Goal: Task Accomplishment & Management: Use online tool/utility

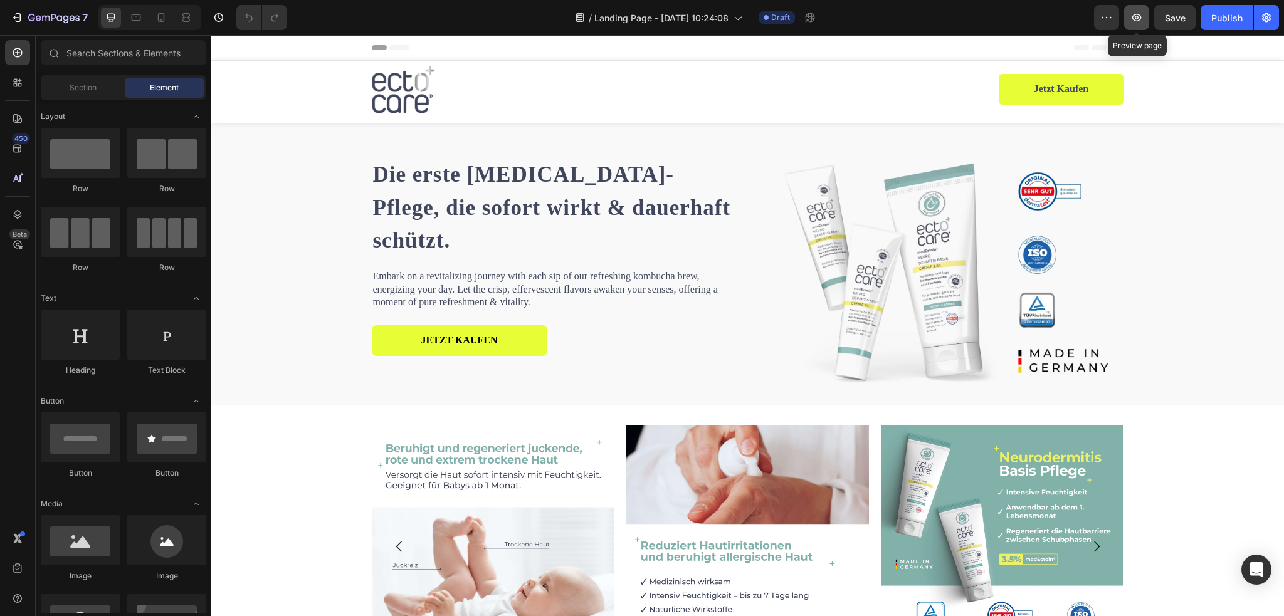
click at [1139, 25] on button "button" at bounding box center [1136, 17] width 25 height 25
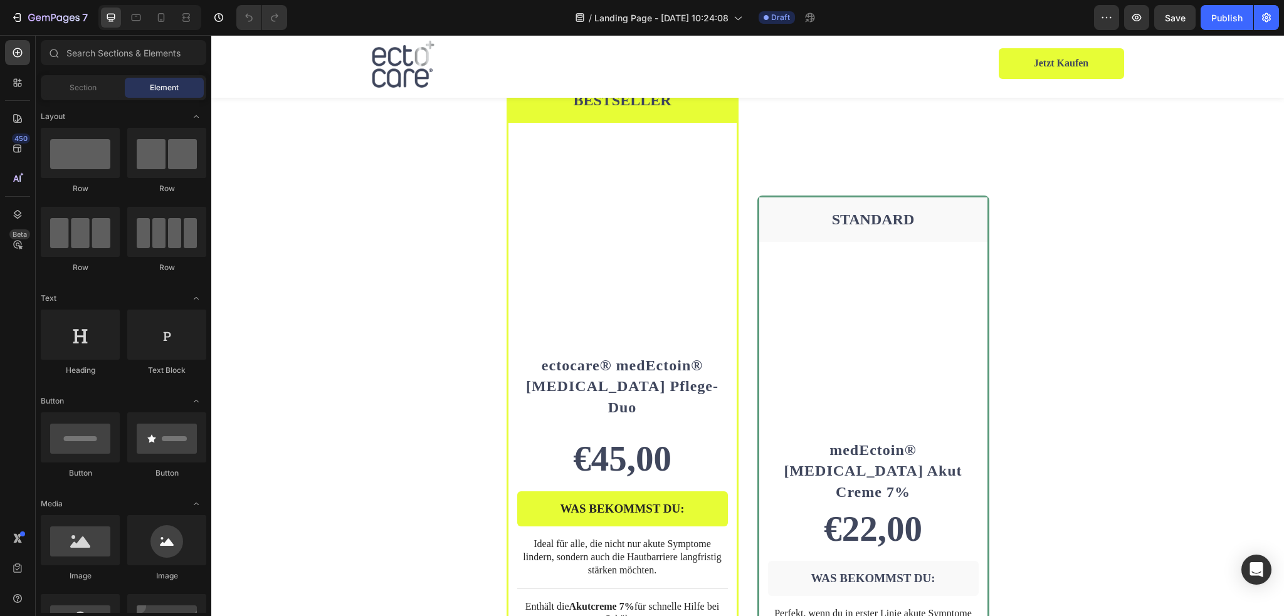
scroll to position [2070, 0]
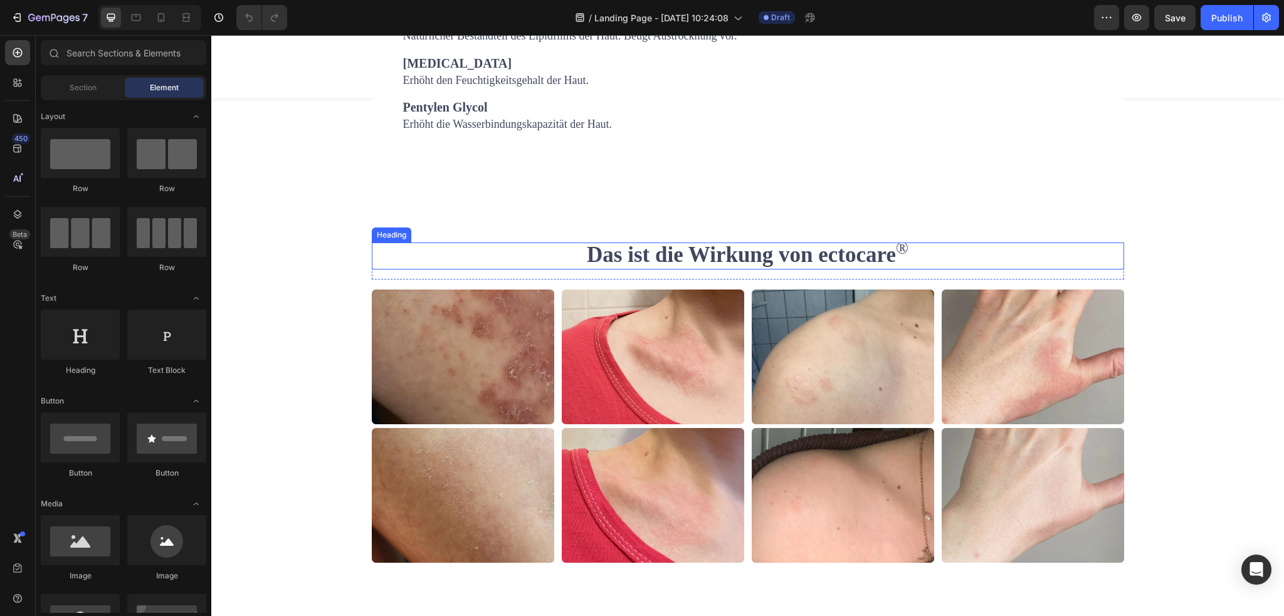
click at [761, 267] on strong "Das ist die Wirkung von ectocare" at bounding box center [741, 255] width 309 height 24
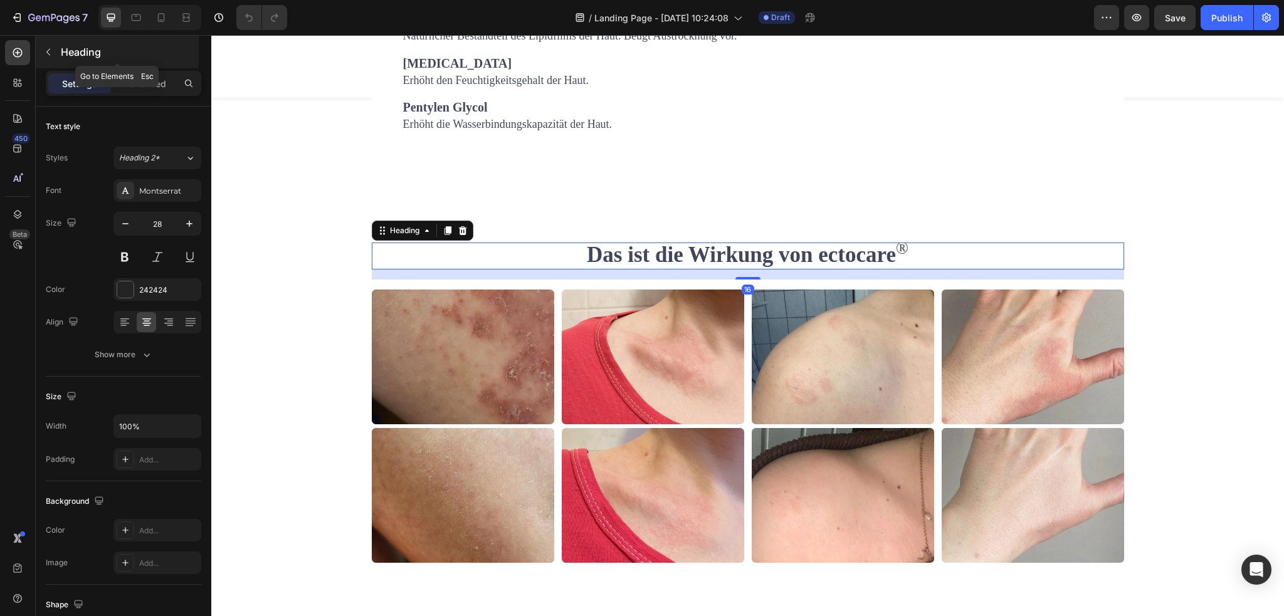
click at [45, 47] on icon "button" at bounding box center [48, 52] width 10 height 10
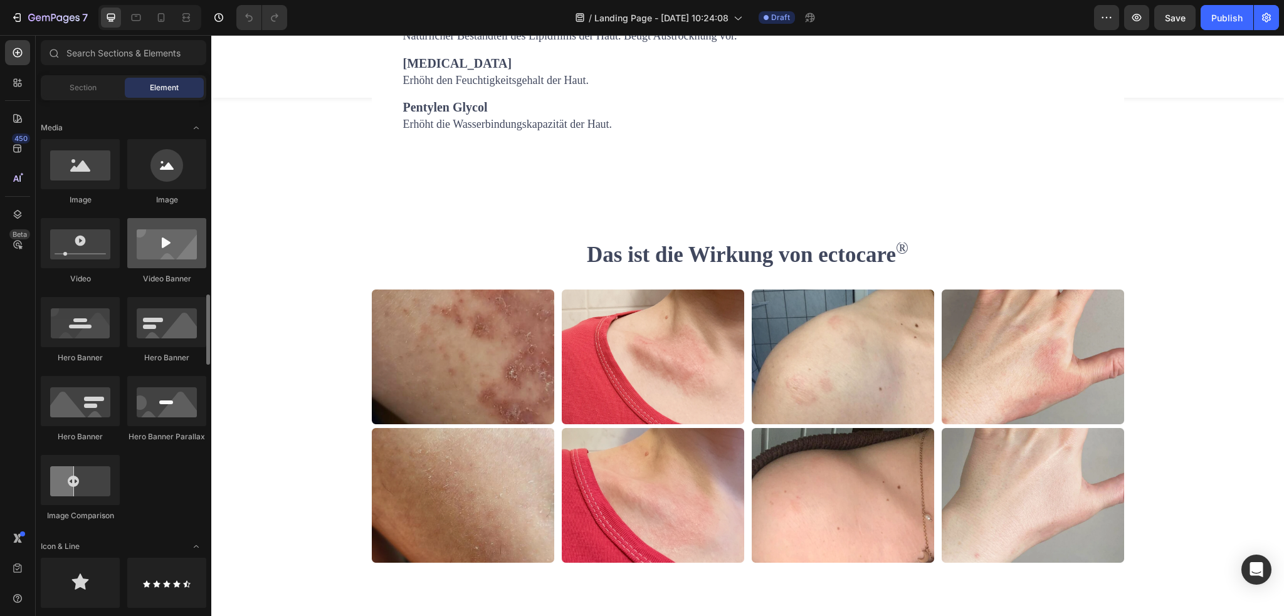
scroll to position [502, 0]
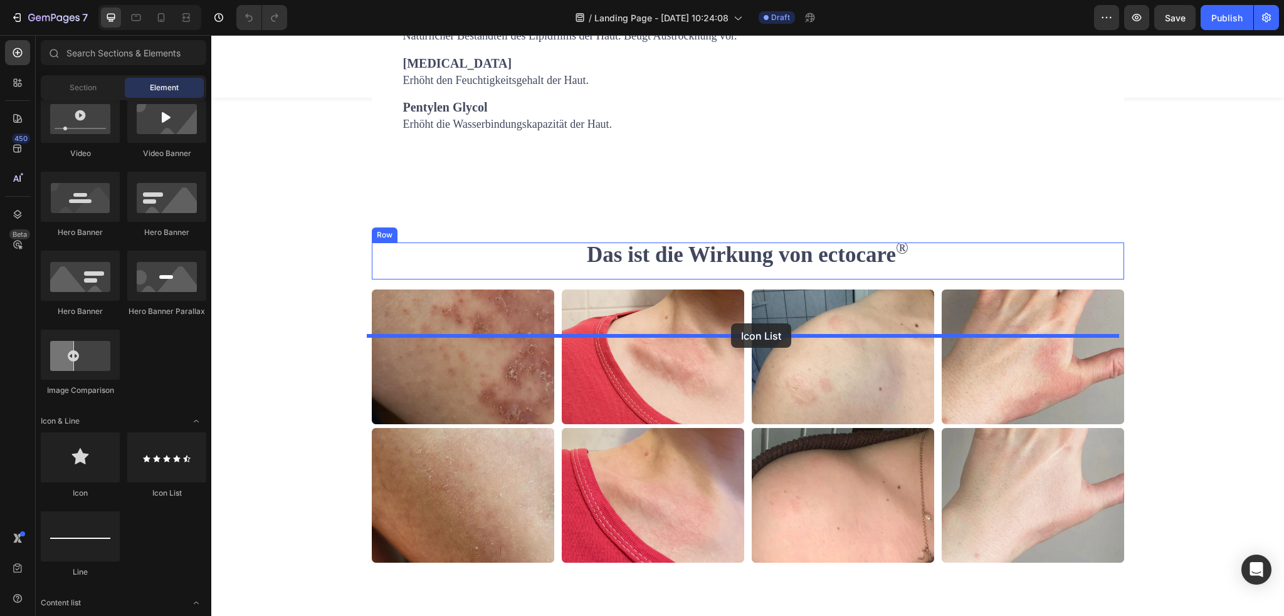
drag, startPoint x: 374, startPoint y: 509, endPoint x: 731, endPoint y: 324, distance: 401.9
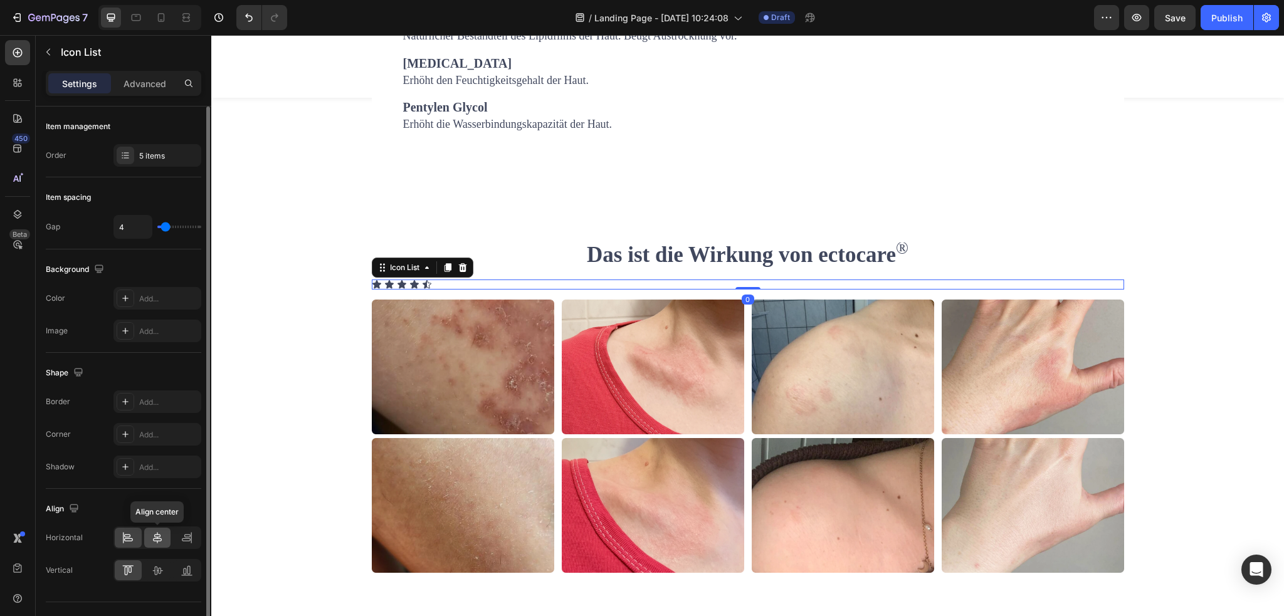
click at [151, 541] on icon at bounding box center [157, 538] width 13 height 13
click at [124, 154] on icon at bounding box center [125, 156] width 10 height 10
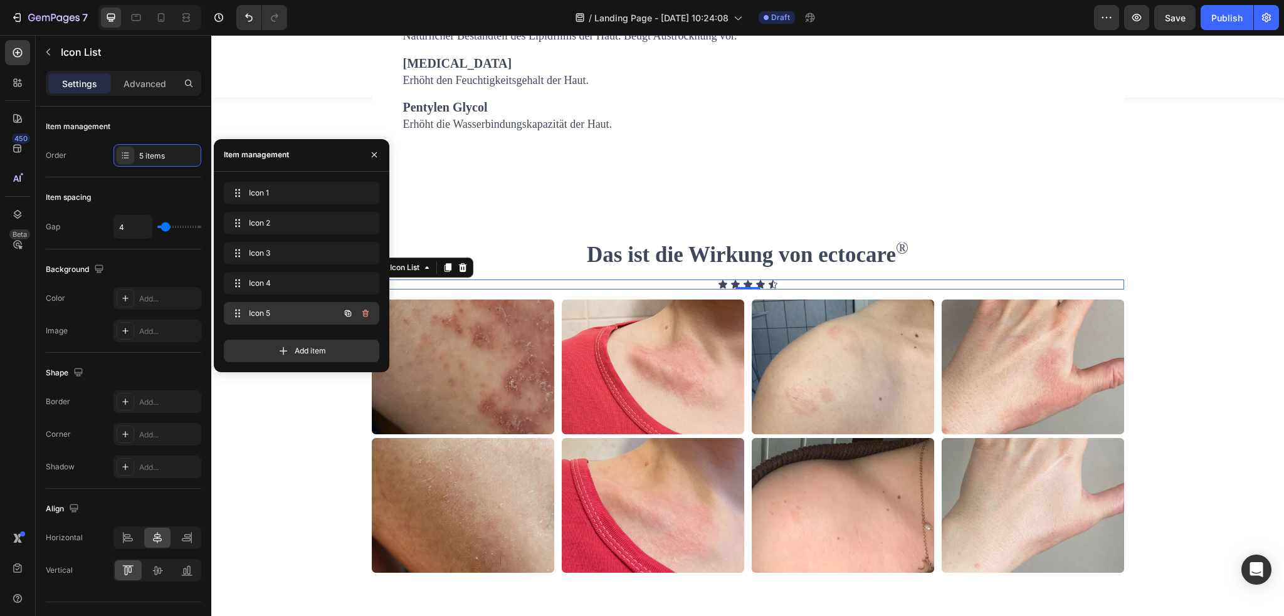
click at [268, 310] on span "Icon 5" at bounding box center [284, 313] width 71 height 11
click at [236, 315] on icon at bounding box center [238, 314] width 10 height 10
click at [282, 305] on div "Icon 5 Icon 5" at bounding box center [284, 314] width 110 height 18
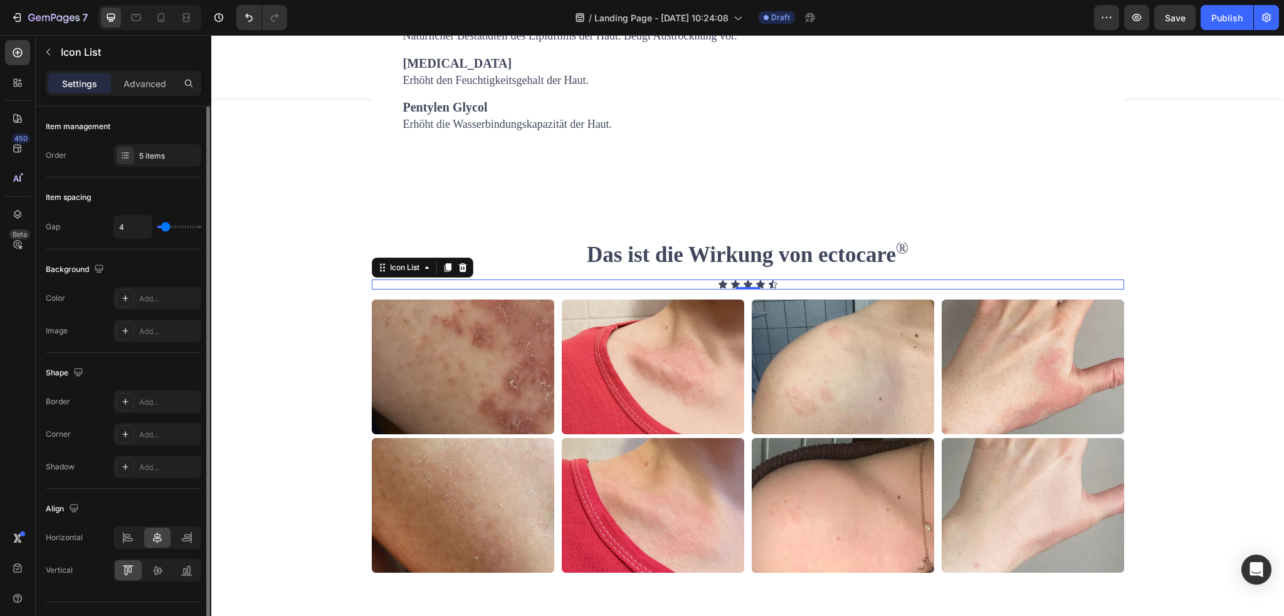
click at [145, 250] on div "Item management Order 5 items" at bounding box center [124, 301] width 156 height 103
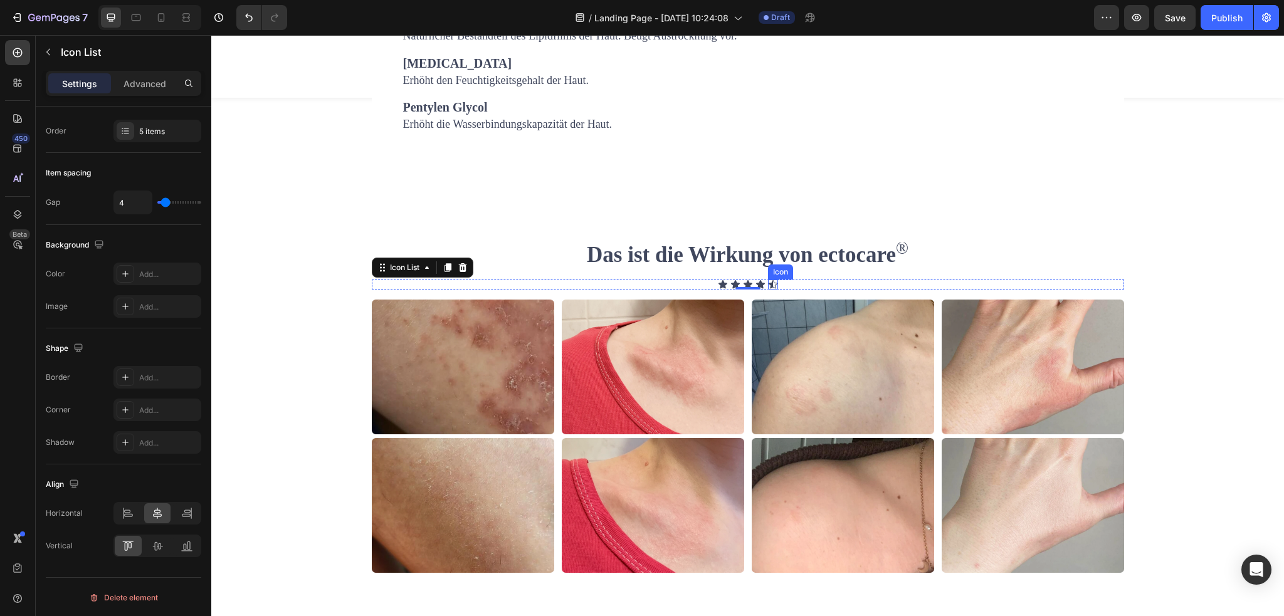
click at [769, 288] on icon at bounding box center [773, 284] width 9 height 8
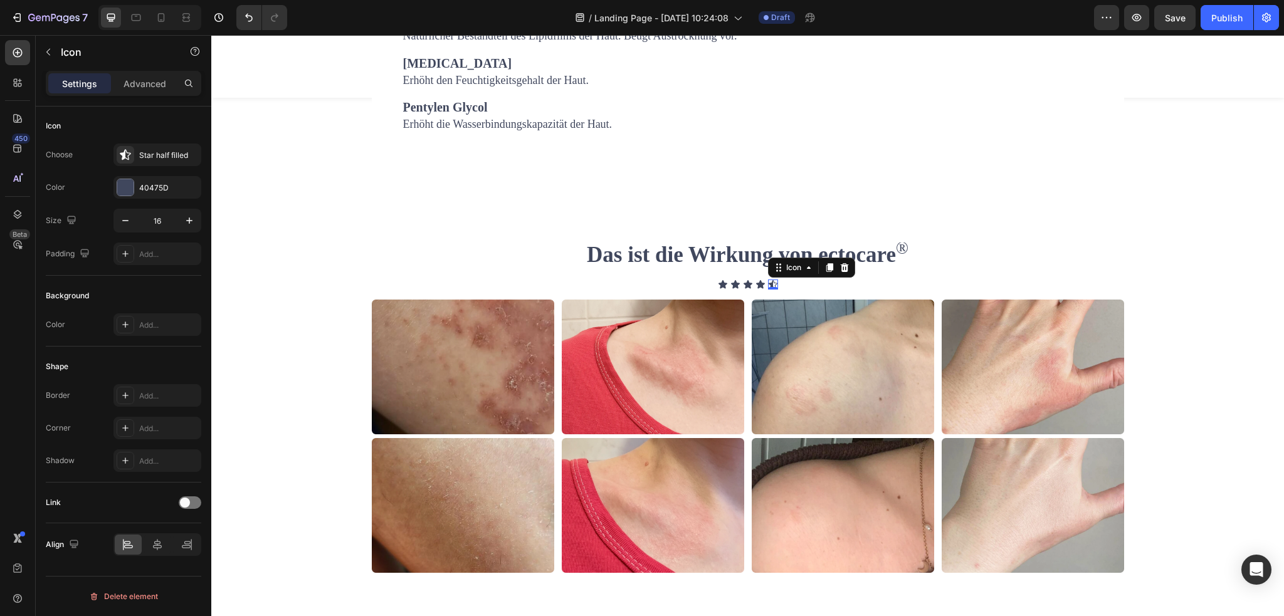
scroll to position [0, 0]
click at [143, 155] on div "Star half filled" at bounding box center [168, 156] width 59 height 11
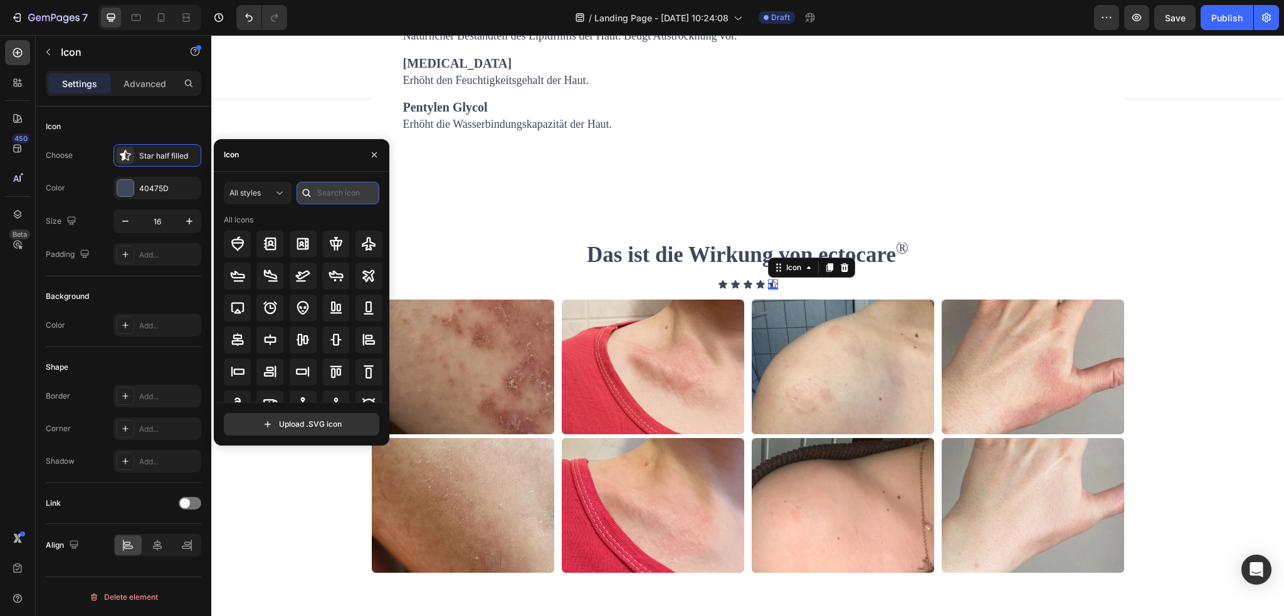
click at [344, 194] on input "text" at bounding box center [338, 193] width 83 height 23
type input "star"
click at [842, 272] on icon at bounding box center [844, 267] width 8 height 9
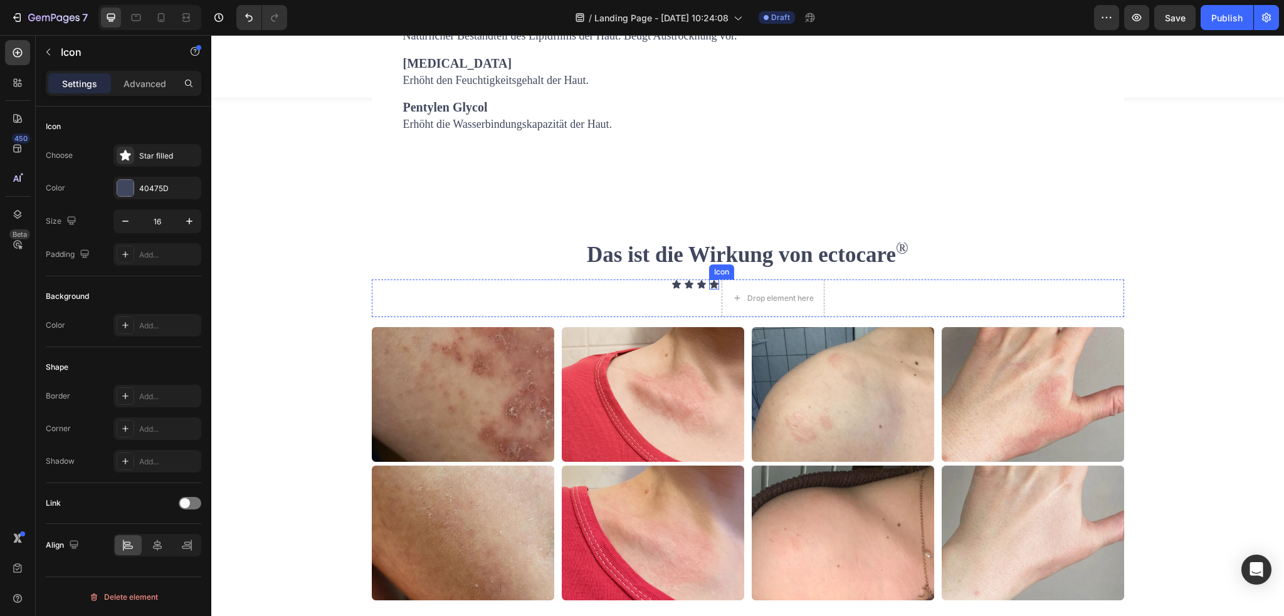
click at [709, 290] on div "Icon" at bounding box center [714, 285] width 10 height 10
click at [768, 273] on icon at bounding box center [771, 268] width 10 height 10
drag, startPoint x: 712, startPoint y: 337, endPoint x: 738, endPoint y: 352, distance: 29.3
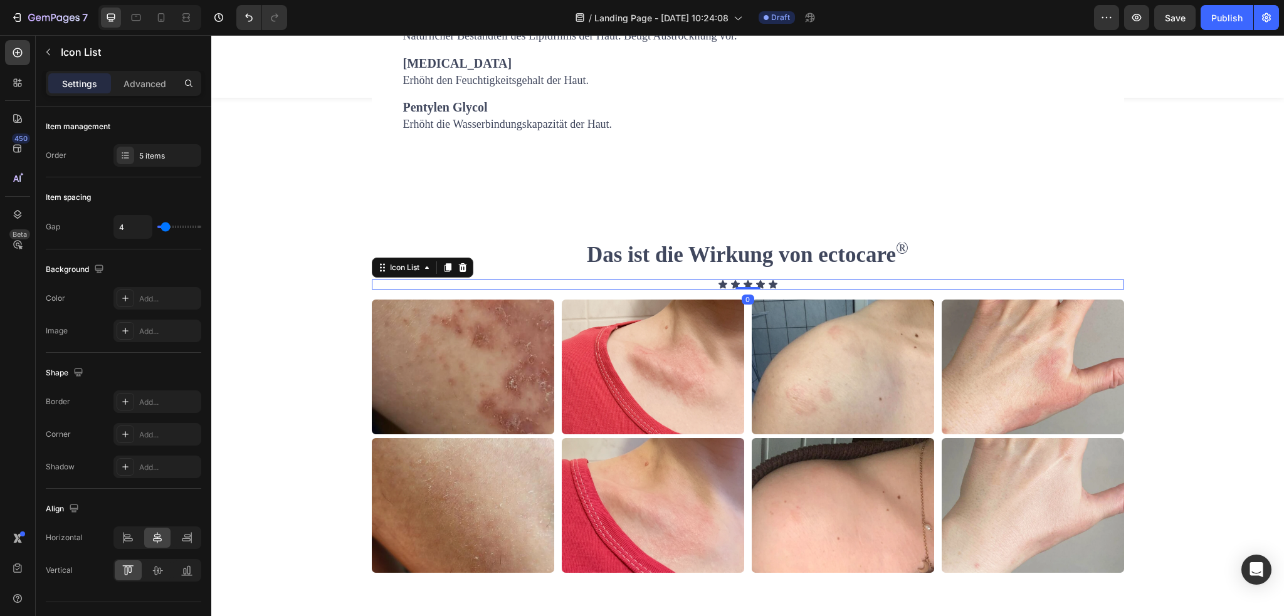
click at [793, 290] on div "Icon Icon Icon Icon Icon" at bounding box center [748, 285] width 753 height 10
click at [54, 55] on button "button" at bounding box center [48, 52] width 20 height 20
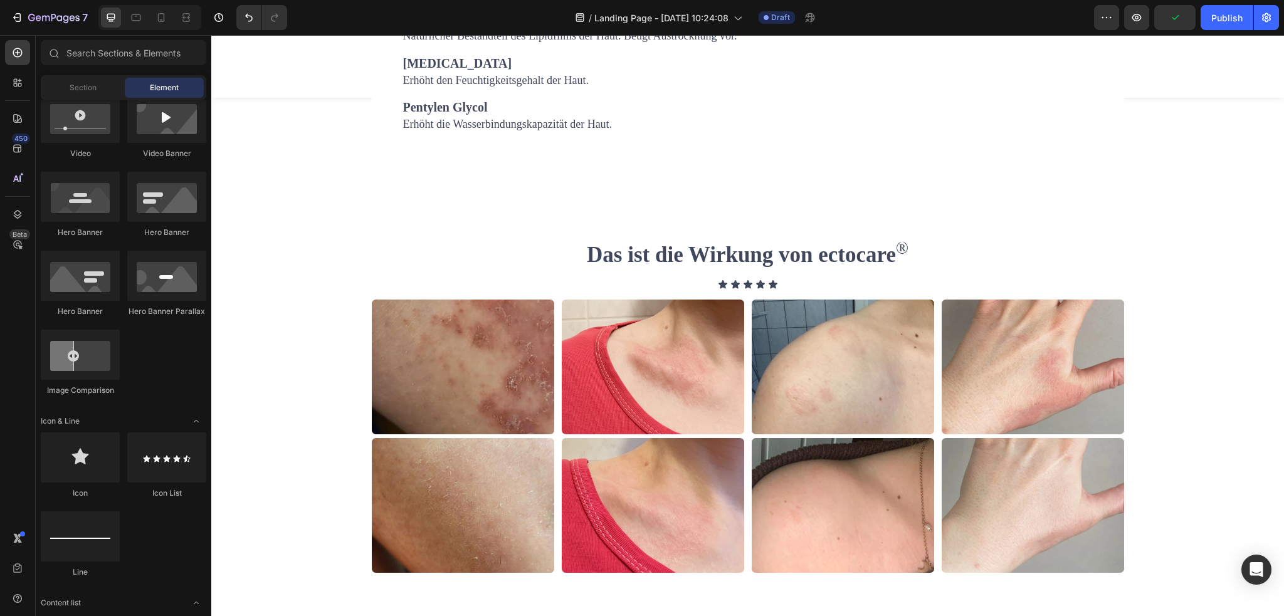
scroll to position [0, 0]
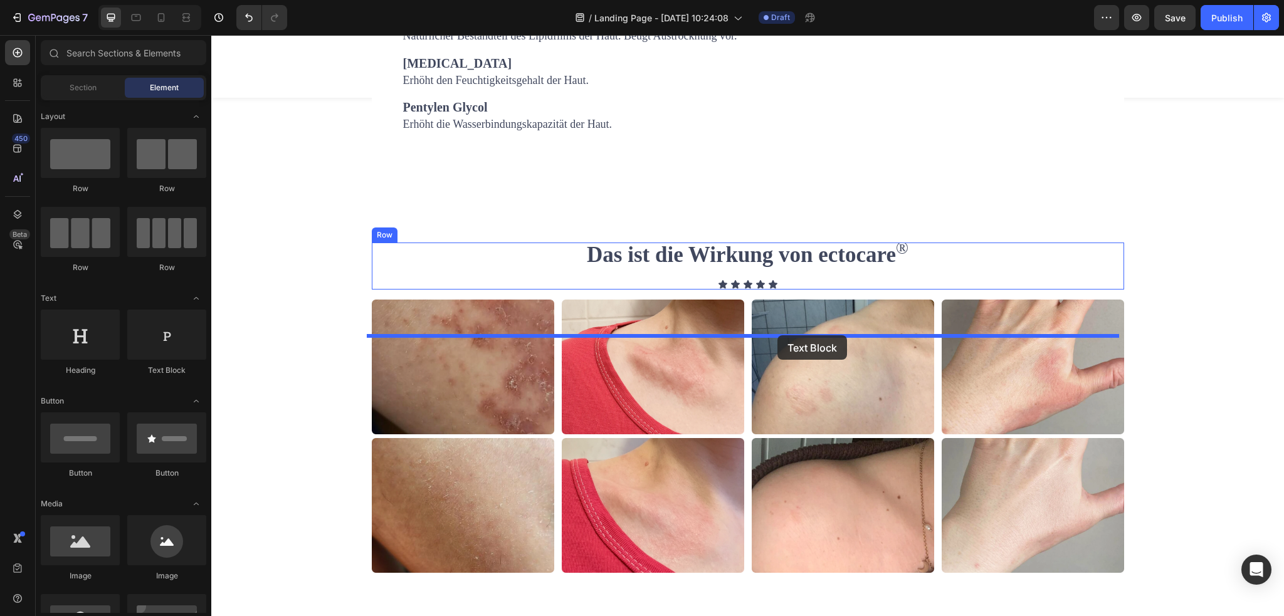
drag, startPoint x: 375, startPoint y: 387, endPoint x: 778, endPoint y: 336, distance: 405.9
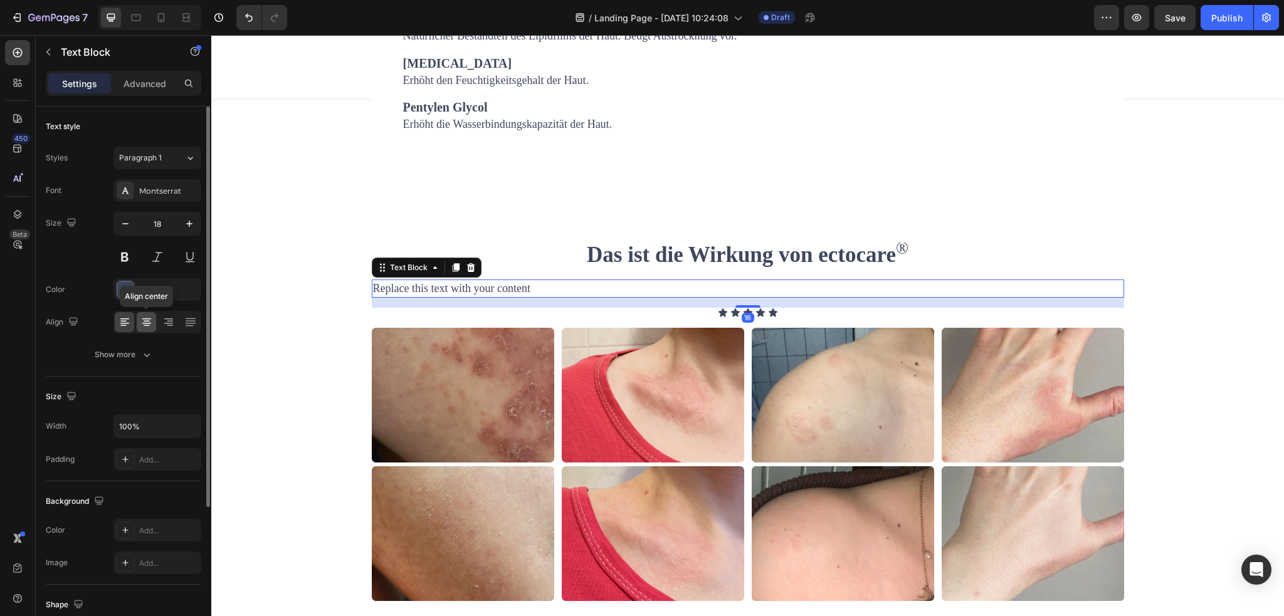
click at [147, 325] on icon at bounding box center [147, 325] width 6 height 1
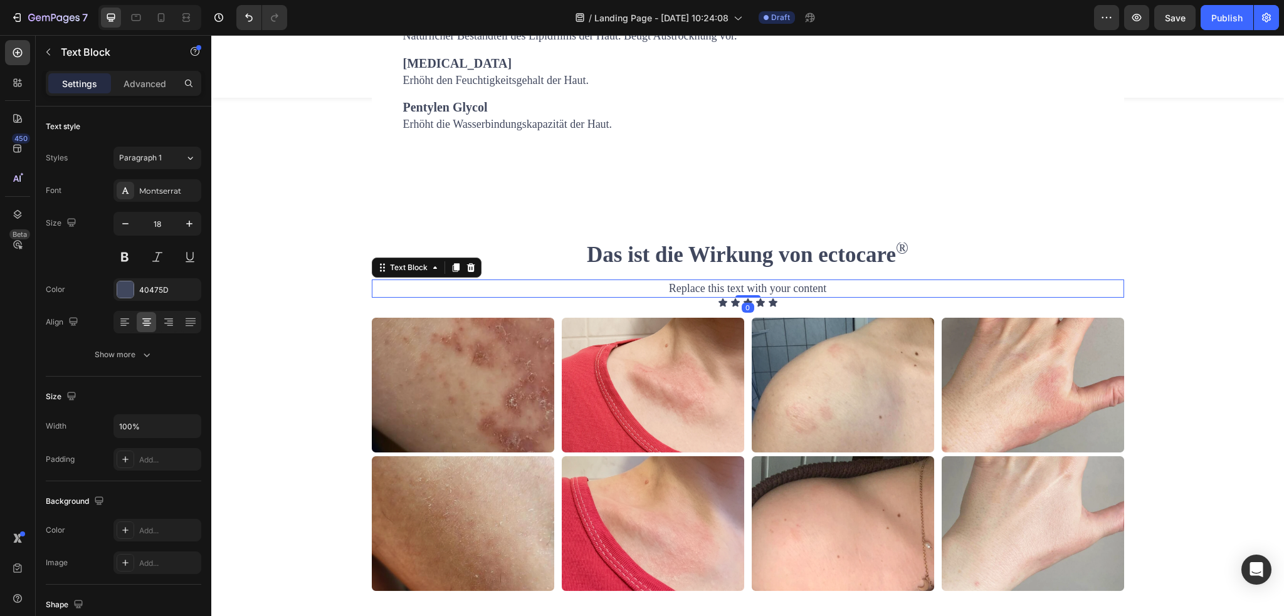
drag, startPoint x: 739, startPoint y: 363, endPoint x: 743, endPoint y: 349, distance: 14.8
click at [743, 298] on div "Replace this text with your content Text Block 0" at bounding box center [748, 289] width 753 height 18
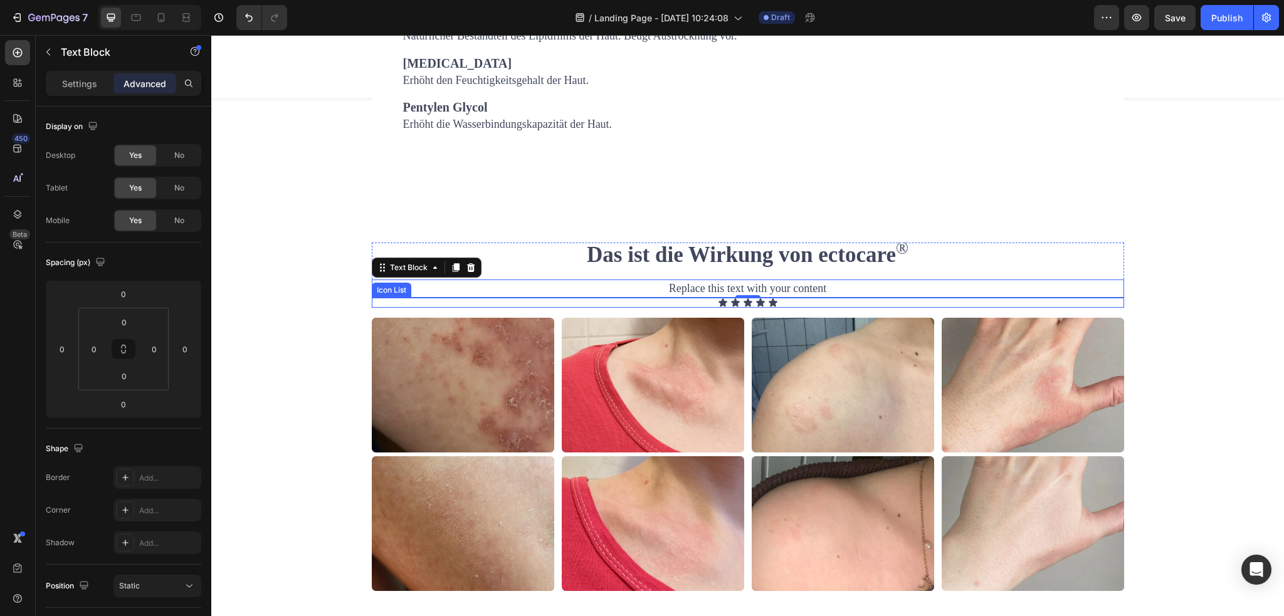
click at [813, 308] on div "Icon Icon Icon Icon Icon" at bounding box center [748, 303] width 753 height 10
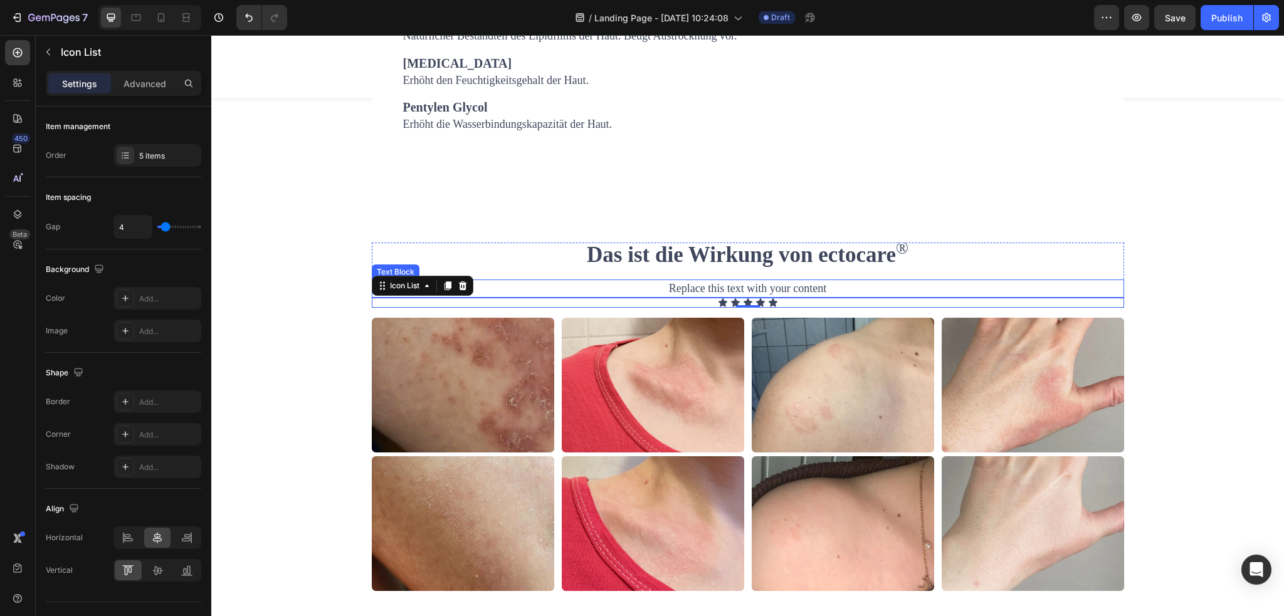
click at [734, 298] on div "Replace this text with your content" at bounding box center [748, 289] width 753 height 18
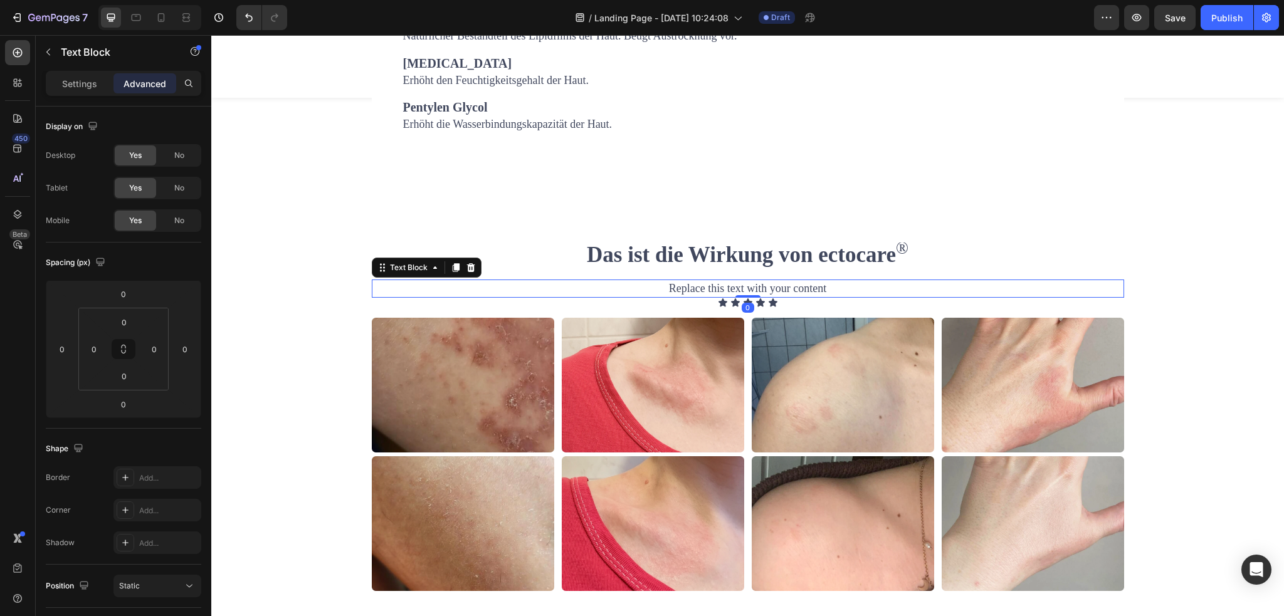
click at [748, 298] on div "Replace this text with your content" at bounding box center [748, 289] width 753 height 18
click at [748, 297] on p "Replace this text with your content" at bounding box center [748, 289] width 750 height 16
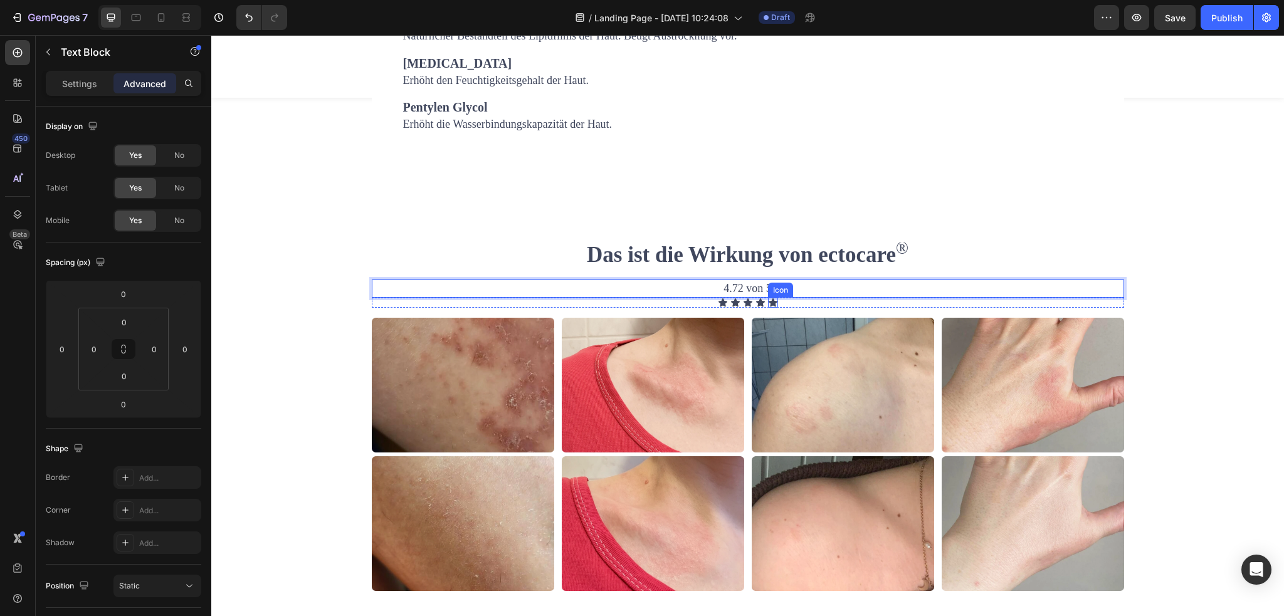
click at [769, 307] on icon at bounding box center [773, 303] width 9 height 8
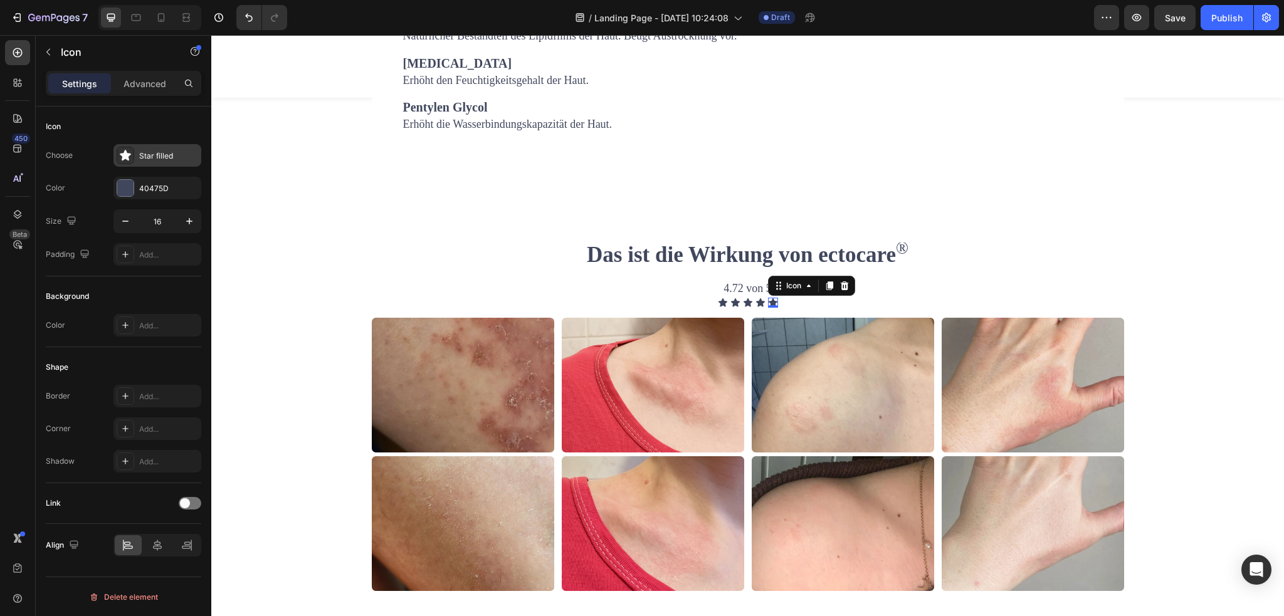
click at [162, 153] on div "Star filled" at bounding box center [168, 156] width 59 height 11
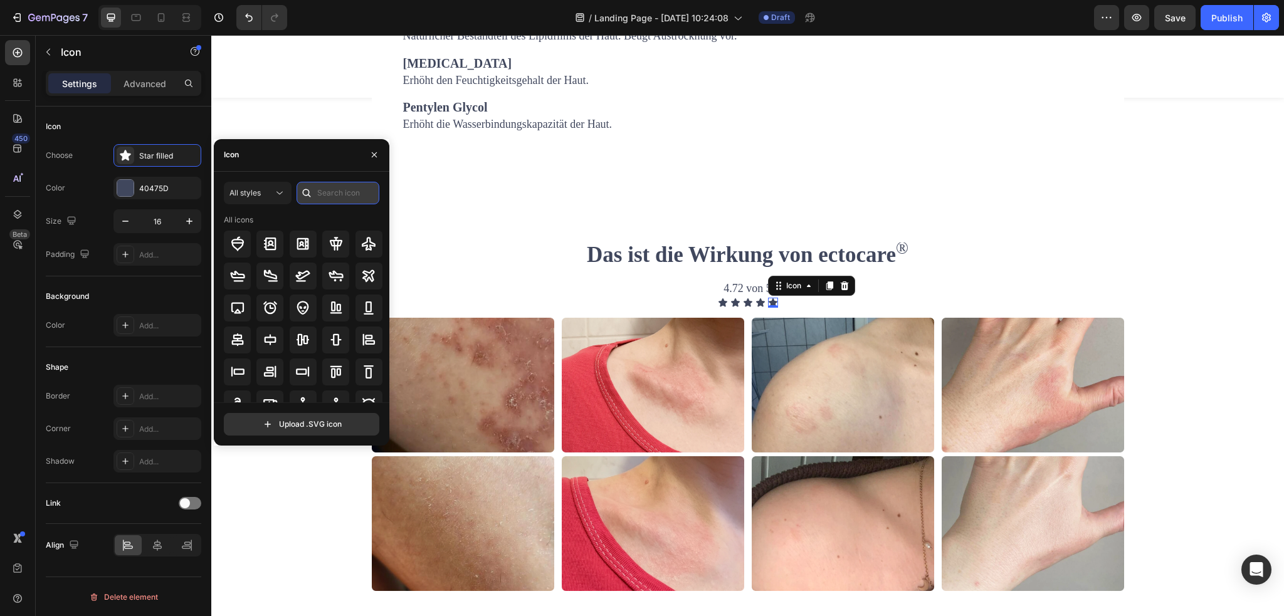
click at [325, 190] on input "text" at bounding box center [338, 193] width 83 height 23
type input "star"
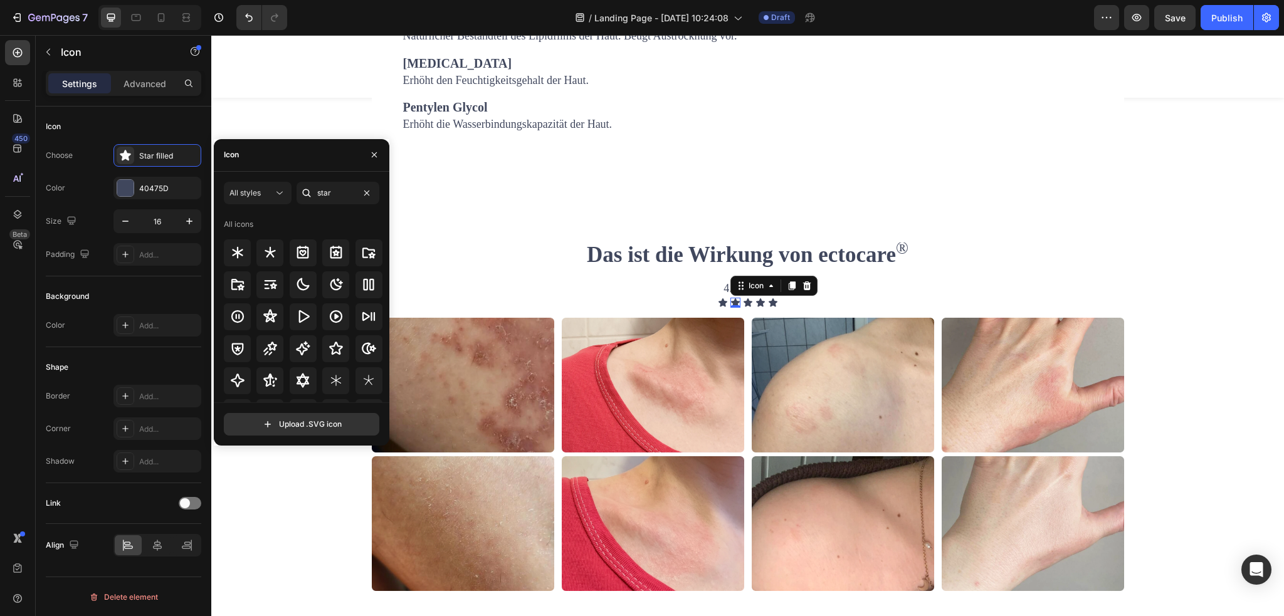
click at [732, 308] on icon at bounding box center [736, 303] width 10 height 10
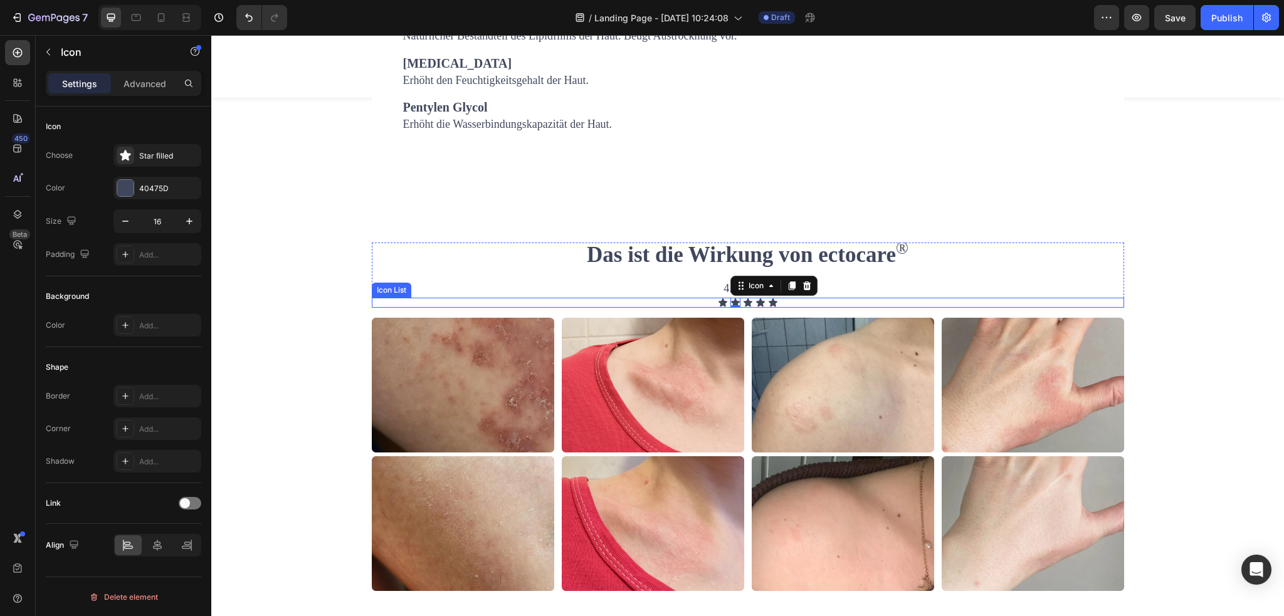
click at [860, 308] on div "Icon Icon 0 Icon Icon Icon" at bounding box center [748, 303] width 753 height 10
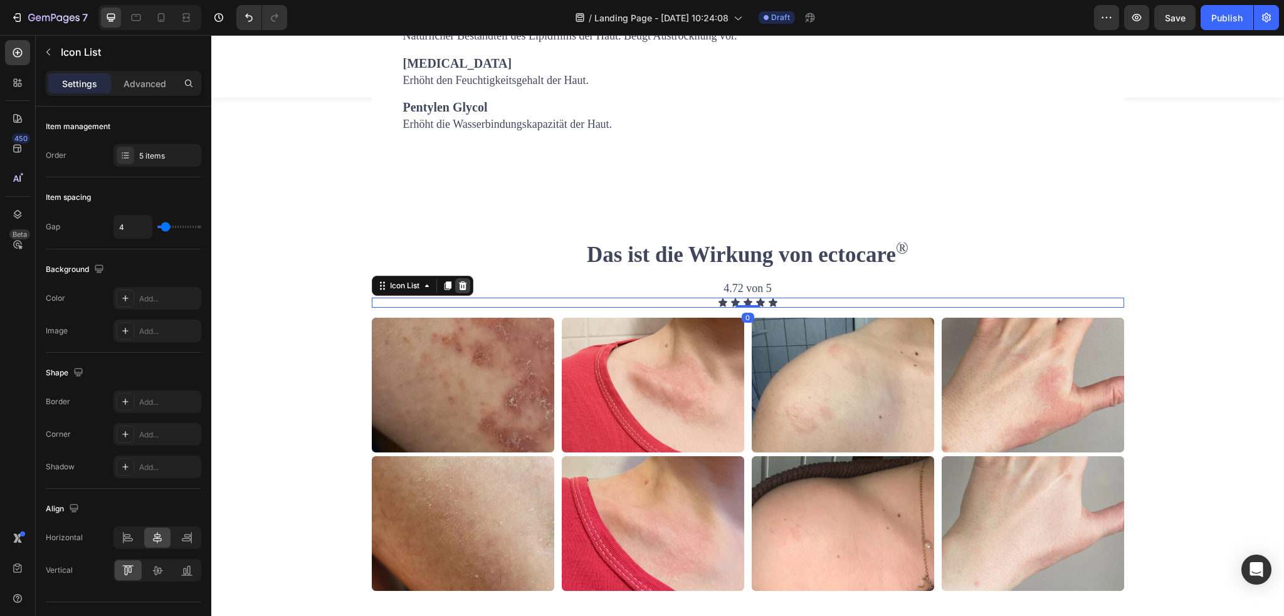
click at [462, 290] on icon at bounding box center [462, 286] width 8 height 9
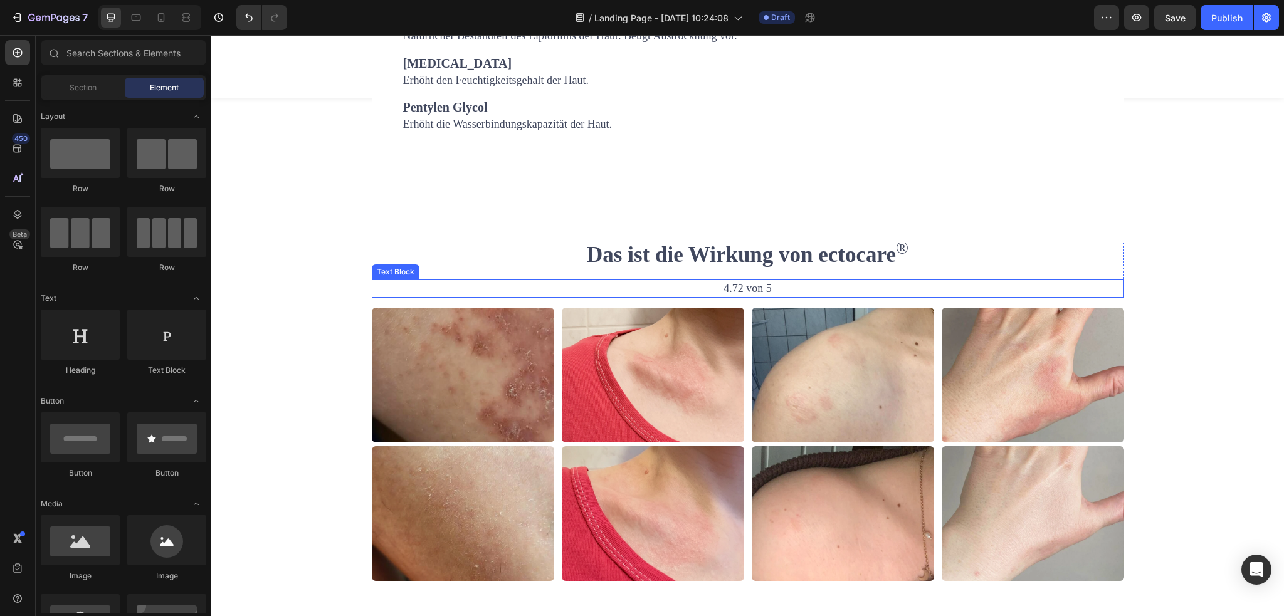
click at [705, 297] on p "4.72 von 5" at bounding box center [748, 289] width 750 height 16
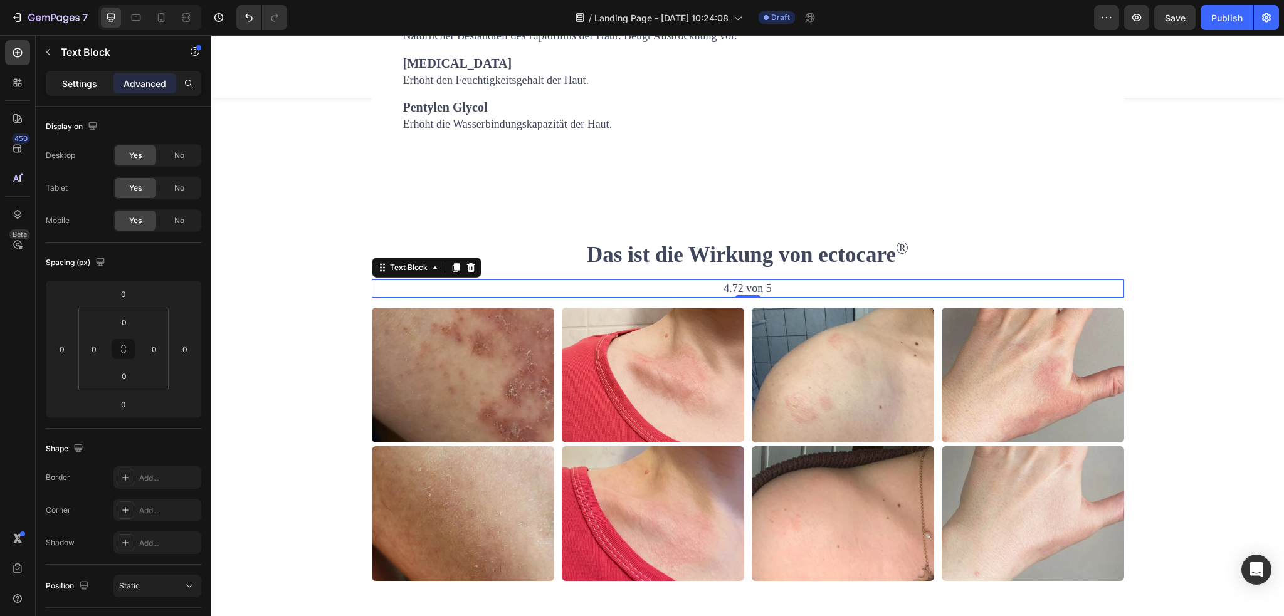
click at [77, 75] on div "Settings" at bounding box center [79, 83] width 63 height 20
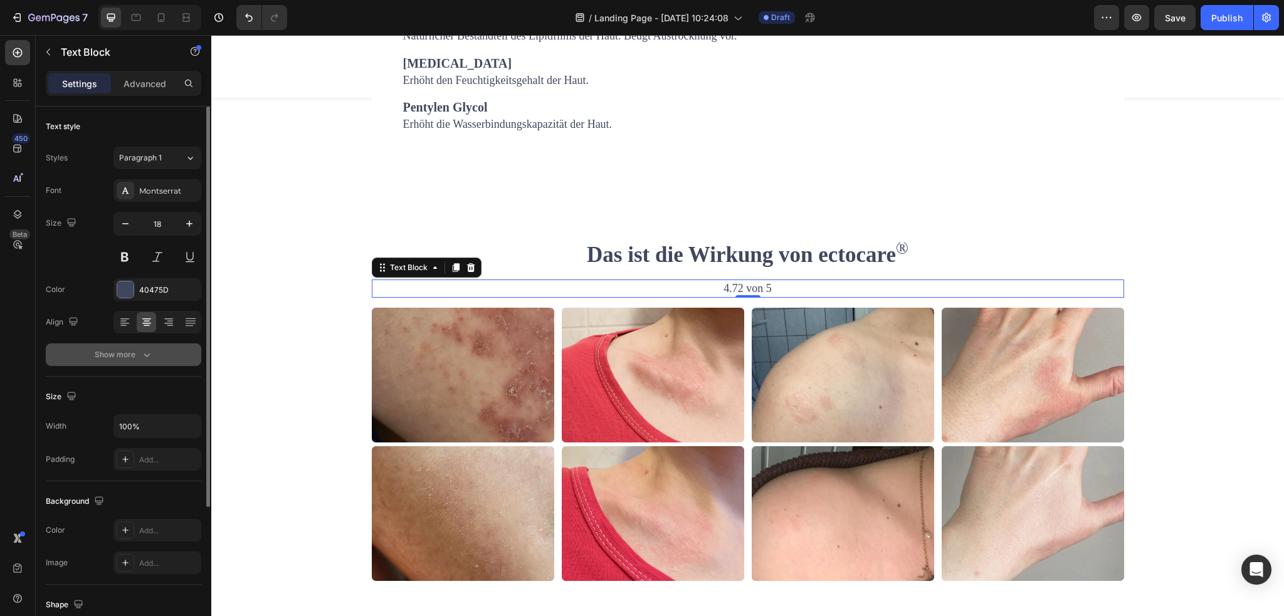
click at [144, 351] on icon "button" at bounding box center [146, 355] width 13 height 13
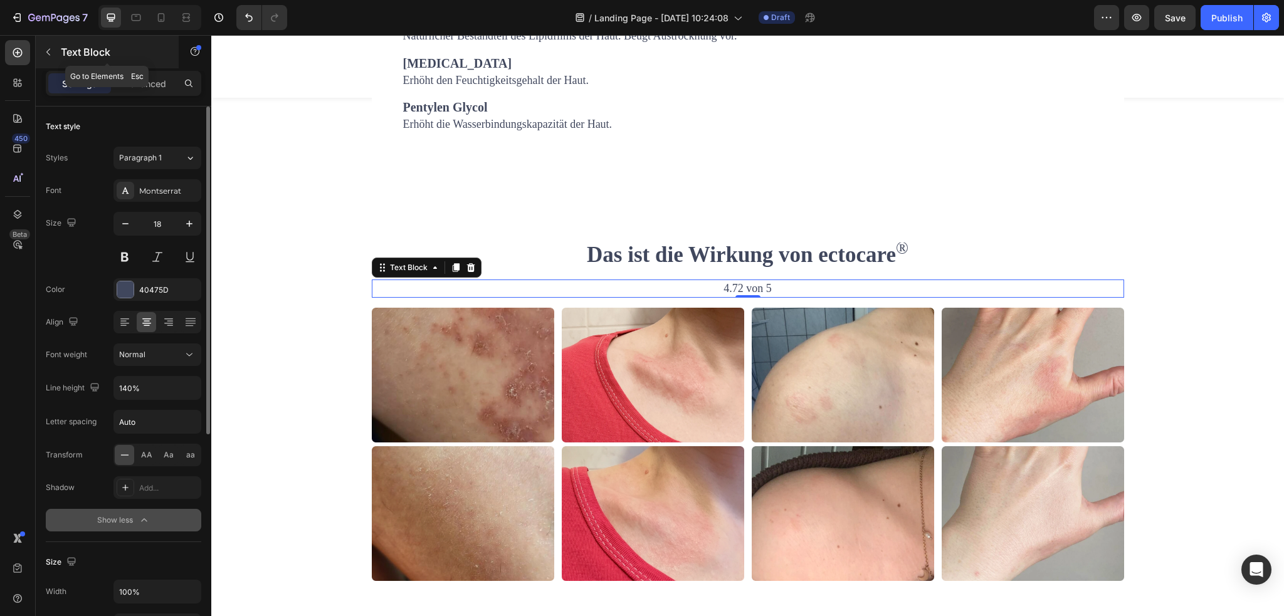
click at [54, 44] on button "button" at bounding box center [48, 52] width 20 height 20
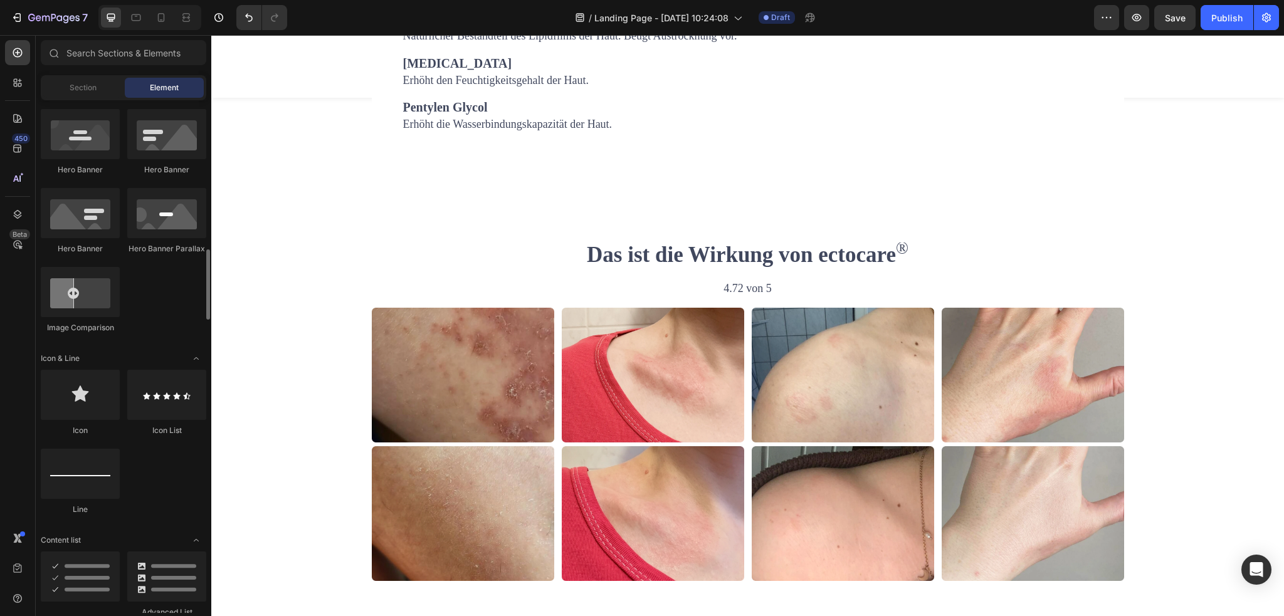
scroll to position [627, 0]
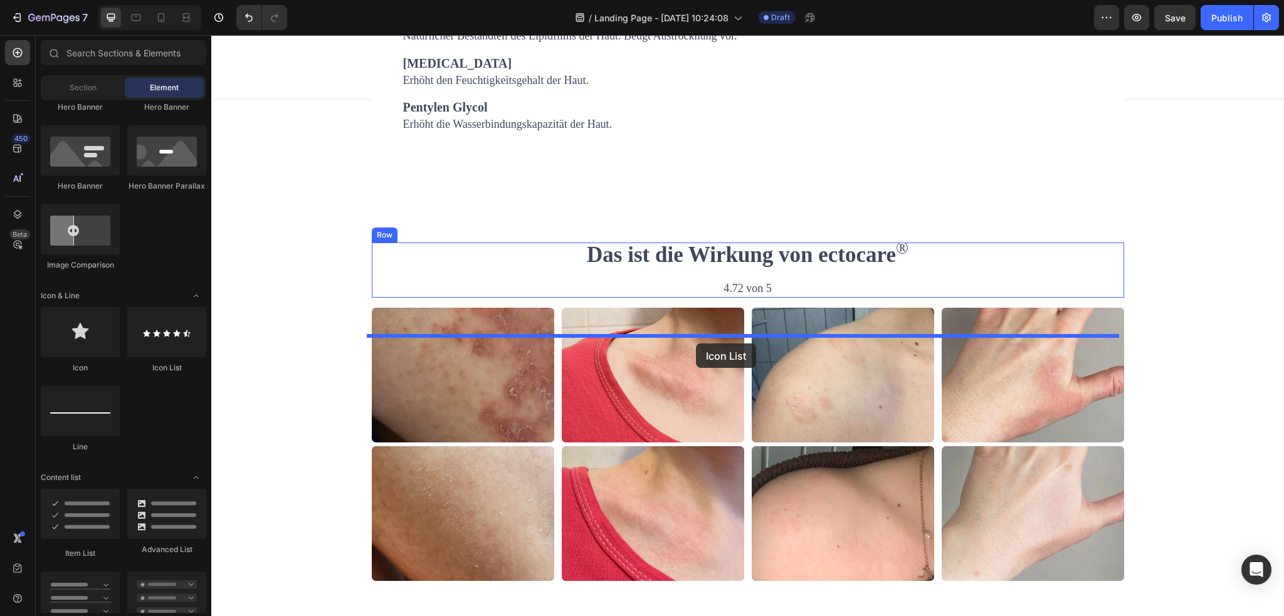
drag, startPoint x: 362, startPoint y: 369, endPoint x: 696, endPoint y: 344, distance: 335.2
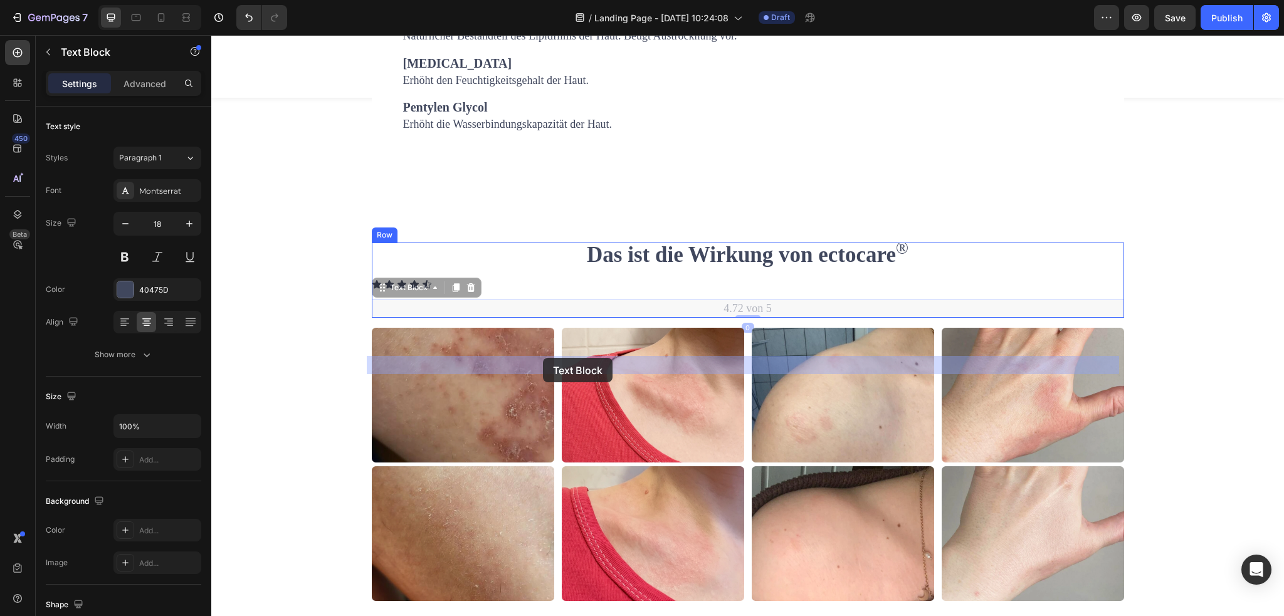
drag, startPoint x: 662, startPoint y: 368, endPoint x: 543, endPoint y: 358, distance: 119.6
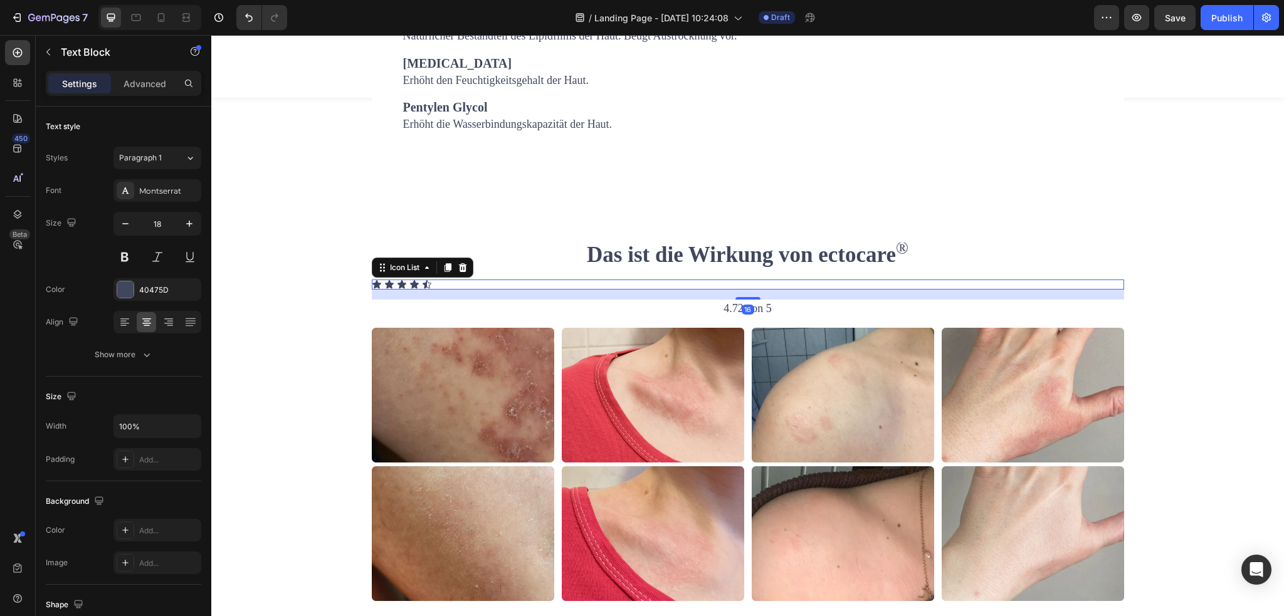
click at [521, 290] on div "Icon Icon Icon Icon Icon" at bounding box center [748, 285] width 753 height 10
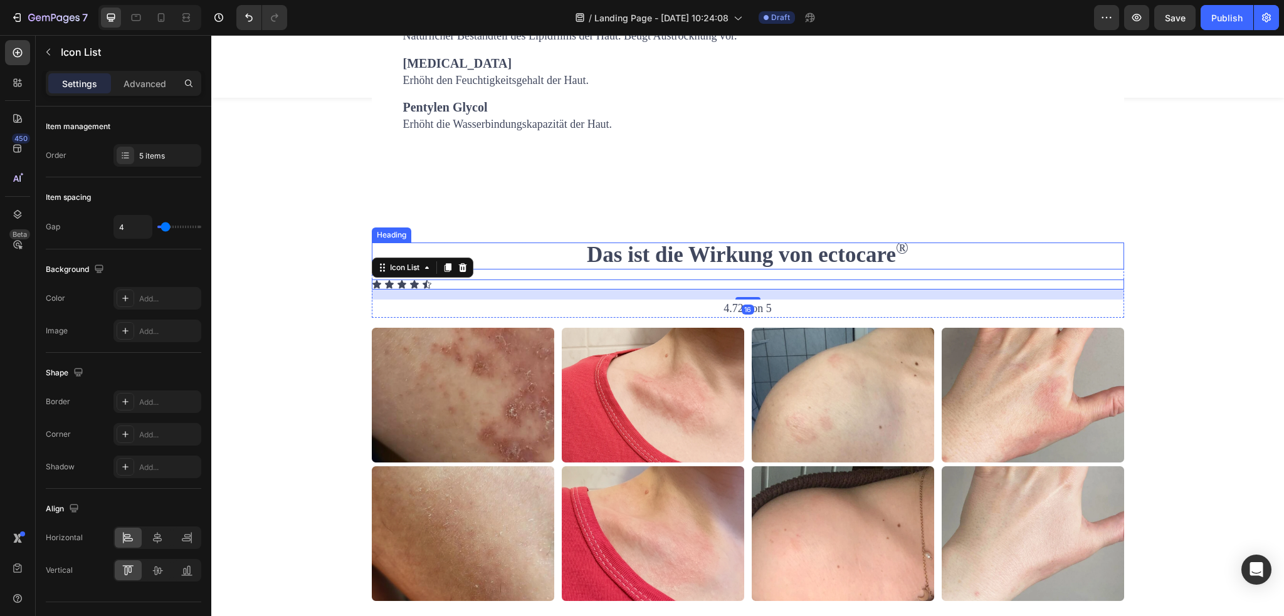
click at [497, 269] on h2 "Das ist die Wirkung von ectocare ®" at bounding box center [748, 256] width 753 height 26
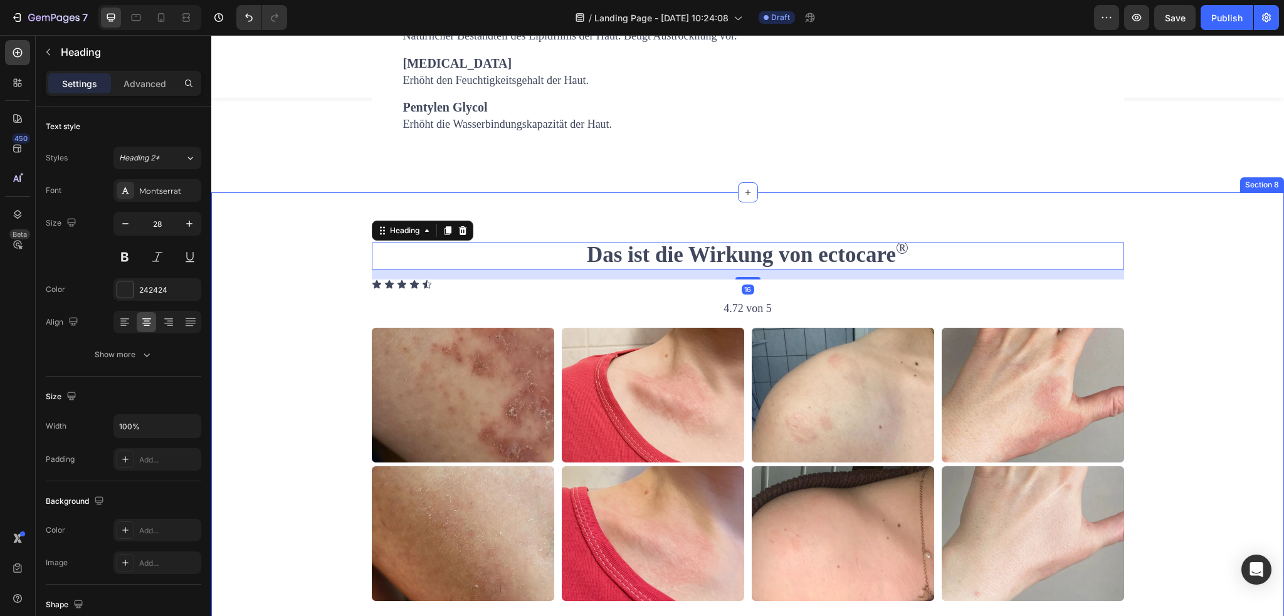
click at [505, 286] on div "Das ist die Wirkung von ectocare ® Heading 16 Icon Icon Icon Icon Icon Icon Lis…" at bounding box center [747, 422] width 1073 height 459
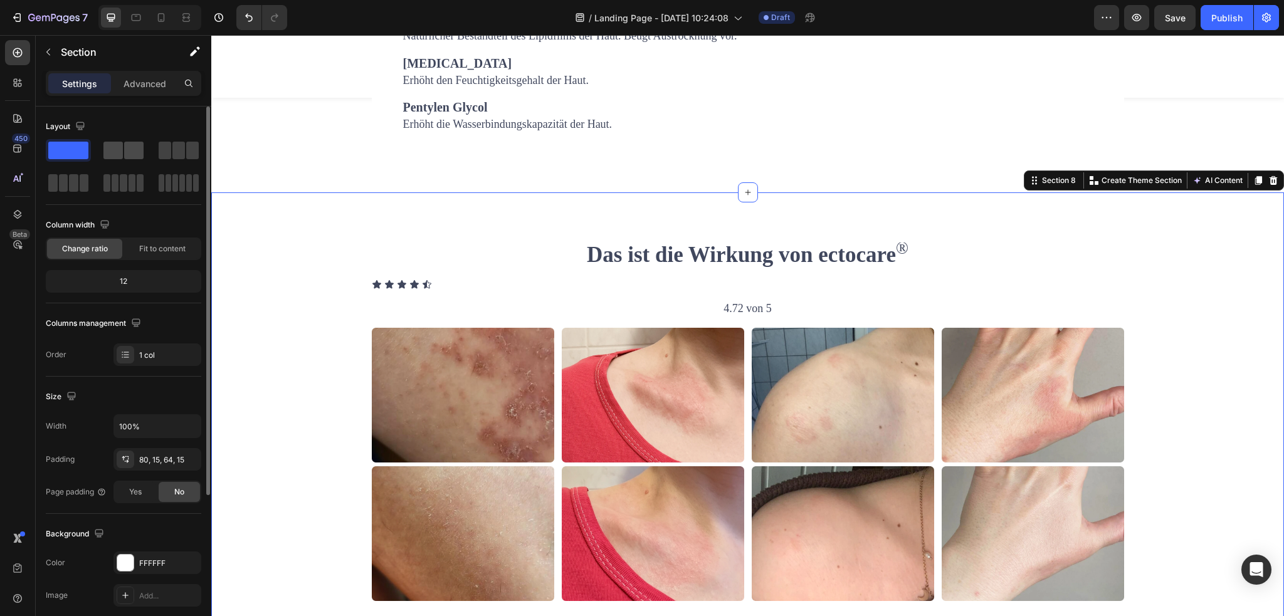
click at [129, 154] on span at bounding box center [133, 151] width 19 height 18
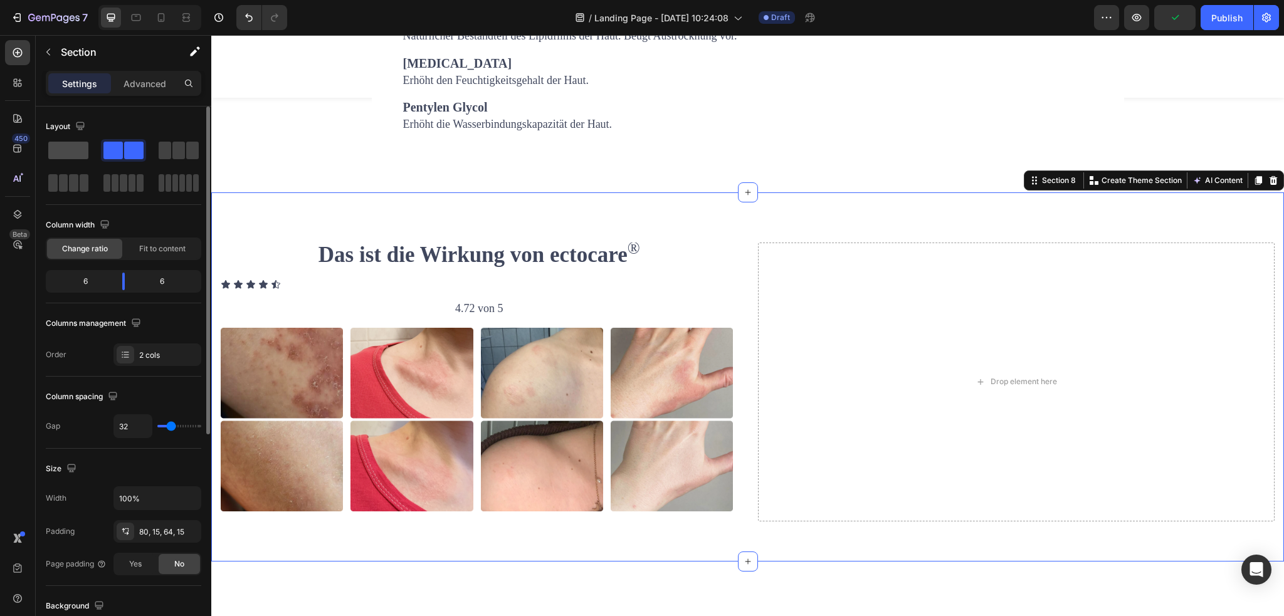
click at [78, 152] on span at bounding box center [68, 151] width 40 height 18
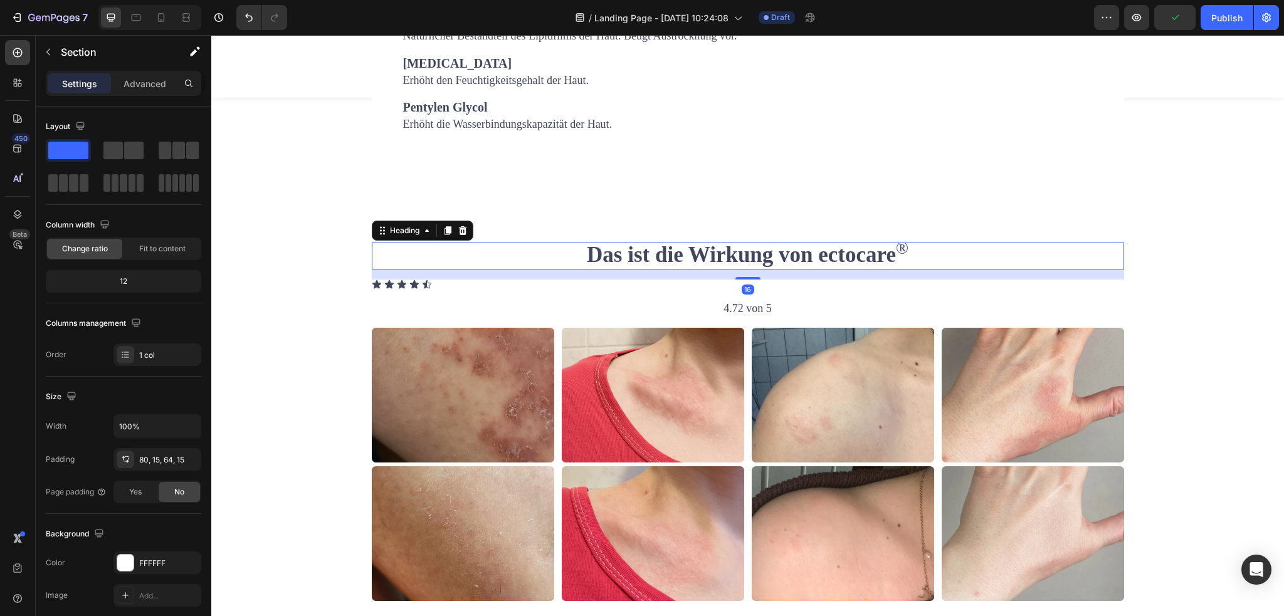
click at [554, 269] on h2 "Das ist die Wirkung von ectocare ®" at bounding box center [748, 256] width 753 height 26
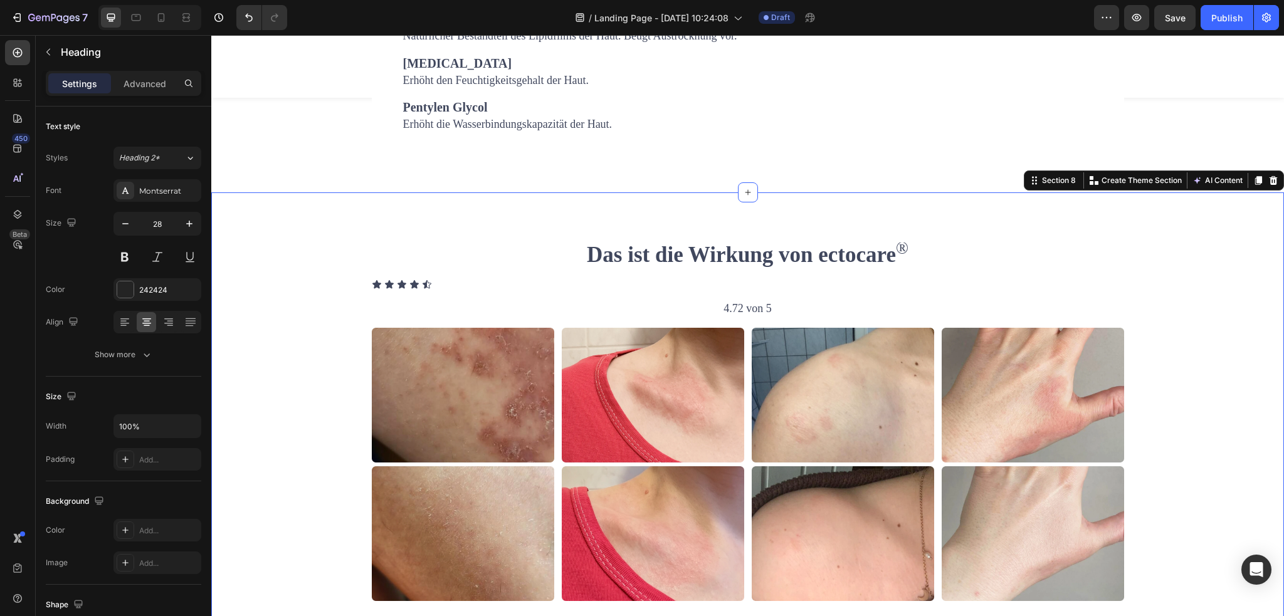
click at [559, 293] on div "Das ist die Wirkung von ectocare ® Heading Icon Icon Icon Icon Icon Icon List 4…" at bounding box center [747, 422] width 1073 height 459
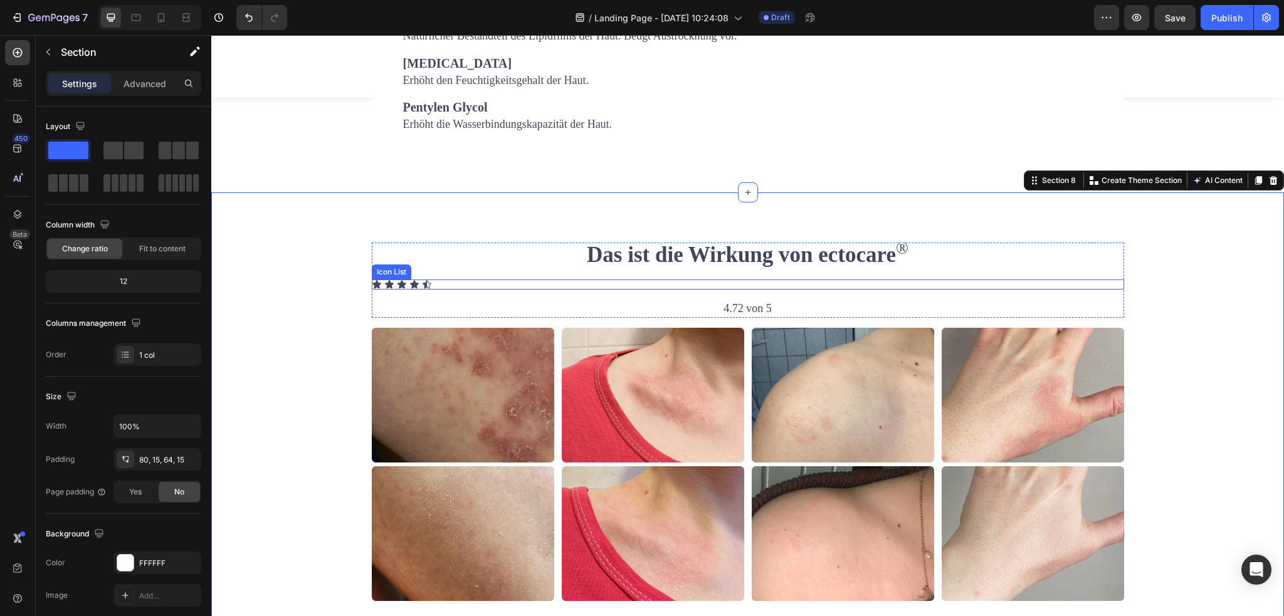
click at [529, 290] on div "Icon Icon Icon Icon Icon" at bounding box center [748, 285] width 753 height 10
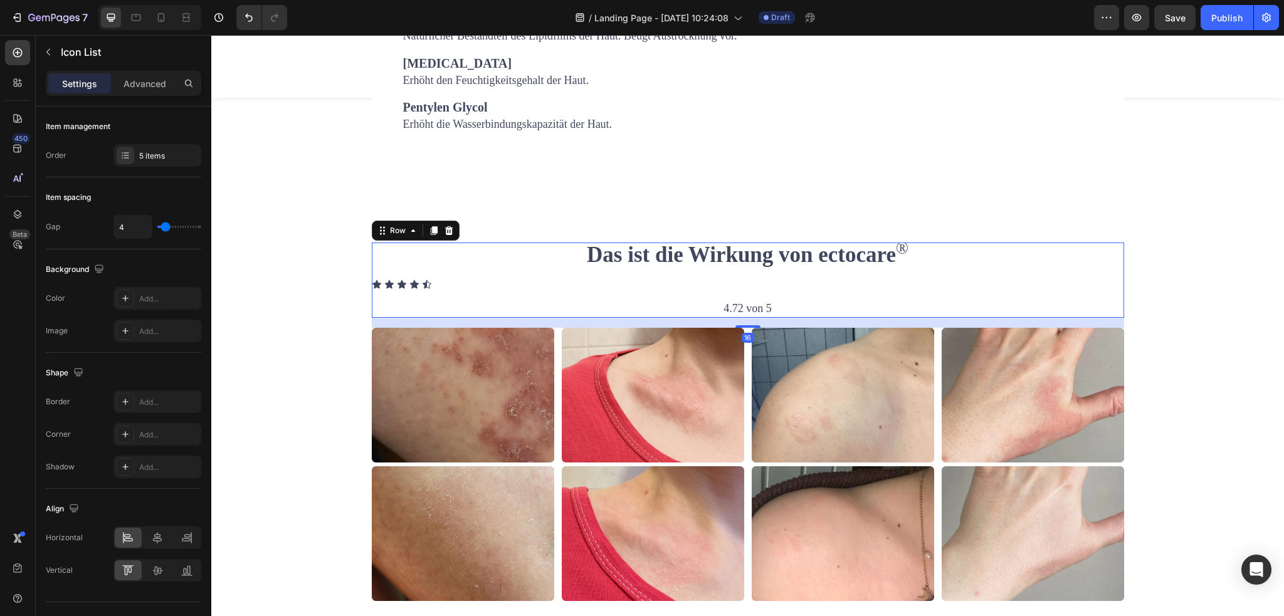
click at [529, 318] on div "Das ist die Wirkung von ectocare ® Heading Icon Icon Icon Icon Icon Icon List 4…" at bounding box center [748, 280] width 753 height 75
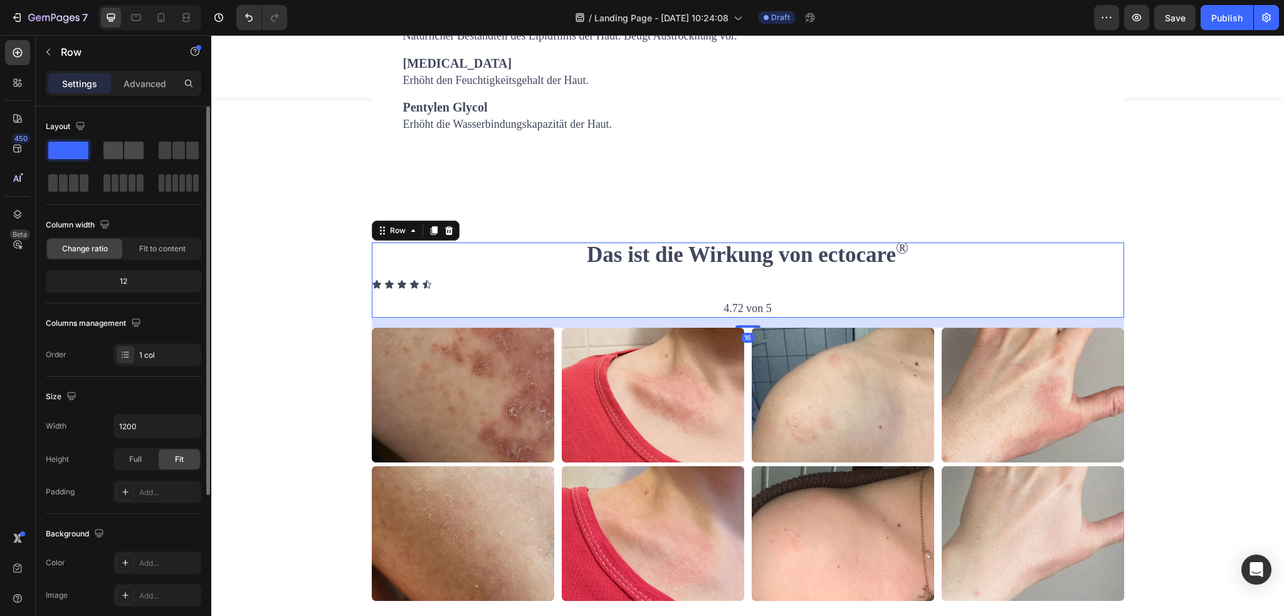
click at [110, 157] on span at bounding box center [112, 151] width 19 height 18
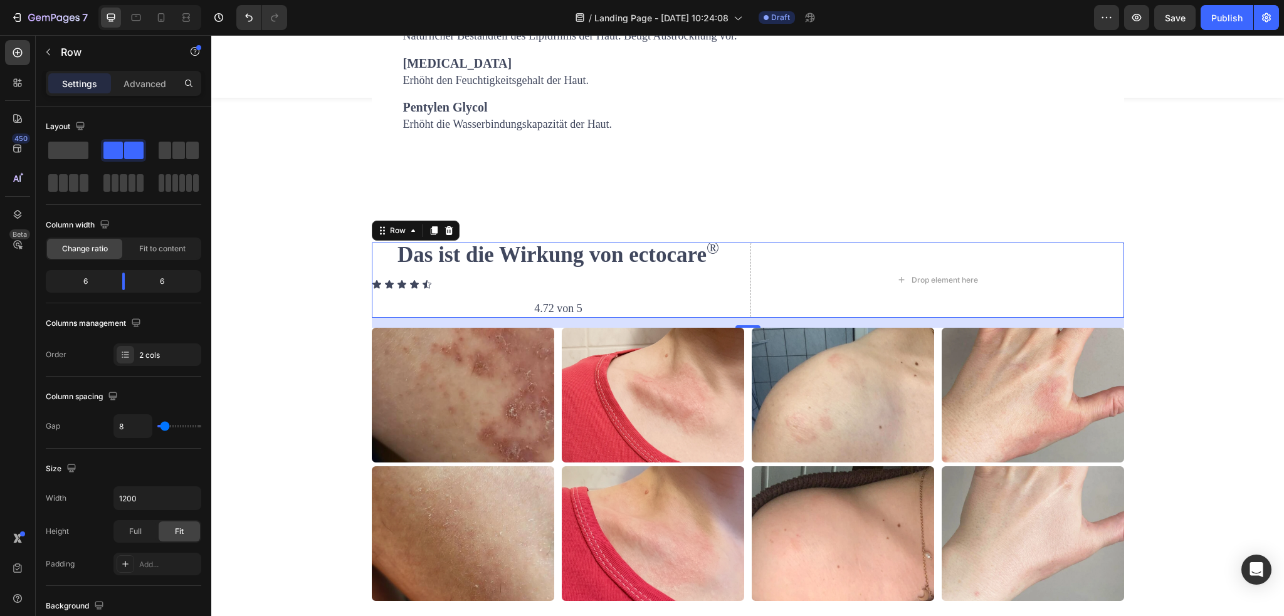
click at [743, 306] on div "Das ist die Wirkung von ectocare ® Heading Icon Icon Icon Icon Icon Icon List 4…" at bounding box center [748, 280] width 753 height 75
click at [808, 318] on div "Drop element here" at bounding box center [938, 280] width 374 height 75
click at [75, 157] on span at bounding box center [68, 151] width 40 height 18
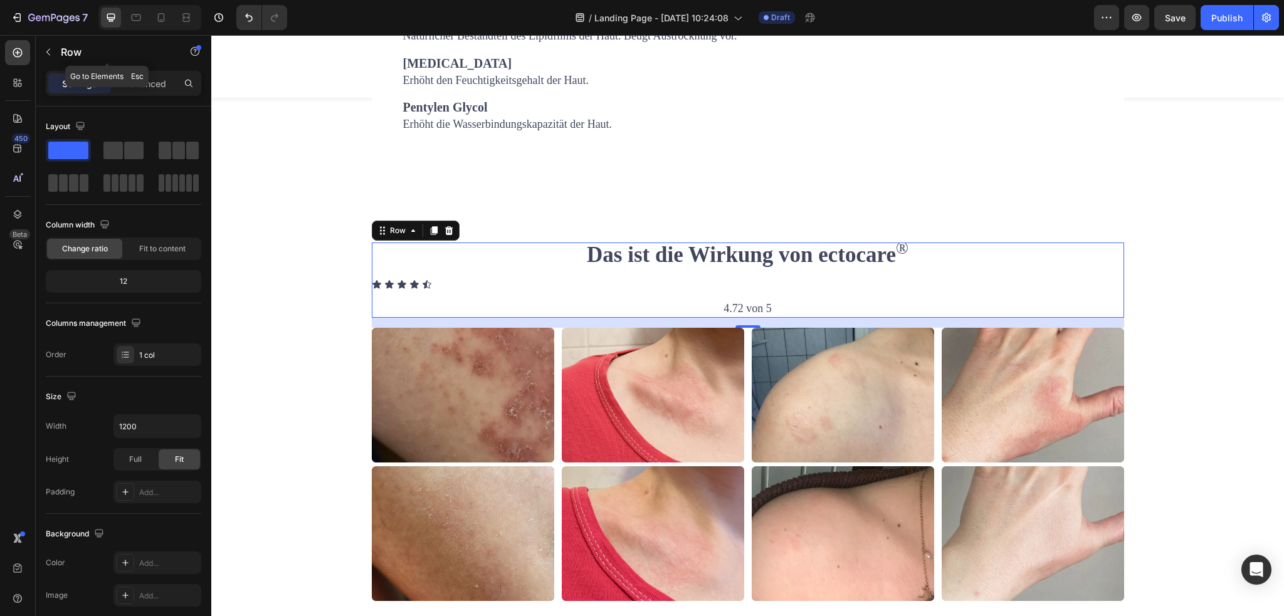
click at [48, 49] on icon "button" at bounding box center [48, 52] width 10 height 10
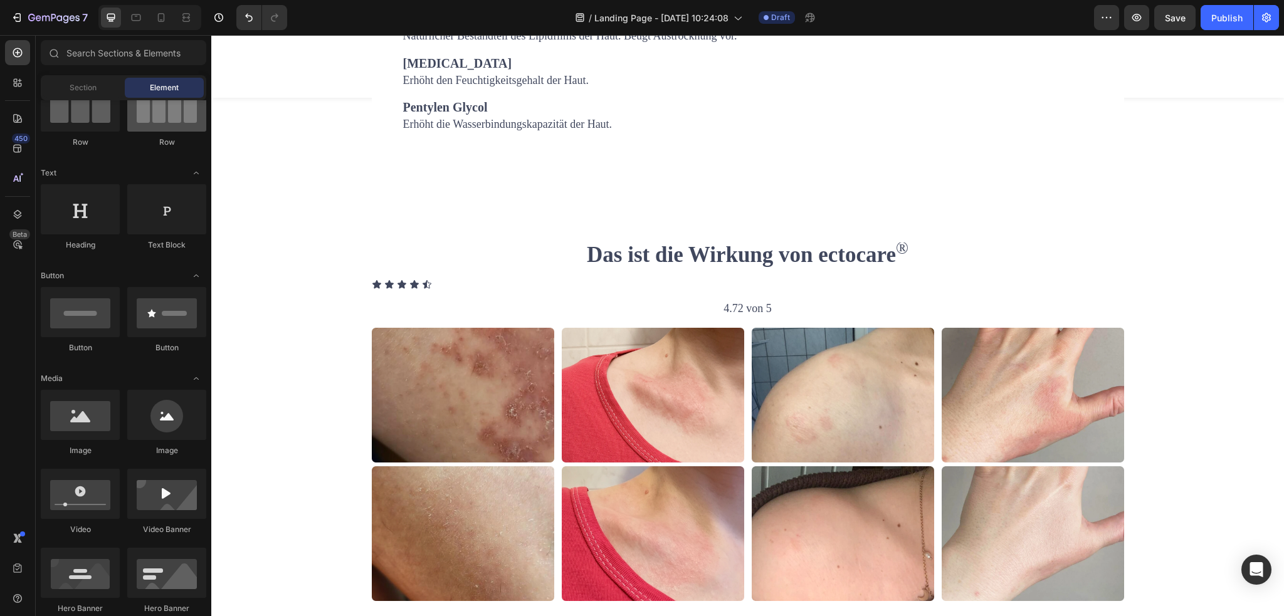
scroll to position [0, 0]
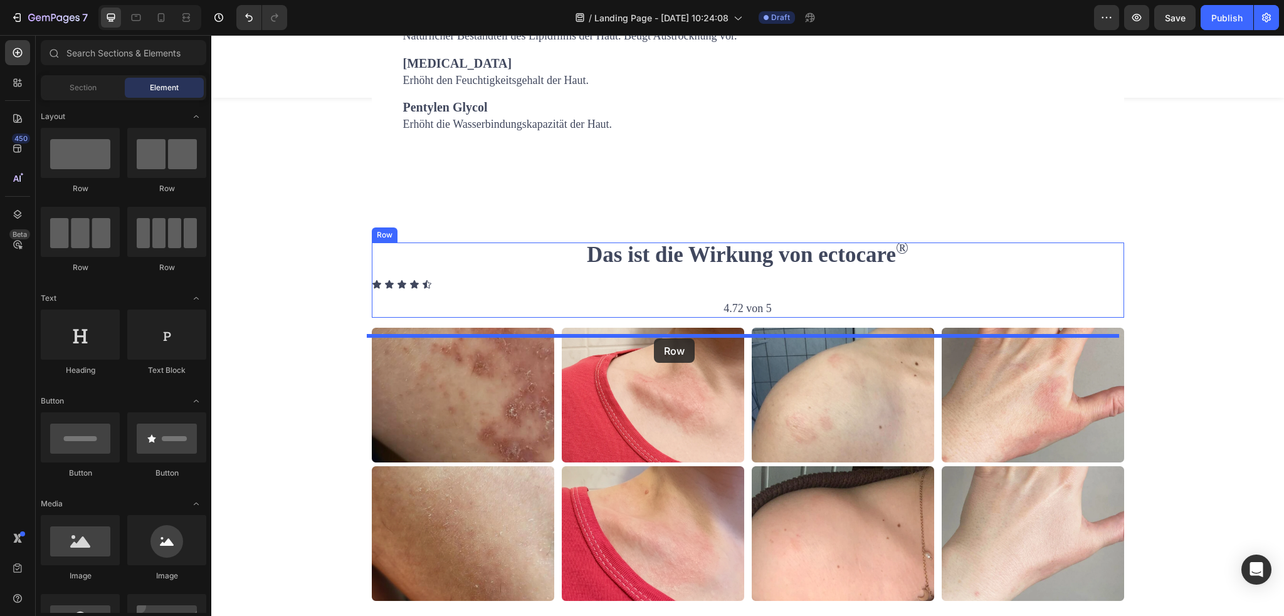
drag, startPoint x: 295, startPoint y: 205, endPoint x: 654, endPoint y: 339, distance: 382.8
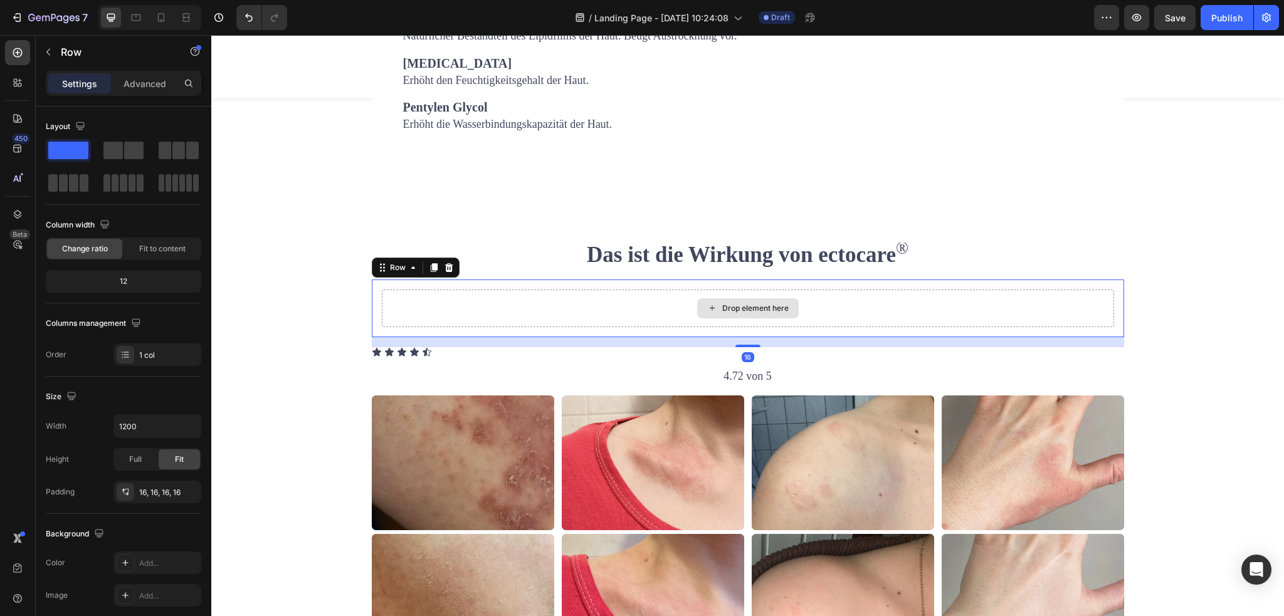
click at [462, 327] on div "Drop element here" at bounding box center [748, 309] width 732 height 38
click at [127, 153] on span at bounding box center [133, 151] width 19 height 18
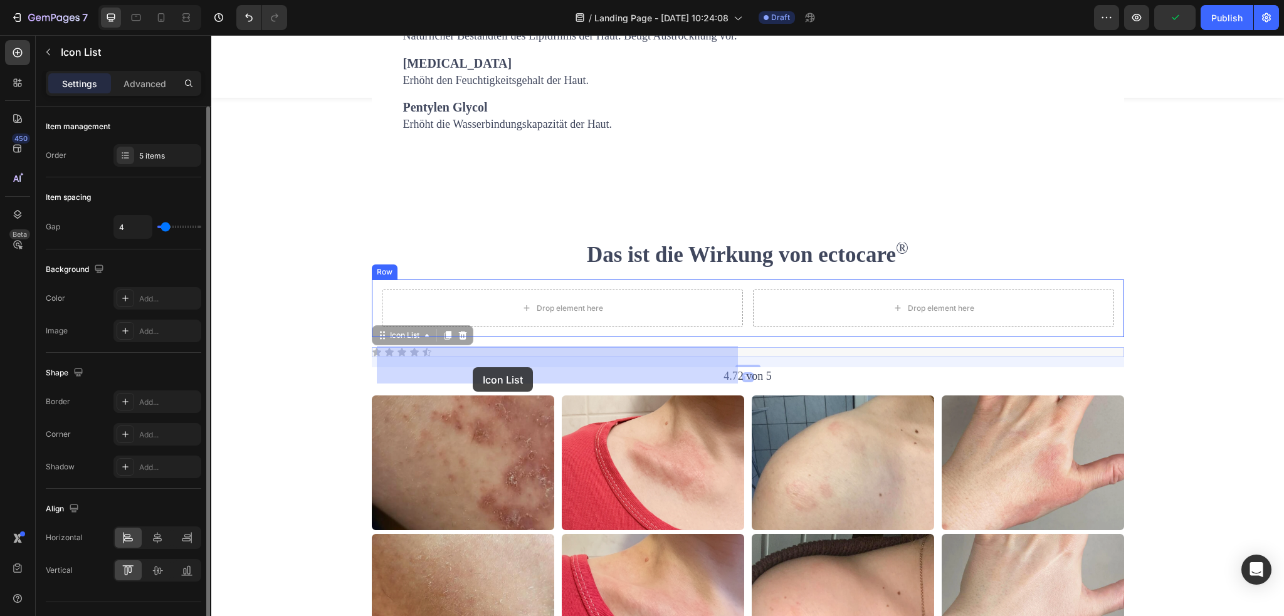
drag, startPoint x: 374, startPoint y: 393, endPoint x: 473, endPoint y: 367, distance: 102.2
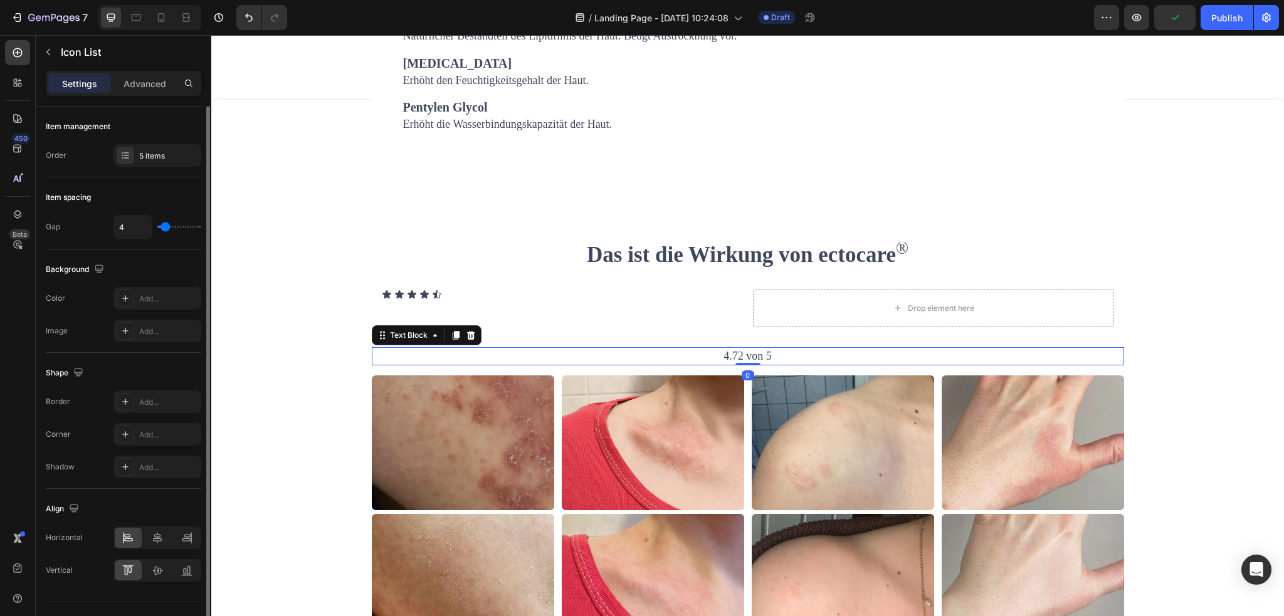
click at [542, 364] on p "4.72 von 5" at bounding box center [748, 357] width 750 height 16
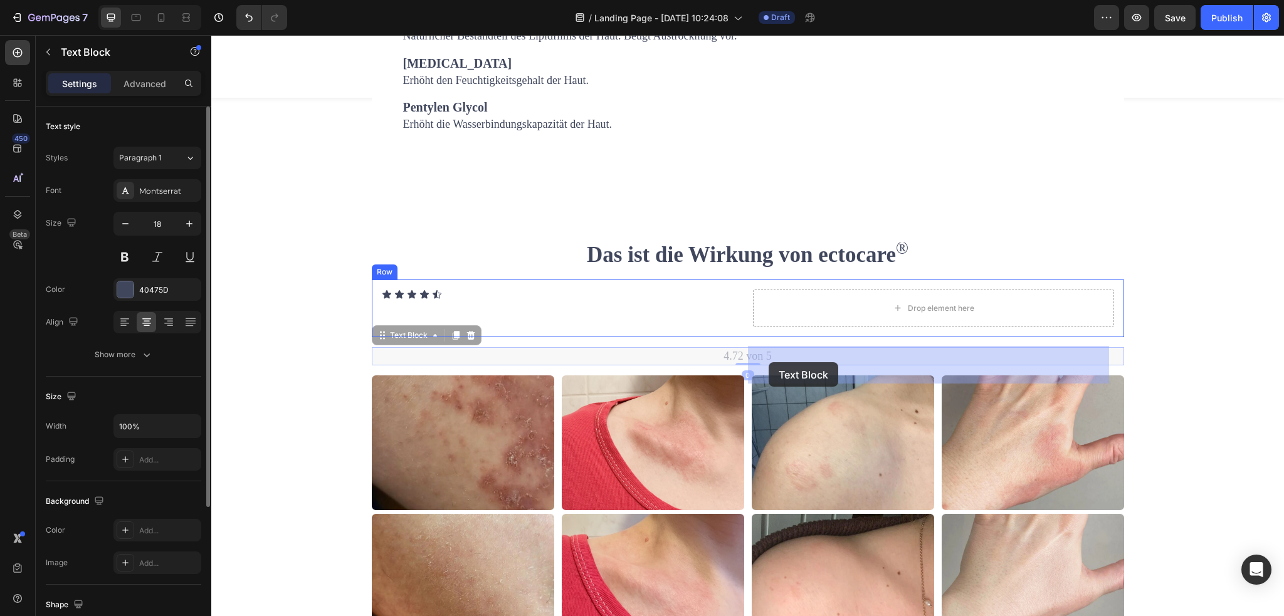
drag, startPoint x: 380, startPoint y: 391, endPoint x: 769, endPoint y: 362, distance: 389.9
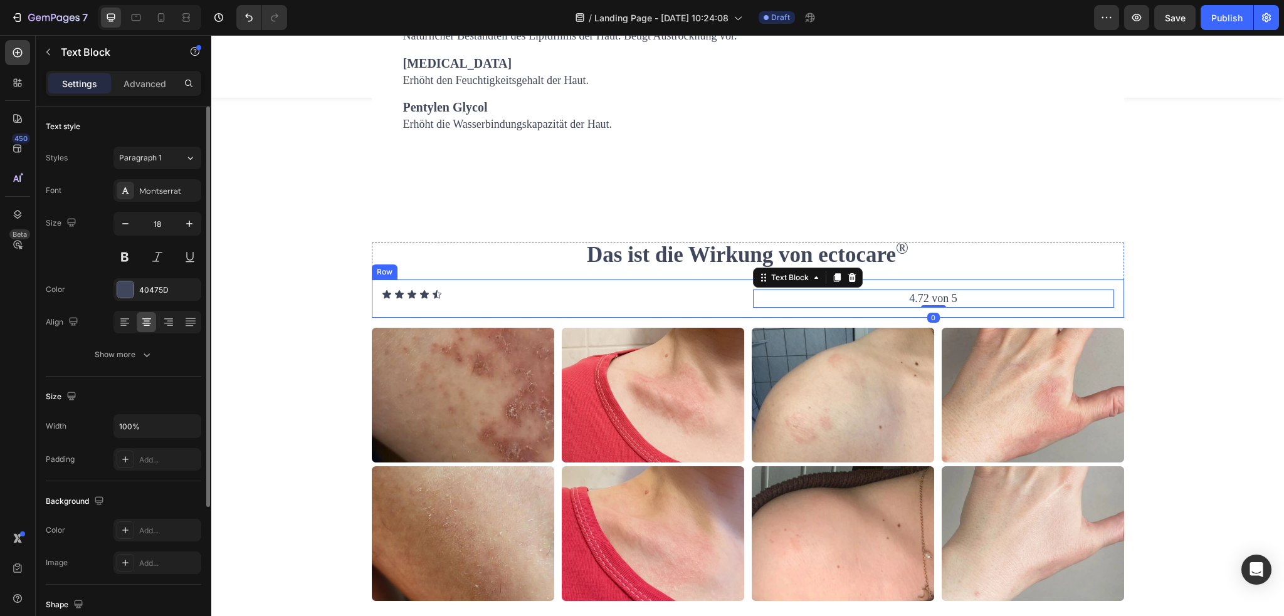
click at [858, 318] on div "Icon Icon Icon Icon Icon Icon List 4.72 von 5 Text Block 0 Row" at bounding box center [748, 299] width 753 height 38
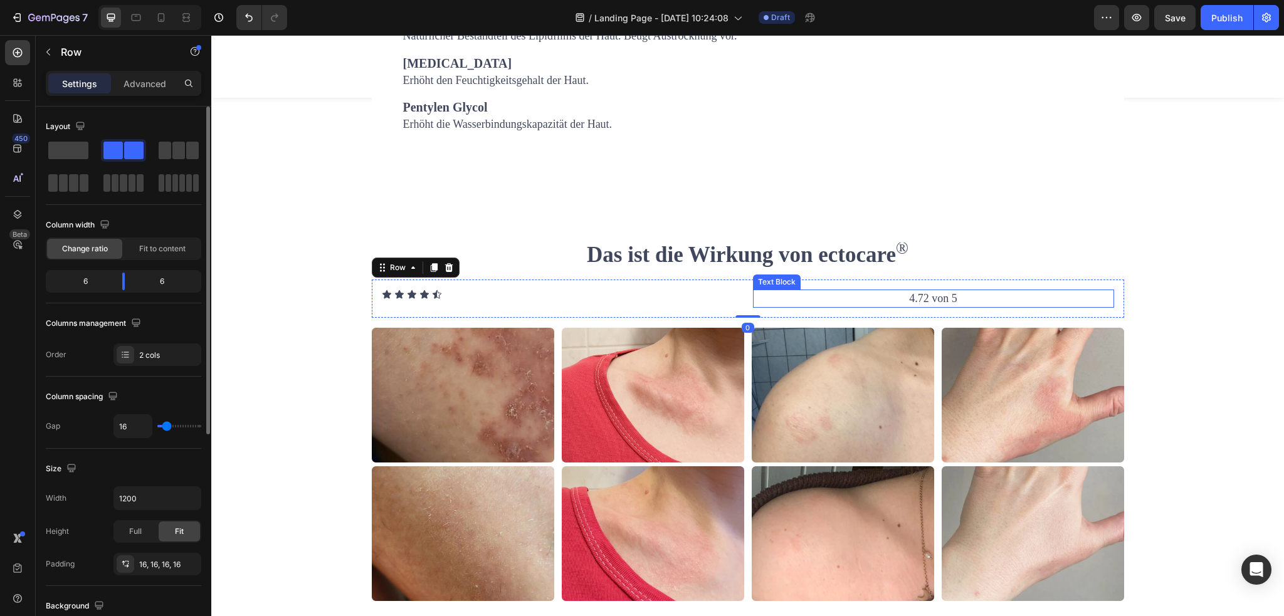
click at [864, 307] on p "4.72 von 5" at bounding box center [933, 299] width 359 height 16
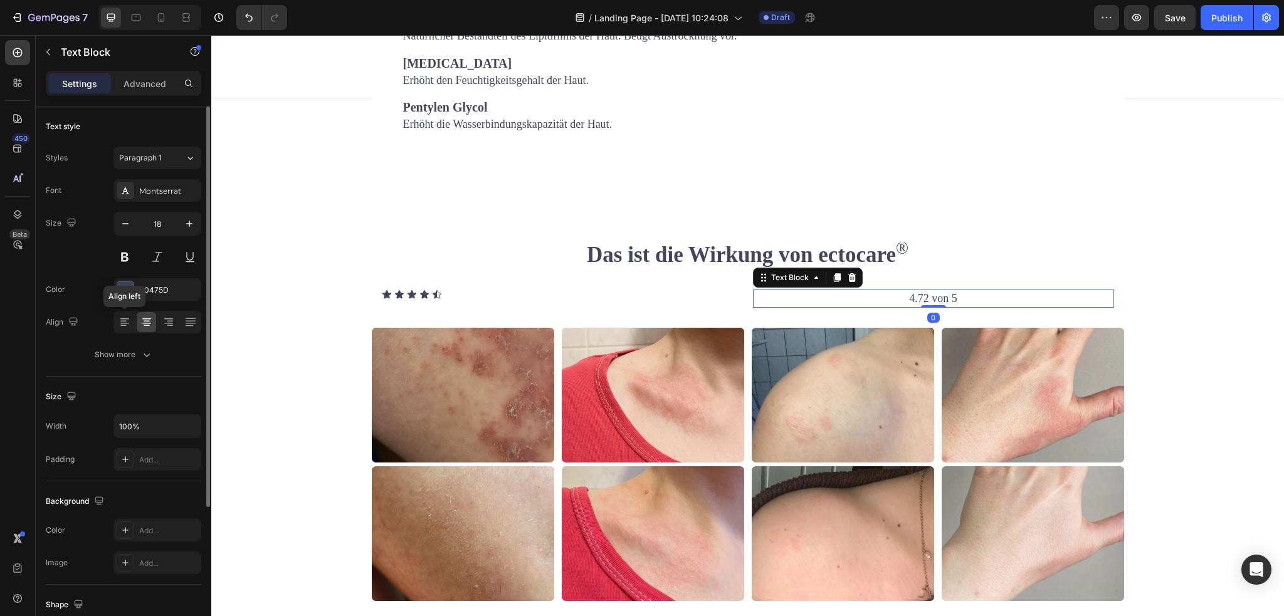
click at [120, 321] on icon at bounding box center [125, 322] width 13 height 13
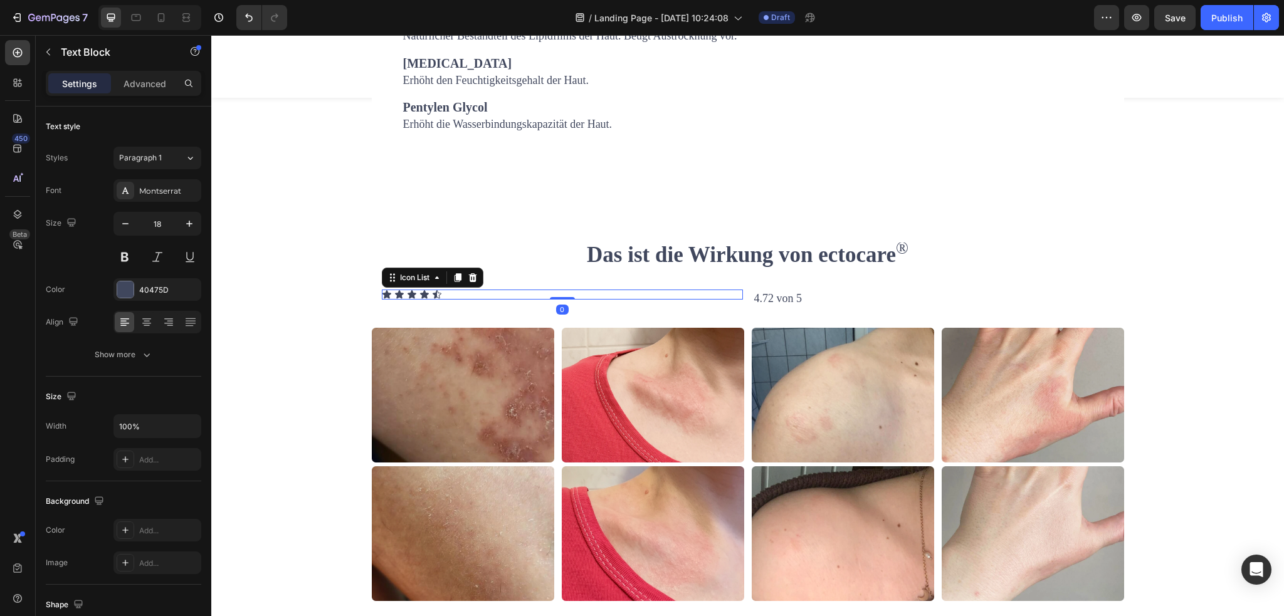
click at [522, 300] on div "Icon Icon Icon Icon Icon" at bounding box center [562, 295] width 361 height 10
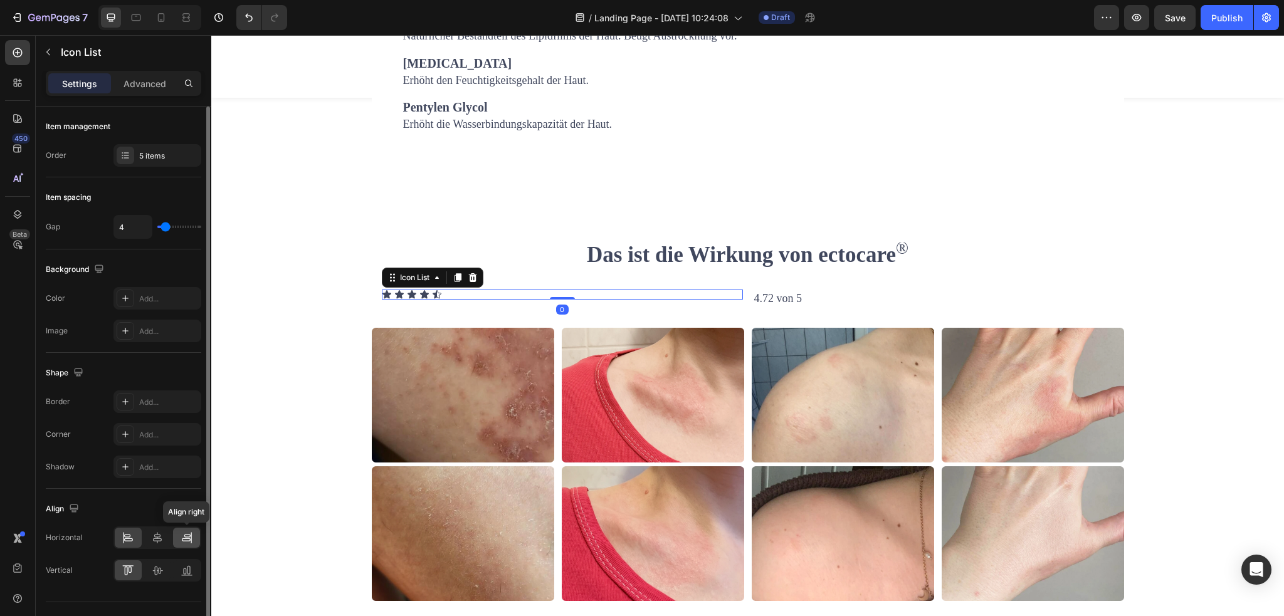
click at [184, 536] on icon at bounding box center [187, 538] width 13 height 13
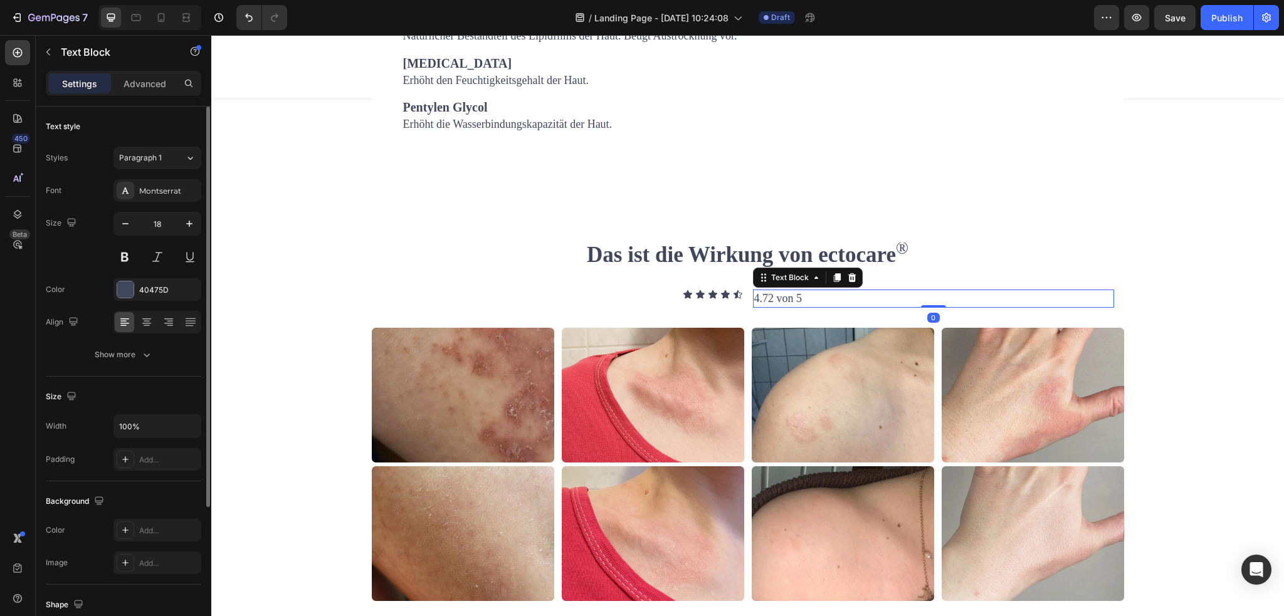
click at [763, 305] on span "4.72 von 5" at bounding box center [778, 298] width 48 height 13
click at [639, 300] on div "Icon Icon Icon Icon Icon" at bounding box center [562, 295] width 361 height 10
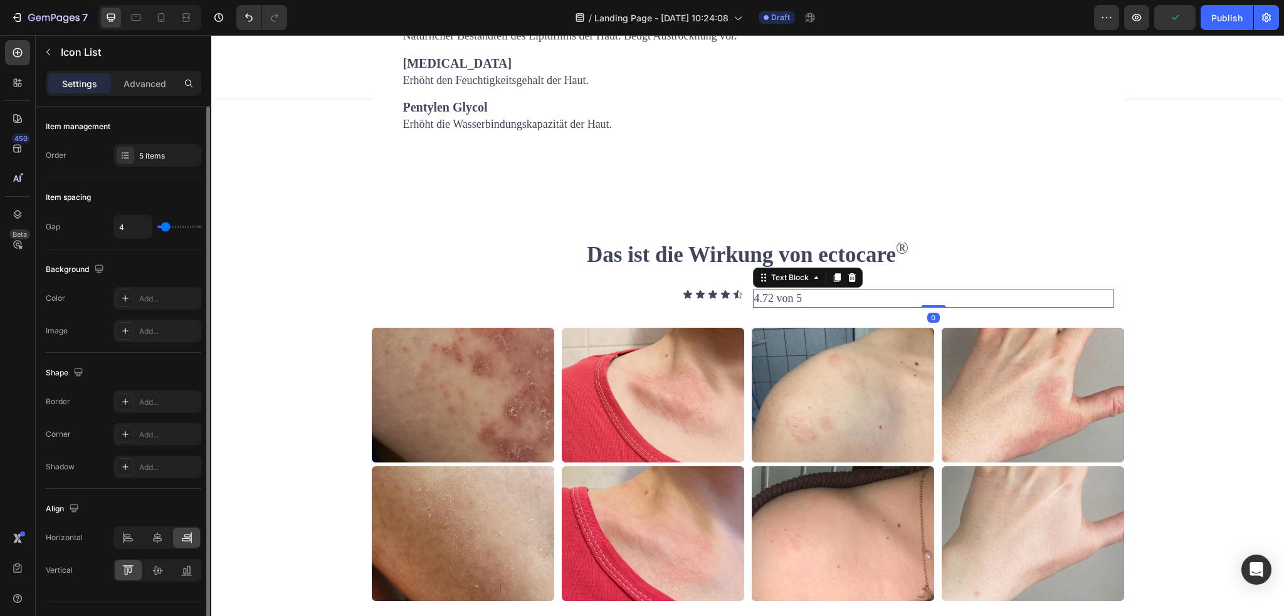
click at [788, 305] on span "4.72 von 5" at bounding box center [778, 298] width 48 height 13
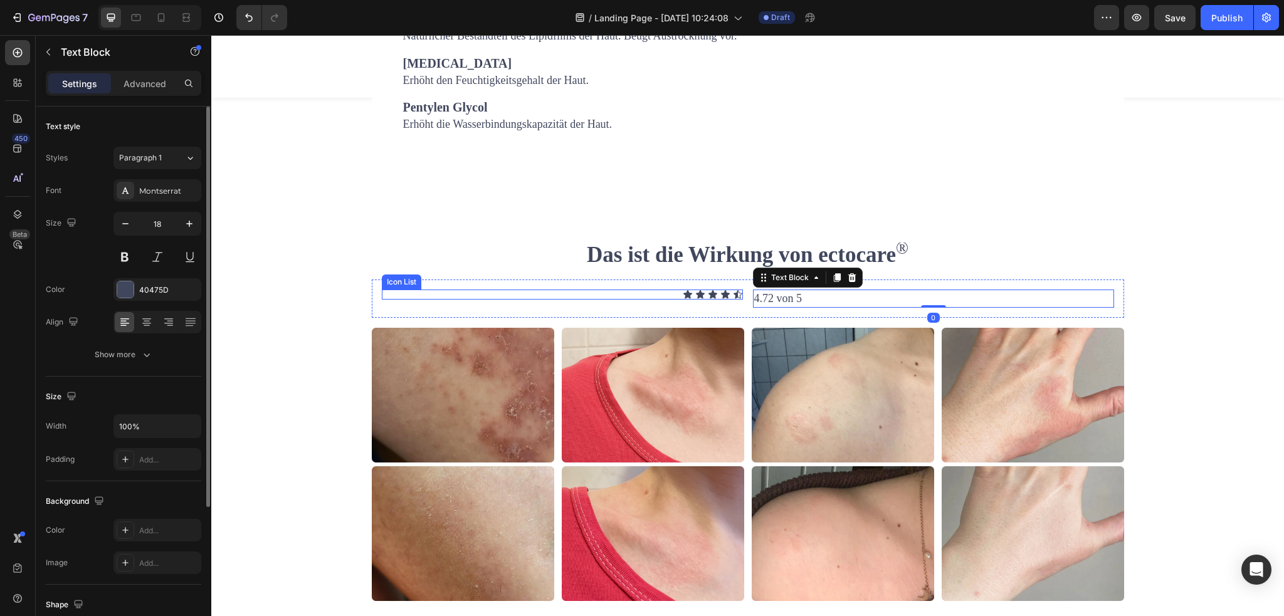
click at [660, 300] on div "Icon Icon Icon Icon Icon" at bounding box center [562, 295] width 361 height 10
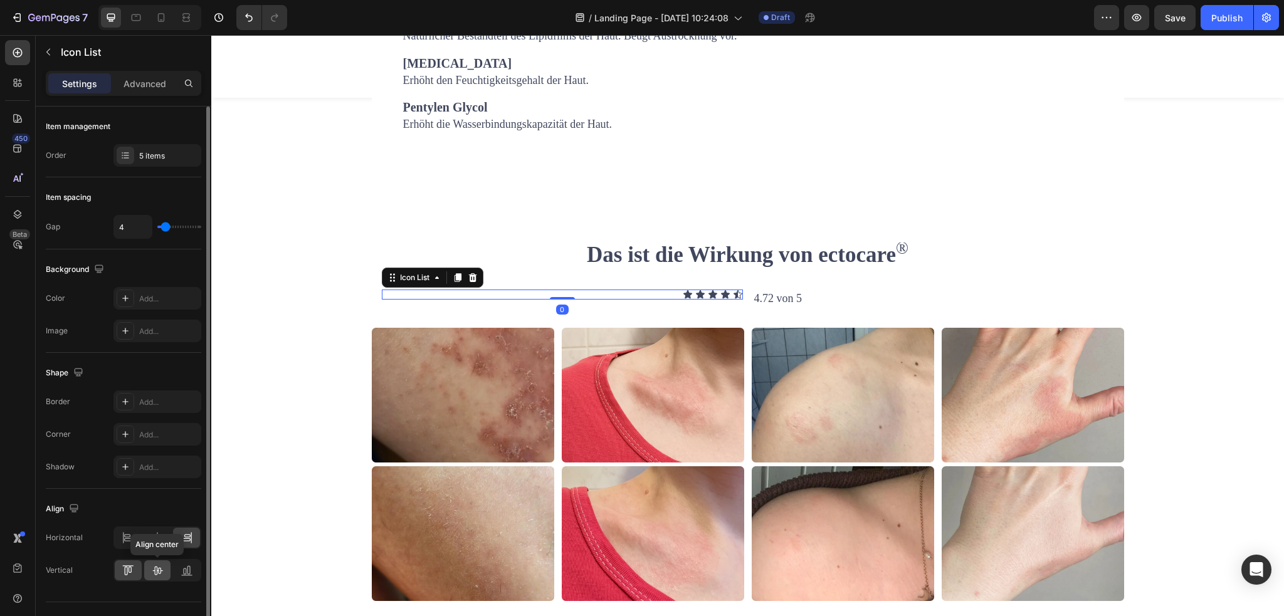
click at [160, 568] on icon at bounding box center [157, 570] width 13 height 13
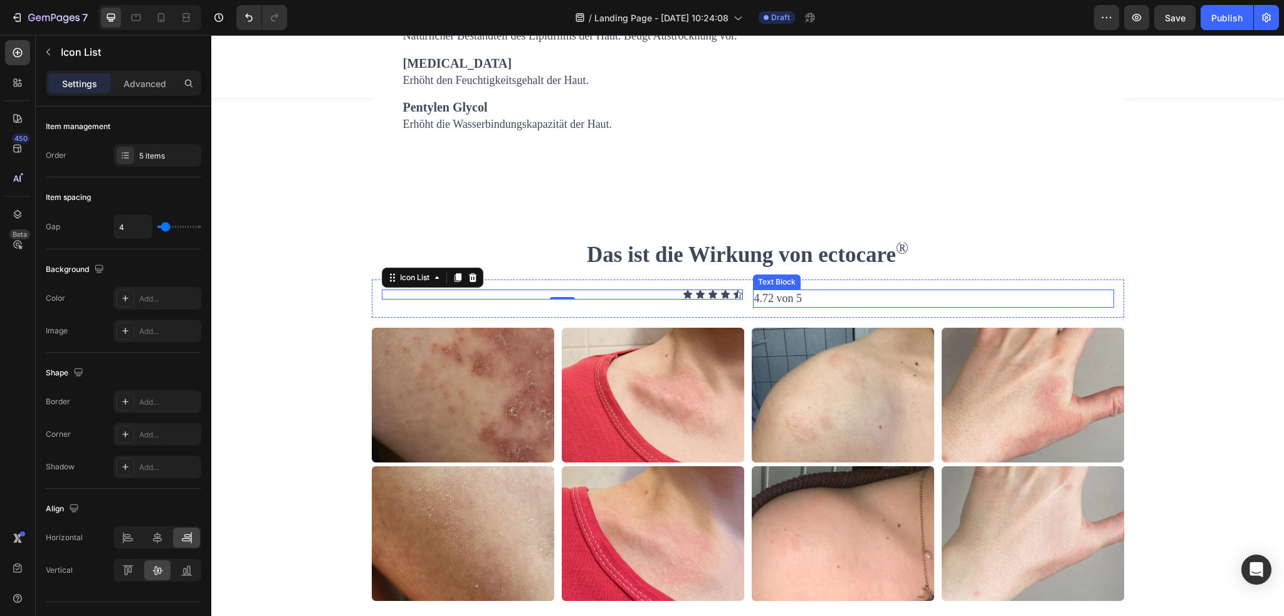
click at [838, 307] on p "4.72 von 5" at bounding box center [933, 299] width 359 height 16
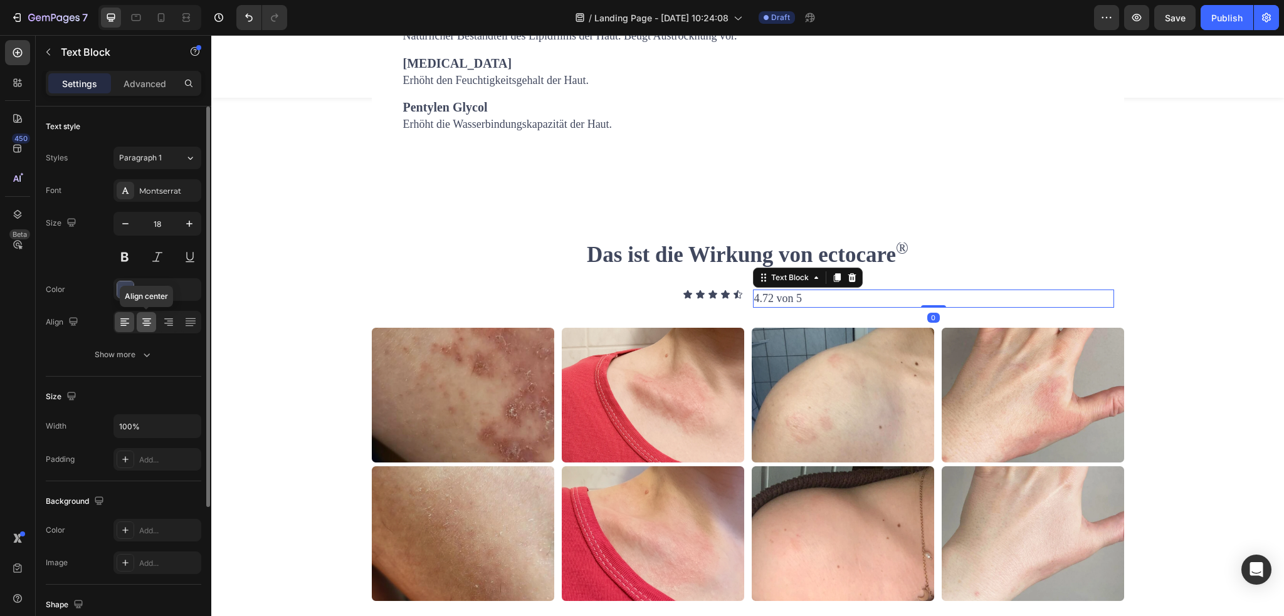
click at [145, 324] on icon at bounding box center [146, 322] width 13 height 13
click at [129, 328] on div at bounding box center [124, 322] width 19 height 20
click at [161, 18] on icon at bounding box center [161, 17] width 13 height 13
type input "14"
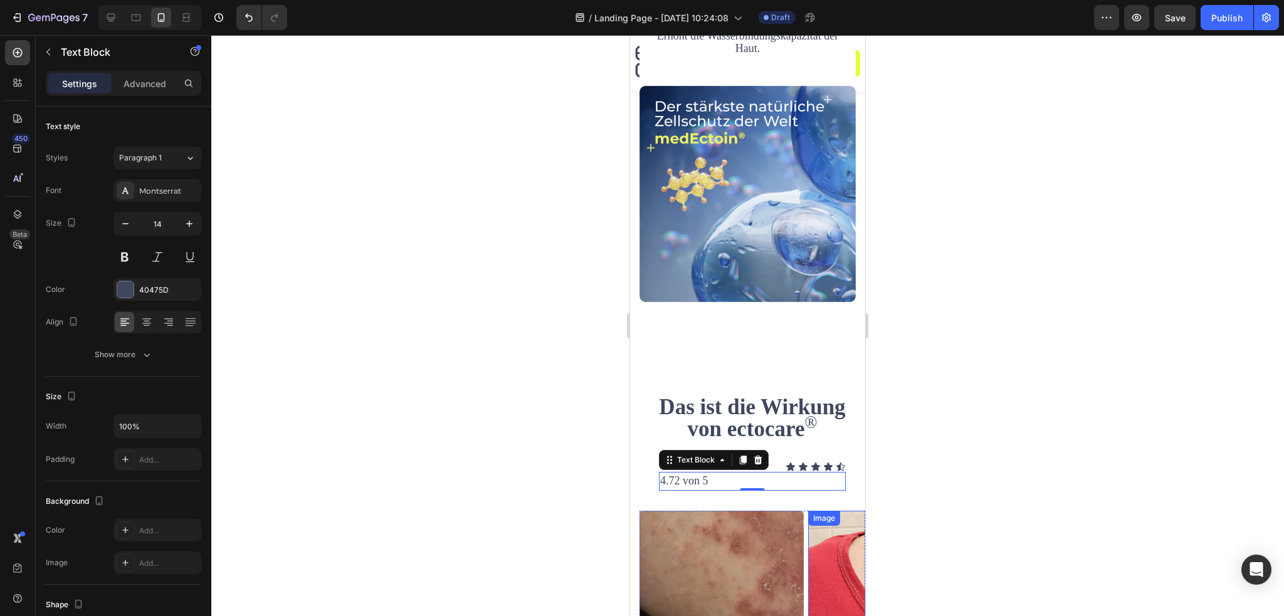
scroll to position [2167, 0]
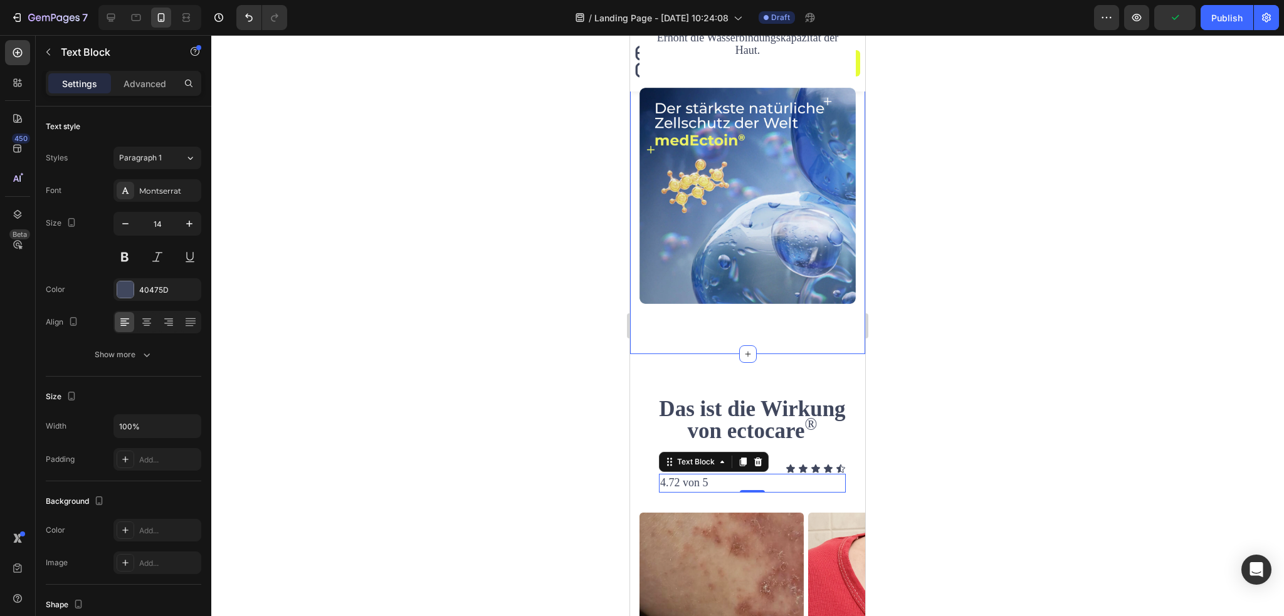
click at [812, 323] on div "Unsere Inhaltstoffe Heading medEctoin ® Text block Reduziert Entzündungsreaktio…" at bounding box center [747, 18] width 235 height 672
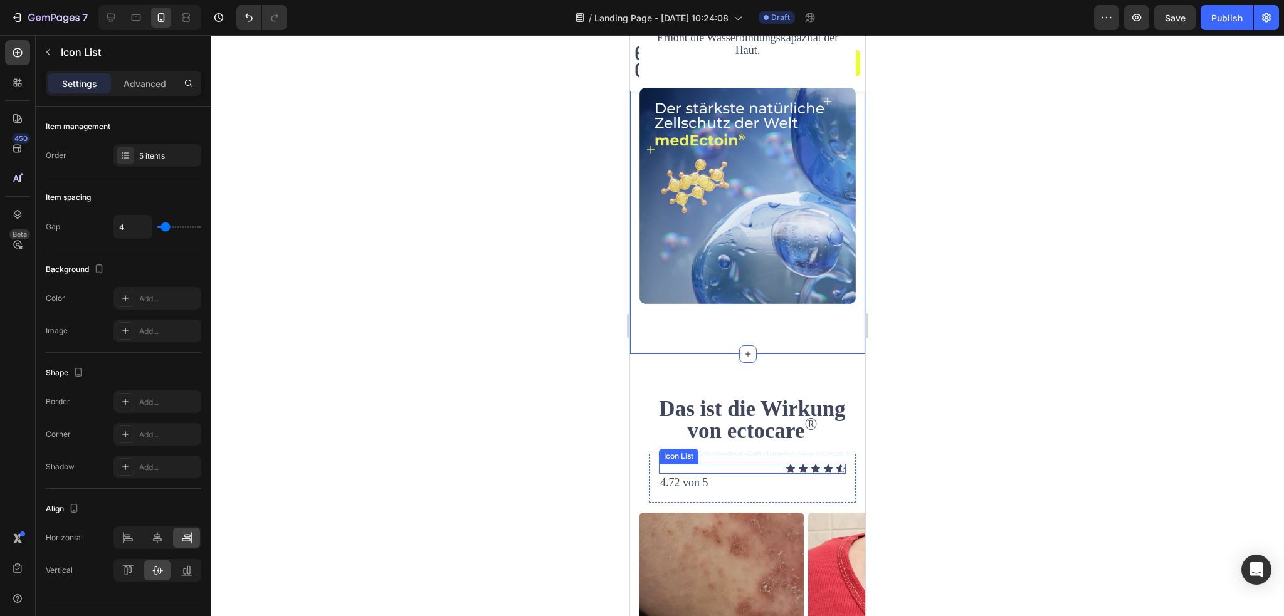
click at [766, 464] on div "Icon Icon Icon Icon Icon" at bounding box center [752, 469] width 187 height 10
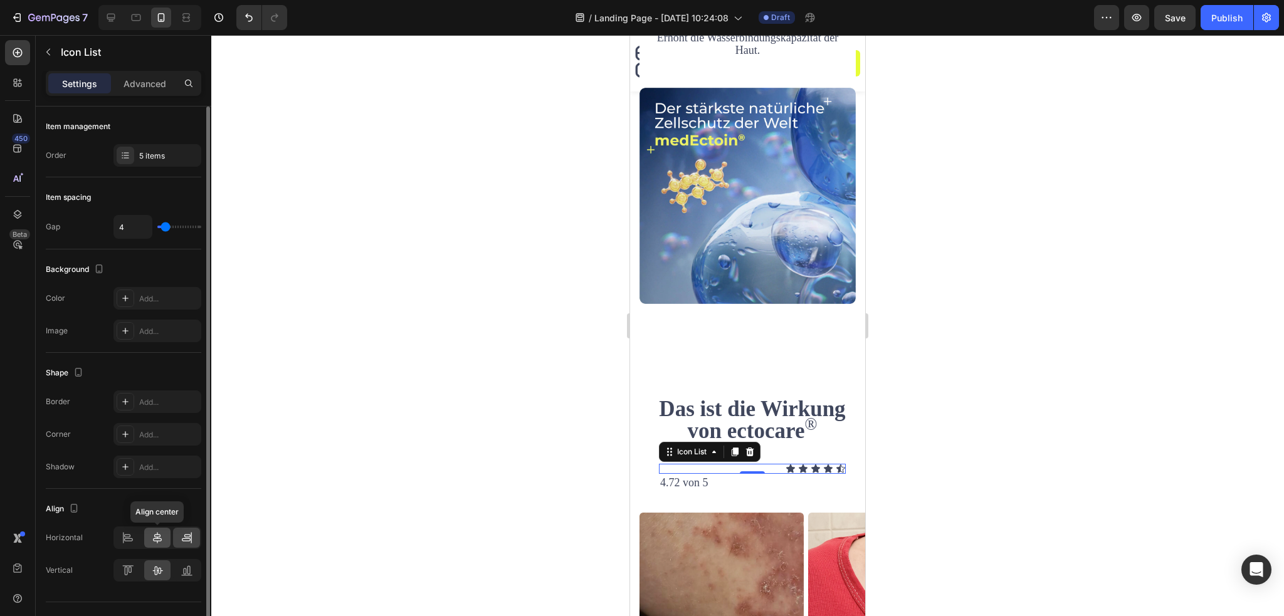
click at [153, 539] on icon at bounding box center [157, 538] width 13 height 13
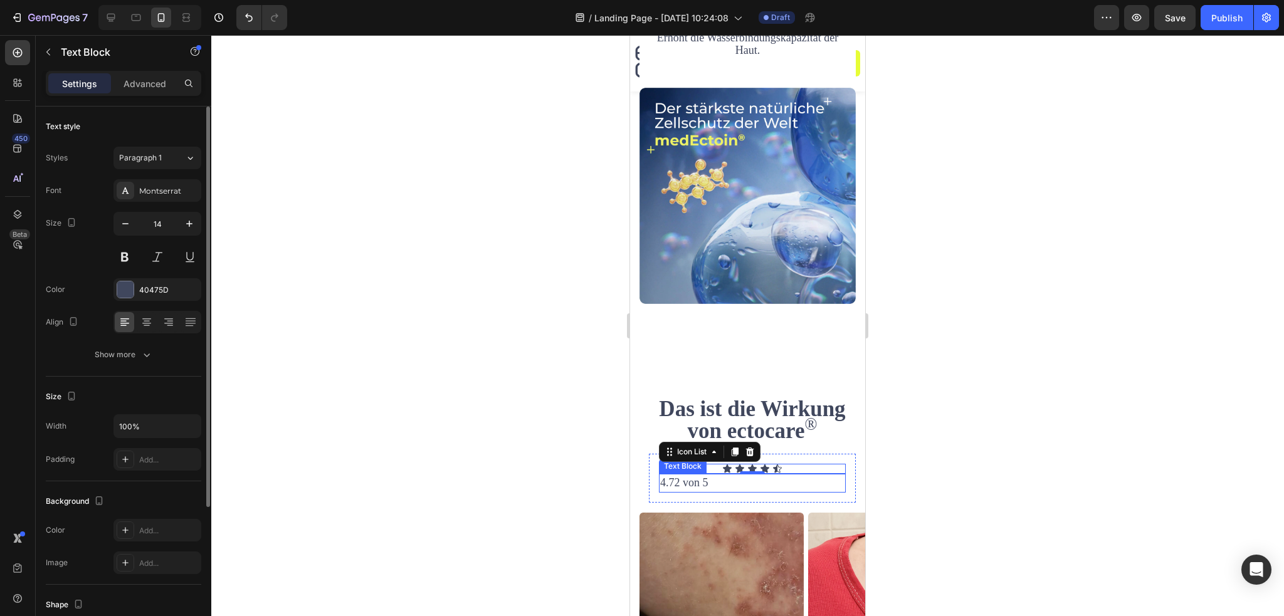
click at [716, 475] on p "4.72 von 5" at bounding box center [752, 483] width 184 height 16
click at [143, 329] on div at bounding box center [146, 322] width 19 height 20
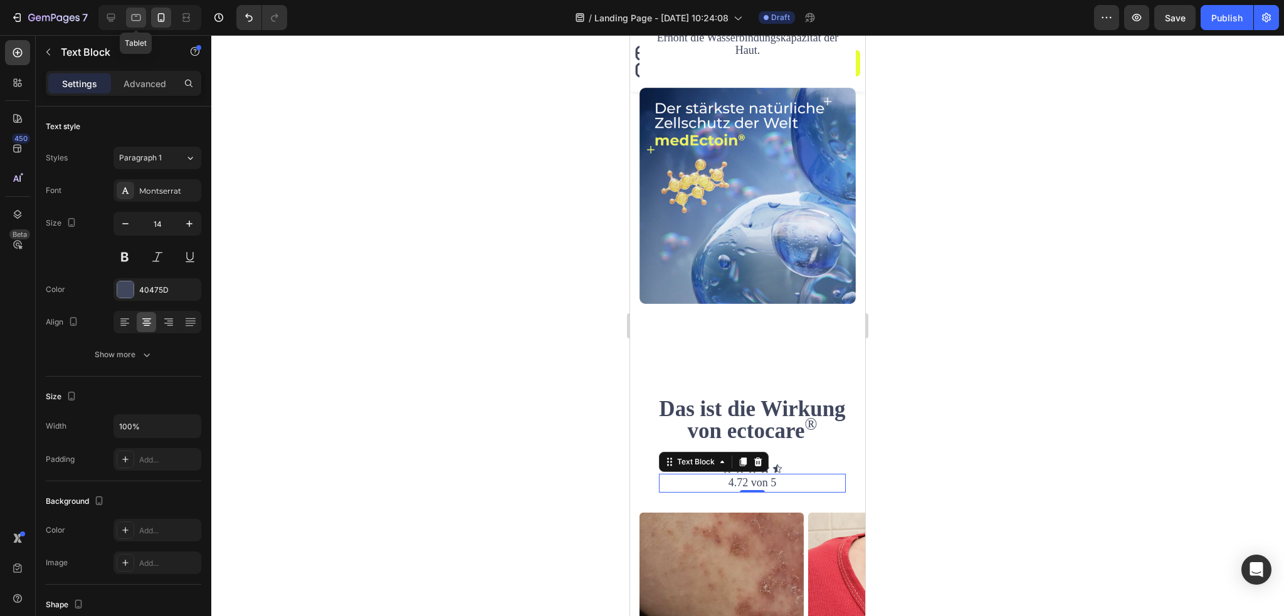
click at [142, 21] on icon at bounding box center [136, 17] width 13 height 13
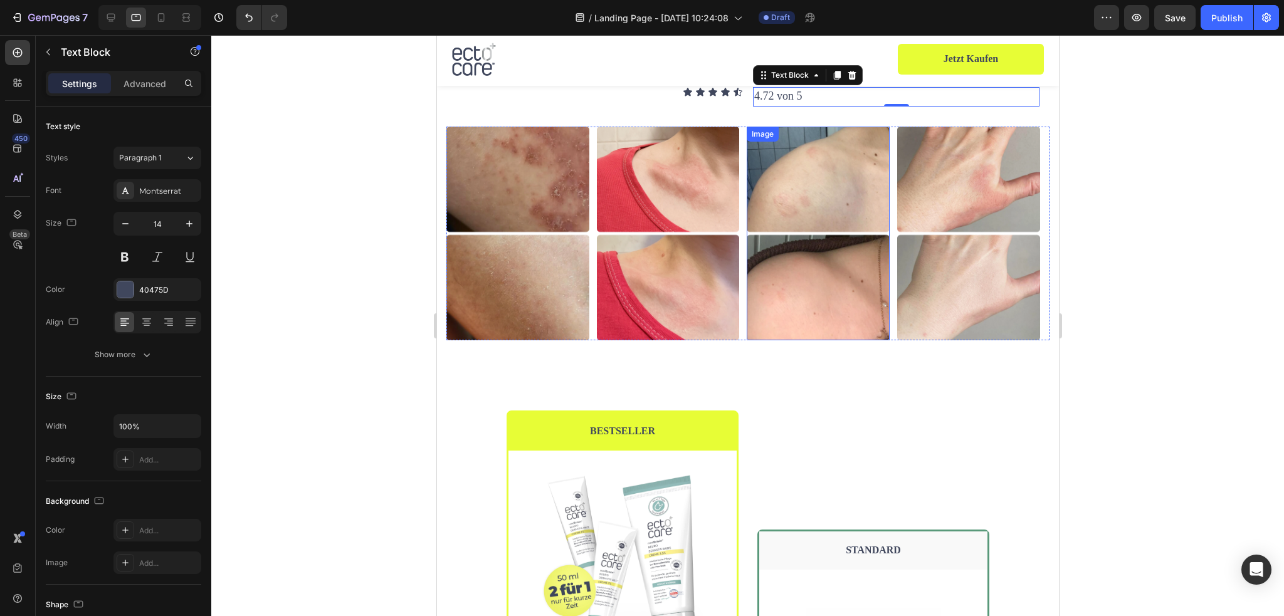
scroll to position [2254, 0]
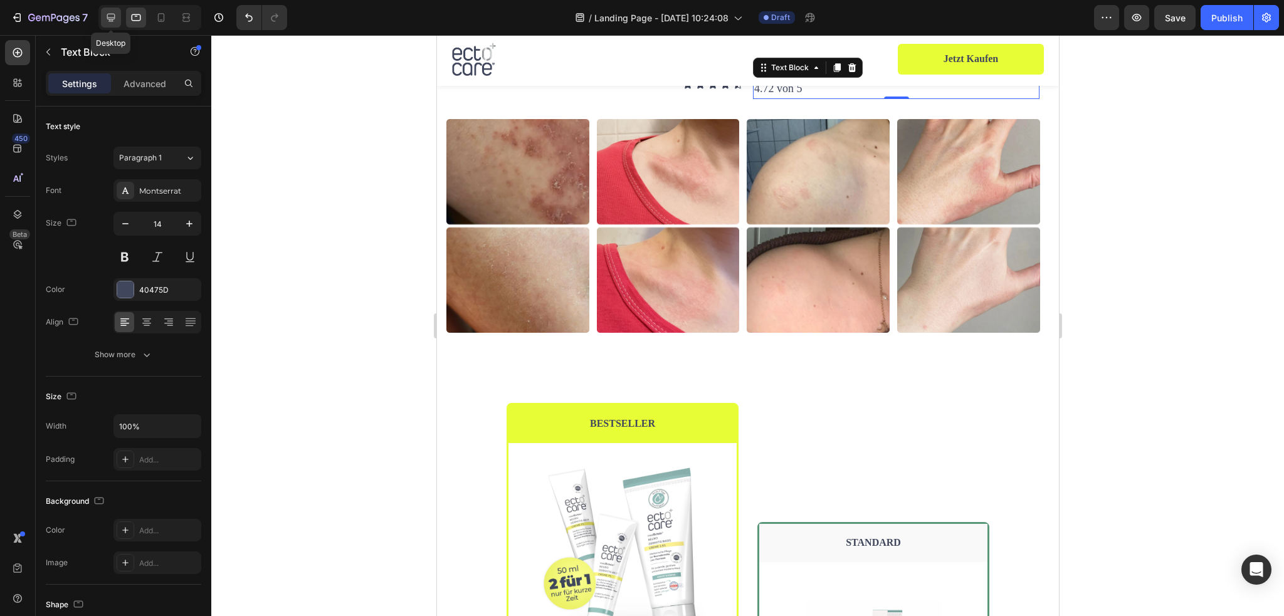
click at [113, 19] on icon at bounding box center [111, 17] width 13 height 13
type input "18"
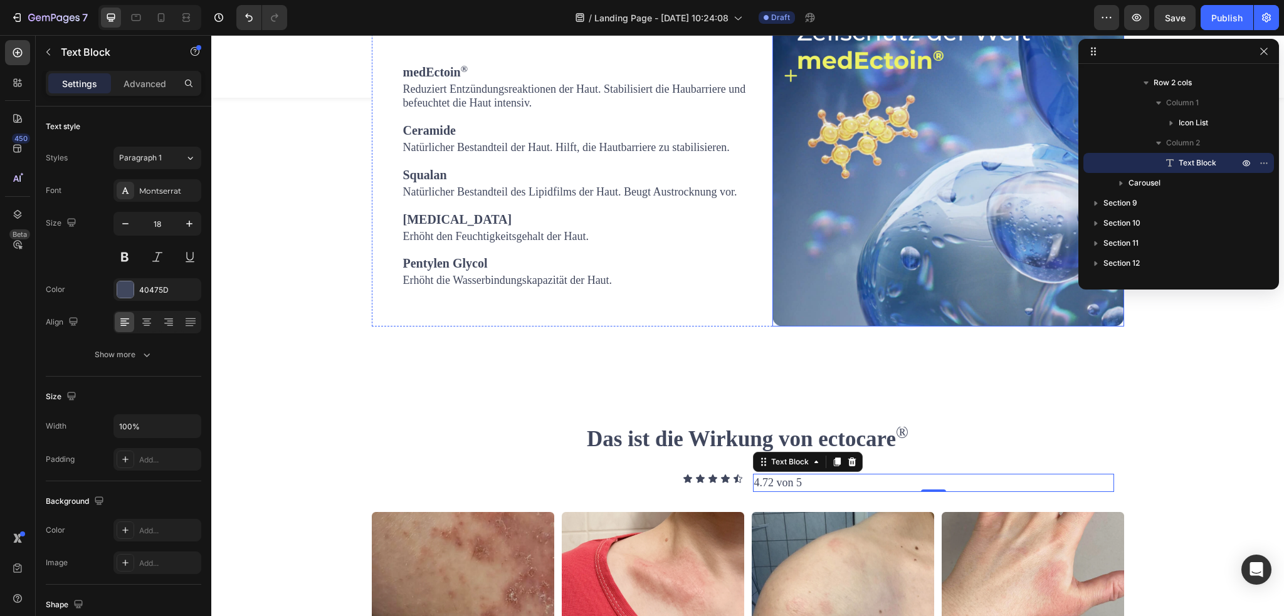
scroll to position [1858, 0]
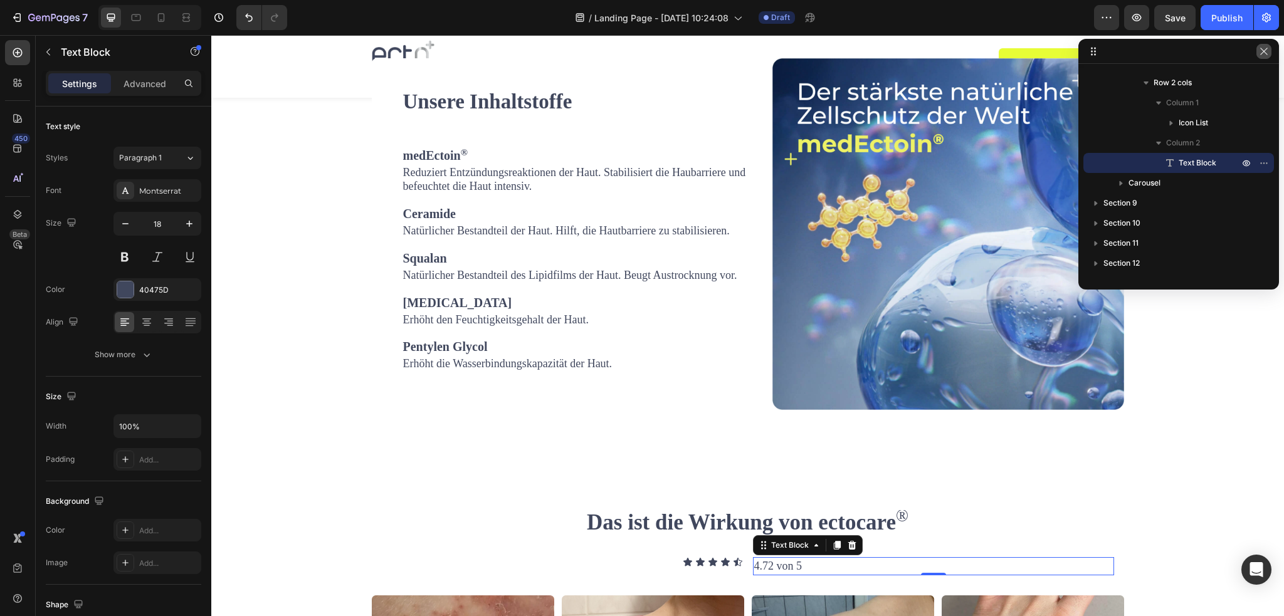
click at [1264, 55] on icon "button" at bounding box center [1264, 51] width 10 height 10
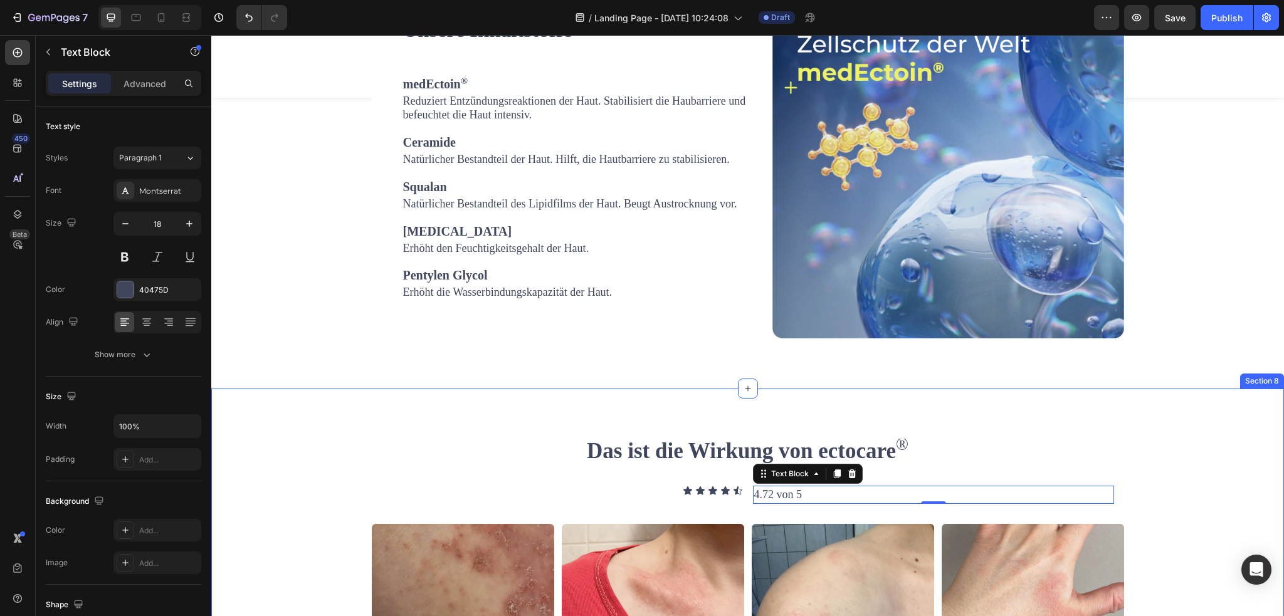
scroll to position [1984, 0]
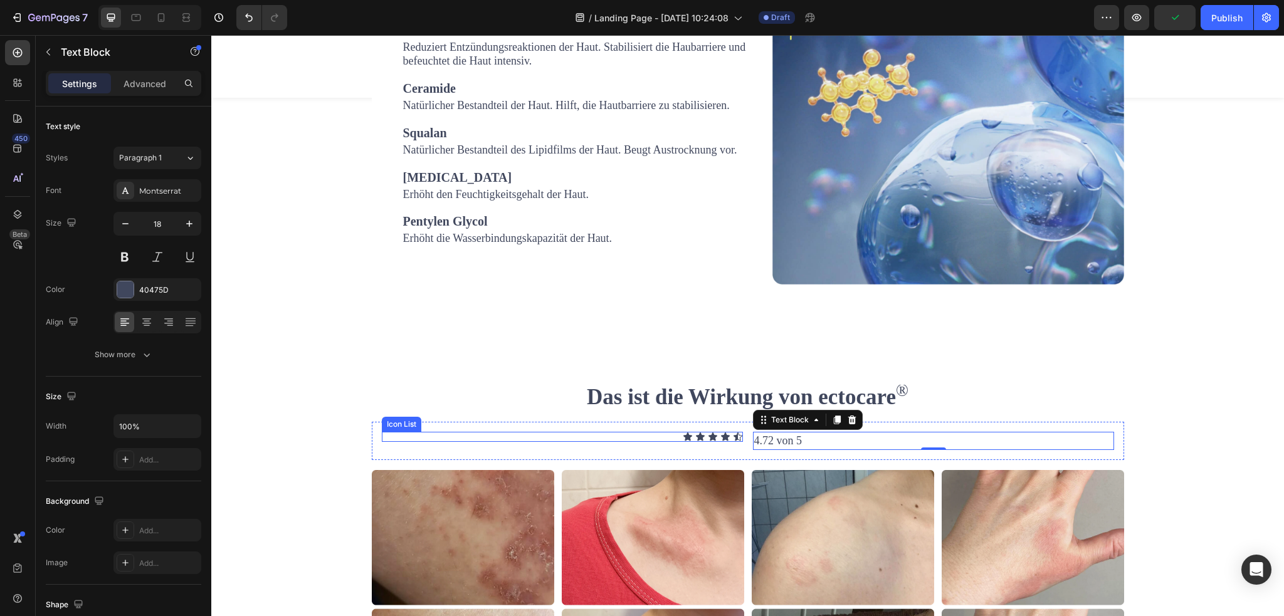
click at [647, 436] on div "Icon Icon Icon Icon Icon" at bounding box center [562, 437] width 361 height 10
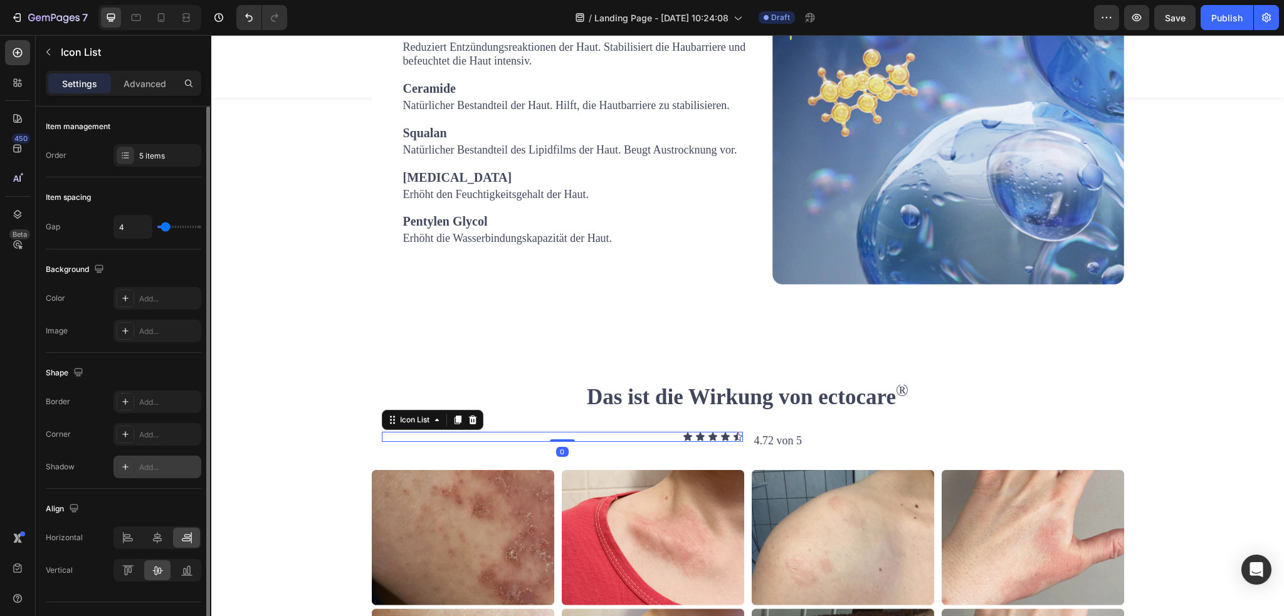
scroll to position [24, 0]
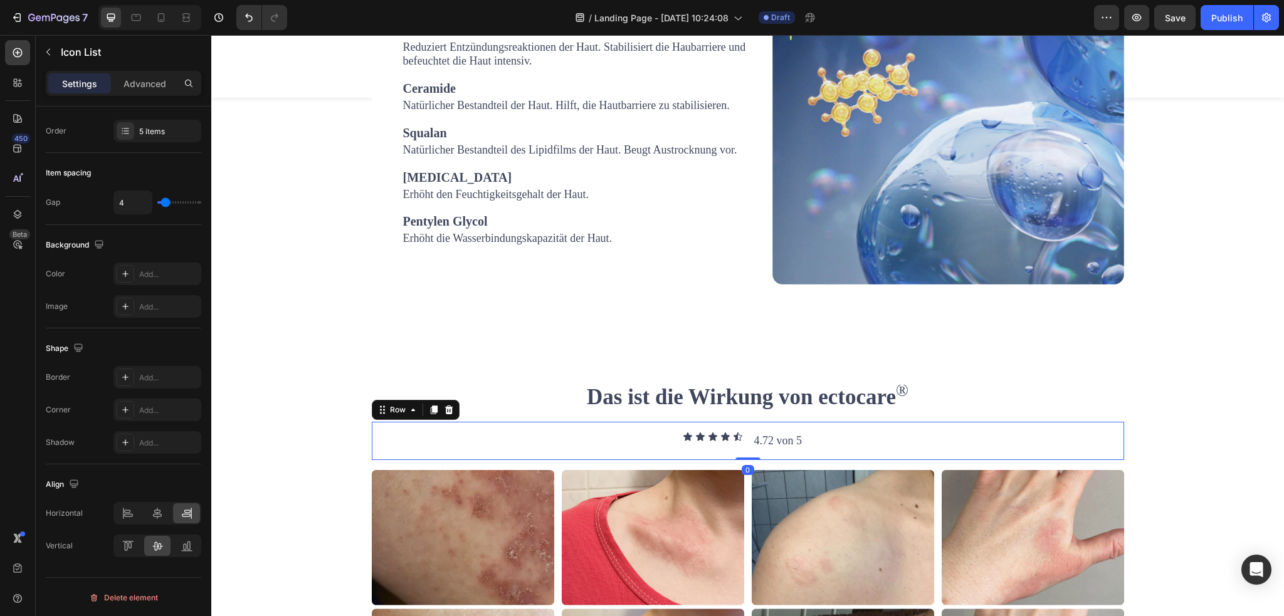
click at [646, 425] on div "Icon Icon Icon Icon Icon Icon List 4.72 von 5 Text Block Row 0" at bounding box center [748, 441] width 753 height 38
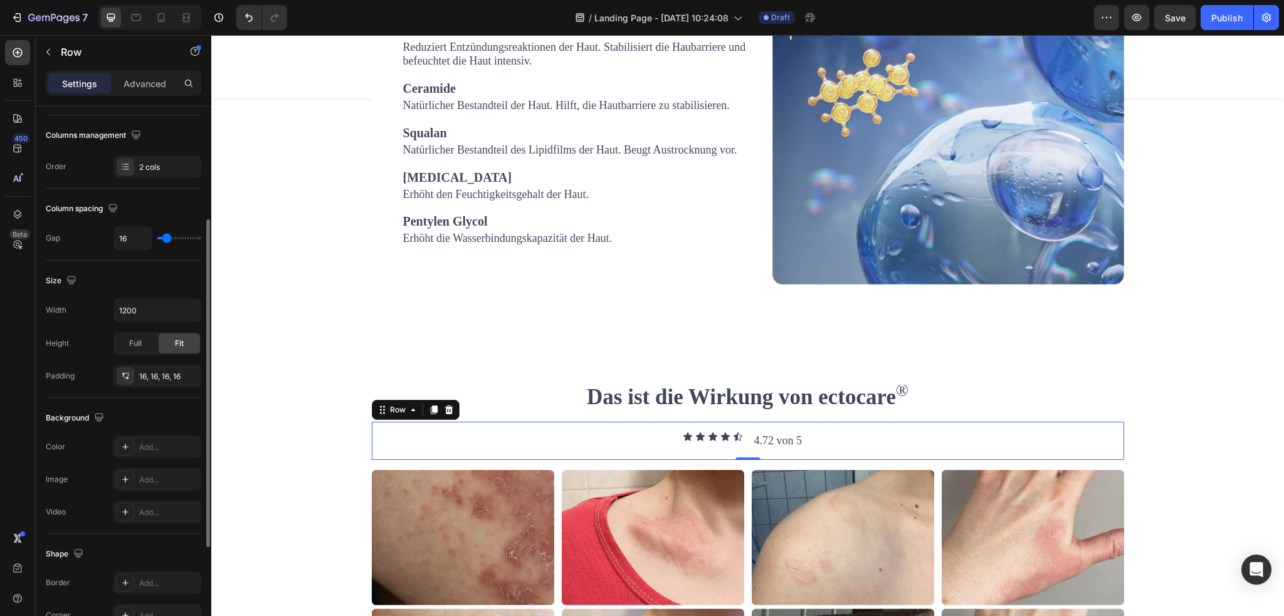
scroll to position [361, 0]
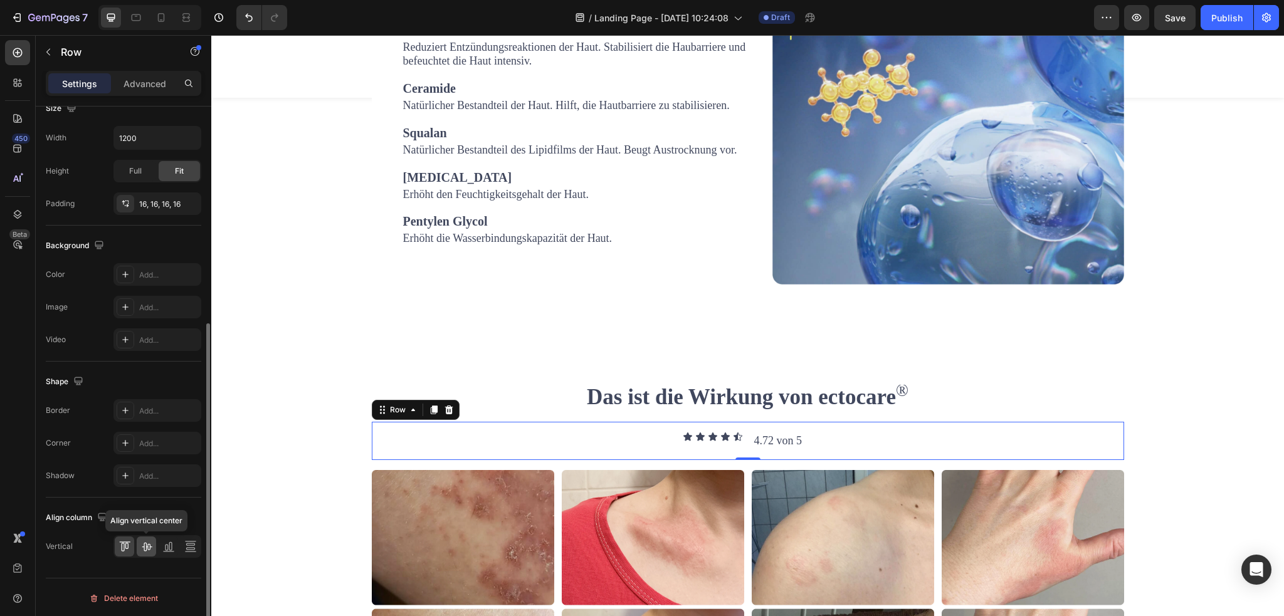
click at [151, 546] on icon at bounding box center [147, 547] width 10 height 9
click at [802, 414] on div "Das ist die Wirkung von ectocare ® Heading Icon Icon Icon Icon Icon Icon List 4…" at bounding box center [748, 422] width 753 height 75
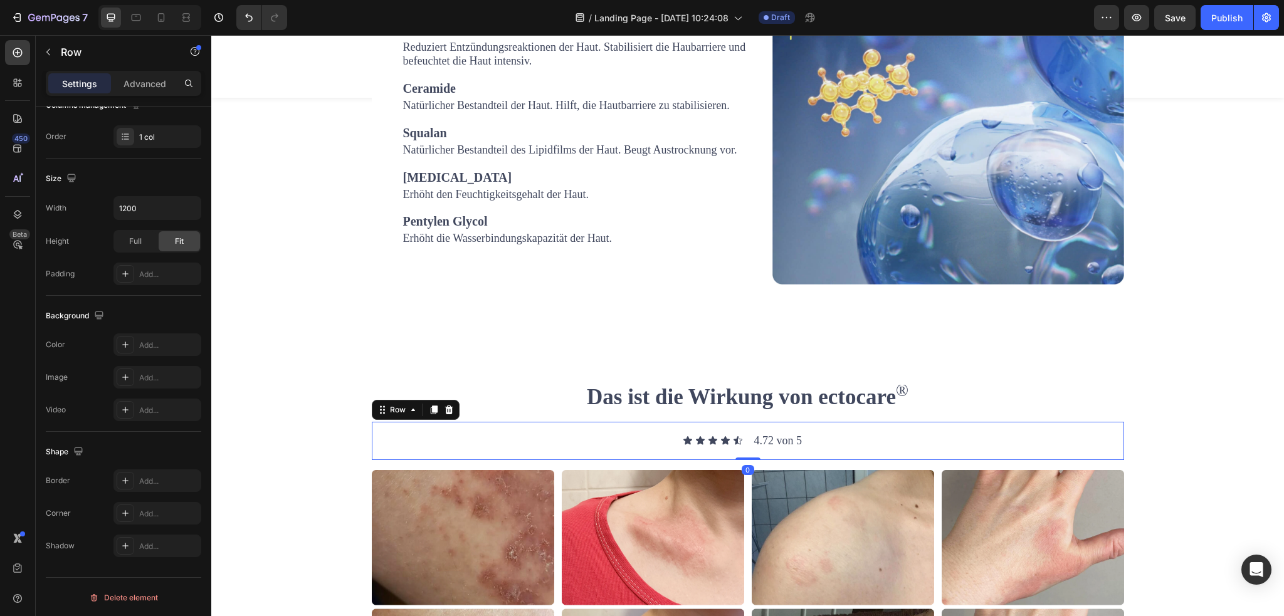
click at [738, 423] on div "Icon Icon Icon Icon Icon Icon List 4.72 von 5 Text Block Row 0" at bounding box center [748, 441] width 753 height 38
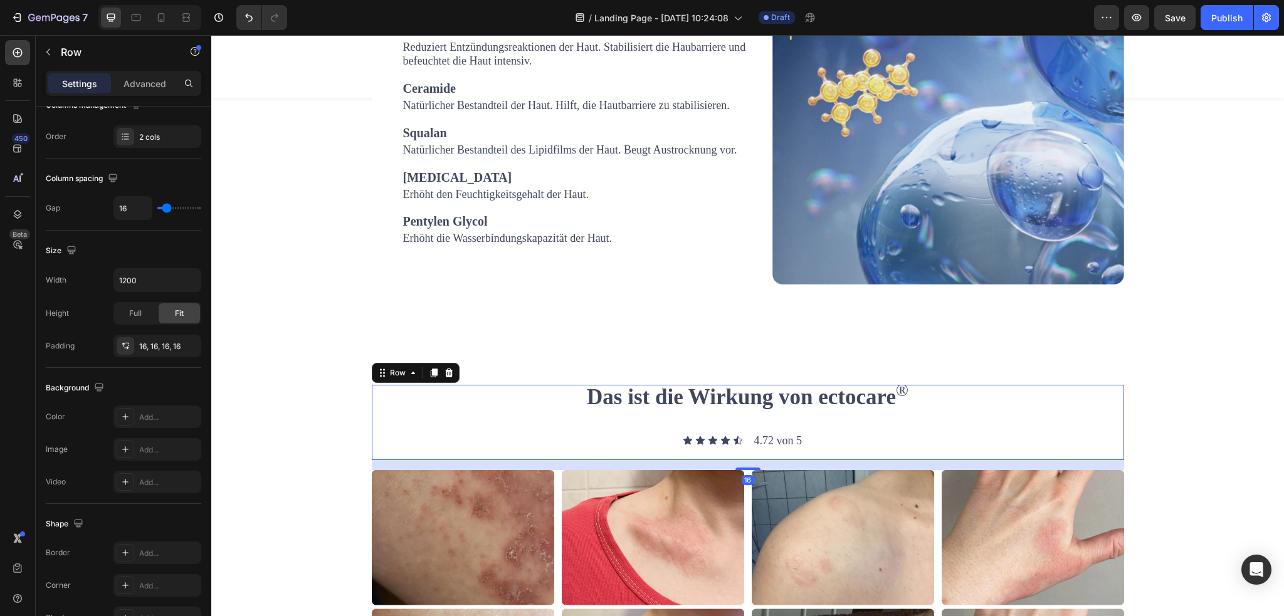
click at [726, 414] on div "Das ist die Wirkung von ectocare ® Heading Icon Icon Icon Icon Icon Icon List 4…" at bounding box center [748, 422] width 753 height 75
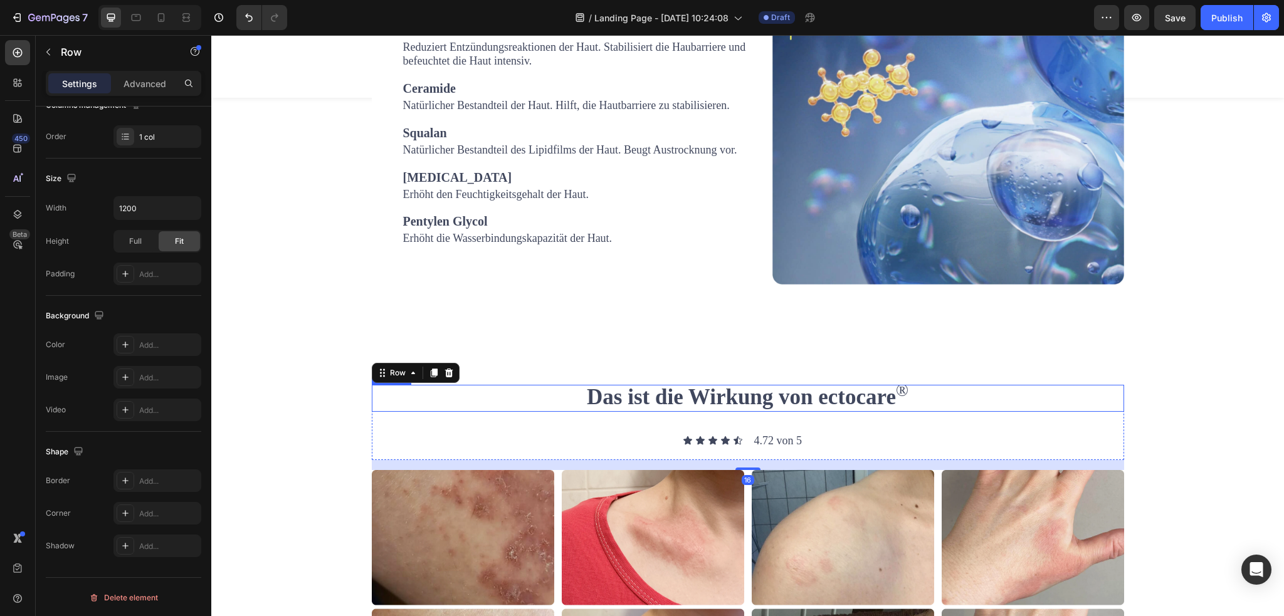
click at [695, 404] on strong "Das ist die Wirkung von ectocare" at bounding box center [741, 397] width 309 height 24
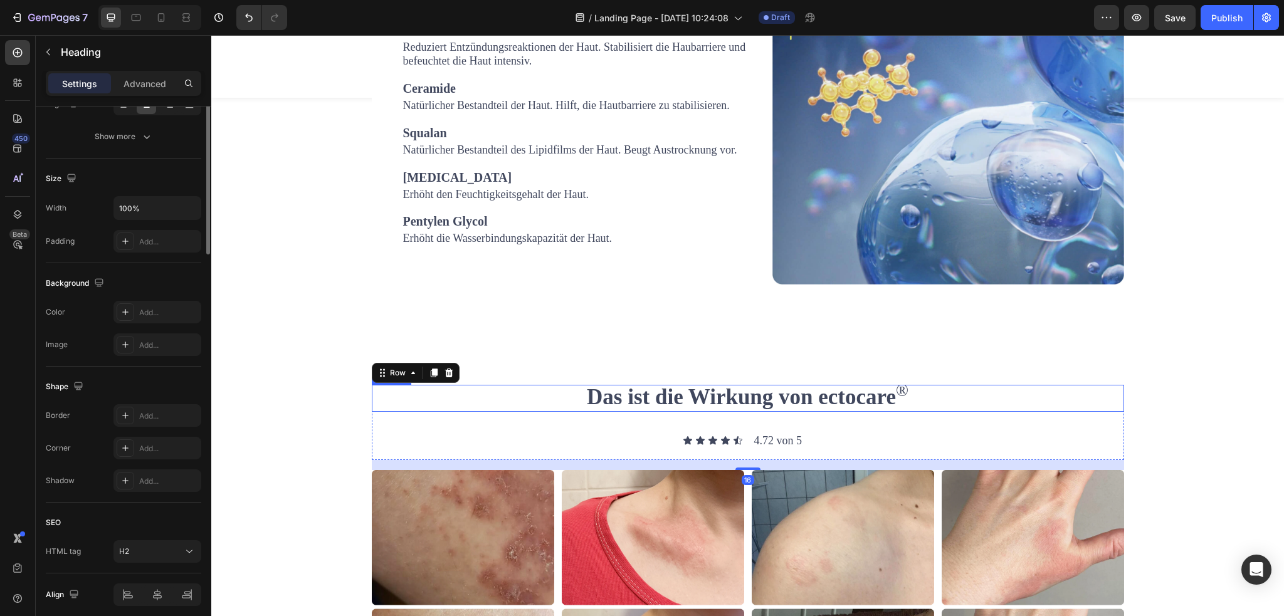
scroll to position [0, 0]
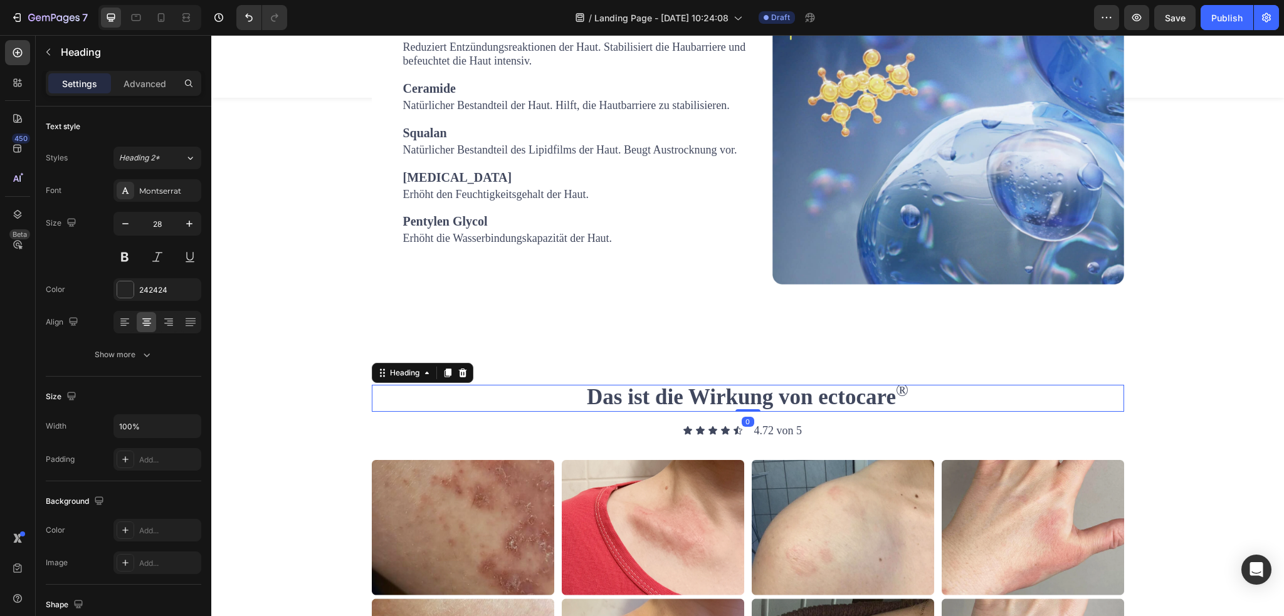
drag, startPoint x: 739, startPoint y: 421, endPoint x: 823, endPoint y: 378, distance: 93.7
click at [742, 389] on div "Das ist die Wirkung von ectocare ® Heading 0" at bounding box center [748, 398] width 753 height 26
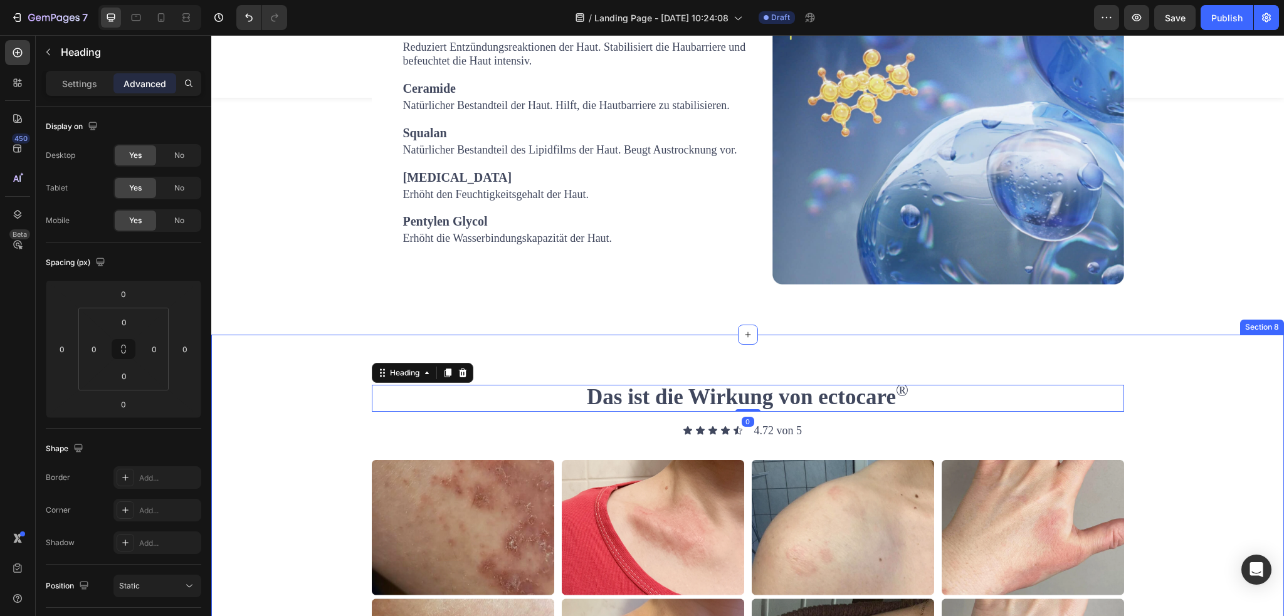
click at [1173, 378] on div "Das ist die Wirkung von ectocare ® Heading 0 Icon Icon Icon Icon Icon Icon List…" at bounding box center [747, 559] width 1073 height 449
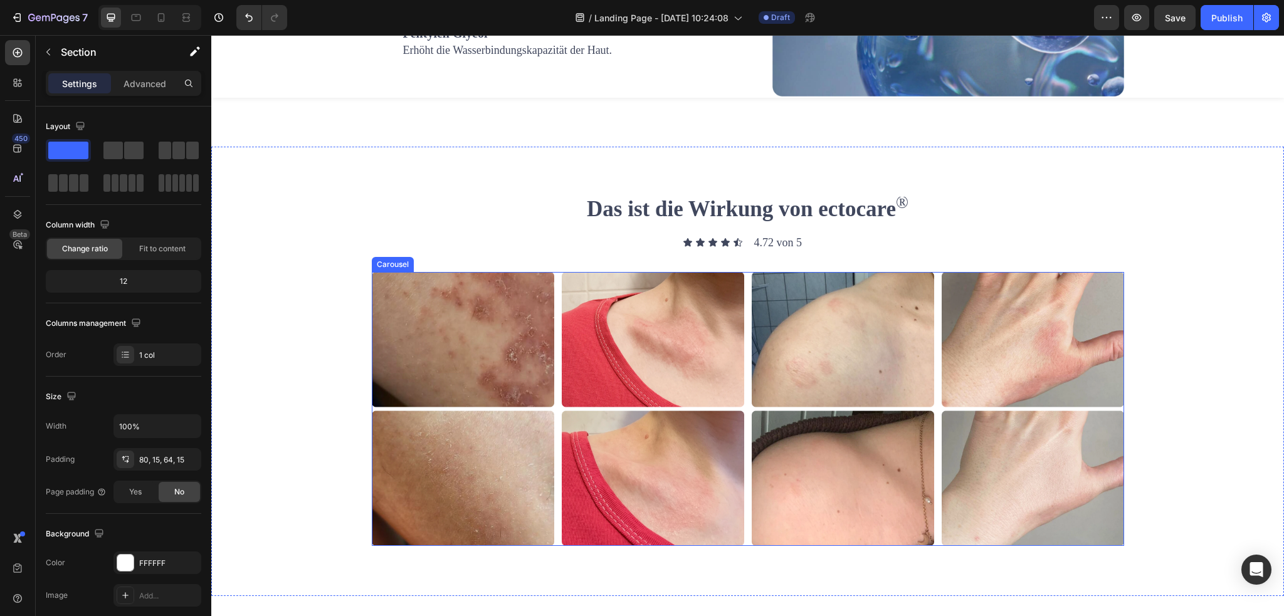
scroll to position [2202, 0]
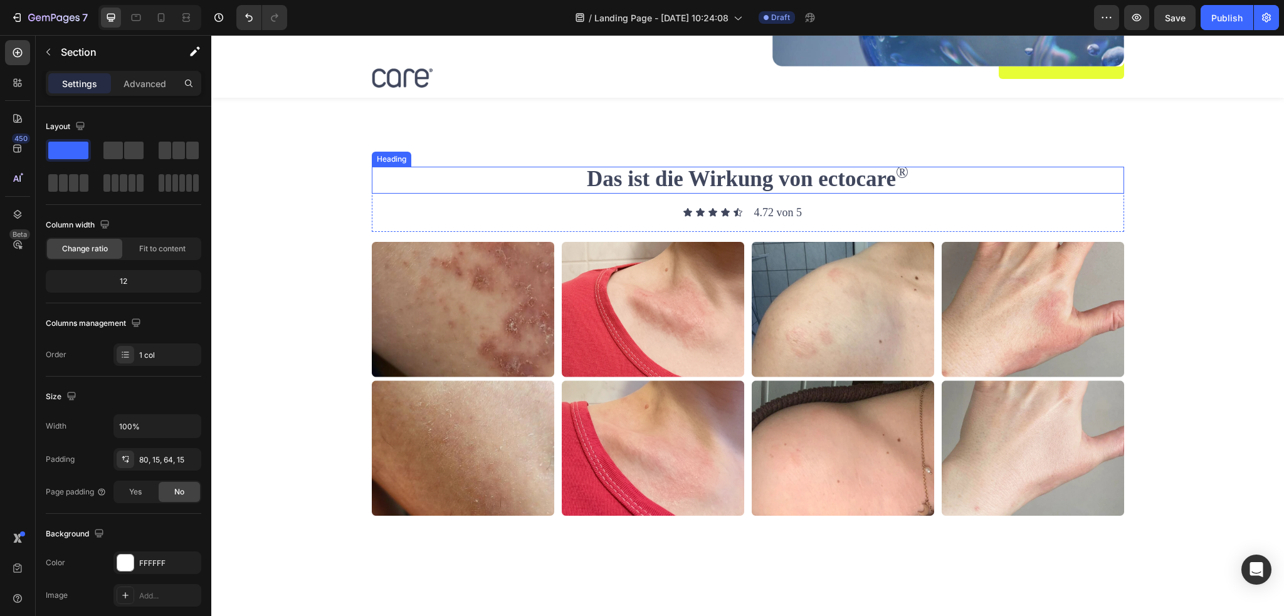
click at [738, 175] on strong "Das ist die Wirkung von ectocare" at bounding box center [741, 179] width 309 height 24
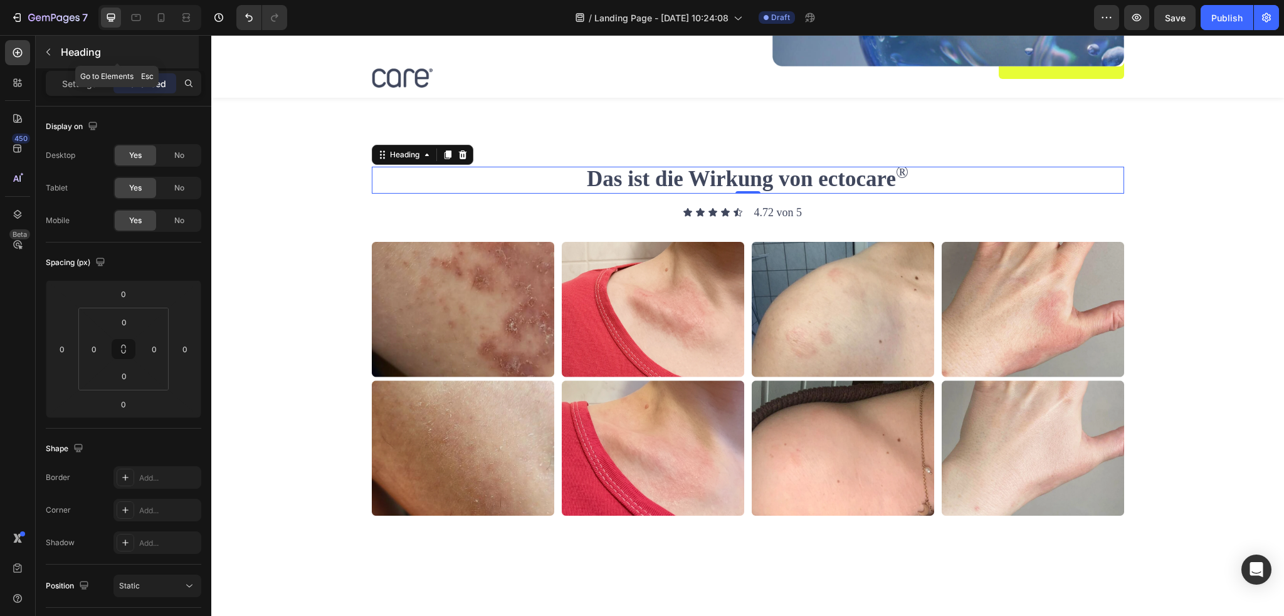
click at [42, 52] on button "button" at bounding box center [48, 52] width 20 height 20
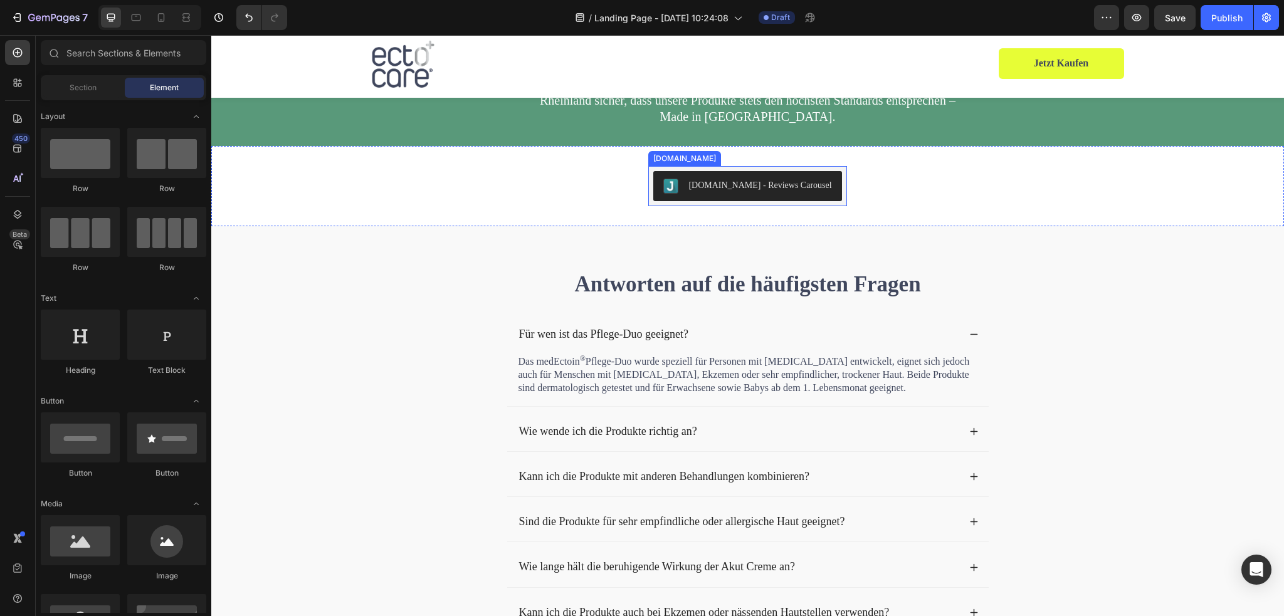
scroll to position [3644, 0]
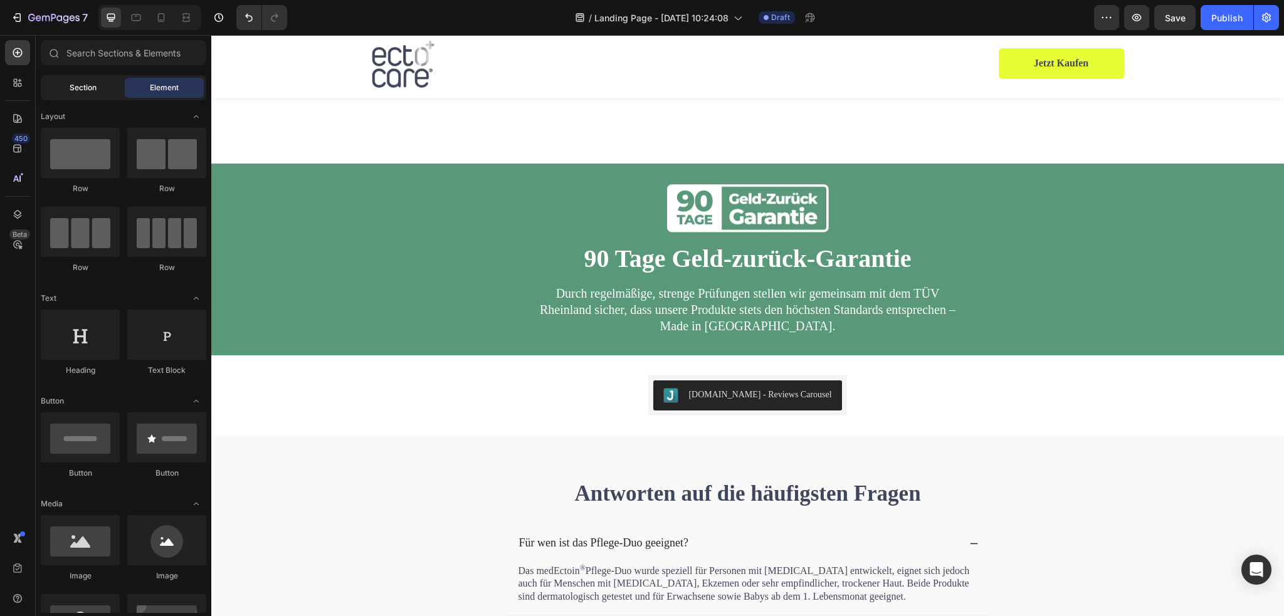
click at [71, 85] on span "Section" at bounding box center [83, 87] width 27 height 11
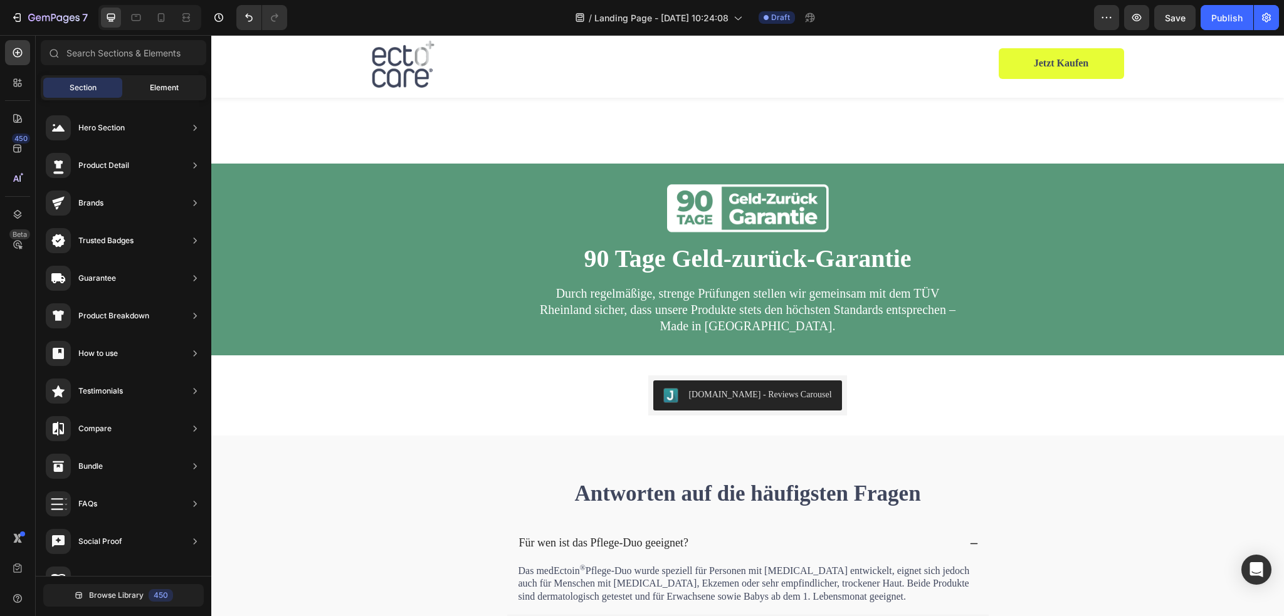
click at [142, 82] on div "Element" at bounding box center [164, 88] width 79 height 20
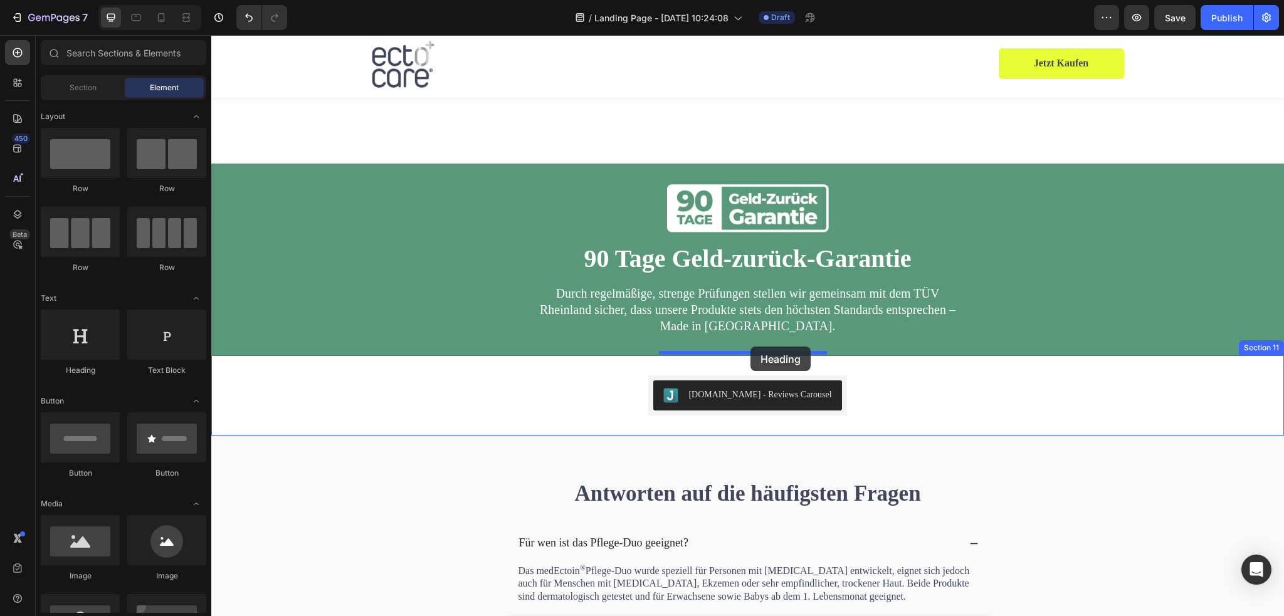
drag, startPoint x: 309, startPoint y: 383, endPoint x: 751, endPoint y: 347, distance: 443.0
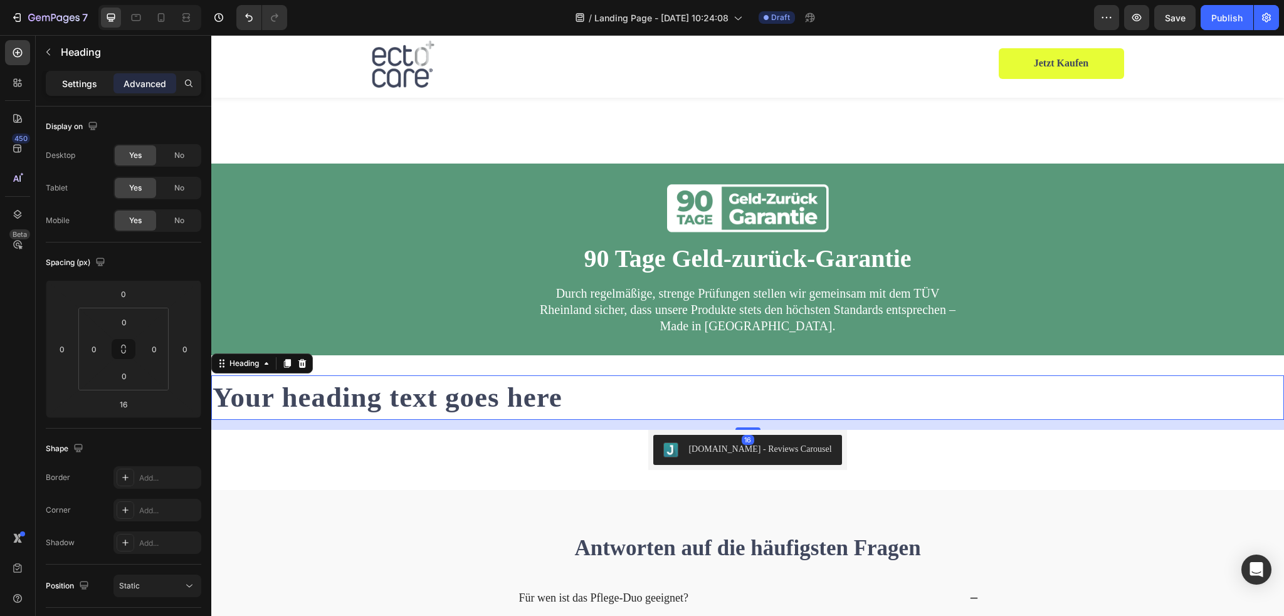
click at [77, 77] on p "Settings" at bounding box center [79, 83] width 35 height 13
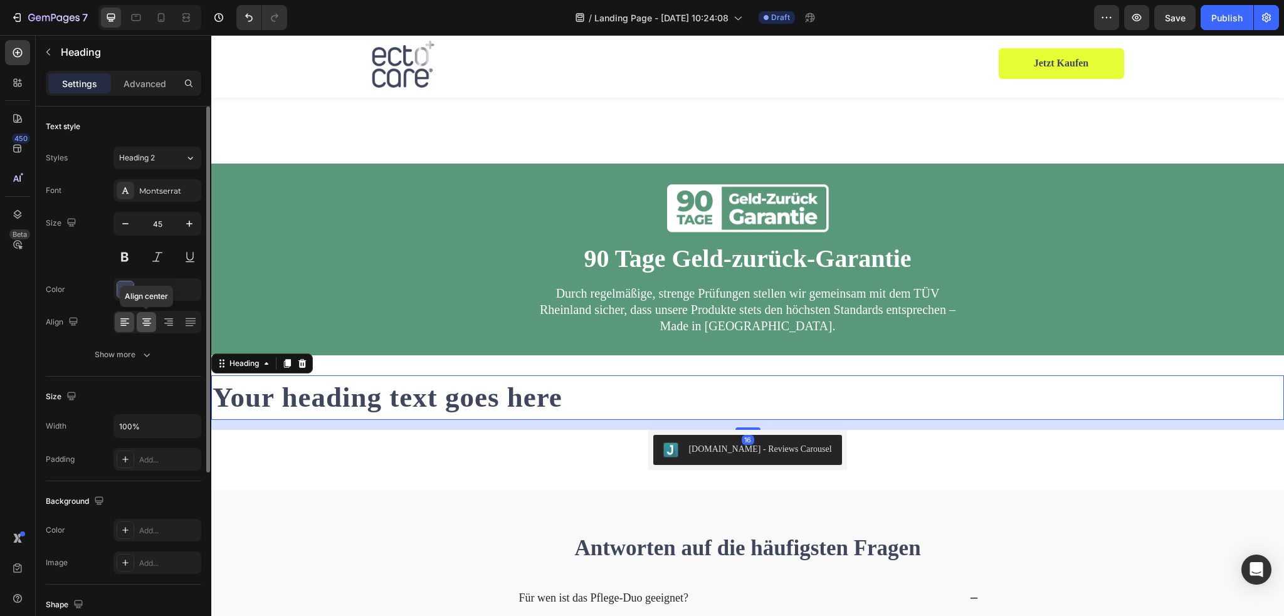
click at [143, 326] on icon at bounding box center [146, 322] width 13 height 13
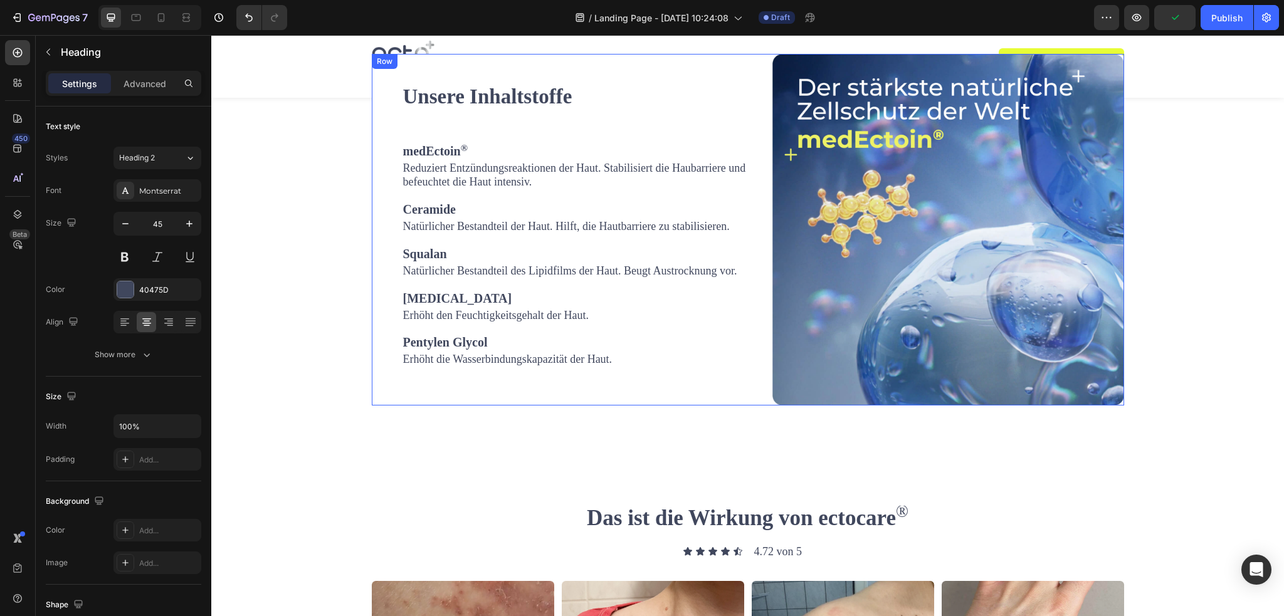
scroll to position [2014, 0]
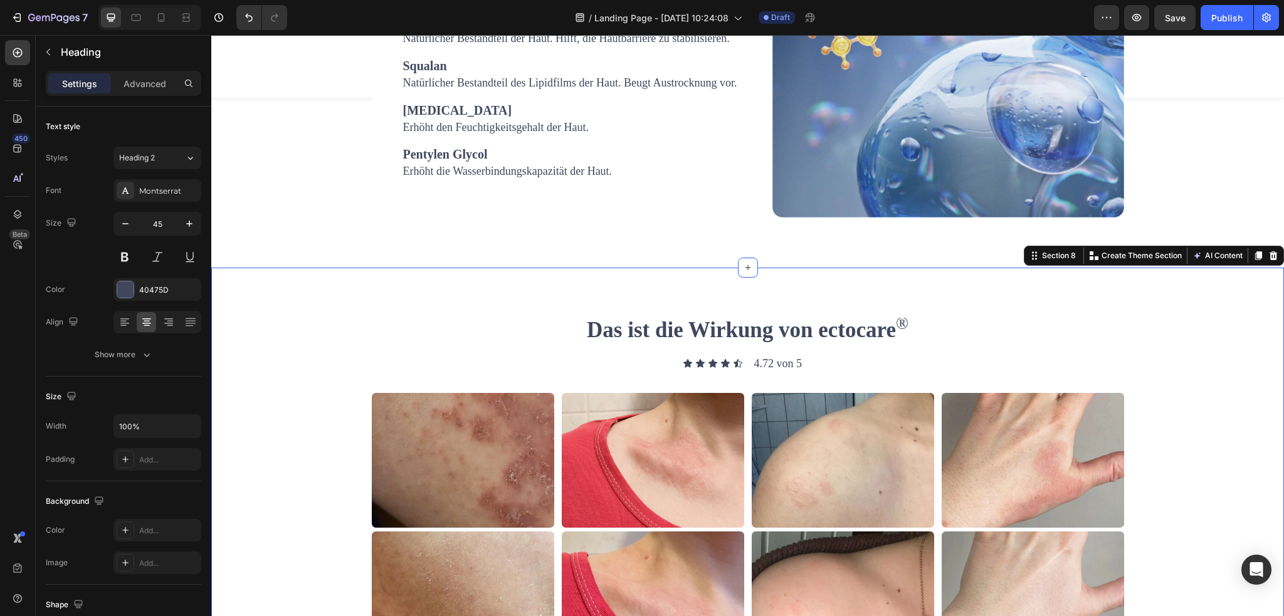
click at [743, 315] on div "Das ist die Wirkung von ectocare ® Heading Icon Icon Icon Icon Icon Icon List 4…" at bounding box center [747, 492] width 1073 height 449
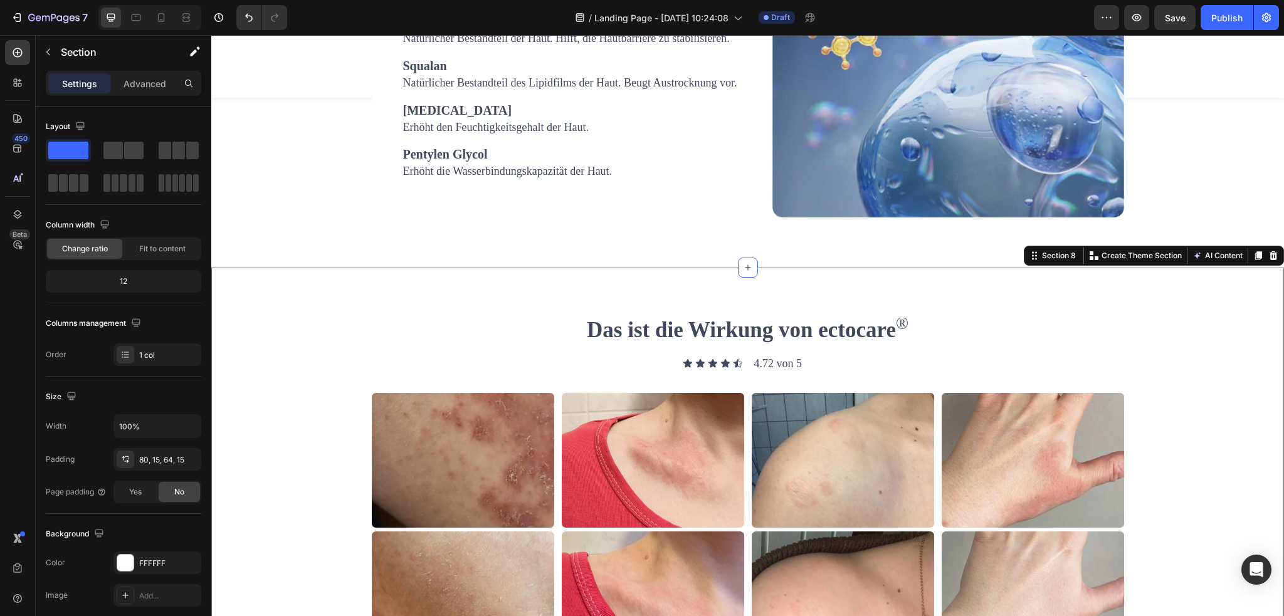
click at [743, 335] on strong "Das ist die Wirkung von ectocare" at bounding box center [741, 330] width 309 height 24
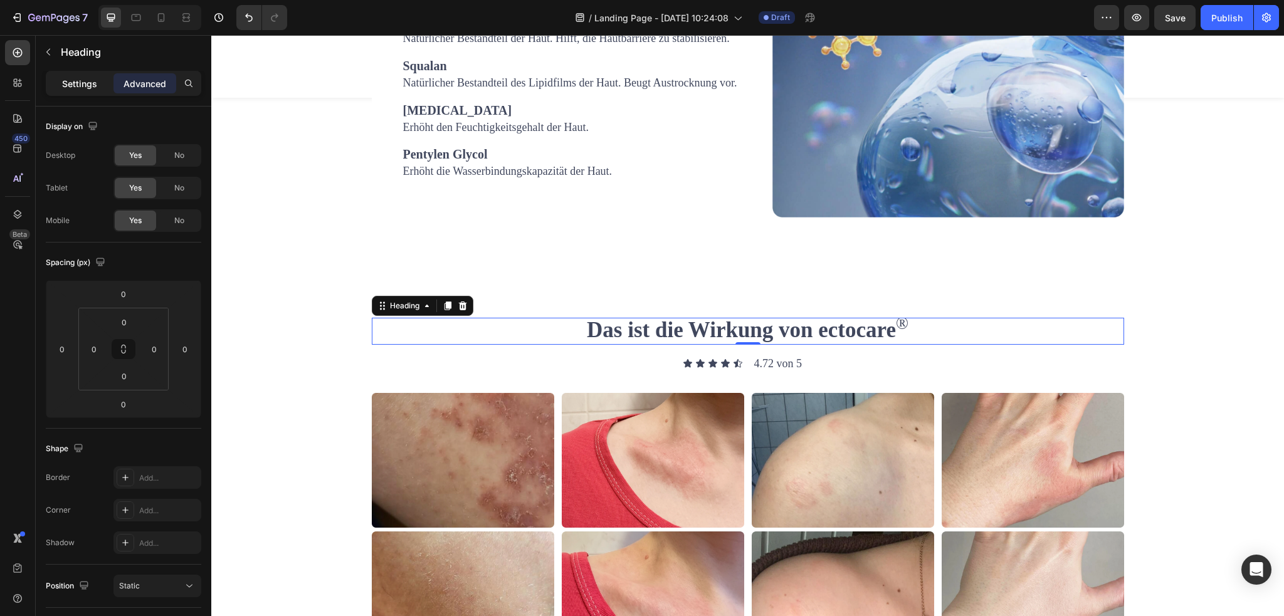
click at [83, 87] on p "Settings" at bounding box center [79, 83] width 35 height 13
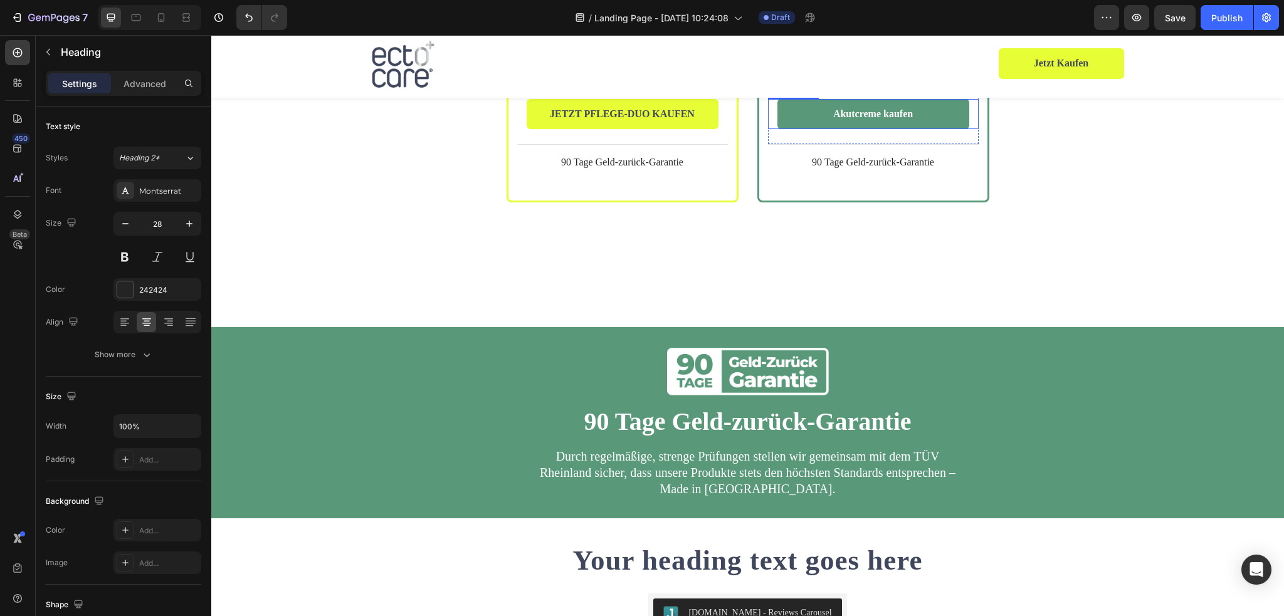
scroll to position [3707, 0]
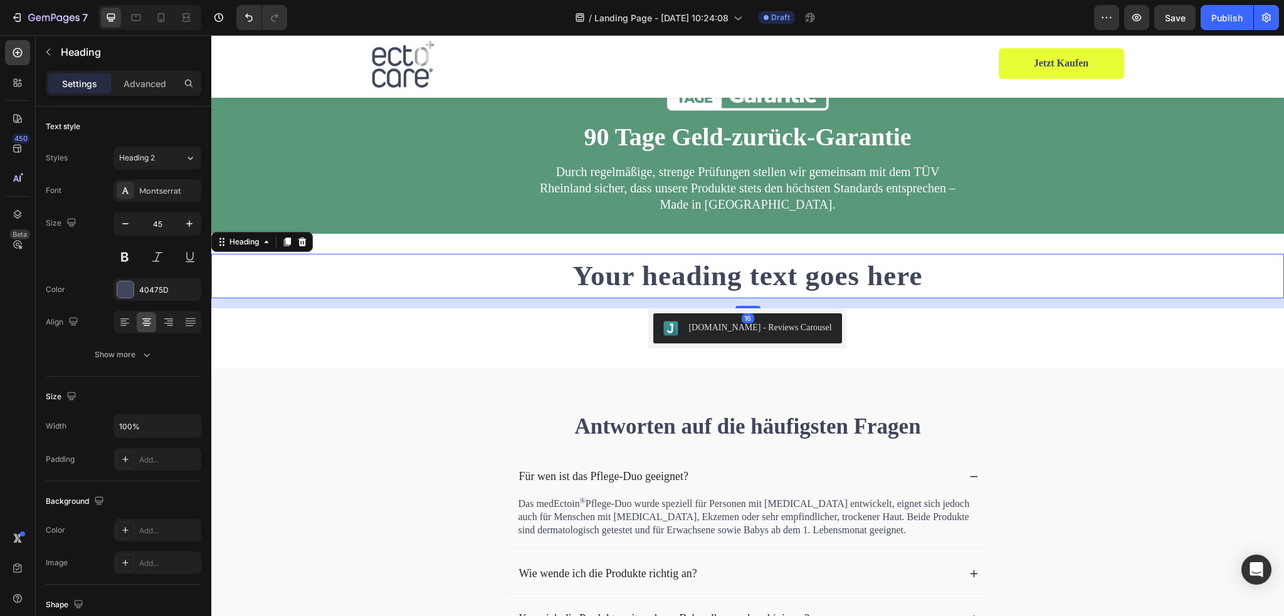
click at [716, 277] on h2 "Your heading text goes here" at bounding box center [747, 276] width 1073 height 45
click at [147, 150] on button "Heading 2" at bounding box center [158, 158] width 88 height 23
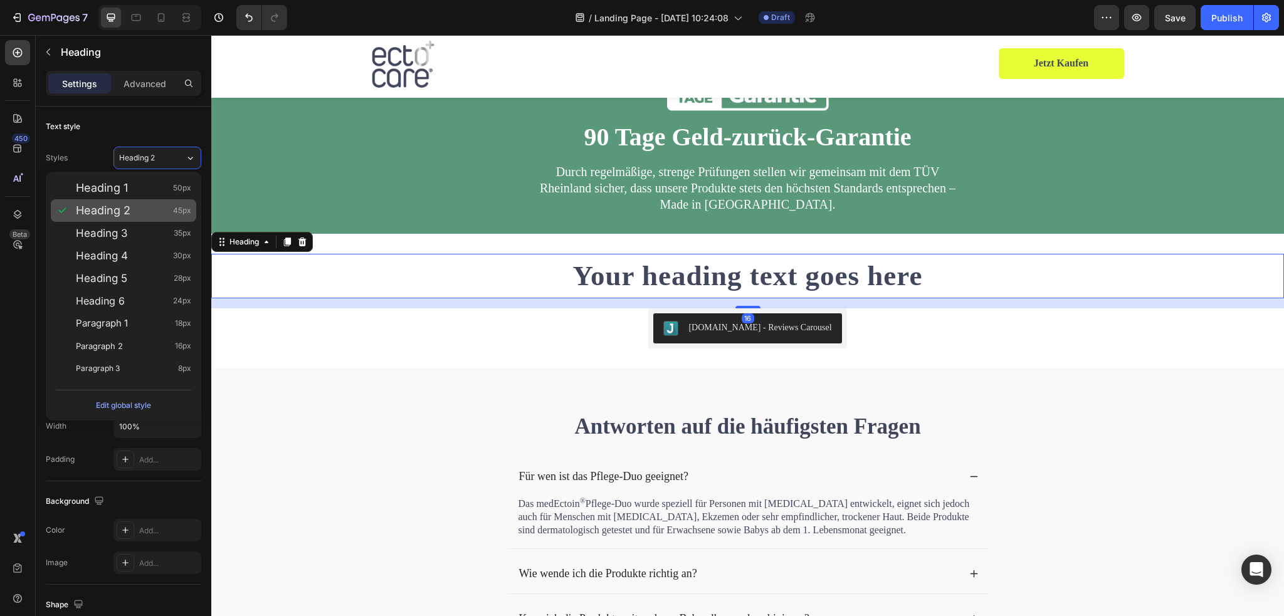
click at [138, 214] on div "Heading 2 45px" at bounding box center [133, 210] width 115 height 13
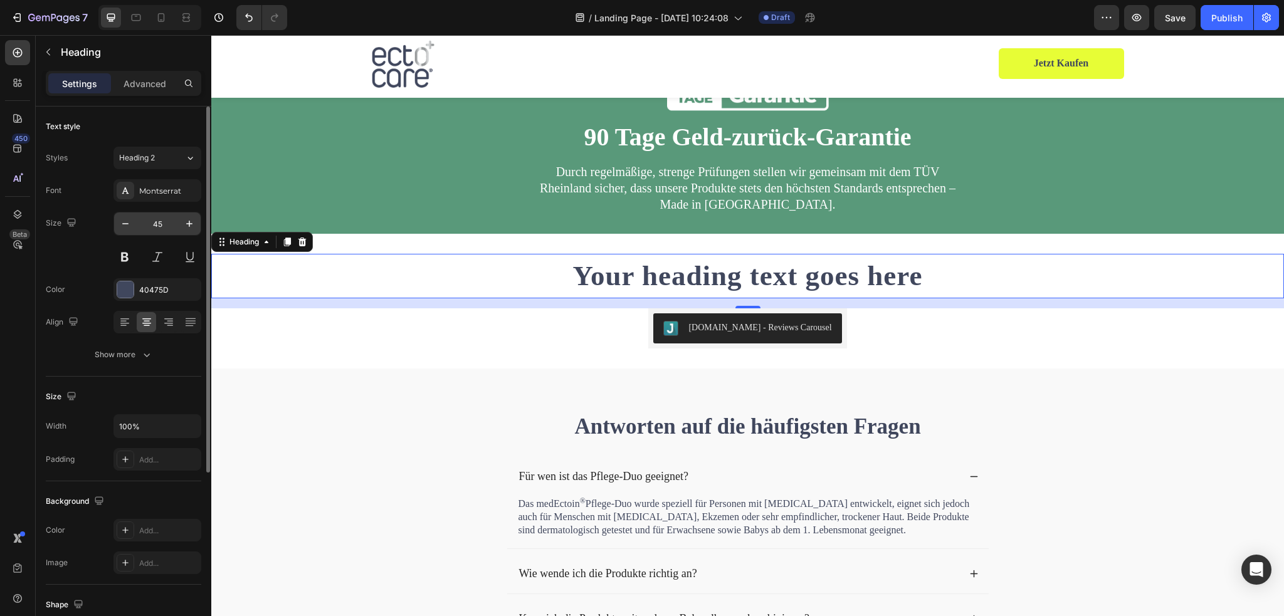
click at [159, 228] on input "45" at bounding box center [157, 224] width 41 height 23
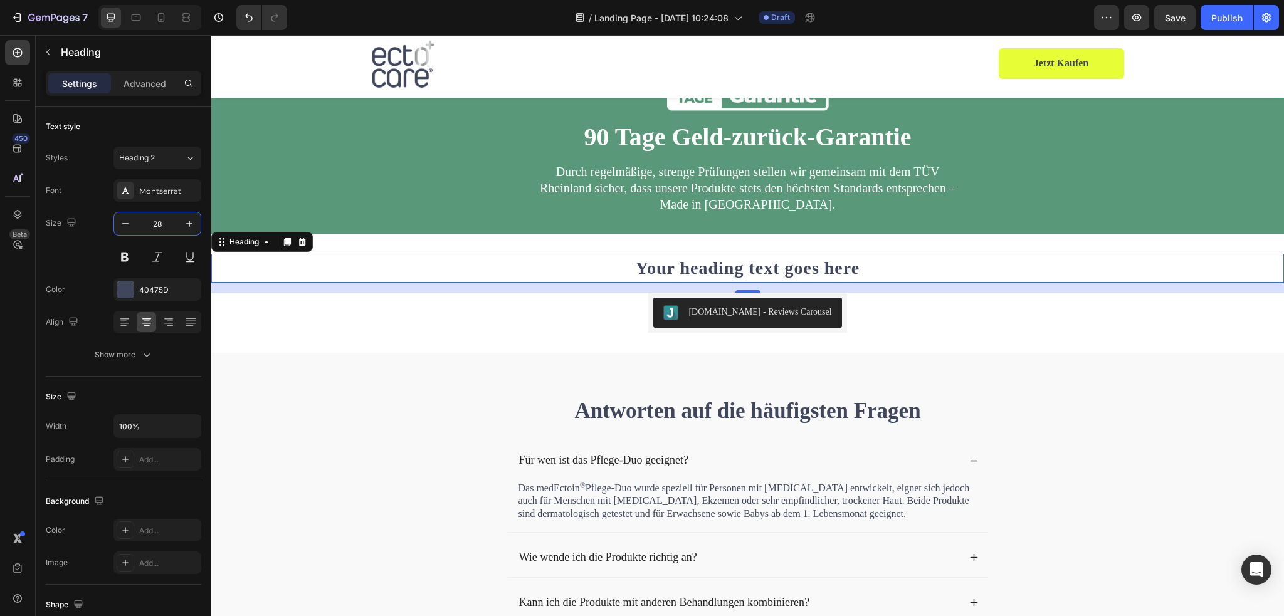
type input "28"
click at [637, 267] on h2 "Your heading text goes here" at bounding box center [747, 268] width 1073 height 29
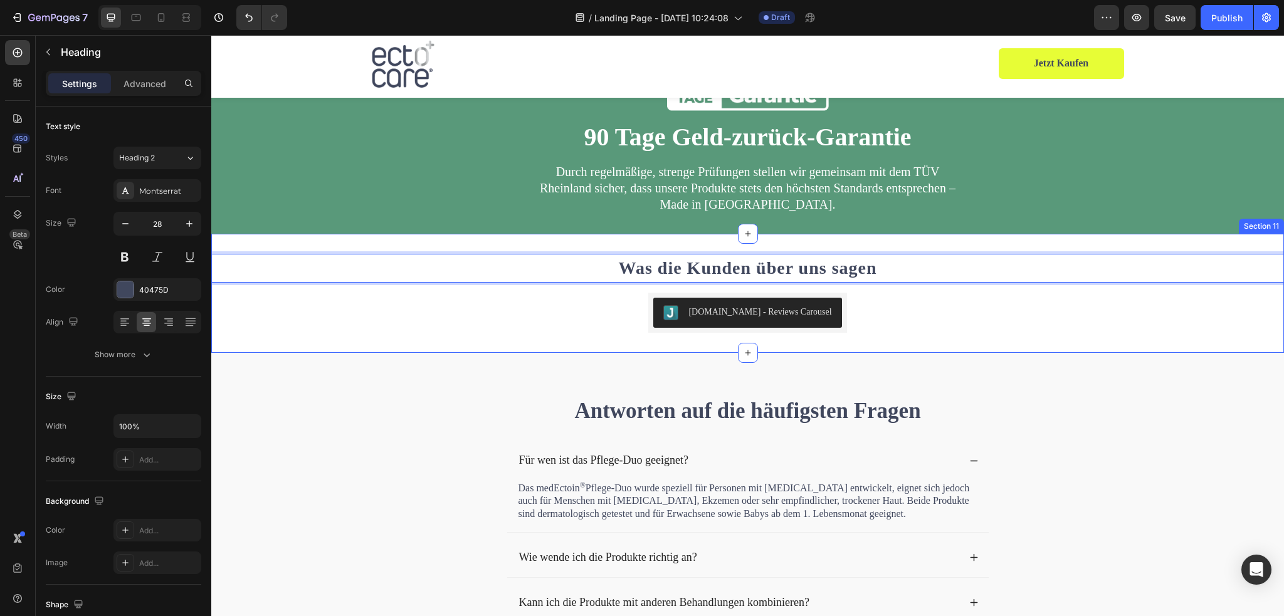
click at [1057, 294] on div "Was die Kunden über uns sagen Heading 16 [DOMAIN_NAME] - Reviews Carousel [DOMA…" at bounding box center [747, 293] width 1073 height 79
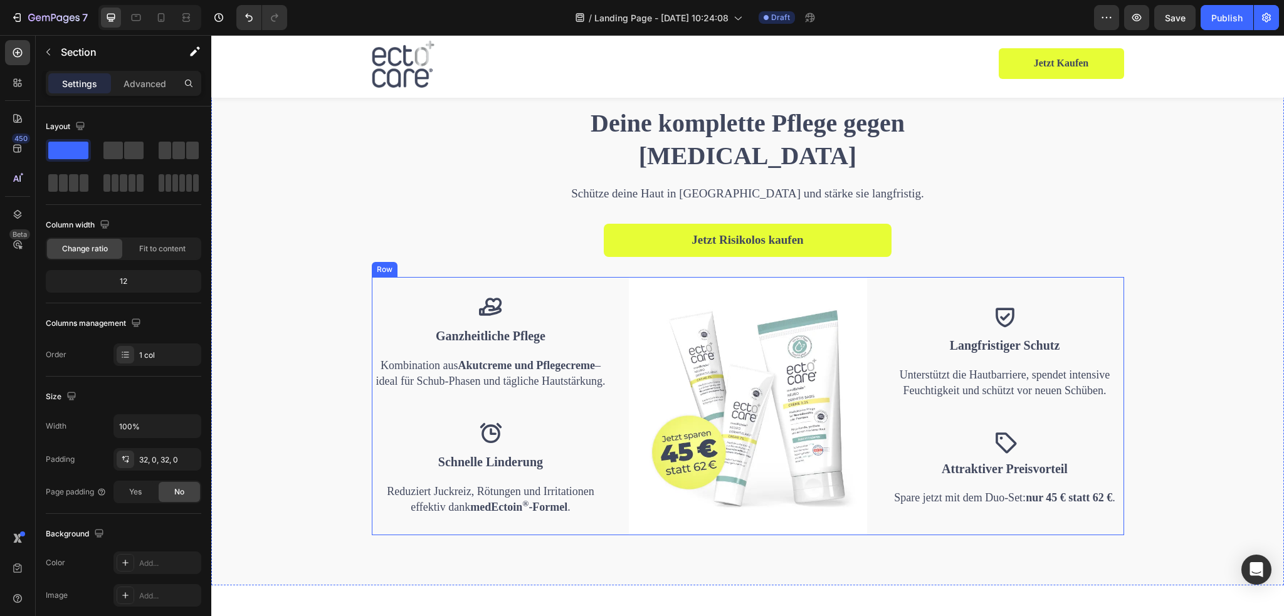
scroll to position [1192, 0]
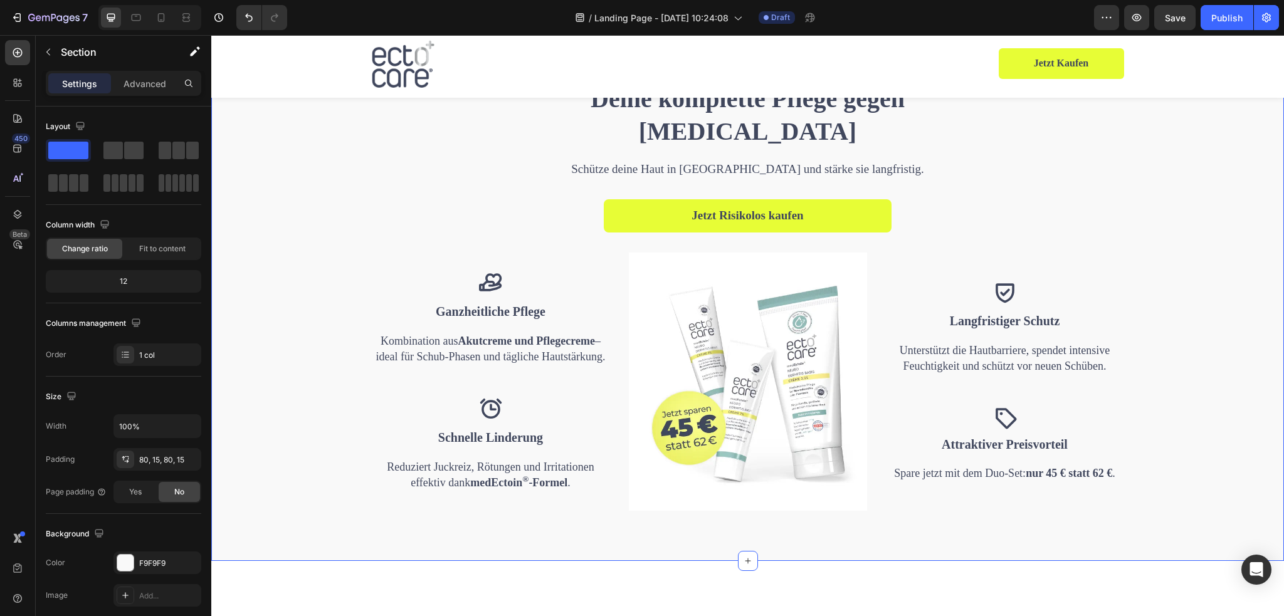
click at [1011, 278] on div "Deine komplette Pflege gegen [MEDICAL_DATA] Heading Schütze deine Haut in [GEOG…" at bounding box center [748, 297] width 1054 height 430
click at [127, 560] on div at bounding box center [125, 563] width 16 height 16
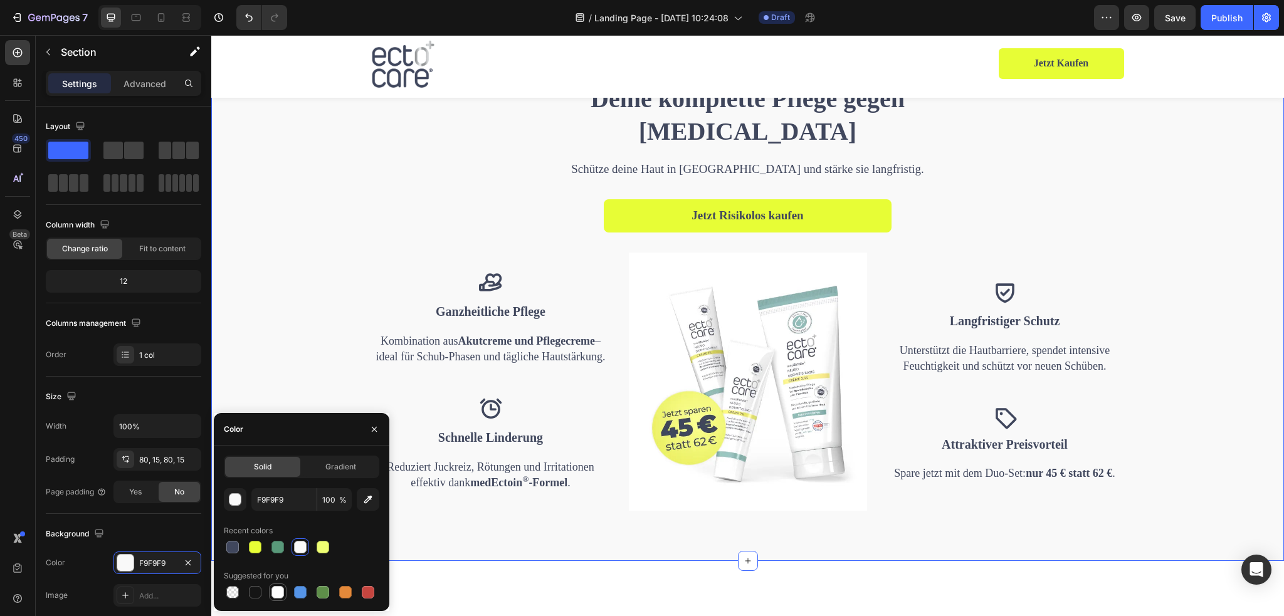
click at [277, 585] on div at bounding box center [277, 592] width 15 height 15
type input "FFFFFF"
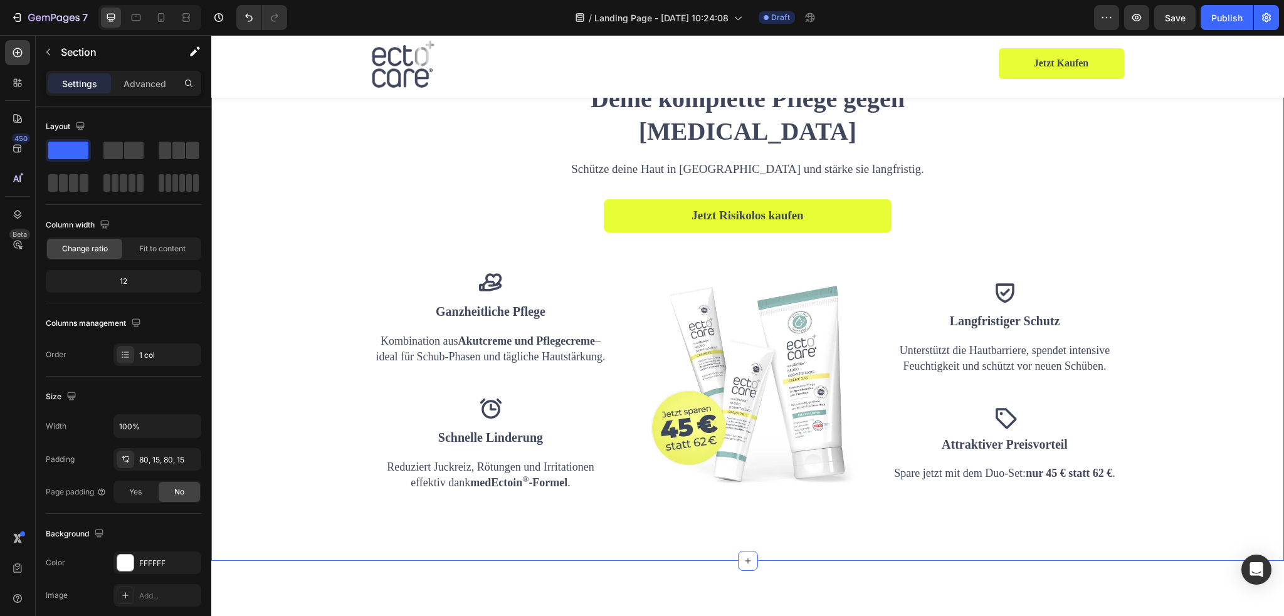
click at [1066, 315] on div "Deine komplette Pflege gegen [MEDICAL_DATA] Heading Schütze deine Haut in [GEOG…" at bounding box center [748, 297] width 1054 height 430
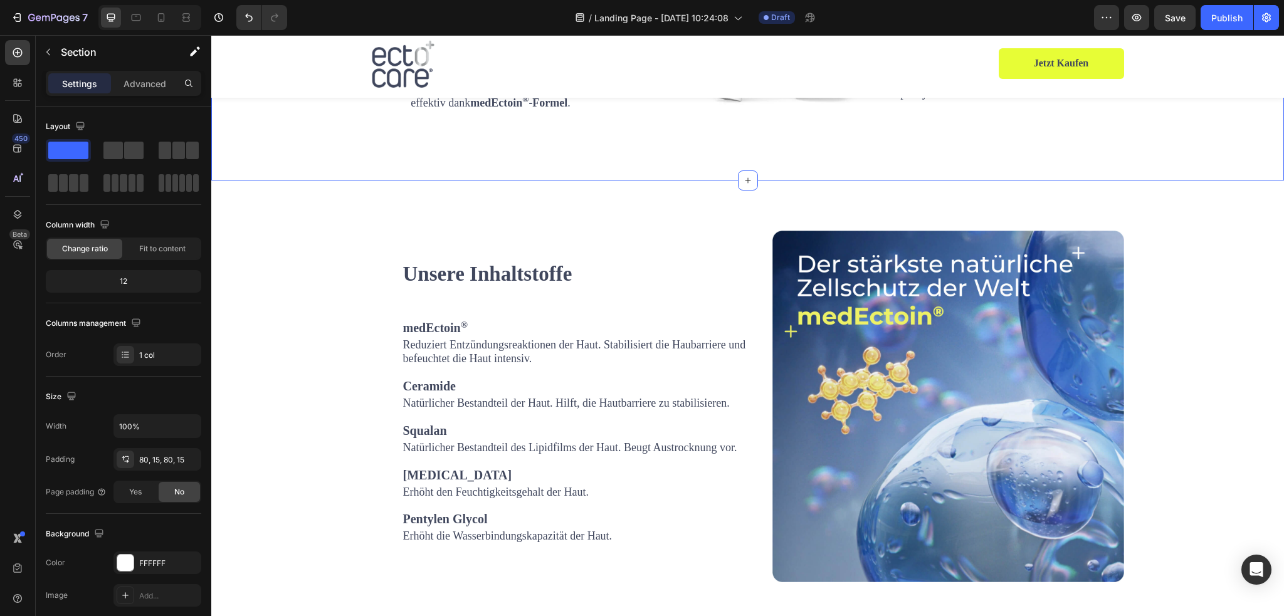
scroll to position [1693, 0]
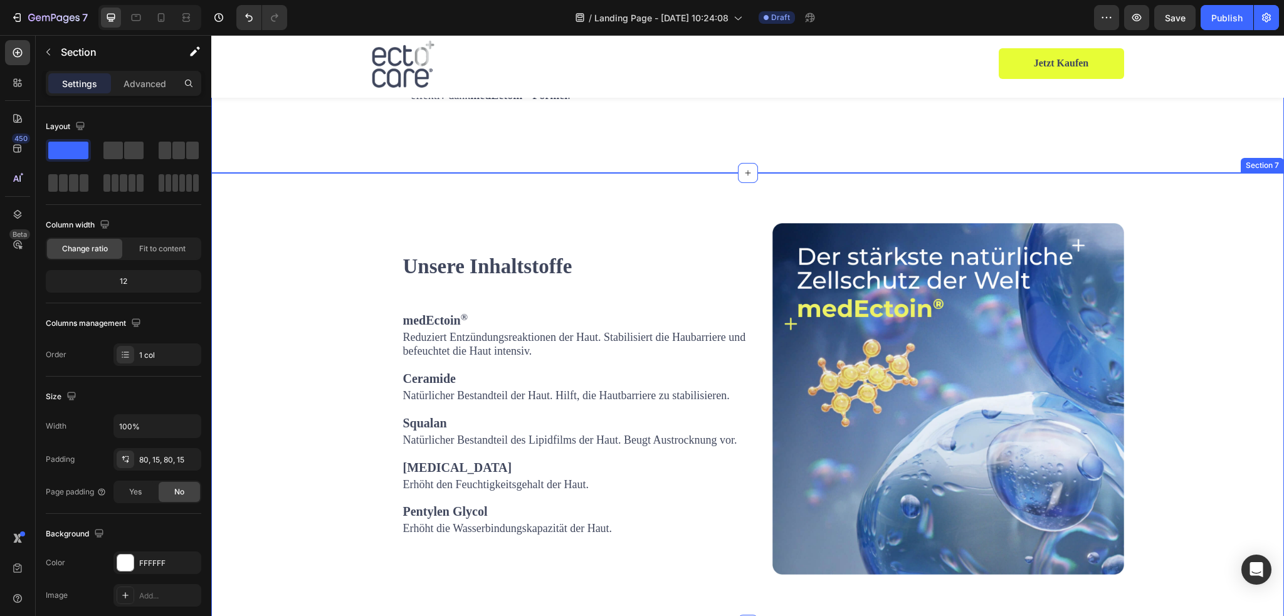
click at [621, 204] on div "Unsere Inhaltstoffe Heading medEctoin ® Text block Reduziert Entzündungsreaktio…" at bounding box center [747, 399] width 1073 height 452
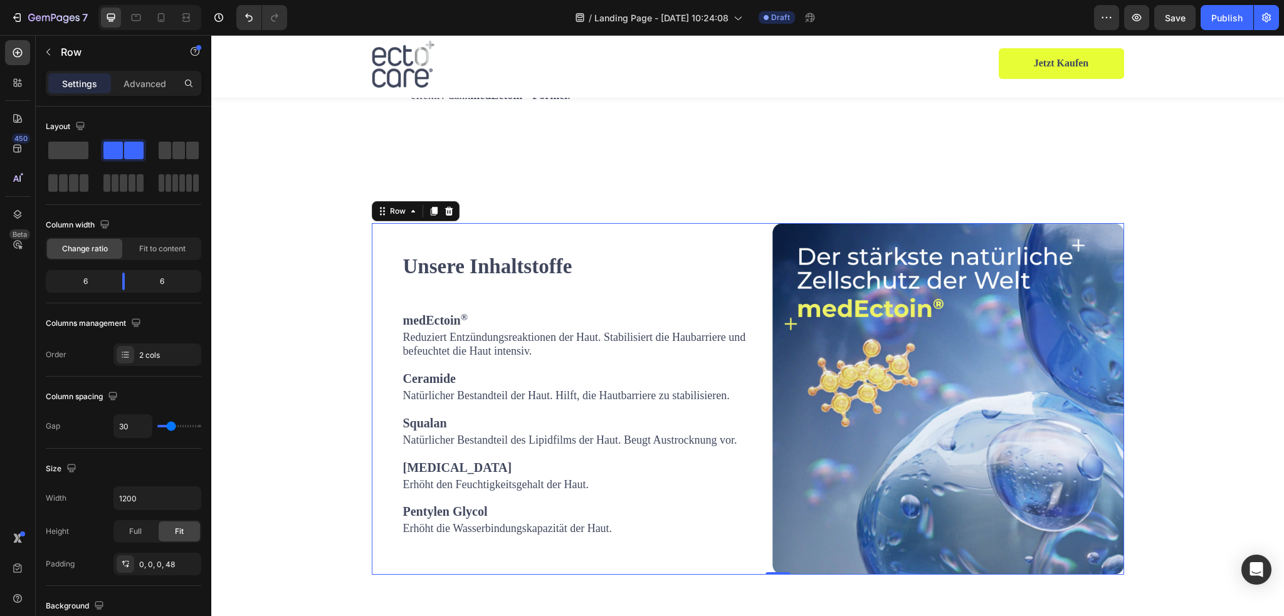
click at [584, 237] on div "Unsere Inhaltstoffe Heading medEctoin ® Text block Reduziert Entzündungsreaktio…" at bounding box center [578, 399] width 352 height 352
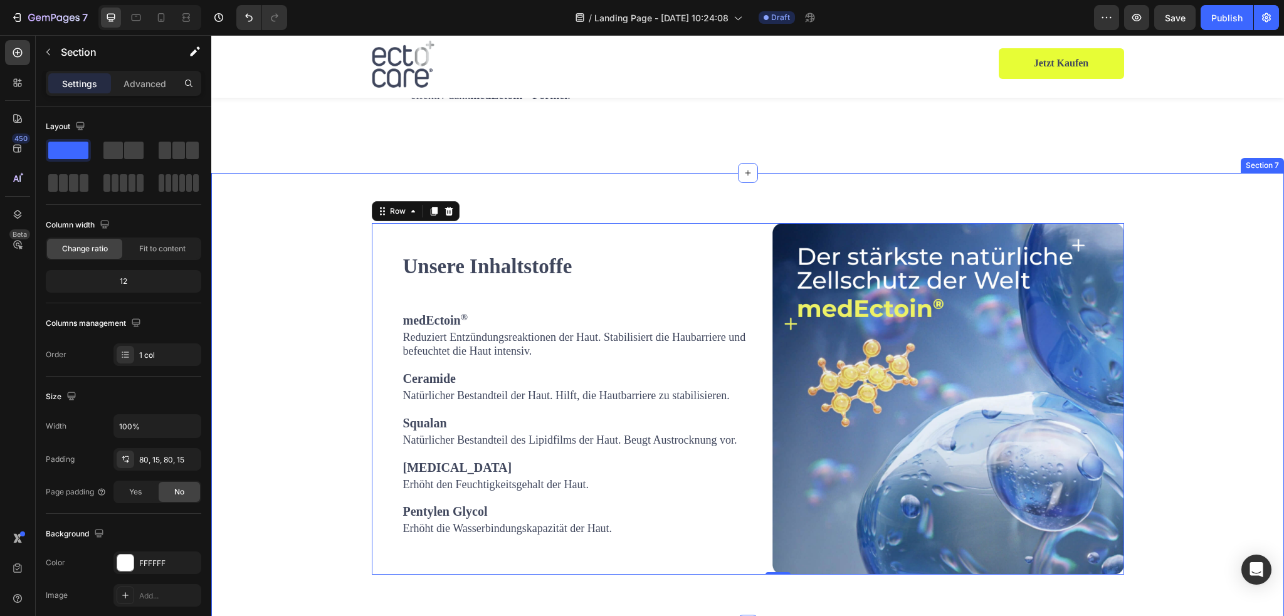
click at [559, 202] on div "Unsere Inhaltstoffe Heading medEctoin ® Text block Reduziert Entzündungsreaktio…" at bounding box center [747, 399] width 1073 height 452
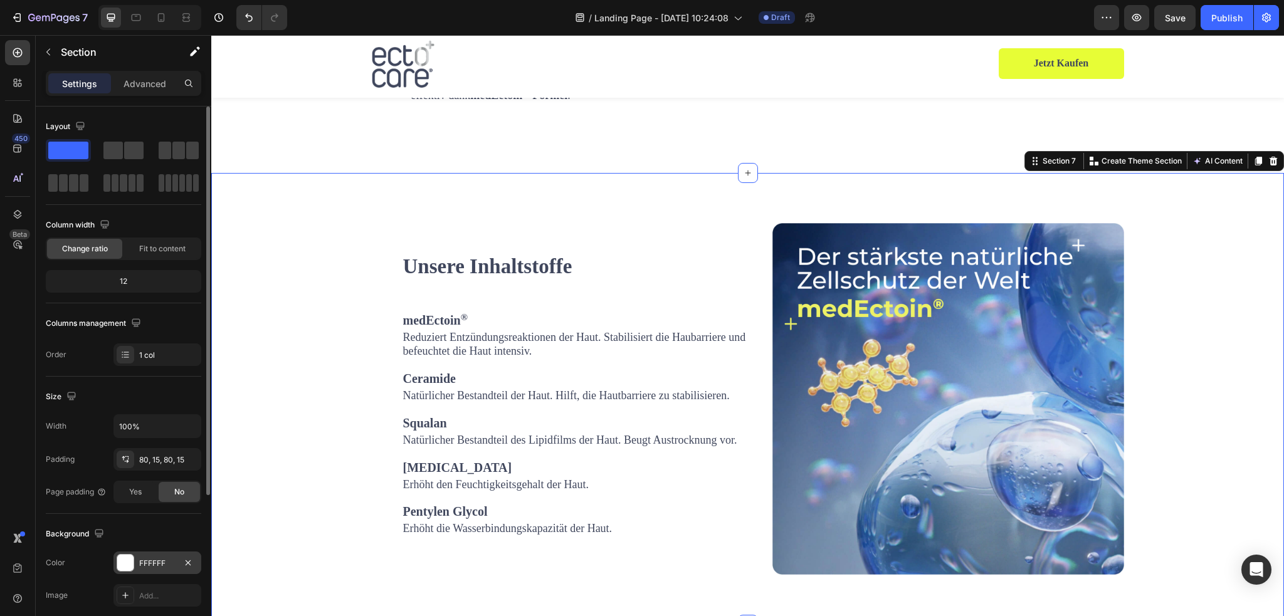
click at [127, 564] on div at bounding box center [125, 563] width 16 height 16
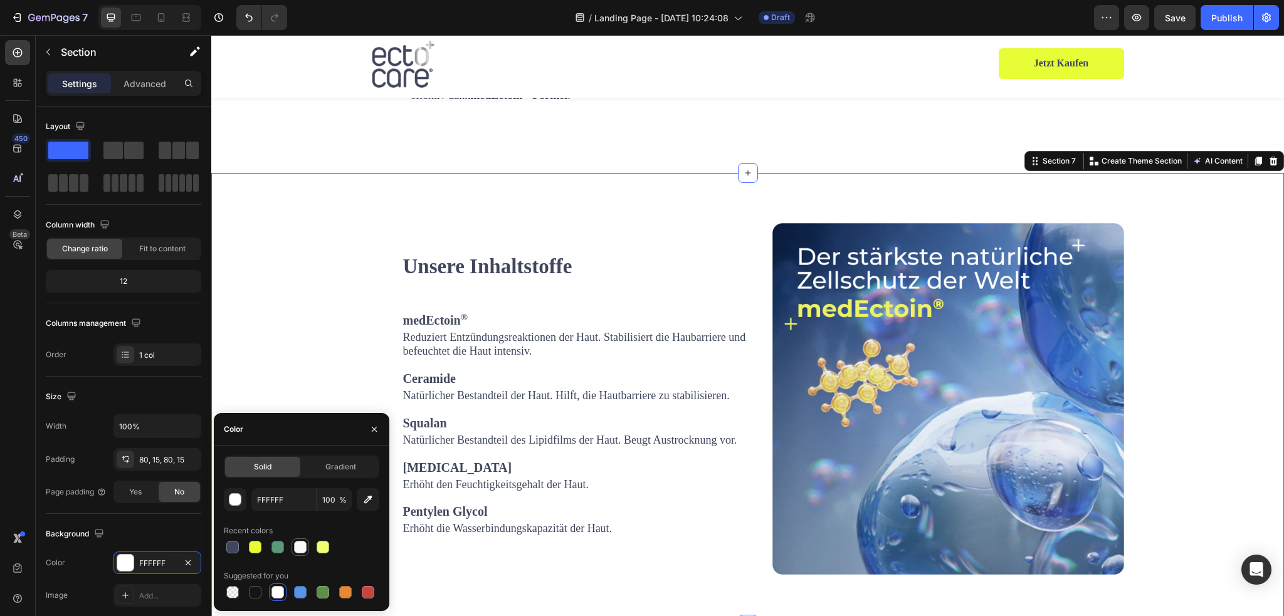
click at [299, 547] on div at bounding box center [300, 547] width 13 height 13
type input "F9F9F9"
click at [642, 234] on div "Unsere Inhaltstoffe Heading medEctoin ® Text block Reduziert Entzündungsreaktio…" at bounding box center [578, 399] width 352 height 352
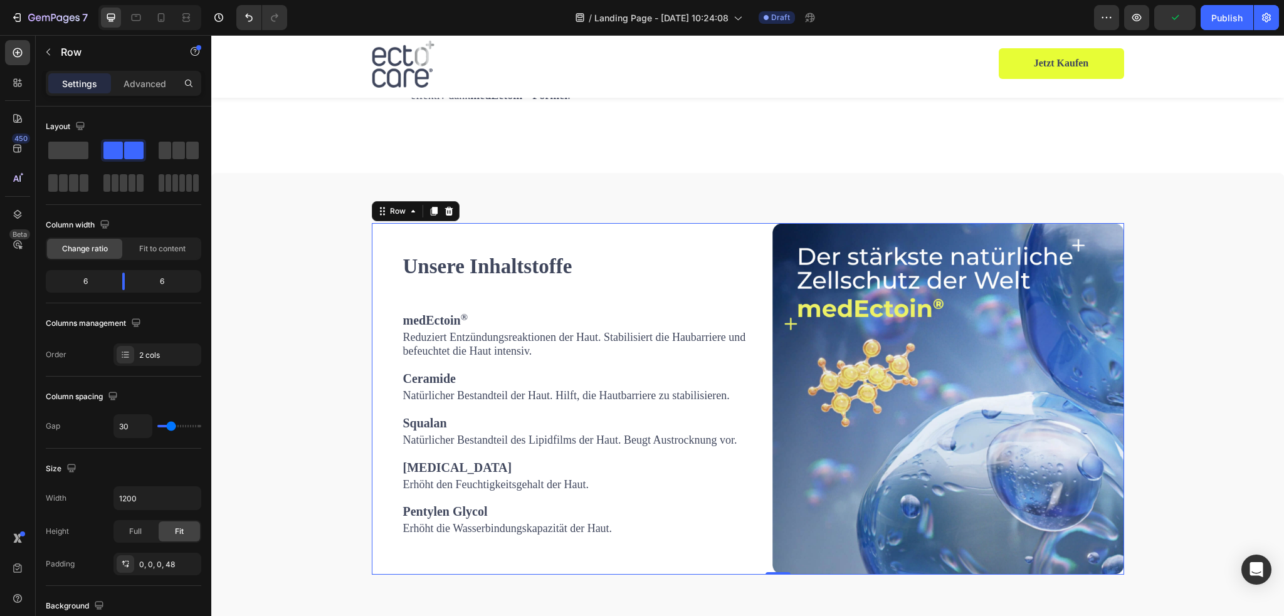
scroll to position [1819, 0]
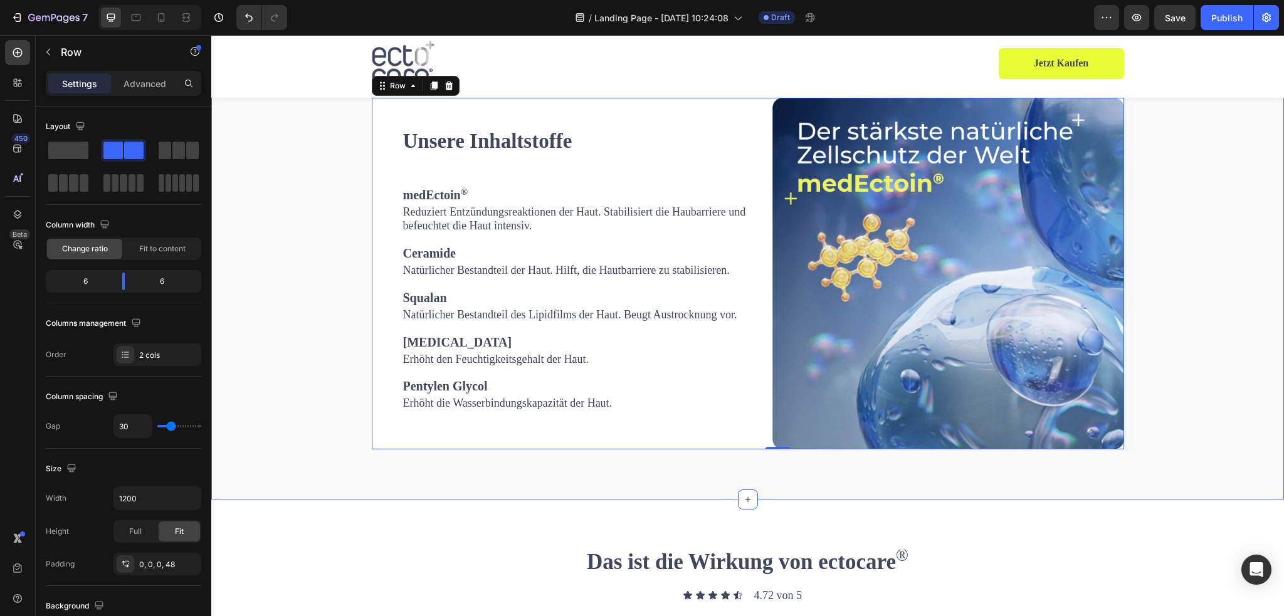
click at [1161, 356] on div "Unsere Inhaltstoffe Heading medEctoin ® Text block Reduziert Entzündungsreaktio…" at bounding box center [748, 274] width 1054 height 352
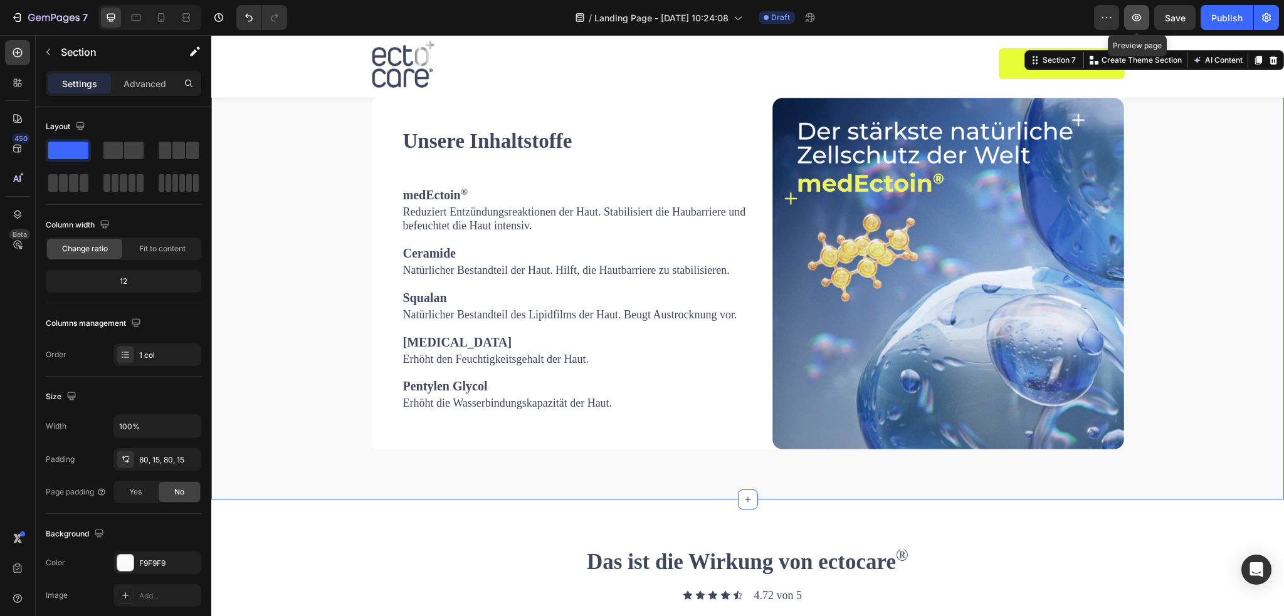
click at [1143, 14] on icon "button" at bounding box center [1137, 17] width 13 height 13
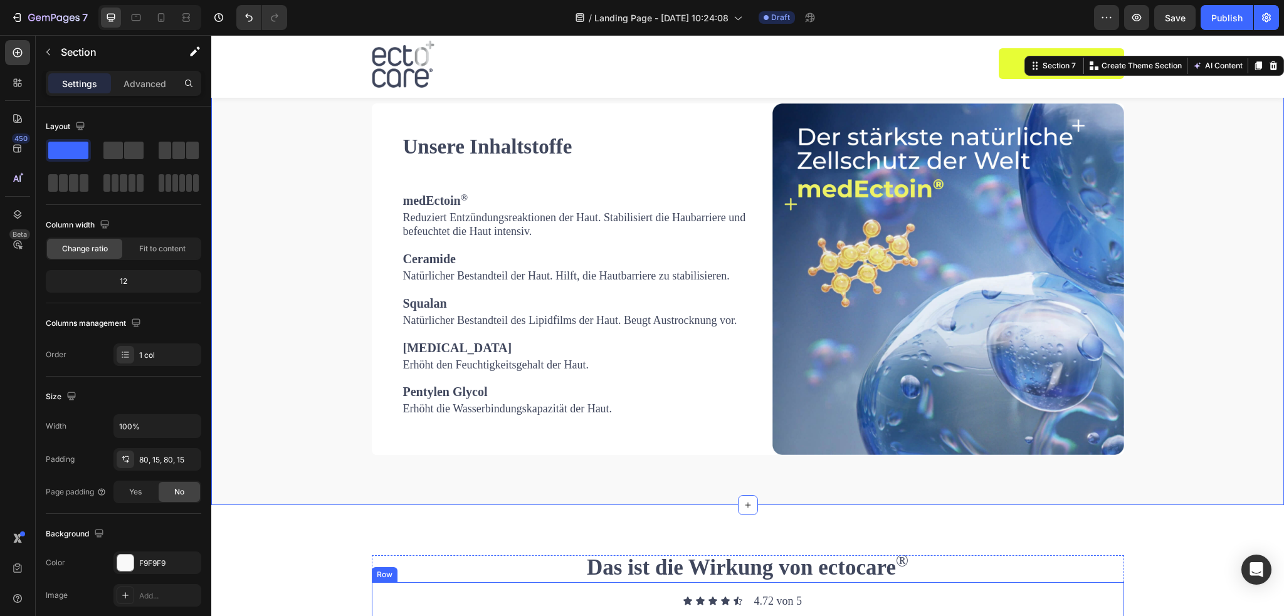
scroll to position [1649, 0]
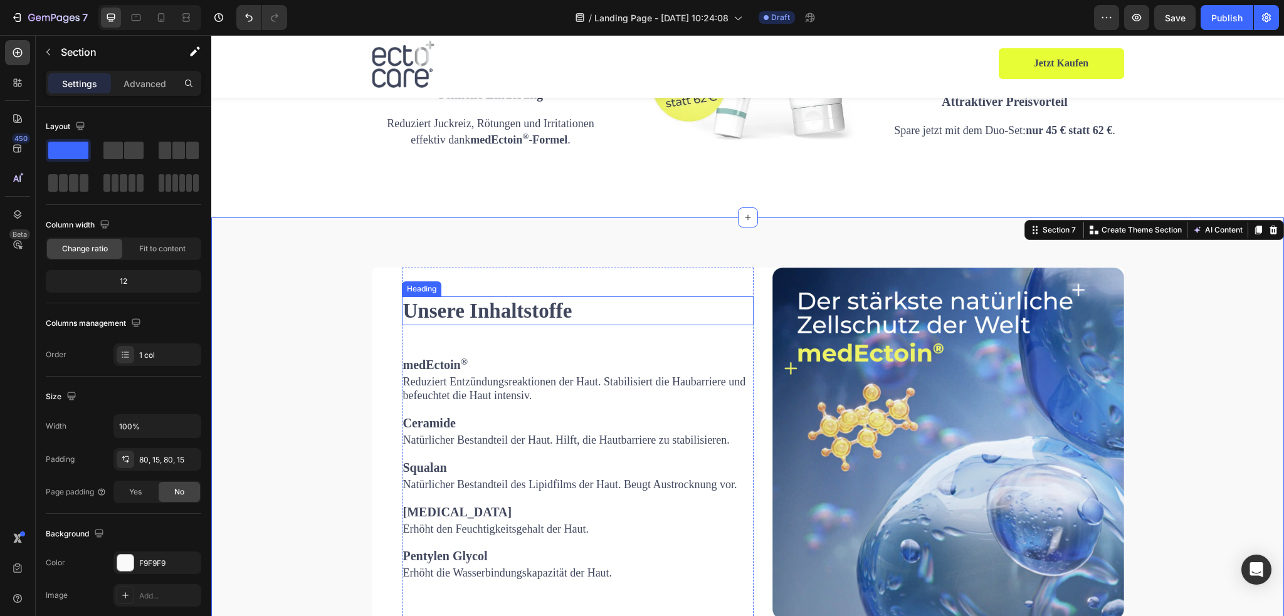
click at [505, 306] on h2 "Unsere Inhaltstoffe" at bounding box center [578, 311] width 352 height 29
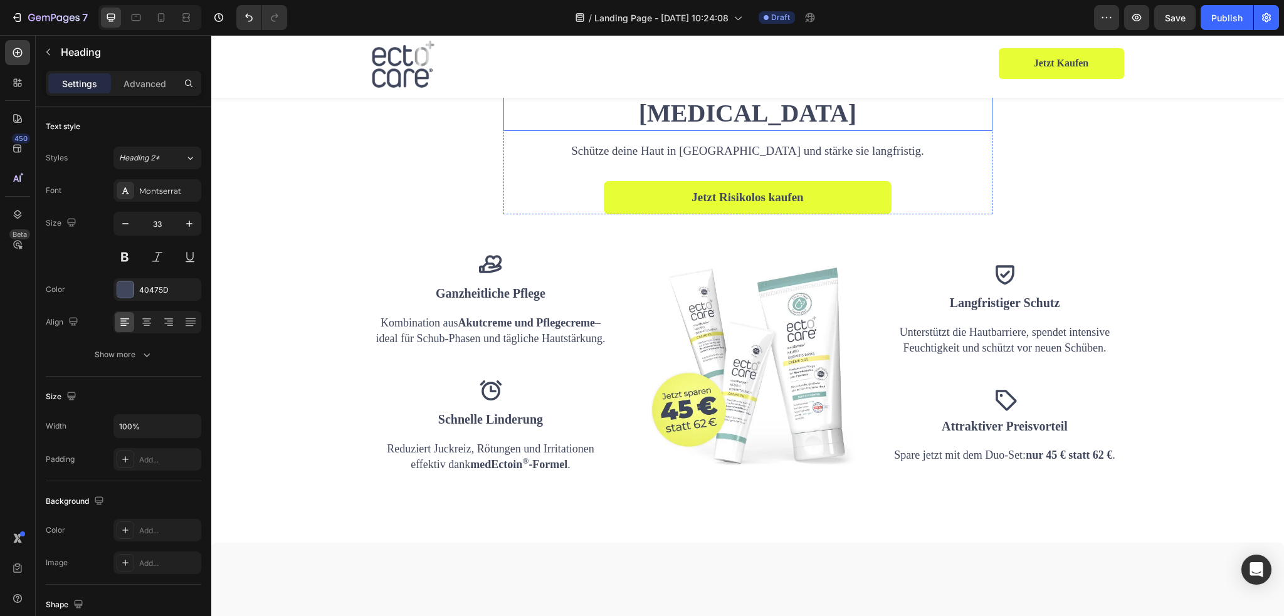
scroll to position [1084, 0]
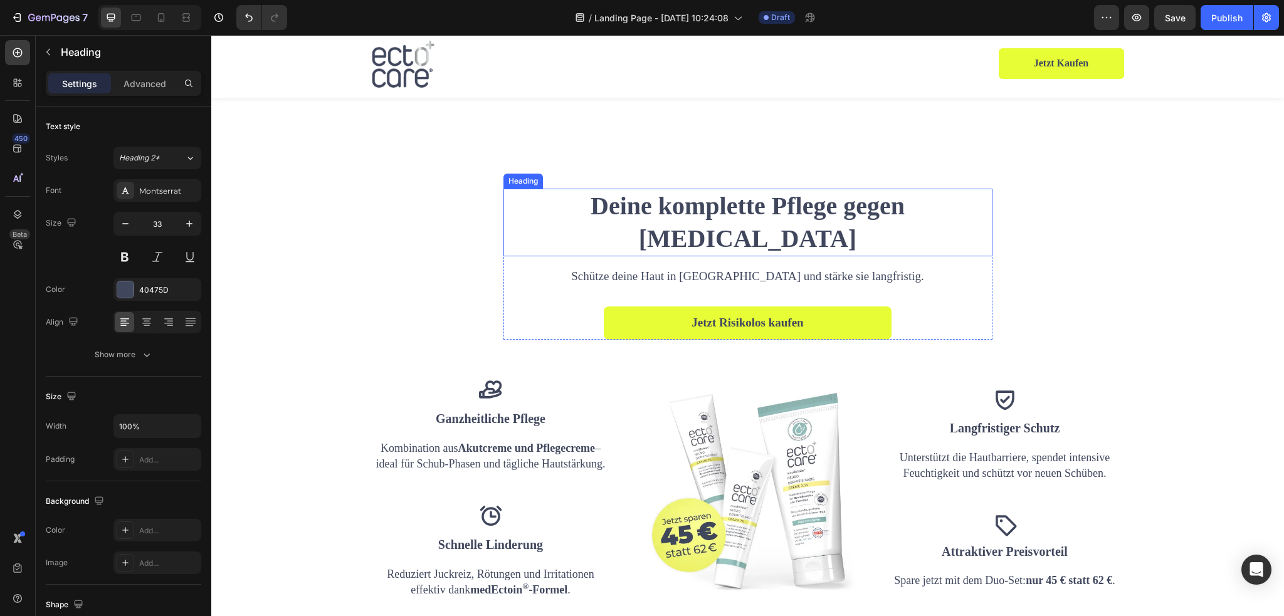
click at [723, 256] on h2 "Deine komplette Pflege gegen [MEDICAL_DATA]" at bounding box center [748, 223] width 459 height 68
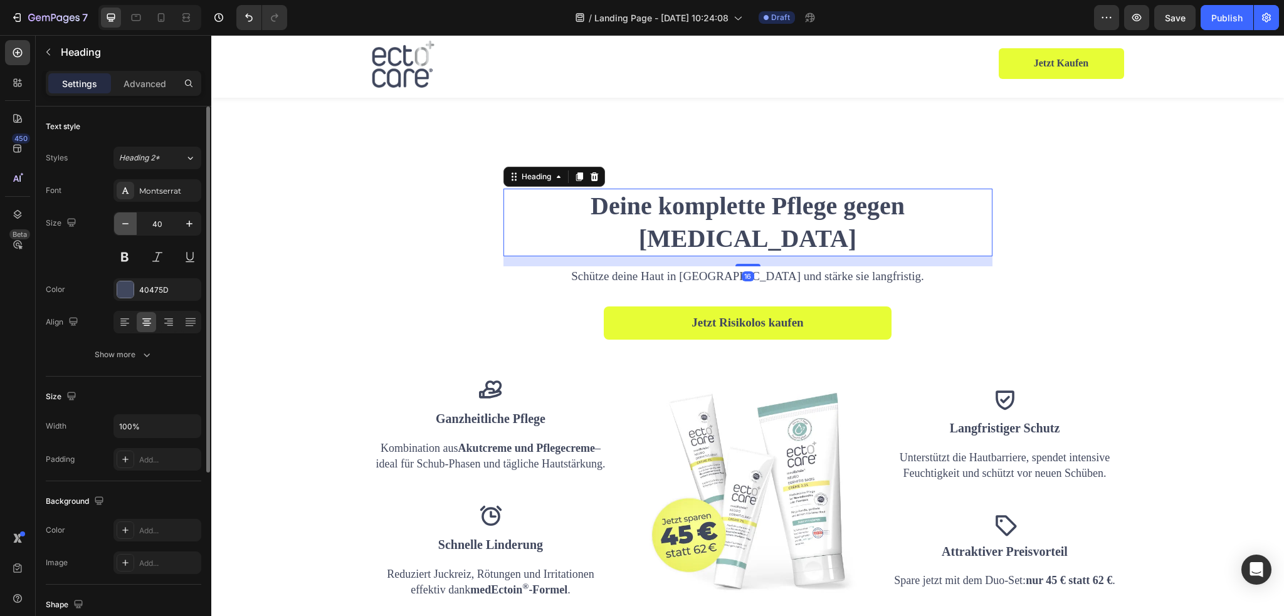
click at [122, 226] on icon "button" at bounding box center [125, 224] width 13 height 13
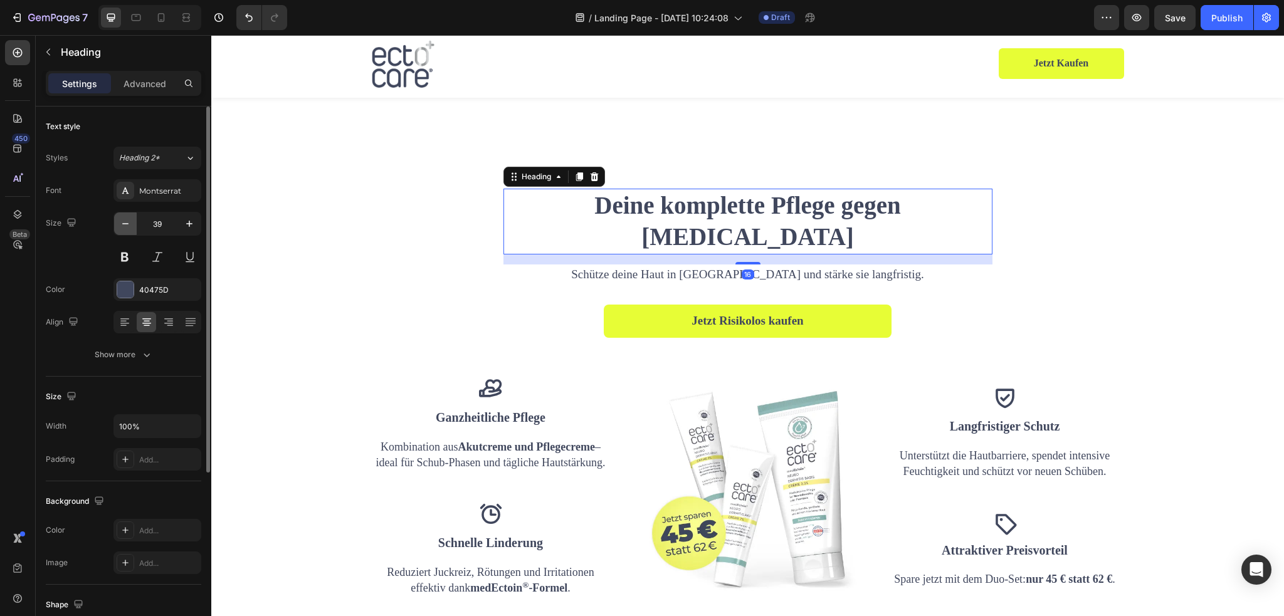
click at [122, 226] on icon "button" at bounding box center [125, 224] width 13 height 13
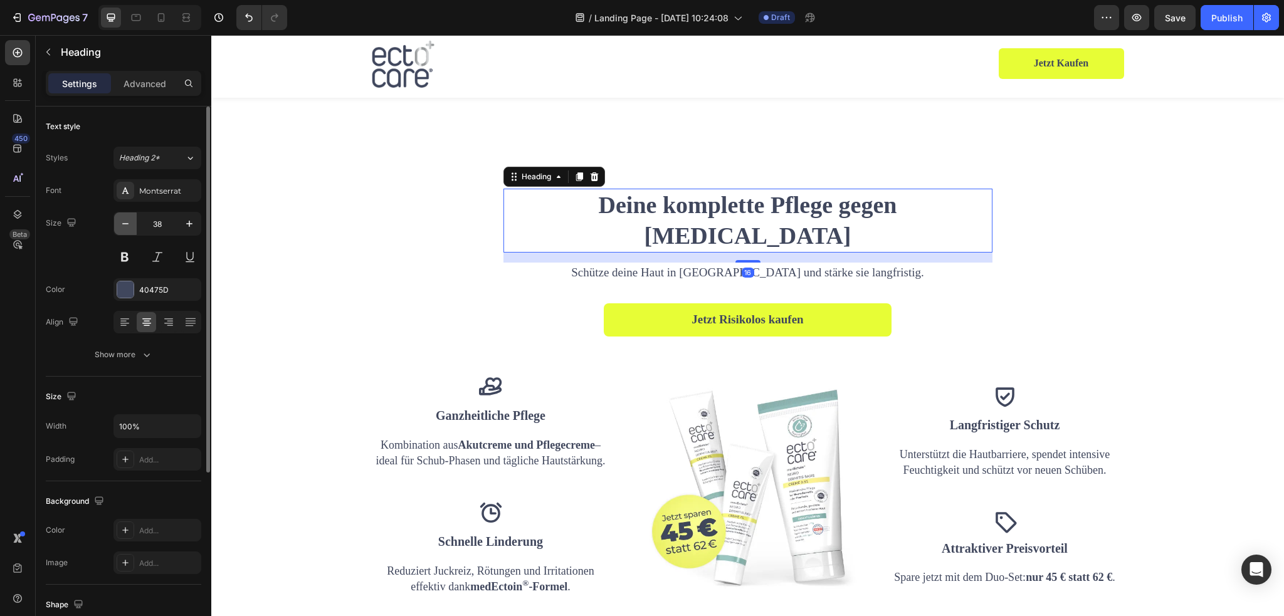
click at [120, 226] on icon "button" at bounding box center [125, 224] width 13 height 13
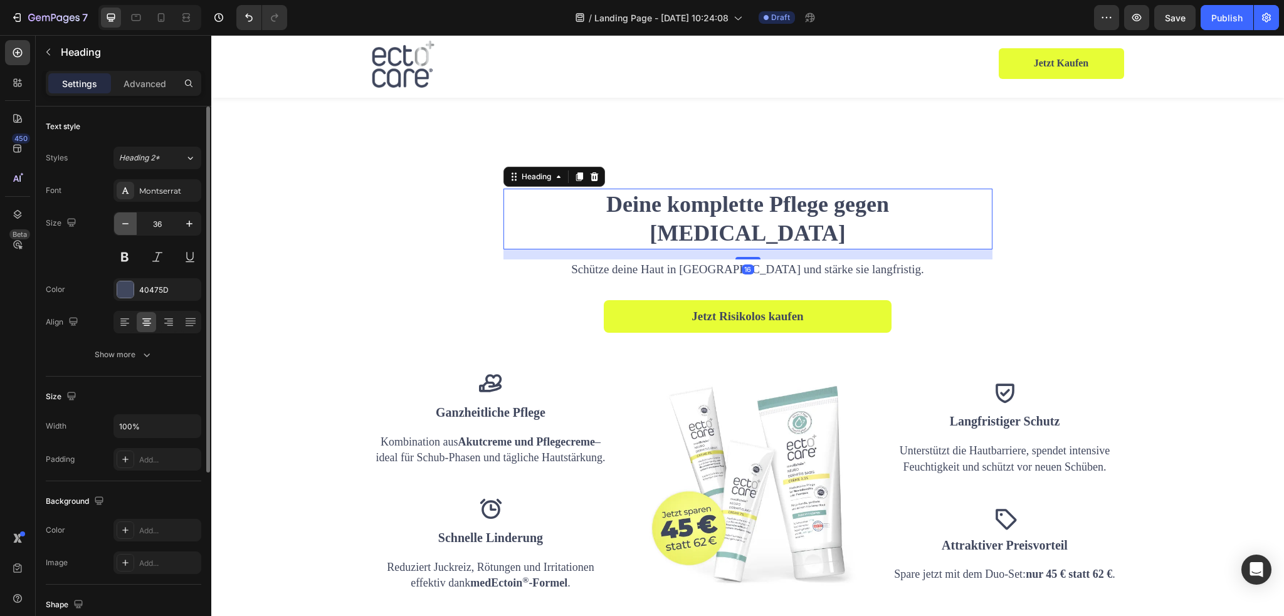
click at [120, 226] on icon "button" at bounding box center [125, 224] width 13 height 13
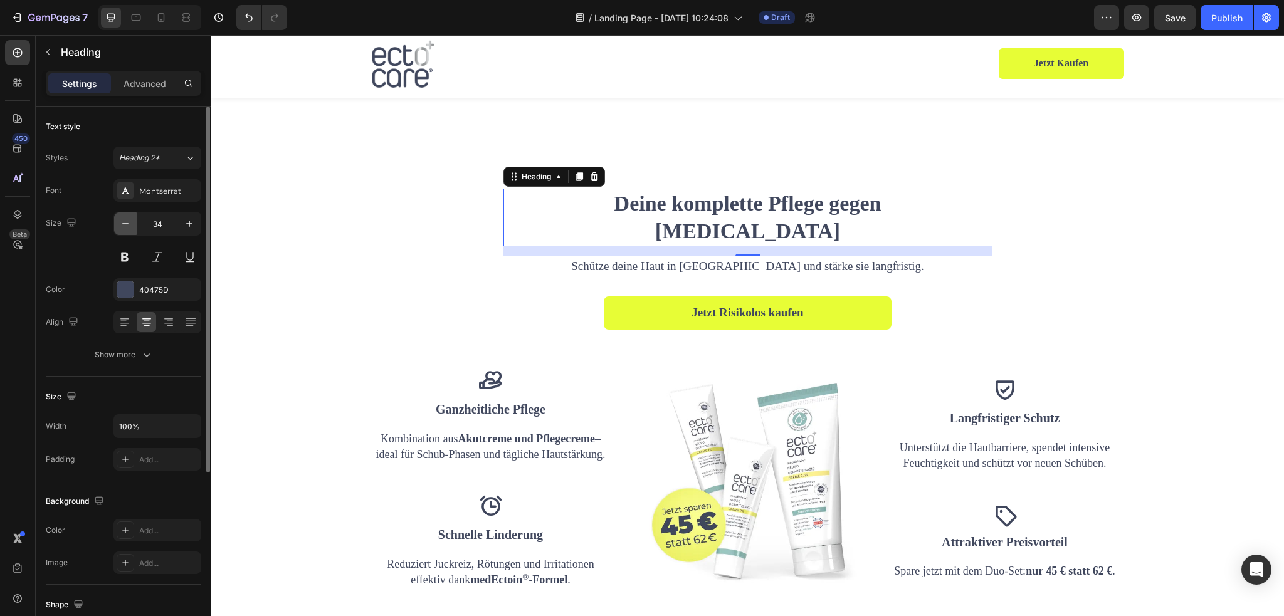
click at [120, 226] on icon "button" at bounding box center [125, 224] width 13 height 13
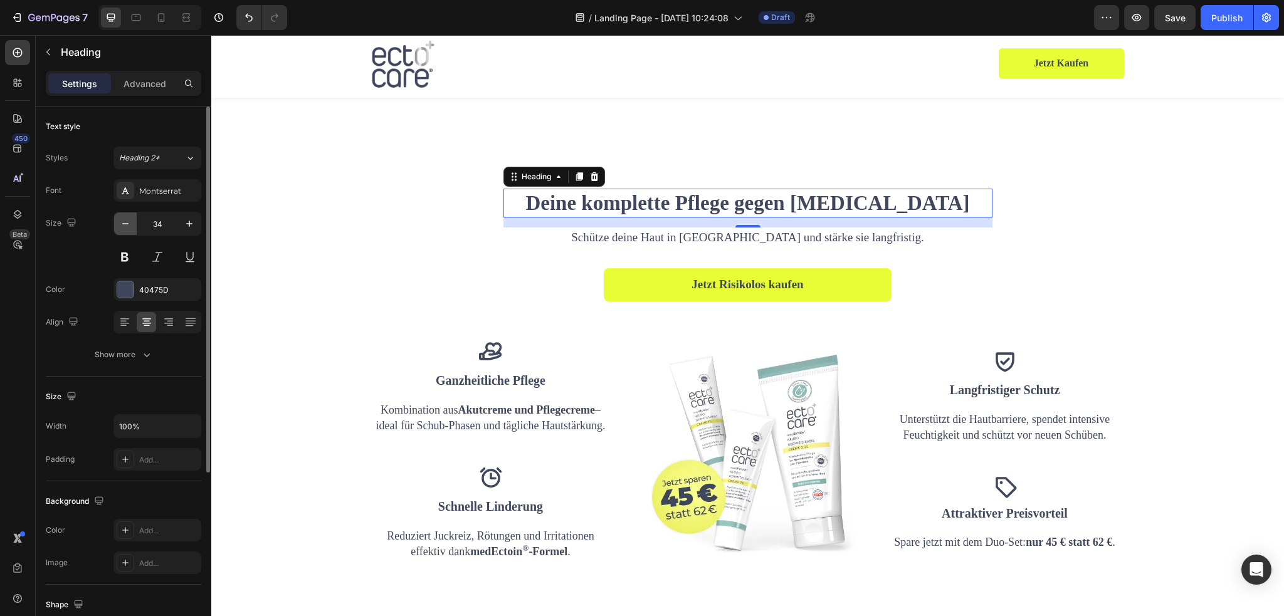
type input "33"
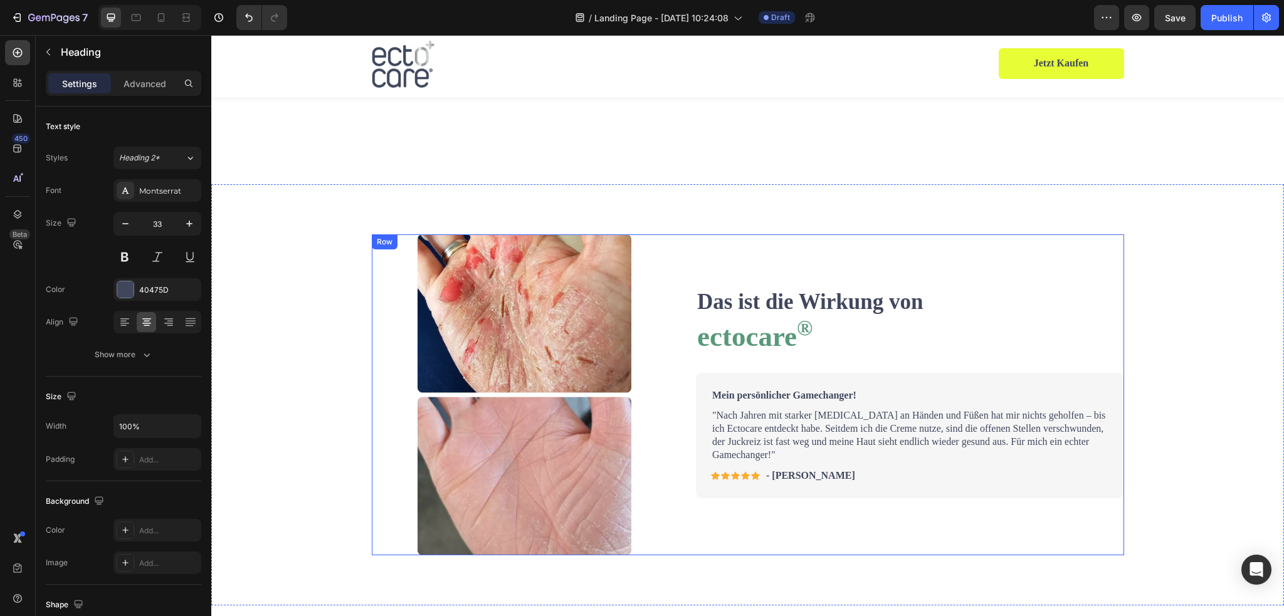
scroll to position [708, 0]
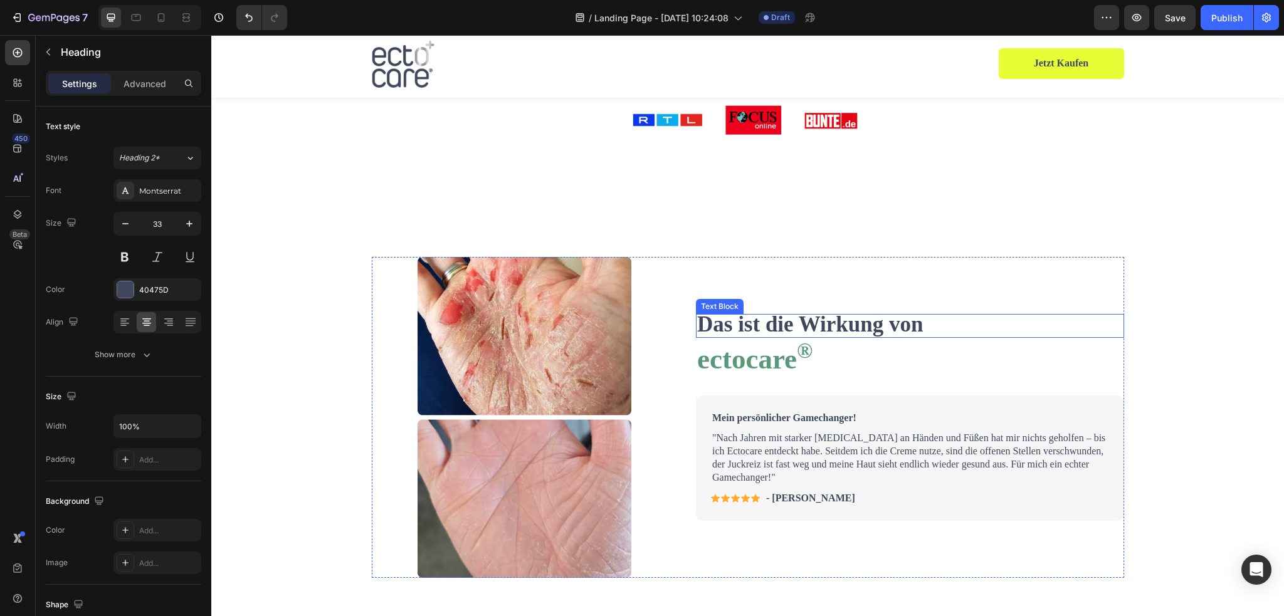
click at [791, 325] on strong "Das ist die Wirkung von" at bounding box center [810, 324] width 226 height 24
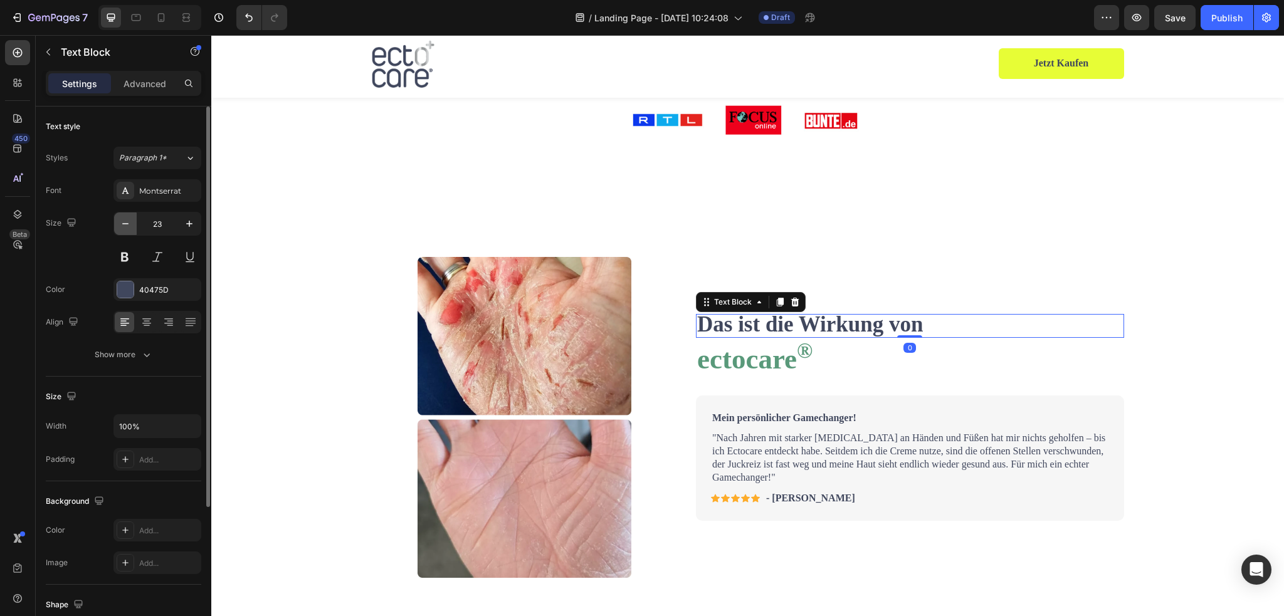
click at [123, 223] on icon "button" at bounding box center [125, 223] width 6 height 1
type input "22"
click at [735, 361] on strong "ectocare ®" at bounding box center [754, 359] width 115 height 31
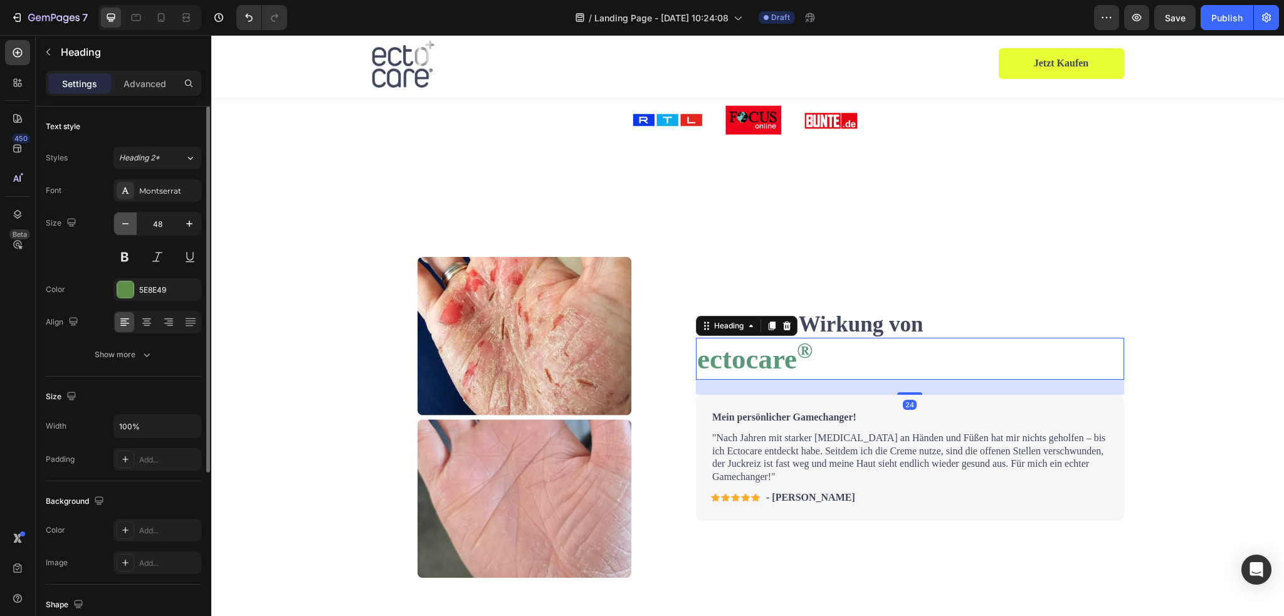
click at [124, 223] on icon "button" at bounding box center [125, 223] width 6 height 1
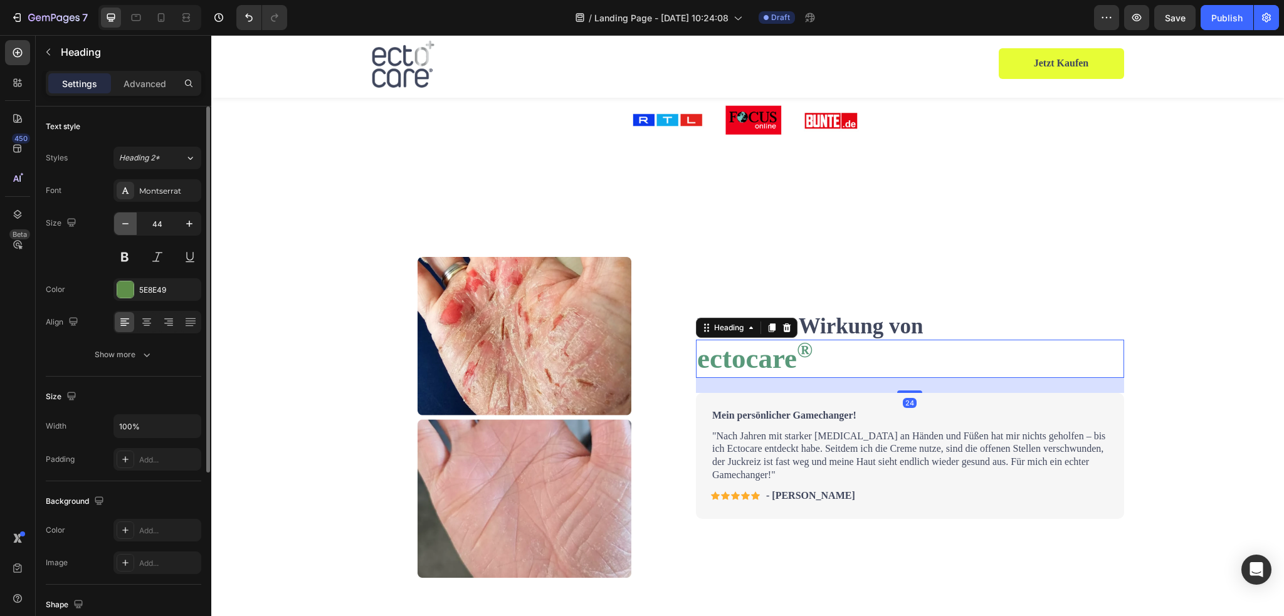
click at [124, 223] on icon "button" at bounding box center [125, 223] width 6 height 1
type input "40"
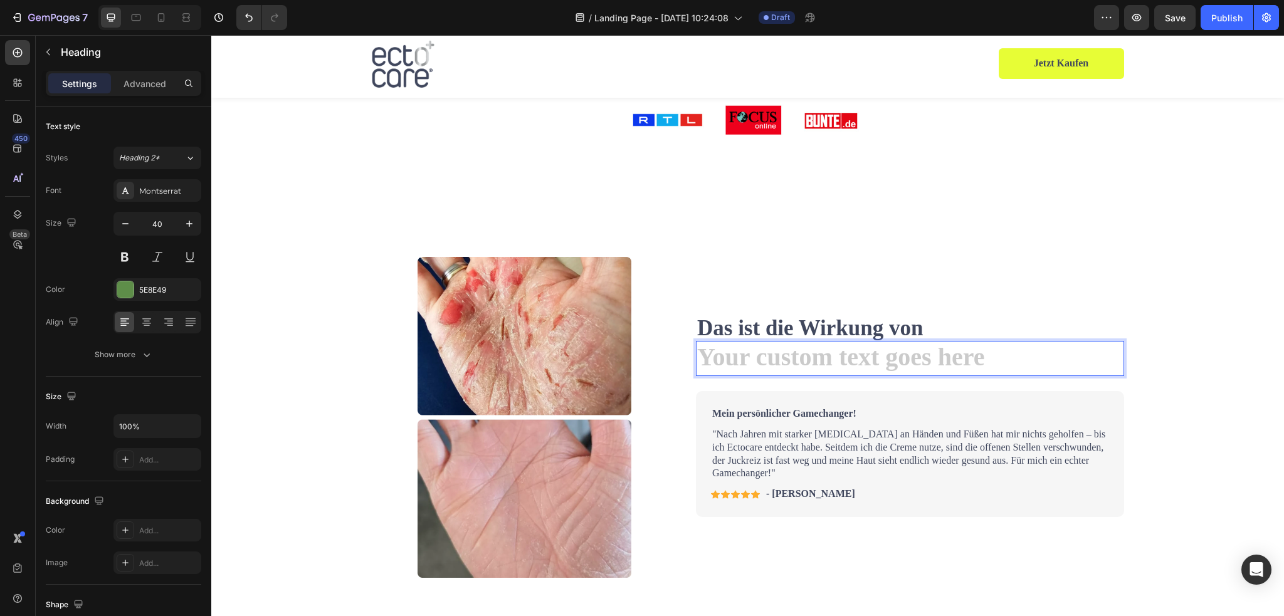
click at [1073, 328] on p "Das ist die Wirkung von" at bounding box center [910, 330] width 426 height 21
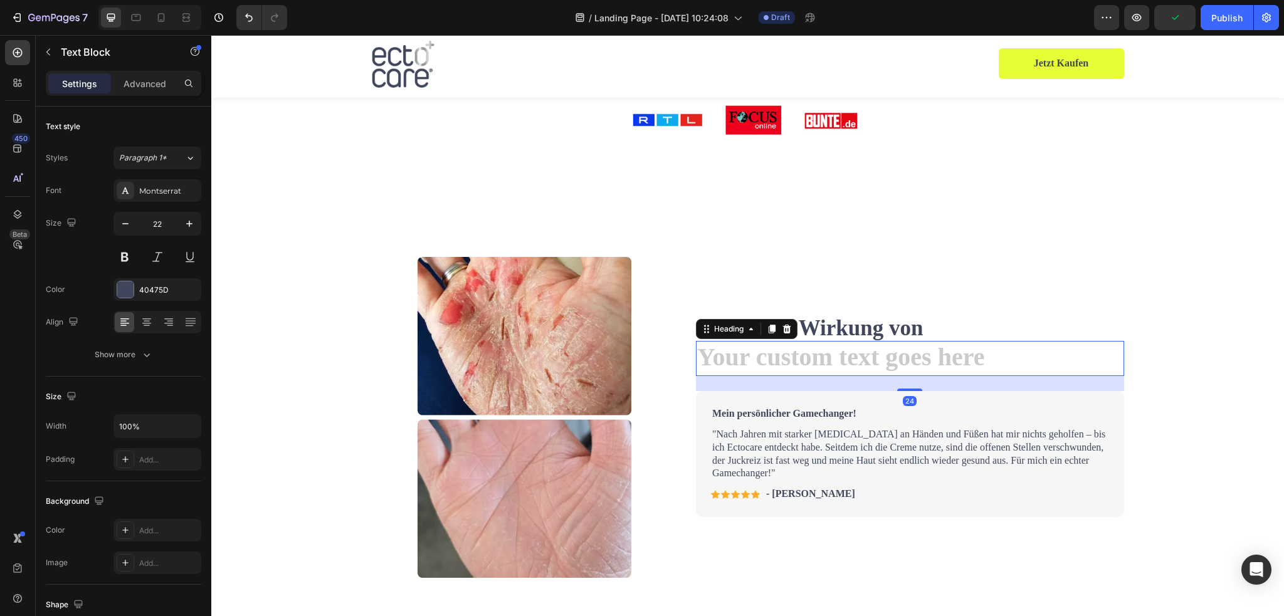
click at [967, 368] on h2 "Rich Text Editor. Editing area: main" at bounding box center [910, 358] width 428 height 35
click at [783, 328] on icon at bounding box center [787, 329] width 8 height 9
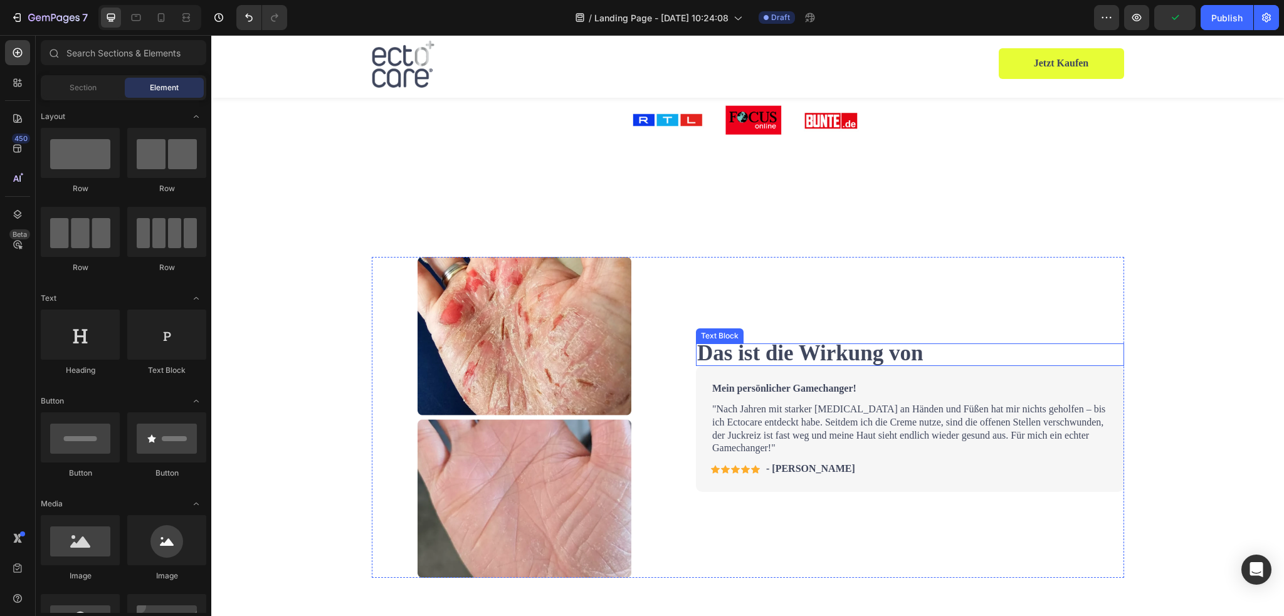
click at [928, 353] on p "Das ist die Wirkung von" at bounding box center [910, 355] width 426 height 21
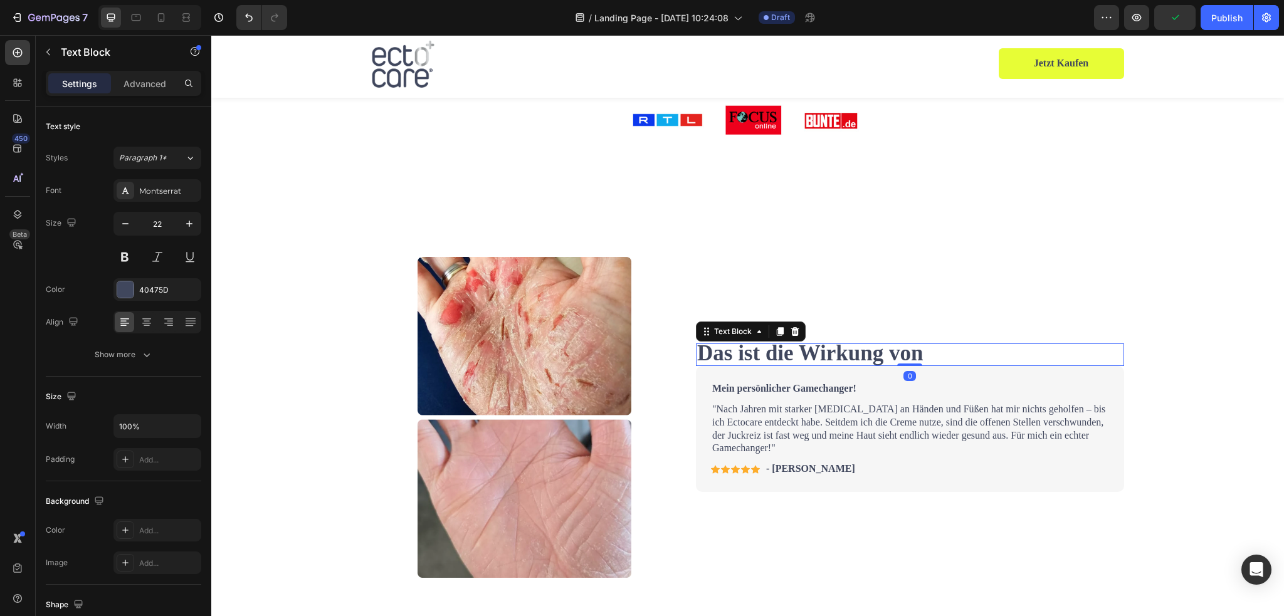
click at [928, 353] on p "Das ist die Wirkung von" at bounding box center [910, 355] width 426 height 21
click at [923, 352] on strong "ectocare ®" at bounding box center [980, 352] width 115 height 31
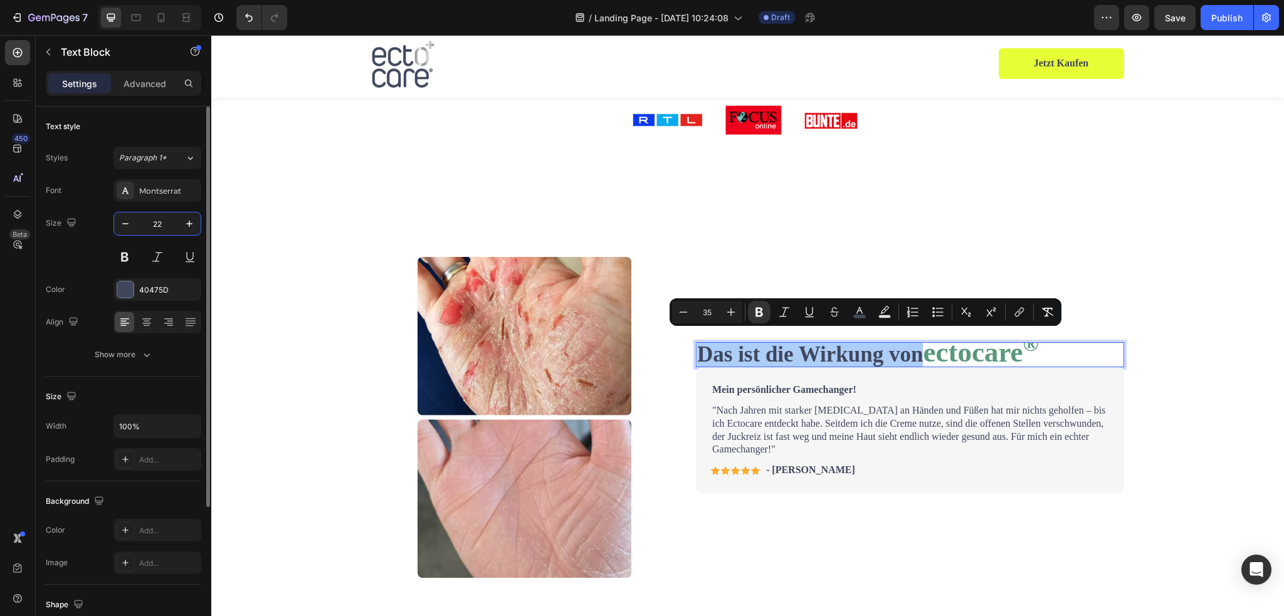
click at [168, 220] on input "22" at bounding box center [157, 224] width 41 height 23
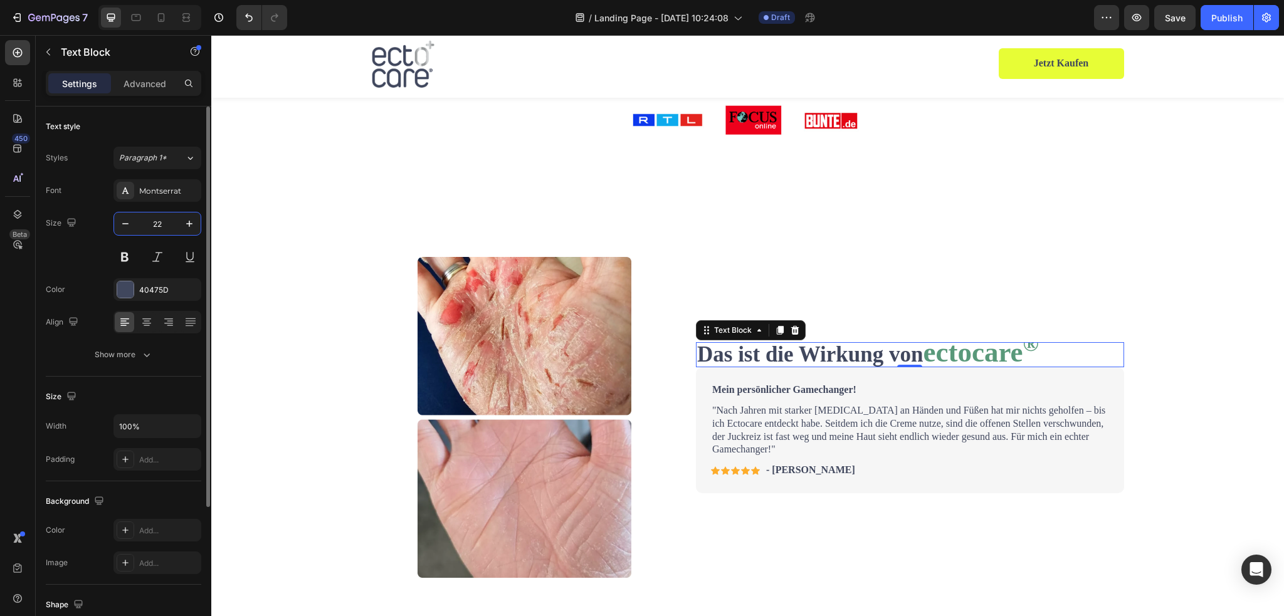
type input "2"
type input "30"
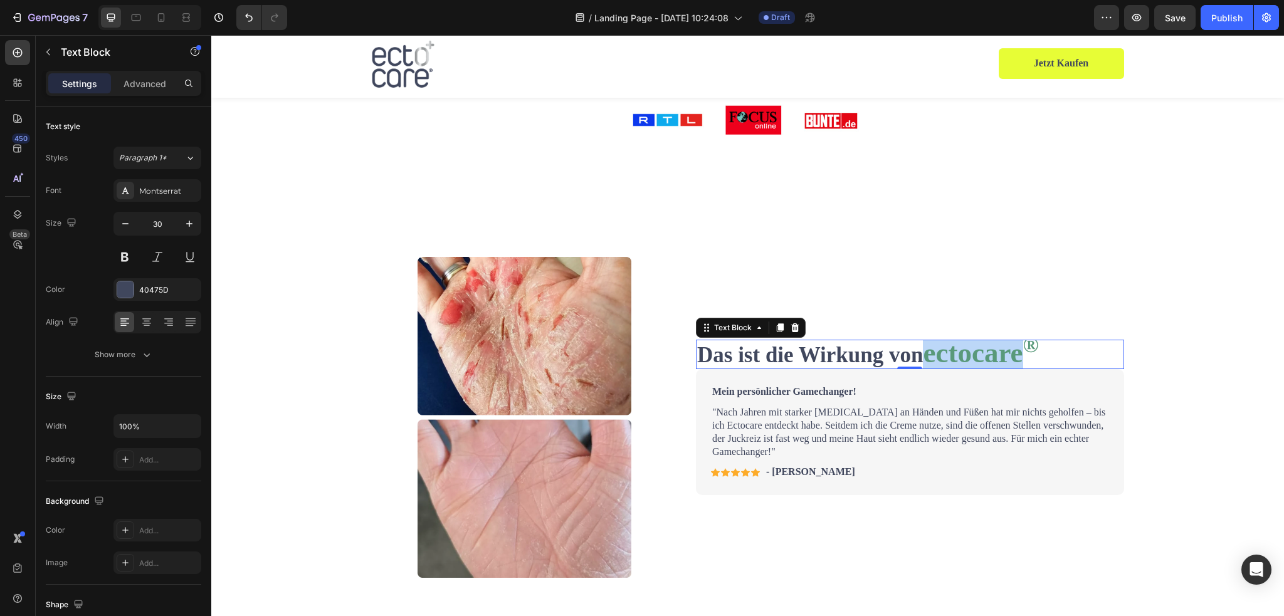
click at [1003, 356] on strong "ectocare ®" at bounding box center [980, 352] width 115 height 31
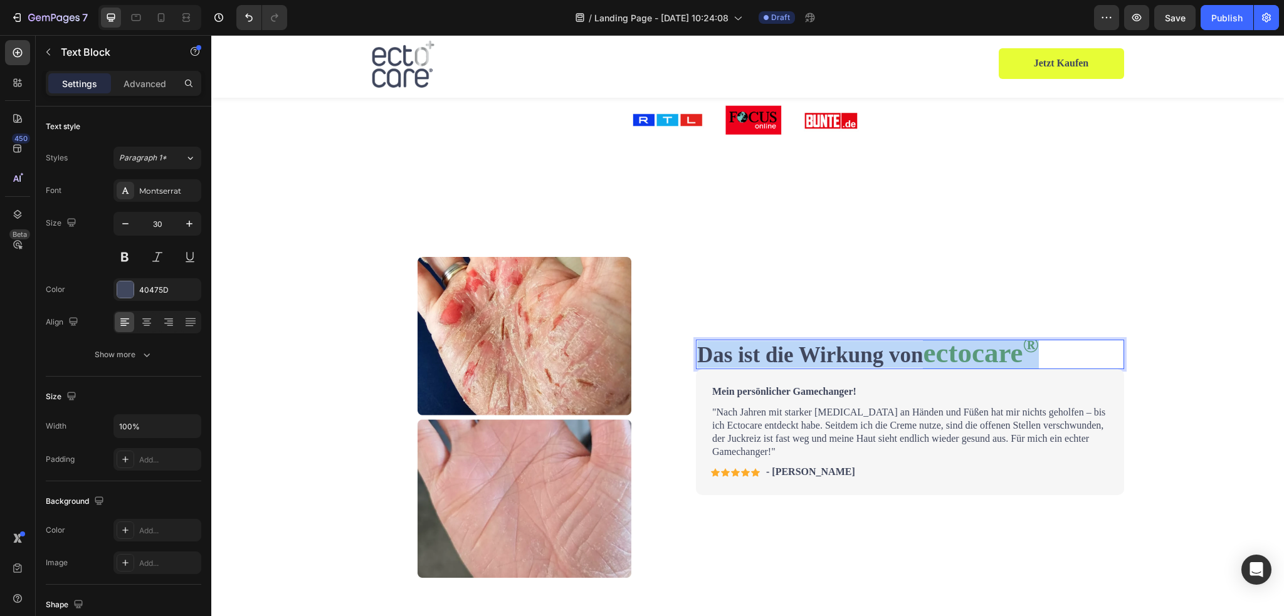
click at [1003, 356] on strong "ectocare ®" at bounding box center [980, 352] width 115 height 31
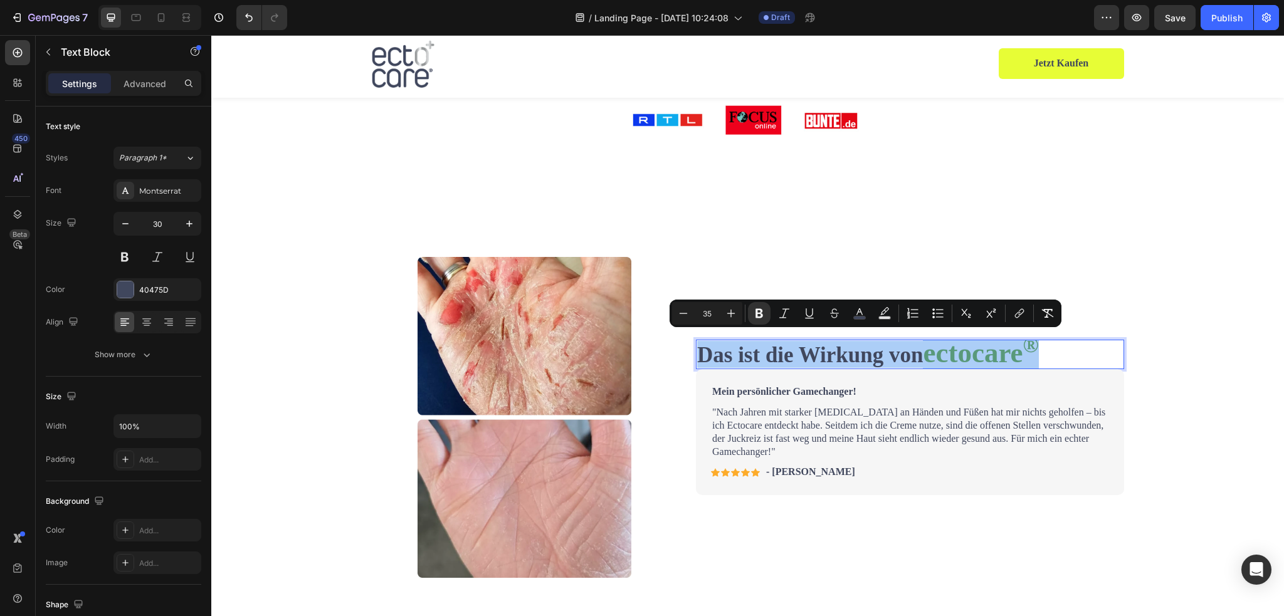
click at [710, 309] on input "35" at bounding box center [707, 313] width 25 height 15
type input "3"
type input "30"
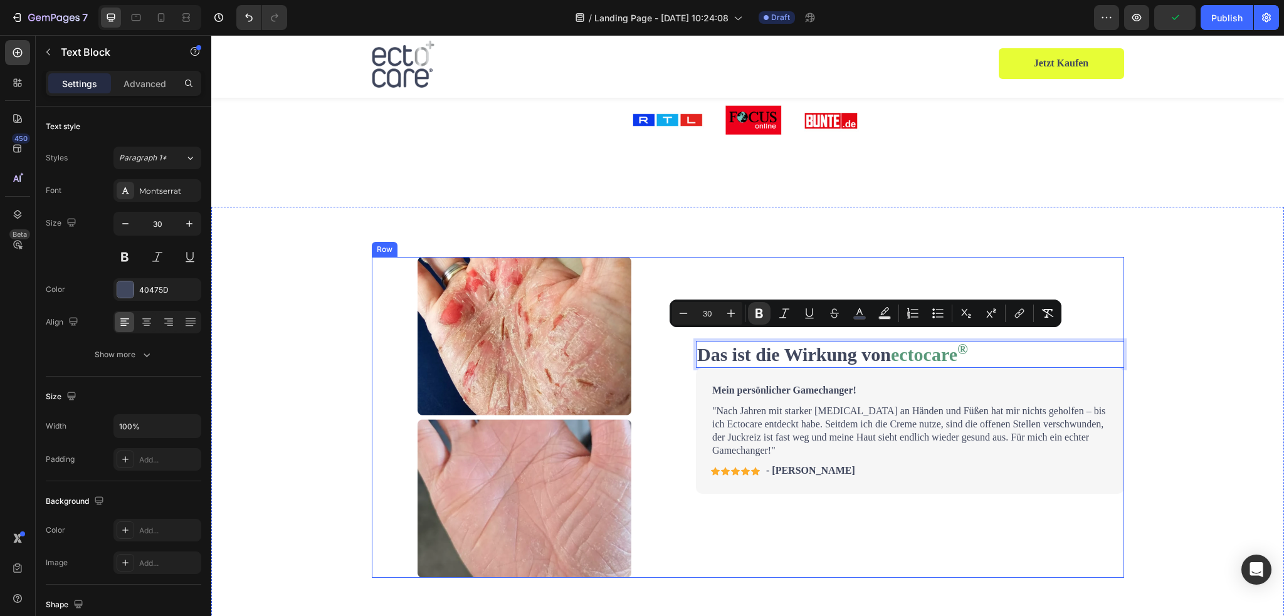
click at [1032, 283] on div "Das ist die Wirkung von ectocare ® Text Block 0 Mein persönlicher Gamechanger! …" at bounding box center [910, 417] width 428 height 321
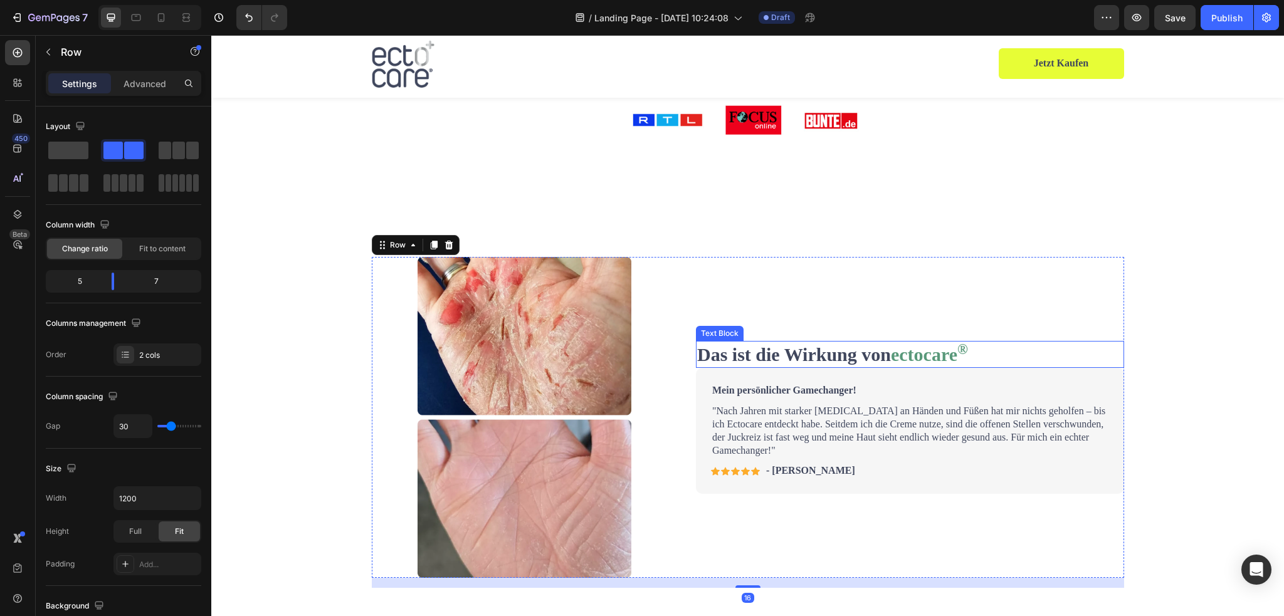
click at [1005, 356] on p "Das ist die Wirkung von ectocare ®" at bounding box center [910, 354] width 426 height 24
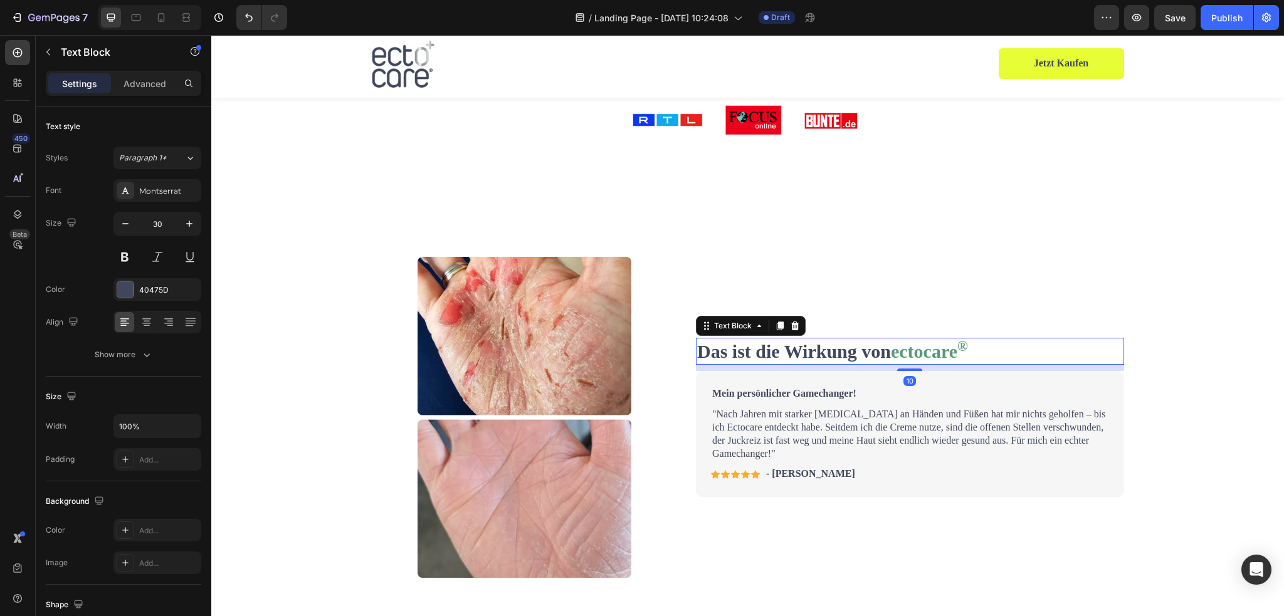
drag, startPoint x: 908, startPoint y: 366, endPoint x: 914, endPoint y: 373, distance: 9.3
click at [914, 373] on div "Das ist die Wirkung von ectocare ® Text Block 10 Mein persönlicher Gamechanger!…" at bounding box center [910, 417] width 428 height 321
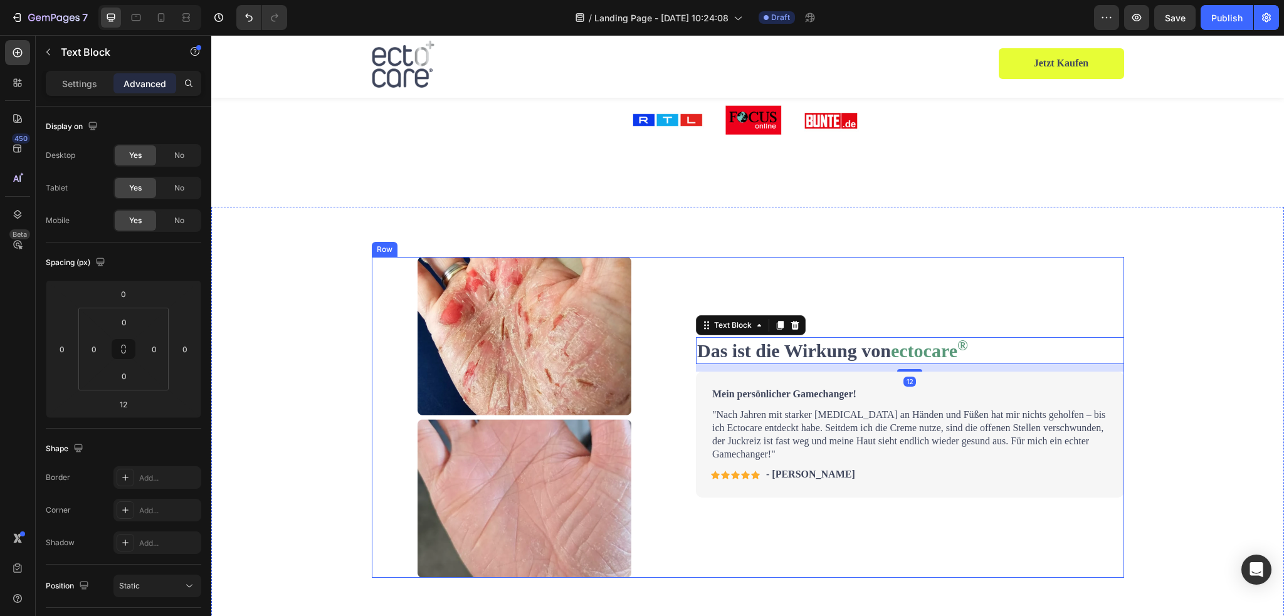
click at [968, 295] on div "Das ist die Wirkung von ectocare ® Text Block 12 Mein persönlicher Gamechanger!…" at bounding box center [910, 417] width 428 height 321
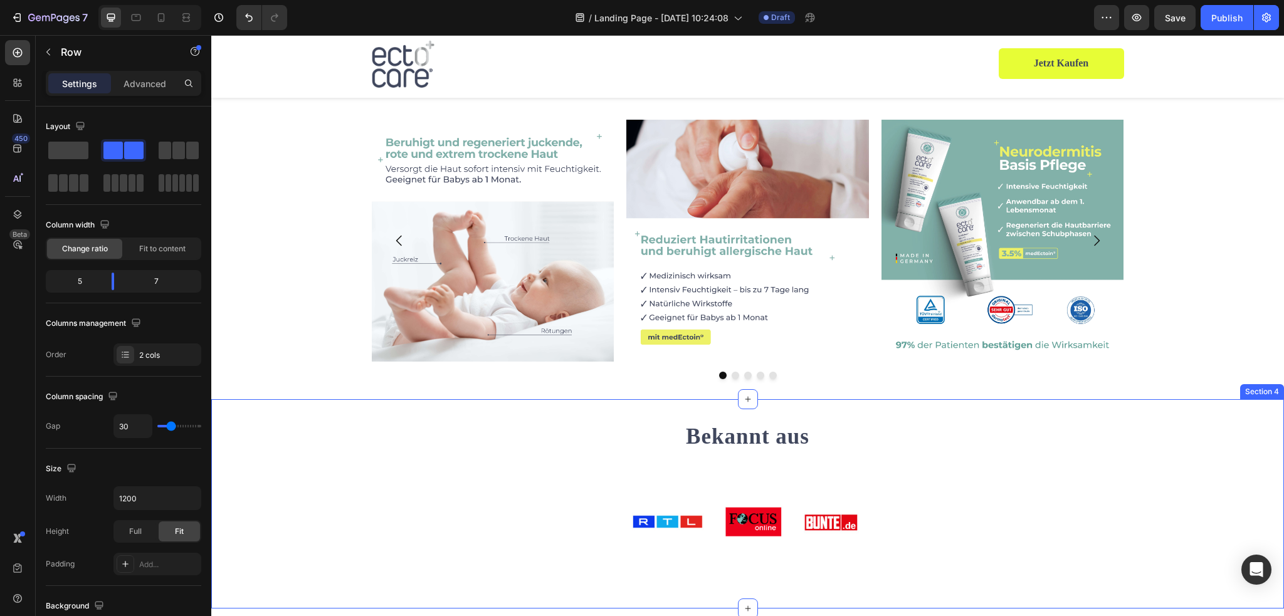
scroll to position [415, 0]
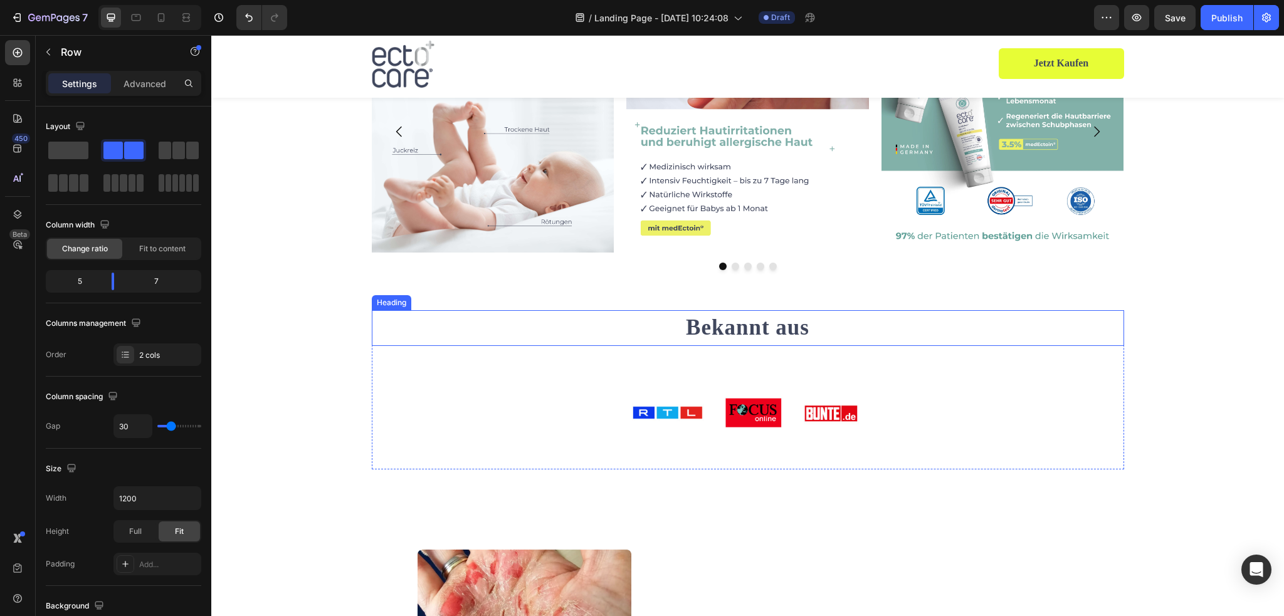
click at [748, 331] on h2 "Bekannt aus" at bounding box center [748, 328] width 753 height 36
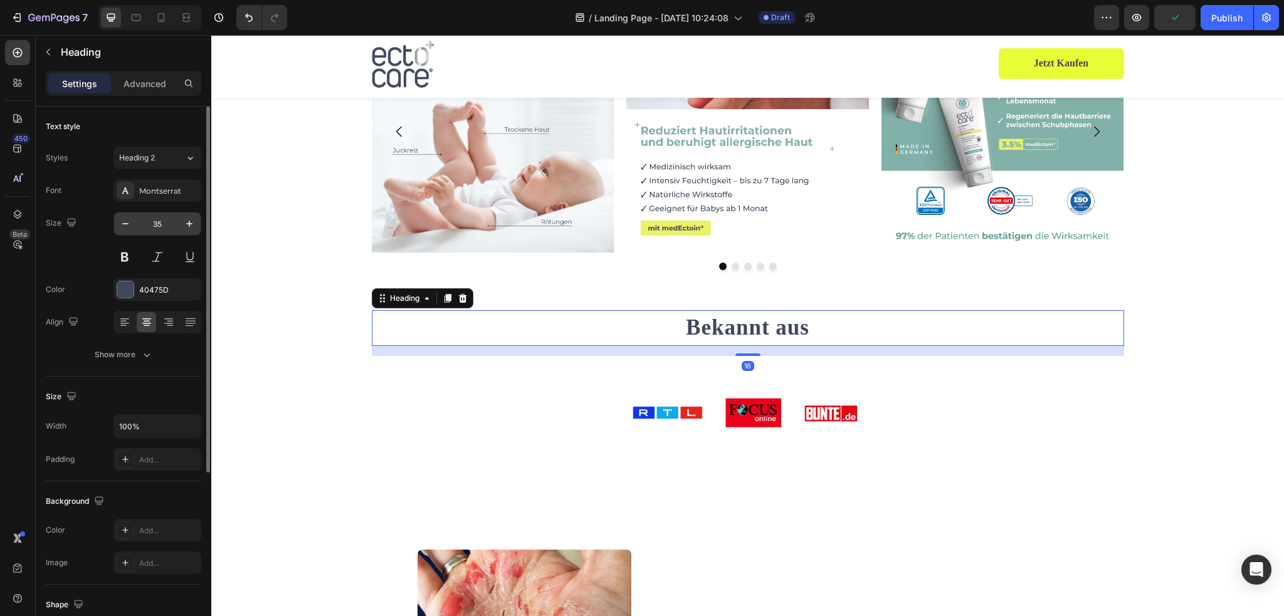
click at [163, 223] on input "35" at bounding box center [157, 224] width 41 height 23
type input "30"
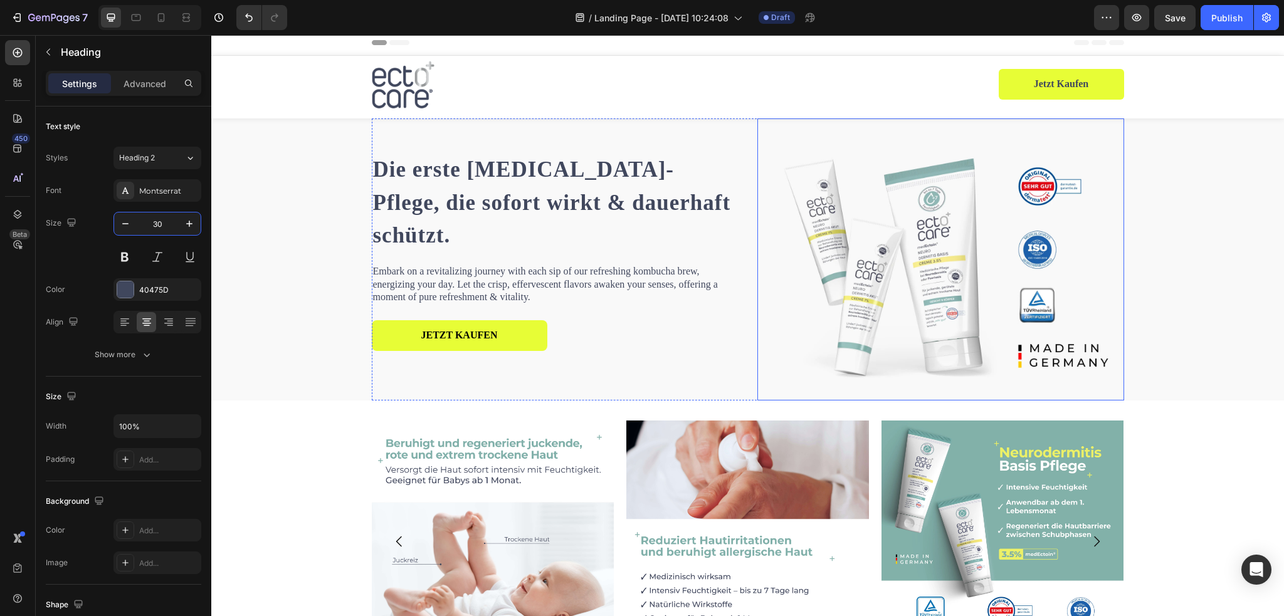
scroll to position [0, 0]
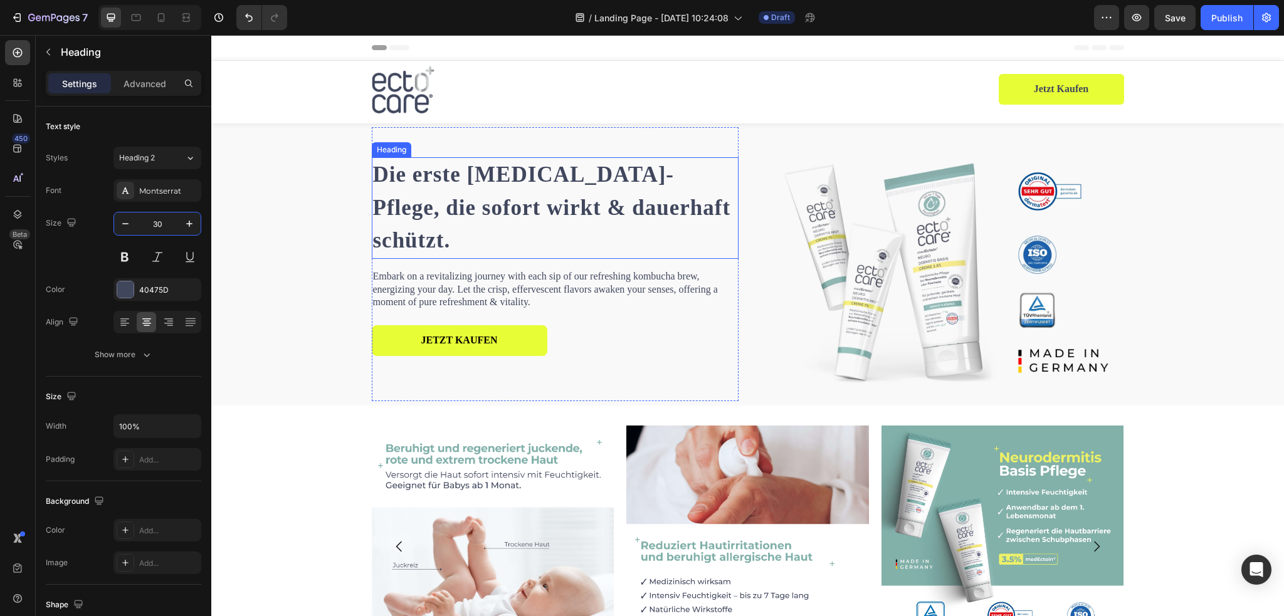
click at [494, 201] on strong "Die erste [MEDICAL_DATA]-Pflege, die sofort wirkt & dauerhaft schützt." at bounding box center [552, 207] width 358 height 90
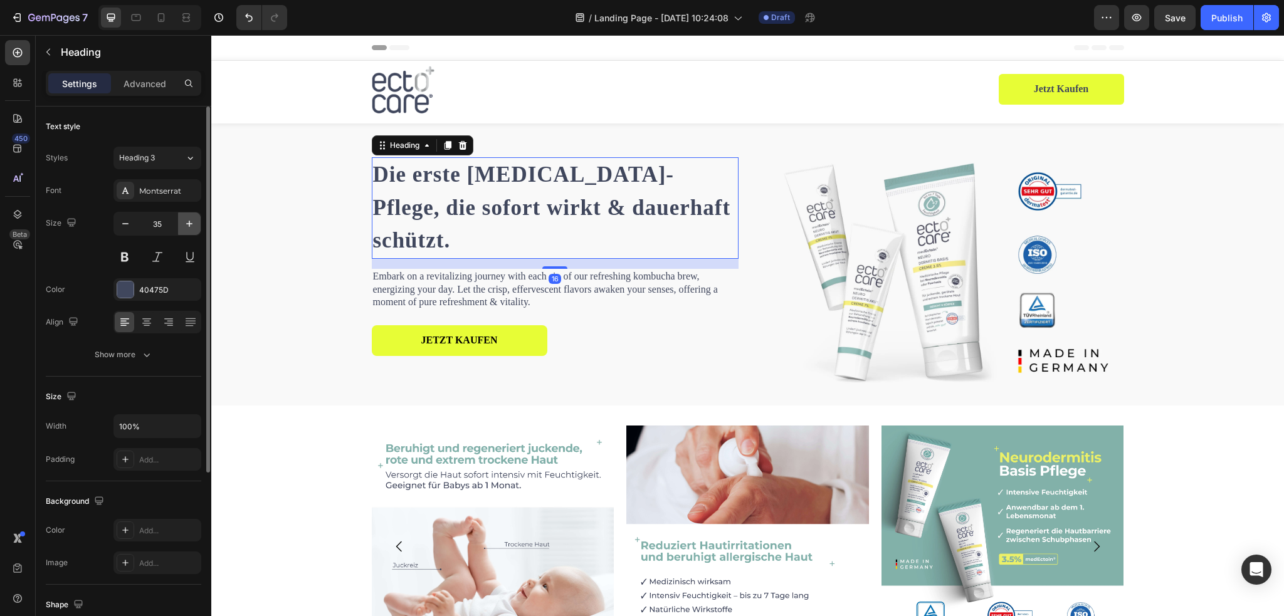
click at [188, 226] on icon "button" at bounding box center [189, 224] width 13 height 13
type input "36"
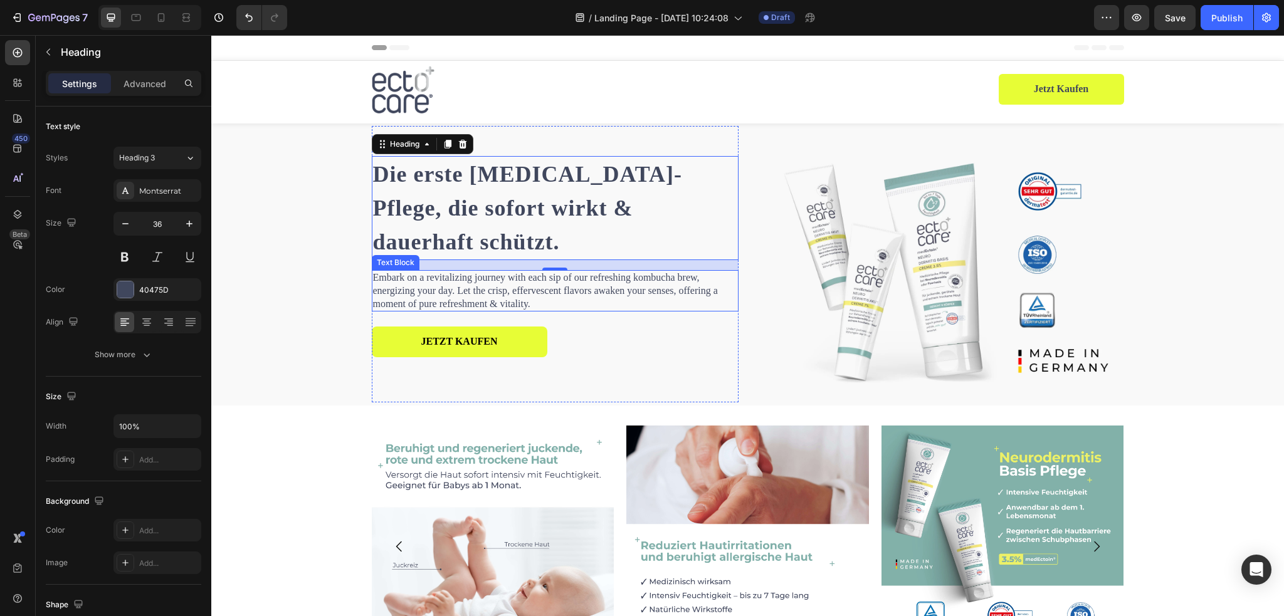
click at [542, 276] on p "Embark on a revitalizing journey with each sip of our refreshing kombucha brew,…" at bounding box center [555, 291] width 364 height 39
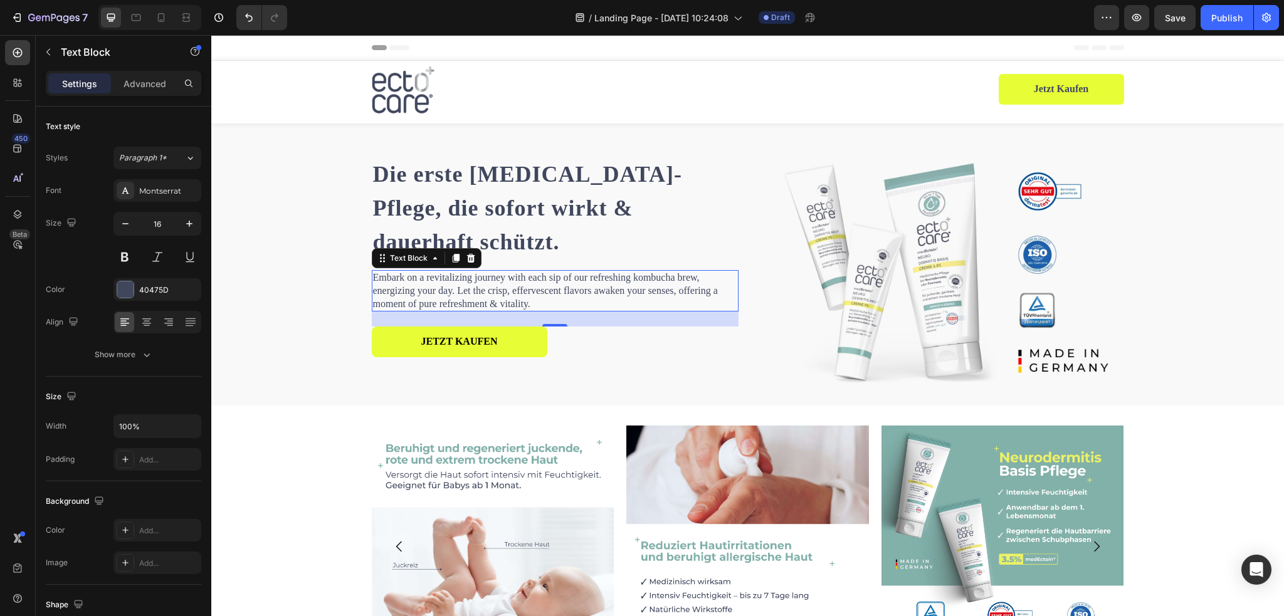
click at [527, 283] on p "Embark on a revitalizing journey with each sip of our refreshing kombucha brew,…" at bounding box center [555, 291] width 364 height 39
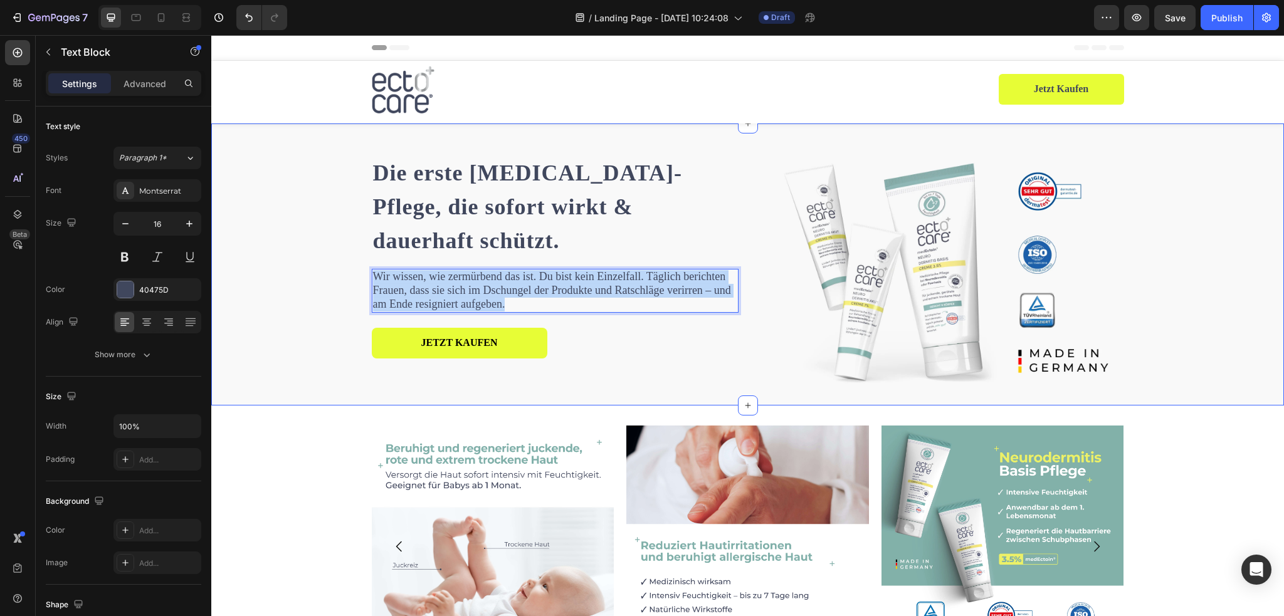
drag, startPoint x: 558, startPoint y: 293, endPoint x: 360, endPoint y: 260, distance: 200.9
click at [360, 260] on div "Die erste [MEDICAL_DATA]-Pflege, die sofort wirkt & dauerhaft schützt. Heading …" at bounding box center [748, 265] width 1054 height 282
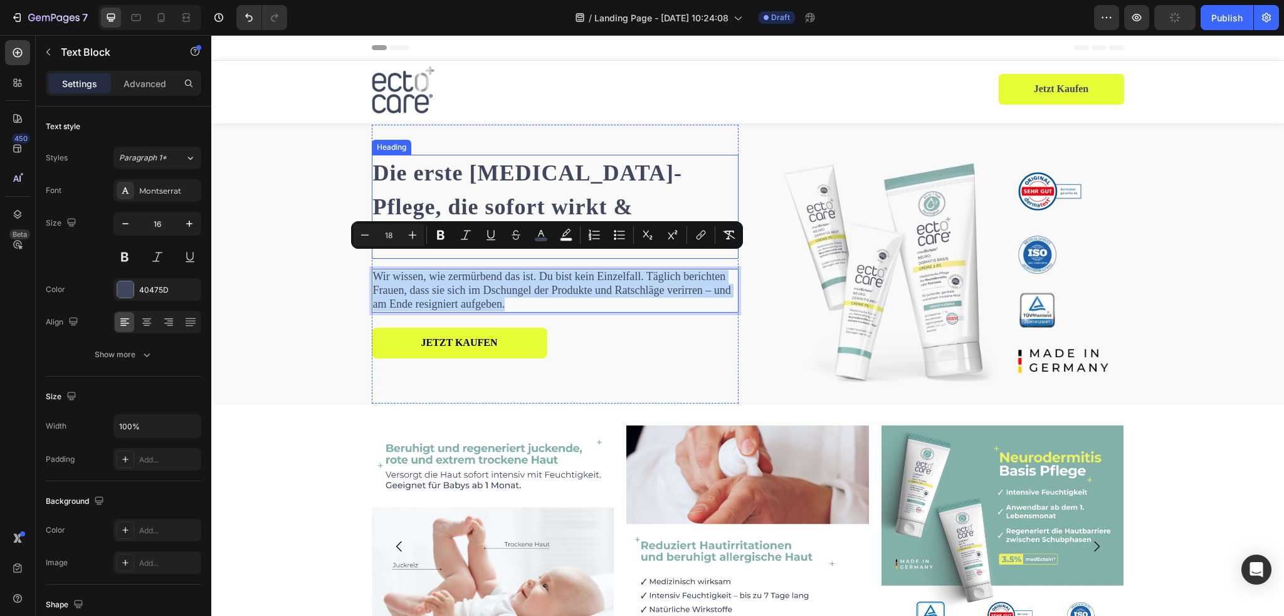
click at [683, 188] on strong "Die erste [MEDICAL_DATA]-Pflege, die sofort wirkt & dauerhaft schützt." at bounding box center [528, 207] width 310 height 93
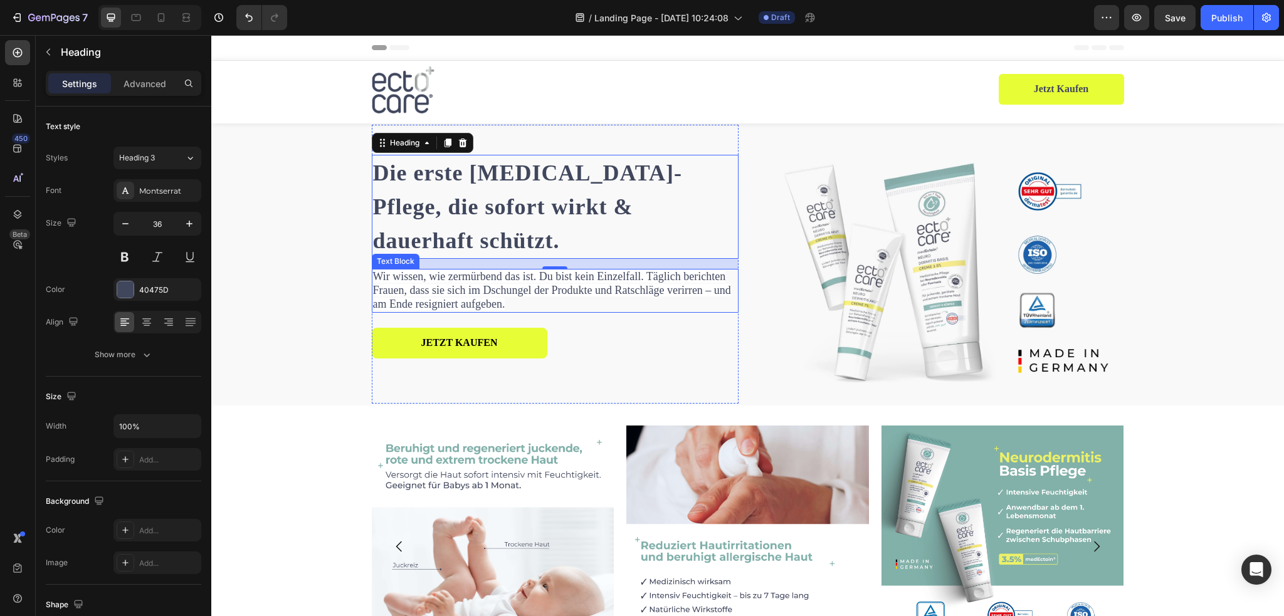
click at [458, 287] on span "Wir wissen, wie zermürbend das ist. Du bist kein Einzelfall. Täglich berichten …" at bounding box center [552, 290] width 358 height 40
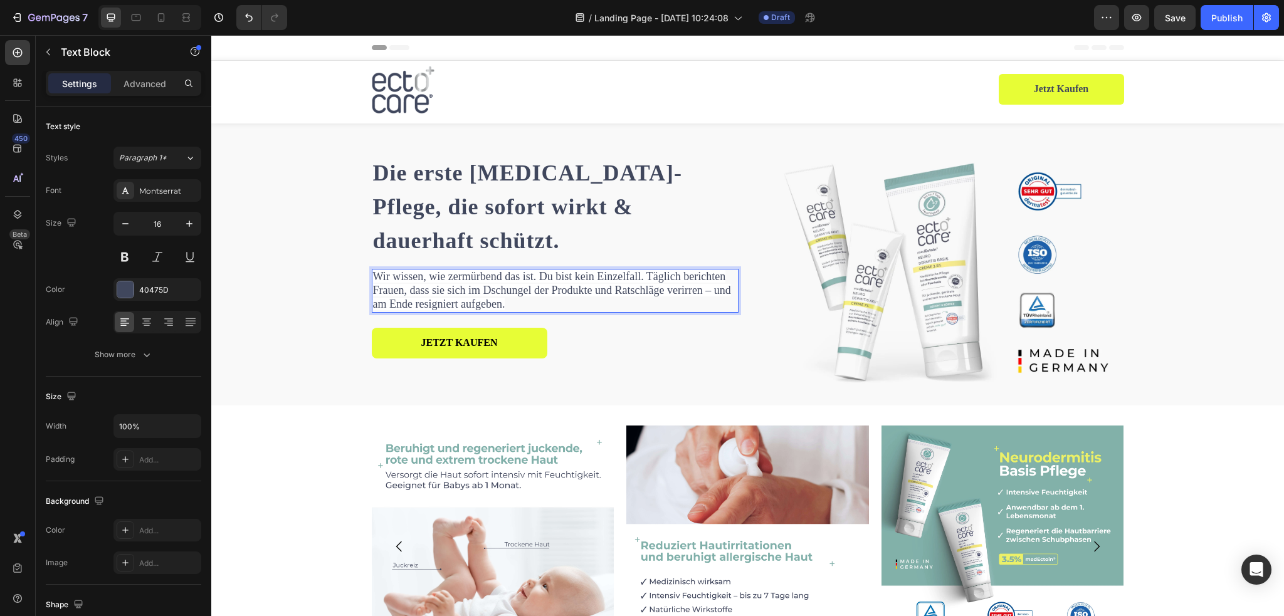
scroll to position [2, 0]
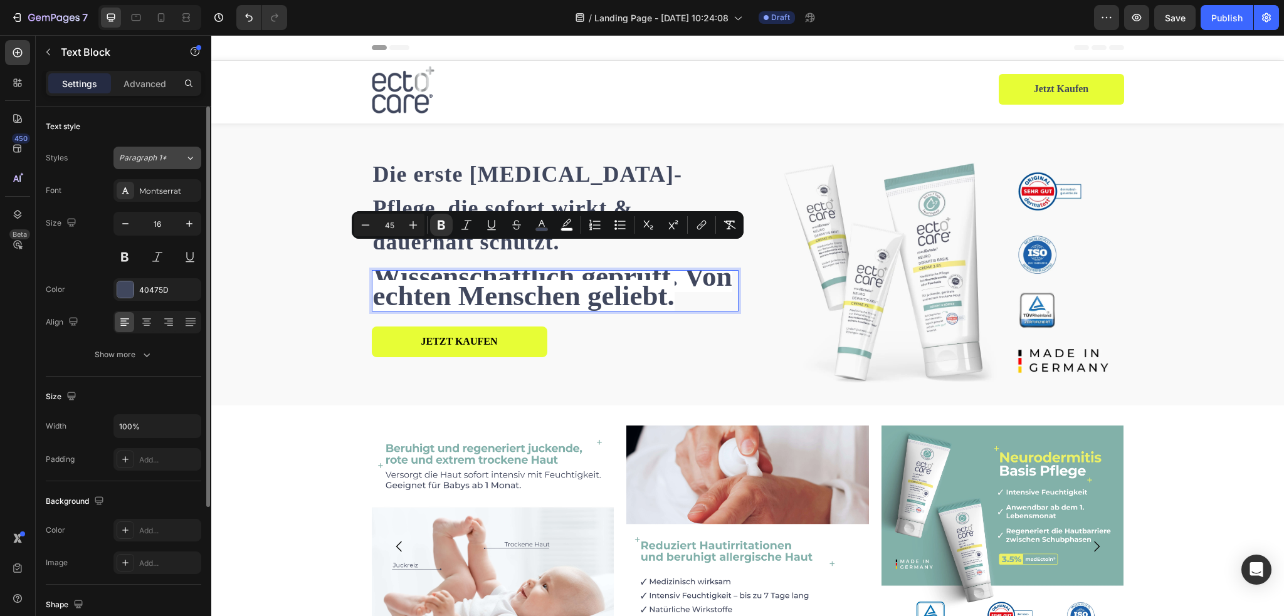
click at [173, 160] on div "Paragraph 1*" at bounding box center [152, 157] width 66 height 11
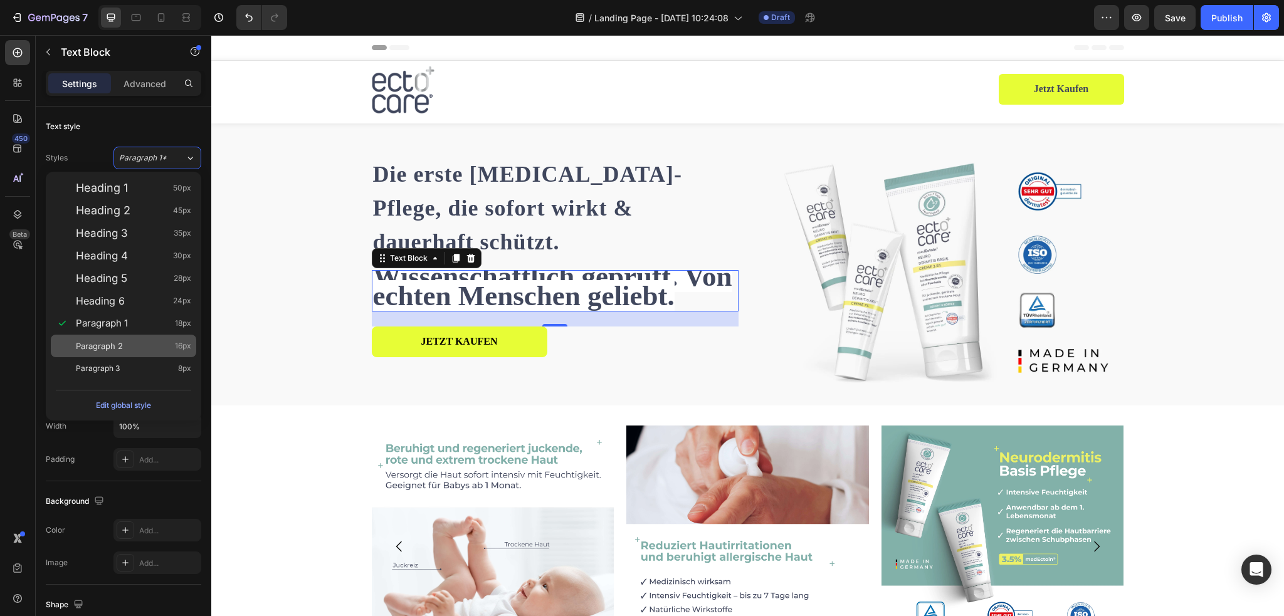
click at [120, 343] on span "Paragraph 2" at bounding box center [99, 346] width 47 height 13
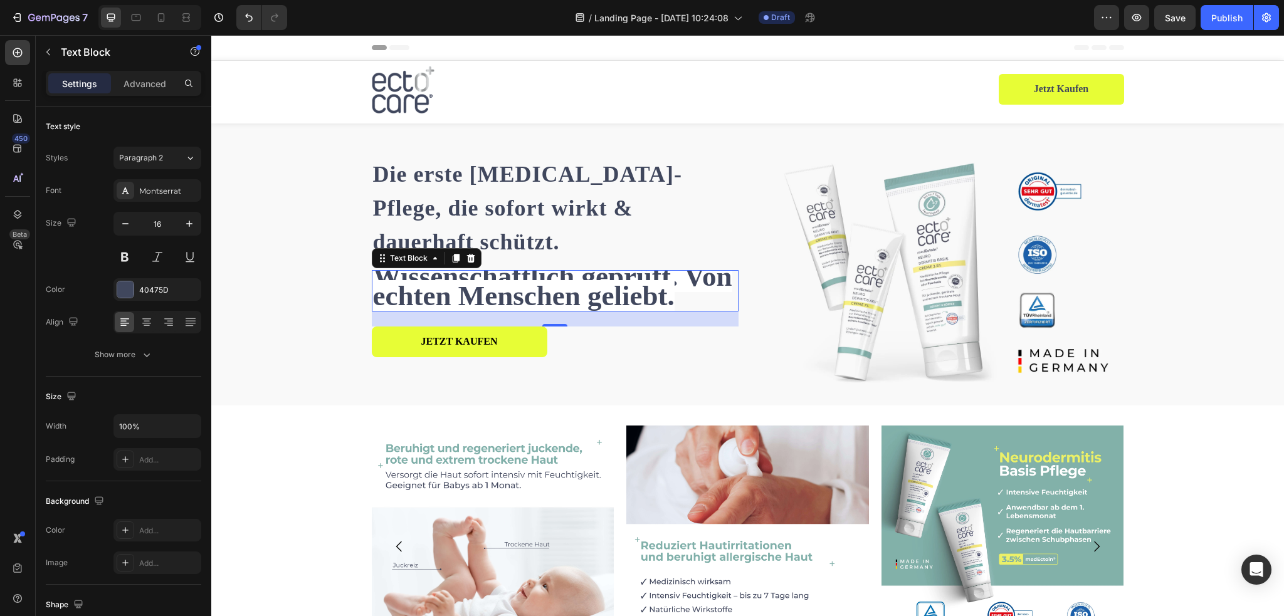
scroll to position [1, 0]
click at [161, 161] on span "Paragraph 2" at bounding box center [141, 157] width 44 height 11
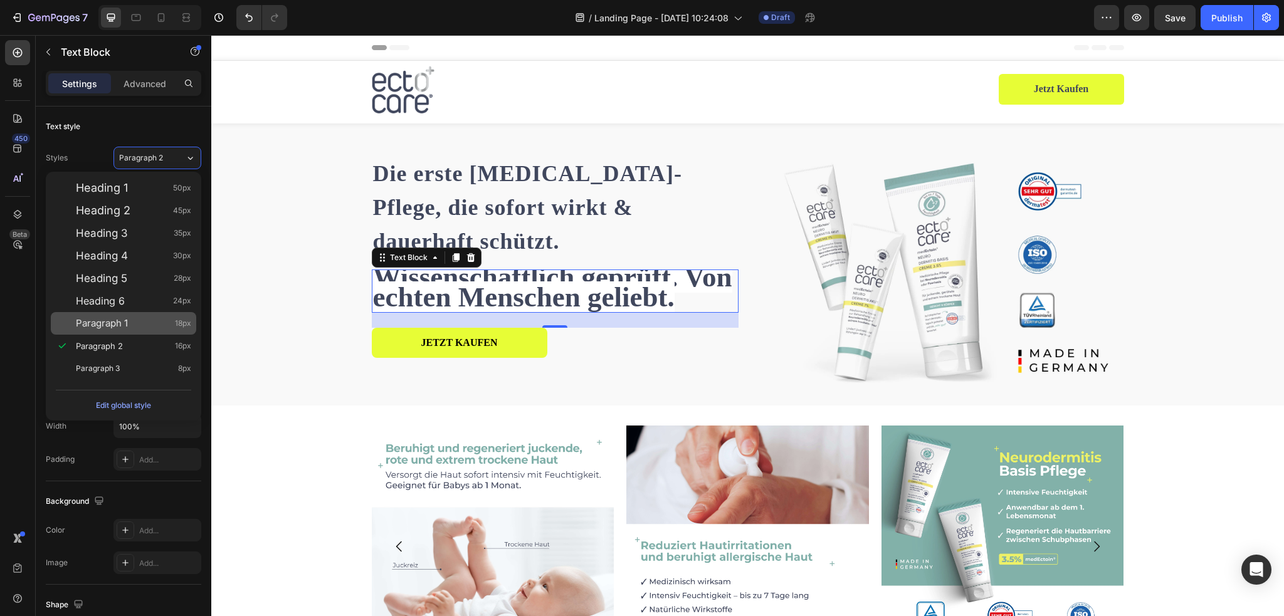
click at [125, 330] on div "Paragraph 1 18px" at bounding box center [123, 323] width 145 height 23
type input "18"
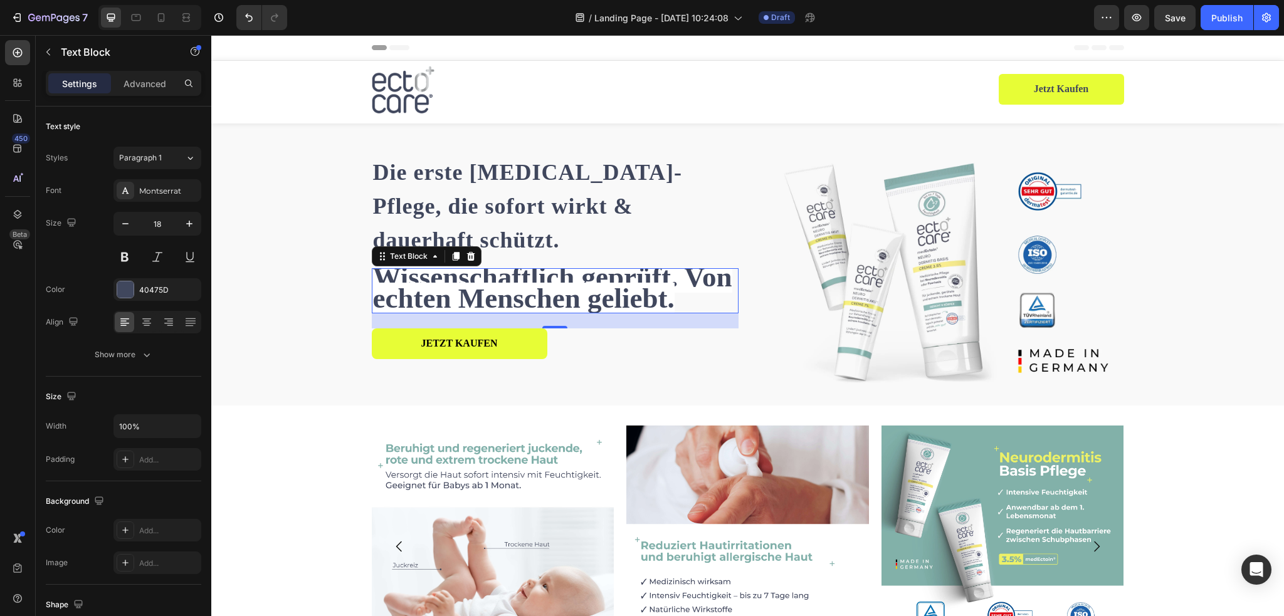
scroll to position [0, 0]
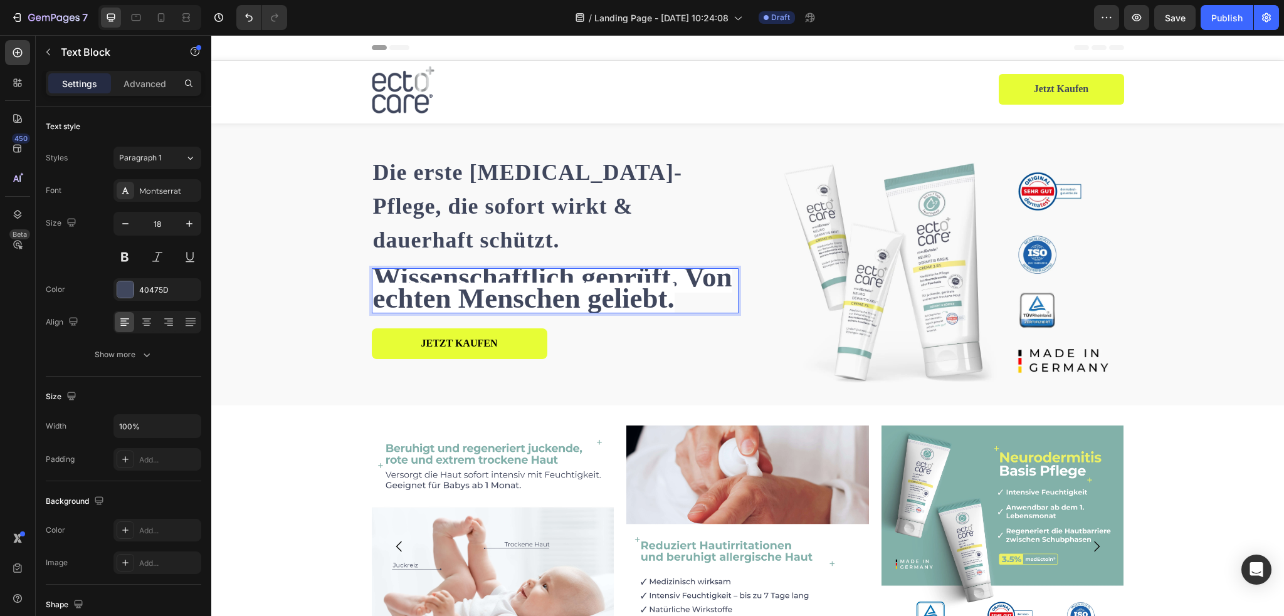
click at [603, 277] on strong "Wissenschaftlich geprüft. Von echten Menschen geliebt." at bounding box center [552, 288] width 359 height 53
click at [660, 342] on div "JETZT KAUFEN Button" at bounding box center [555, 352] width 367 height 46
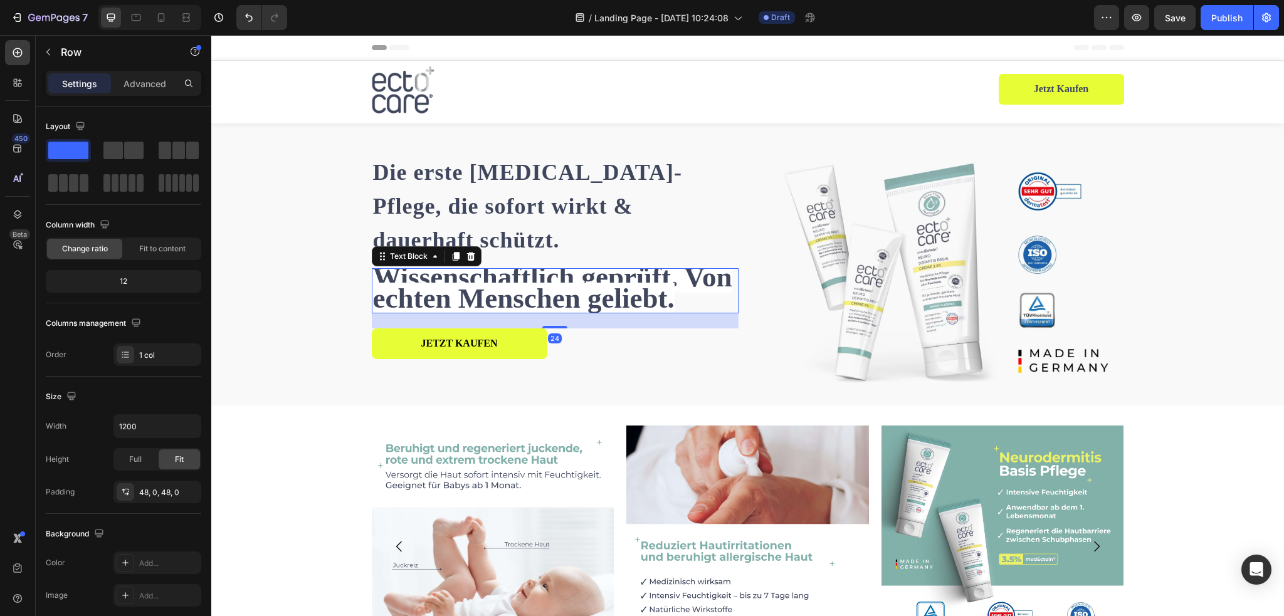
click at [694, 276] on p "Wissenschaftlich geprüft. Von echten Menschen geliebt." at bounding box center [555, 291] width 364 height 43
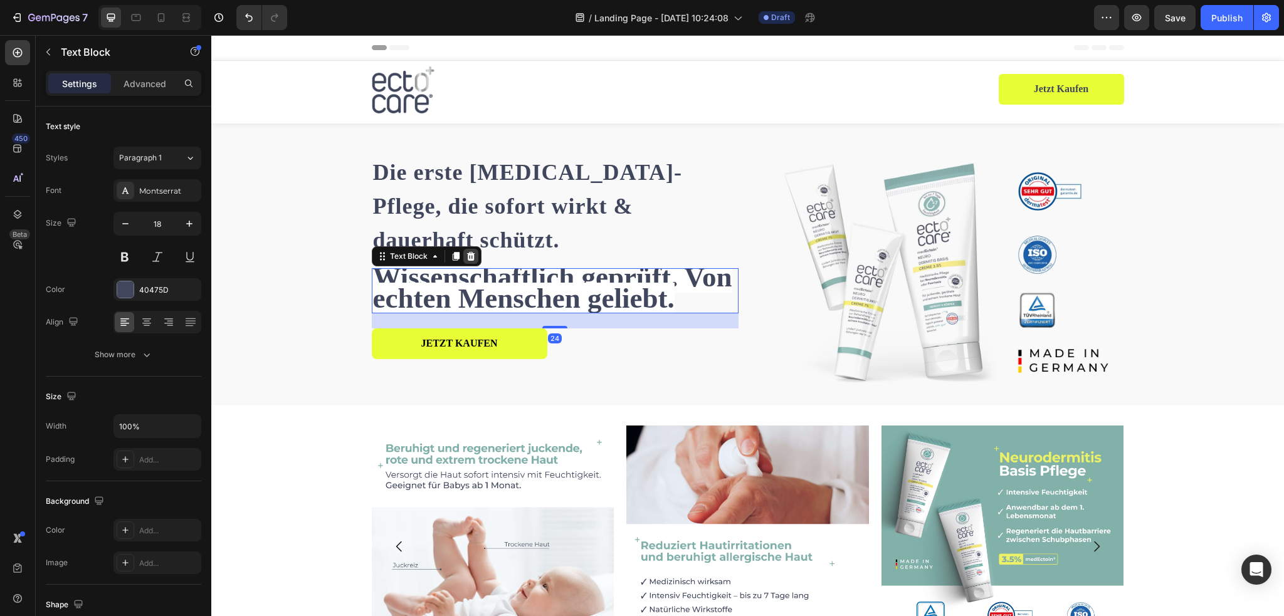
click at [469, 251] on icon at bounding box center [471, 256] width 10 height 10
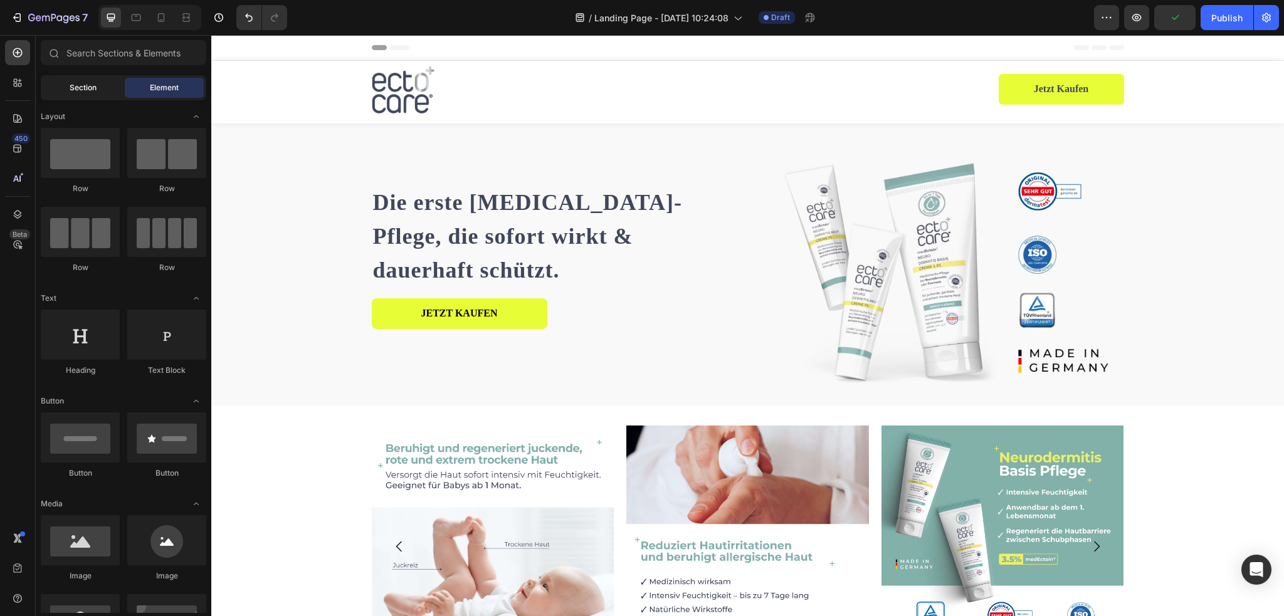
click at [93, 85] on span "Section" at bounding box center [83, 87] width 27 height 11
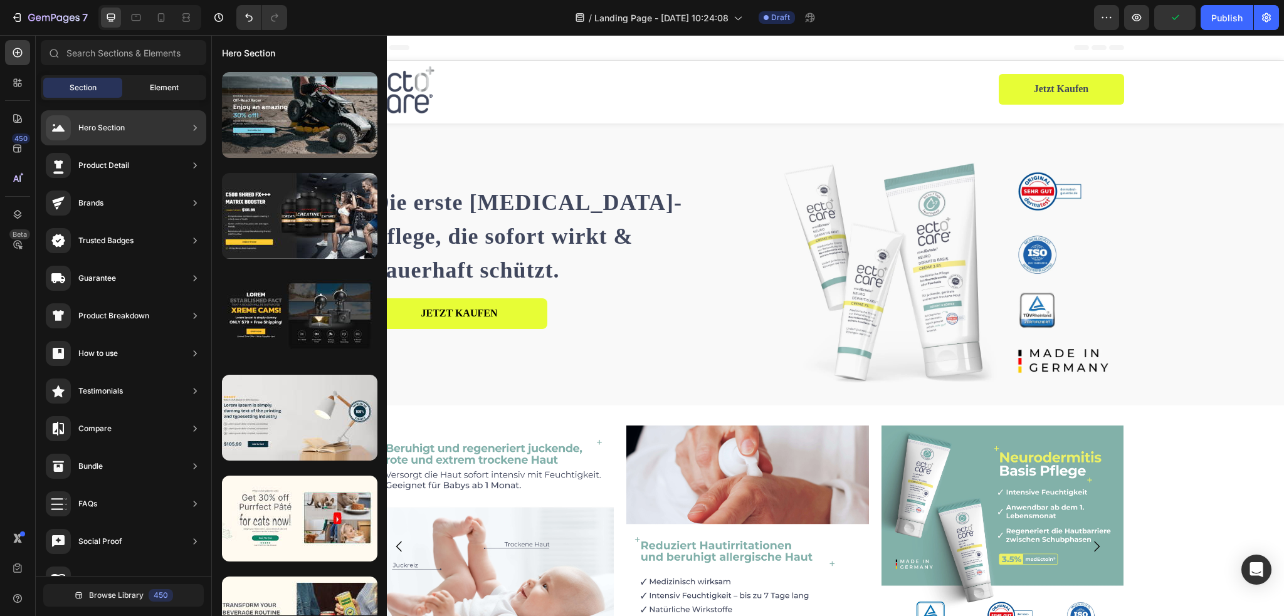
click at [166, 93] on span "Element" at bounding box center [164, 87] width 29 height 11
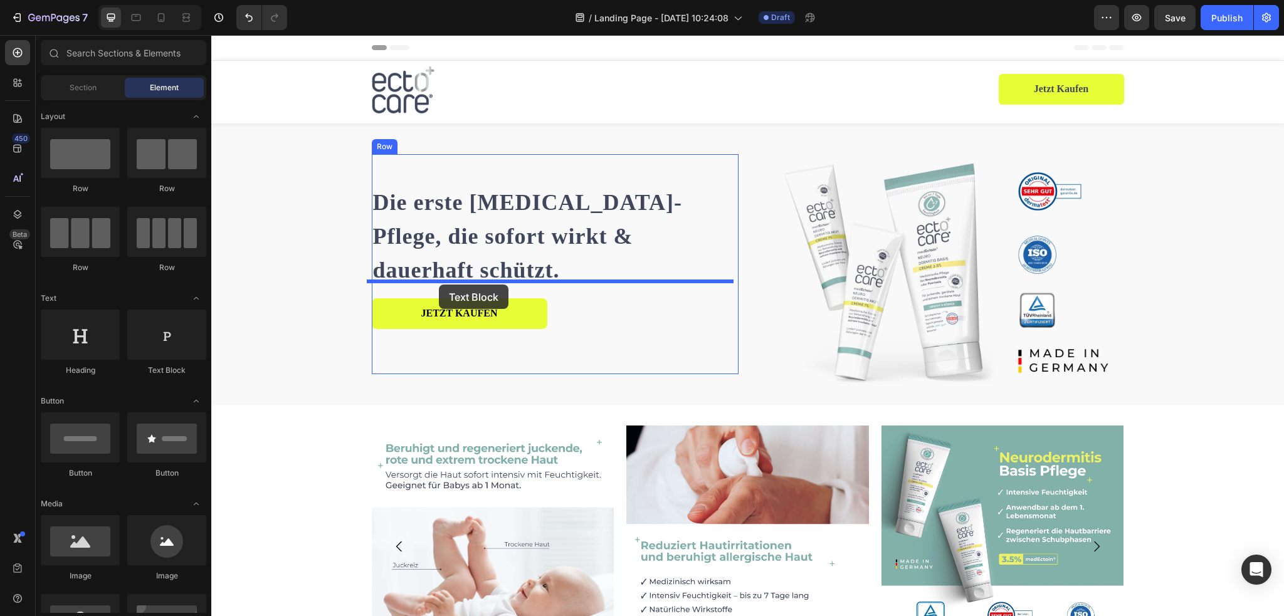
drag, startPoint x: 382, startPoint y: 377, endPoint x: 439, endPoint y: 285, distance: 108.4
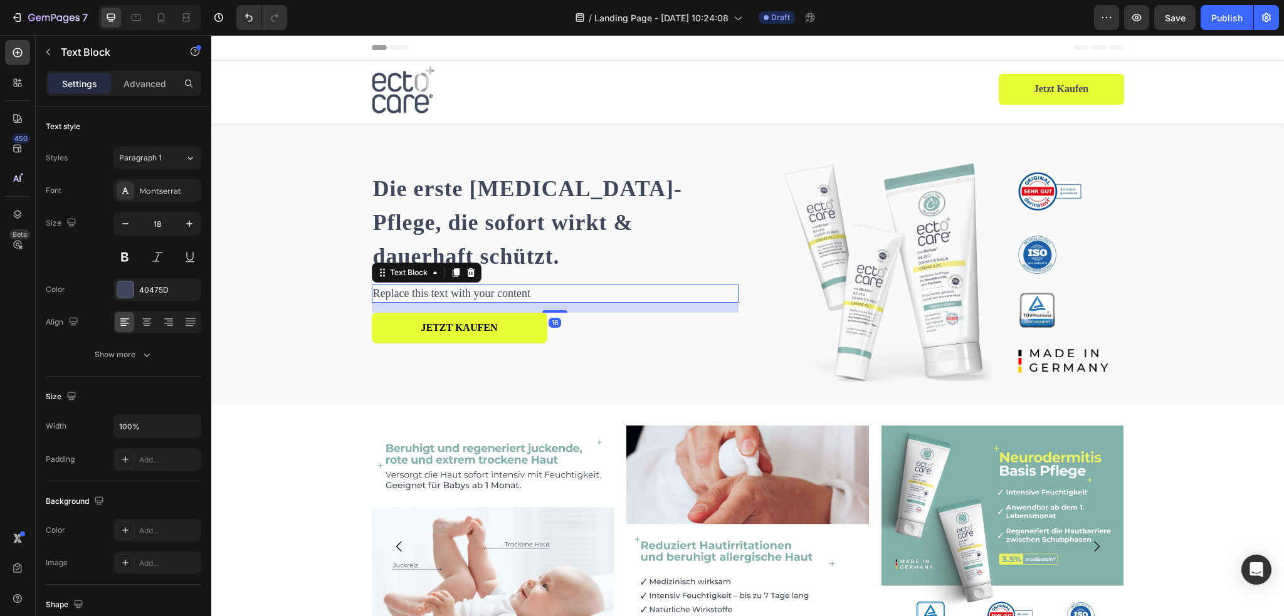
click at [469, 285] on div "Replace this text with your content" at bounding box center [555, 294] width 367 height 18
click at [469, 286] on p "Replace this text with your content" at bounding box center [555, 294] width 364 height 16
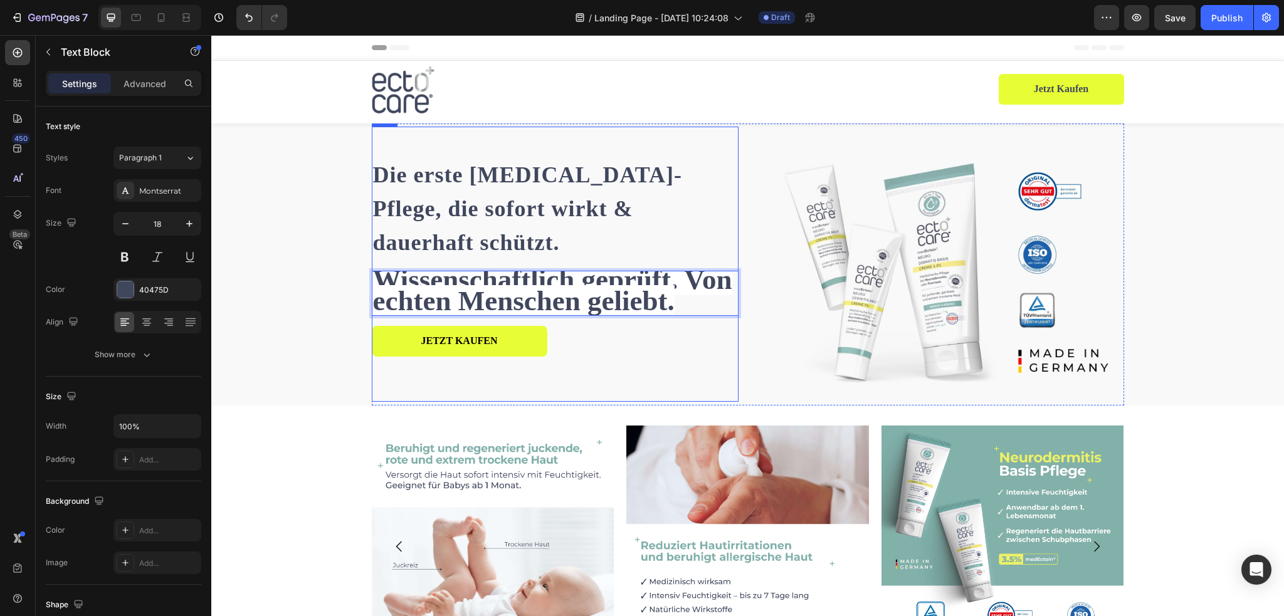
click at [726, 345] on div "JETZT KAUFEN Button" at bounding box center [555, 349] width 367 height 46
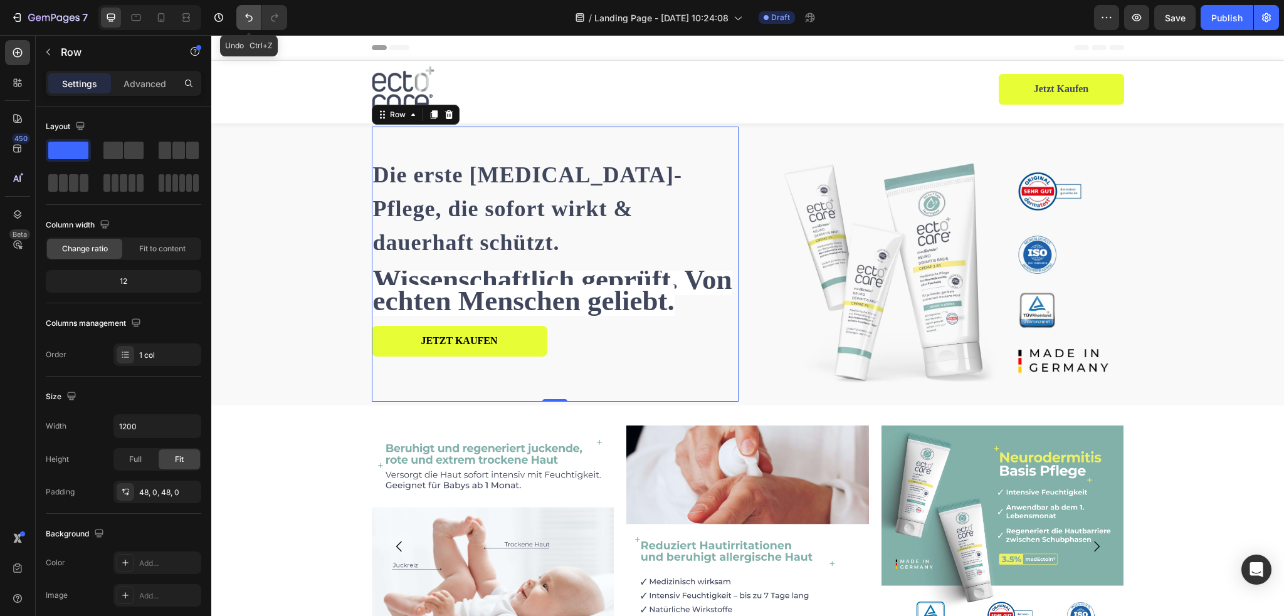
click at [249, 13] on icon "Undo/Redo" at bounding box center [249, 17] width 13 height 13
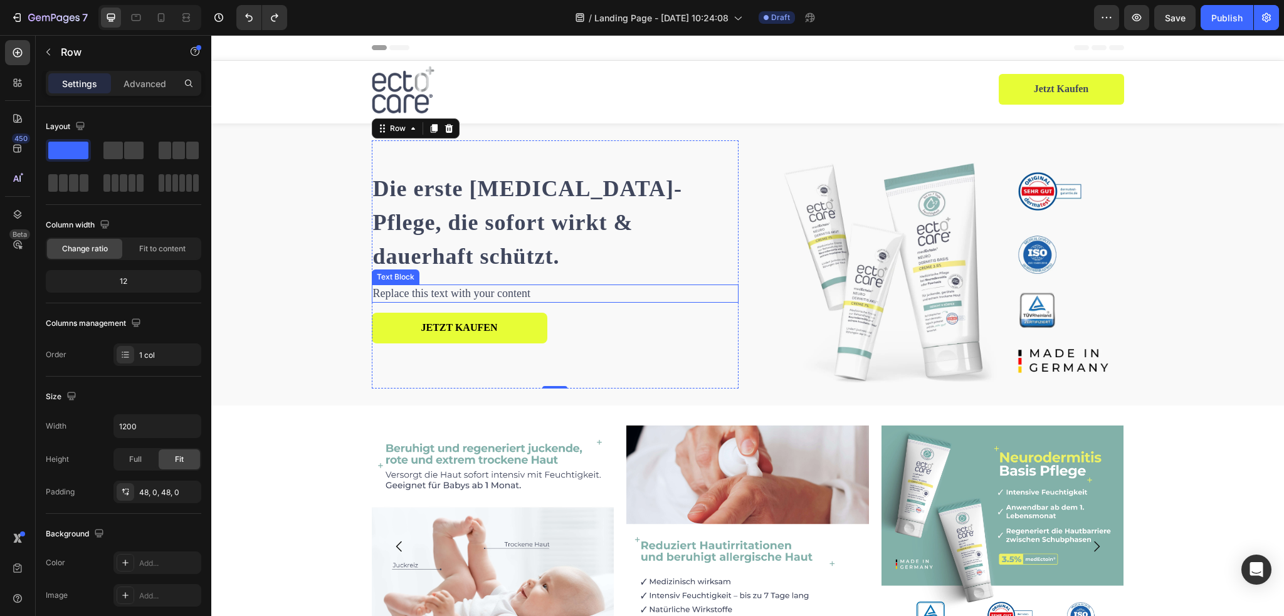
click at [423, 285] on div "Replace this text with your content" at bounding box center [555, 294] width 367 height 18
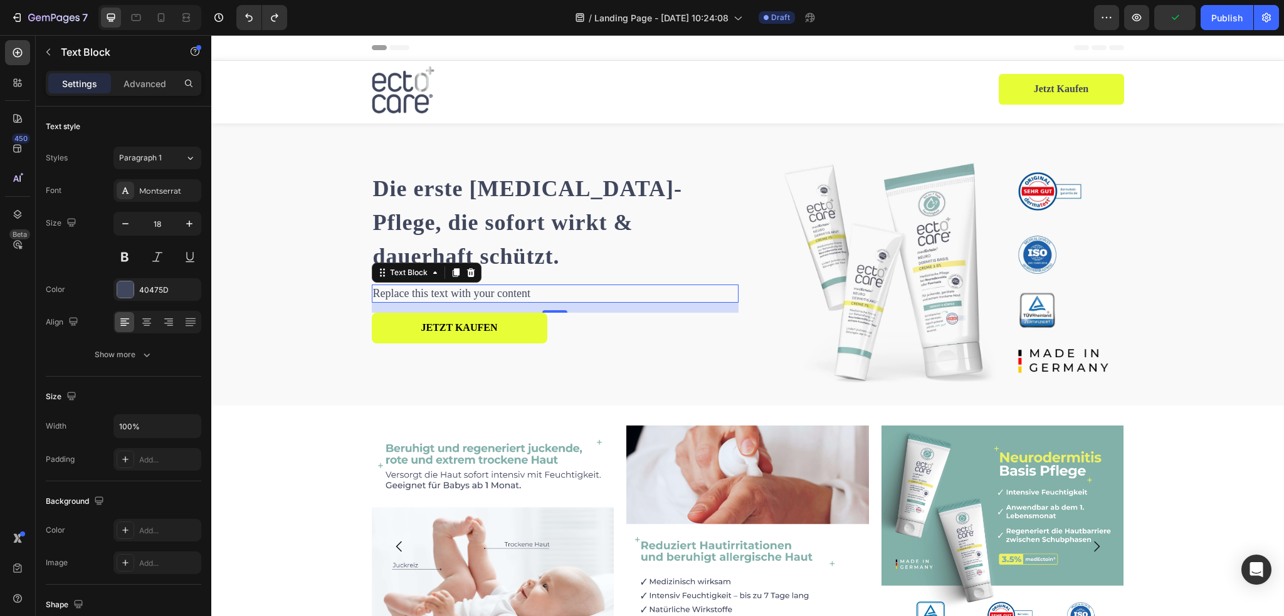
click at [504, 285] on div "Replace this text with your content" at bounding box center [555, 294] width 367 height 18
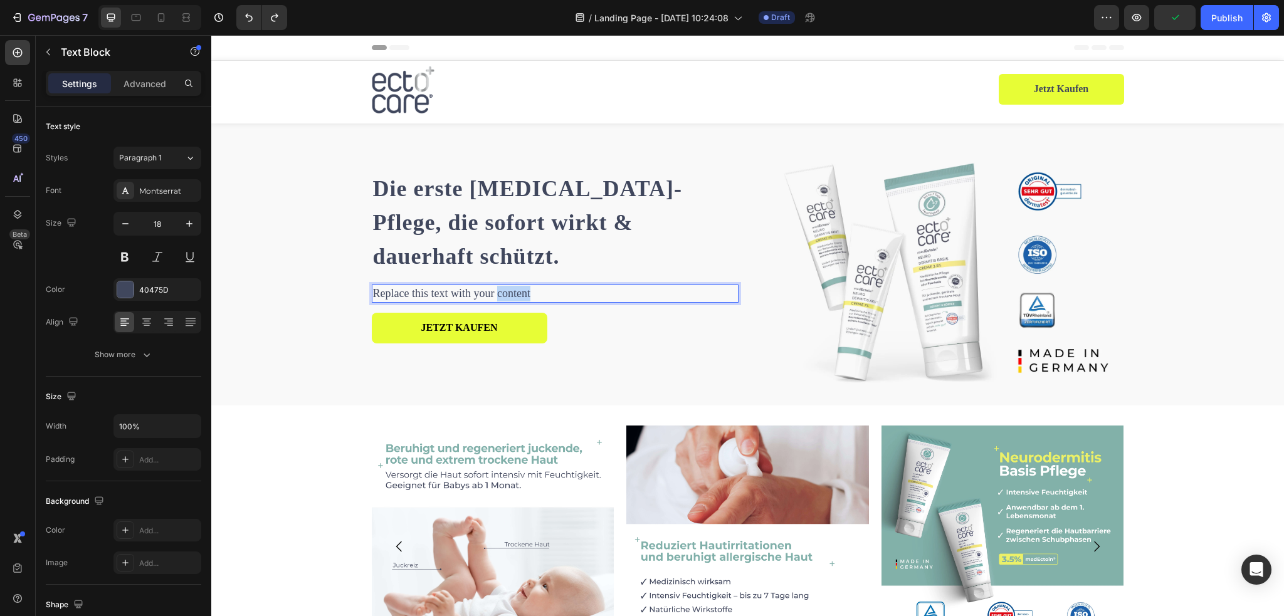
click at [504, 286] on p "Replace this text with your content" at bounding box center [555, 294] width 364 height 16
click at [655, 330] on div "JETZT KAUFEN Button" at bounding box center [555, 336] width 367 height 46
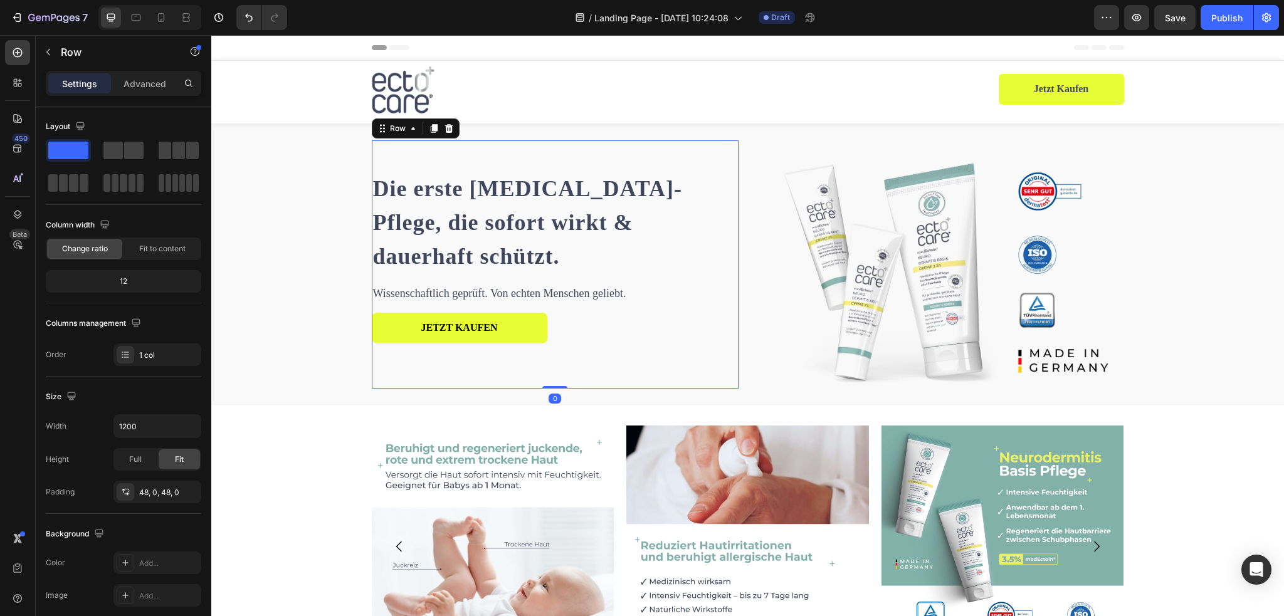
click at [621, 286] on p "Wissenschaftlich geprüft. Von echten Menschen geliebt." at bounding box center [555, 294] width 364 height 16
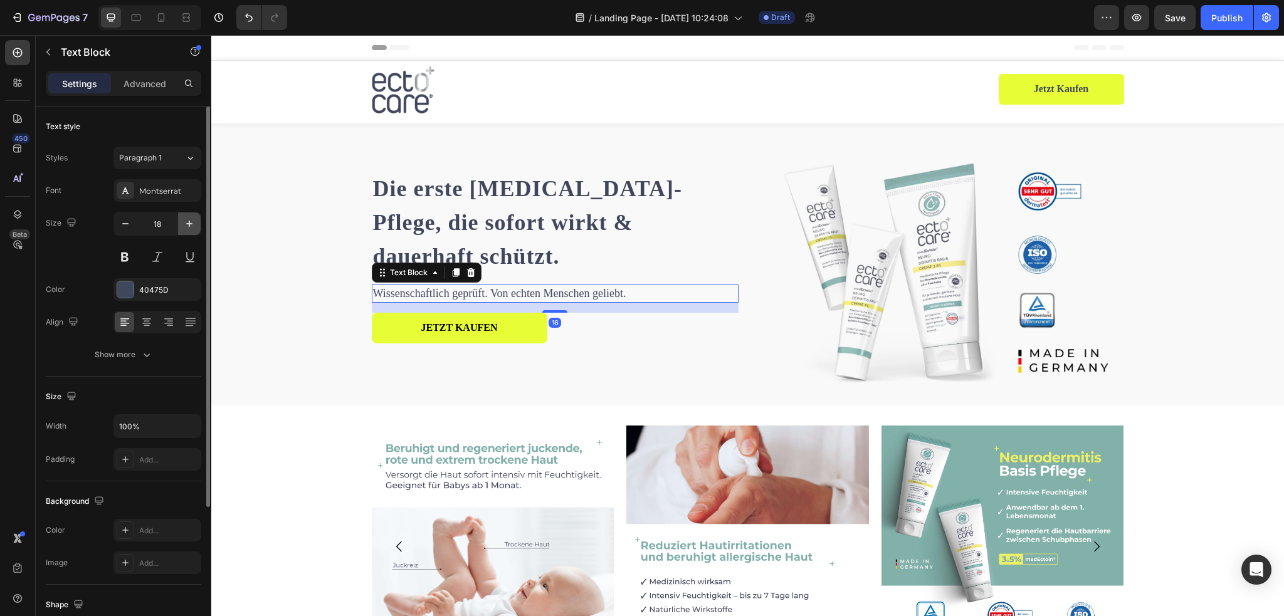
click at [188, 224] on icon "button" at bounding box center [189, 224] width 13 height 13
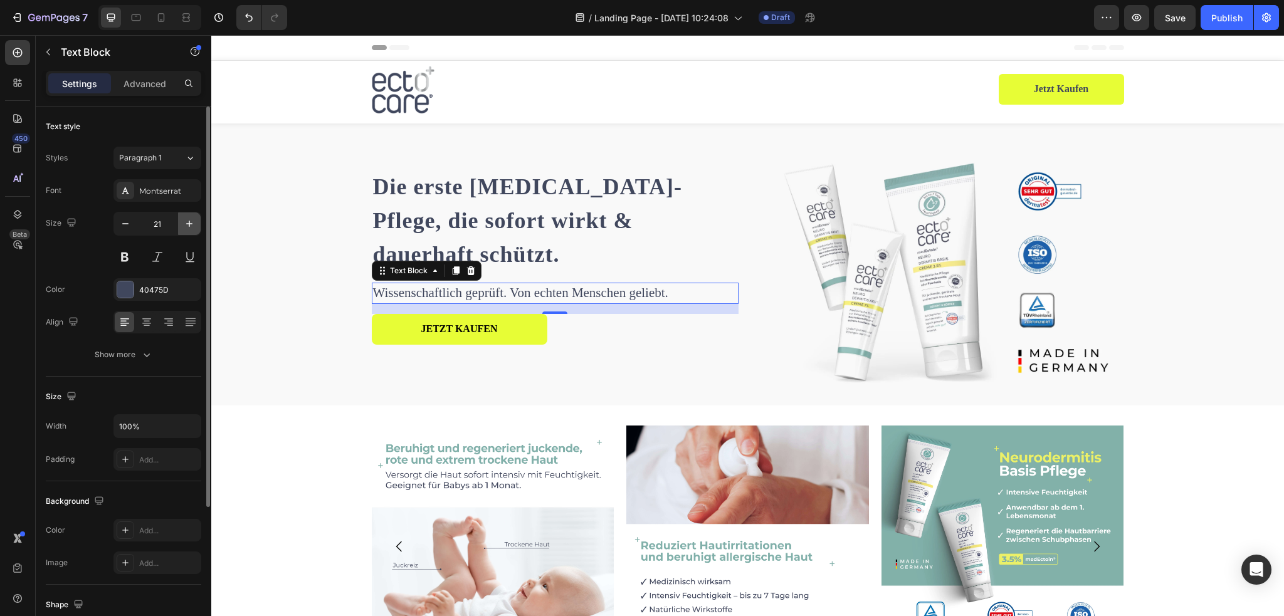
click at [188, 224] on icon "button" at bounding box center [189, 224] width 13 height 13
type input "22"
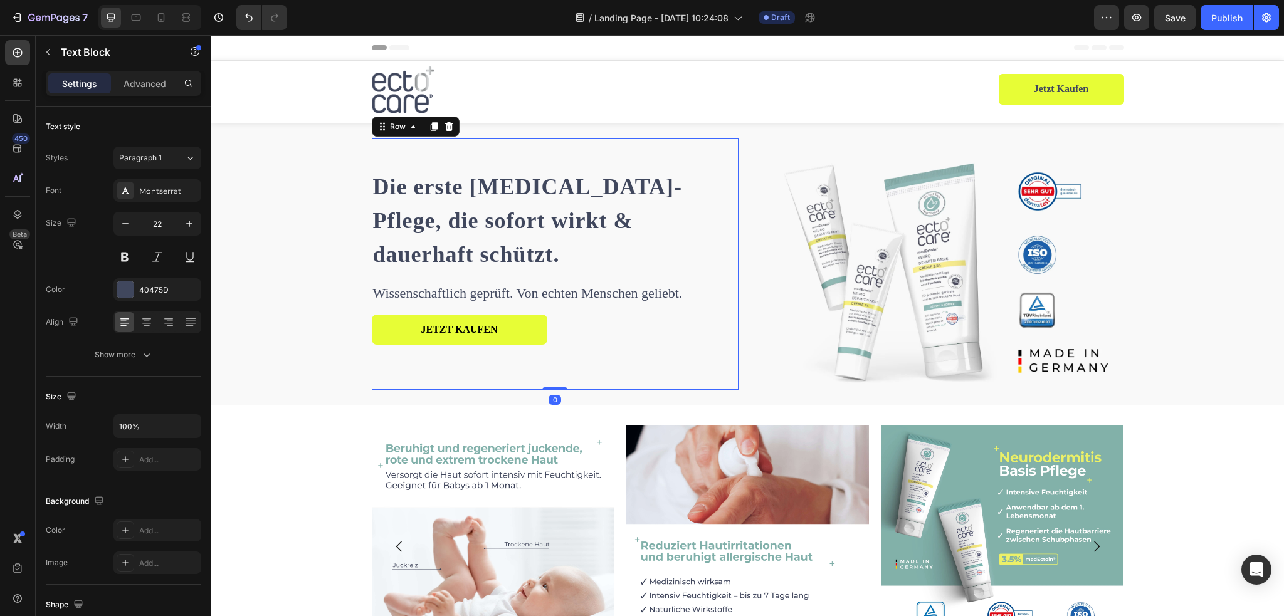
click at [645, 367] on div "Die erste [MEDICAL_DATA]-Pflege, die sofort wirkt & dauerhaft schützt. Heading …" at bounding box center [555, 265] width 367 height 252
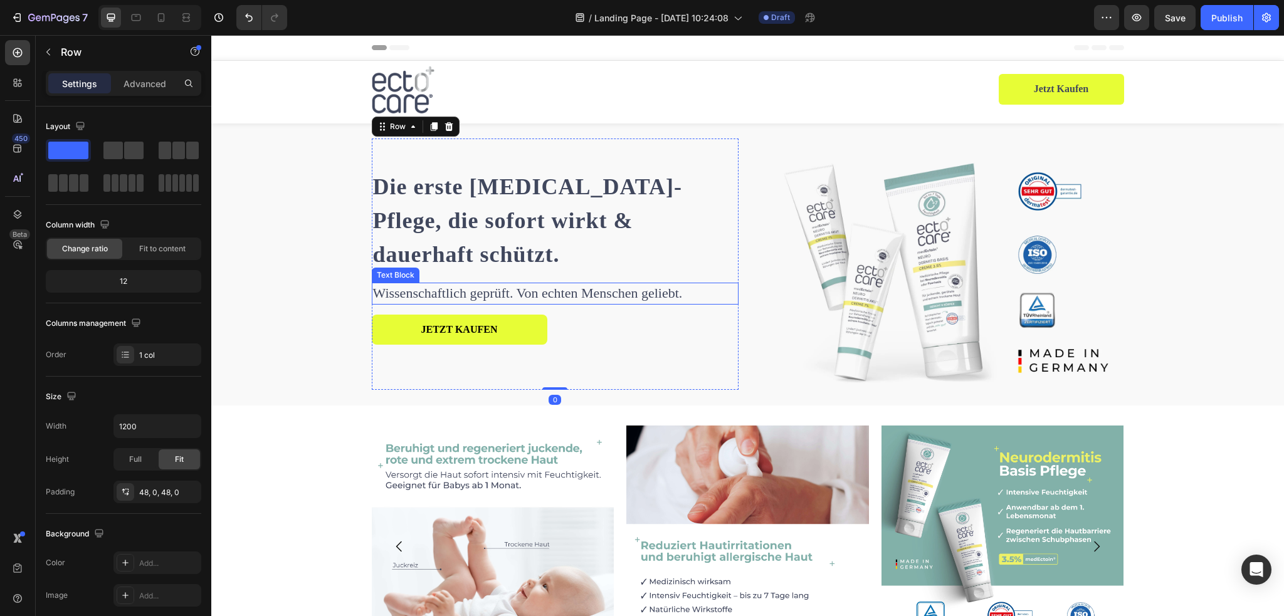
click at [563, 284] on p "Wissenschaftlich geprüft. Von echten Menschen geliebt." at bounding box center [555, 293] width 364 height 19
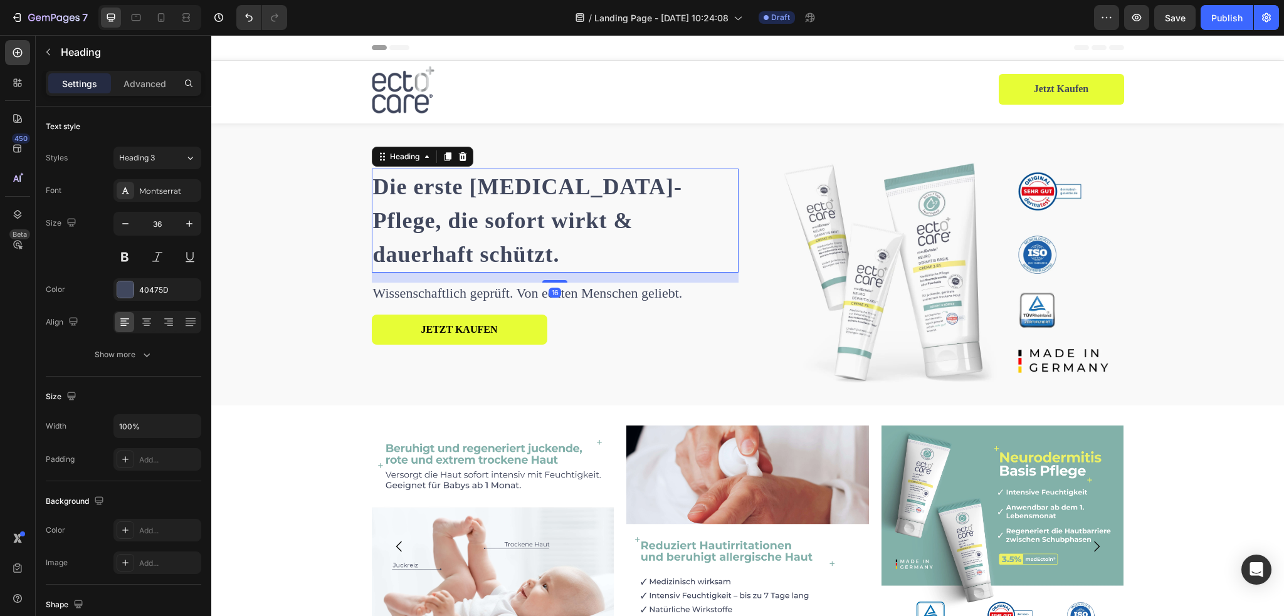
click at [559, 250] on h1 "Die erste [MEDICAL_DATA]-Pflege, die sofort wirkt & dauerhaft schützt." at bounding box center [555, 221] width 367 height 104
drag, startPoint x: 553, startPoint y: 263, endPoint x: 563, endPoint y: 259, distance: 10.7
click at [563, 275] on div "10" at bounding box center [555, 275] width 367 height 0
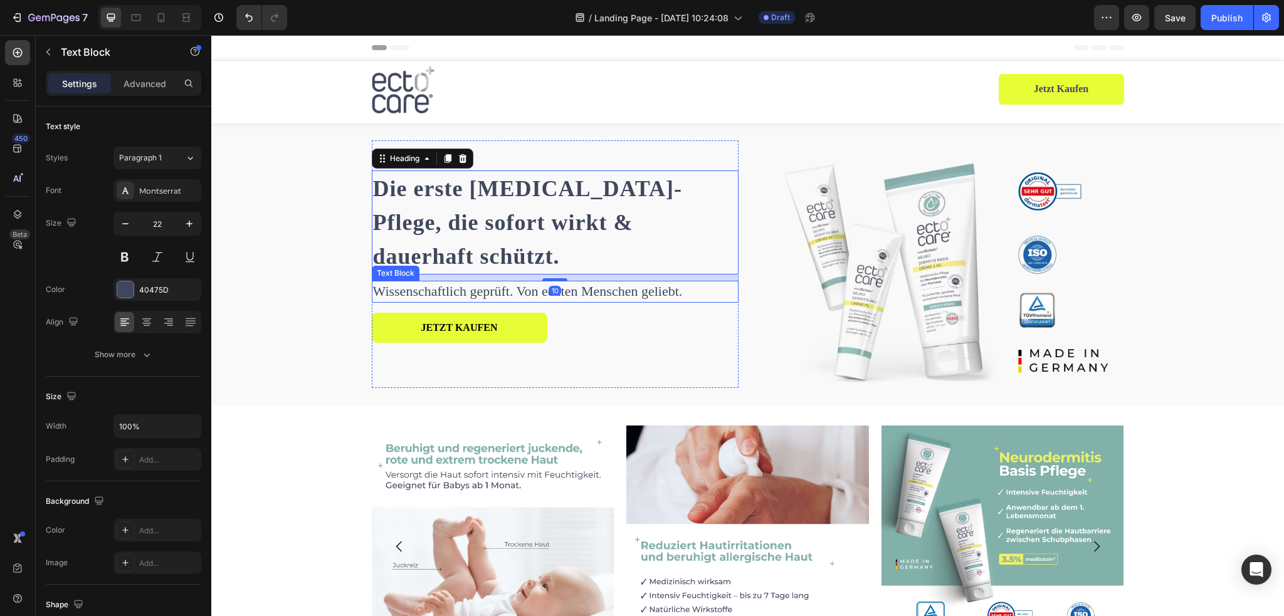
click at [565, 283] on p "Wissenschaftlich geprüft. Von echten Menschen geliebt." at bounding box center [555, 291] width 364 height 19
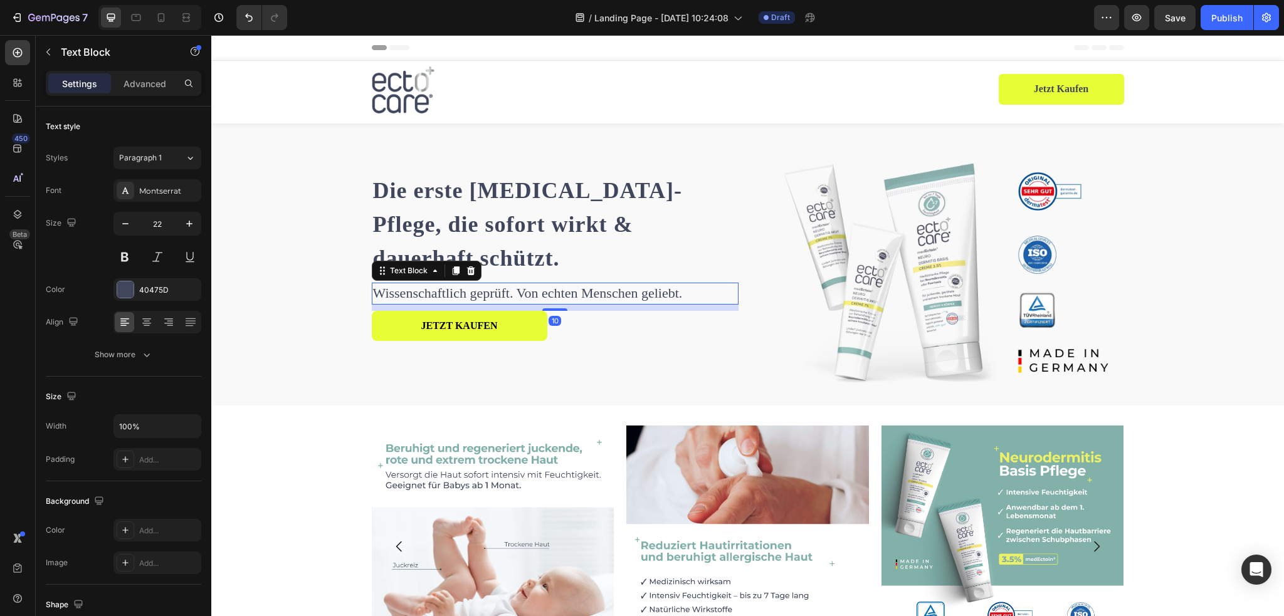
drag, startPoint x: 553, startPoint y: 294, endPoint x: 564, endPoint y: 290, distance: 11.3
click at [564, 305] on div "10" at bounding box center [555, 305] width 367 height 0
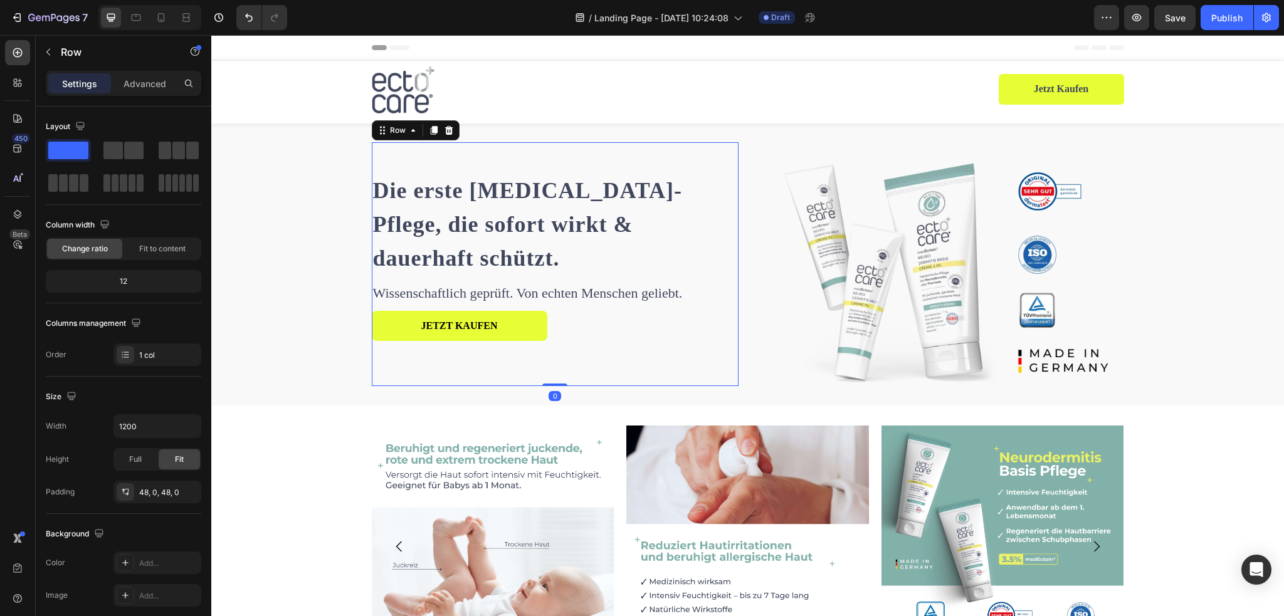
click at [605, 353] on div "Die erste [MEDICAL_DATA]-Pflege, die sofort wirkt & dauerhaft schützt. Heading …" at bounding box center [555, 264] width 367 height 245
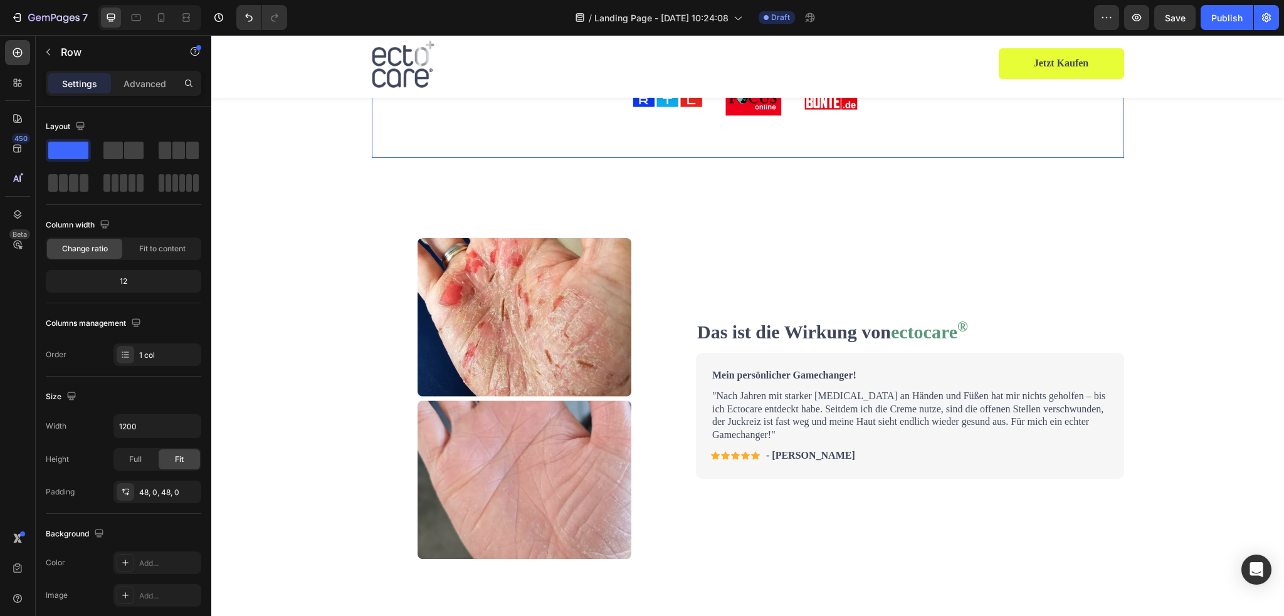
scroll to position [502, 0]
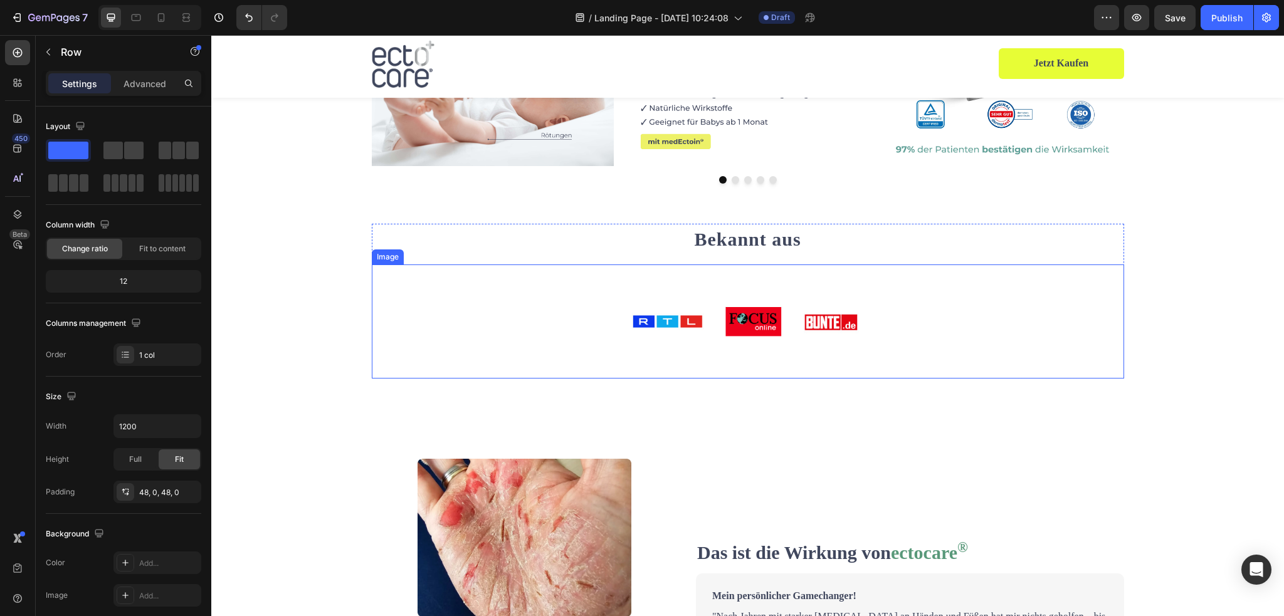
click at [1033, 300] on div at bounding box center [748, 322] width 753 height 114
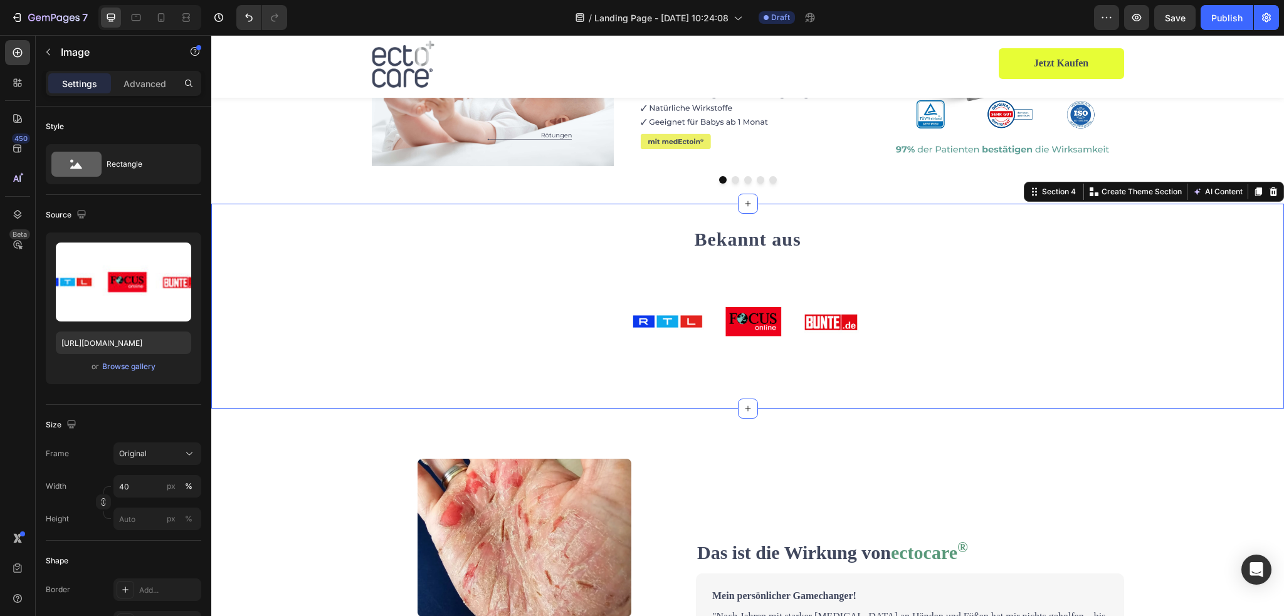
click at [1173, 270] on div "Bekannt aus Heading Image Row" at bounding box center [747, 306] width 1073 height 165
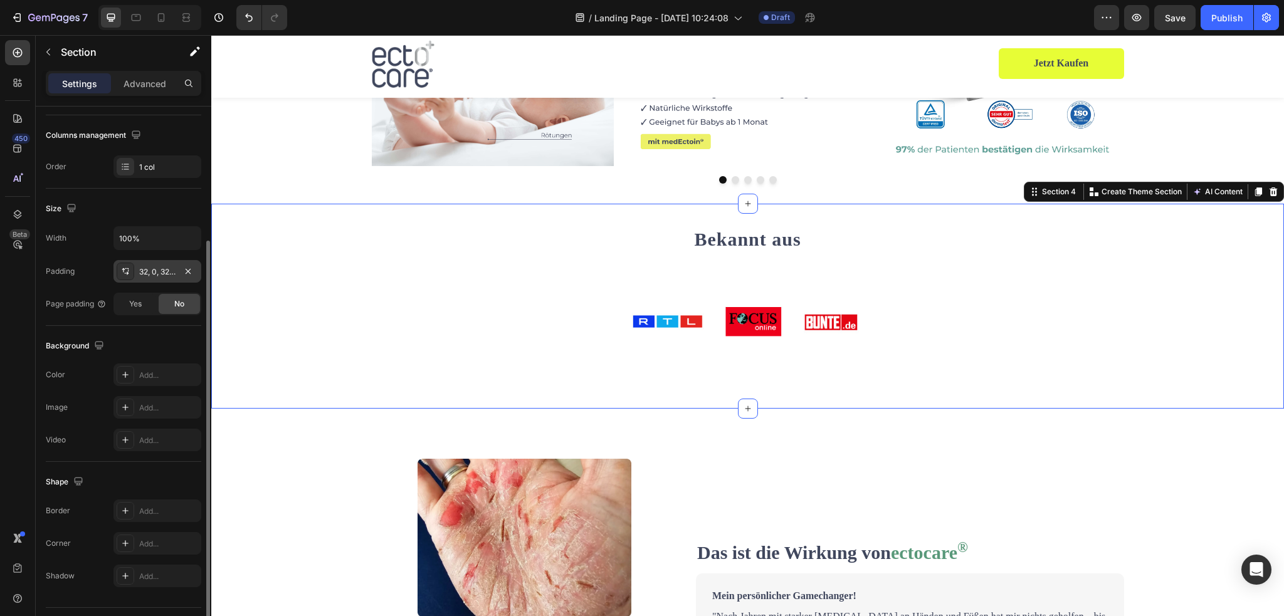
scroll to position [0, 0]
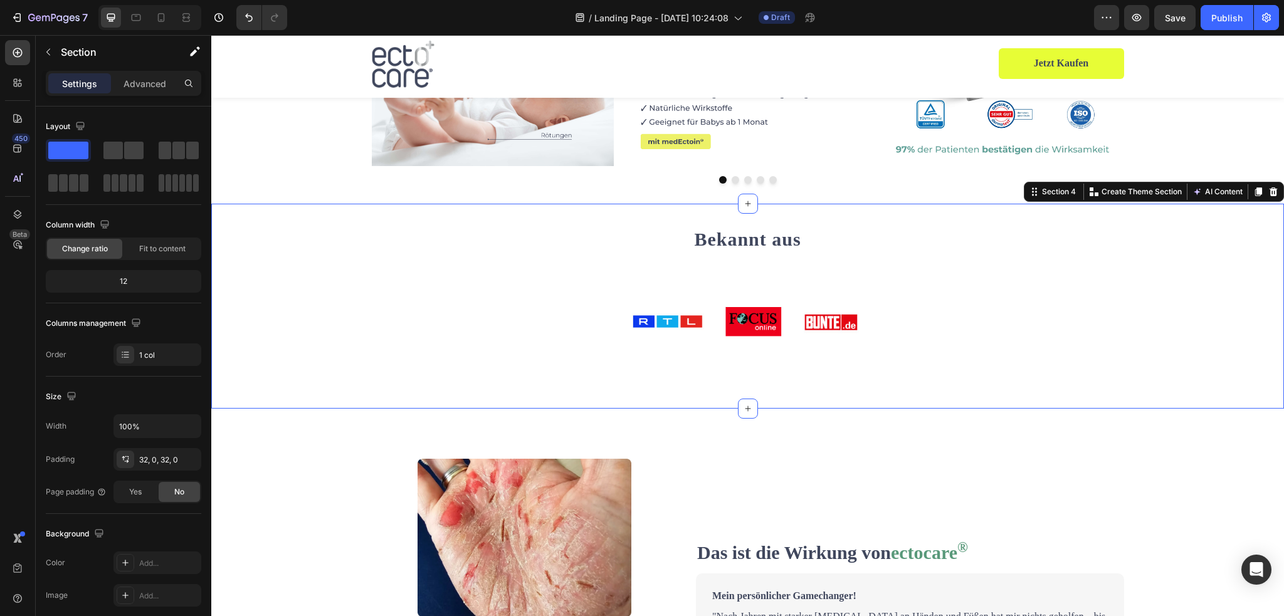
click at [78, 85] on p "Settings" at bounding box center [79, 83] width 35 height 13
click at [1138, 247] on div "Bekannt aus Heading Image Row" at bounding box center [747, 306] width 1073 height 165
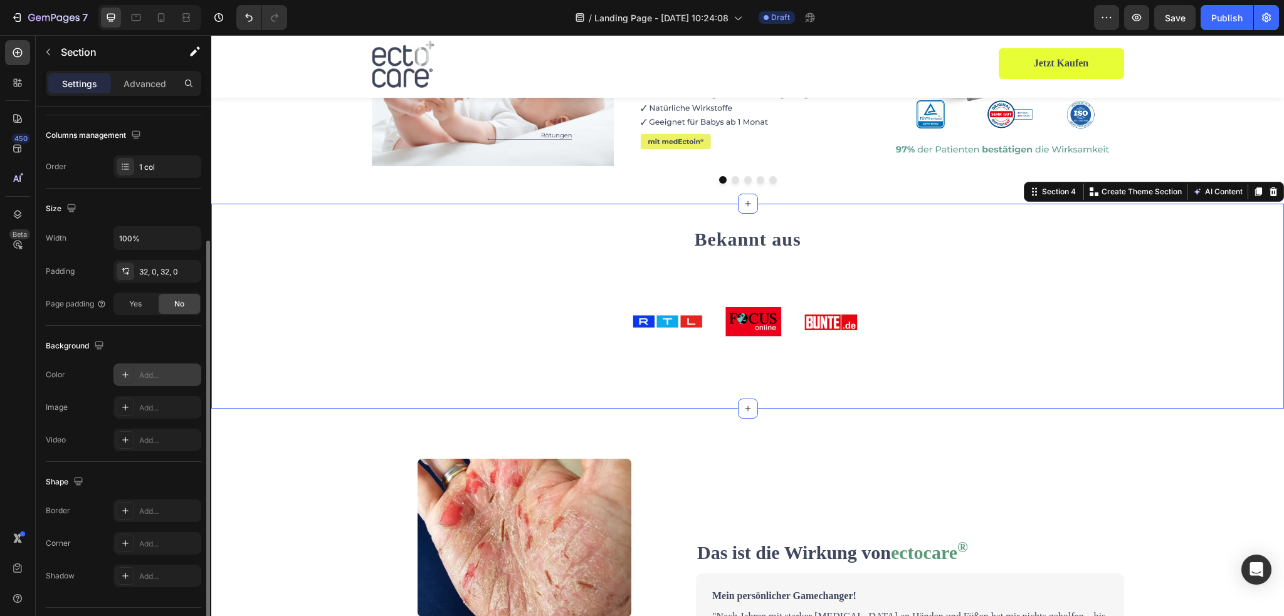
click at [145, 373] on div "Add..." at bounding box center [168, 375] width 59 height 11
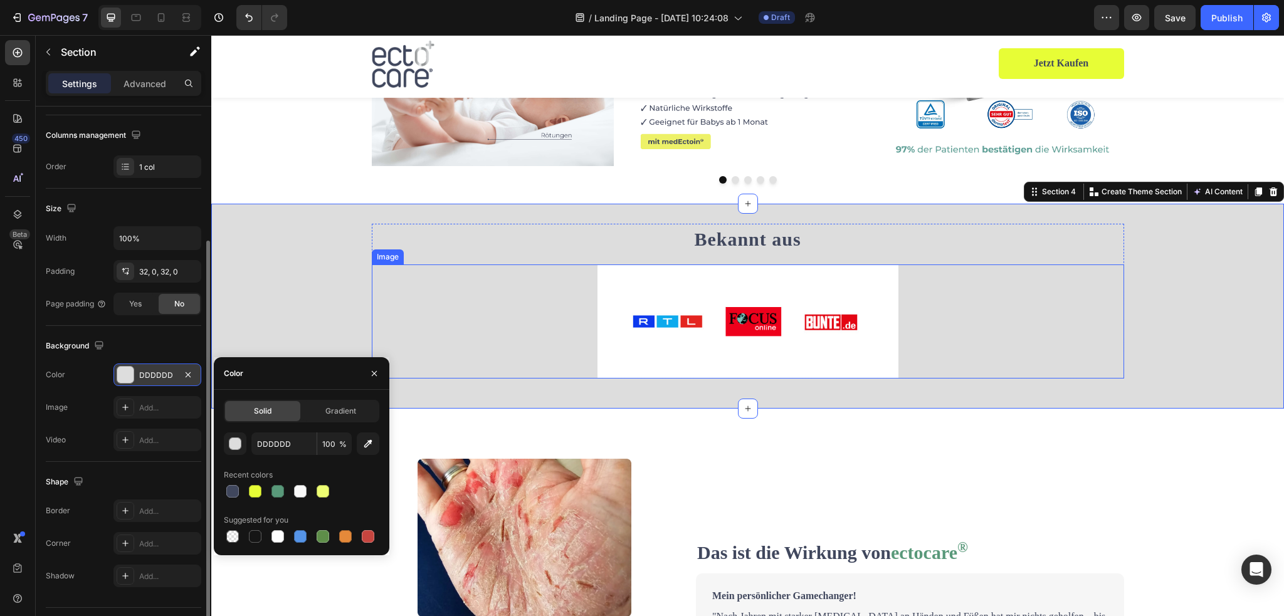
click at [800, 362] on img at bounding box center [748, 322] width 301 height 114
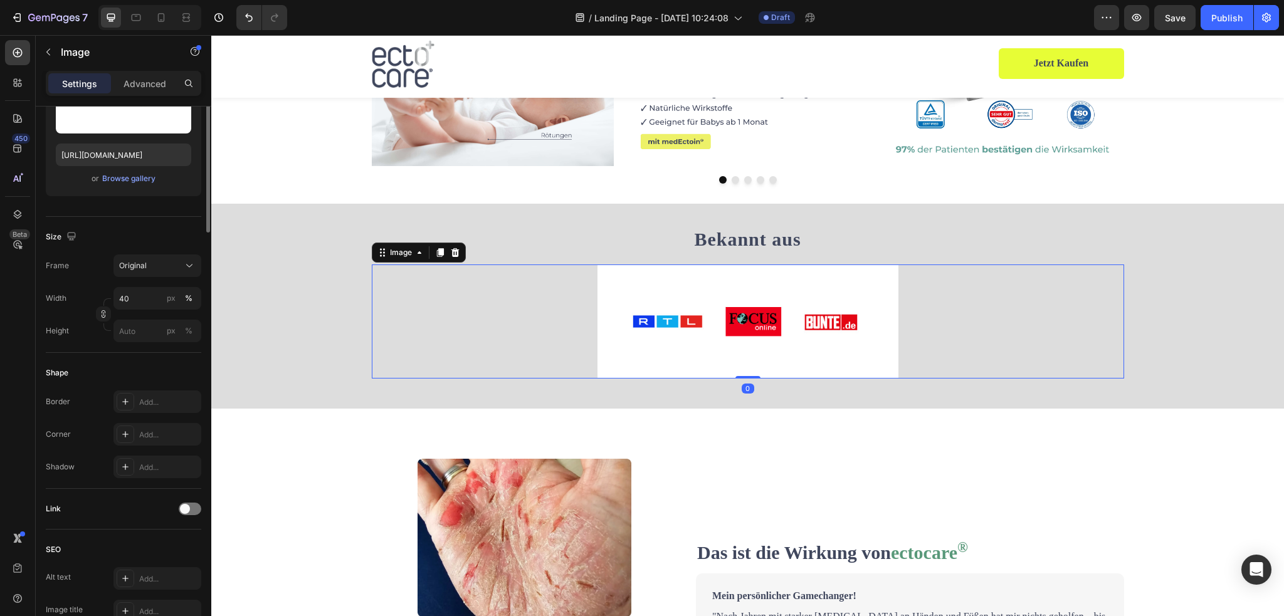
scroll to position [0, 0]
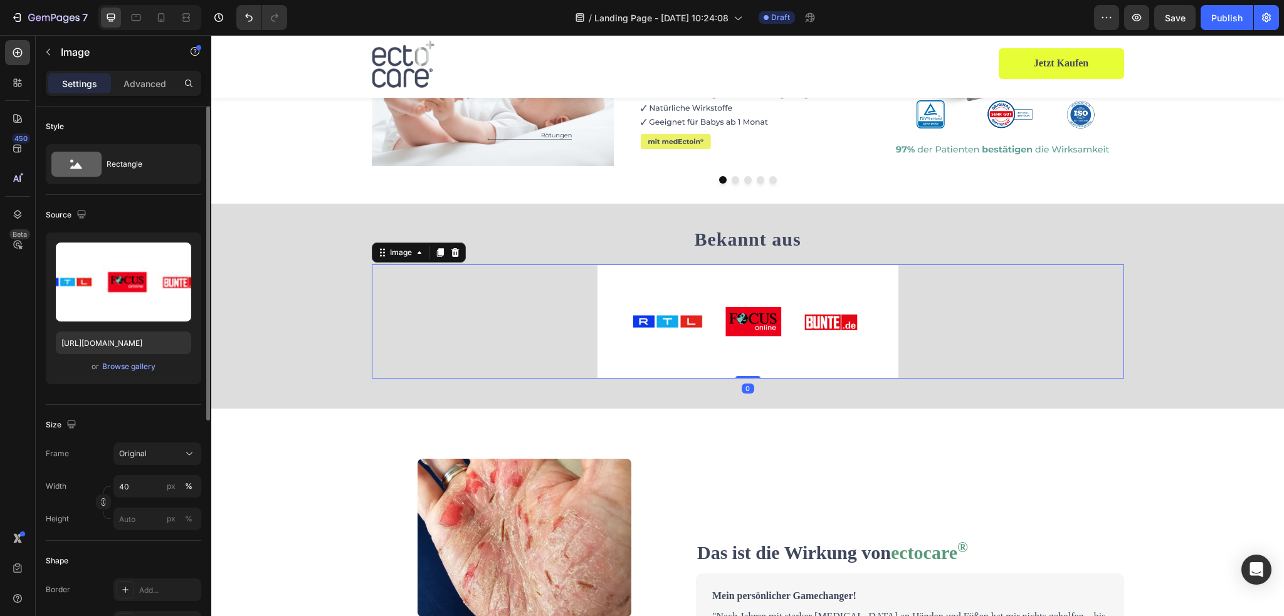
drag, startPoint x: 741, startPoint y: 376, endPoint x: 750, endPoint y: 348, distance: 29.7
click at [750, 348] on div "Image 0" at bounding box center [748, 322] width 753 height 114
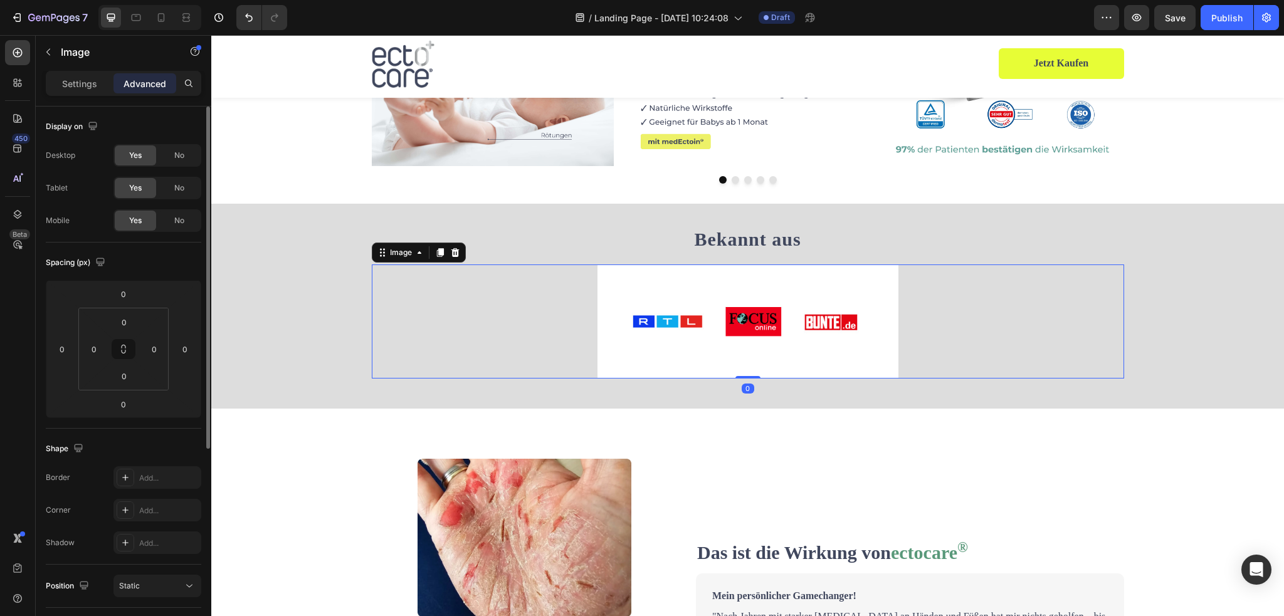
click at [692, 300] on img at bounding box center [748, 322] width 301 height 114
click at [330, 276] on div "Bekannt aus Heading Image 0 Row" at bounding box center [747, 306] width 1073 height 165
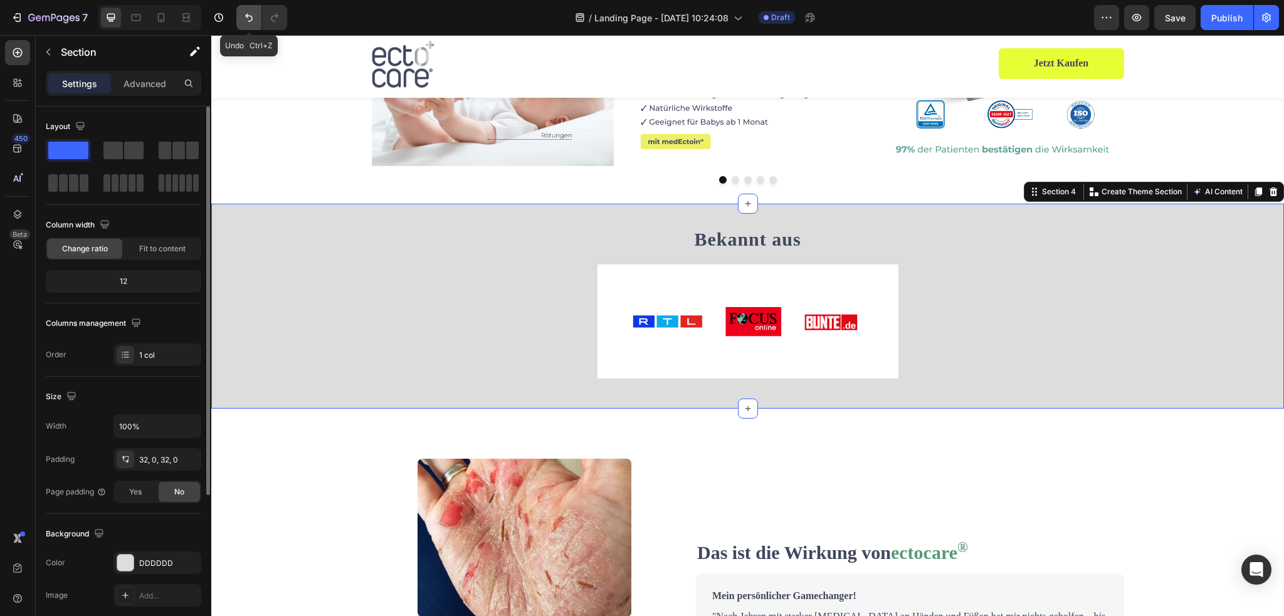
click at [243, 19] on icon "Undo/Redo" at bounding box center [249, 17] width 13 height 13
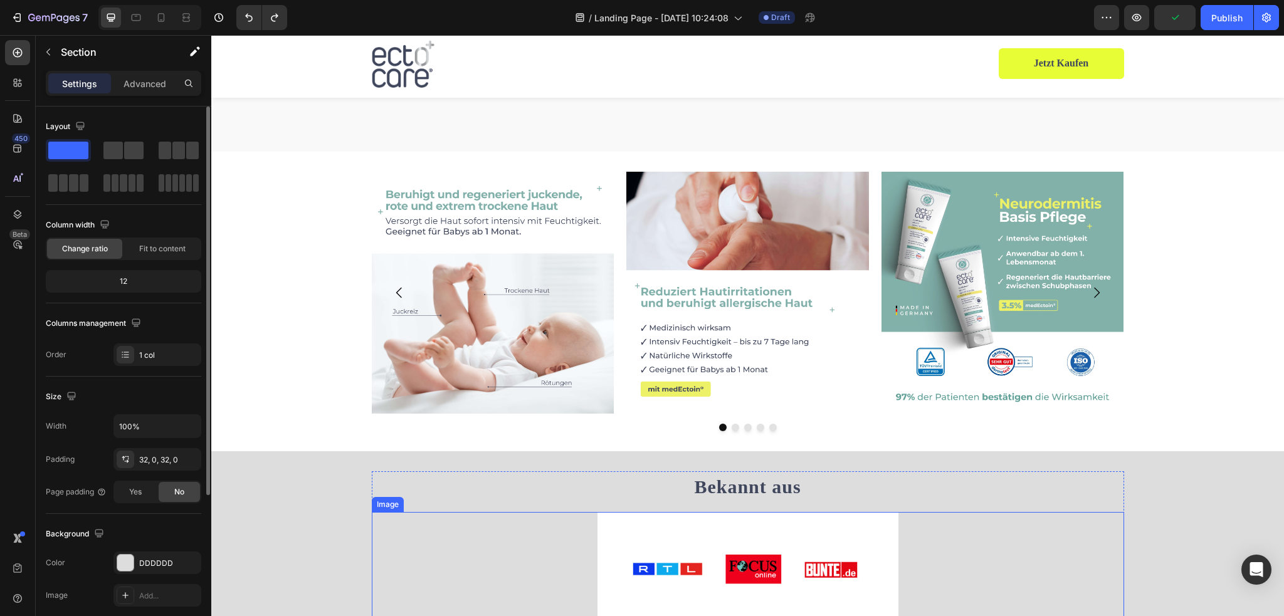
scroll to position [564, 0]
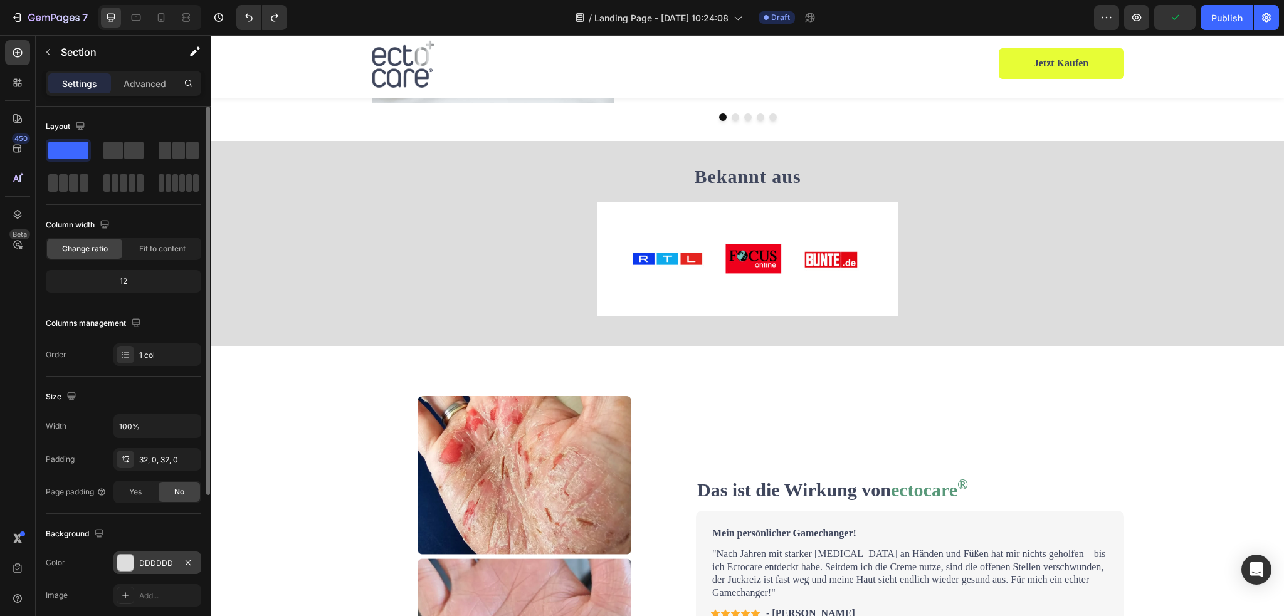
click at [121, 561] on div at bounding box center [125, 563] width 16 height 16
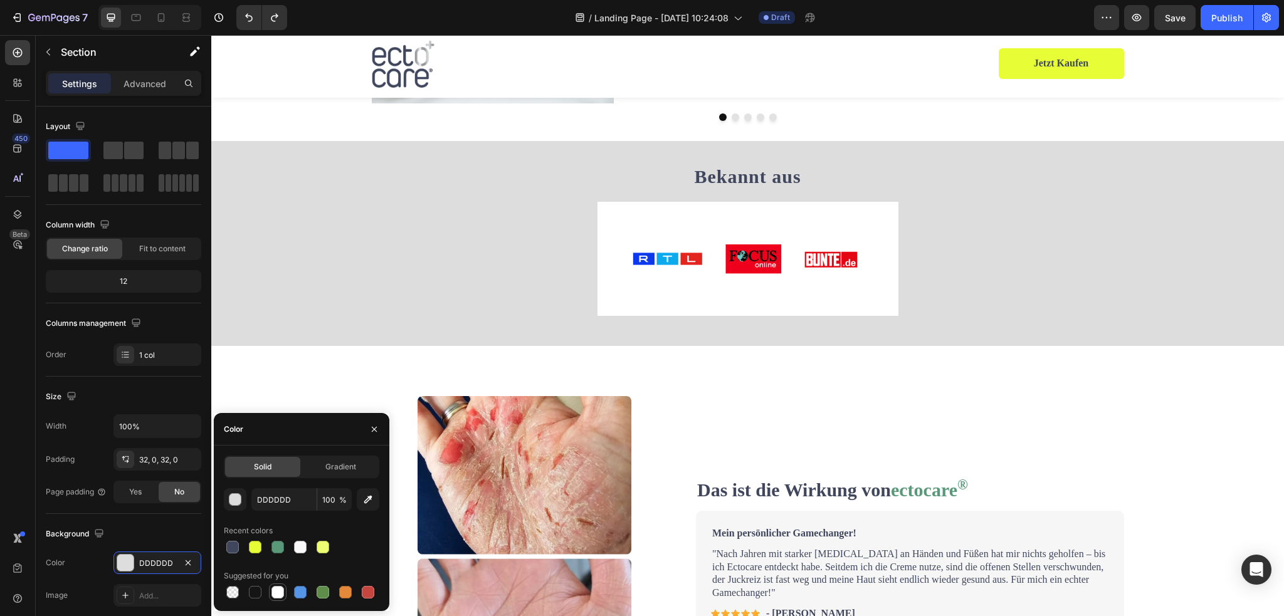
click at [281, 586] on div at bounding box center [277, 592] width 15 height 15
type input "FFFFFF"
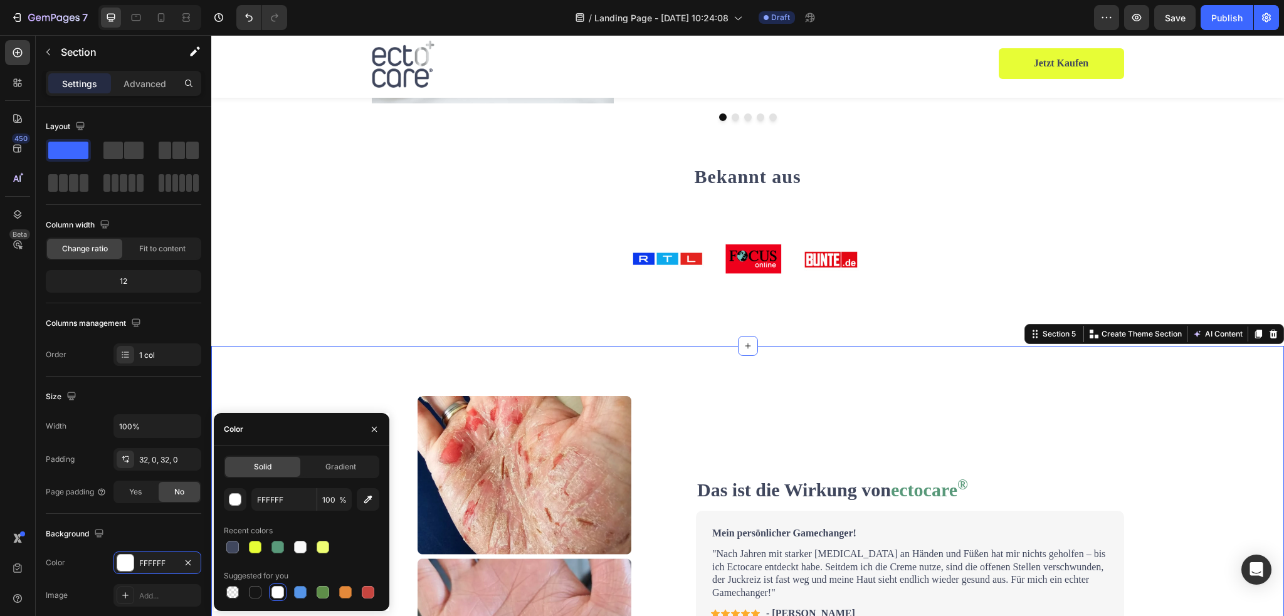
click at [882, 365] on div "Image Row Das ist die Wirkung von ectocare ® Text Block Mein persönlicher Gamec…" at bounding box center [747, 556] width 1073 height 421
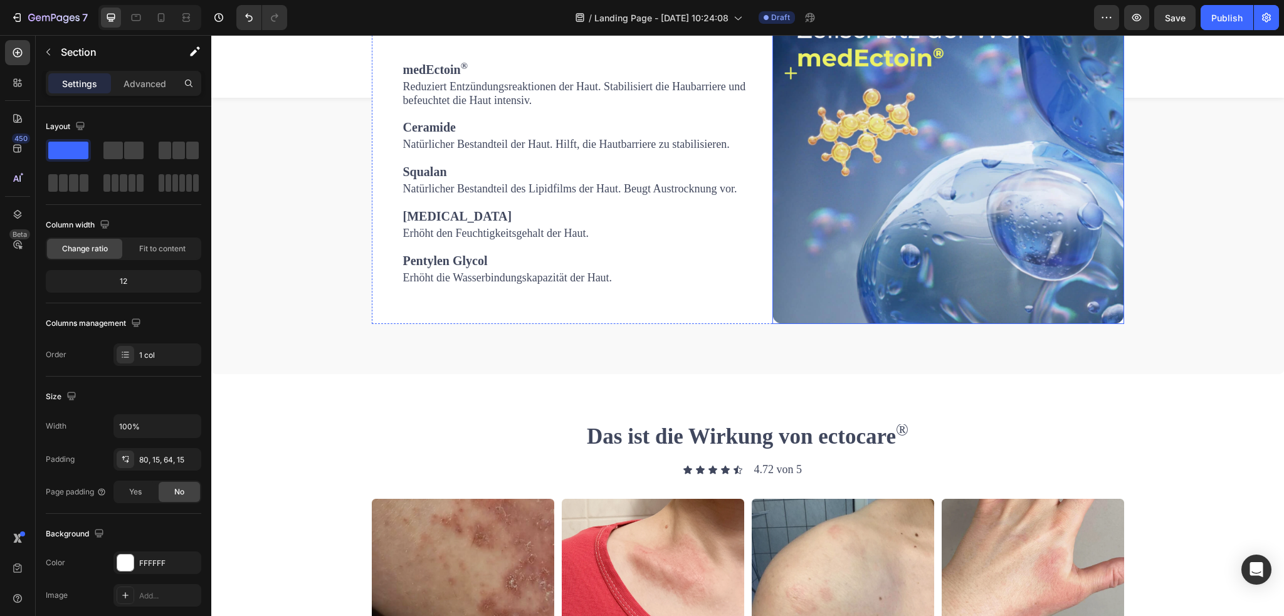
scroll to position [1631, 0]
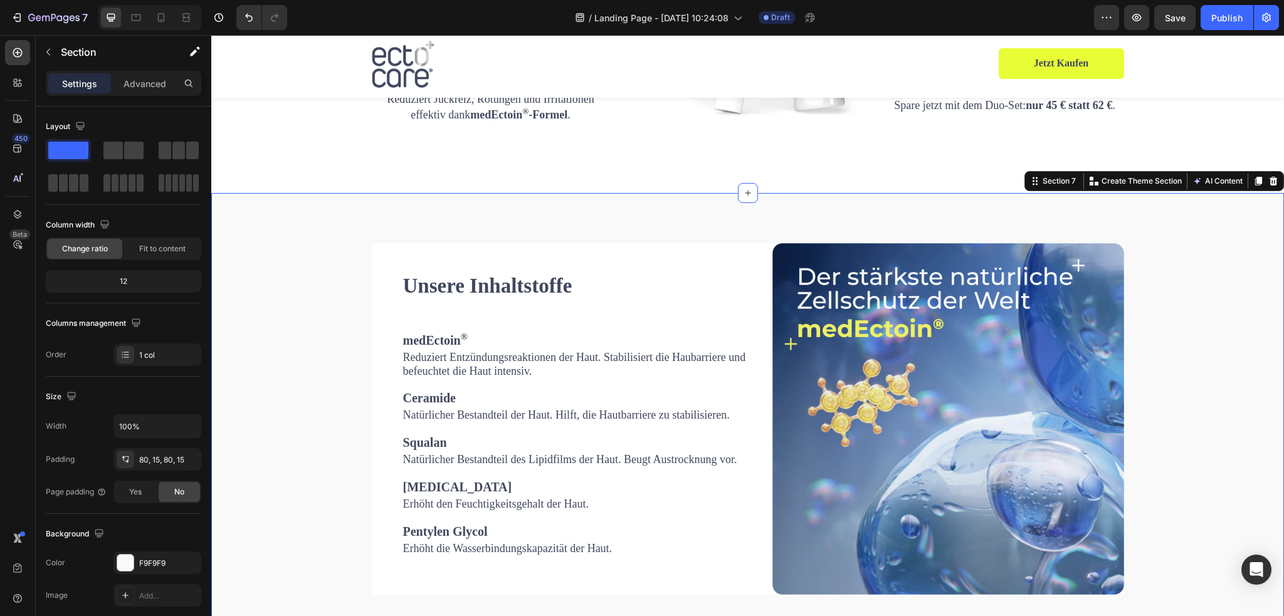
click at [1158, 299] on div "Unsere Inhaltstoffe Heading medEctoin ® Text block Reduziert Entzündungsreaktio…" at bounding box center [748, 419] width 1054 height 352
click at [744, 198] on div at bounding box center [748, 193] width 20 height 20
click at [45, 44] on button "button" at bounding box center [48, 52] width 20 height 20
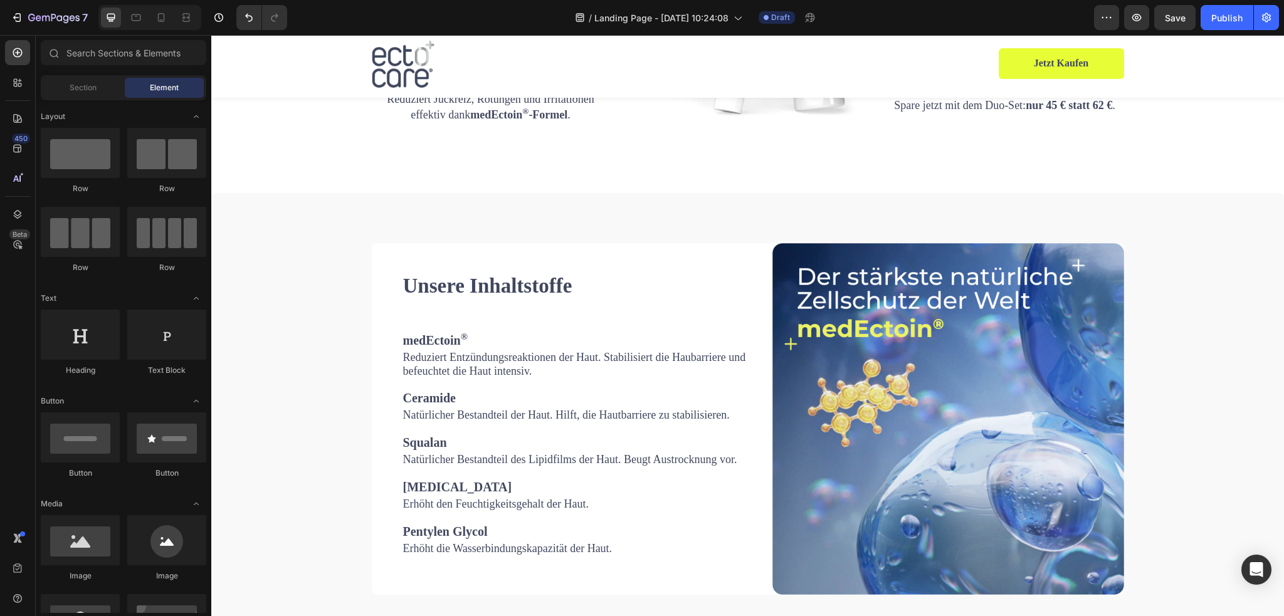
click at [157, 90] on span "Element" at bounding box center [164, 87] width 29 height 11
click at [105, 87] on div "Section" at bounding box center [82, 88] width 79 height 20
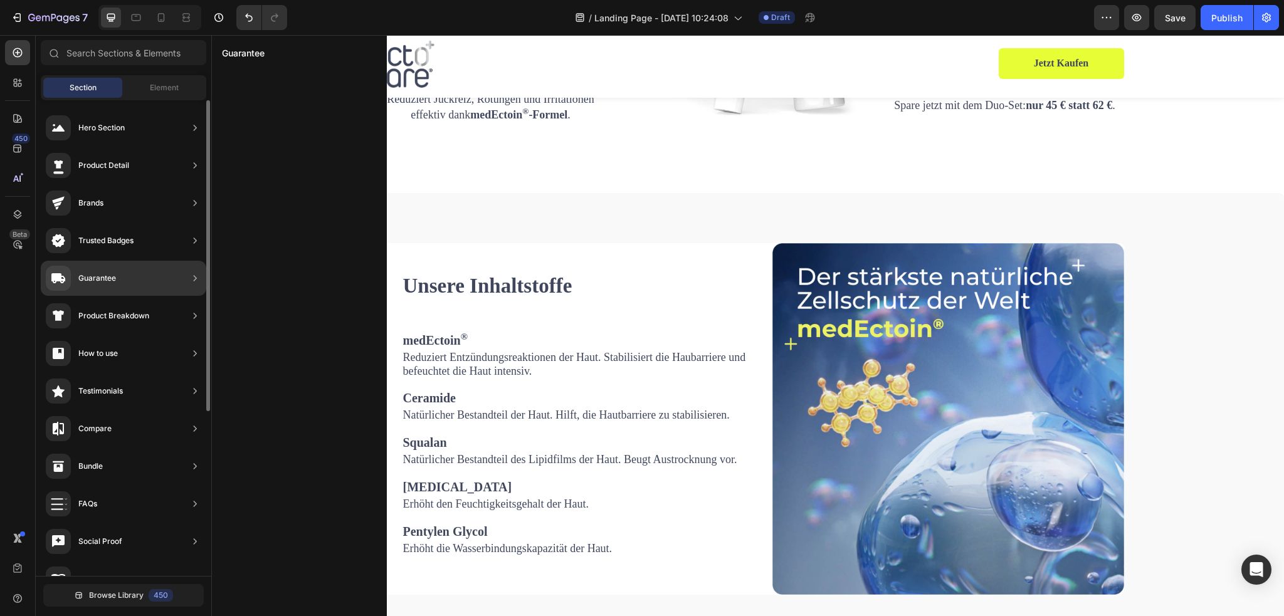
scroll to position [251, 0]
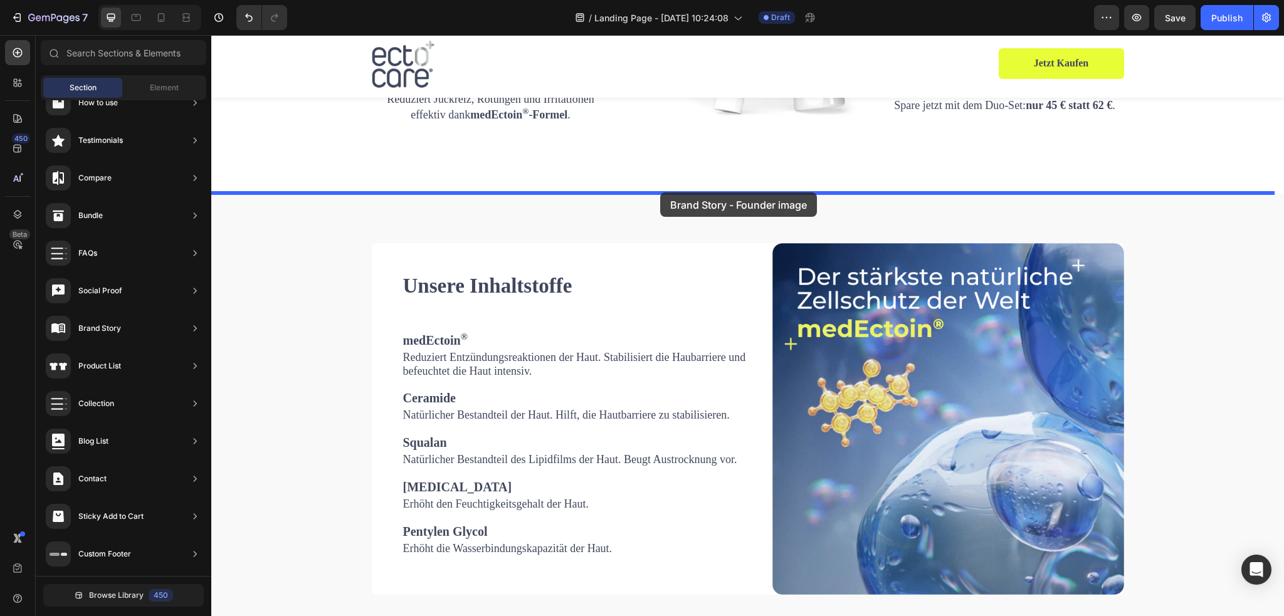
drag, startPoint x: 506, startPoint y: 361, endPoint x: 660, endPoint y: 193, distance: 228.1
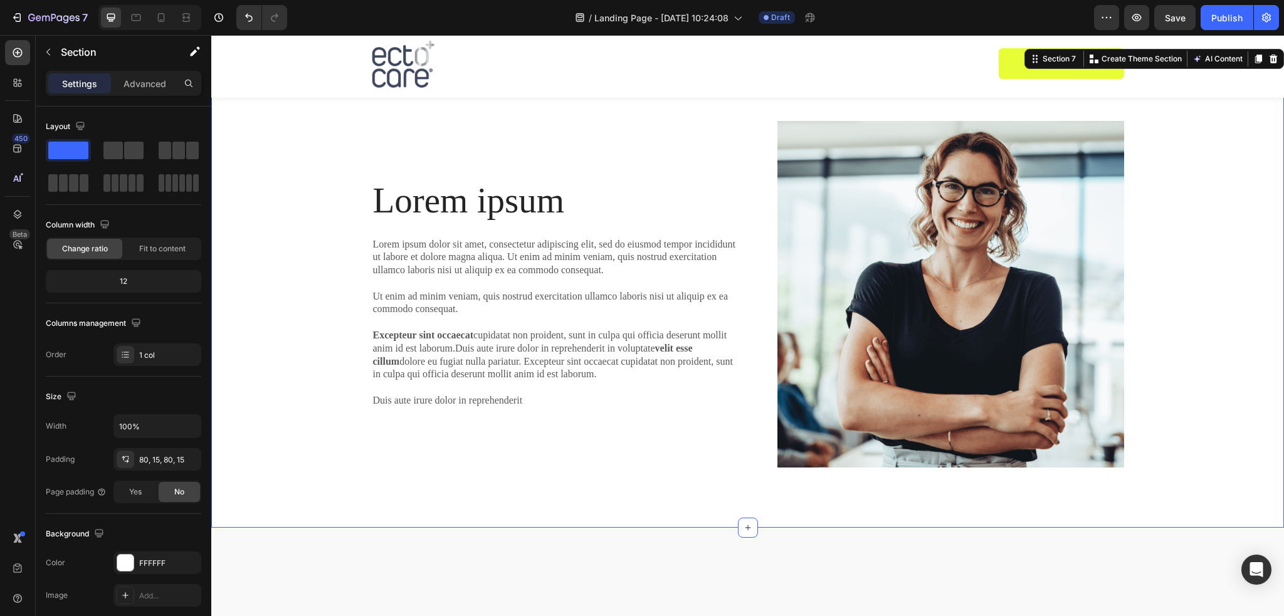
scroll to position [1631, 0]
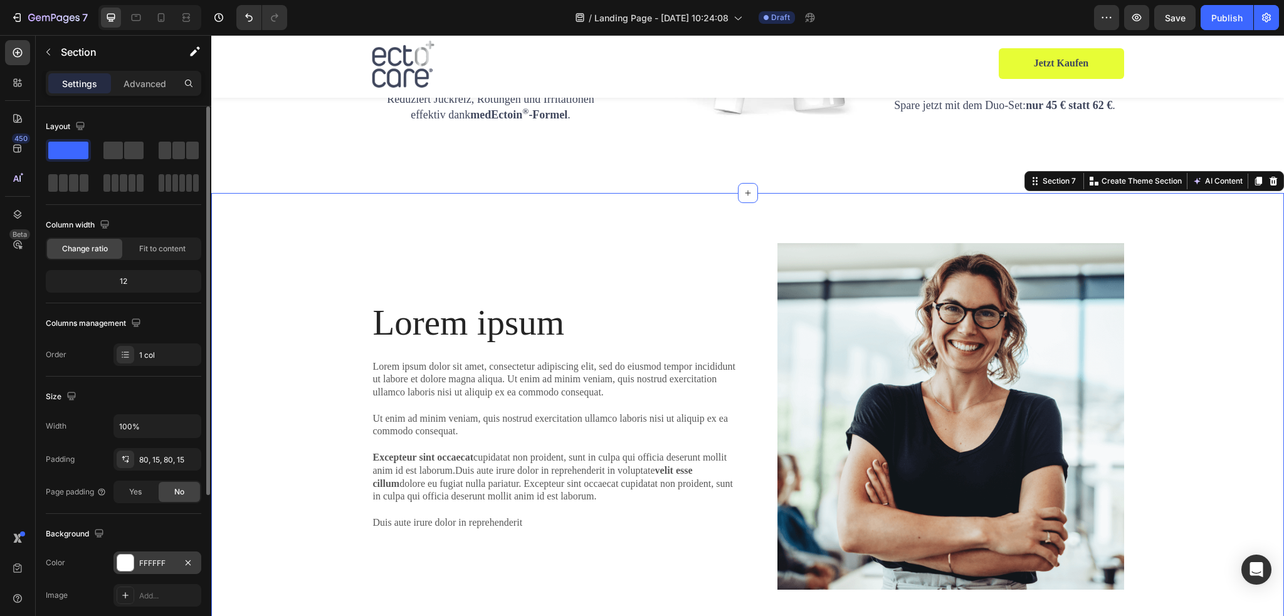
click at [124, 566] on div at bounding box center [125, 563] width 16 height 16
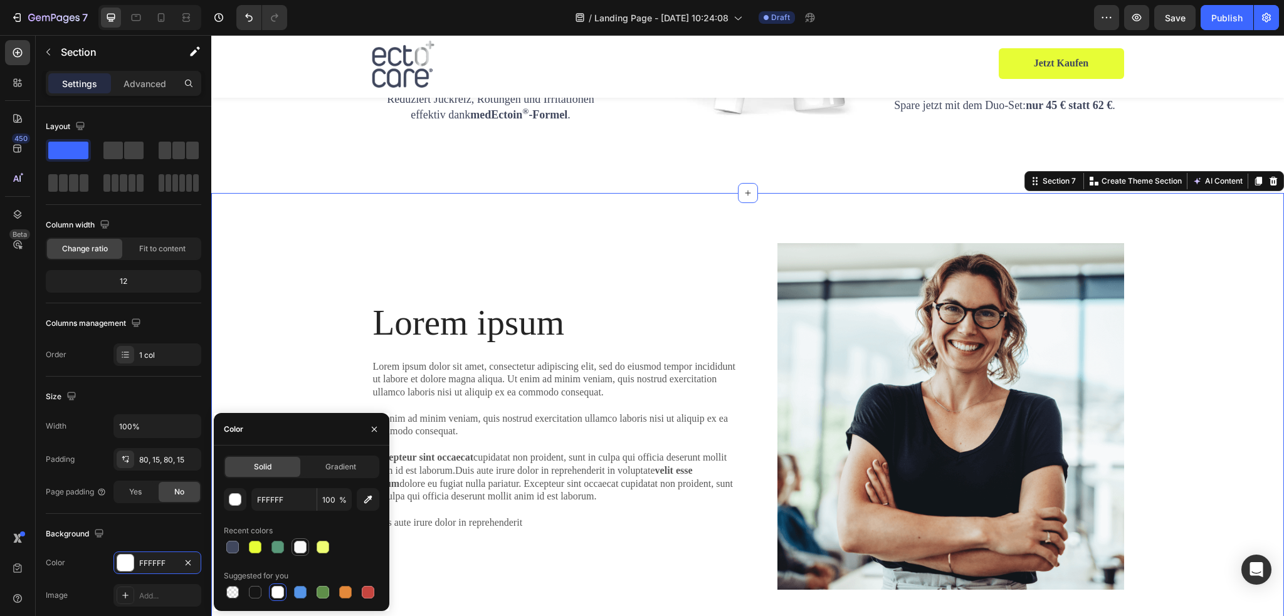
click at [302, 551] on div at bounding box center [300, 547] width 13 height 13
type input "F9F9F9"
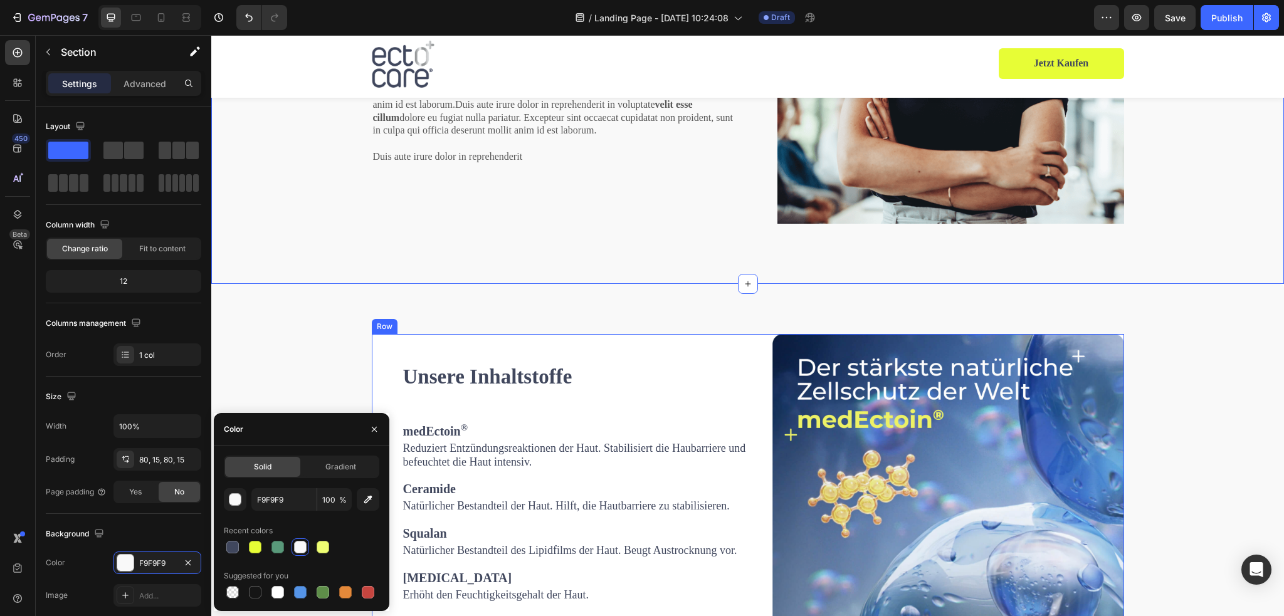
scroll to position [2007, 0]
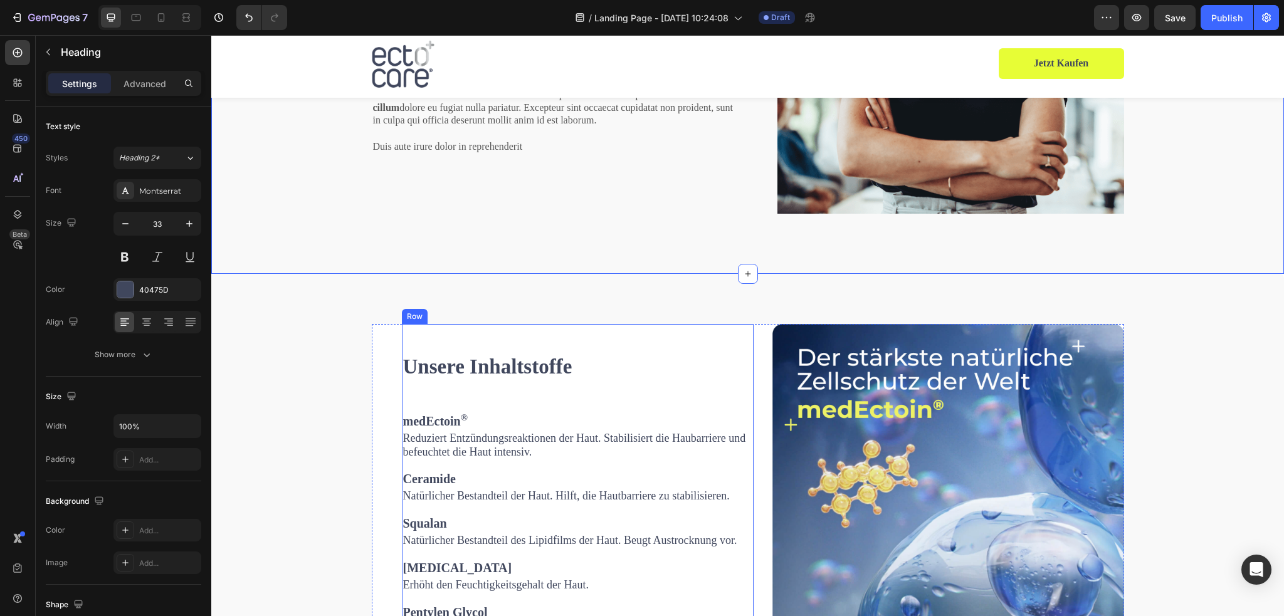
click at [473, 377] on h2 "Unsere Inhaltstoffe" at bounding box center [578, 366] width 352 height 29
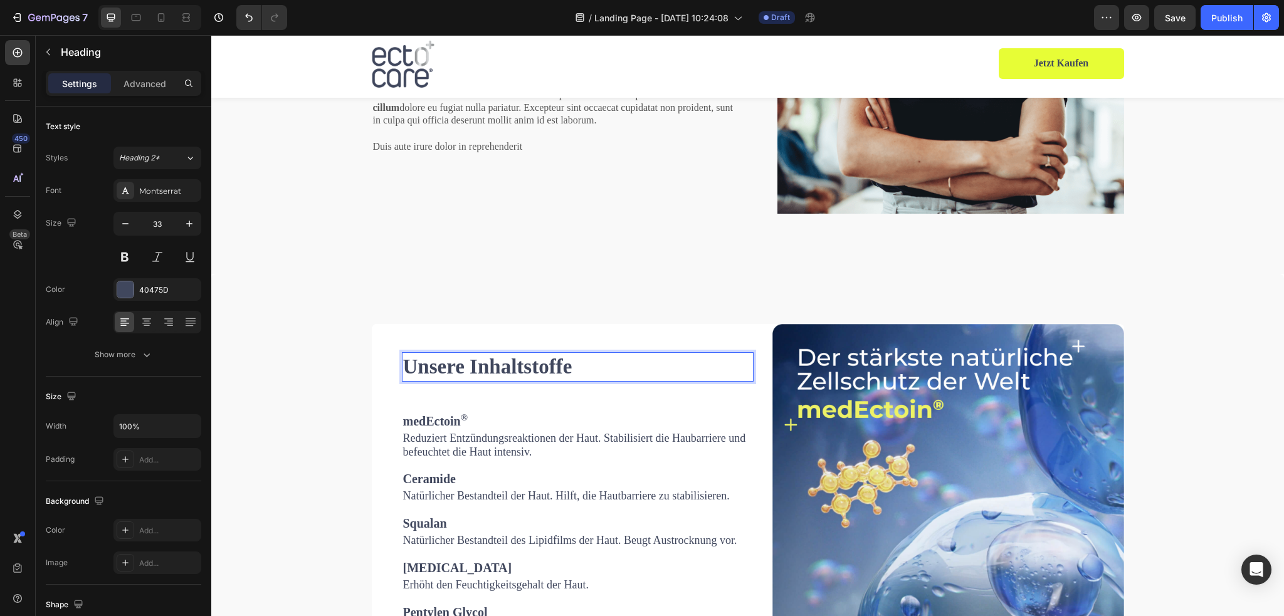
click at [486, 367] on h2 "Unsere Inhaltstoffe" at bounding box center [578, 366] width 352 height 29
click at [486, 367] on p "Unsere Inhaltstoffe" at bounding box center [577, 367] width 349 height 27
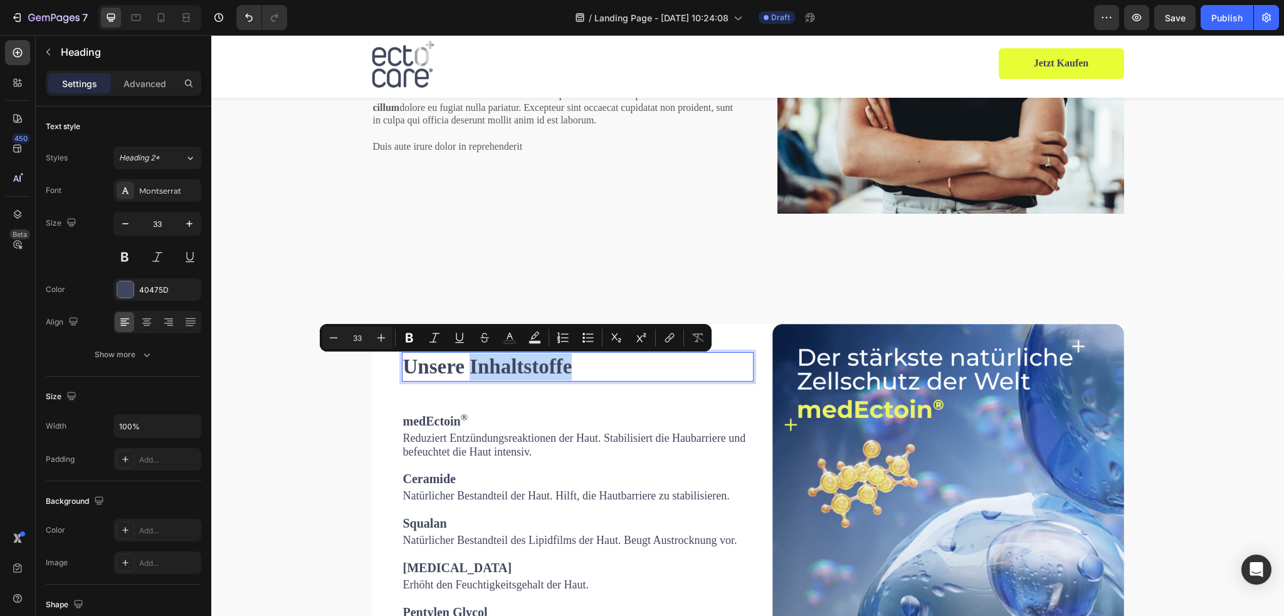
click at [535, 366] on p "Unsere Inhaltstoffe" at bounding box center [577, 367] width 349 height 27
copy p "Unsere Inhaltstoffe"
click at [741, 268] on div at bounding box center [748, 274] width 20 height 20
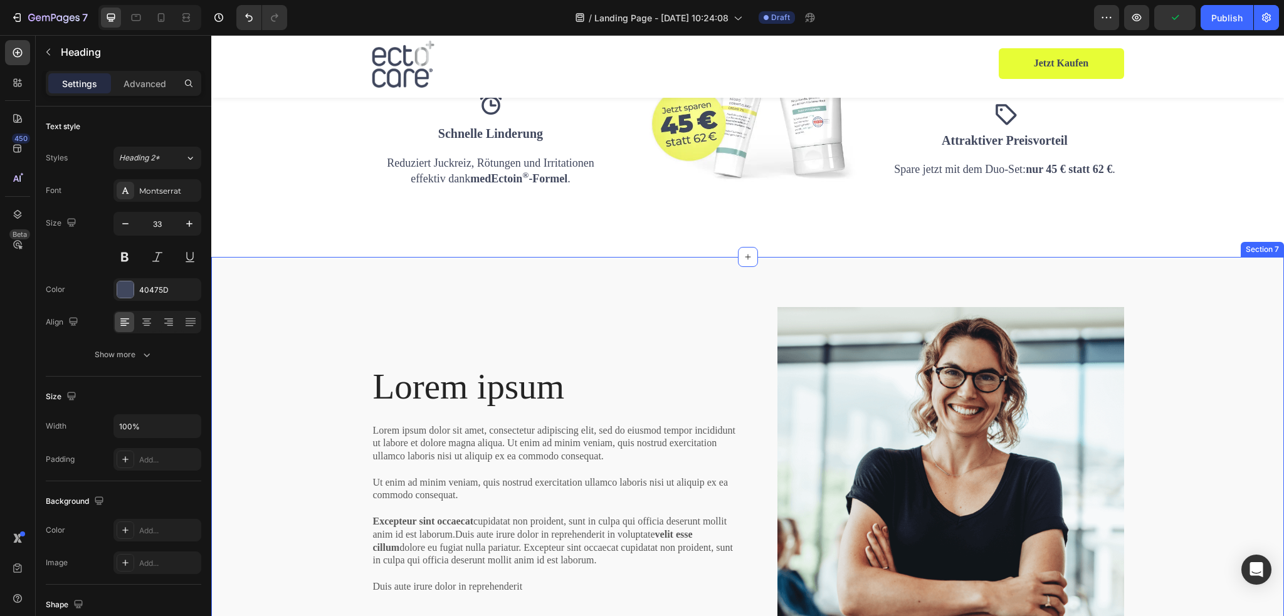
scroll to position [1568, 0]
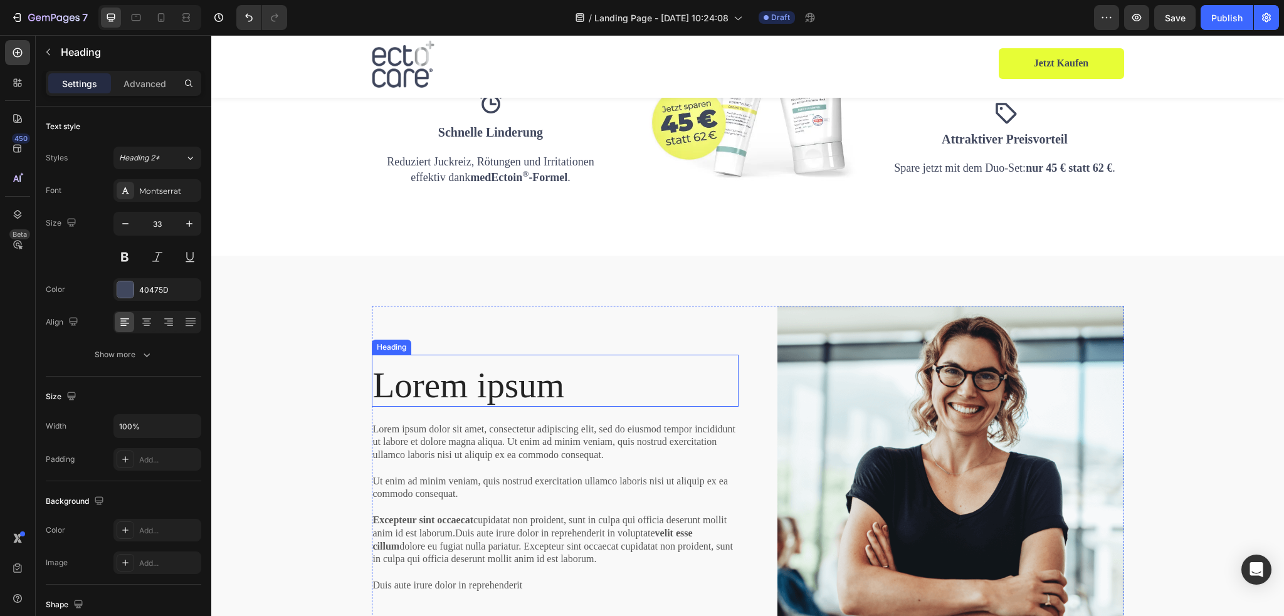
click at [476, 386] on h2 "Lorem ipsum" at bounding box center [555, 386] width 367 height 42
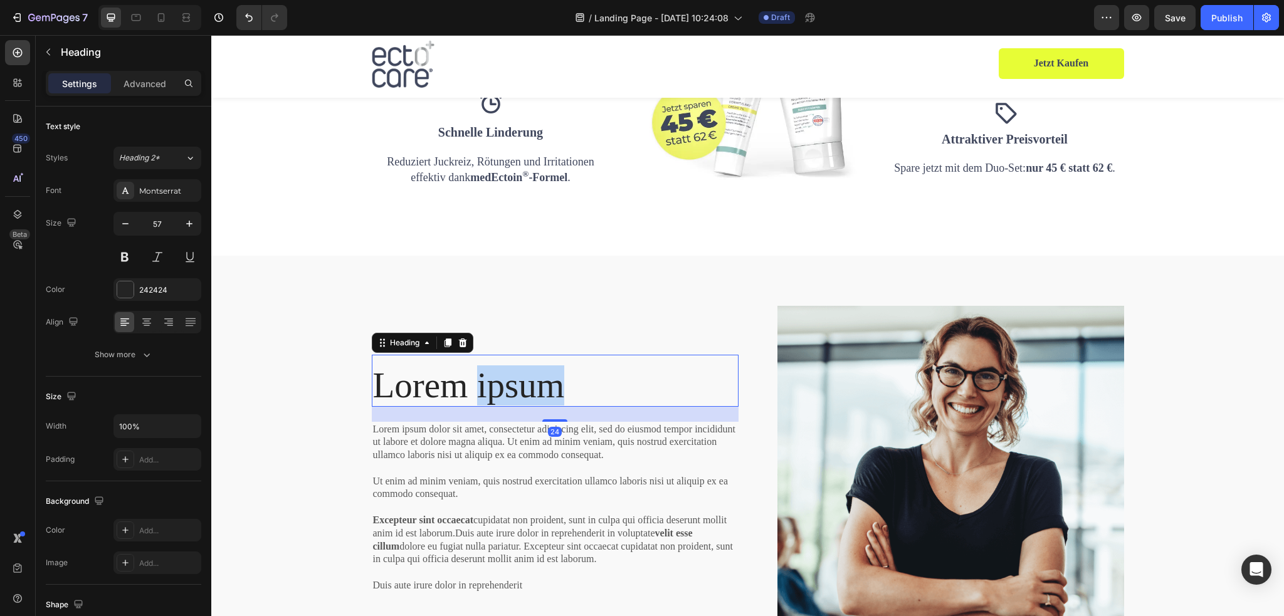
click at [476, 386] on h2 "Lorem ipsum" at bounding box center [555, 386] width 367 height 42
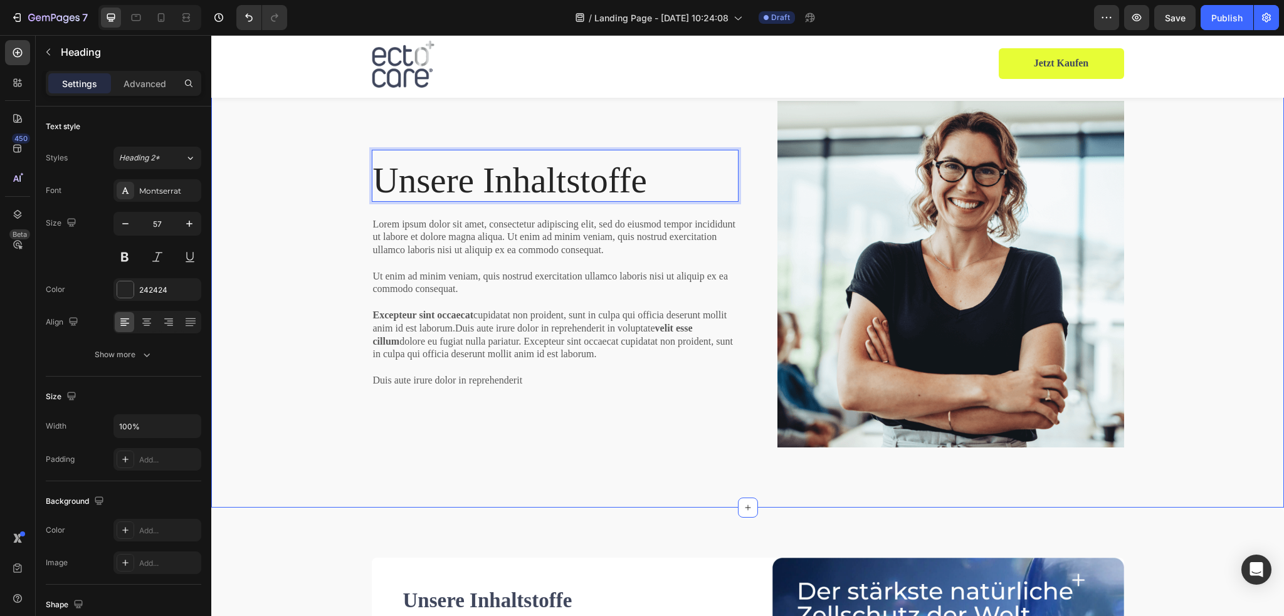
scroll to position [1756, 0]
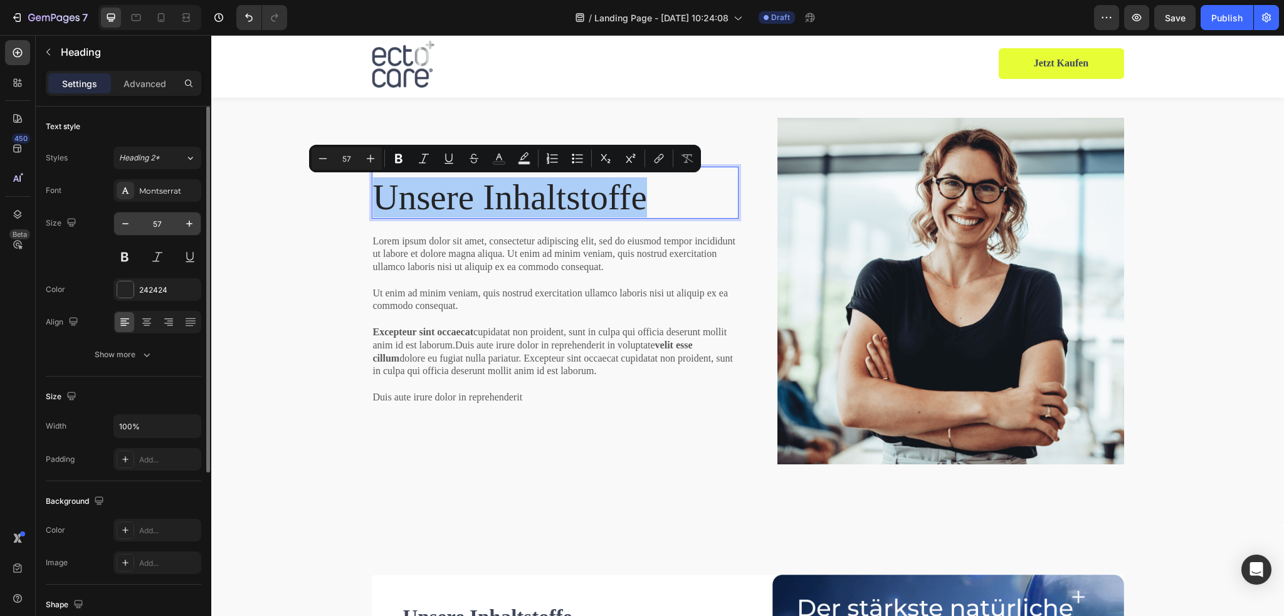
click at [168, 218] on input "57" at bounding box center [157, 224] width 41 height 23
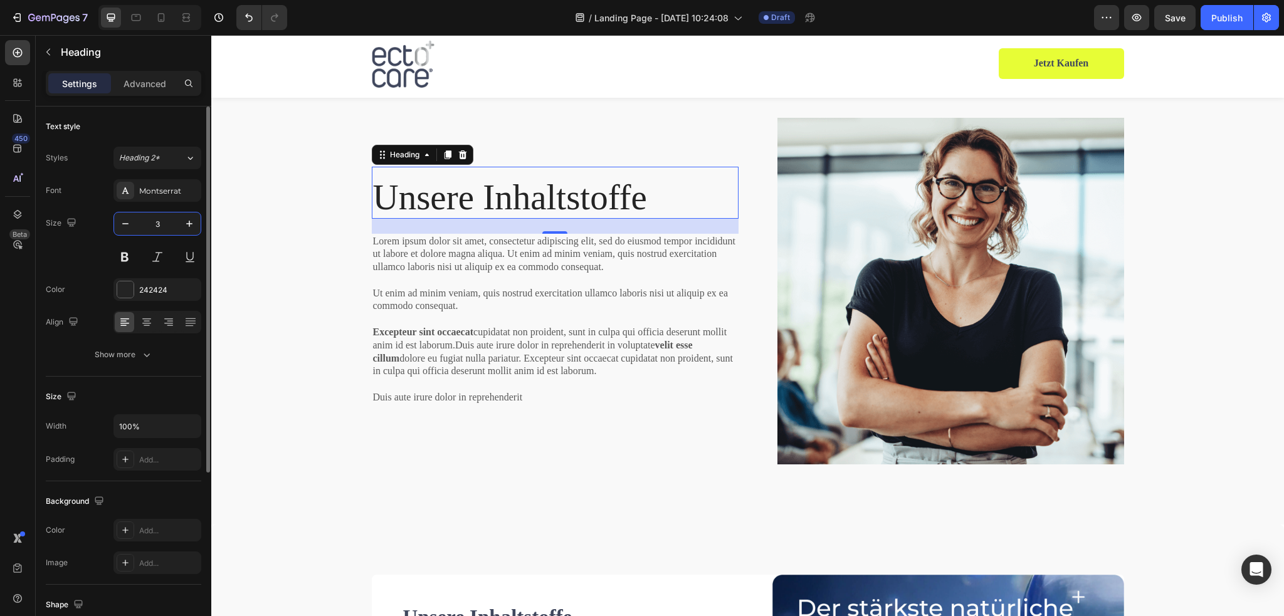
type input "30"
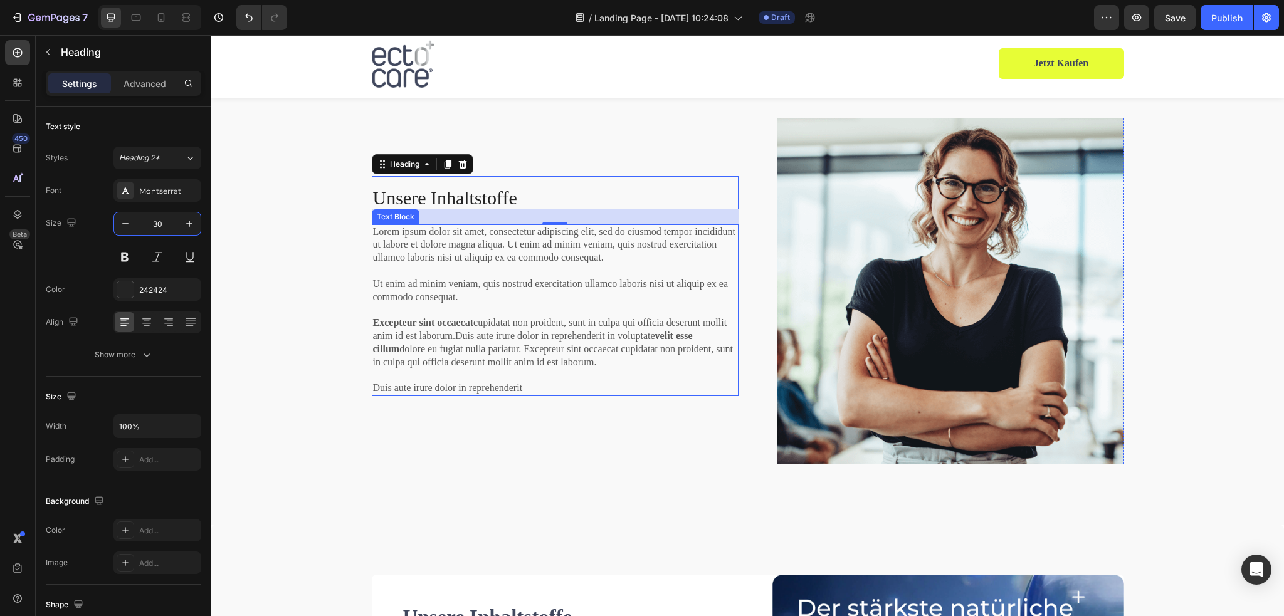
click at [490, 236] on p "Lorem ipsum dolor sit amet, consectetur adipiscing elit, sed do eiusmod tempor …" at bounding box center [555, 310] width 364 height 169
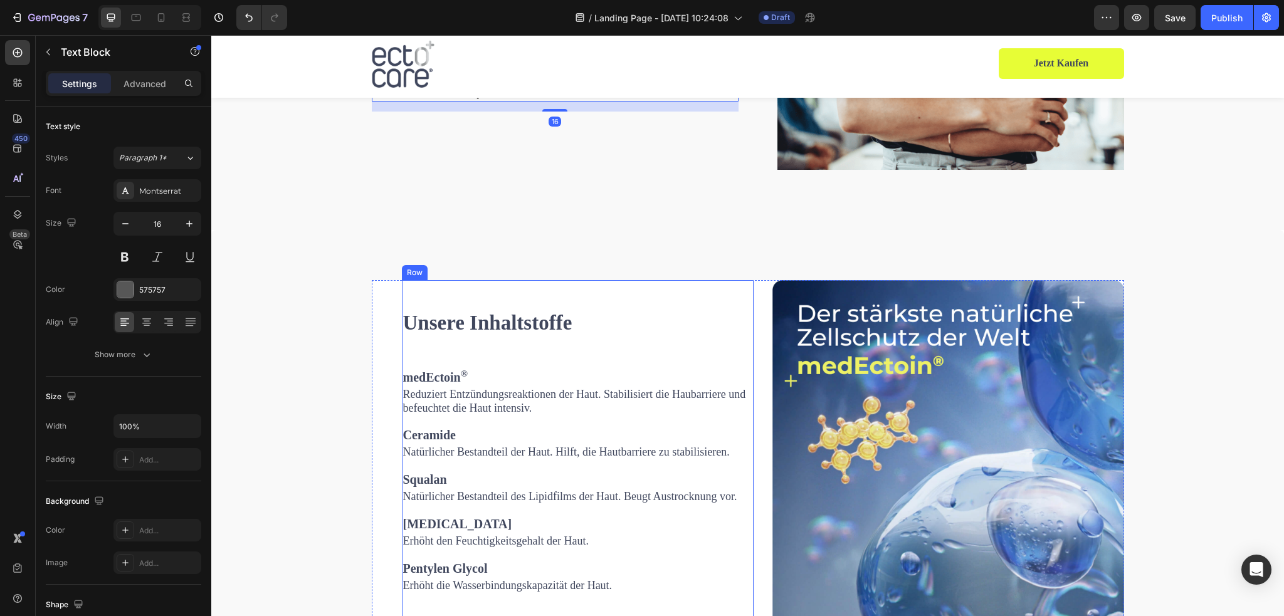
scroll to position [2132, 0]
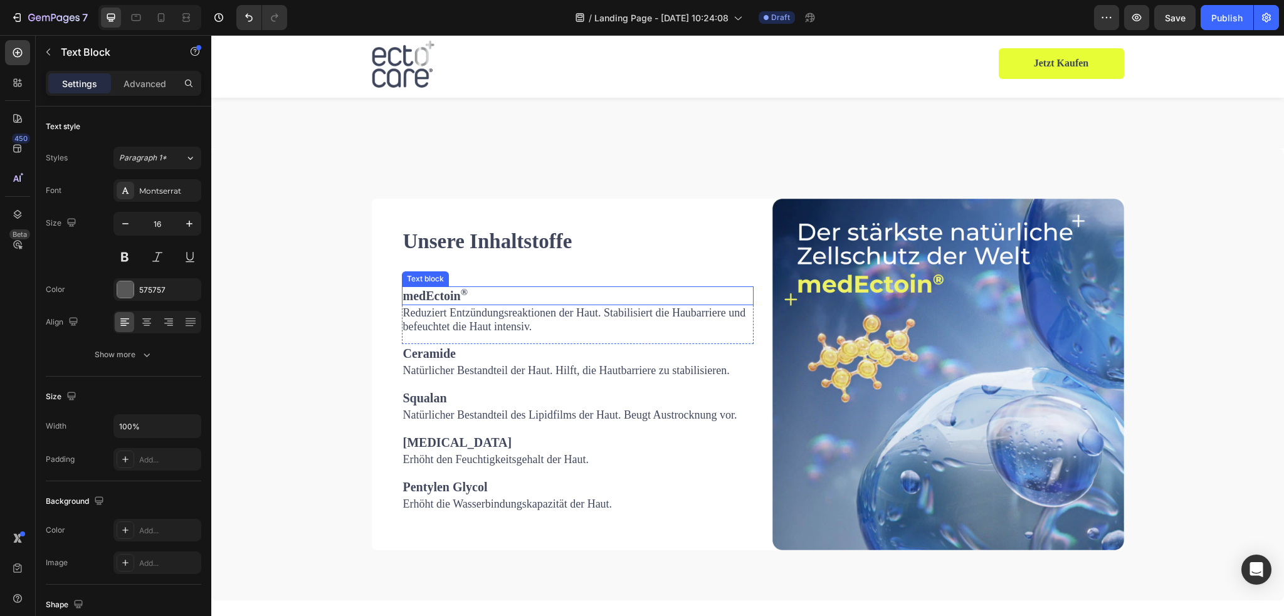
click at [447, 296] on p "medEctoin ®" at bounding box center [577, 296] width 349 height 16
copy p "medEctoin"
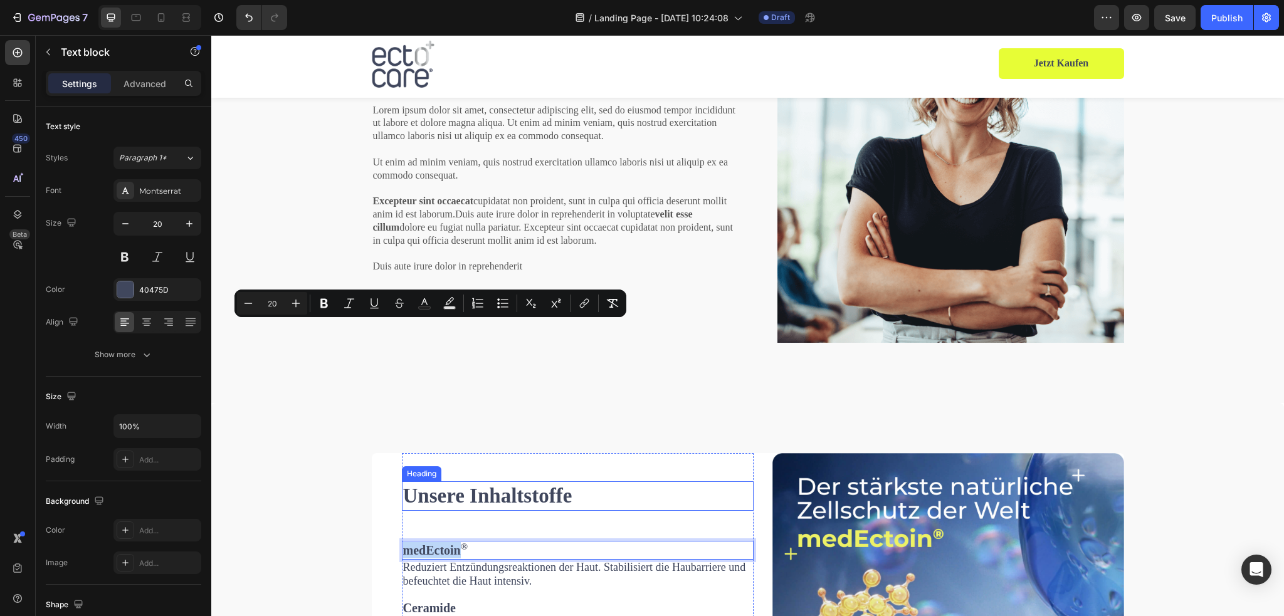
scroll to position [1756, 0]
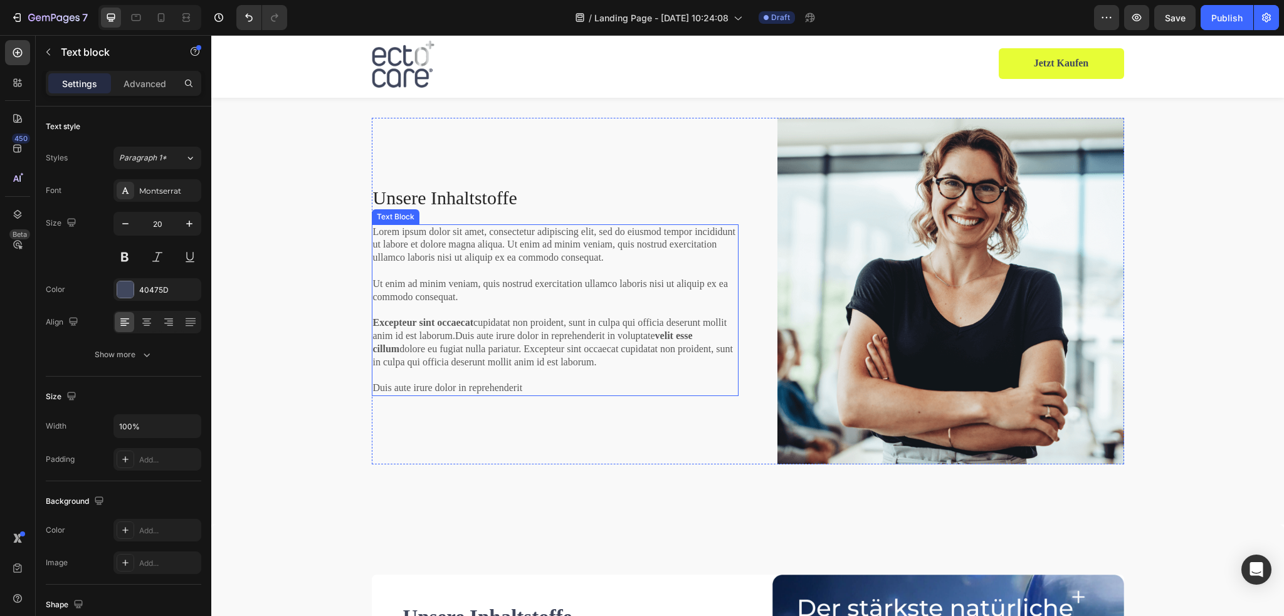
click at [490, 265] on p "Lorem ipsum dolor sit amet, consectetur adipiscing elit, sed do eiusmod tempor …" at bounding box center [555, 310] width 364 height 169
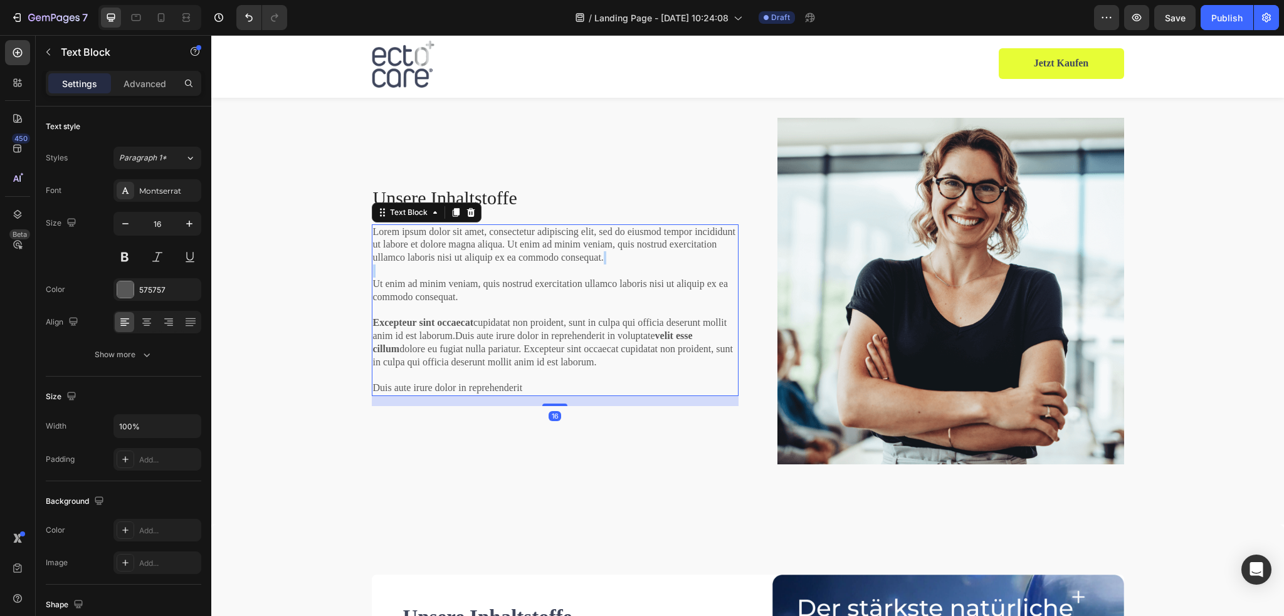
click at [490, 265] on p "Lorem ipsum dolor sit amet, consectetur adipiscing elit, sed do eiusmod tempor …" at bounding box center [555, 310] width 364 height 169
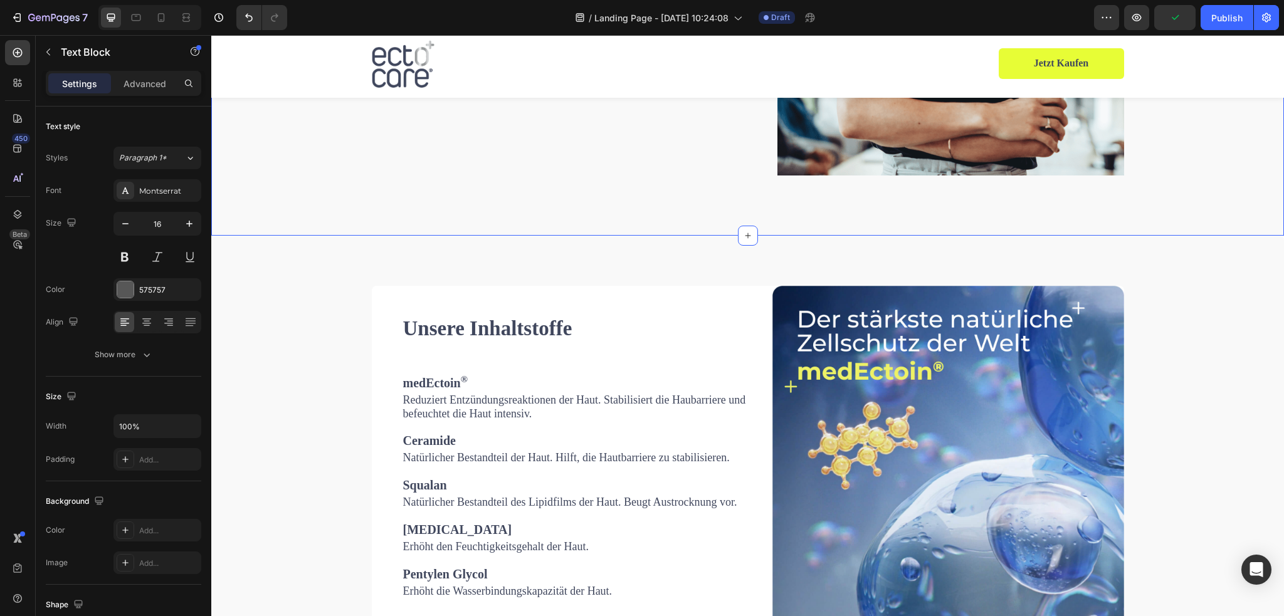
scroll to position [2070, 0]
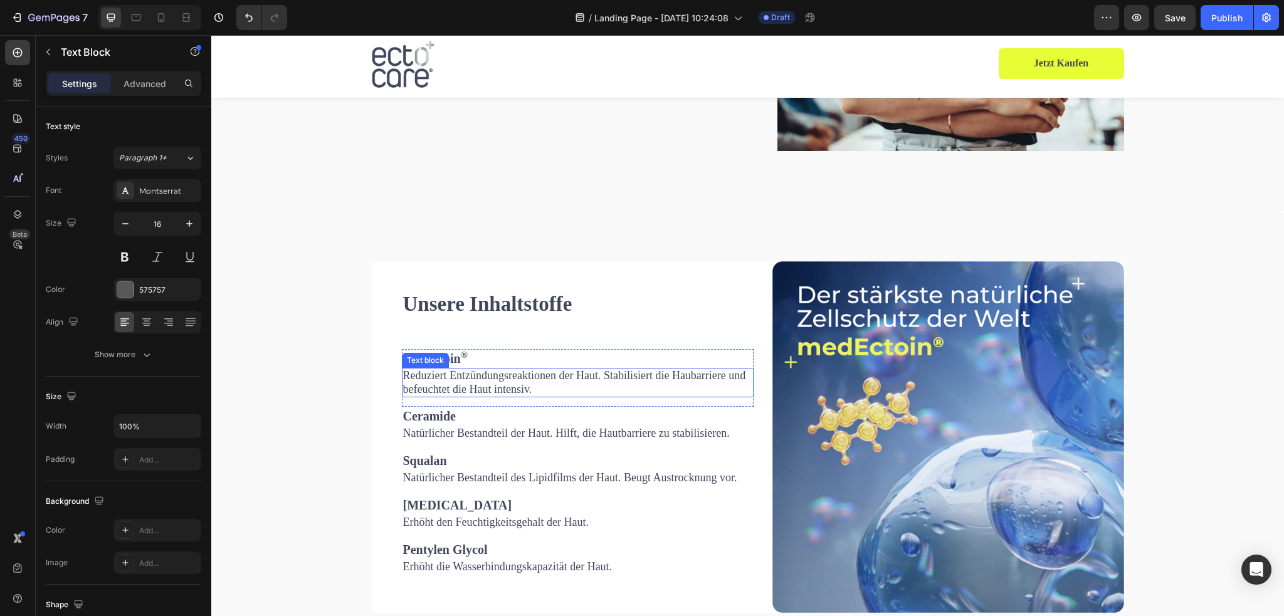
click at [501, 381] on span "Reduziert Entzündungsreaktionen der Haut. Stabilisiert die Haubarriere und befe…" at bounding box center [574, 382] width 343 height 26
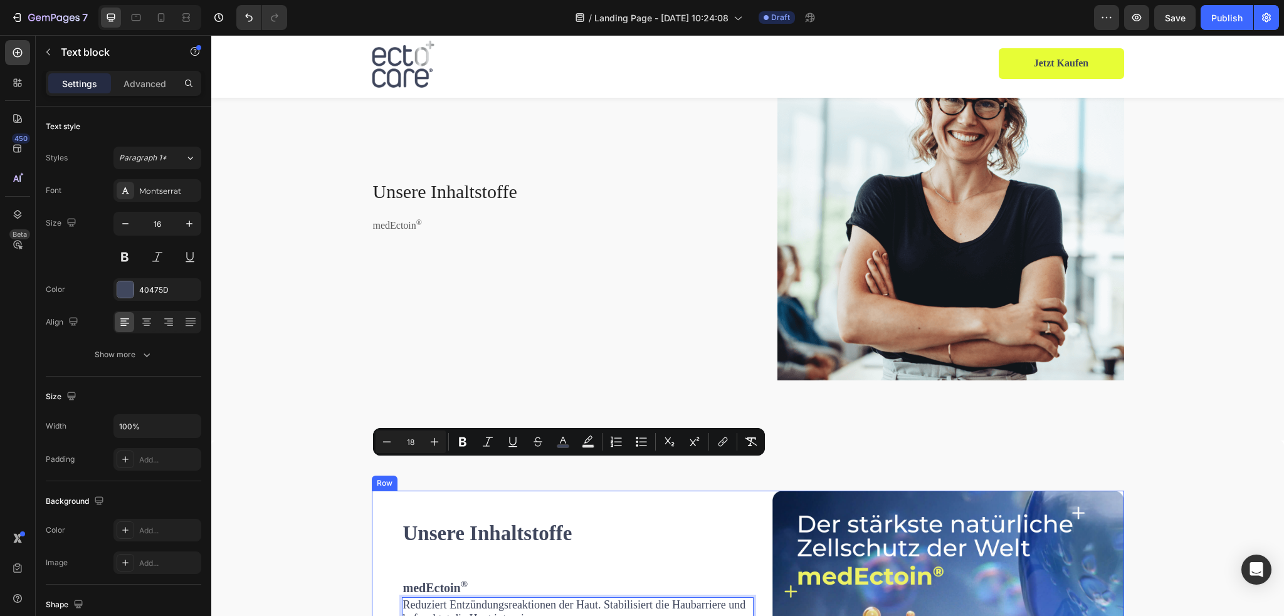
scroll to position [1756, 0]
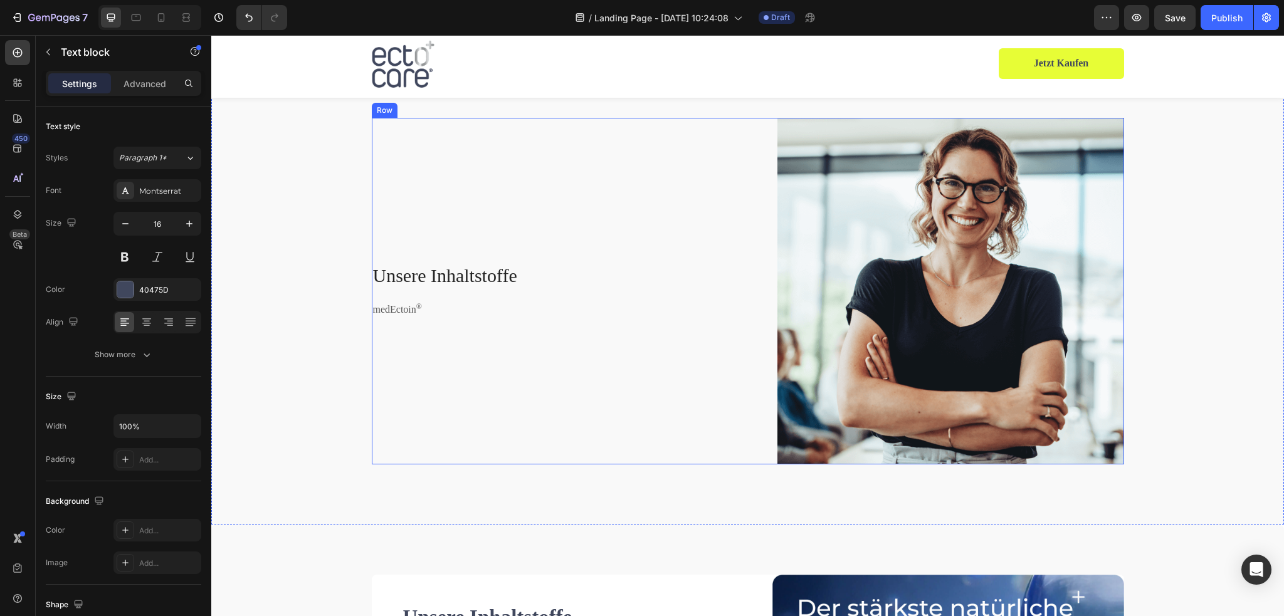
click at [405, 309] on p "medEctoin ®" at bounding box center [555, 310] width 364 height 13
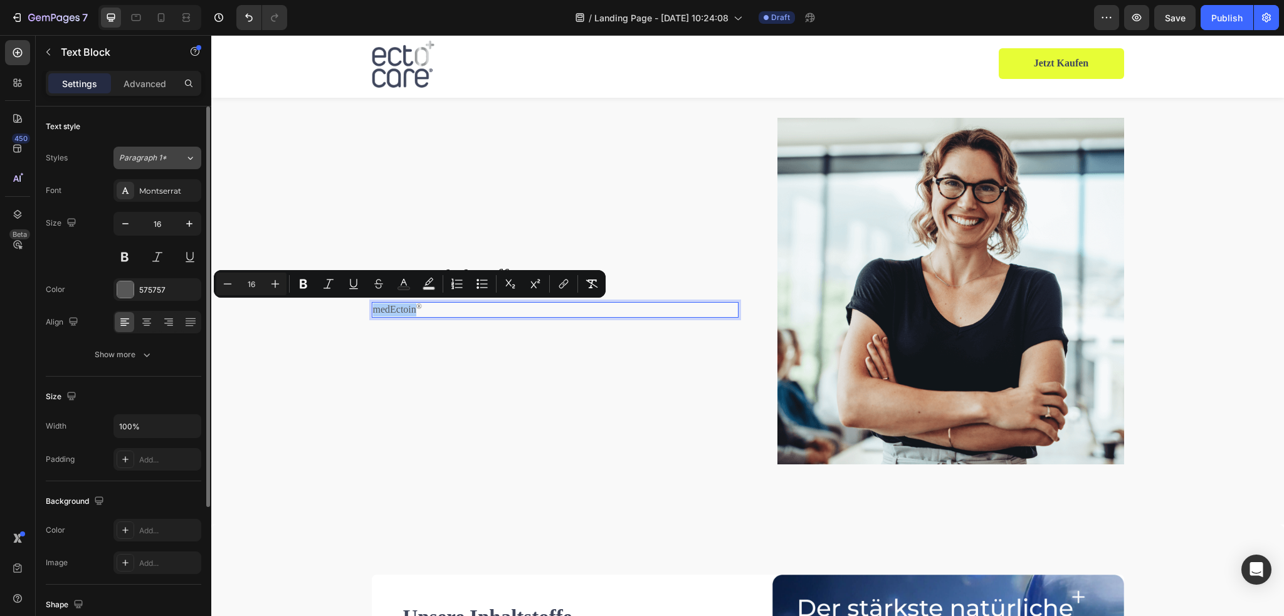
click at [182, 152] on div "Paragraph 1*" at bounding box center [152, 157] width 66 height 11
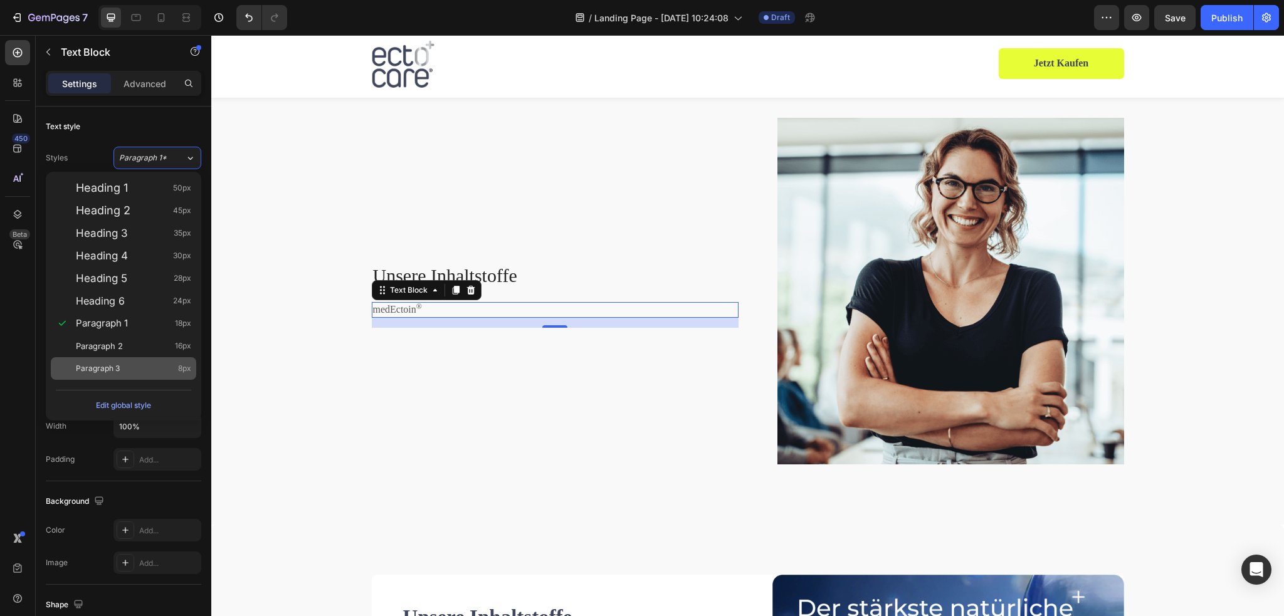
click at [152, 361] on div "Paragraph 3 8px" at bounding box center [123, 368] width 145 height 23
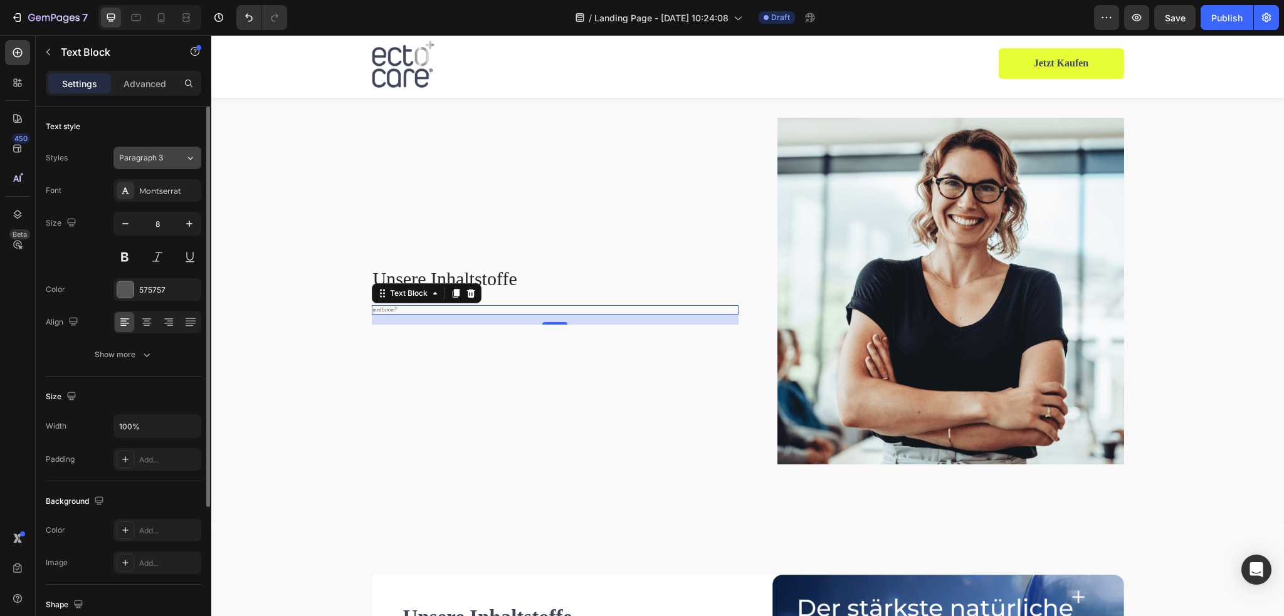
click at [188, 159] on icon at bounding box center [190, 158] width 11 height 13
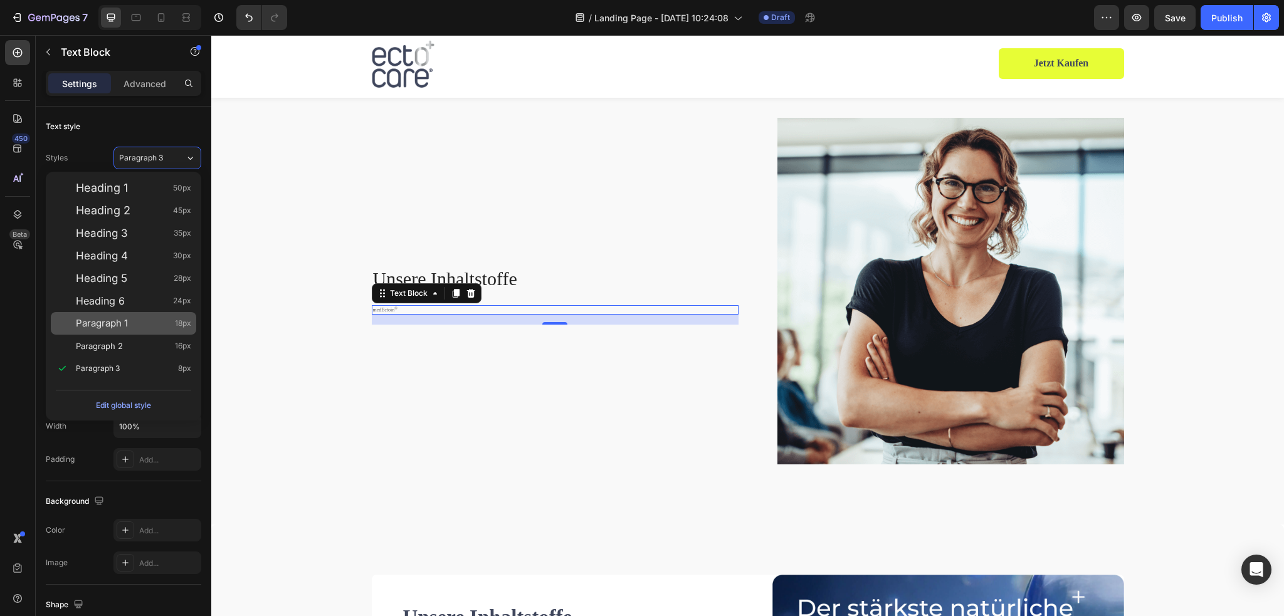
click at [142, 321] on div "Paragraph 1 18px" at bounding box center [133, 323] width 115 height 13
type input "18"
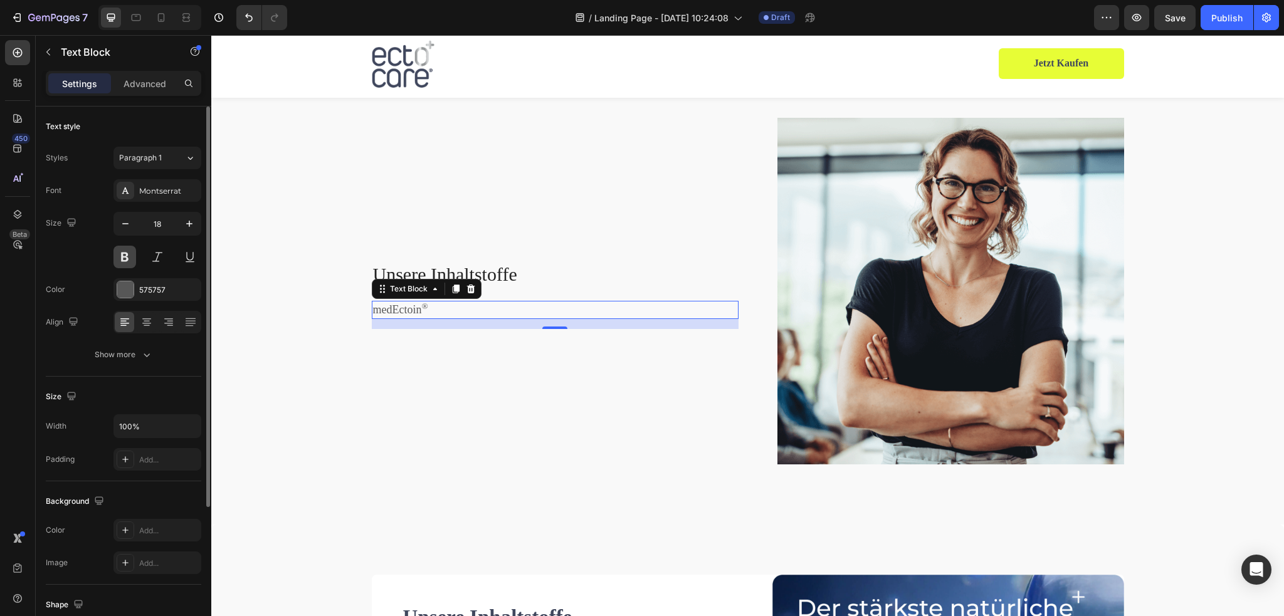
click at [126, 248] on button at bounding box center [125, 257] width 23 height 23
click at [121, 290] on div at bounding box center [125, 290] width 16 height 16
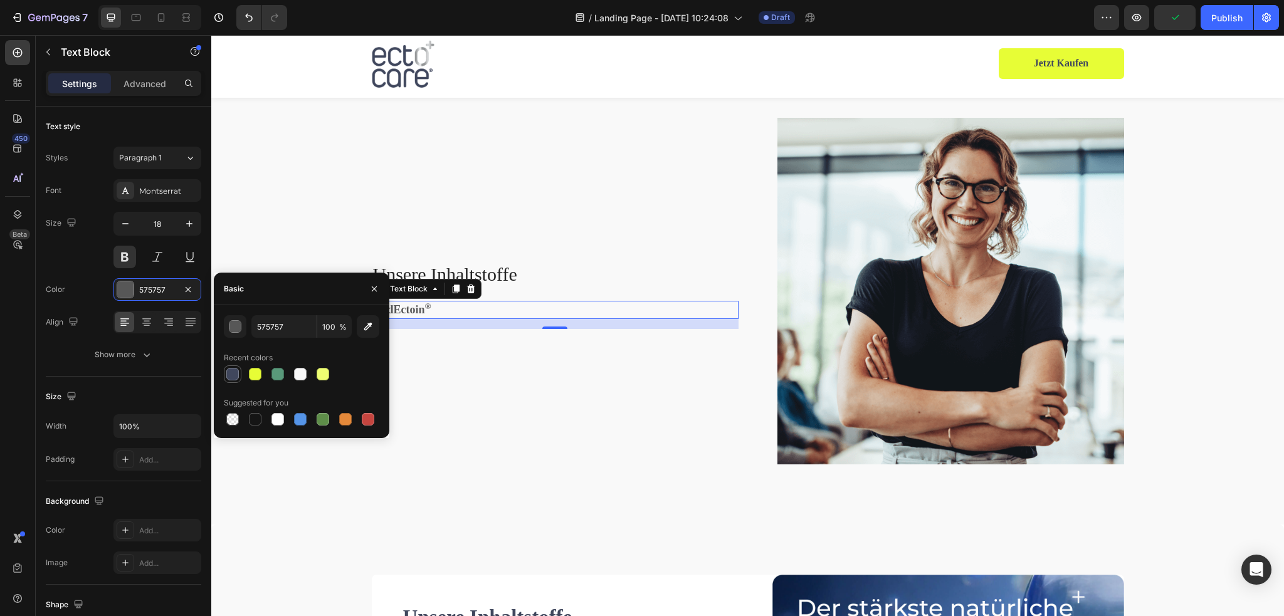
click at [231, 377] on div at bounding box center [232, 374] width 13 height 13
type input "40475D"
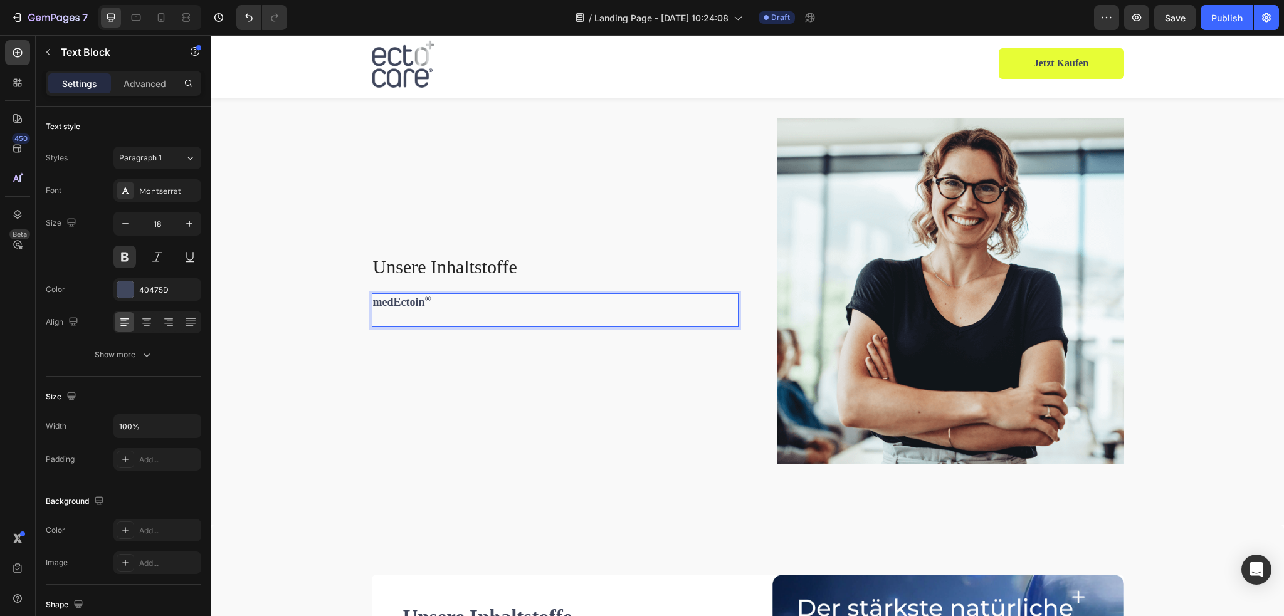
scroll to position [1748, 0]
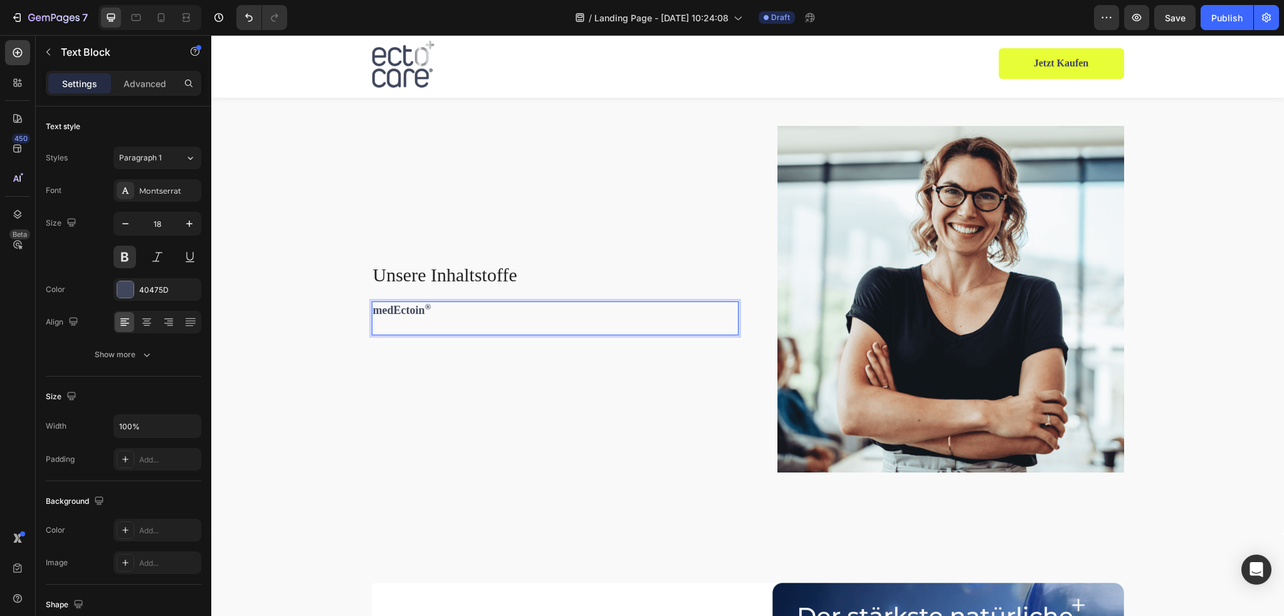
click at [373, 325] on p "Rich Text Editor. Editing area: main" at bounding box center [555, 327] width 364 height 16
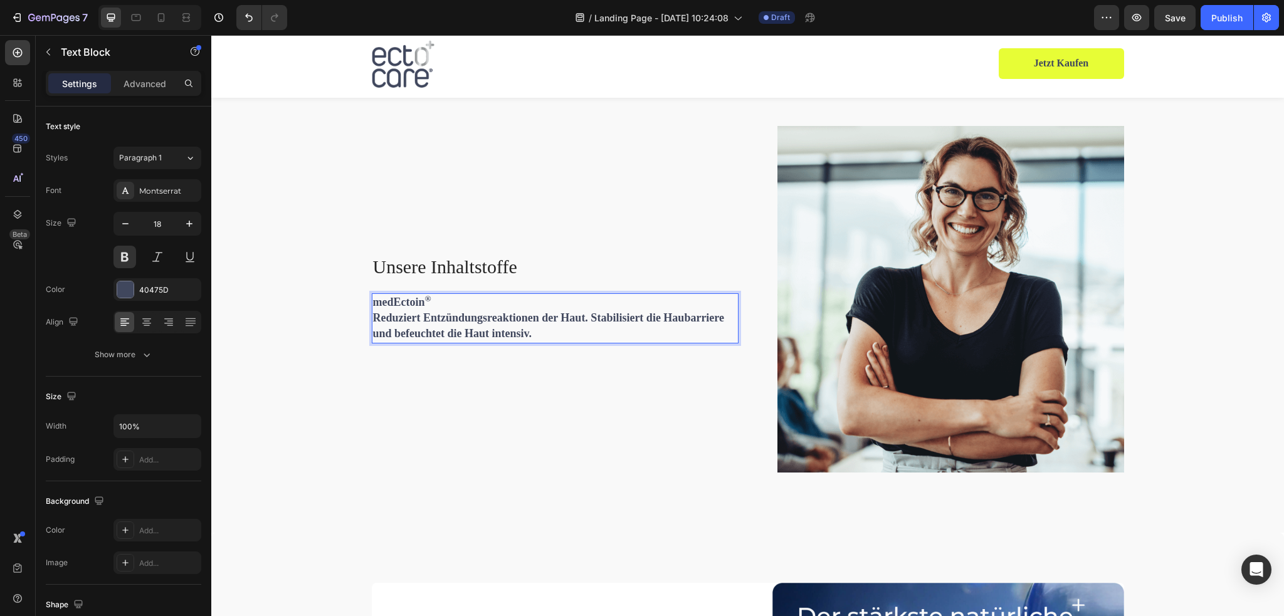
scroll to position [1740, 0]
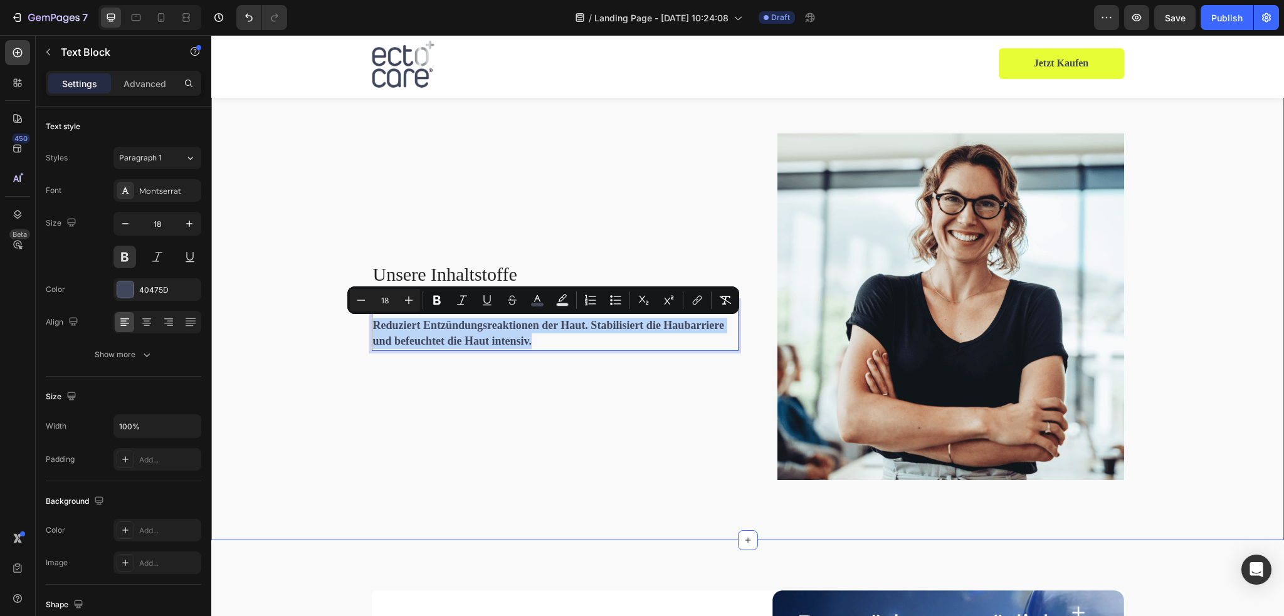
drag, startPoint x: 539, startPoint y: 339, endPoint x: 360, endPoint y: 325, distance: 179.3
click at [360, 325] on div "Unsere Inhaltstoffe Heading medEctoin ® Reduziert Entzündungsreaktionen der Hau…" at bounding box center [748, 312] width 1054 height 357
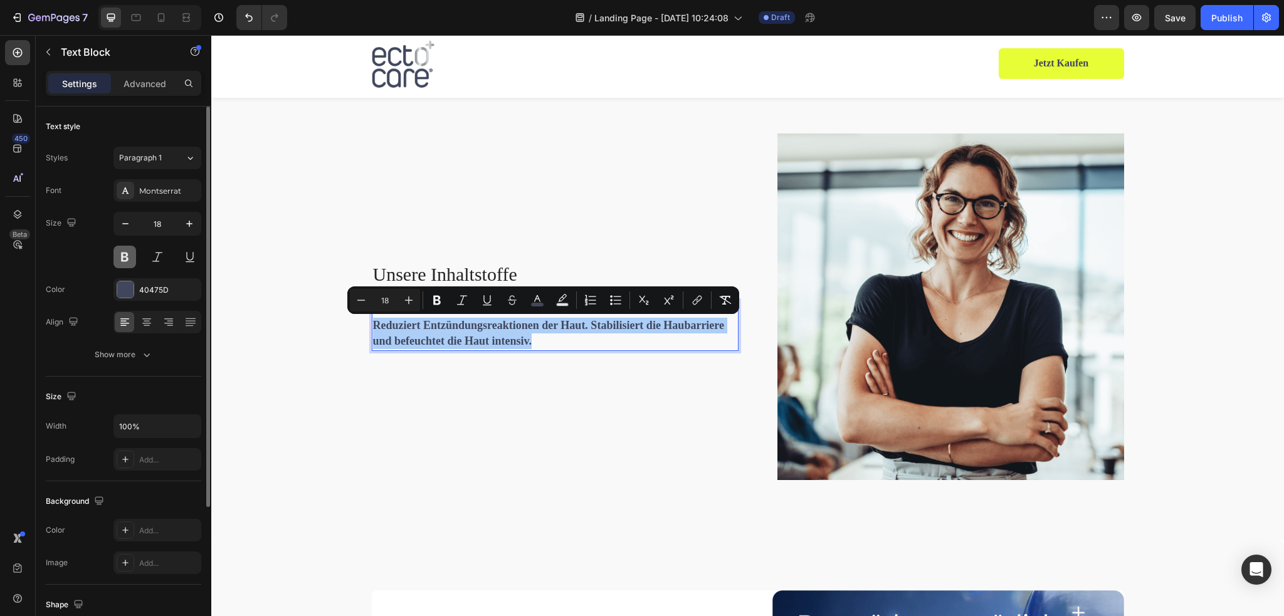
click at [127, 255] on button at bounding box center [125, 257] width 23 height 23
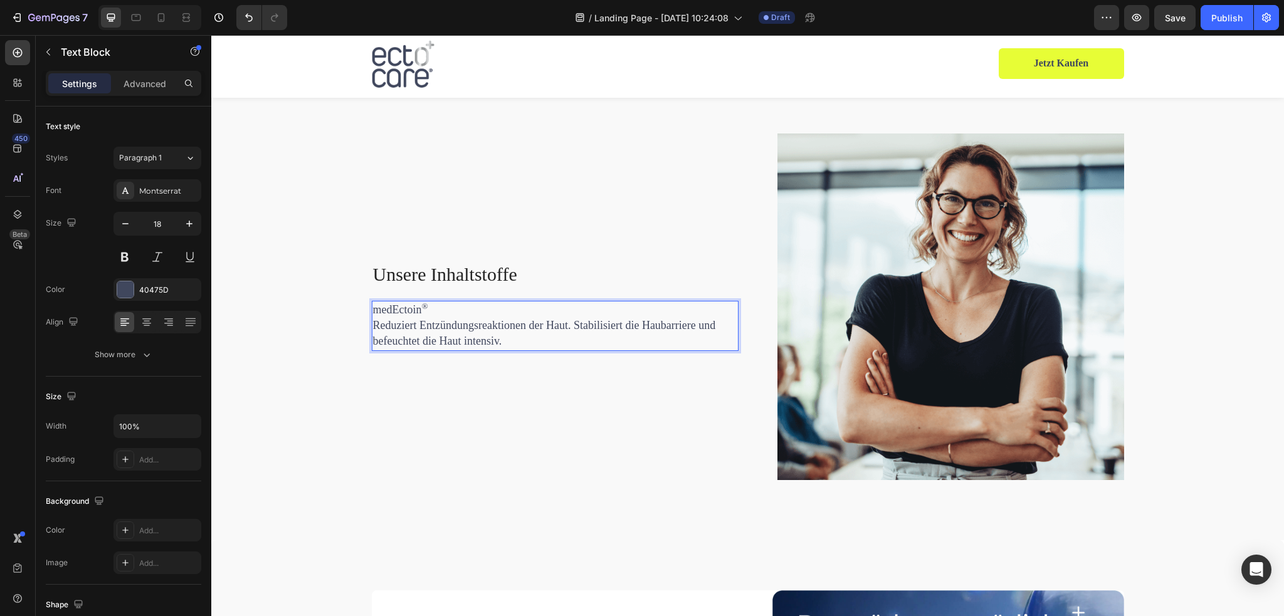
click at [430, 308] on p "medEctoin ®" at bounding box center [555, 310] width 364 height 16
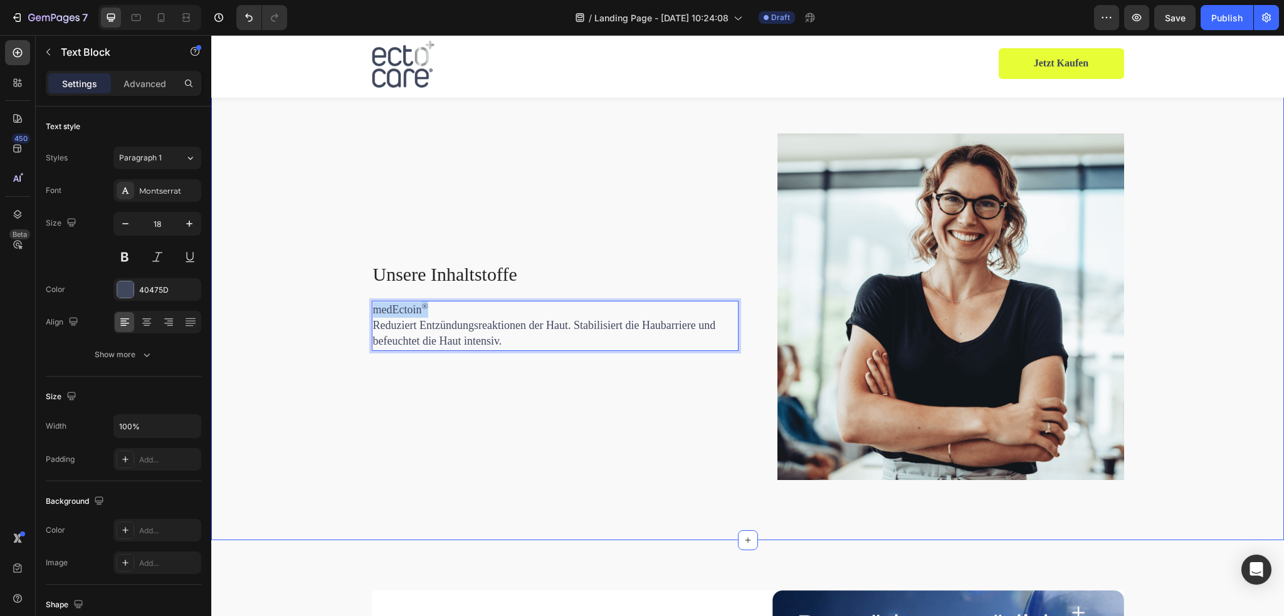
drag, startPoint x: 443, startPoint y: 305, endPoint x: 357, endPoint y: 304, distance: 85.9
click at [357, 304] on div "Unsere Inhaltstoffe Heading medEctoin ® Reduziert Entzündungsreaktionen der Hau…" at bounding box center [748, 312] width 1054 height 357
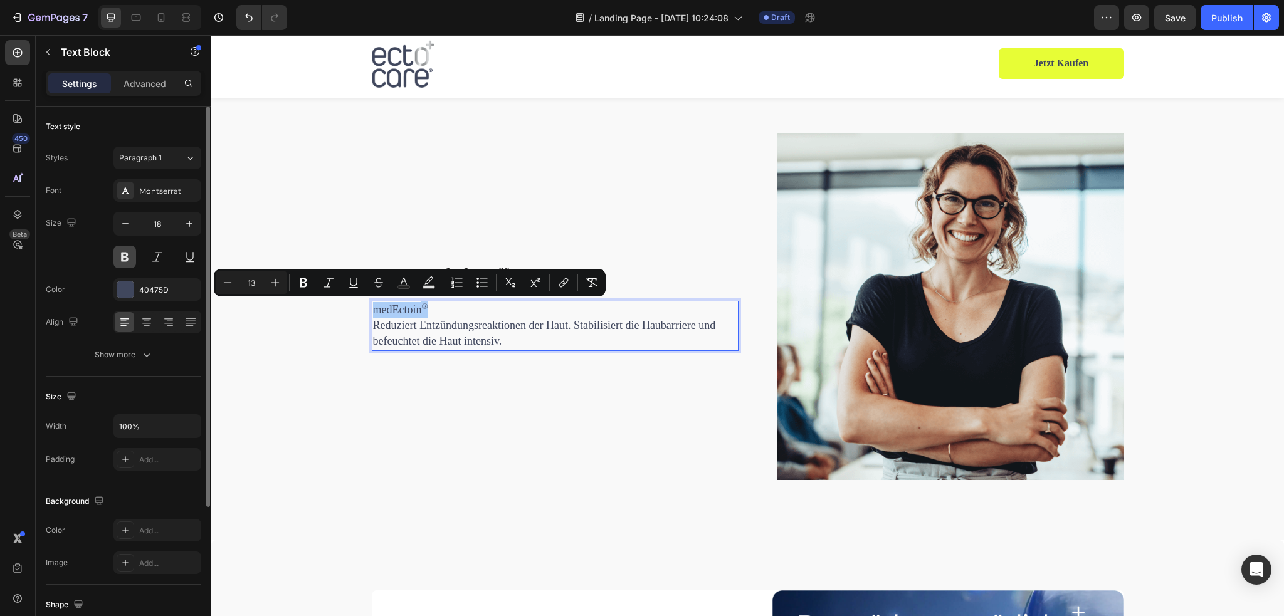
click at [124, 257] on button at bounding box center [125, 257] width 23 height 23
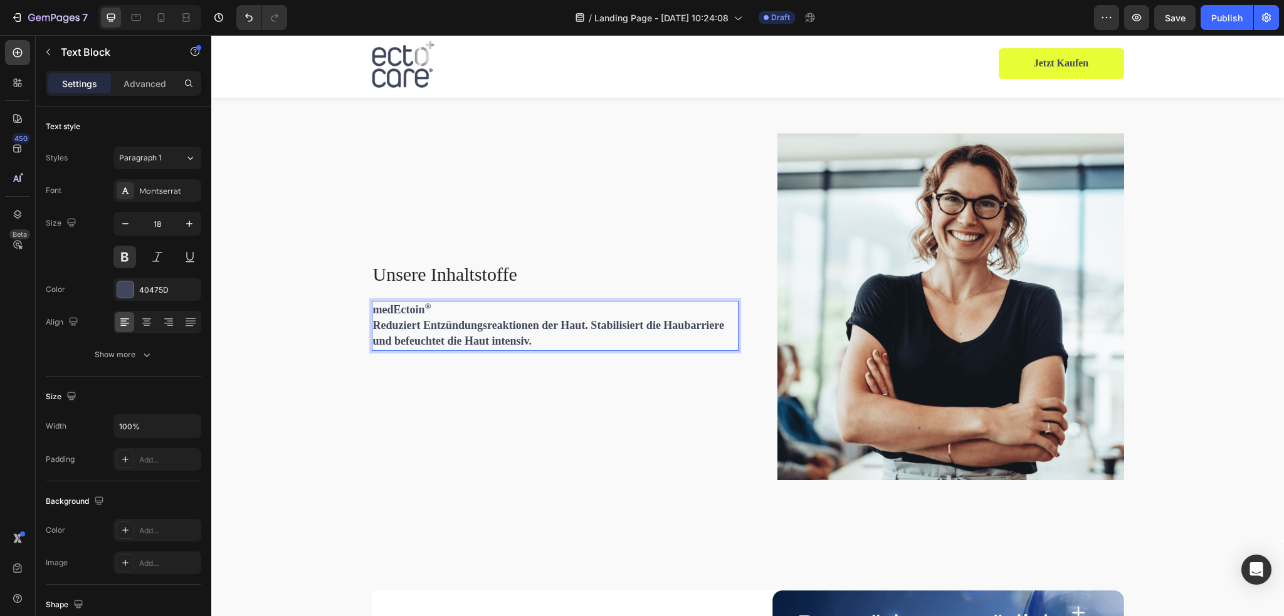
click at [451, 322] on span "Reduziert Entzündungsreaktionen der Haut. Stabilisiert die Haubarriere und befe…" at bounding box center [549, 333] width 352 height 28
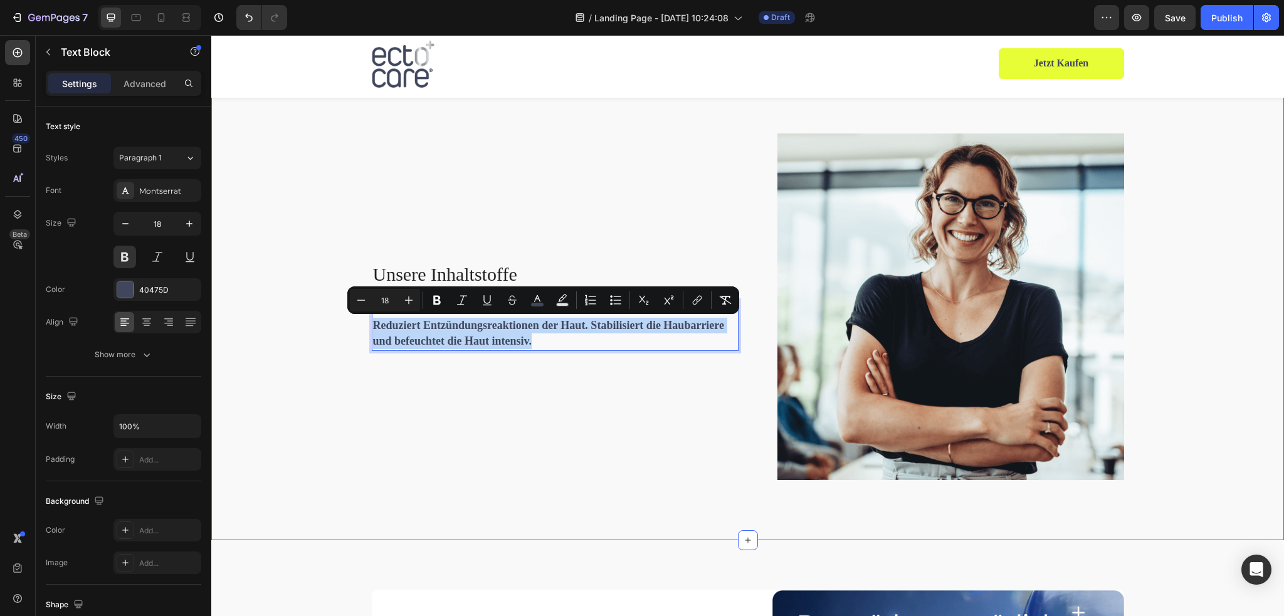
drag, startPoint x: 571, startPoint y: 341, endPoint x: 340, endPoint y: 325, distance: 231.9
click at [340, 325] on div "Unsere Inhaltstoffe Heading medEctoin ® Reduziert Entzündungsreaktionen der Hau…" at bounding box center [748, 312] width 1054 height 357
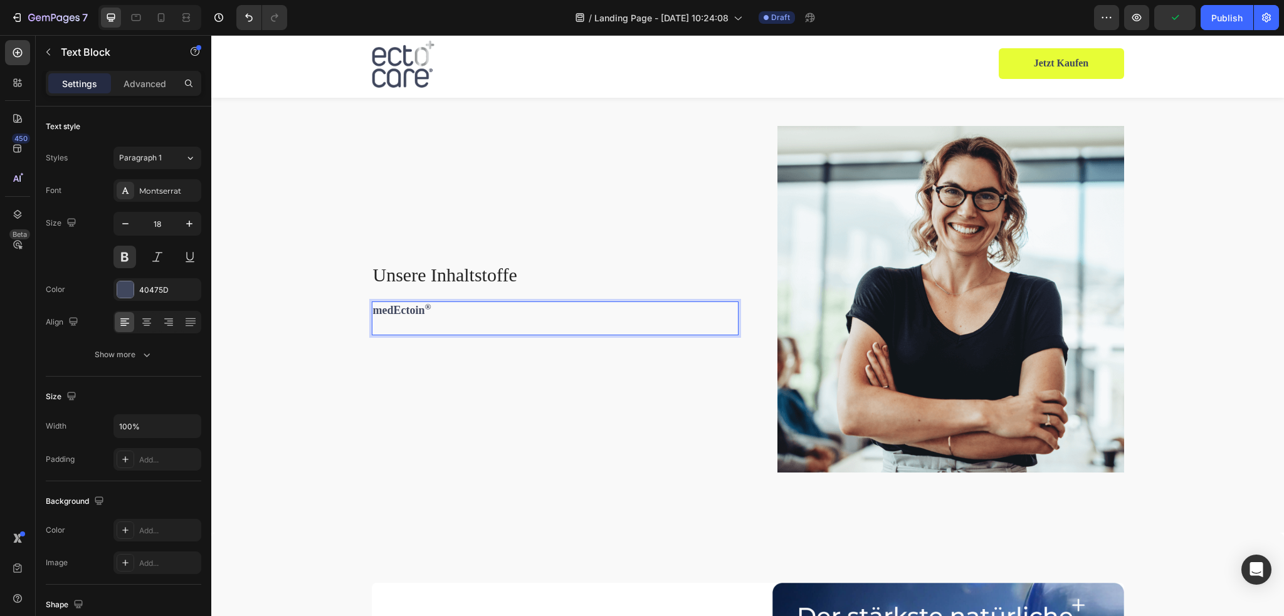
scroll to position [1756, 0]
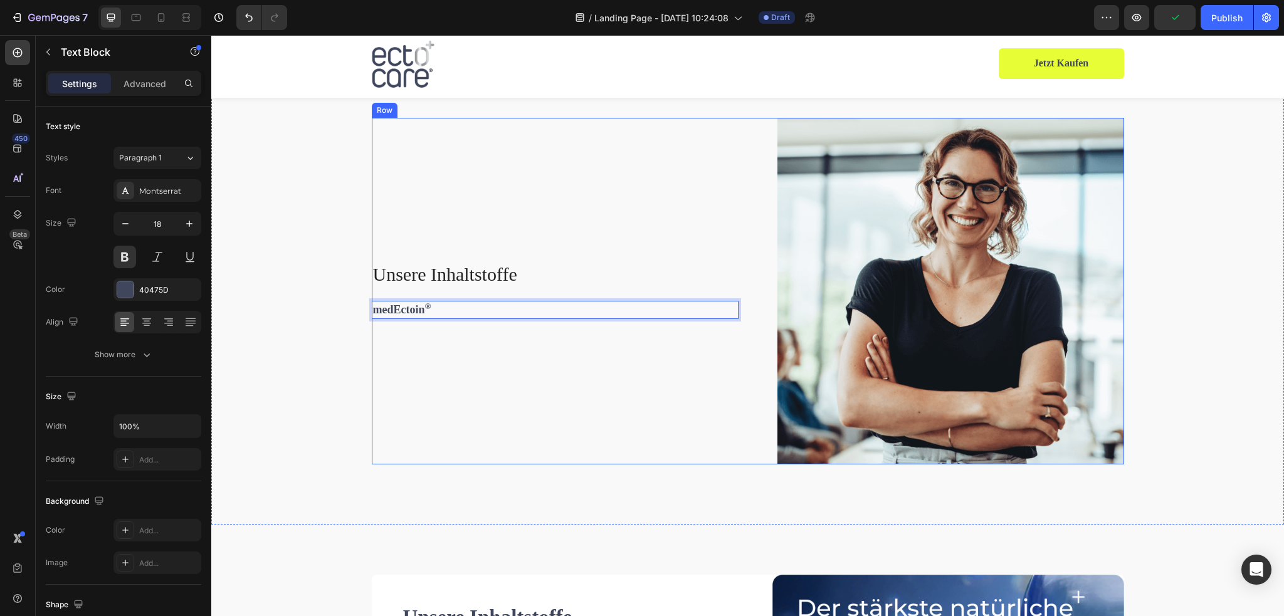
click at [468, 325] on div "Unsere Inhaltstoffe Heading medEctoin ® Text Block 16" at bounding box center [555, 291] width 367 height 347
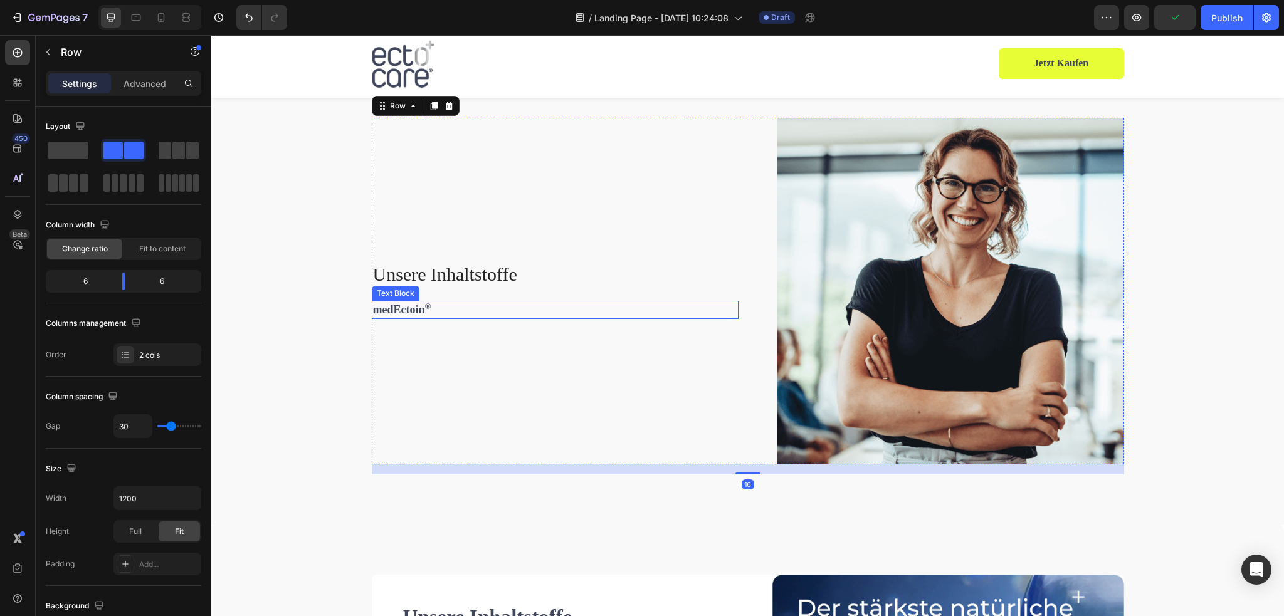
click at [458, 310] on p "medEctoin ®" at bounding box center [555, 310] width 364 height 16
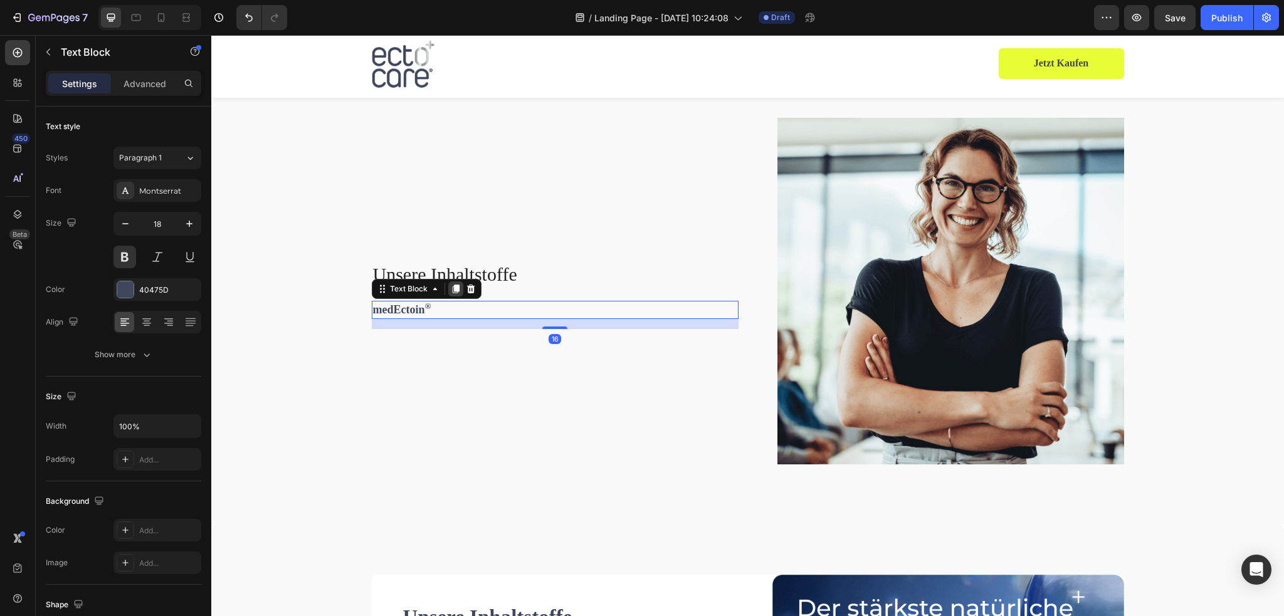
click at [452, 292] on icon at bounding box center [455, 289] width 7 height 9
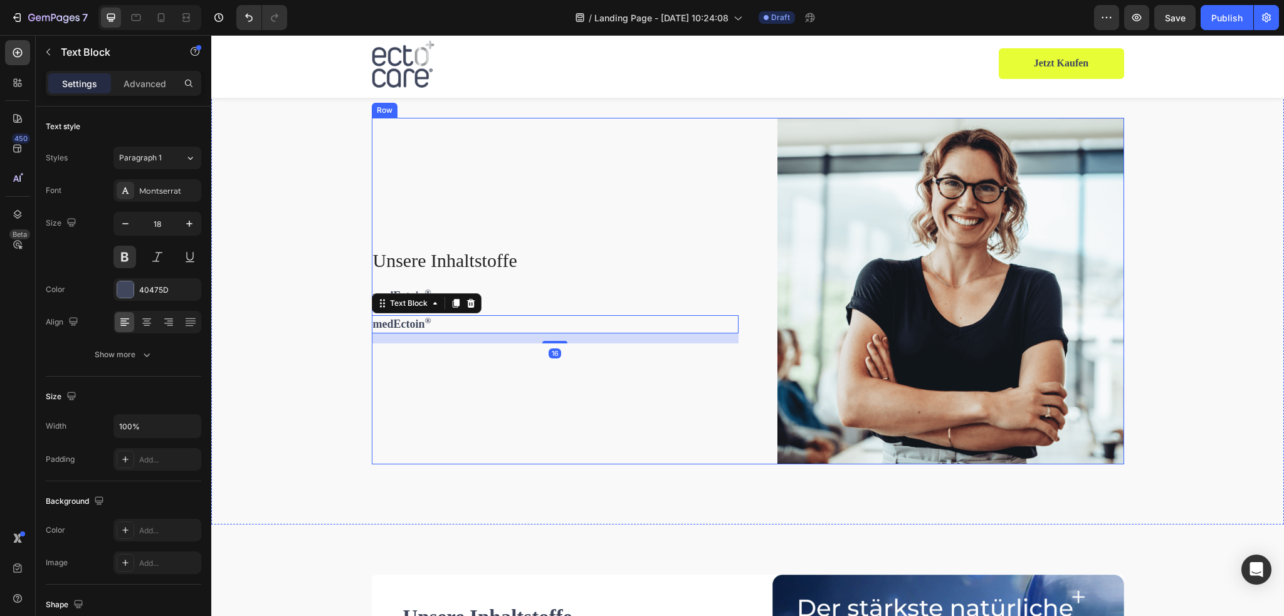
click at [545, 309] on div "Unsere Inhaltstoffe Heading medEctoin ® Text Block medEctoin ® Text Block 16" at bounding box center [555, 291] width 367 height 347
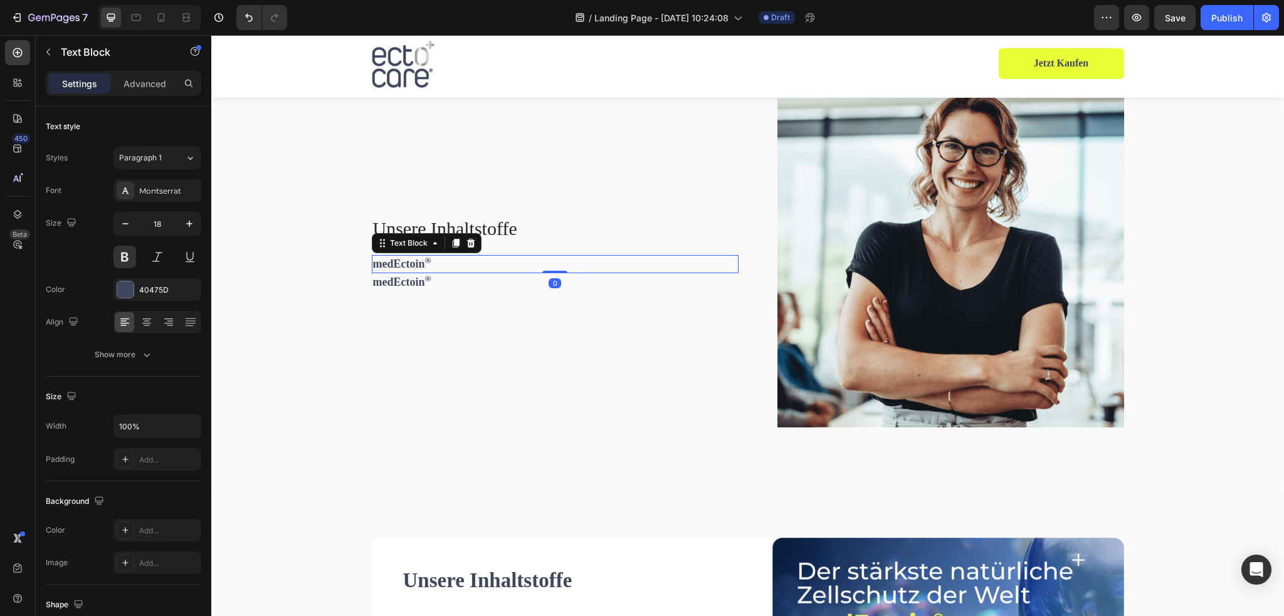
drag, startPoint x: 547, startPoint y: 314, endPoint x: 482, endPoint y: 308, distance: 65.5
click at [563, 273] on div "medEctoin ® Text Block 0" at bounding box center [555, 264] width 367 height 18
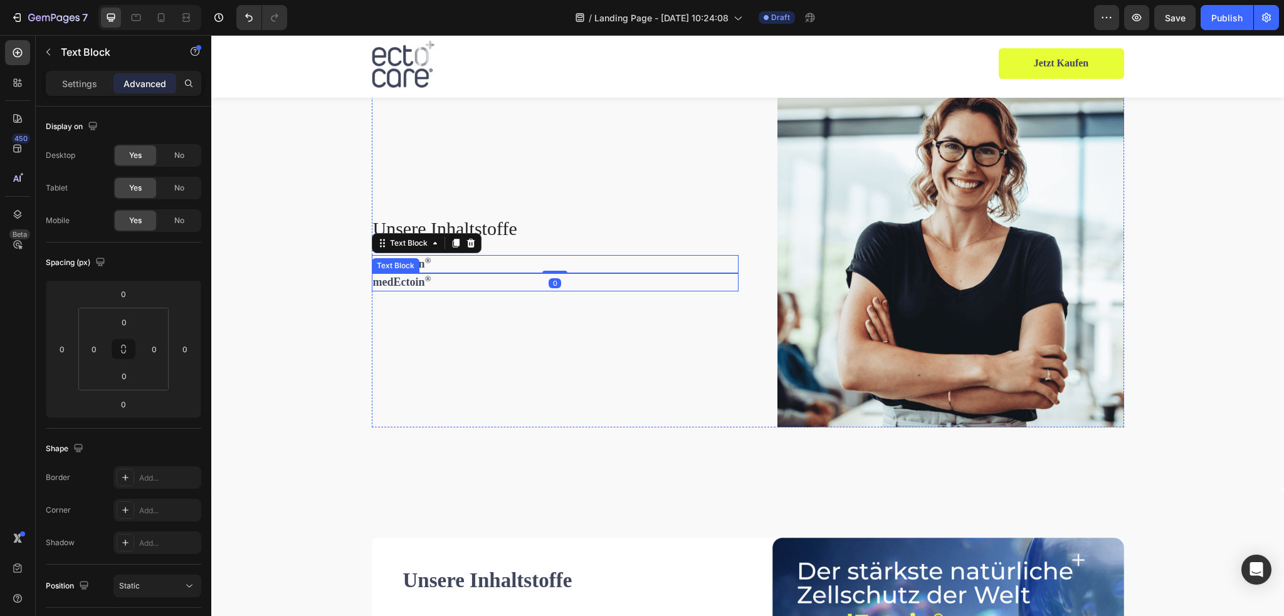
click at [436, 290] on p "medEctoin ®" at bounding box center [555, 283] width 364 height 16
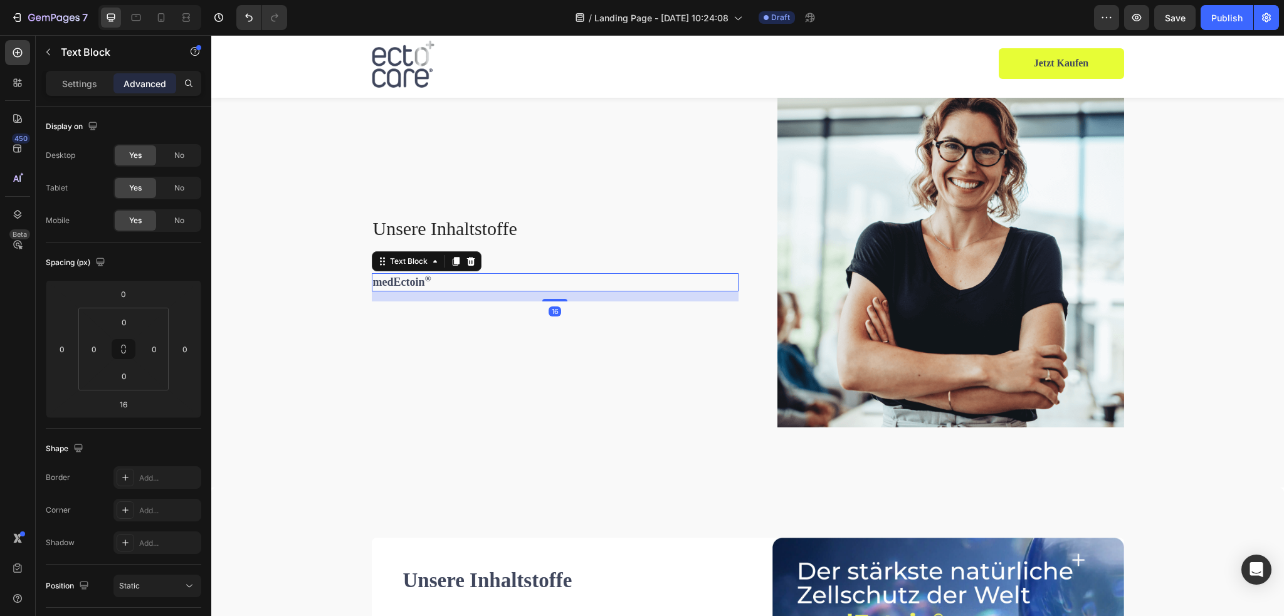
click at [411, 290] on p "medEctoin ®" at bounding box center [555, 283] width 364 height 16
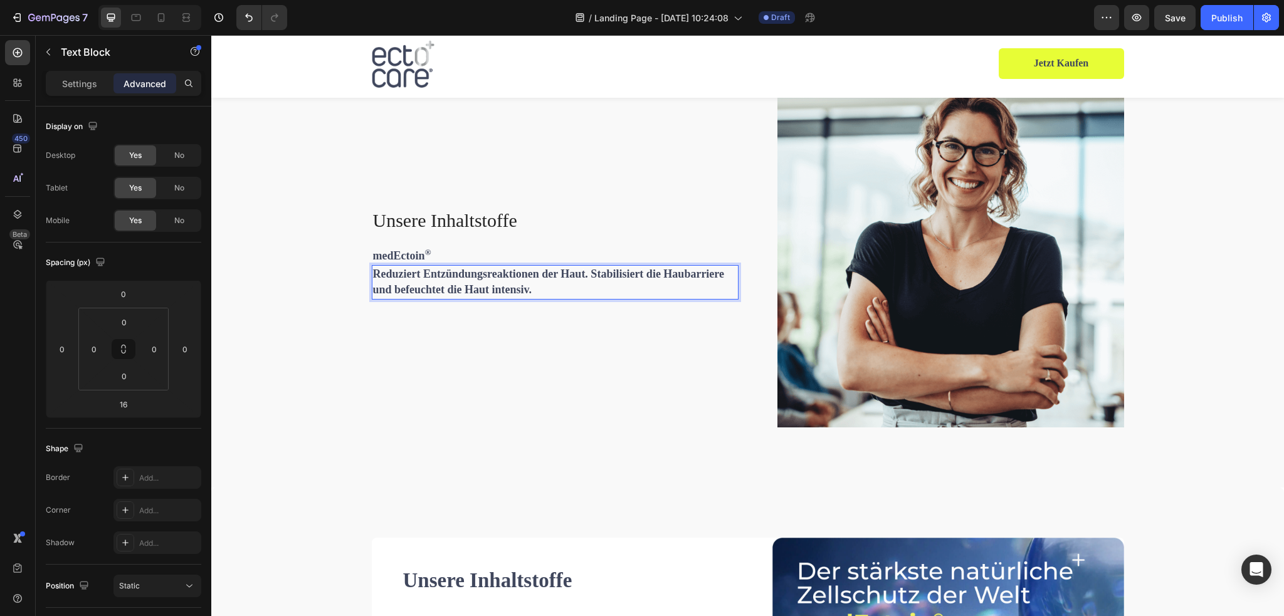
scroll to position [1748, 0]
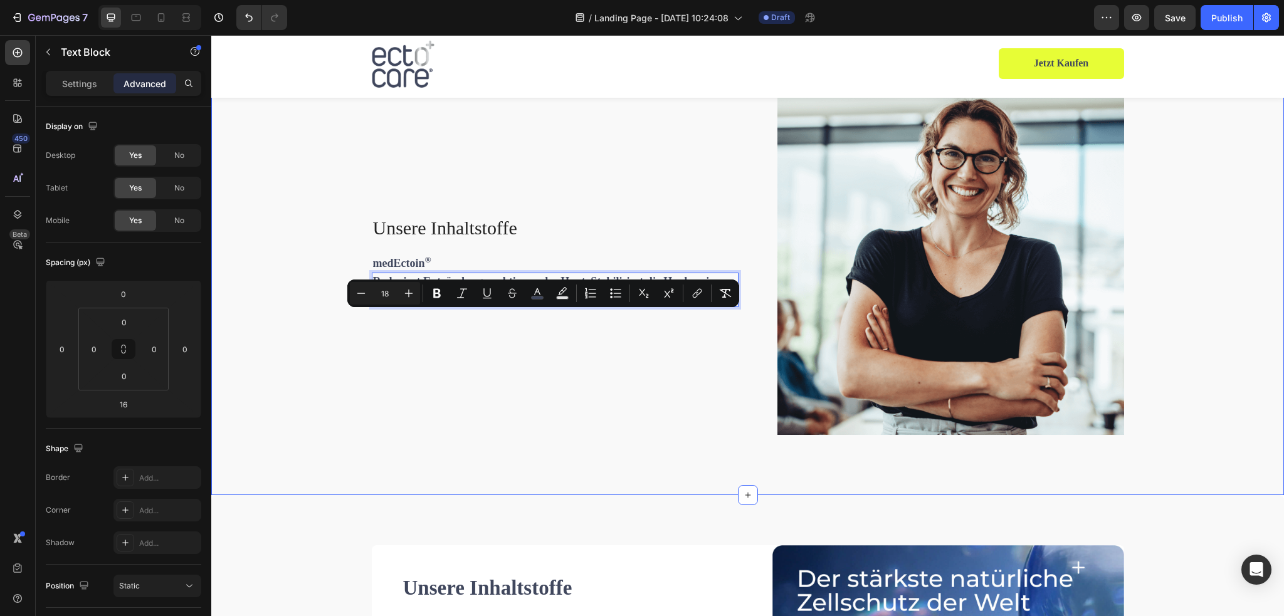
click at [412, 357] on div "Unsere Inhaltstoffe Heading medEctoin ® Text Block Reduziert Entzündungsreaktio…" at bounding box center [555, 261] width 367 height 347
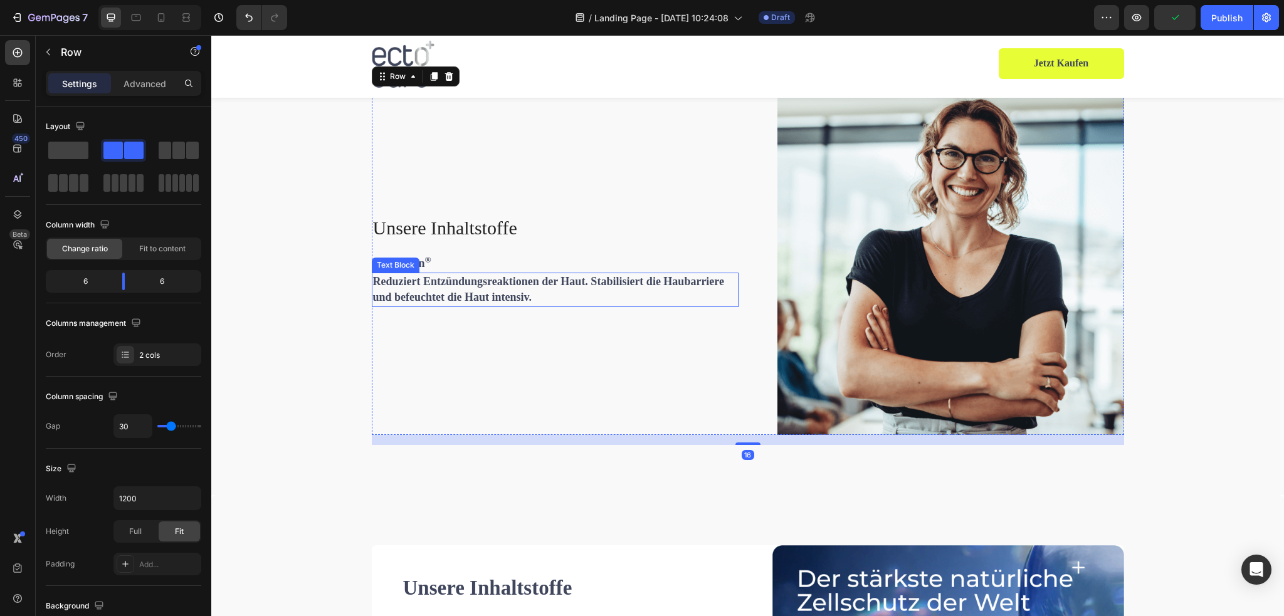
click at [414, 305] on p "Reduziert Entzündungsreaktionen der Haut. Stabilisiert die Haubarriere und befe…" at bounding box center [555, 289] width 364 height 31
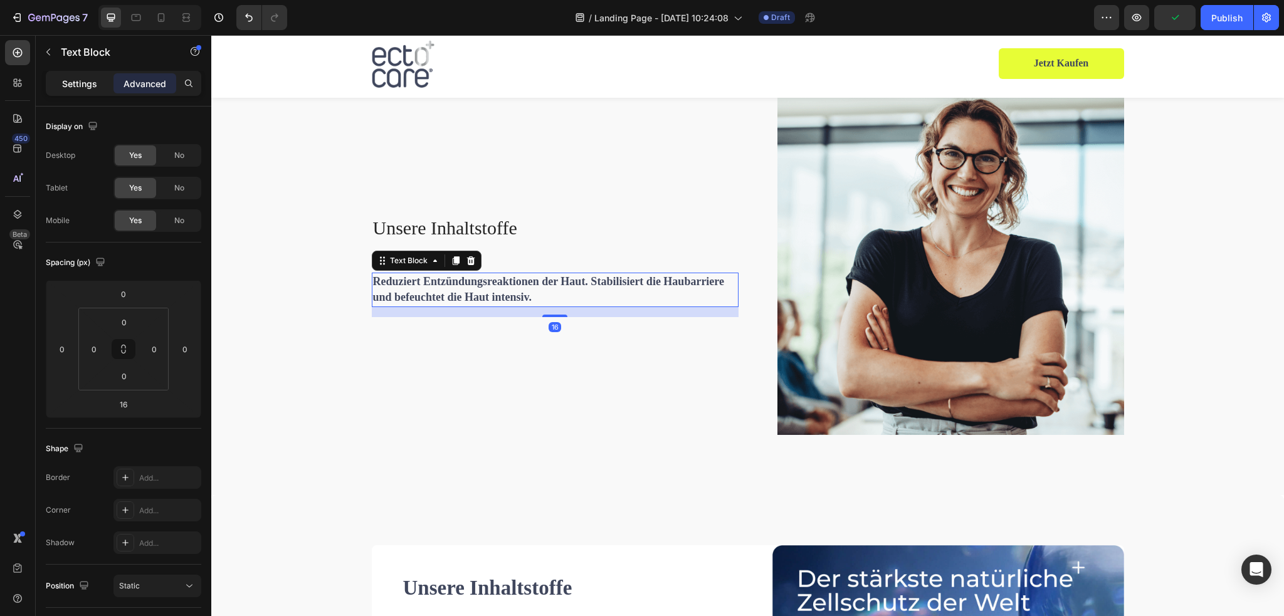
click at [82, 82] on p "Settings" at bounding box center [79, 83] width 35 height 13
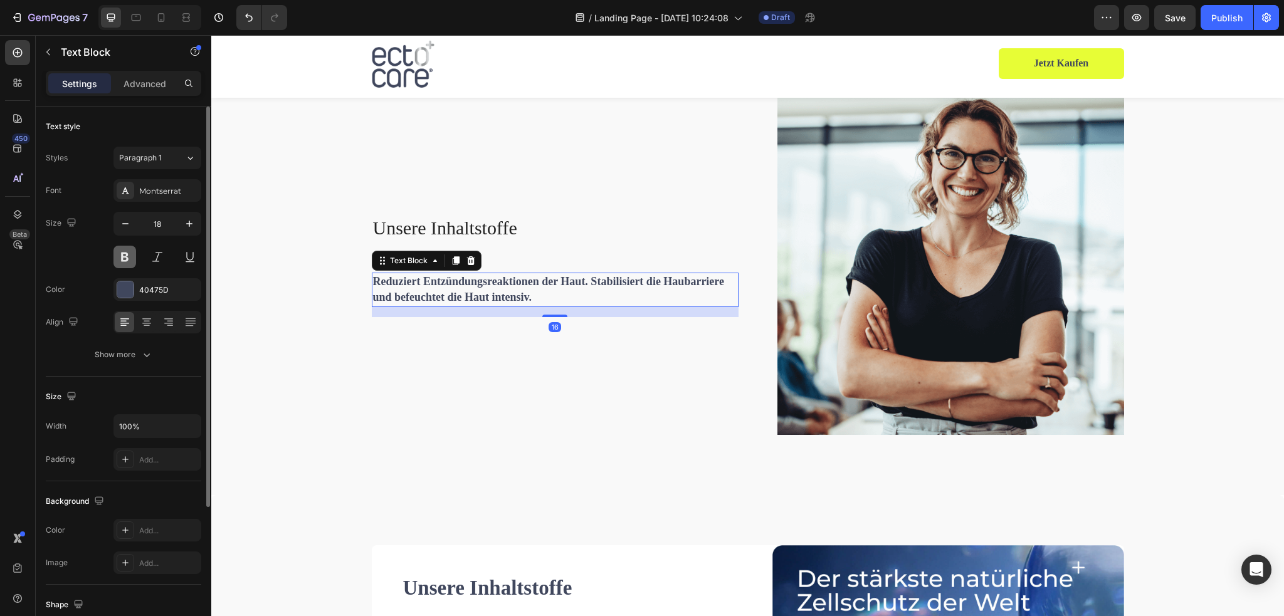
click at [123, 251] on button at bounding box center [125, 257] width 23 height 23
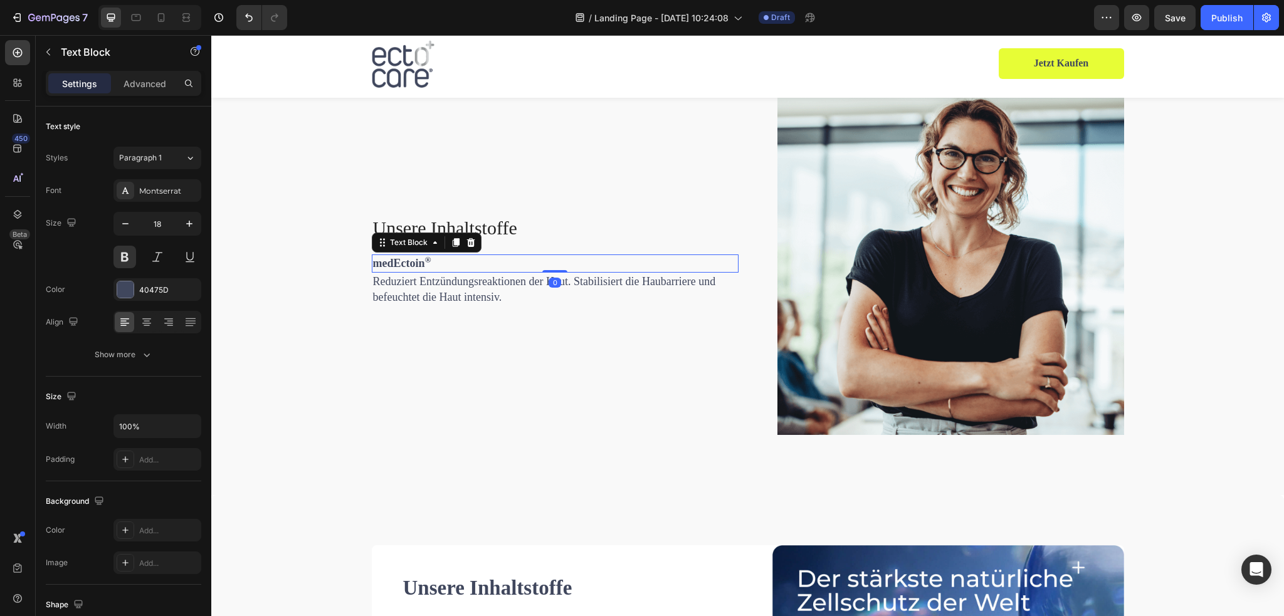
click at [551, 273] on div "medEctoin ®" at bounding box center [555, 264] width 367 height 18
click at [492, 304] on span "Reduziert Entzündungsreaktionen der Haut. Stabilisiert die Haubarriere und befe…" at bounding box center [544, 289] width 343 height 28
click at [521, 272] on p "medEctoin ®" at bounding box center [555, 264] width 364 height 16
click at [509, 305] on p "Reduziert Entzündungsreaktionen der Haut. Stabilisiert die Haubarriere und befe…" at bounding box center [555, 289] width 364 height 31
click at [502, 272] on p "medEctoin ®" at bounding box center [555, 264] width 364 height 16
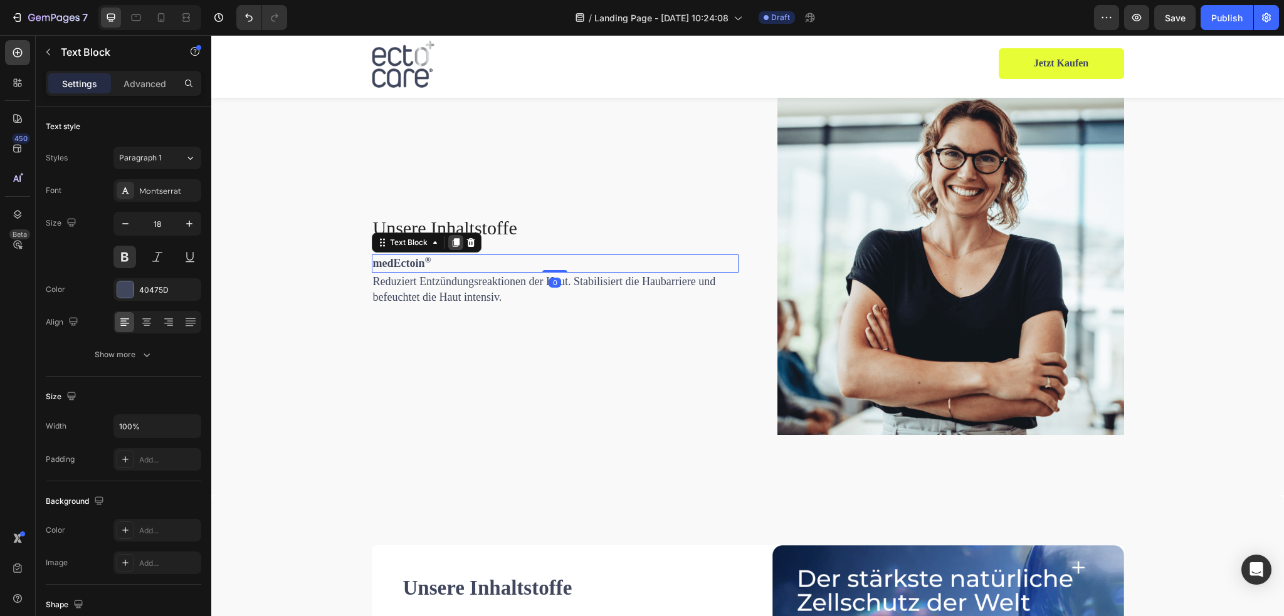
click at [451, 248] on icon at bounding box center [456, 243] width 10 height 10
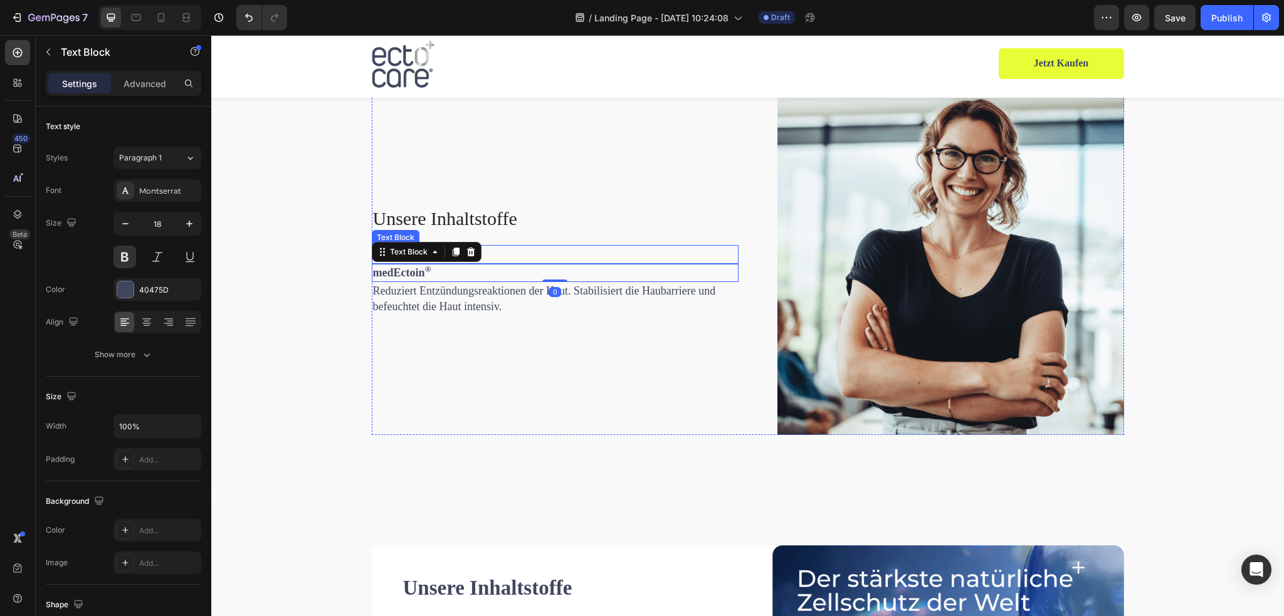
click at [495, 262] on p "medEctoin ®" at bounding box center [555, 254] width 364 height 16
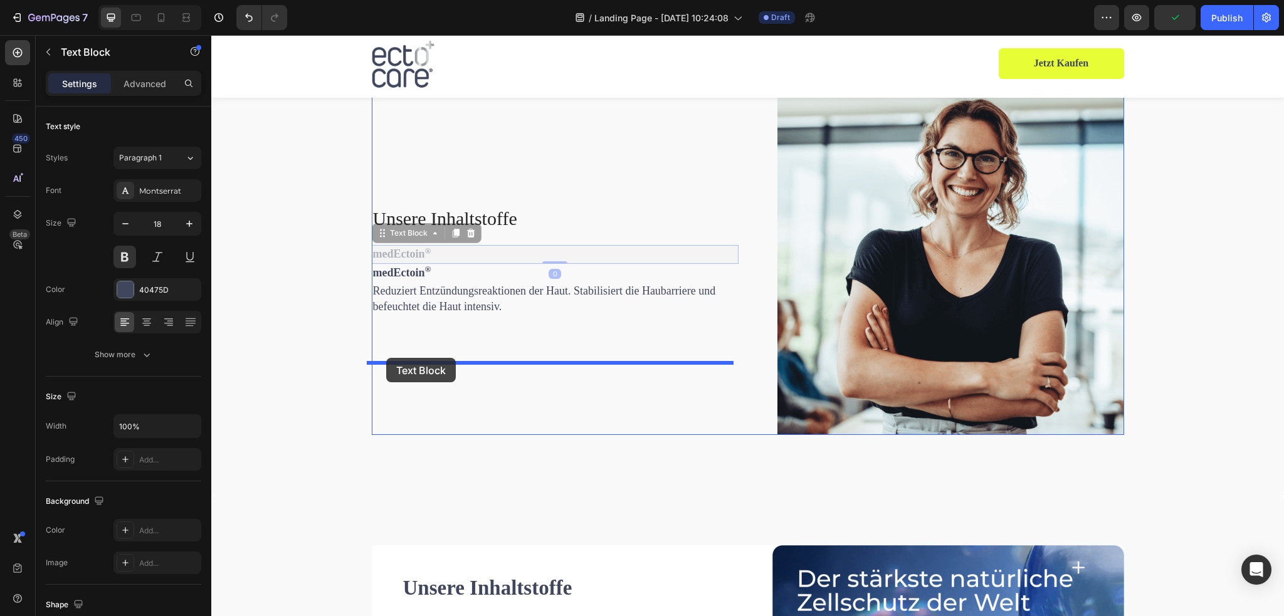
drag, startPoint x: 375, startPoint y: 273, endPoint x: 386, endPoint y: 358, distance: 86.0
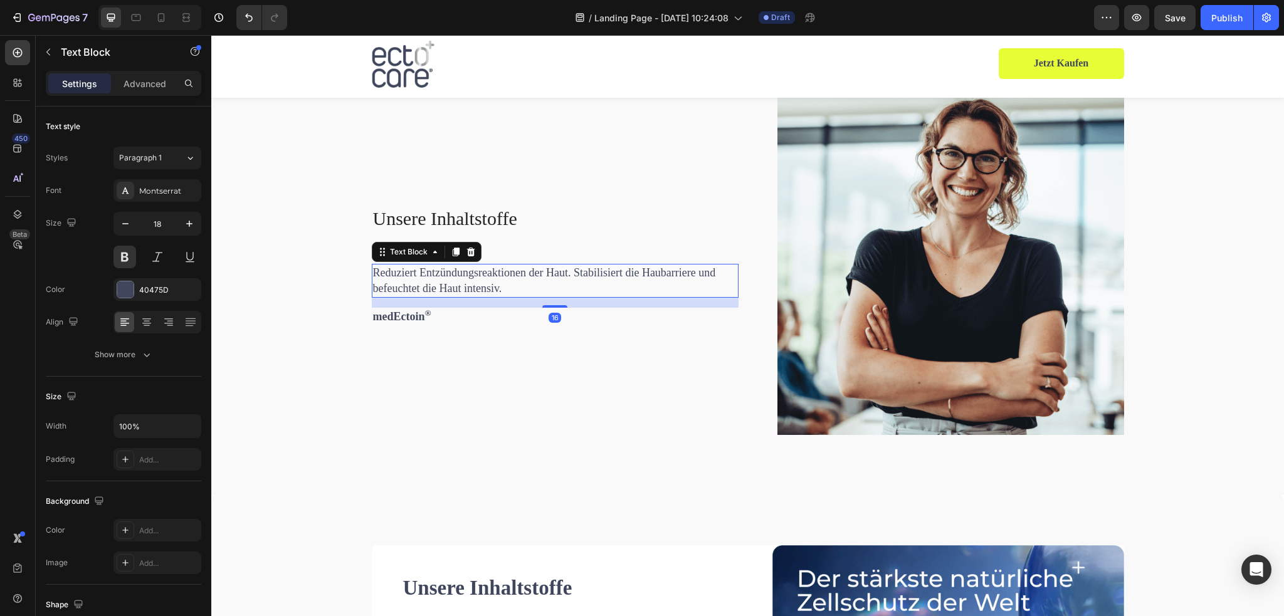
click at [415, 295] on span "Reduziert Entzündungsreaktionen der Haut. Stabilisiert die Haubarriere und befe…" at bounding box center [544, 281] width 343 height 28
click at [452, 256] on icon at bounding box center [455, 252] width 7 height 9
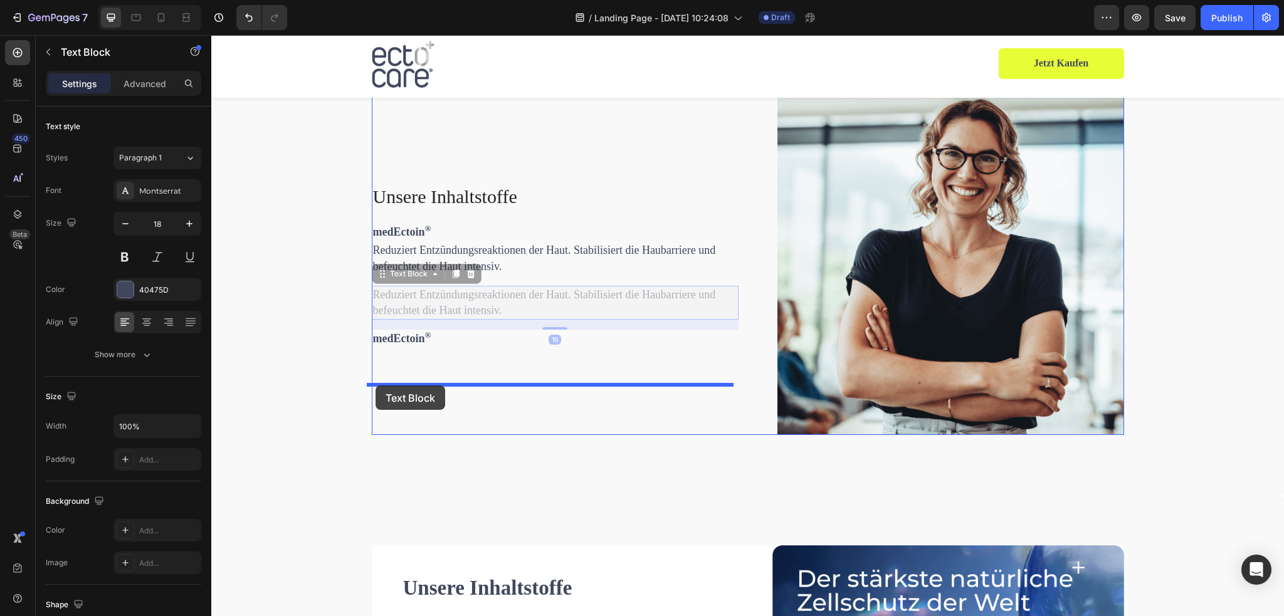
drag, startPoint x: 378, startPoint y: 315, endPoint x: 376, endPoint y: 386, distance: 70.9
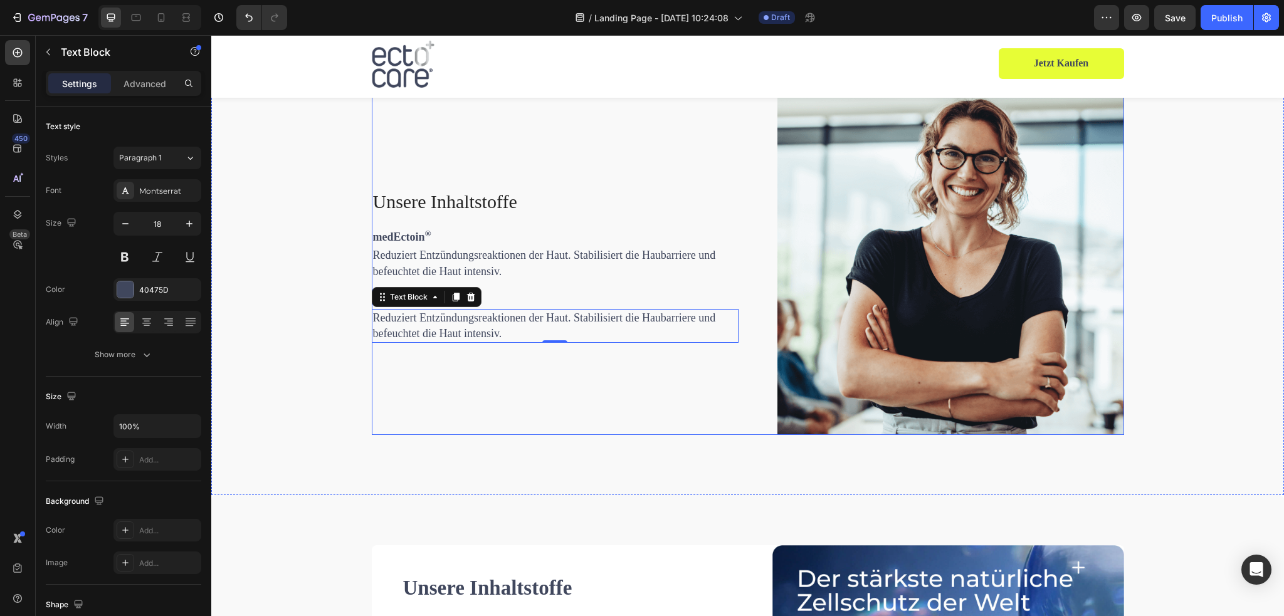
scroll to position [1999, 0]
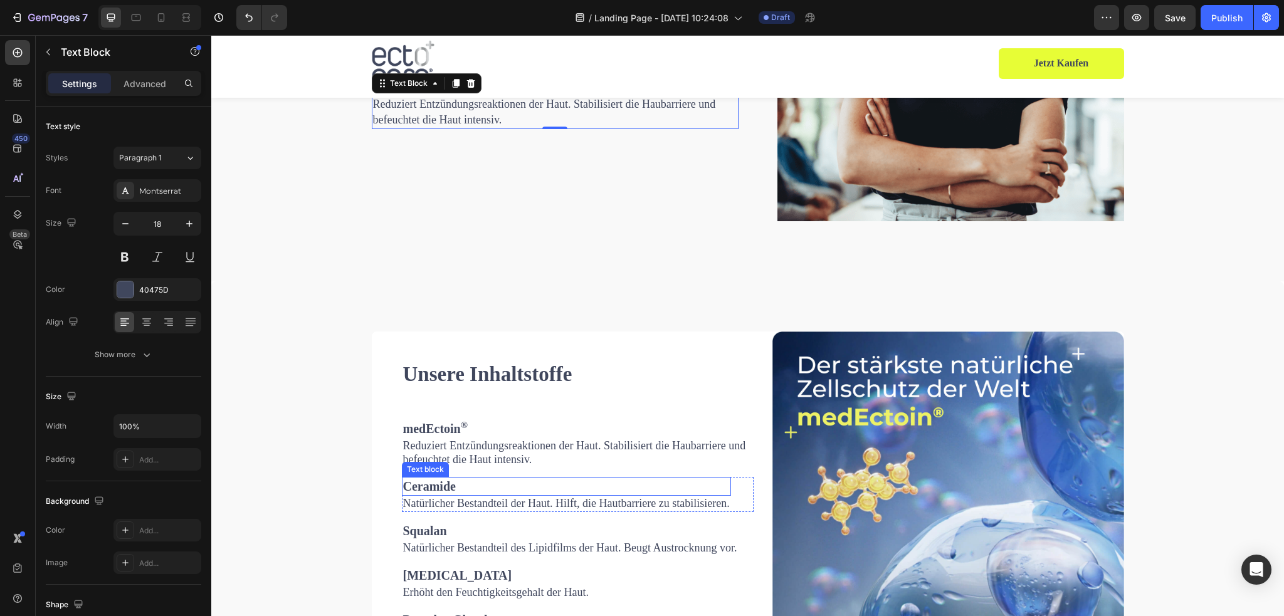
click at [436, 491] on strong "Ceramide" at bounding box center [429, 487] width 53 height 14
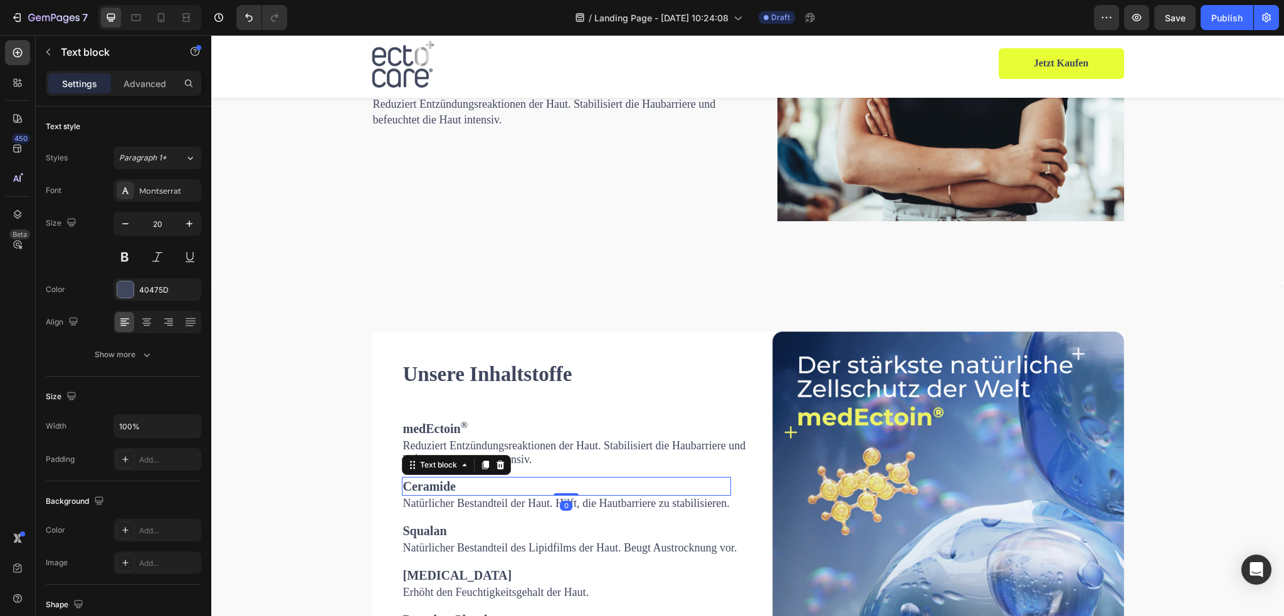
click at [436, 491] on strong "Ceramide" at bounding box center [429, 487] width 53 height 14
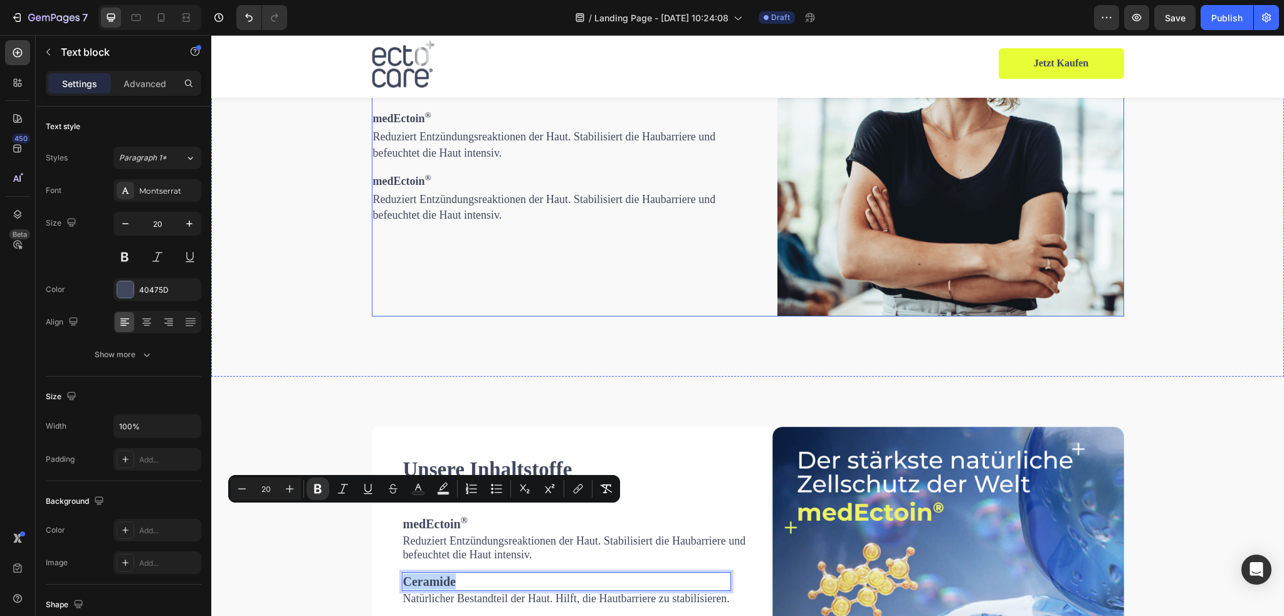
scroll to position [1874, 0]
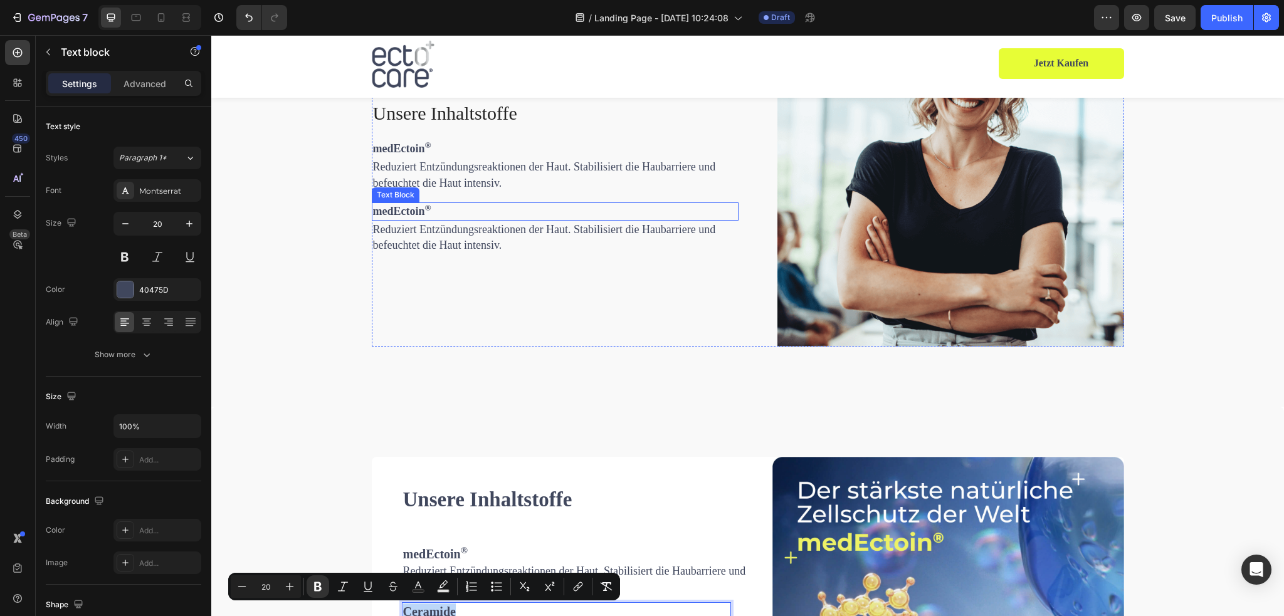
click at [413, 211] on p "medEctoin ®" at bounding box center [555, 212] width 364 height 16
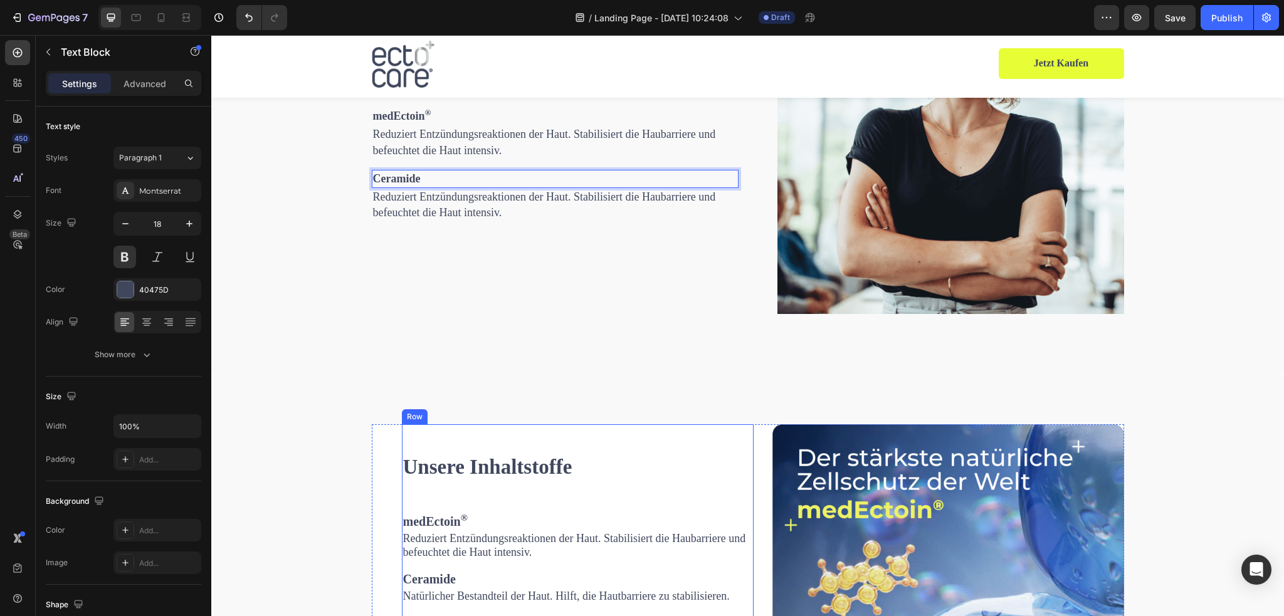
scroll to position [1937, 0]
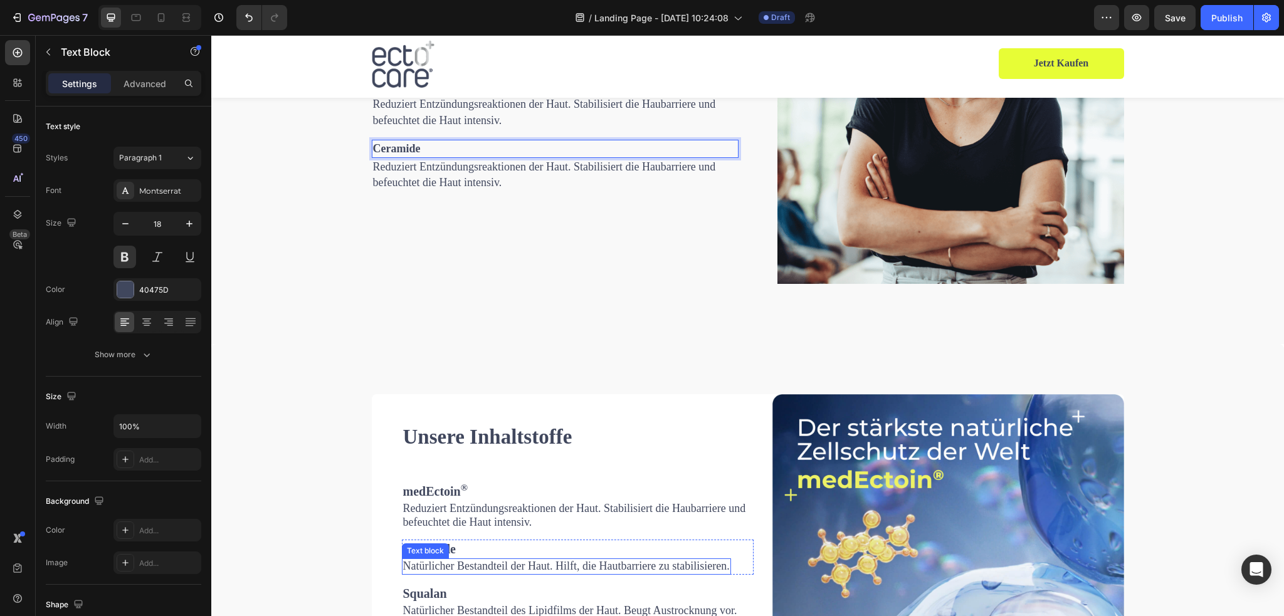
click at [446, 573] on span "Natürlicher Bestandteil der Haut. Hilft, die Hautbarriere zu stabilisieren." at bounding box center [566, 566] width 327 height 13
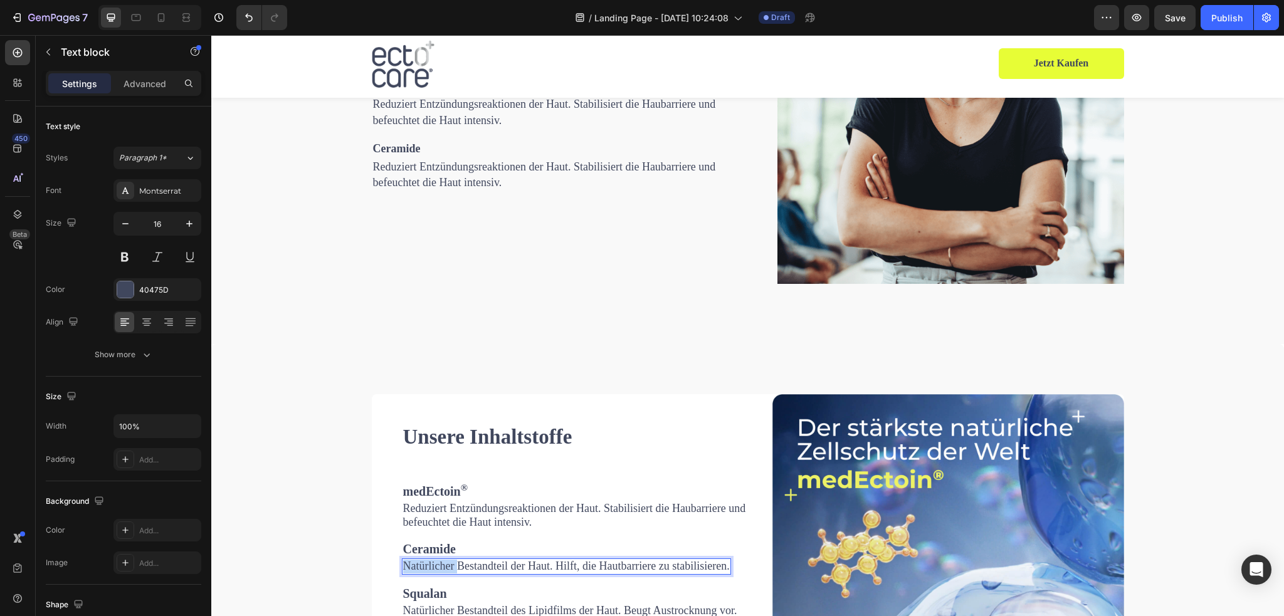
click at [446, 573] on span "Natürlicher Bestandteil der Haut. Hilft, die Hautbarriere zu stabilisieren." at bounding box center [566, 566] width 327 height 13
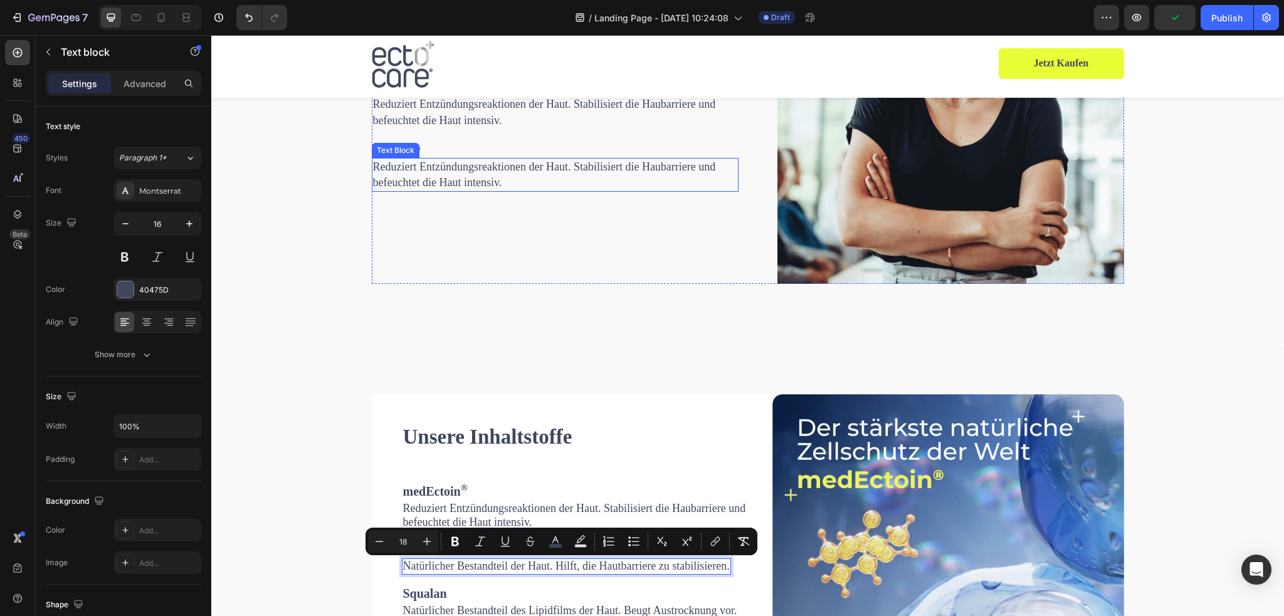
click at [426, 159] on p "Reduziert Entzündungsreaktionen der Haut. Stabilisiert die Haubarriere und befe…" at bounding box center [555, 174] width 364 height 31
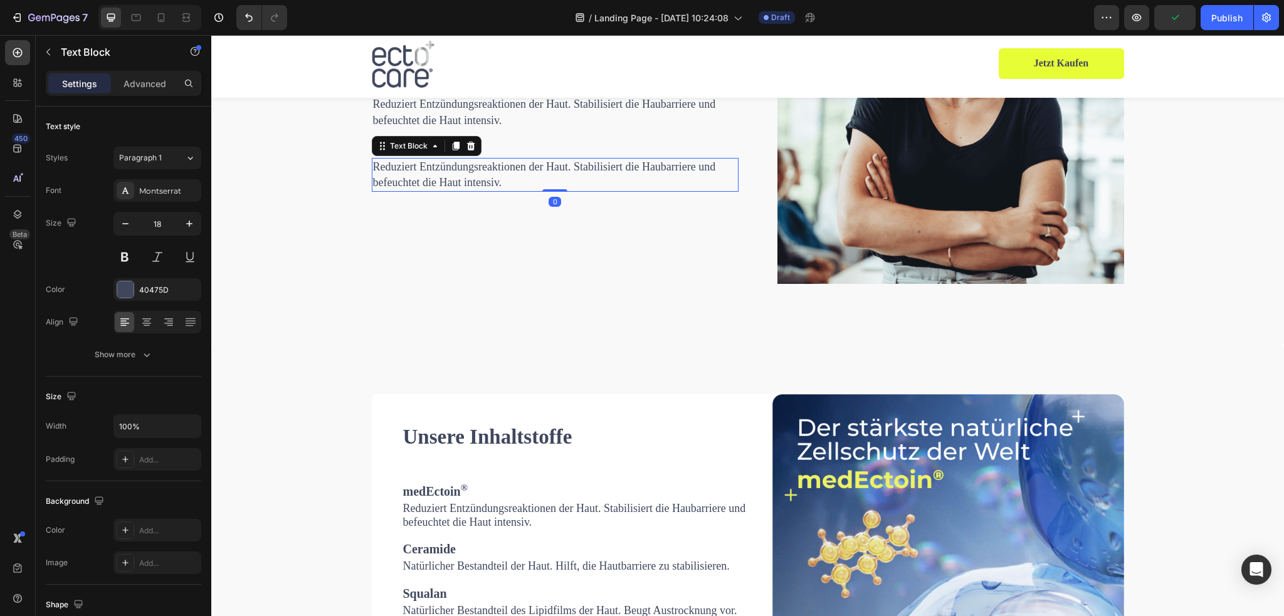
click at [426, 159] on p "Reduziert Entzündungsreaktionen der Haut. Stabilisiert die Haubarriere und befe…" at bounding box center [555, 174] width 364 height 31
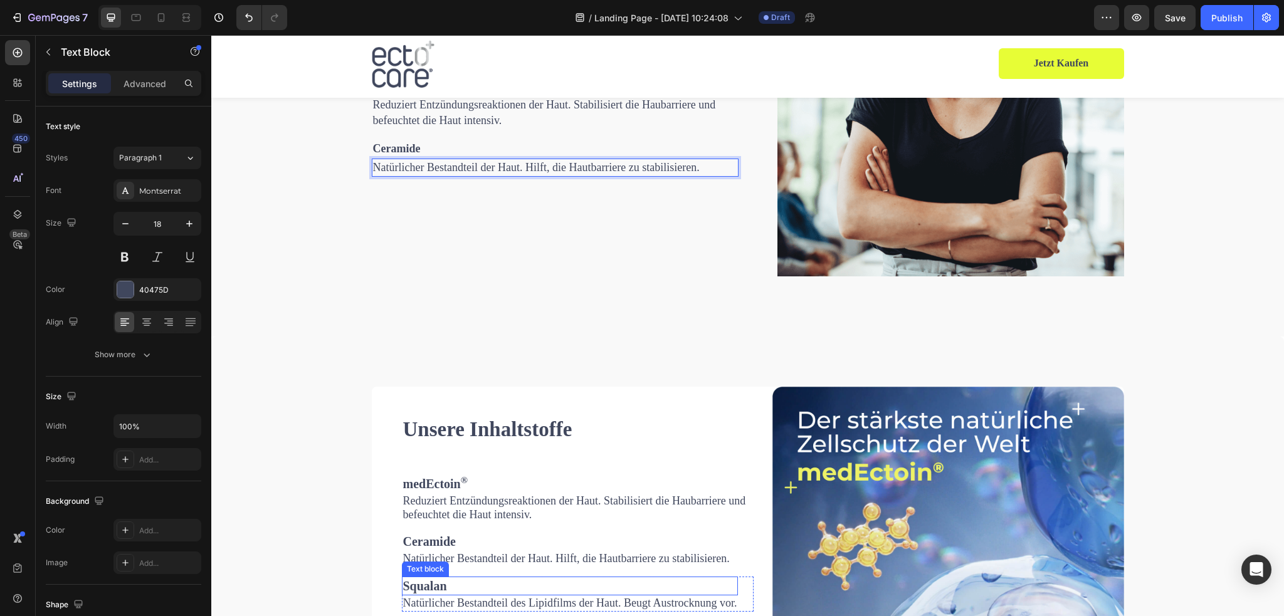
click at [426, 590] on strong "Squalan" at bounding box center [425, 586] width 44 height 14
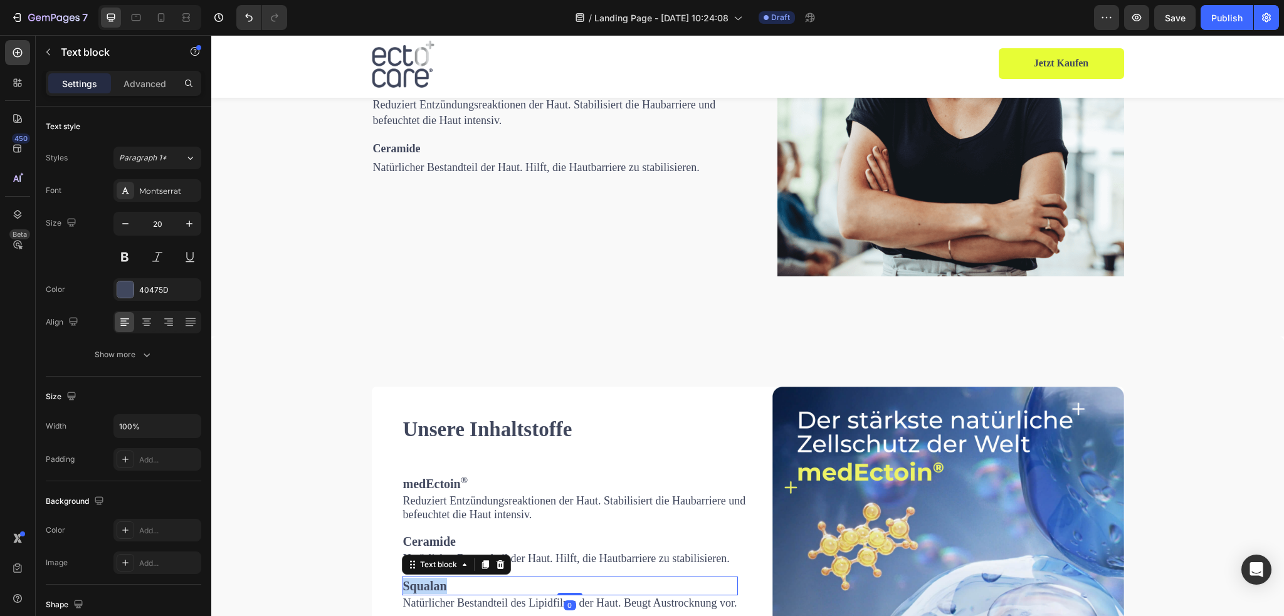
click at [426, 590] on strong "Squalan" at bounding box center [425, 586] width 44 height 14
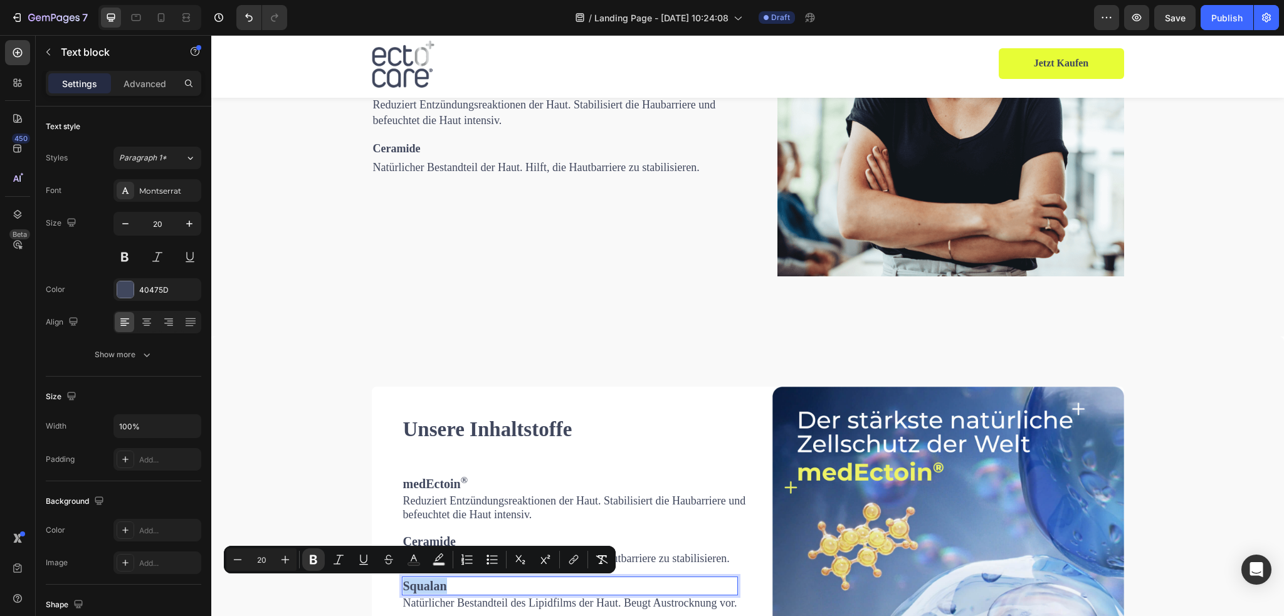
copy strong "Squalan"
click at [399, 151] on strong "Ceramide" at bounding box center [397, 148] width 48 height 13
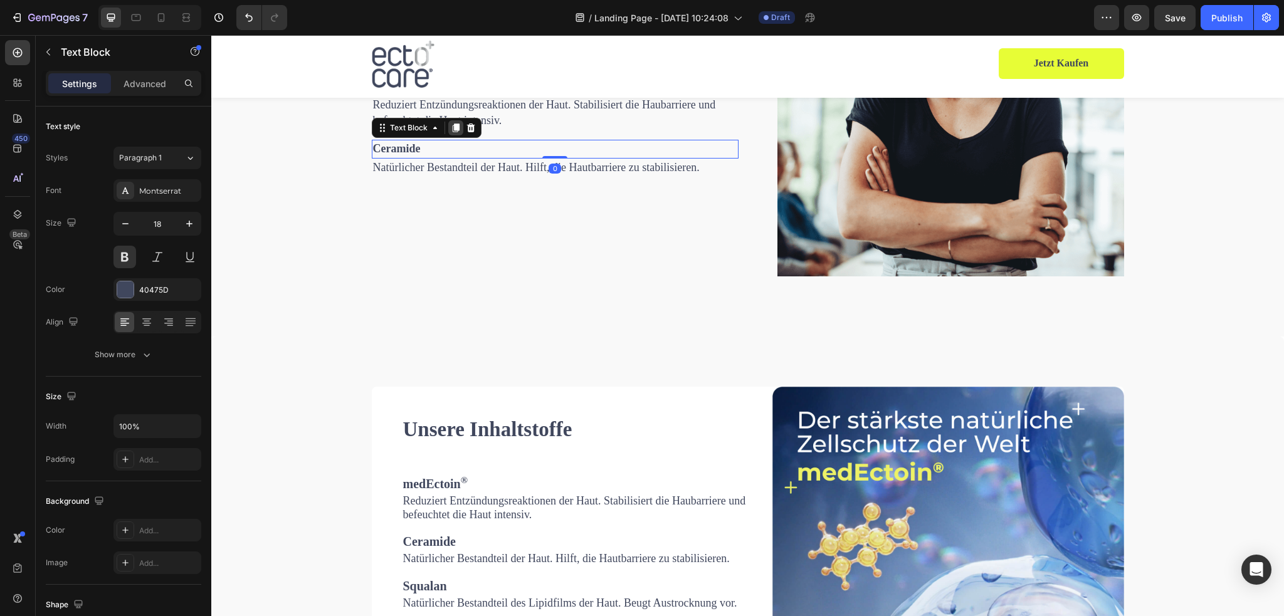
click at [452, 129] on icon at bounding box center [455, 128] width 7 height 9
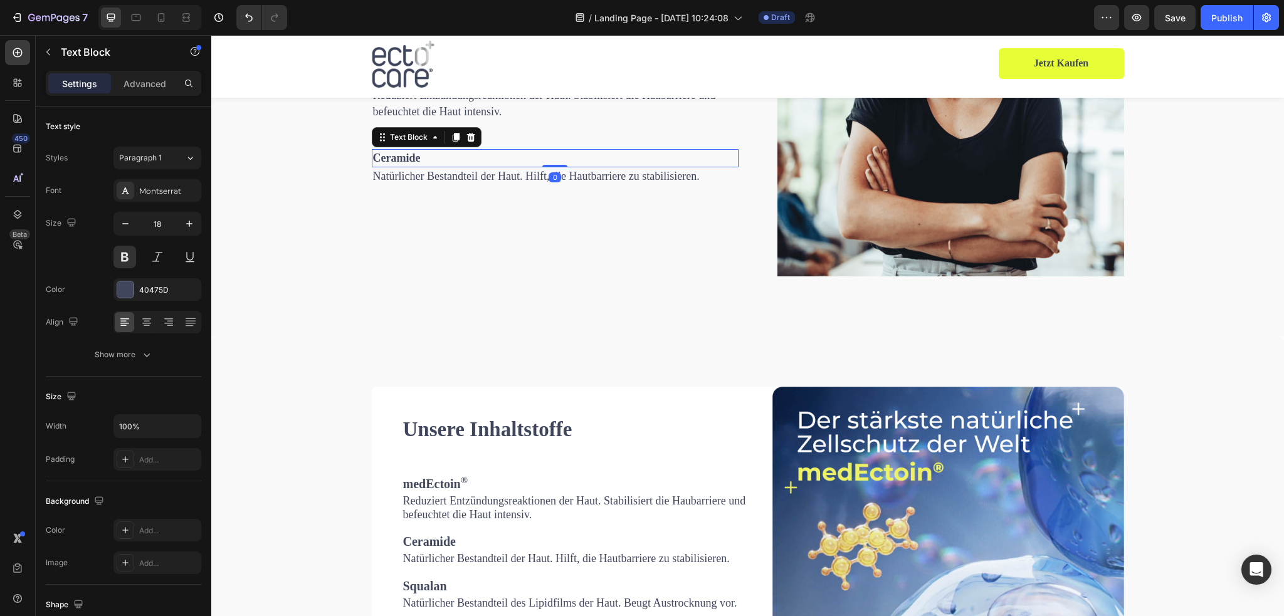
scroll to position [1935, 0]
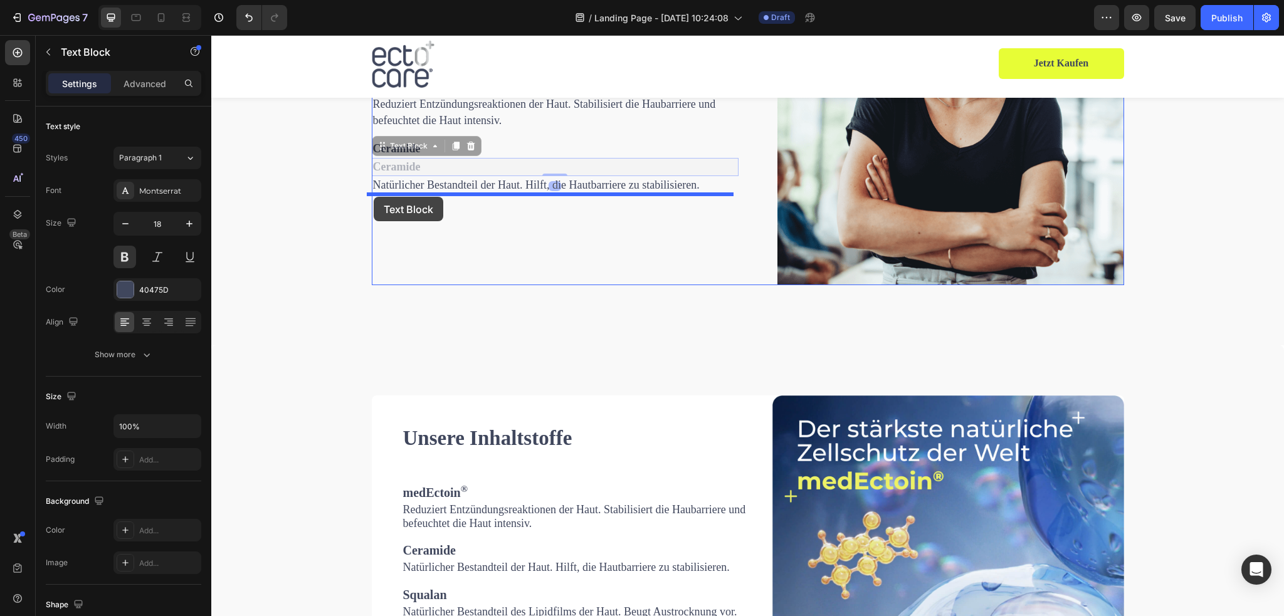
drag, startPoint x: 376, startPoint y: 146, endPoint x: 374, endPoint y: 197, distance: 50.8
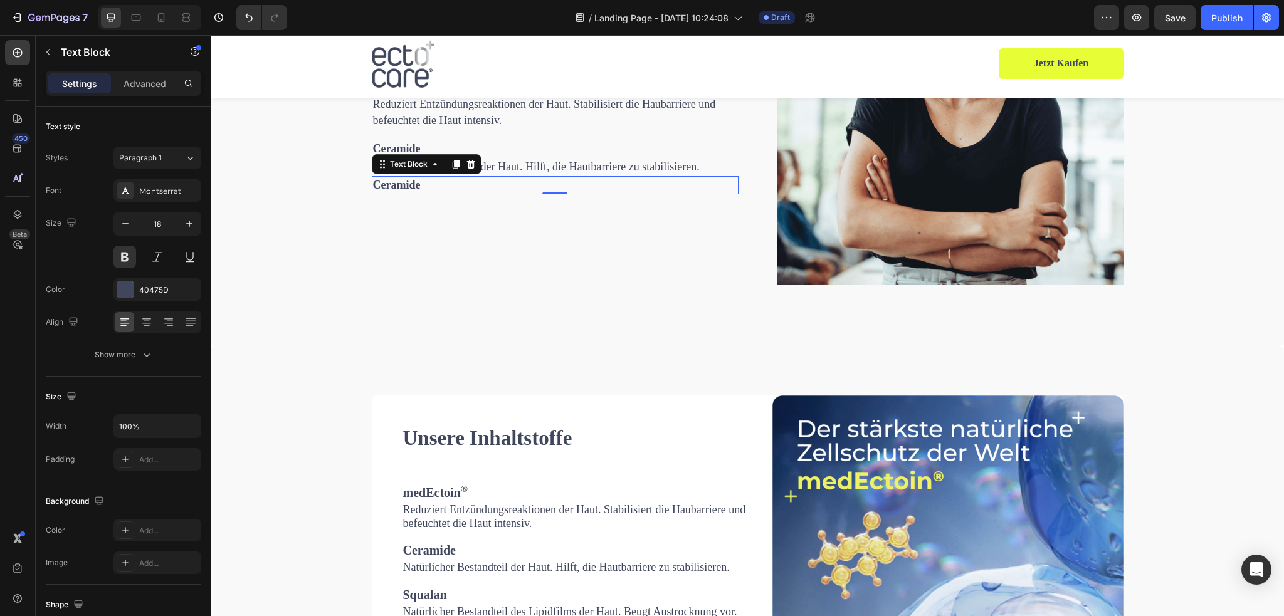
click at [409, 188] on strong "Ceramide" at bounding box center [397, 185] width 48 height 13
click at [446, 609] on span "Natürlicher Bestandteil des Lipidfilms der Haut. Beugt Austrocknung vor." at bounding box center [570, 612] width 334 height 13
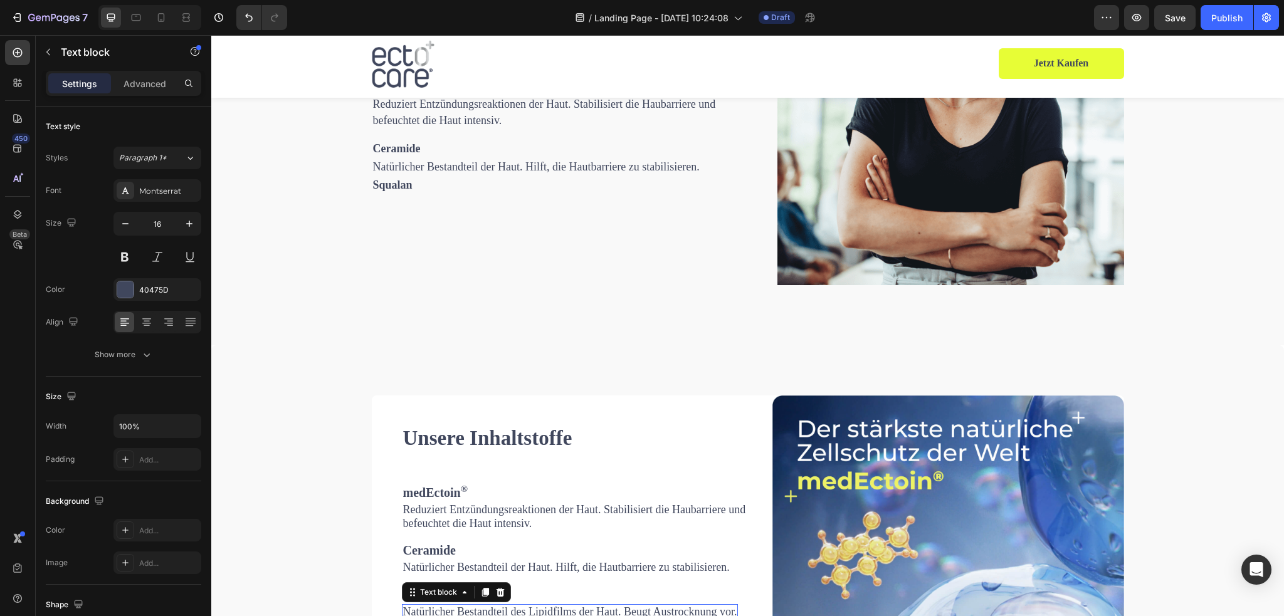
click at [446, 609] on span "Natürlicher Bestandteil des Lipidfilms der Haut. Beugt Austrocknung vor." at bounding box center [570, 612] width 334 height 13
click at [442, 168] on span "Natürlicher Bestandteil der Haut. Hilft, die Hautbarriere zu stabilisieren." at bounding box center [536, 167] width 327 height 13
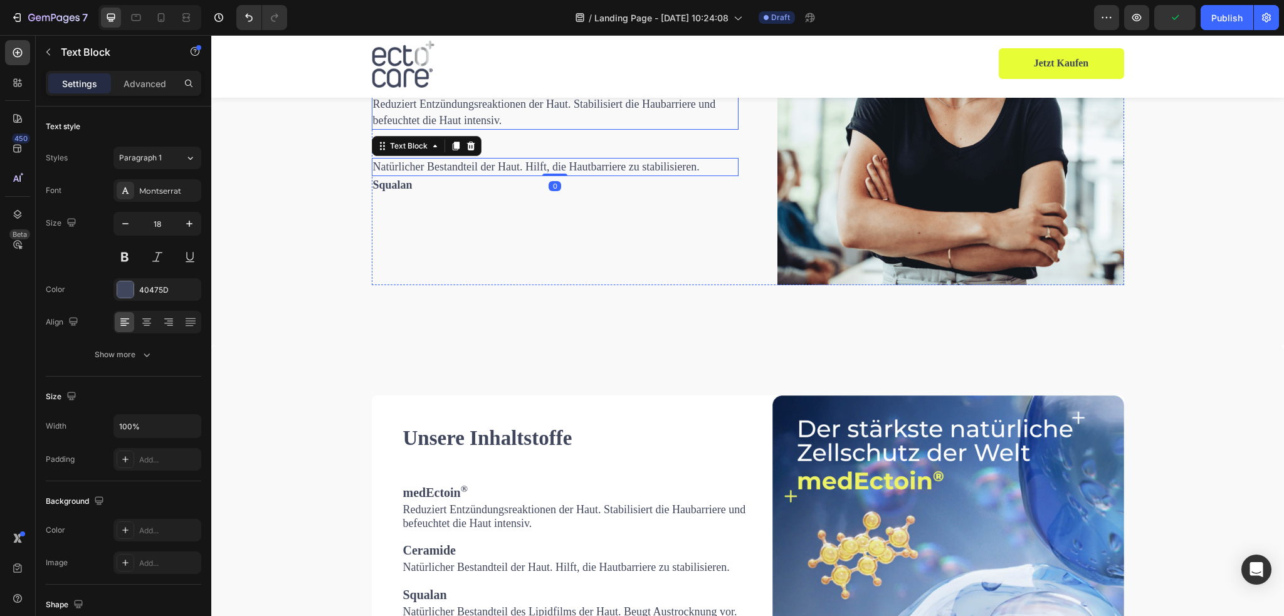
click at [519, 121] on p "Reduziert Entzündungsreaktionen der Haut. Stabilisiert die Haubarriere und befe…" at bounding box center [555, 112] width 364 height 31
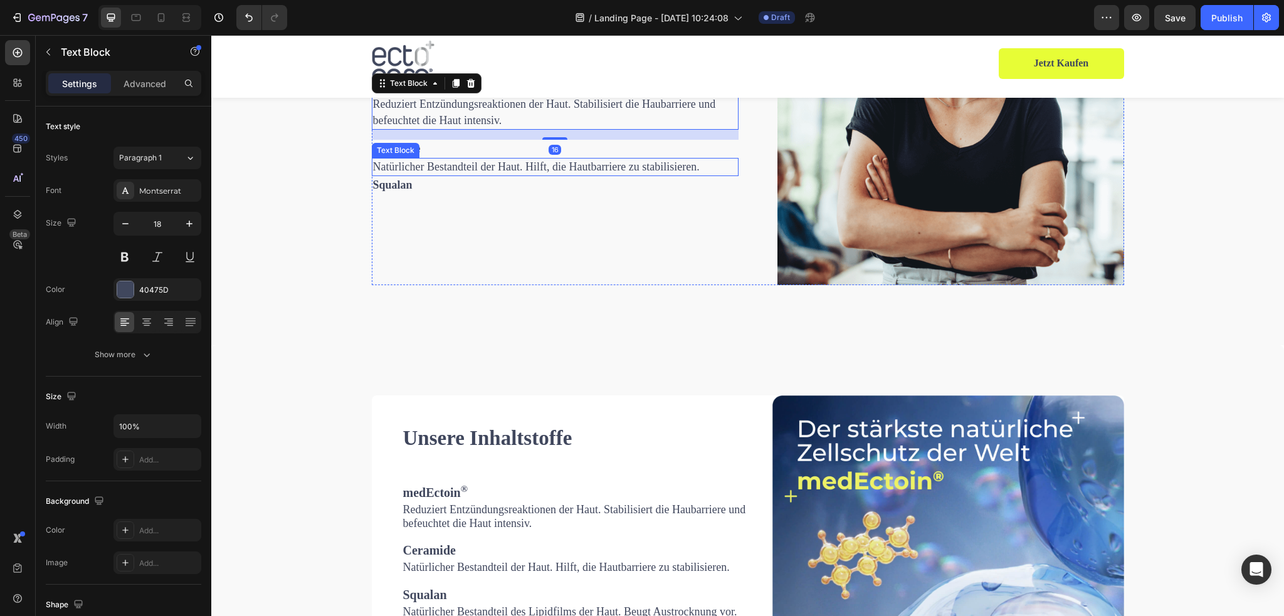
click at [537, 167] on span "Natürlicher Bestandteil der Haut. Hilft, die Hautbarriere zu stabilisieren." at bounding box center [536, 167] width 327 height 13
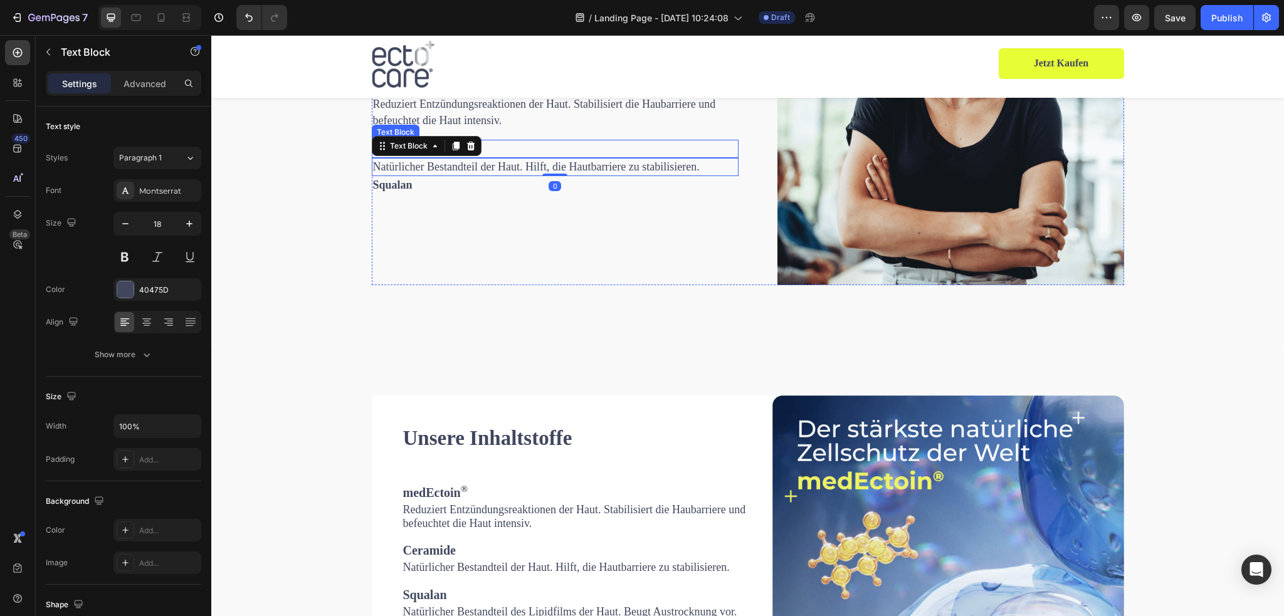
click at [546, 129] on div "Reduziert Entzündungsreaktionen der Haut. Stabilisiert die Haubarriere und befe…" at bounding box center [555, 112] width 367 height 34
click at [552, 126] on p "Reduziert Entzündungsreaktionen der Haut. Stabilisiert die Haubarriere und befe…" at bounding box center [555, 112] width 364 height 31
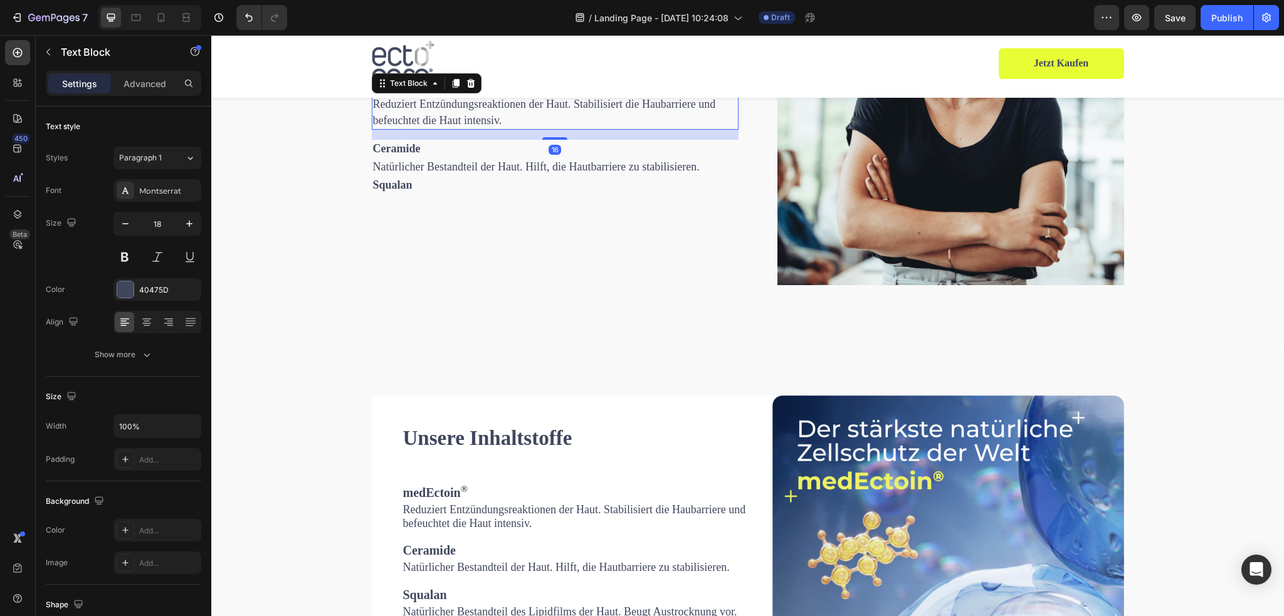
click at [552, 135] on div "16" at bounding box center [555, 135] width 367 height 10
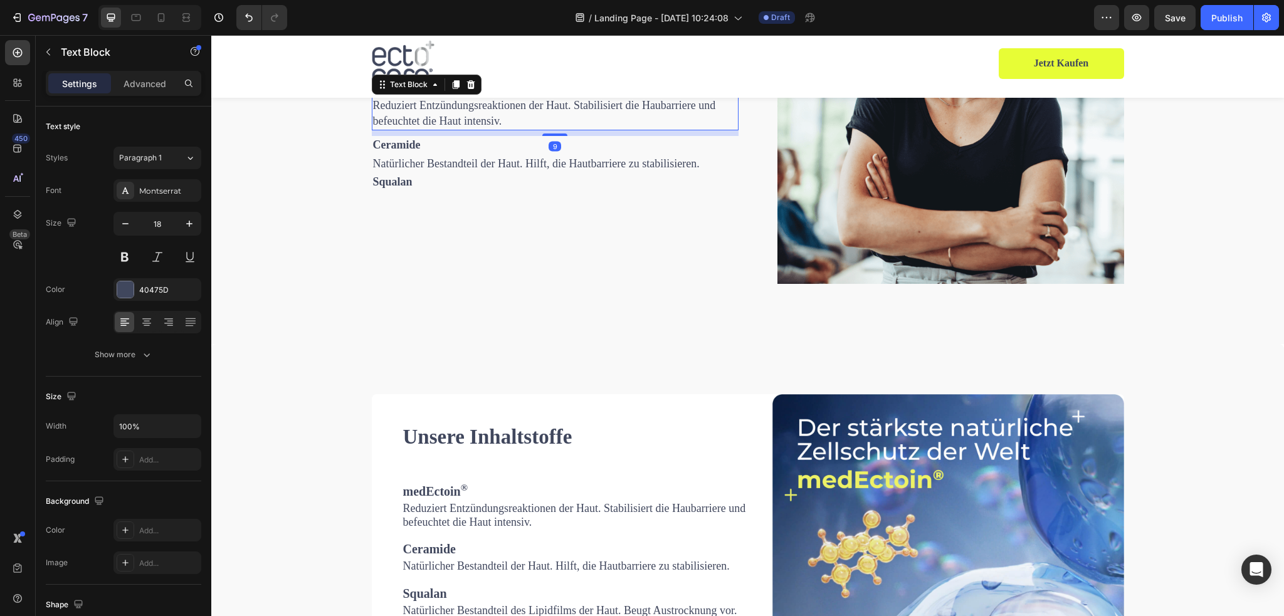
scroll to position [1937, 0]
drag, startPoint x: 552, startPoint y: 137, endPoint x: 564, endPoint y: 134, distance: 13.1
click at [564, 130] on div "10" at bounding box center [555, 130] width 367 height 0
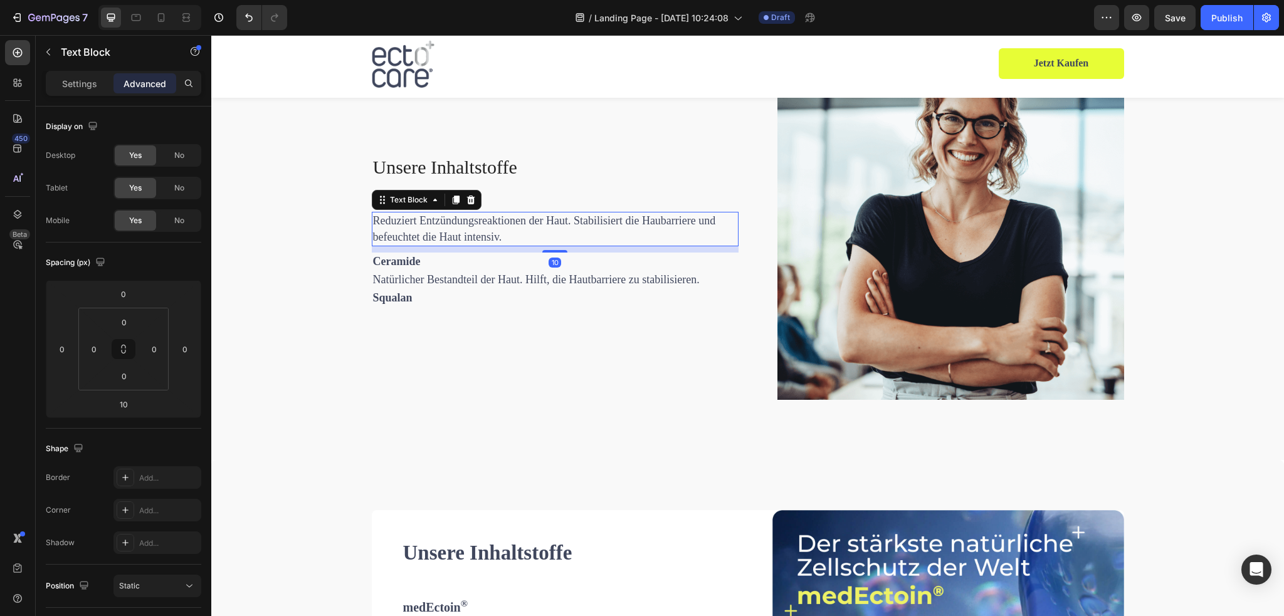
scroll to position [1812, 0]
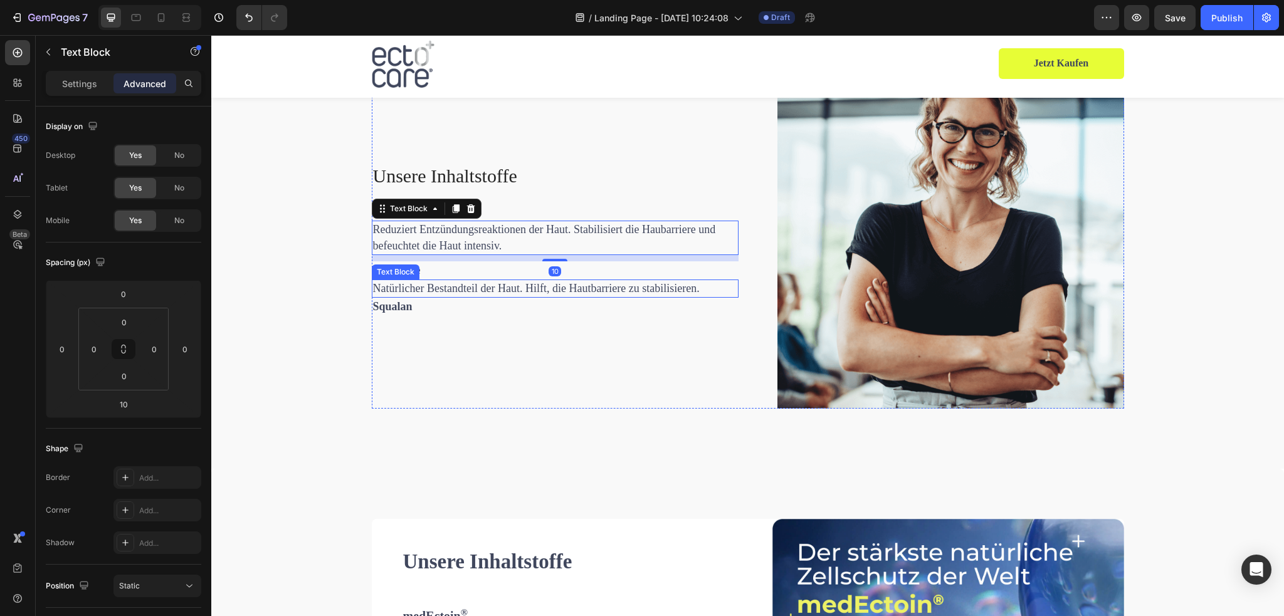
click at [482, 281] on p "Natürlicher Bestandteil der Haut. Hilft, die Hautbarriere zu stabilisieren." at bounding box center [555, 289] width 364 height 16
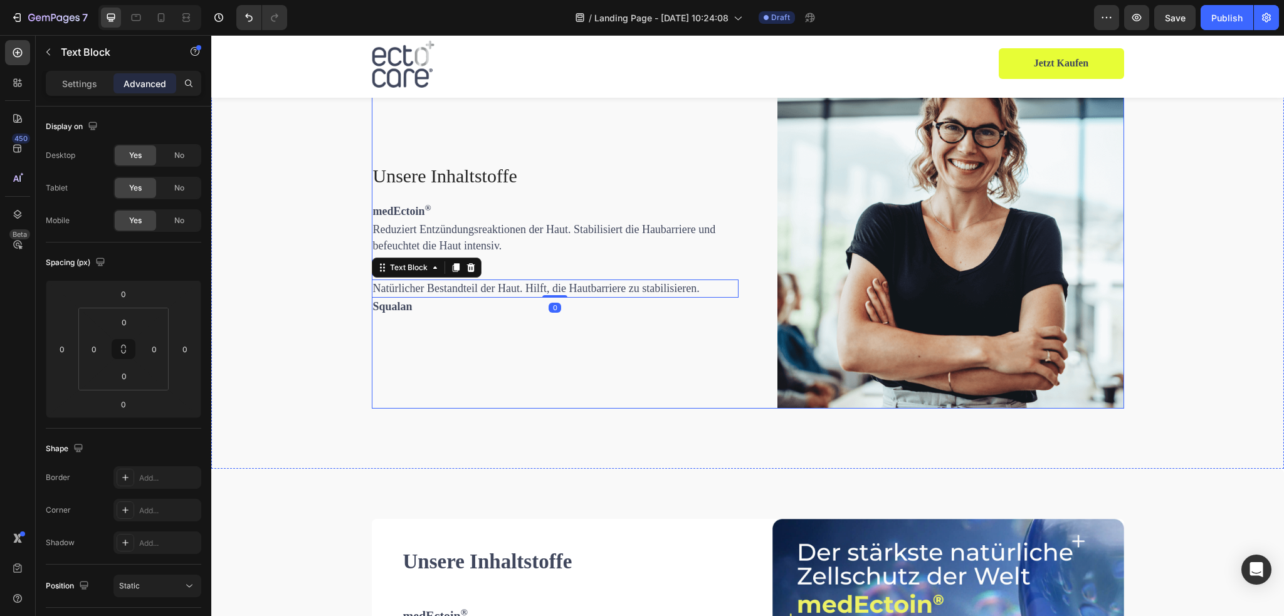
click at [487, 354] on div "Unsere Inhaltstoffe Heading medEctoin ® Text Block Reduziert Entzündungsreaktio…" at bounding box center [555, 235] width 367 height 347
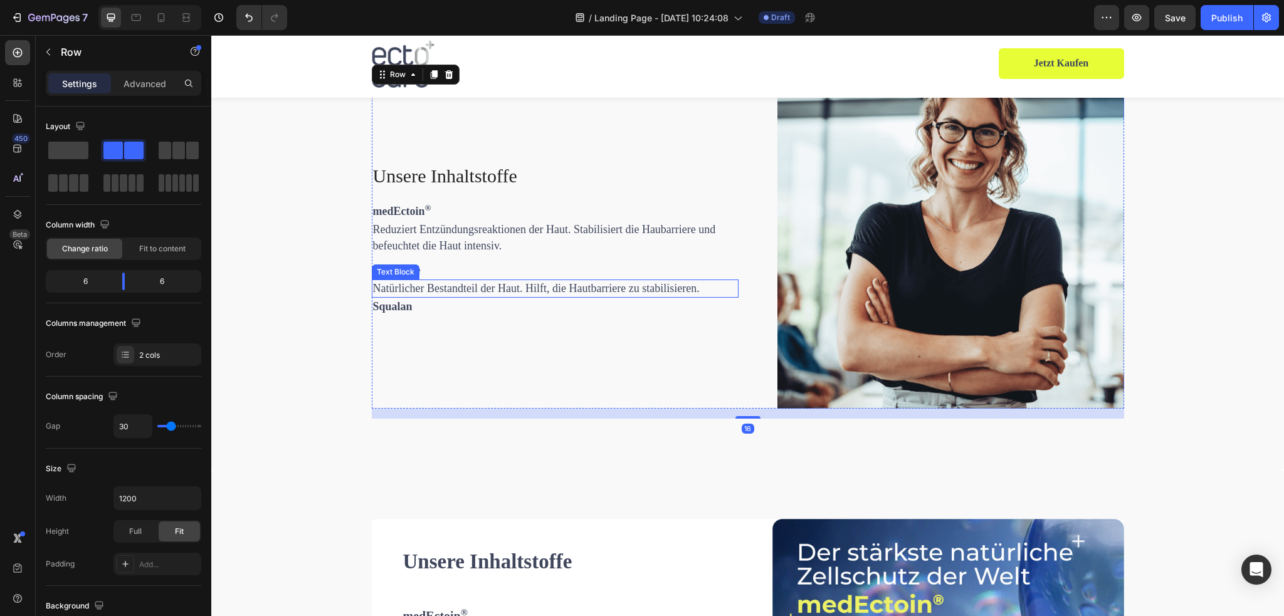
click at [411, 294] on span "Natürlicher Bestandteil der Haut. Hilft, die Hautbarriere zu stabilisieren." at bounding box center [536, 288] width 327 height 13
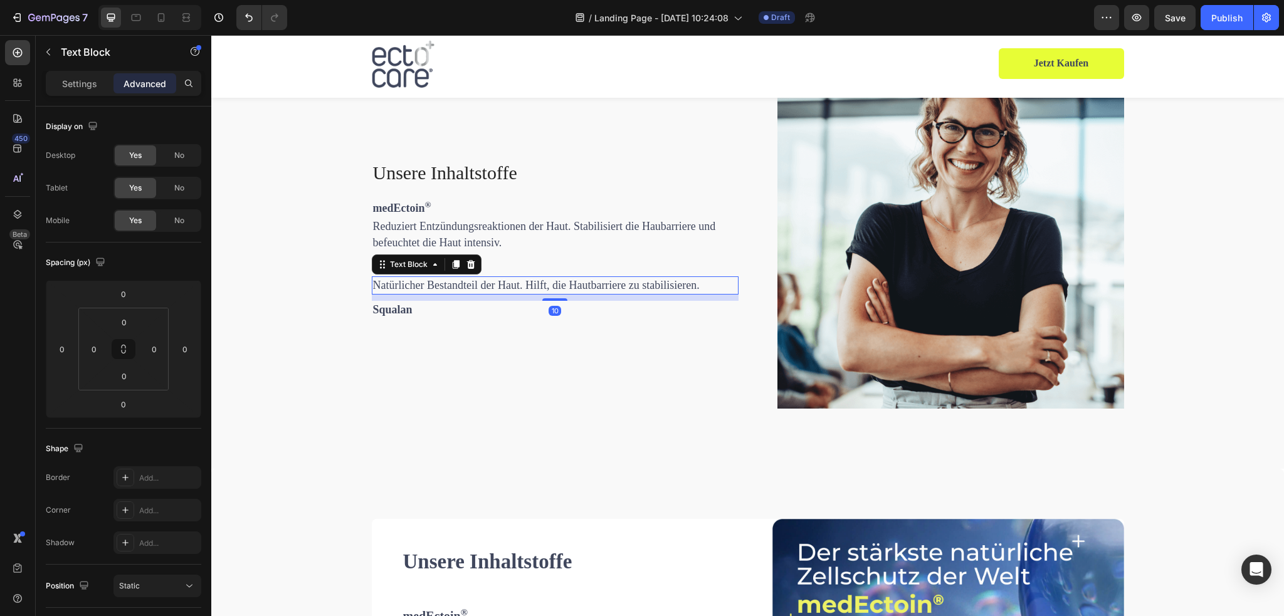
drag, startPoint x: 548, startPoint y: 295, endPoint x: 557, endPoint y: 302, distance: 10.8
click at [557, 302] on div "Unsere Inhaltstoffe Heading medEctoin ® Text Block Reduziert Entzündungsreaktio…" at bounding box center [555, 235] width 367 height 347
type input "10"
click at [453, 312] on p "Squalan" at bounding box center [555, 310] width 364 height 16
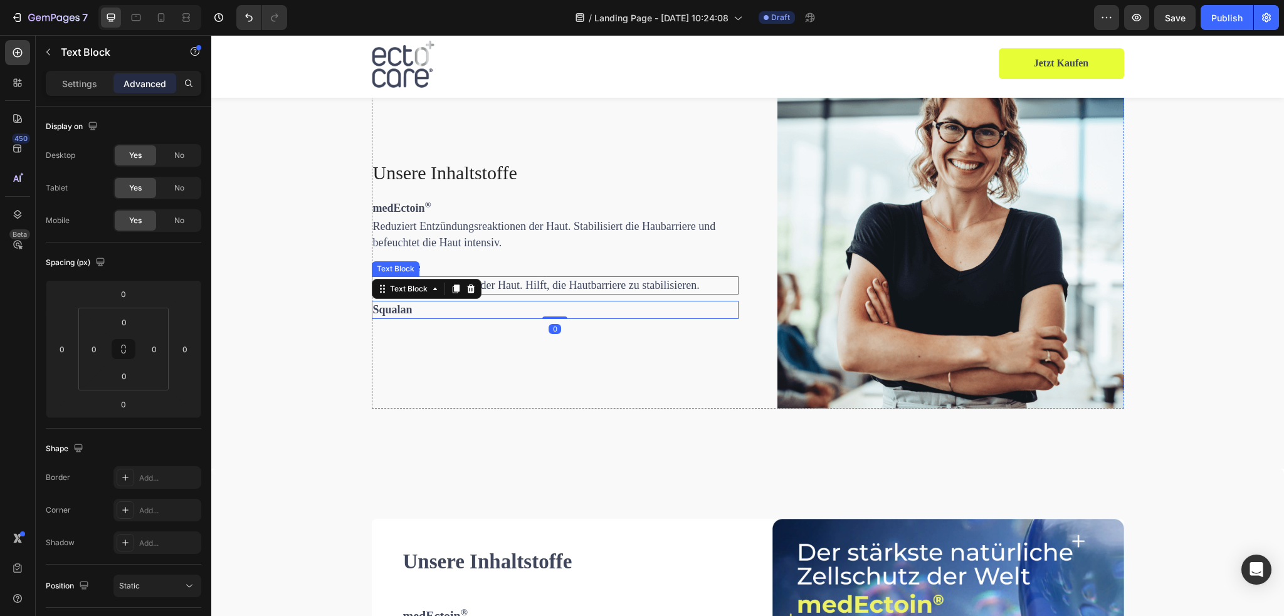
click at [539, 288] on span "Natürlicher Bestandteil der Haut. Hilft, die Hautbarriere zu stabilisieren." at bounding box center [536, 285] width 327 height 13
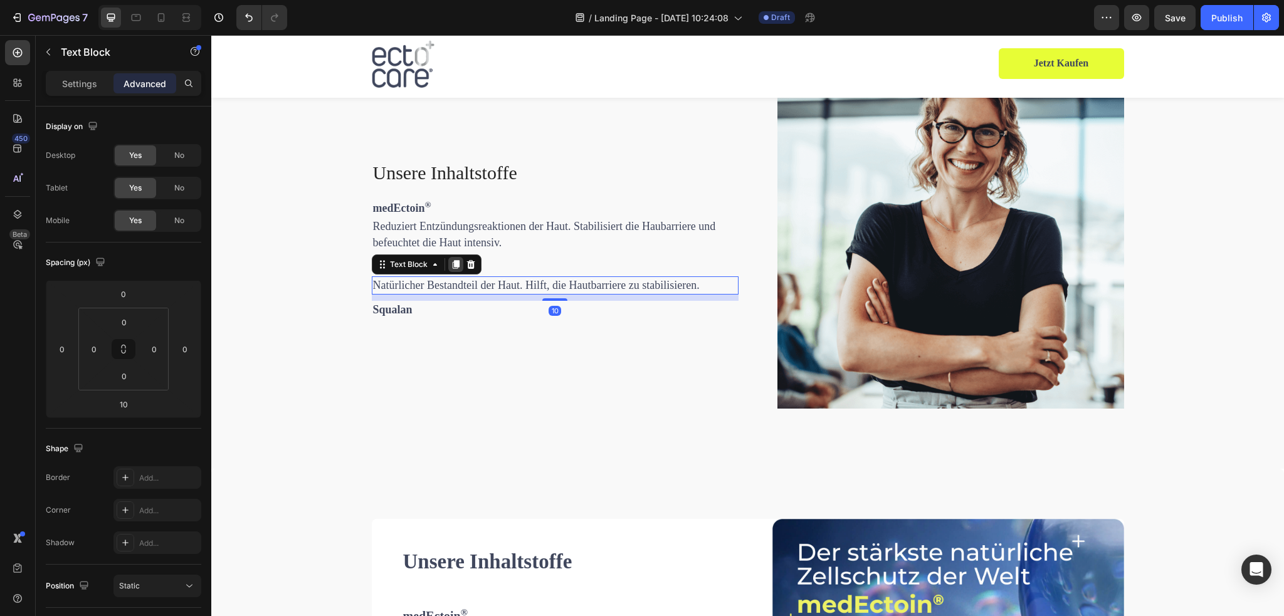
click at [451, 265] on icon at bounding box center [456, 265] width 10 height 10
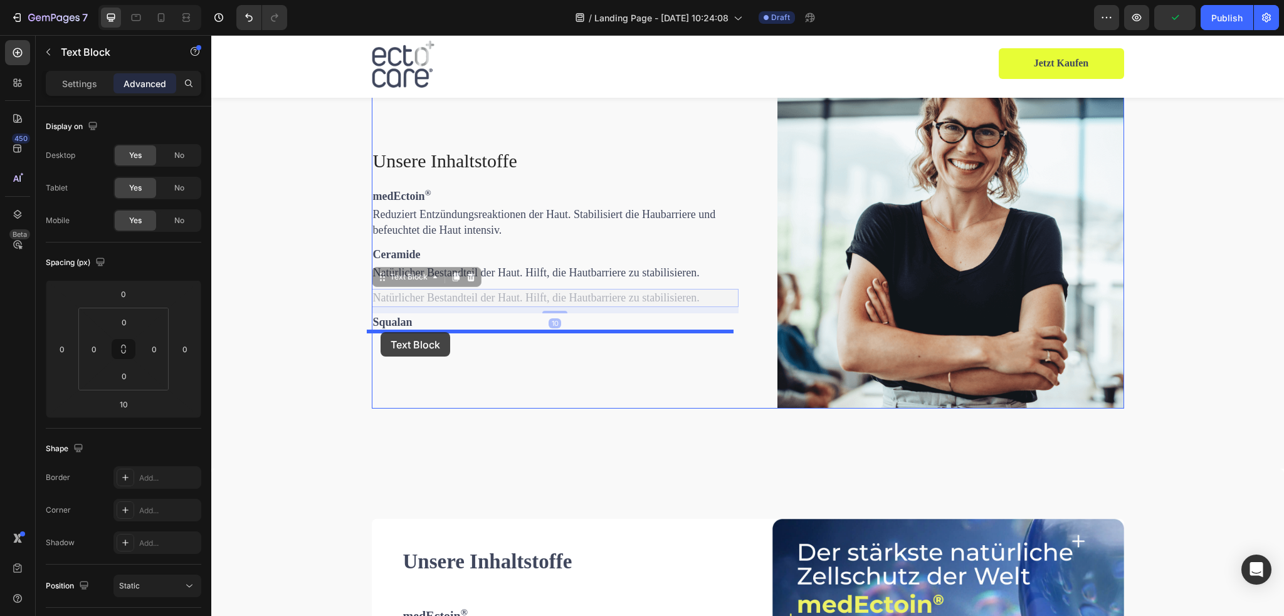
drag, startPoint x: 374, startPoint y: 277, endPoint x: 381, endPoint y: 332, distance: 55.6
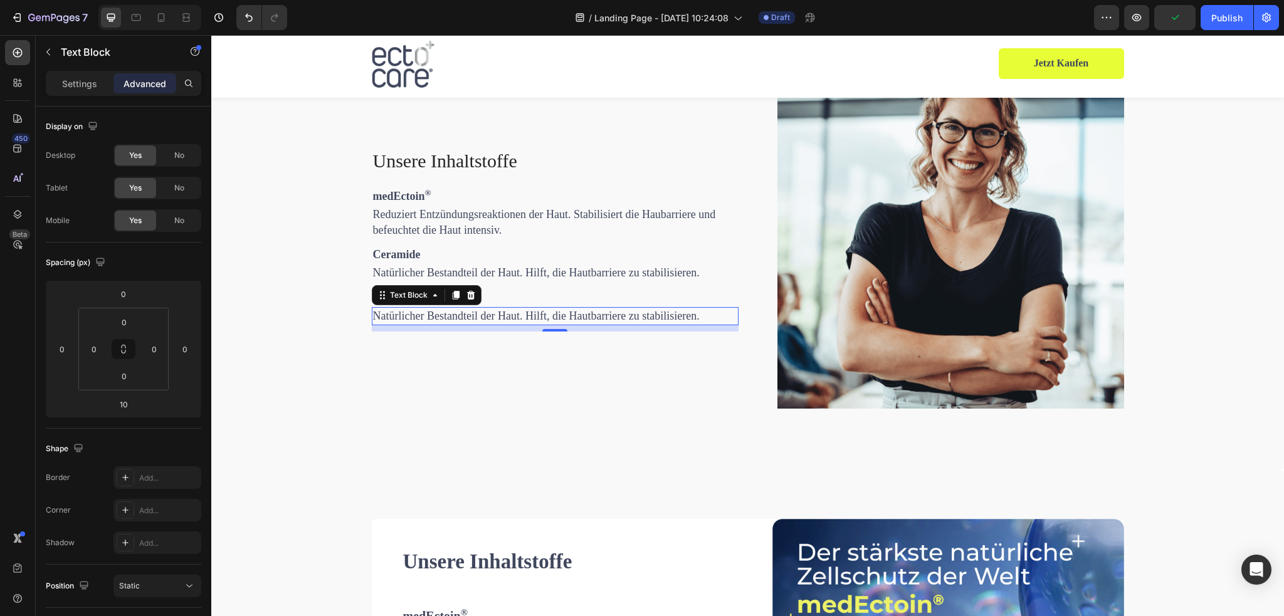
click at [474, 320] on span "Natürlicher Bestandteil der Haut. Hilft, die Hautbarriere zu stabilisieren." at bounding box center [536, 316] width 327 height 13
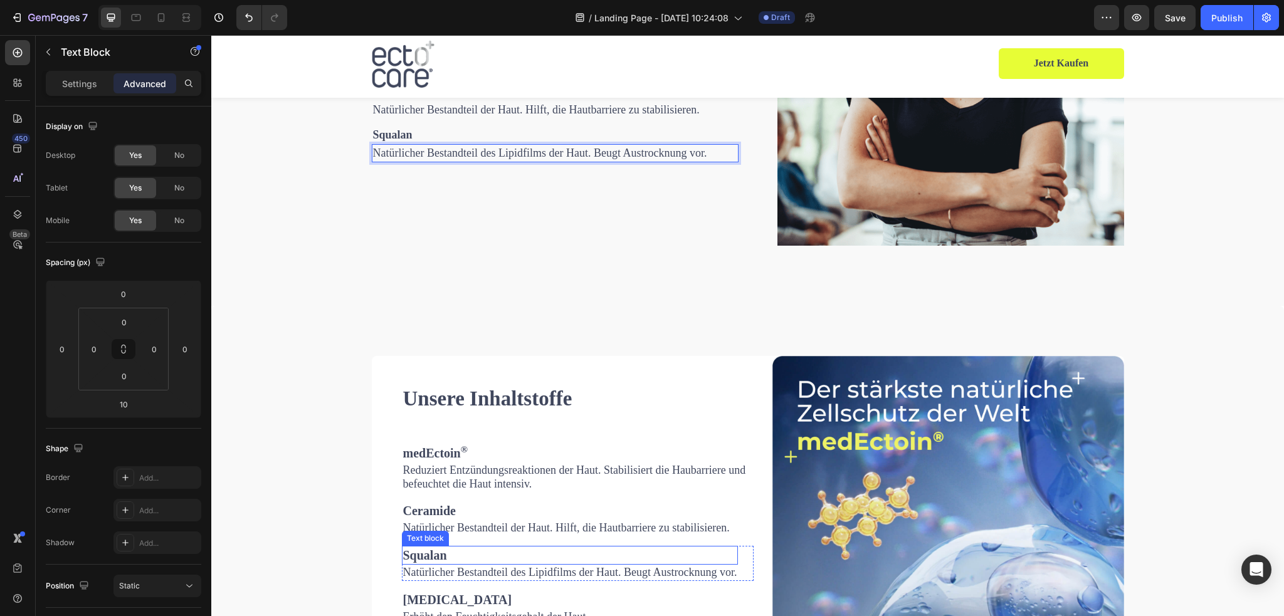
scroll to position [2063, 0]
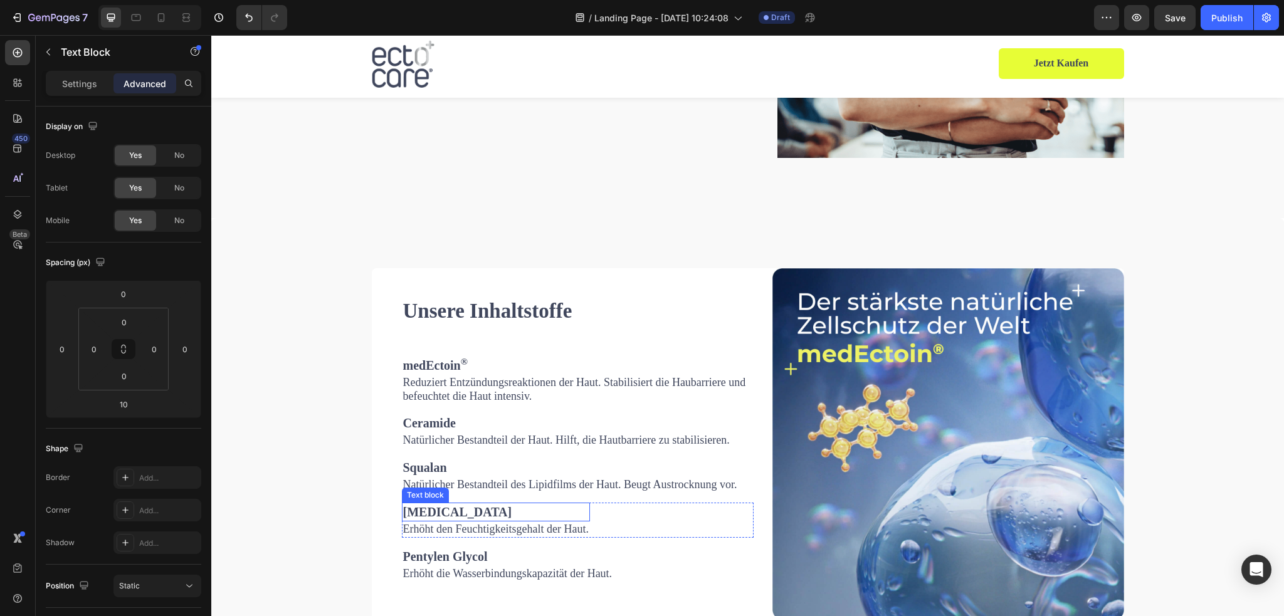
click at [434, 514] on strong "[MEDICAL_DATA]" at bounding box center [457, 512] width 109 height 14
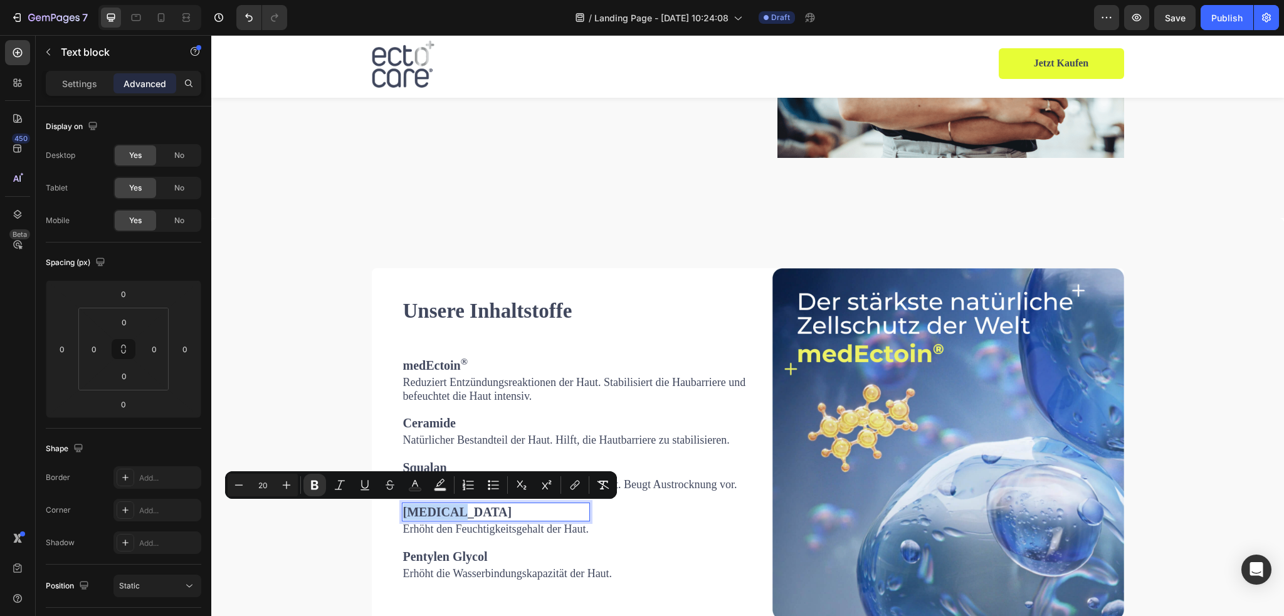
copy strong "[MEDICAL_DATA]"
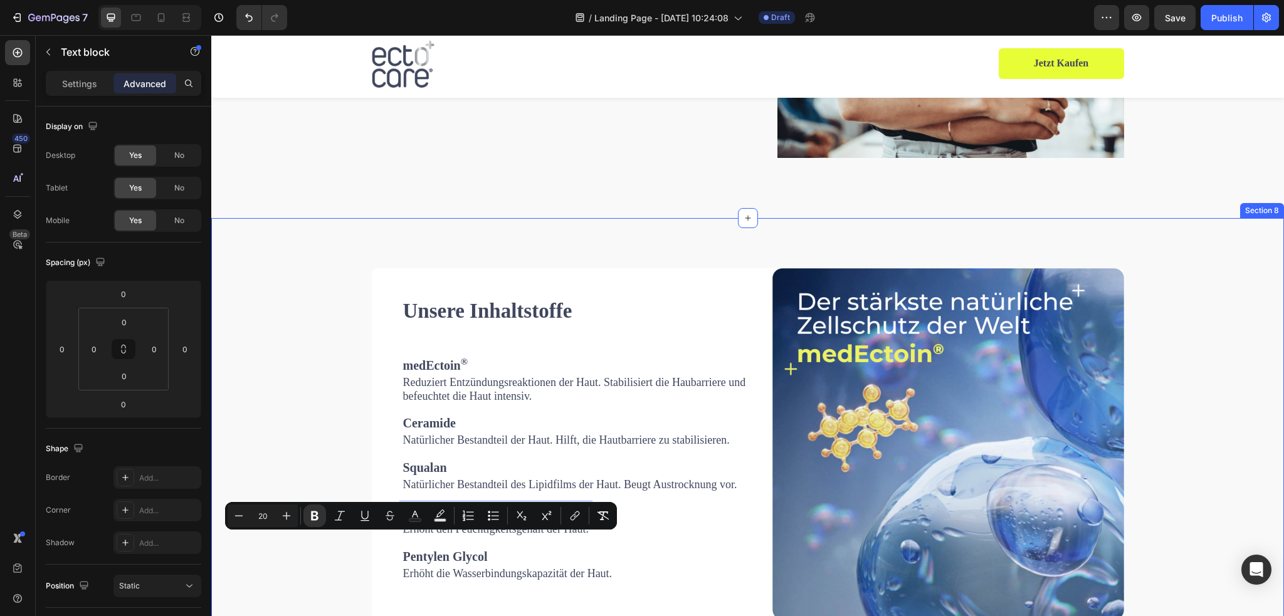
scroll to position [1812, 0]
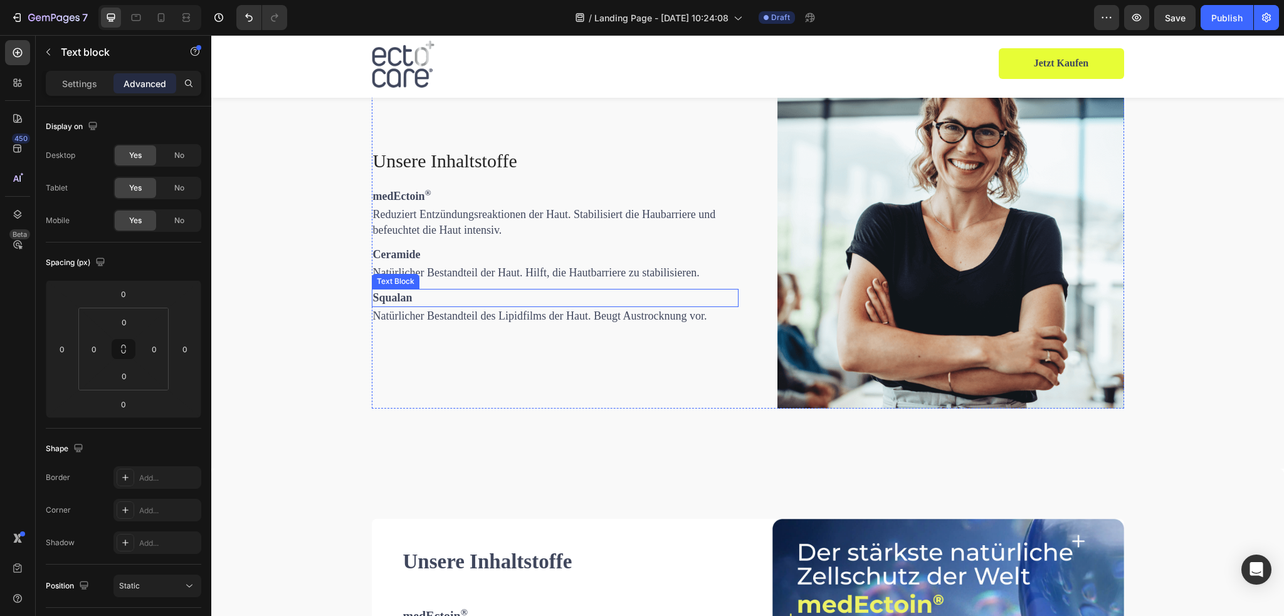
click at [397, 292] on strong "Squalan" at bounding box center [393, 298] width 40 height 13
click at [448, 277] on div at bounding box center [455, 277] width 15 height 15
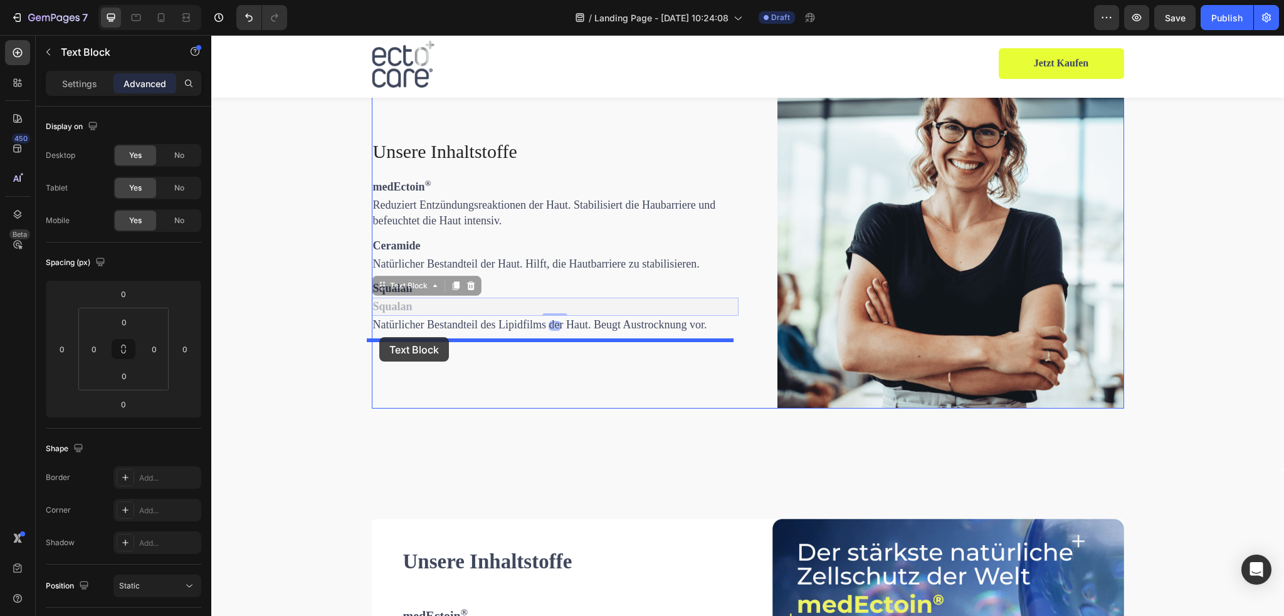
drag, startPoint x: 376, startPoint y: 288, endPoint x: 379, endPoint y: 337, distance: 49.6
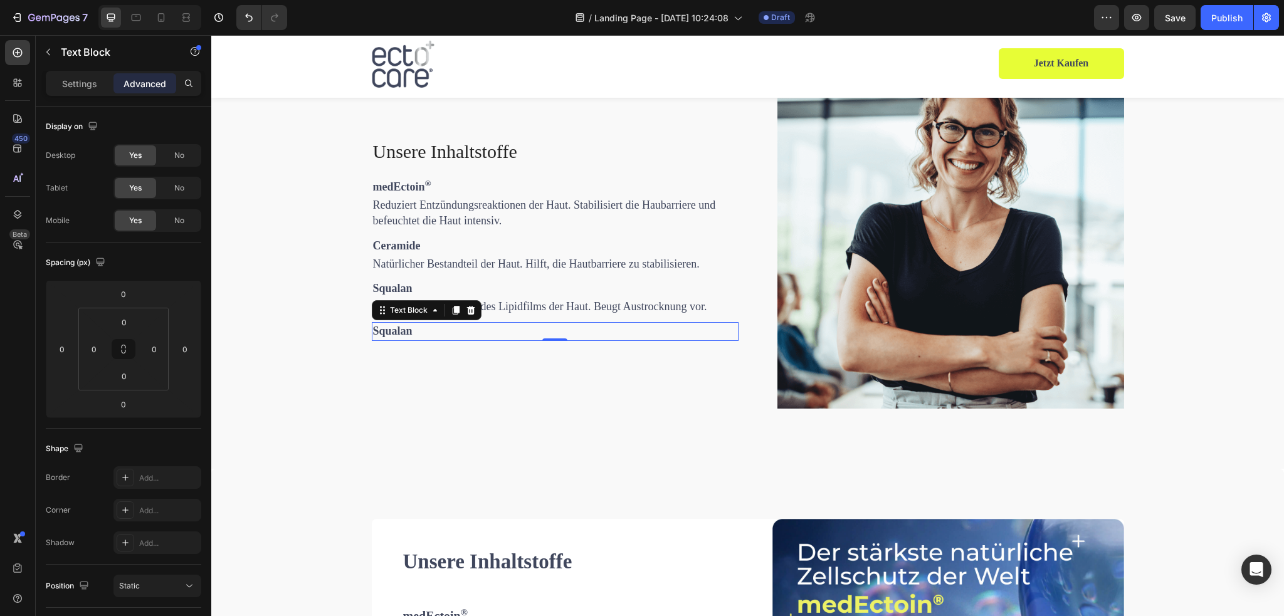
click at [417, 332] on p "Squalan" at bounding box center [555, 332] width 364 height 16
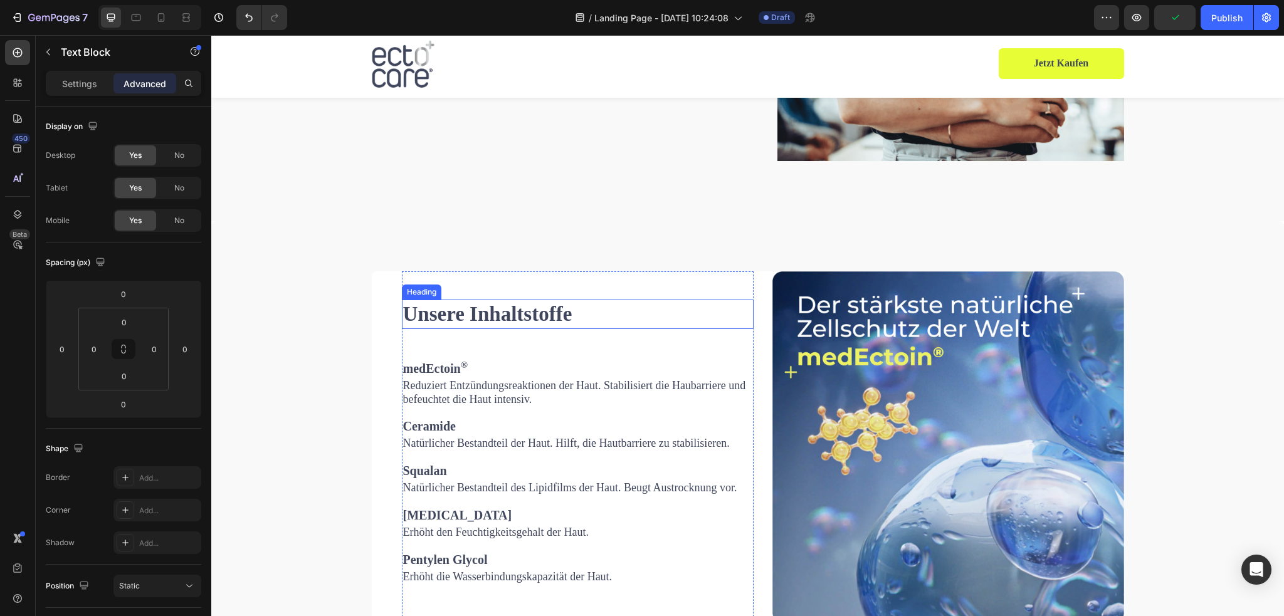
scroll to position [2063, 0]
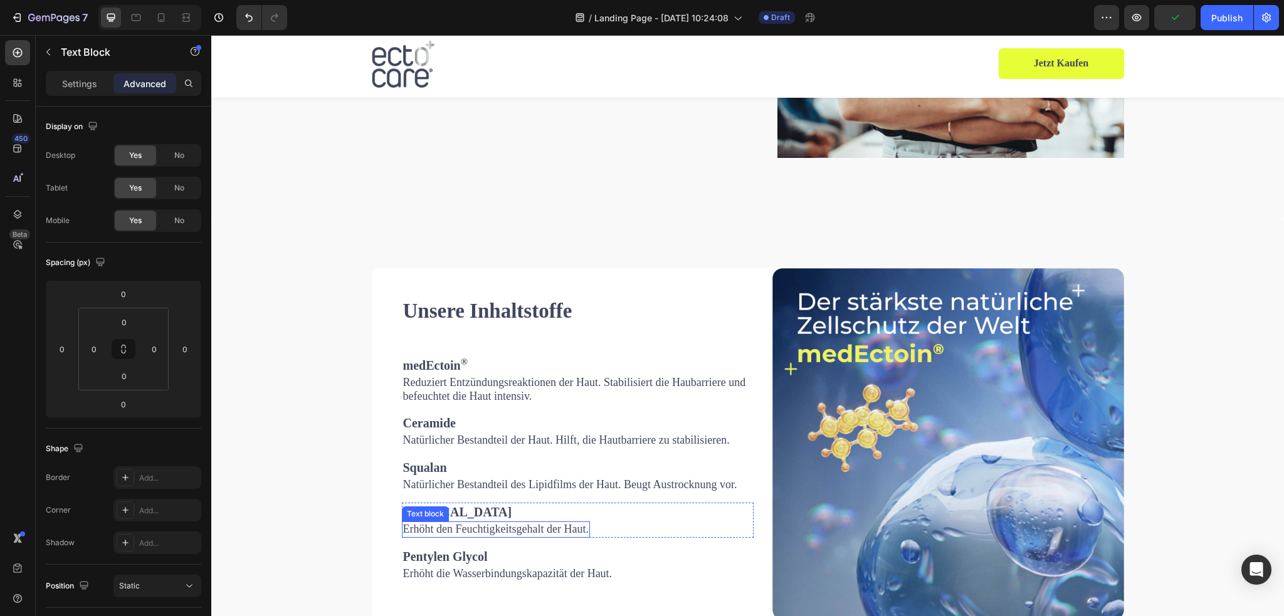
click at [441, 527] on span "Erhöht den Feuchtigkeitsgehalt der Haut." at bounding box center [496, 529] width 186 height 13
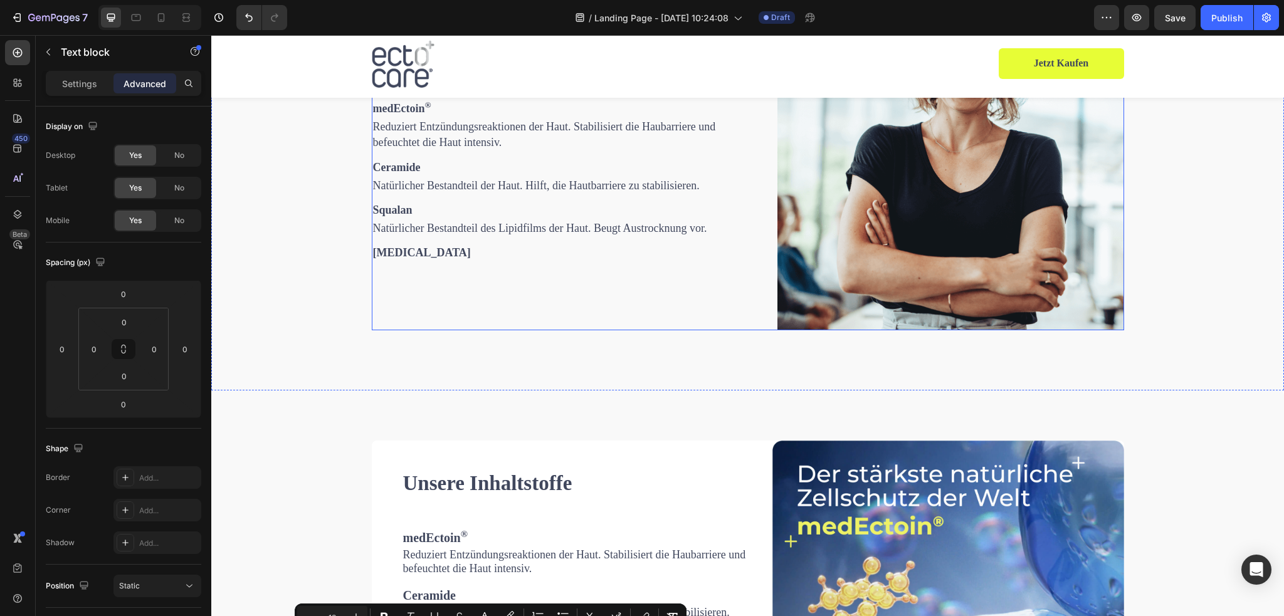
scroll to position [1812, 0]
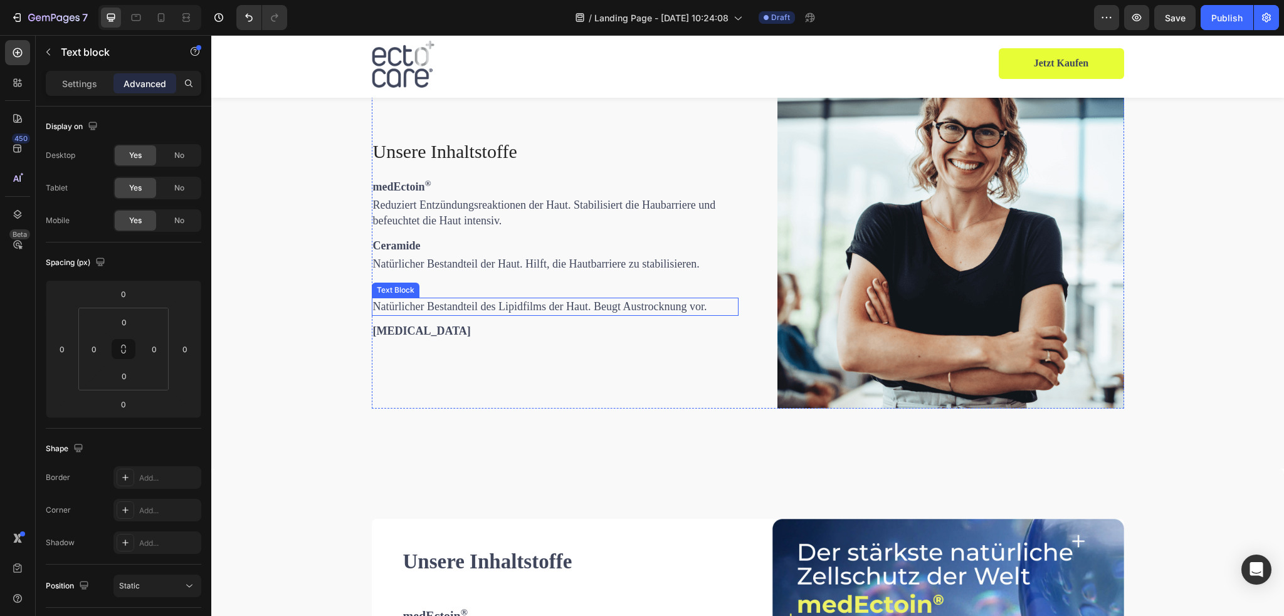
click at [459, 306] on span "Natürlicher Bestandteil des Lipidfilms der Haut. Beugt Austrocknung vor." at bounding box center [540, 306] width 334 height 13
click at [452, 285] on icon at bounding box center [455, 286] width 7 height 9
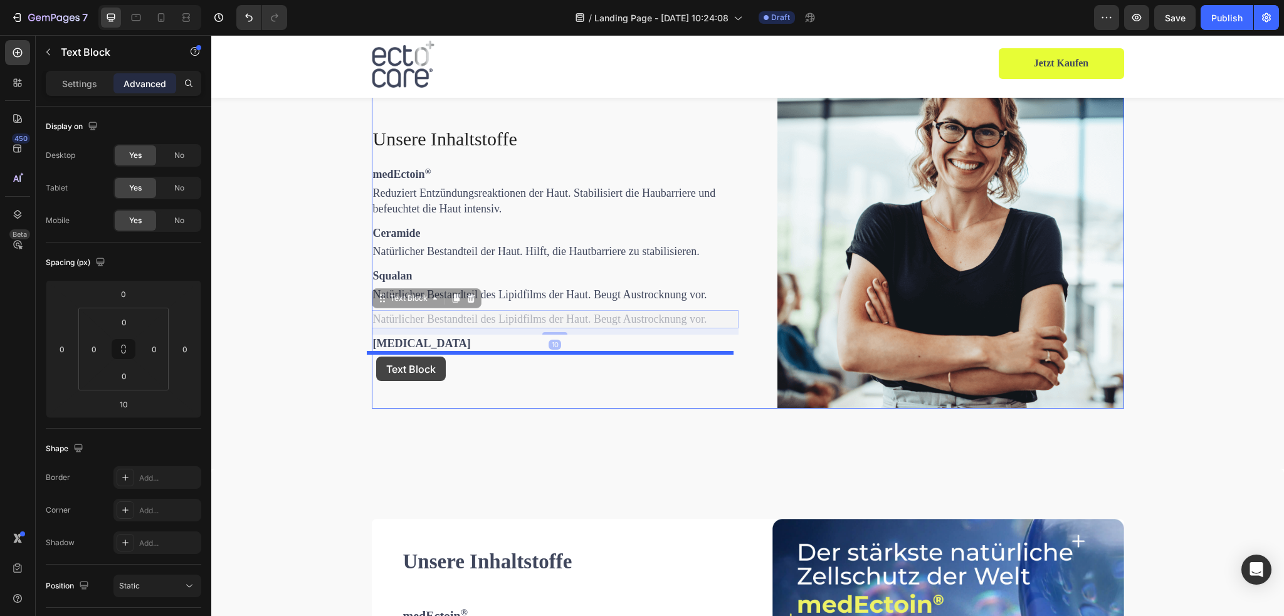
drag, startPoint x: 375, startPoint y: 298, endPoint x: 376, endPoint y: 357, distance: 59.0
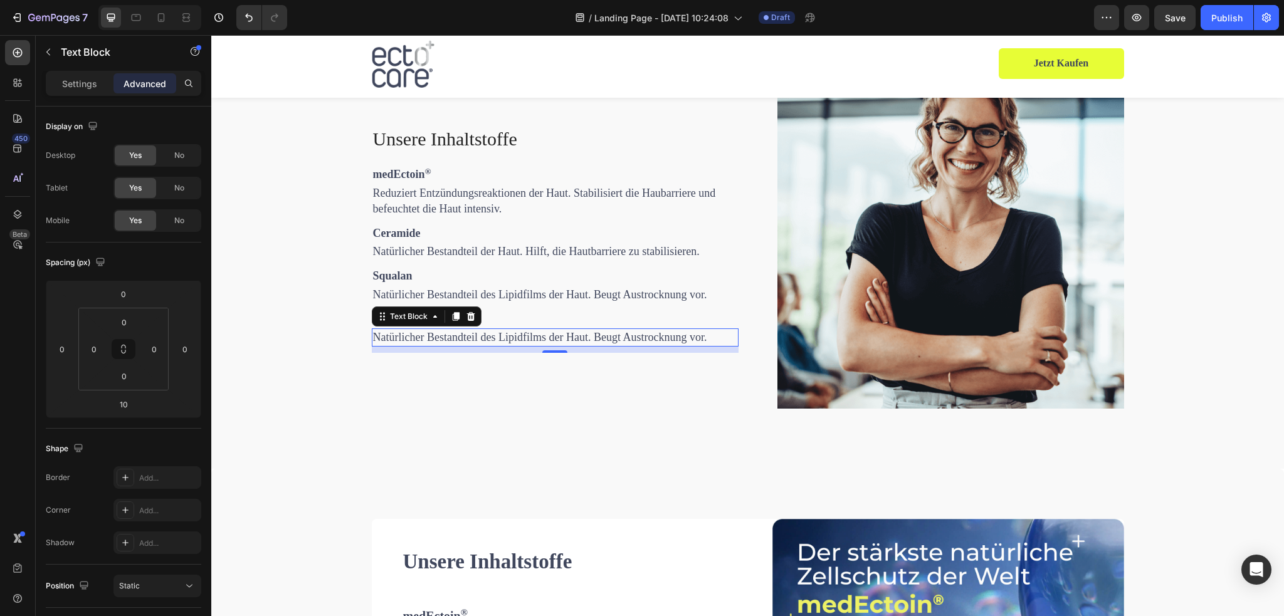
click at [492, 344] on p "Natürlicher Bestandteil des Lipidfilms der Haut. Beugt Austrocknung vor." at bounding box center [555, 338] width 364 height 16
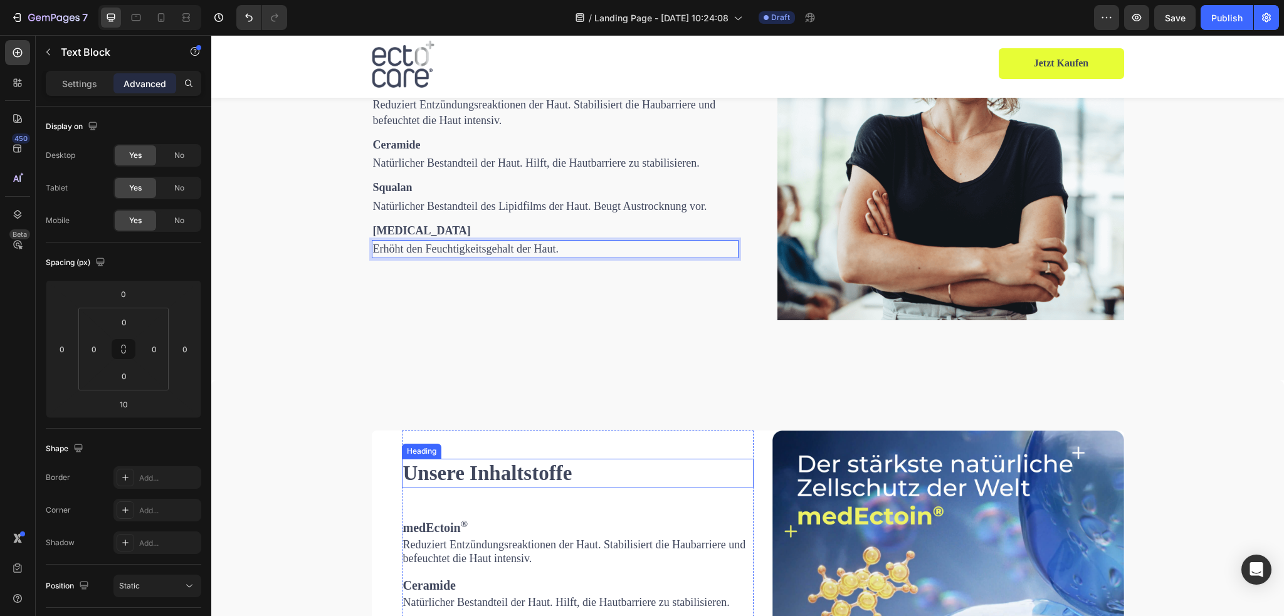
scroll to position [2063, 0]
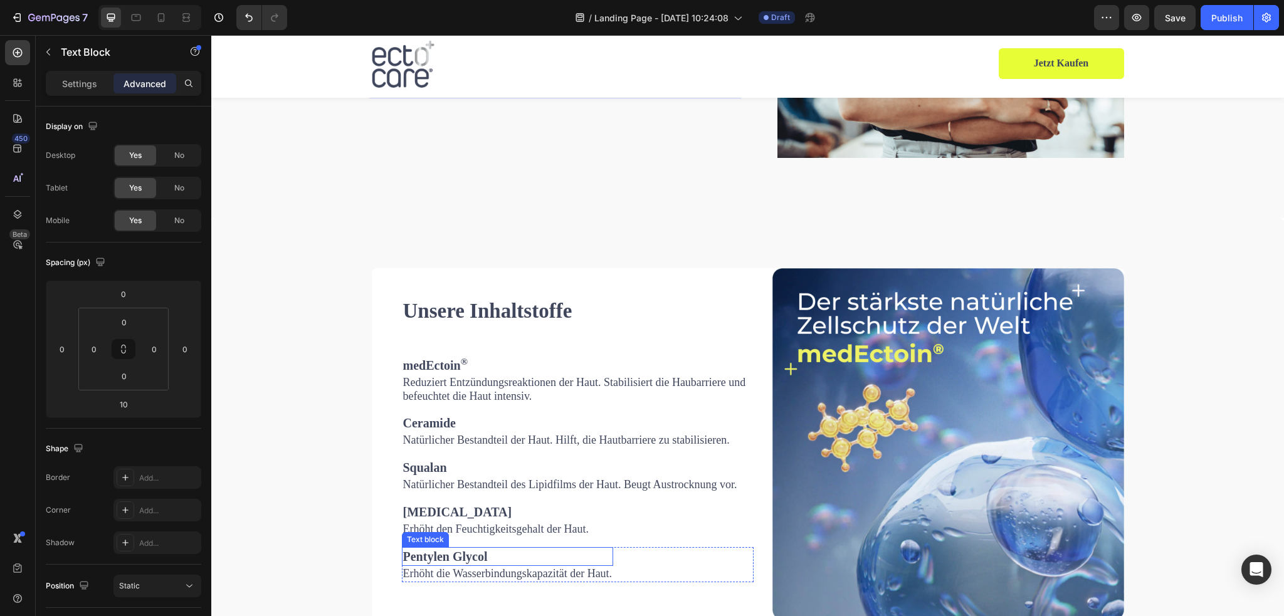
click at [438, 554] on strong "Pentylen Glycol" at bounding box center [445, 557] width 85 height 14
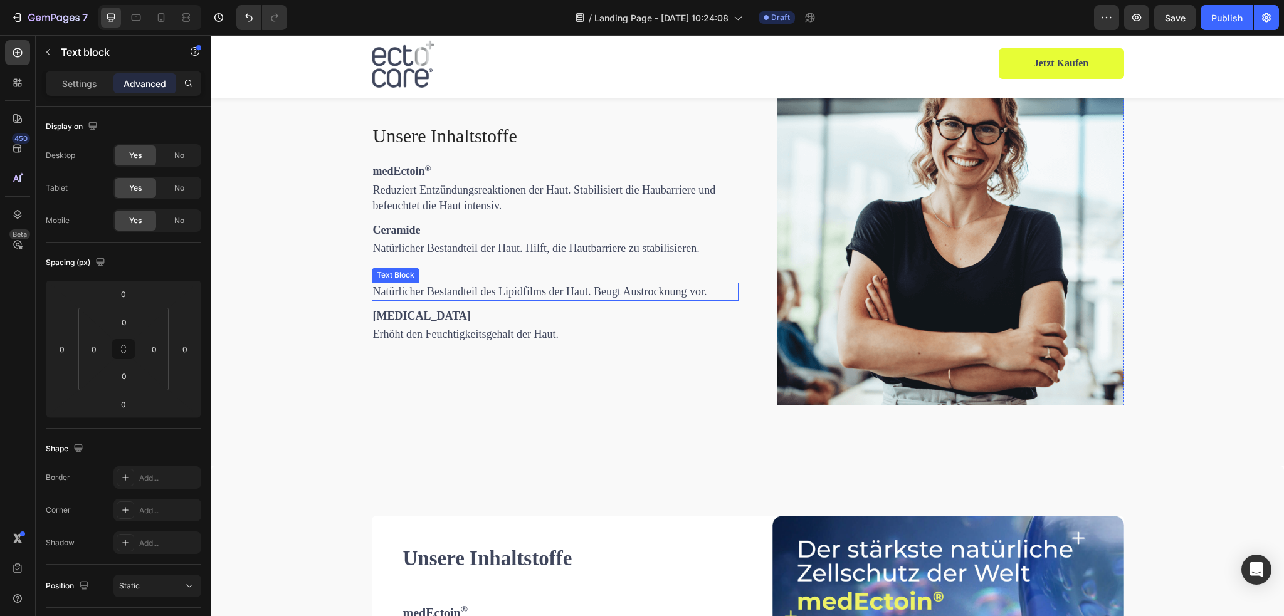
scroll to position [1812, 0]
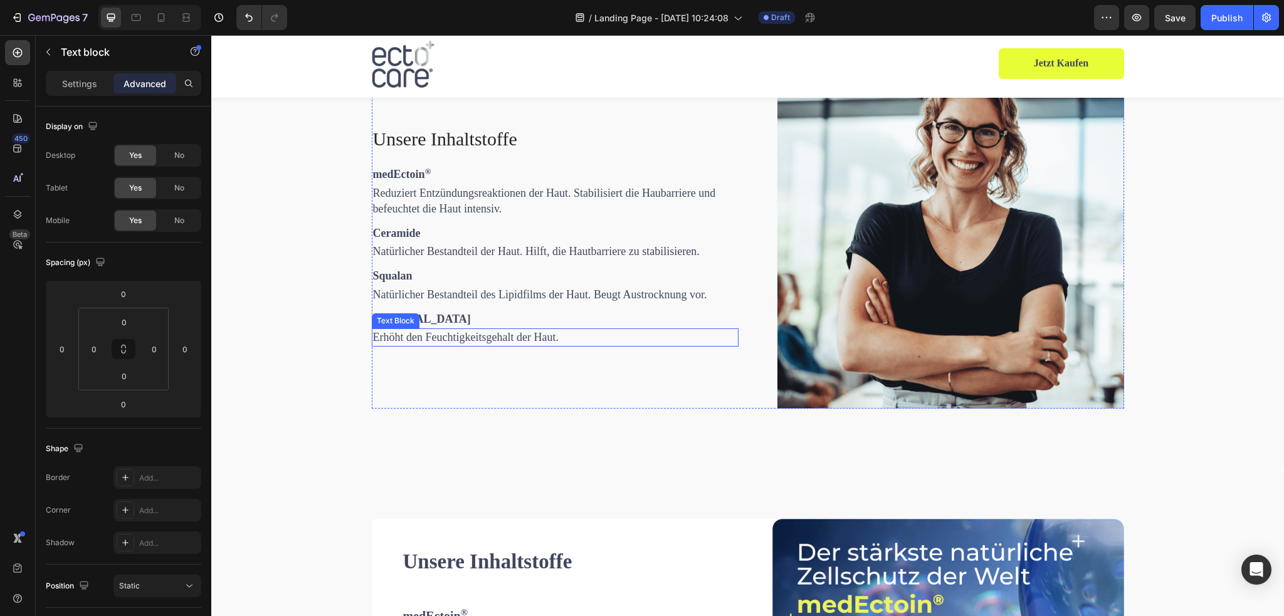
click at [402, 320] on div "Text Block" at bounding box center [395, 320] width 43 height 11
click at [469, 322] on p "[MEDICAL_DATA]" at bounding box center [555, 320] width 364 height 16
click at [452, 300] on icon at bounding box center [455, 298] width 7 height 9
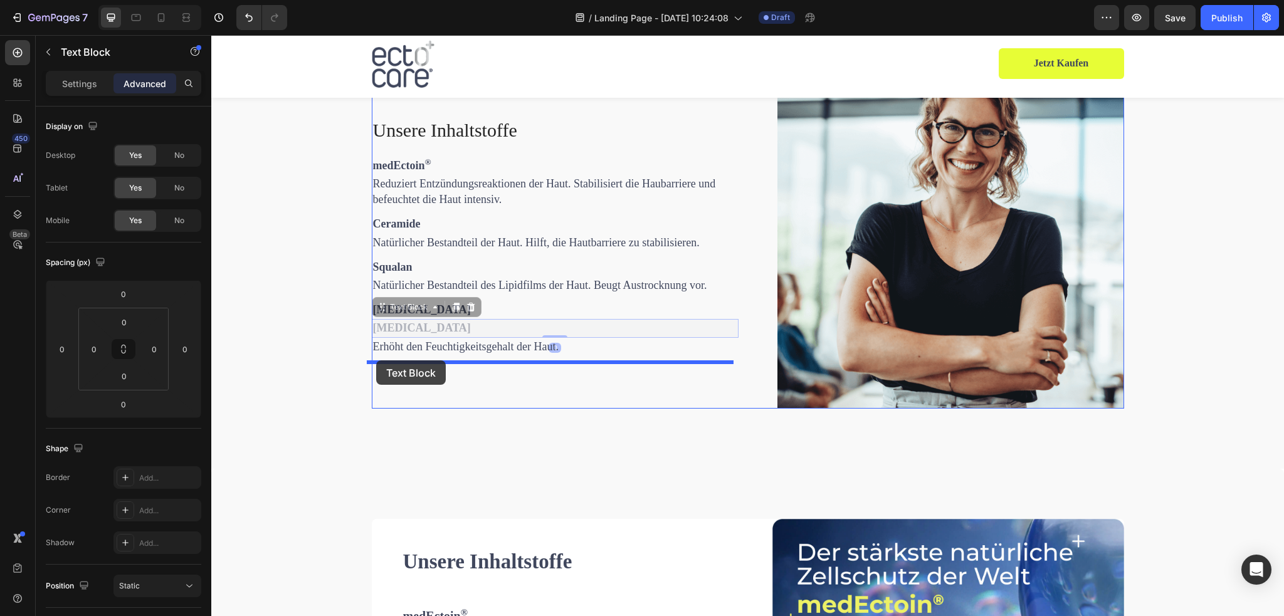
drag, startPoint x: 376, startPoint y: 309, endPoint x: 376, endPoint y: 361, distance: 52.1
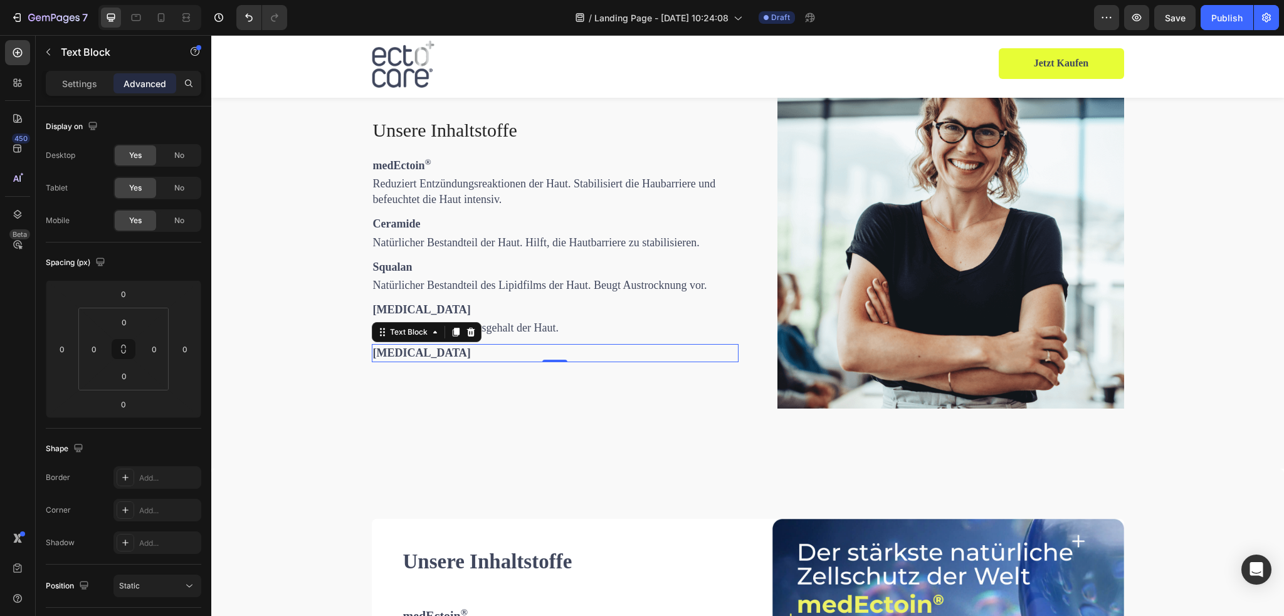
click at [401, 353] on strong "[MEDICAL_DATA]" at bounding box center [422, 353] width 98 height 13
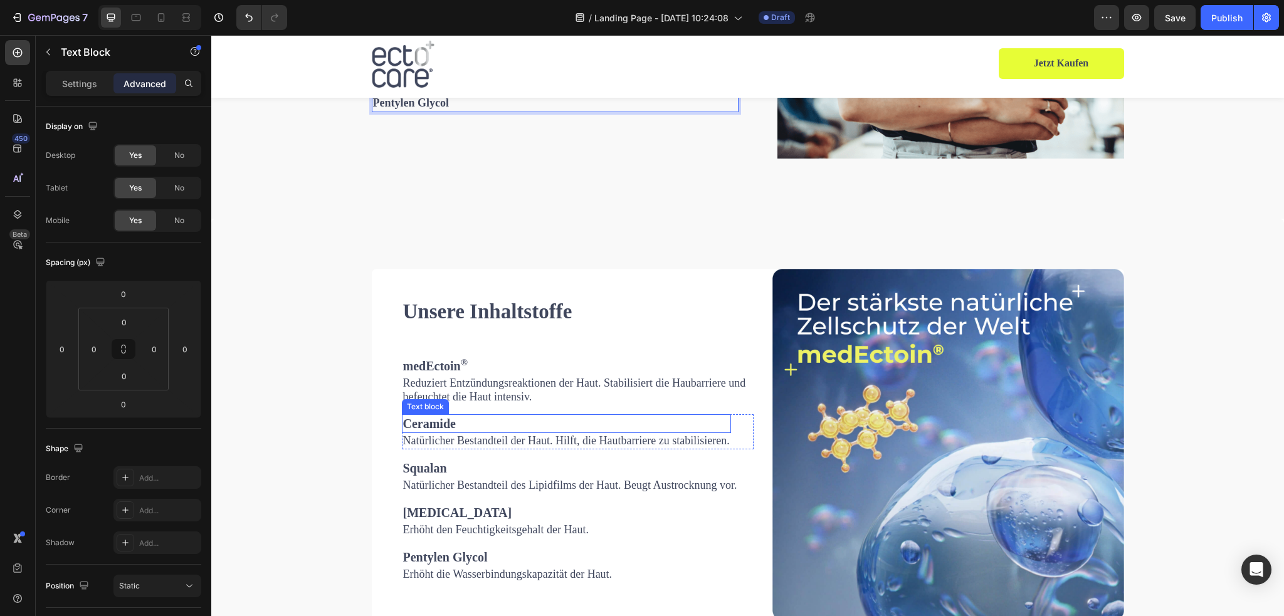
scroll to position [2063, 0]
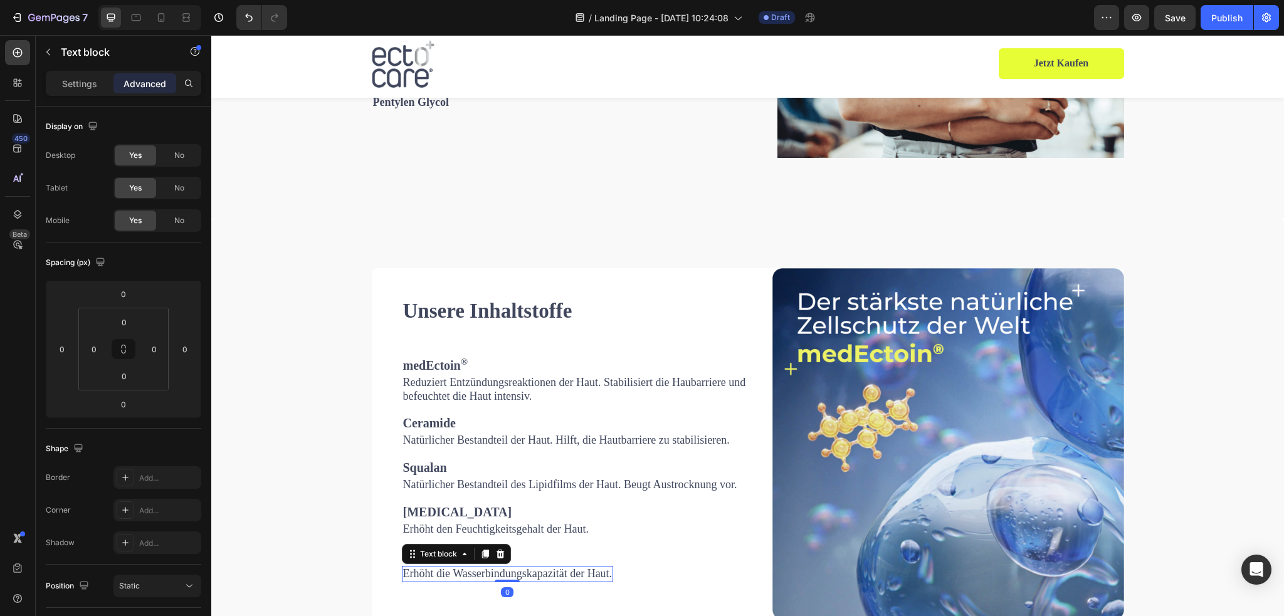
click at [449, 573] on span "Erhöht die Wasserbindungskapazität der Haut." at bounding box center [507, 574] width 209 height 13
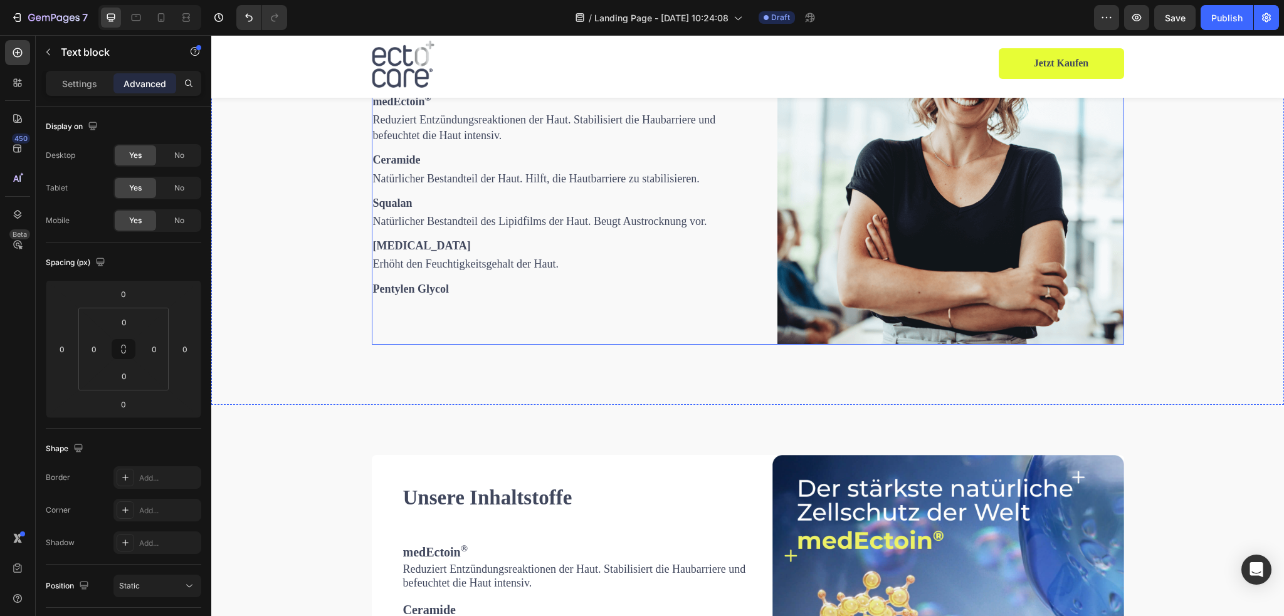
scroll to position [1874, 0]
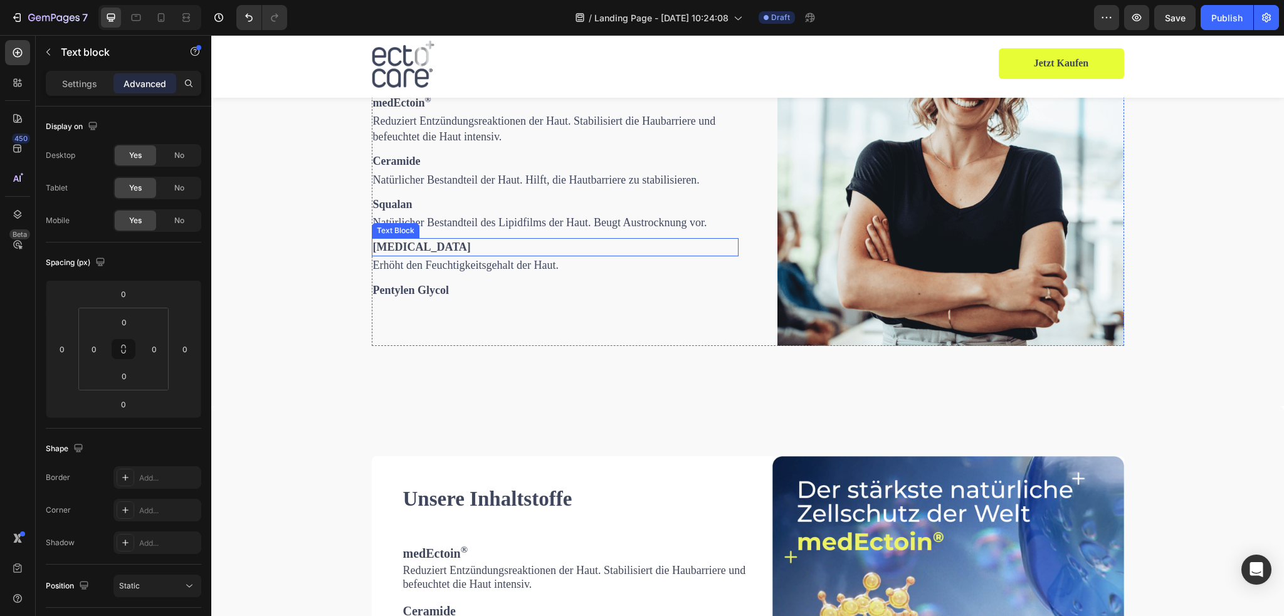
click at [425, 257] on div "Erhöht den Feuchtigkeitsgehalt der Haut." at bounding box center [555, 265] width 367 height 18
click at [406, 265] on span "Erhöht den Feuchtigkeitsgehalt der Haut." at bounding box center [466, 265] width 186 height 13
click at [482, 315] on div "Unsere Inhaltstoffe Heading medEctoin ® Text Block Reduziert Entzündungsreaktio…" at bounding box center [555, 172] width 367 height 347
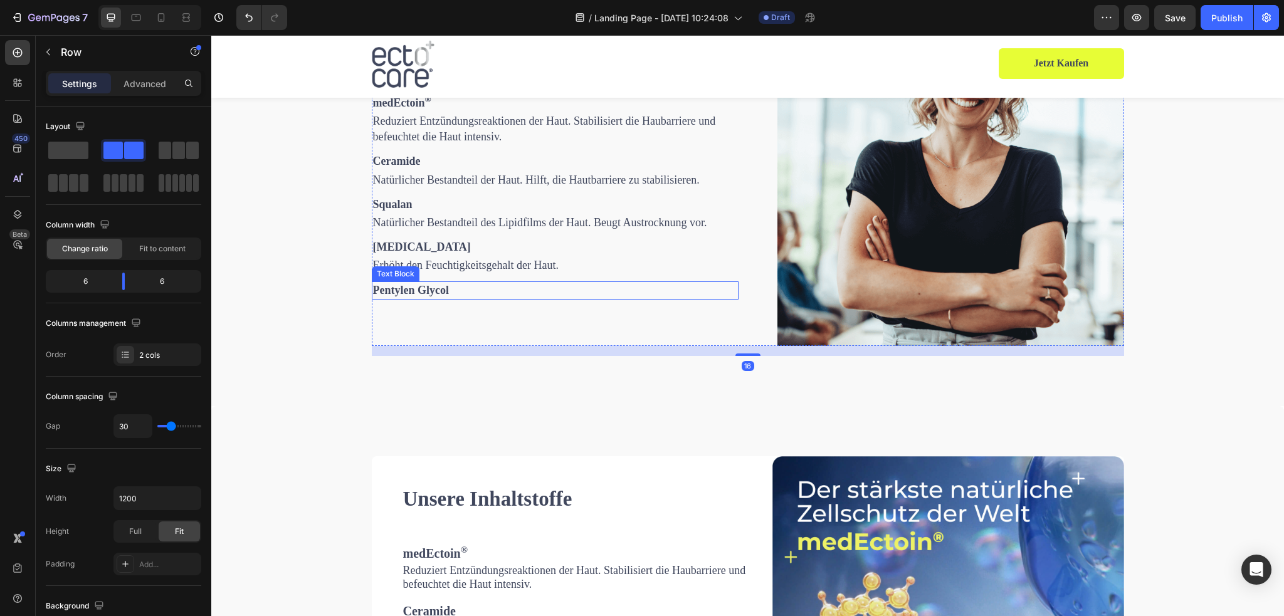
click at [436, 268] on span "Erhöht den Feuchtigkeitsgehalt der Haut." at bounding box center [466, 265] width 186 height 13
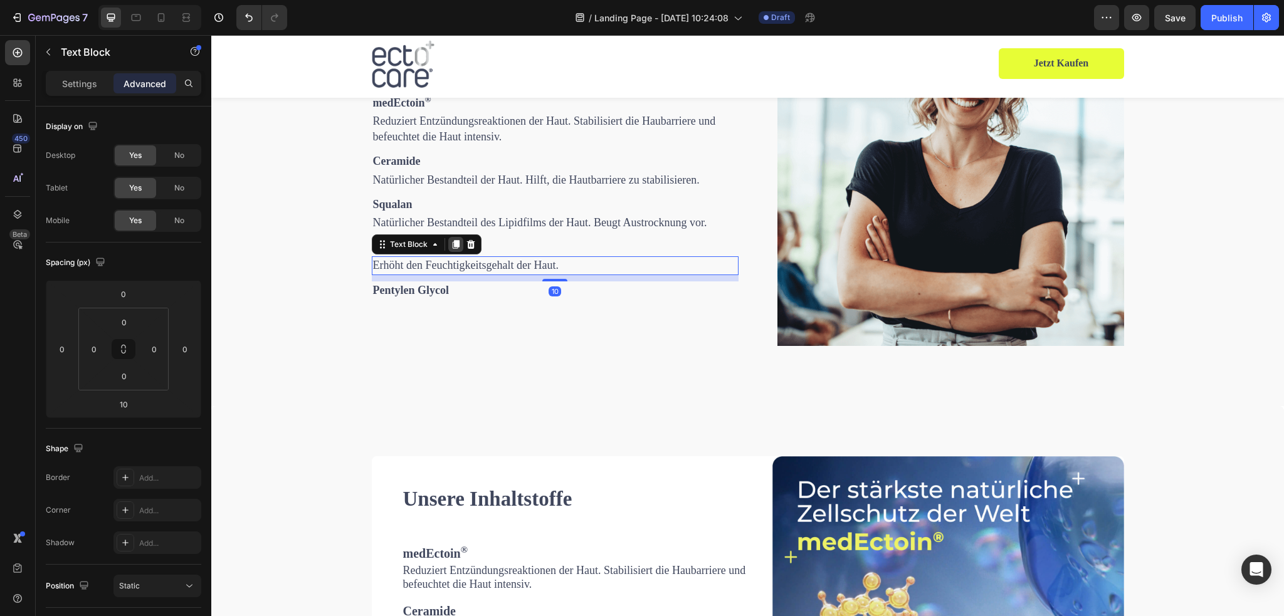
click at [453, 245] on icon at bounding box center [455, 245] width 7 height 9
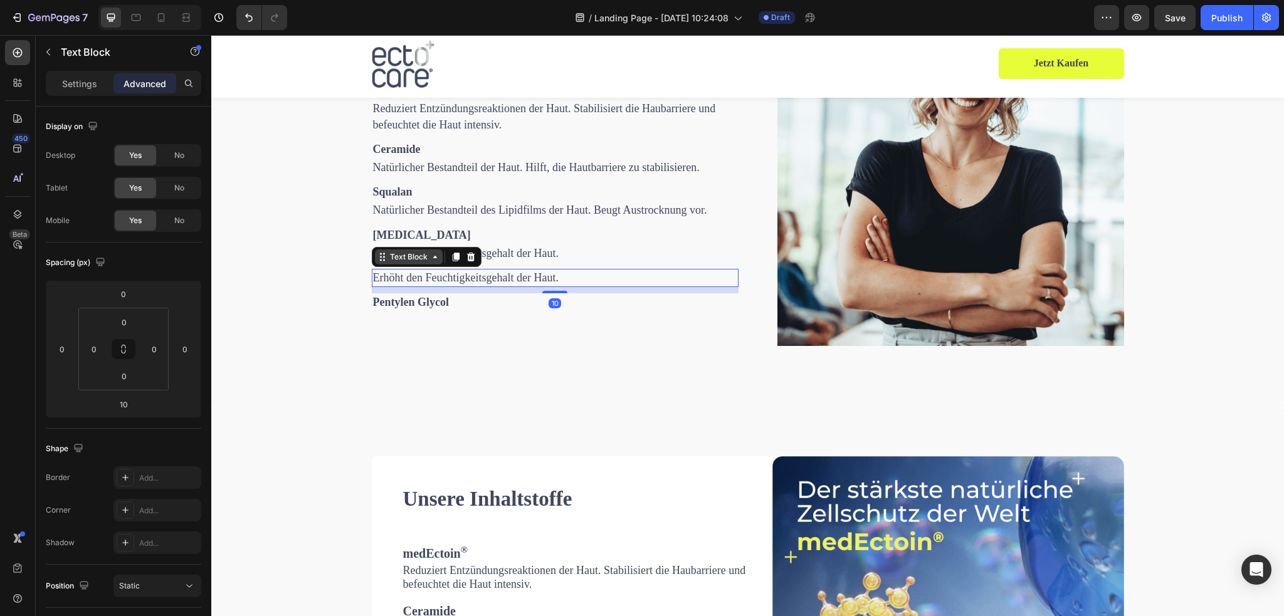
scroll to position [1863, 0]
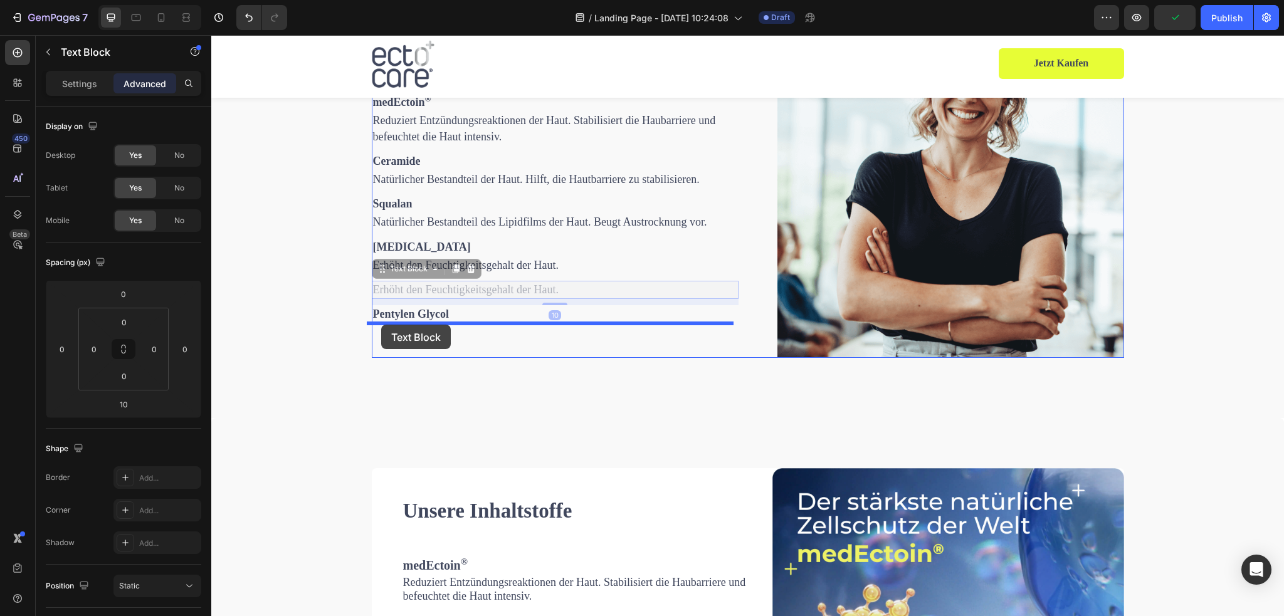
drag, startPoint x: 376, startPoint y: 272, endPoint x: 381, endPoint y: 325, distance: 53.6
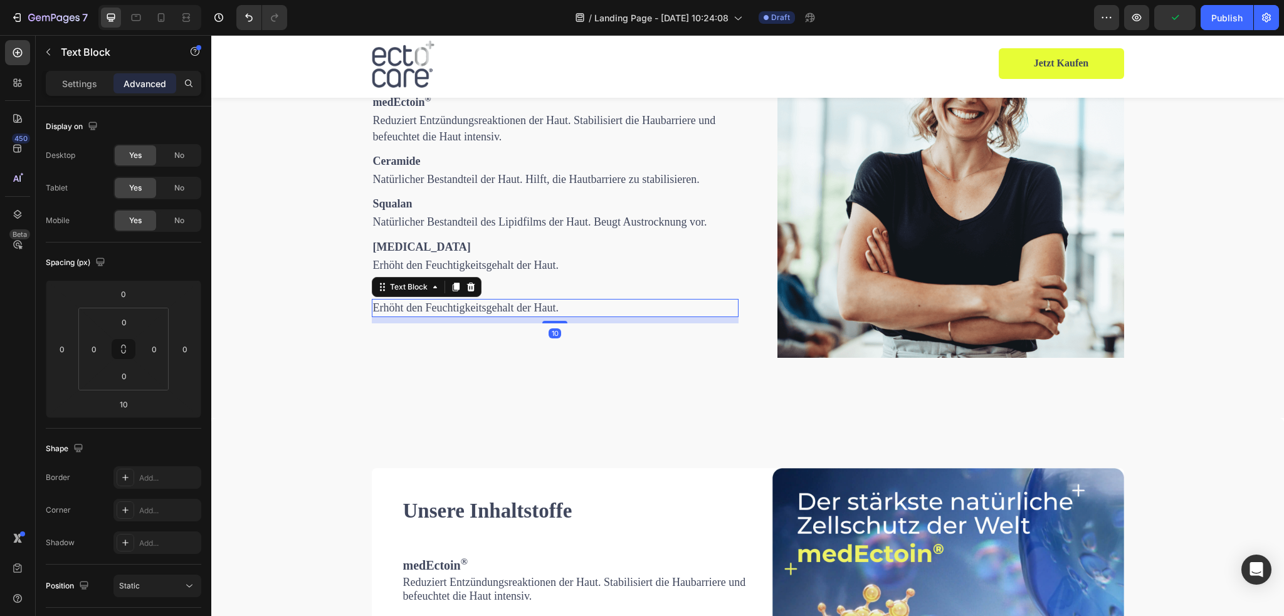
click at [430, 314] on span "Erhöht den Feuchtigkeitsgehalt der Haut." at bounding box center [466, 308] width 186 height 13
click at [401, 371] on div "Unsere Inhaltstoffe Heading medEctoin ® Text Block Reduziert Entzündungsreaktio…" at bounding box center [747, 189] width 1073 height 457
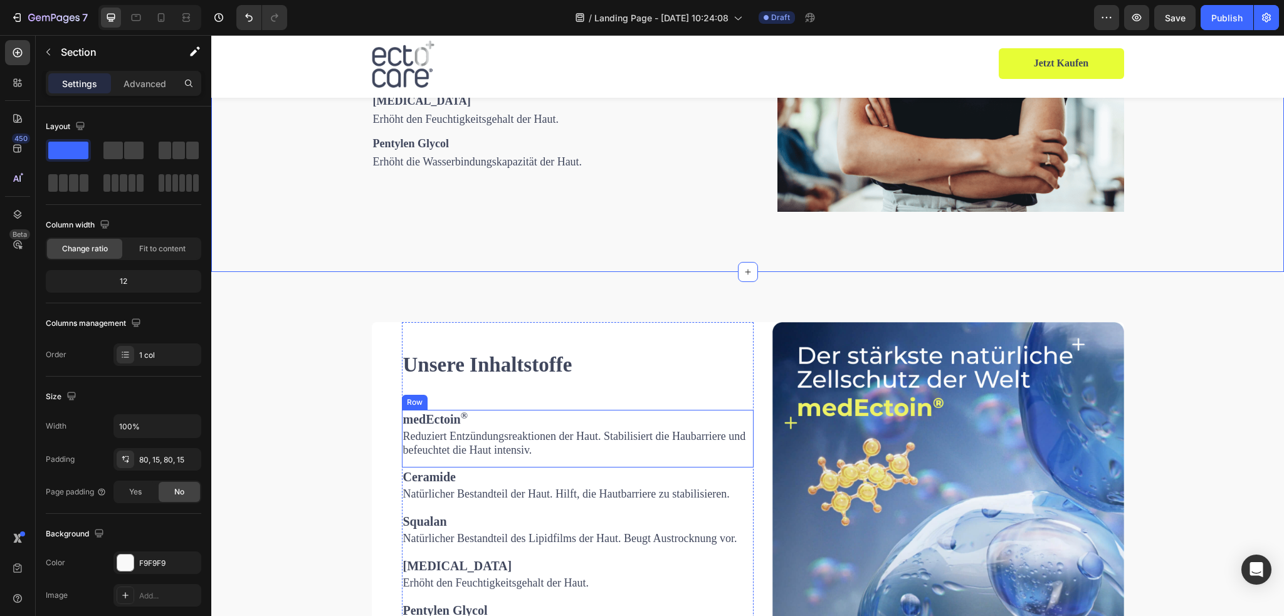
scroll to position [2113, 0]
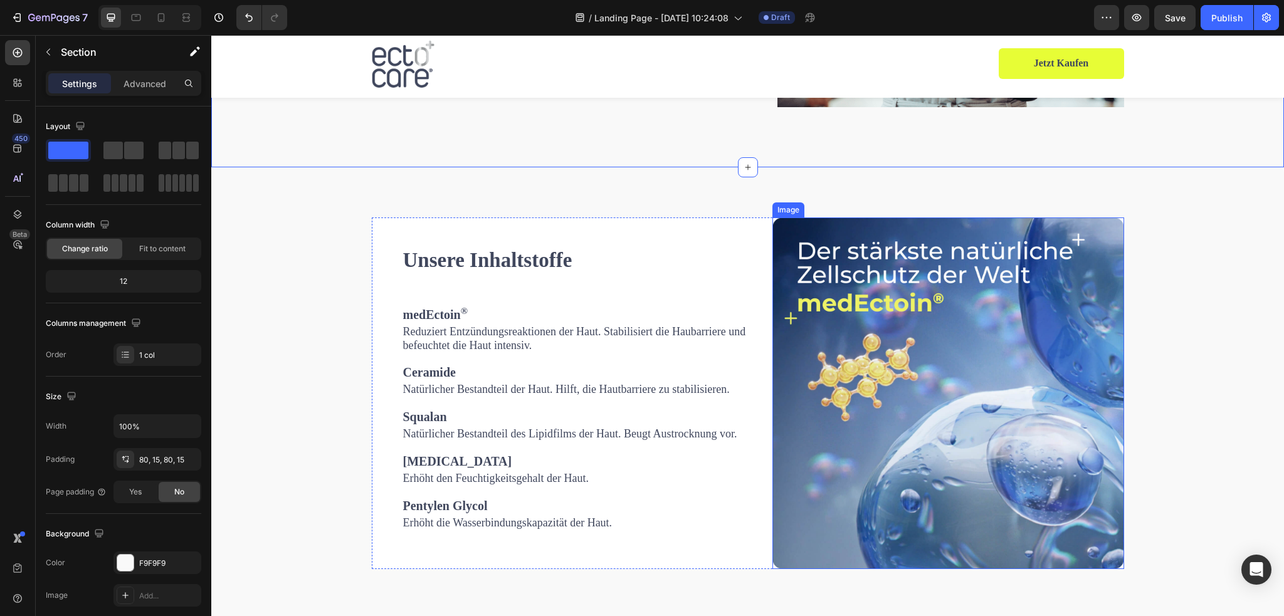
click at [948, 334] on img at bounding box center [949, 394] width 352 height 352
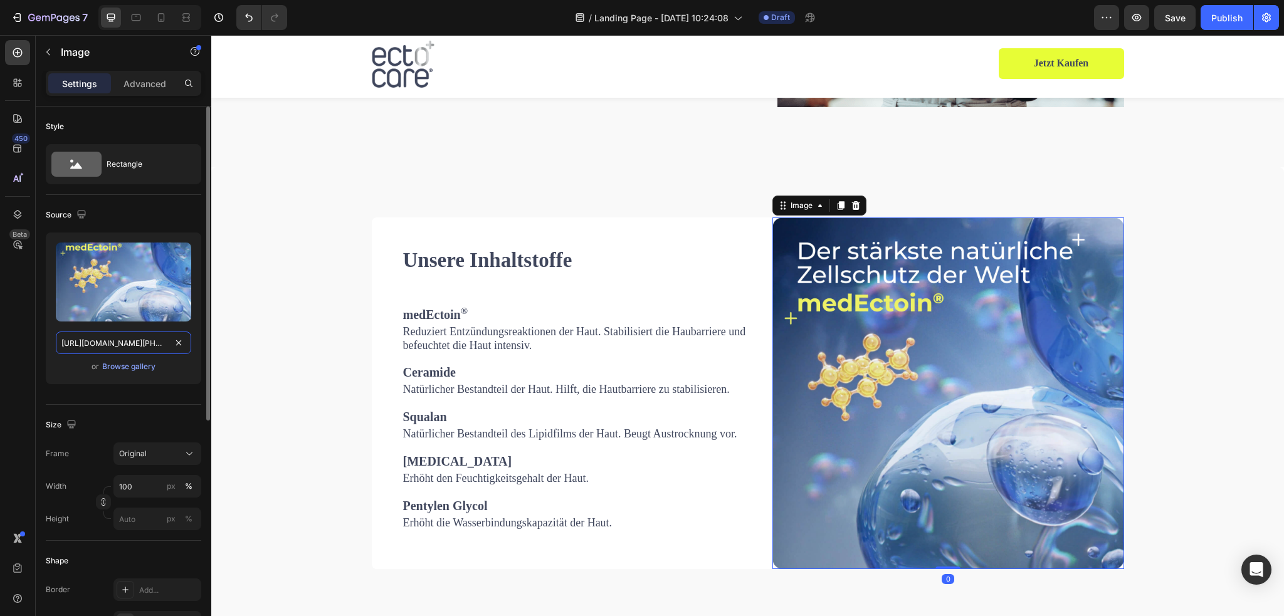
click at [153, 336] on input "https://cdn.shopify.com/s/files/1/0845/0995/0236/files/Produktseite_banner_mobi…" at bounding box center [123, 343] width 135 height 23
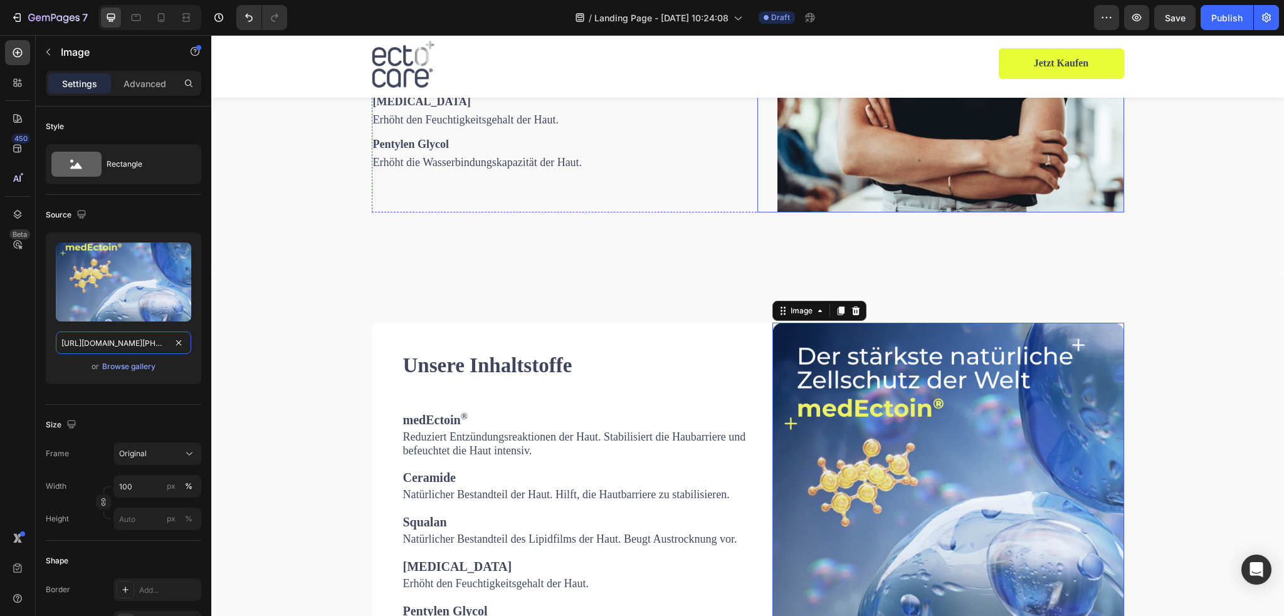
scroll to position [1737, 0]
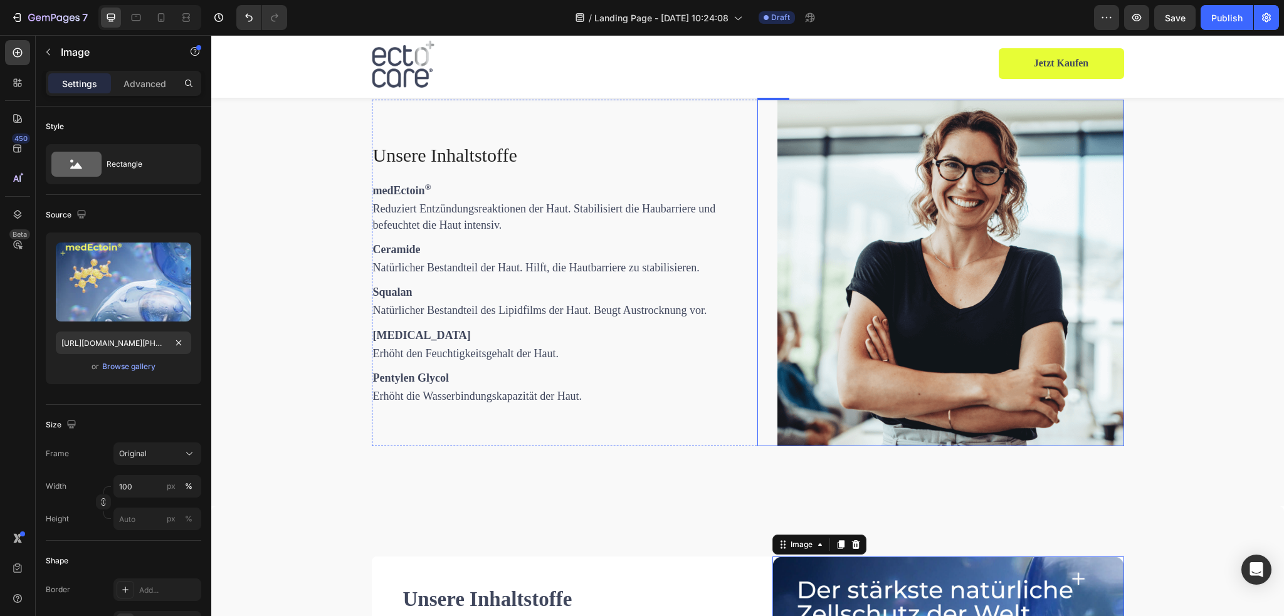
click at [842, 278] on img at bounding box center [951, 273] width 347 height 347
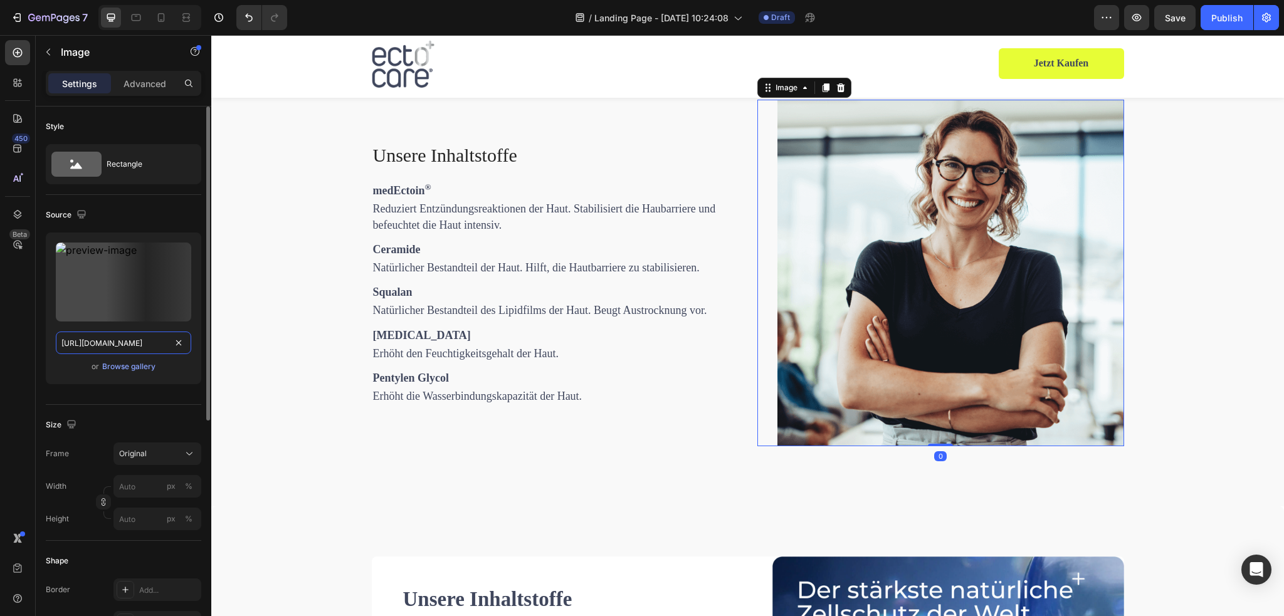
click at [124, 341] on input "https://cdn.shopify.com/s/files/1/0845/0995/0236/files/gempages_580885940659028…" at bounding box center [123, 343] width 135 height 23
paste input "Produktseite_banner_mobile.jpg?v=1742477262"
type input "https://cdn.shopify.com/s/files/1/0845/0995/0236/files/Produktseite_banner_mobi…"
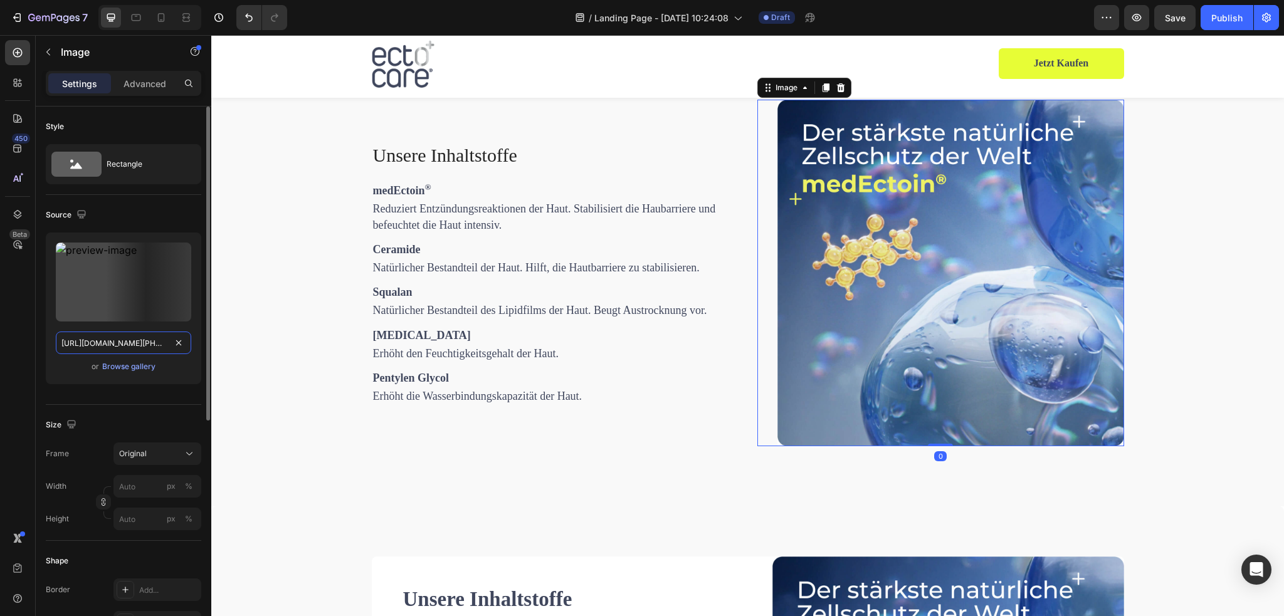
scroll to position [0, 265]
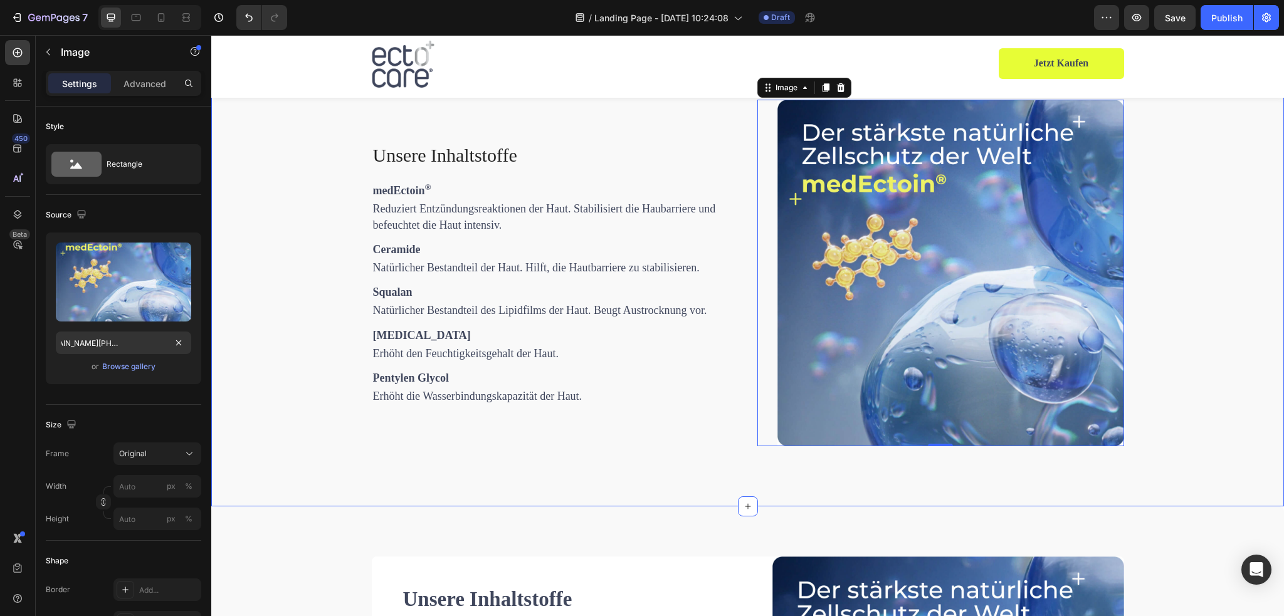
click at [1182, 351] on div "Unsere Inhaltstoffe Heading medEctoin ® Text Block Reduziert Entzündungsreaktio…" at bounding box center [748, 278] width 1054 height 357
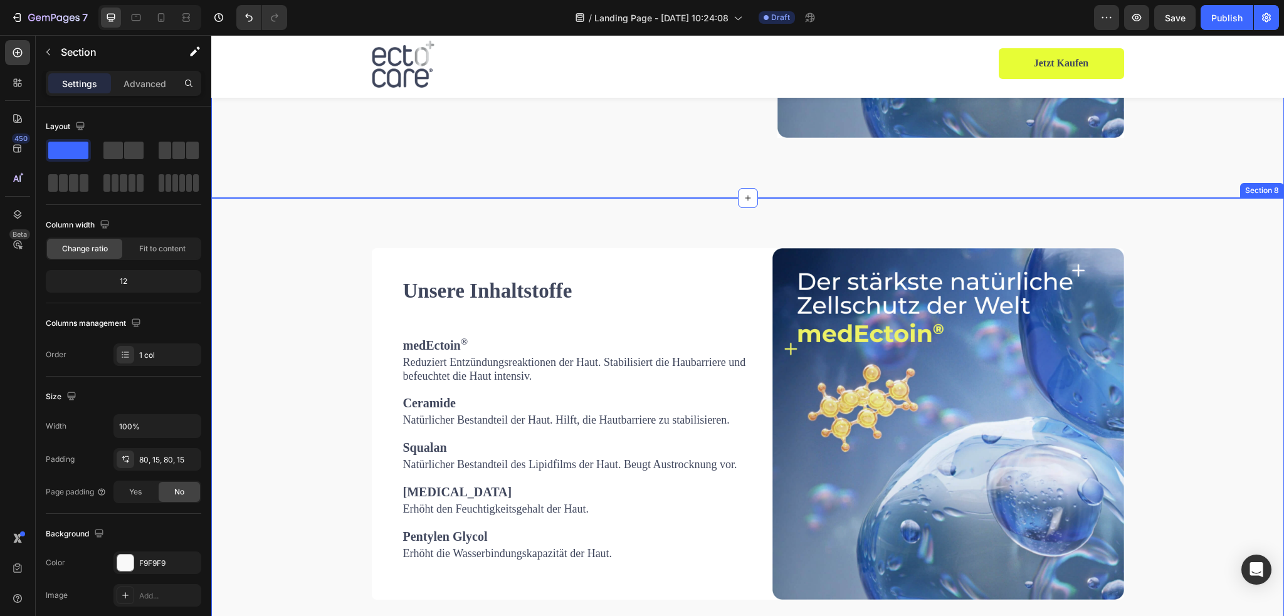
click at [1207, 342] on div "Unsere Inhaltstoffe Heading medEctoin ® Text block Reduziert Entzündungsreaktio…" at bounding box center [748, 424] width 1054 height 352
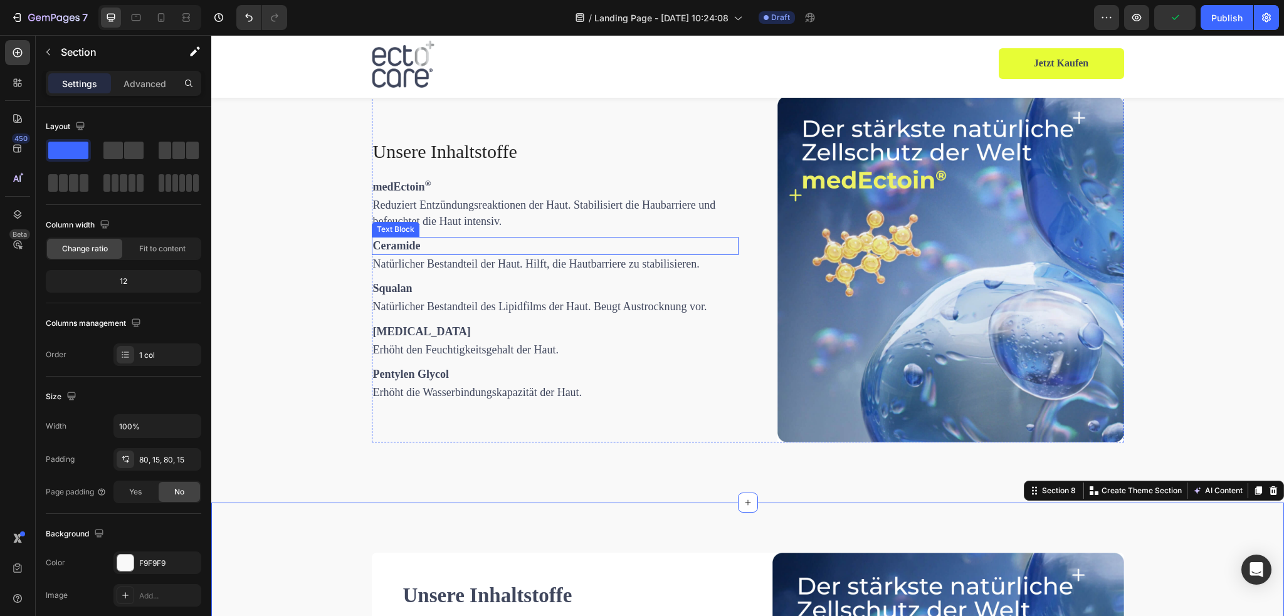
scroll to position [1737, 0]
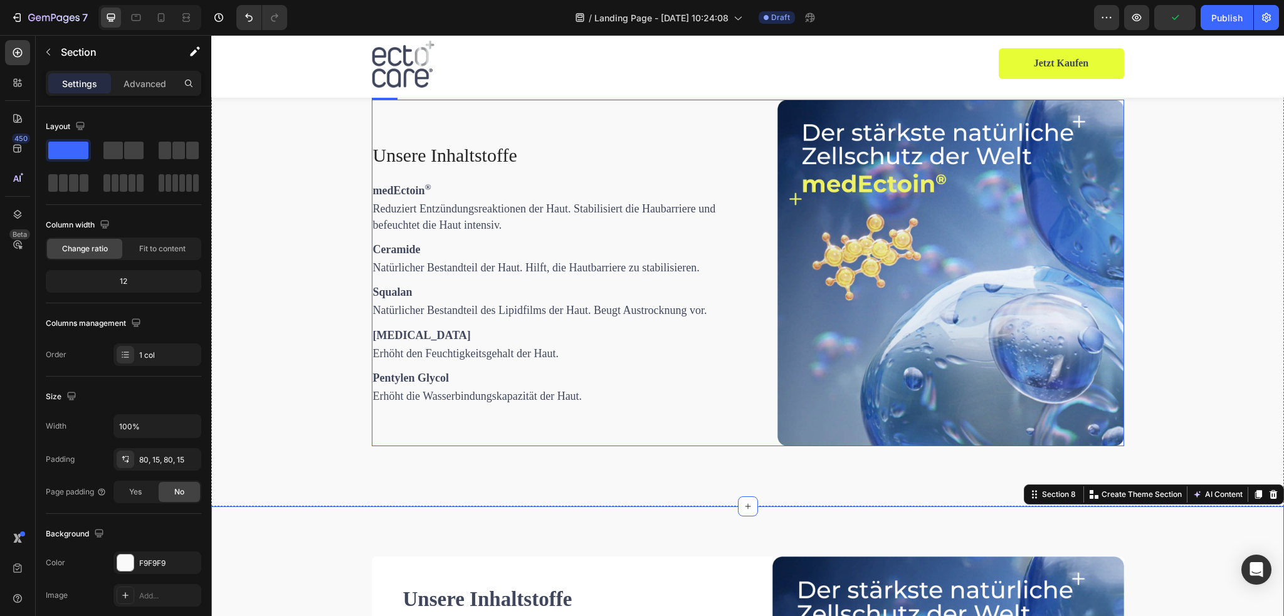
click at [746, 320] on div "Unsere Inhaltstoffe Heading medEctoin ® Text Block Reduziert Entzündungsreaktio…" at bounding box center [748, 273] width 753 height 347
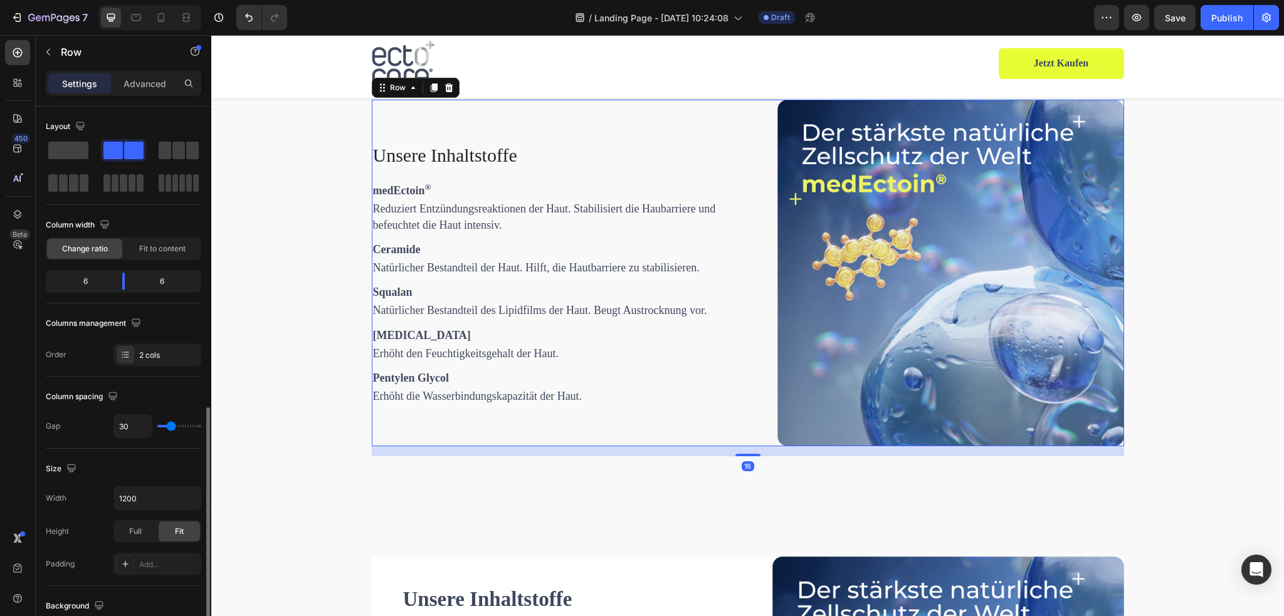
scroll to position [188, 0]
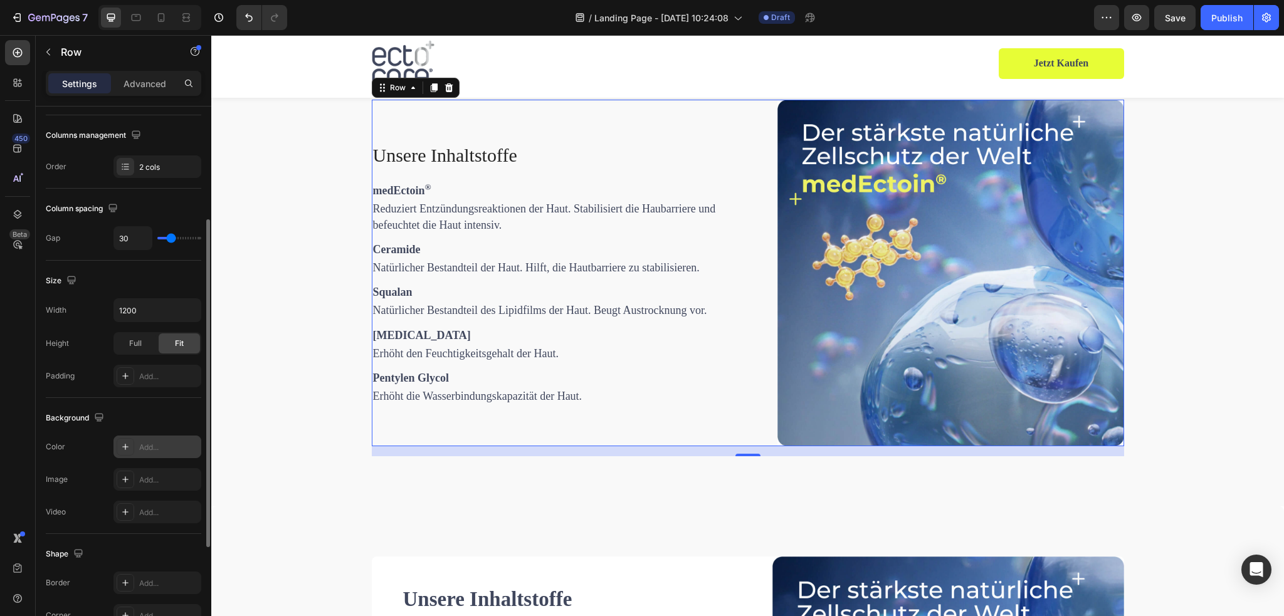
click at [158, 443] on div "Add..." at bounding box center [168, 447] width 59 height 11
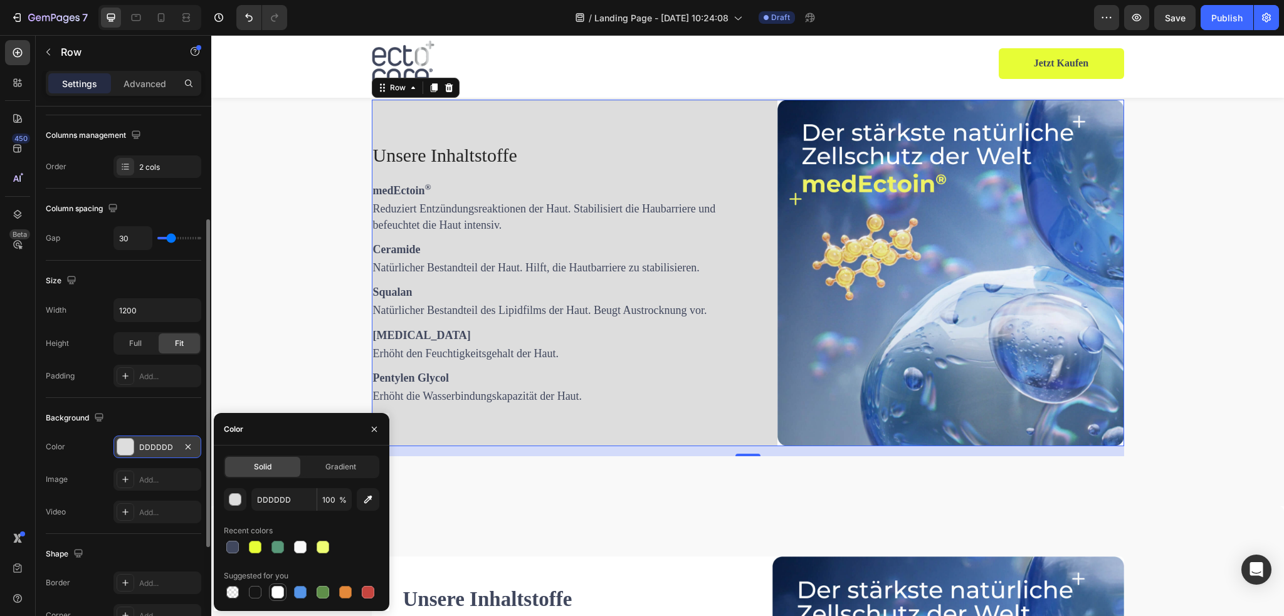
click at [278, 595] on div at bounding box center [278, 592] width 13 height 13
type input "FFFFFF"
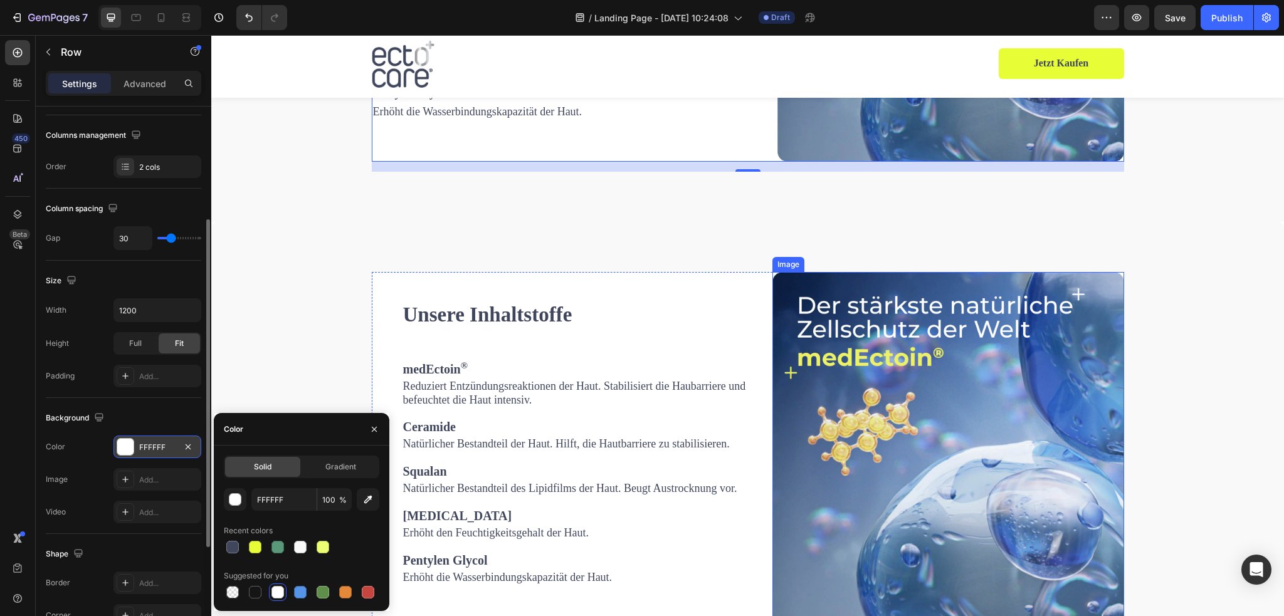
scroll to position [2176, 0]
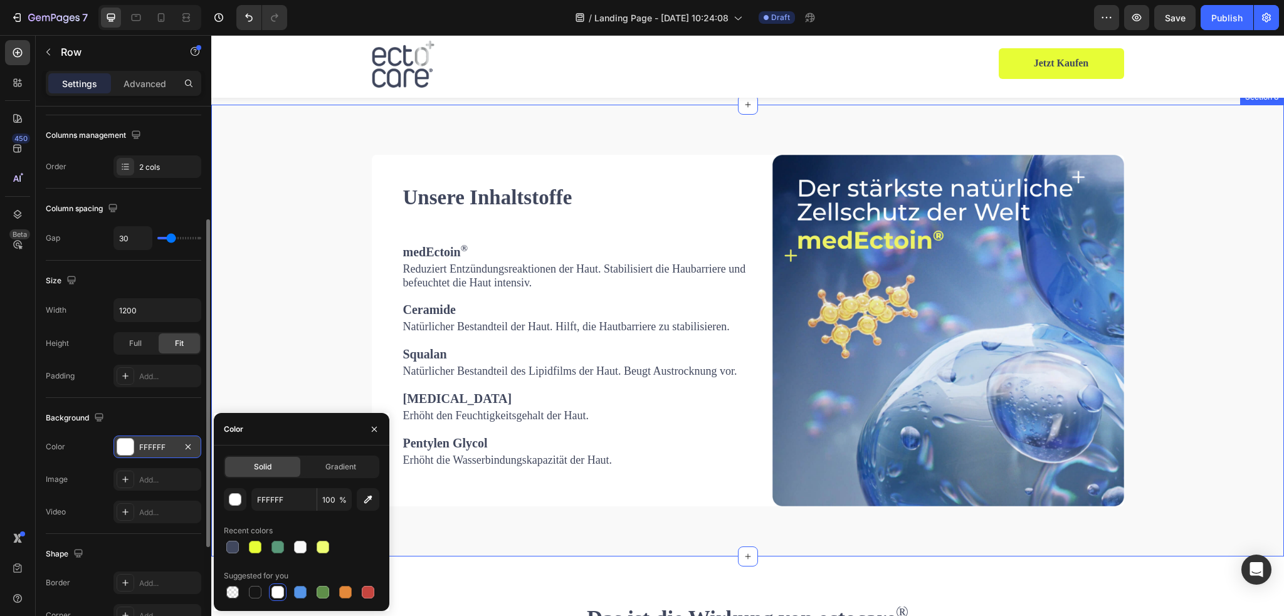
click at [1158, 285] on div "Unsere Inhaltstoffe Heading medEctoin ® Text block Reduziert Entzündungsreaktio…" at bounding box center [748, 331] width 1054 height 352
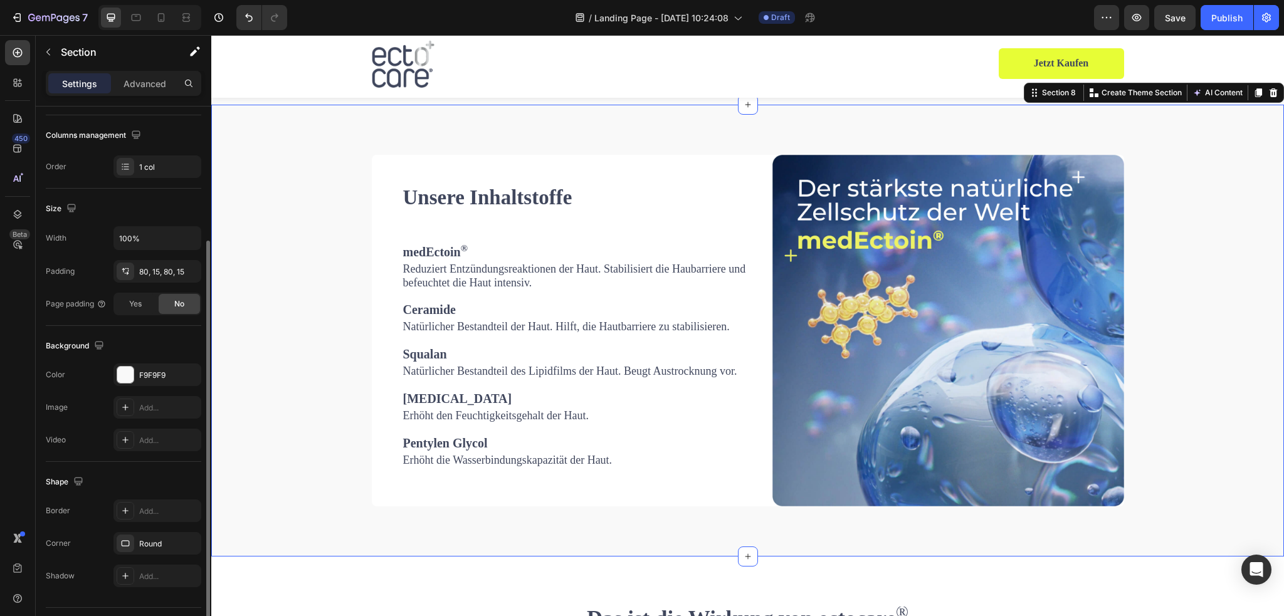
scroll to position [0, 0]
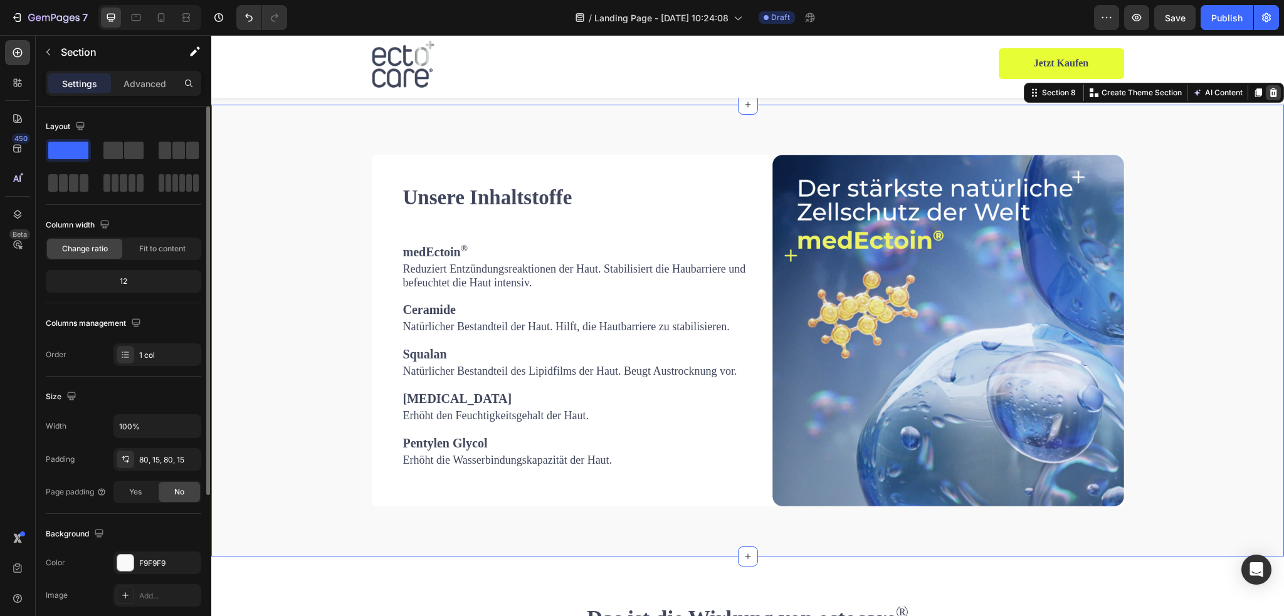
click at [1270, 95] on icon at bounding box center [1274, 92] width 8 height 9
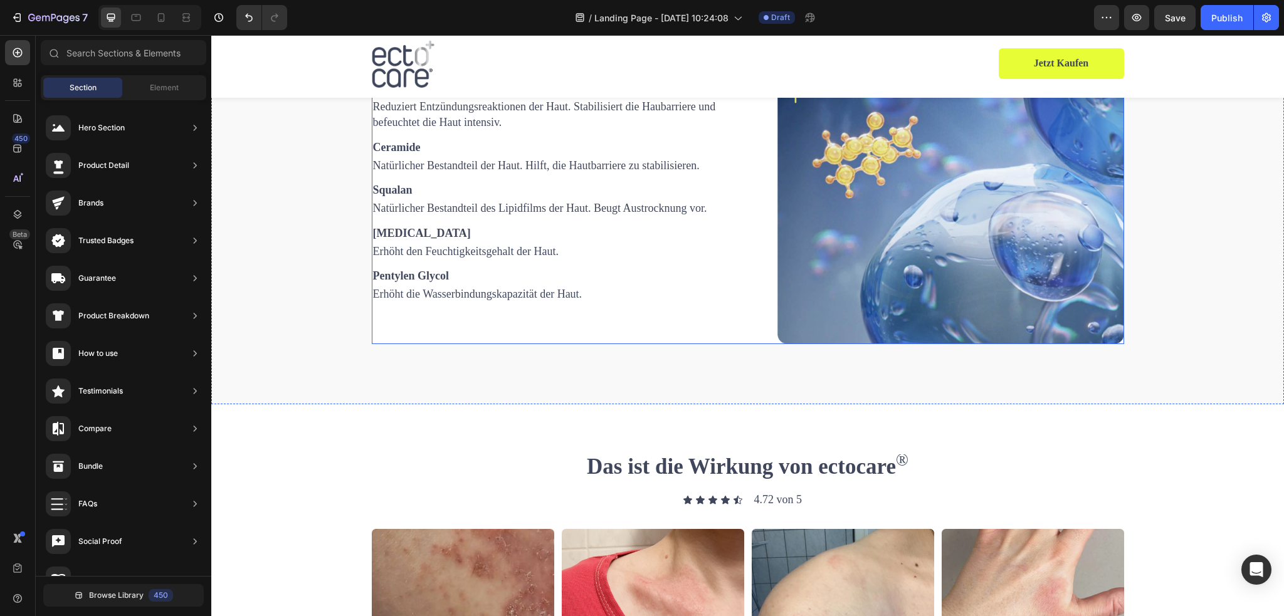
scroll to position [1737, 0]
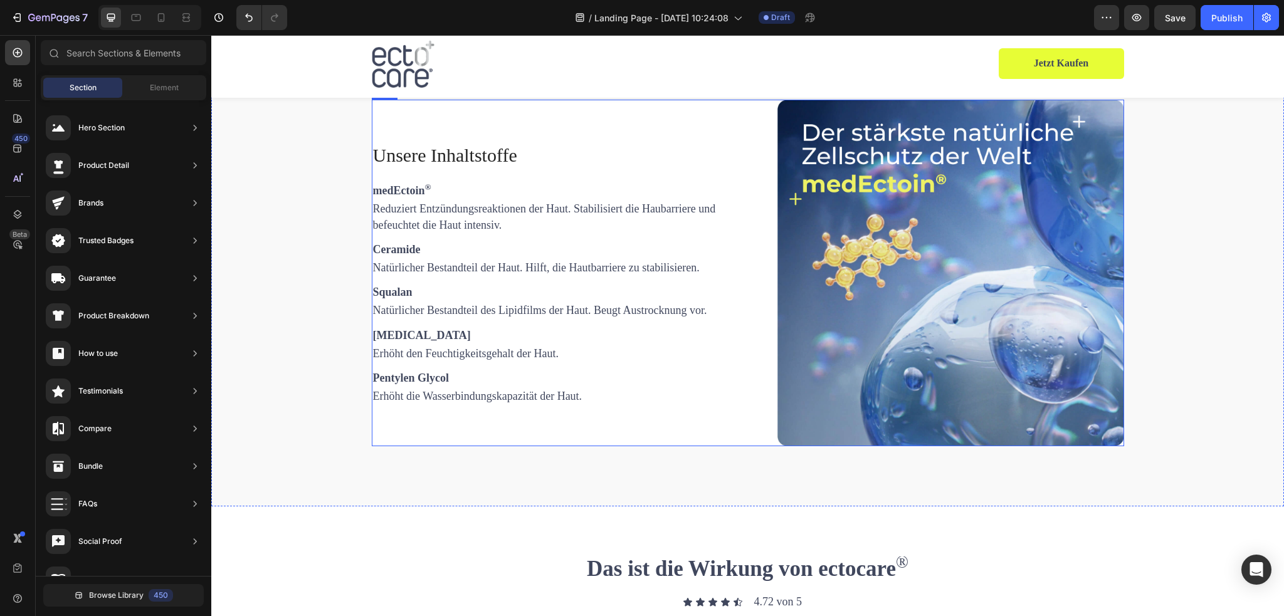
click at [494, 447] on div "Unsere Inhaltstoffe Heading medEctoin ® Text Block Reduziert Entzündungsreaktio…" at bounding box center [555, 273] width 367 height 347
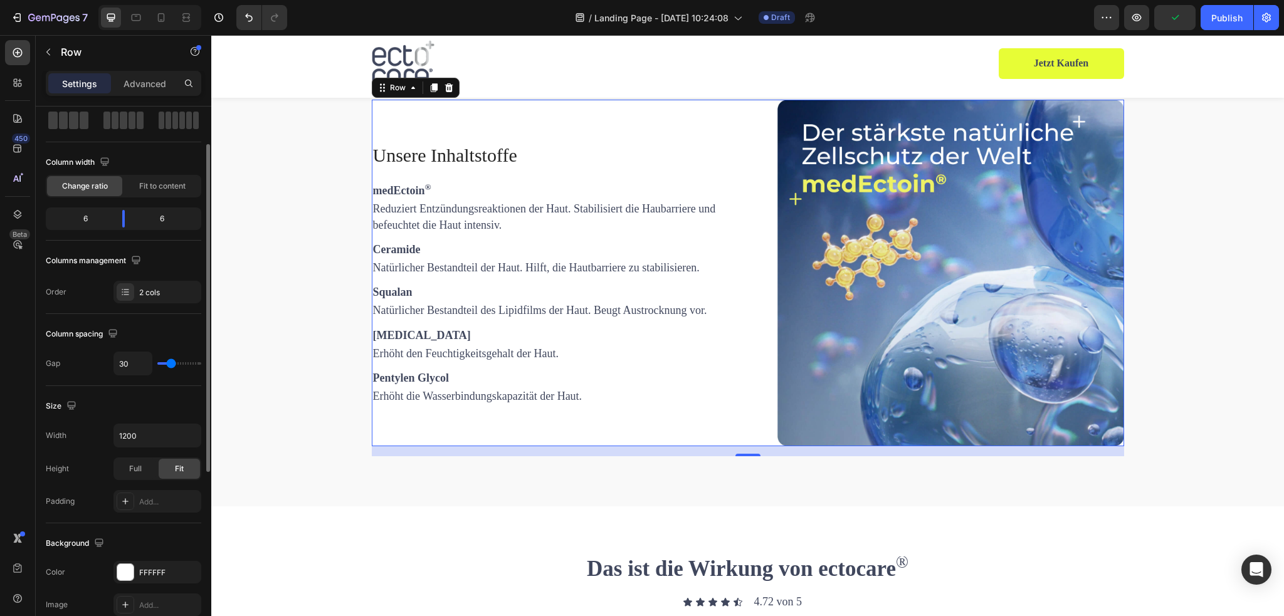
scroll to position [125, 0]
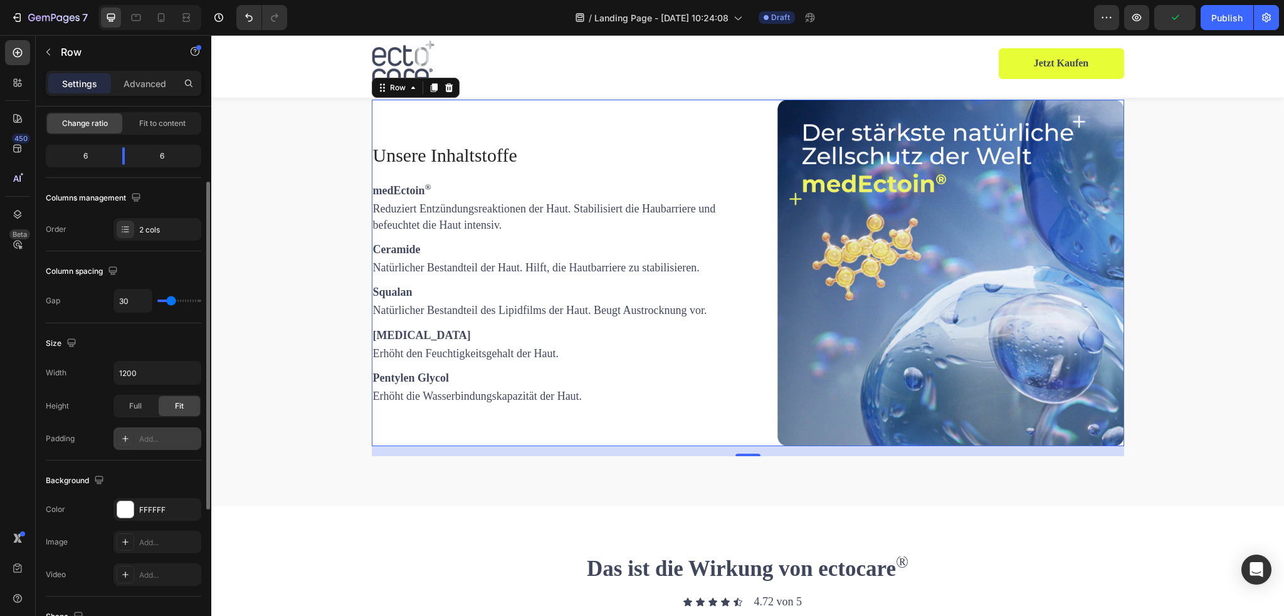
click at [156, 436] on div "Add..." at bounding box center [168, 439] width 59 height 11
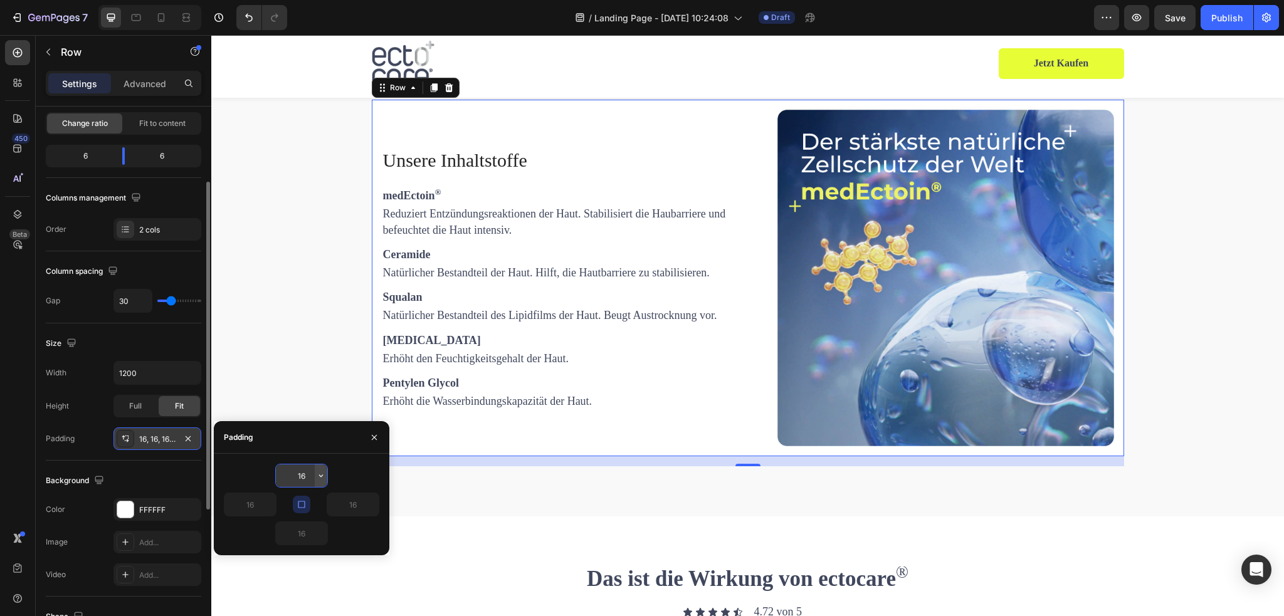
click at [320, 476] on icon "button" at bounding box center [321, 476] width 4 height 3
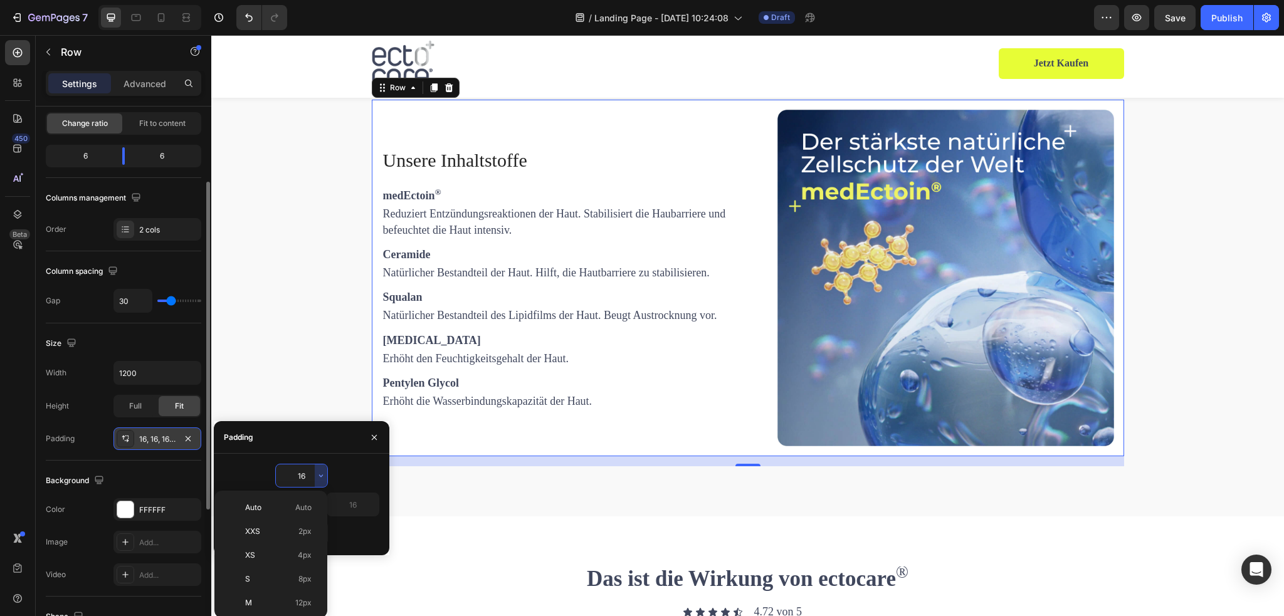
click at [301, 475] on input "16" at bounding box center [301, 476] width 51 height 23
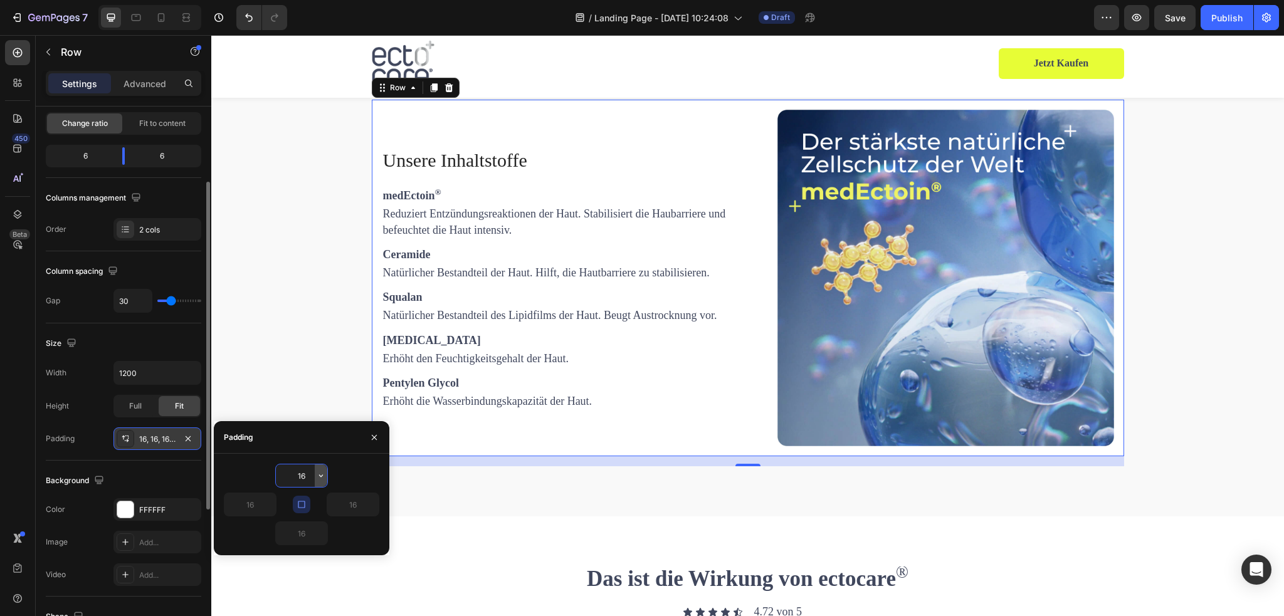
type input "1"
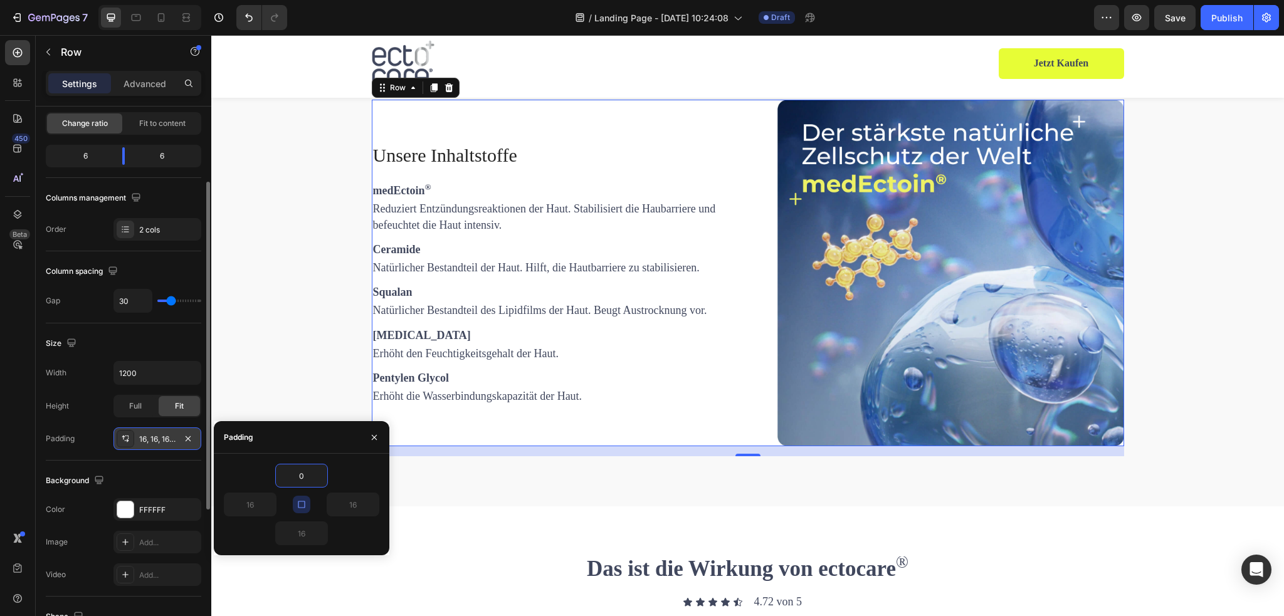
type input "0"
click at [307, 504] on button "button" at bounding box center [302, 505] width 18 height 18
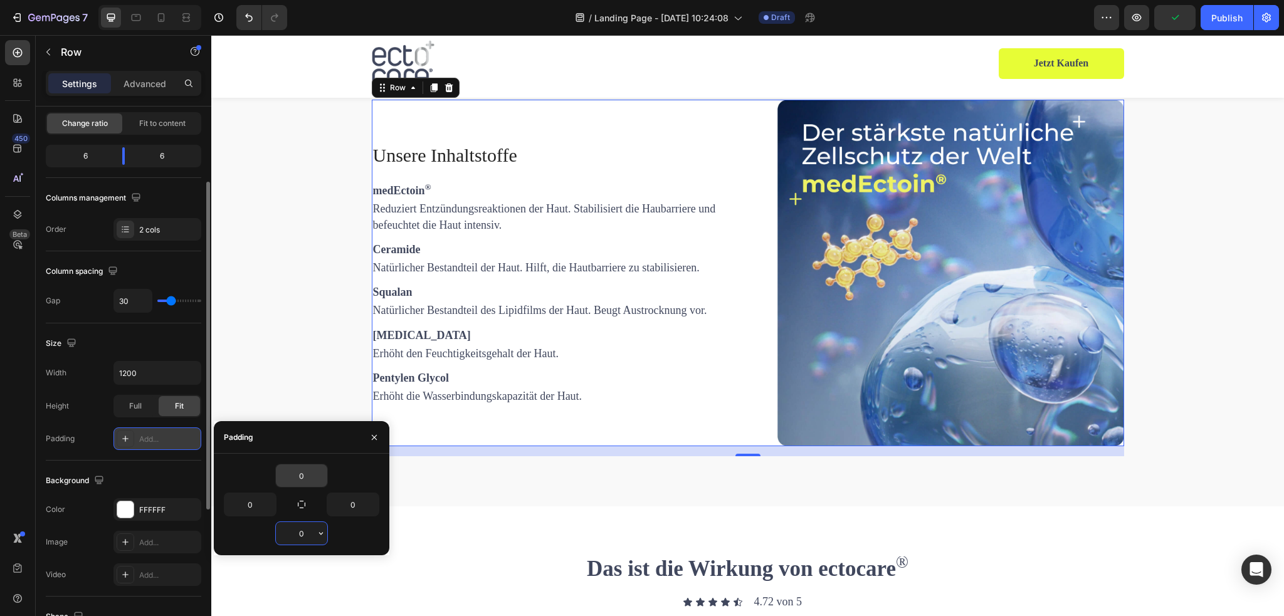
click at [305, 534] on input "0" at bounding box center [301, 533] width 51 height 23
click at [263, 505] on button "button" at bounding box center [269, 505] width 13 height 23
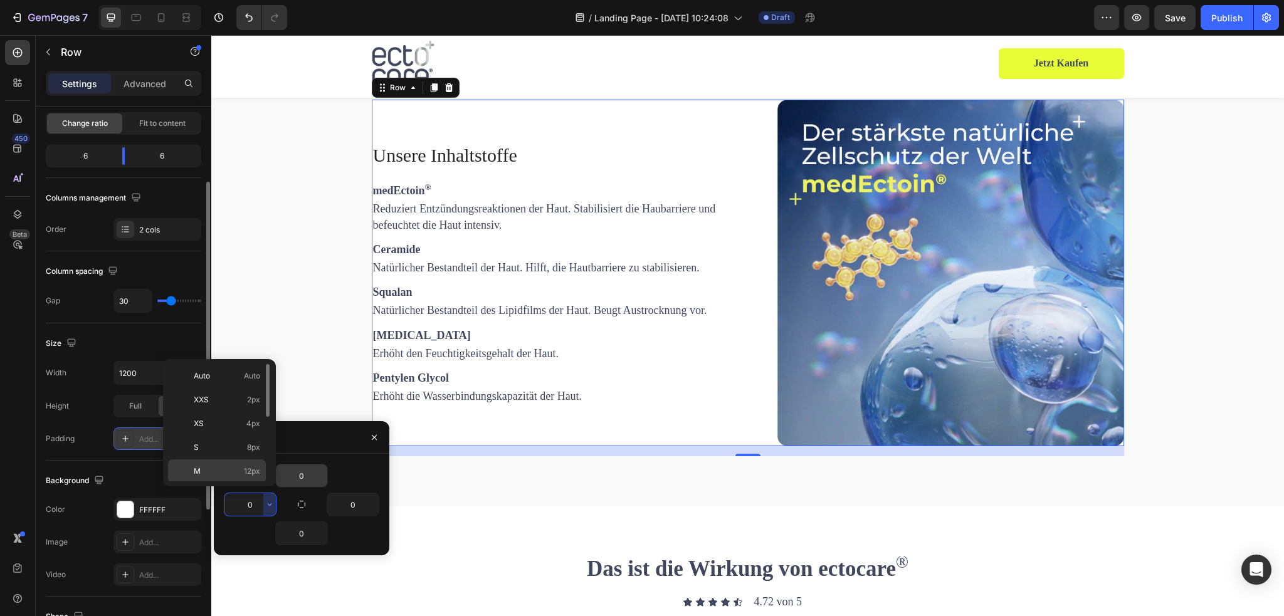
click at [253, 472] on span "12px" at bounding box center [252, 471] width 16 height 11
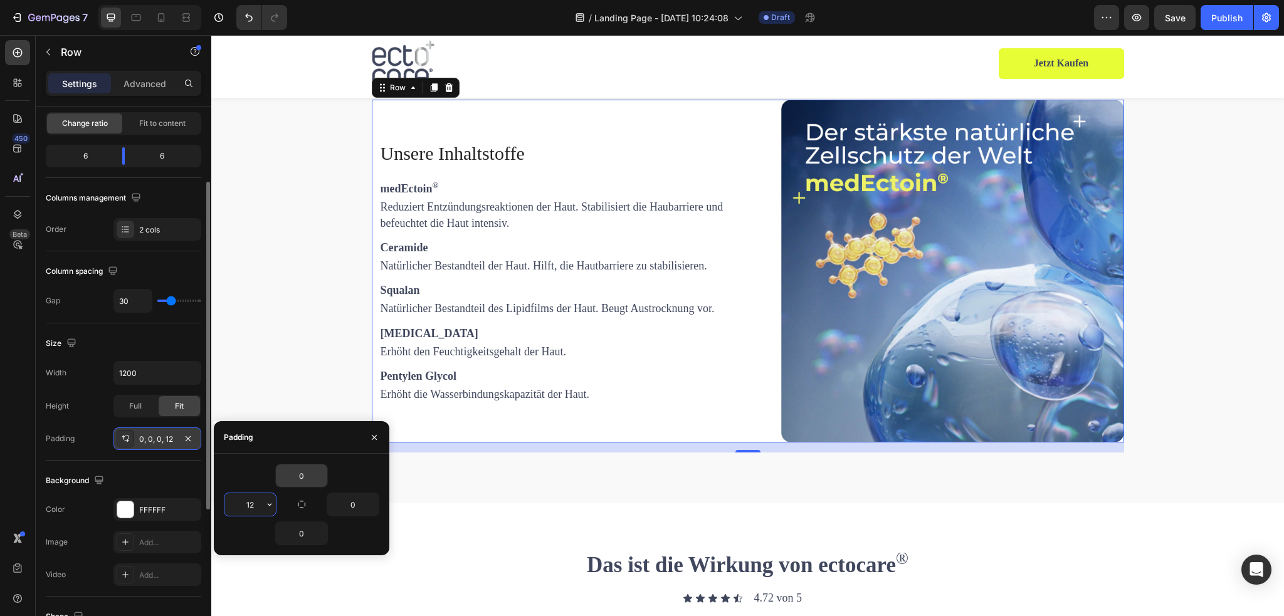
click at [260, 500] on input "12" at bounding box center [250, 505] width 51 height 23
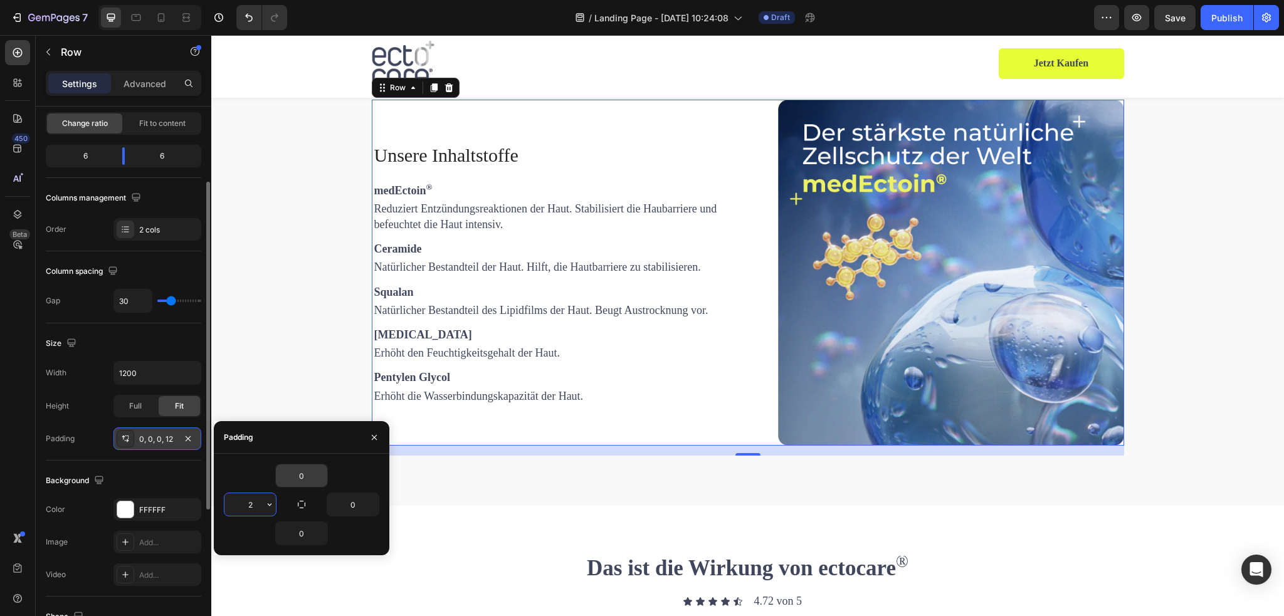
type input "20"
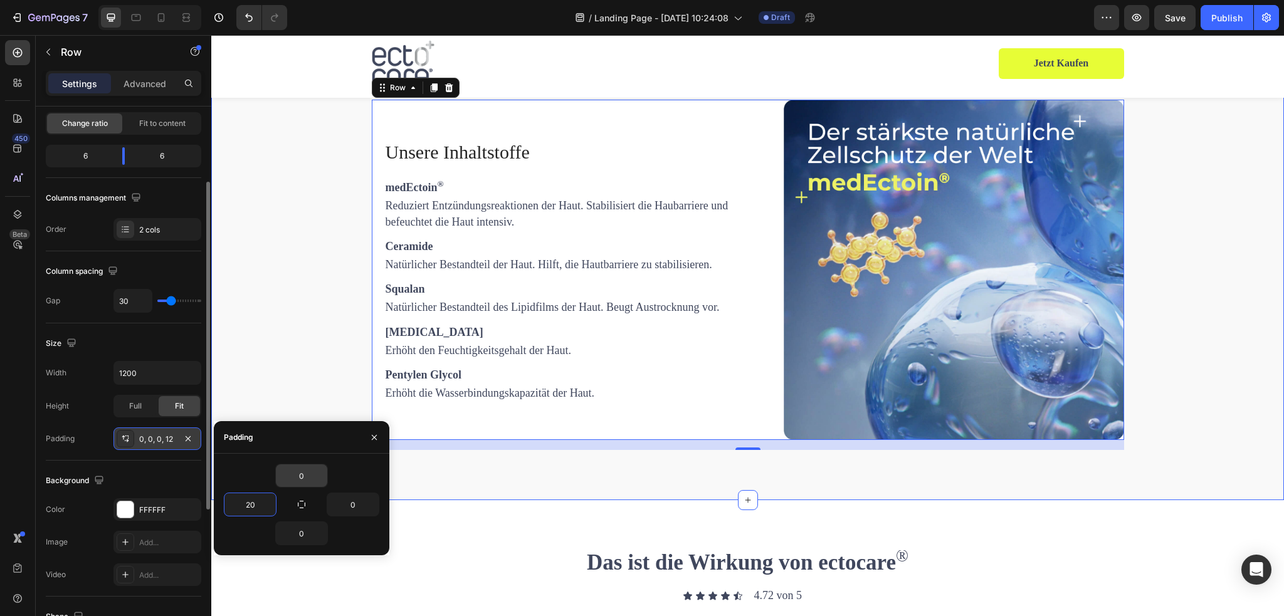
click at [1145, 275] on div "Unsere Inhaltstoffe Heading medEctoin ® Text Block Reduziert Entzündungsreaktio…" at bounding box center [748, 275] width 1054 height 351
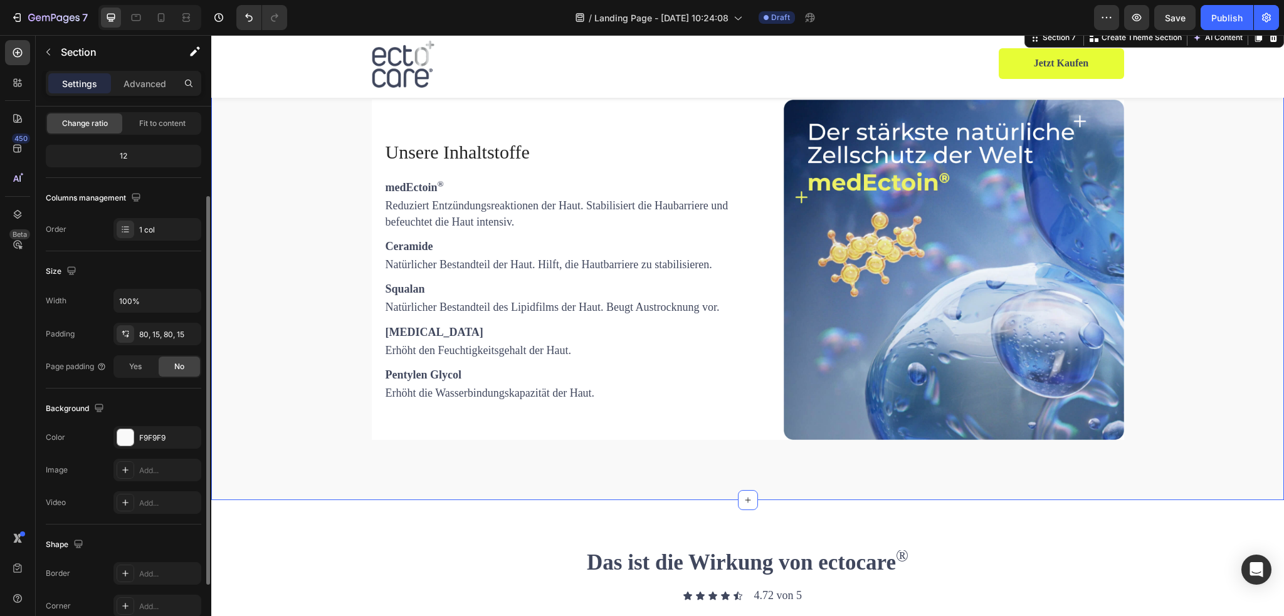
scroll to position [0, 0]
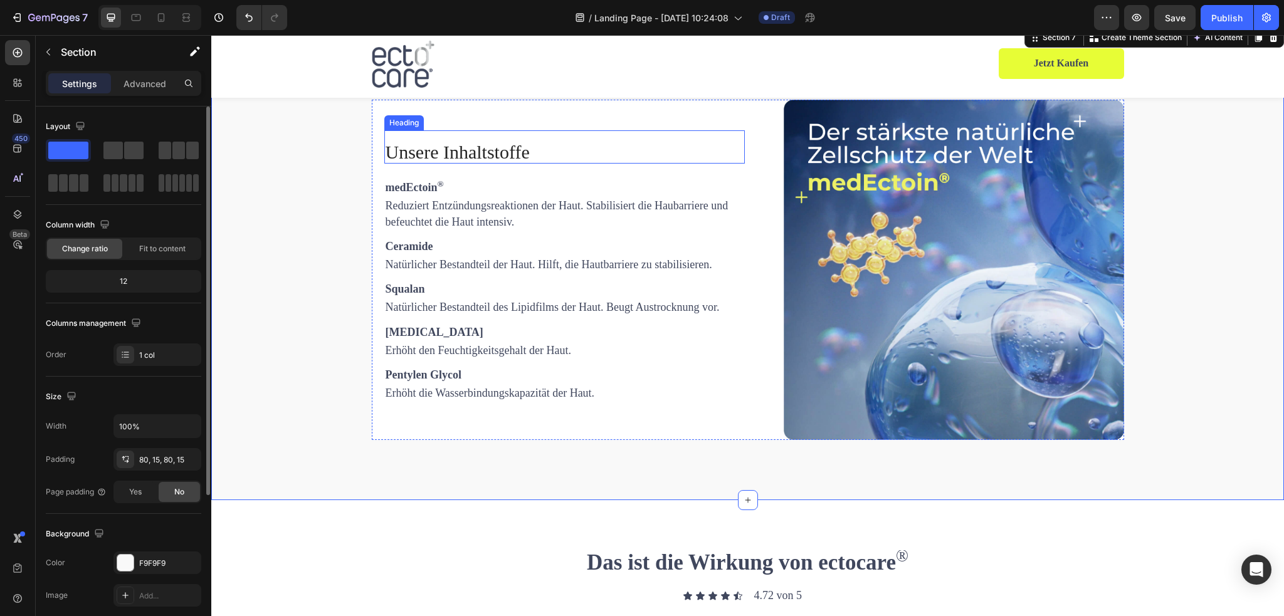
click at [484, 164] on h2 "Unsere Inhaltstoffe" at bounding box center [564, 151] width 361 height 23
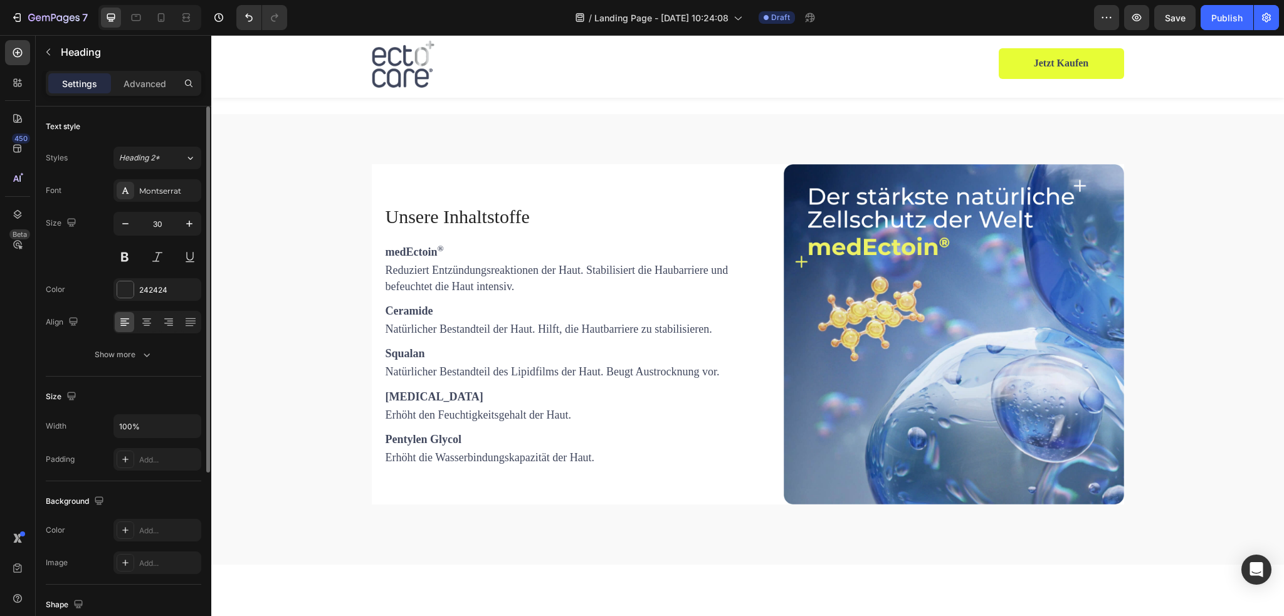
scroll to position [1693, 0]
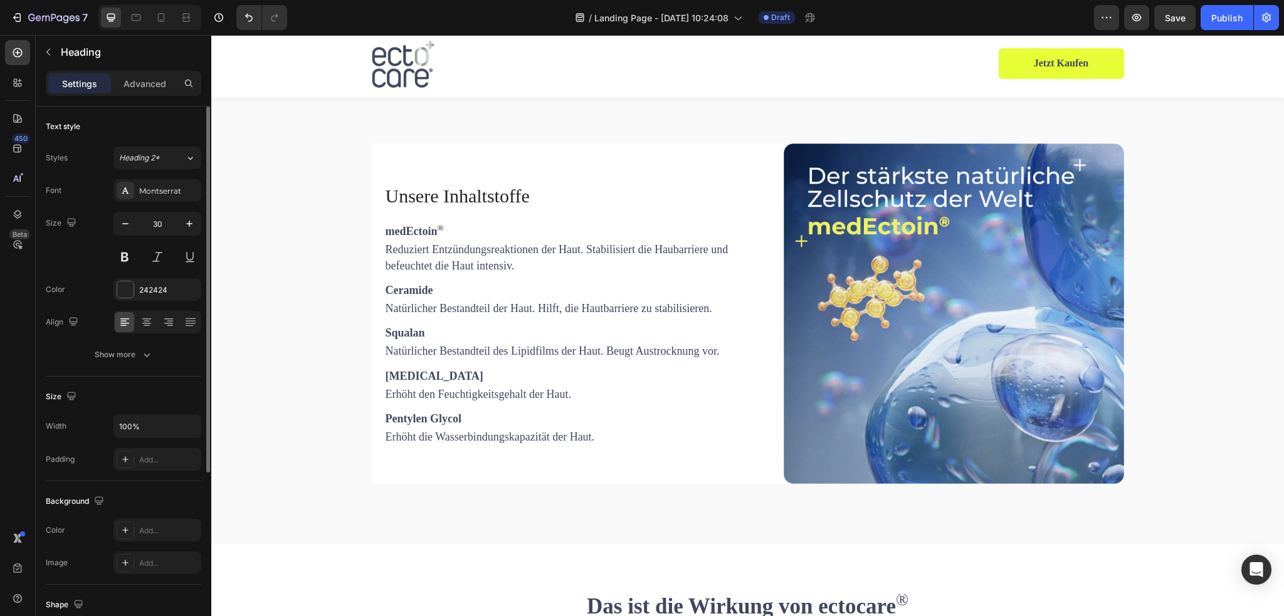
click at [469, 208] on h2 "Unsere Inhaltstoffe" at bounding box center [564, 195] width 361 height 23
click at [530, 206] on p "Unsere Inhaltstoffe" at bounding box center [565, 196] width 358 height 21
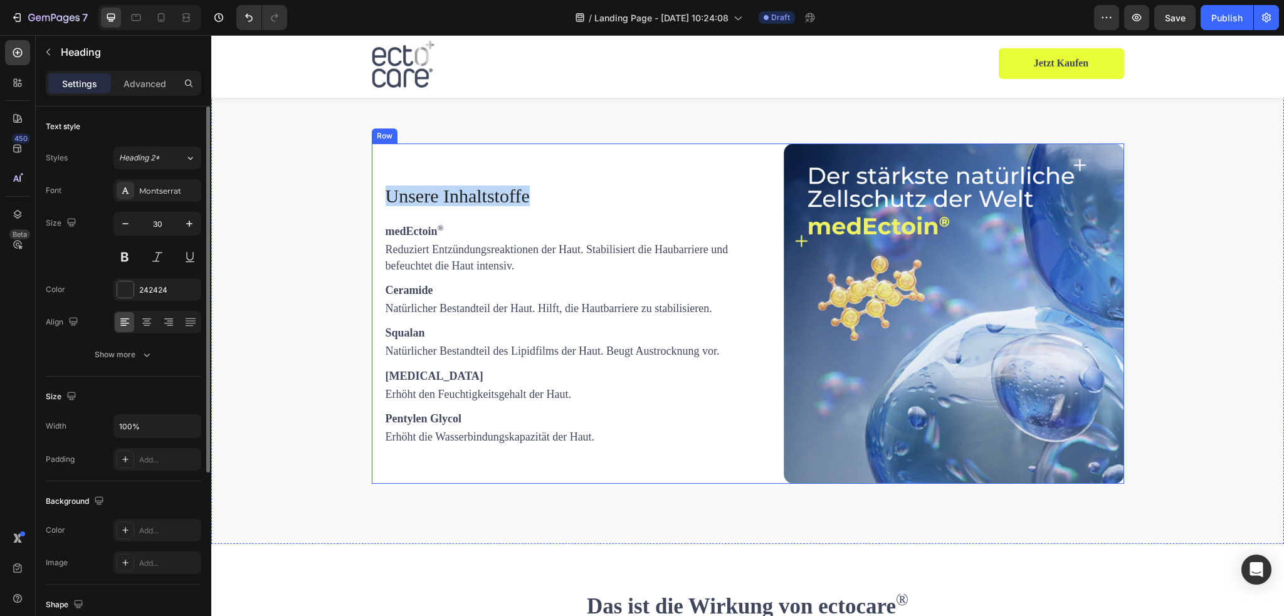
drag, startPoint x: 534, startPoint y: 233, endPoint x: 373, endPoint y: 233, distance: 160.5
click at [373, 233] on div "Unsere Inhaltstoffe Heading medEctoin ® Text Block Reduziert Entzündungsreaktio…" at bounding box center [748, 314] width 753 height 341
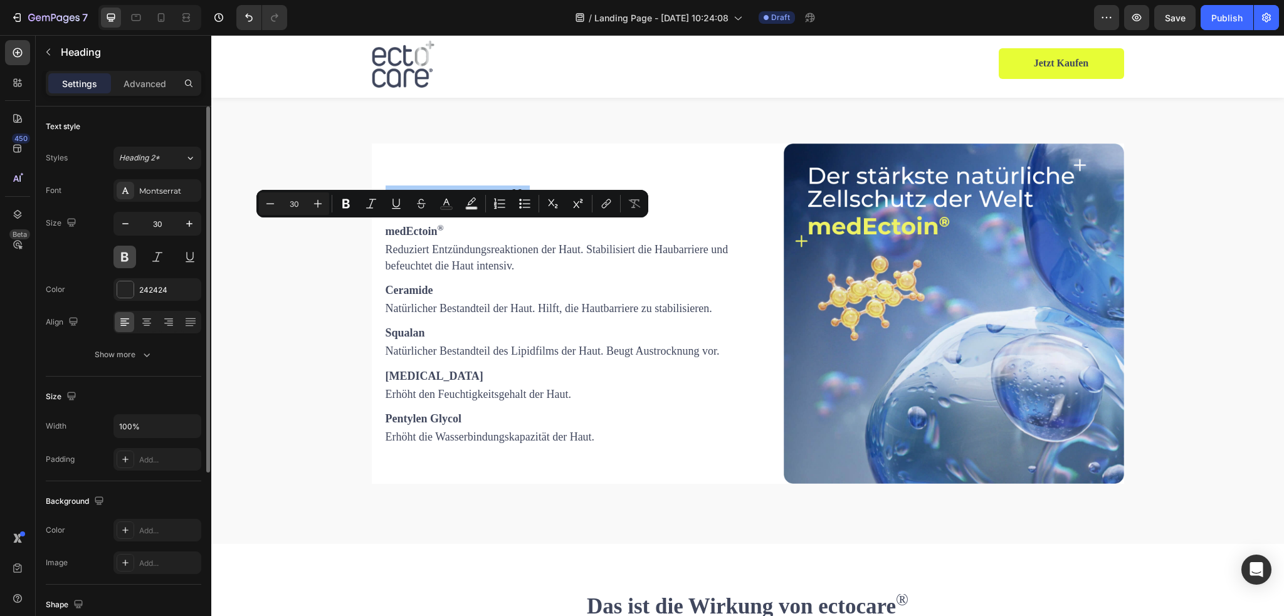
click at [123, 263] on button at bounding box center [125, 257] width 23 height 23
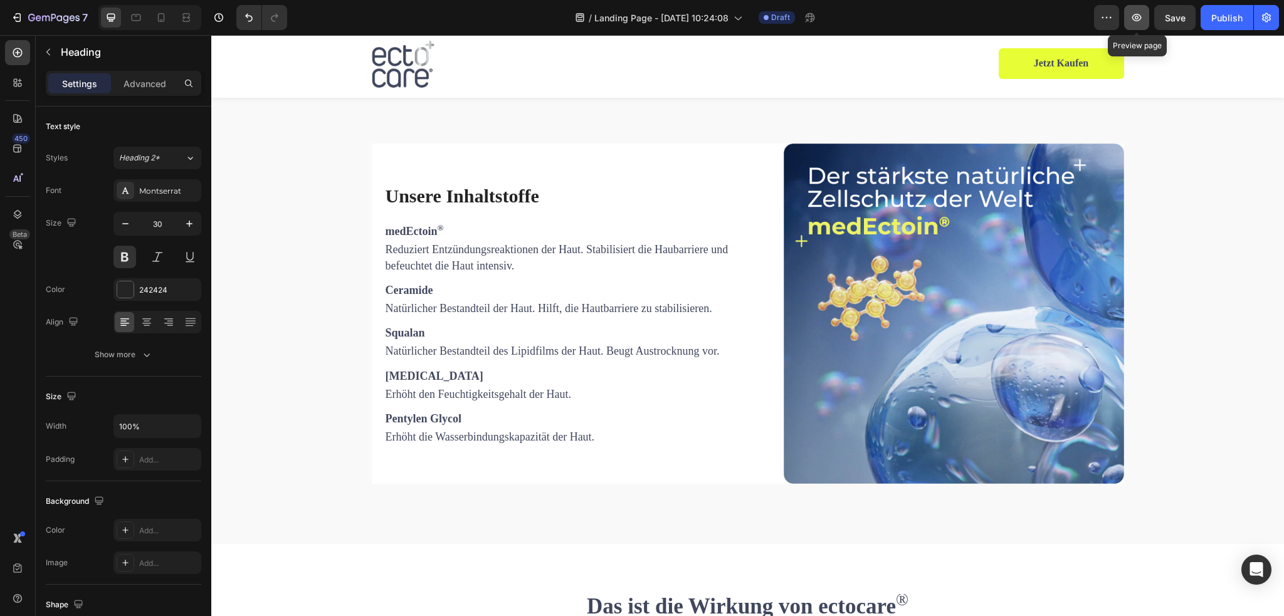
click at [1135, 18] on icon "button" at bounding box center [1137, 17] width 13 height 13
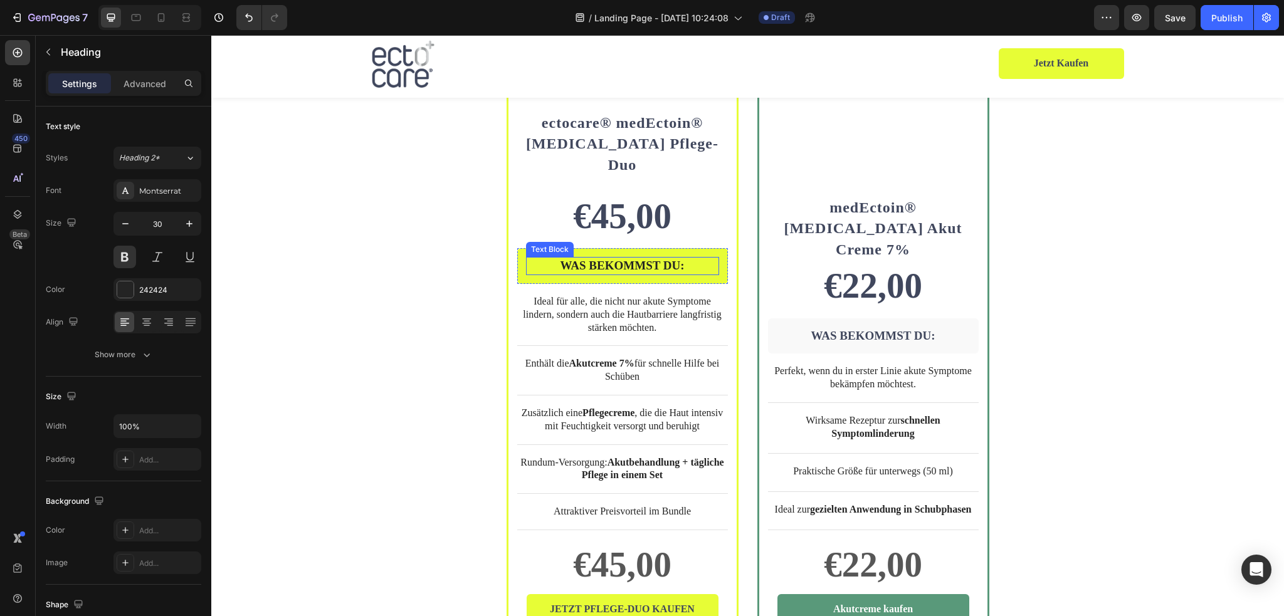
scroll to position [3198, 0]
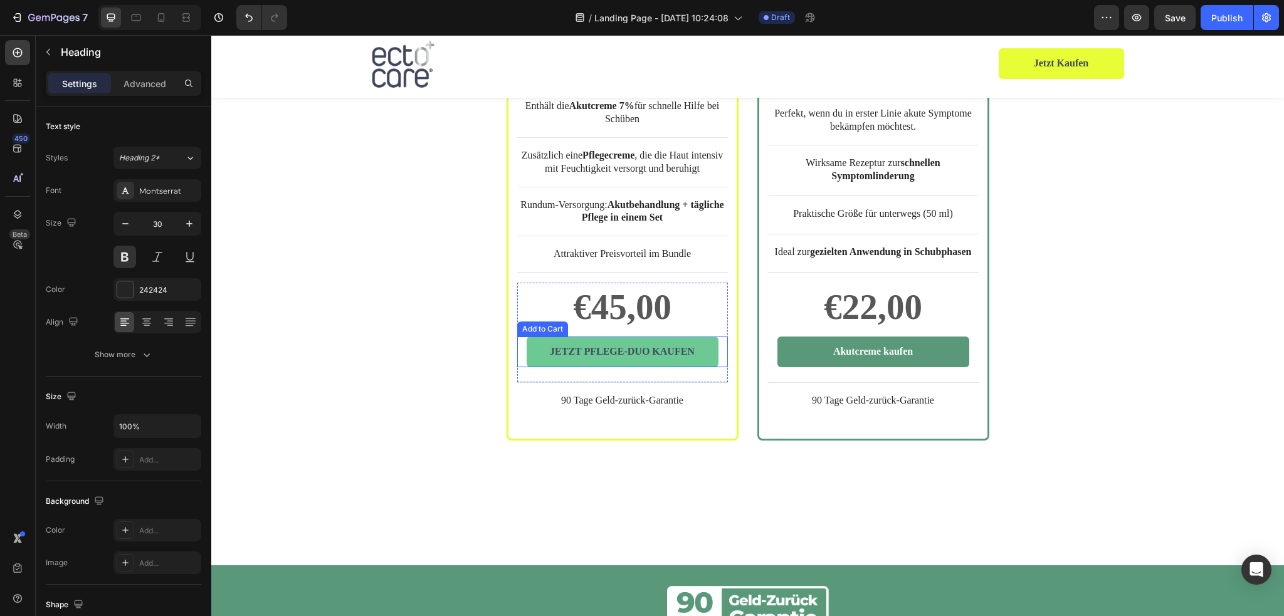
click at [708, 337] on button "JETZT PFLEGE-DUO KAUFEN" at bounding box center [623, 352] width 192 height 31
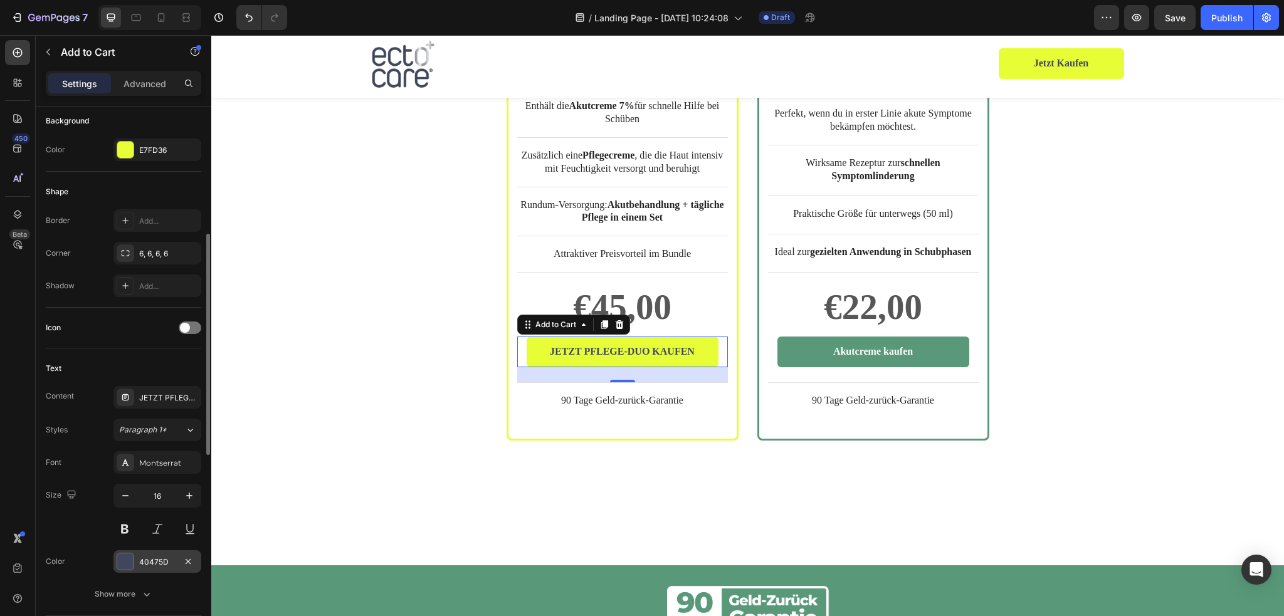
scroll to position [627, 0]
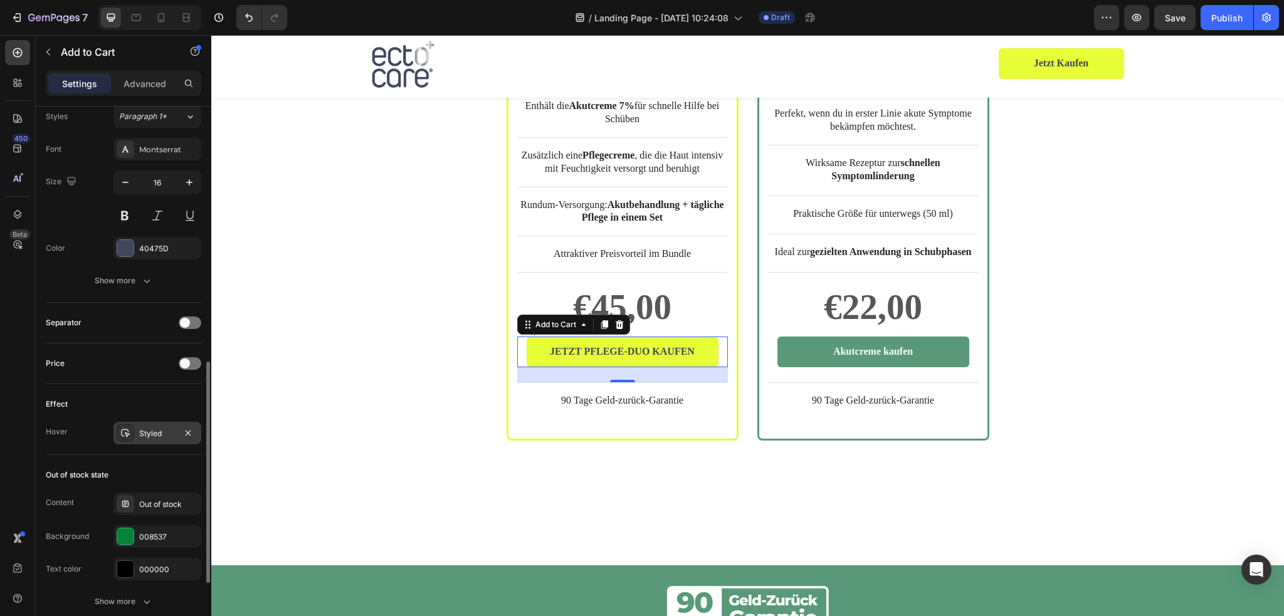
click at [149, 438] on div "Styled" at bounding box center [158, 433] width 88 height 23
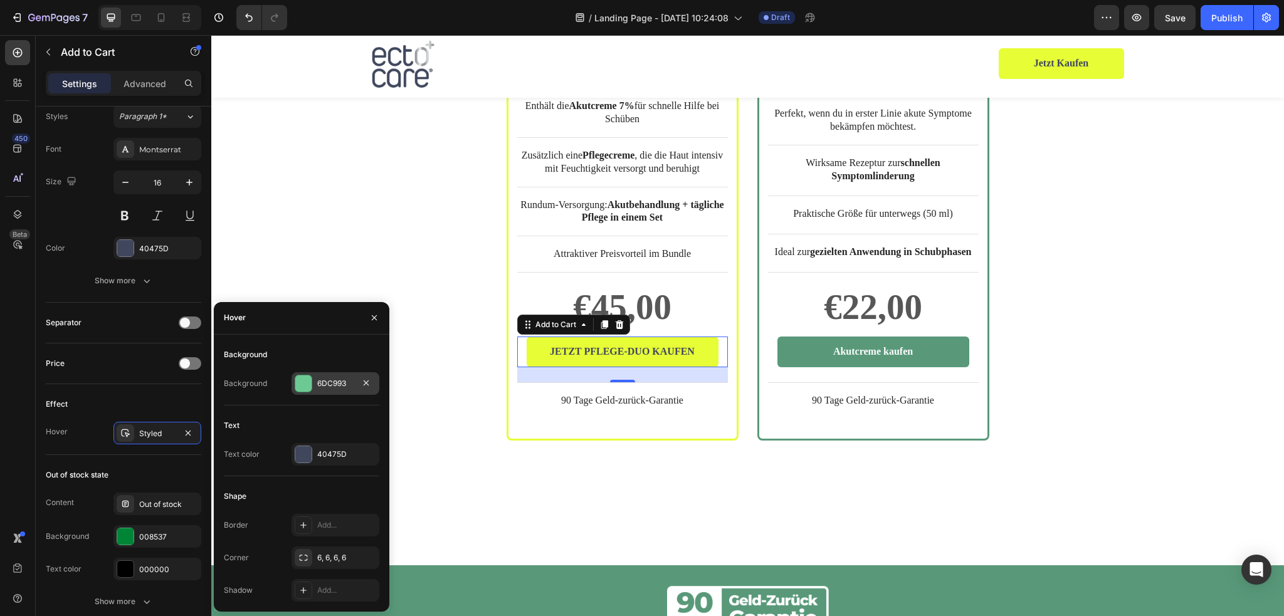
click at [305, 386] on div at bounding box center [303, 384] width 16 height 16
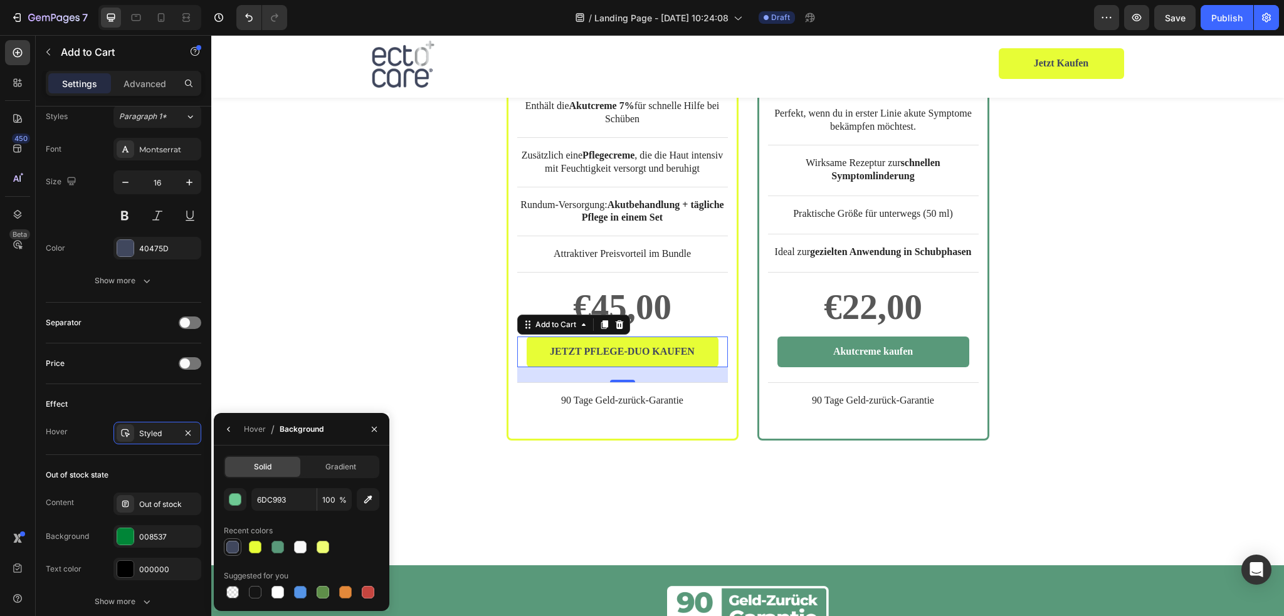
click at [231, 549] on div at bounding box center [232, 547] width 13 height 13
type input "40475D"
click at [228, 429] on icon "button" at bounding box center [229, 430] width 10 height 10
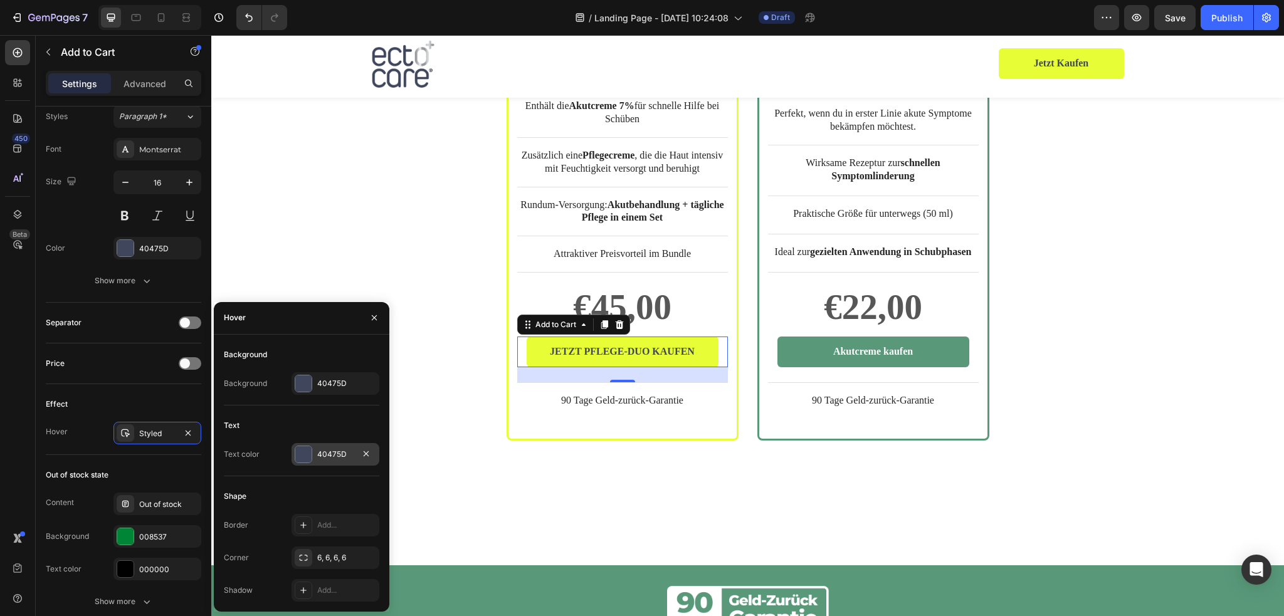
click at [304, 452] on div at bounding box center [303, 455] width 16 height 16
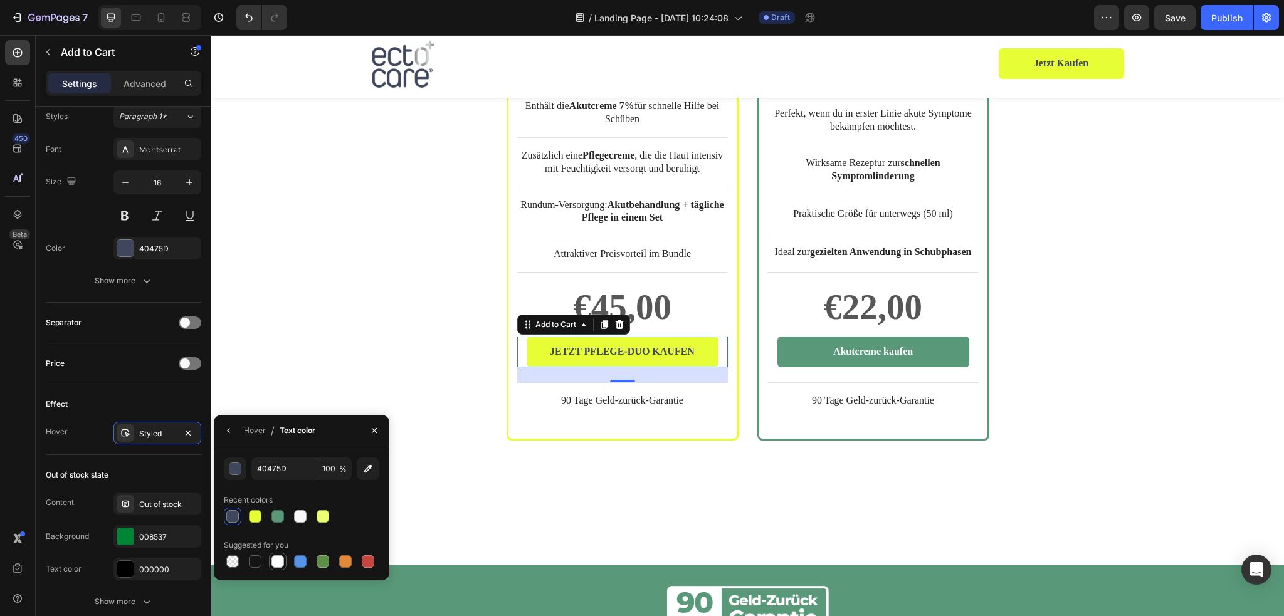
click at [280, 561] on div at bounding box center [278, 562] width 13 height 13
type input "FFFFFF"
click at [407, 288] on div "BESTSELLER Text Block Row Product Images Row ectocare® medEctoin® Neurodermitis…" at bounding box center [748, 7] width 753 height 865
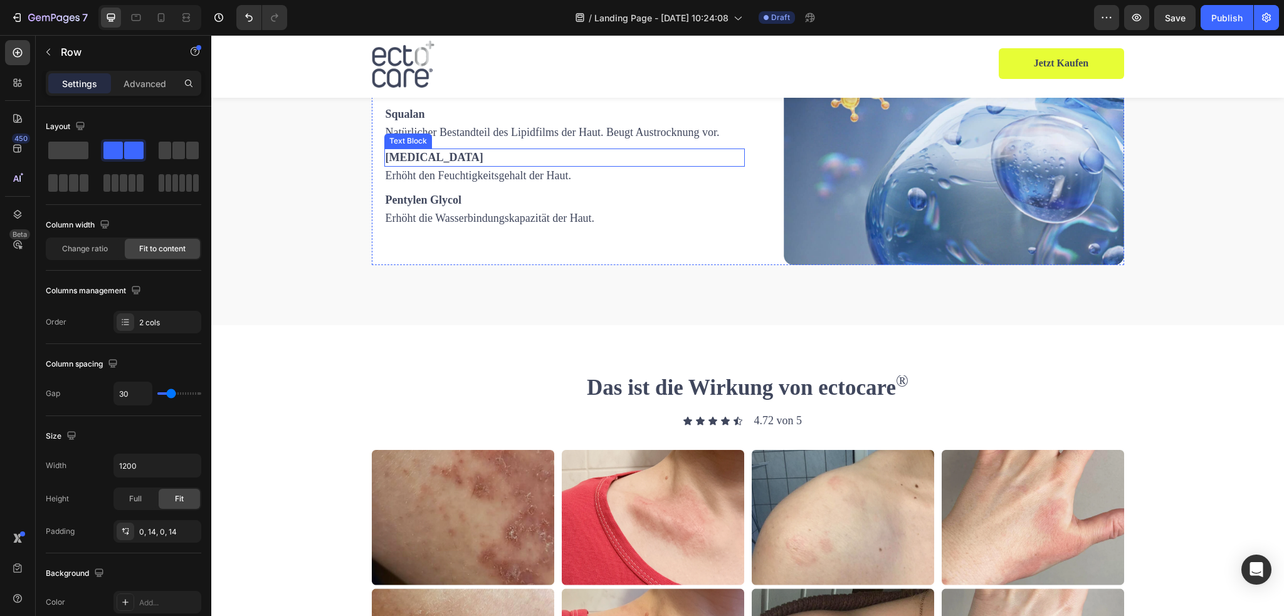
scroll to position [1680, 0]
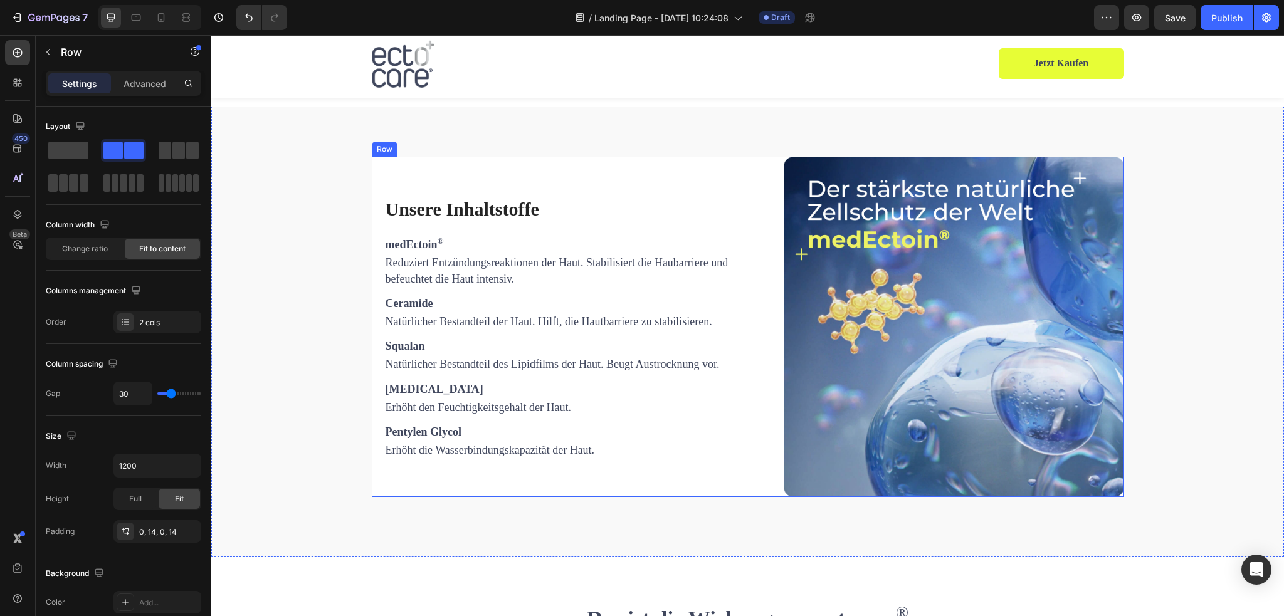
click at [540, 220] on div "Unsere Inhaltstoffe Heading medEctoin ® Text Block Reduziert Entzündungsreaktio…" at bounding box center [564, 327] width 361 height 341
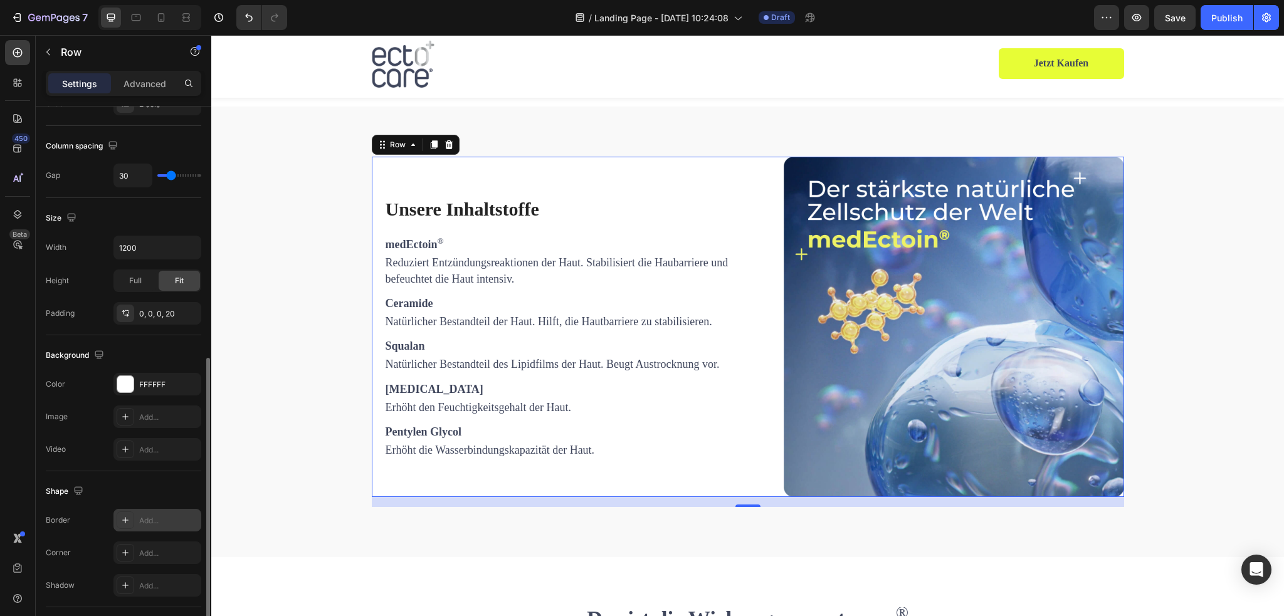
scroll to position [361, 0]
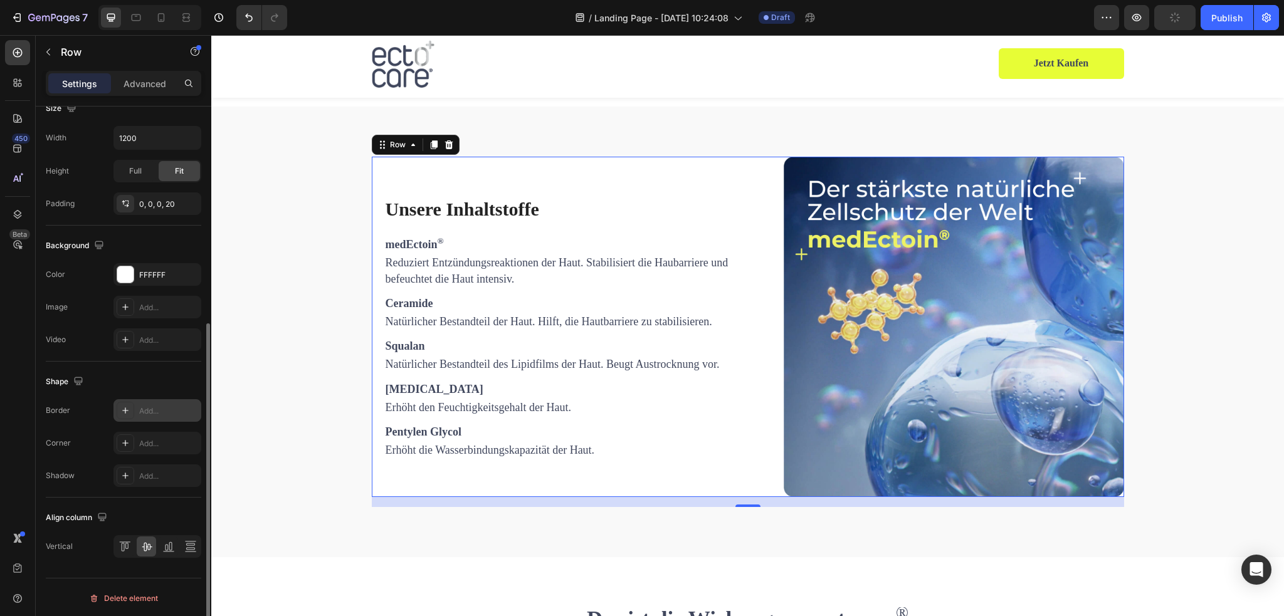
click at [153, 416] on div "Add..." at bounding box center [158, 410] width 88 height 23
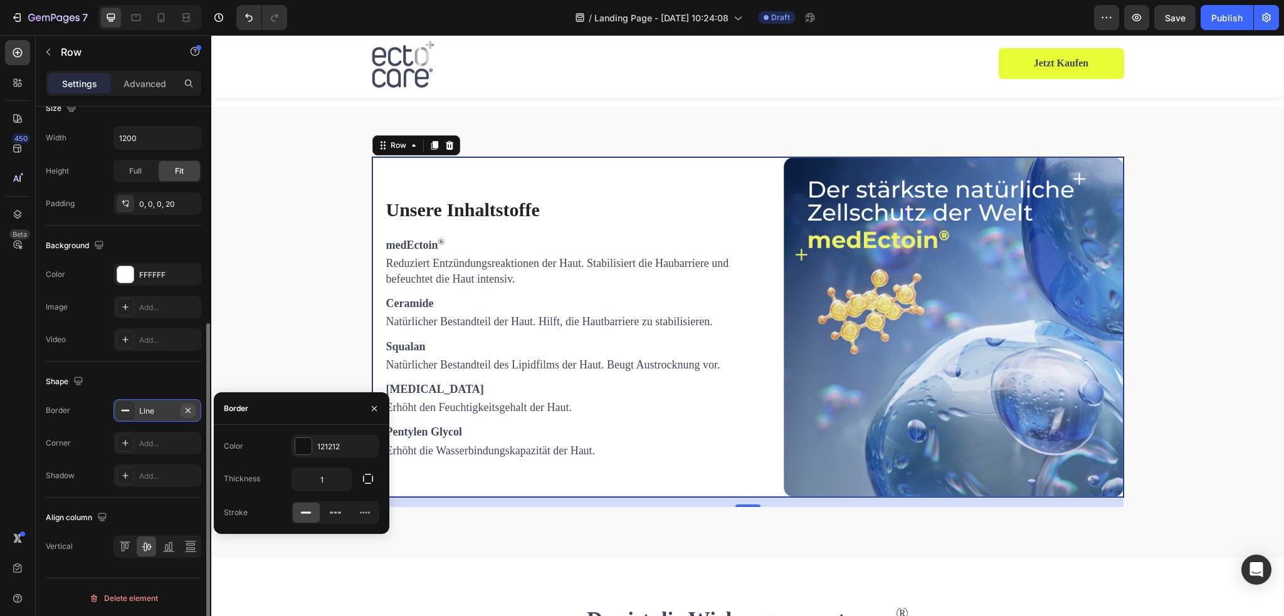
click at [185, 409] on icon "button" at bounding box center [188, 411] width 10 height 10
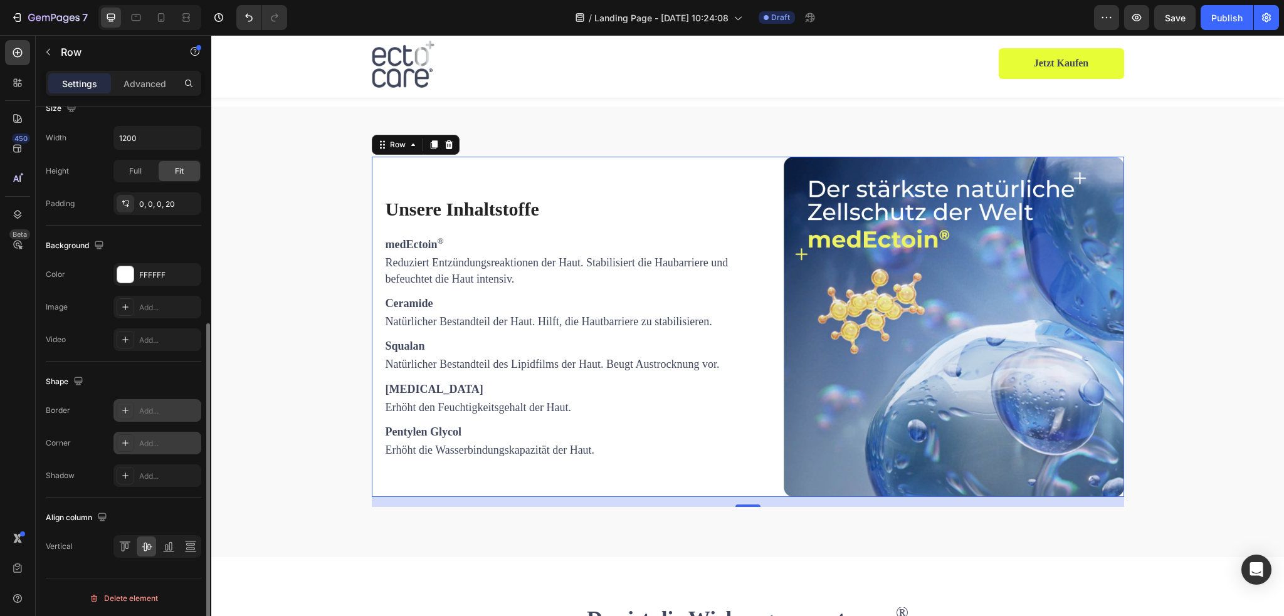
click at [157, 445] on div "Add..." at bounding box center [168, 443] width 59 height 11
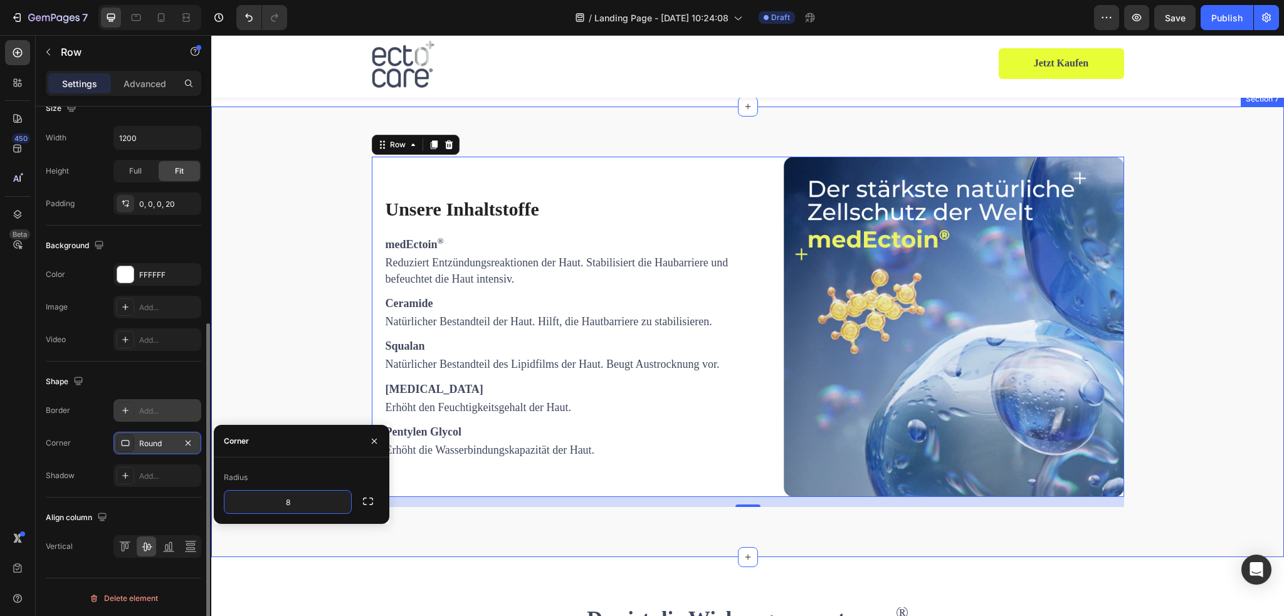
click at [293, 340] on div "Unsere Inhaltstoffe Heading medEctoin ® Text Block Reduziert Entzündungsreaktio…" at bounding box center [748, 332] width 1054 height 351
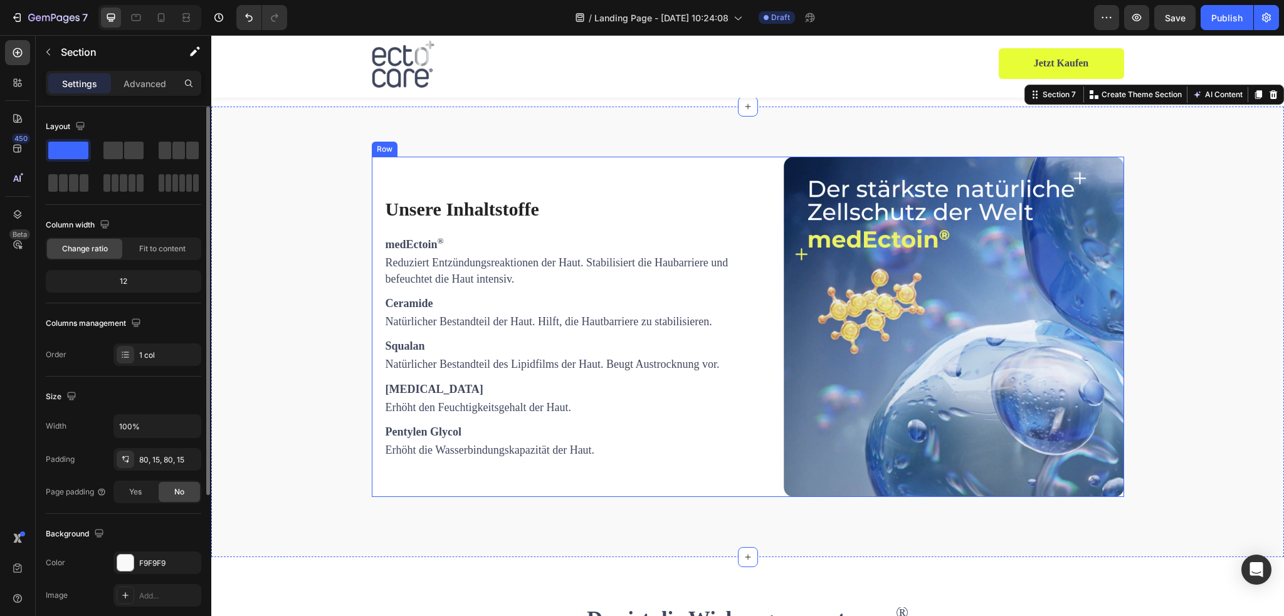
click at [459, 497] on div "Unsere Inhaltstoffe Heading medEctoin ® Text Block Reduziert Entzündungsreaktio…" at bounding box center [564, 327] width 361 height 341
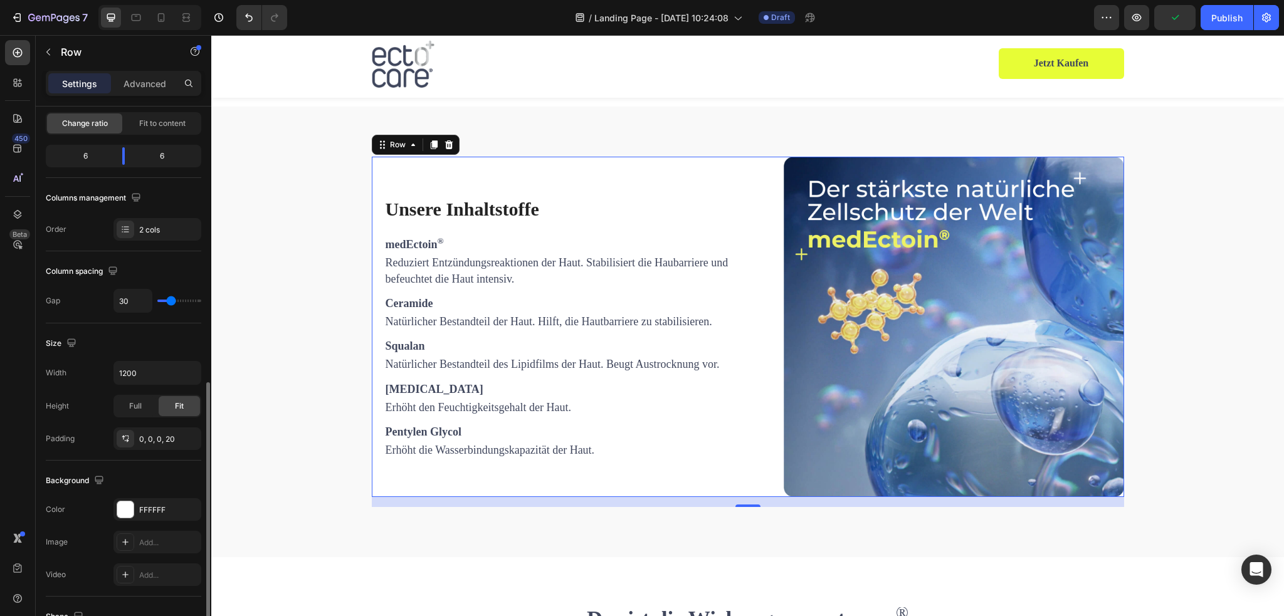
scroll to position [361, 0]
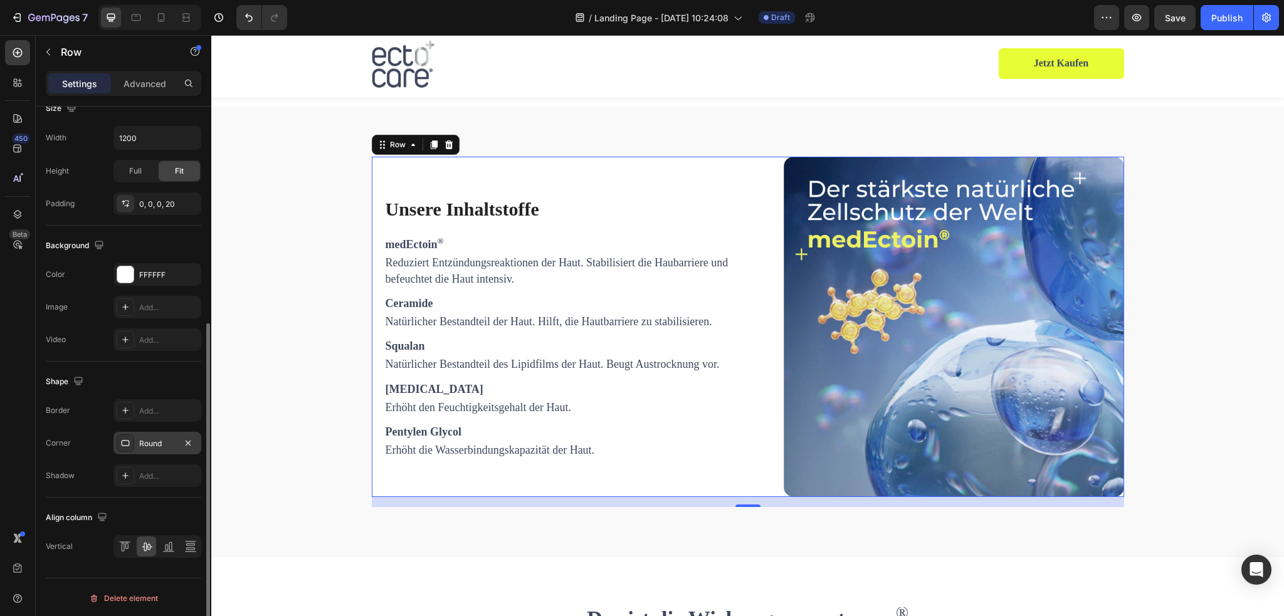
click at [155, 443] on div "Round" at bounding box center [157, 443] width 36 height 11
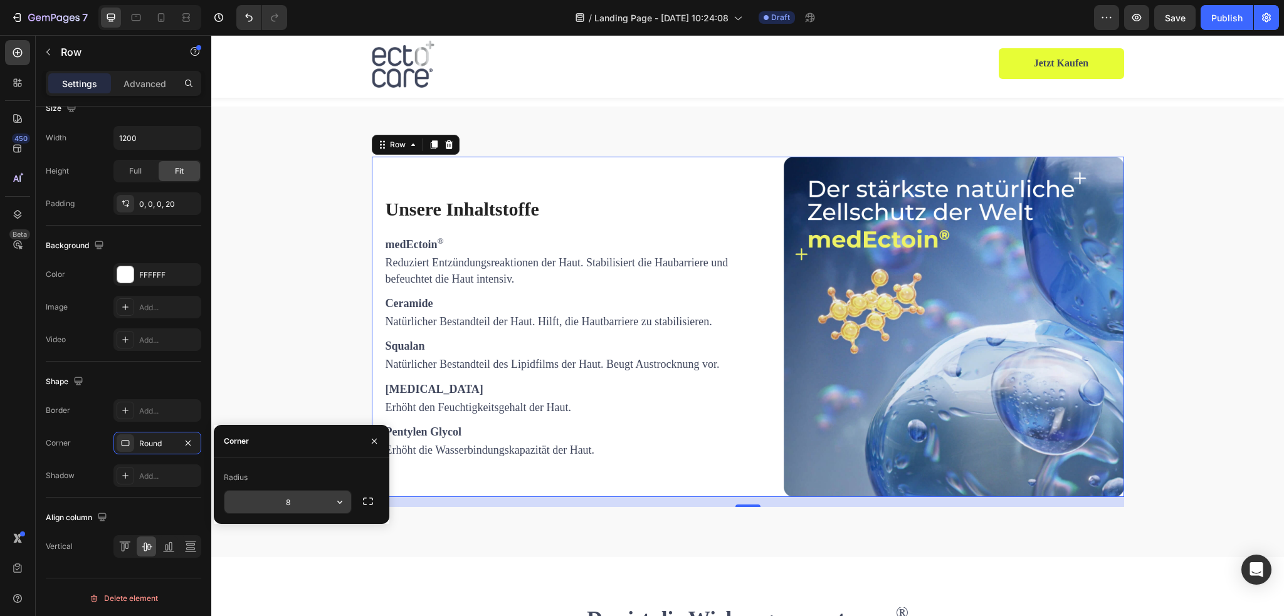
click at [299, 506] on input "8" at bounding box center [288, 502] width 127 height 23
type input "11"
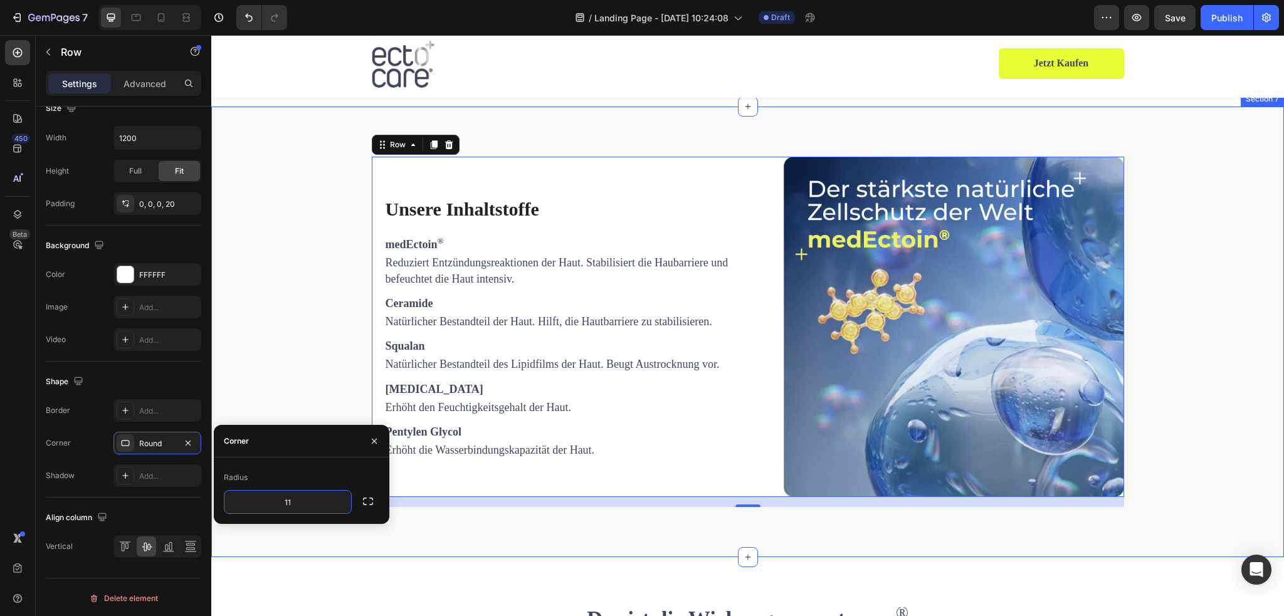
click at [333, 296] on div "Unsere Inhaltstoffe Heading medEctoin ® Text Block Reduziert Entzündungsreaktio…" at bounding box center [748, 332] width 1054 height 351
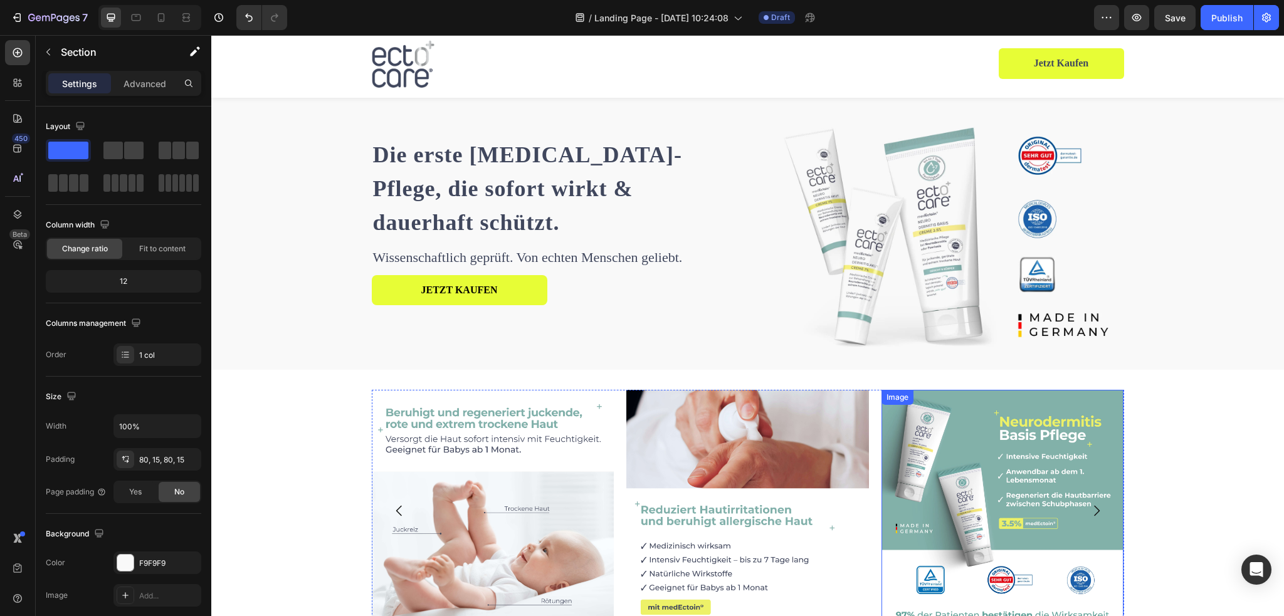
scroll to position [0, 0]
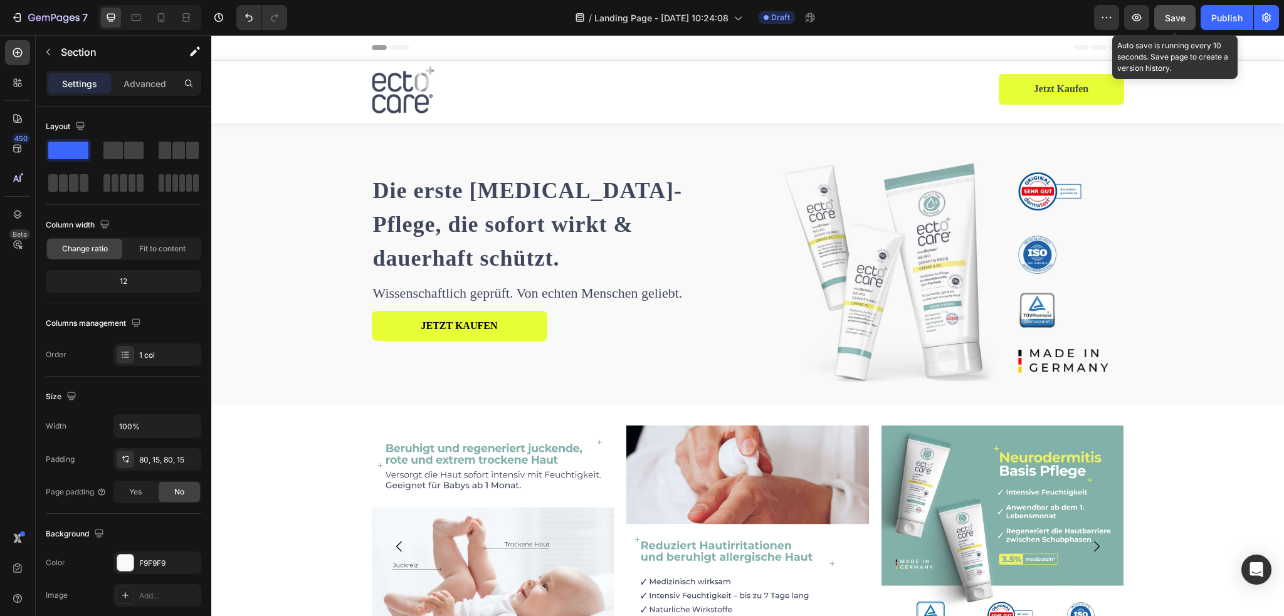
click at [1163, 19] on button "Save" at bounding box center [1175, 17] width 41 height 25
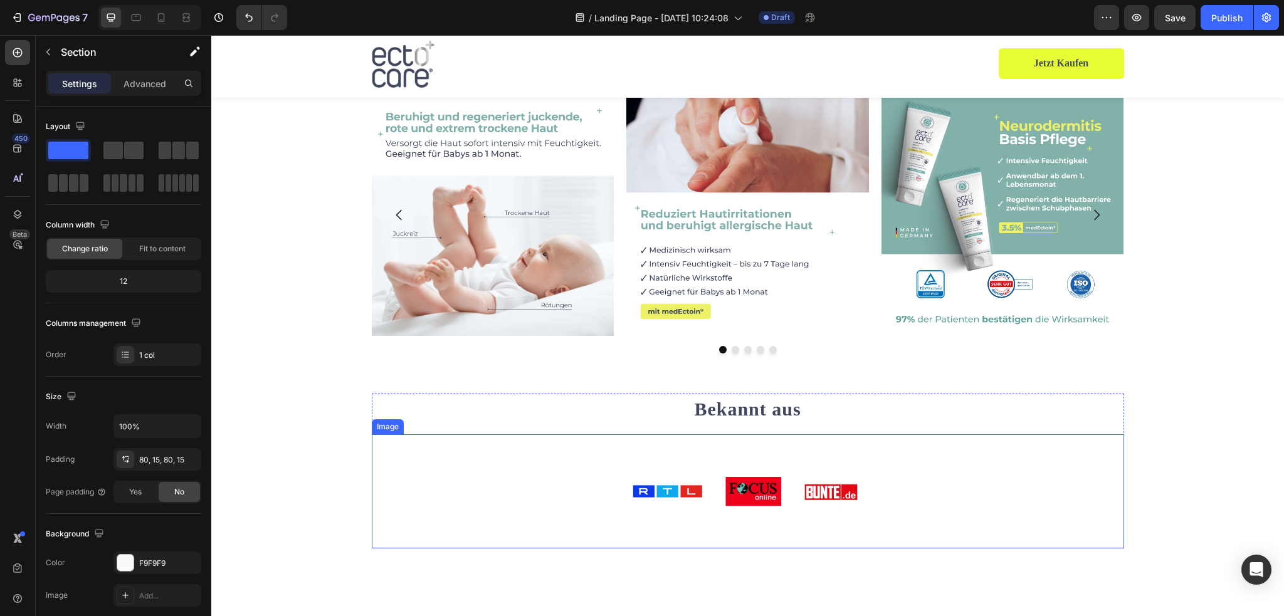
scroll to position [502, 0]
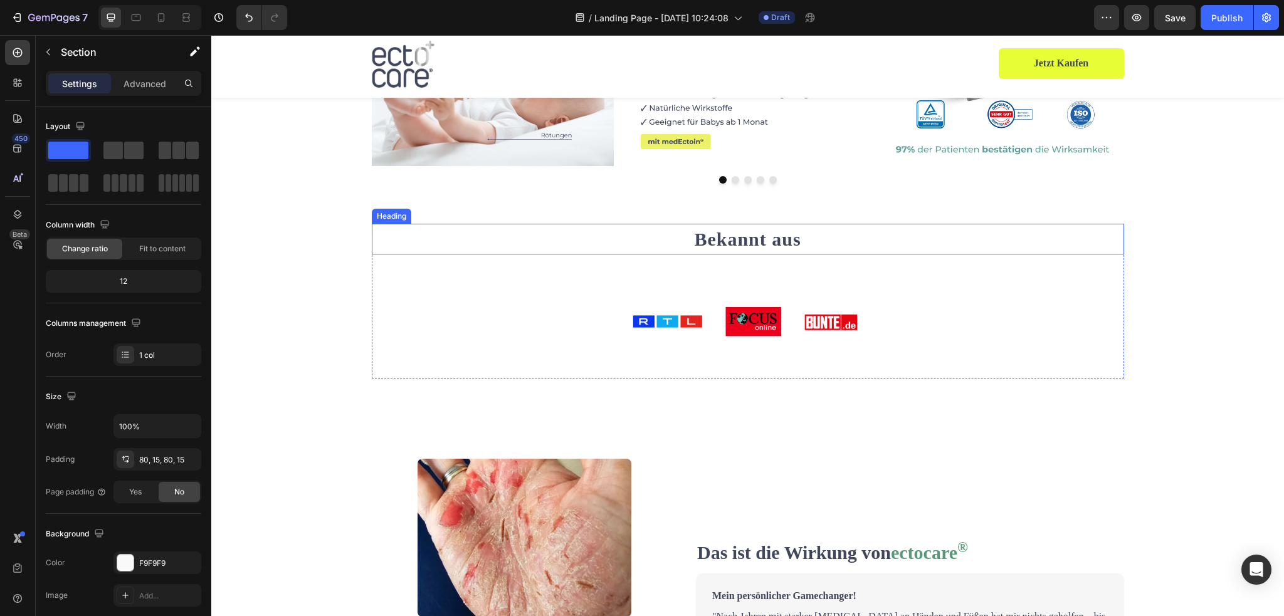
click at [738, 243] on h2 "Bekannt aus" at bounding box center [748, 239] width 753 height 31
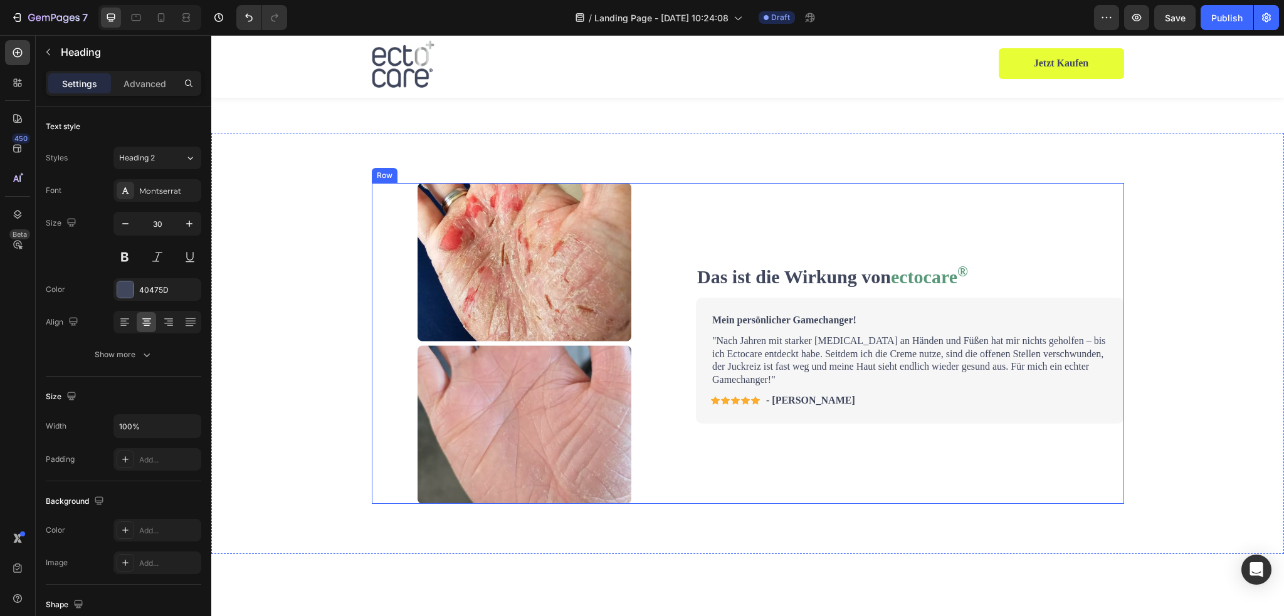
scroll to position [941, 0]
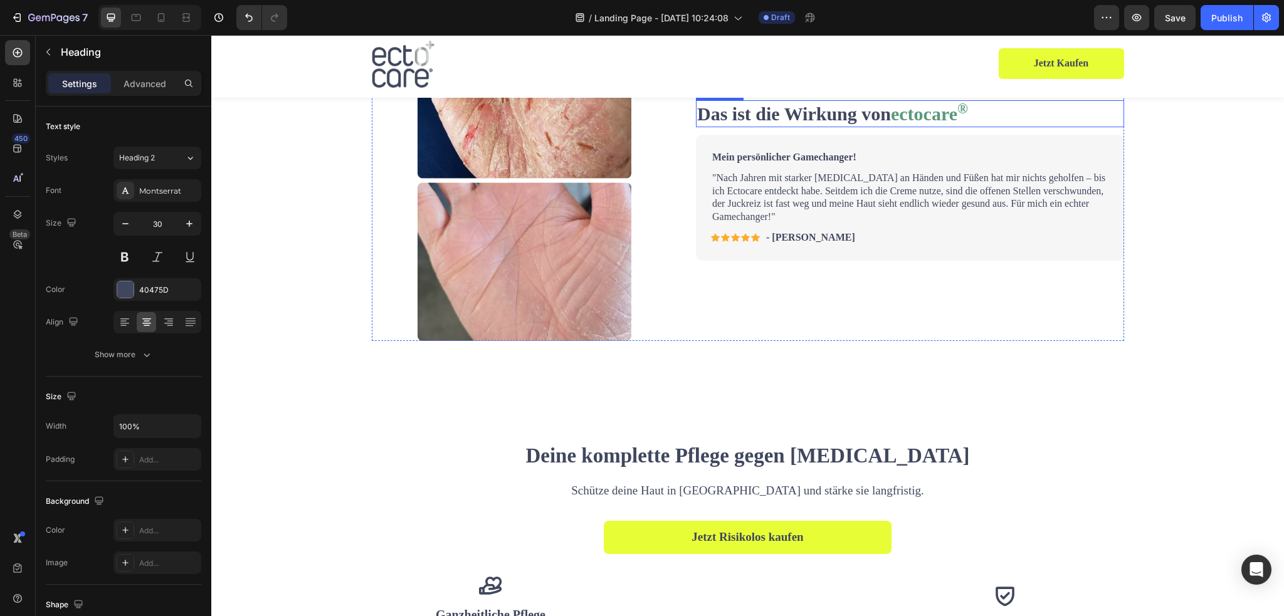
click at [790, 108] on strong "Das ist die Wirkung von" at bounding box center [794, 113] width 194 height 21
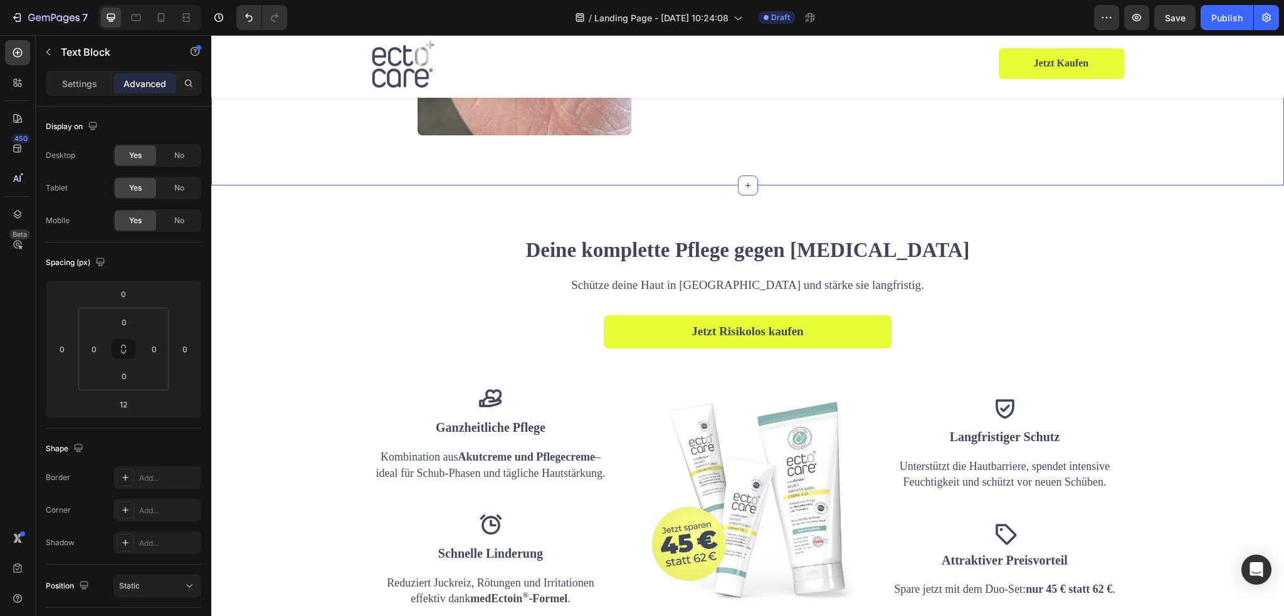
scroll to position [1317, 0]
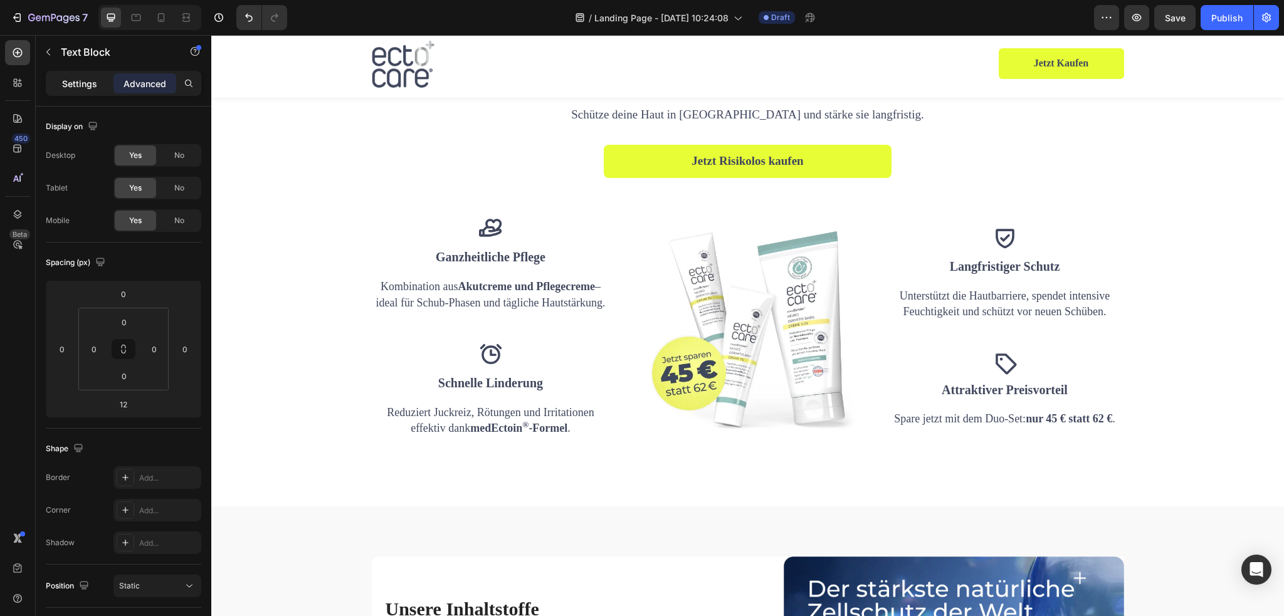
click at [70, 80] on p "Settings" at bounding box center [79, 83] width 35 height 13
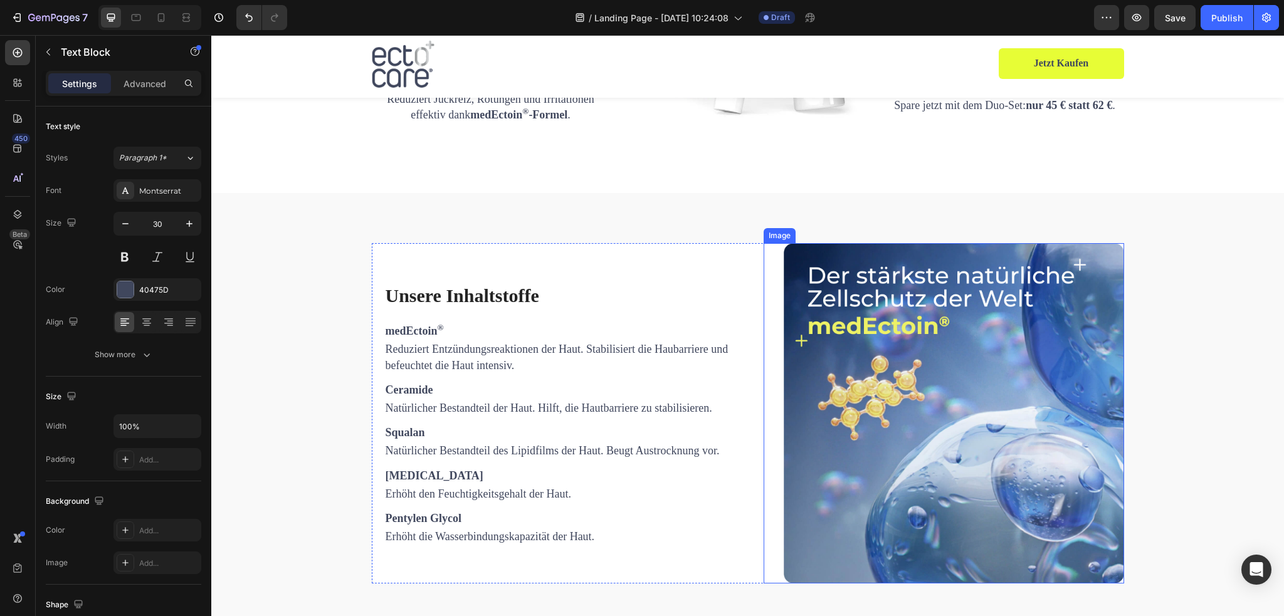
scroll to position [1819, 0]
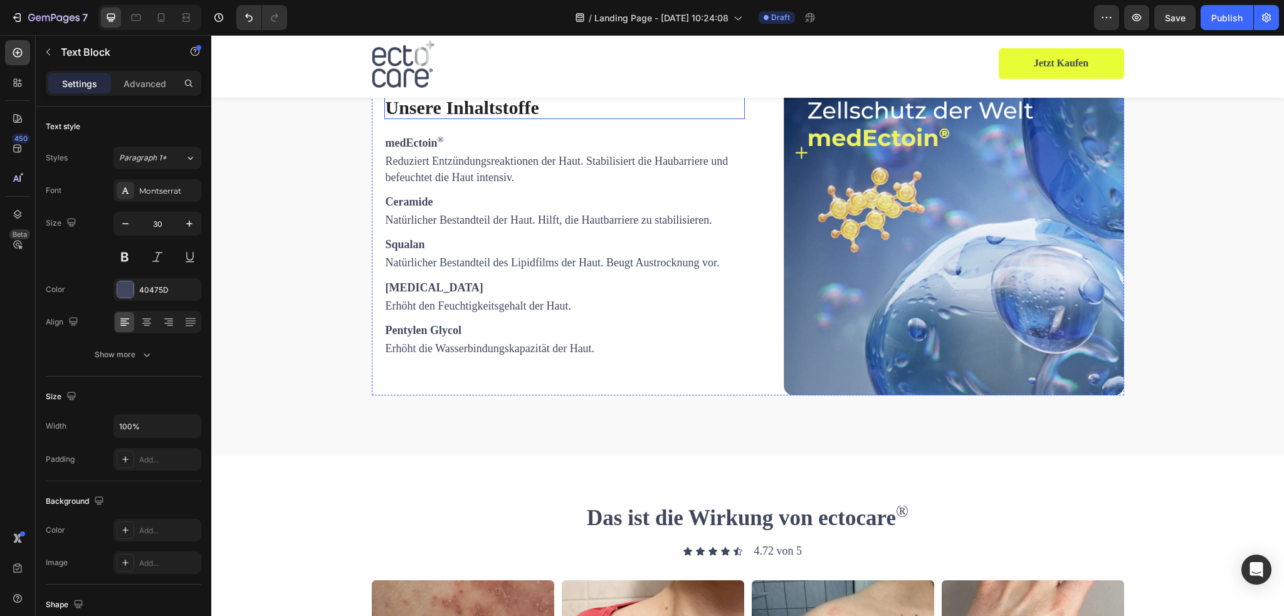
click at [489, 108] on h2 "Unsere Inhaltstoffe" at bounding box center [564, 107] width 361 height 23
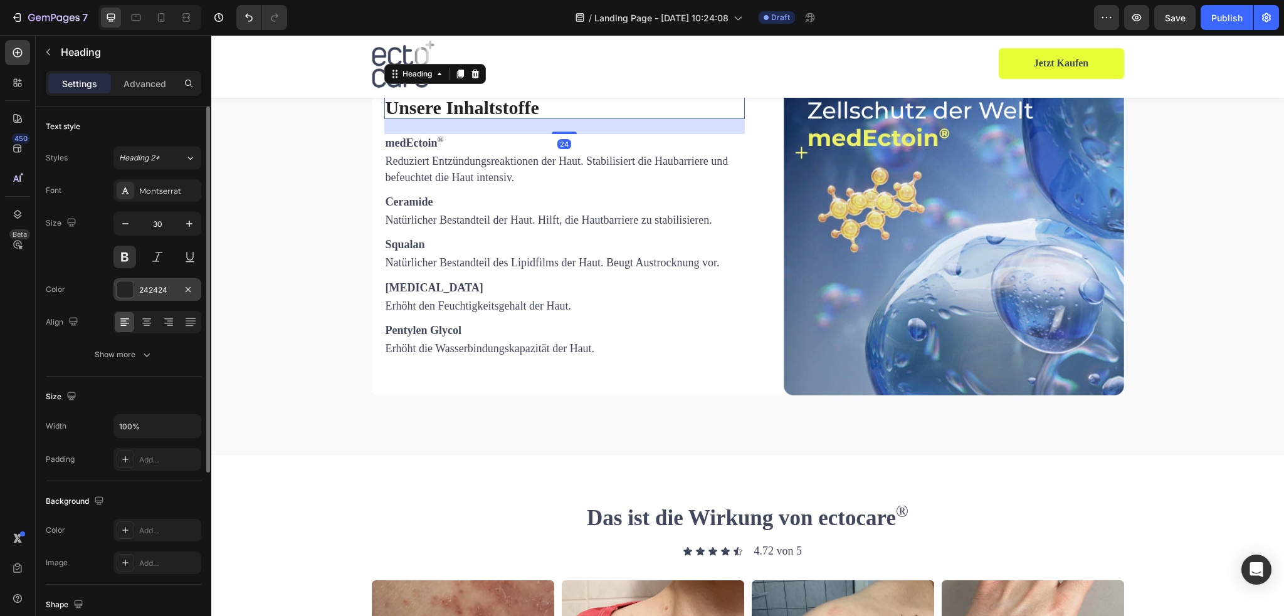
click at [129, 287] on div at bounding box center [125, 290] width 16 height 16
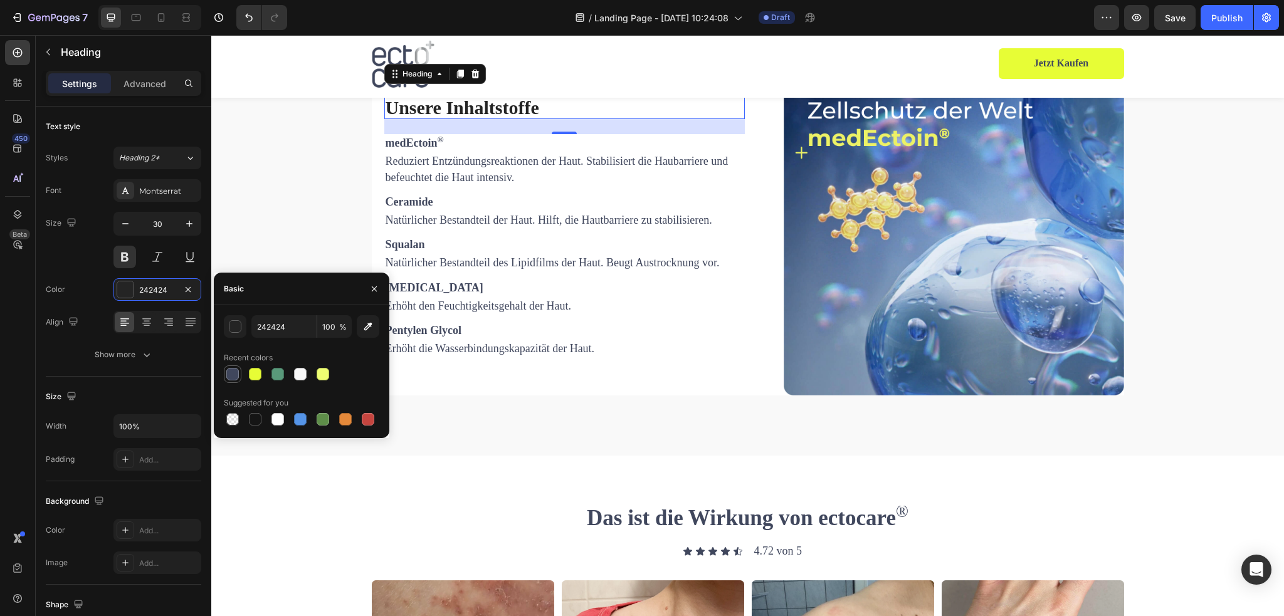
click at [236, 376] on div at bounding box center [232, 374] width 13 height 13
type input "40475D"
click at [467, 240] on p "Squalan" at bounding box center [565, 245] width 358 height 16
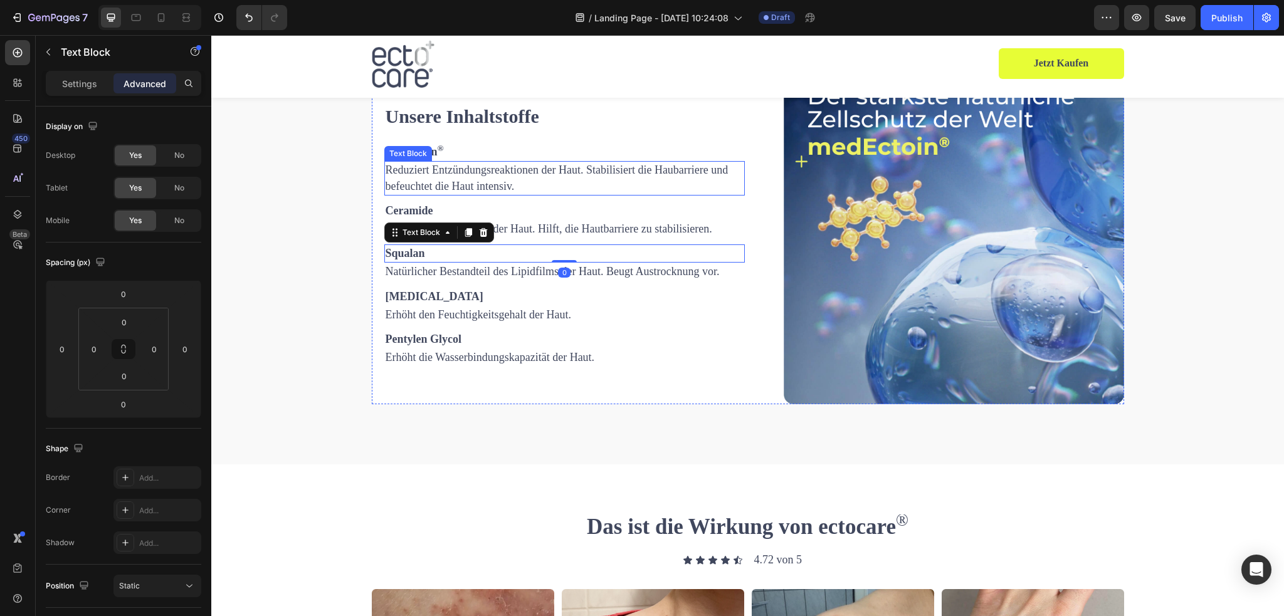
scroll to position [1631, 0]
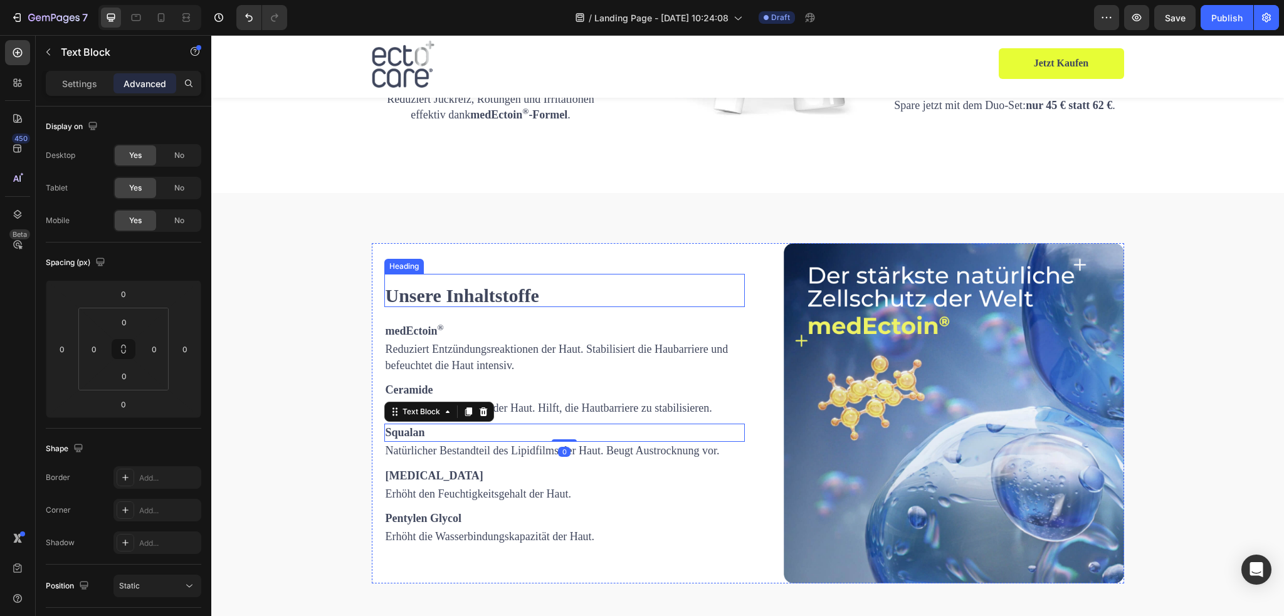
click at [468, 298] on h2 "Unsere Inhaltstoffe" at bounding box center [564, 295] width 361 height 23
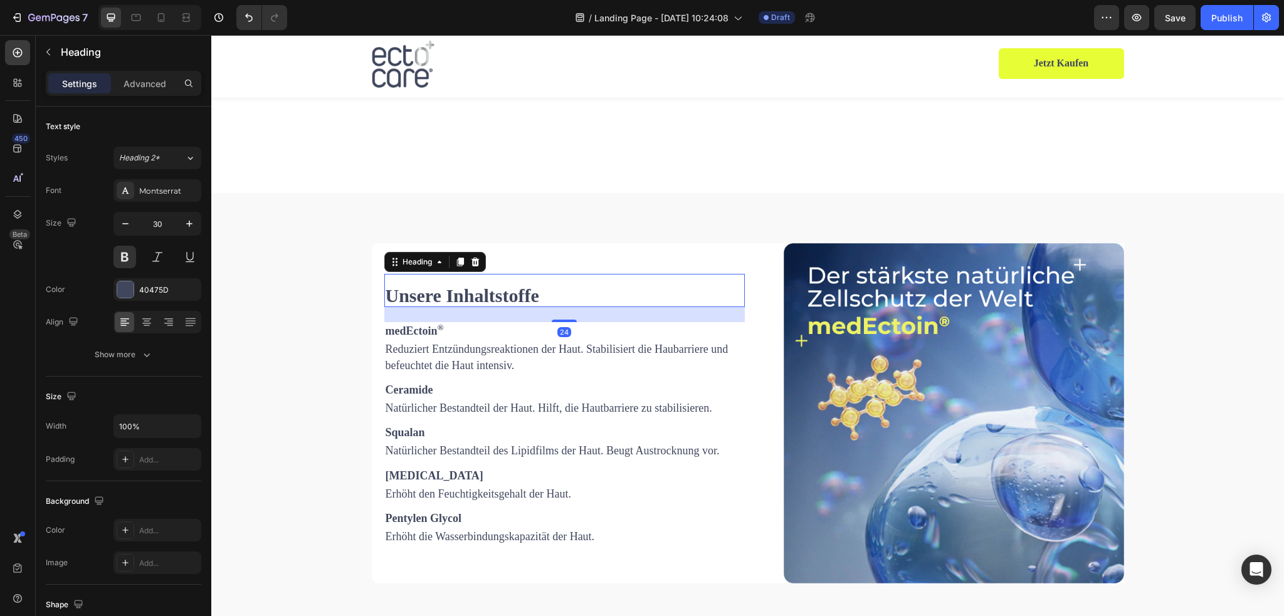
scroll to position [2070, 0]
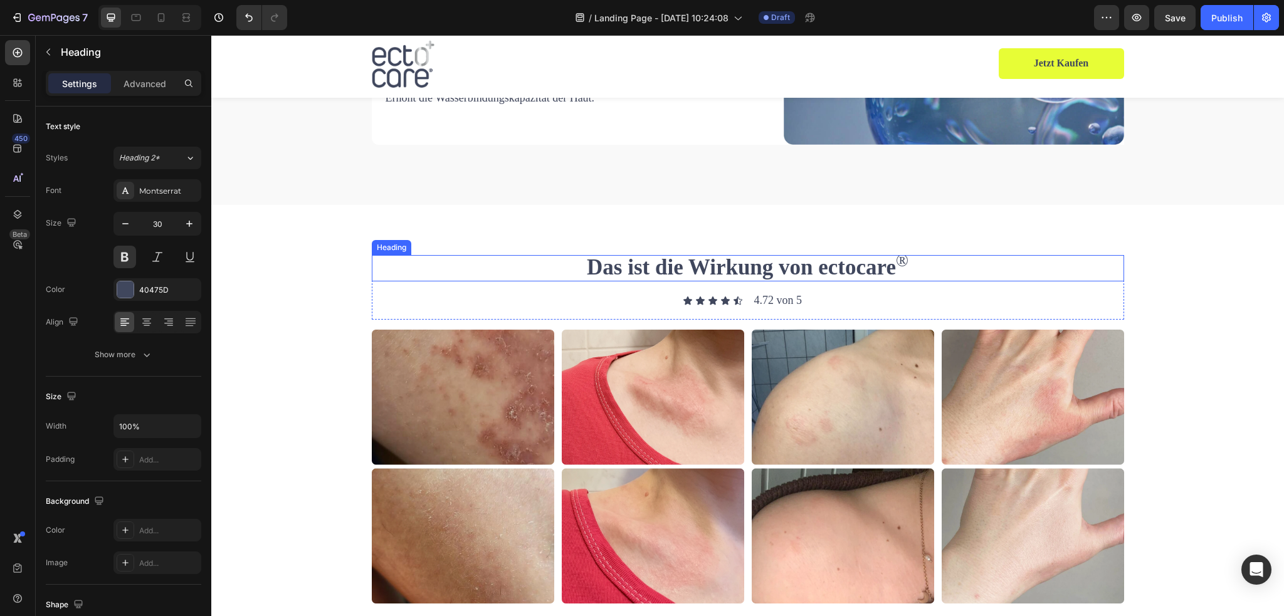
click at [685, 270] on strong "Das ist die Wirkung von ectocare" at bounding box center [741, 267] width 309 height 24
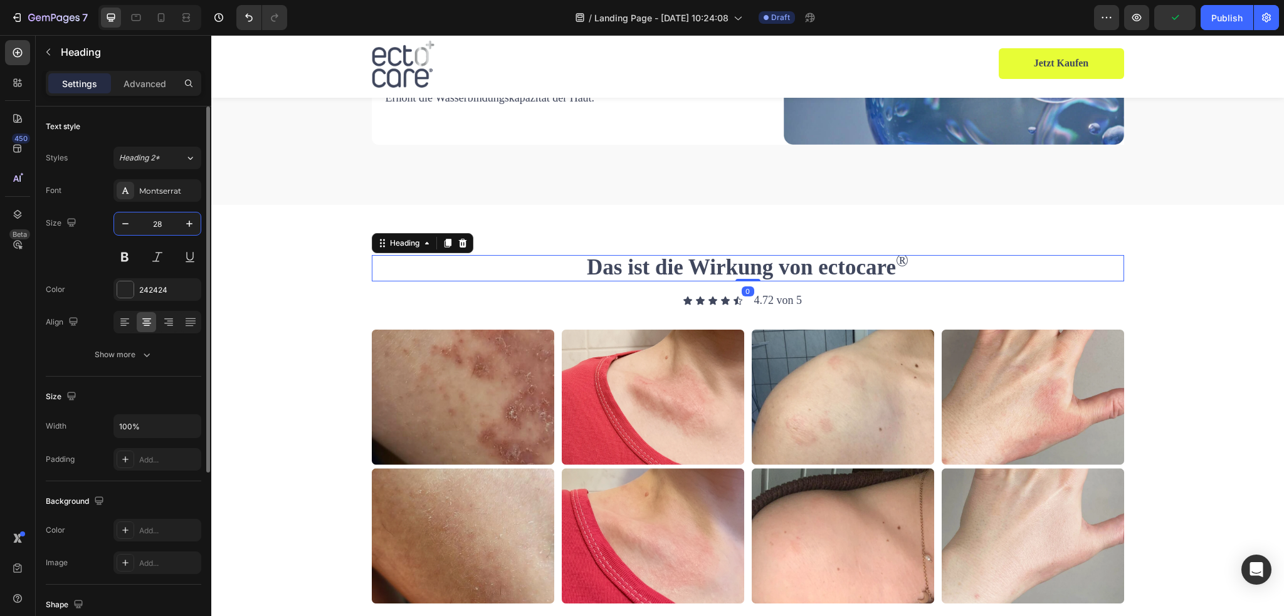
click at [167, 218] on input "28" at bounding box center [157, 224] width 41 height 23
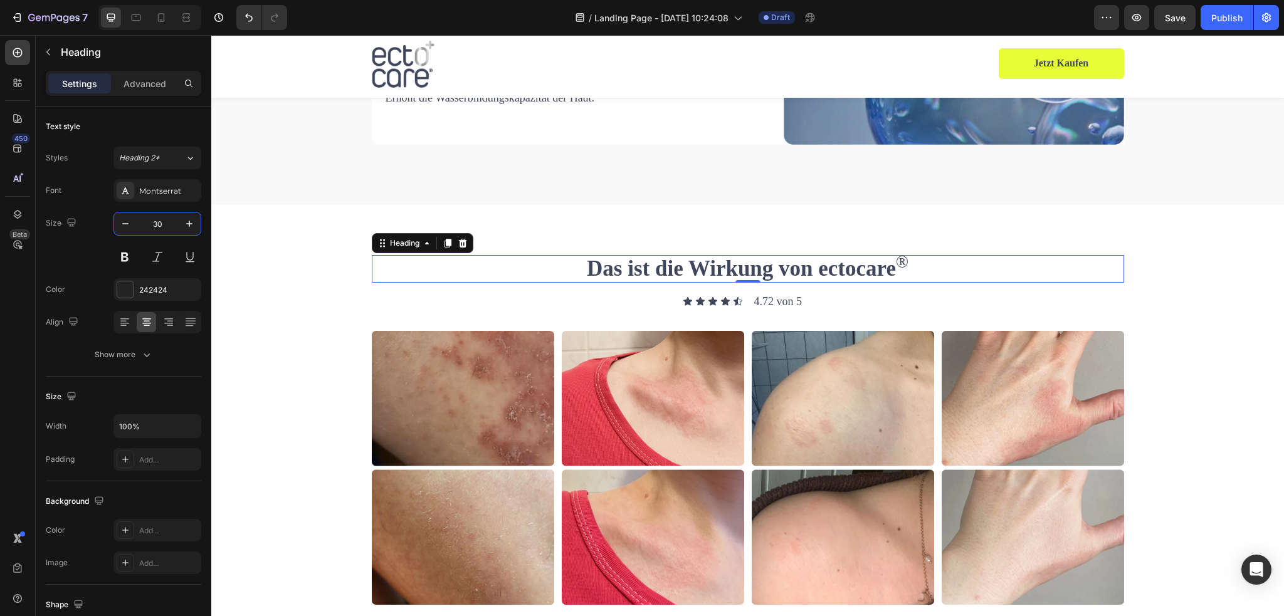
type input "30"
click at [643, 260] on strong "Das ist die Wirkung von ectocare" at bounding box center [741, 268] width 309 height 24
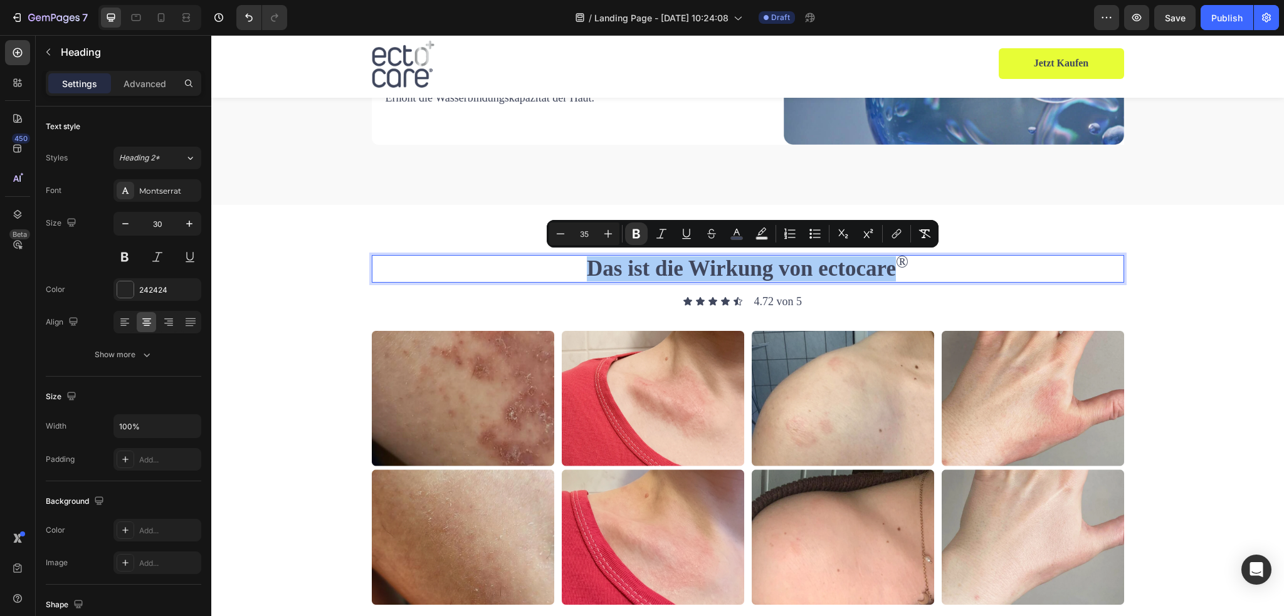
click at [586, 236] on input "35" at bounding box center [584, 233] width 25 height 15
type input "30"
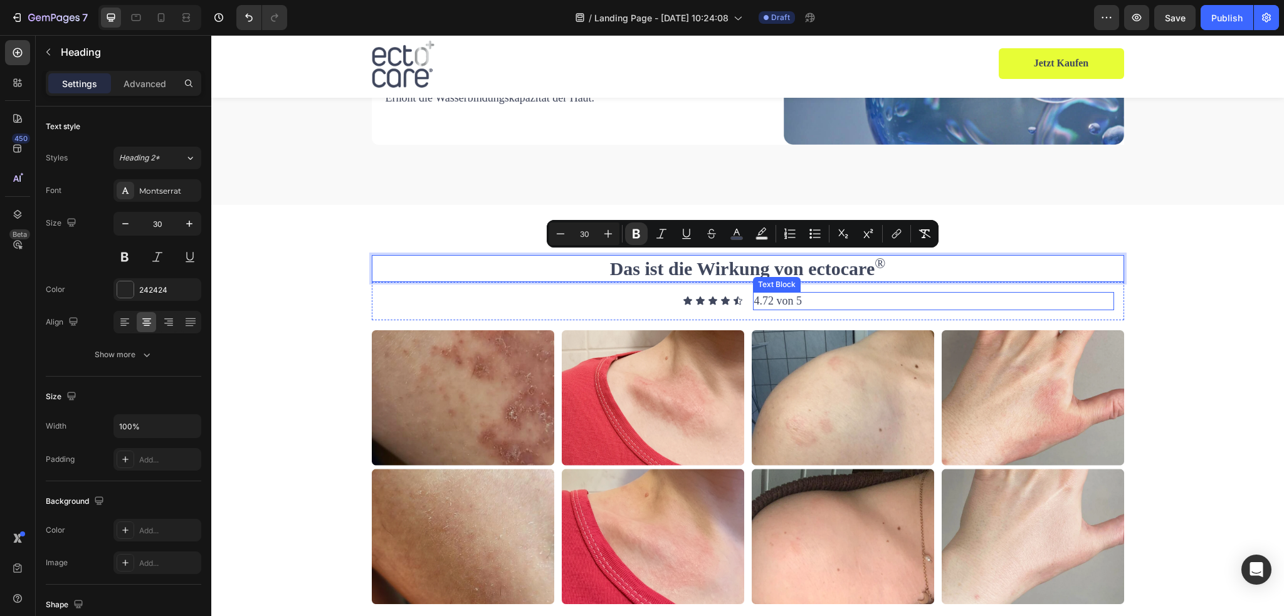
click at [873, 298] on p "4.72 von 5" at bounding box center [933, 301] width 359 height 16
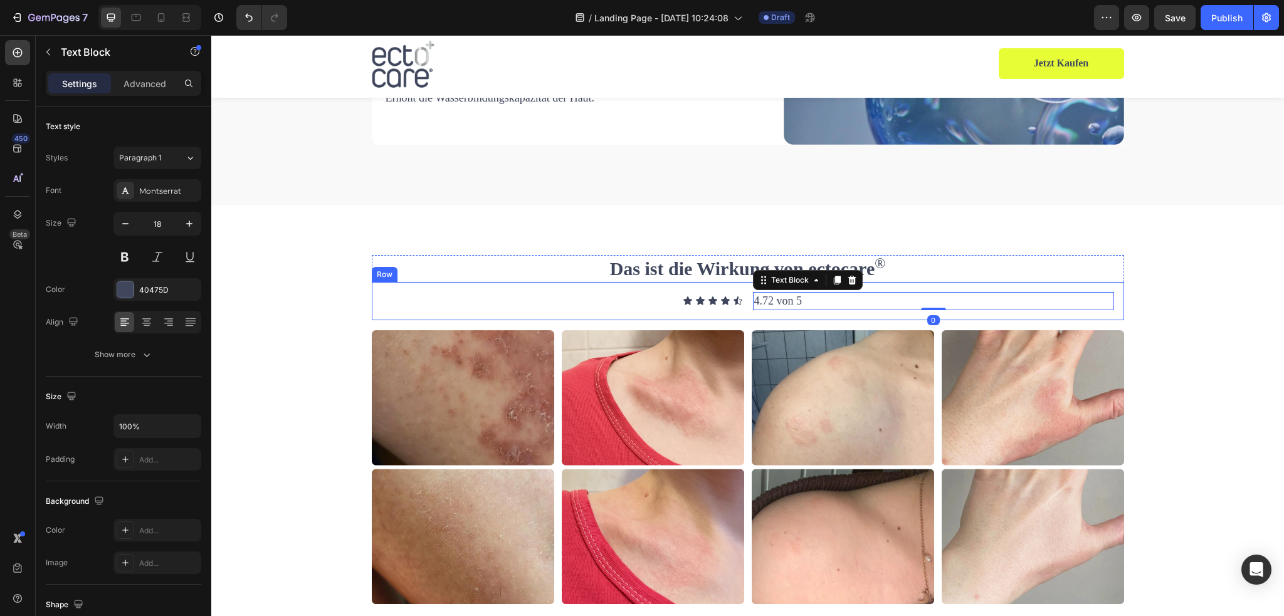
click at [1131, 320] on div "⁠⁠⁠⁠⁠⁠⁠ Das ist die Wirkung von ectocare ® Heading Icon Icon Icon Icon Icon Ico…" at bounding box center [748, 434] width 1054 height 359
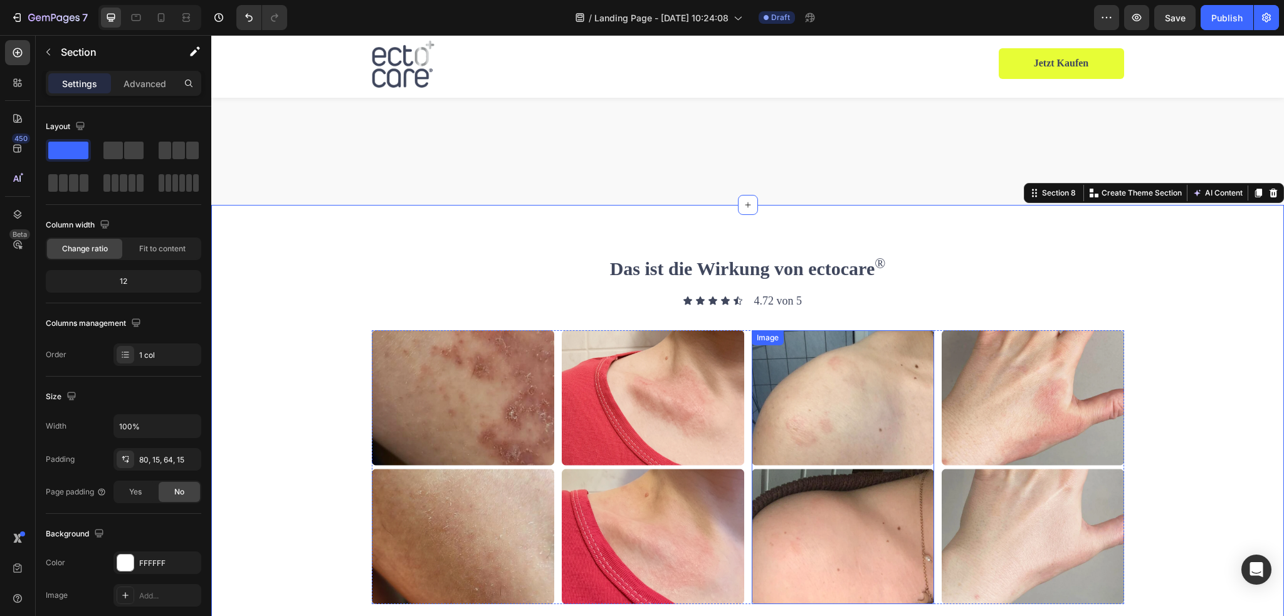
scroll to position [2571, 0]
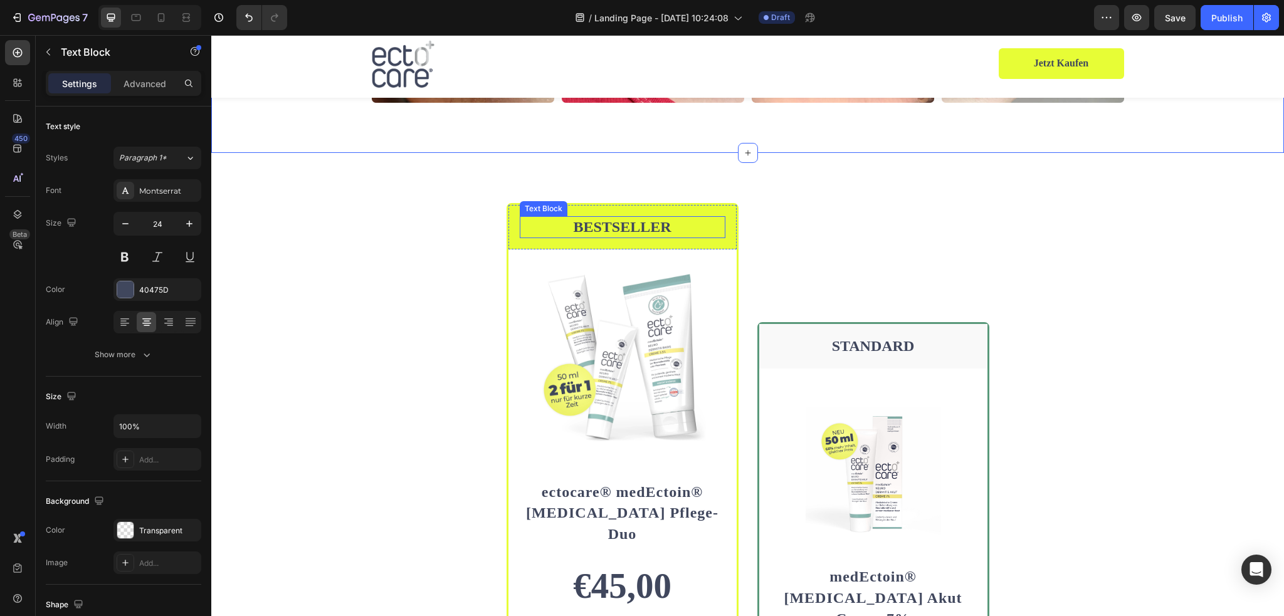
click at [620, 230] on p "BESTSELLER" at bounding box center [622, 227] width 203 height 19
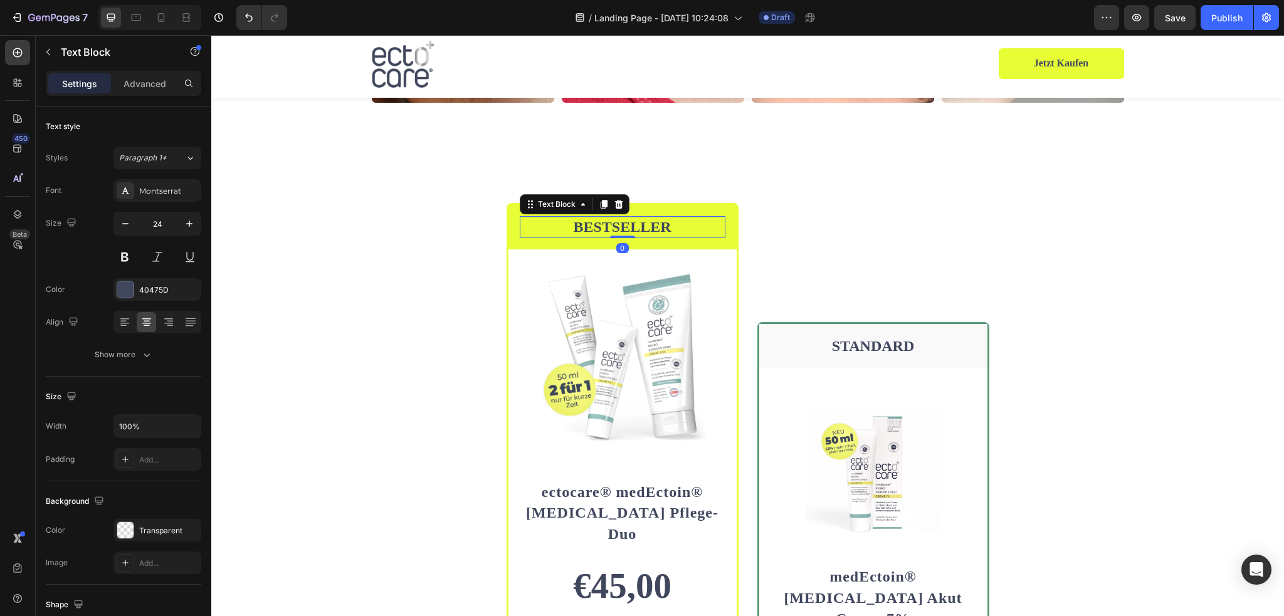
click at [622, 228] on p "BESTSELLER" at bounding box center [622, 227] width 203 height 19
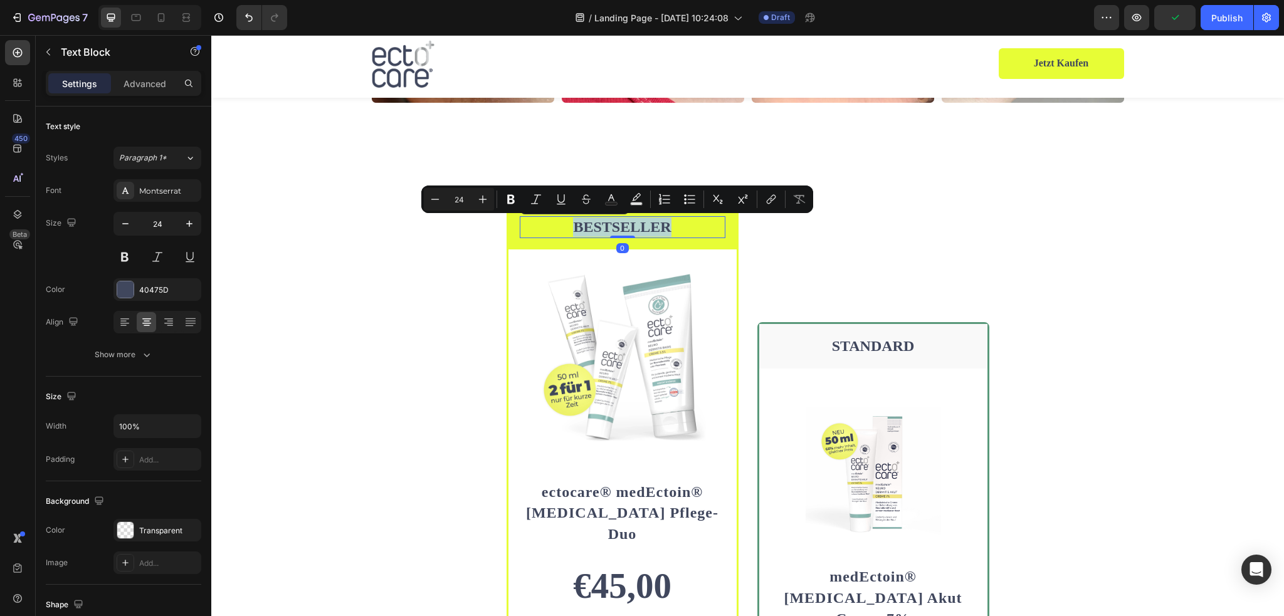
click at [622, 228] on p "BESTSELLER" at bounding box center [622, 227] width 203 height 19
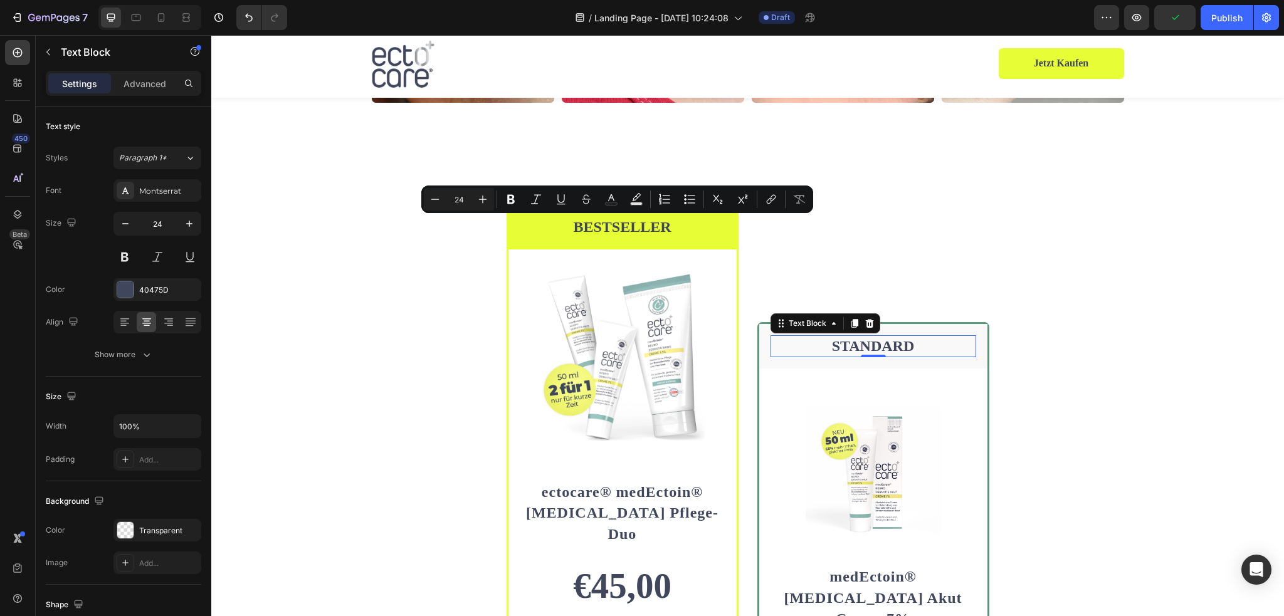
click at [847, 347] on p "STANDARD" at bounding box center [873, 346] width 203 height 19
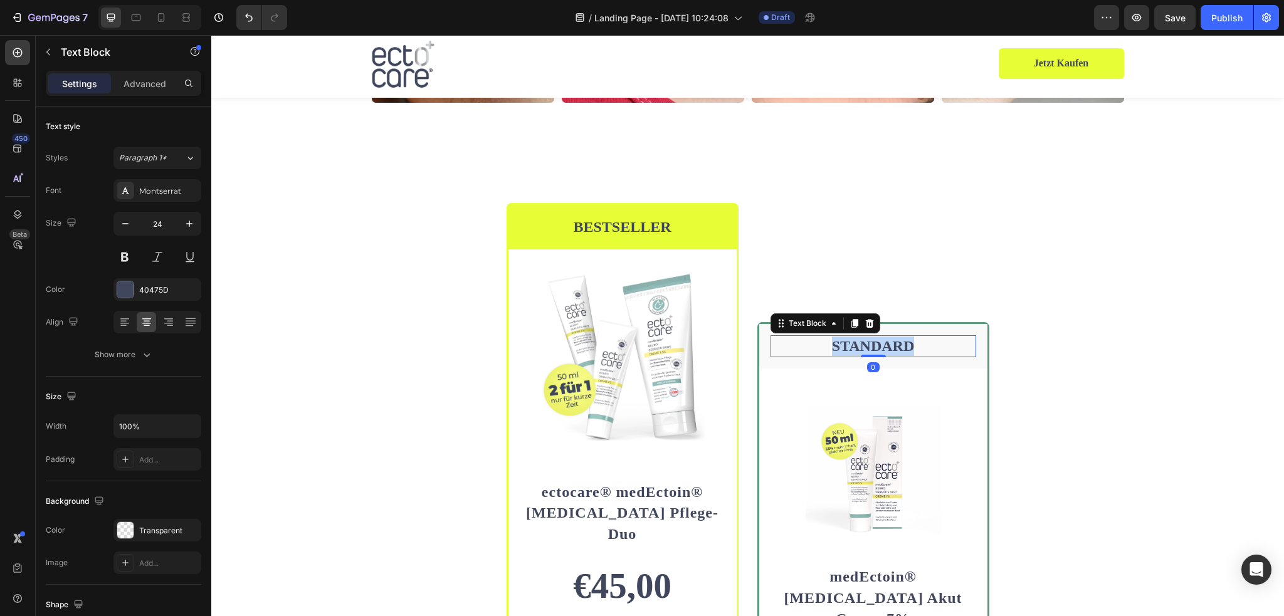
click at [847, 347] on p "STANDARD" at bounding box center [873, 346] width 203 height 19
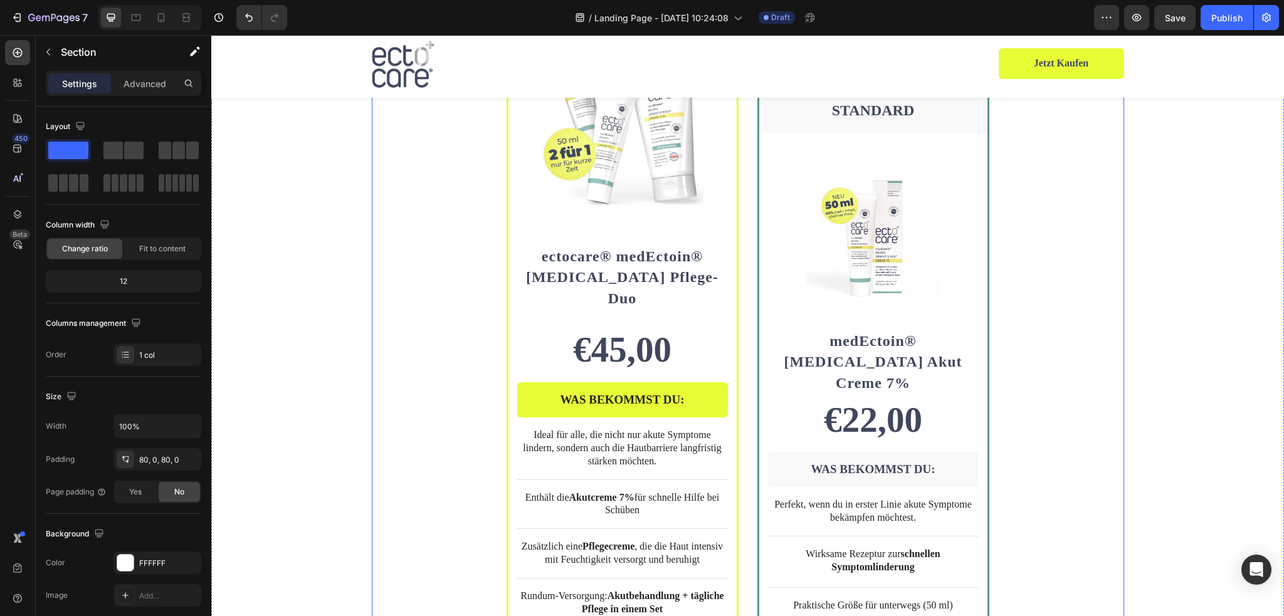
scroll to position [2885, 0]
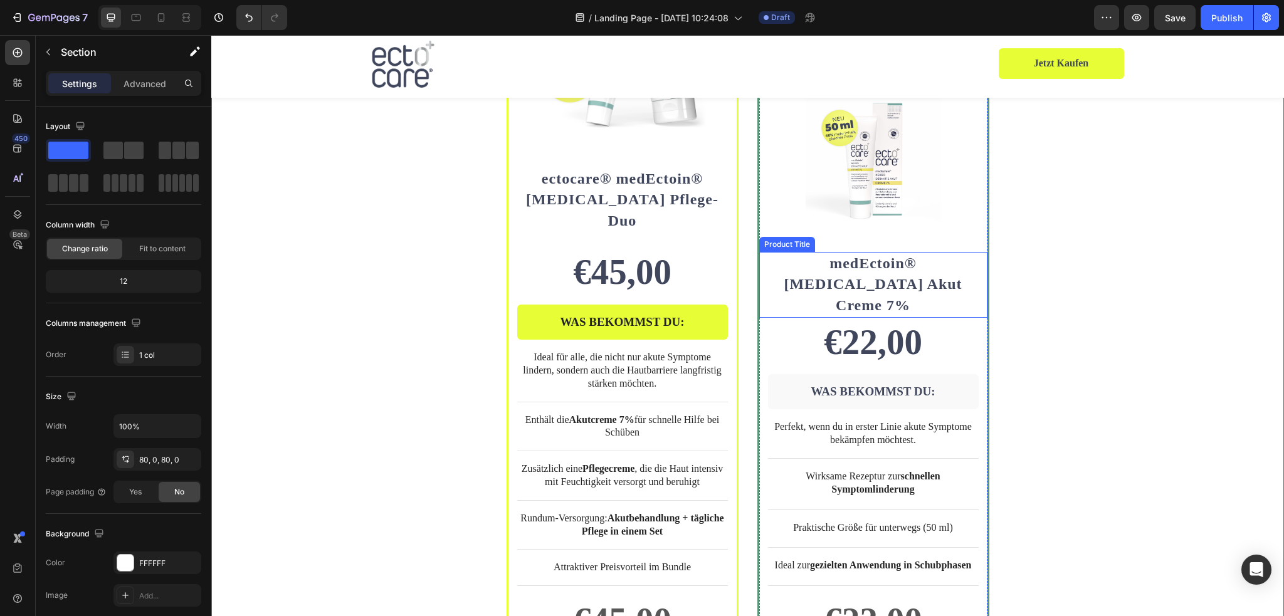
click at [856, 267] on h2 "medEctoin® [MEDICAL_DATA] Akut Creme 7%" at bounding box center [873, 285] width 228 height 66
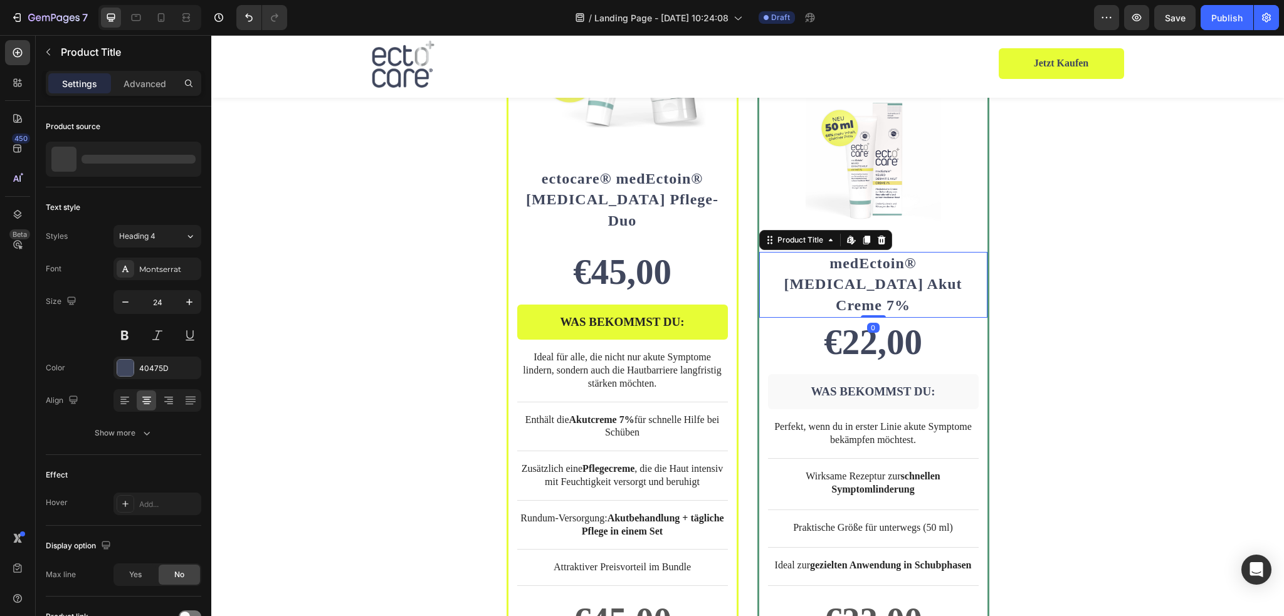
click at [856, 267] on h2 "medEctoin® [MEDICAL_DATA] Akut Creme 7%" at bounding box center [873, 285] width 228 height 66
click at [856, 263] on h2 "medEctoin® [MEDICAL_DATA] Akut Creme 7%" at bounding box center [873, 285] width 228 height 66
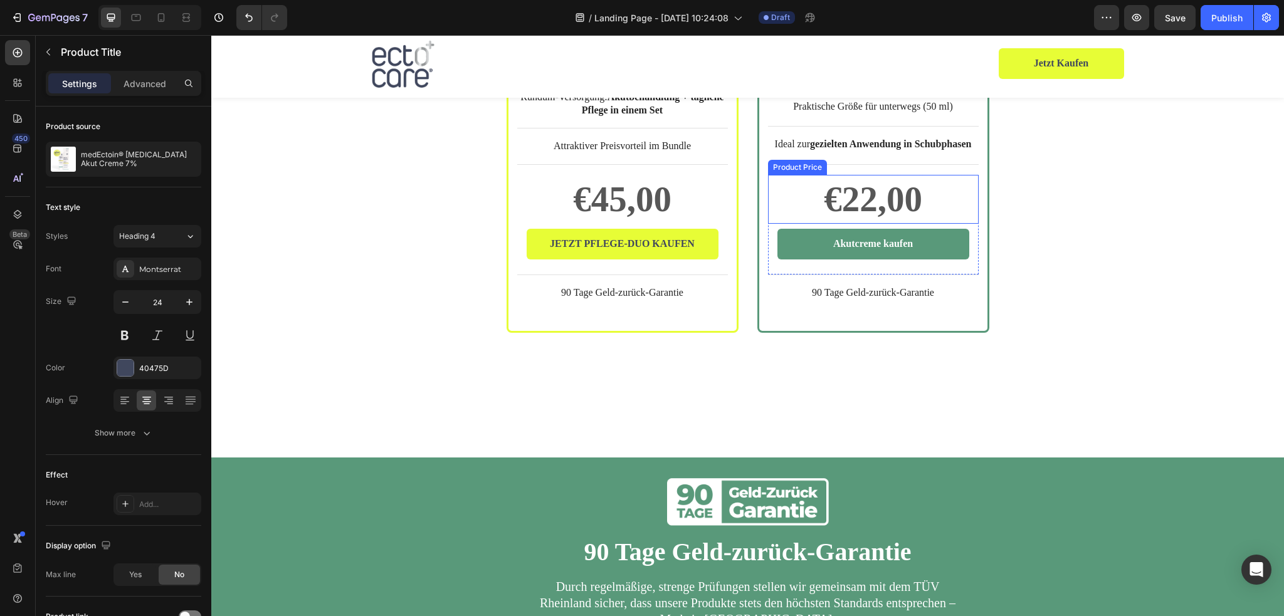
scroll to position [3449, 0]
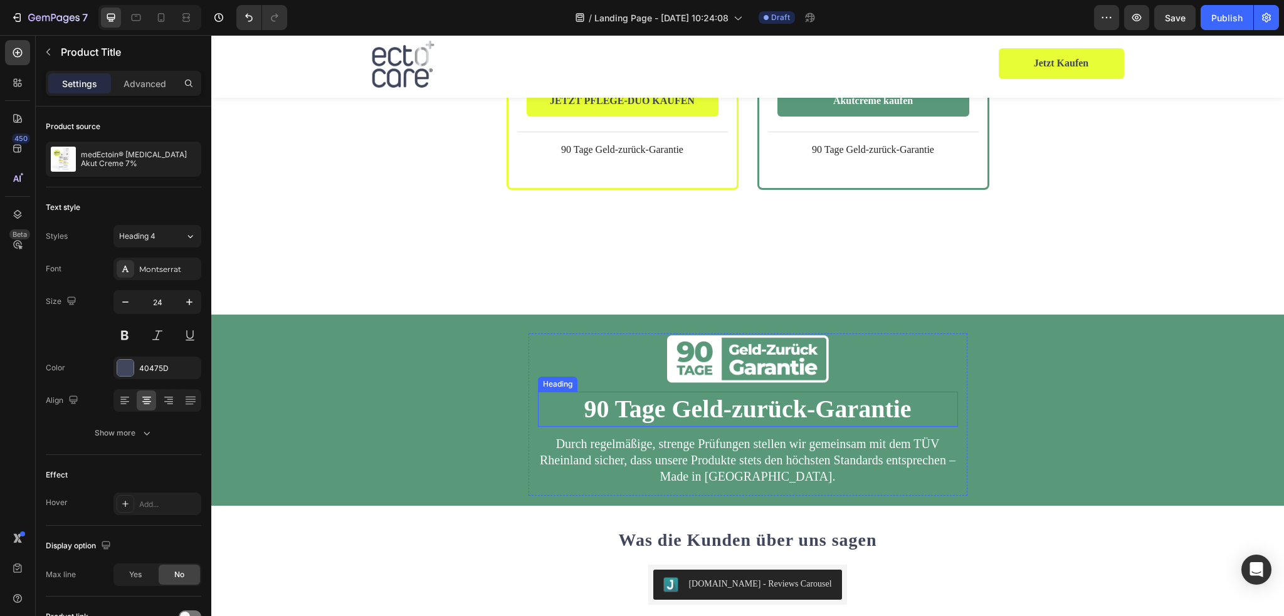
click at [722, 395] on span "90 Tage Geld-zurück-Garantie" at bounding box center [747, 409] width 327 height 28
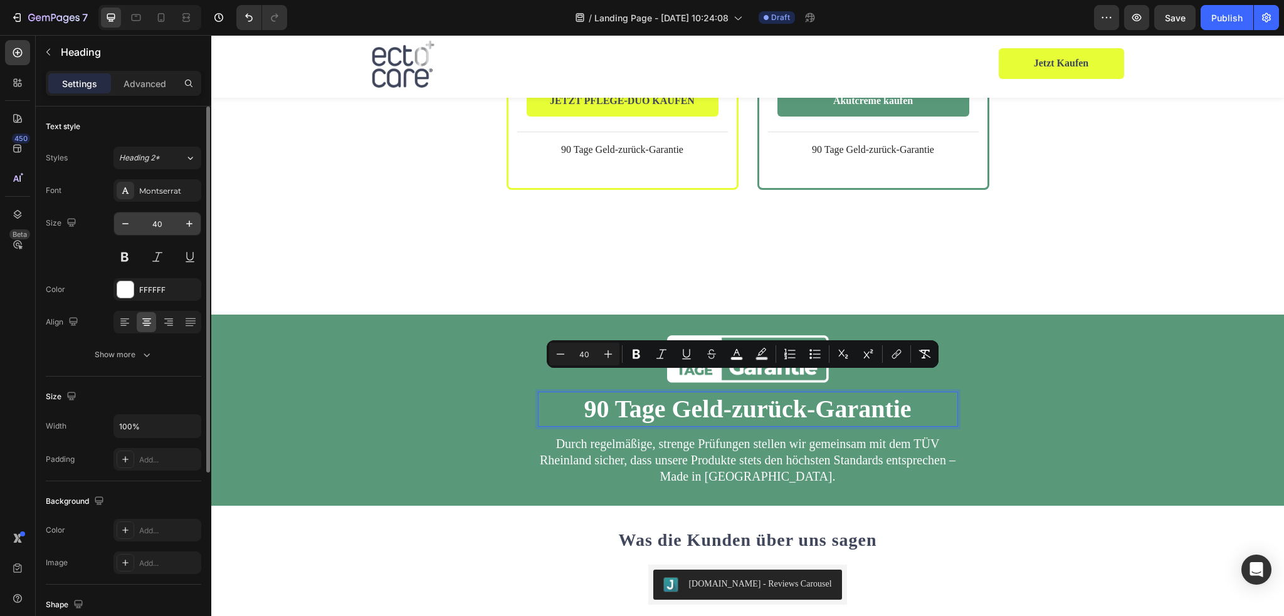
click at [168, 220] on input "40" at bounding box center [157, 224] width 41 height 23
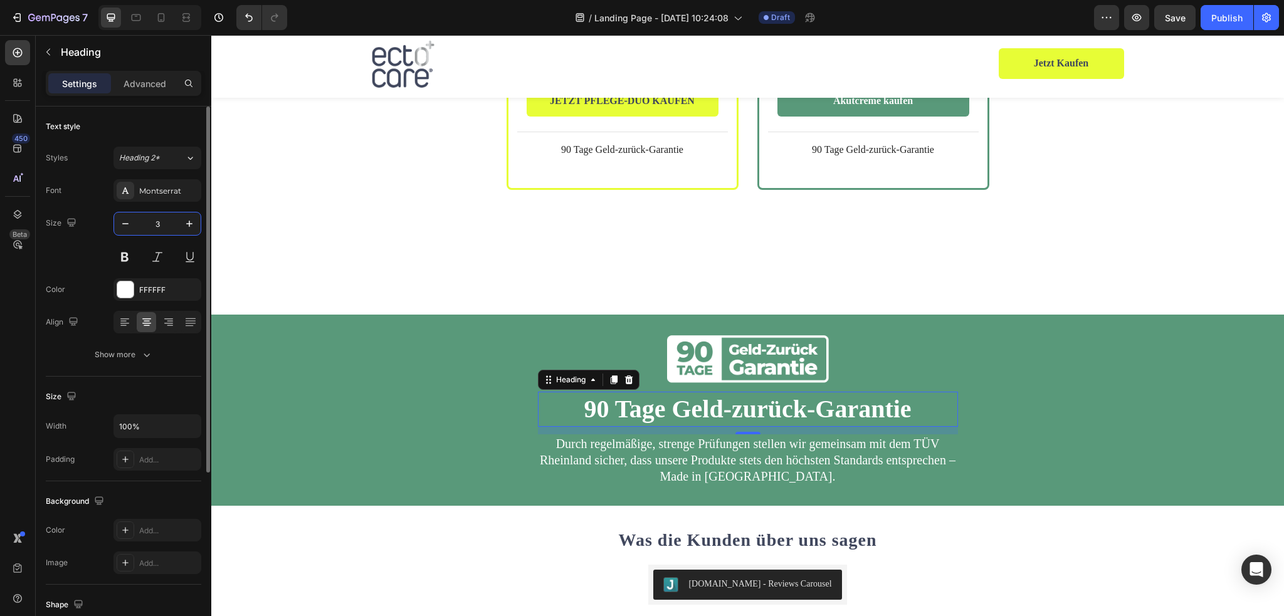
type input "30"
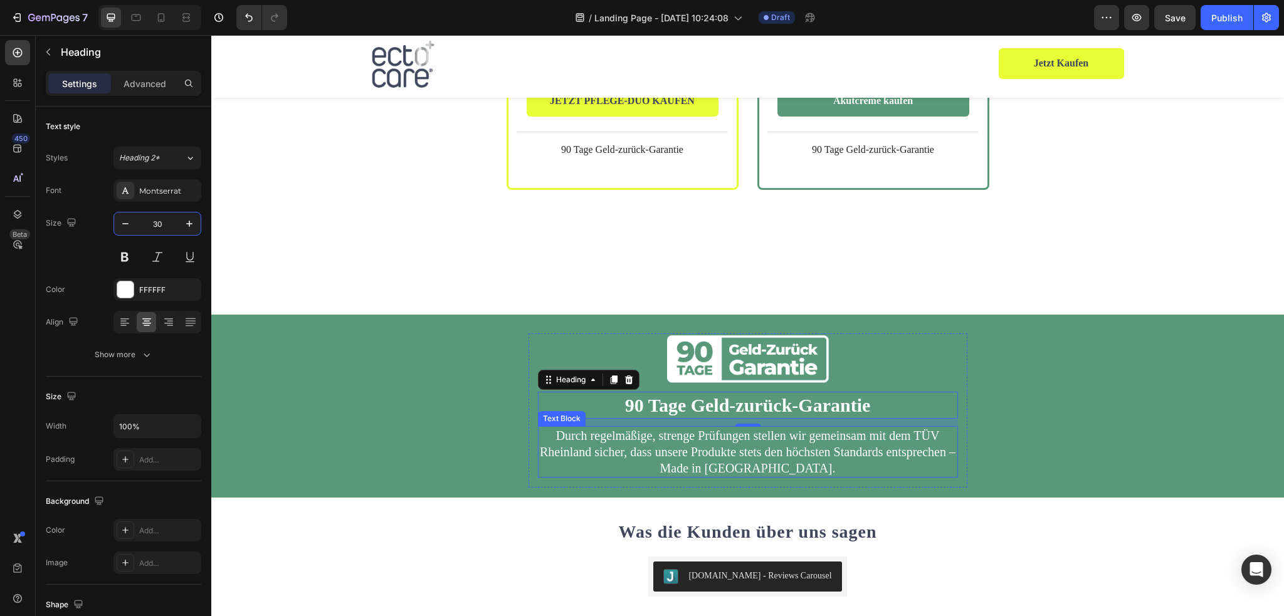
click at [780, 429] on span "Durch regelmäßige, strenge Prüfungen stellen wir gemeinsam mit dem TÜV Rheinlan…" at bounding box center [748, 452] width 416 height 46
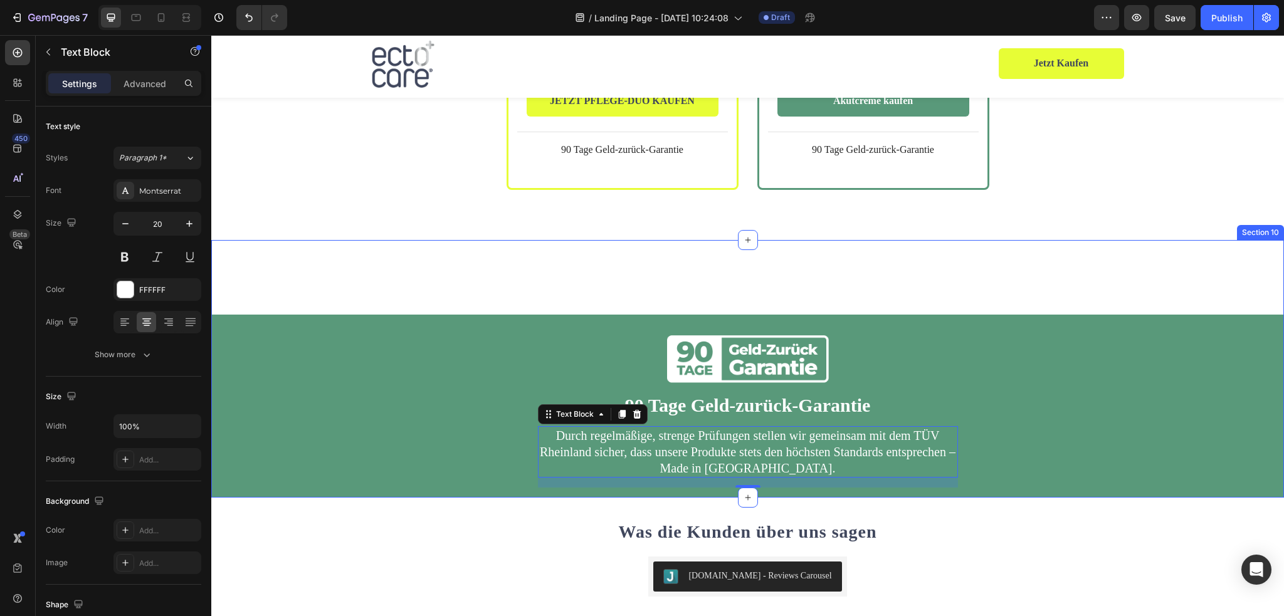
click at [954, 270] on div "Image ⁠⁠⁠⁠⁠⁠⁠ 90 Tage Geld-zurück-Garantie Heading Durch regelmäßige, strenge P…" at bounding box center [747, 369] width 1073 height 258
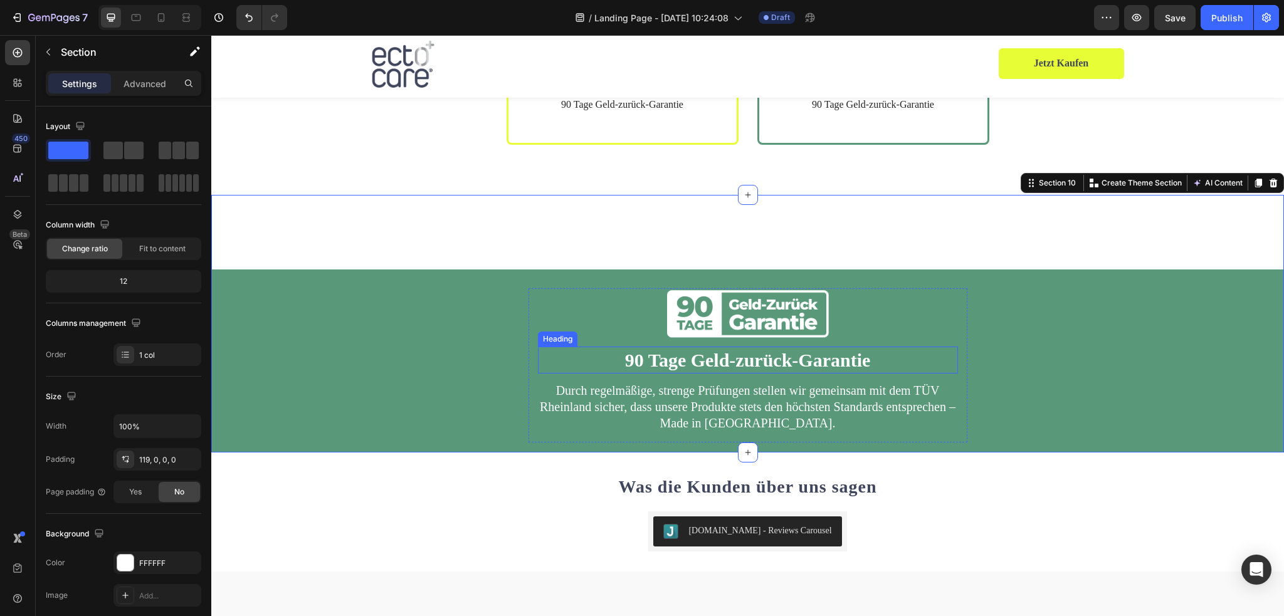
scroll to position [3512, 0]
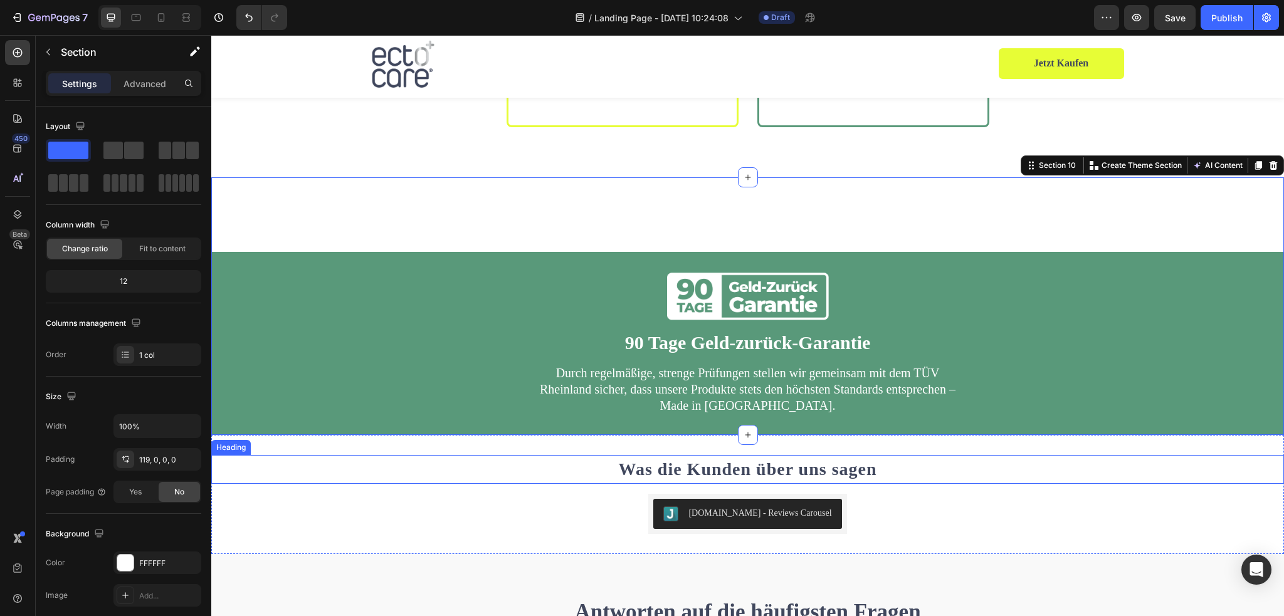
click at [714, 455] on h2 "Was die Kunden über uns sagen" at bounding box center [747, 469] width 1073 height 29
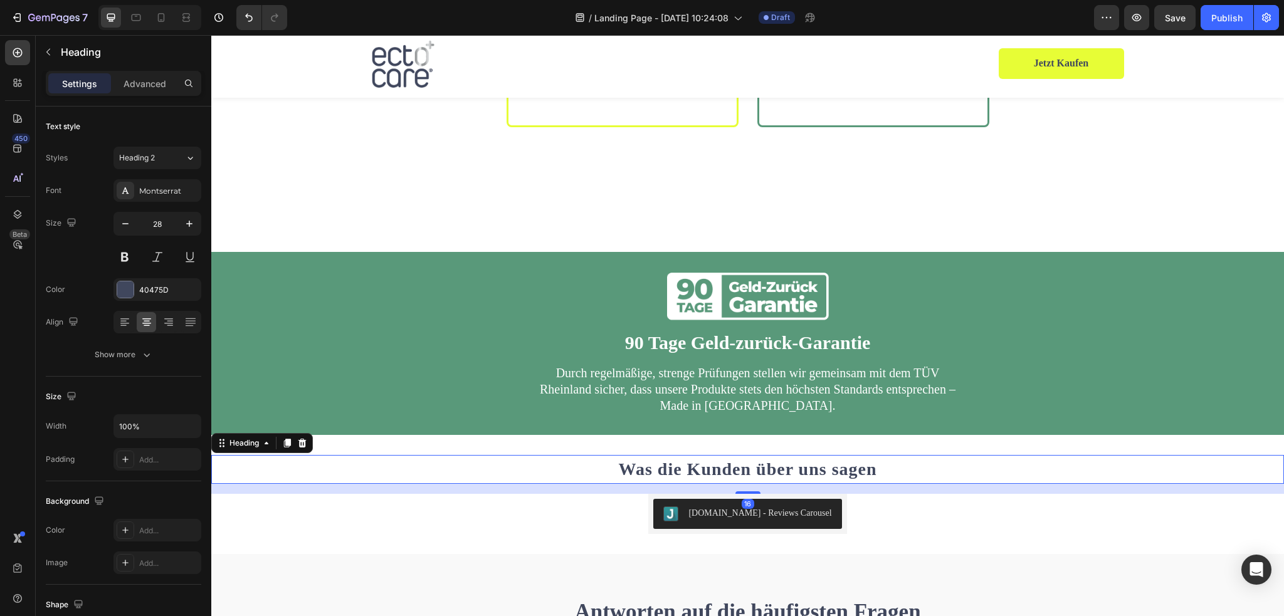
click at [687, 455] on h2 "Was die Kunden über uns sagen" at bounding box center [747, 469] width 1073 height 29
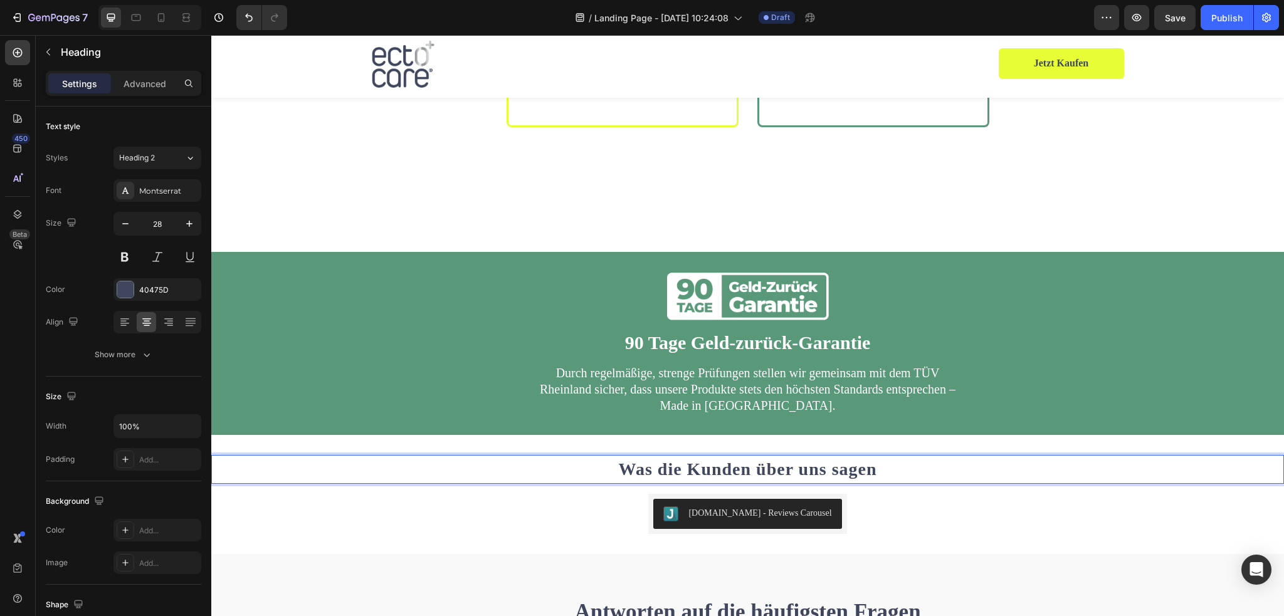
click at [687, 457] on p "Was die Kunden über uns sagen" at bounding box center [748, 470] width 1071 height 26
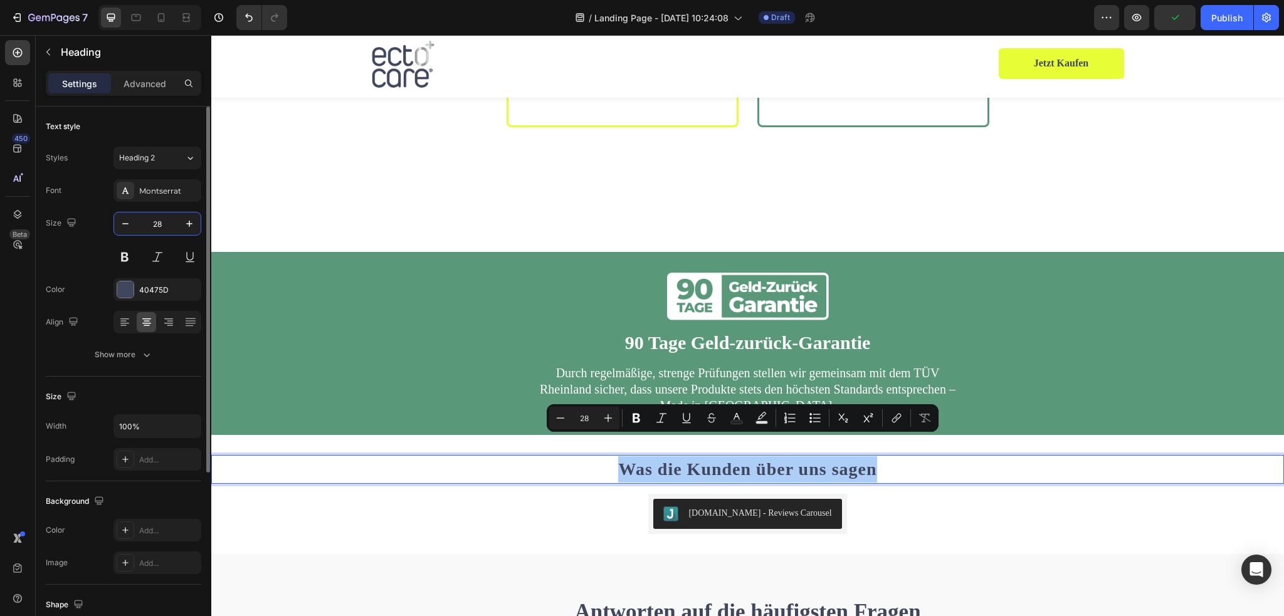
click at [168, 225] on input "28" at bounding box center [157, 224] width 41 height 23
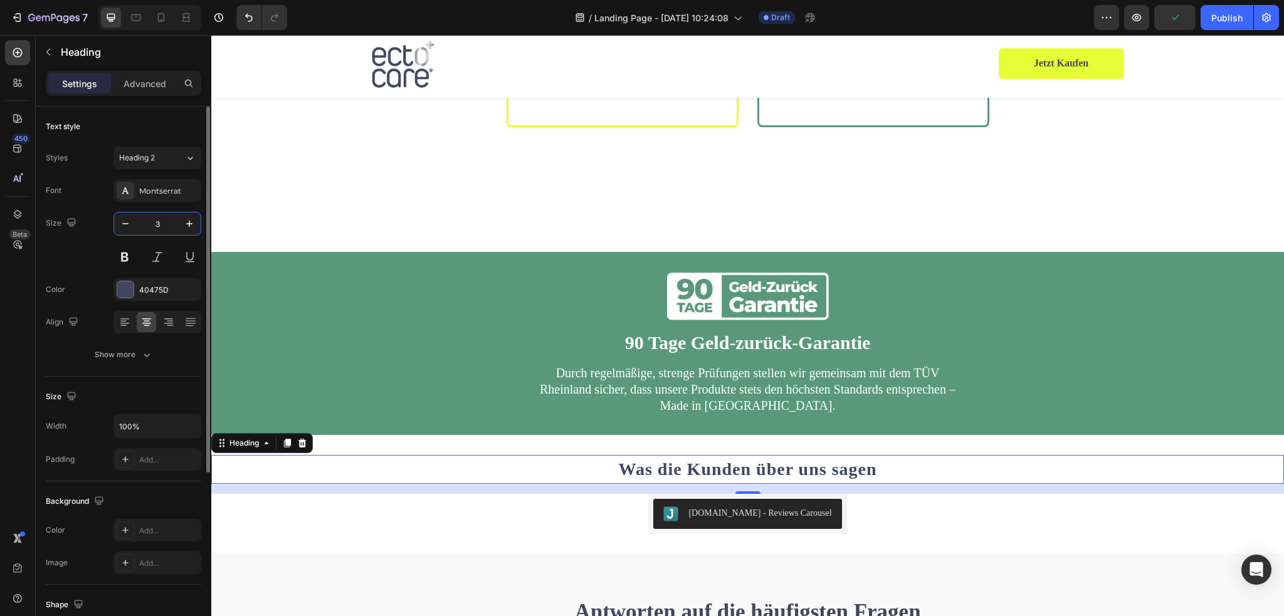
type input "30"
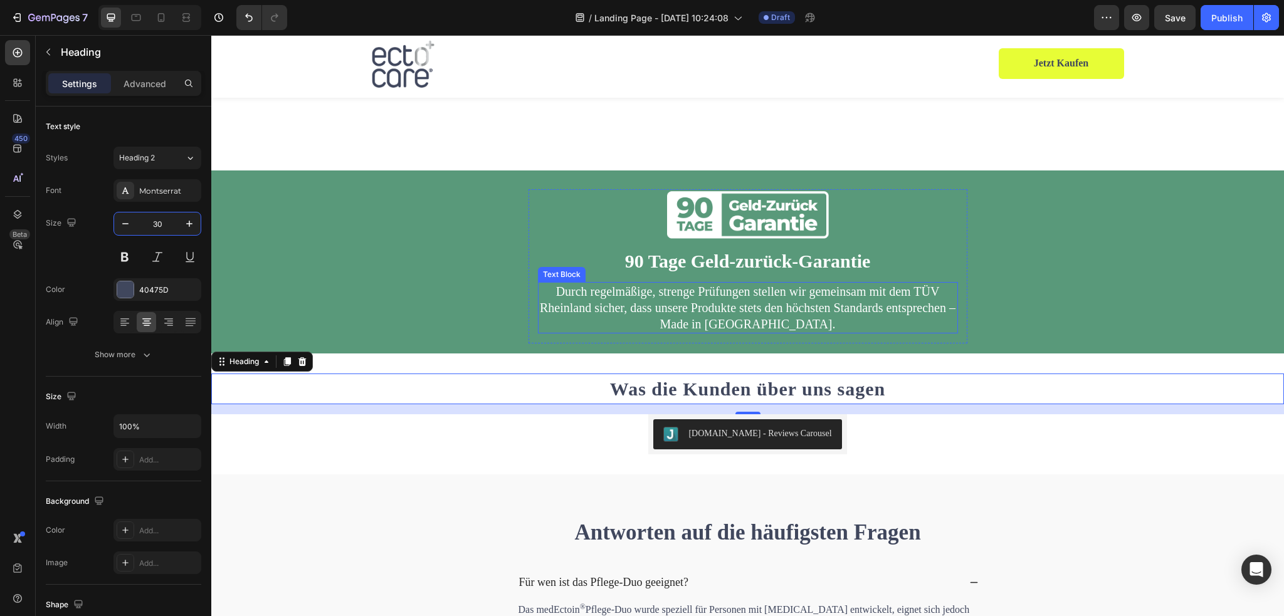
scroll to position [3763, 0]
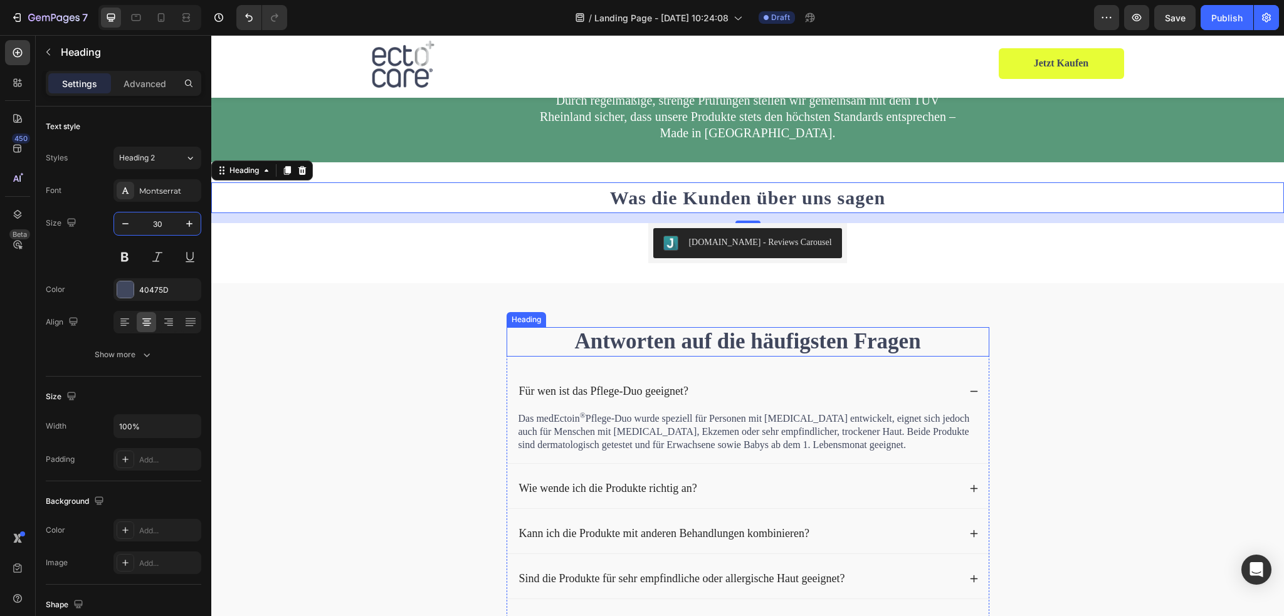
click at [819, 348] on strong "Antworten auf die häufigsten Fragen" at bounding box center [747, 341] width 346 height 24
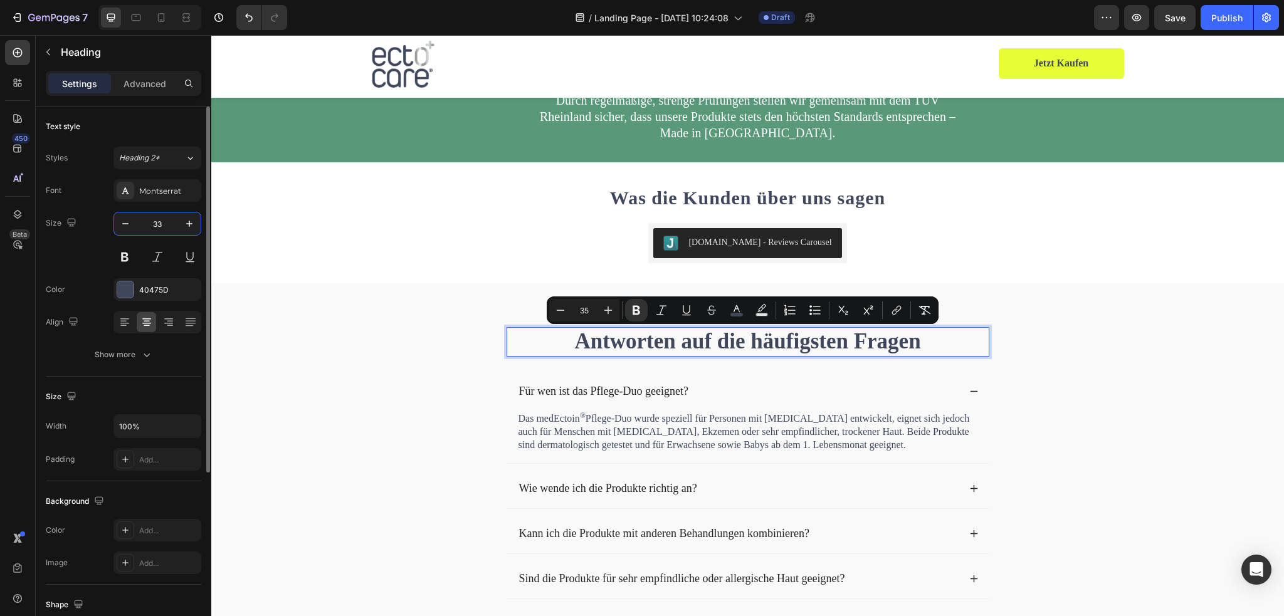
click at [164, 218] on input "33" at bounding box center [157, 224] width 41 height 23
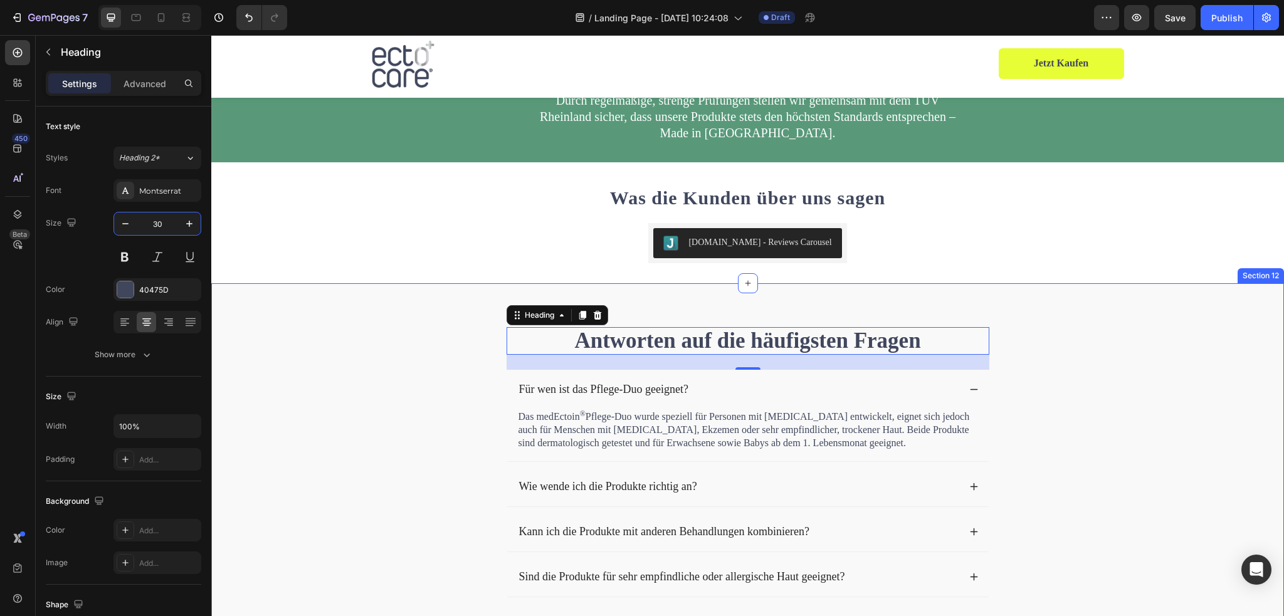
type input "30"
click at [622, 342] on strong "Antworten auf die häufigsten Fragen" at bounding box center [747, 341] width 346 height 24
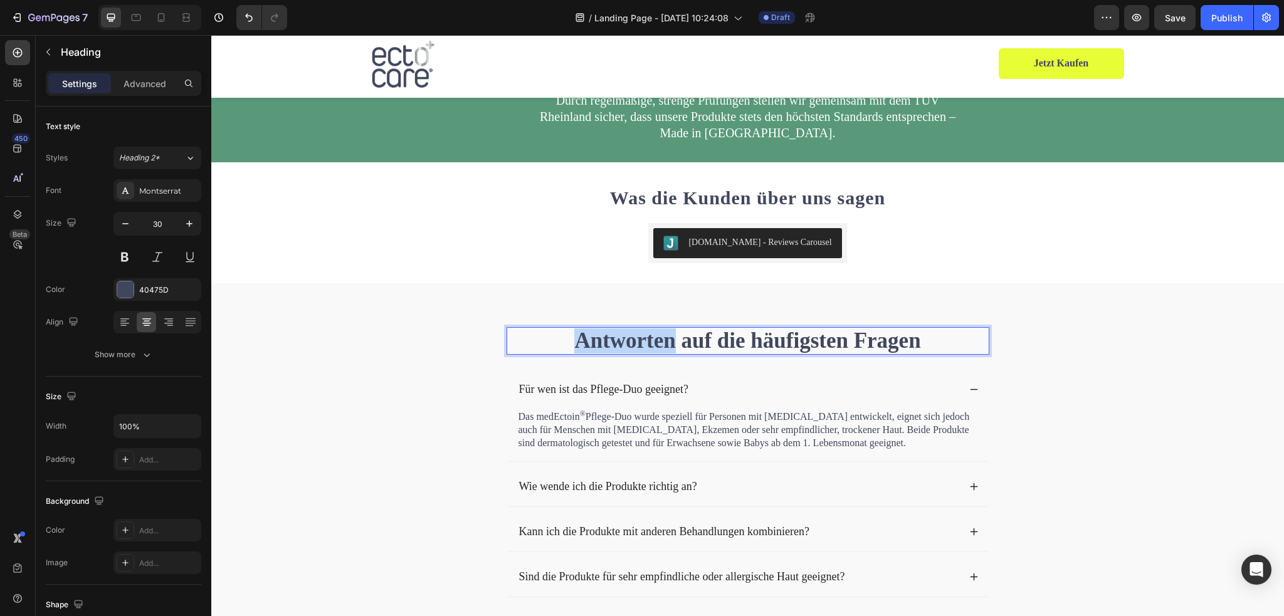
click at [622, 342] on strong "Antworten auf die häufigsten Fragen" at bounding box center [747, 341] width 346 height 24
click at [669, 342] on strong "Antworten auf die häufigsten Fragen" at bounding box center [747, 341] width 346 height 24
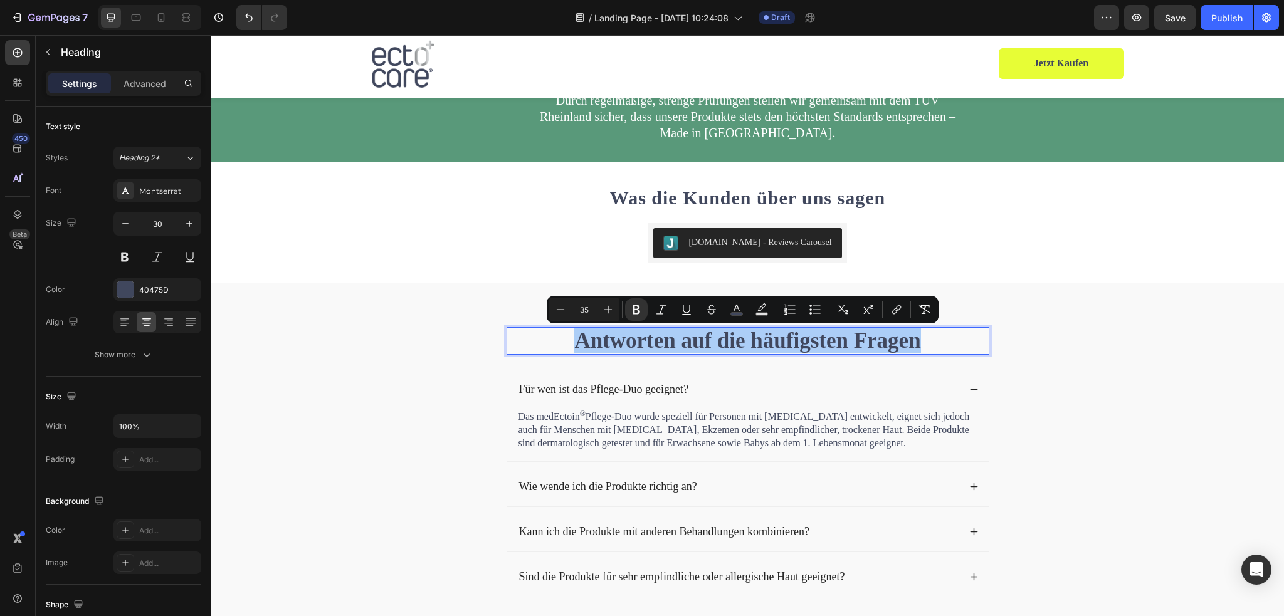
click at [582, 302] on input "35" at bounding box center [584, 309] width 25 height 15
type input "30"
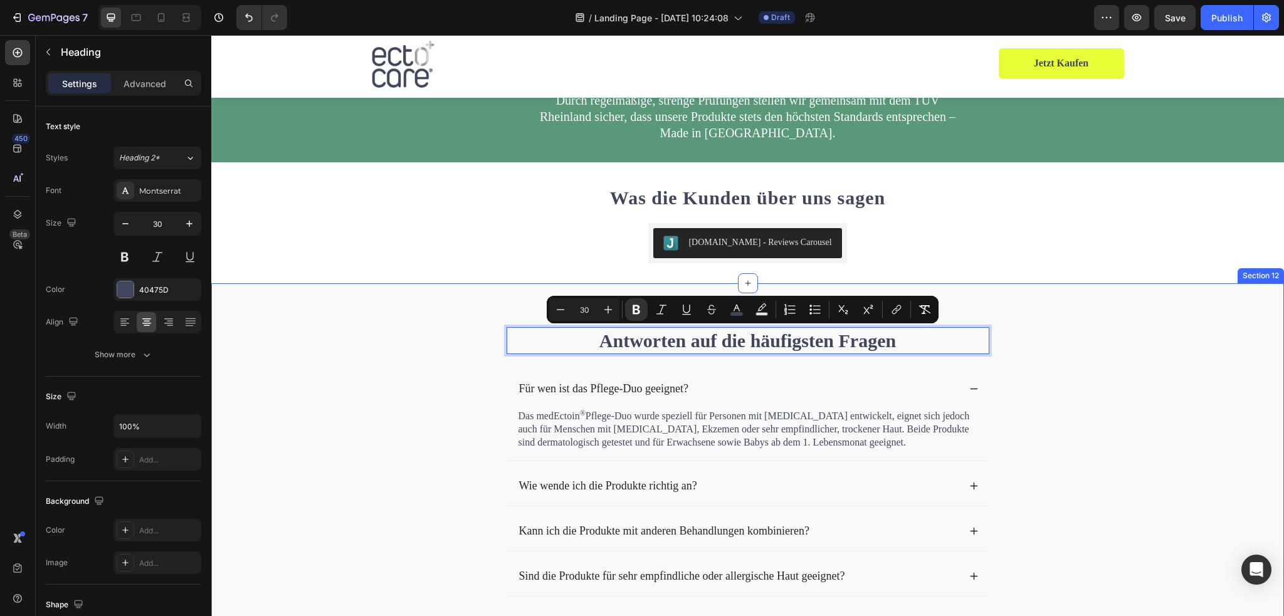
click at [1087, 386] on div "Antworten auf die häufigsten Fragen Heading 24 Für wen ist das Pflege-Duo geeig…" at bounding box center [748, 578] width 1048 height 502
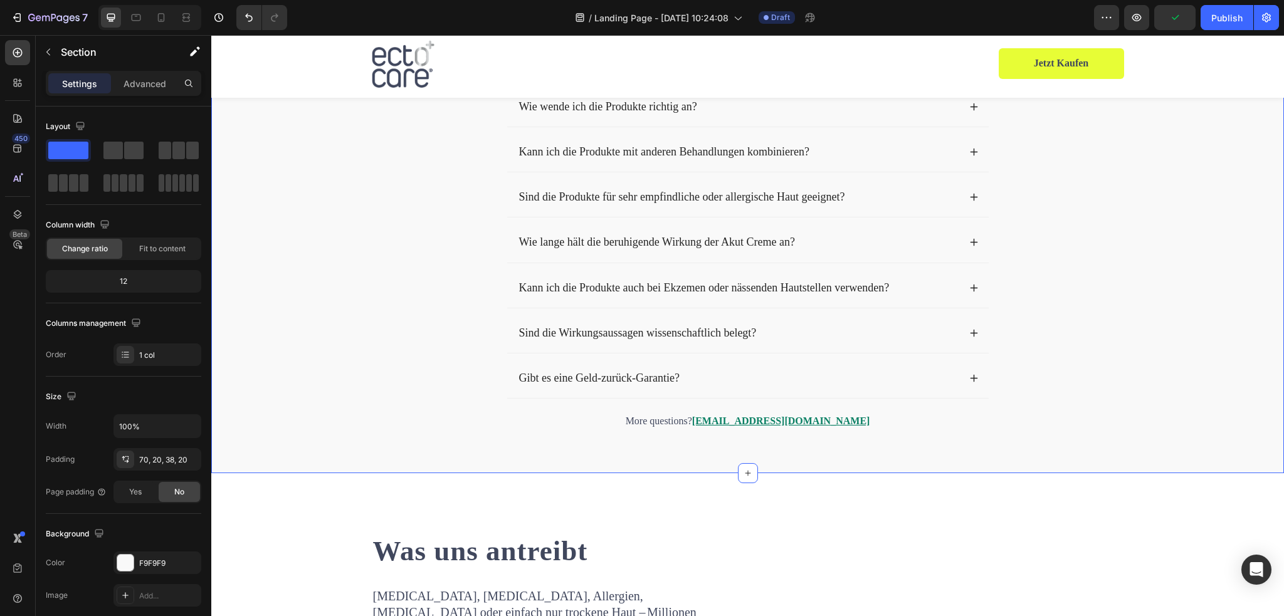
scroll to position [4453, 0]
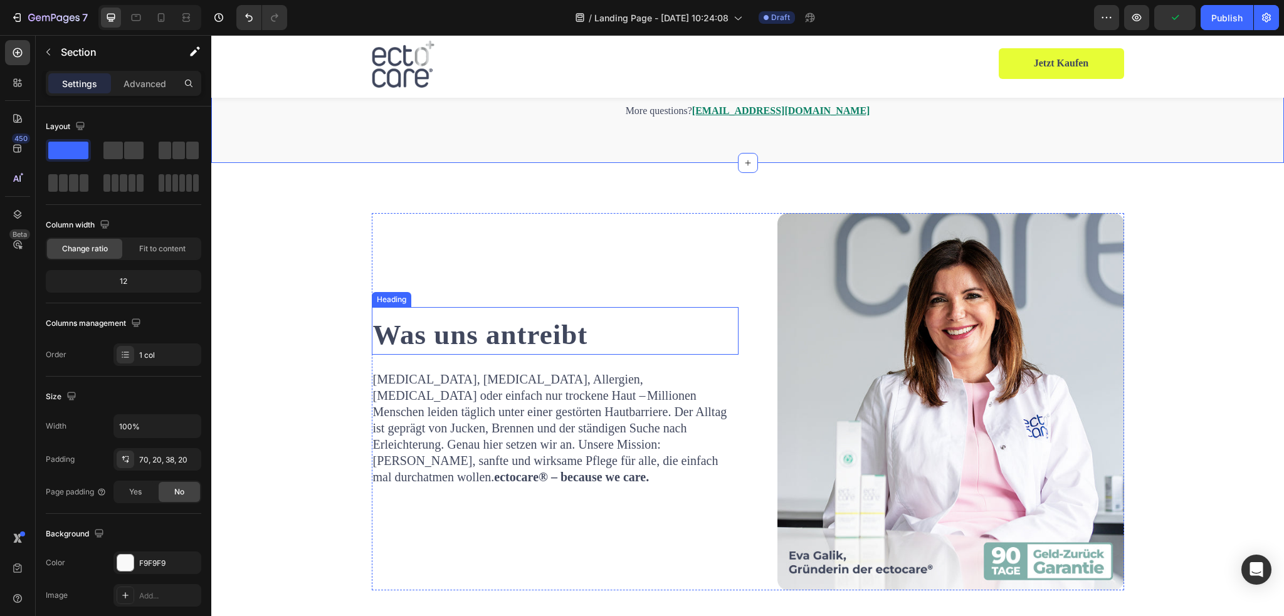
click at [521, 344] on strong "Was uns antreibt" at bounding box center [480, 334] width 215 height 31
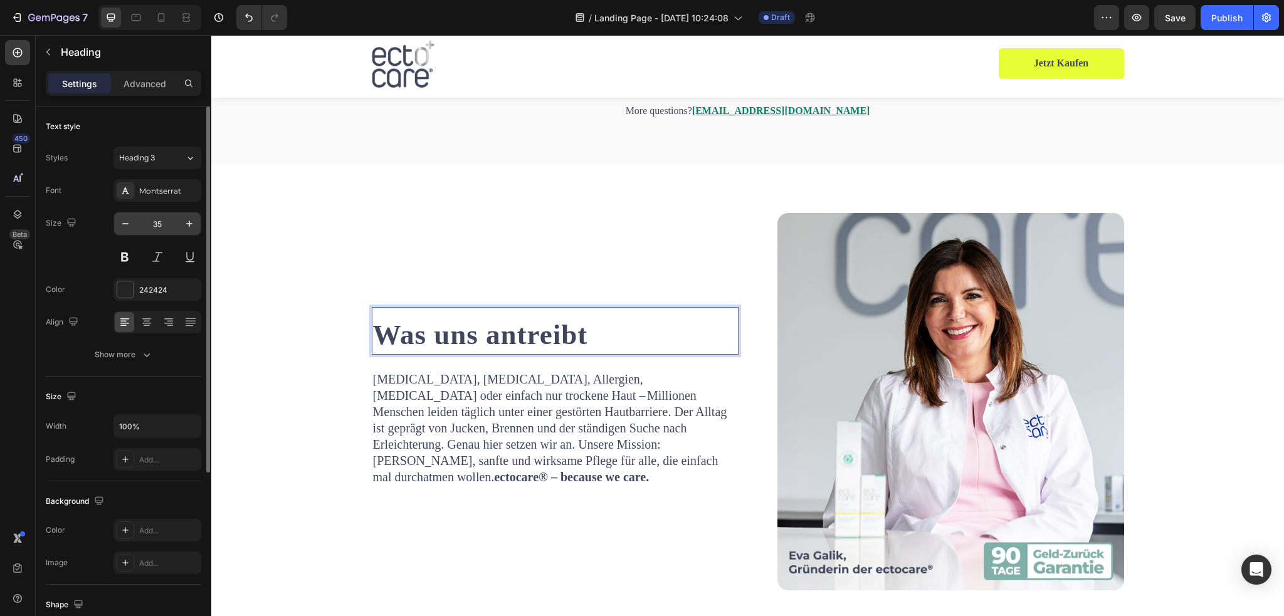
click at [169, 224] on input "35" at bounding box center [157, 224] width 41 height 23
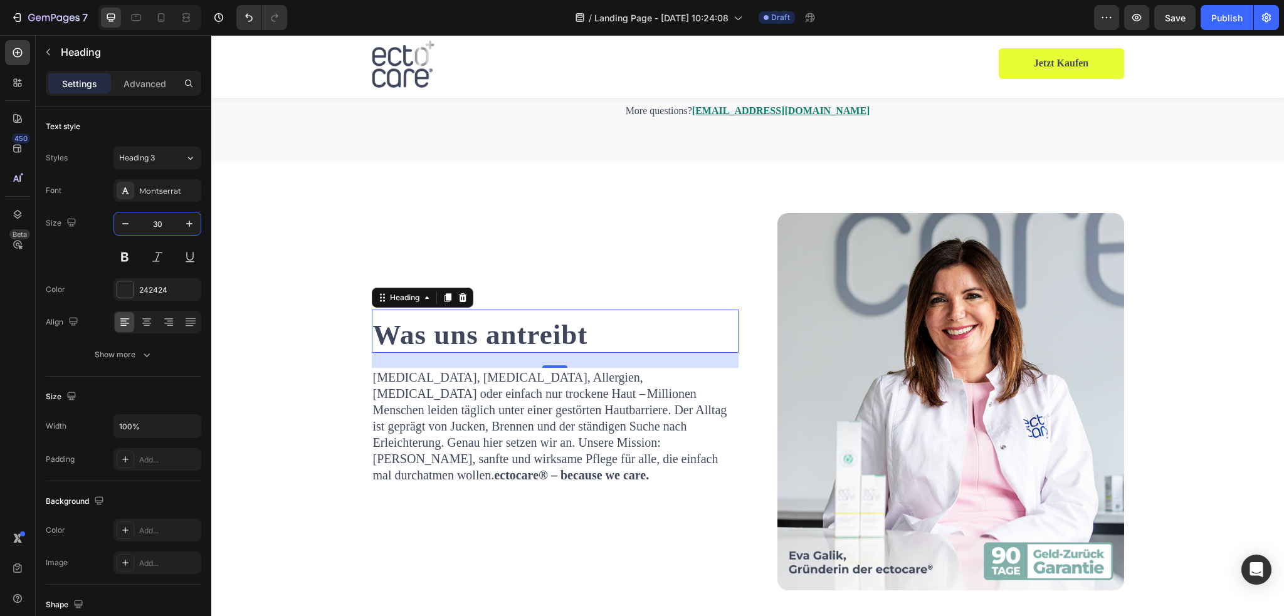
type input "30"
click at [442, 343] on strong "Was uns antreibt" at bounding box center [480, 334] width 215 height 31
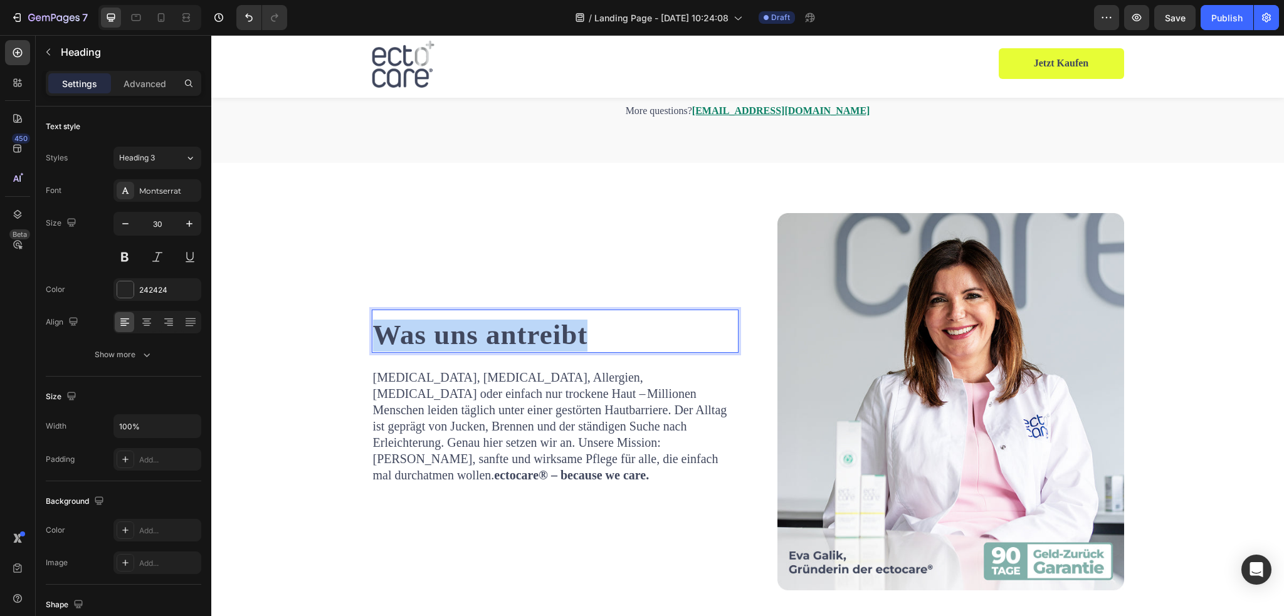
click at [442, 343] on strong "Was uns antreibt" at bounding box center [480, 334] width 215 height 31
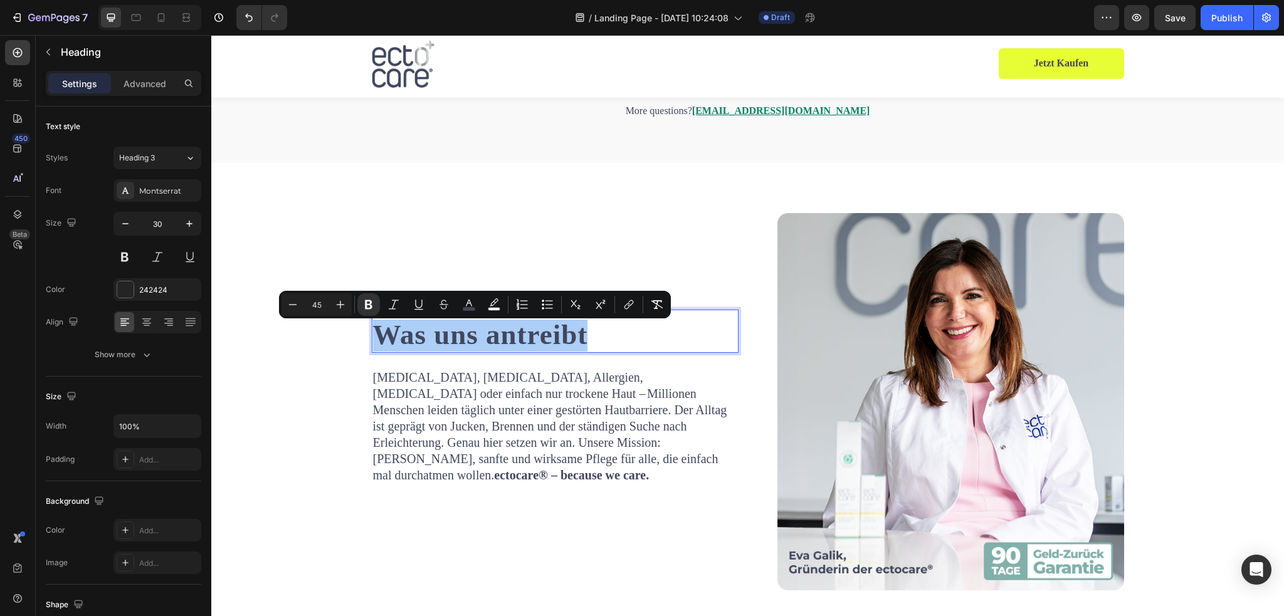
click at [321, 302] on input "45" at bounding box center [316, 304] width 25 height 15
type input "4"
type input "30"
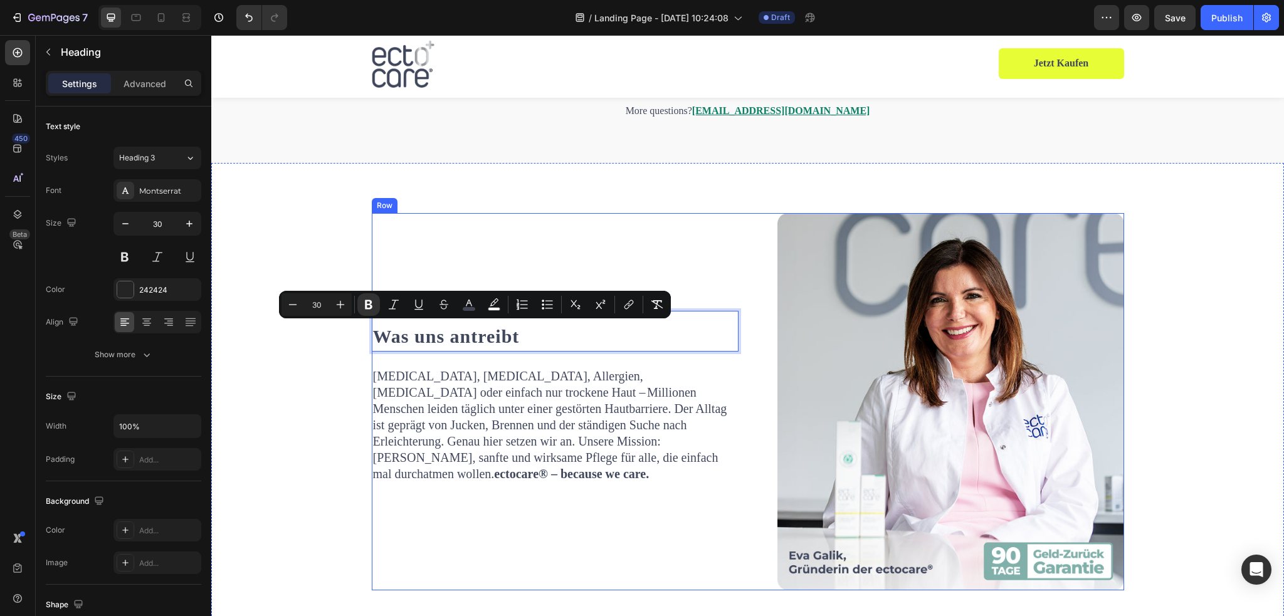
click at [554, 254] on div "Was uns antreibt Heading 24 Neurodermitis, Psoriasis, Allergien, Asthma oder ei…" at bounding box center [555, 402] width 367 height 378
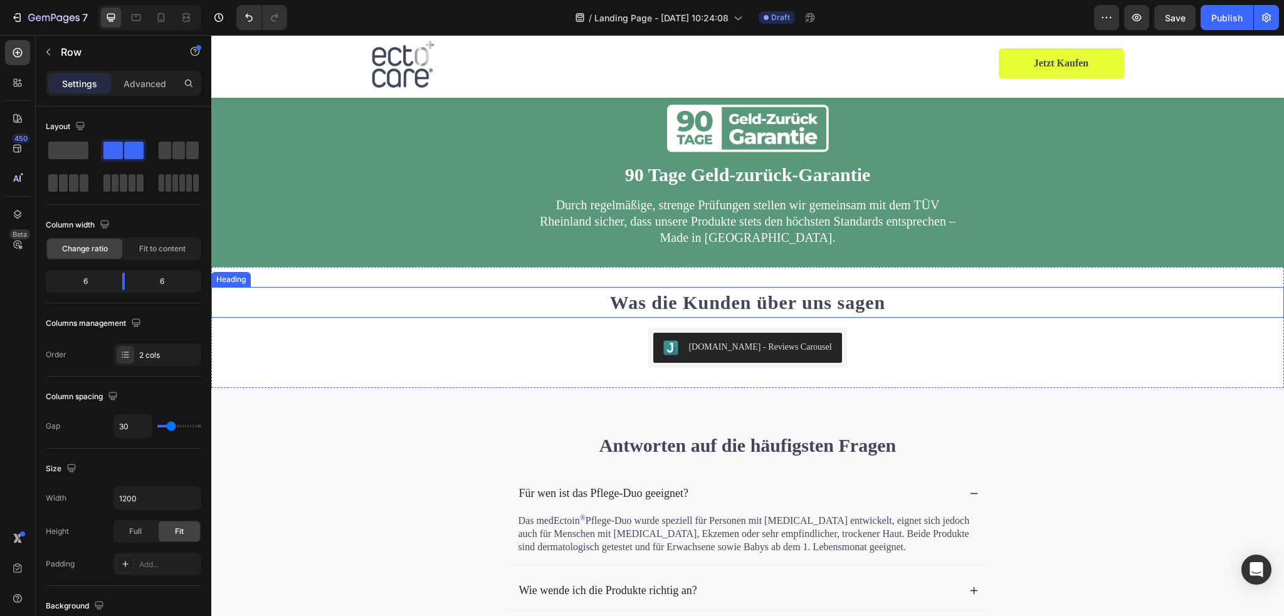
scroll to position [3357, 0]
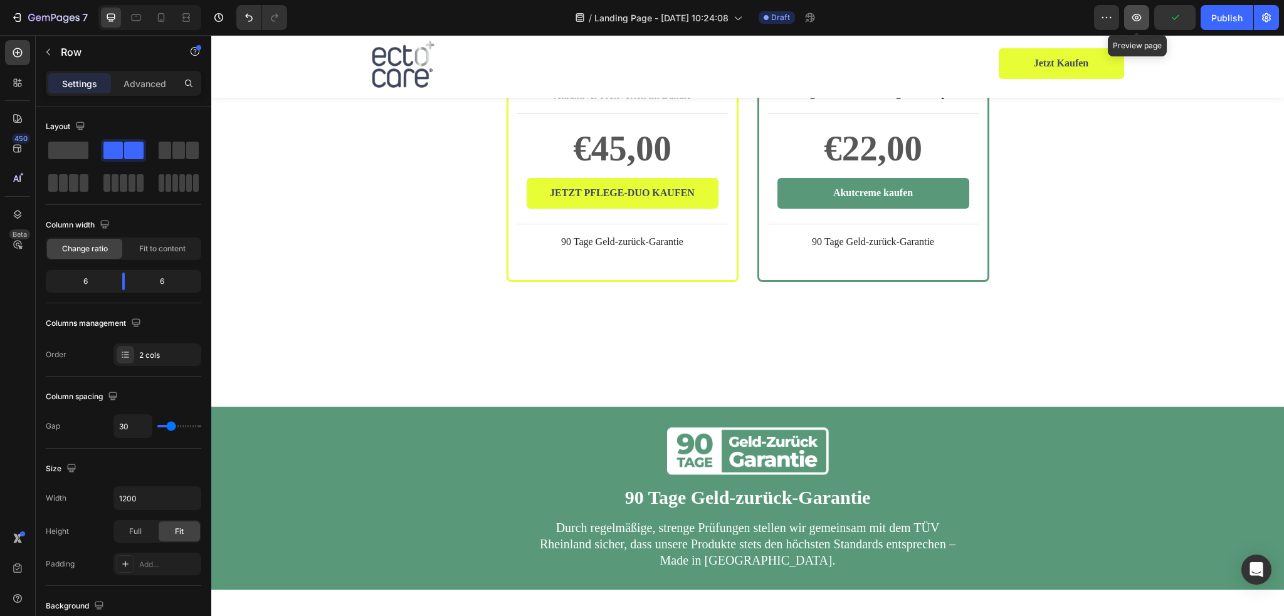
click at [1138, 17] on icon "button" at bounding box center [1137, 17] width 13 height 13
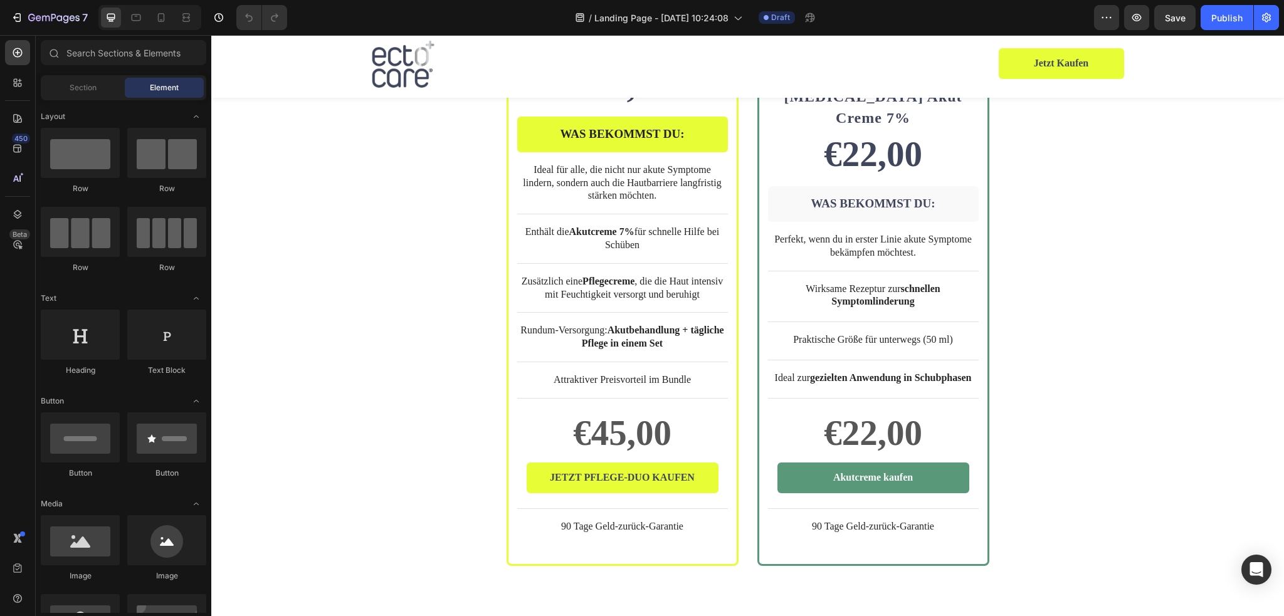
scroll to position [2885, 0]
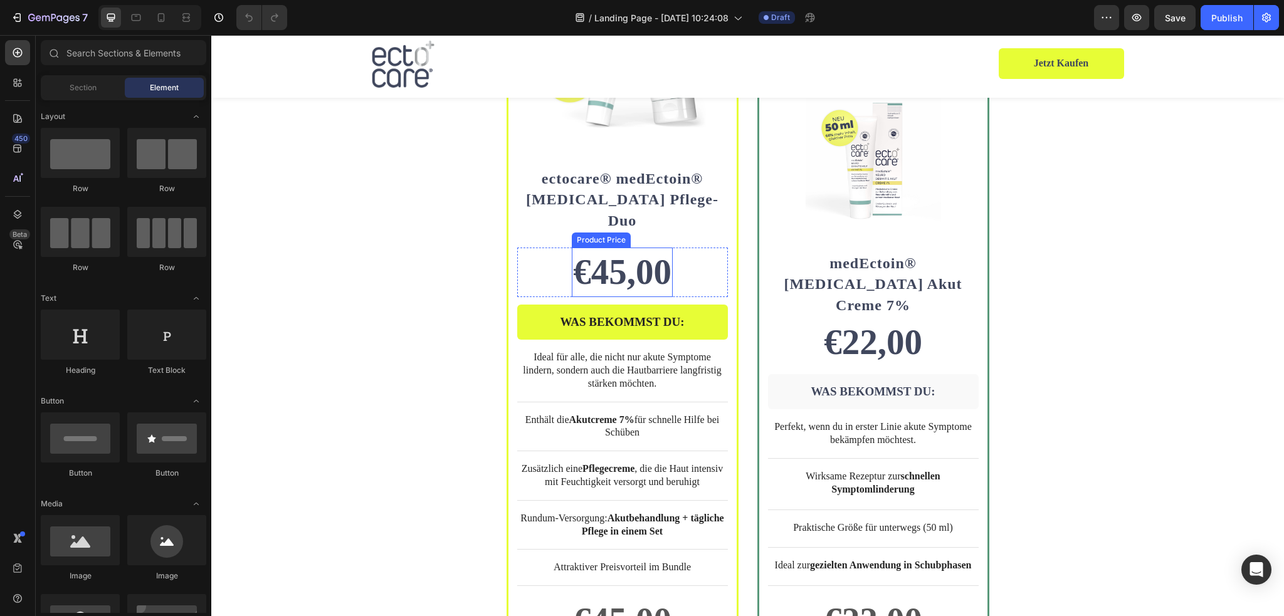
click at [640, 258] on div "€45,00" at bounding box center [622, 272] width 101 height 49
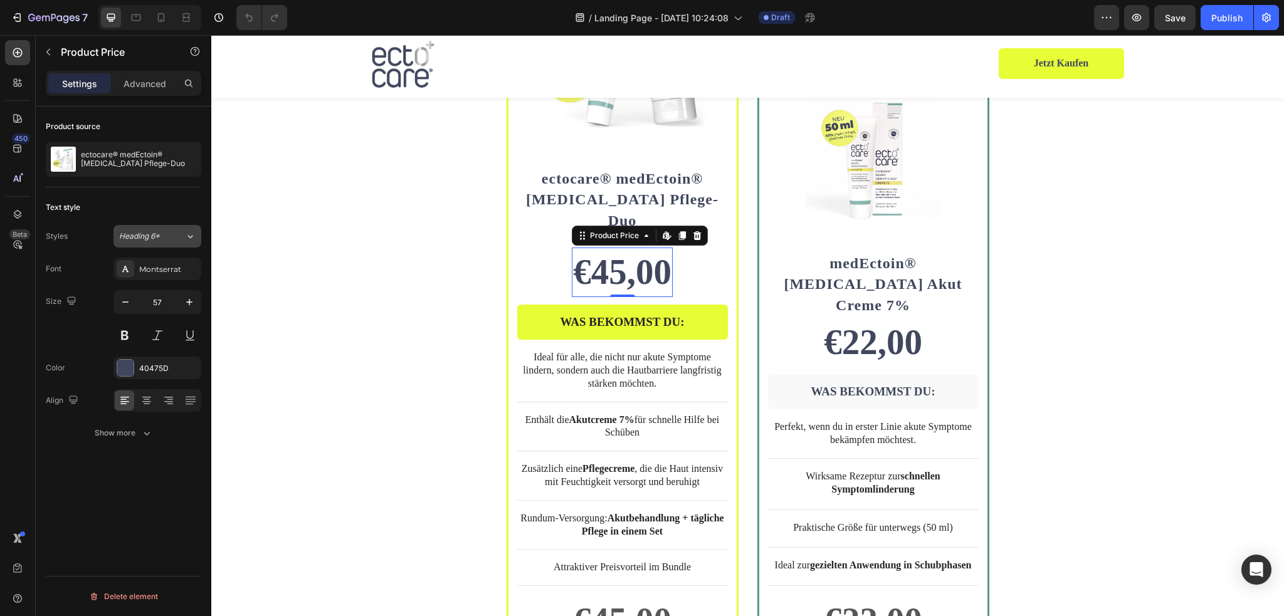
click at [185, 238] on icon at bounding box center [190, 236] width 11 height 13
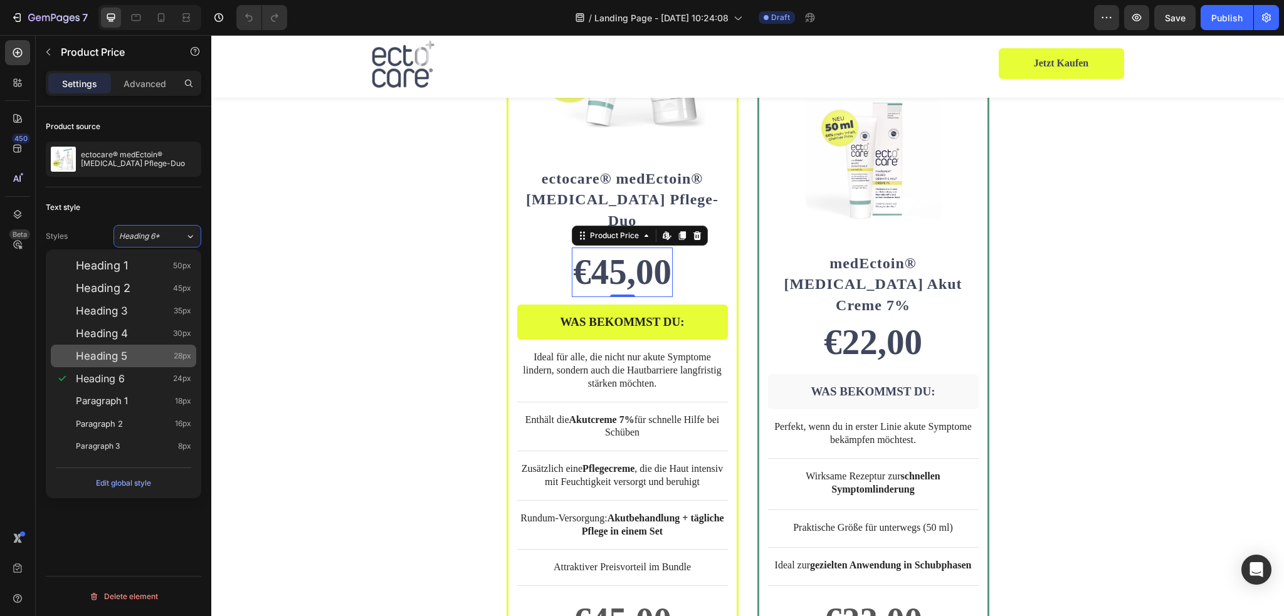
click at [122, 357] on span "Heading 5" at bounding box center [101, 356] width 51 height 13
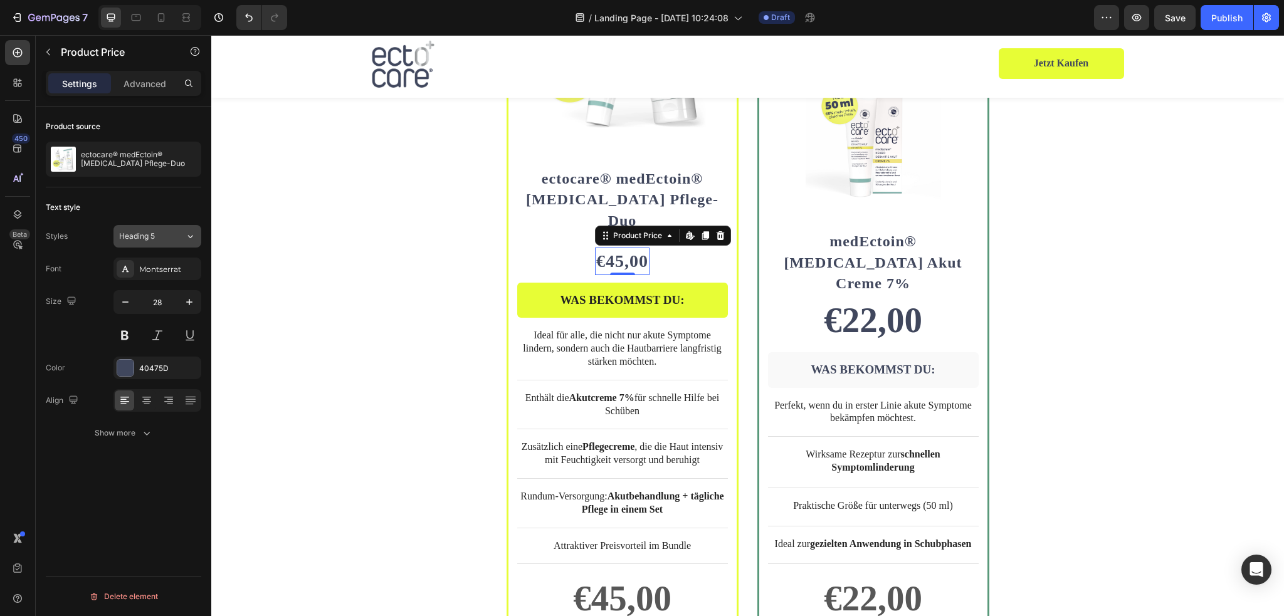
click at [182, 235] on div "Heading 5" at bounding box center [152, 236] width 66 height 11
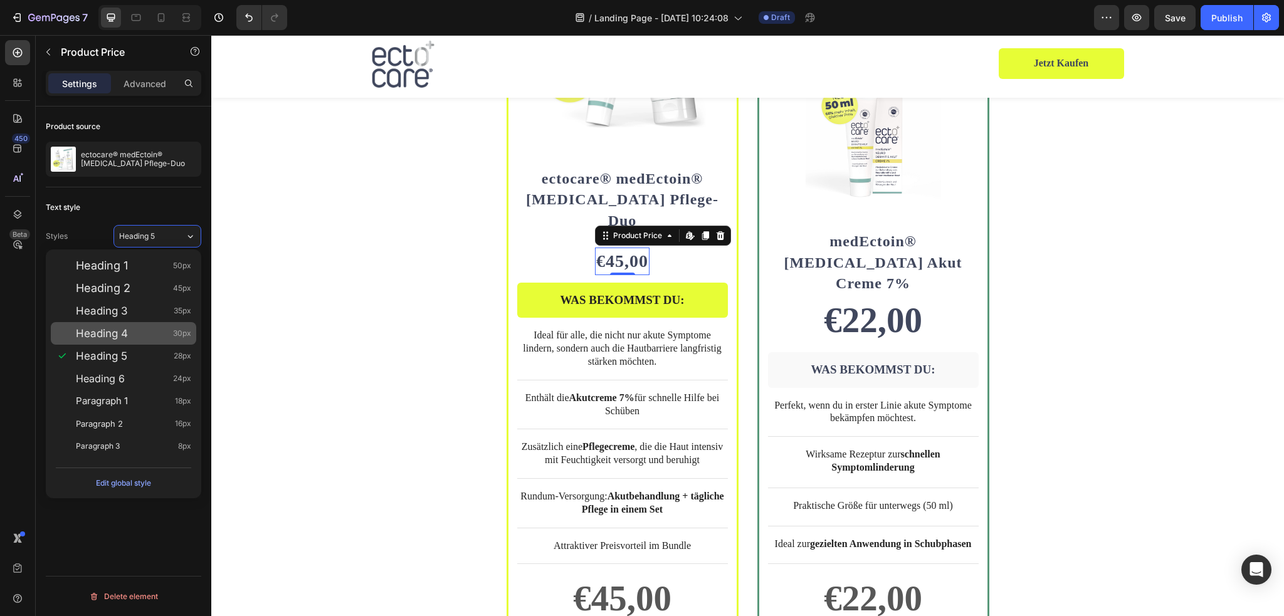
click at [139, 340] on div "Heading 4 30px" at bounding box center [133, 333] width 115 height 13
type input "30"
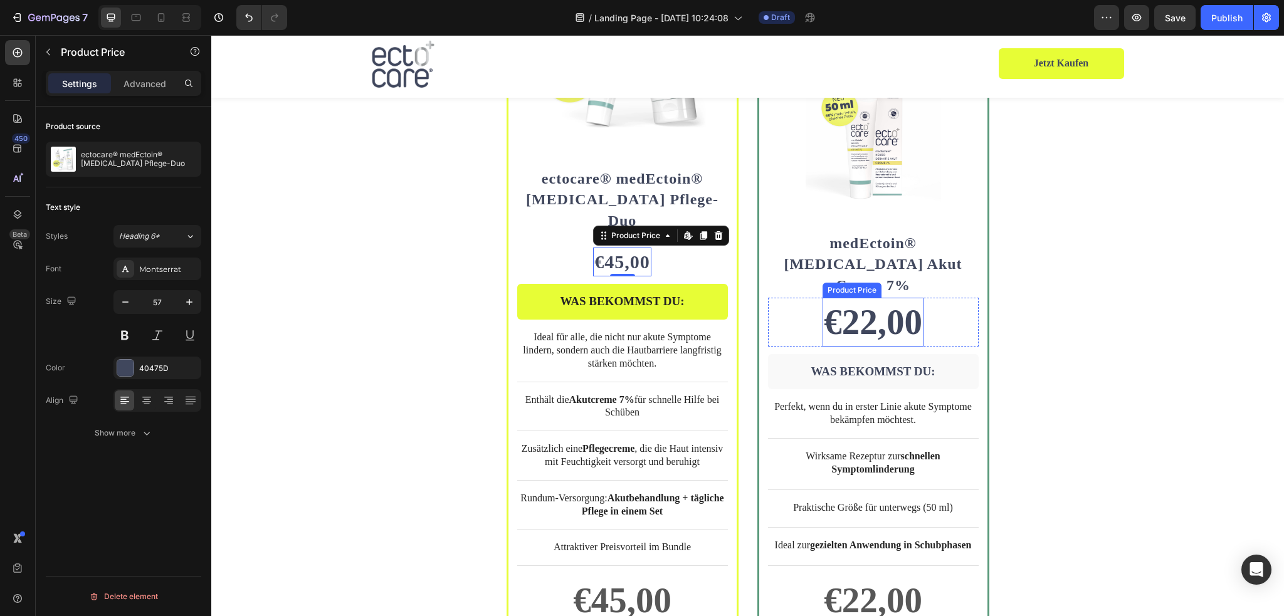
click at [863, 298] on div "€22,00" at bounding box center [873, 322] width 101 height 49
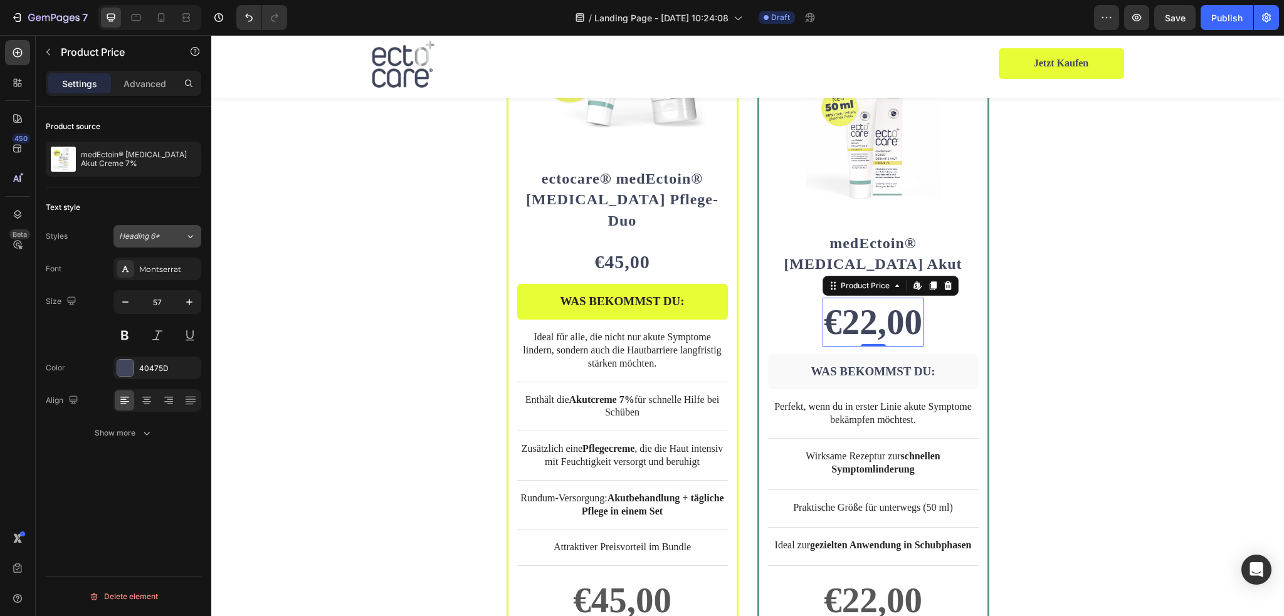
click at [181, 233] on div "Heading 6*" at bounding box center [152, 236] width 66 height 11
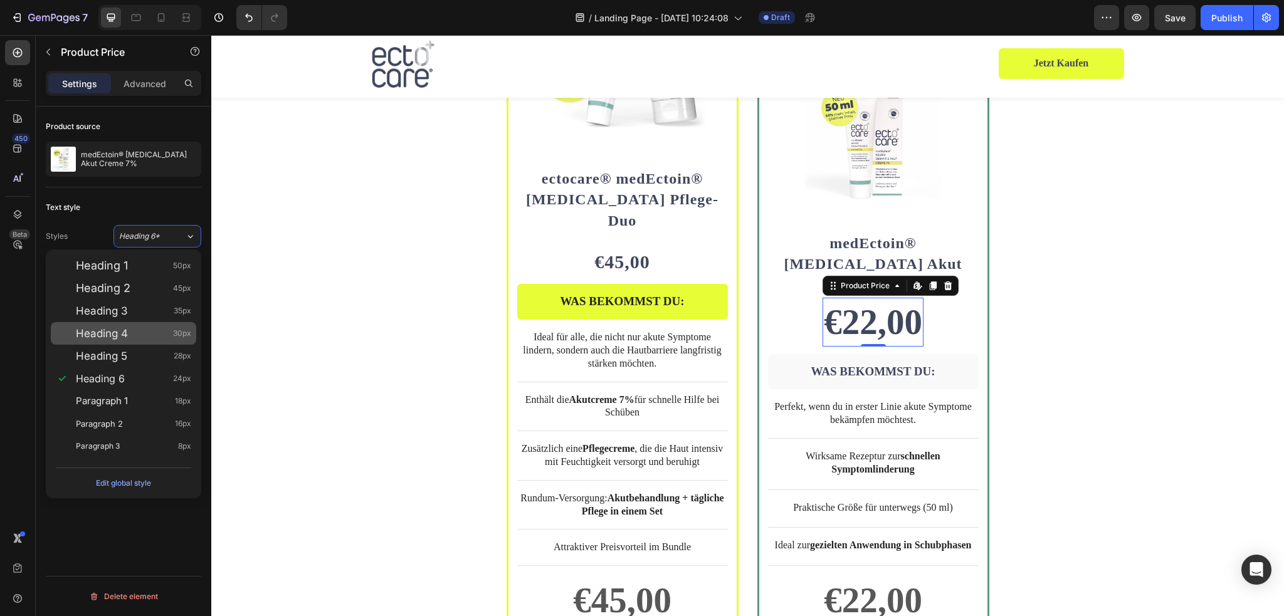
click at [132, 341] on div "Heading 4 30px" at bounding box center [123, 333] width 145 height 23
type input "30"
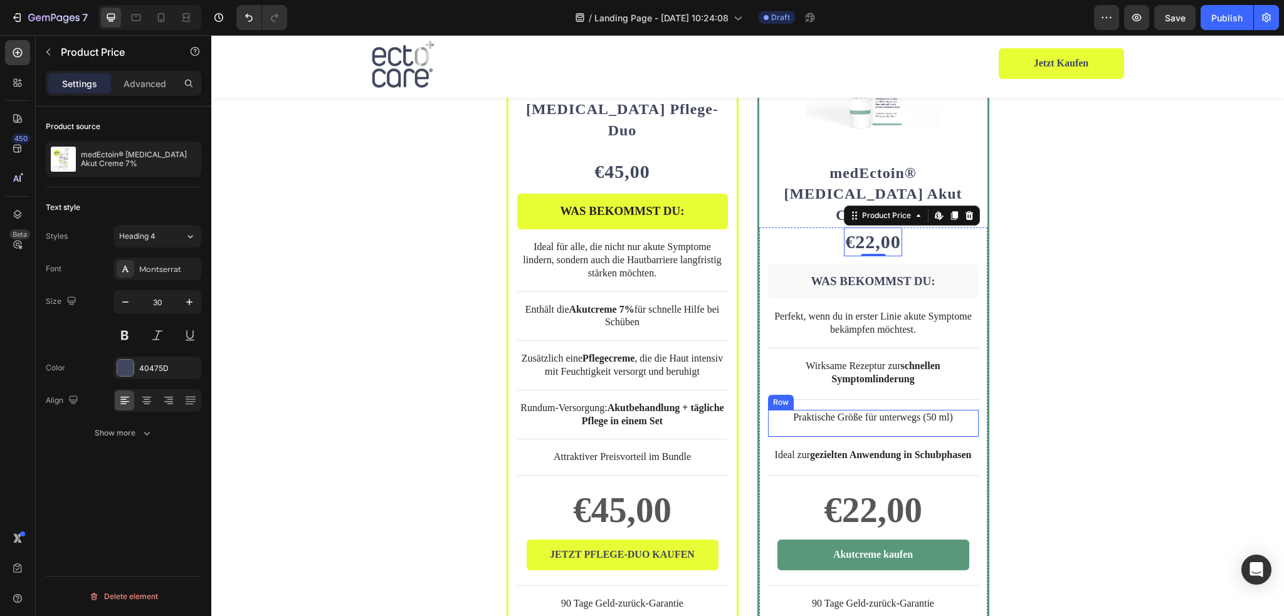
scroll to position [3073, 0]
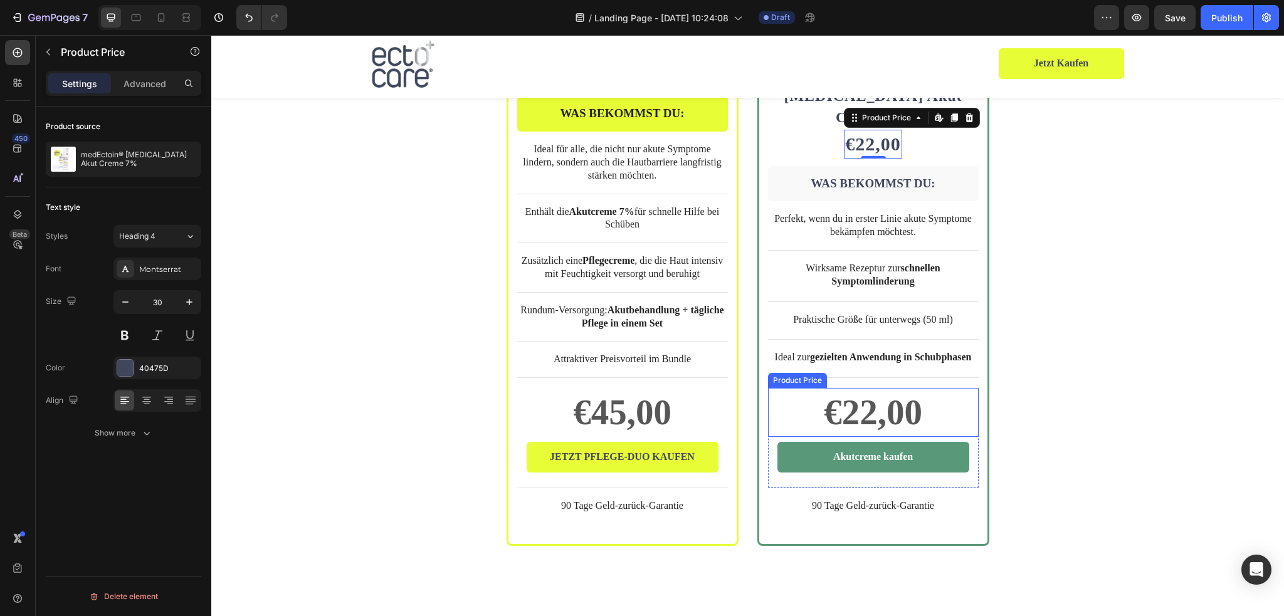
click at [880, 388] on div "€22,00" at bounding box center [873, 412] width 211 height 49
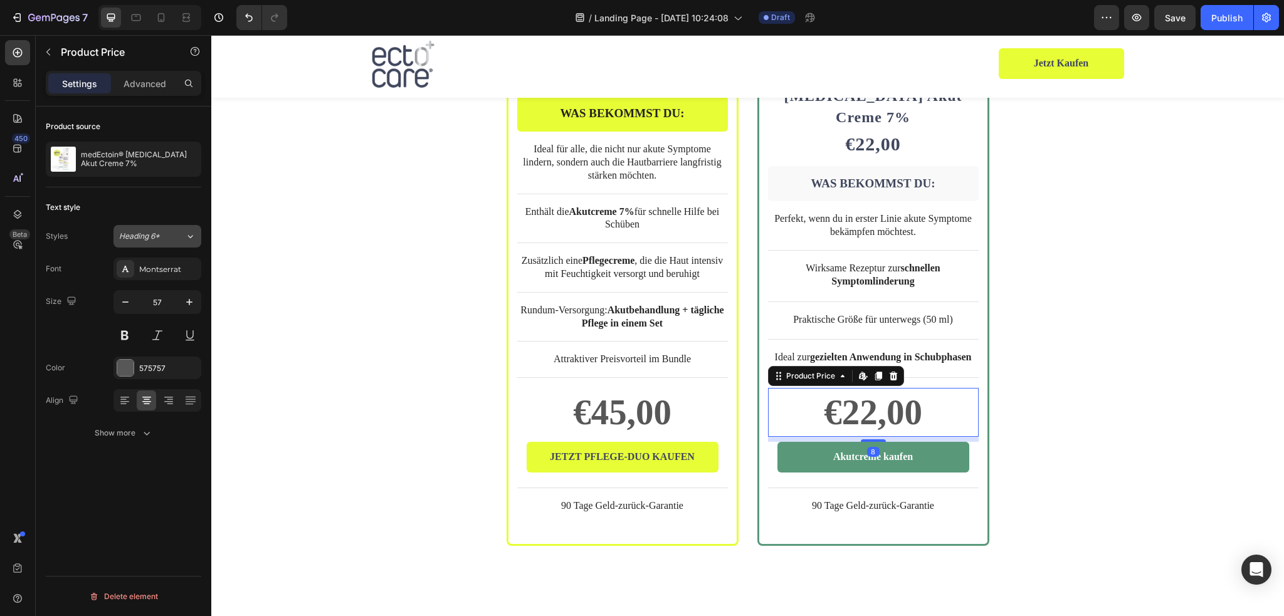
click at [186, 235] on icon at bounding box center [190, 236] width 11 height 13
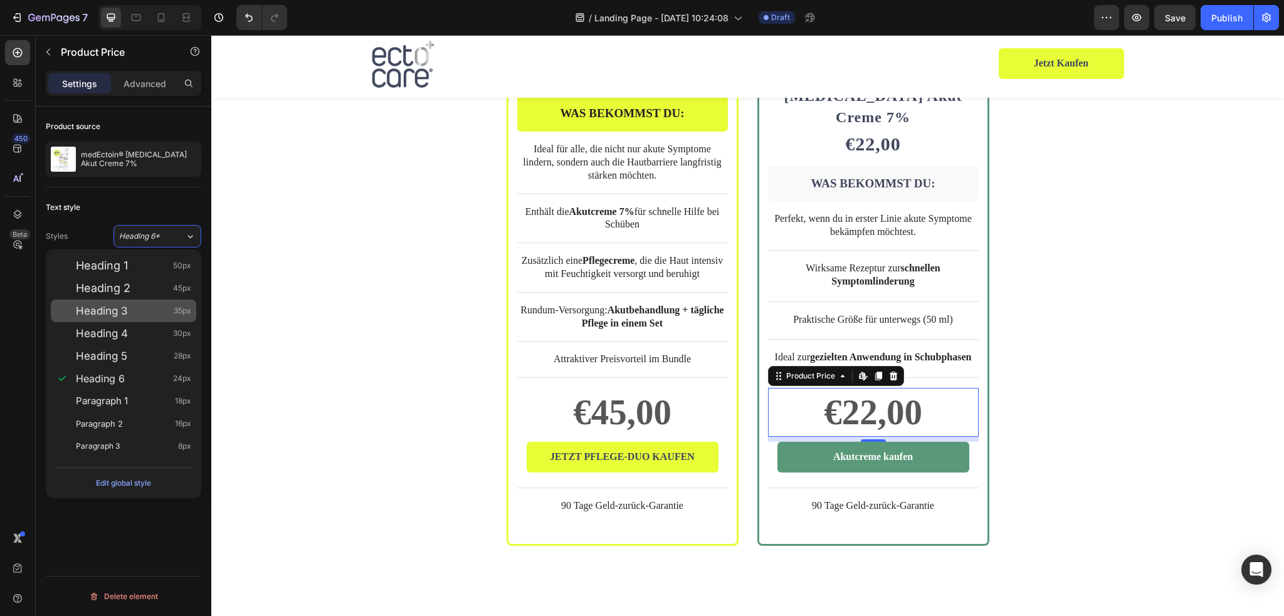
click at [132, 317] on div "Heading 3 35px" at bounding box center [133, 311] width 115 height 13
type input "35"
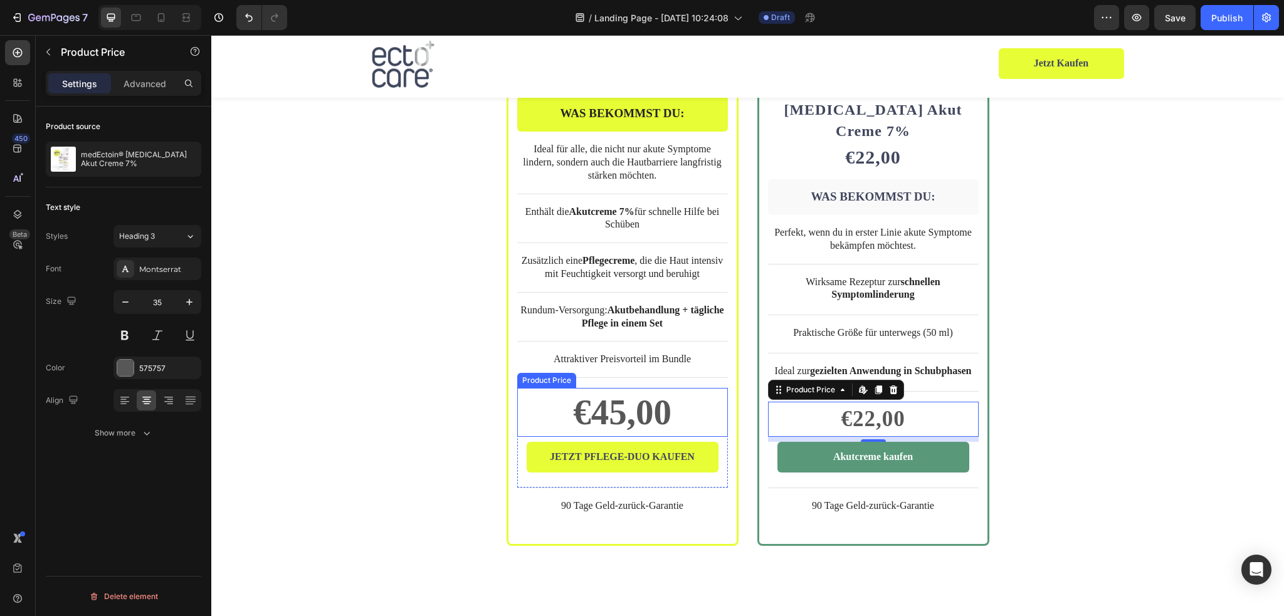
click at [664, 388] on div "€45,00" at bounding box center [622, 412] width 211 height 49
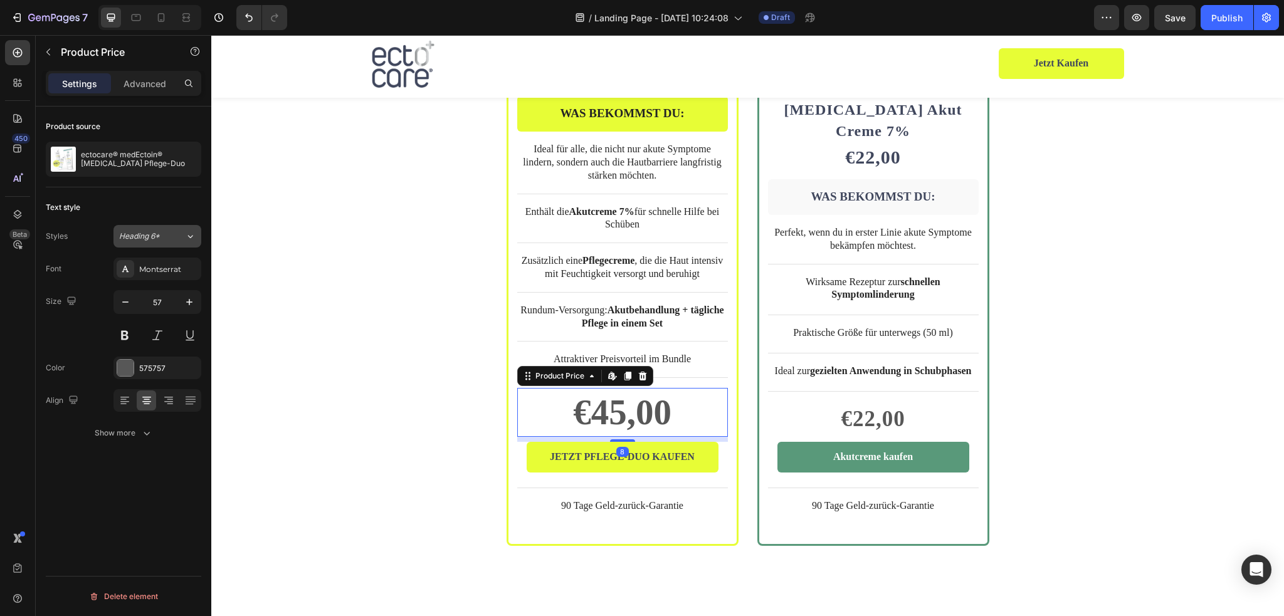
click at [173, 235] on div "Heading 6*" at bounding box center [152, 236] width 66 height 11
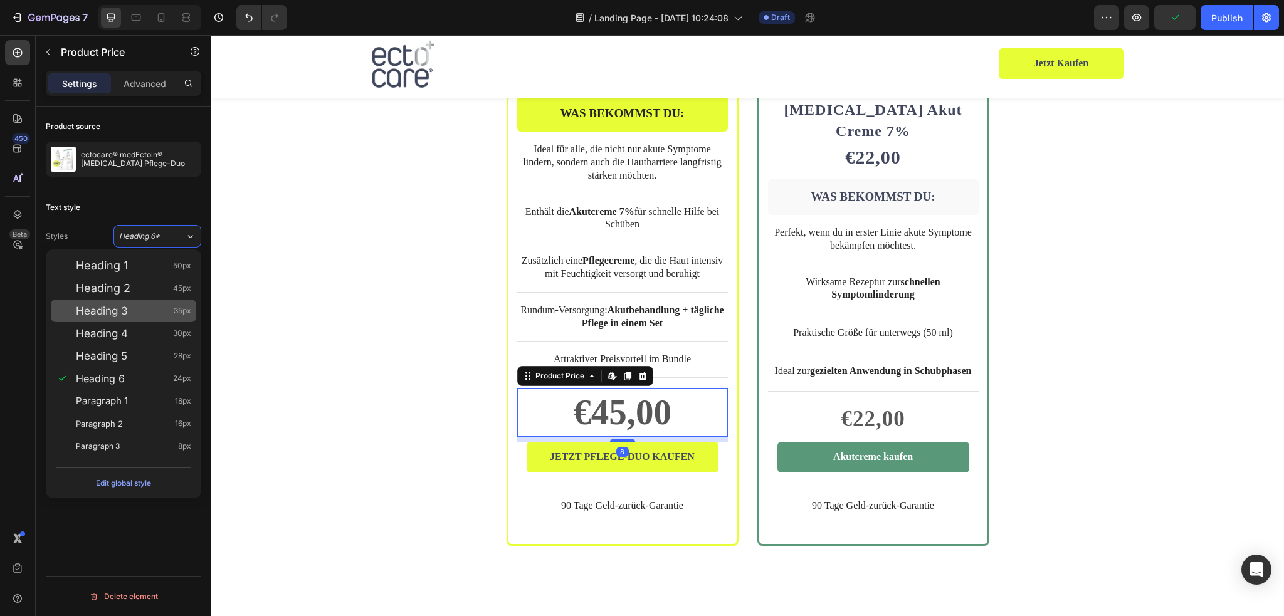
click at [126, 315] on span "Heading 3" at bounding box center [102, 311] width 52 height 13
type input "35"
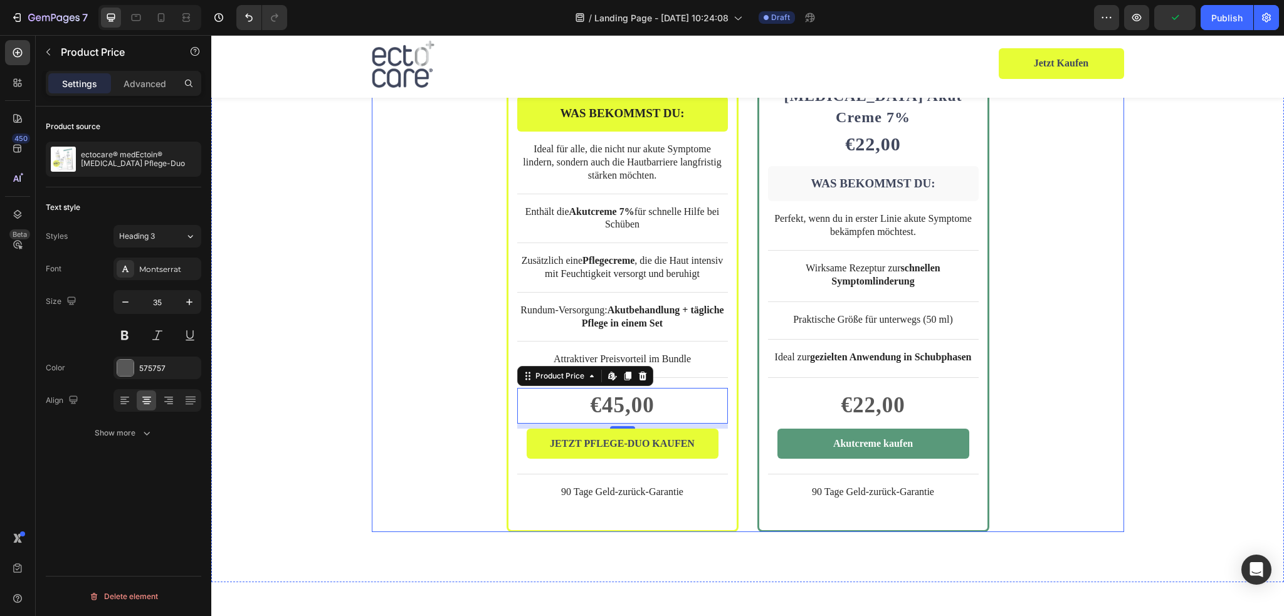
click at [1086, 390] on div "BESTSELLER Text Block Row Product Images Row ectocare® medEctoin® Neurodermitis…" at bounding box center [748, 117] width 753 height 832
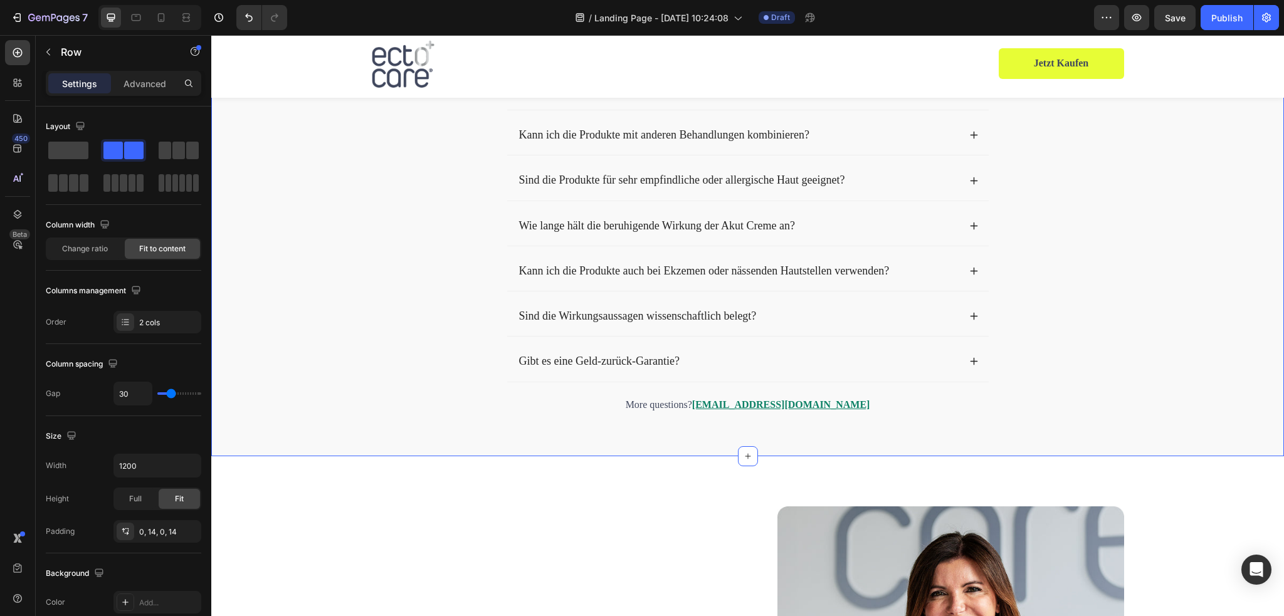
scroll to position [3856, 0]
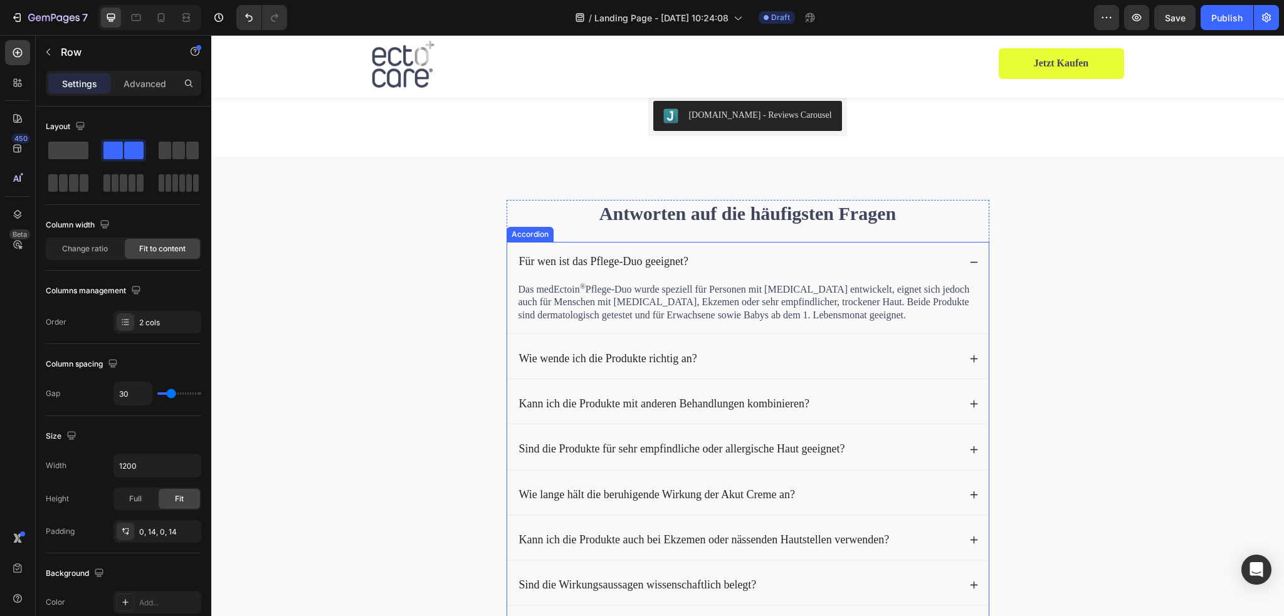
click at [541, 263] on p "Für wen ist das Pflege-Duo geeignet?" at bounding box center [603, 262] width 169 height 16
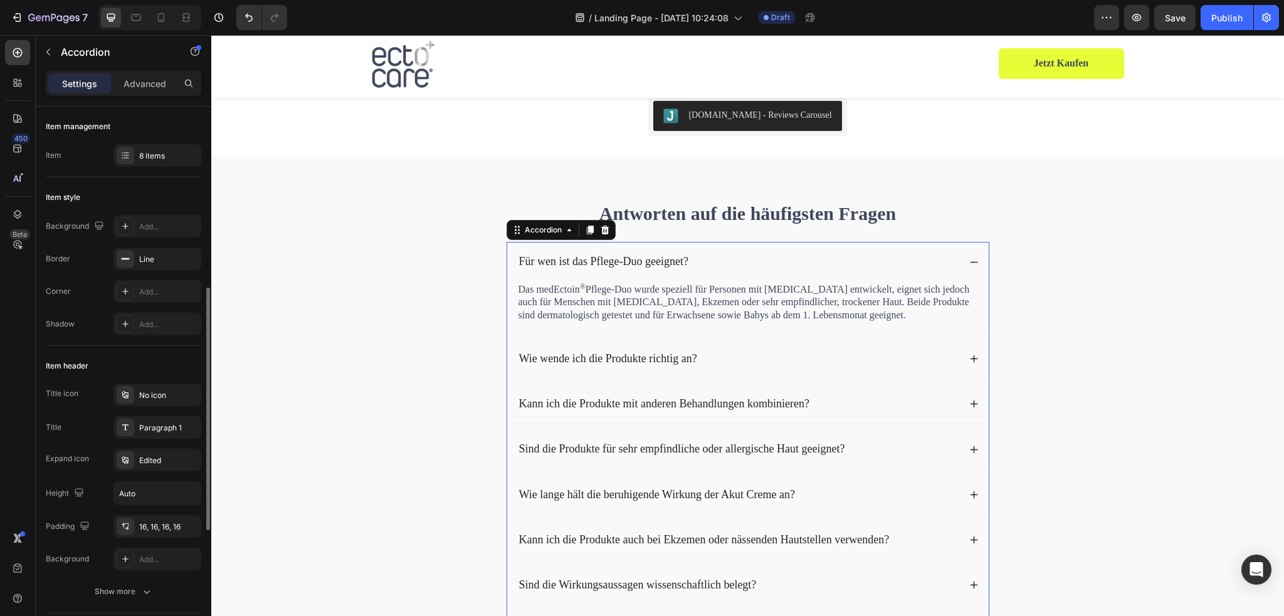
scroll to position [188, 0]
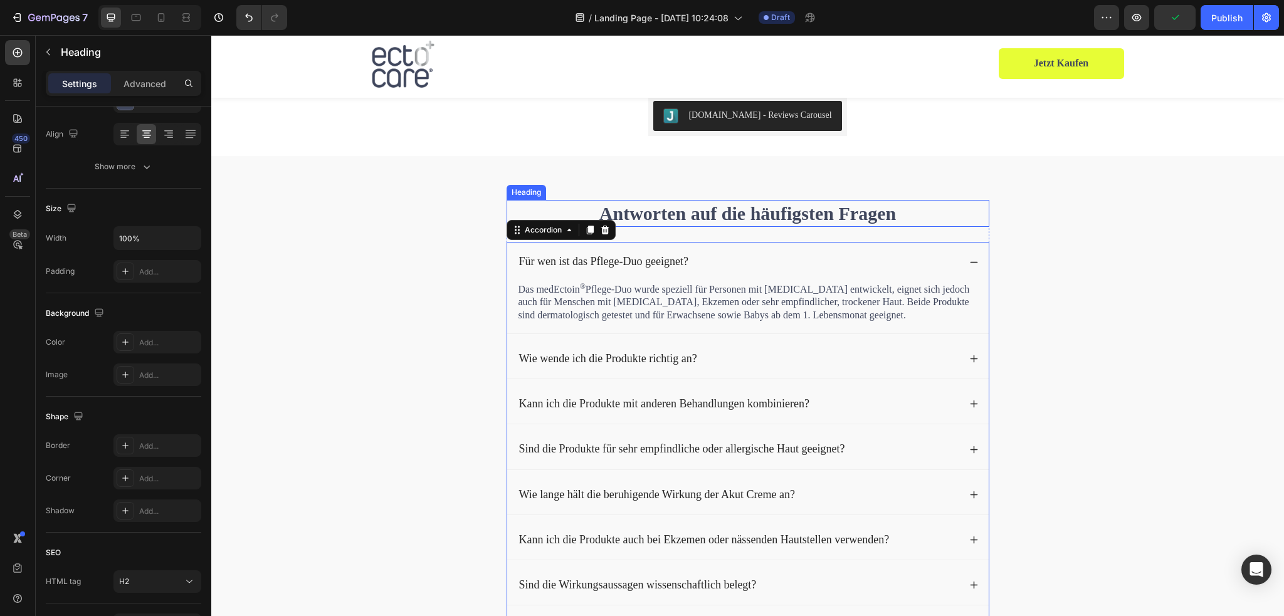
click at [524, 208] on h2 "Antworten auf die häufigsten Fragen" at bounding box center [748, 213] width 483 height 27
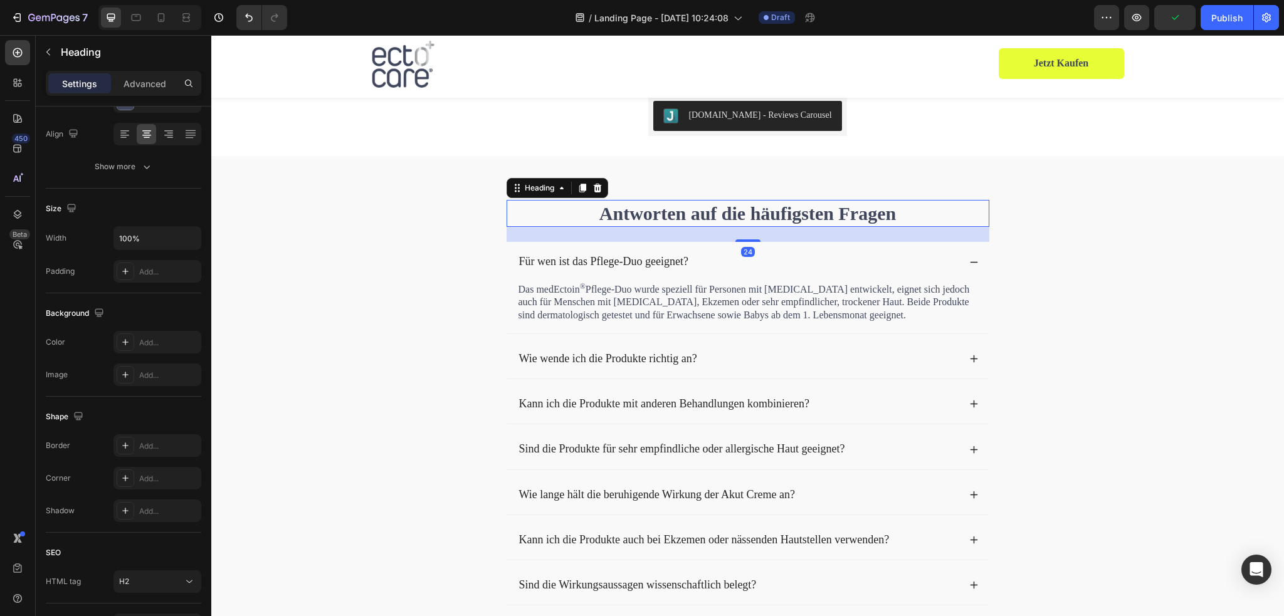
scroll to position [0, 0]
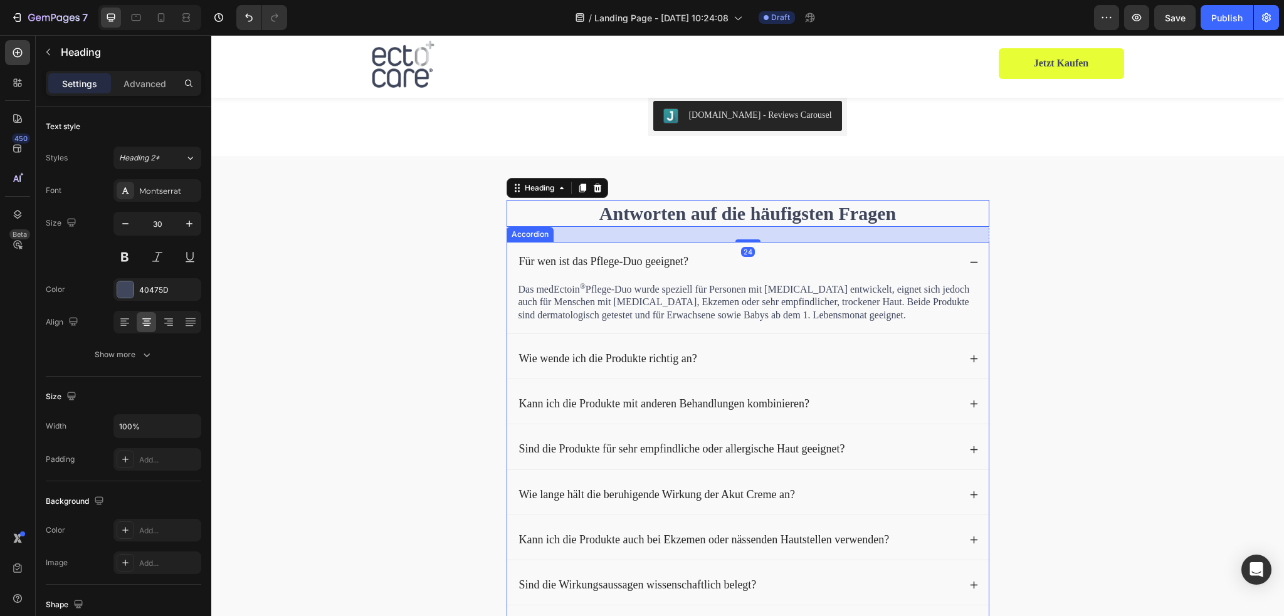
click at [507, 253] on div "Für wen ist das Pflege-Duo geeignet?" at bounding box center [748, 262] width 482 height 40
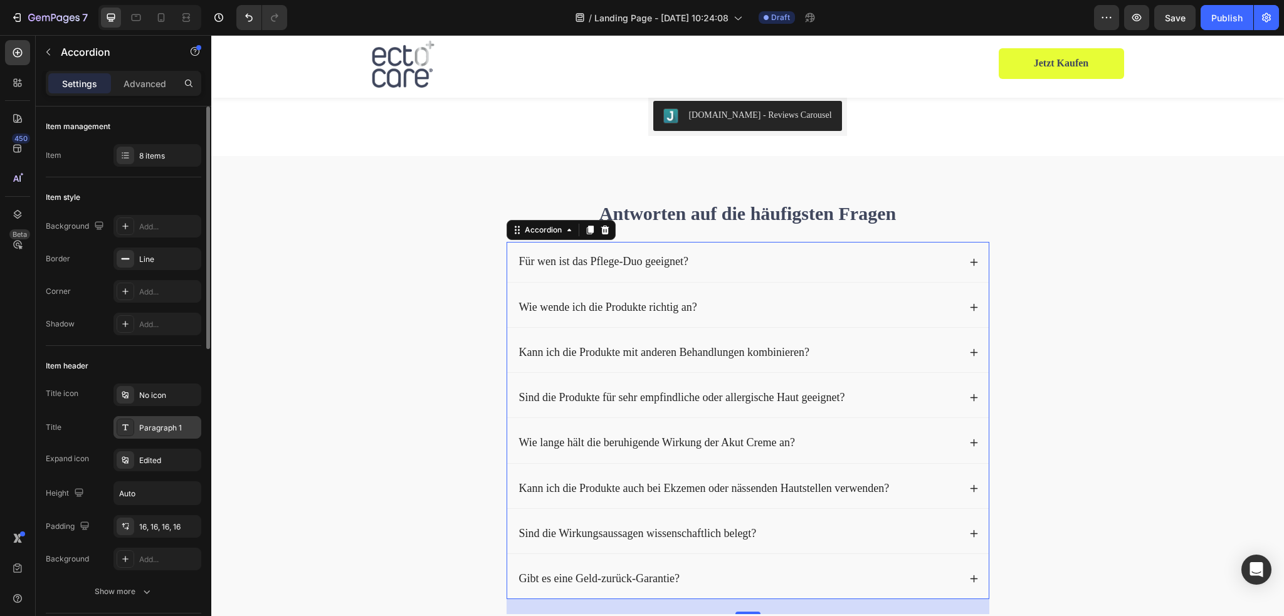
click at [156, 428] on div "Paragraph 1" at bounding box center [168, 428] width 59 height 11
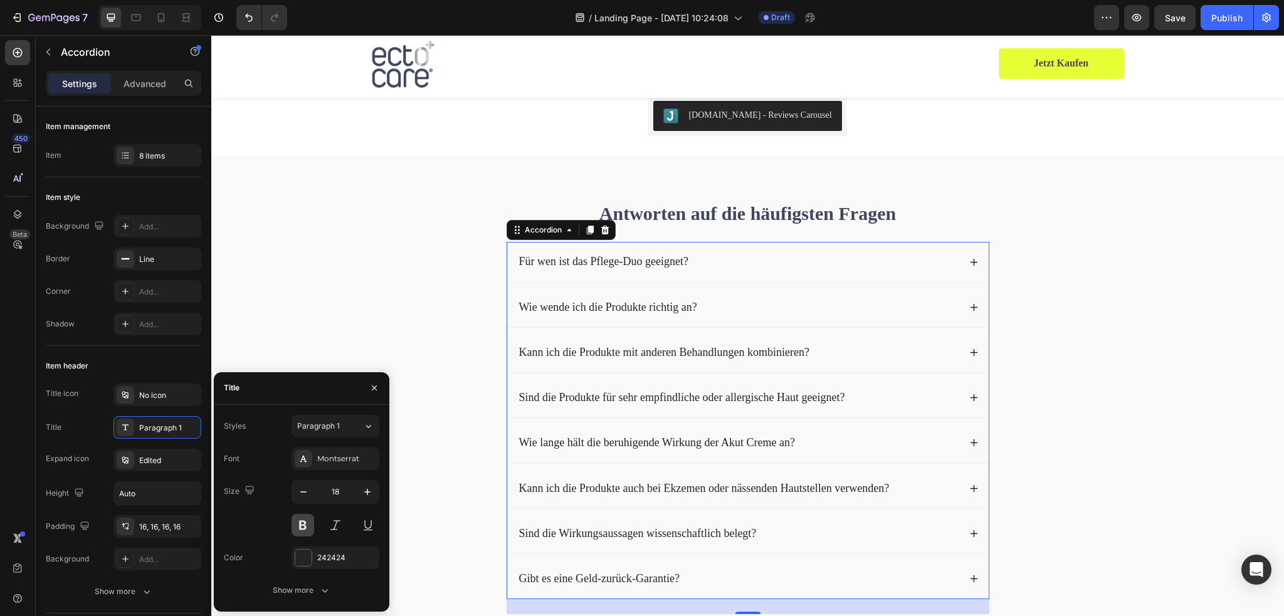
click at [305, 524] on button at bounding box center [303, 525] width 23 height 23
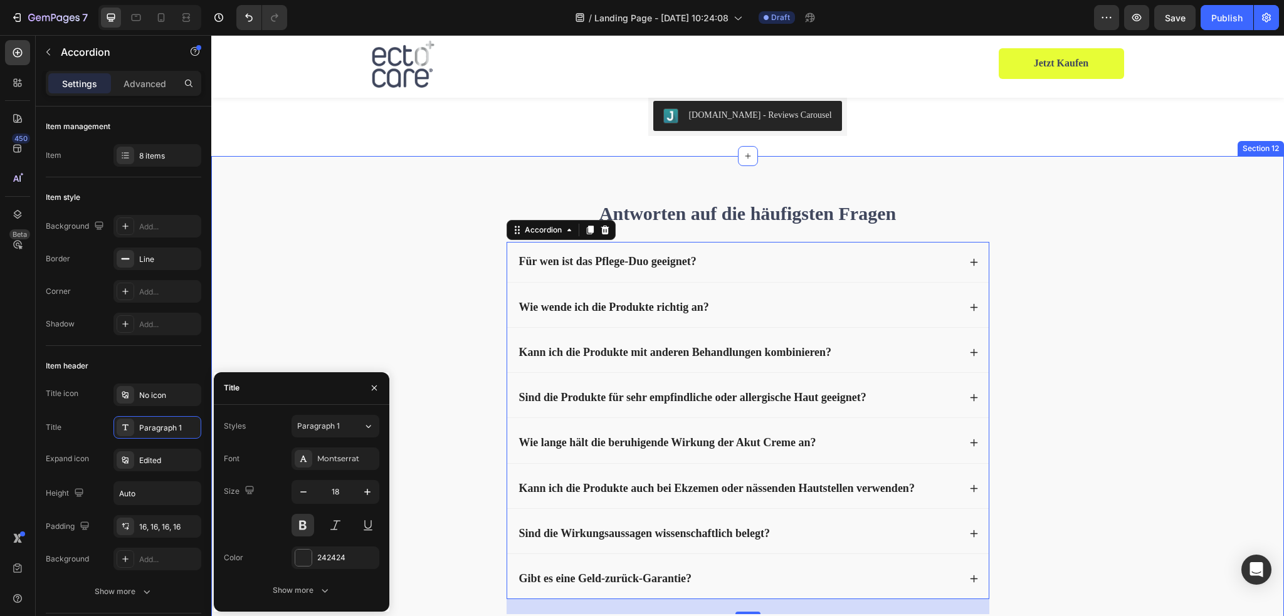
click at [1164, 339] on div "Antworten auf die häufigsten Fragen Heading Für wen ist das Pflege-Duo geeignet…" at bounding box center [748, 425] width 1048 height 450
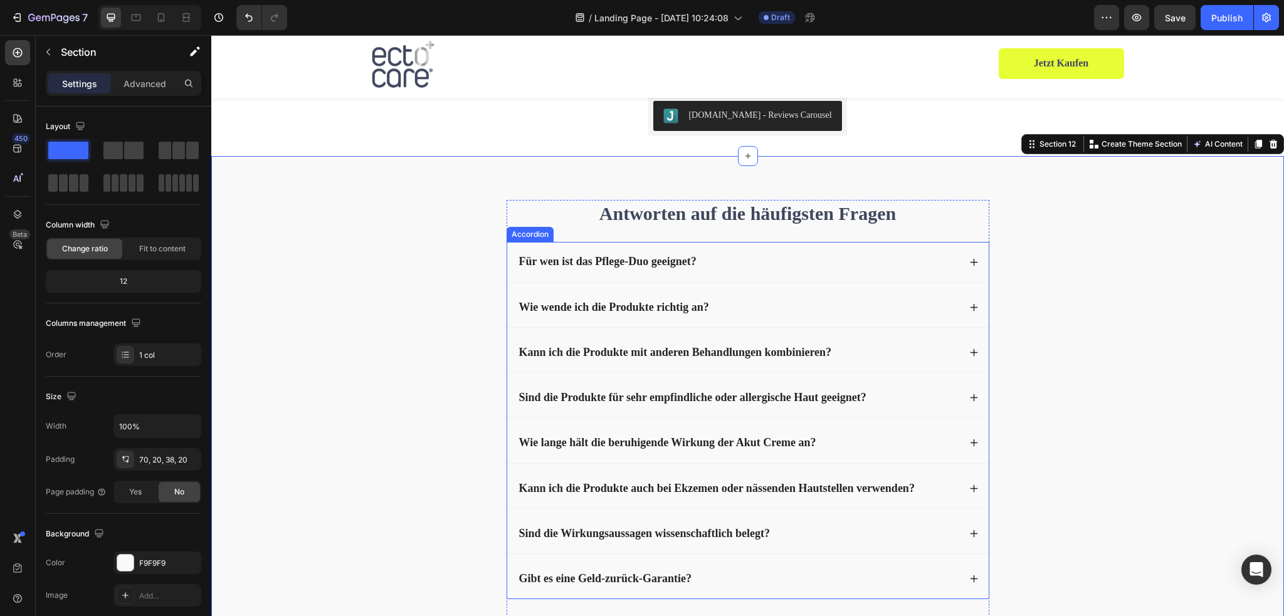
click at [509, 245] on div "Für wen ist das Pflege-Duo geeignet?" at bounding box center [748, 262] width 482 height 40
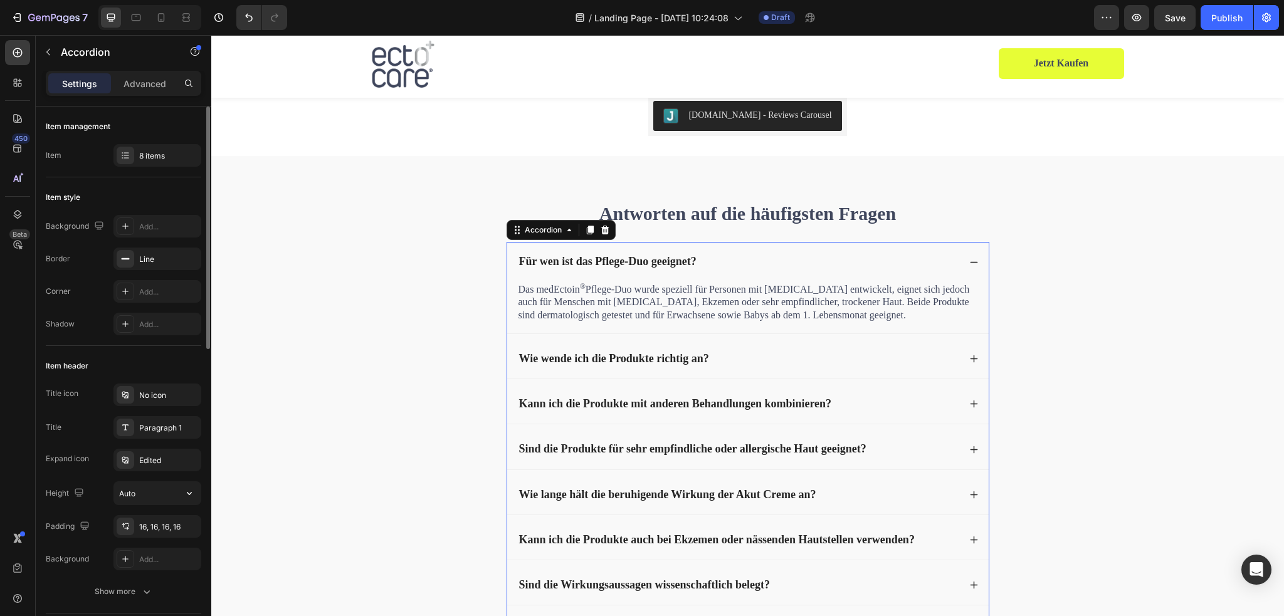
scroll to position [125, 0]
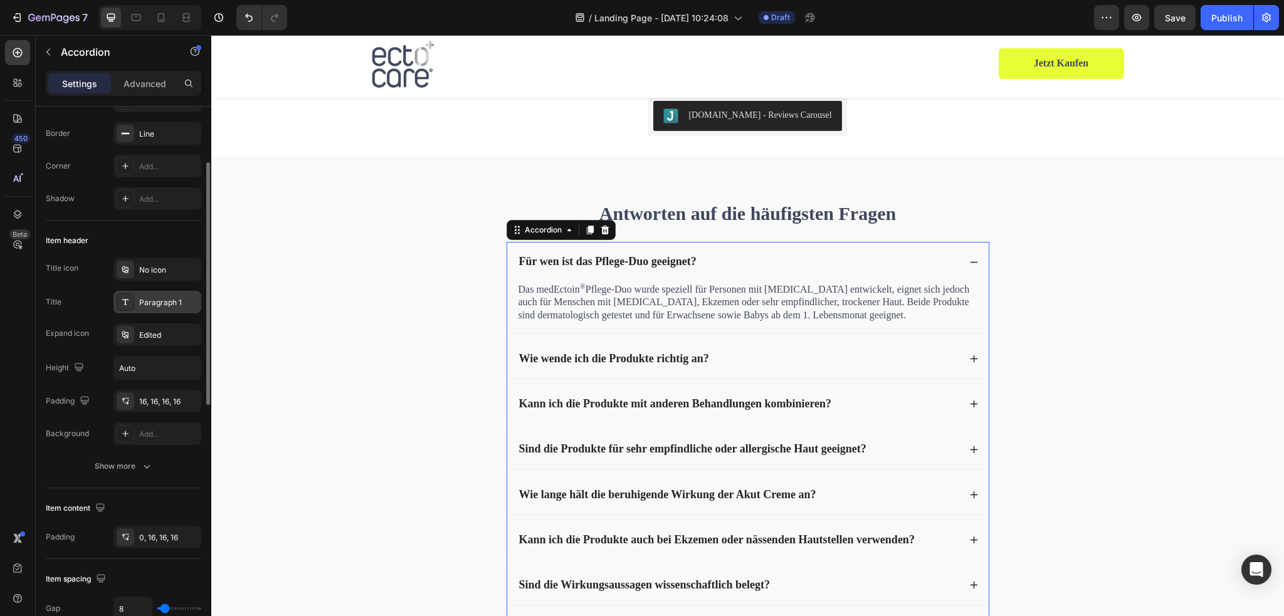
click at [153, 307] on div "Paragraph 1" at bounding box center [168, 302] width 59 height 11
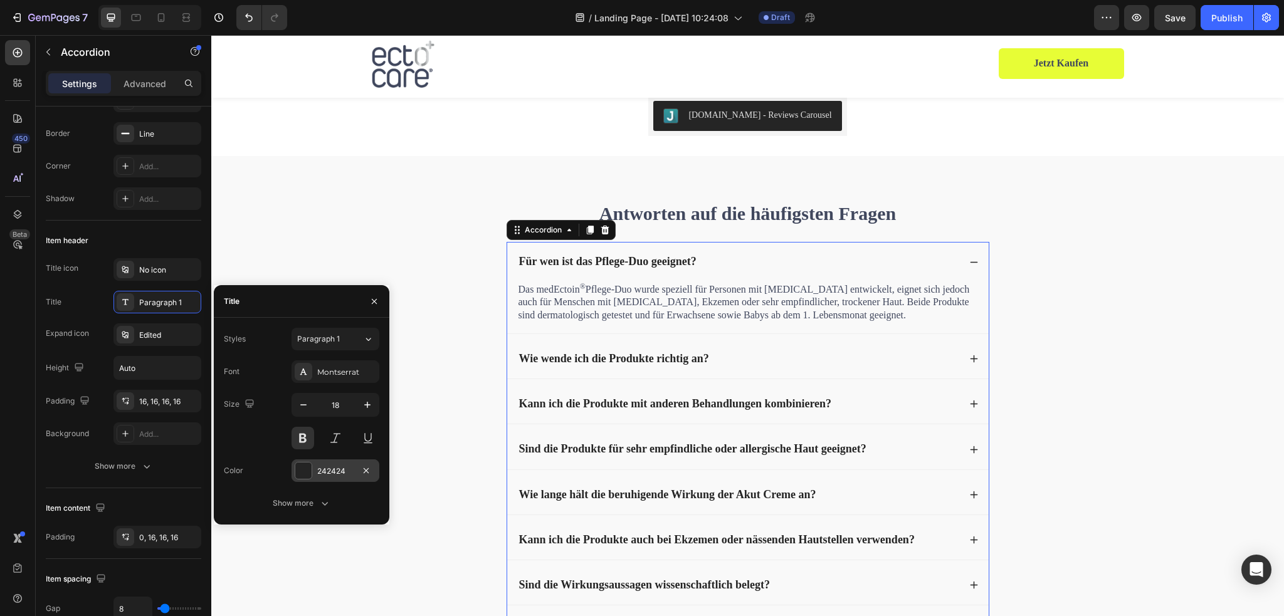
click at [304, 471] on div at bounding box center [303, 471] width 16 height 16
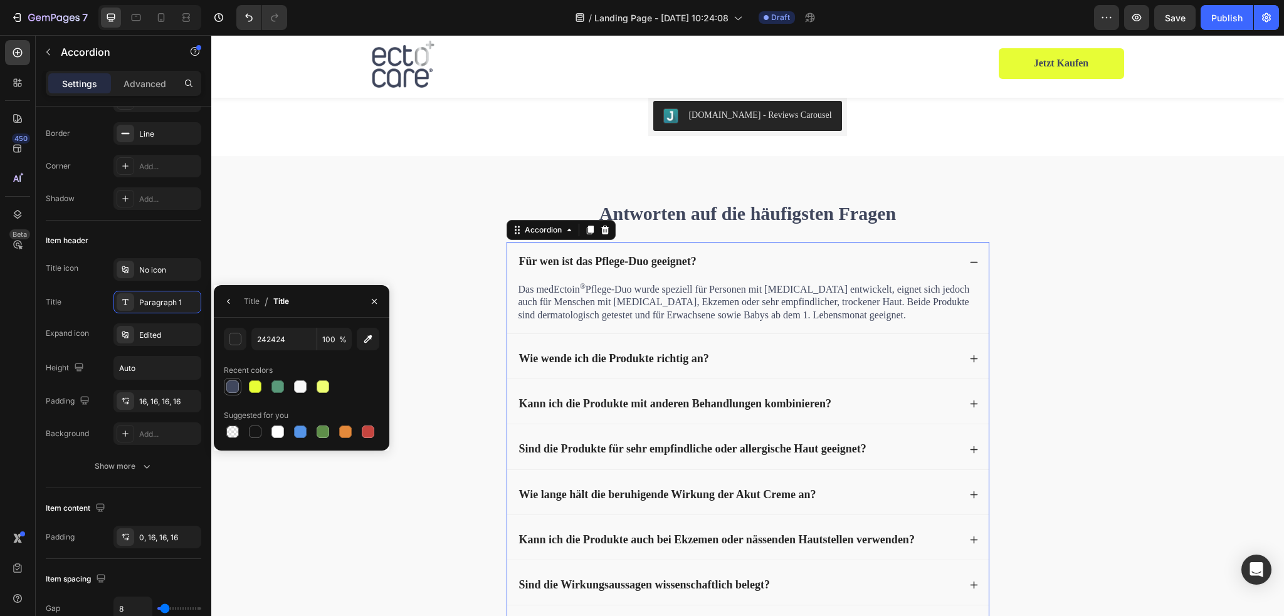
click at [233, 394] on div at bounding box center [233, 387] width 18 height 18
type input "40475D"
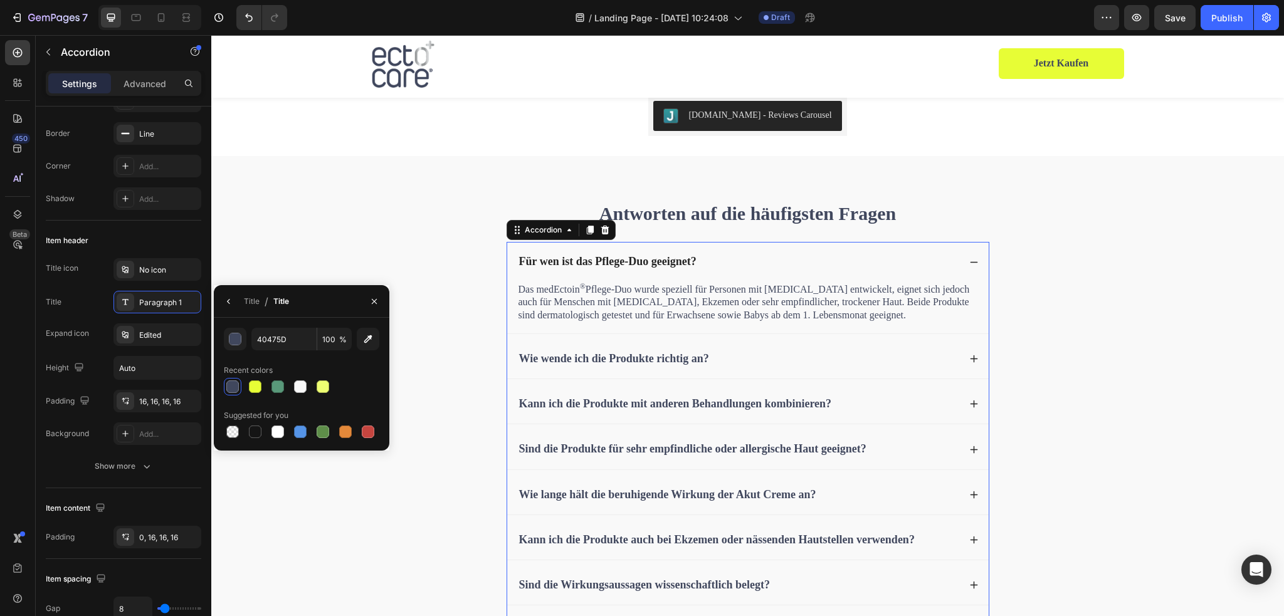
click at [233, 386] on div at bounding box center [232, 387] width 13 height 13
click at [233, 383] on div at bounding box center [232, 387] width 13 height 13
click at [140, 272] on div "No icon" at bounding box center [168, 270] width 59 height 11
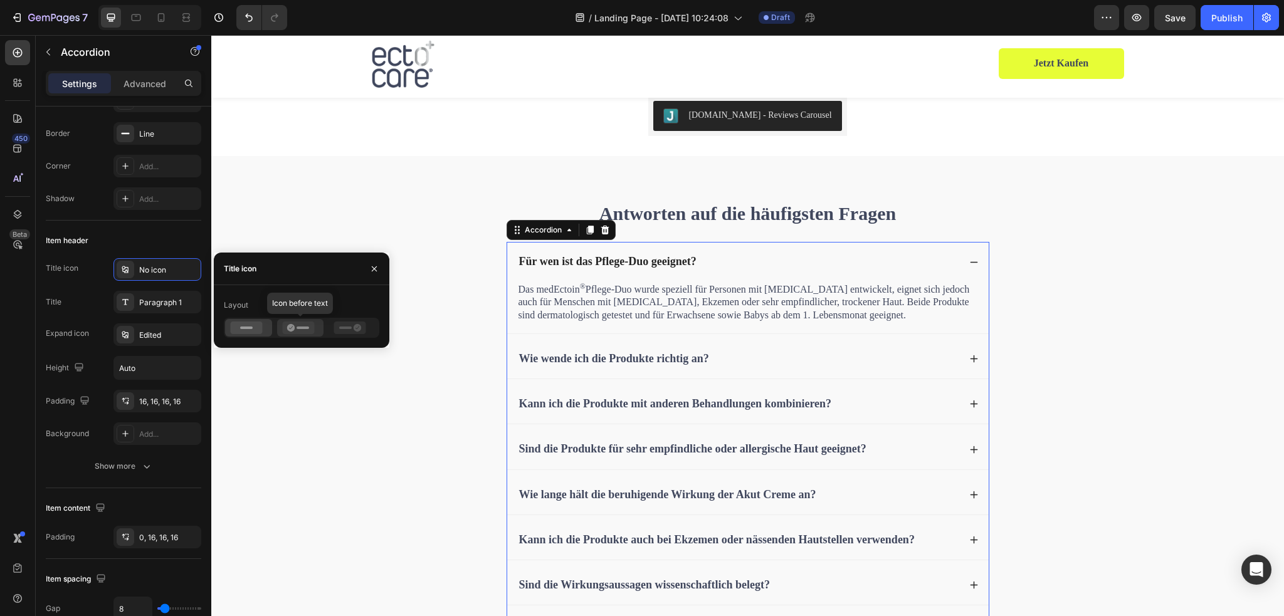
click at [299, 330] on icon at bounding box center [298, 328] width 32 height 13
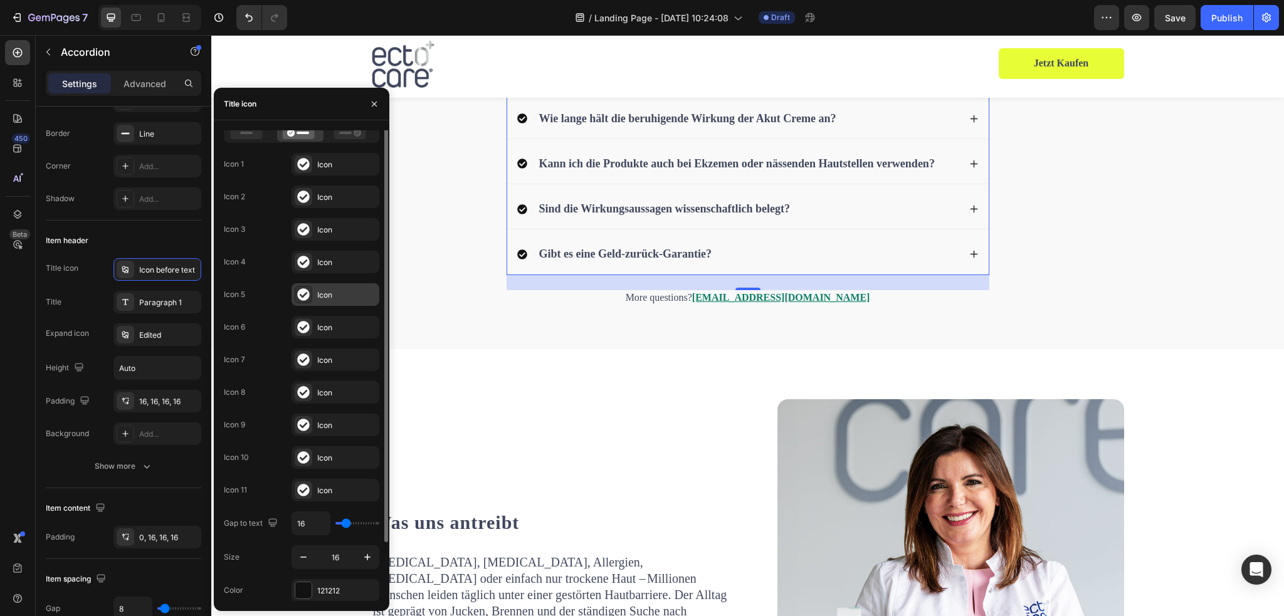
scroll to position [0, 0]
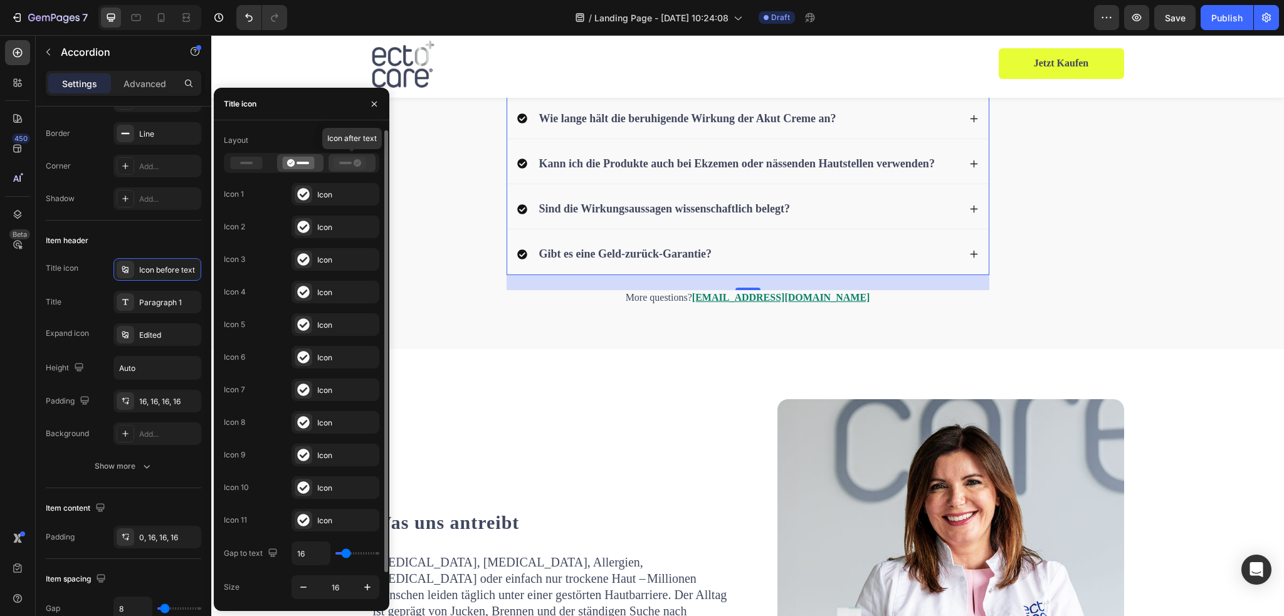
click at [351, 160] on icon at bounding box center [350, 163] width 32 height 13
click at [253, 157] on icon at bounding box center [247, 163] width 32 height 13
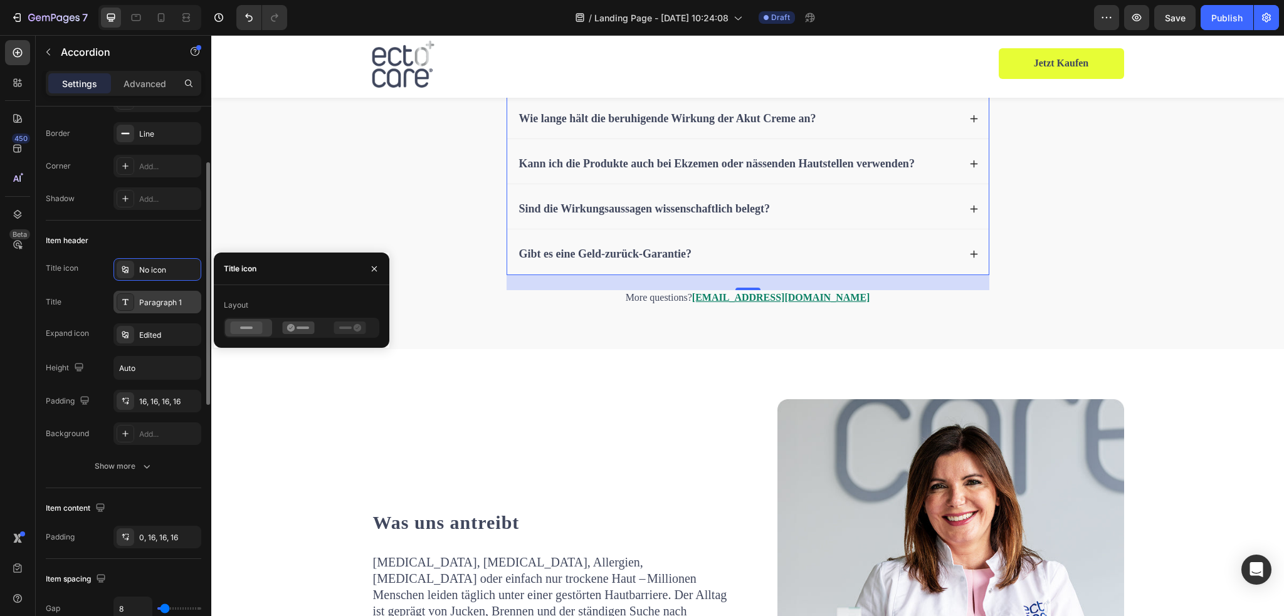
click at [160, 297] on div "Paragraph 1" at bounding box center [168, 302] width 59 height 11
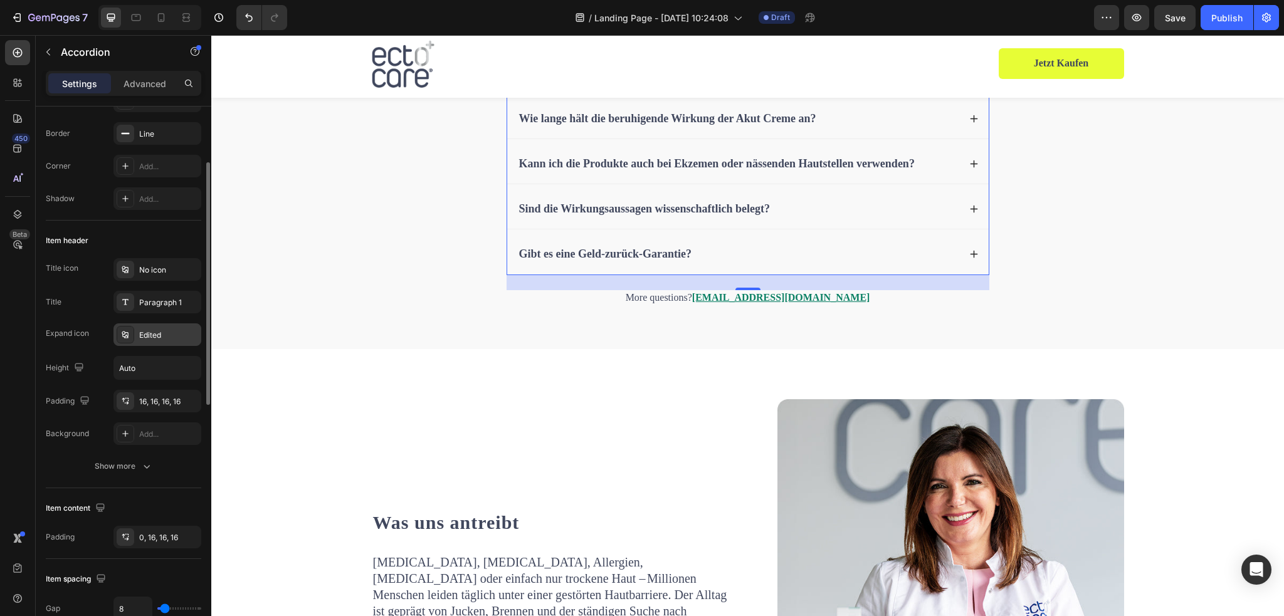
click at [145, 334] on div "Edited" at bounding box center [168, 335] width 59 height 11
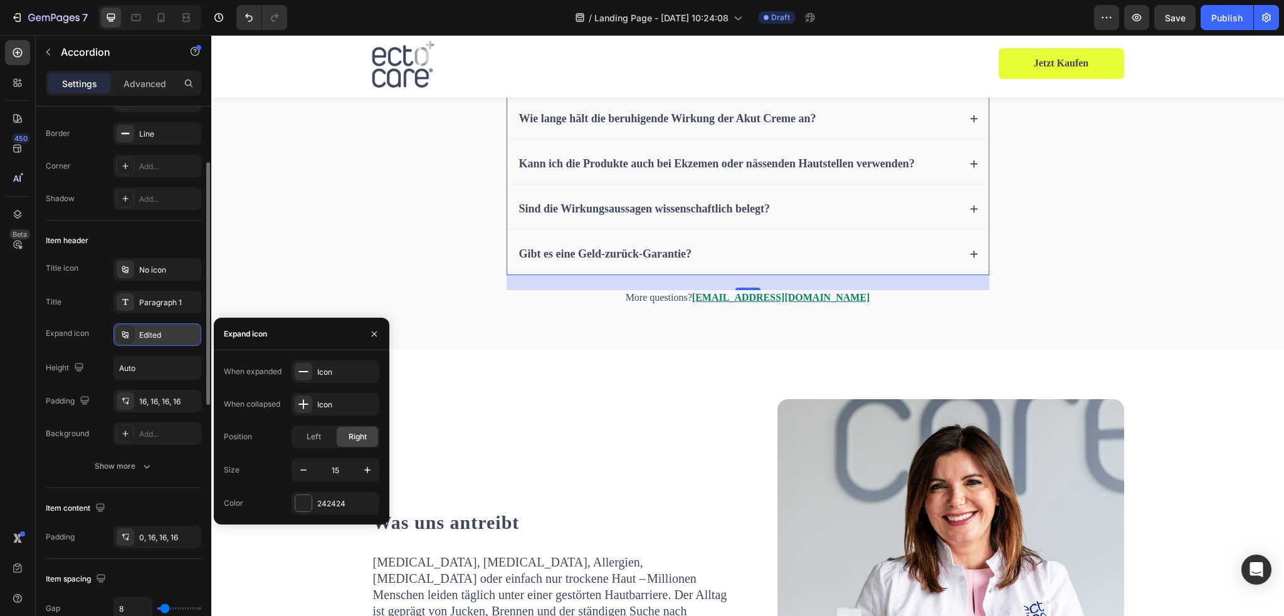
click at [145, 334] on div "Edited" at bounding box center [168, 335] width 59 height 11
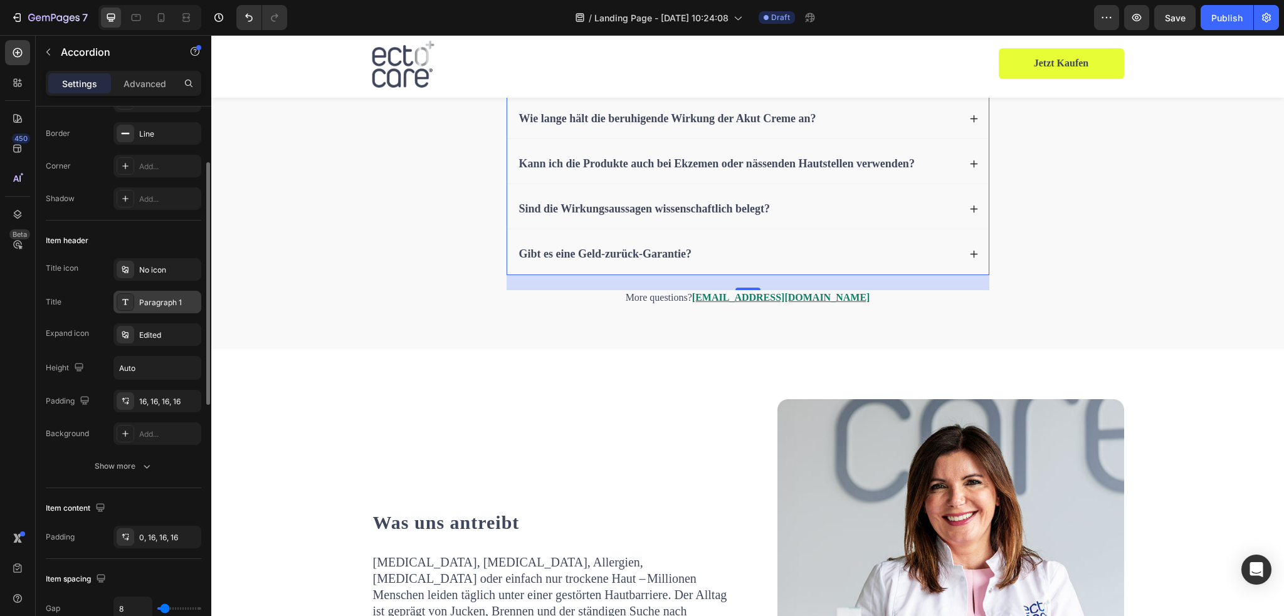
click at [148, 310] on div "Paragraph 1" at bounding box center [158, 302] width 88 height 23
click at [166, 330] on div "Edited" at bounding box center [168, 335] width 59 height 11
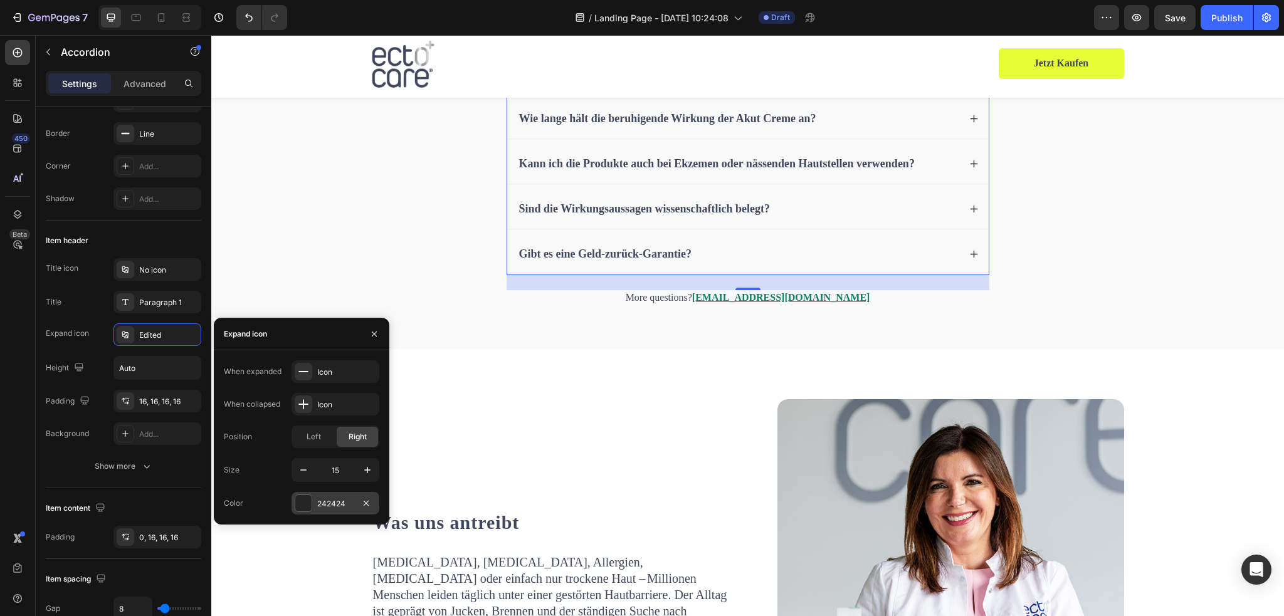
click at [304, 505] on div at bounding box center [303, 503] width 16 height 16
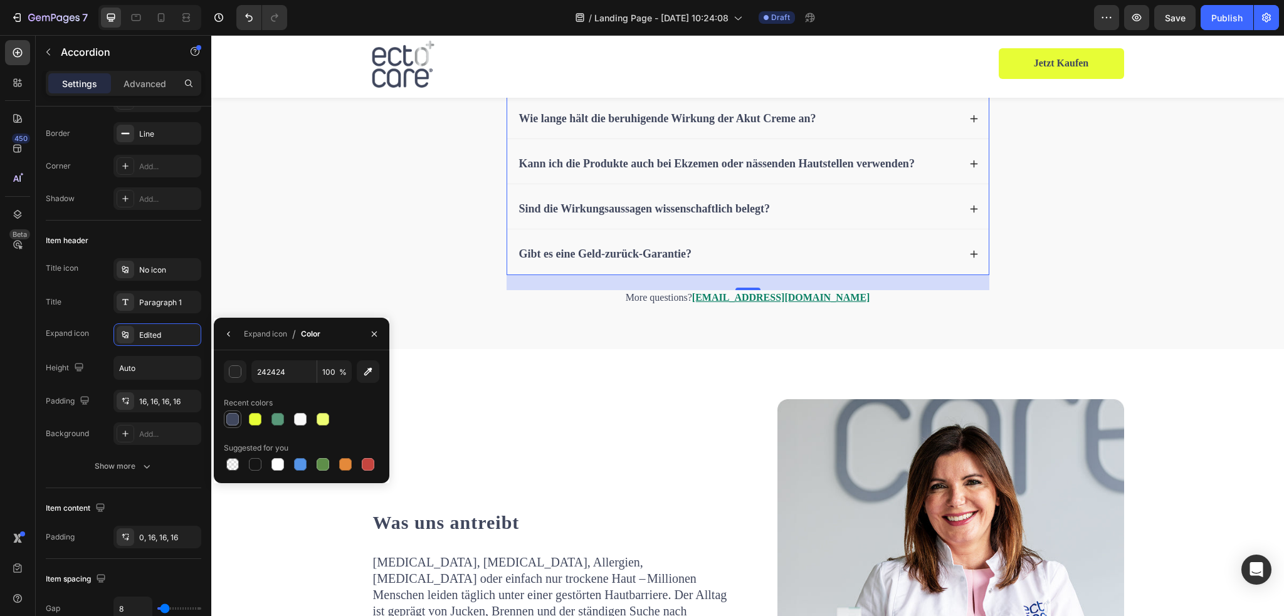
click at [233, 421] on div at bounding box center [232, 419] width 13 height 13
type input "40475D"
click at [689, 323] on div "Antworten auf die häufigsten Fragen Heading Für wen ist das Pflege-Duo geeignet…" at bounding box center [747, 64] width 1073 height 569
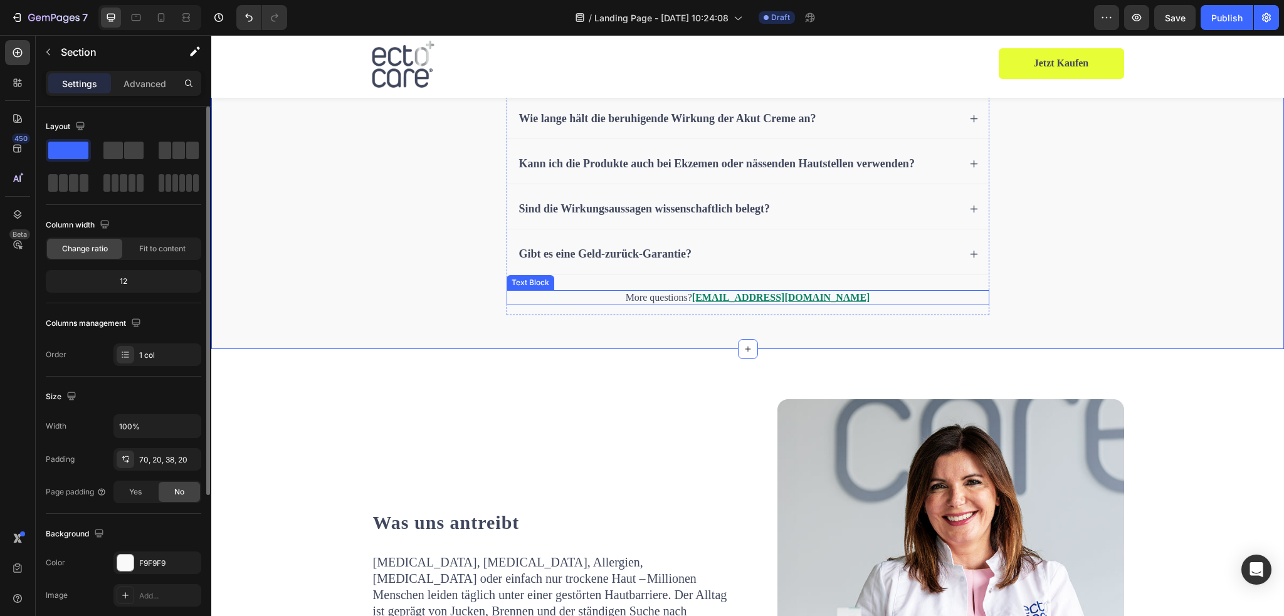
click at [710, 297] on p "More questions? shop@ectocare.de" at bounding box center [748, 298] width 480 height 13
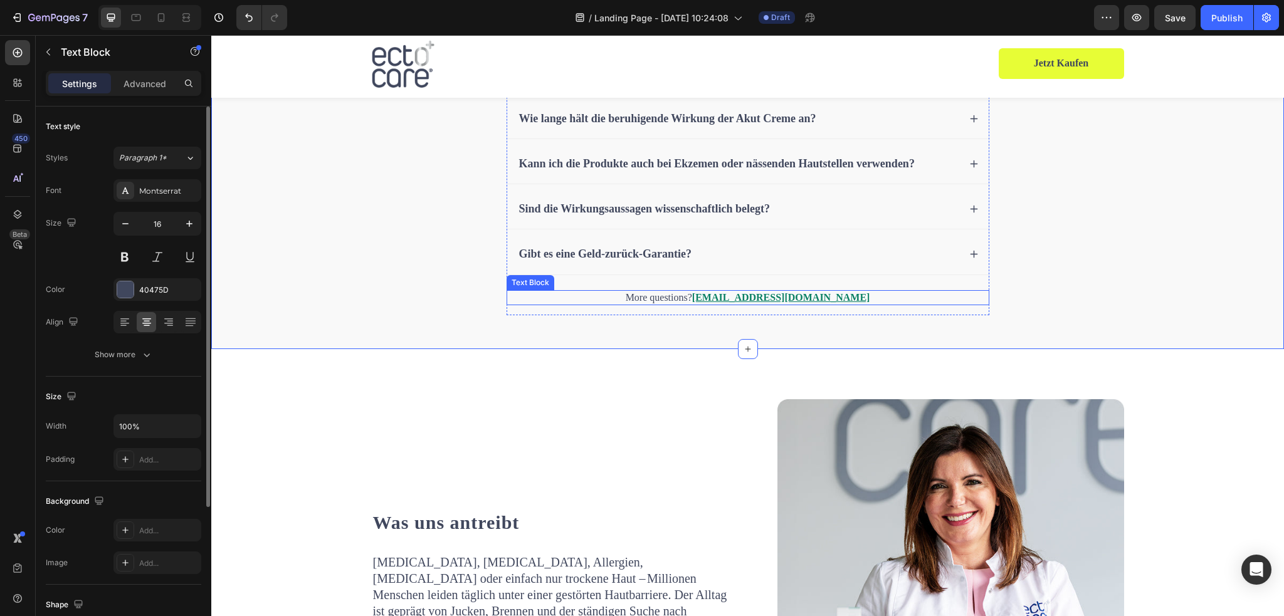
click at [710, 297] on p "More questions? shop@ectocare.de" at bounding box center [748, 298] width 480 height 13
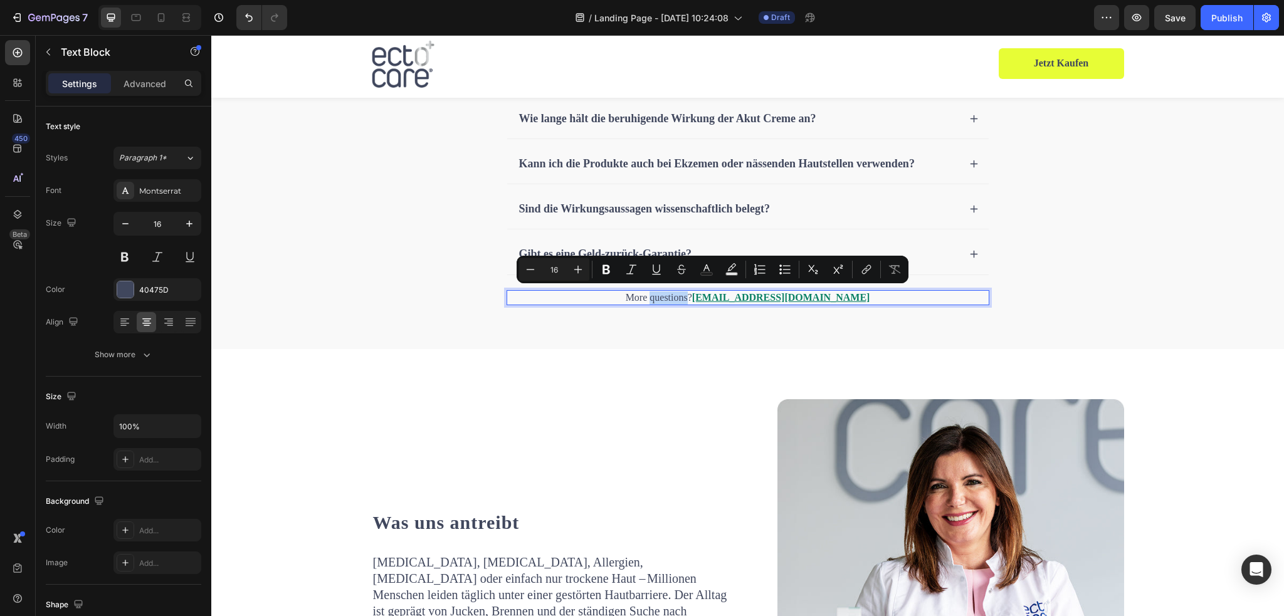
click at [712, 297] on p "More questions? shop@ectocare.de" at bounding box center [748, 298] width 480 height 13
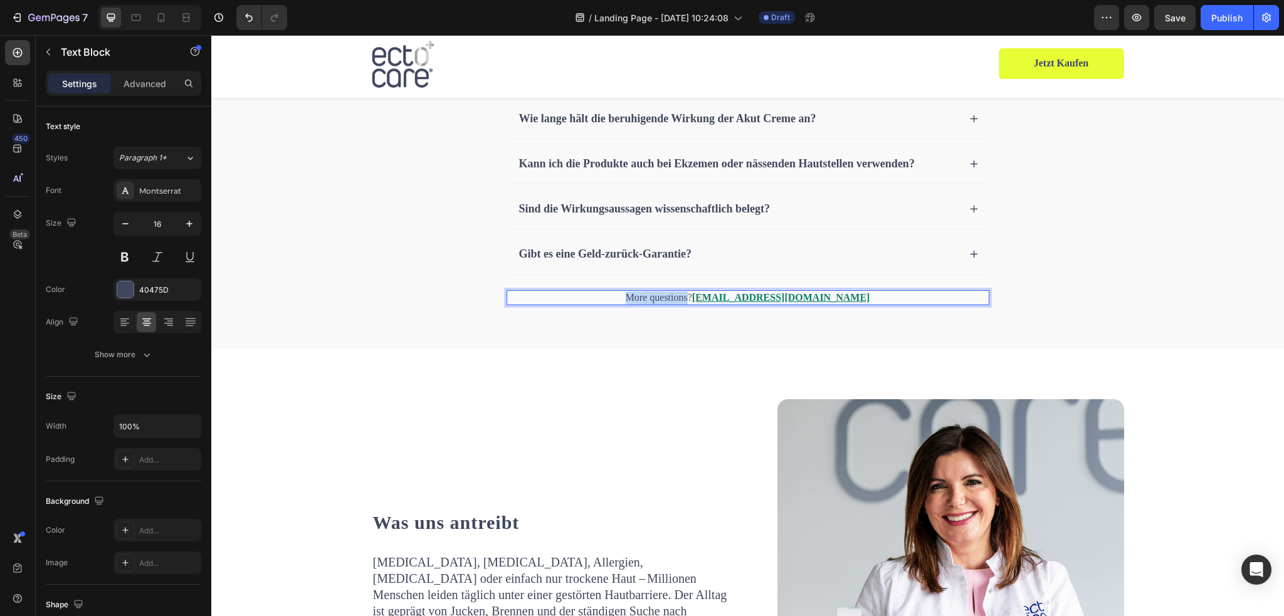
drag, startPoint x: 731, startPoint y: 293, endPoint x: 647, endPoint y: 293, distance: 84.0
click at [647, 293] on p "More questions? shop@ectocare.de" at bounding box center [748, 298] width 480 height 13
click at [1086, 263] on div "Antworten auf die häufigsten Fragen Heading Für wen ist das Pflege-Duo geeignet…" at bounding box center [748, 75] width 1048 height 502
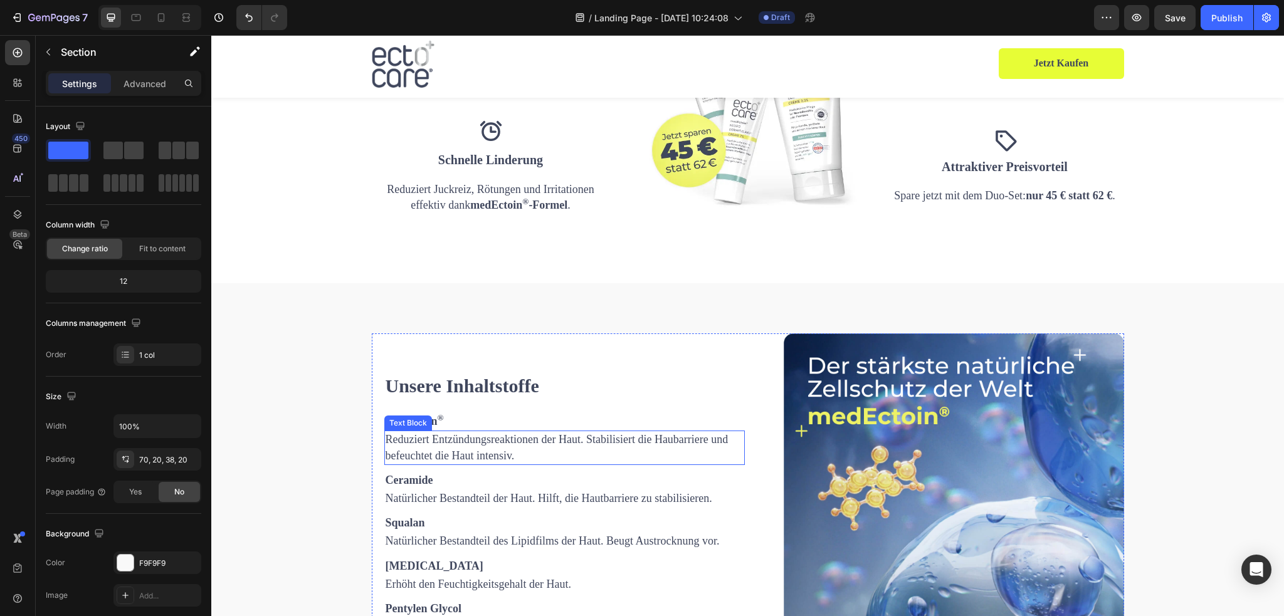
scroll to position [1536, 0]
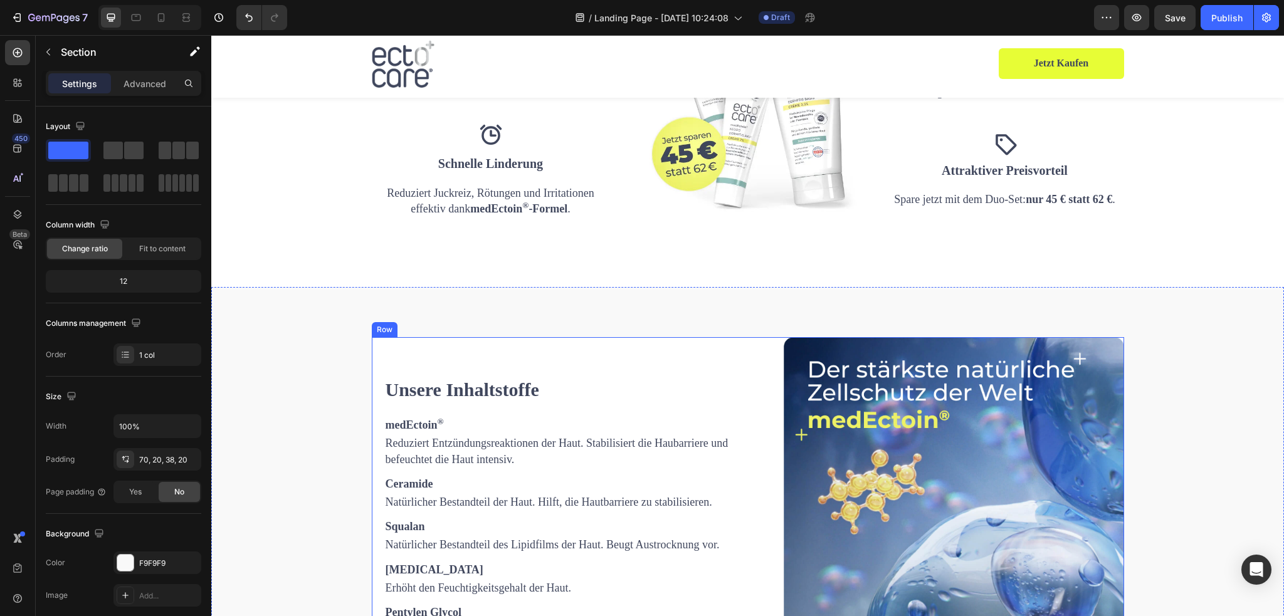
click at [375, 354] on div "Unsere Inhaltstoffe Heading medEctoin ® Text Block Reduziert Entzündungsreaktio…" at bounding box center [748, 507] width 753 height 341
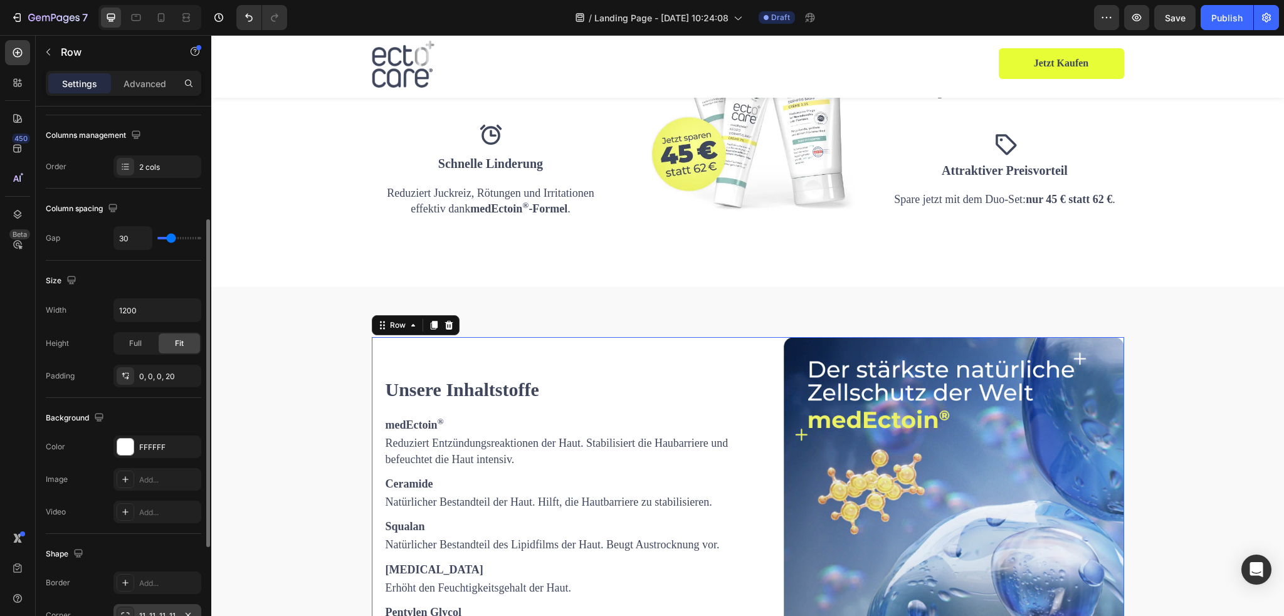
scroll to position [314, 0]
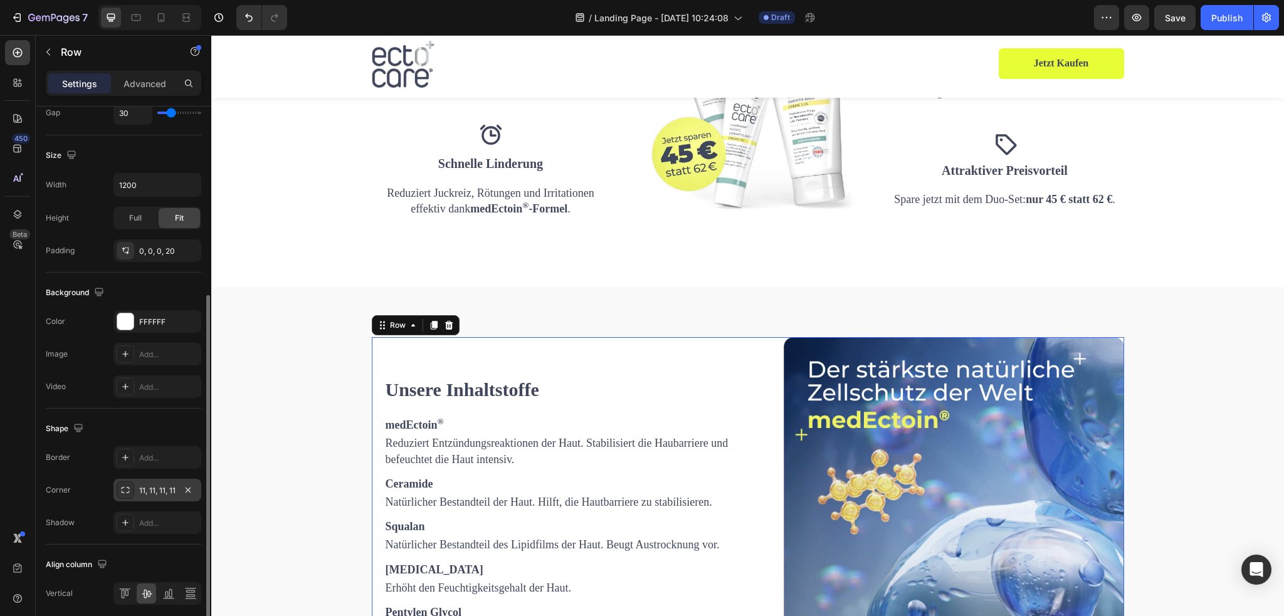
click at [153, 491] on div "11, 11, 11, 11" at bounding box center [157, 490] width 36 height 11
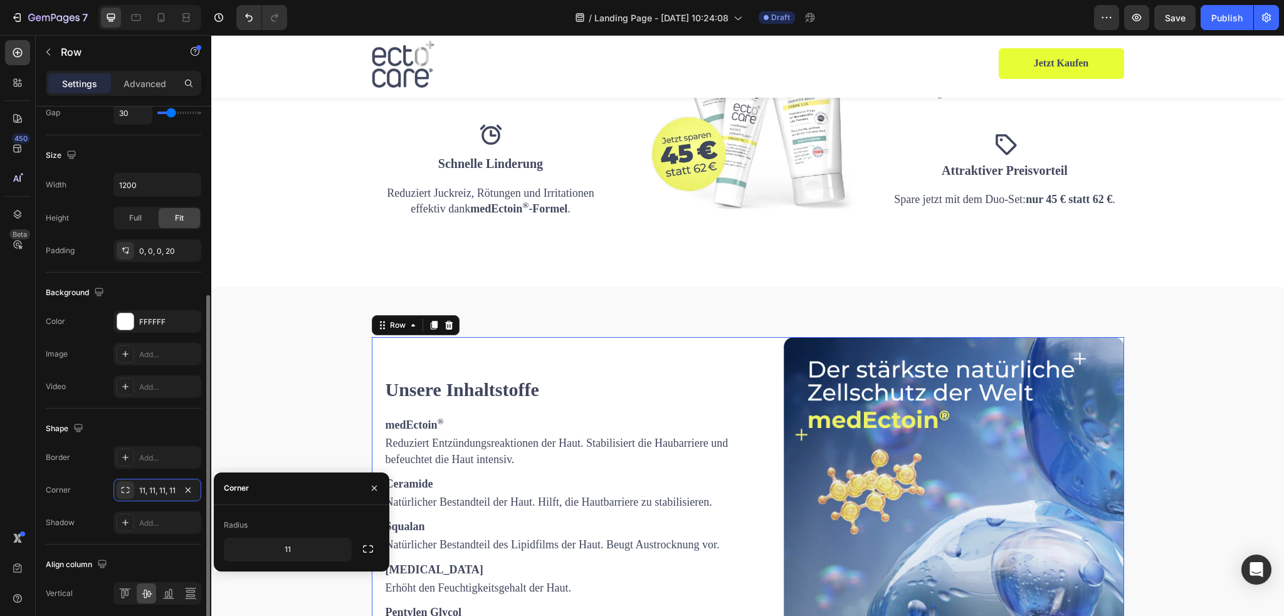
scroll to position [361, 0]
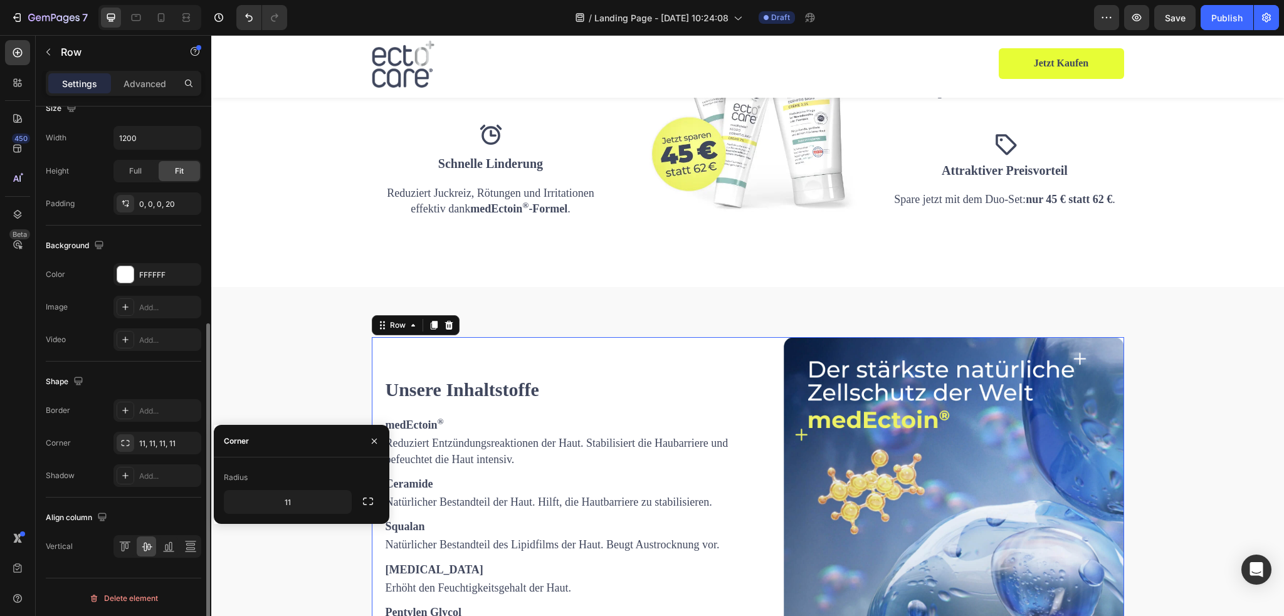
click at [148, 388] on div "Shape" at bounding box center [124, 382] width 156 height 20
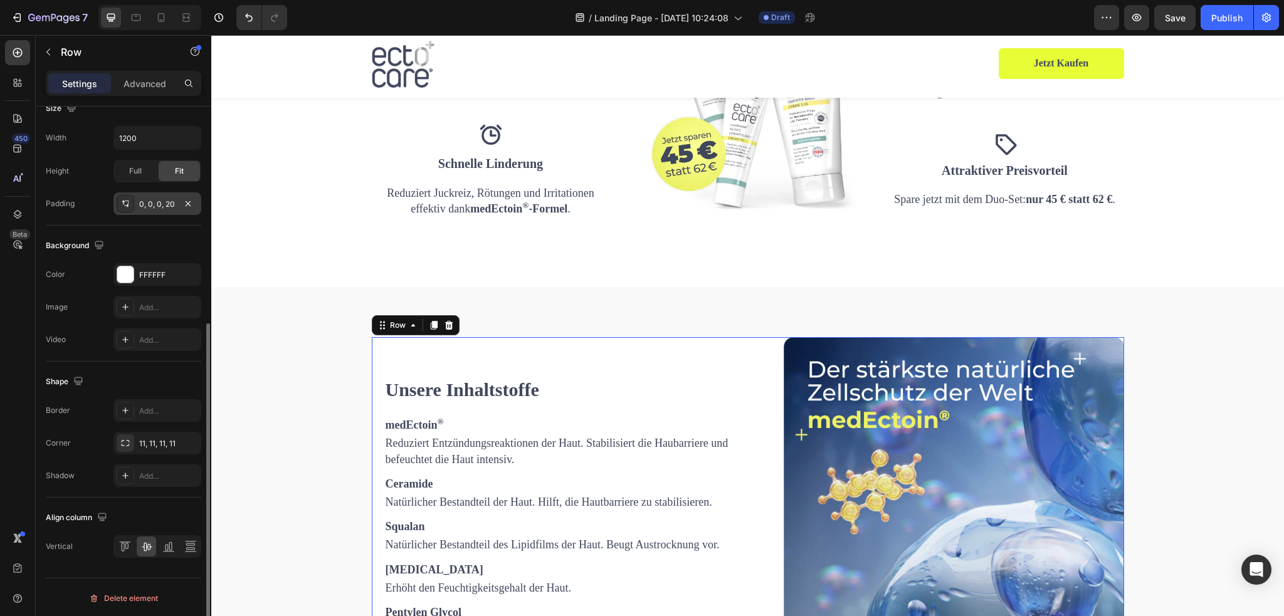
click at [151, 209] on div "0, 0, 0, 20" at bounding box center [158, 204] width 88 height 23
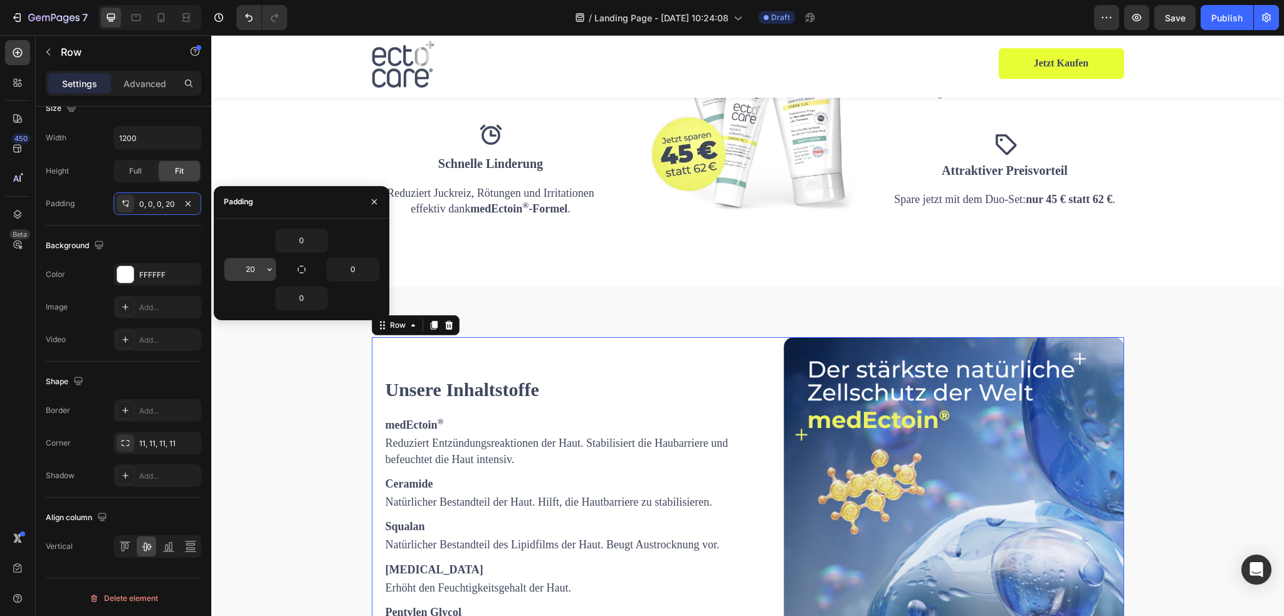
click at [258, 267] on input "20" at bounding box center [250, 269] width 51 height 23
type input "50"
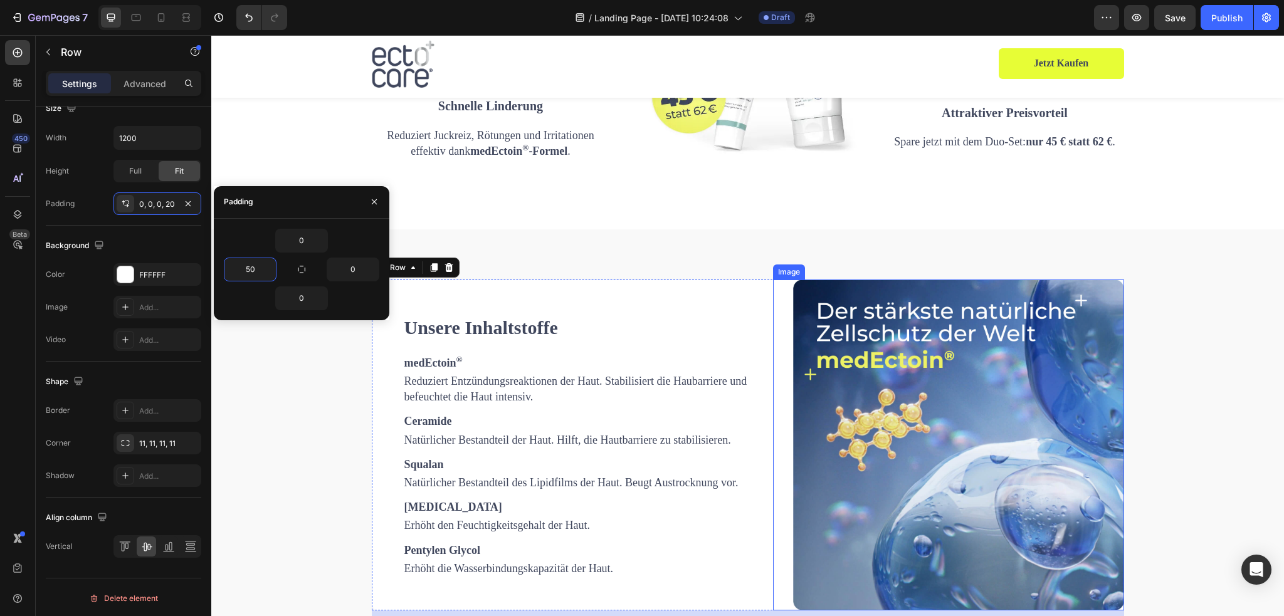
scroll to position [1725, 0]
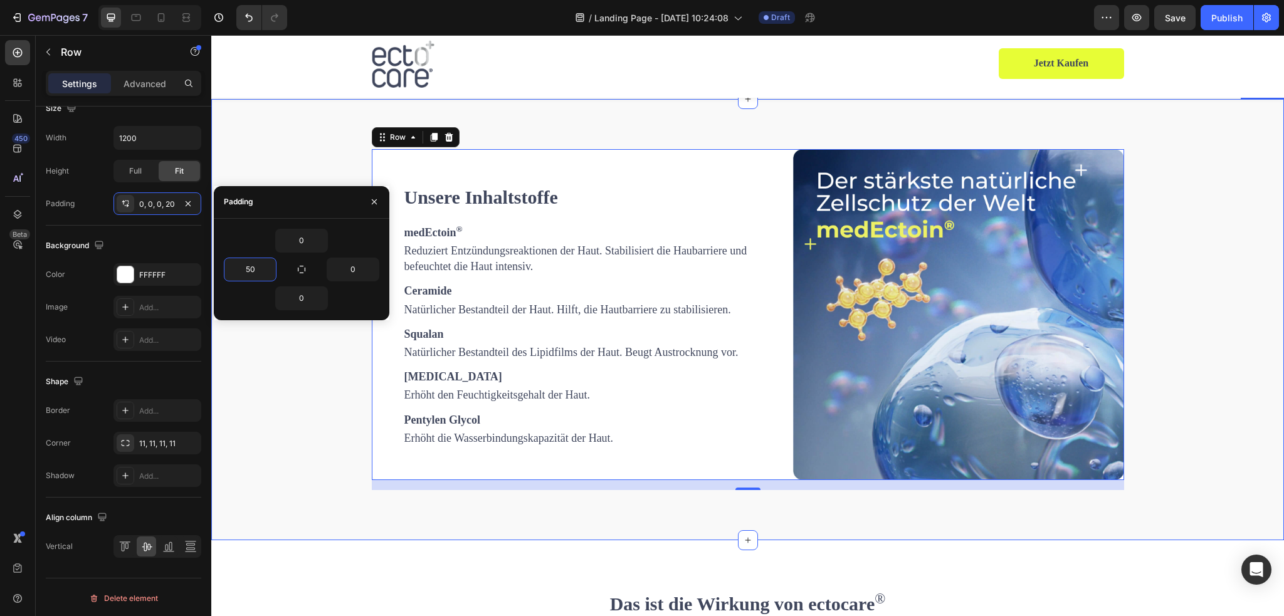
click at [1186, 330] on div "Unsere Inhaltstoffe Heading medEctoin ® Text Block Reduziert Entzündungsreaktio…" at bounding box center [748, 319] width 1054 height 341
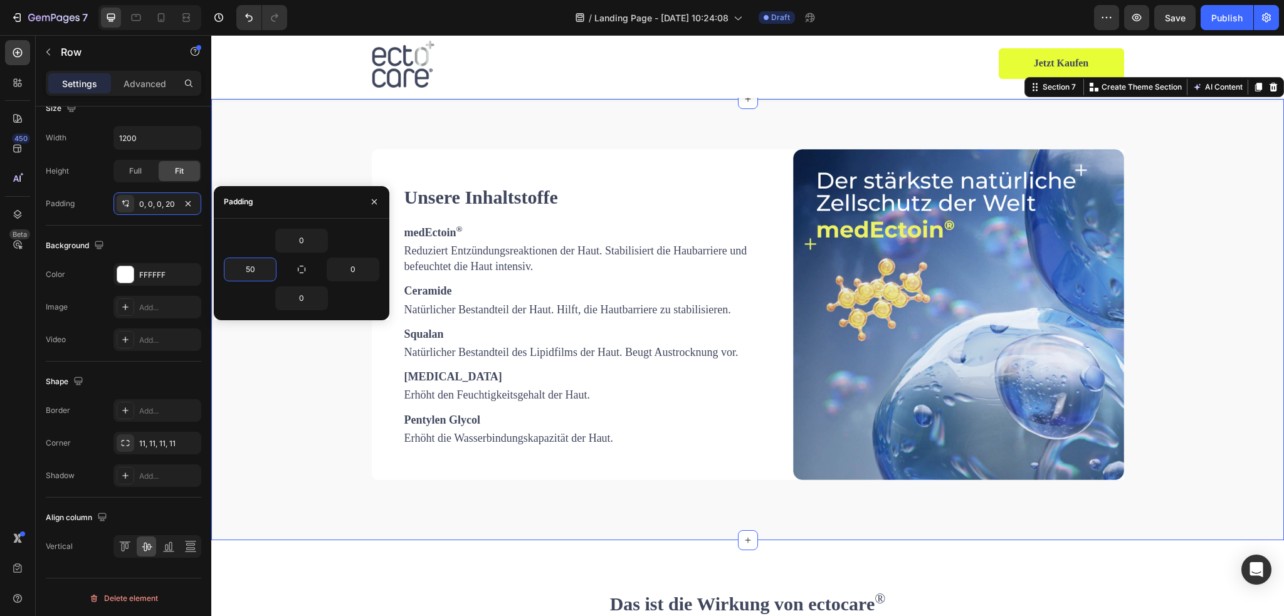
scroll to position [0, 0]
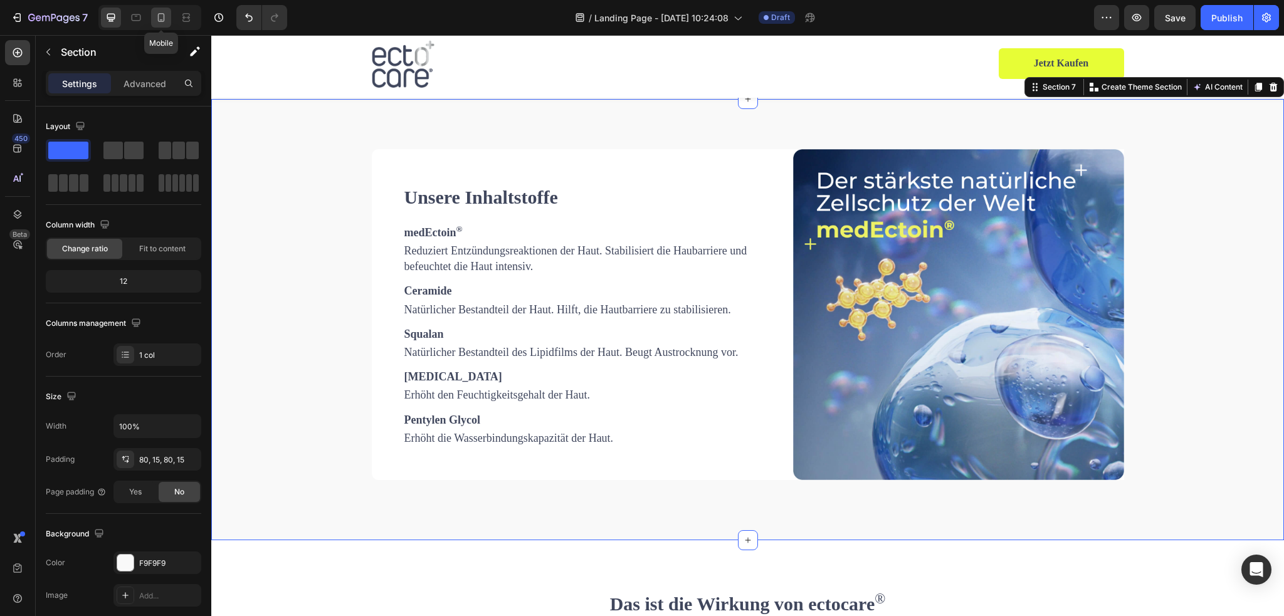
click at [166, 19] on icon at bounding box center [161, 17] width 13 height 13
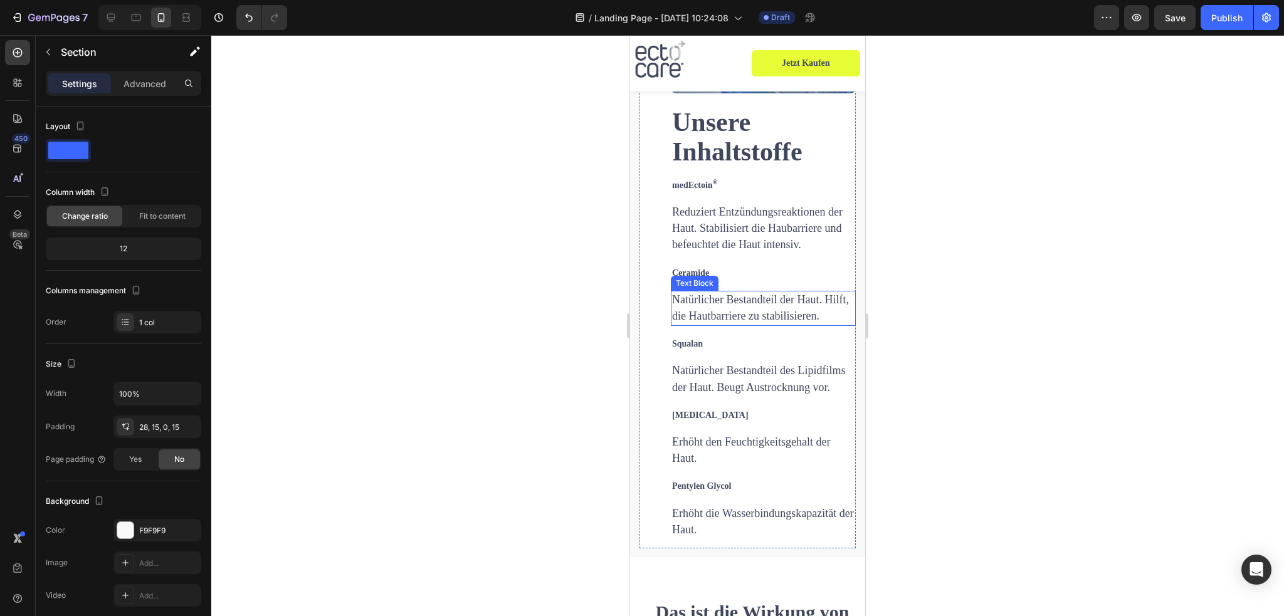
scroll to position [2300, 0]
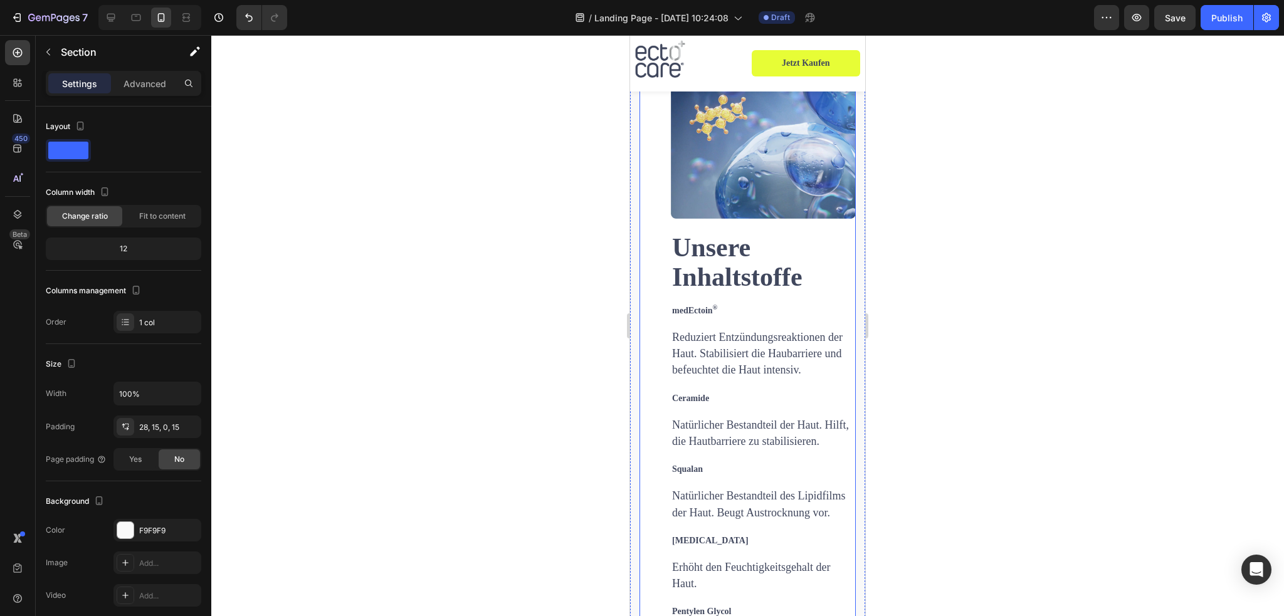
click at [657, 251] on div "Unsere Inhaltstoffe Heading medEctoin ® Text Block Reduziert Entzündungsreaktio…" at bounding box center [748, 354] width 216 height 640
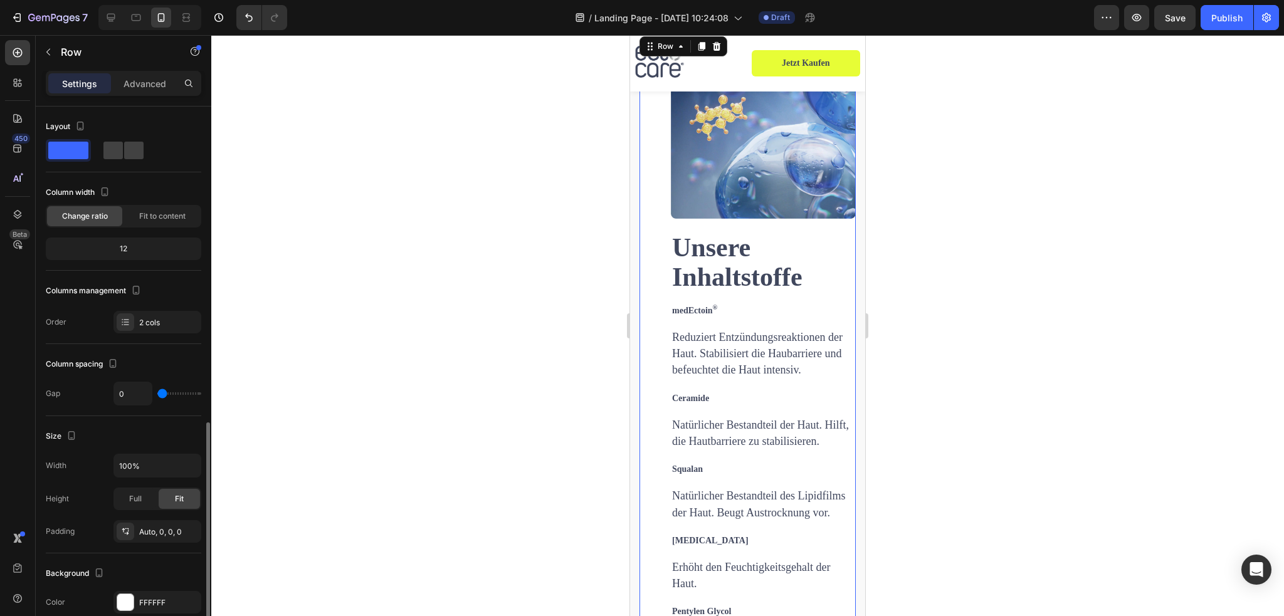
scroll to position [251, 0]
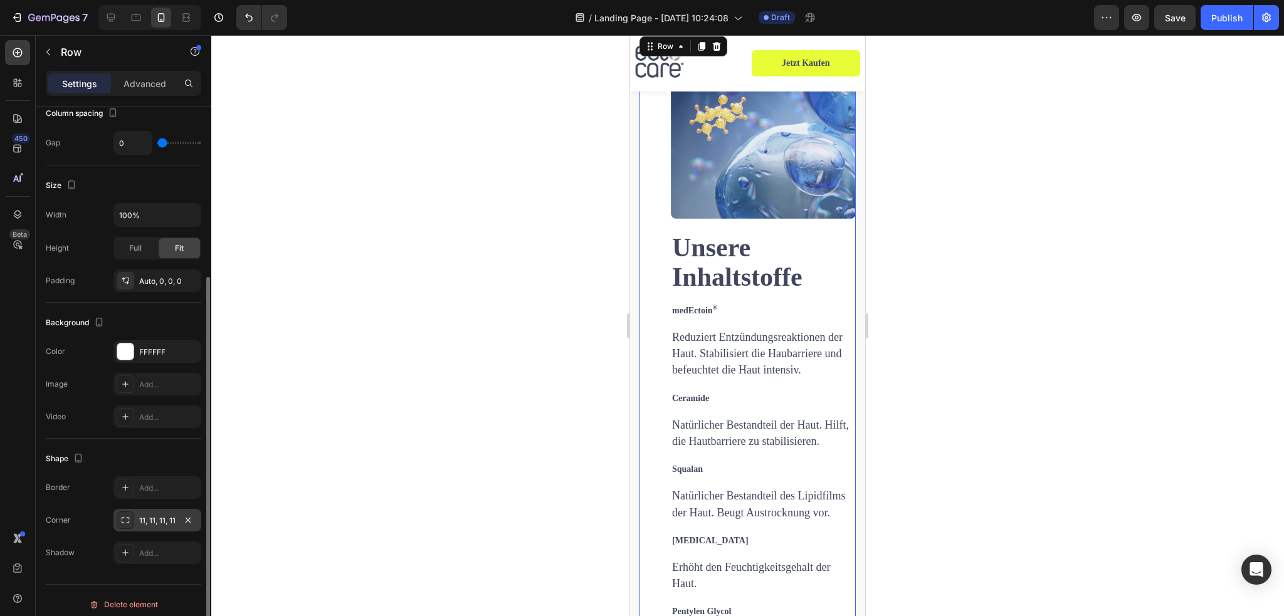
click at [156, 522] on div "11, 11, 11, 11" at bounding box center [157, 521] width 36 height 11
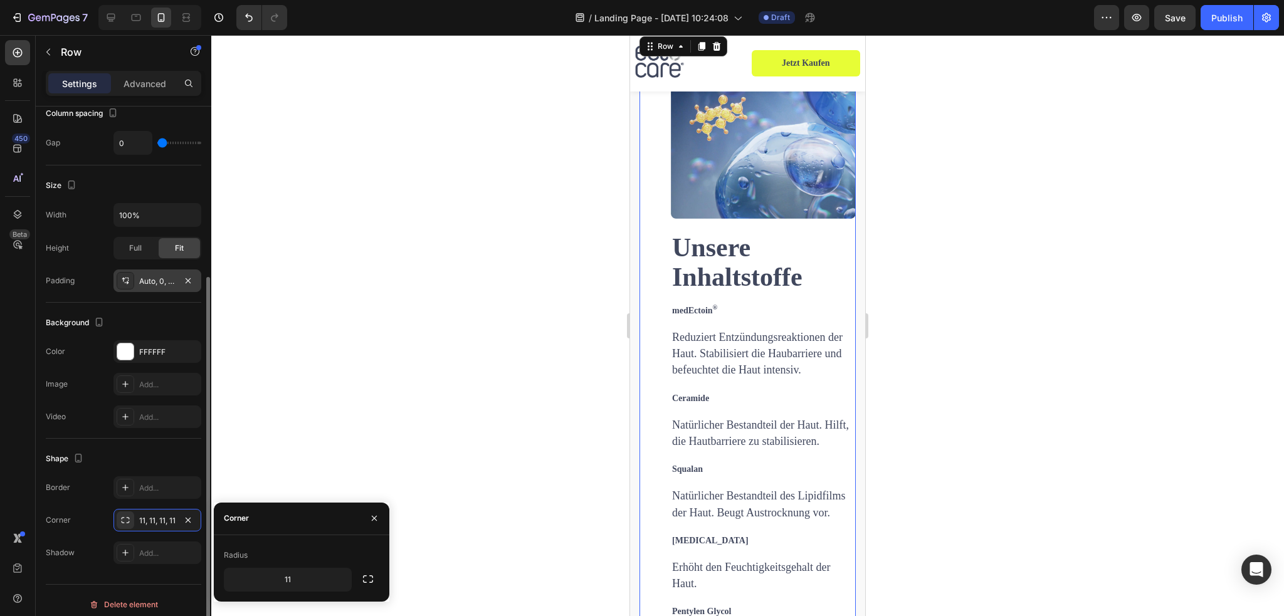
click at [150, 283] on div "Auto, 0, 0, 0" at bounding box center [157, 281] width 36 height 11
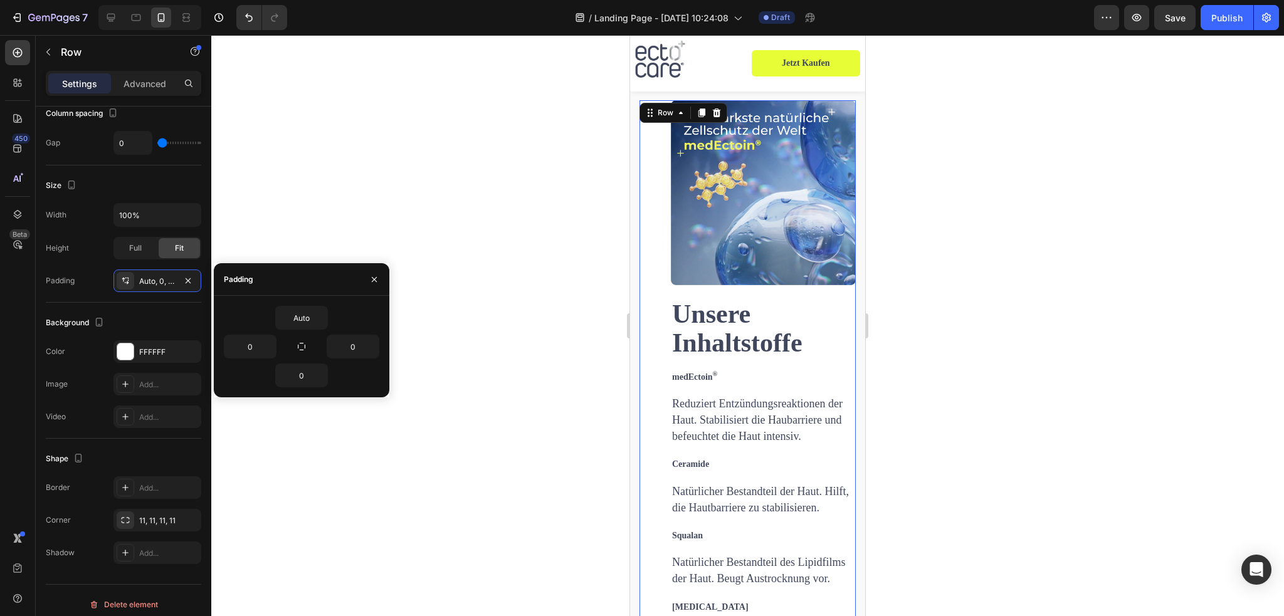
scroll to position [1986, 0]
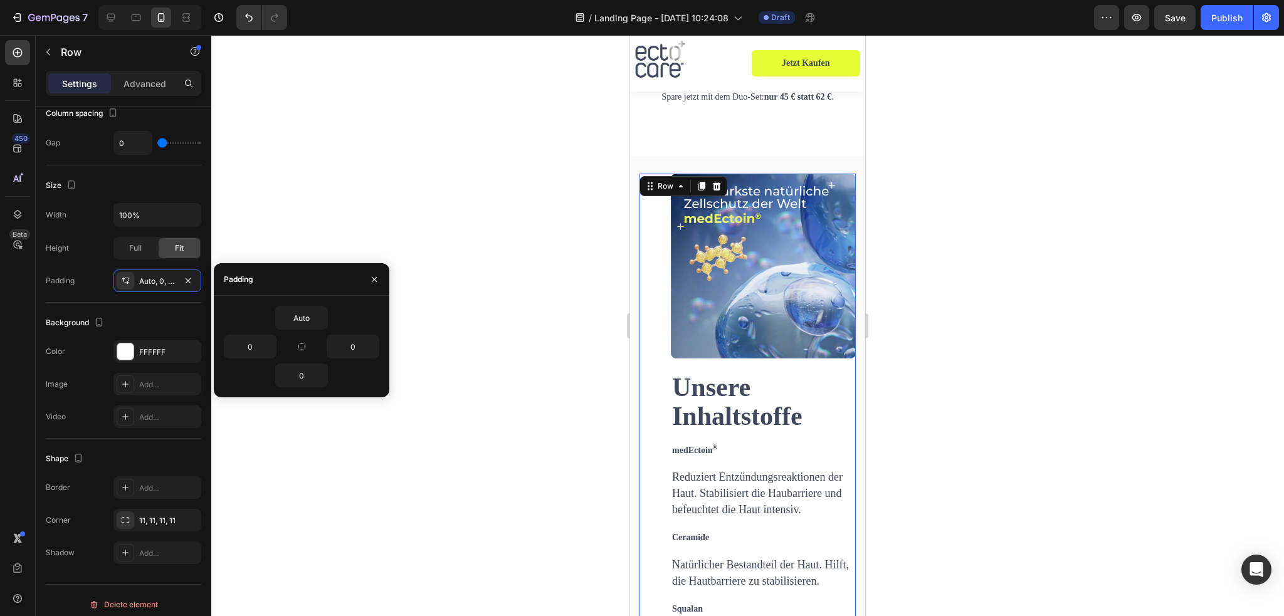
click at [655, 383] on div "Unsere Inhaltstoffe Heading medEctoin ® Text Block Reduziert Entzündungsreaktio…" at bounding box center [748, 494] width 216 height 640
click at [324, 318] on icon "button" at bounding box center [321, 318] width 10 height 10
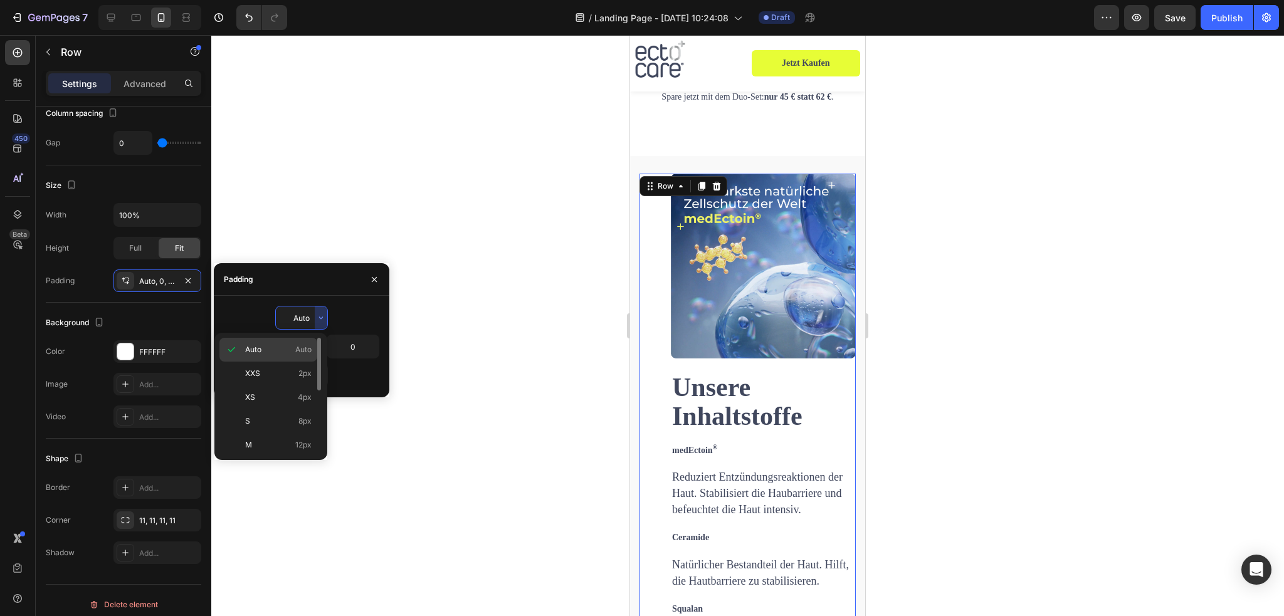
click at [281, 347] on p "Auto Auto" at bounding box center [278, 349] width 66 height 11
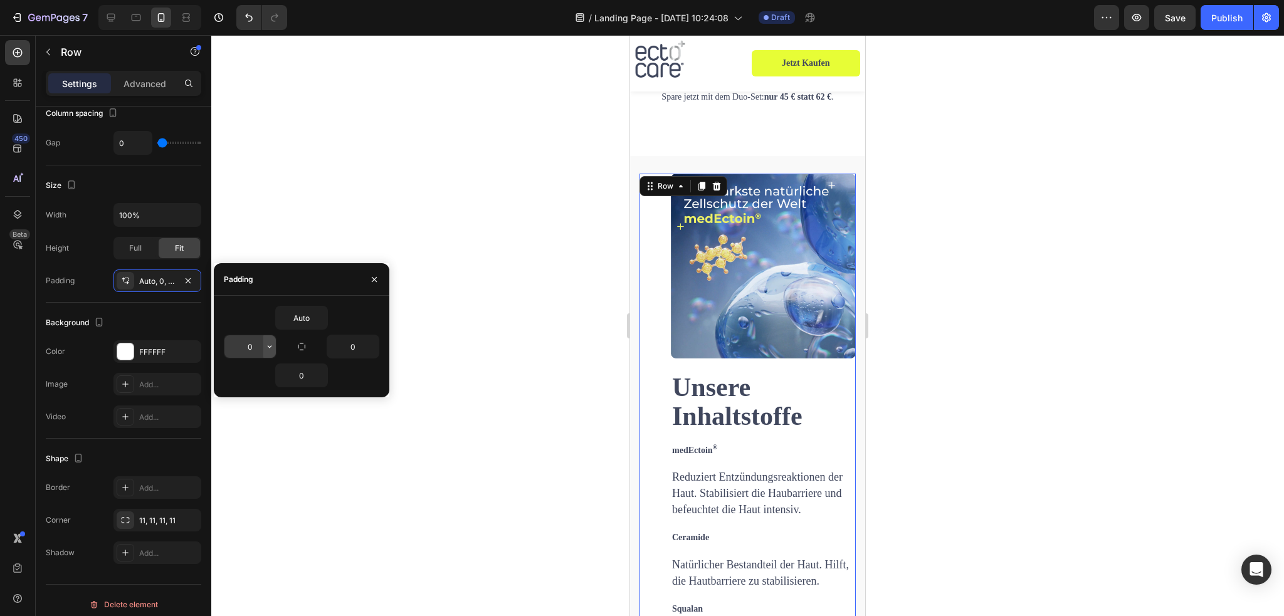
click at [270, 342] on icon "button" at bounding box center [270, 347] width 10 height 10
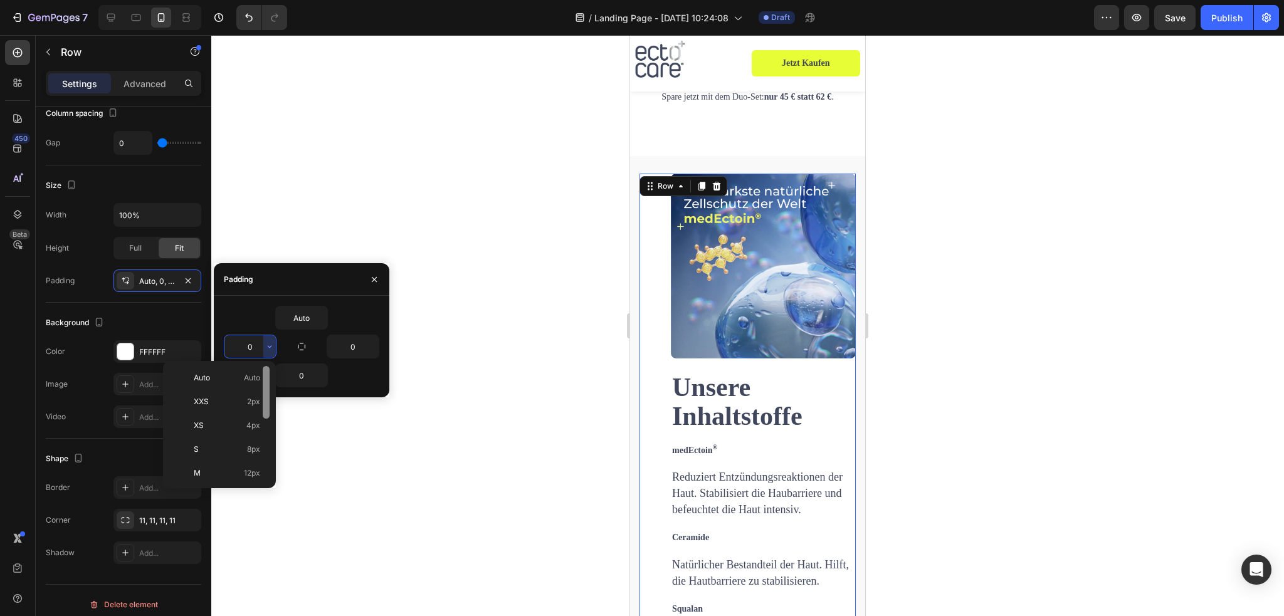
click at [261, 390] on div "Auto Auto" at bounding box center [217, 402] width 98 height 24
type input "Auto"
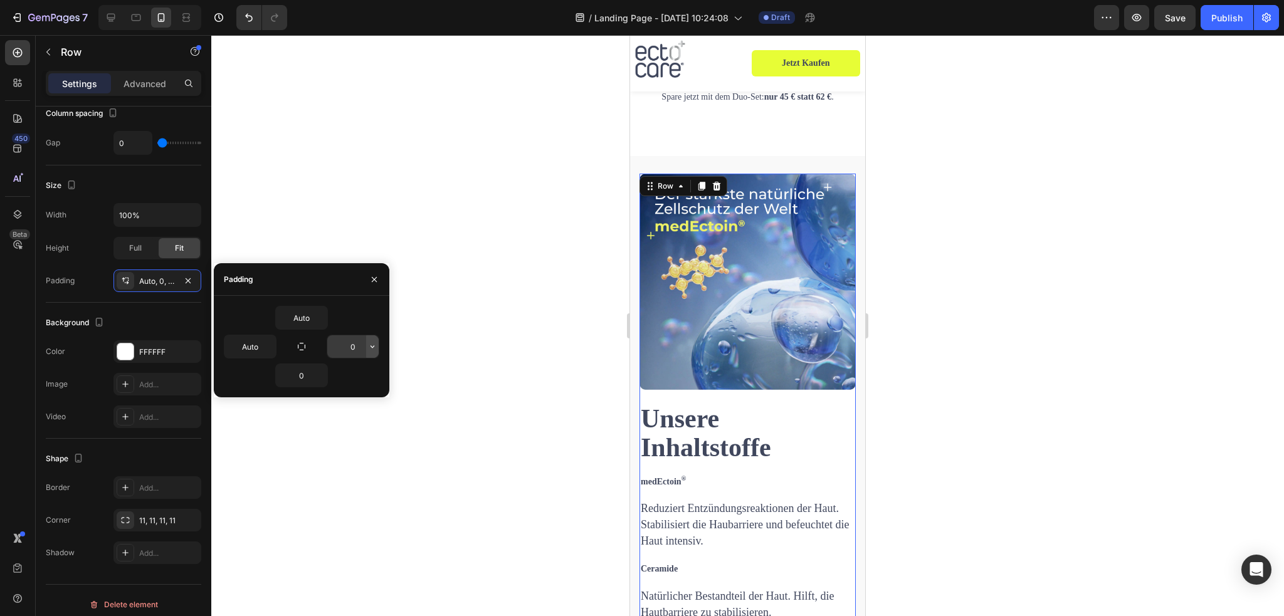
click at [371, 342] on icon "button" at bounding box center [372, 347] width 10 height 10
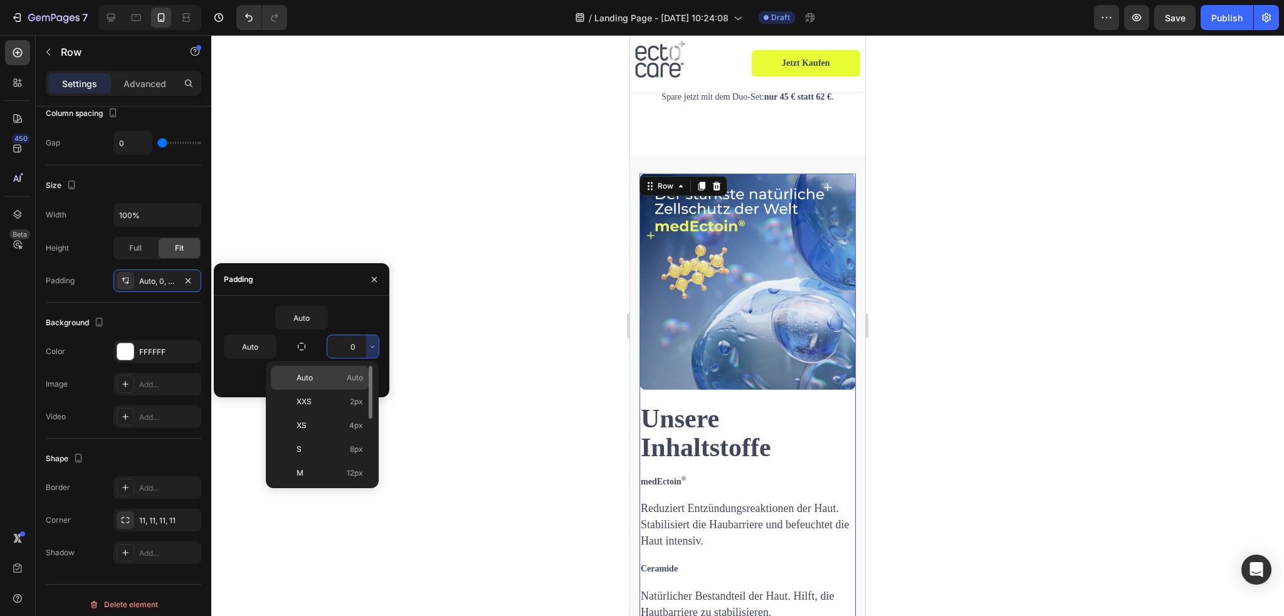
click at [339, 390] on div "Auto Auto" at bounding box center [320, 402] width 98 height 24
type input "Auto"
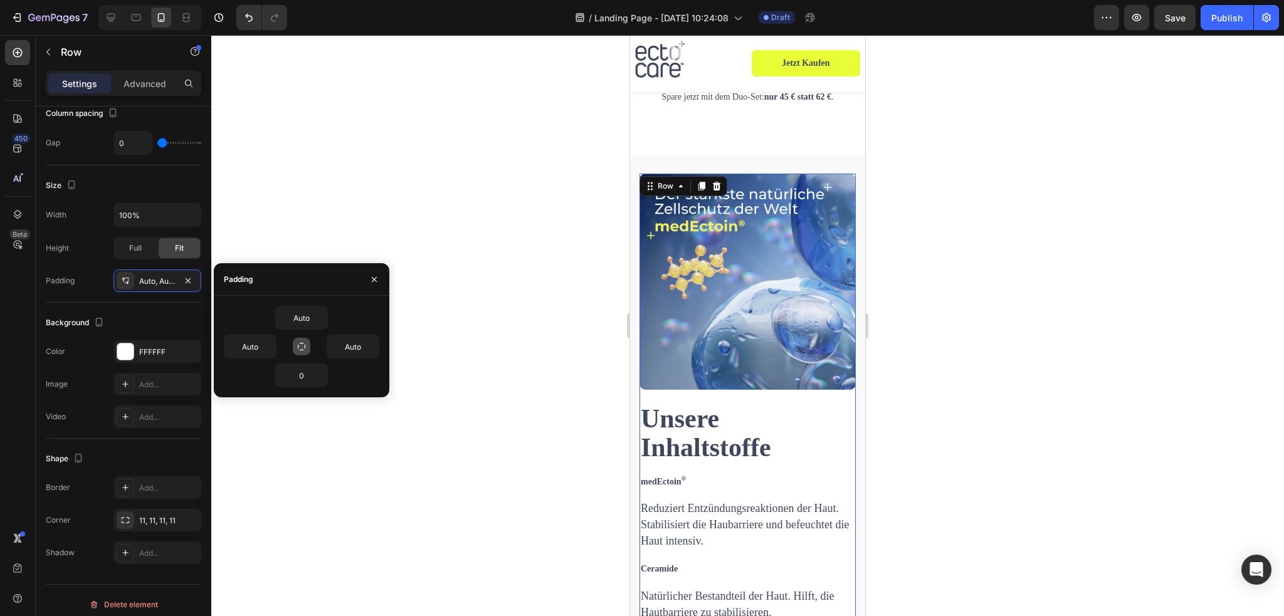
click at [301, 352] on button "button" at bounding box center [302, 347] width 18 height 18
type input "Auto"
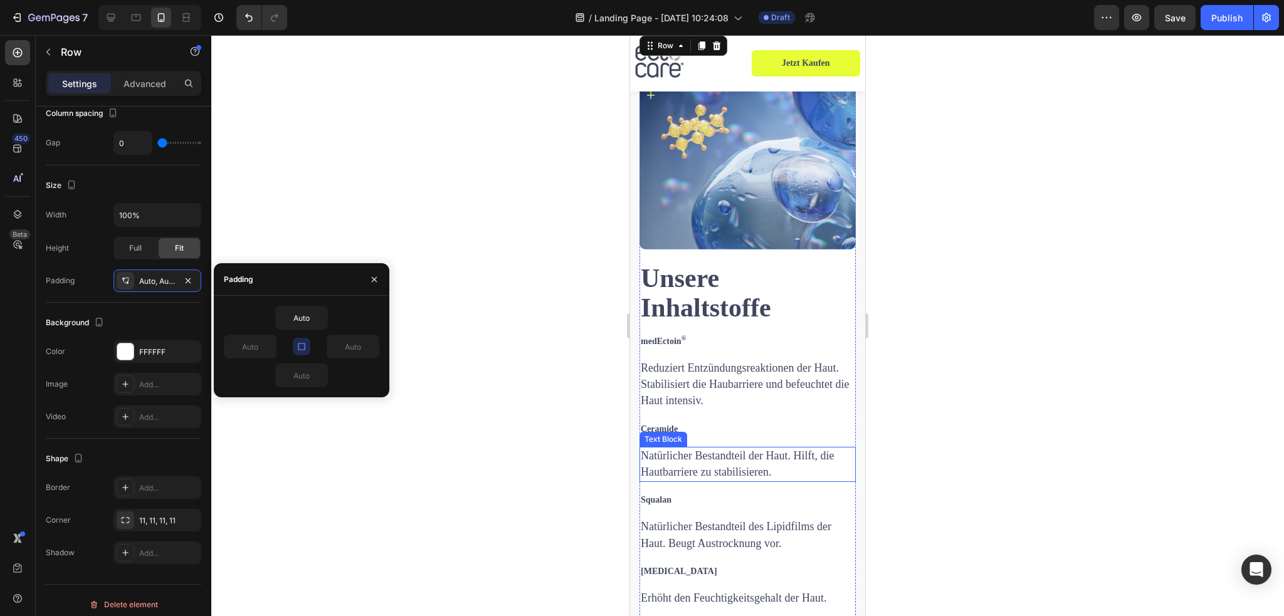
scroll to position [2362, 0]
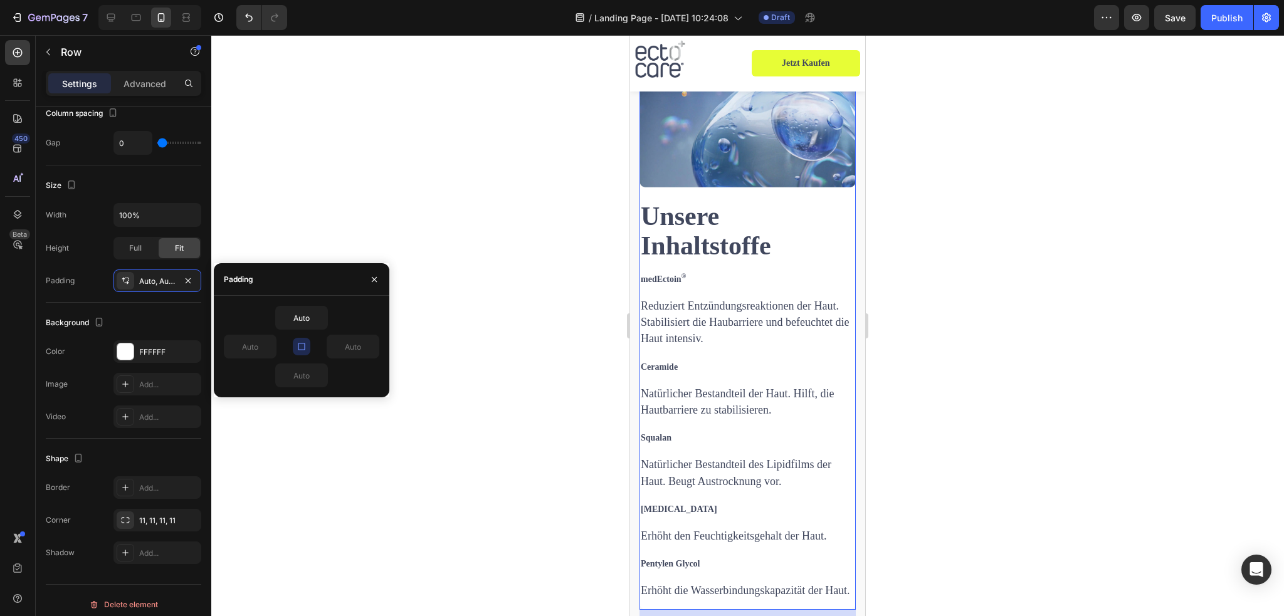
click at [307, 344] on button "button" at bounding box center [302, 347] width 18 height 18
click at [268, 345] on icon "button" at bounding box center [270, 347] width 10 height 10
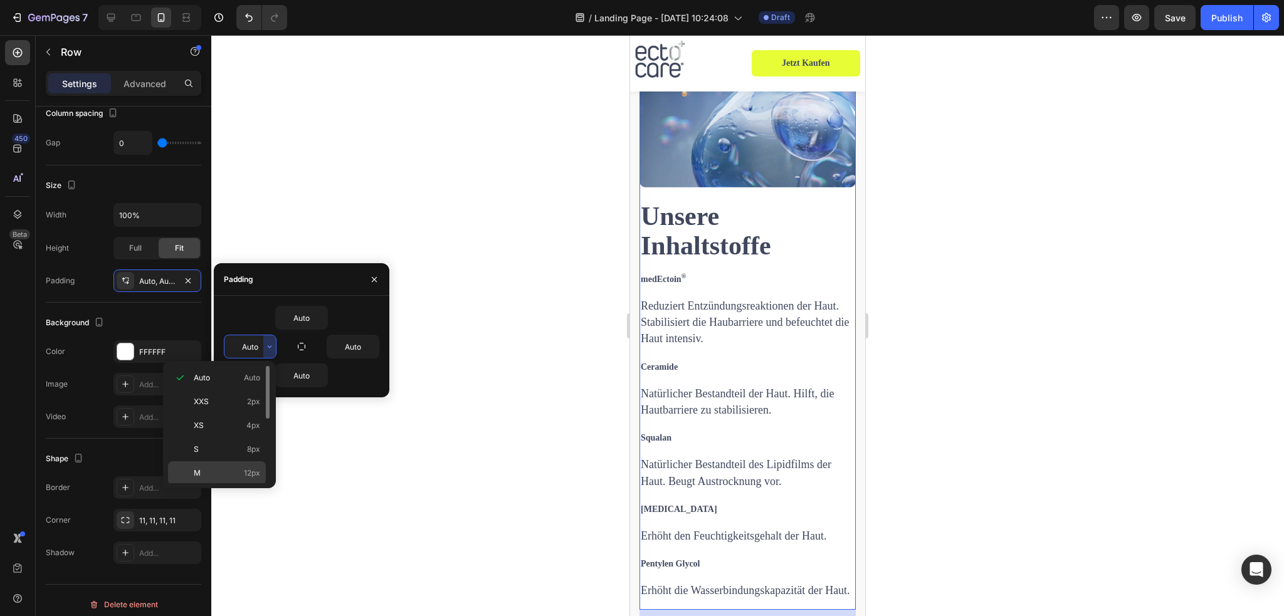
click at [216, 468] on p "M 12px" at bounding box center [227, 473] width 66 height 11
type input "12"
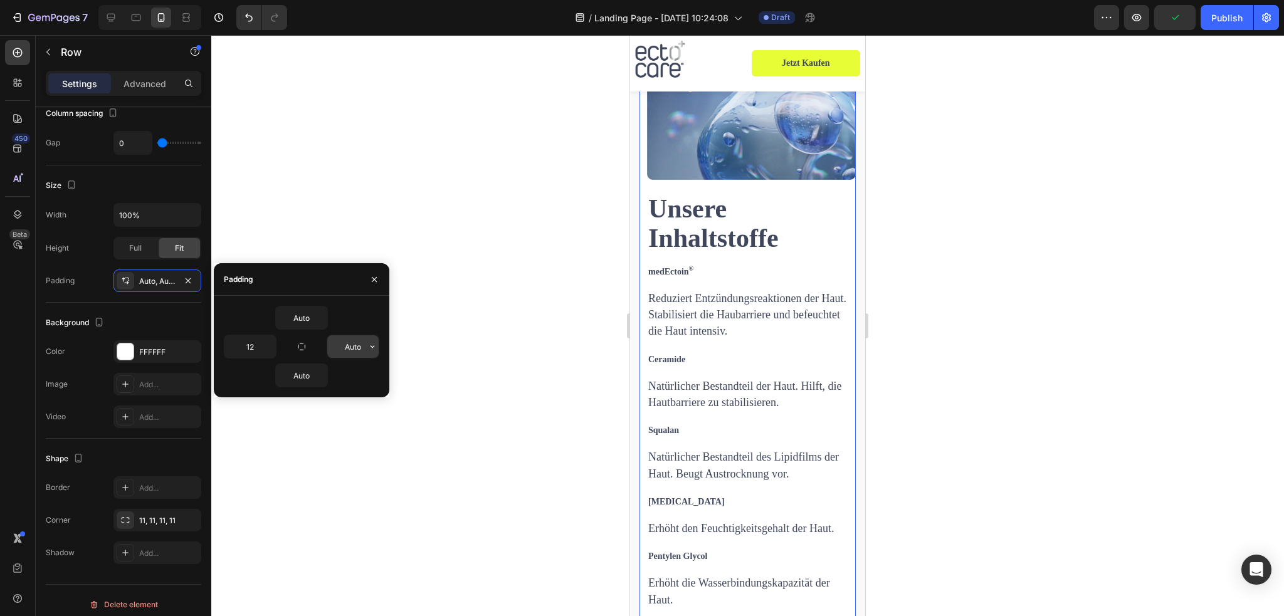
click at [371, 346] on icon "button" at bounding box center [373, 347] width 4 height 3
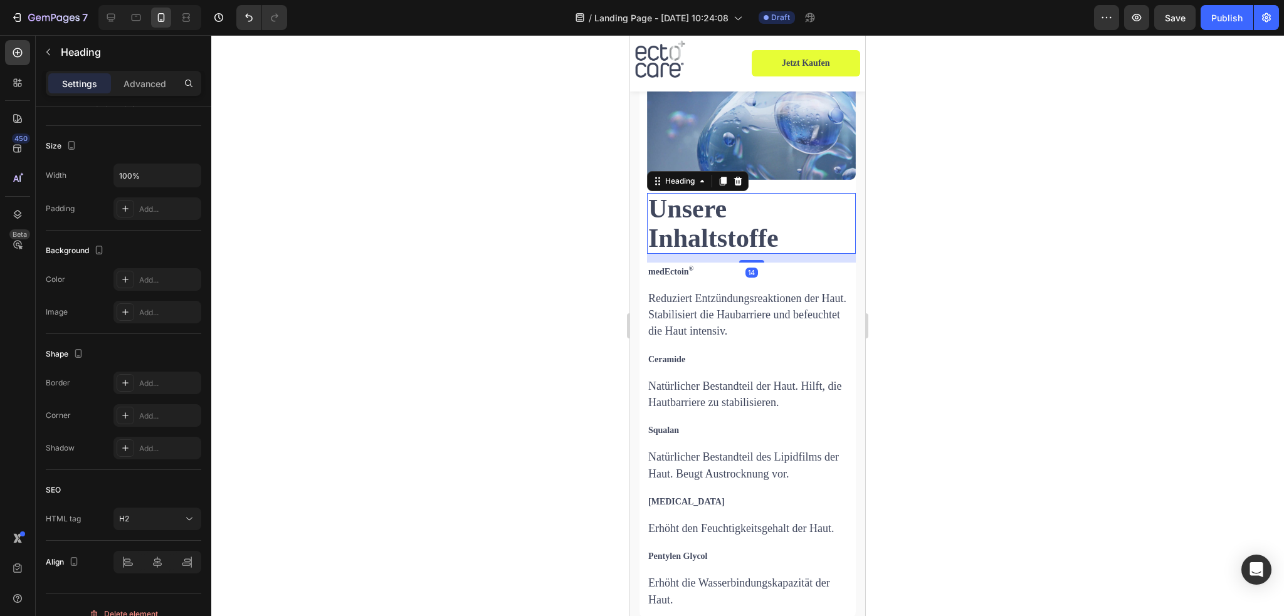
click at [672, 193] on h2 "Unsere Inhaltstoffe" at bounding box center [751, 223] width 209 height 60
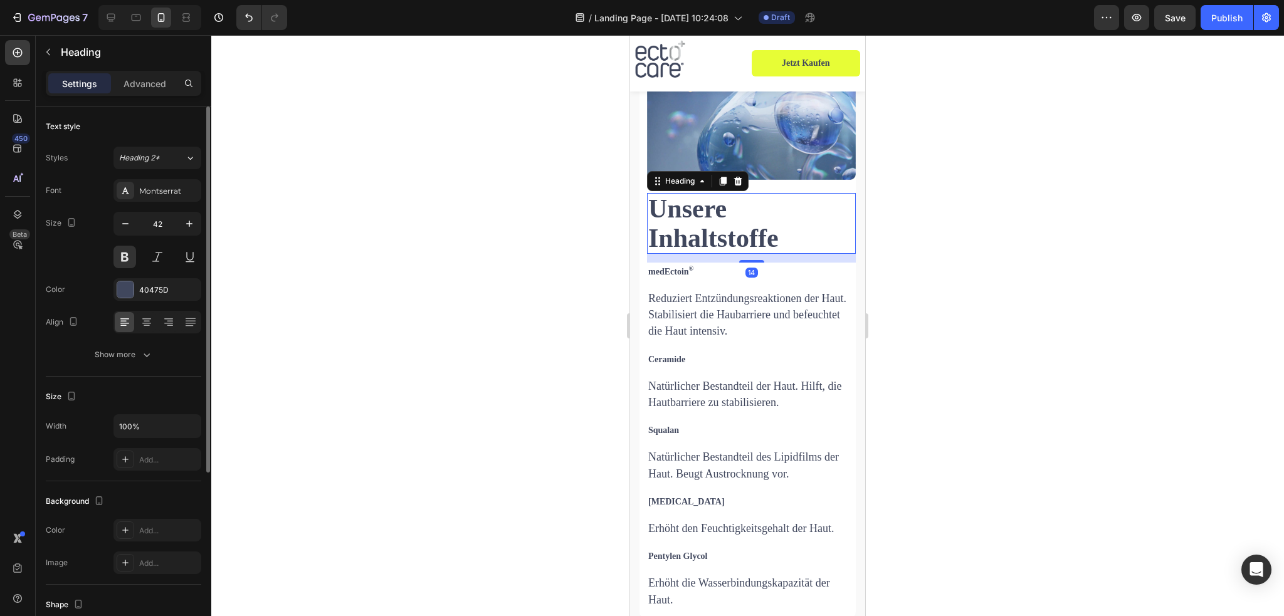
click at [665, 142] on img at bounding box center [751, 75] width 209 height 209
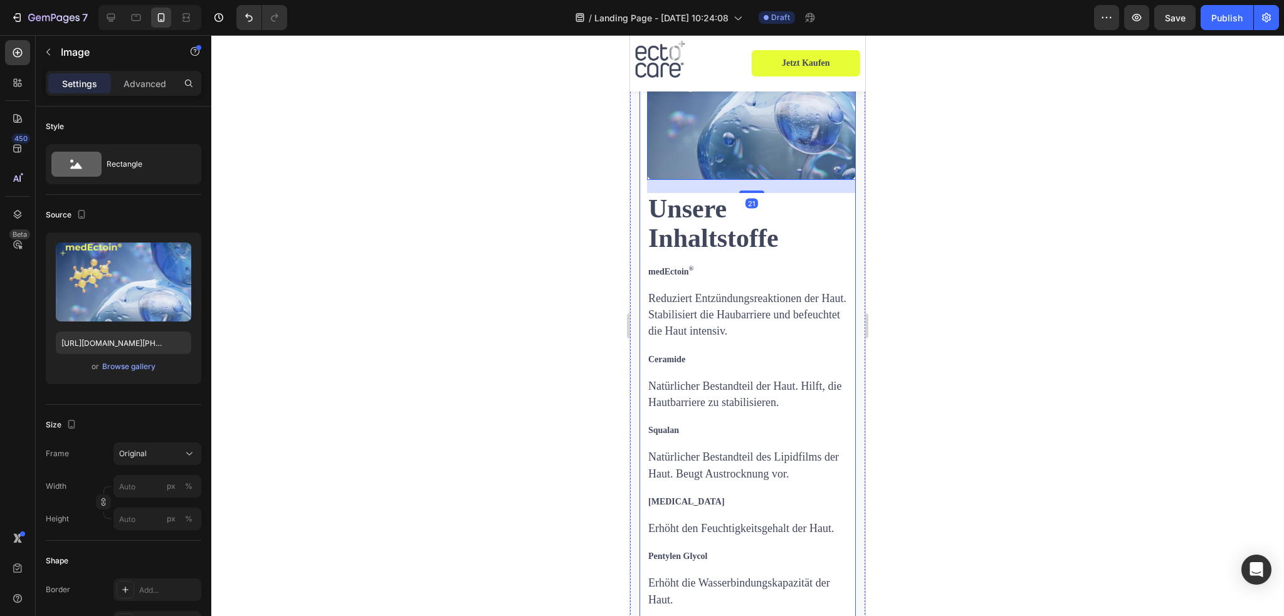
click at [642, 159] on div "Unsere Inhaltstoffe Heading medEctoin ® Text Block Reduziert Entzündungsreaktio…" at bounding box center [748, 294] width 216 height 647
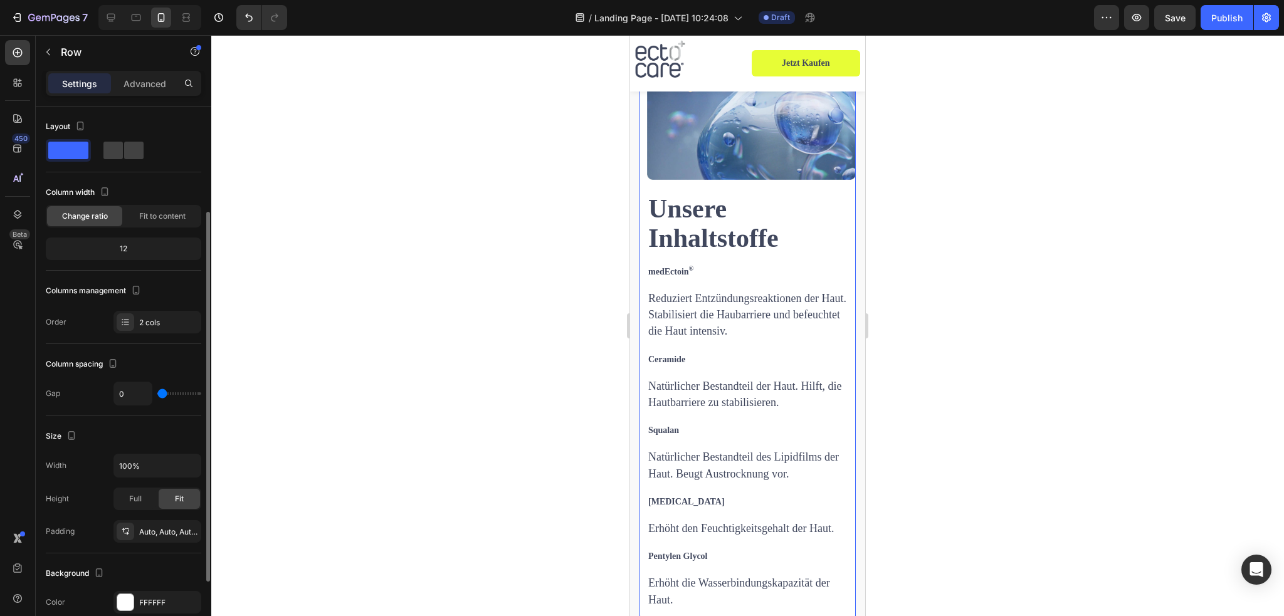
scroll to position [188, 0]
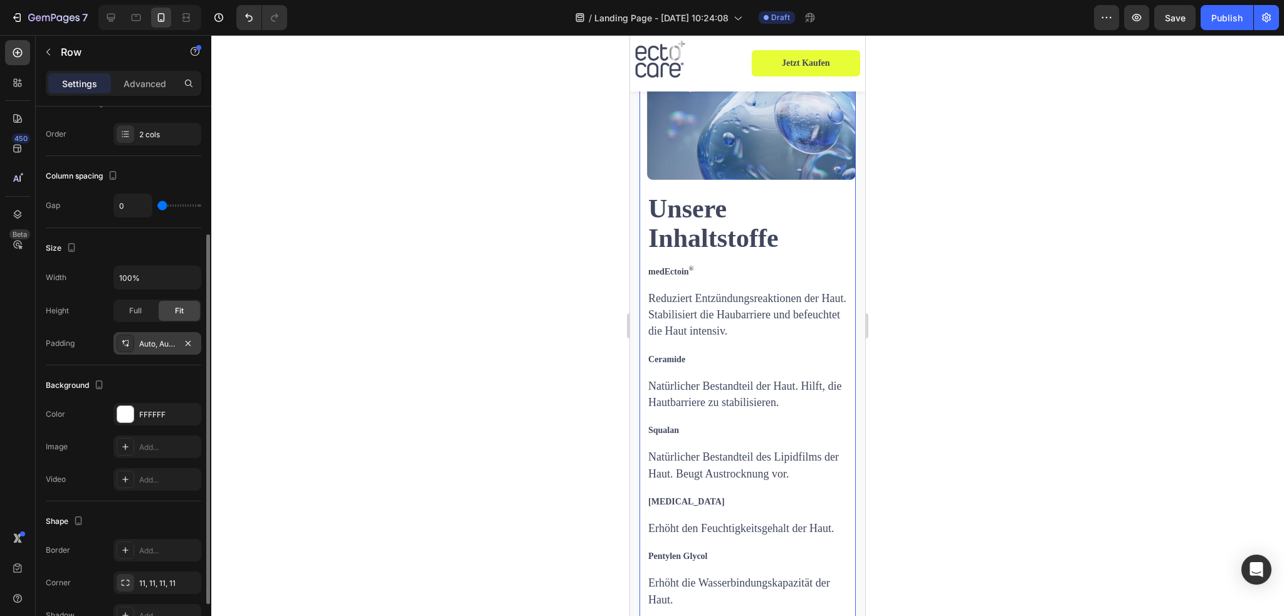
click at [151, 344] on div "Auto, Auto, Auto, 12" at bounding box center [157, 344] width 36 height 11
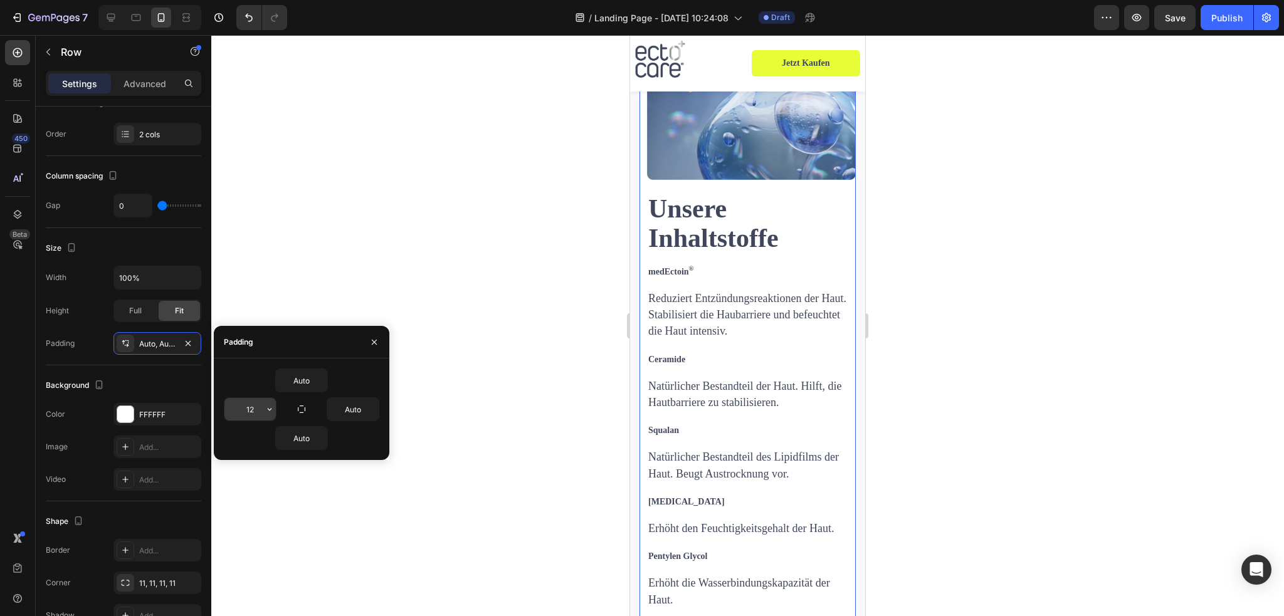
click at [274, 406] on icon "button" at bounding box center [270, 410] width 10 height 10
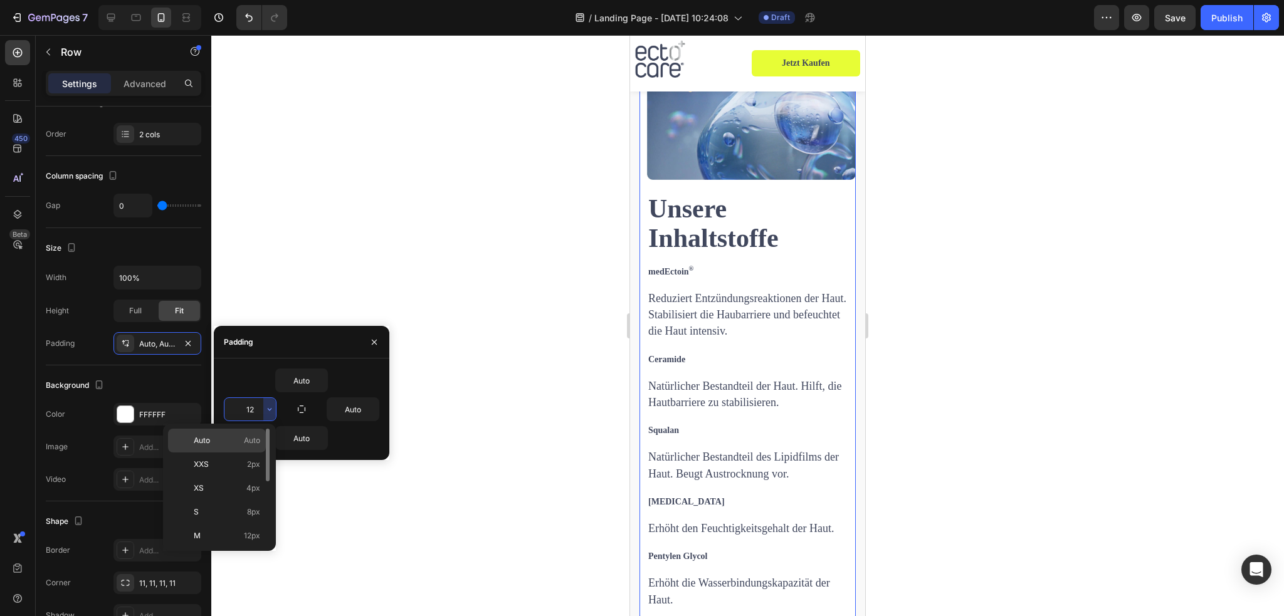
click at [246, 435] on span "Auto" at bounding box center [252, 440] width 16 height 11
type input "Auto"
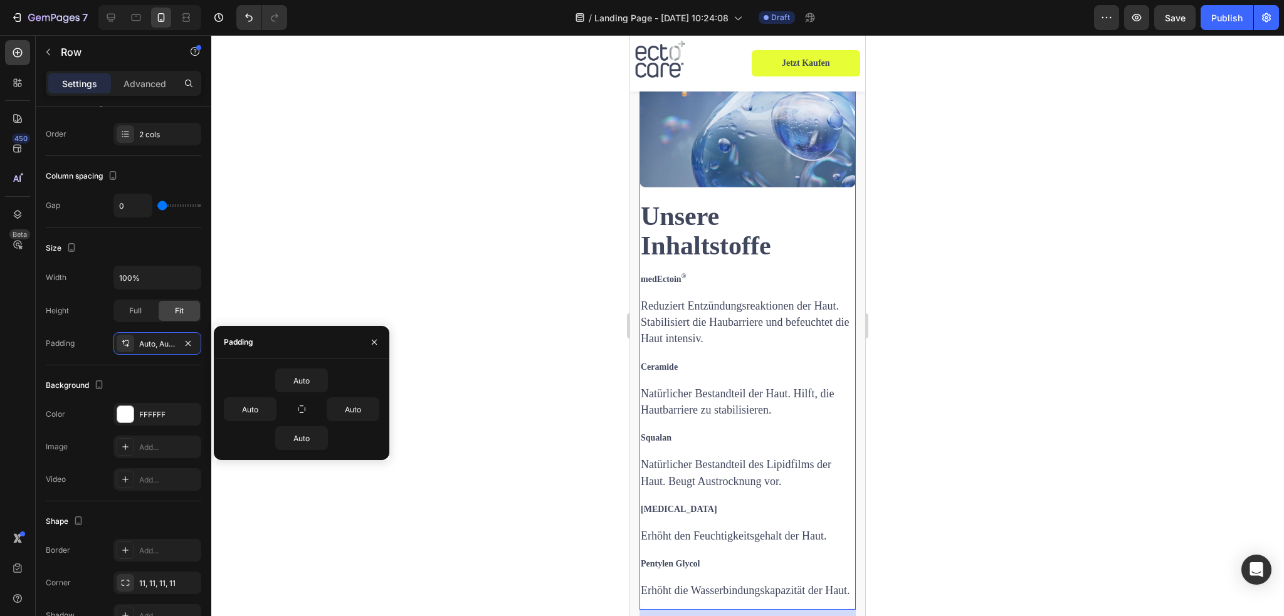
click at [709, 188] on div "Image" at bounding box center [748, 86] width 216 height 230
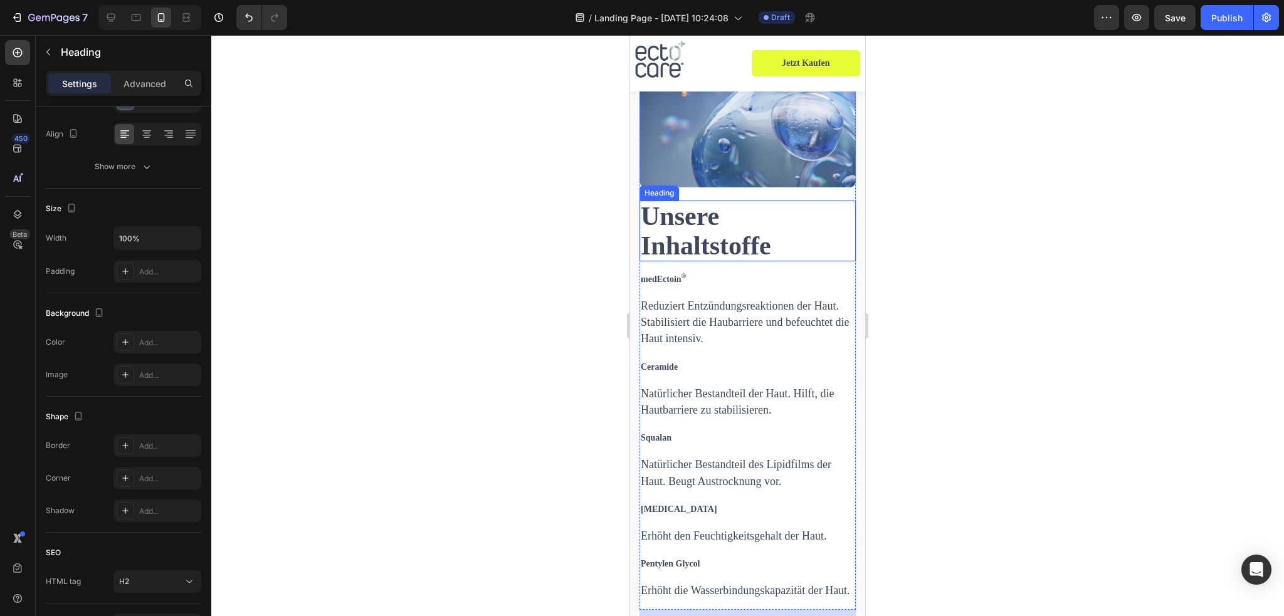
click at [675, 201] on h2 "Unsere Inhaltstoffe" at bounding box center [748, 231] width 216 height 60
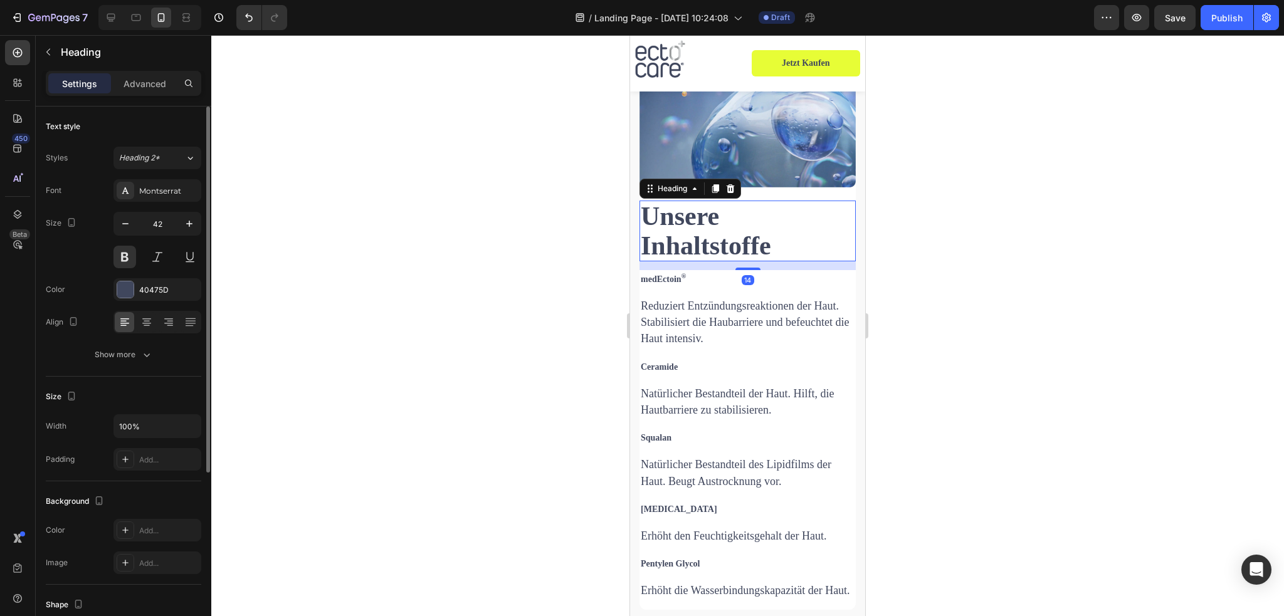
scroll to position [125, 0]
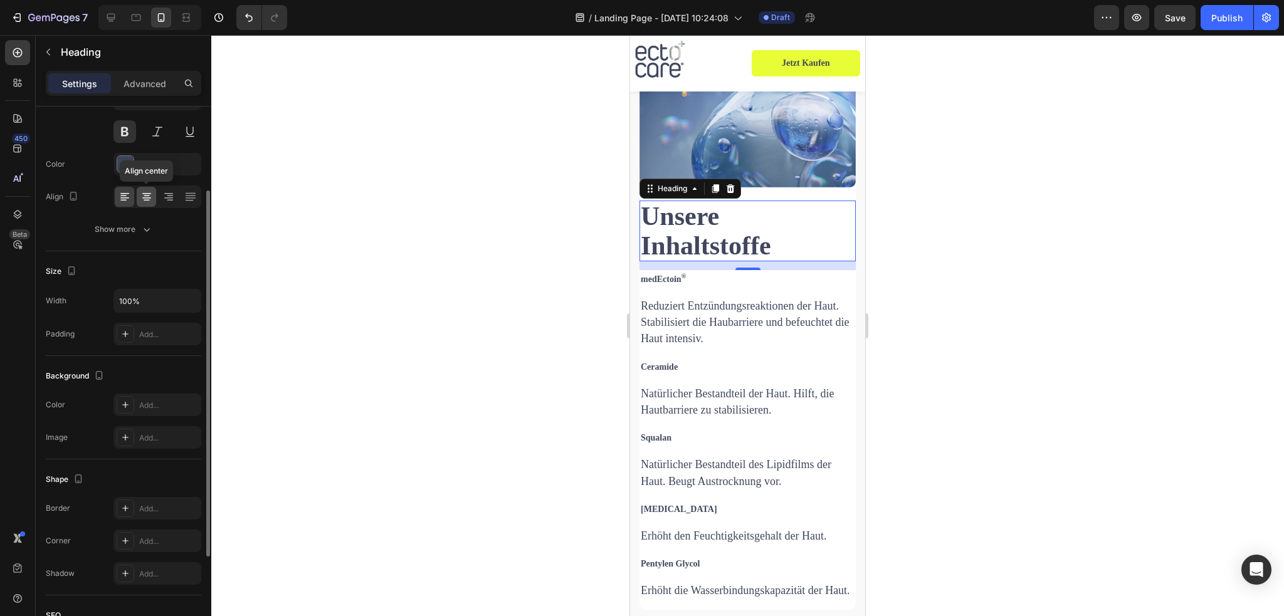
click at [141, 203] on div at bounding box center [146, 197] width 19 height 20
click at [123, 196] on icon at bounding box center [123, 196] width 6 height 1
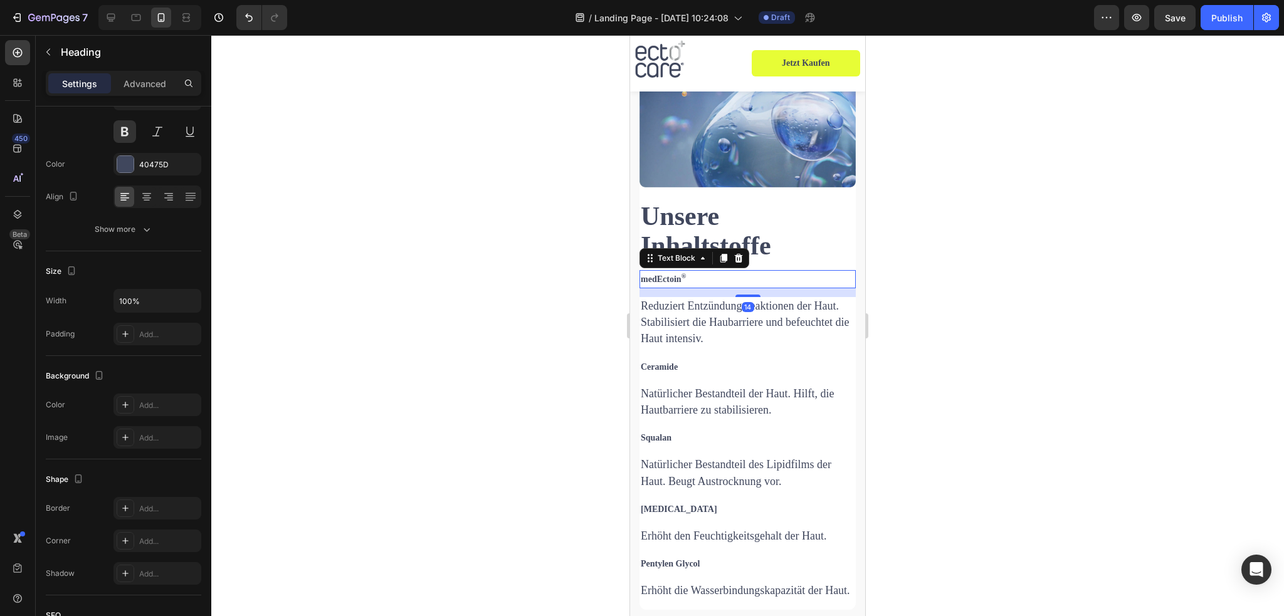
click at [645, 273] on p "medEctoin ®" at bounding box center [748, 280] width 214 height 16
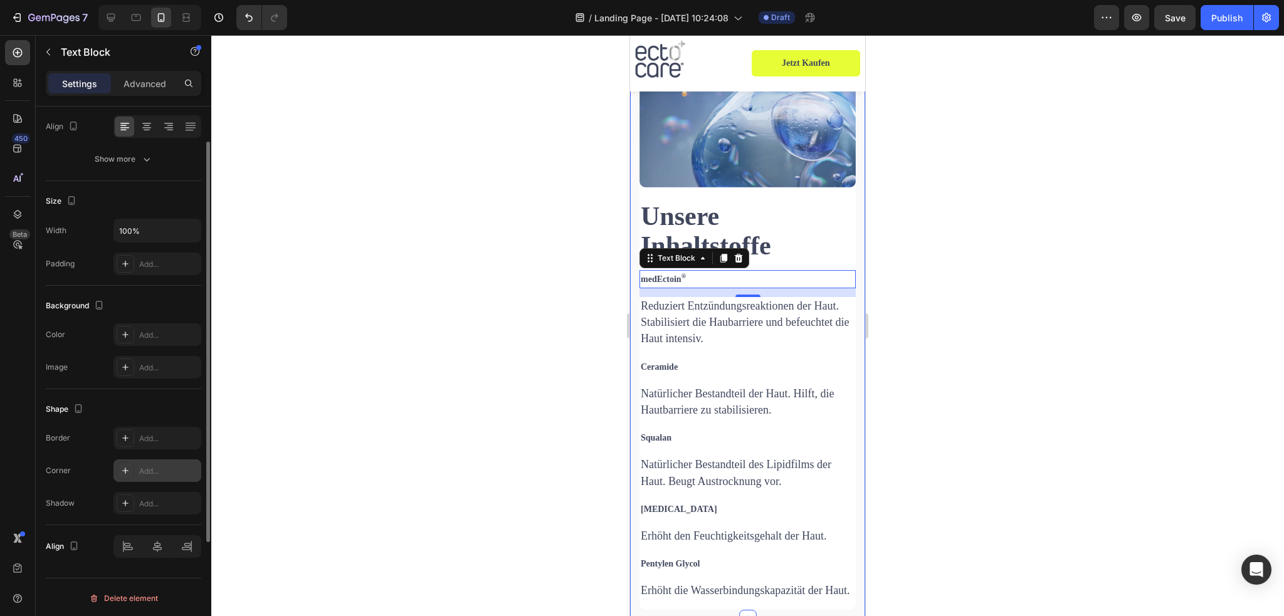
scroll to position [133, 0]
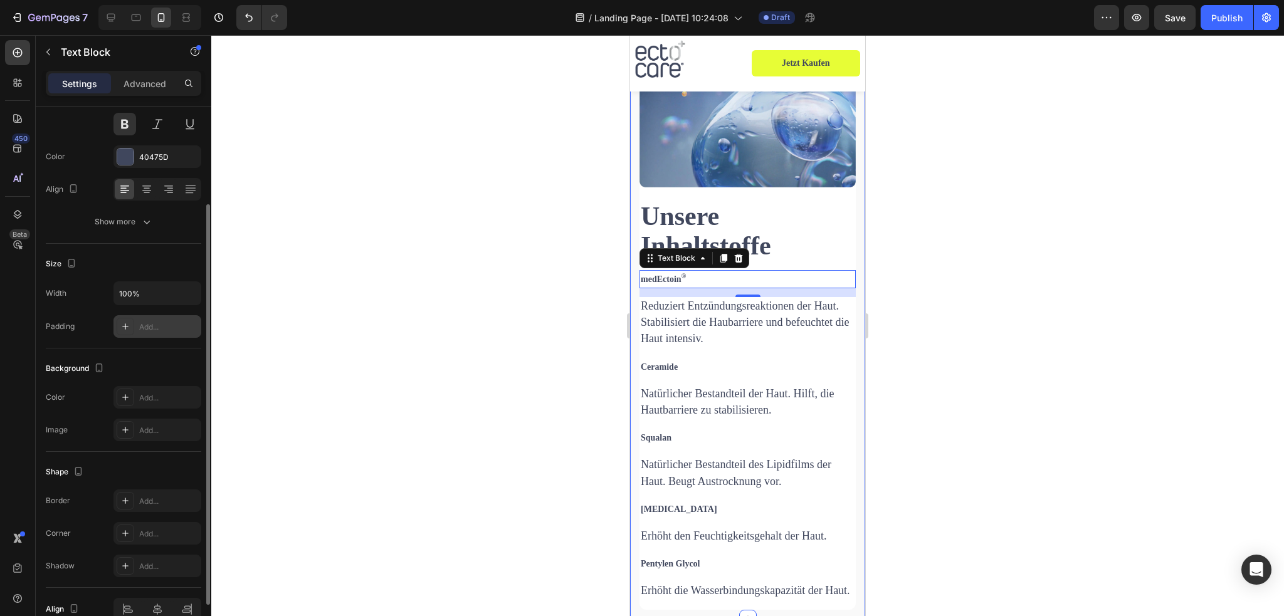
click at [164, 327] on div "Add..." at bounding box center [168, 327] width 59 height 11
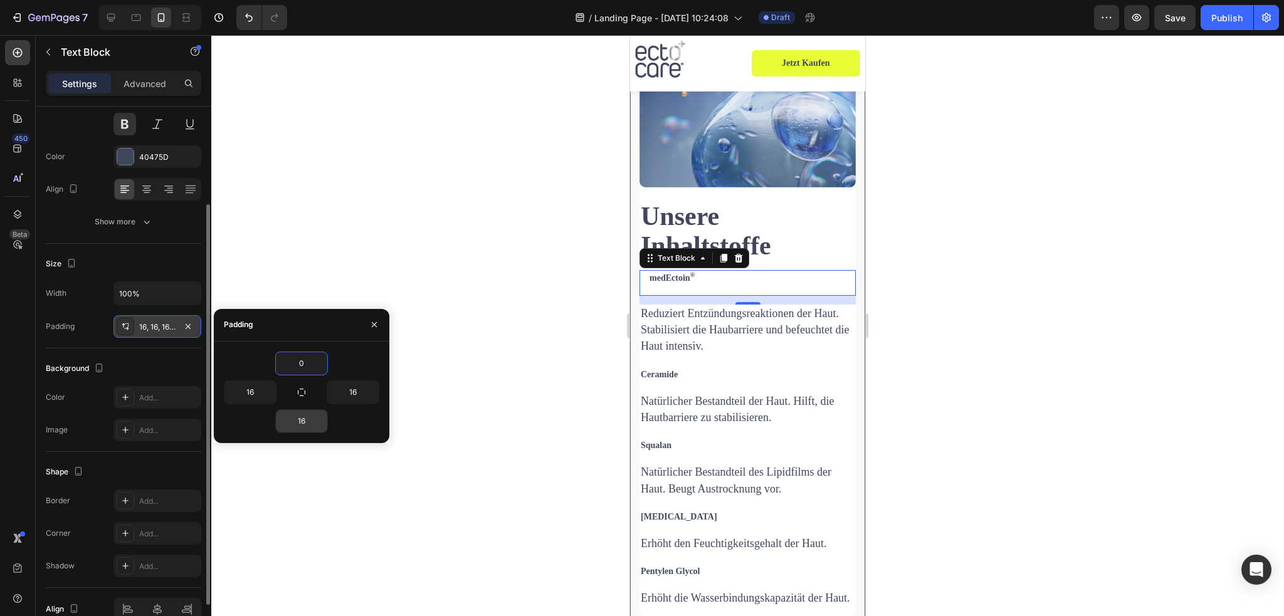
type input "0"
click at [307, 418] on input "16" at bounding box center [301, 421] width 51 height 23
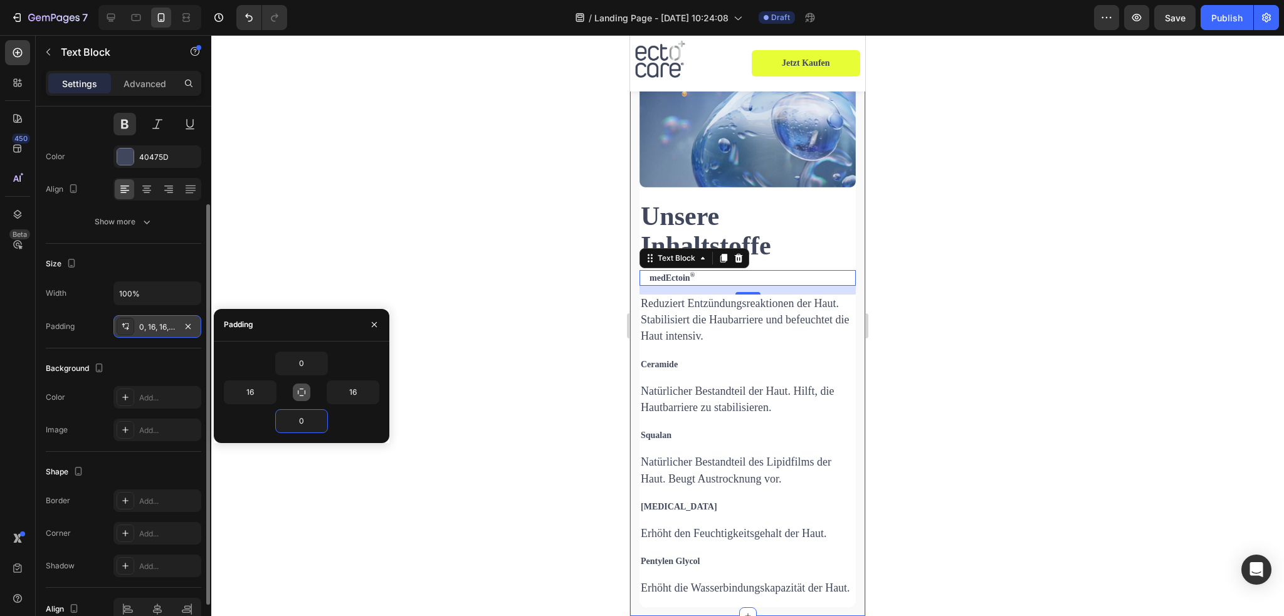
type input "0"
click at [305, 391] on icon "button" at bounding box center [302, 393] width 8 height 8
type input "0"
click at [305, 389] on icon "button" at bounding box center [301, 392] width 7 height 7
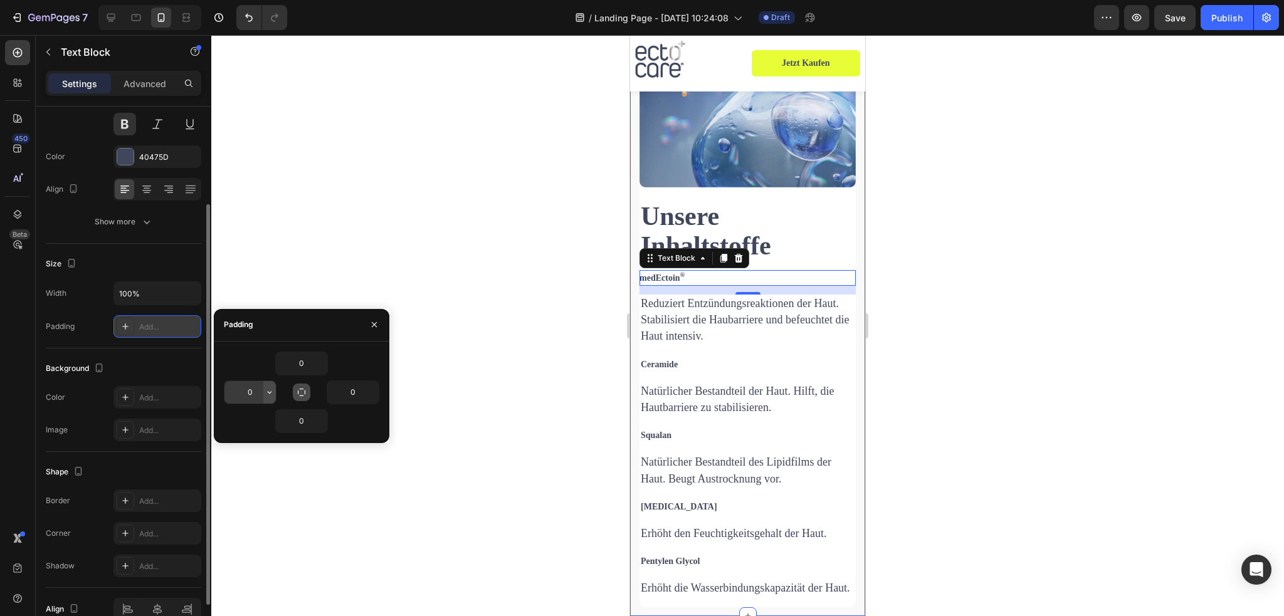
click at [269, 388] on icon "button" at bounding box center [270, 393] width 10 height 10
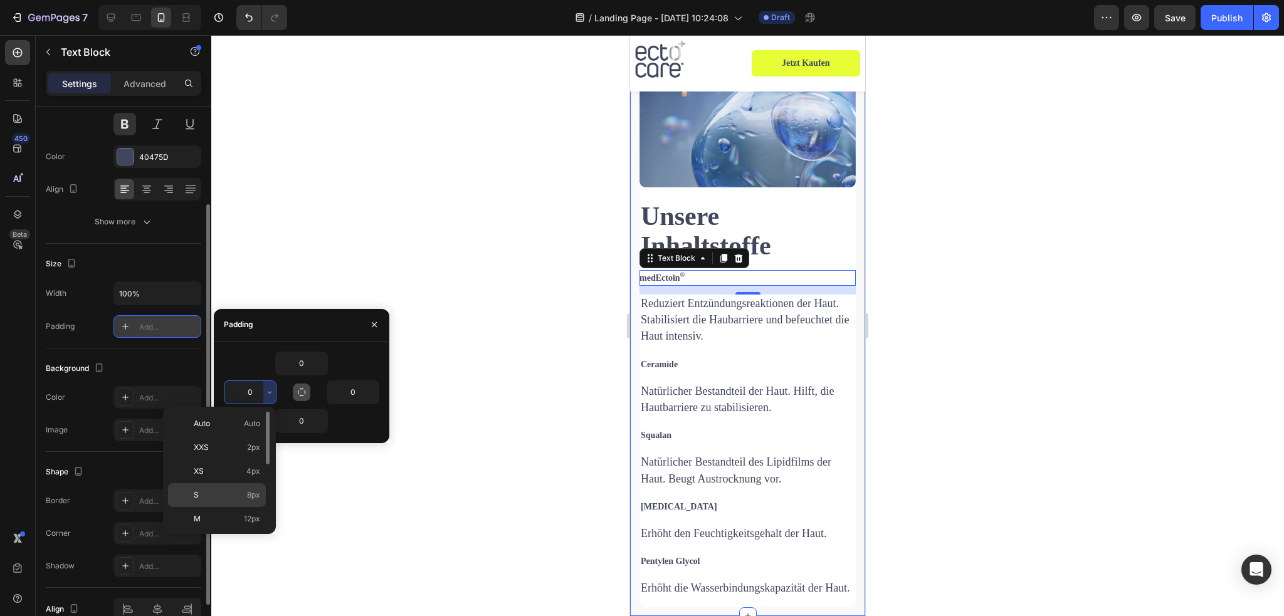
click at [231, 494] on p "S 8px" at bounding box center [227, 495] width 66 height 11
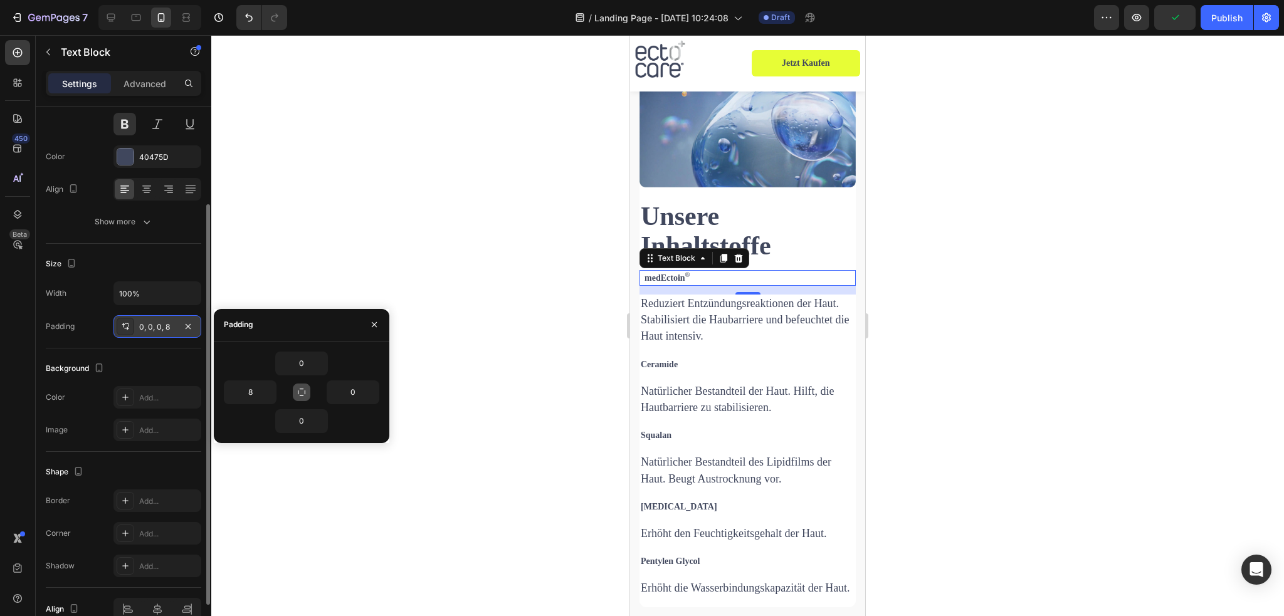
click at [280, 388] on div "8" at bounding box center [263, 393] width 78 height 24
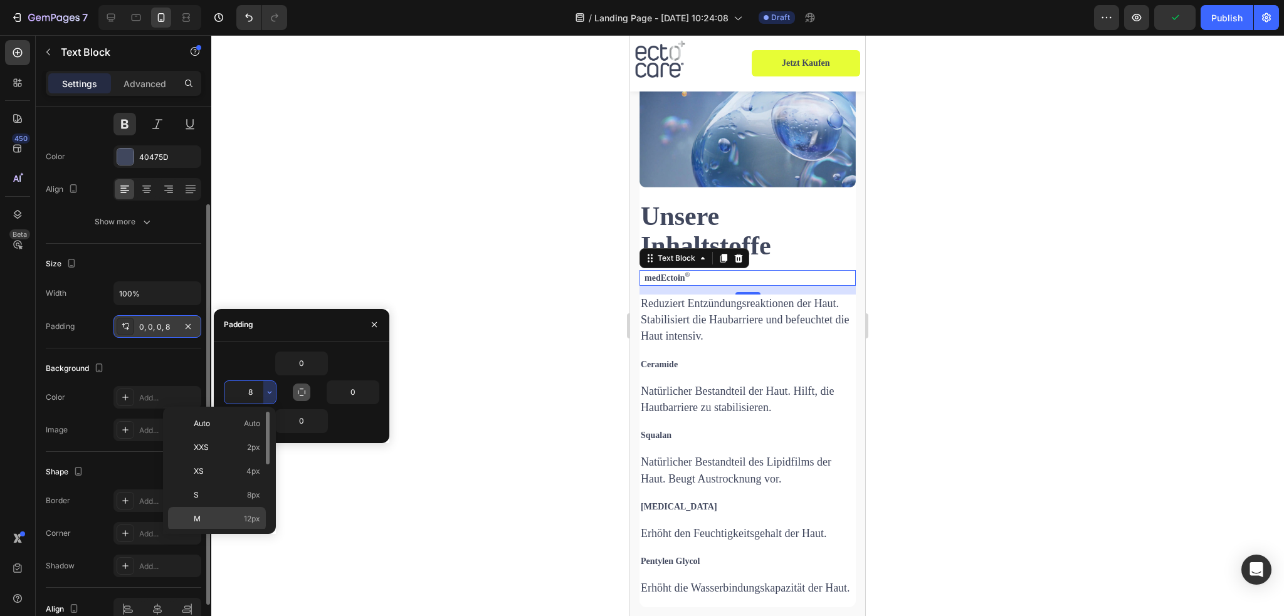
click at [251, 514] on span "12px" at bounding box center [252, 519] width 16 height 11
type input "12"
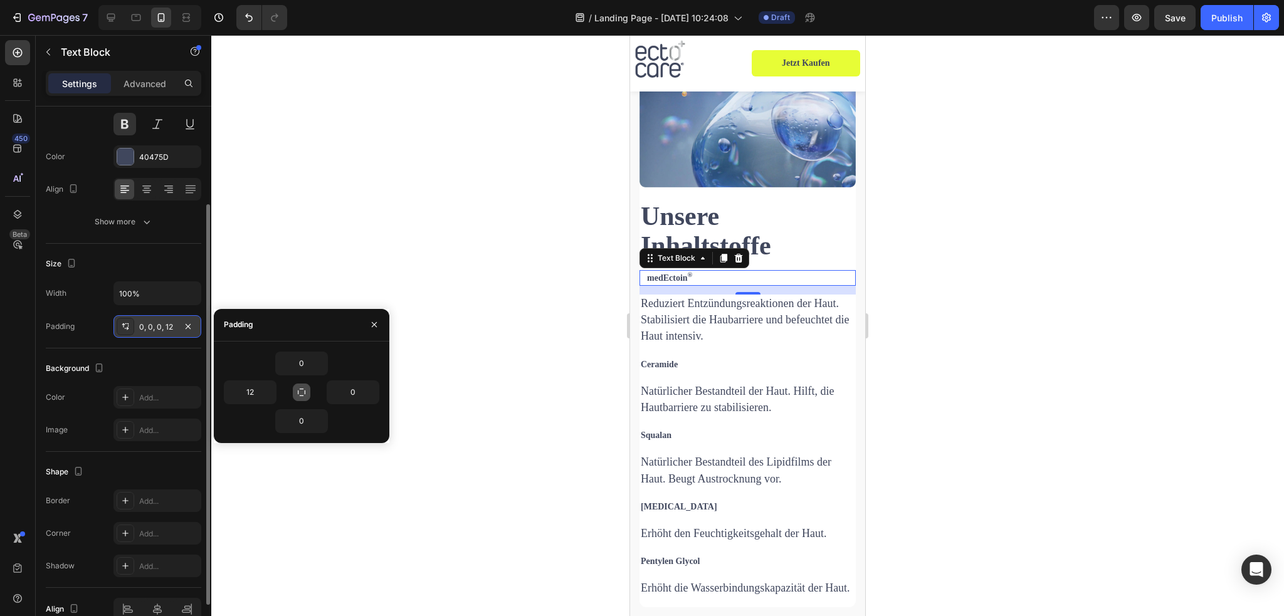
click at [662, 222] on h2 "Unsere Inhaltstoffe" at bounding box center [748, 231] width 216 height 60
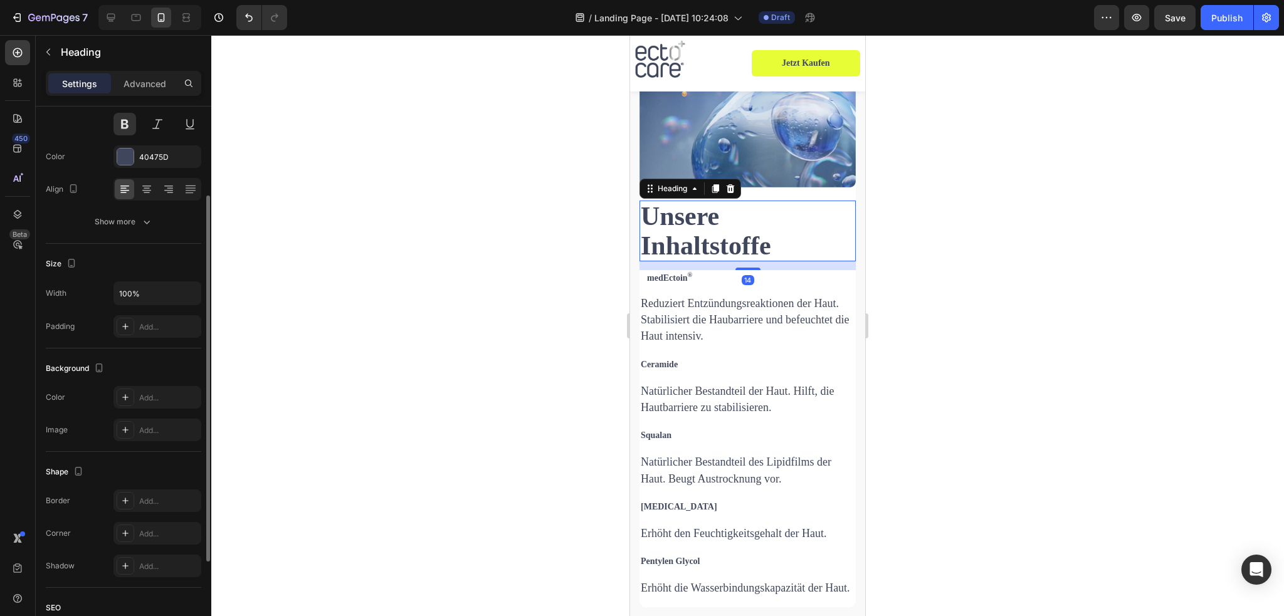
scroll to position [0, 0]
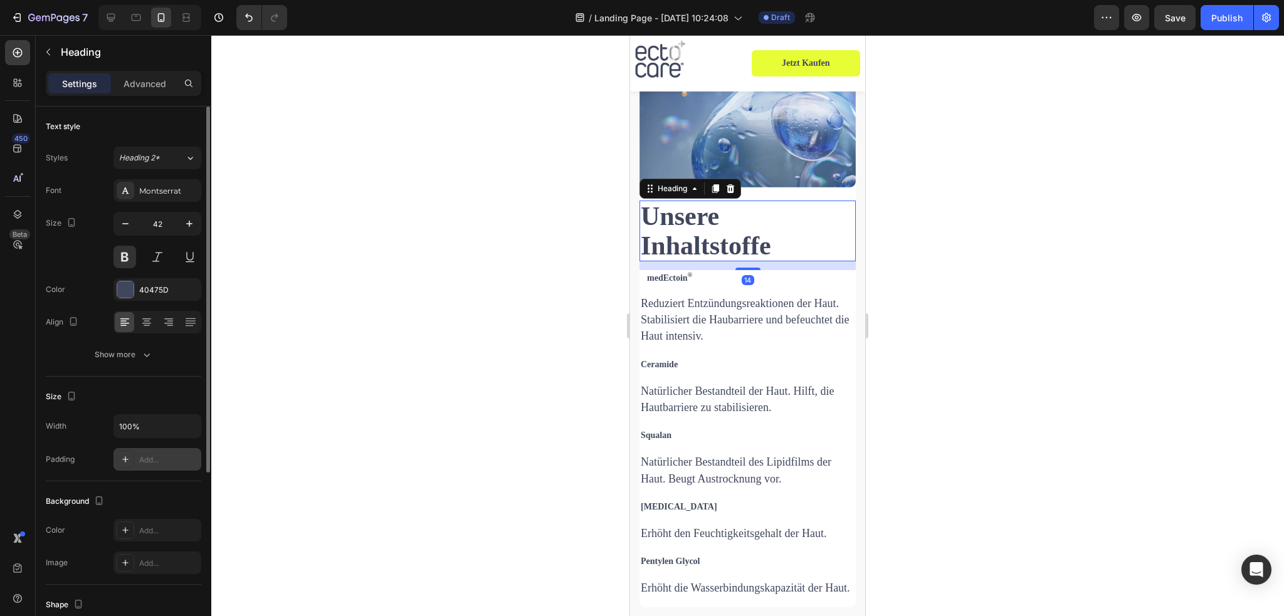
click at [173, 458] on div "Add..." at bounding box center [168, 460] width 59 height 11
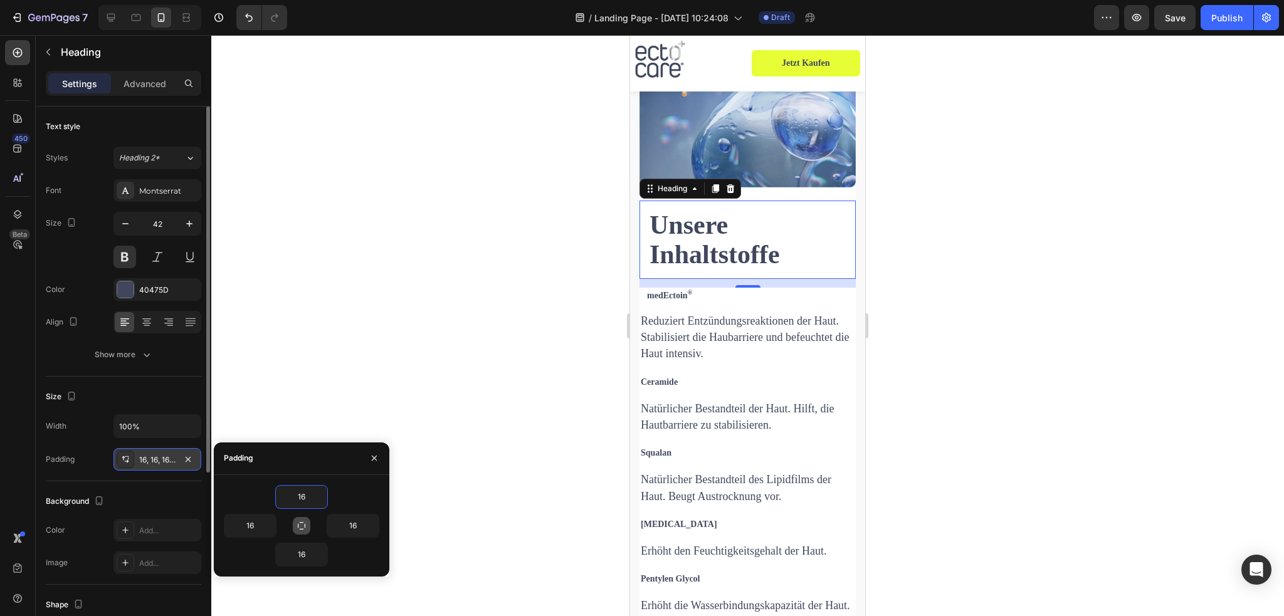
click at [307, 524] on button "button" at bounding box center [302, 526] width 18 height 18
click at [307, 492] on input "16" at bounding box center [301, 497] width 51 height 23
type input "1"
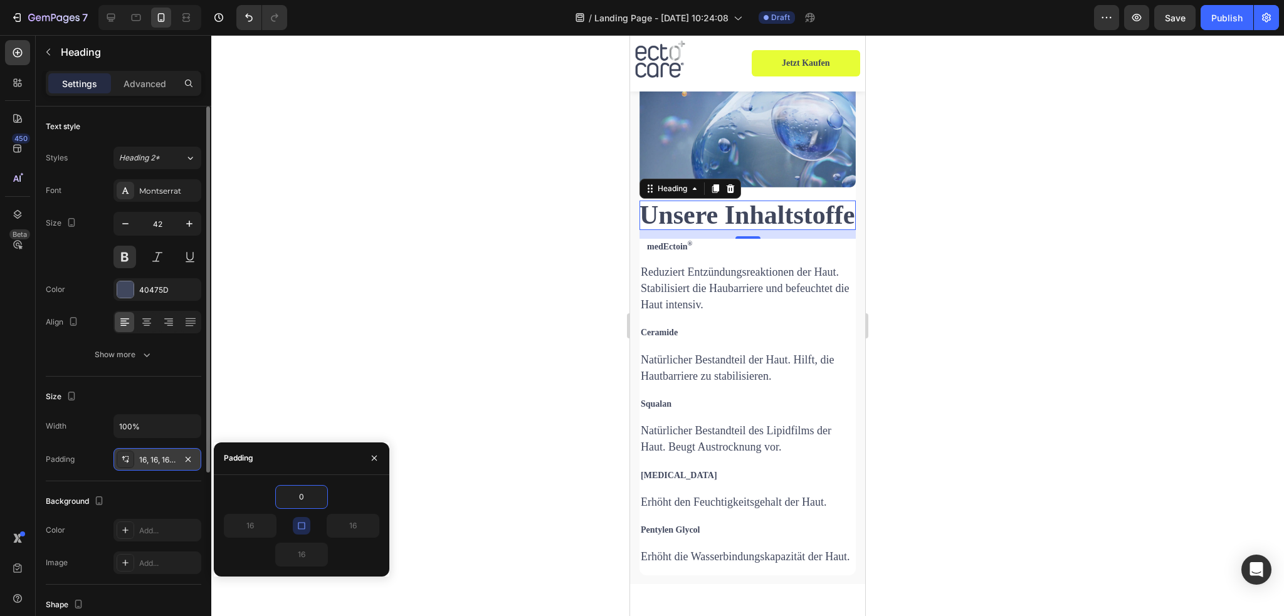
type input "0"
click at [314, 521] on div "0" at bounding box center [341, 526] width 78 height 24
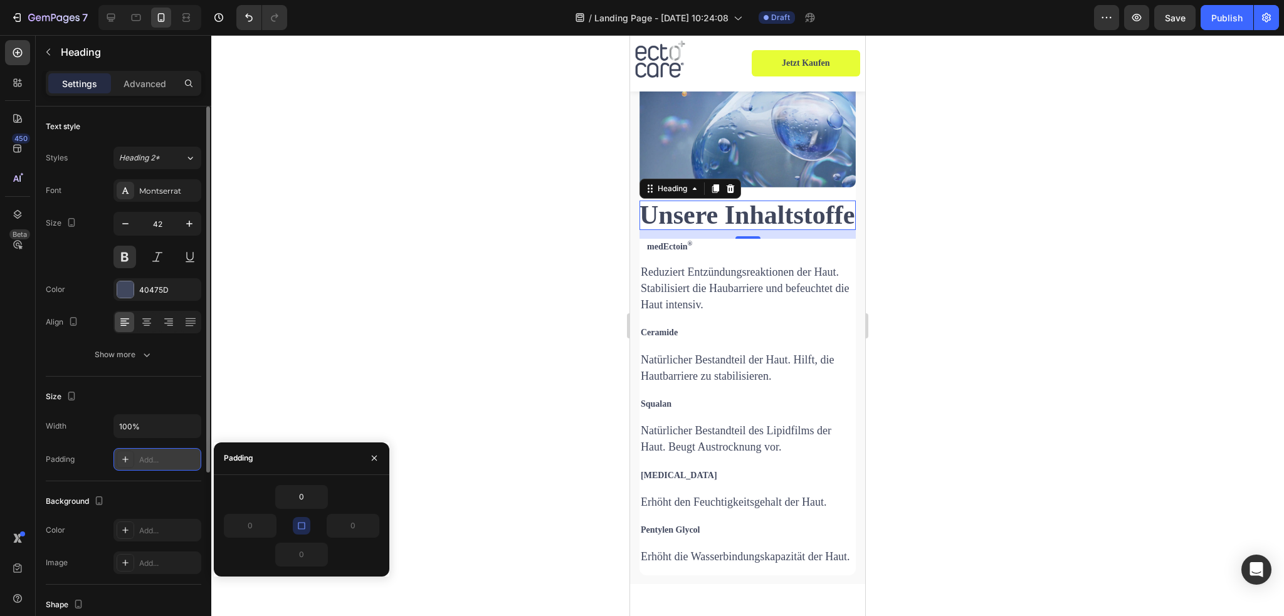
click at [305, 527] on icon "button" at bounding box center [302, 526] width 10 height 10
click at [267, 526] on icon "button" at bounding box center [270, 526] width 10 height 10
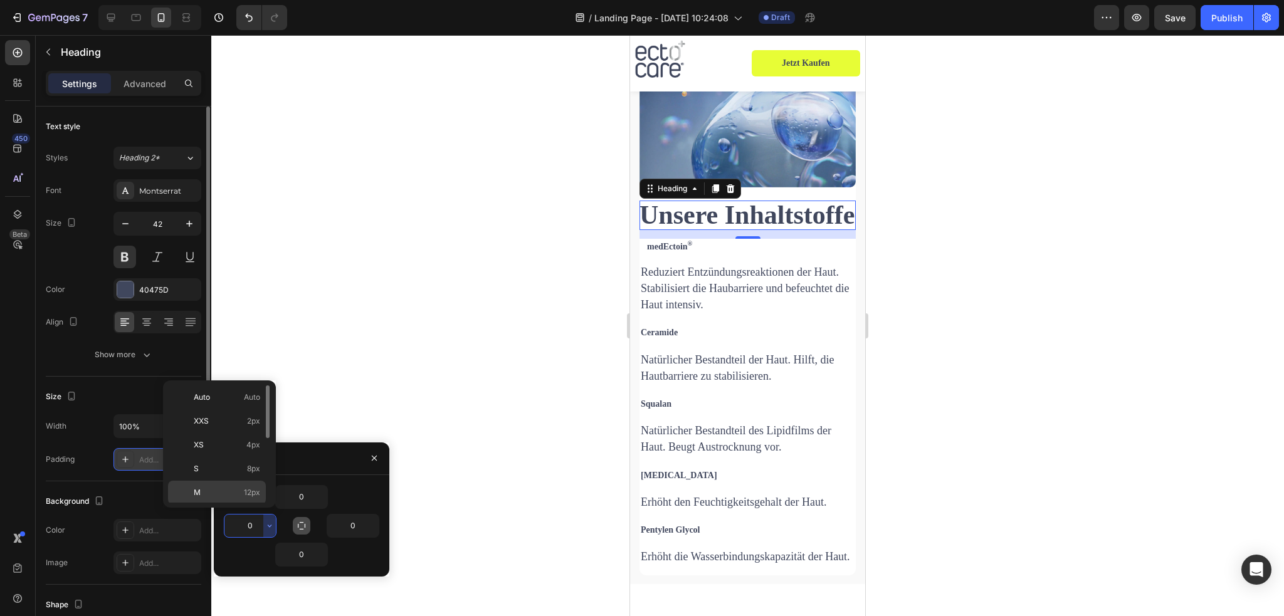
click at [233, 505] on div "M 12px" at bounding box center [217, 517] width 98 height 24
type input "12"
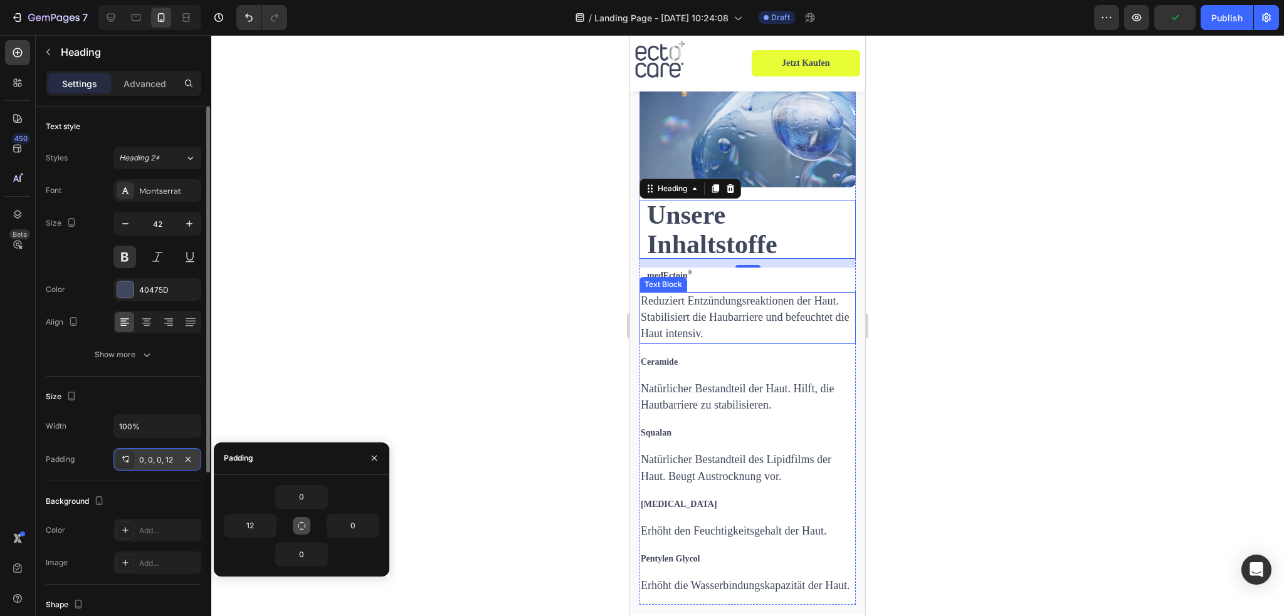
click at [667, 305] on span "Reduziert Entzündungsreaktionen der Haut. Stabilisiert die Haubarriere und befe…" at bounding box center [745, 317] width 208 height 45
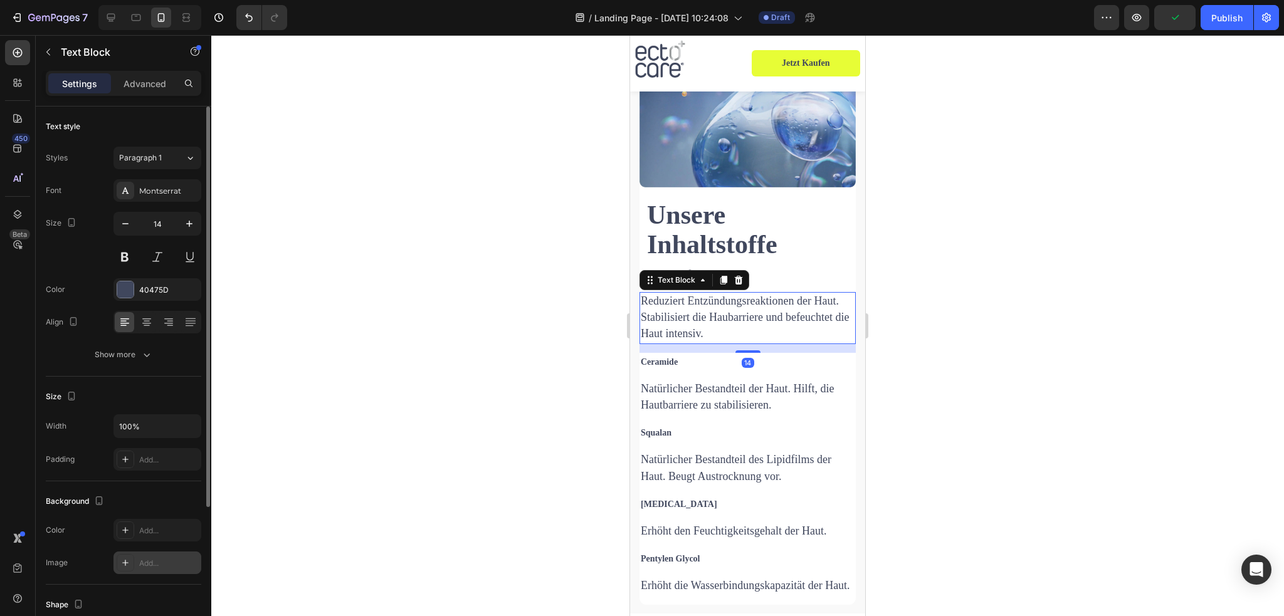
scroll to position [63, 0]
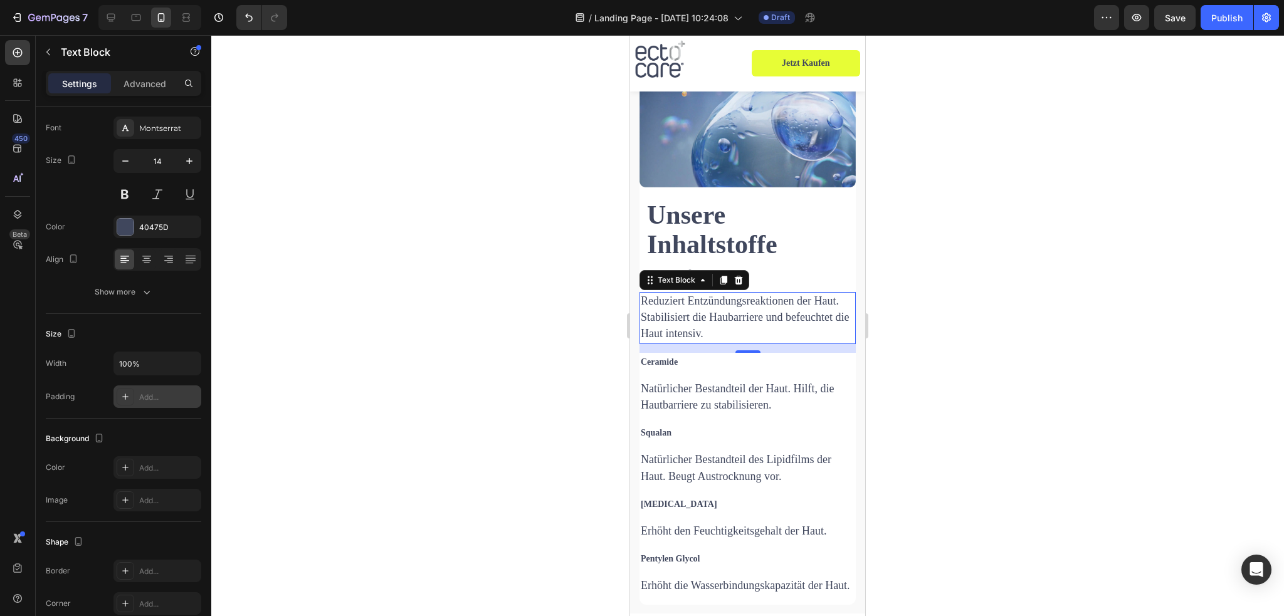
click at [166, 393] on div "Add..." at bounding box center [168, 397] width 59 height 11
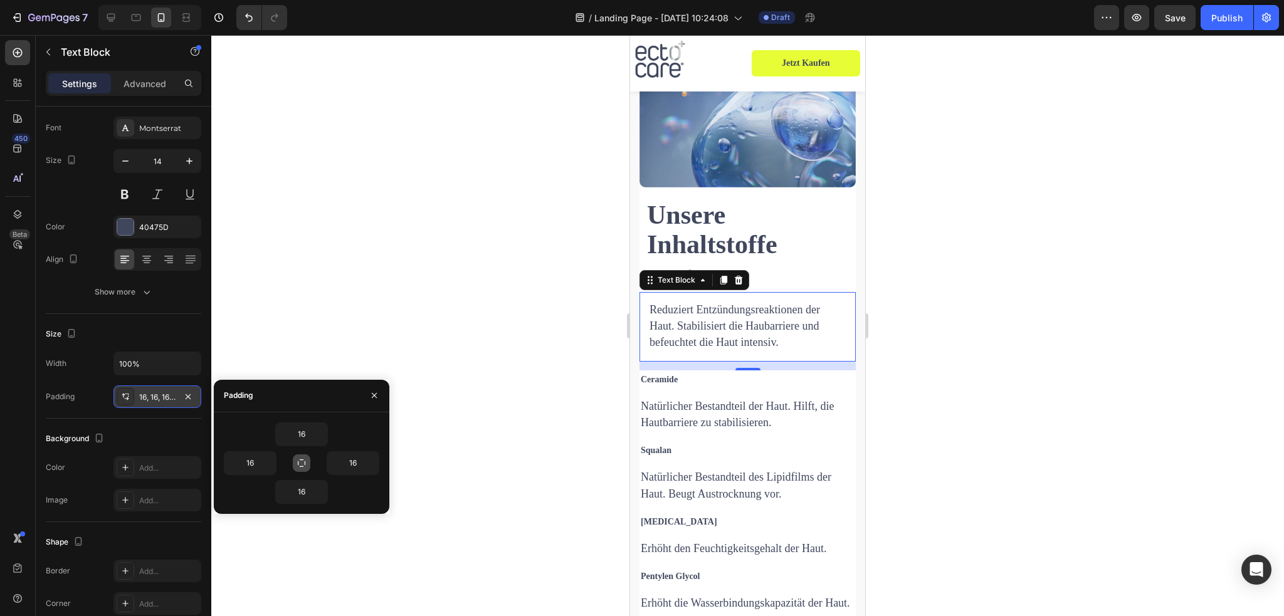
click at [305, 458] on icon "button" at bounding box center [302, 463] width 10 height 10
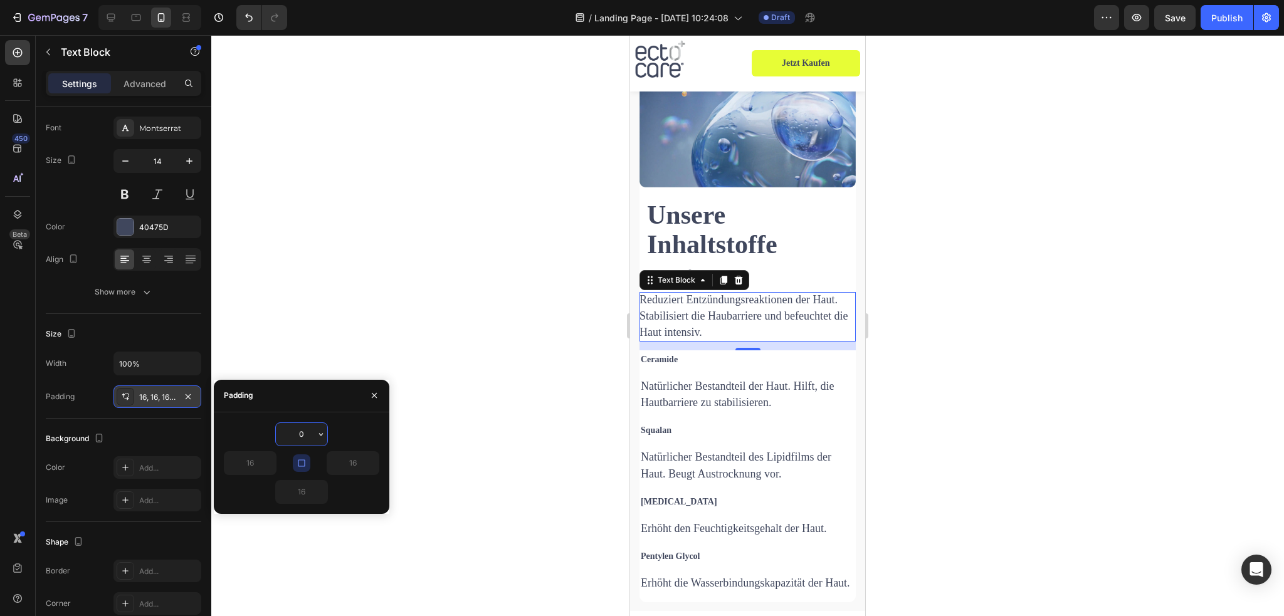
type input "0"
click at [317, 433] on icon "button" at bounding box center [321, 435] width 10 height 10
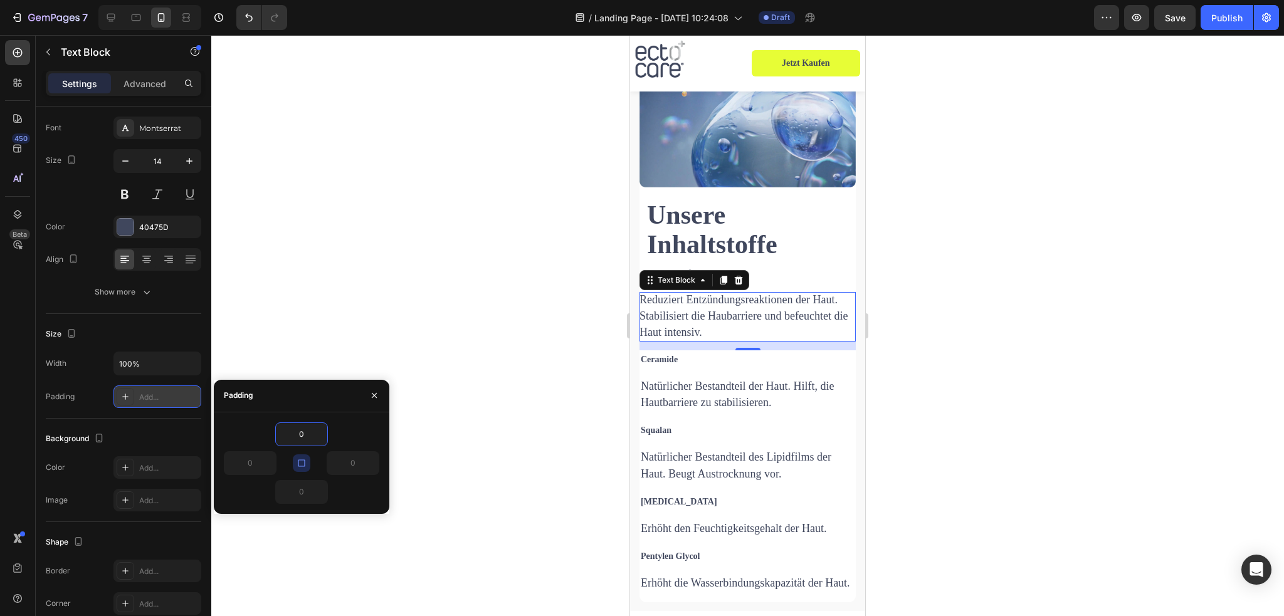
click at [301, 464] on icon "button" at bounding box center [302, 463] width 10 height 10
click at [257, 463] on input "0" at bounding box center [250, 463] width 51 height 23
click at [266, 463] on icon "button" at bounding box center [270, 463] width 10 height 10
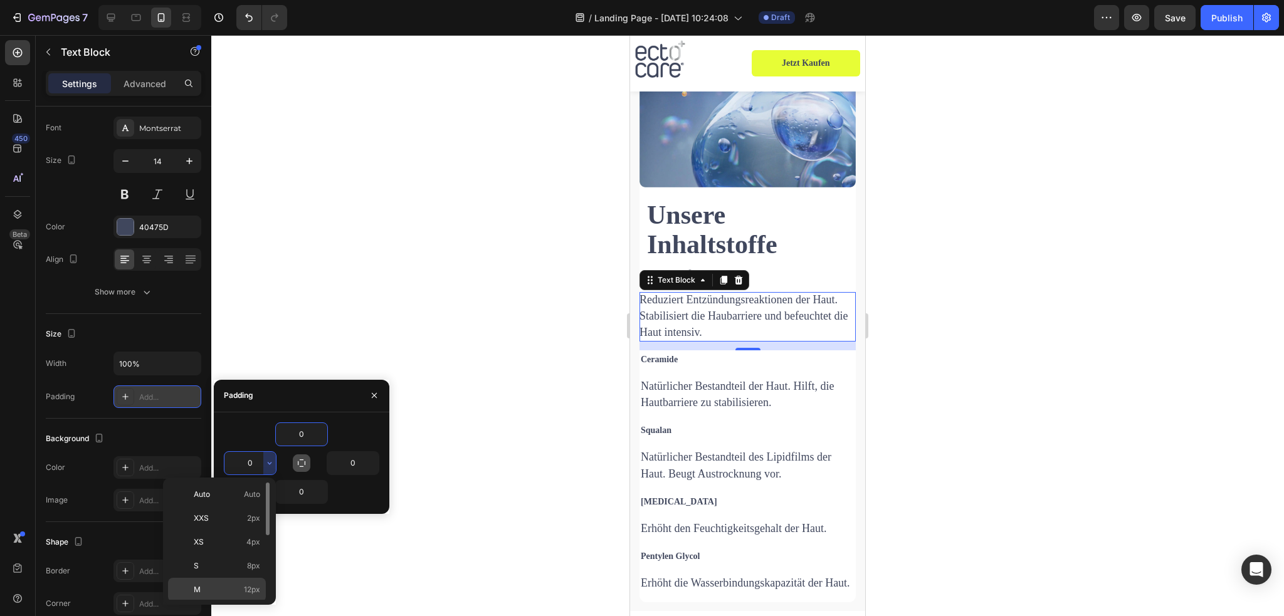
click at [231, 602] on div "M 12px" at bounding box center [217, 614] width 98 height 24
type input "12"
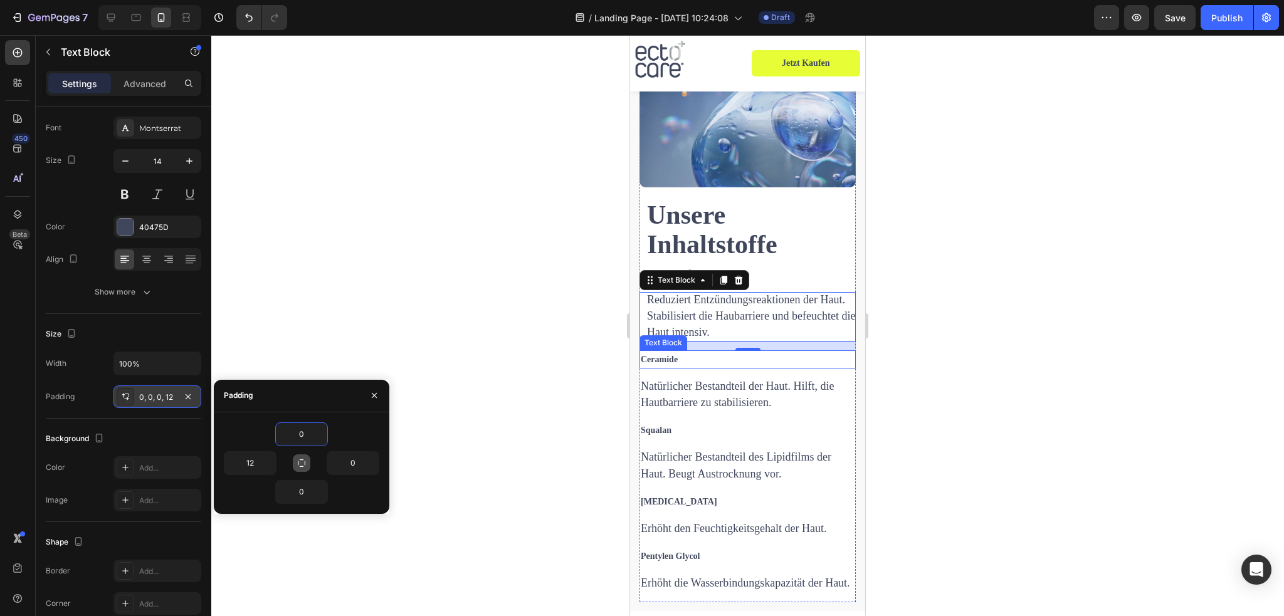
click at [660, 355] on strong "Ceramide" at bounding box center [659, 359] width 37 height 9
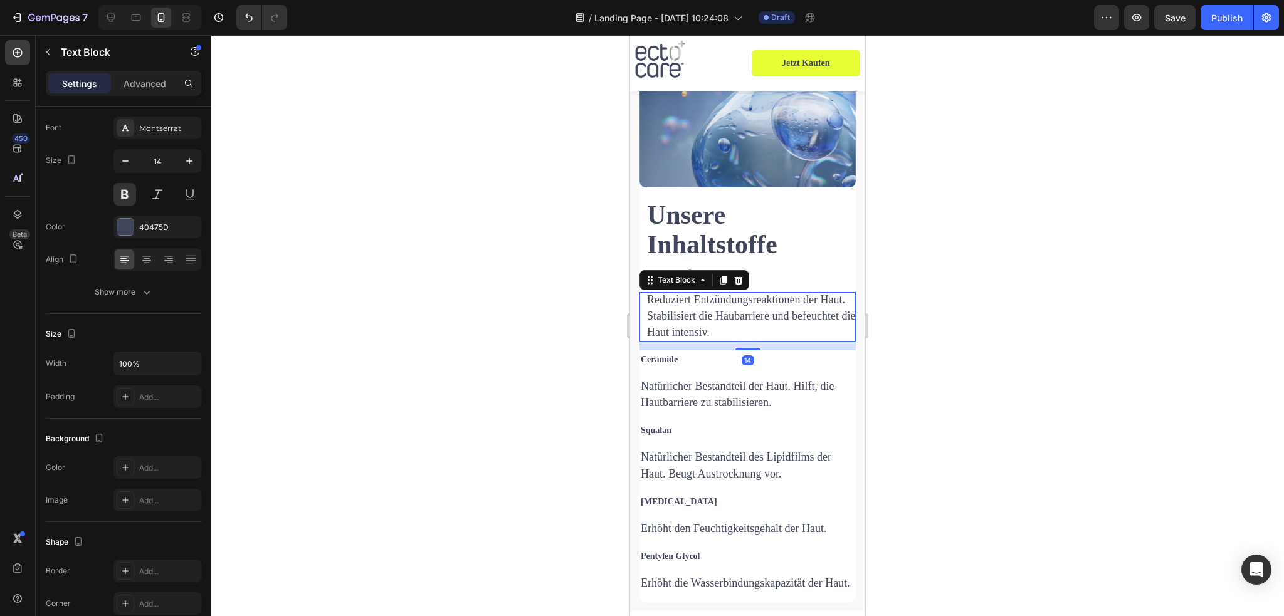
click at [775, 309] on span "Reduziert Entzündungsreaktionen der Haut. Stabilisiert die Haubarriere und befe…" at bounding box center [751, 315] width 208 height 45
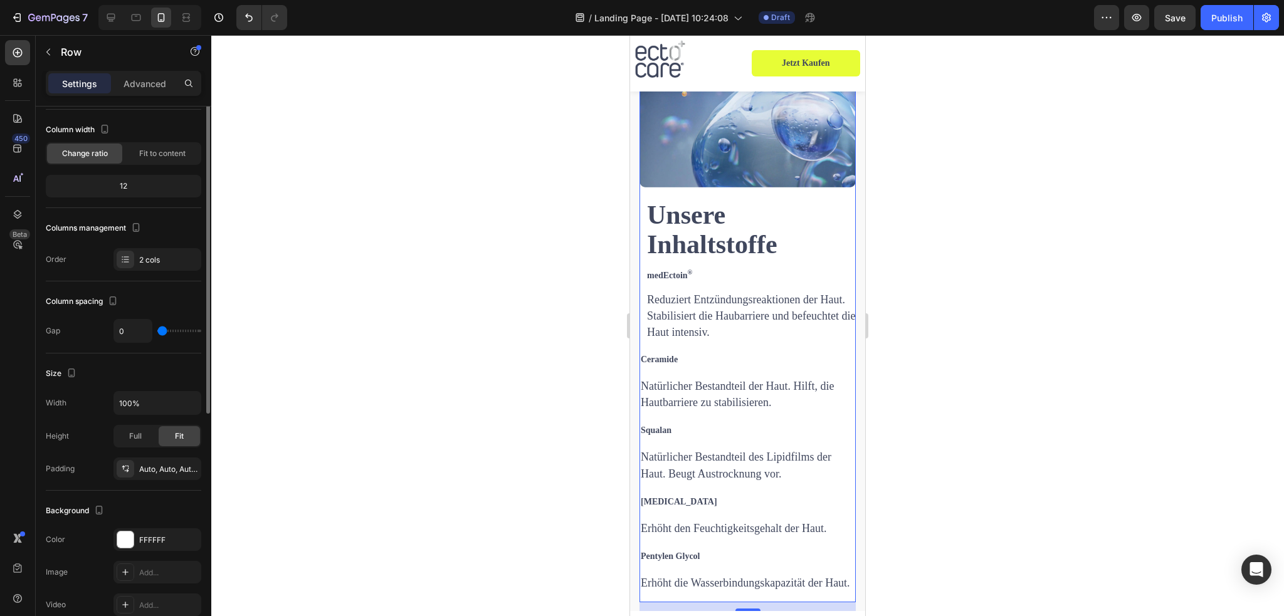
click at [811, 186] on div "Image" at bounding box center [748, 86] width 216 height 230
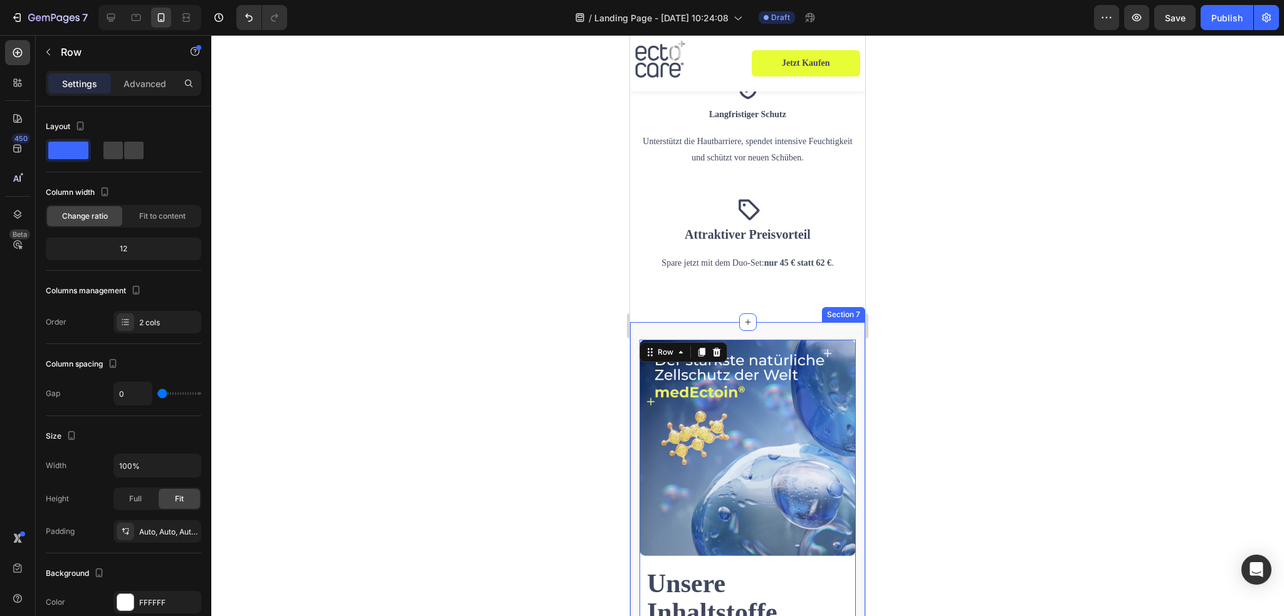
scroll to position [2112, 0]
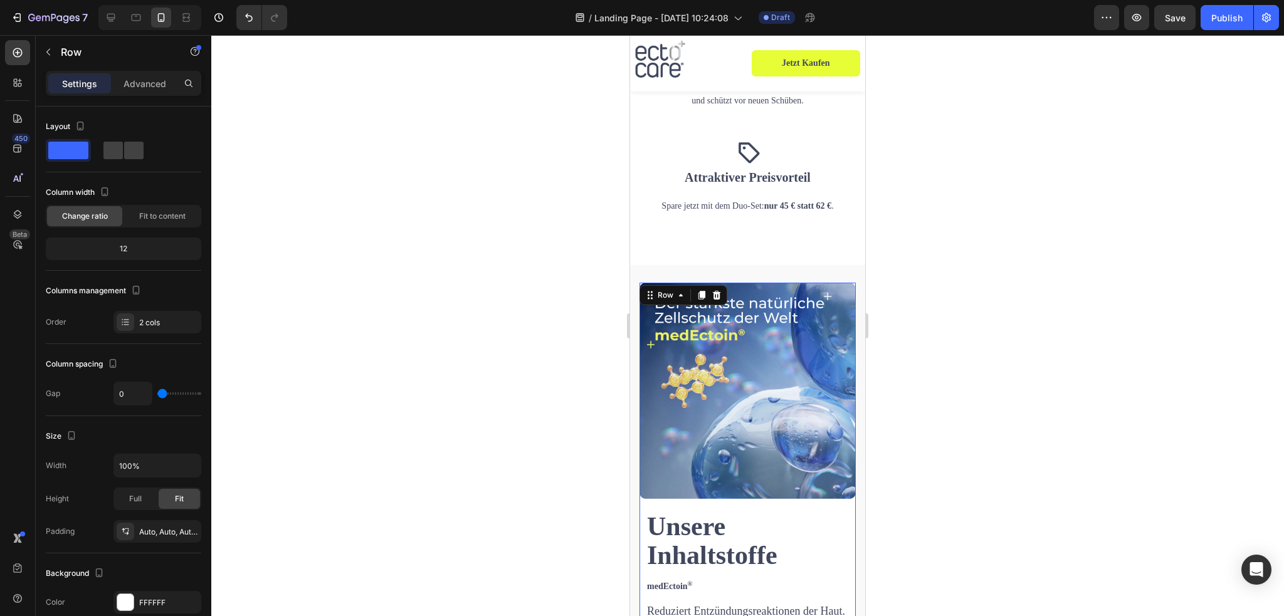
click at [1010, 371] on div at bounding box center [747, 325] width 1073 height 581
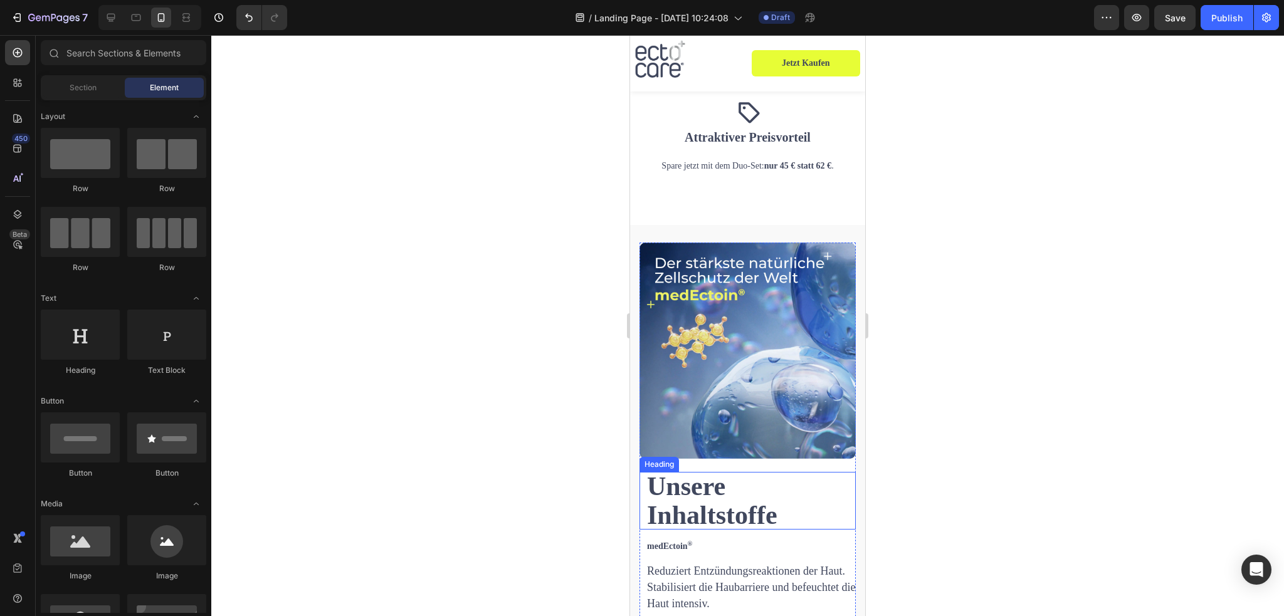
scroll to position [2174, 0]
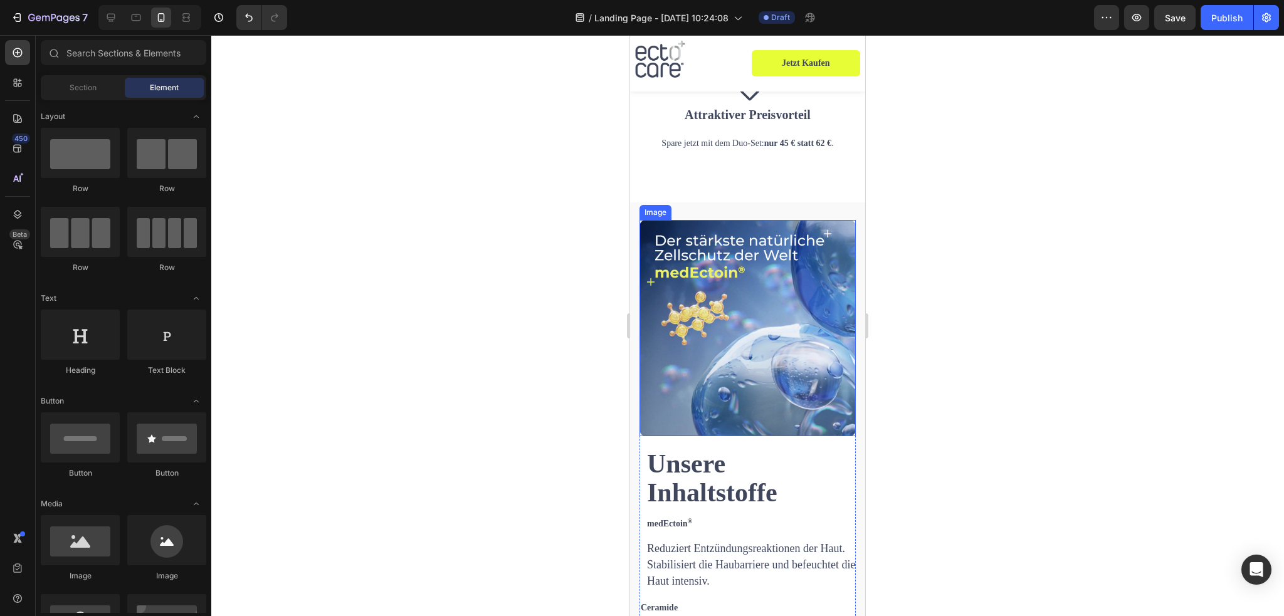
click at [845, 220] on img at bounding box center [748, 328] width 216 height 216
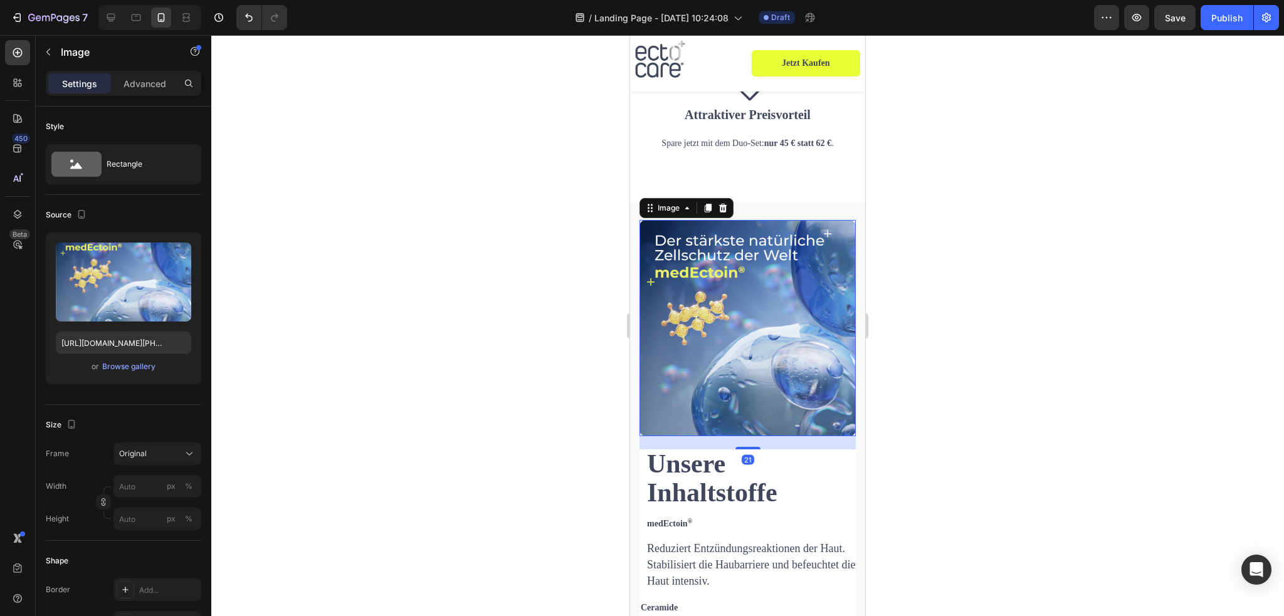
click at [966, 245] on div at bounding box center [747, 325] width 1073 height 581
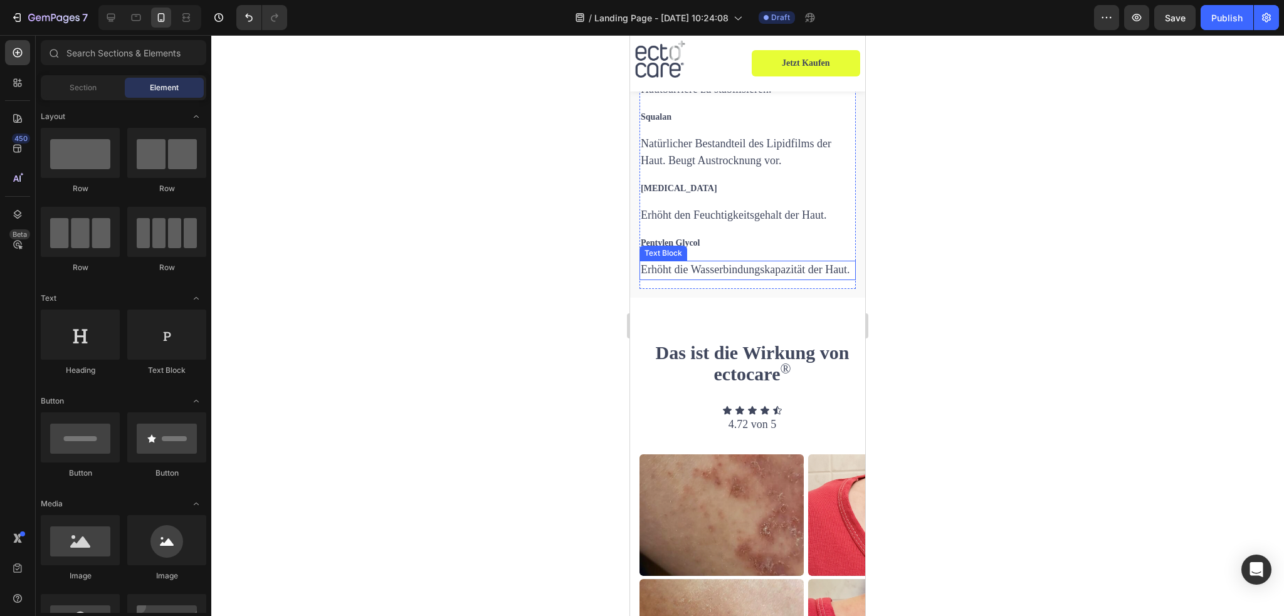
scroll to position [2488, 0]
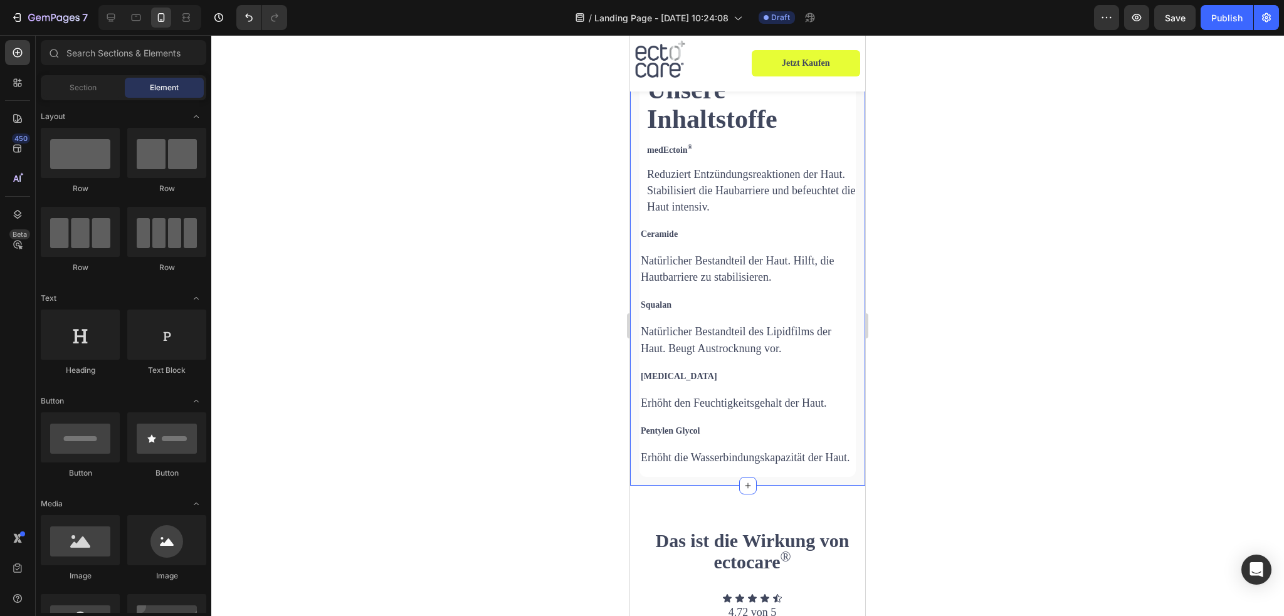
click at [851, 286] on div "Unsere Inhaltstoffe Heading medEctoin ® Text Block Reduziert Entzündungsreaktio…" at bounding box center [747, 156] width 235 height 657
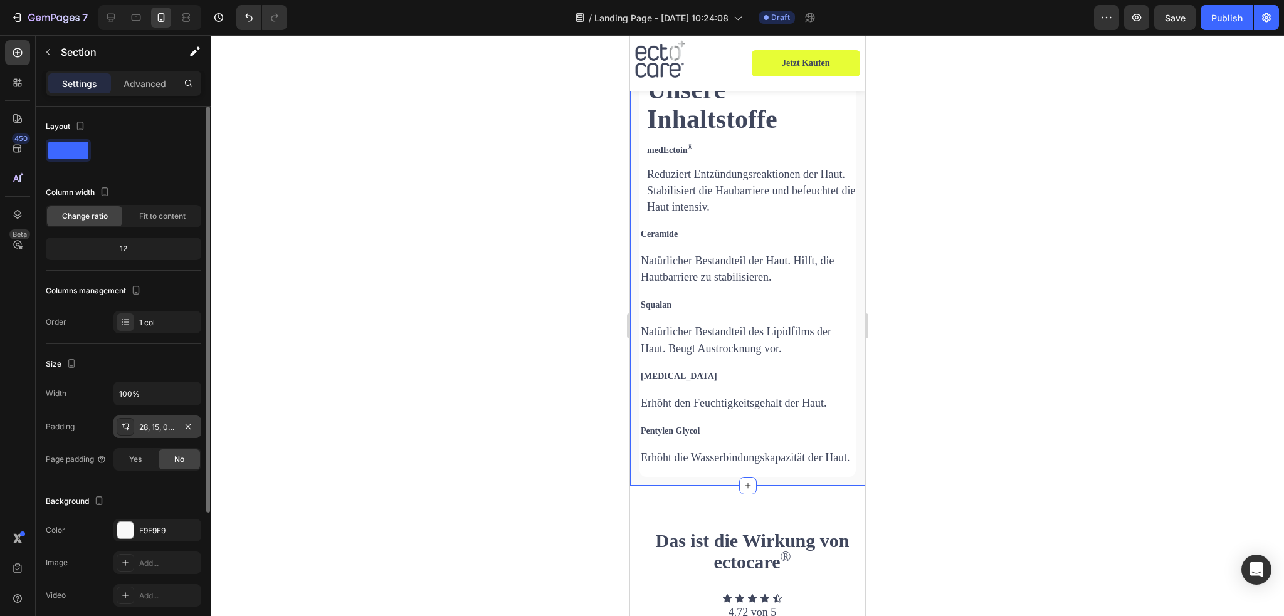
click at [148, 430] on div "28, 15, 0, 15" at bounding box center [157, 427] width 36 height 11
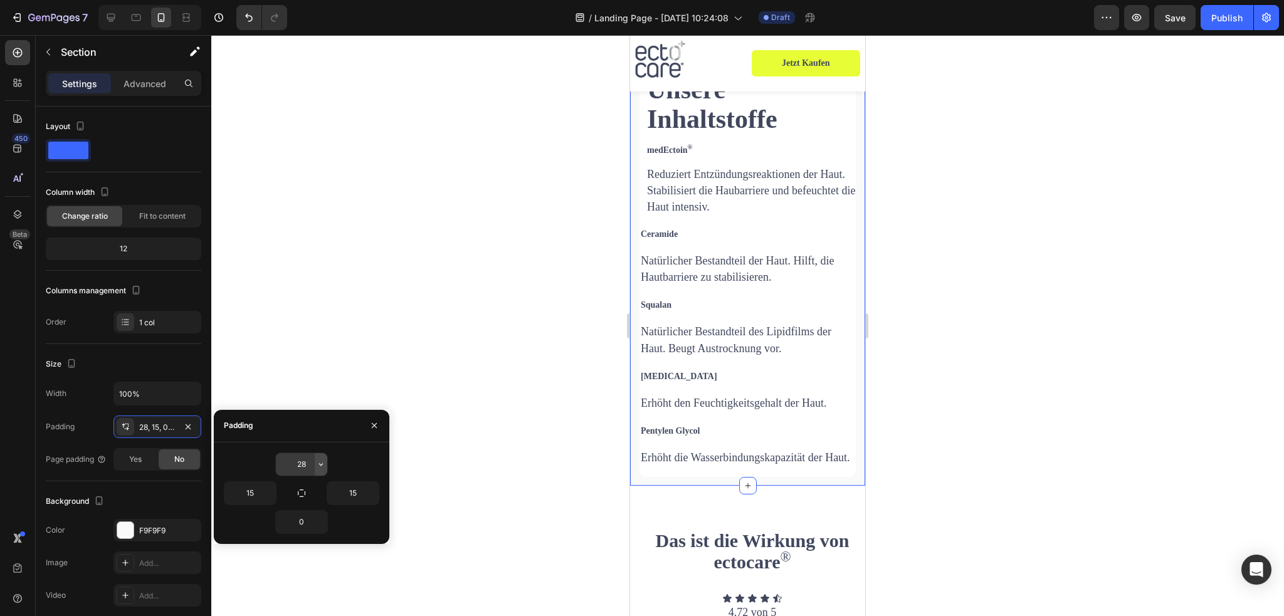
click at [319, 463] on icon "button" at bounding box center [321, 464] width 4 height 3
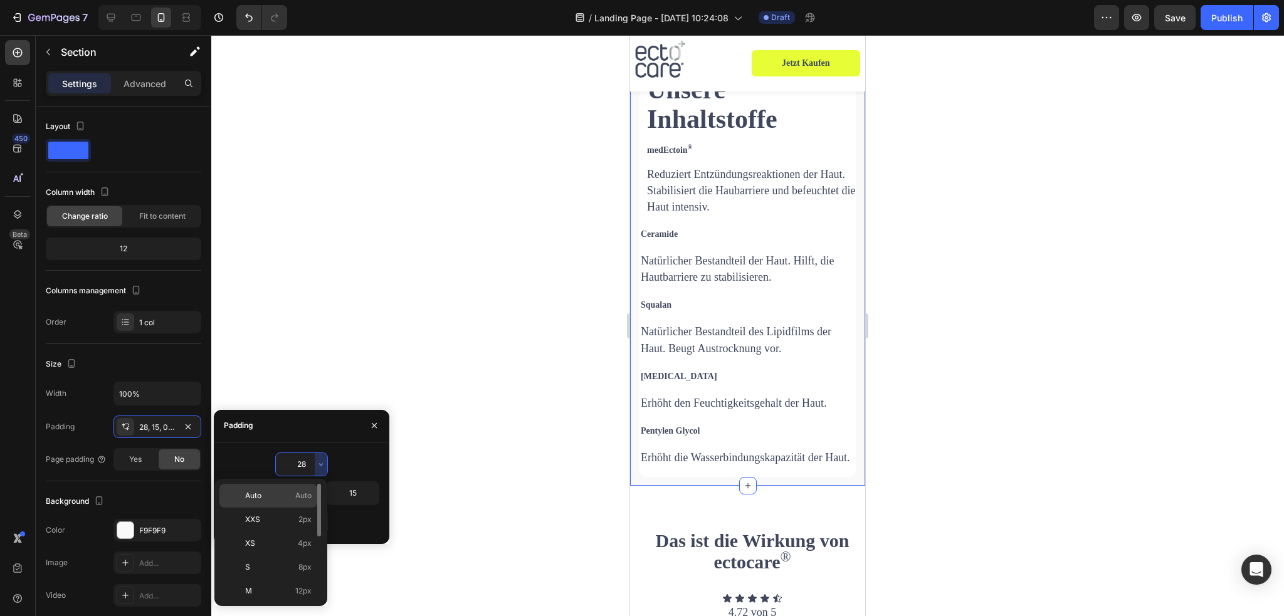
click at [288, 494] on p "Auto Auto" at bounding box center [278, 495] width 66 height 11
type input "Auto"
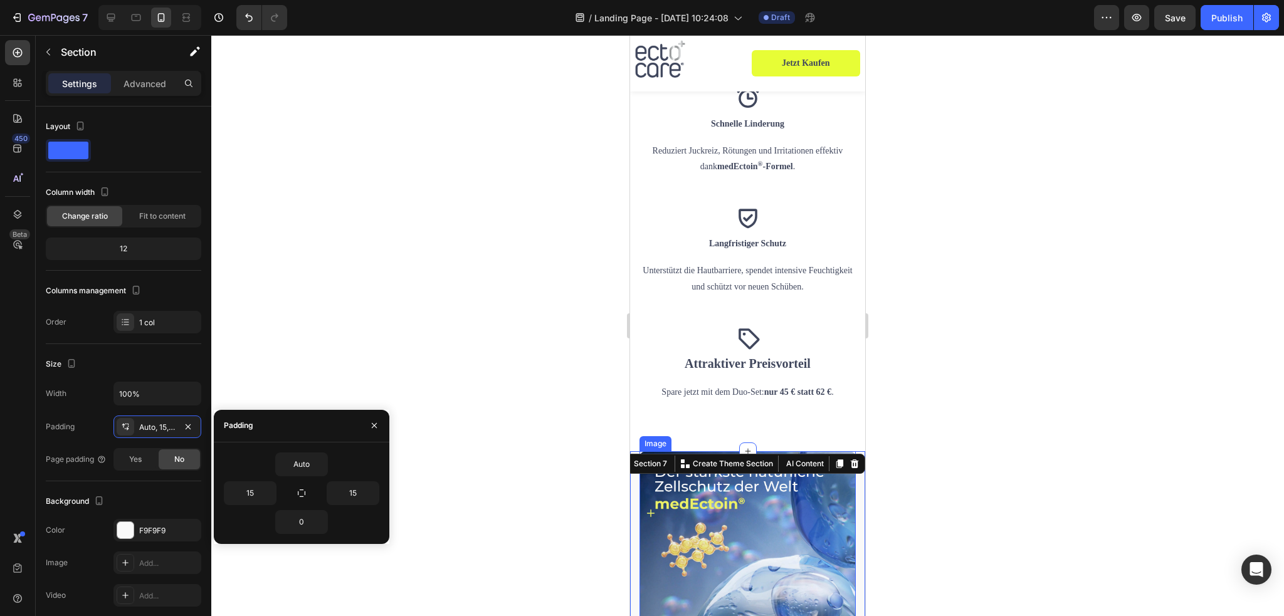
scroll to position [1923, 0]
click at [299, 493] on icon "button" at bounding box center [302, 494] width 8 height 8
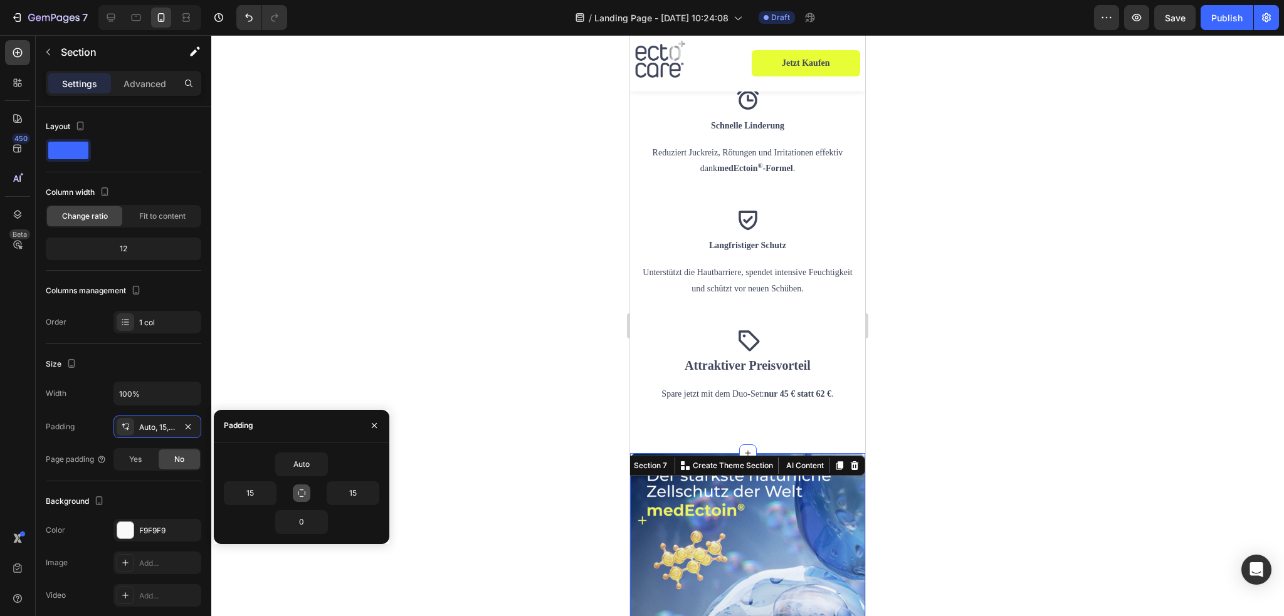
type input "Auto"
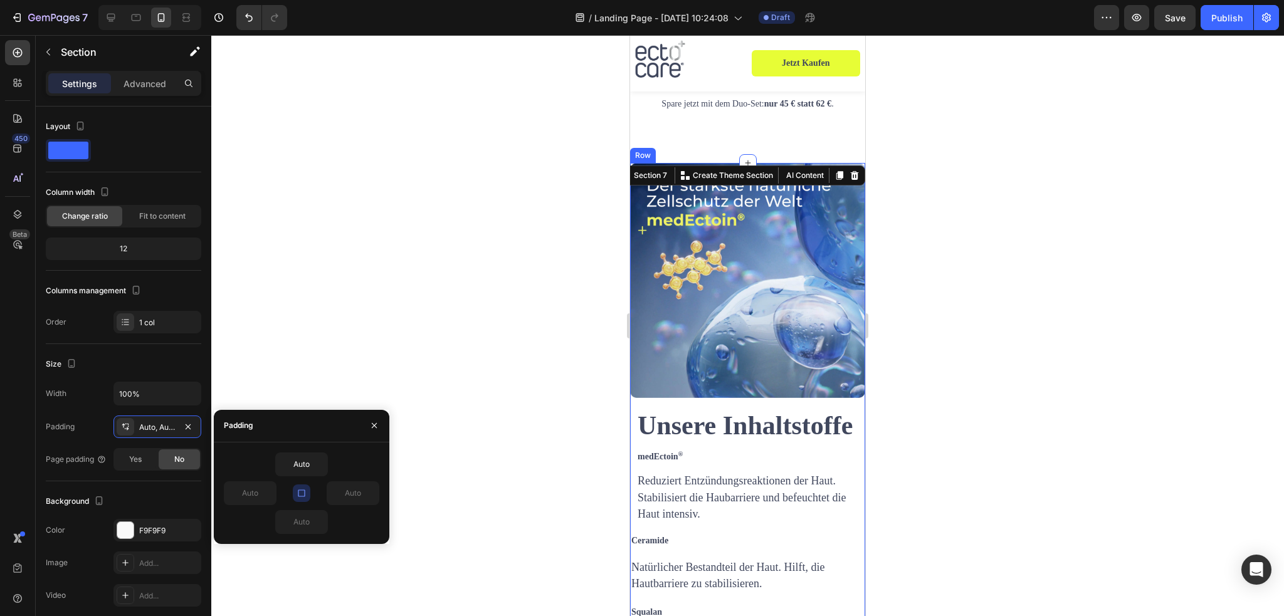
scroll to position [2237, 0]
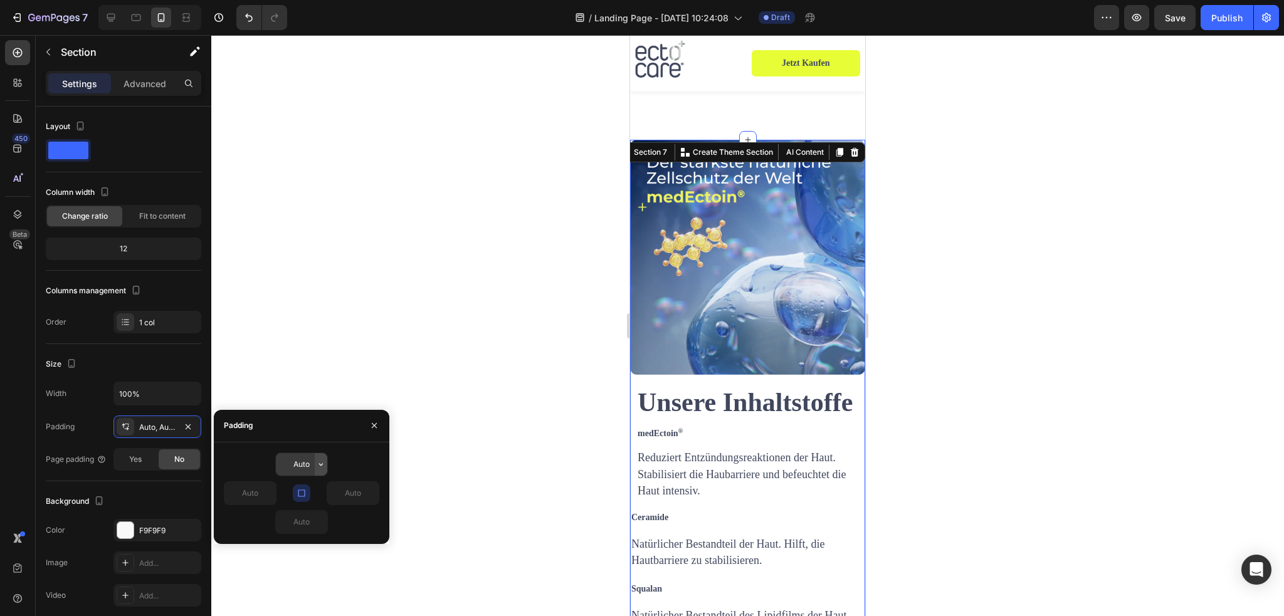
click at [325, 466] on icon "button" at bounding box center [321, 465] width 10 height 10
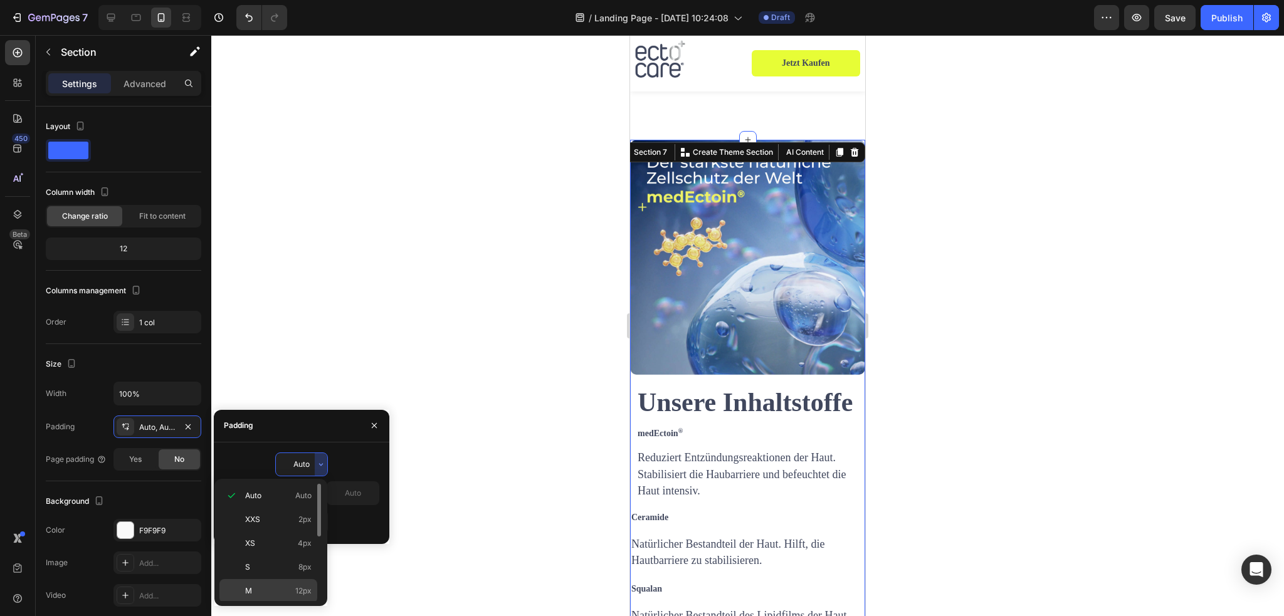
click at [256, 603] on div "M 12px" at bounding box center [268, 615] width 98 height 24
type input "12"
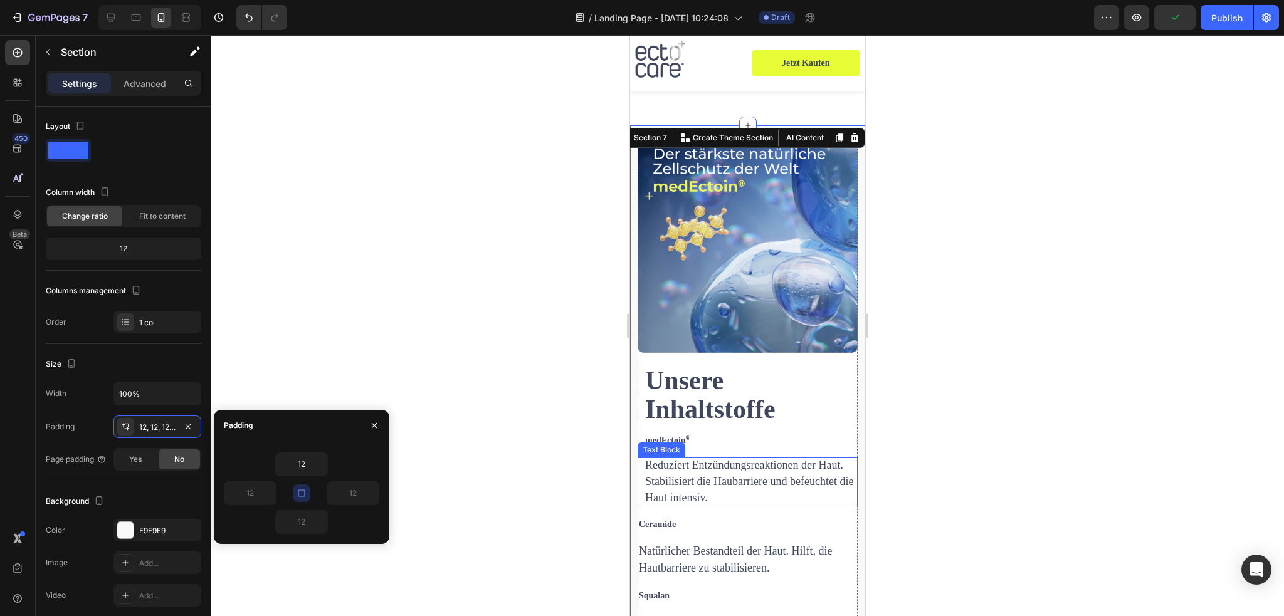
scroll to position [2362, 0]
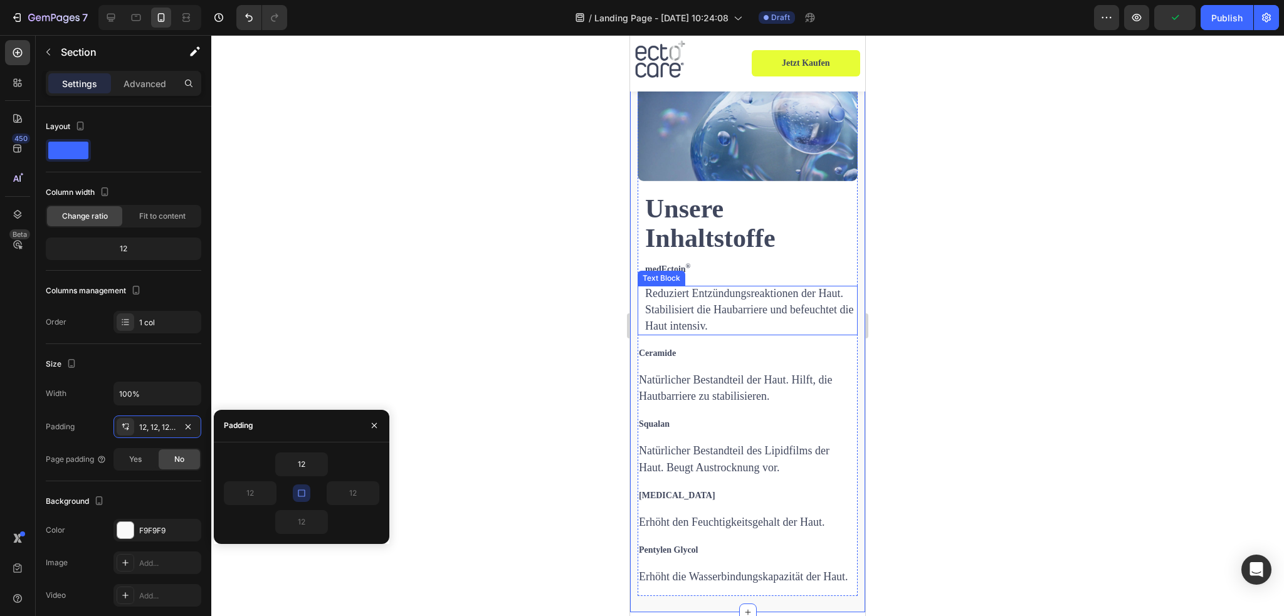
click at [794, 296] on span "Reduziert Entzündungsreaktionen der Haut. Stabilisiert die Haubarriere und befe…" at bounding box center [749, 309] width 208 height 45
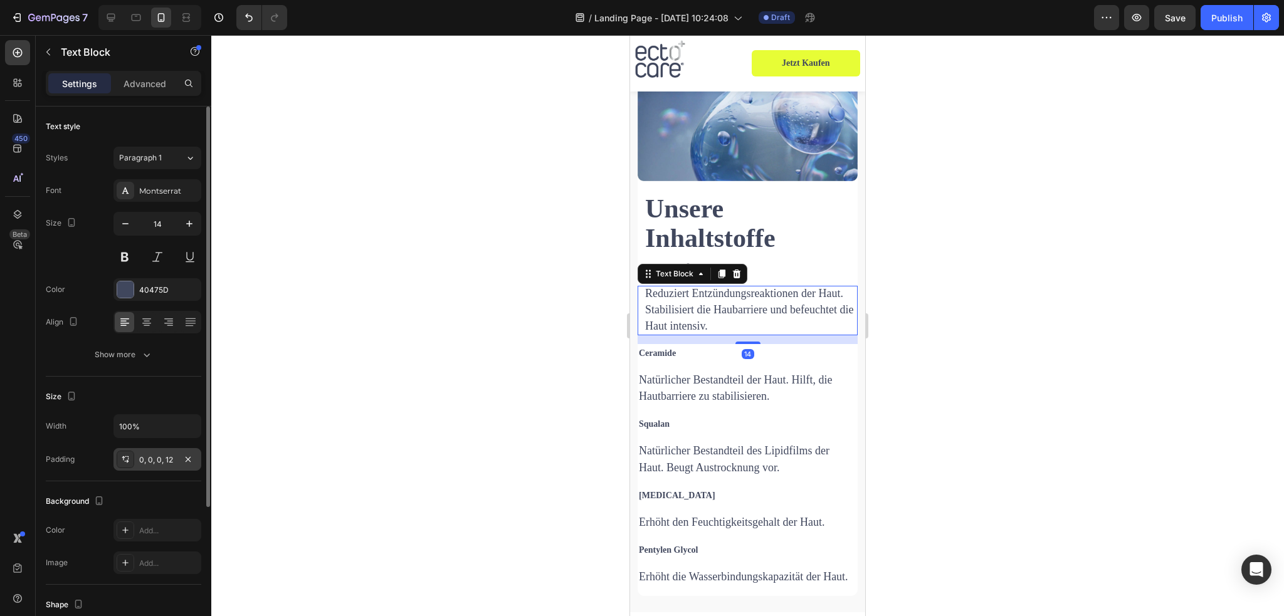
click at [154, 462] on div "0, 0, 0, 12" at bounding box center [157, 460] width 36 height 11
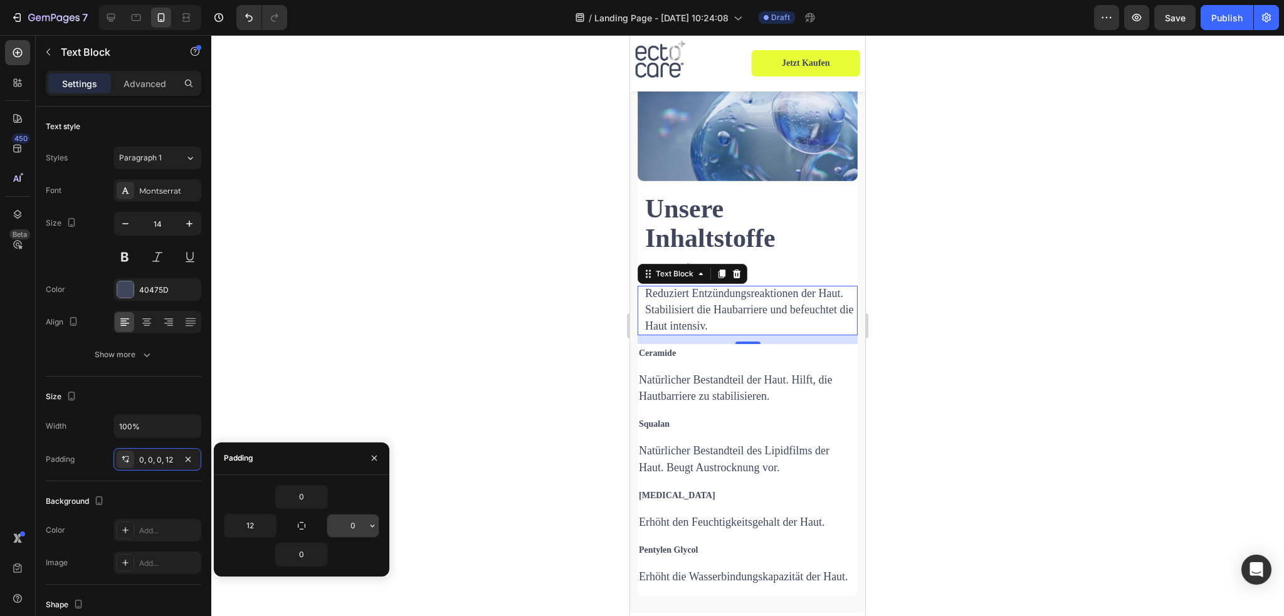
click at [354, 528] on input "0" at bounding box center [352, 526] width 51 height 23
type input "12"
click at [672, 349] on strong "Ceramide" at bounding box center [657, 353] width 37 height 9
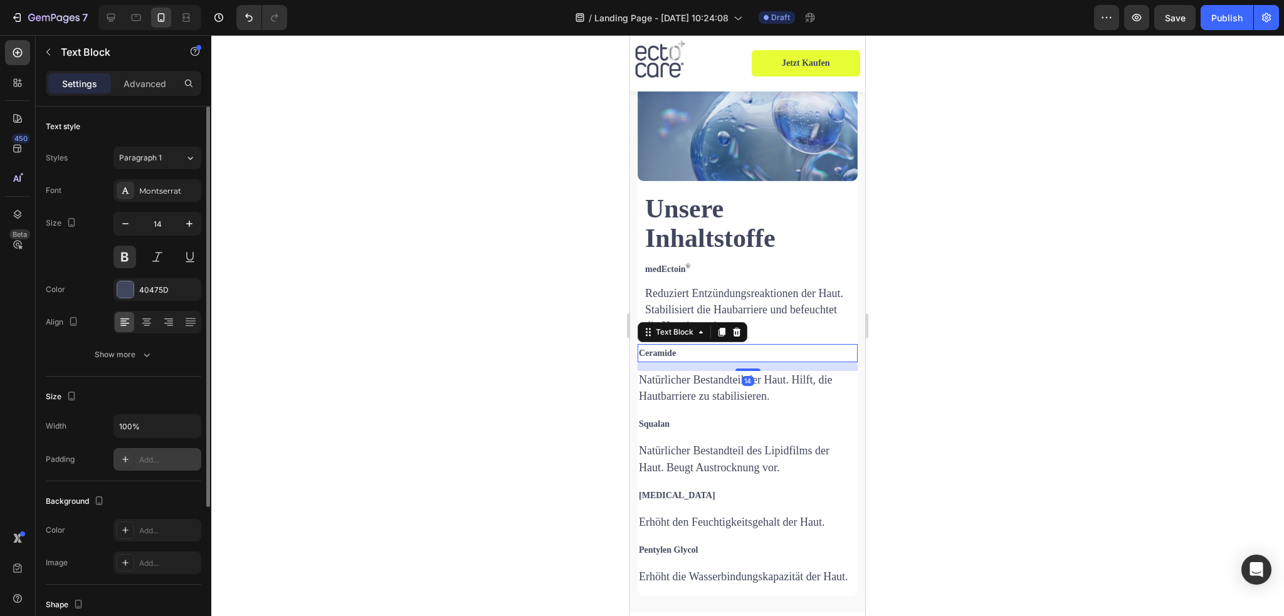
click at [158, 460] on div "Add..." at bounding box center [168, 460] width 59 height 11
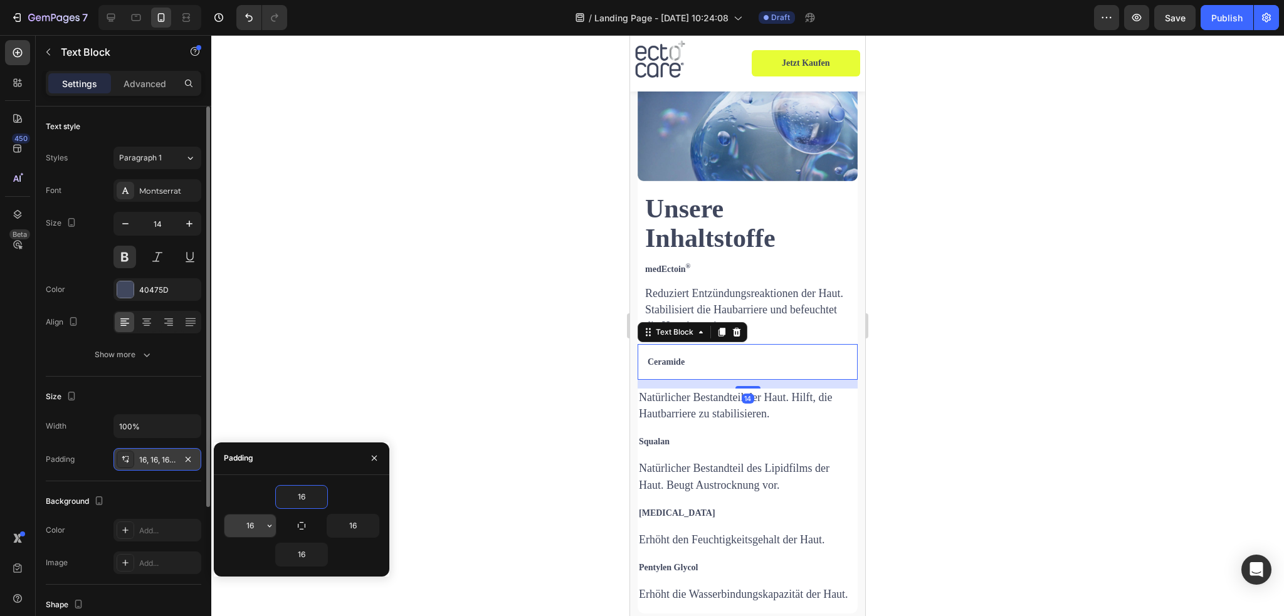
click at [251, 521] on input "16" at bounding box center [250, 526] width 51 height 23
type input "12"
click at [354, 524] on input "16" at bounding box center [352, 526] width 51 height 23
type input "12"
click at [304, 495] on input "16" at bounding box center [301, 497] width 51 height 23
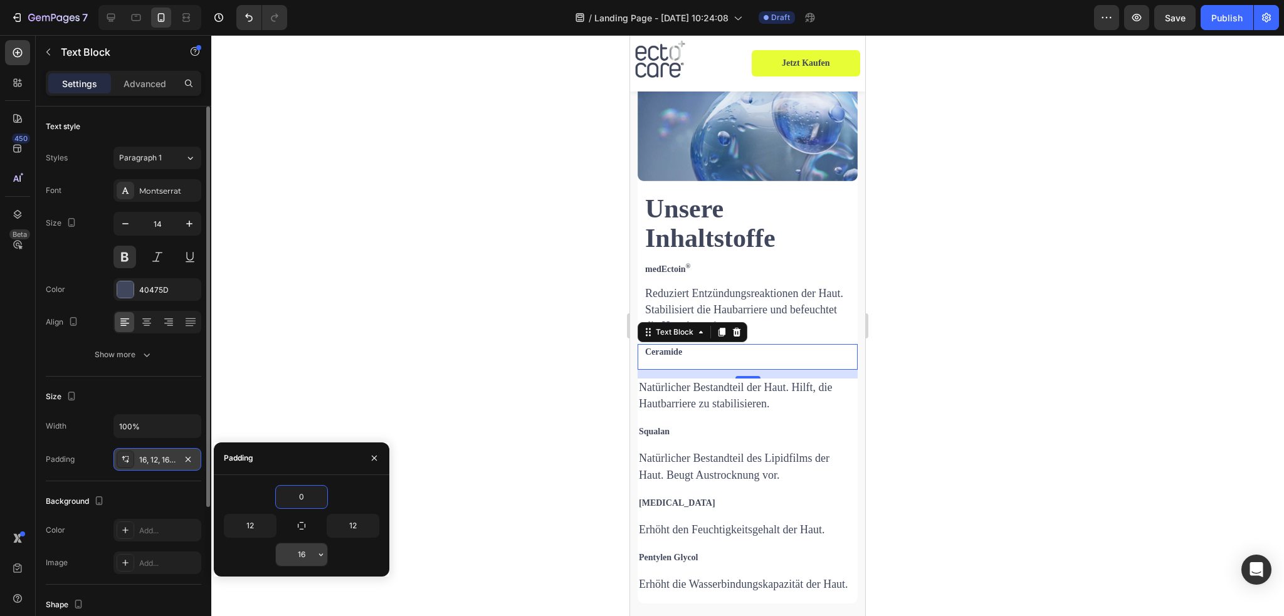
type input "0"
click at [306, 551] on input "16" at bounding box center [301, 555] width 51 height 23
type input "0"
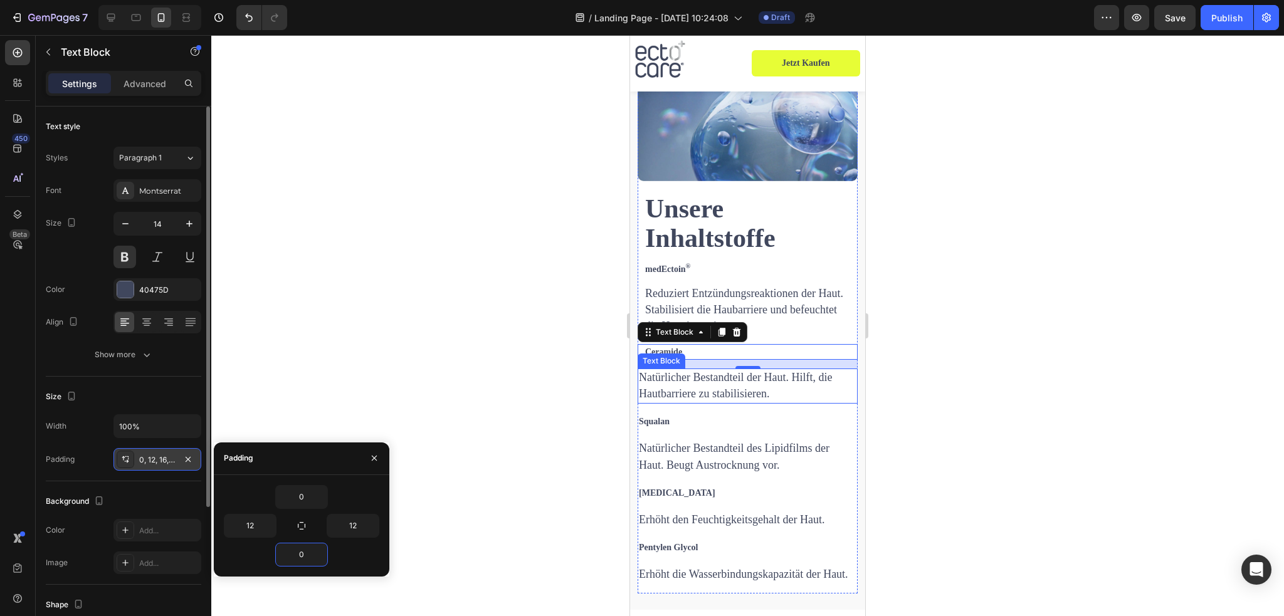
click at [674, 372] on span "Natürlicher Bestandteil der Haut. Hilft, die Hautbarriere zu stabilisieren." at bounding box center [735, 385] width 193 height 29
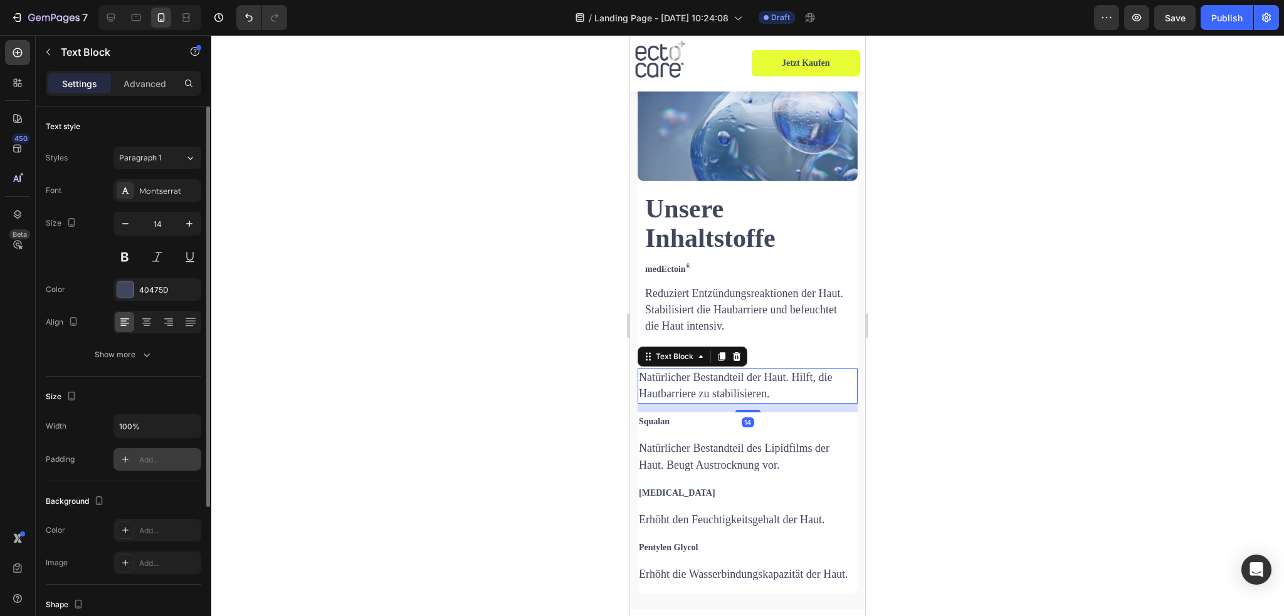
click at [159, 465] on div "Add..." at bounding box center [158, 459] width 88 height 23
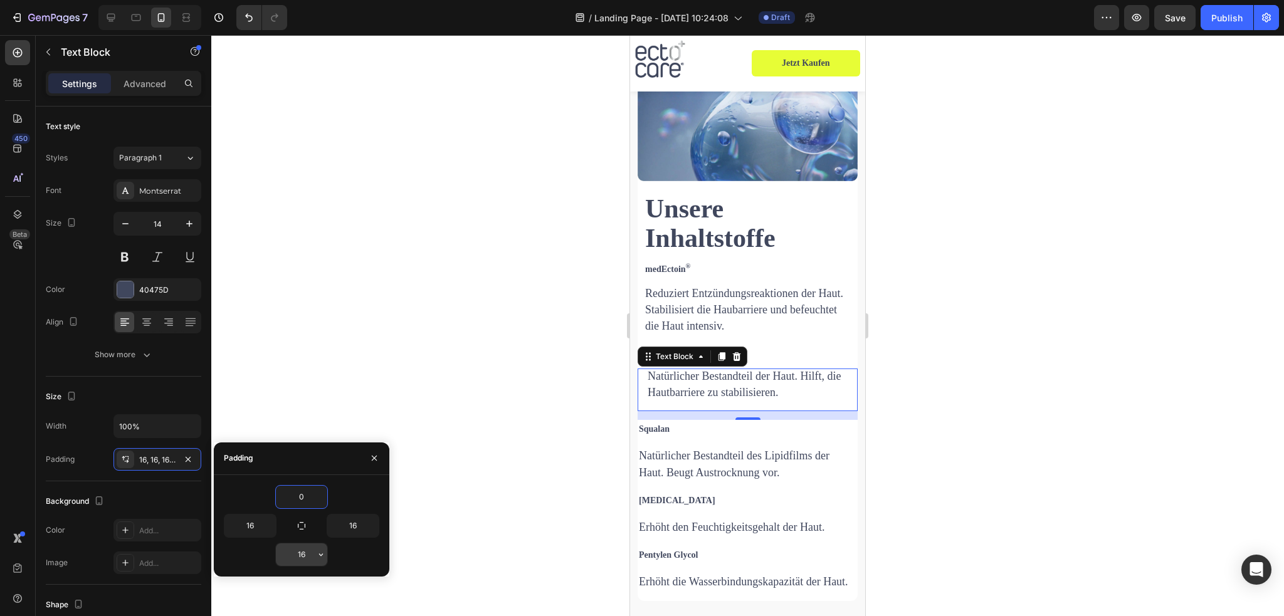
type input "0"
click at [306, 559] on input "16" at bounding box center [301, 555] width 51 height 23
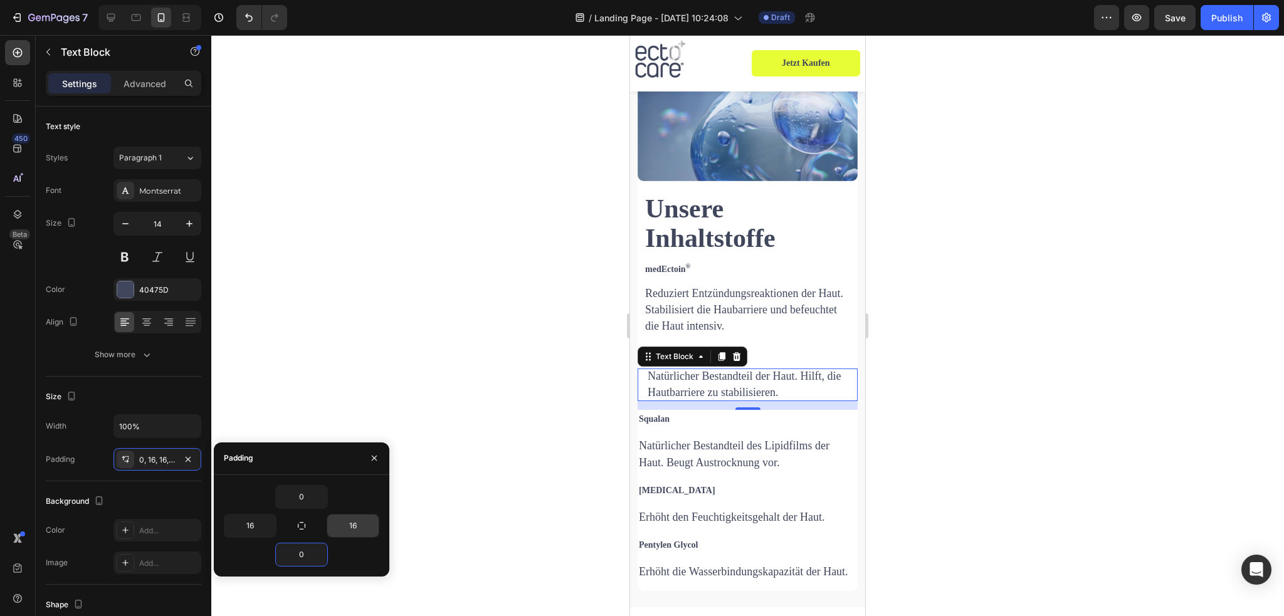
type input "0"
click at [356, 529] on input "16" at bounding box center [352, 526] width 51 height 23
type input "12"
click at [246, 526] on input "16" at bounding box center [250, 526] width 51 height 23
type input "12"
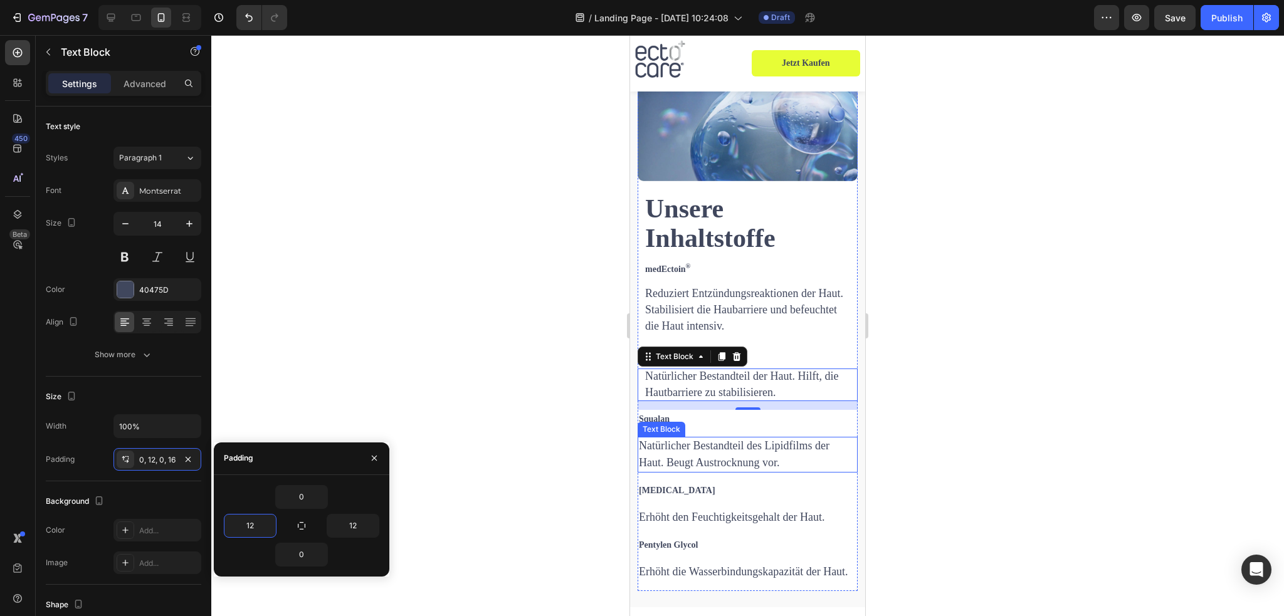
click at [660, 422] on div "Text Block" at bounding box center [662, 429] width 48 height 15
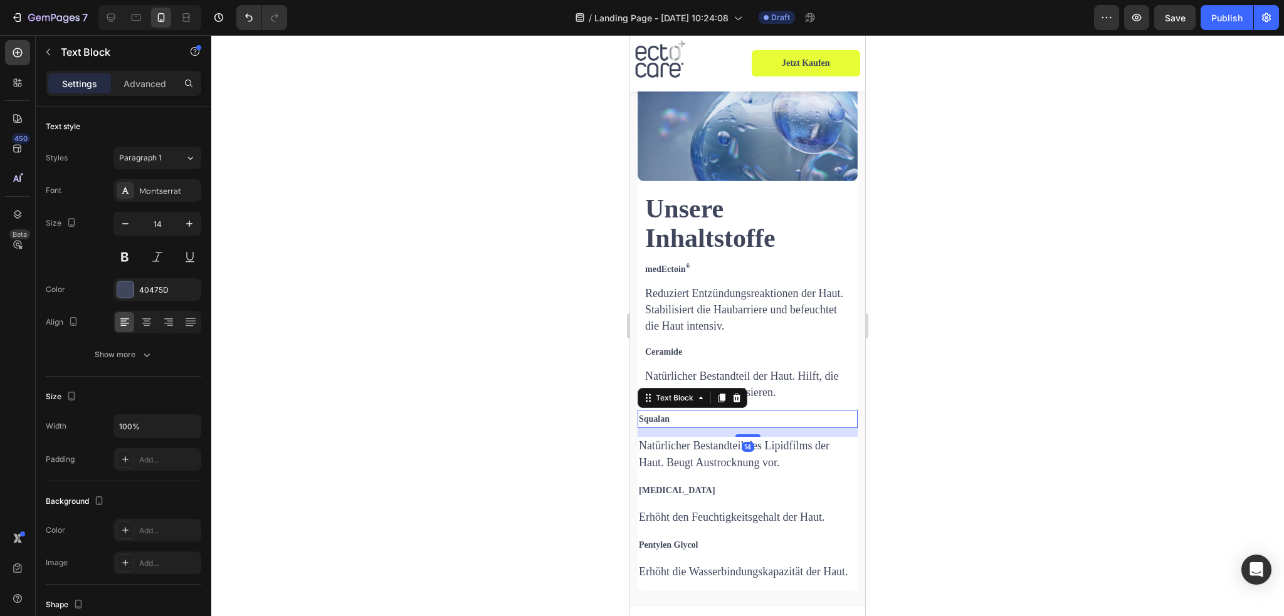
click at [790, 411] on p "Squalan" at bounding box center [748, 419] width 218 height 16
click at [150, 460] on div "Add..." at bounding box center [168, 460] width 59 height 11
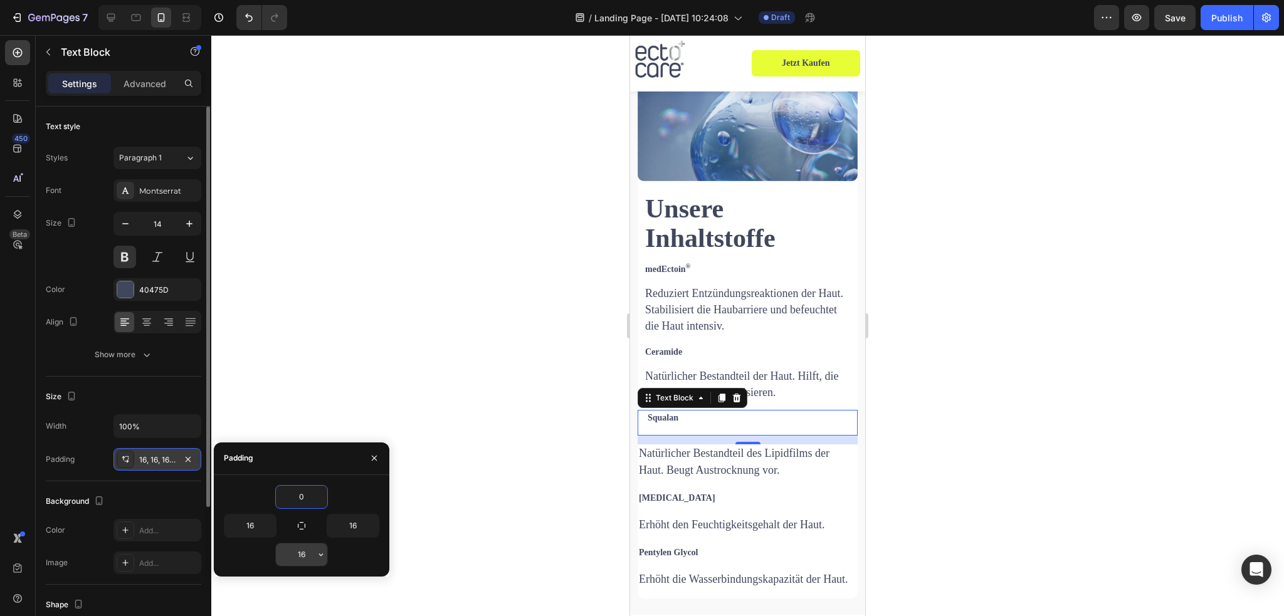
type input "0"
click at [300, 555] on input "16" at bounding box center [301, 555] width 51 height 23
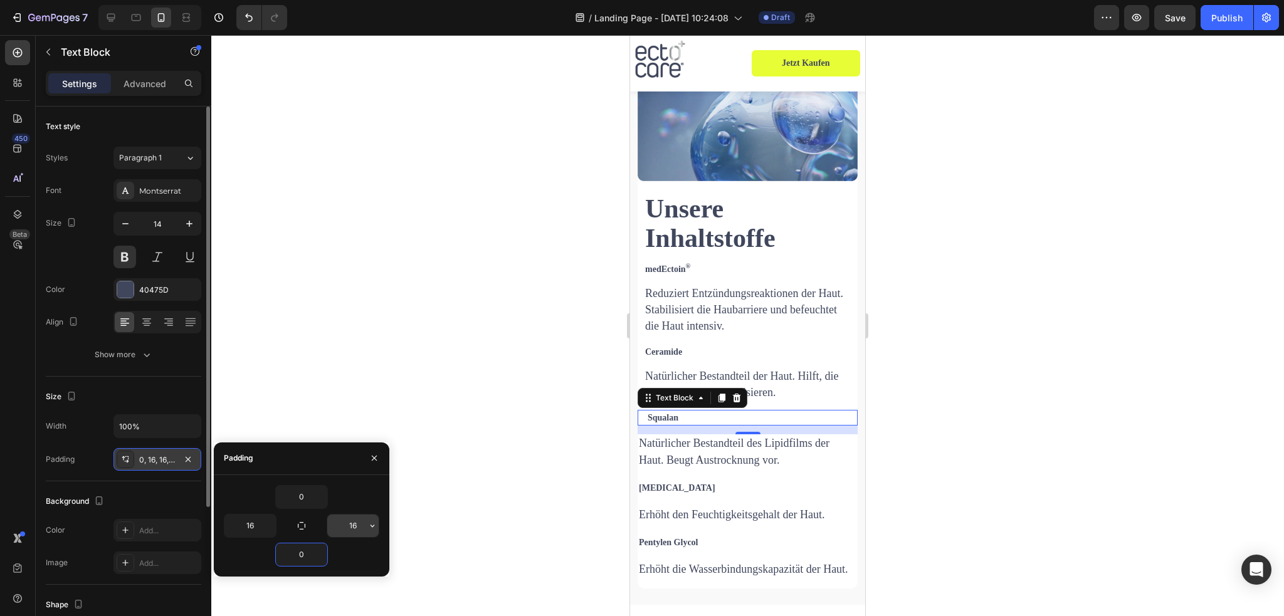
type input "0"
click at [346, 521] on input "16" at bounding box center [352, 526] width 51 height 23
type input "12"
click at [251, 526] on input "16" at bounding box center [250, 526] width 51 height 23
type input "12"
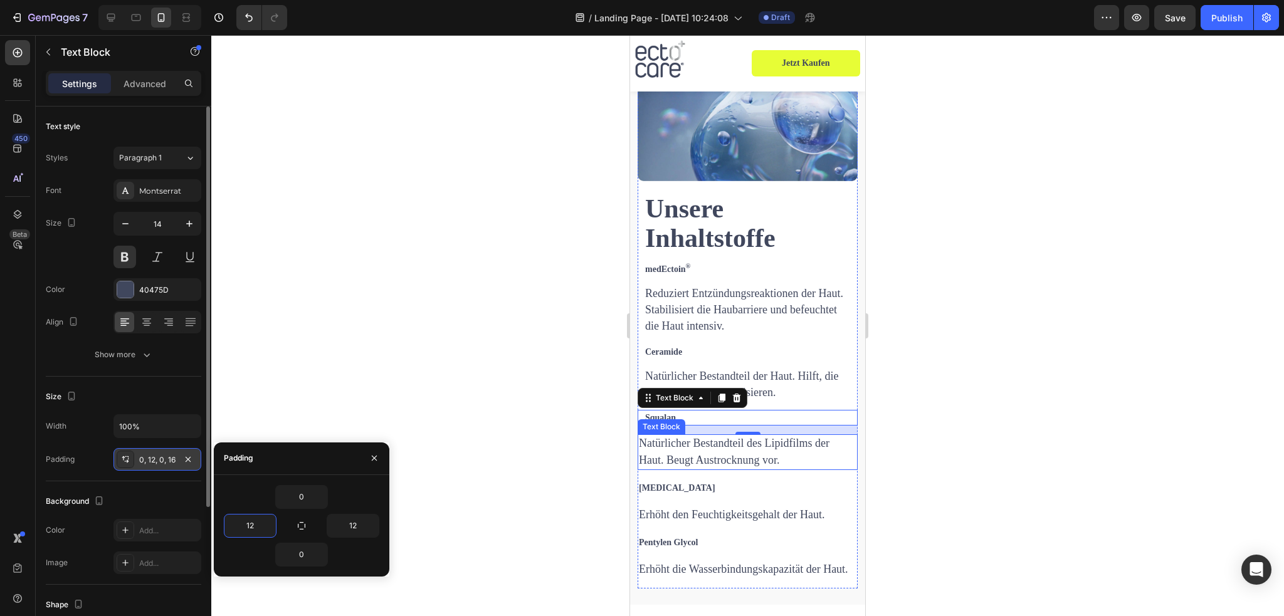
click at [704, 442] on span "Natürlicher Bestandteil des Lipidfilms der Haut. Beugt Austrocknung vor." at bounding box center [734, 451] width 191 height 29
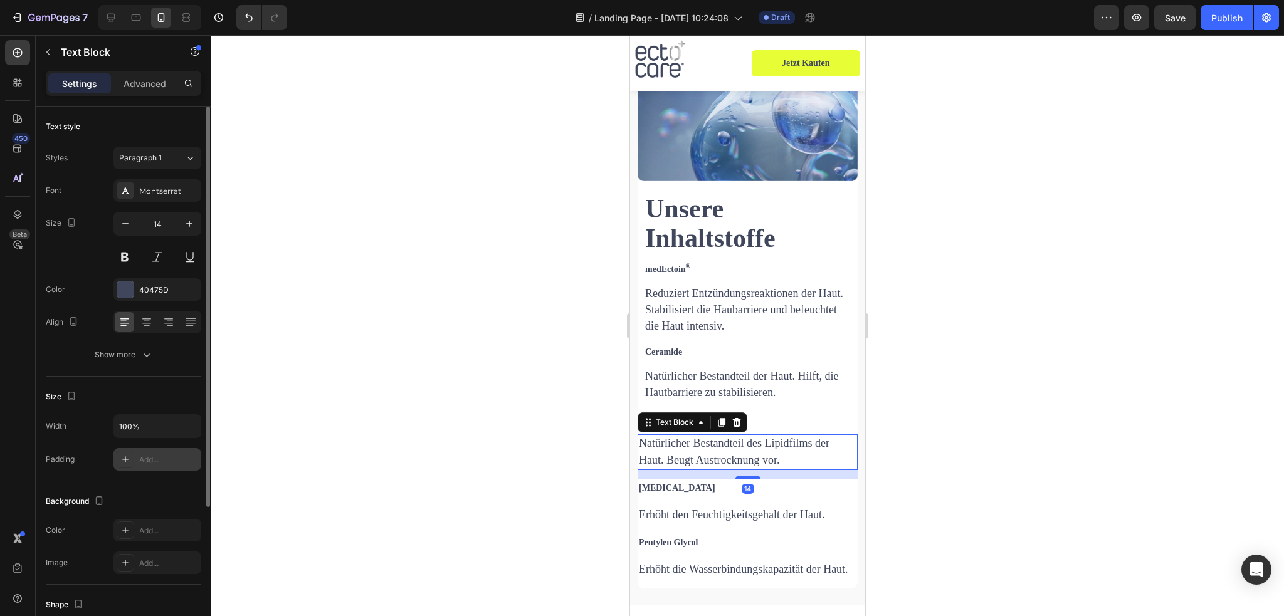
click at [148, 458] on div "Add..." at bounding box center [168, 460] width 59 height 11
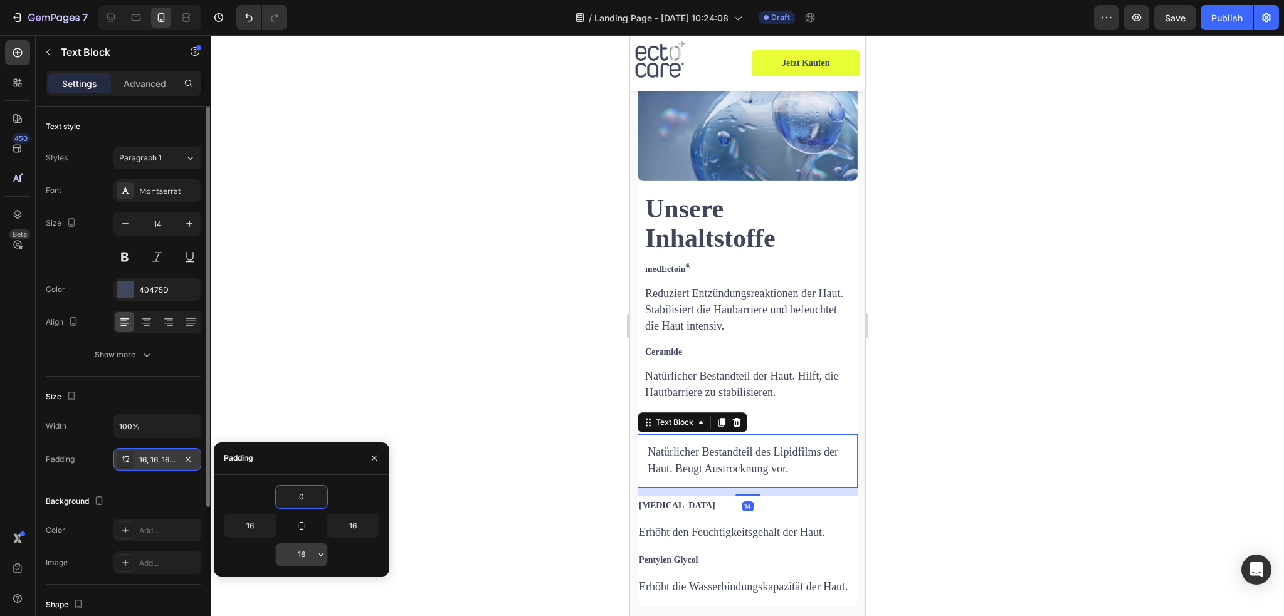
type input "0"
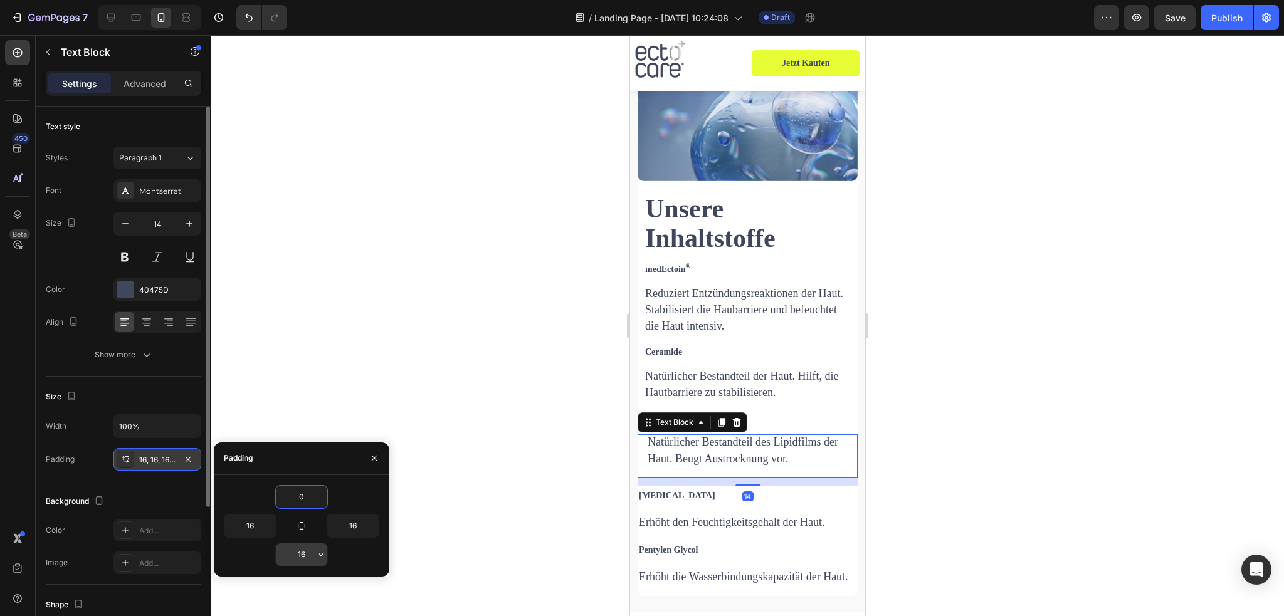
click at [300, 554] on input "16" at bounding box center [301, 555] width 51 height 23
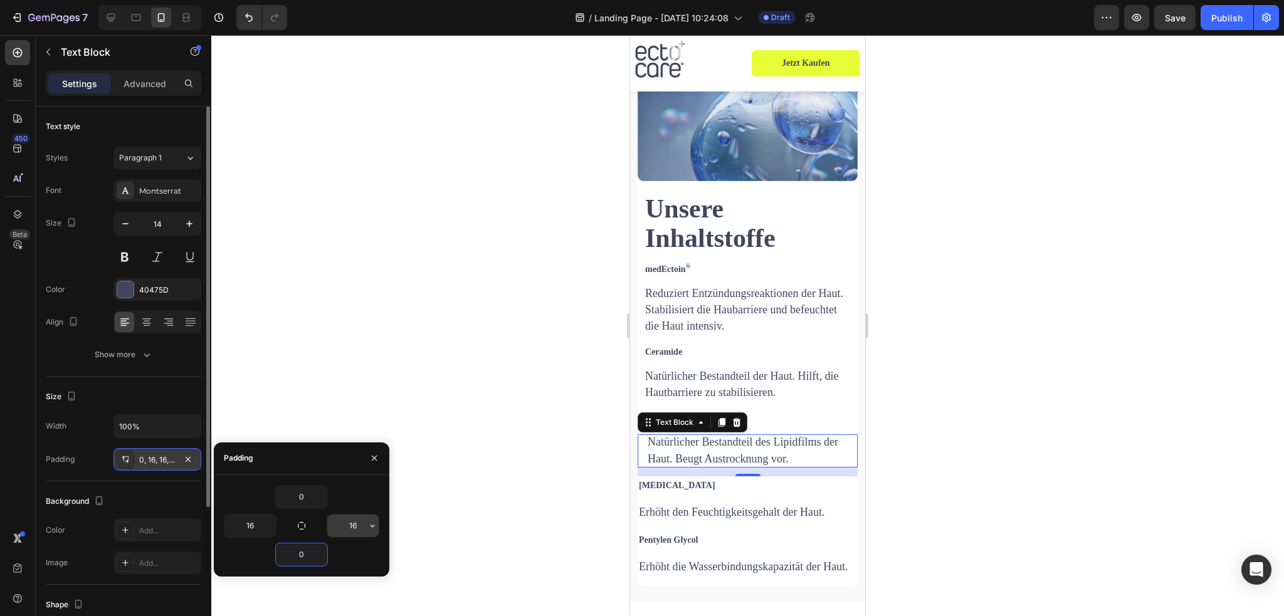
type input "0"
click at [351, 524] on input "16" at bounding box center [352, 526] width 51 height 23
type input "12"
click at [245, 527] on input "16" at bounding box center [250, 526] width 51 height 23
type input "12"
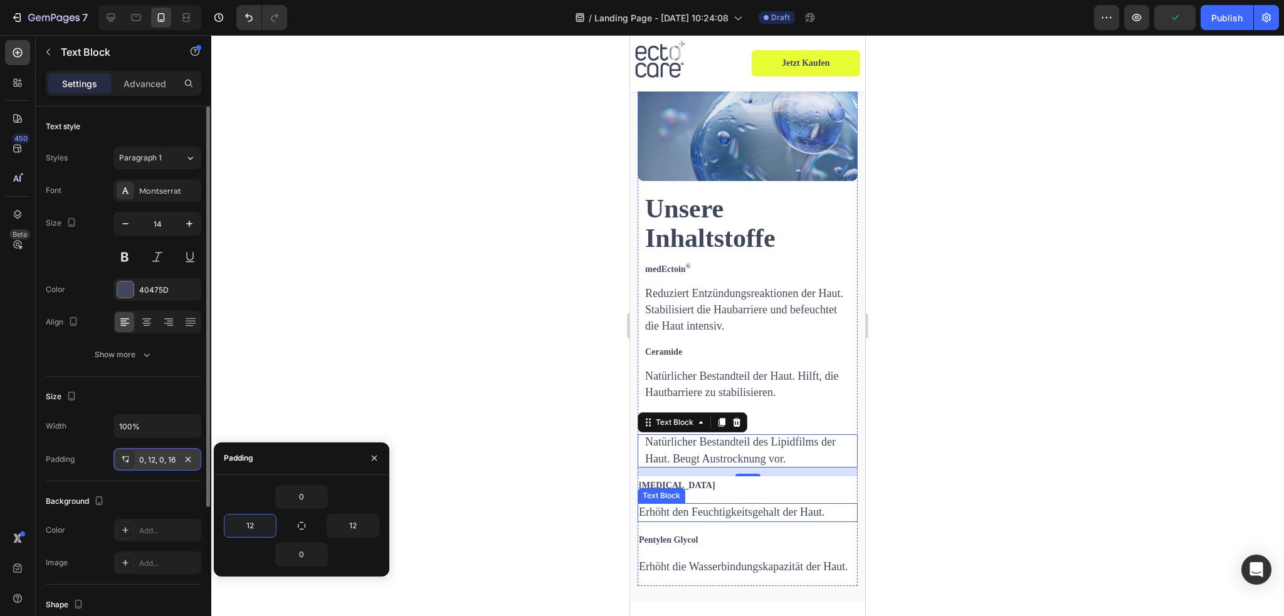
click at [664, 490] on div "Text Block" at bounding box center [661, 495] width 43 height 11
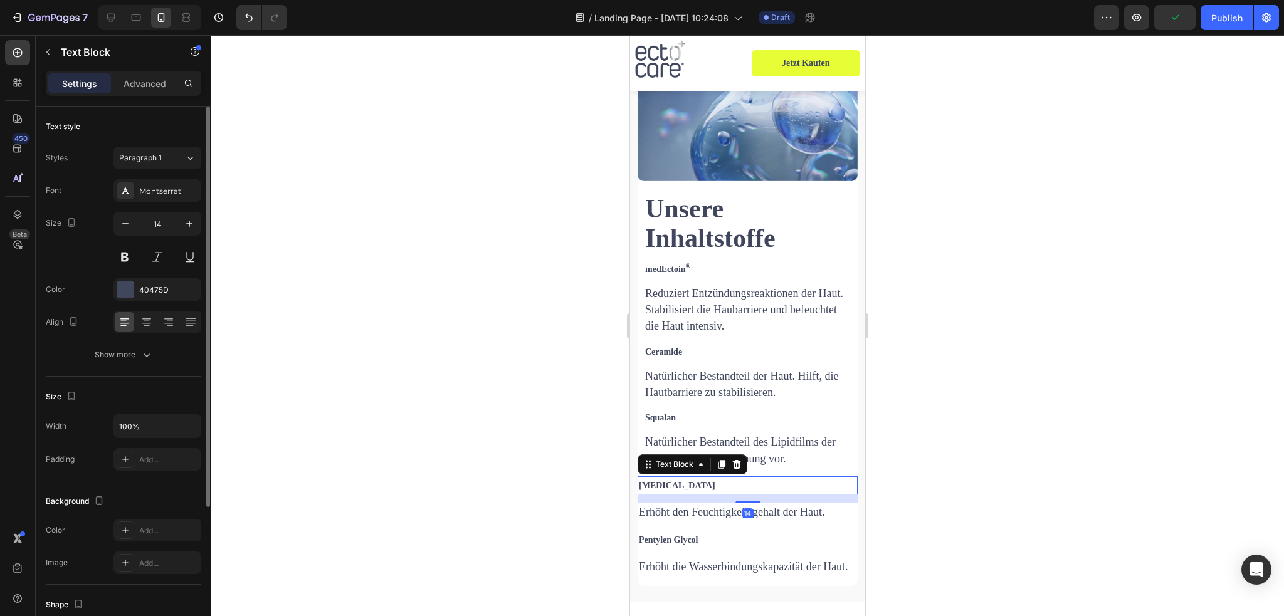
click at [764, 478] on p "[MEDICAL_DATA]" at bounding box center [748, 486] width 218 height 16
click at [156, 455] on div "Add..." at bounding box center [168, 460] width 59 height 11
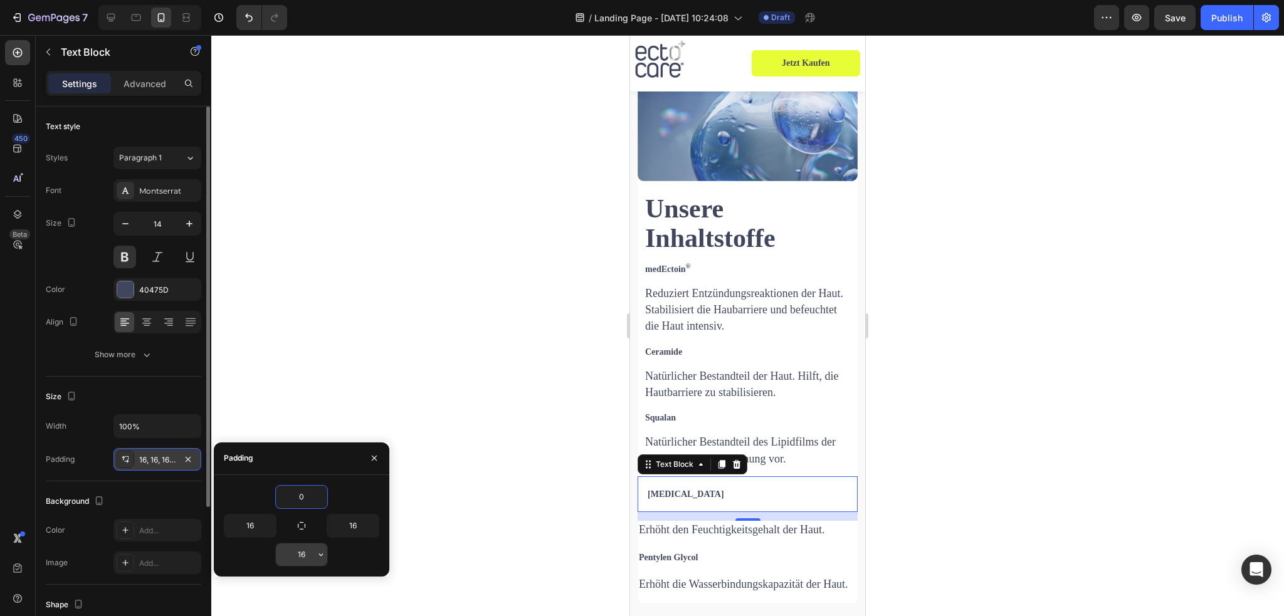
type input "0"
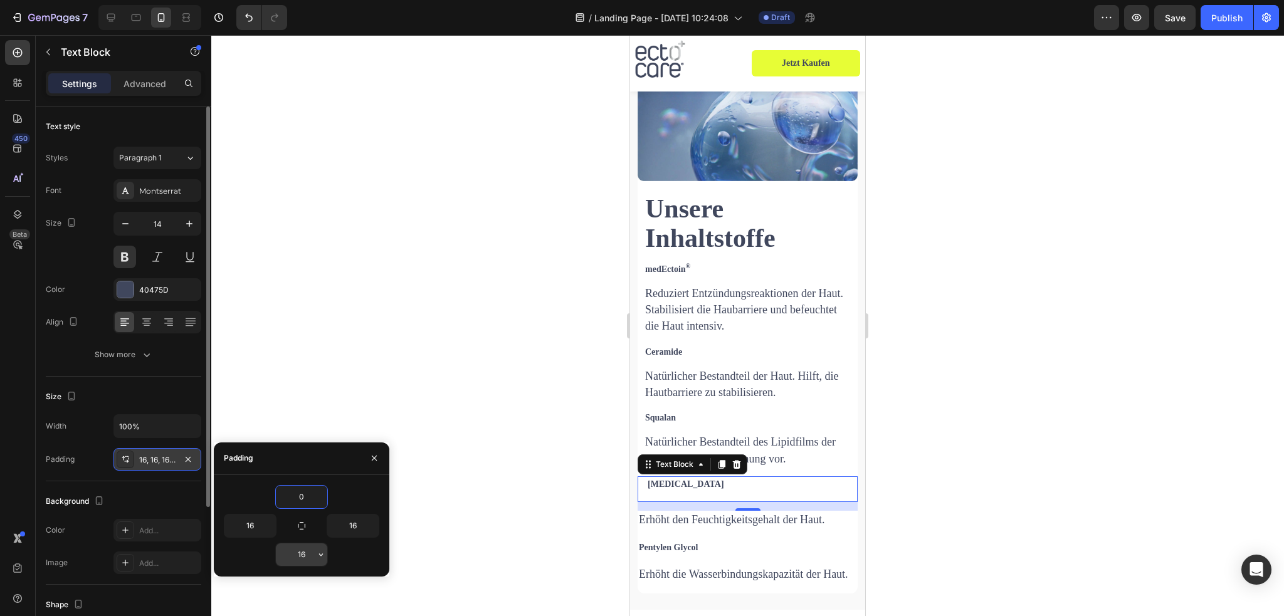
click at [302, 556] on input "16" at bounding box center [301, 555] width 51 height 23
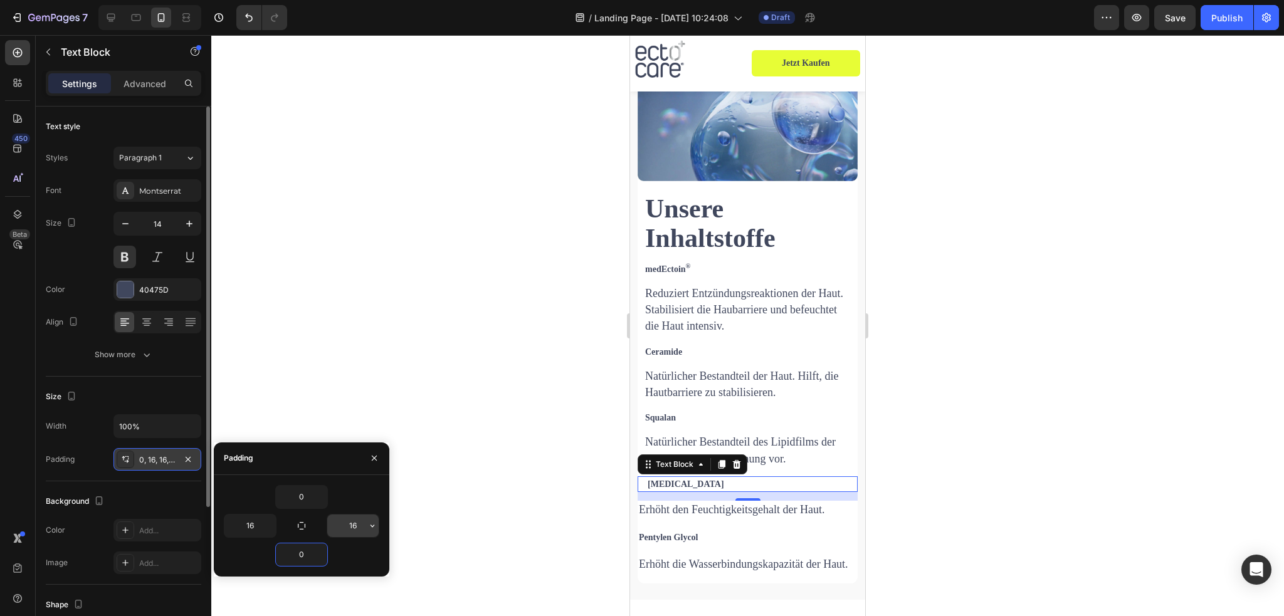
type input "0"
click at [349, 526] on input "16" at bounding box center [352, 526] width 51 height 23
type input "12"
click at [248, 524] on input "16" at bounding box center [250, 526] width 51 height 23
type input "12"
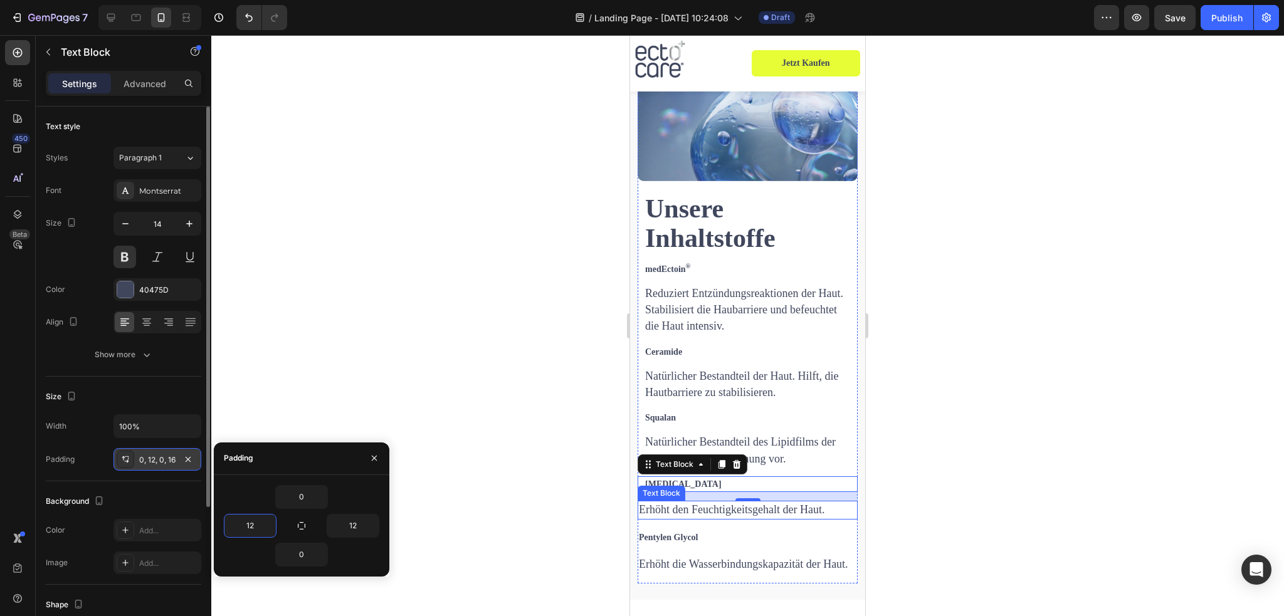
click at [672, 506] on span "Erhöht den Feuchtigkeitsgehalt der Haut." at bounding box center [732, 510] width 186 height 13
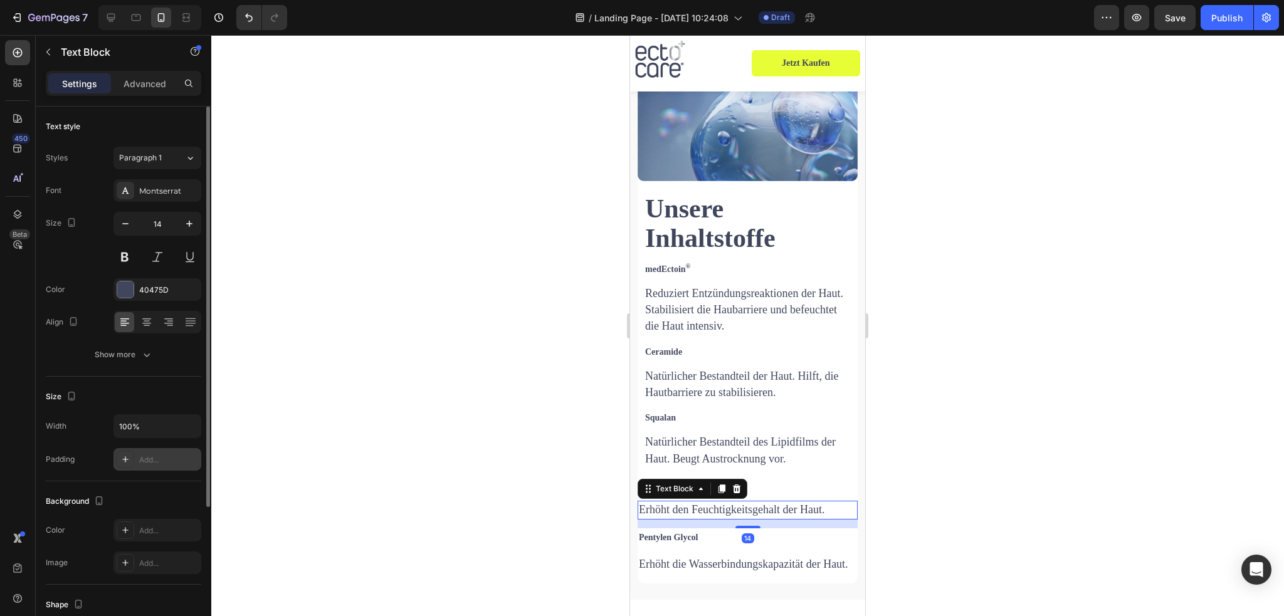
click at [152, 462] on div "Add..." at bounding box center [168, 460] width 59 height 11
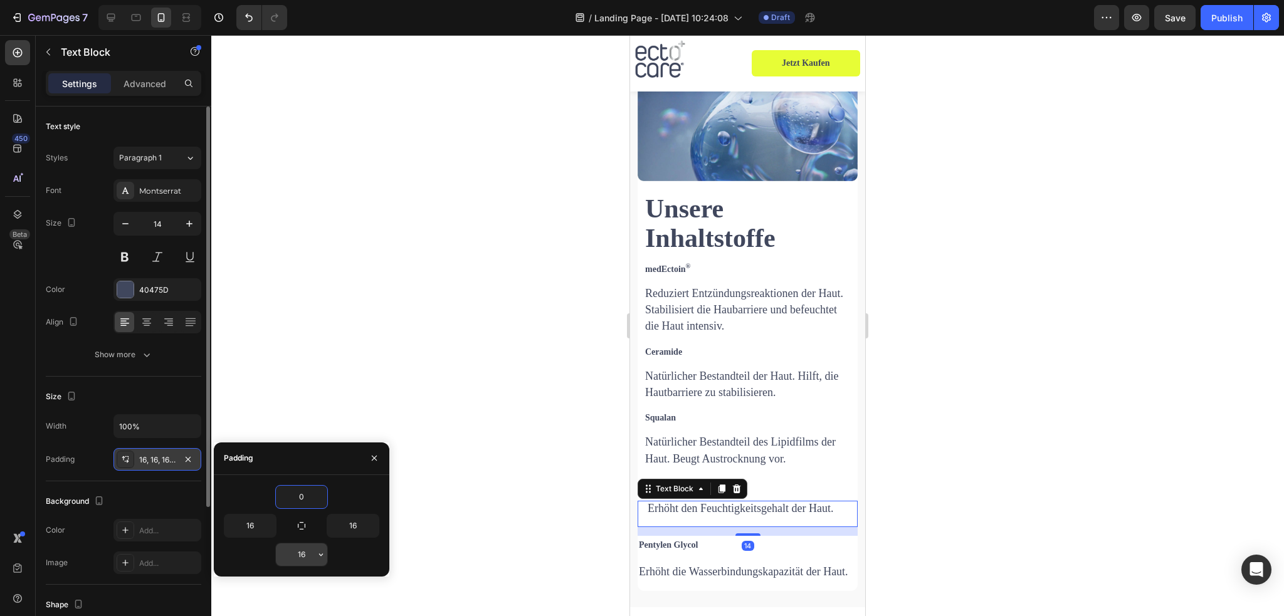
type input "0"
click at [296, 559] on input "16" at bounding box center [301, 555] width 51 height 23
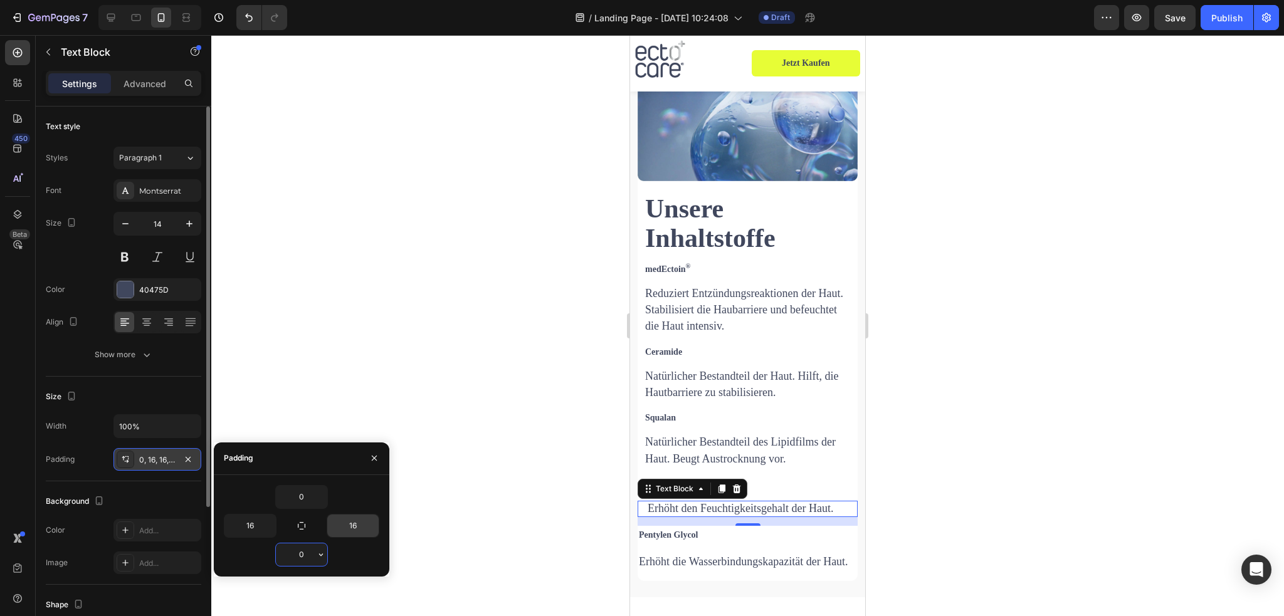
type input "0"
click at [346, 525] on input "16" at bounding box center [352, 526] width 51 height 23
type input "12"
click at [225, 524] on input "16" at bounding box center [250, 526] width 51 height 23
type input "12"
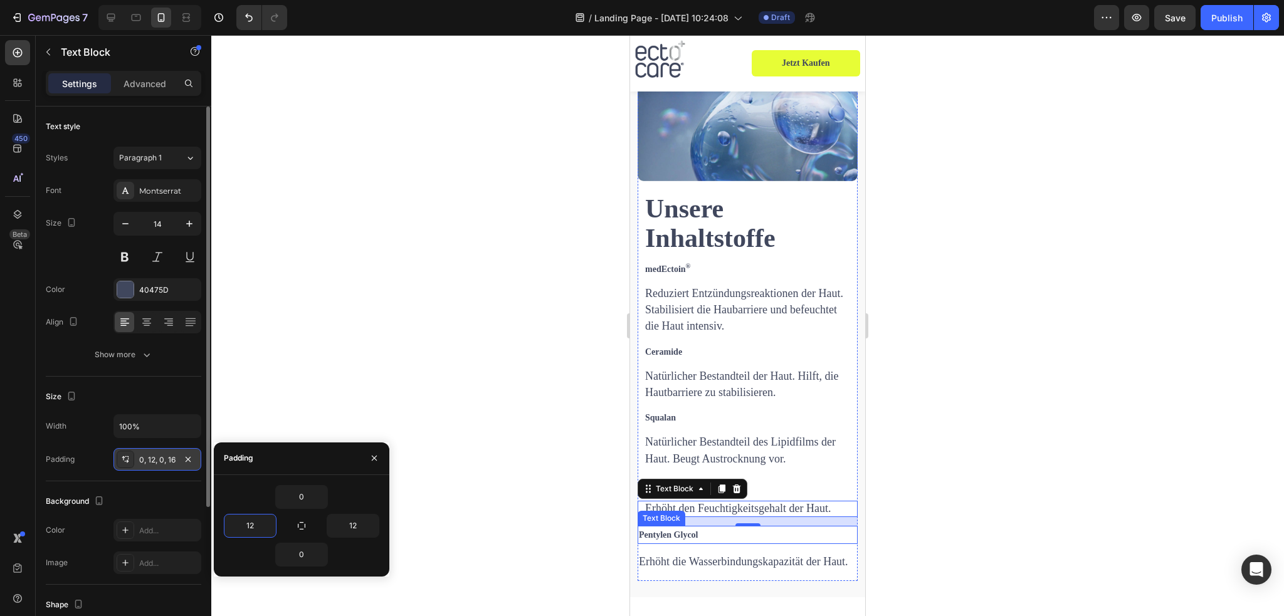
click at [667, 531] on strong "Pentylen Glycol" at bounding box center [669, 535] width 60 height 9
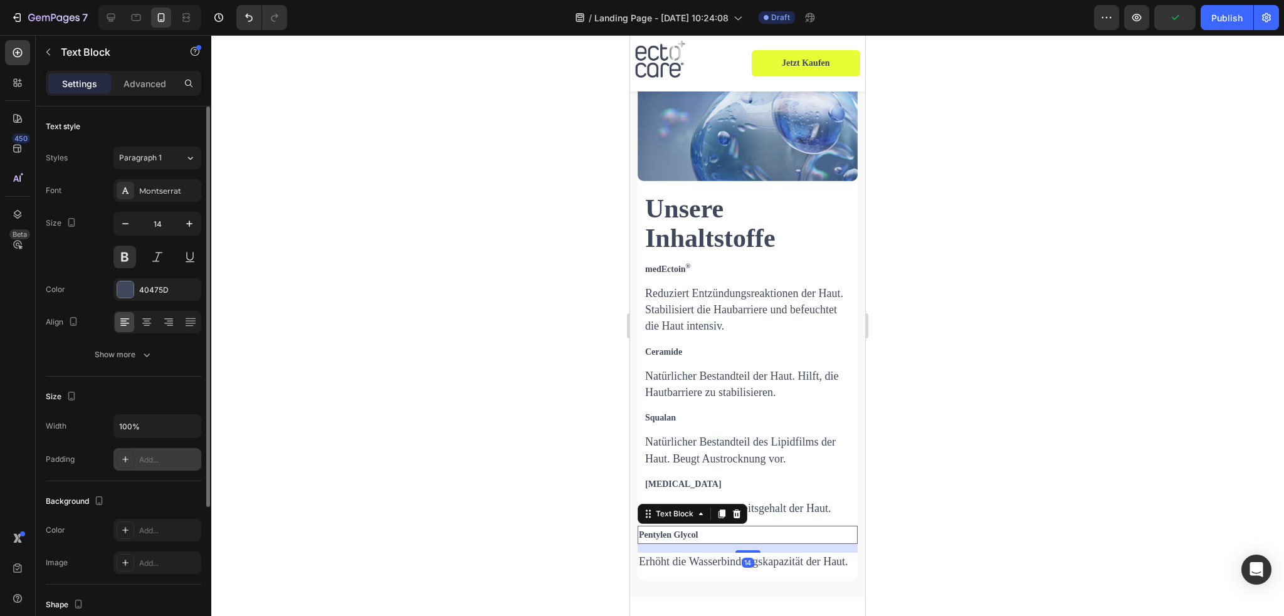
click at [157, 462] on div "Add..." at bounding box center [168, 460] width 59 height 11
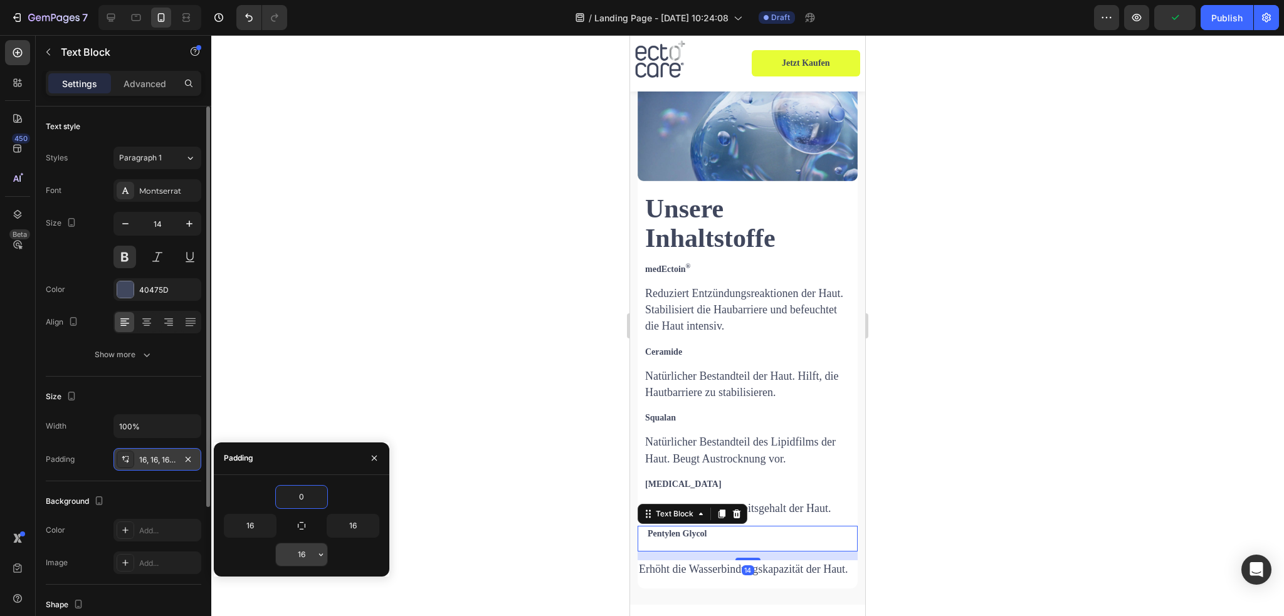
type input "0"
click at [296, 556] on input "16" at bounding box center [301, 555] width 51 height 23
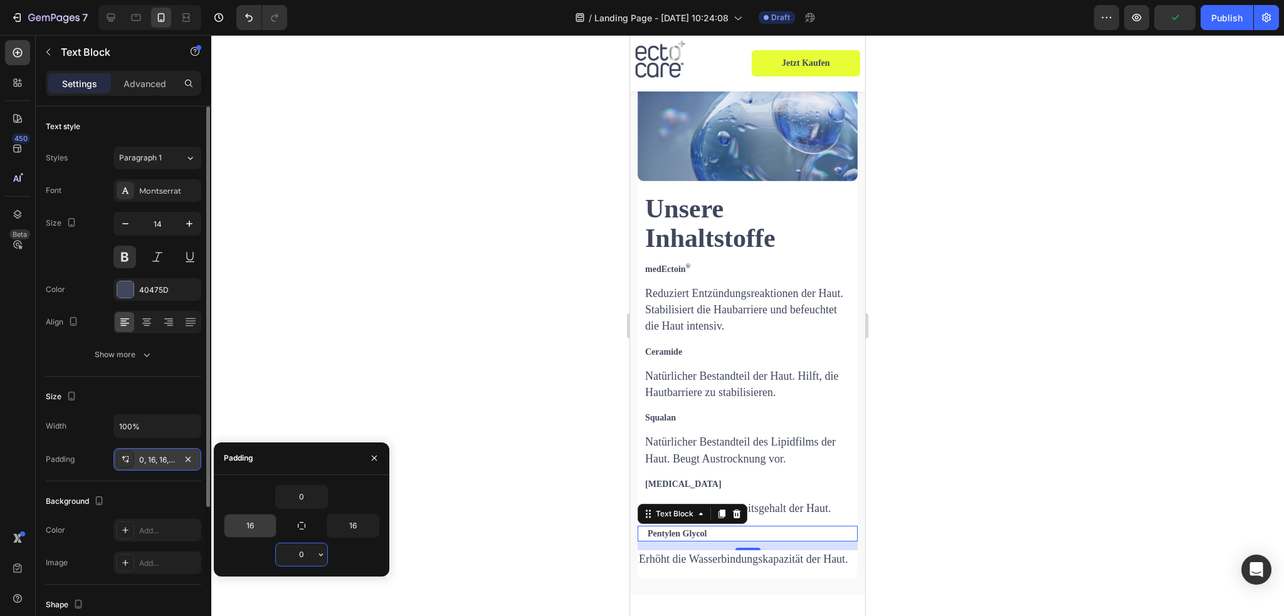
type input "0"
click at [248, 527] on input "16" at bounding box center [250, 526] width 51 height 23
type input "12"
click at [356, 525] on input "16" at bounding box center [352, 526] width 51 height 23
type input "12"
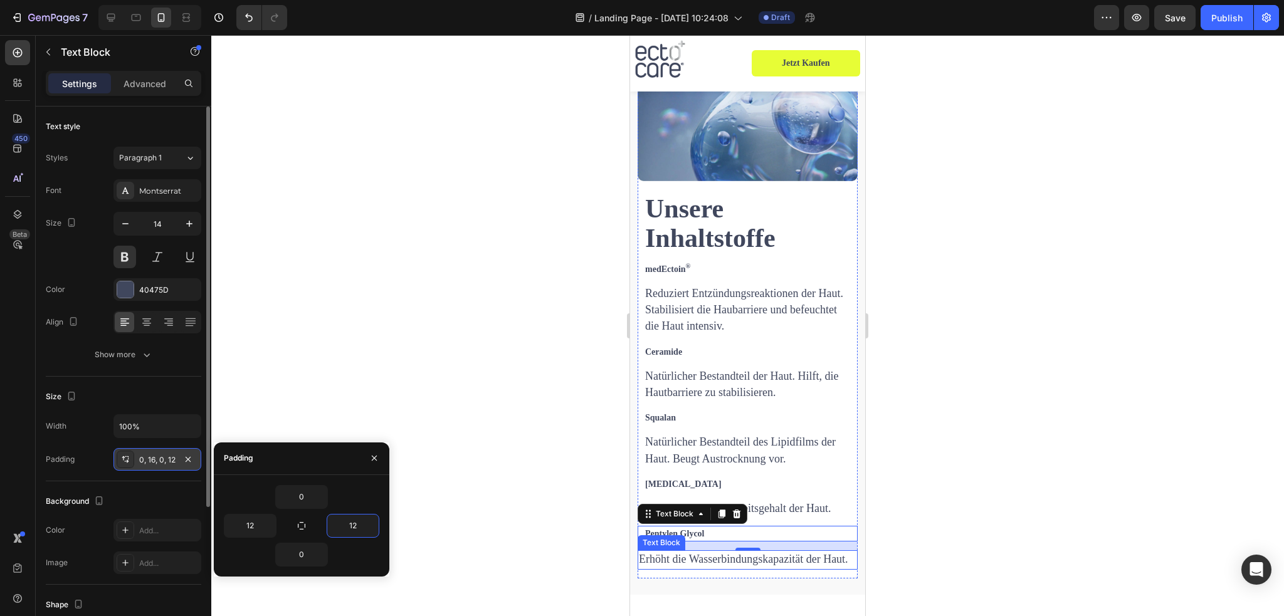
click at [674, 557] on span "Erhöht die Wasserbindungskapazität der Haut." at bounding box center [743, 559] width 209 height 13
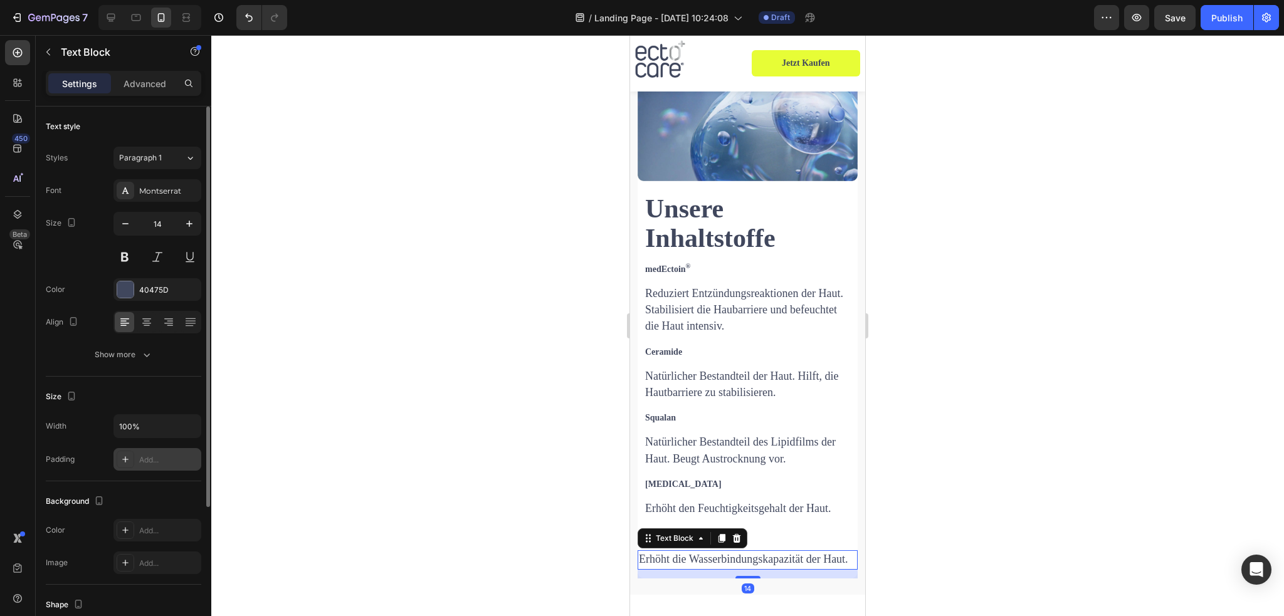
click at [146, 467] on div "Add..." at bounding box center [158, 459] width 88 height 23
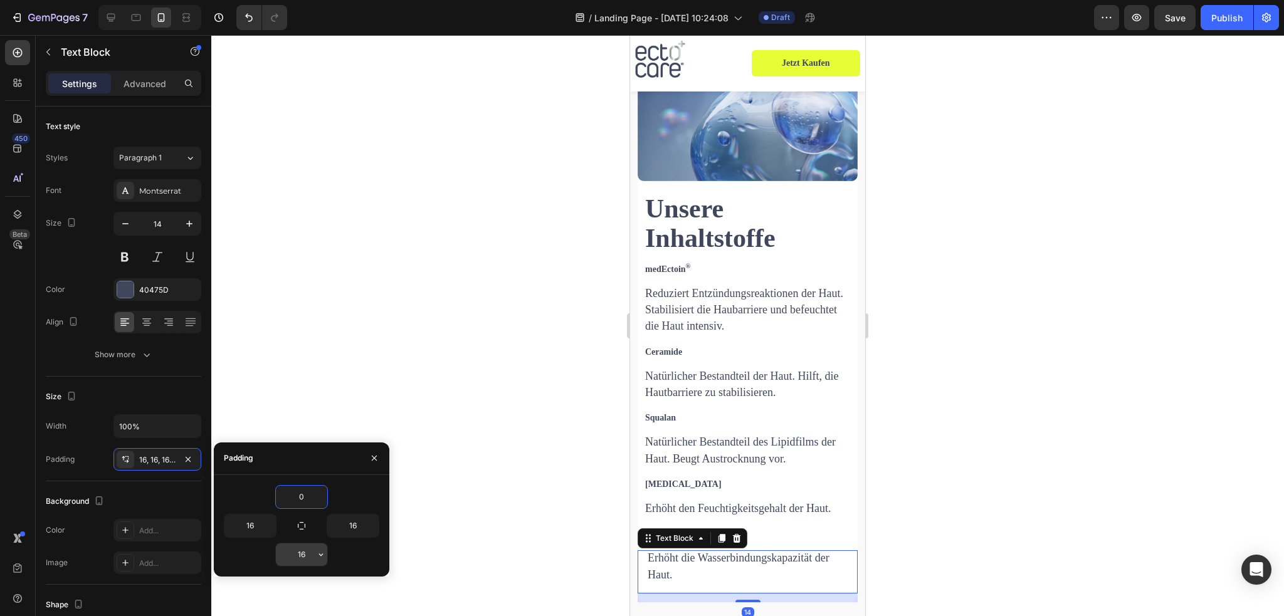
type input "0"
click at [297, 556] on input "16" at bounding box center [301, 555] width 51 height 23
type input "0"
click at [251, 526] on input "16" at bounding box center [250, 526] width 51 height 23
type input "12"
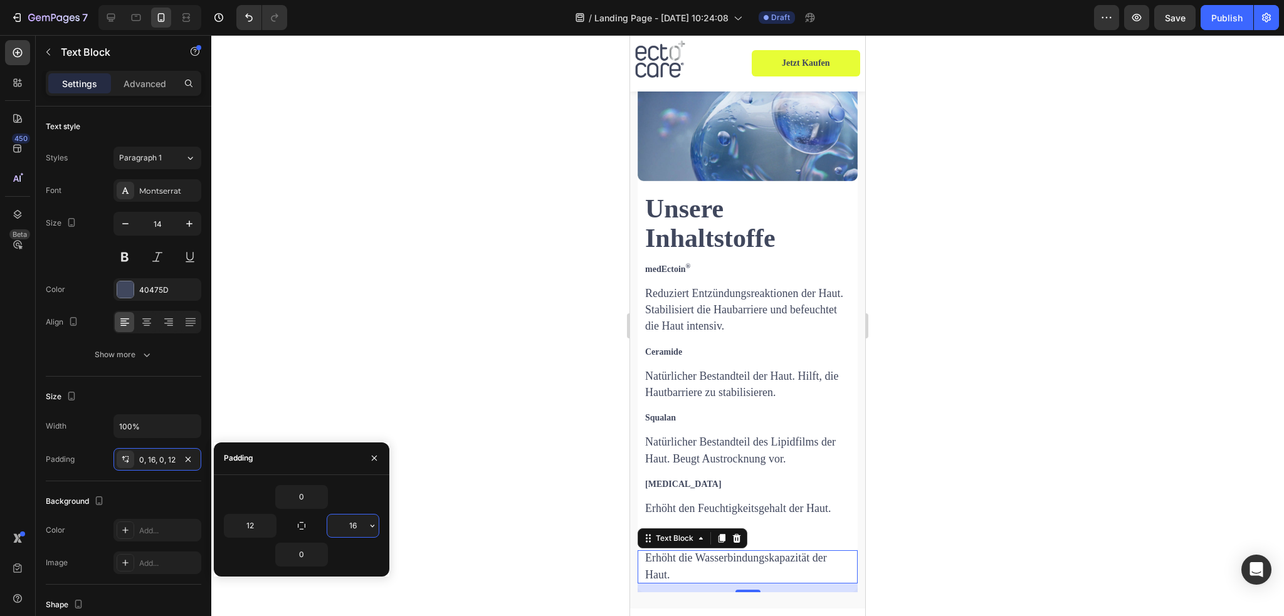
click at [350, 526] on input "16" at bounding box center [352, 526] width 51 height 23
type input "12"
click at [759, 491] on div "Unsere Inhaltstoffe Heading medEctoin ® Text Block Reduziert Entzündungsreaktio…" at bounding box center [748, 393] width 220 height 398
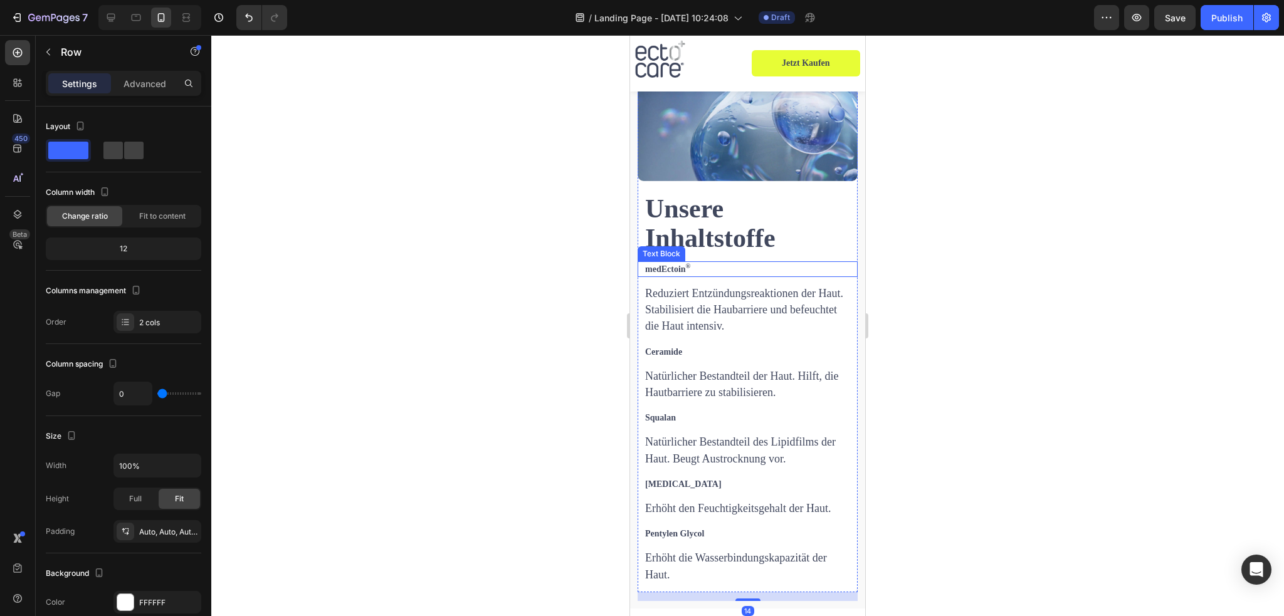
click at [680, 262] on p "medEctoin ®" at bounding box center [751, 270] width 213 height 16
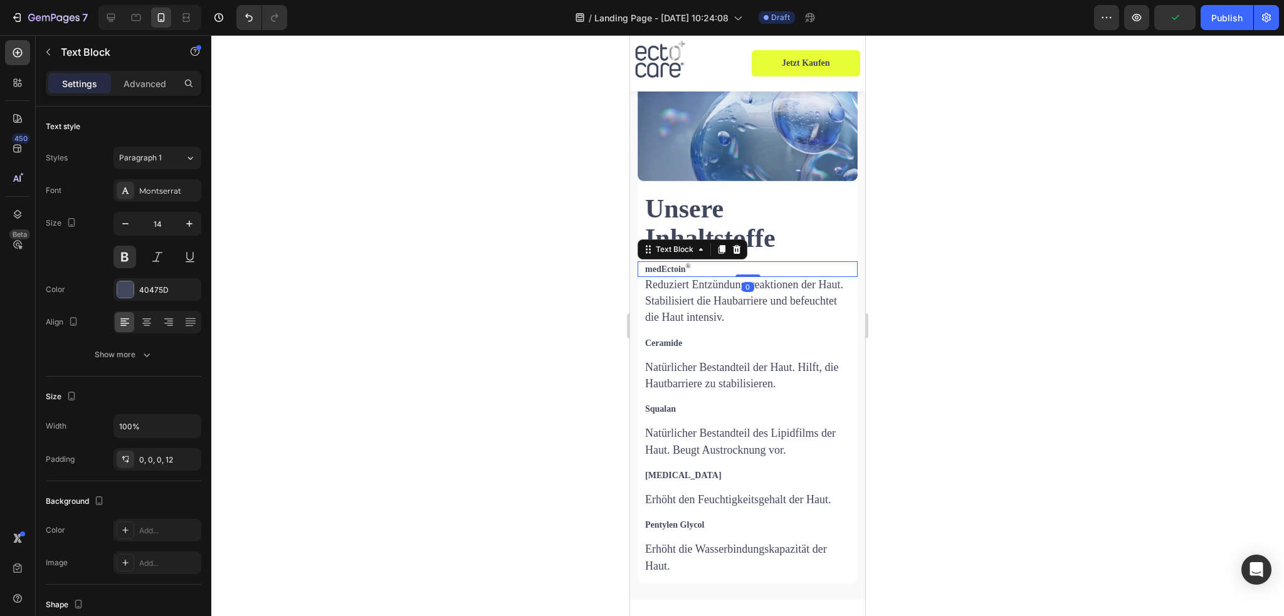
drag, startPoint x: 744, startPoint y: 275, endPoint x: 726, endPoint y: 303, distance: 32.7
click at [748, 262] on div "medEctoin ® Text Block 0" at bounding box center [748, 270] width 220 height 16
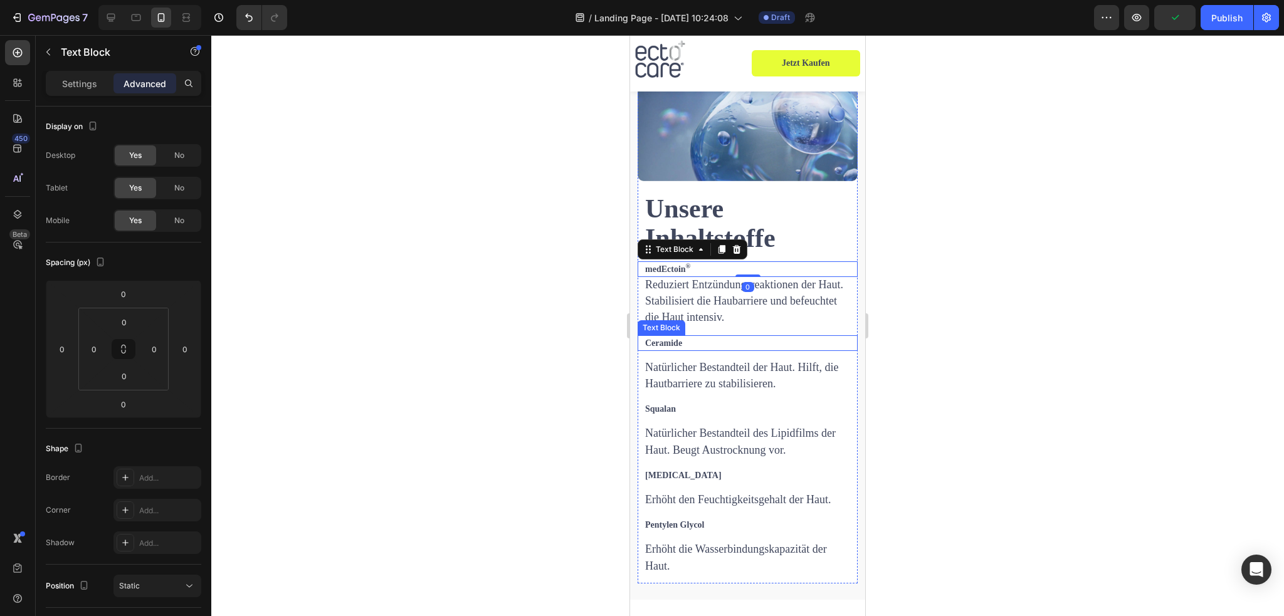
click at [709, 336] on p "Ceramide" at bounding box center [747, 344] width 205 height 16
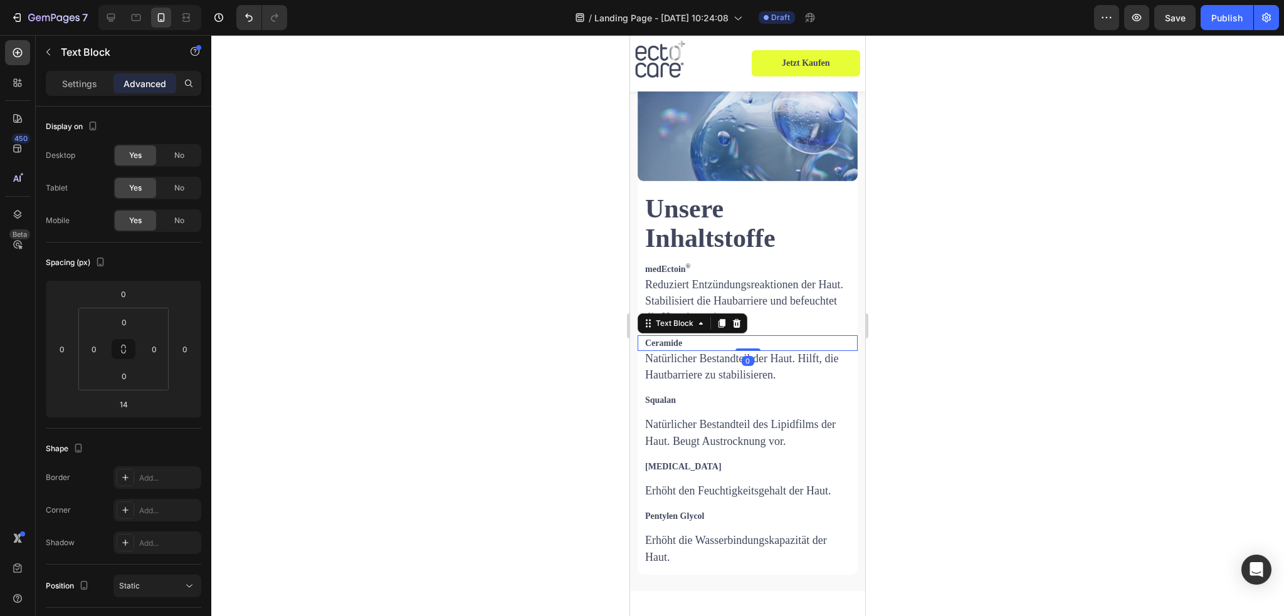
drag, startPoint x: 741, startPoint y: 349, endPoint x: 746, endPoint y: 320, distance: 29.3
click at [746, 336] on div "Ceramide Text Block 0" at bounding box center [748, 344] width 220 height 16
type input "0"
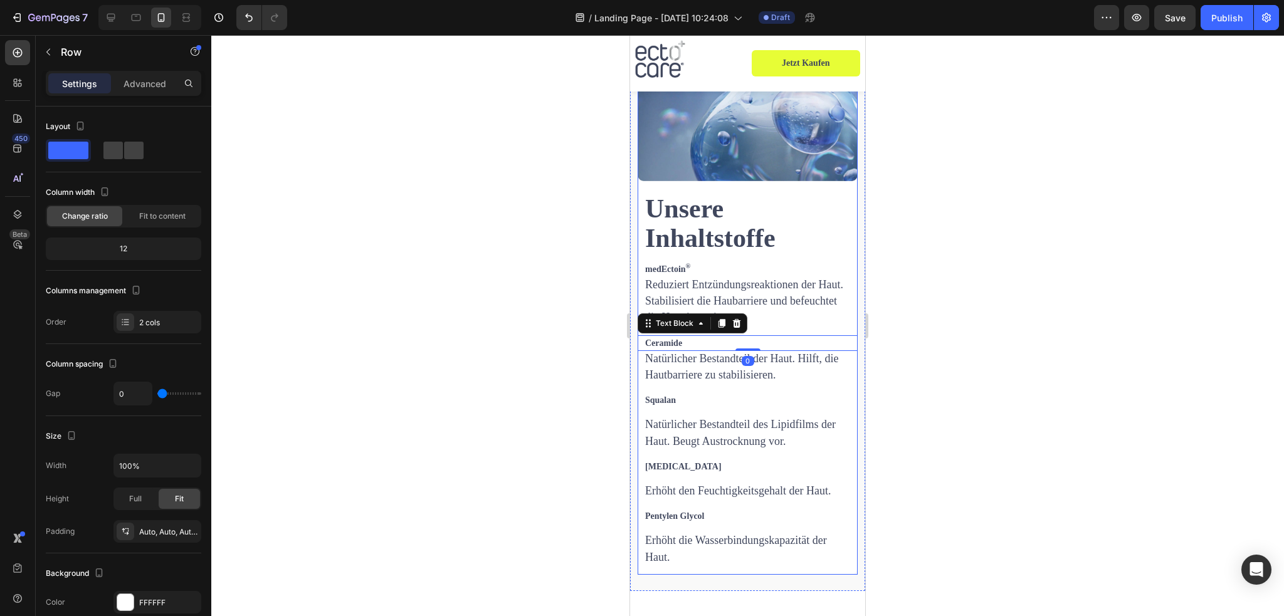
click at [721, 401] on div "Unsere Inhaltstoffe Heading medEctoin ® Text Block Reduziert Entzündungsreaktio…" at bounding box center [748, 384] width 220 height 380
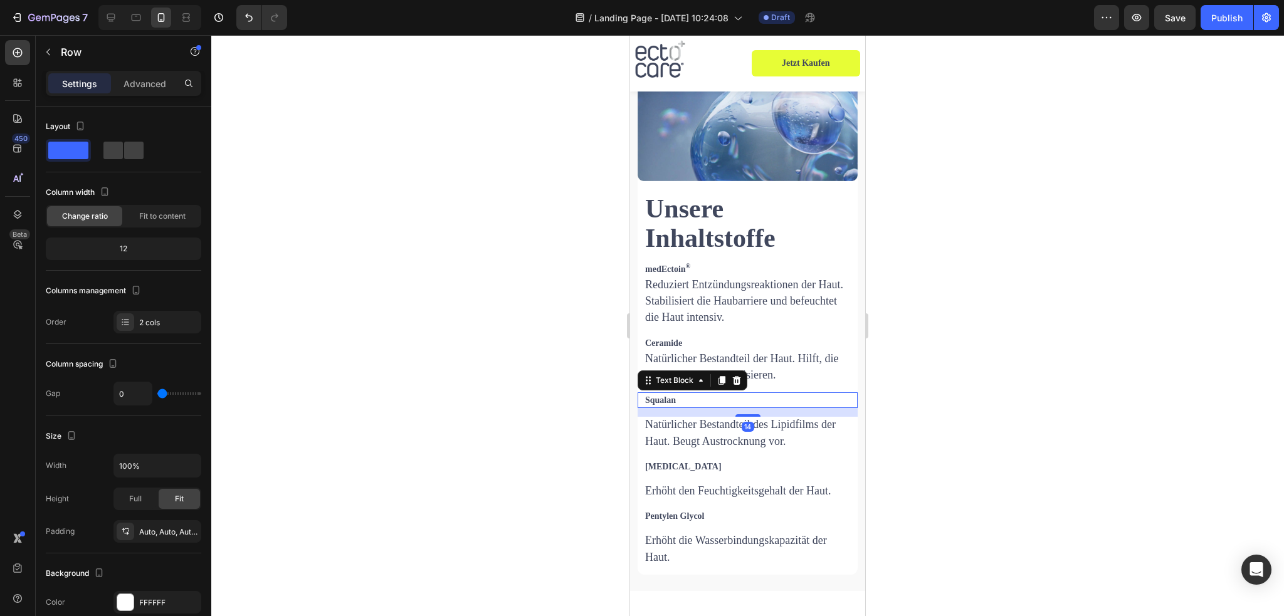
click at [721, 393] on p "Squalan" at bounding box center [747, 401] width 205 height 16
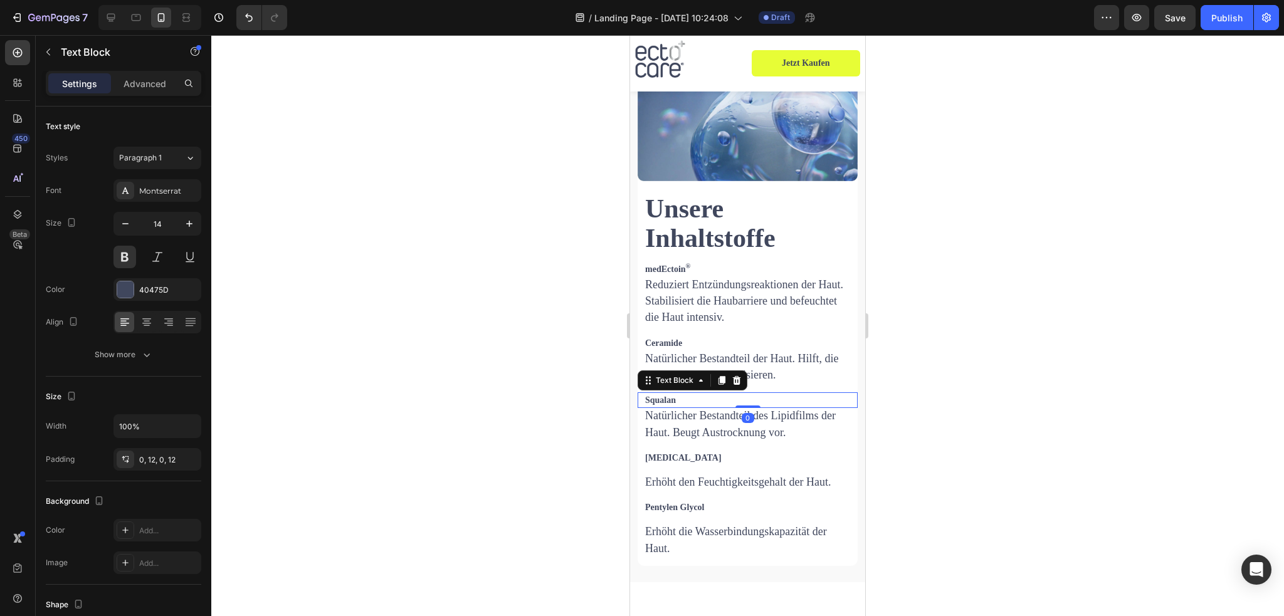
click at [748, 393] on div "Squalan Text Block 0" at bounding box center [748, 401] width 220 height 16
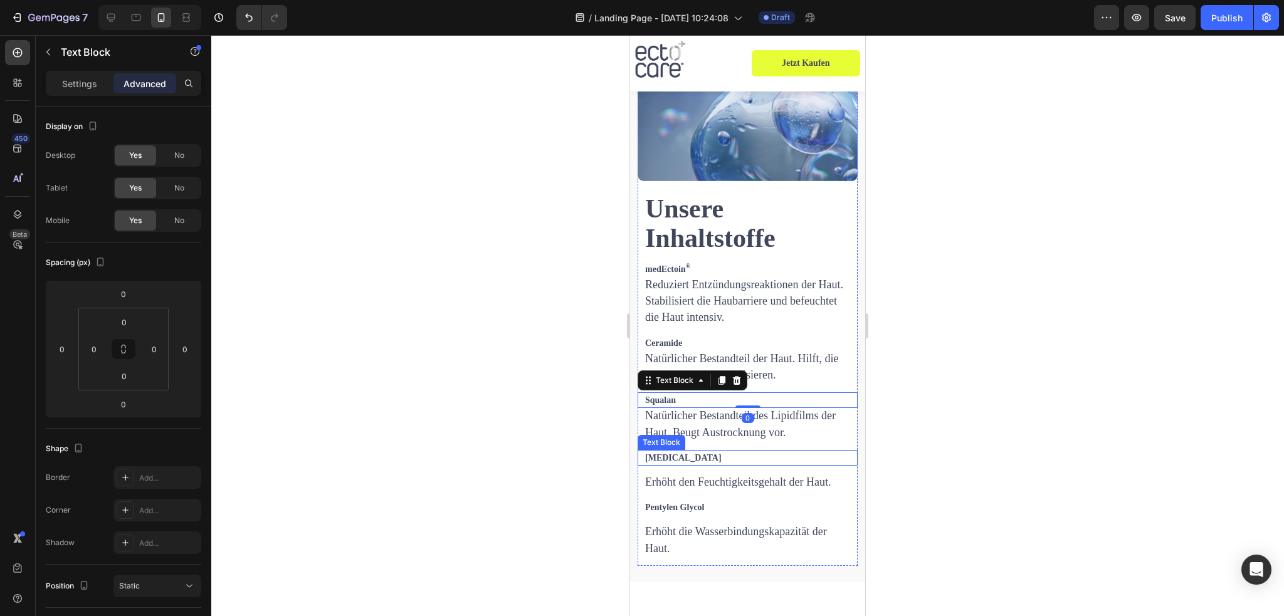
click at [731, 453] on p "[MEDICAL_DATA]" at bounding box center [747, 458] width 205 height 16
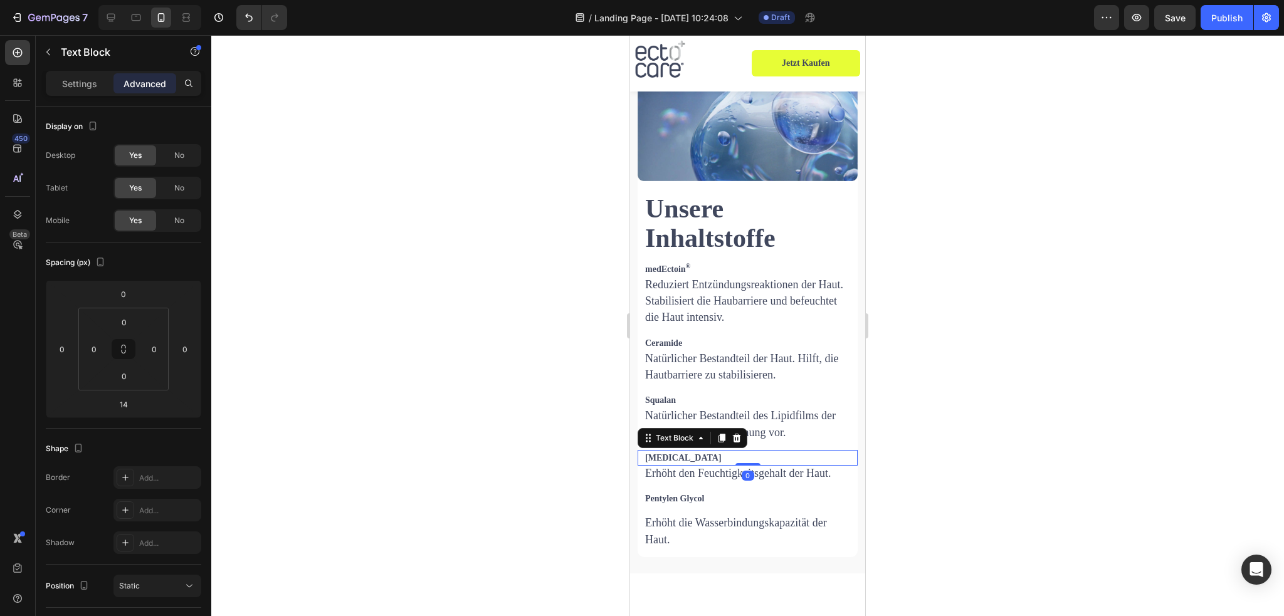
drag, startPoint x: 739, startPoint y: 466, endPoint x: 738, endPoint y: 451, distance: 15.2
click at [738, 451] on div "Glycerin Text Block 0" at bounding box center [748, 458] width 220 height 16
type input "0"
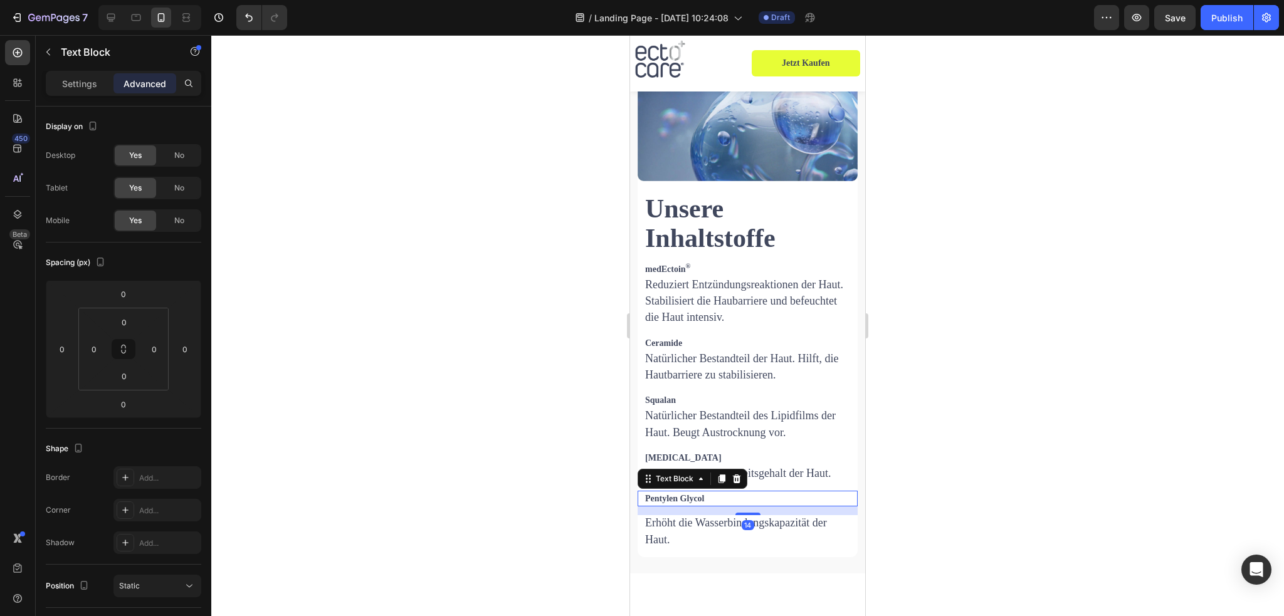
click at [722, 498] on p "Pentylen Glycol" at bounding box center [747, 499] width 205 height 16
drag, startPoint x: 739, startPoint y: 506, endPoint x: 738, endPoint y: 482, distance: 24.5
click at [739, 491] on div "Pentylen Glycol Text Block 0" at bounding box center [748, 499] width 220 height 16
type input "0"
click at [691, 494] on strong "Pentylen Glycol" at bounding box center [675, 498] width 60 height 9
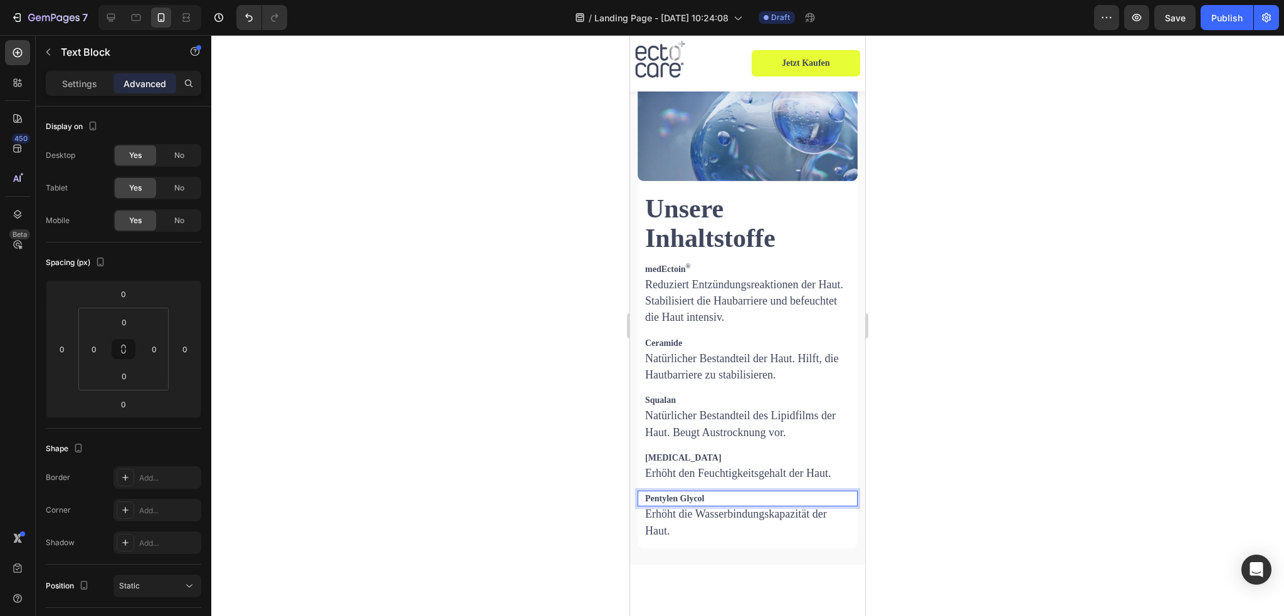
click at [77, 100] on div "Settings Advanced" at bounding box center [124, 89] width 176 height 36
click at [76, 90] on div "Settings" at bounding box center [79, 83] width 63 height 20
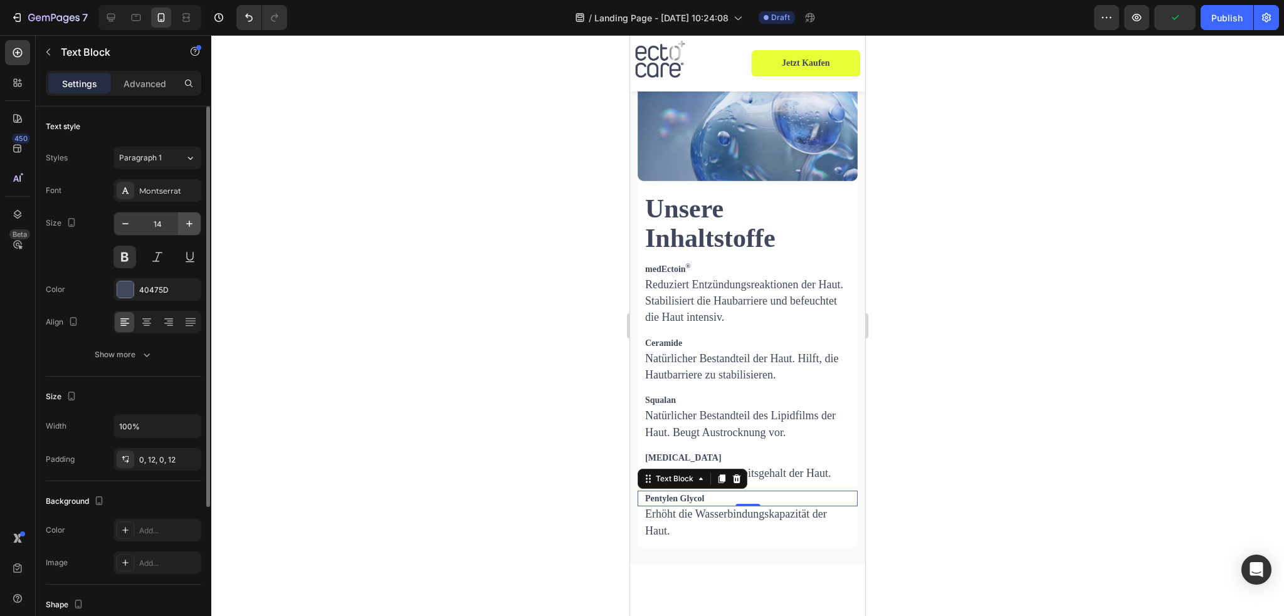
click at [199, 218] on button "button" at bounding box center [189, 224] width 23 height 23
click at [194, 223] on icon "button" at bounding box center [189, 224] width 13 height 13
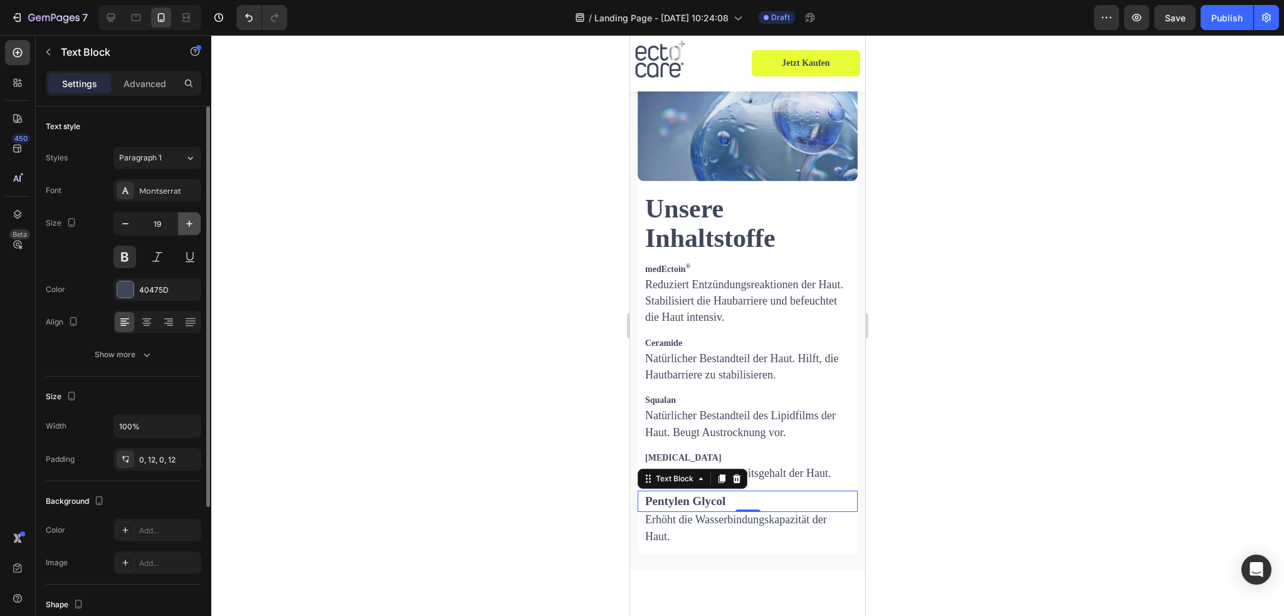
click at [194, 223] on icon "button" at bounding box center [189, 224] width 13 height 13
type input "20"
click at [676, 453] on strong "[MEDICAL_DATA]" at bounding box center [683, 457] width 77 height 9
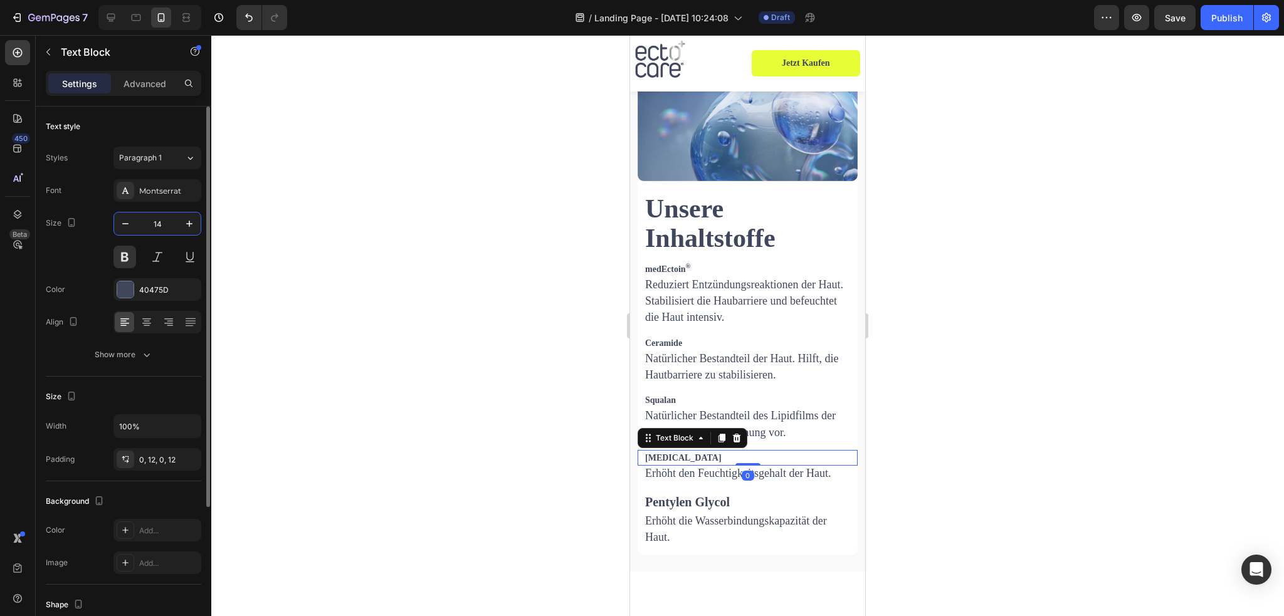
click at [171, 223] on input "14" at bounding box center [157, 224] width 41 height 23
type input "20"
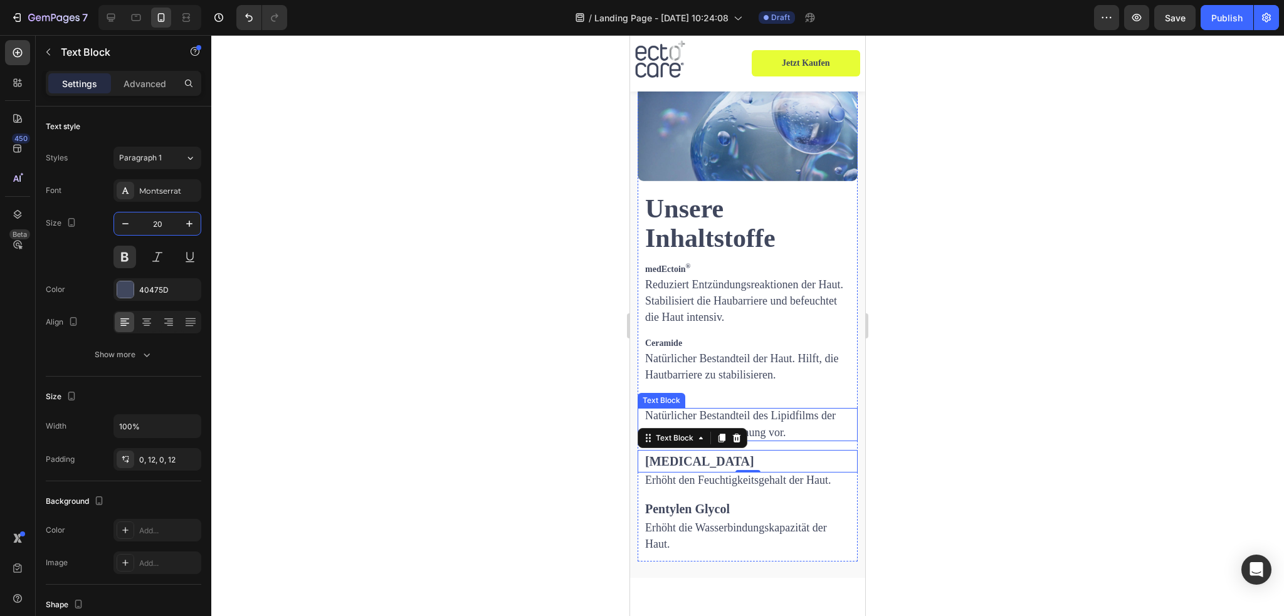
click at [671, 395] on div "Text Block" at bounding box center [661, 400] width 43 height 11
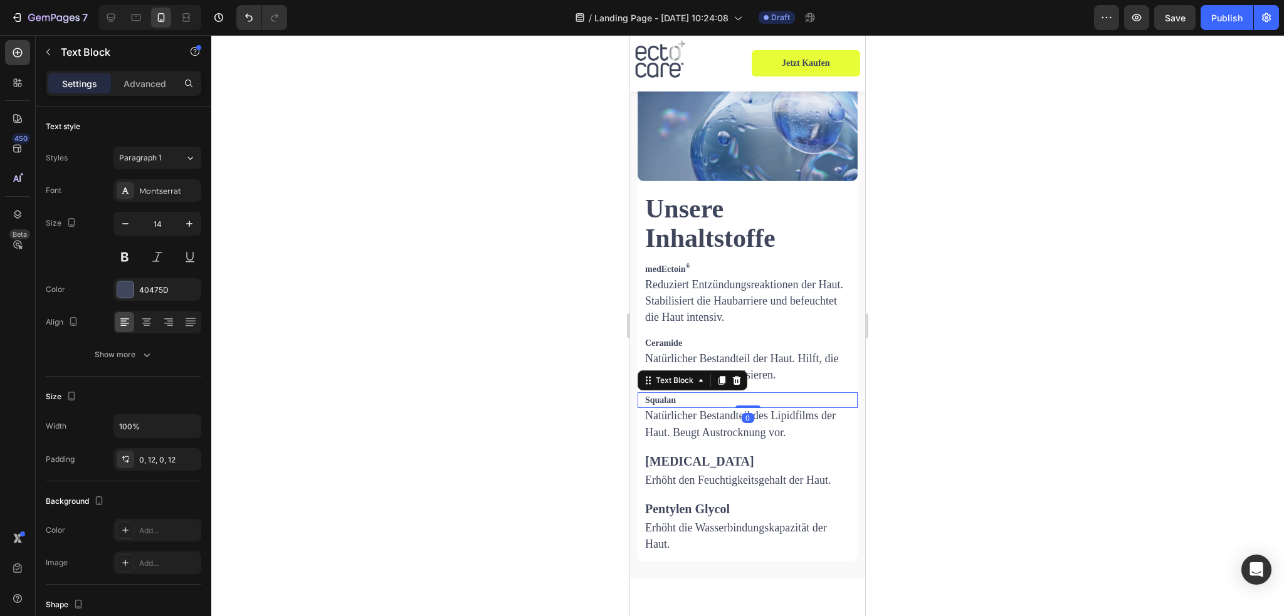
click at [786, 393] on p "Squalan" at bounding box center [747, 401] width 205 height 16
click at [172, 223] on input "14" at bounding box center [157, 224] width 41 height 23
type input "20"
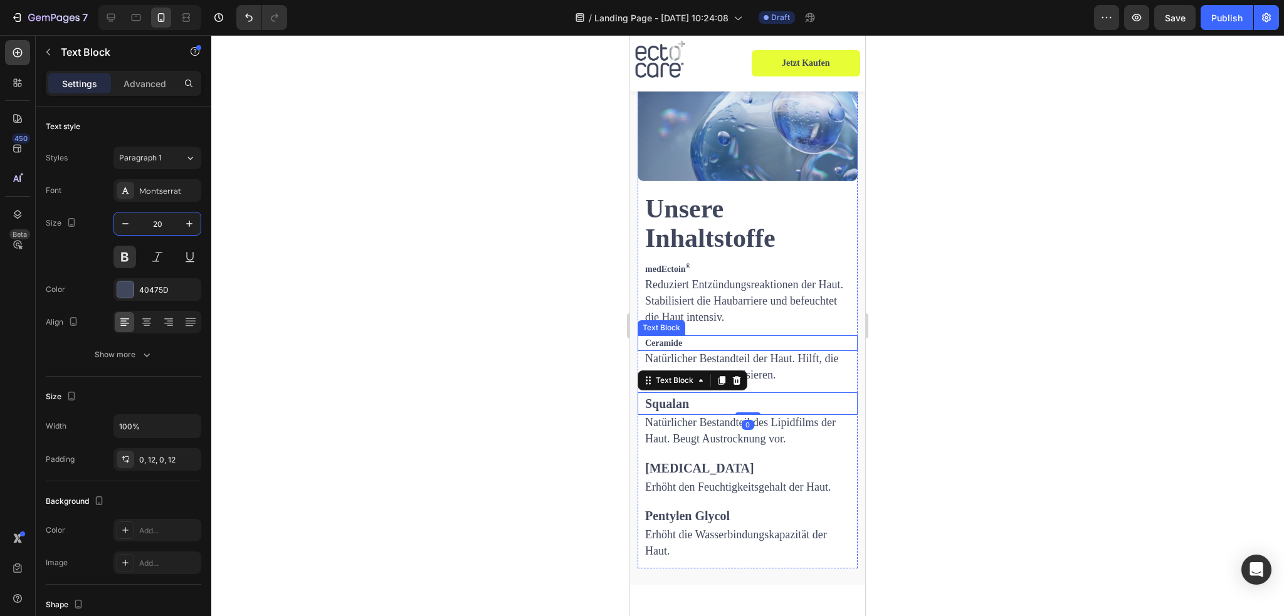
click at [664, 339] on strong "Ceramide" at bounding box center [663, 343] width 37 height 9
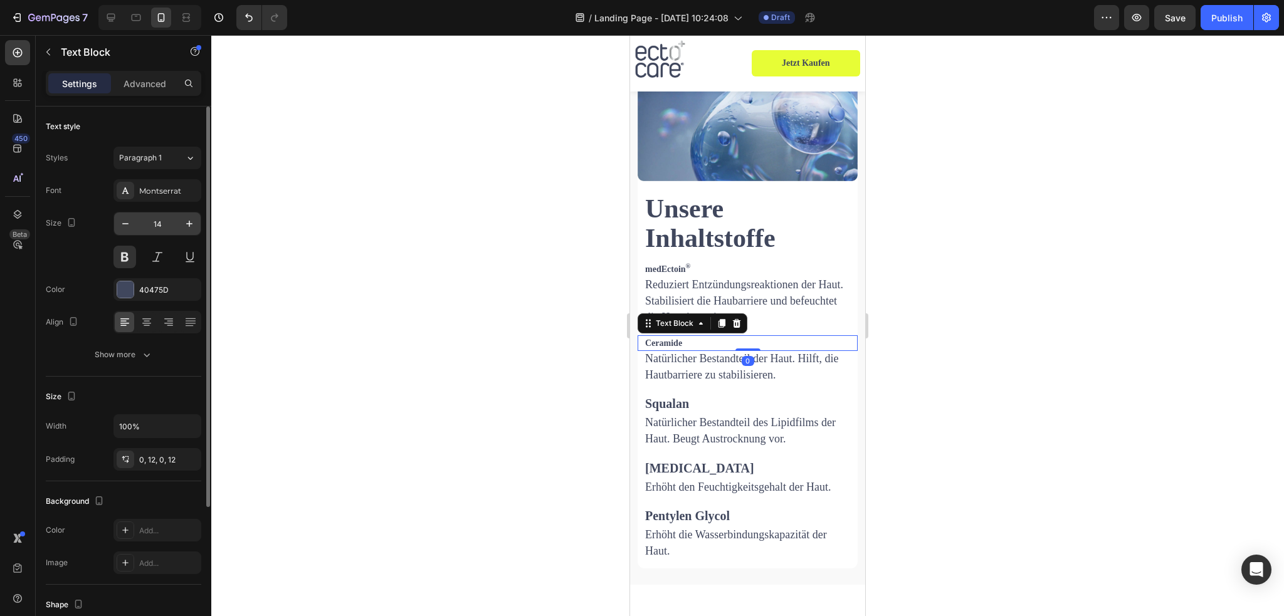
click at [170, 226] on input "14" at bounding box center [157, 224] width 41 height 23
type input "20"
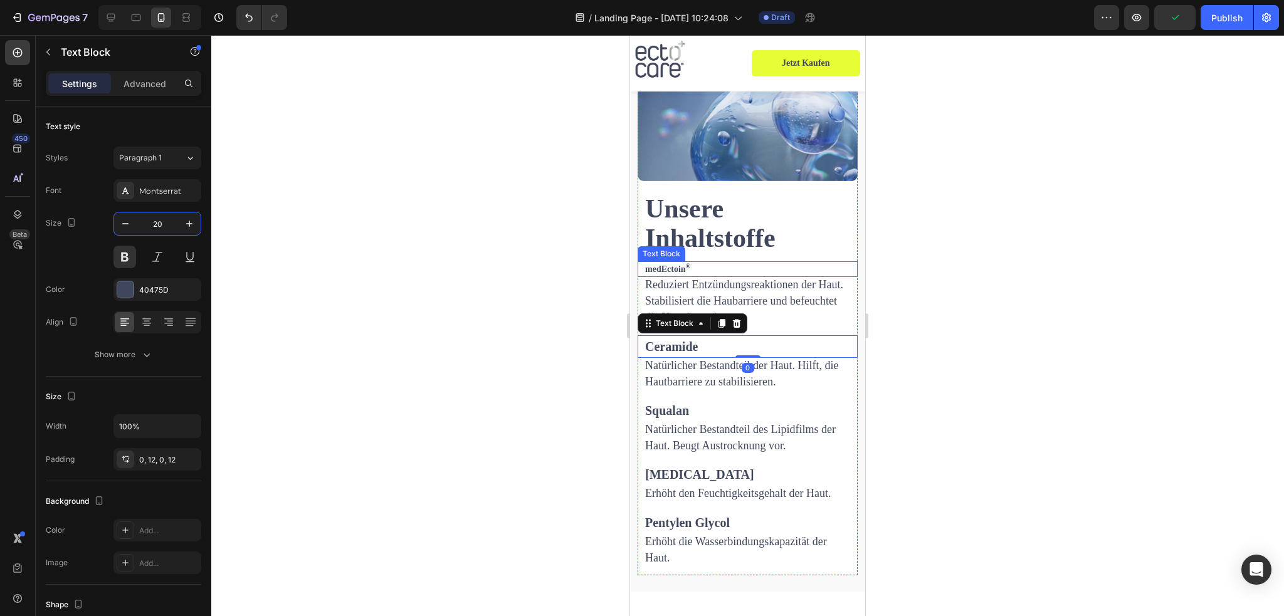
click at [705, 262] on p "medEctoin ®" at bounding box center [751, 270] width 213 height 16
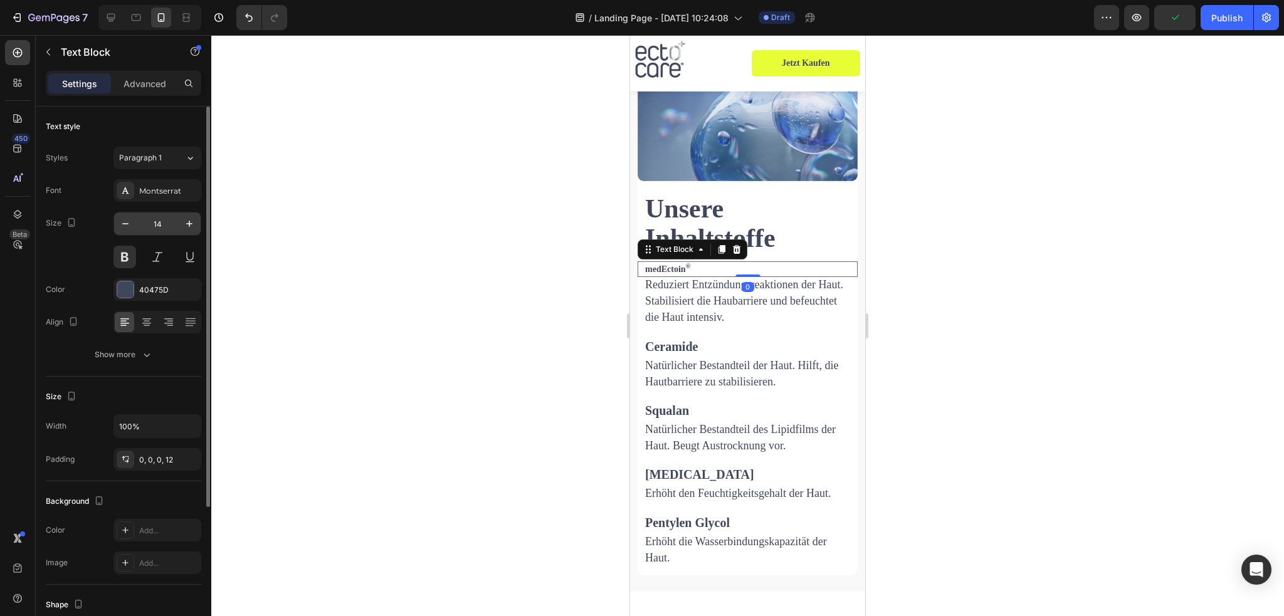
click at [171, 223] on input "14" at bounding box center [157, 224] width 41 height 23
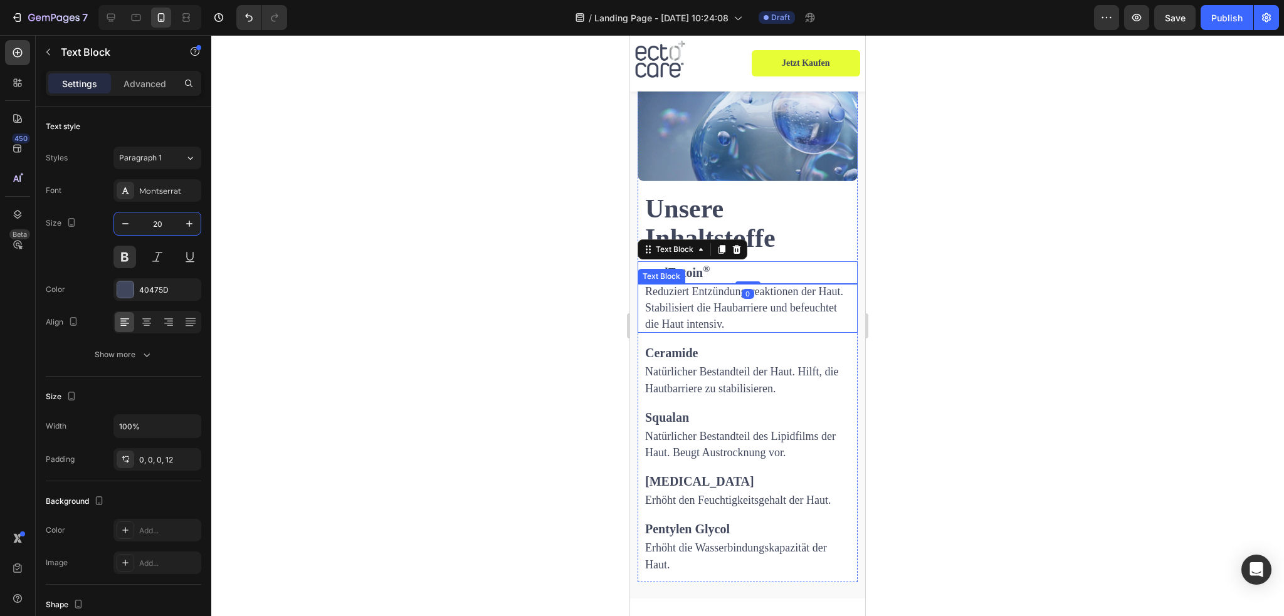
type input "20"
click at [938, 288] on div at bounding box center [747, 325] width 1073 height 581
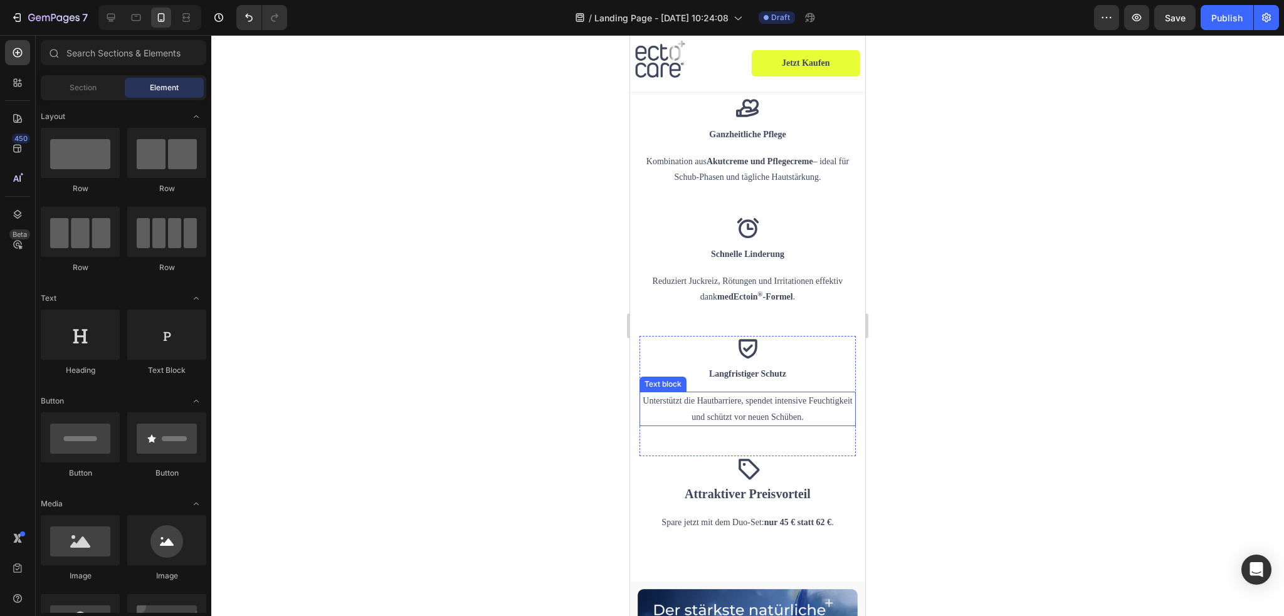
scroll to position [1861, 0]
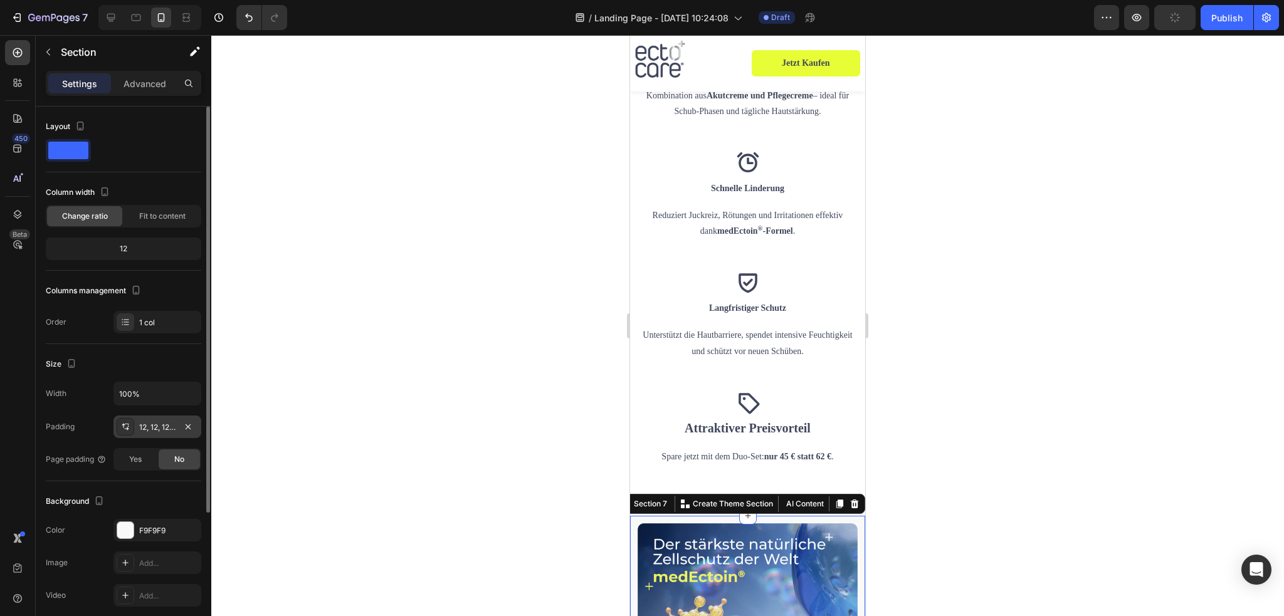
click at [159, 426] on div "12, 12, 12, 12" at bounding box center [157, 427] width 36 height 11
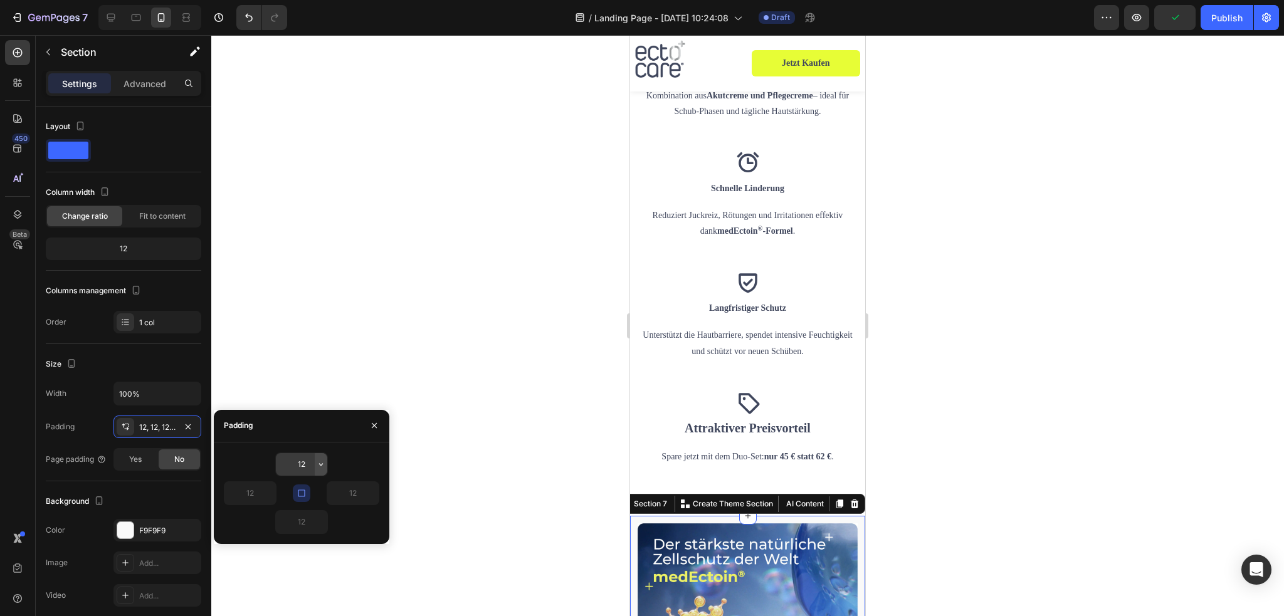
click at [318, 464] on icon "button" at bounding box center [321, 465] width 10 height 10
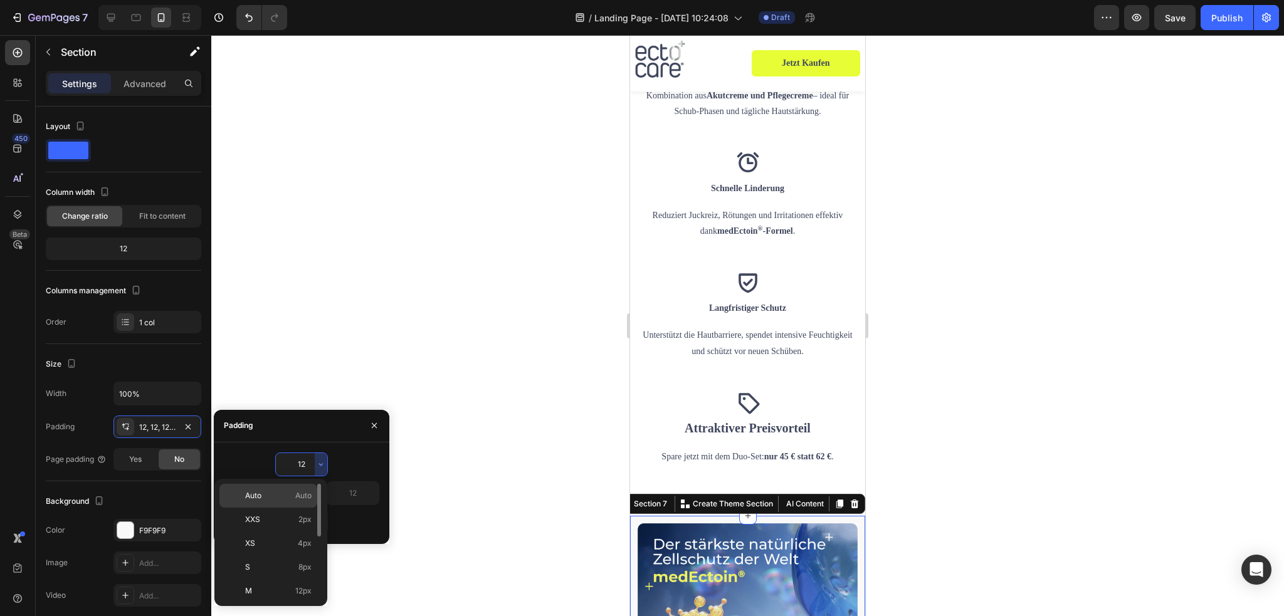
click at [309, 491] on span "Auto" at bounding box center [303, 495] width 16 height 11
type input "Auto"
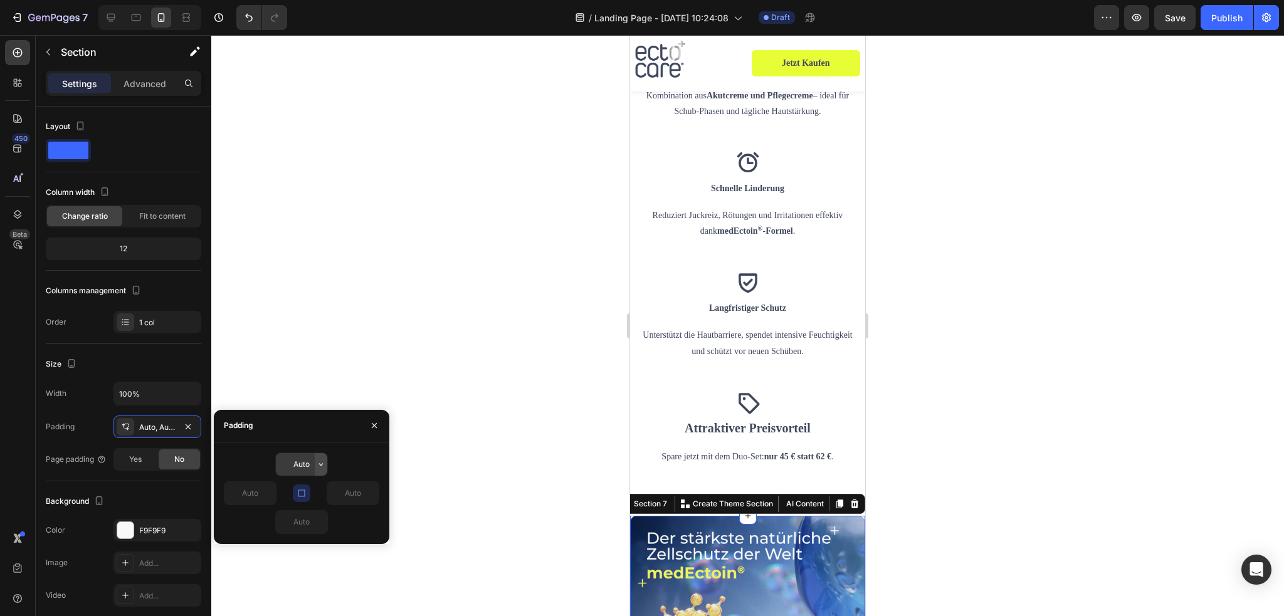
click at [319, 462] on icon "button" at bounding box center [321, 465] width 10 height 10
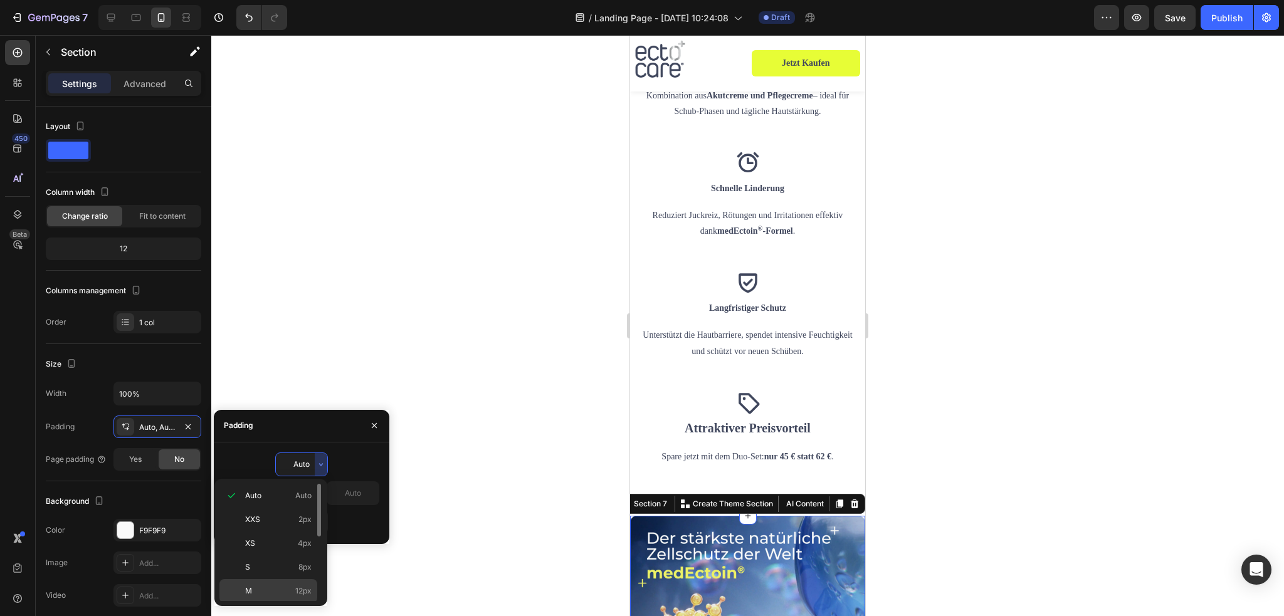
click at [282, 587] on p "M 12px" at bounding box center [278, 591] width 66 height 11
type input "12"
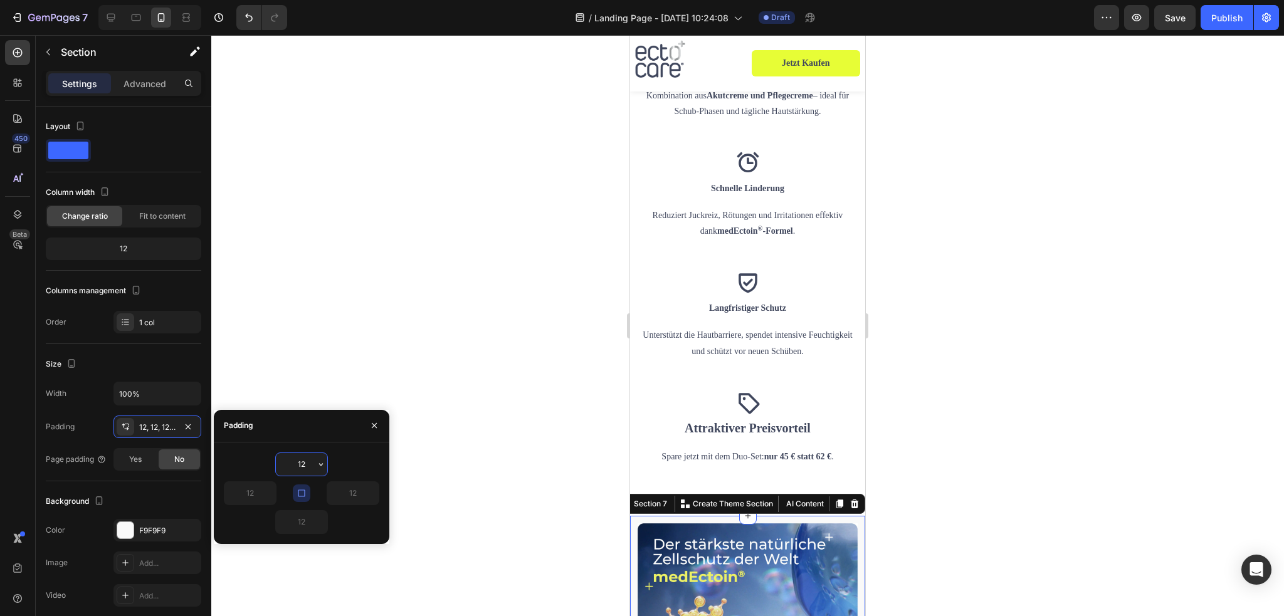
click at [304, 463] on input "12" at bounding box center [301, 464] width 51 height 23
type input "20"
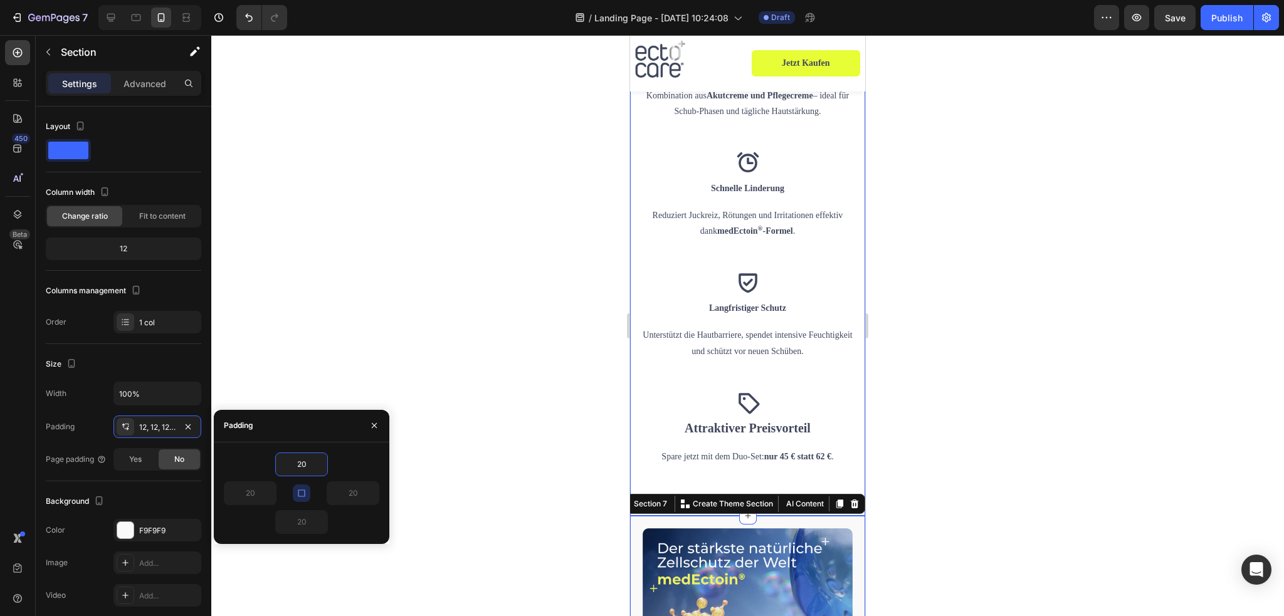
click at [948, 414] on div at bounding box center [747, 325] width 1073 height 581
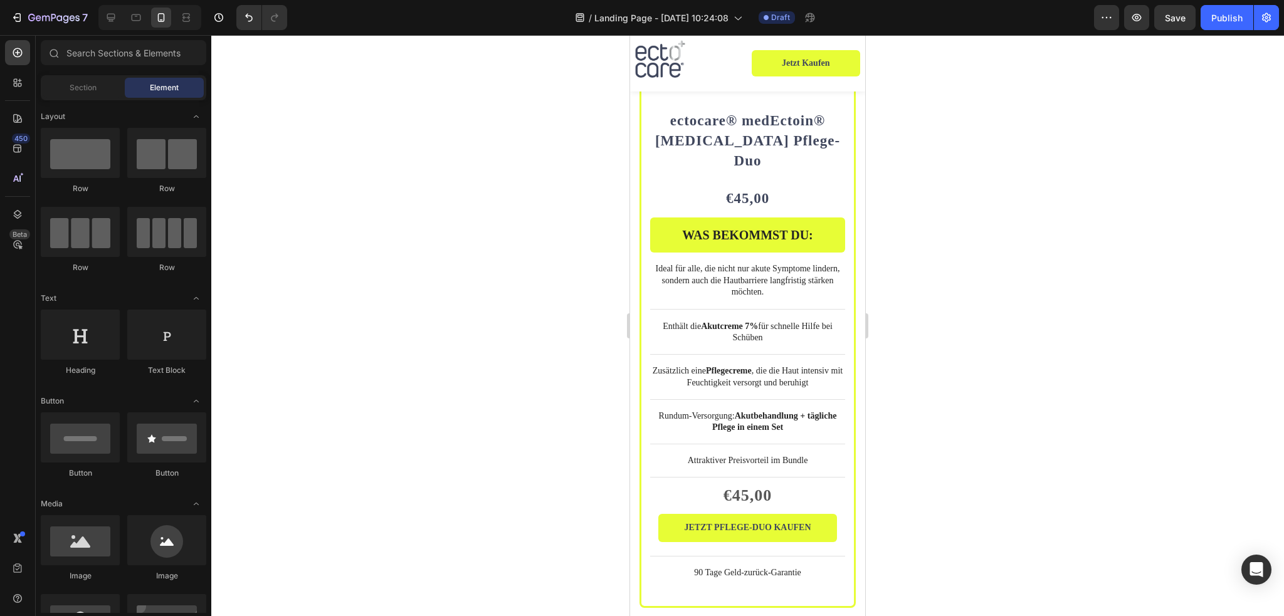
scroll to position [3617, 0]
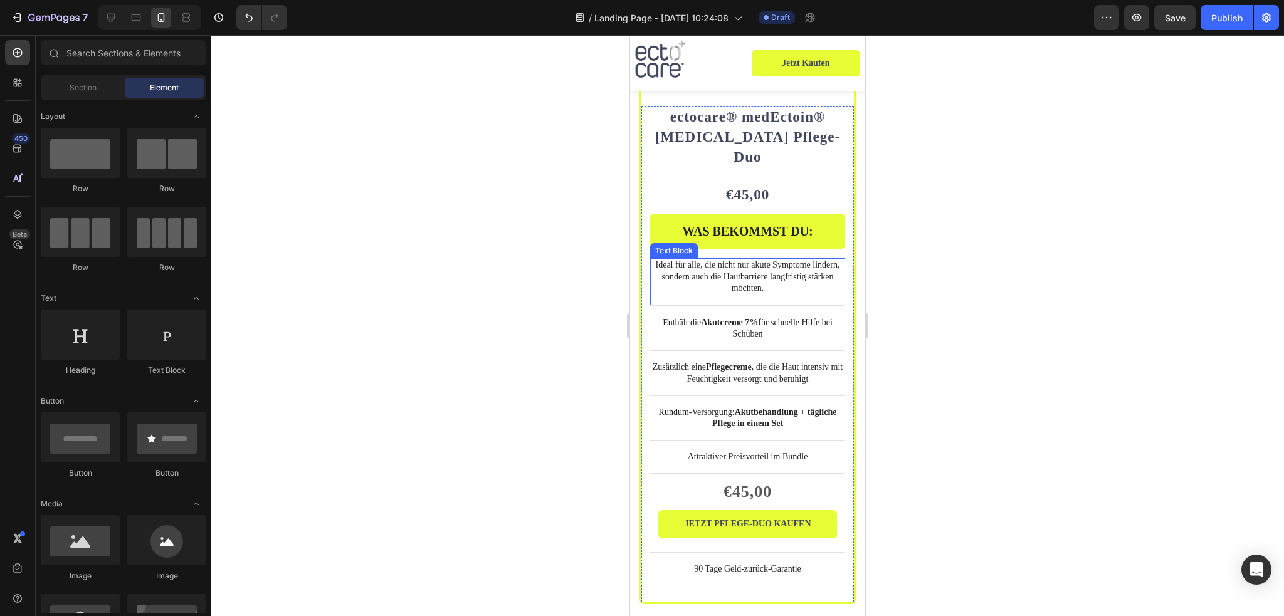
click at [753, 260] on p "Ideal für alle, die nicht nur akute Symptome lindern, sondern auch die Hautbarr…" at bounding box center [748, 277] width 193 height 34
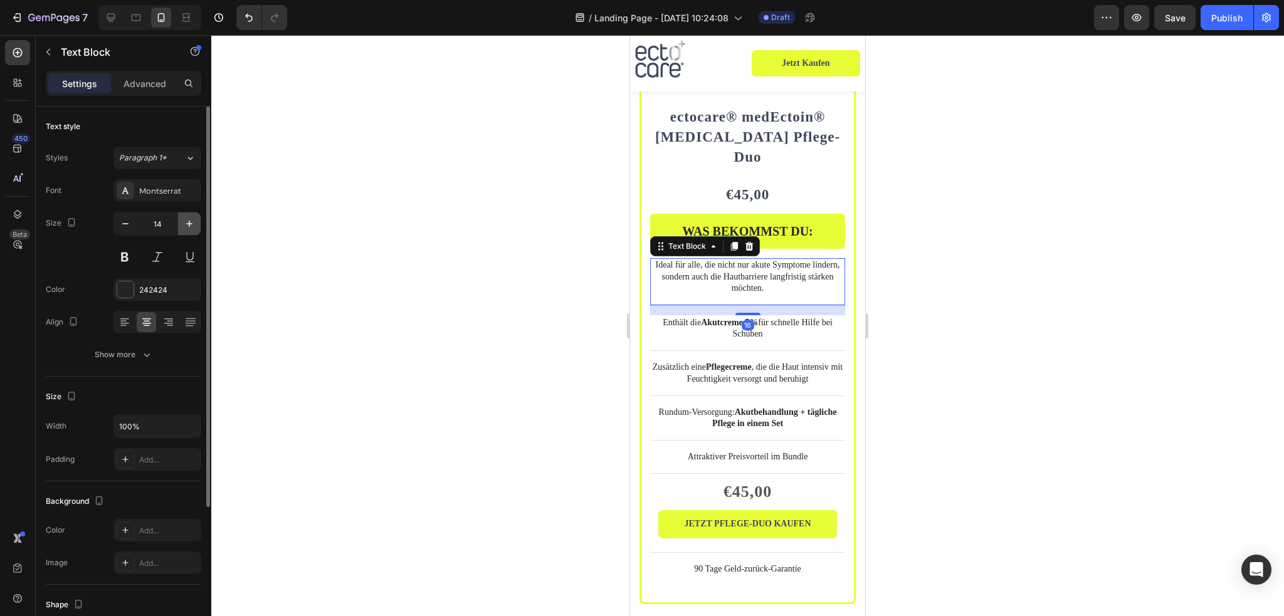
click at [189, 221] on icon "button" at bounding box center [189, 224] width 6 height 6
type input "16"
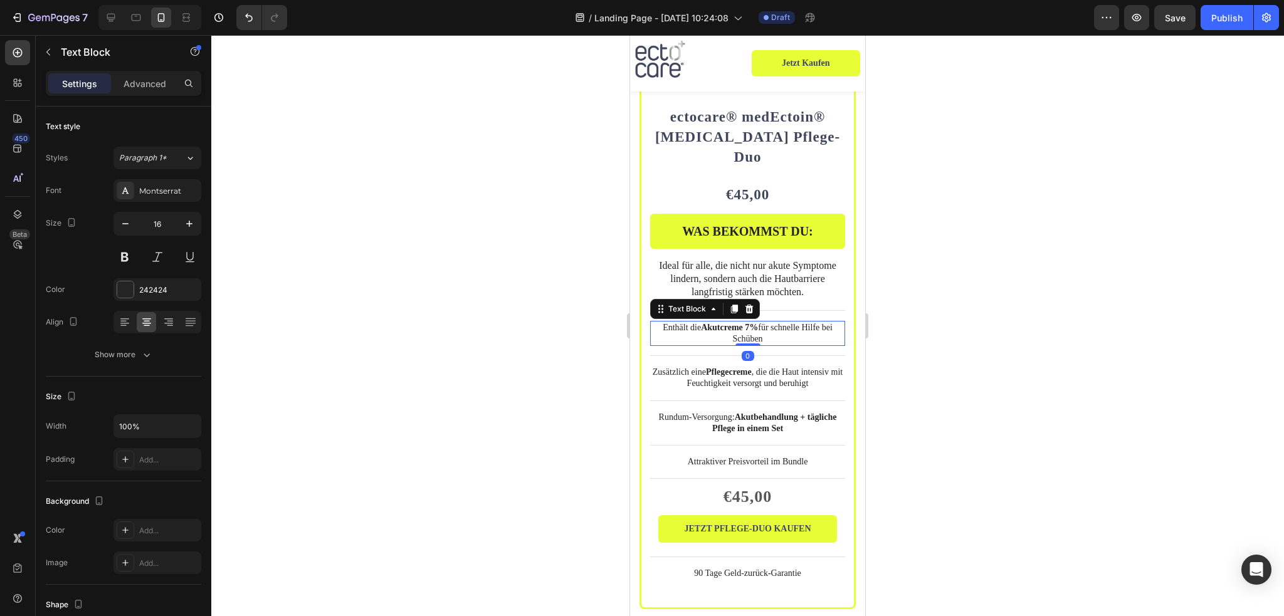
click at [735, 322] on p "Enthält die Akutcreme 7% für schnelle Hilfe bei Schüben" at bounding box center [748, 333] width 193 height 23
click at [191, 226] on icon "button" at bounding box center [189, 224] width 13 height 13
type input "16"
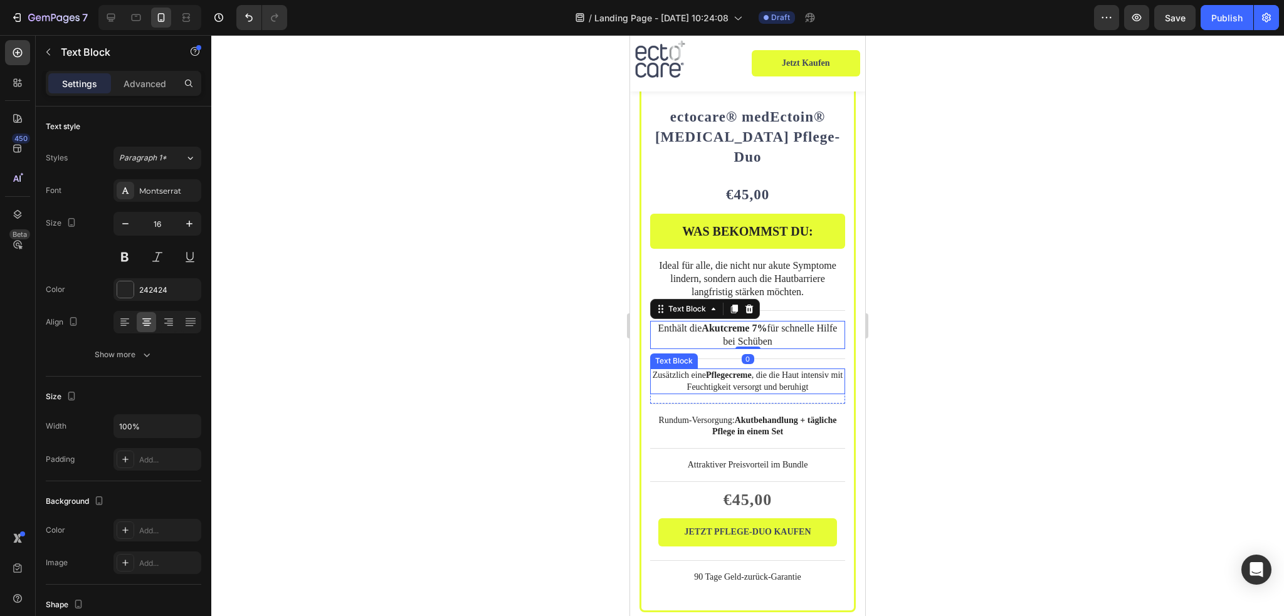
click at [707, 370] on p "Zusätzlich eine Pflegecreme , die die Haut intensiv mit Feuchtigkeit versorgt u…" at bounding box center [748, 381] width 193 height 23
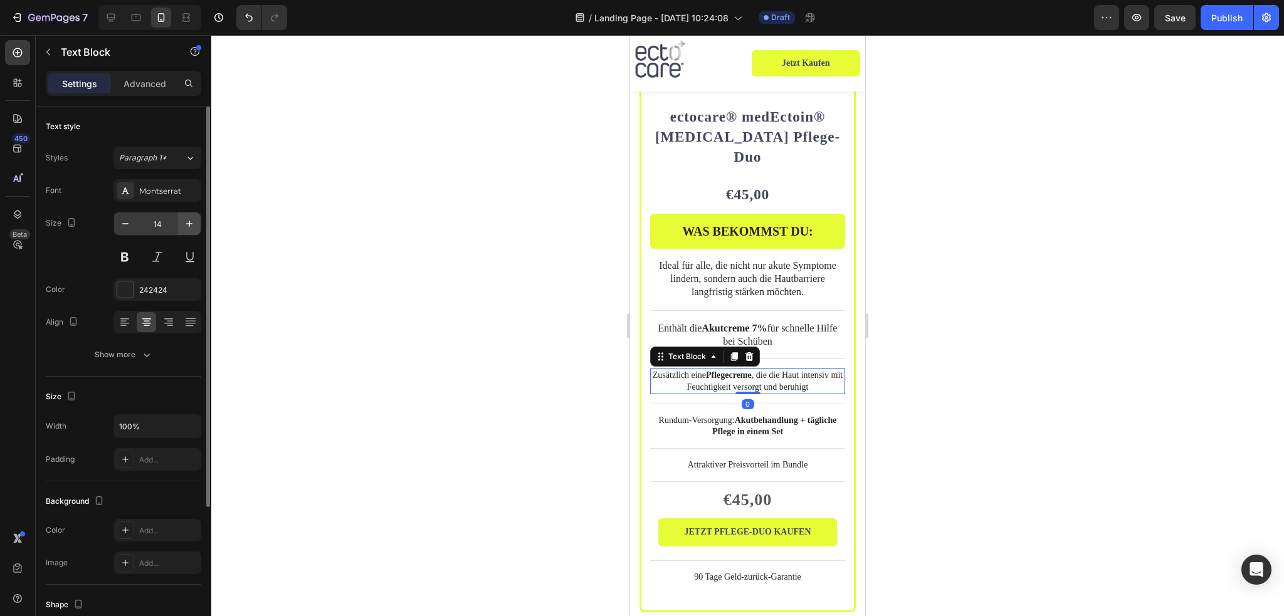
click at [185, 223] on icon "button" at bounding box center [189, 224] width 13 height 13
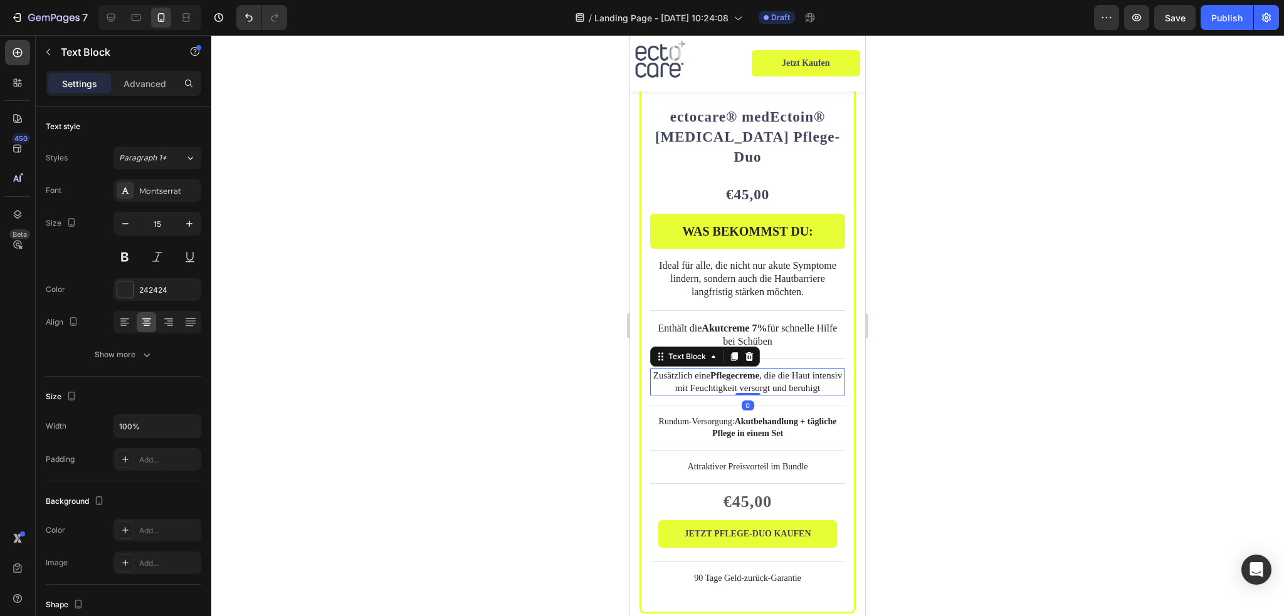
type input "16"
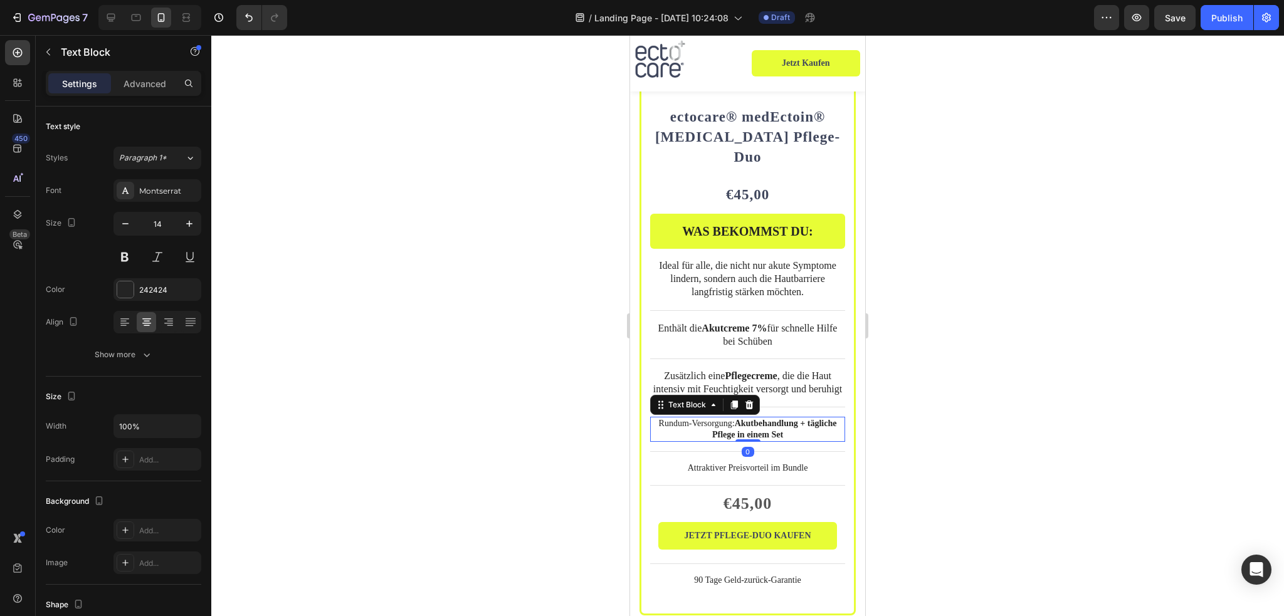
click at [712, 418] on p "Rundum-Versorgung: Akutbehandlung + tägliche Pflege in einem Set" at bounding box center [748, 429] width 193 height 23
click at [191, 224] on icon "button" at bounding box center [189, 224] width 13 height 13
click at [189, 224] on icon "button" at bounding box center [189, 224] width 13 height 13
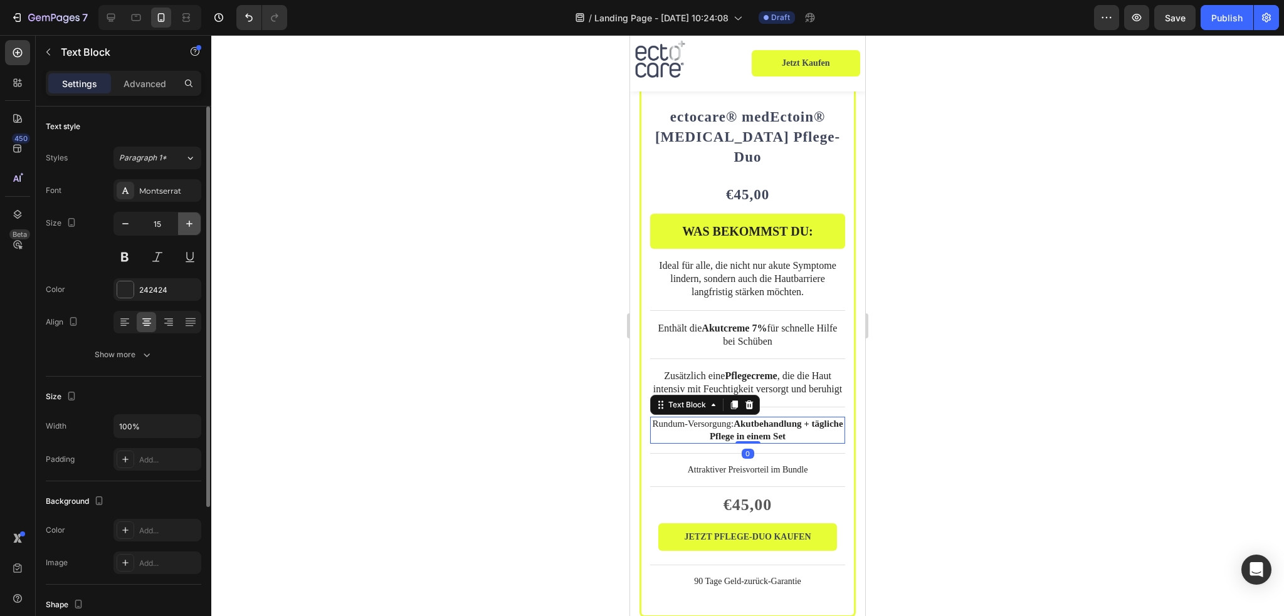
type input "16"
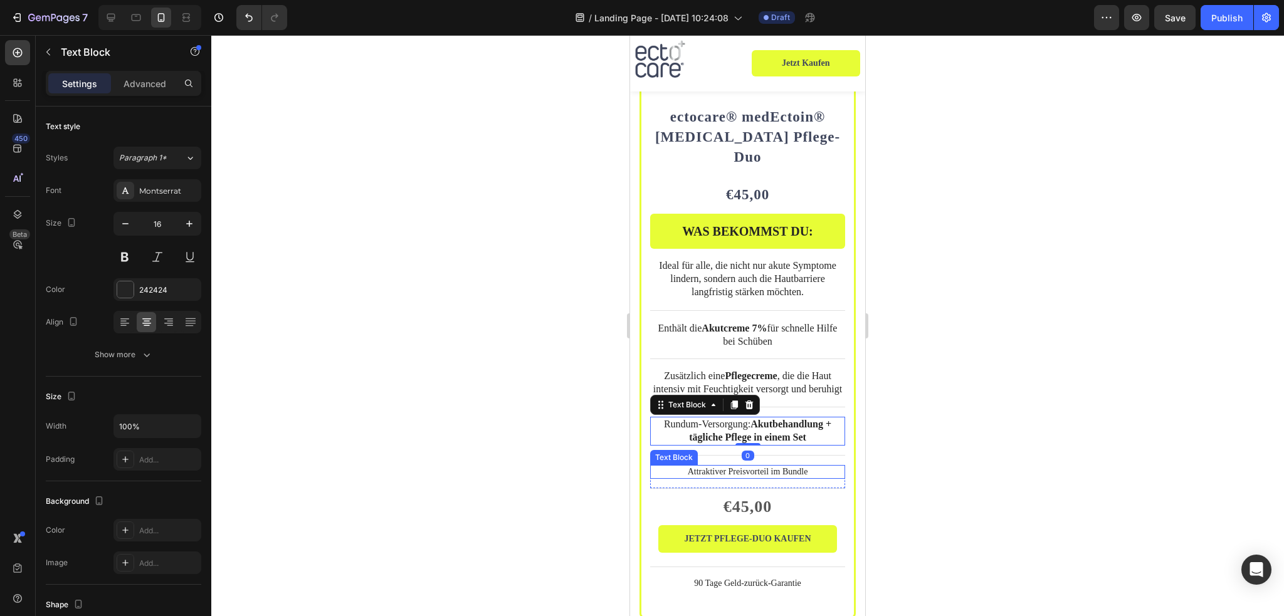
click at [709, 467] on p "Attraktiver Preisvorteil im Bundle" at bounding box center [748, 472] width 193 height 11
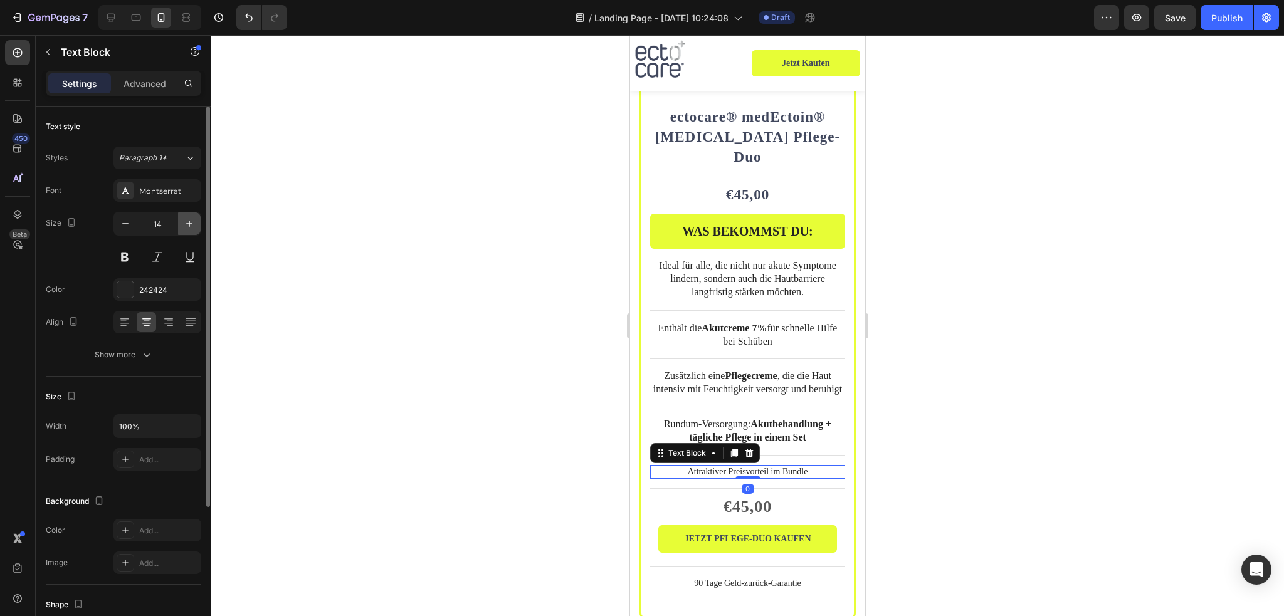
click at [186, 225] on icon "button" at bounding box center [189, 224] width 13 height 13
type input "16"
click at [119, 290] on div at bounding box center [125, 290] width 16 height 16
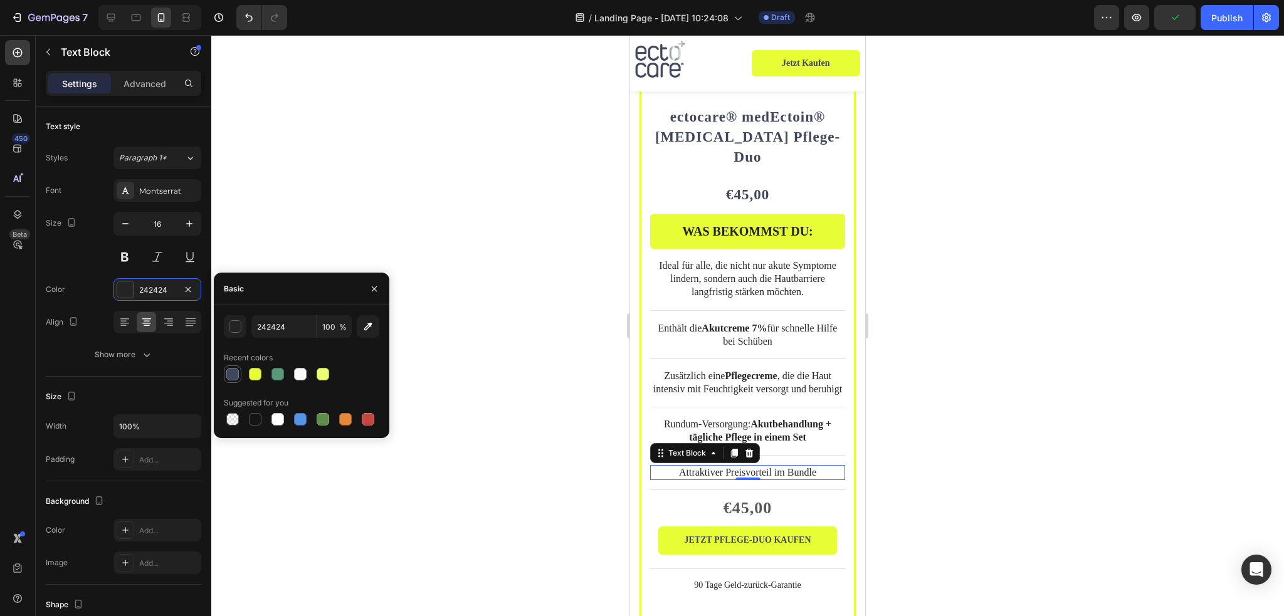
click at [235, 377] on div at bounding box center [232, 374] width 13 height 13
type input "40475D"
click at [721, 418] on p "Rundum-Versorgung: Akutbehandlung + tägliche Pflege in einem Set" at bounding box center [748, 431] width 193 height 26
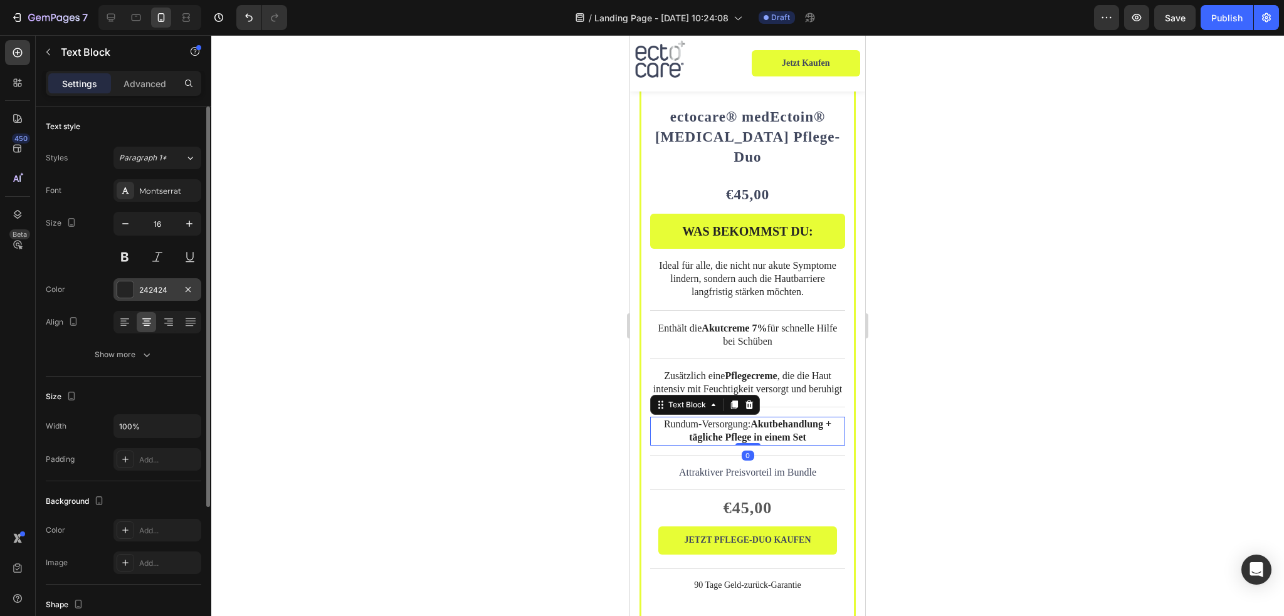
click at [123, 287] on div at bounding box center [125, 290] width 16 height 16
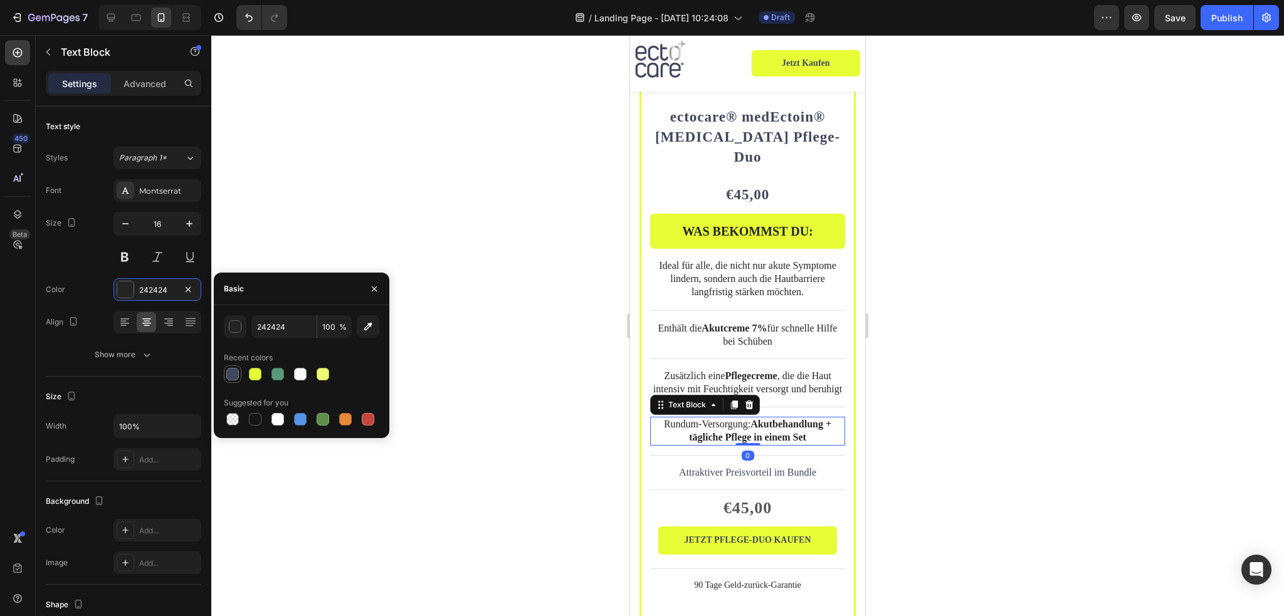
click at [233, 373] on div at bounding box center [232, 374] width 13 height 13
type input "40475D"
click at [728, 371] on strong "Pflegecreme" at bounding box center [751, 376] width 52 height 11
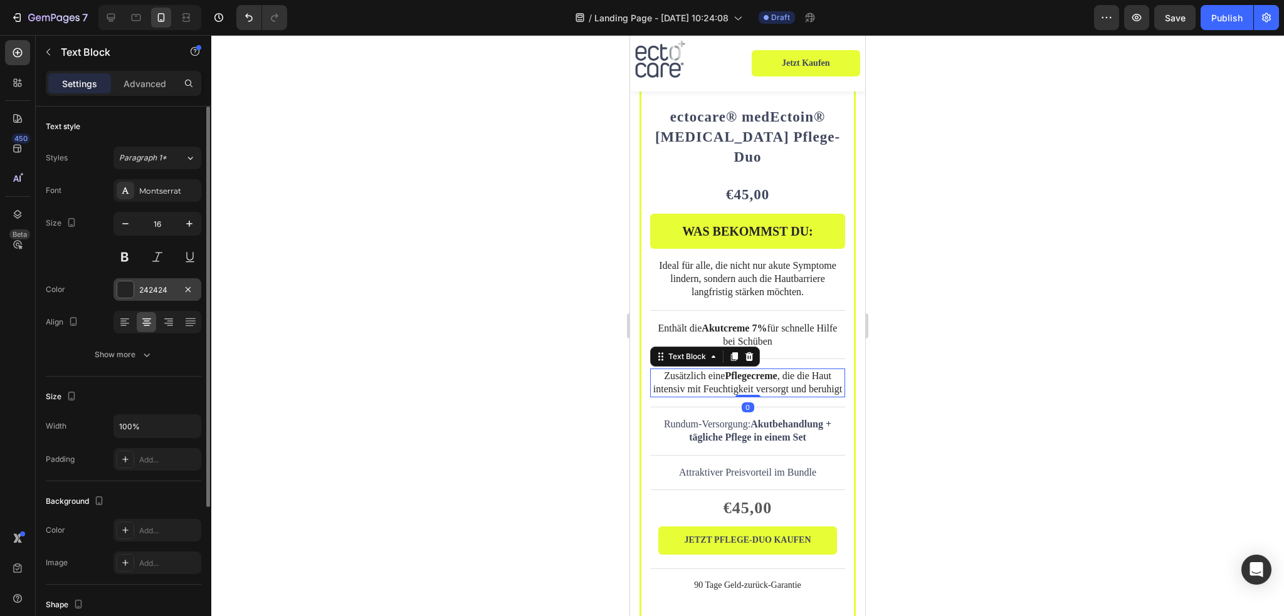
click at [127, 285] on div at bounding box center [125, 290] width 16 height 16
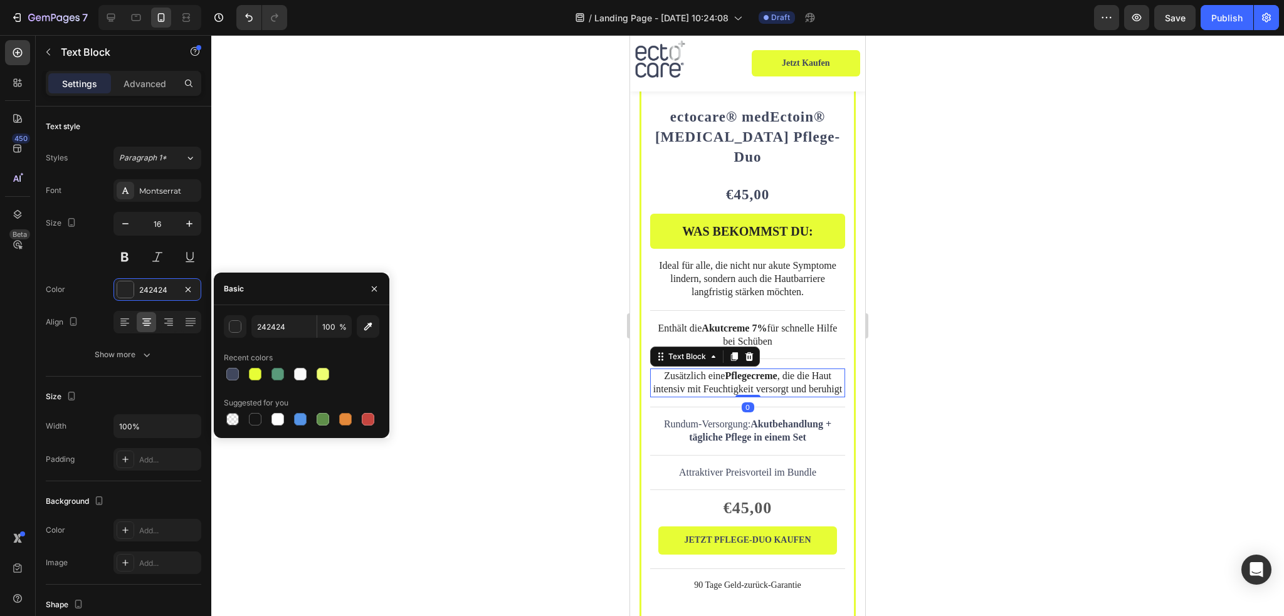
click at [215, 376] on div "242424 100 % Recent colors Suggested for you" at bounding box center [302, 371] width 176 height 113
click at [241, 378] on div at bounding box center [233, 375] width 18 height 18
type input "40475D"
click at [721, 322] on p "Enthält die Akutcreme 7% für schnelle Hilfe bei Schüben" at bounding box center [748, 335] width 193 height 26
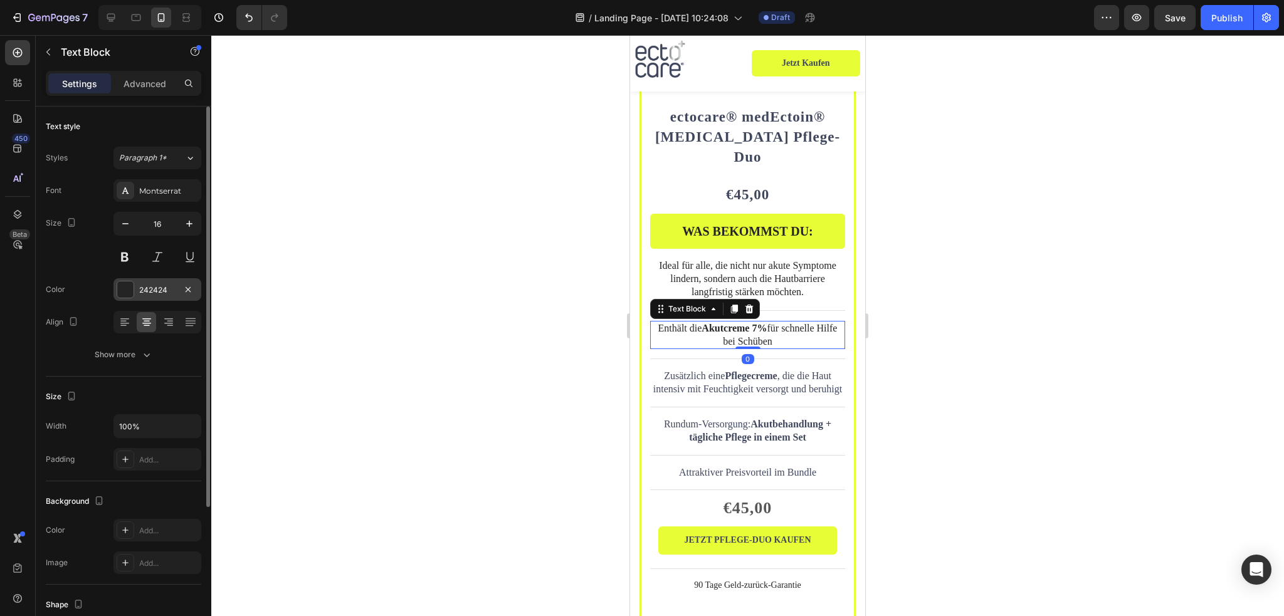
click at [130, 283] on div at bounding box center [125, 290] width 16 height 16
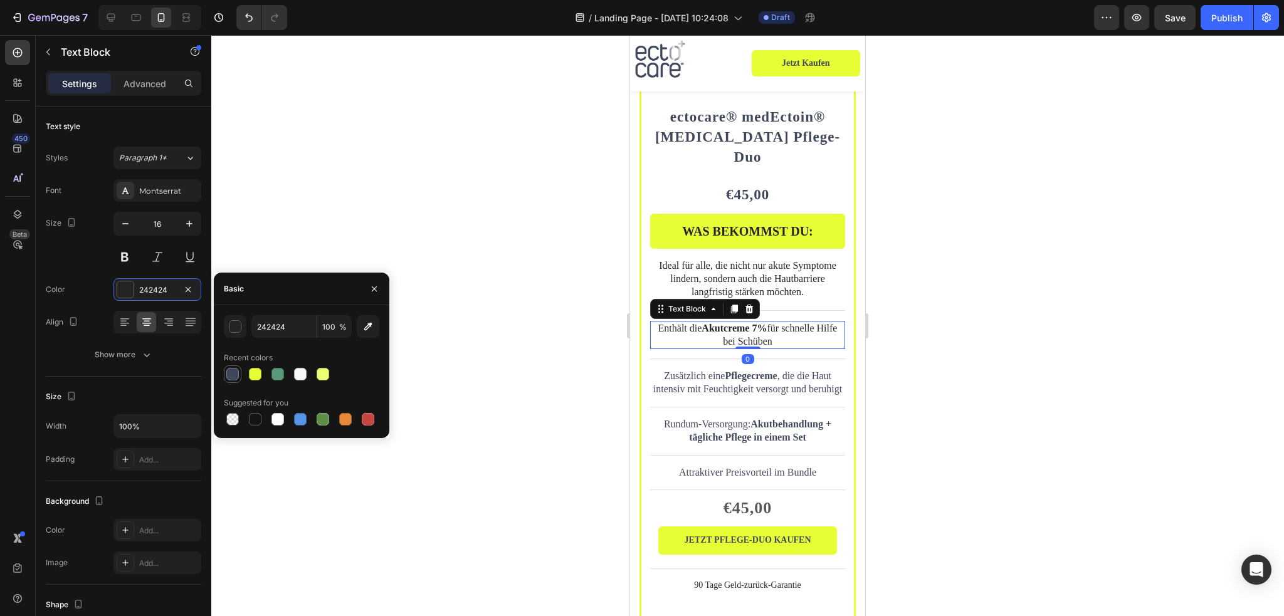
click at [233, 371] on div at bounding box center [232, 374] width 13 height 13
type input "40475D"
click at [695, 260] on p "Ideal für alle, die nicht nur akute Symptome lindern, sondern auch die Hautbarr…" at bounding box center [748, 279] width 193 height 39
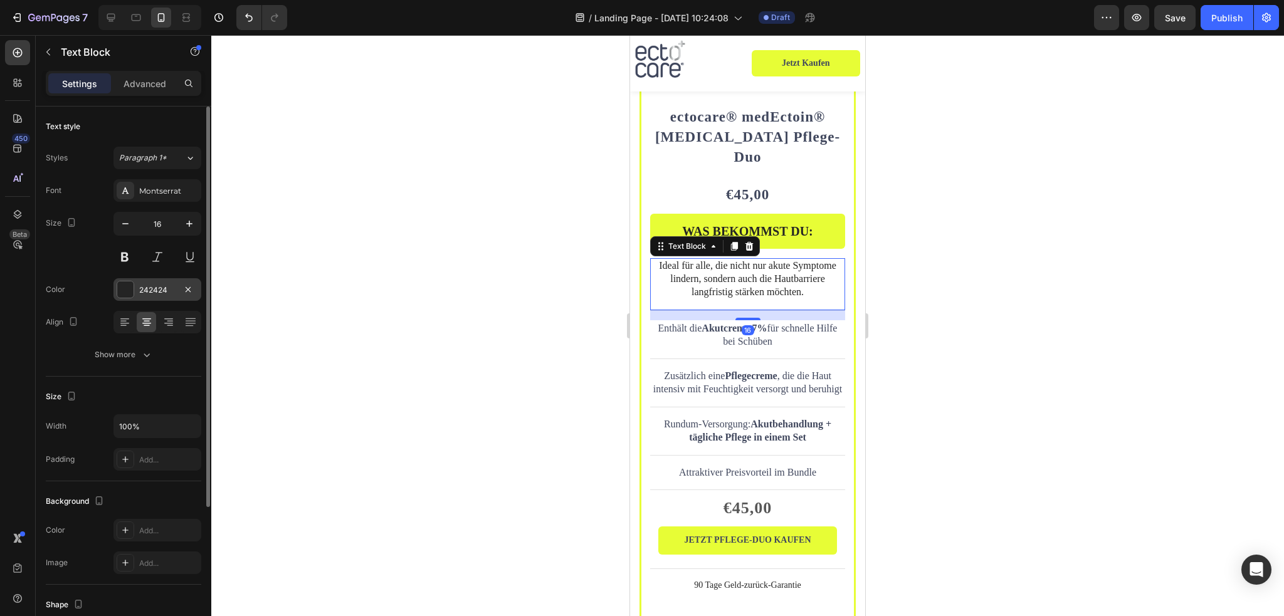
click at [122, 295] on div at bounding box center [125, 290] width 16 height 16
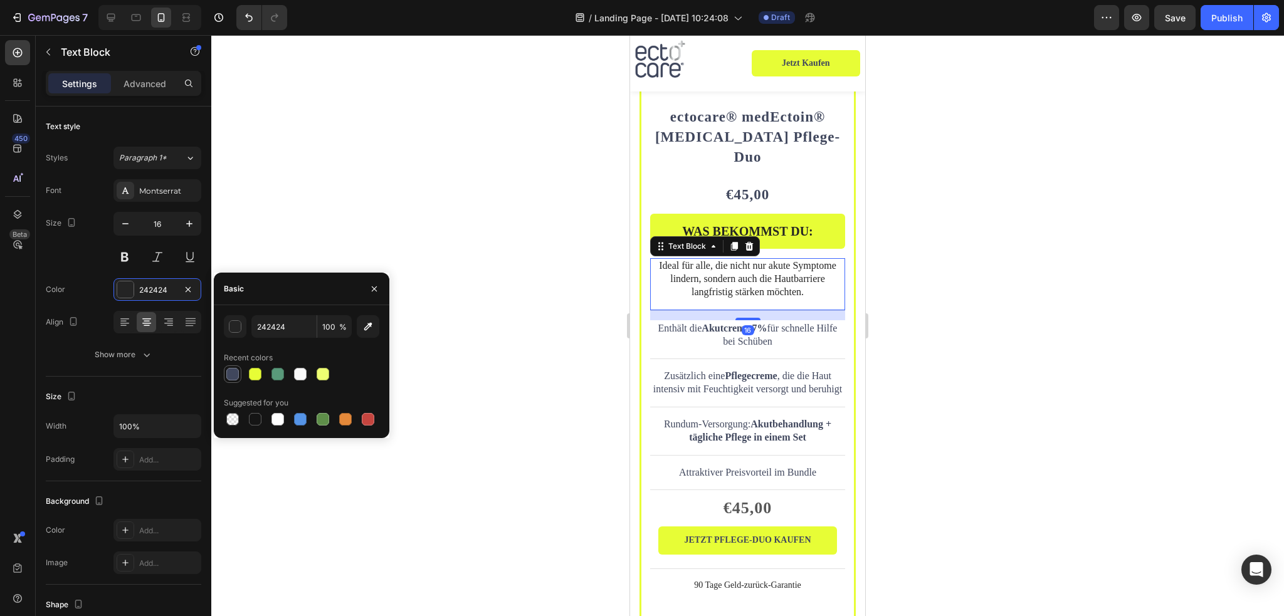
click at [228, 373] on div at bounding box center [232, 374] width 13 height 13
type input "40475D"
click at [775, 223] on p "WAS BEKOMMST DU:" at bounding box center [748, 231] width 176 height 16
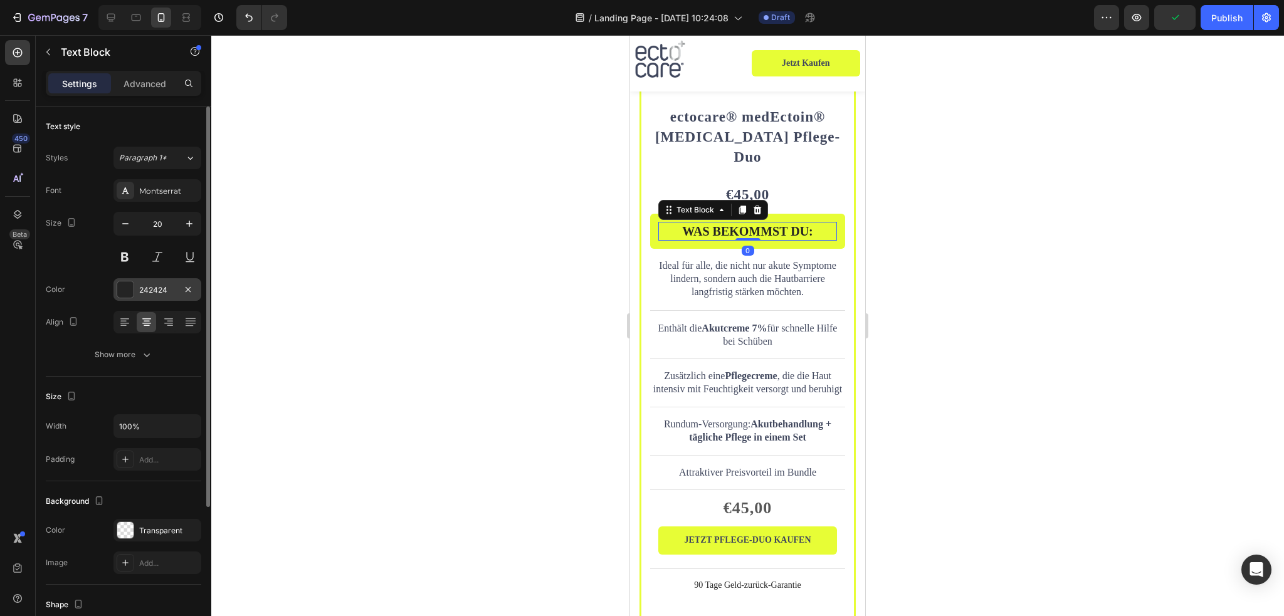
click at [118, 288] on div at bounding box center [125, 290] width 16 height 16
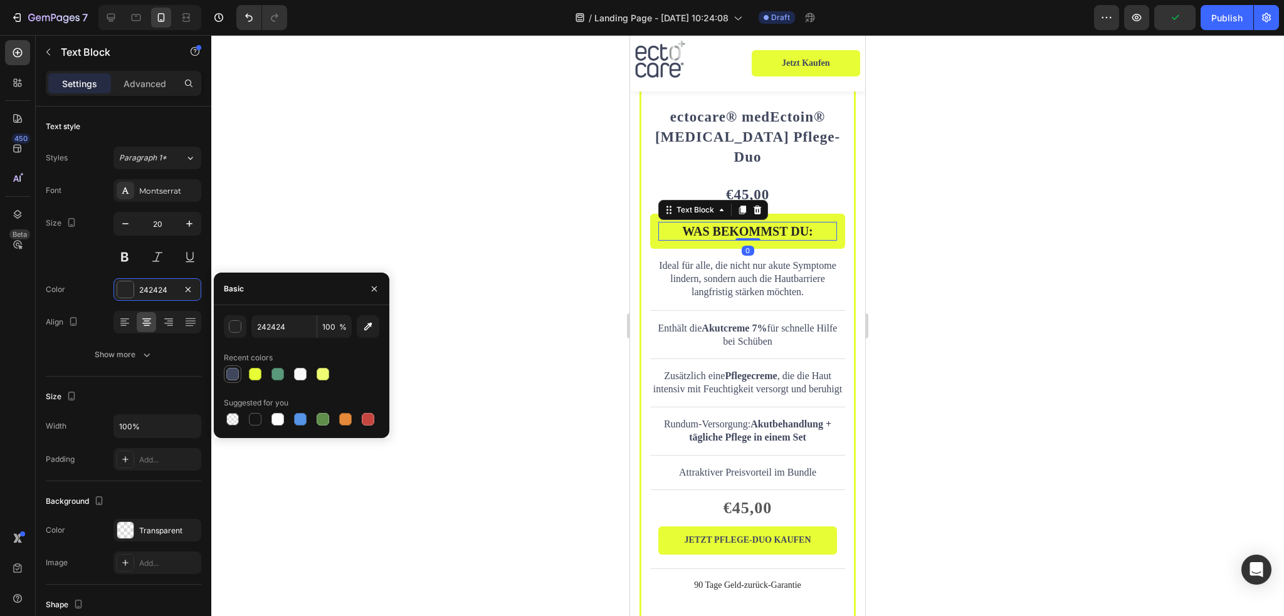
click at [228, 380] on div at bounding box center [232, 374] width 13 height 13
type input "40475D"
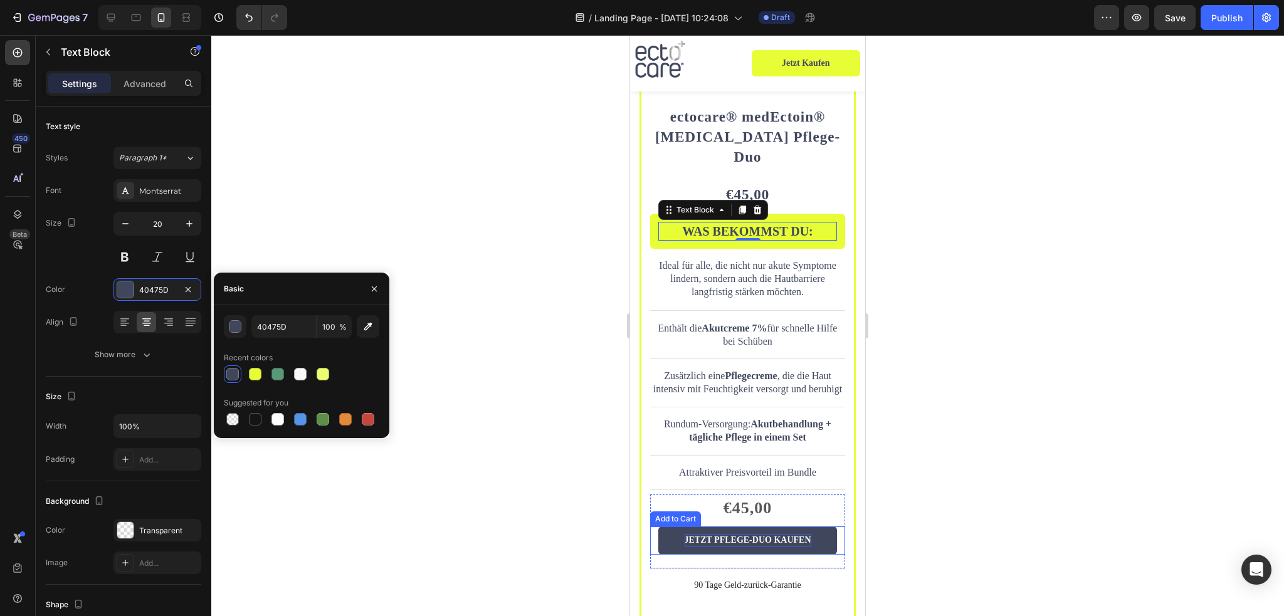
click at [740, 535] on div "JETZT PFLEGE-DUO KAUFEN" at bounding box center [748, 540] width 127 height 11
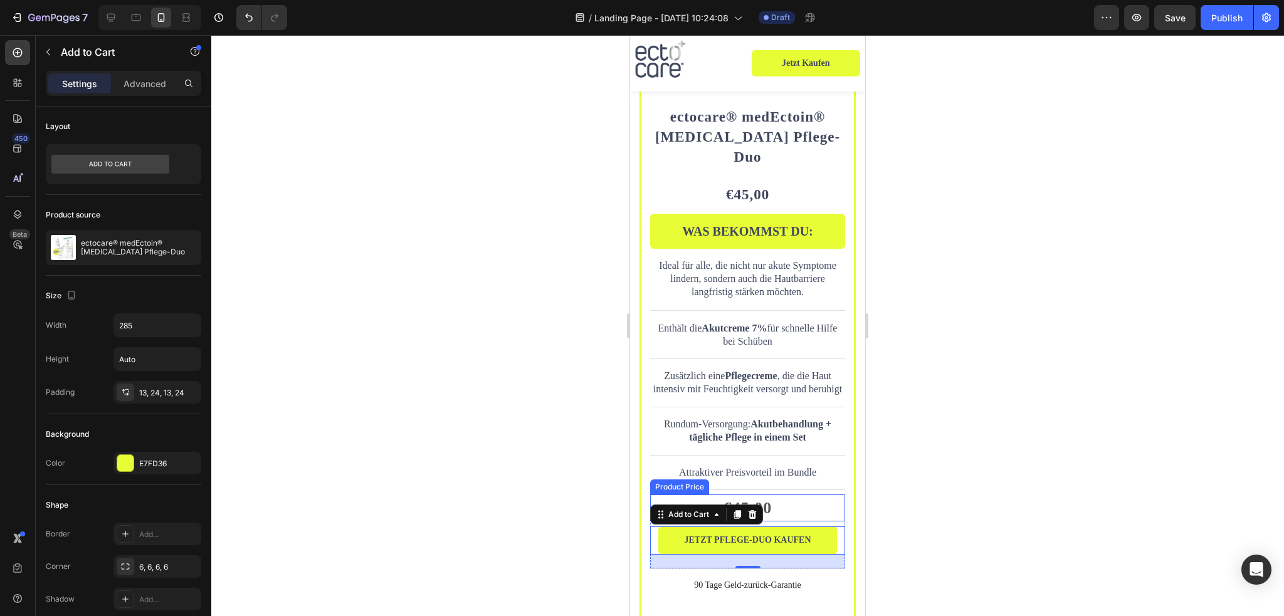
click at [775, 495] on div "€45,00" at bounding box center [747, 508] width 195 height 27
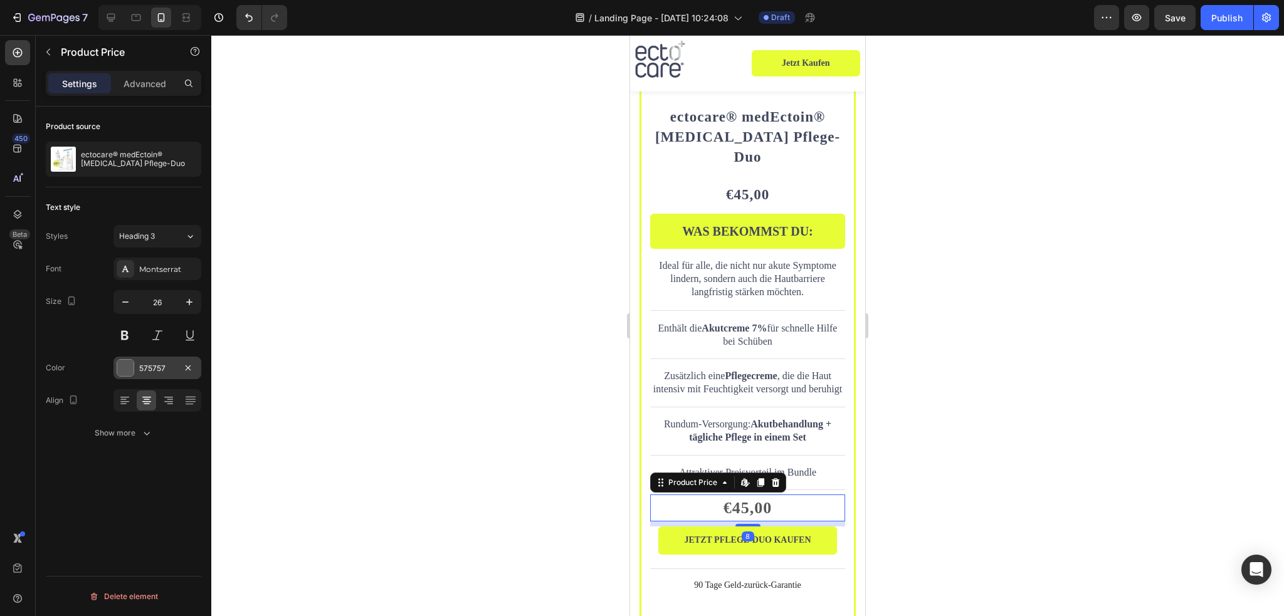
click at [119, 369] on div at bounding box center [125, 368] width 16 height 16
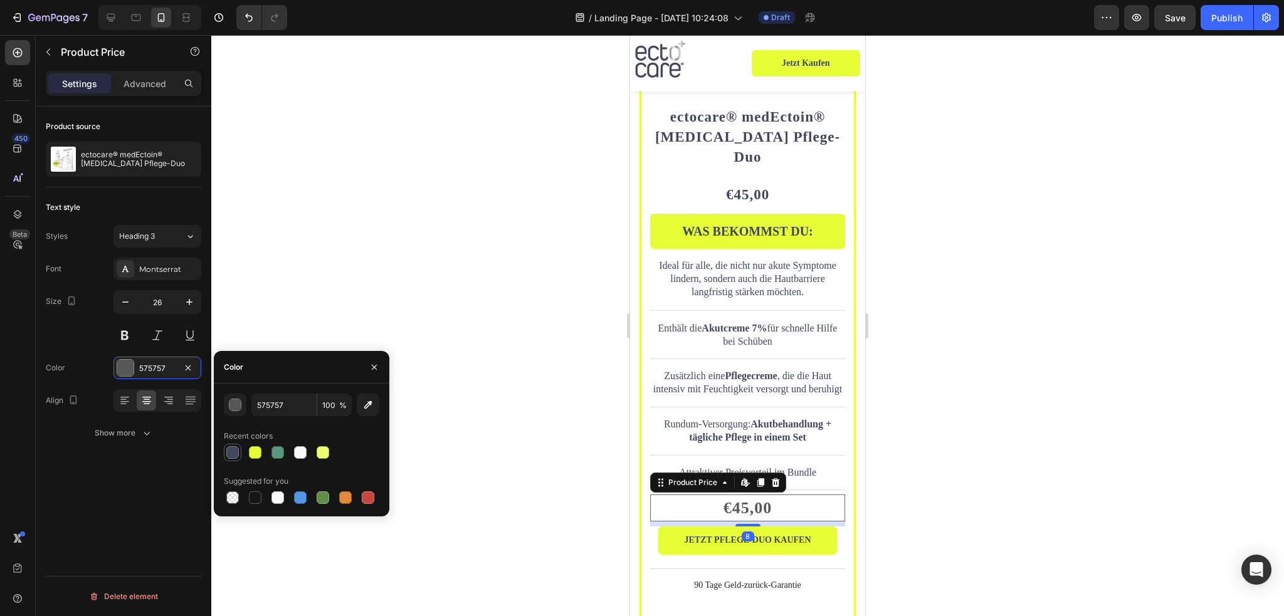
click at [230, 453] on div at bounding box center [232, 453] width 13 height 13
type input "40475D"
click at [907, 417] on div at bounding box center [747, 325] width 1073 height 581
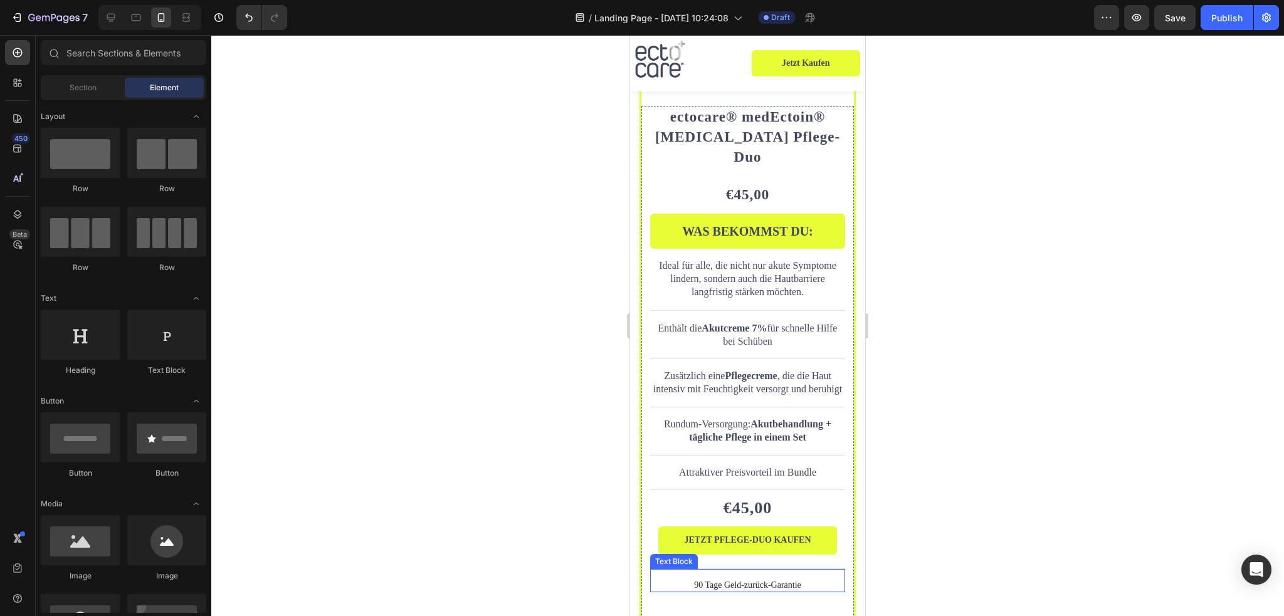
click at [744, 580] on p "90 Tage Geld-zurück-Garantie" at bounding box center [748, 585] width 193 height 11
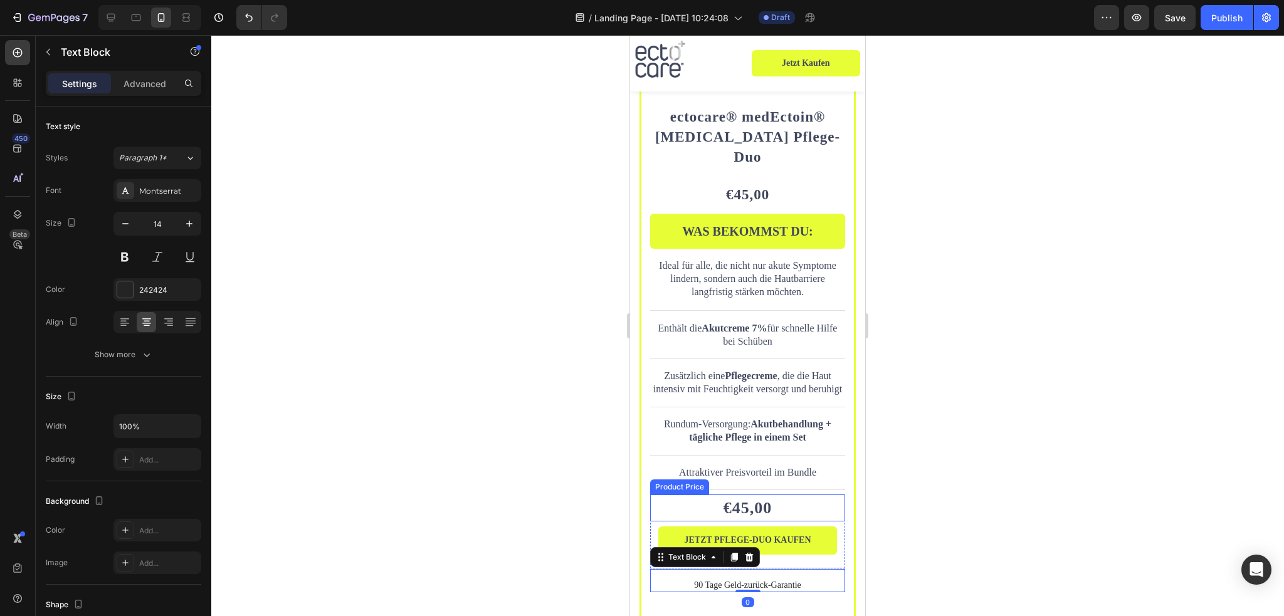
click at [758, 495] on div "€45,00" at bounding box center [747, 508] width 195 height 27
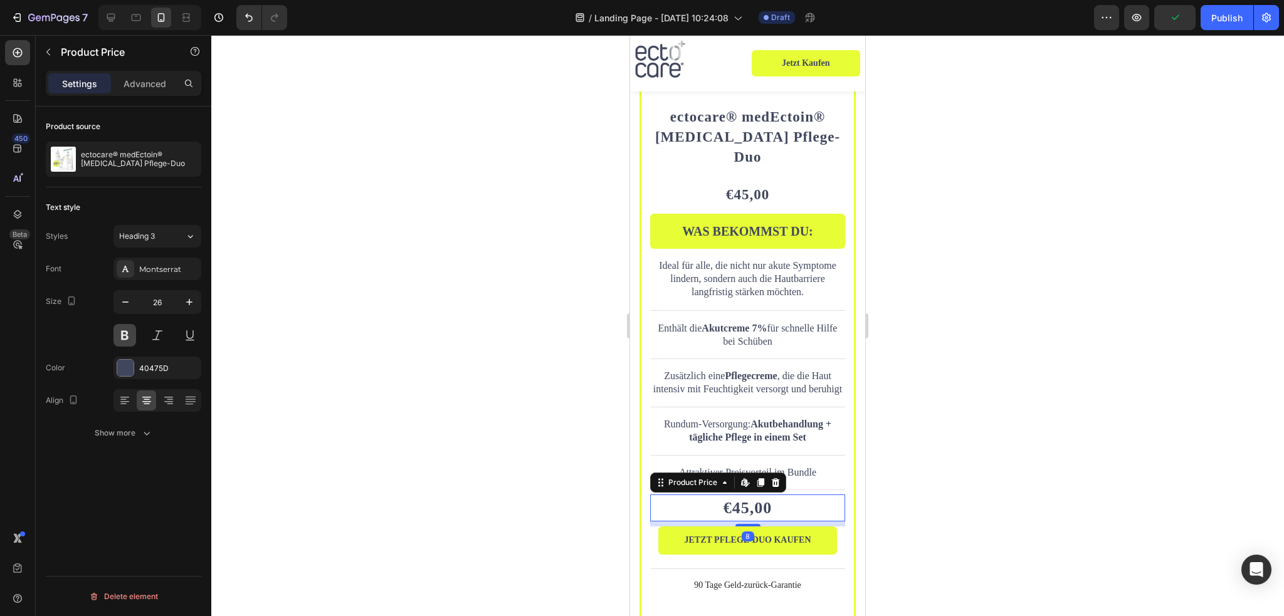
click at [132, 337] on button at bounding box center [125, 335] width 23 height 23
click at [128, 333] on button at bounding box center [125, 335] width 23 height 23
click at [125, 338] on button at bounding box center [125, 335] width 23 height 23
click at [129, 340] on button at bounding box center [125, 335] width 23 height 23
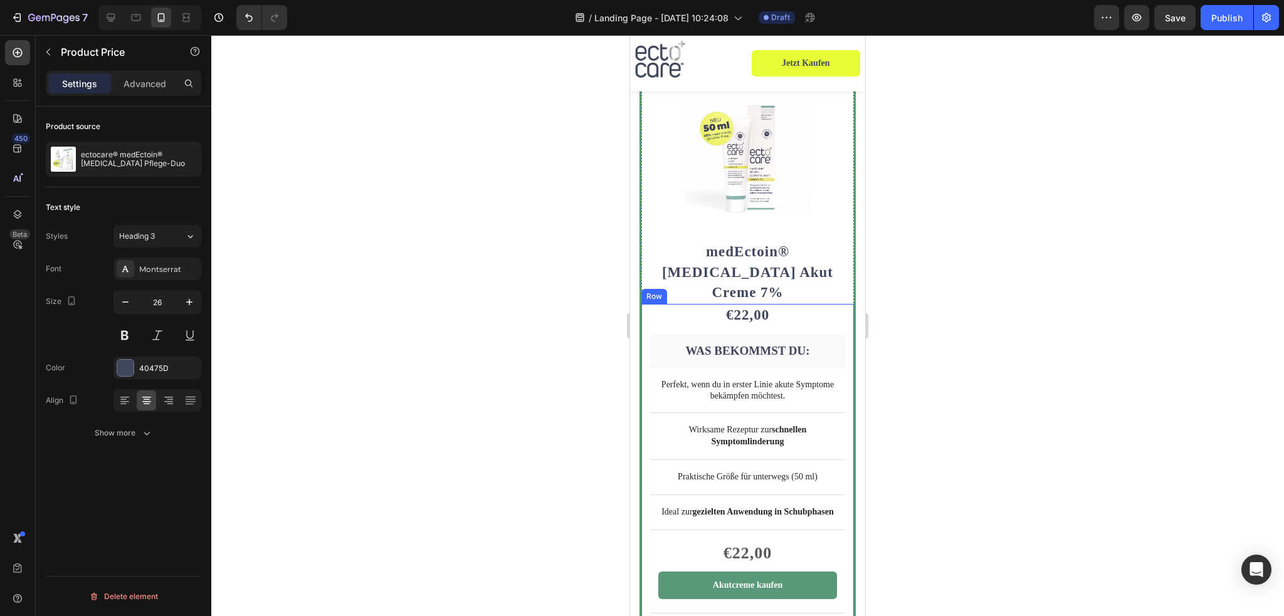
scroll to position [4056, 0]
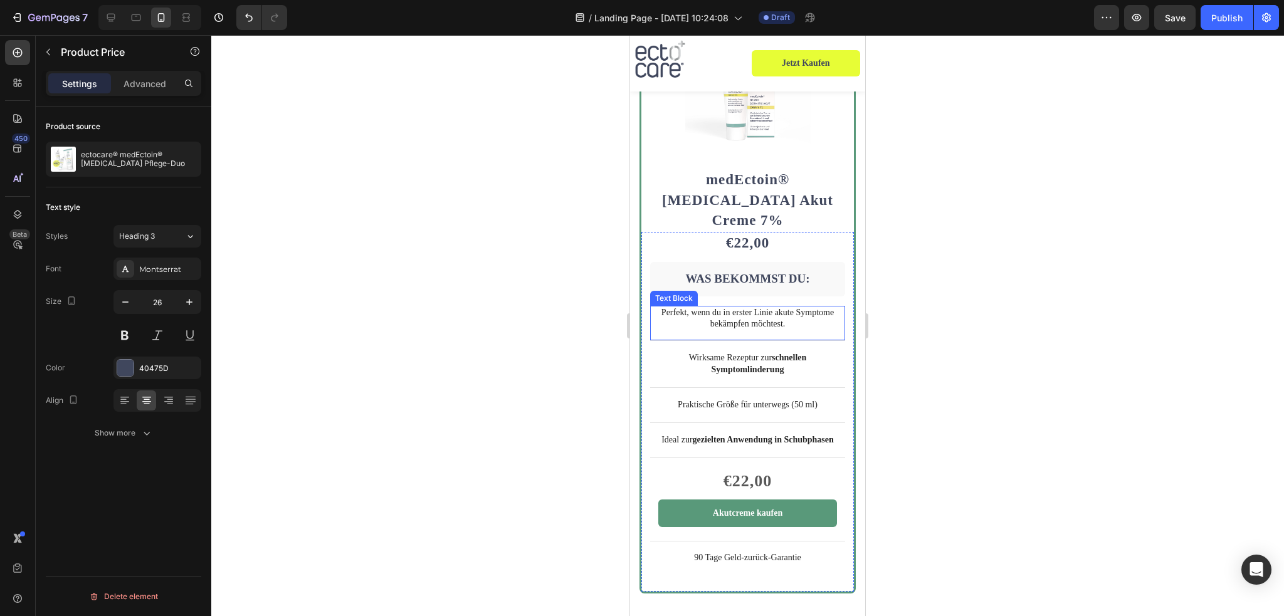
click at [754, 307] on p "Perfekt, wenn du in erster Linie akute Symptome bekämpfen möchtest." at bounding box center [748, 318] width 193 height 23
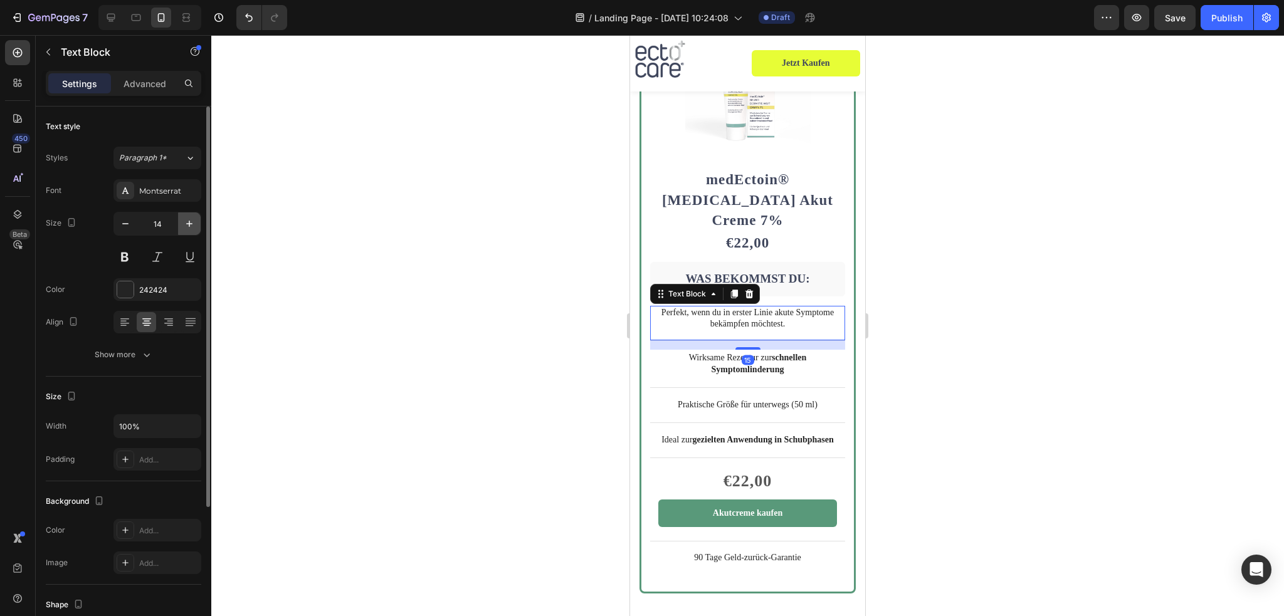
click at [186, 224] on icon "button" at bounding box center [189, 224] width 13 height 13
type input "16"
click at [125, 288] on div at bounding box center [125, 290] width 16 height 16
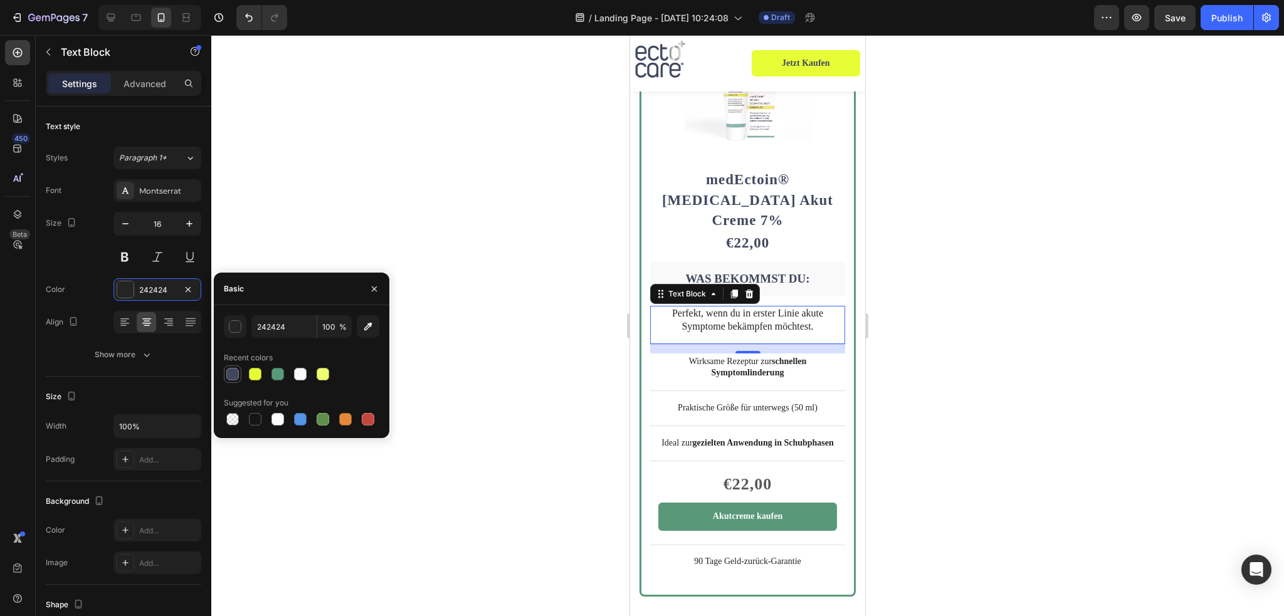
click at [224, 375] on div at bounding box center [233, 375] width 18 height 18
type input "40475D"
click at [708, 356] on p "Wirksame Rezeptur zur schnellen Symptomlinderung" at bounding box center [748, 367] width 193 height 23
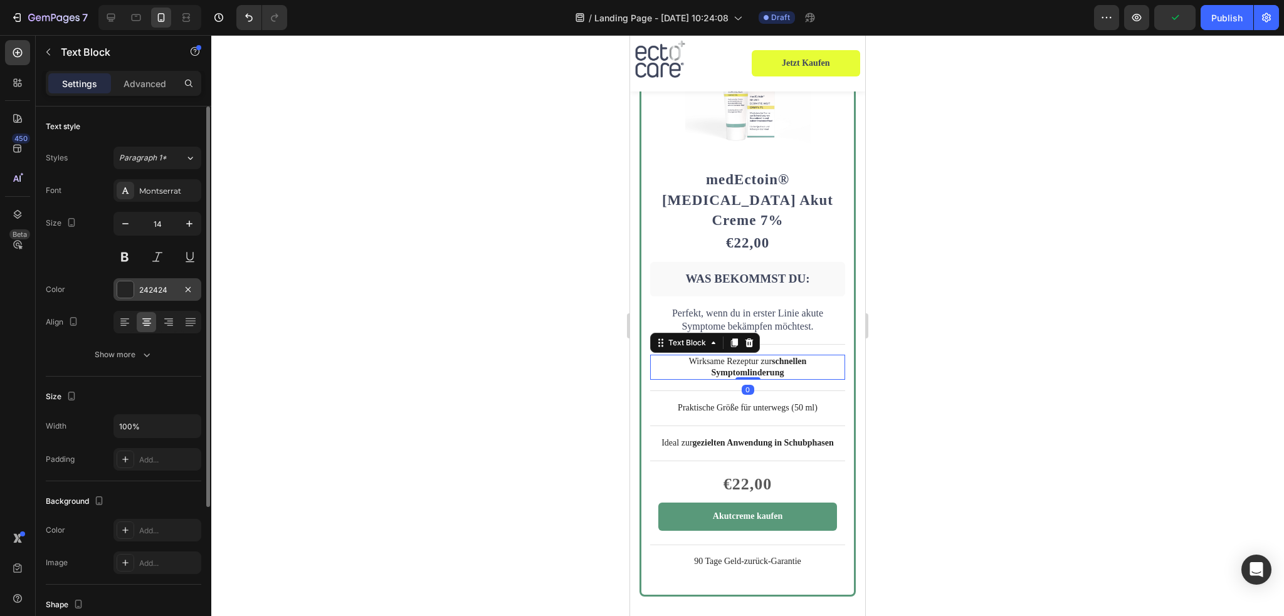
click at [128, 290] on div at bounding box center [125, 290] width 16 height 16
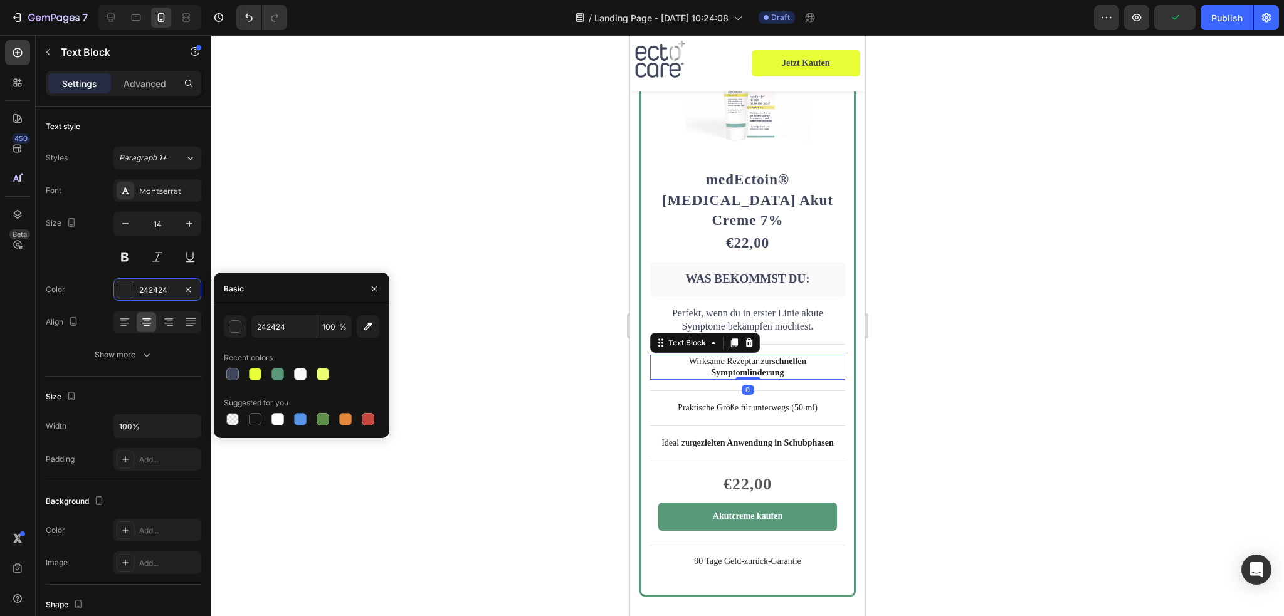
click at [242, 371] on div at bounding box center [302, 375] width 156 height 18
click at [221, 375] on div "242424 100 % Recent colors Suggested for you" at bounding box center [302, 371] width 176 height 113
click at [231, 376] on div at bounding box center [232, 374] width 13 height 13
type input "40475D"
click at [188, 222] on icon "button" at bounding box center [189, 224] width 13 height 13
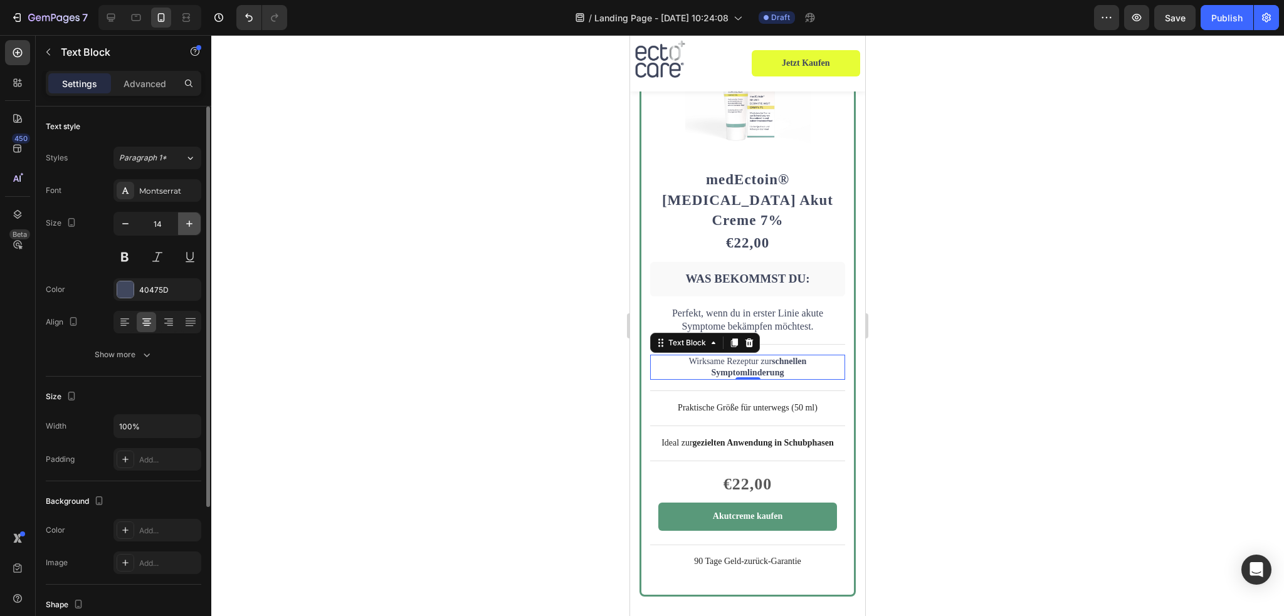
click at [188, 222] on icon "button" at bounding box center [189, 224] width 13 height 13
type input "16"
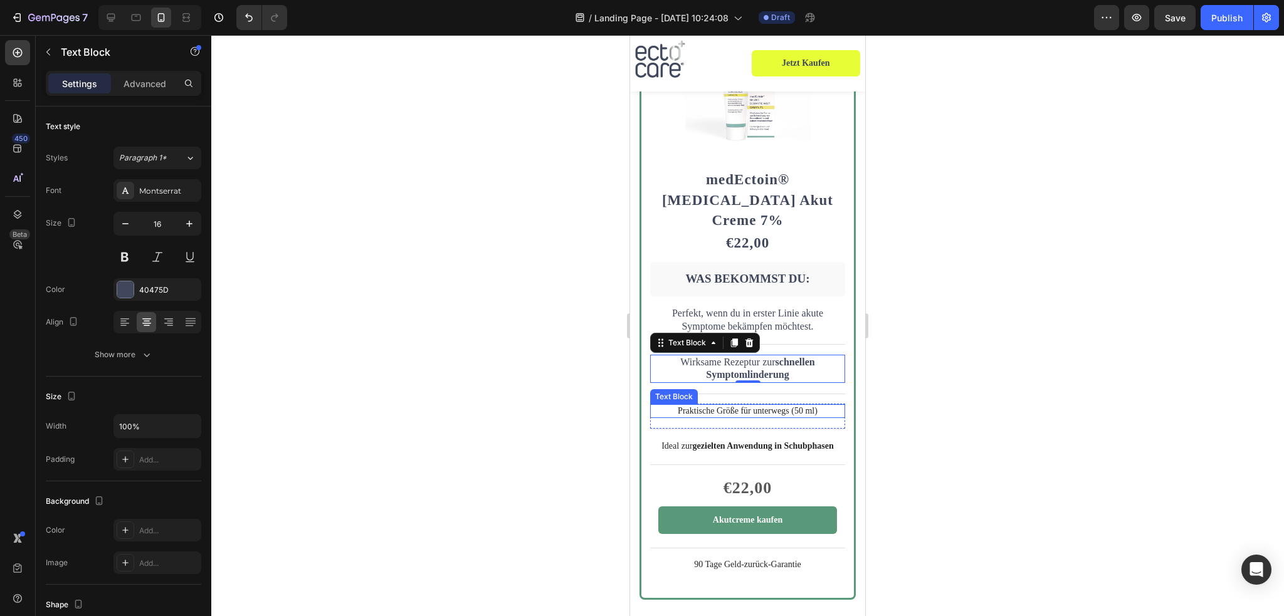
click at [716, 406] on p "Praktische Größe für unterwegs (50 ml)" at bounding box center [748, 411] width 193 height 11
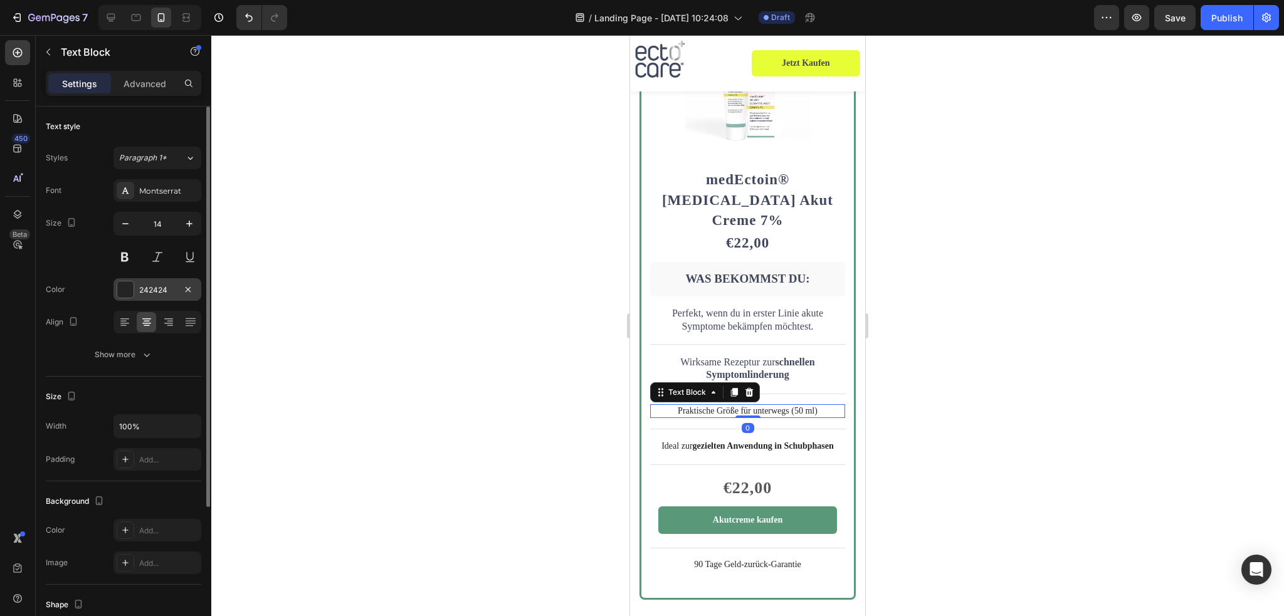
click at [125, 287] on div at bounding box center [125, 290] width 16 height 16
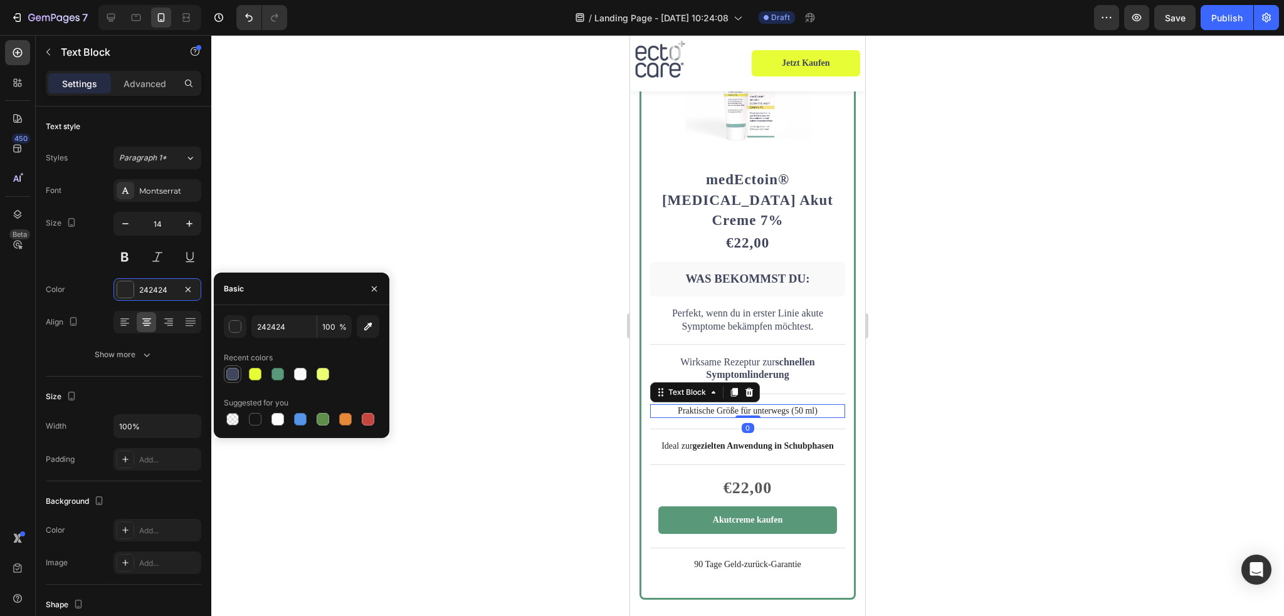
click at [232, 375] on div at bounding box center [232, 374] width 13 height 13
type input "40475D"
click at [189, 223] on icon "button" at bounding box center [189, 224] width 6 height 6
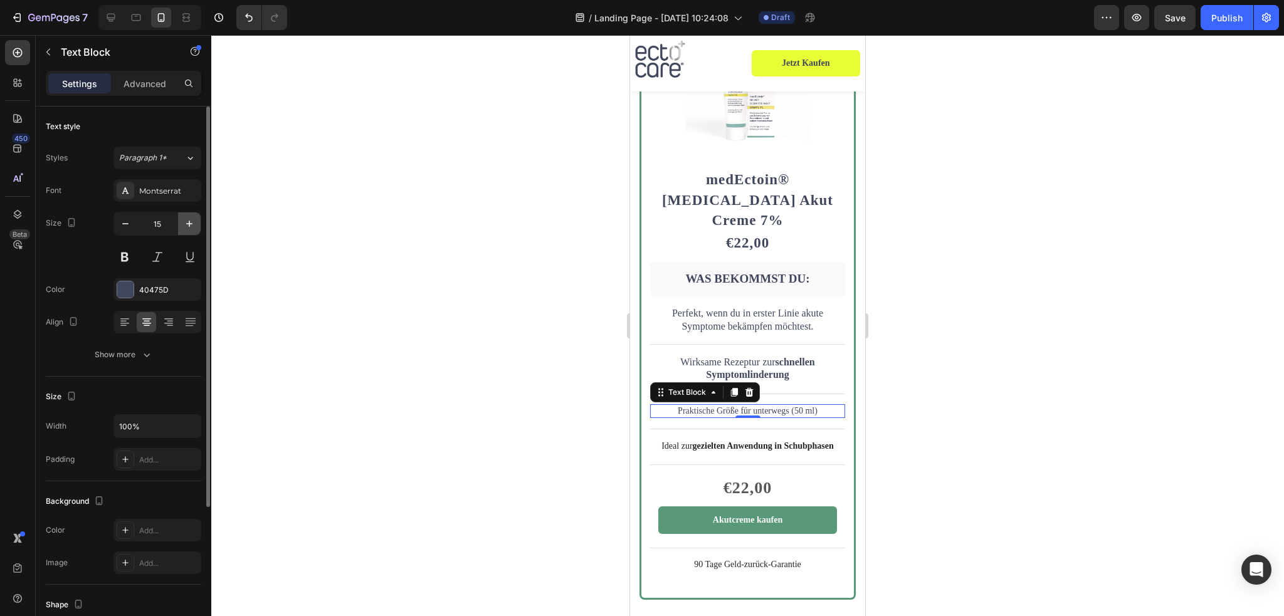
type input "16"
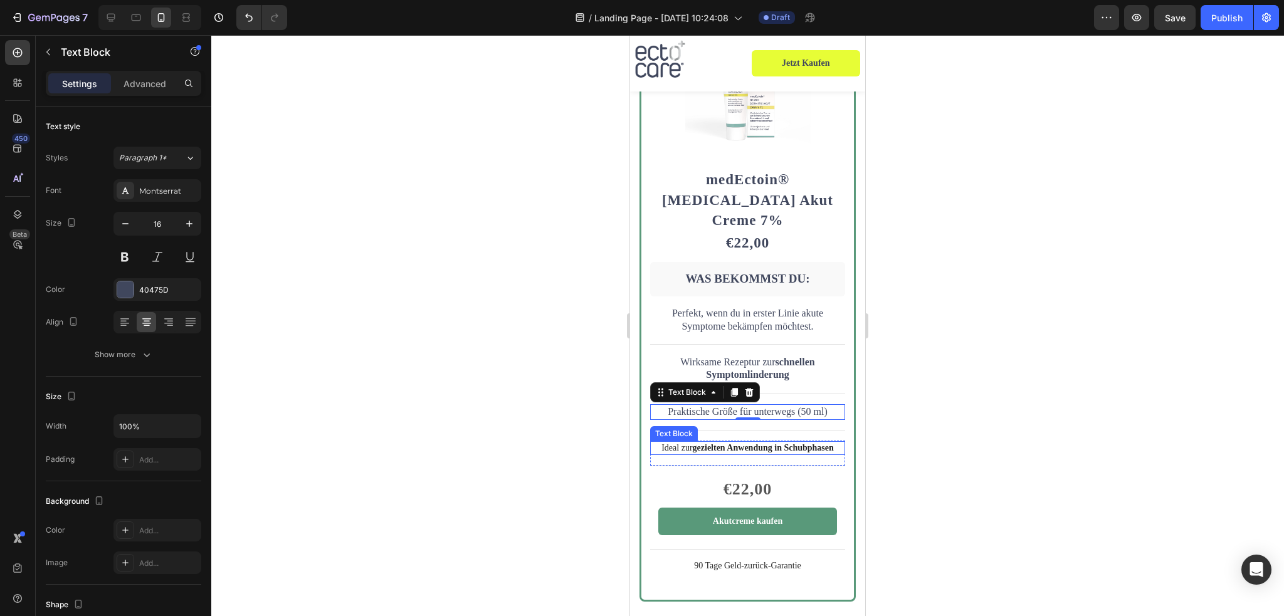
click at [679, 442] on div "Ideal zur gezielten Anwendung in Schubphasen Text Block" at bounding box center [747, 449] width 195 height 14
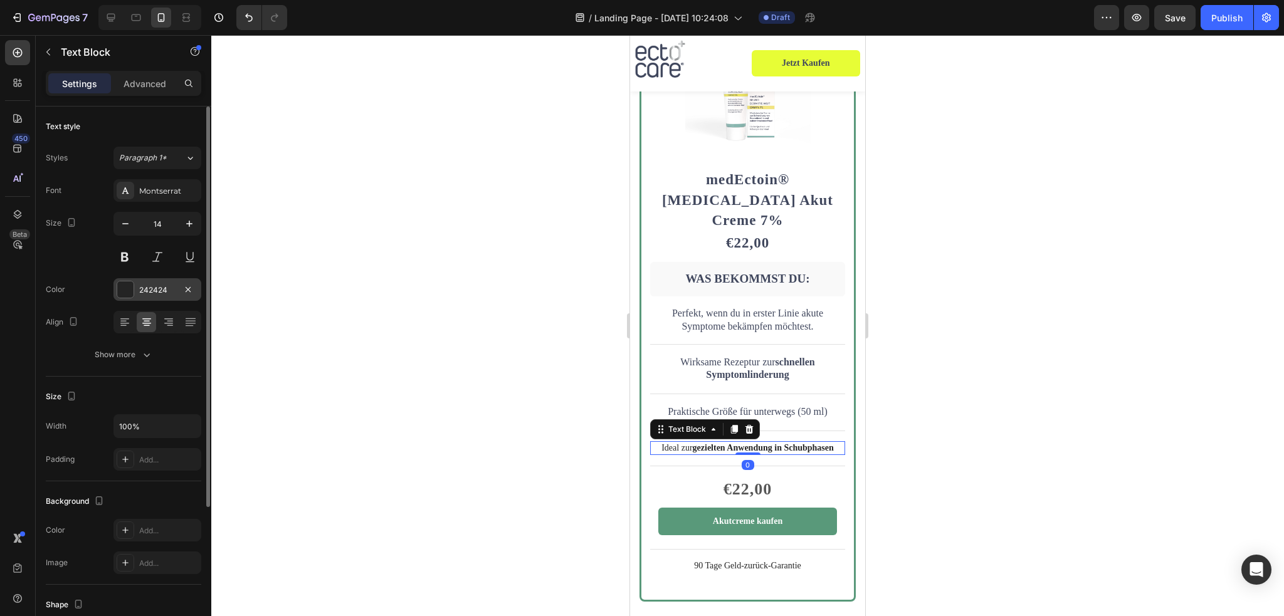
click at [129, 293] on div at bounding box center [125, 290] width 16 height 16
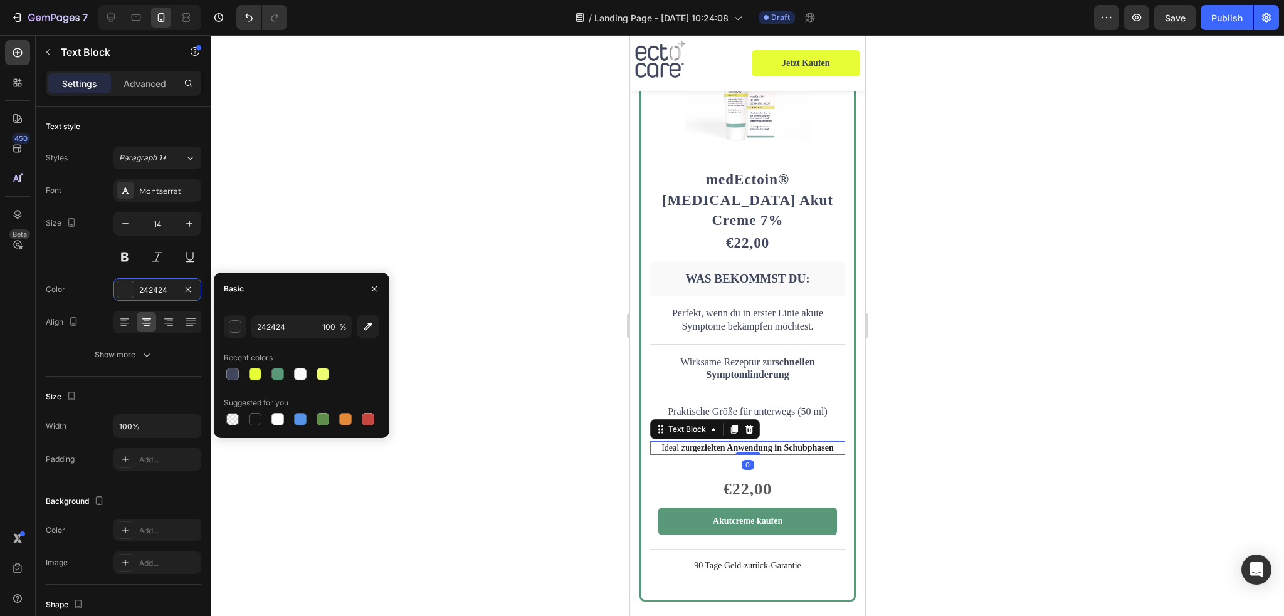
click at [216, 375] on div "242424 100 % Recent colors Suggested for you" at bounding box center [302, 371] width 176 height 113
click at [230, 376] on div at bounding box center [232, 374] width 13 height 13
type input "40475D"
click at [193, 232] on button "button" at bounding box center [189, 224] width 23 height 23
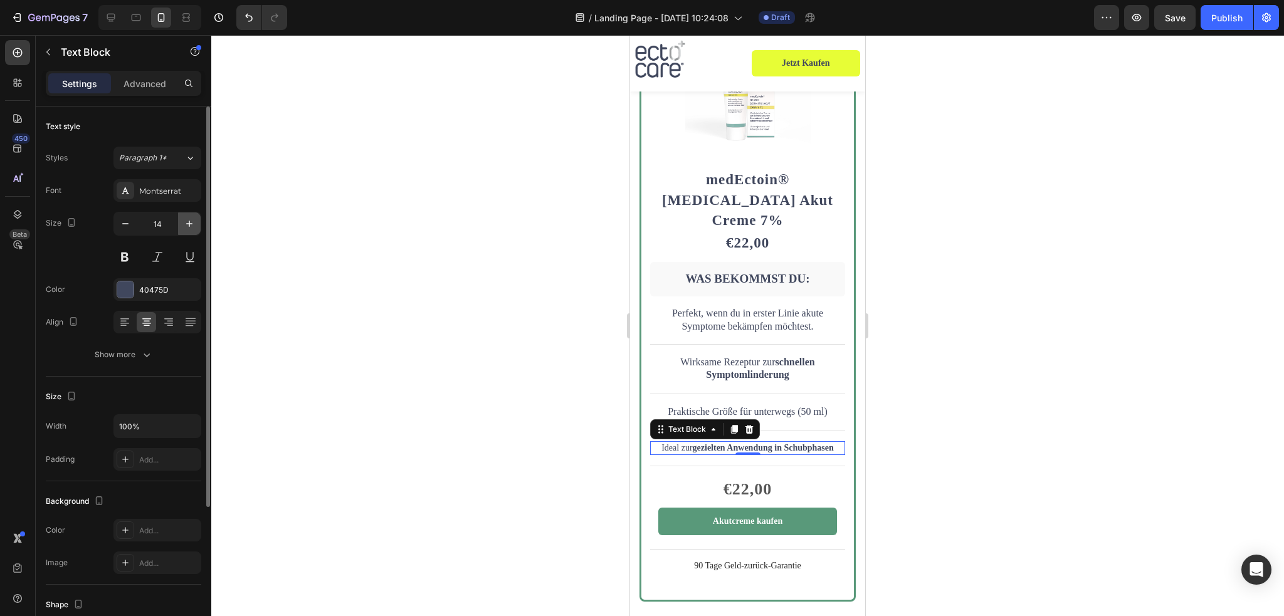
click at [194, 232] on button "button" at bounding box center [189, 224] width 23 height 23
type input "16"
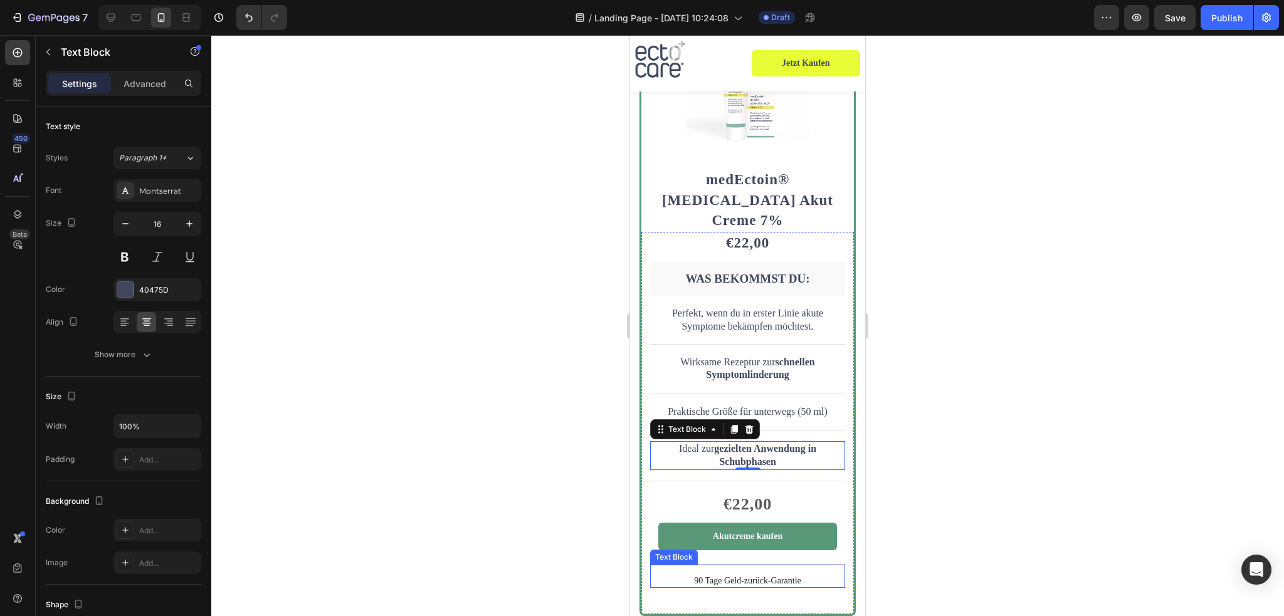
click at [766, 576] on p "90 Tage Geld-zurück-Garantie" at bounding box center [748, 581] width 193 height 11
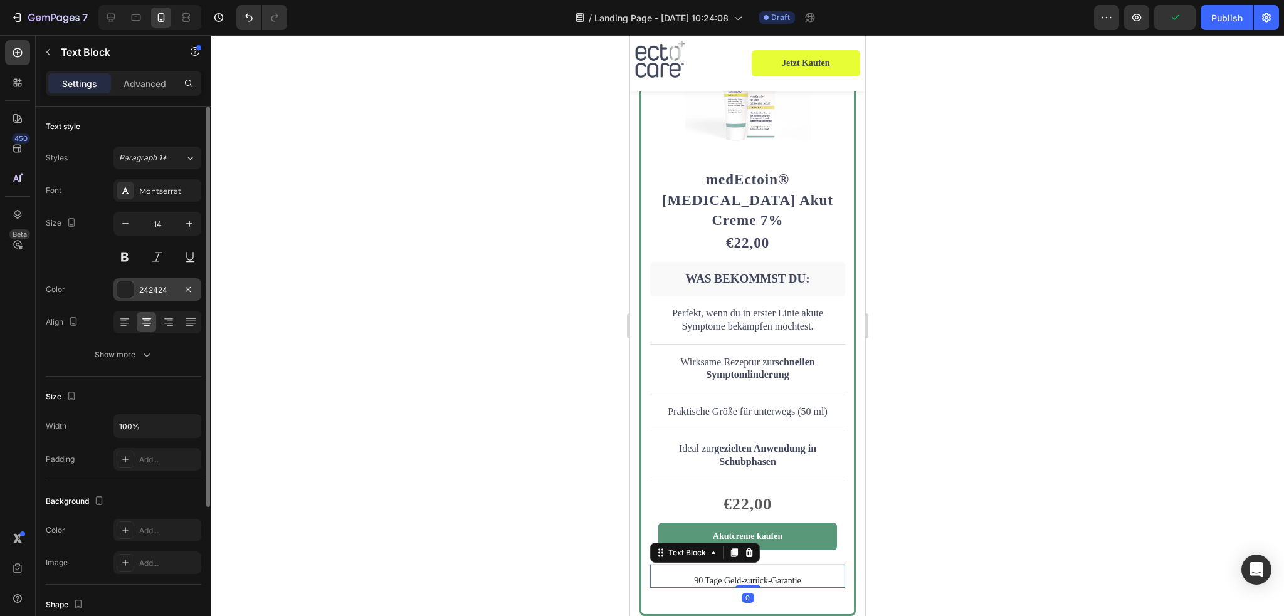
click at [129, 294] on div at bounding box center [125, 290] width 16 height 16
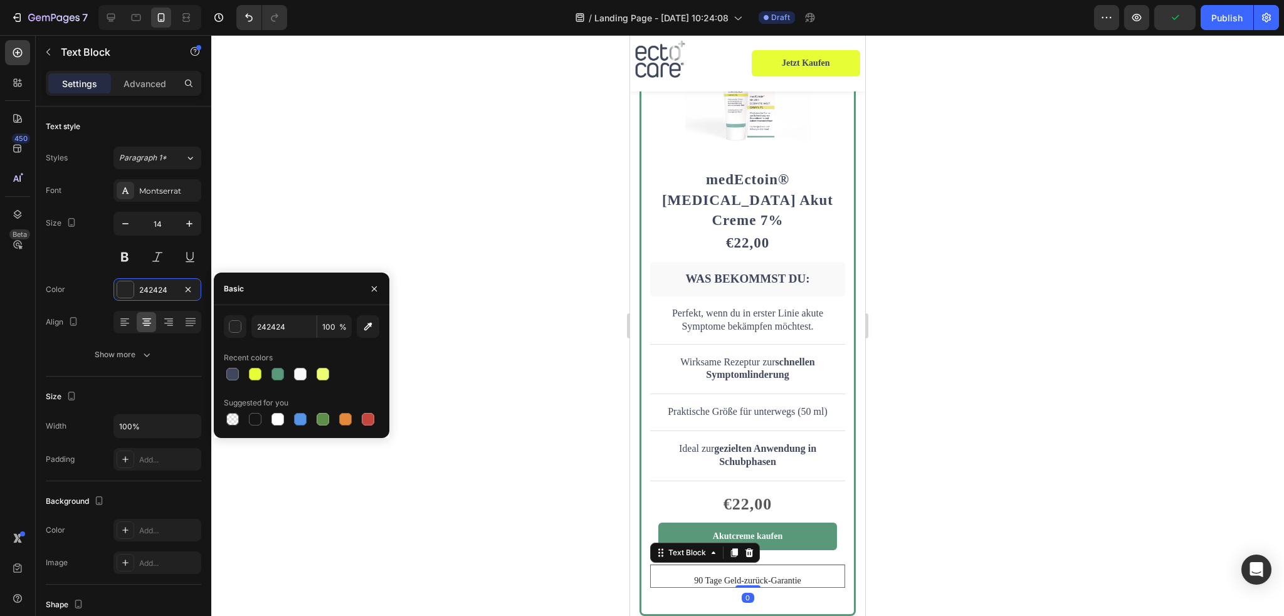
click at [223, 368] on div "242424 100 % Recent colors Suggested for you" at bounding box center [302, 371] width 176 height 113
click at [231, 378] on div at bounding box center [232, 374] width 13 height 13
type input "40475D"
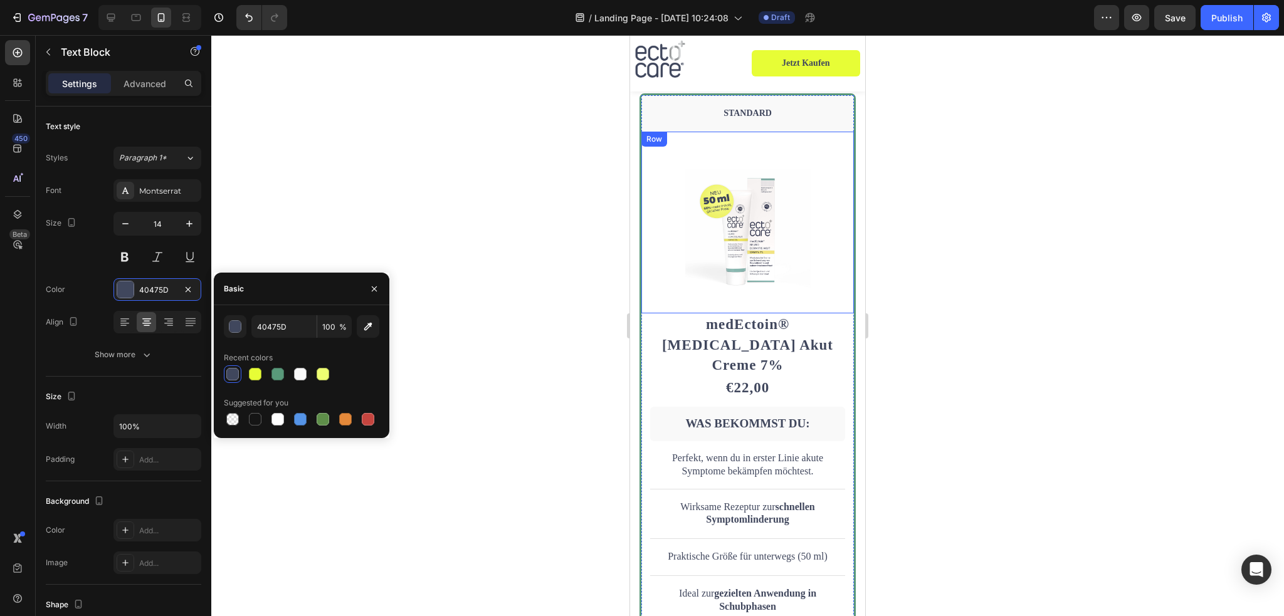
scroll to position [3742, 0]
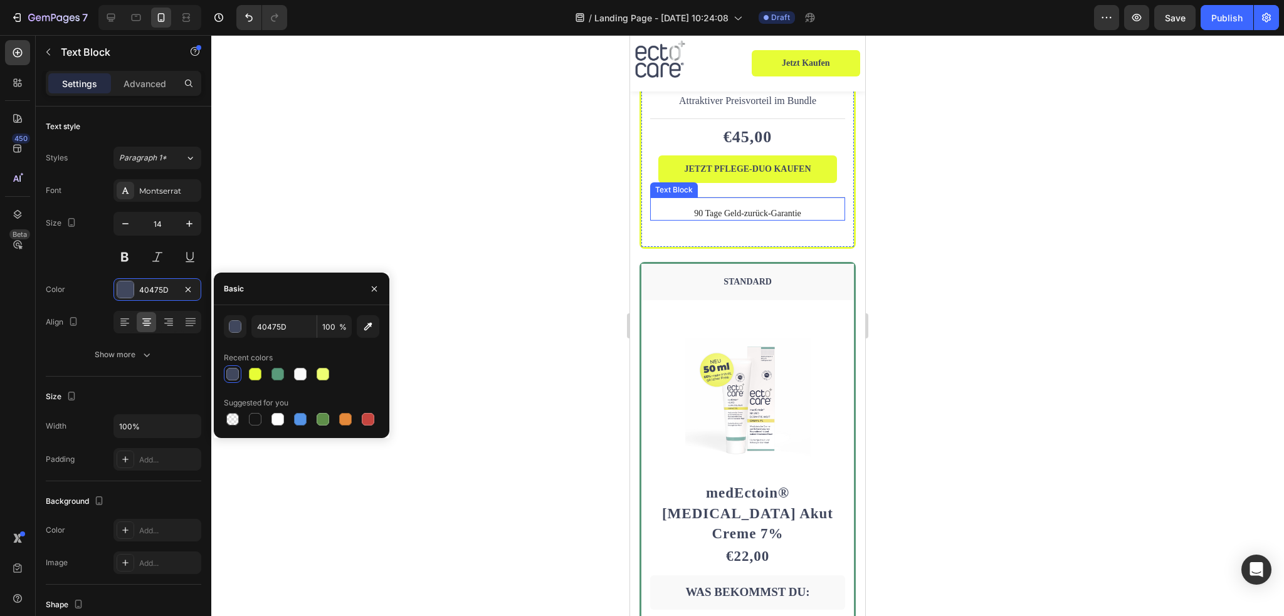
click at [732, 207] on div "90 Tage Geld-zurück-Garantie" at bounding box center [747, 214] width 195 height 14
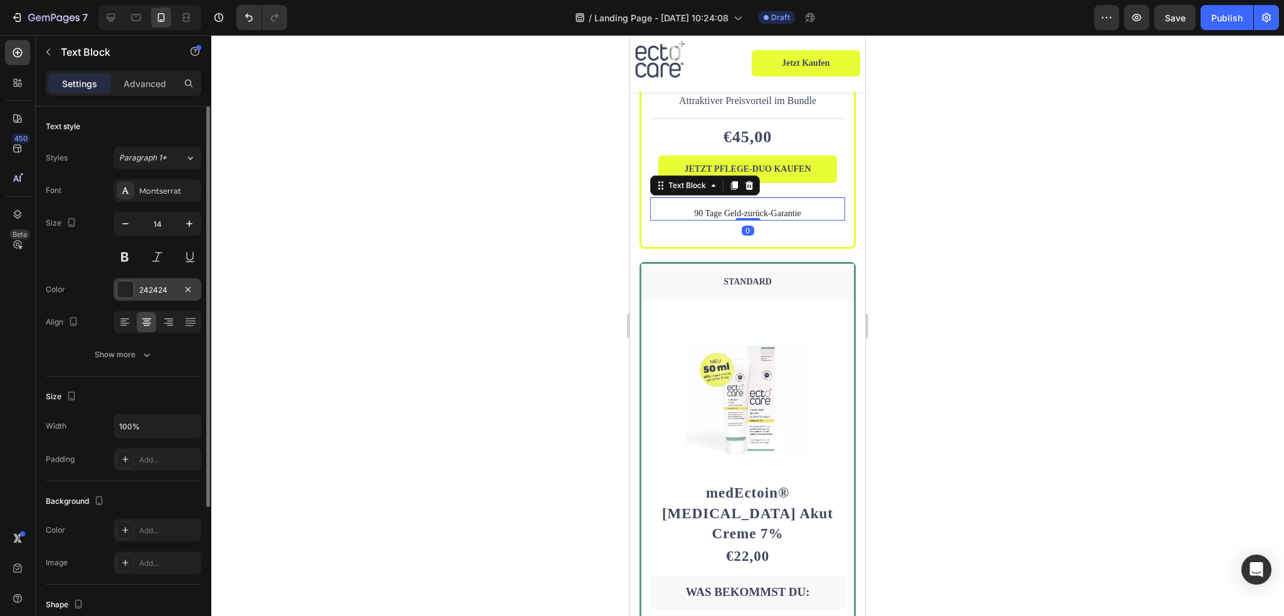
click at [125, 283] on div at bounding box center [125, 290] width 16 height 16
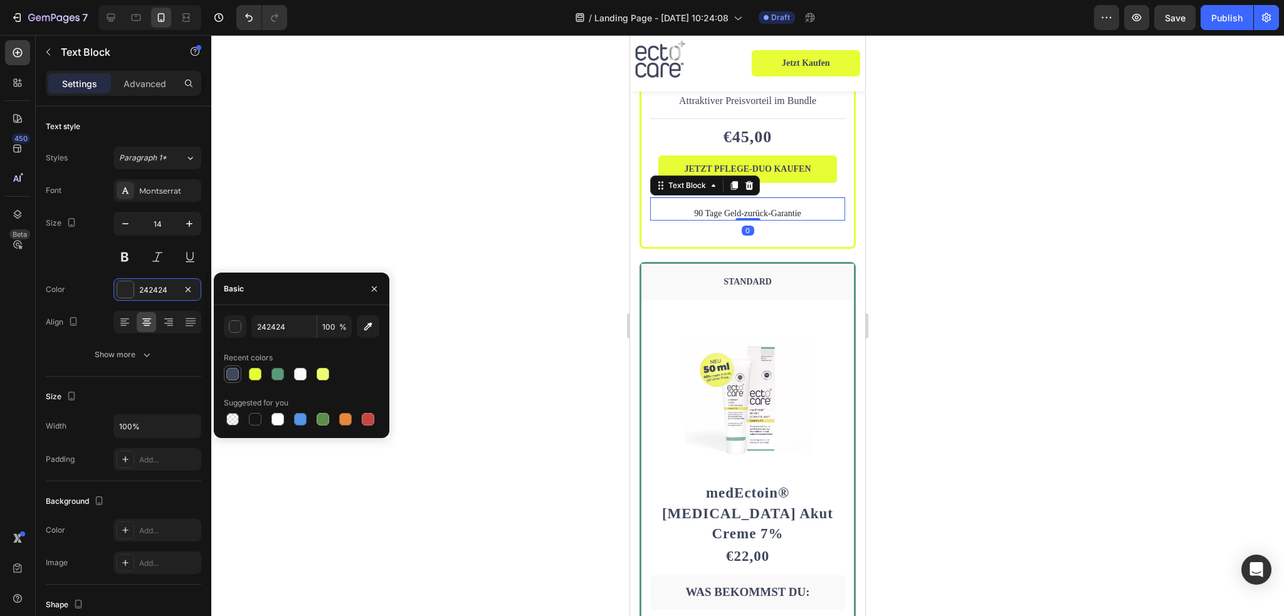
click at [236, 381] on div at bounding box center [232, 374] width 15 height 15
type input "40475D"
click at [960, 315] on div at bounding box center [747, 325] width 1073 height 581
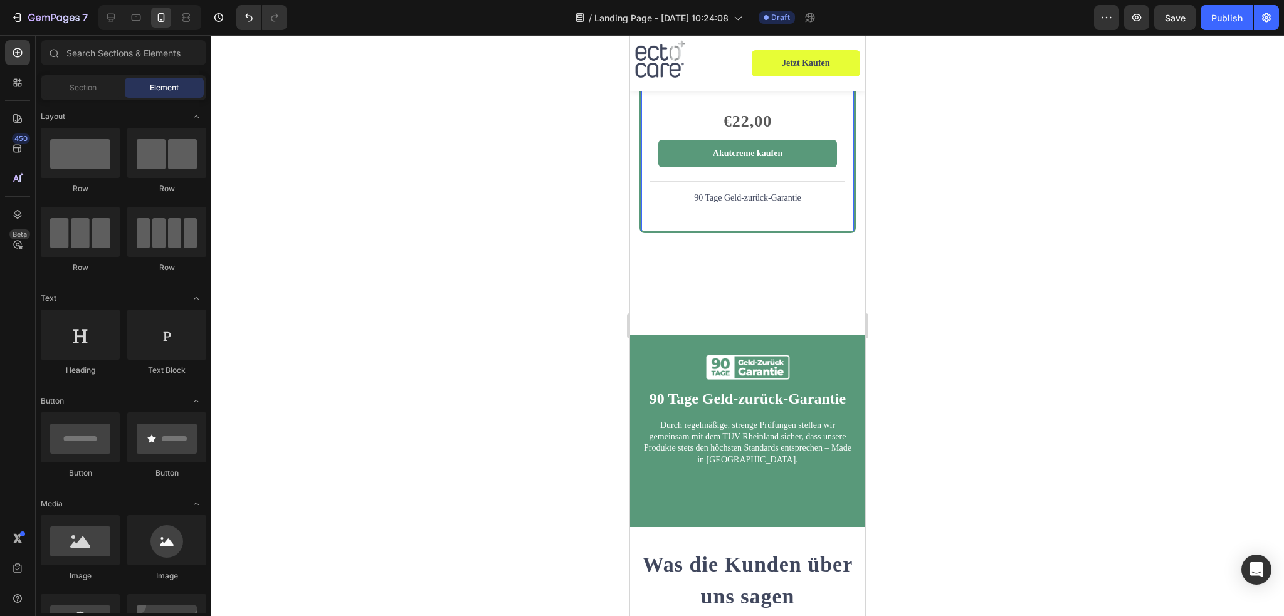
scroll to position [4557, 0]
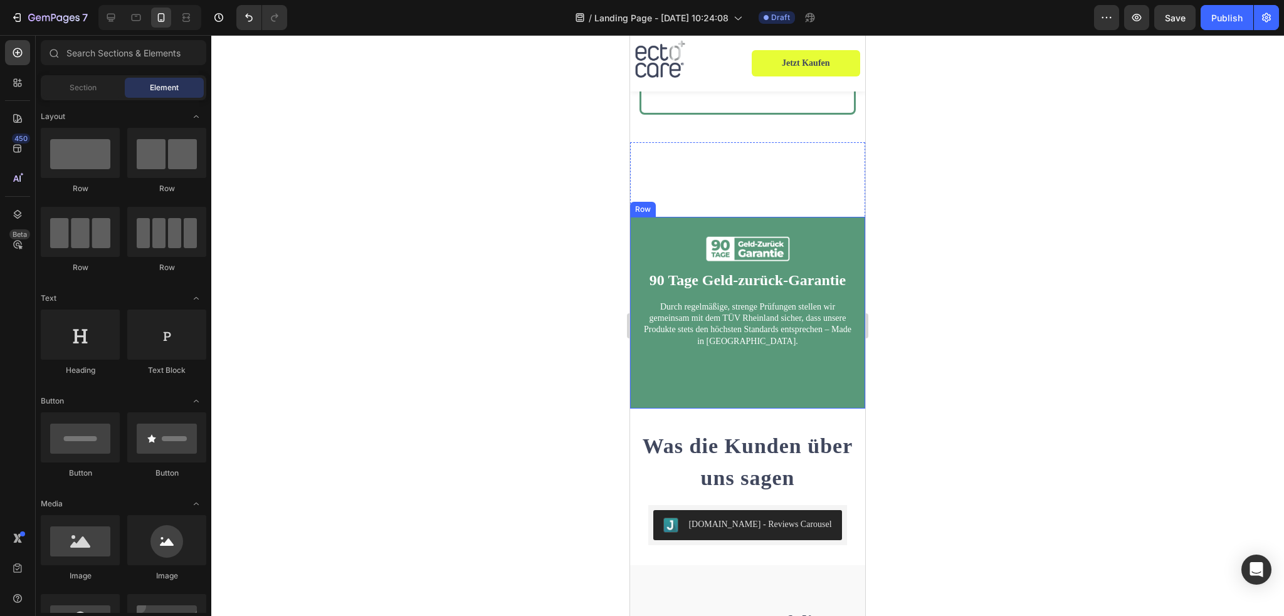
click at [760, 339] on div "Image 90 Tage Geld-zurück-Garantie Heading Durch regelmäßige, strenge Prüfungen…" at bounding box center [747, 313] width 235 height 192
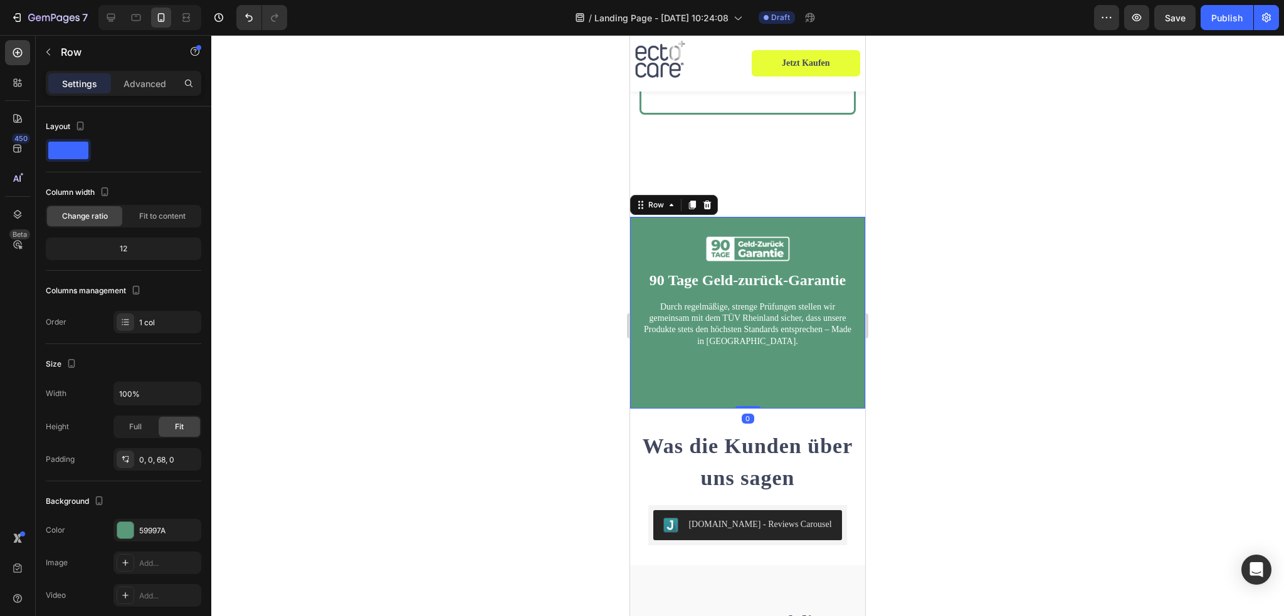
click at [743, 364] on div "Image 90 Tage Geld-zurück-Garantie Heading Durch regelmäßige, strenge Prüfungen…" at bounding box center [747, 313] width 235 height 192
click at [740, 302] on span "Durch regelmäßige, strenge Prüfungen stellen wir gemeinsam mit dem TÜV Rheinlan…" at bounding box center [748, 324] width 208 height 44
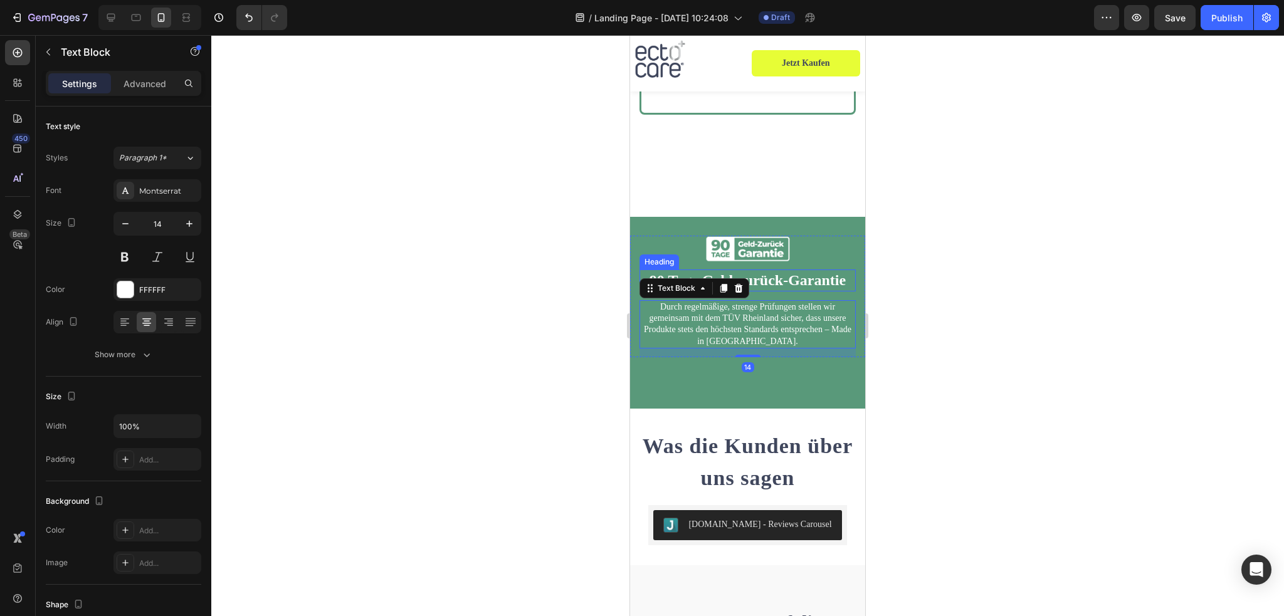
click at [761, 236] on img at bounding box center [748, 249] width 87 height 26
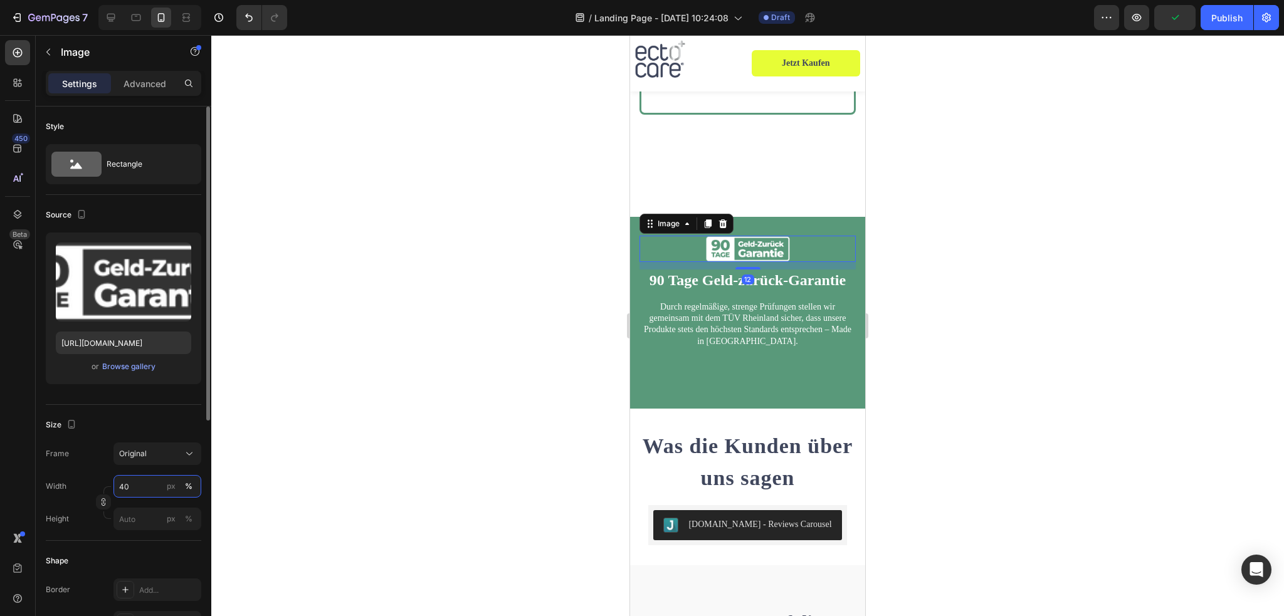
click at [134, 487] on input "40" at bounding box center [158, 486] width 88 height 23
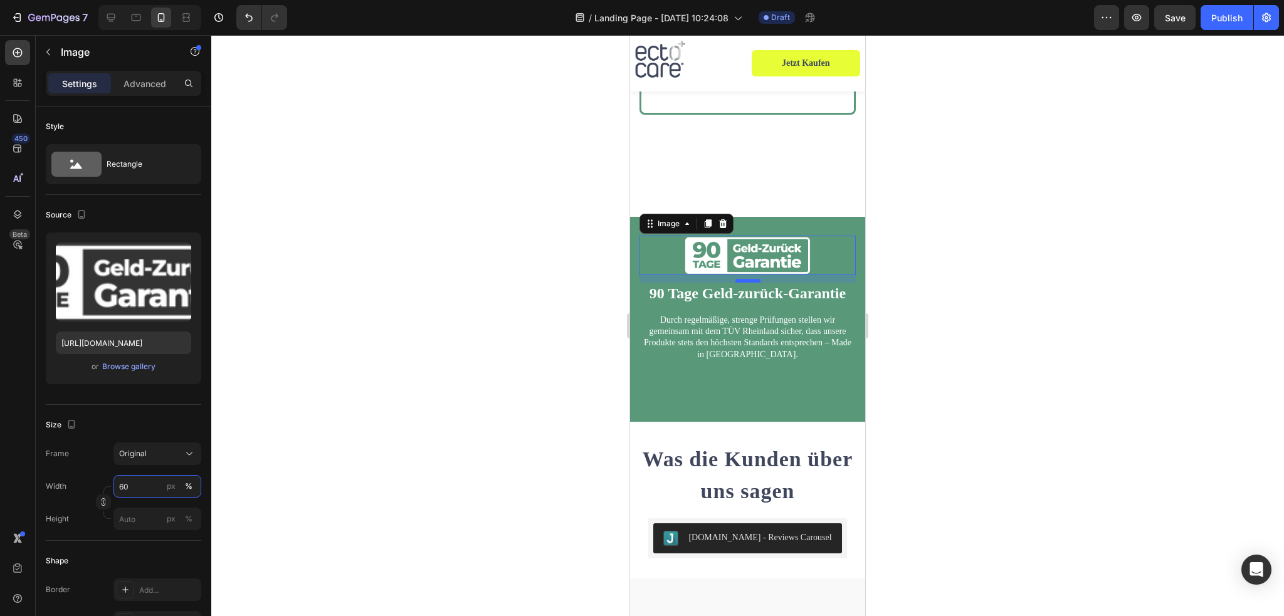
type input "60"
drag, startPoint x: 735, startPoint y: 241, endPoint x: 751, endPoint y: 240, distance: 15.7
click at [751, 240] on div "Image 10 90 Tage Geld-zurück-Garantie Heading Durch regelmäßige, strenge Prüfun…" at bounding box center [748, 303] width 216 height 134
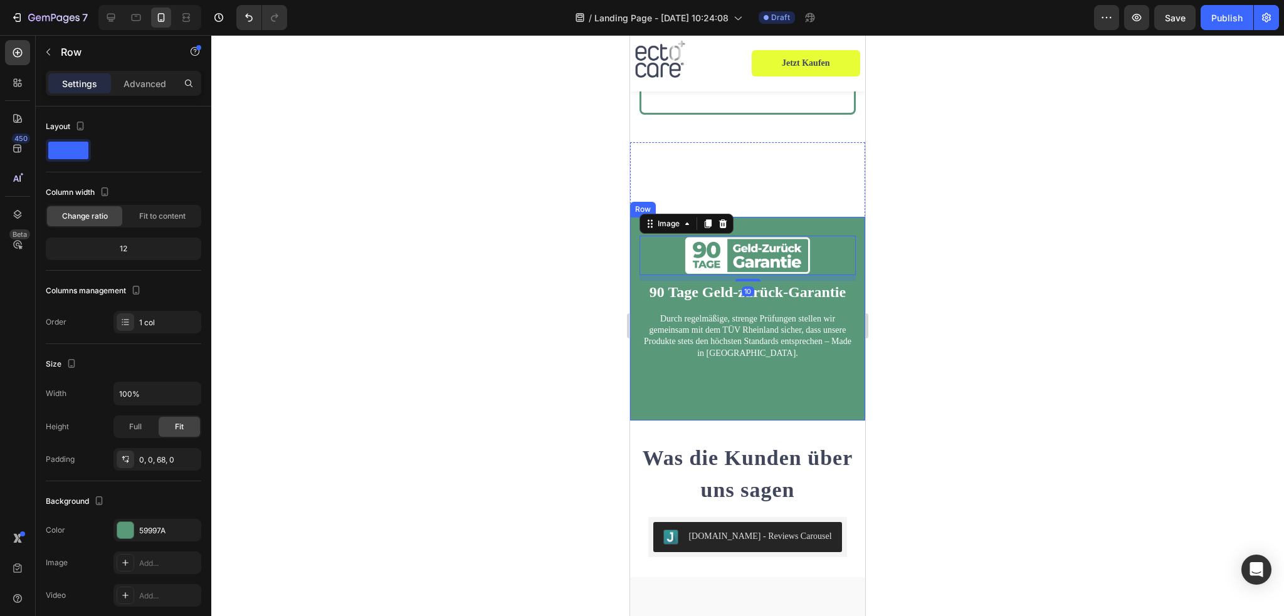
click at [765, 361] on div "Image 10 90 Tage Geld-zurück-Garantie Heading Durch regelmäßige, strenge Prüfun…" at bounding box center [747, 319] width 235 height 204
click at [759, 320] on div "Image 90 Tage Geld-zurück-Garantie Heading Durch regelmäßige, strenge Prüfungen…" at bounding box center [748, 303] width 216 height 134
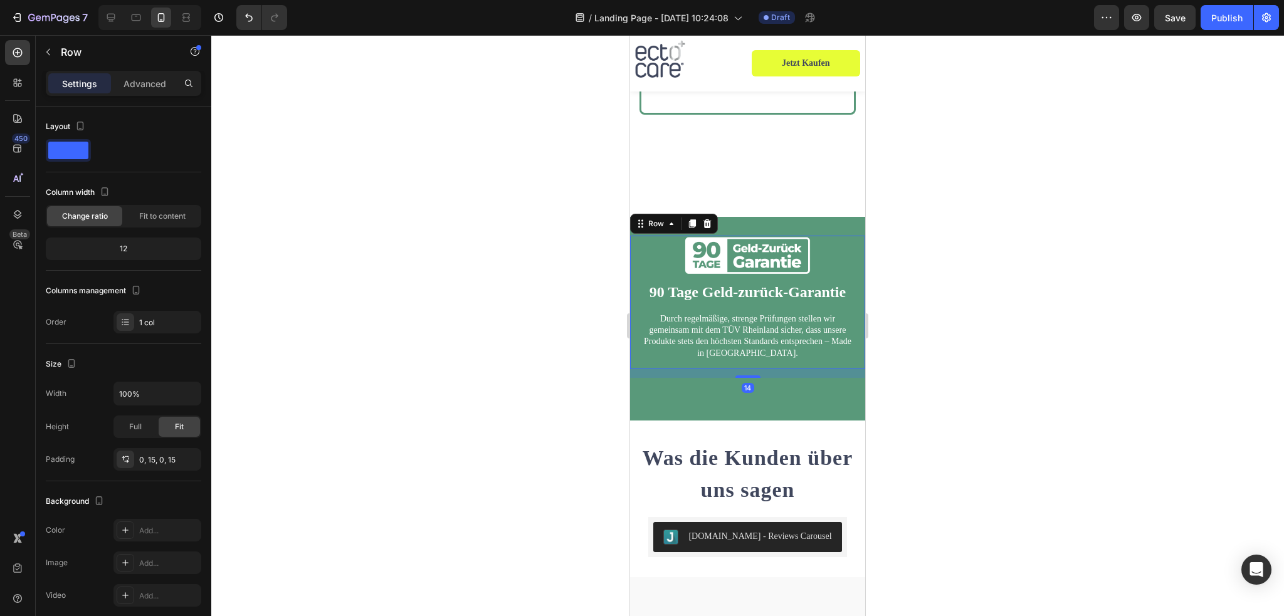
click at [743, 369] on div "14" at bounding box center [747, 373] width 235 height 9
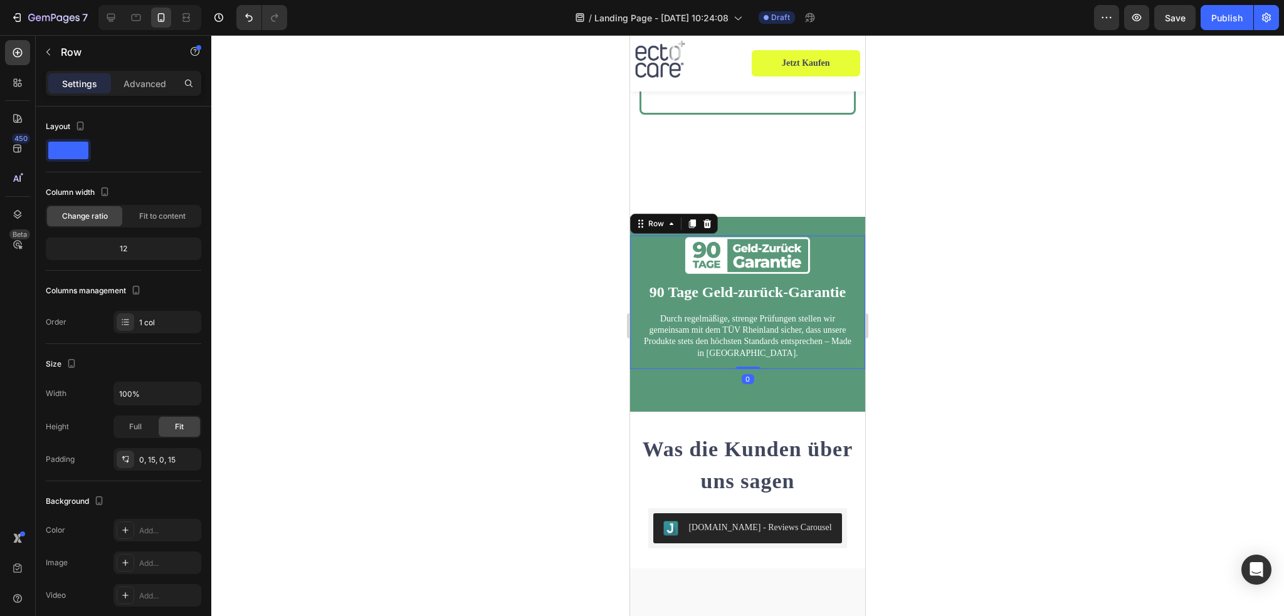
drag, startPoint x: 745, startPoint y: 336, endPoint x: 746, endPoint y: 298, distance: 37.6
click at [744, 300] on div "Image 90 Tage Geld-zurück-Garantie Heading Durch regelmäßige, strenge Prüfungen…" at bounding box center [747, 303] width 235 height 134
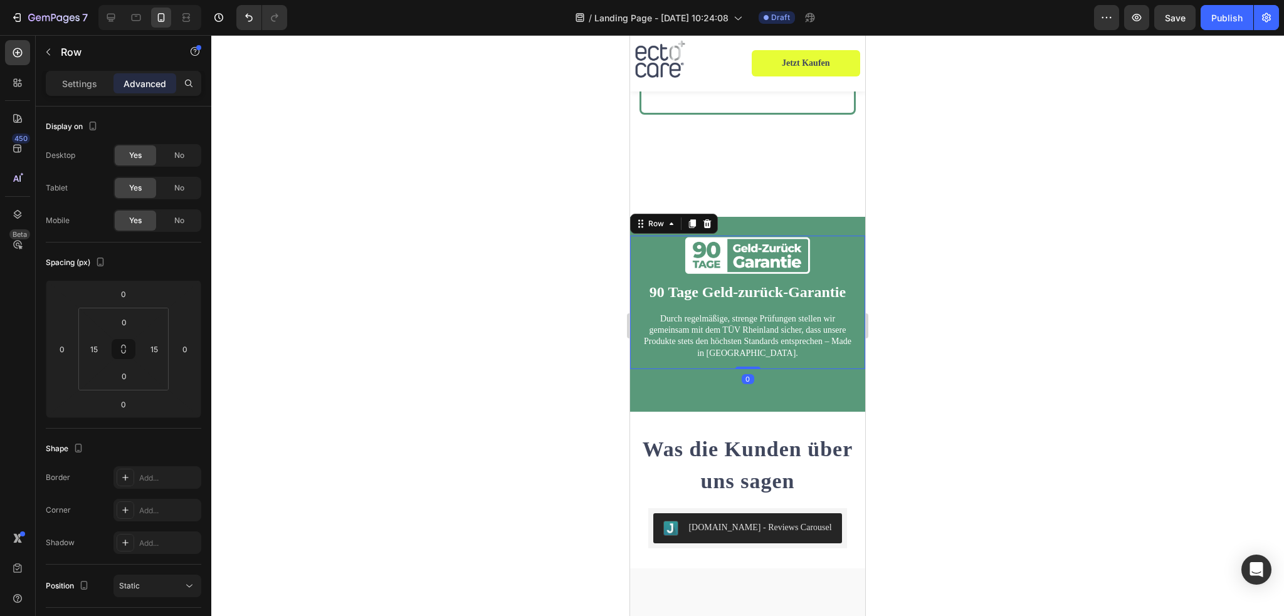
click at [973, 349] on div at bounding box center [747, 325] width 1073 height 581
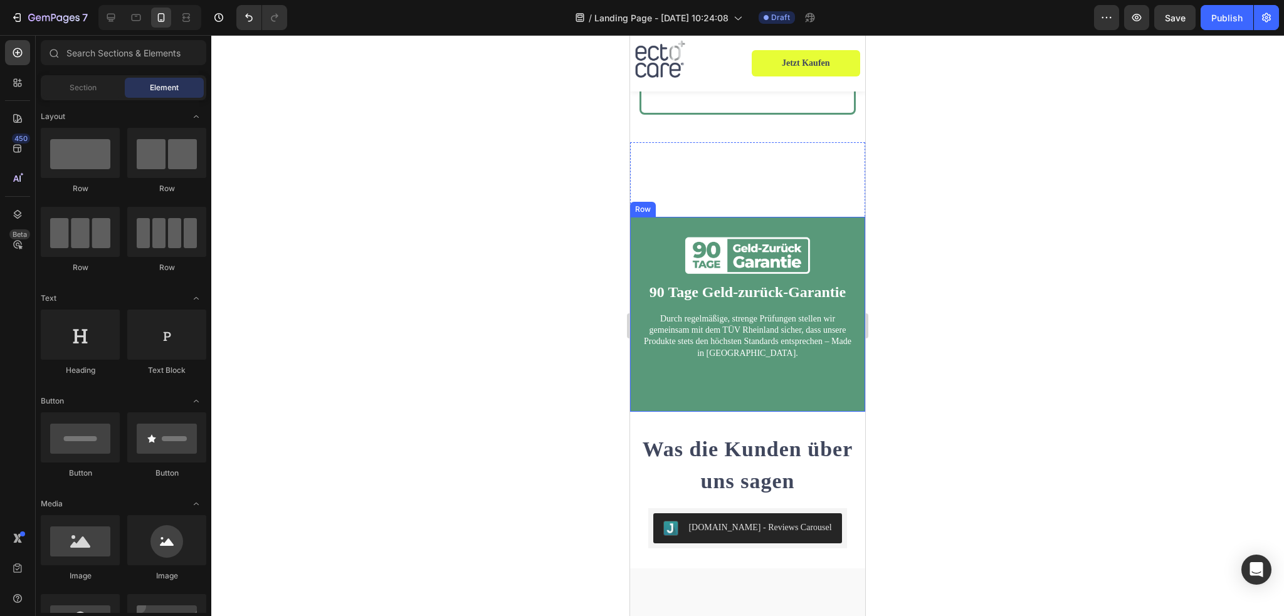
click at [748, 217] on div "Image 90 Tage Geld-zurück-Garantie Heading Durch regelmäßige, strenge Prüfungen…" at bounding box center [747, 314] width 235 height 195
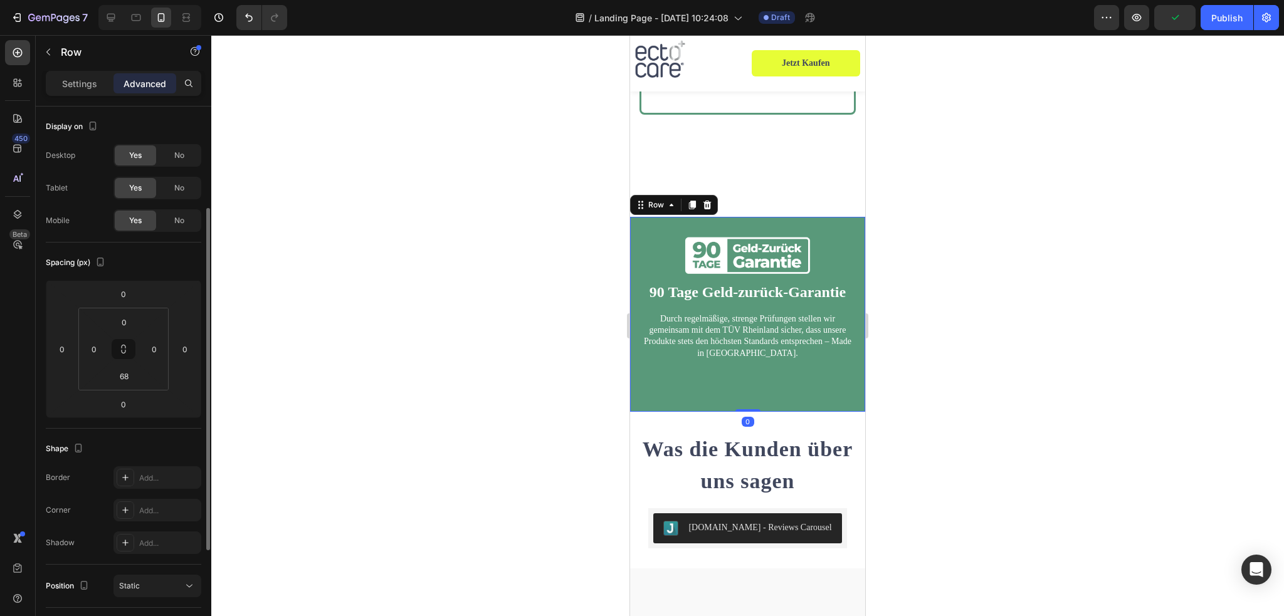
scroll to position [63, 0]
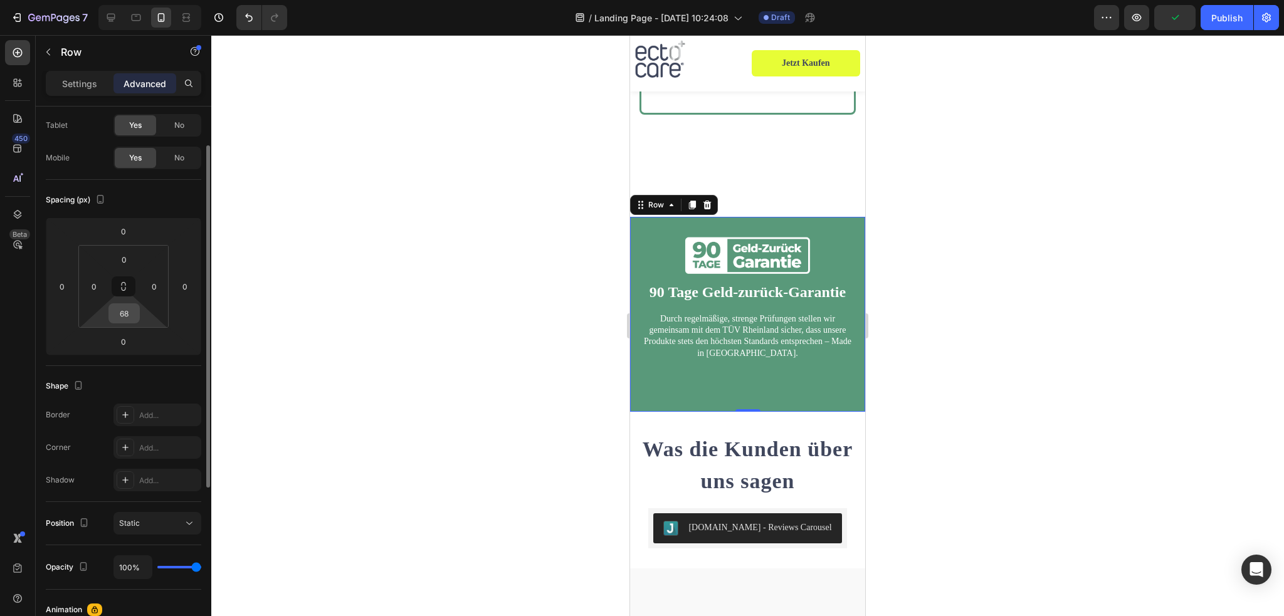
click at [127, 309] on input "68" at bounding box center [124, 313] width 25 height 19
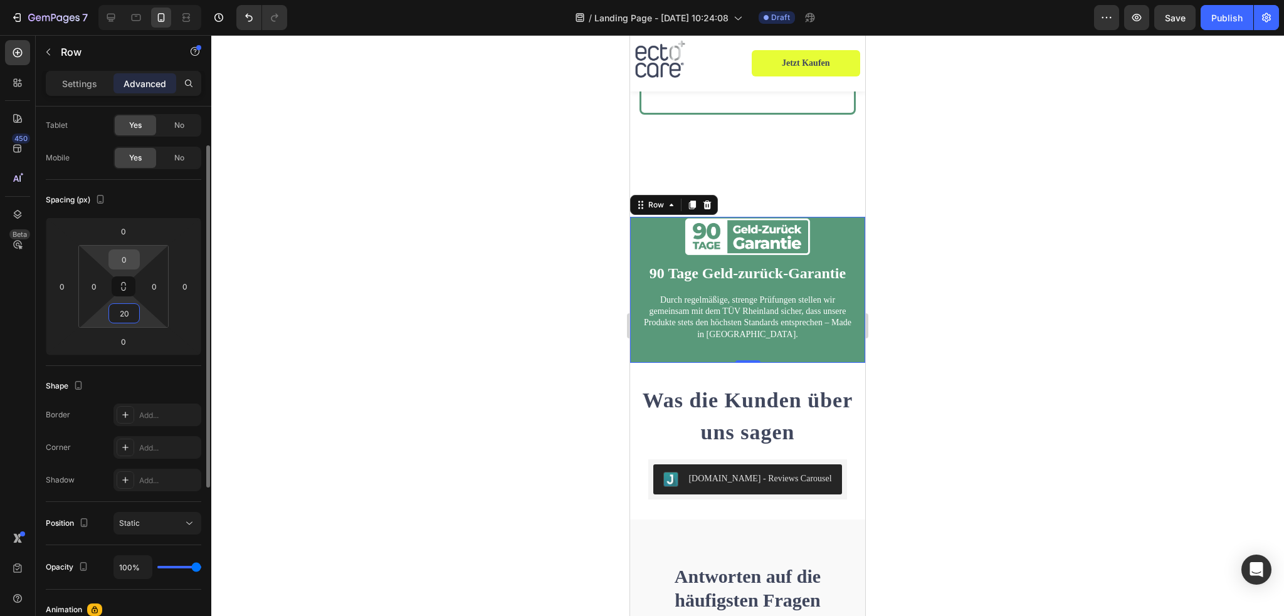
type input "20"
click at [129, 253] on input "0" at bounding box center [124, 259] width 25 height 19
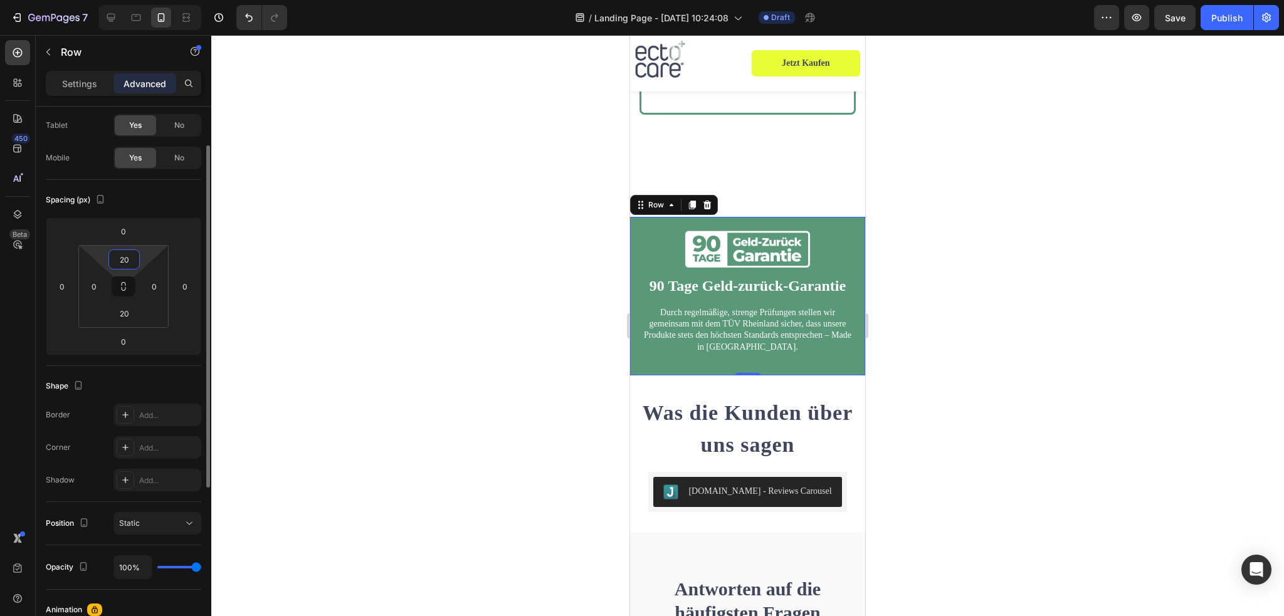
type input "2"
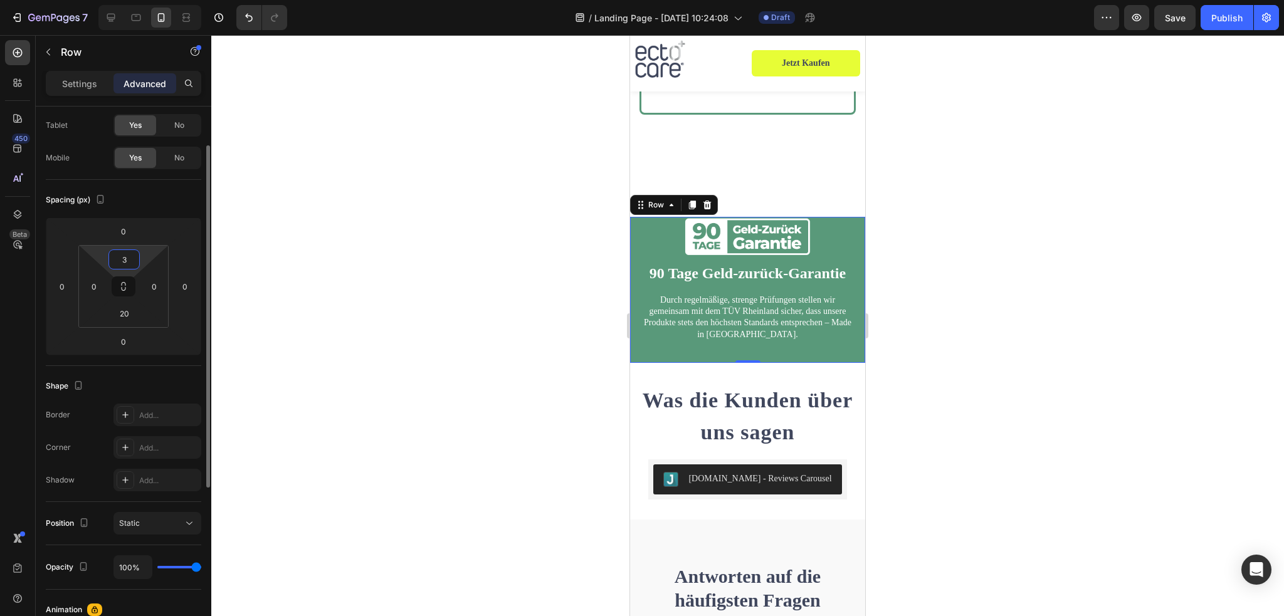
type input "30"
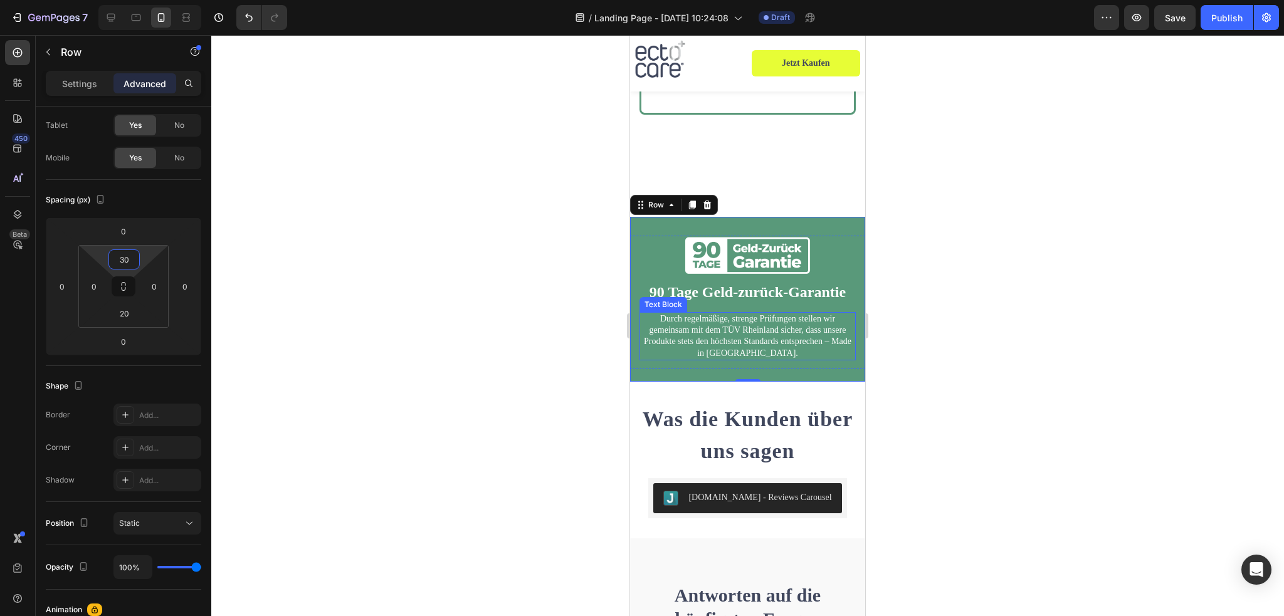
click at [978, 309] on div at bounding box center [747, 325] width 1073 height 581
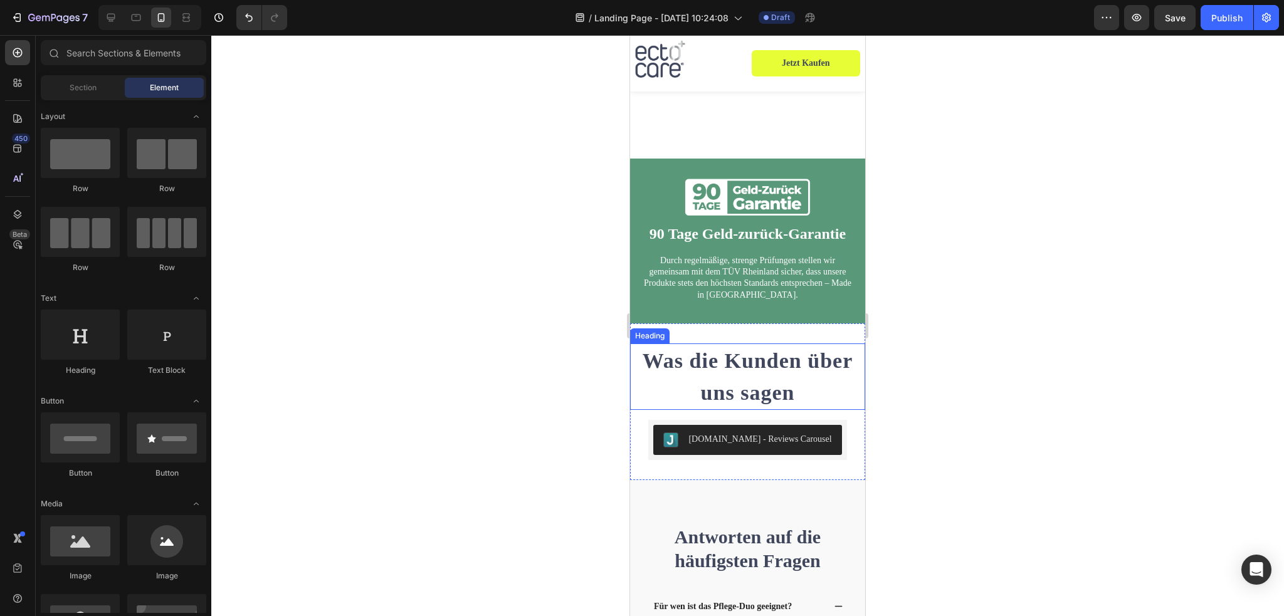
scroll to position [4683, 0]
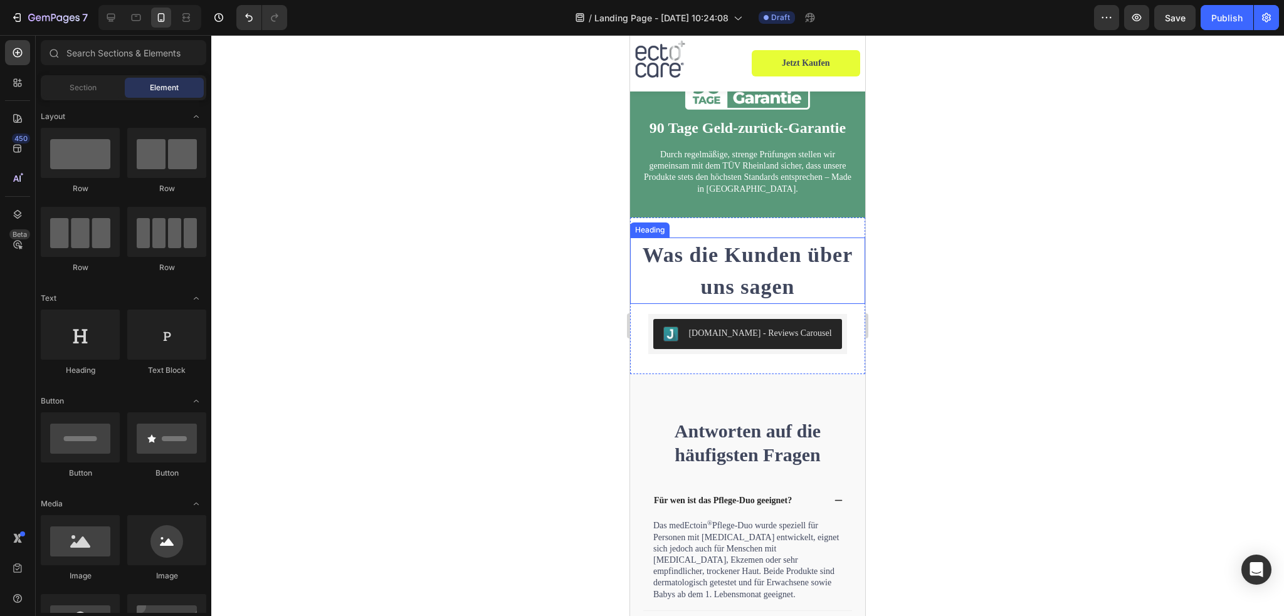
click at [776, 256] on h2 "Was die Kunden über uns sagen" at bounding box center [747, 271] width 235 height 66
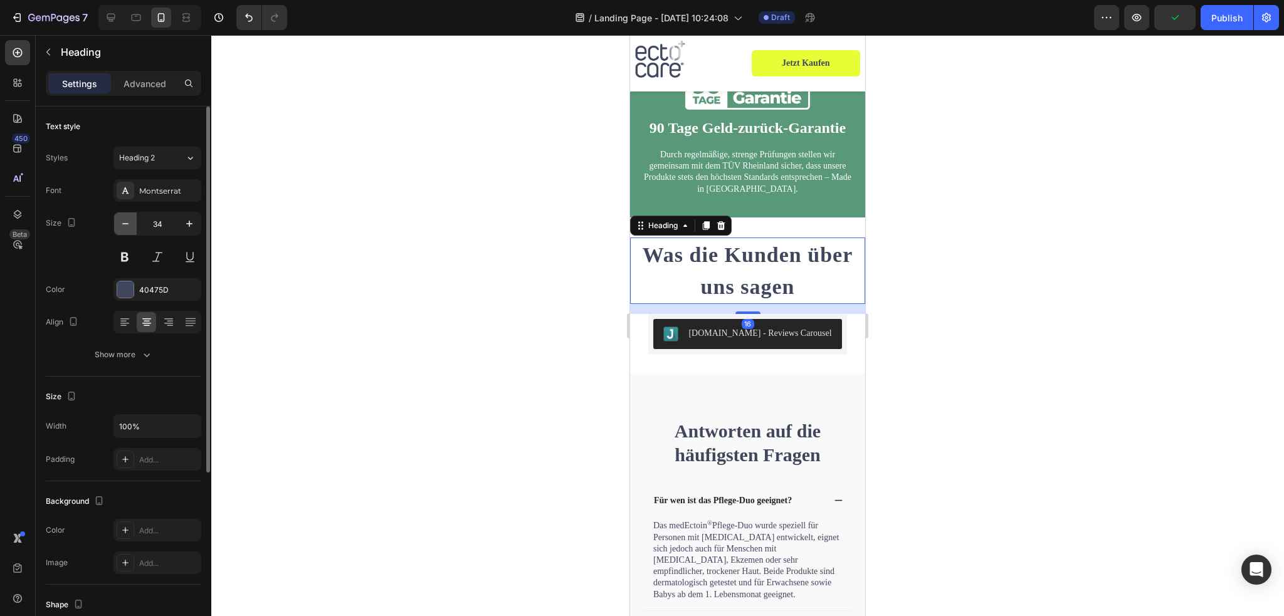
click at [128, 221] on icon "button" at bounding box center [125, 224] width 13 height 13
click at [125, 222] on icon "button" at bounding box center [125, 224] width 13 height 13
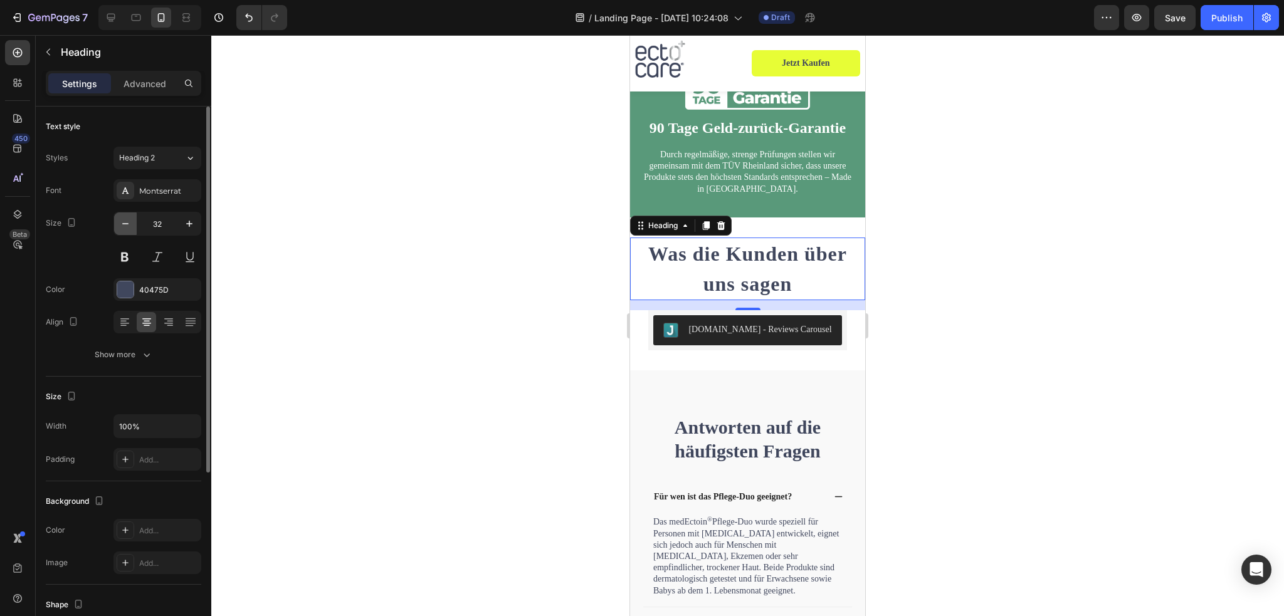
click at [125, 222] on icon "button" at bounding box center [125, 224] width 13 height 13
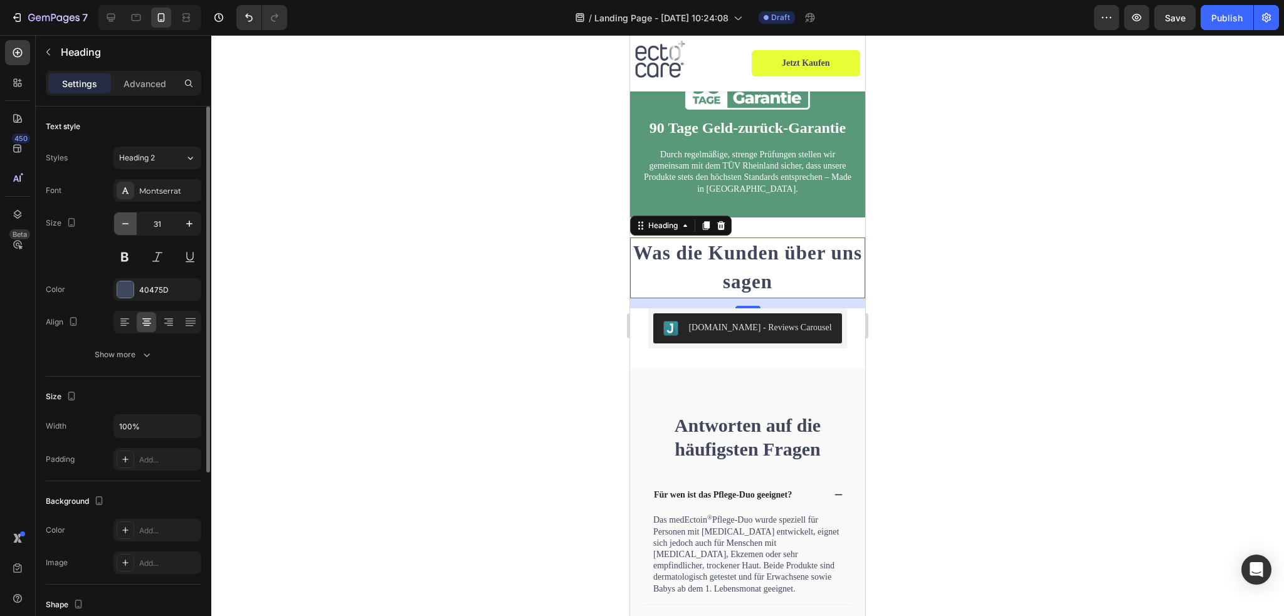
click at [125, 222] on icon "button" at bounding box center [125, 224] width 13 height 13
type input "30"
click at [152, 461] on div "Add..." at bounding box center [168, 460] width 59 height 11
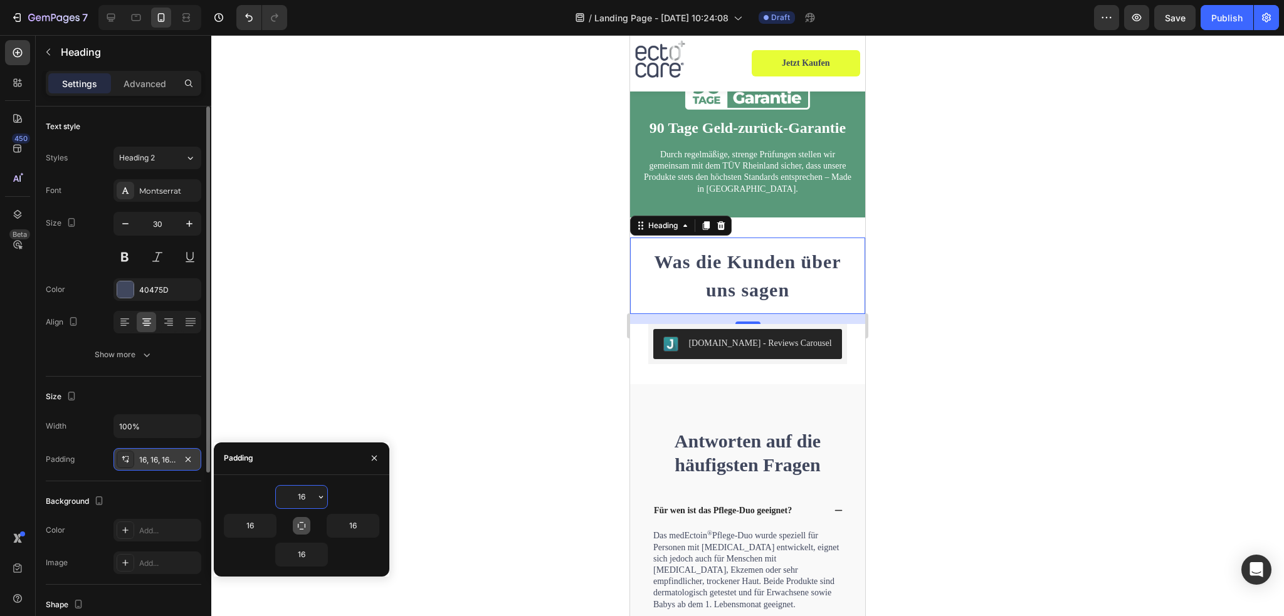
click at [303, 523] on icon "button" at bounding box center [302, 526] width 10 height 10
click at [311, 494] on input "16" at bounding box center [301, 497] width 51 height 23
click at [330, 494] on div "16" at bounding box center [302, 497] width 156 height 24
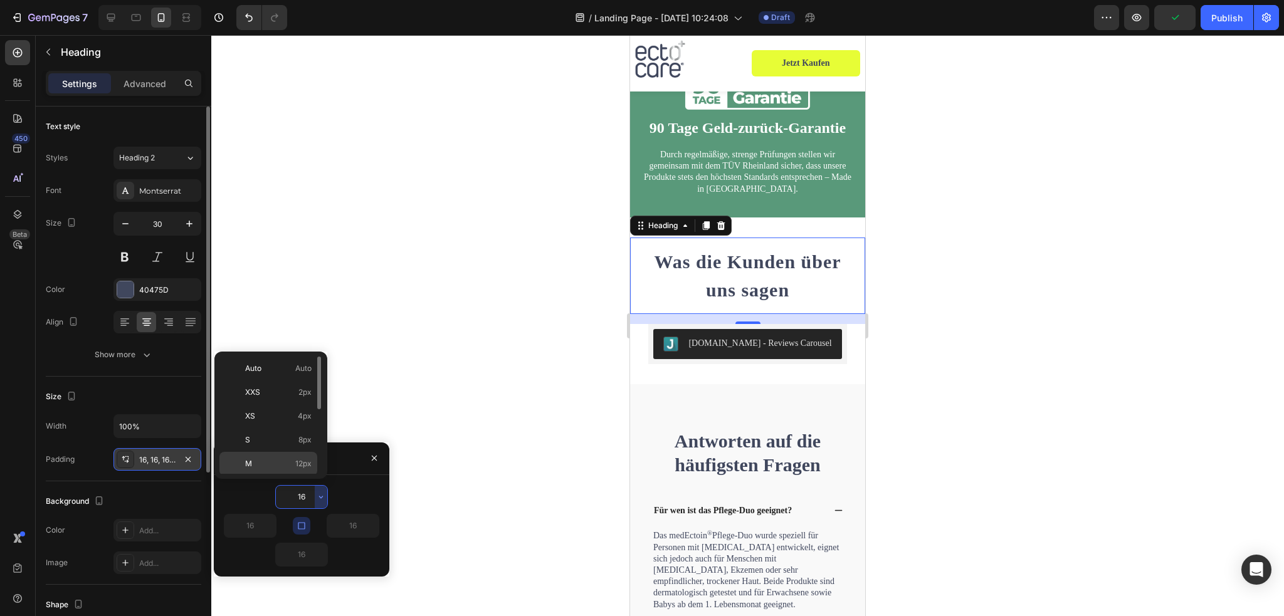
click at [276, 458] on p "M 12px" at bounding box center [278, 463] width 66 height 11
type input "12"
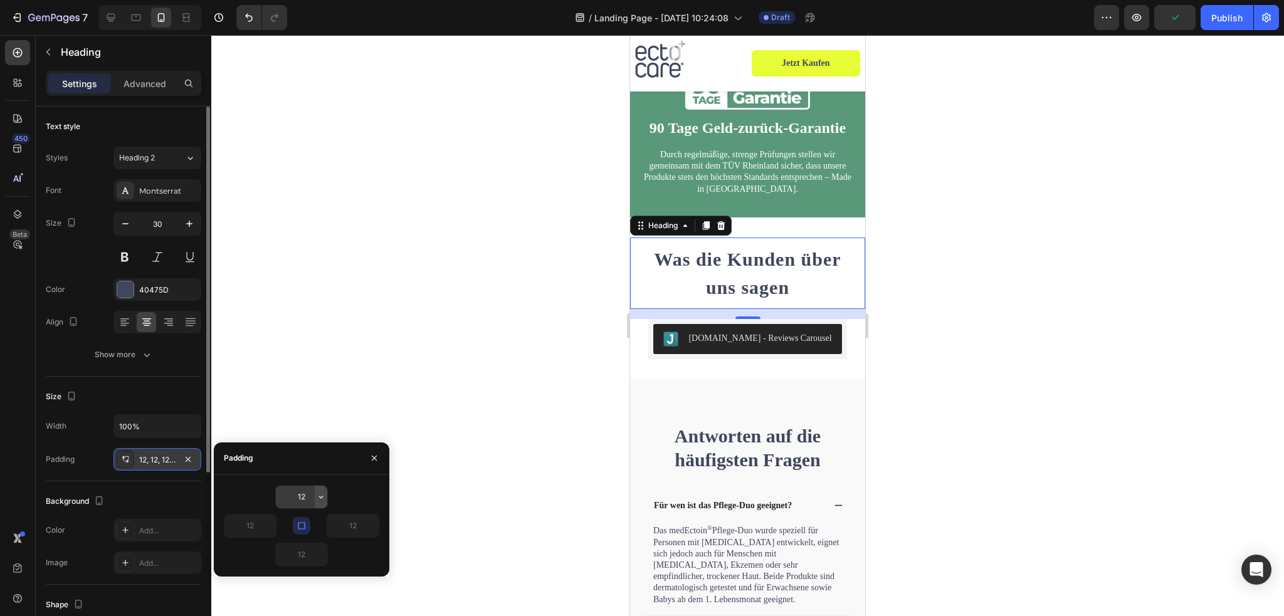
click at [317, 499] on icon "button" at bounding box center [321, 497] width 10 height 10
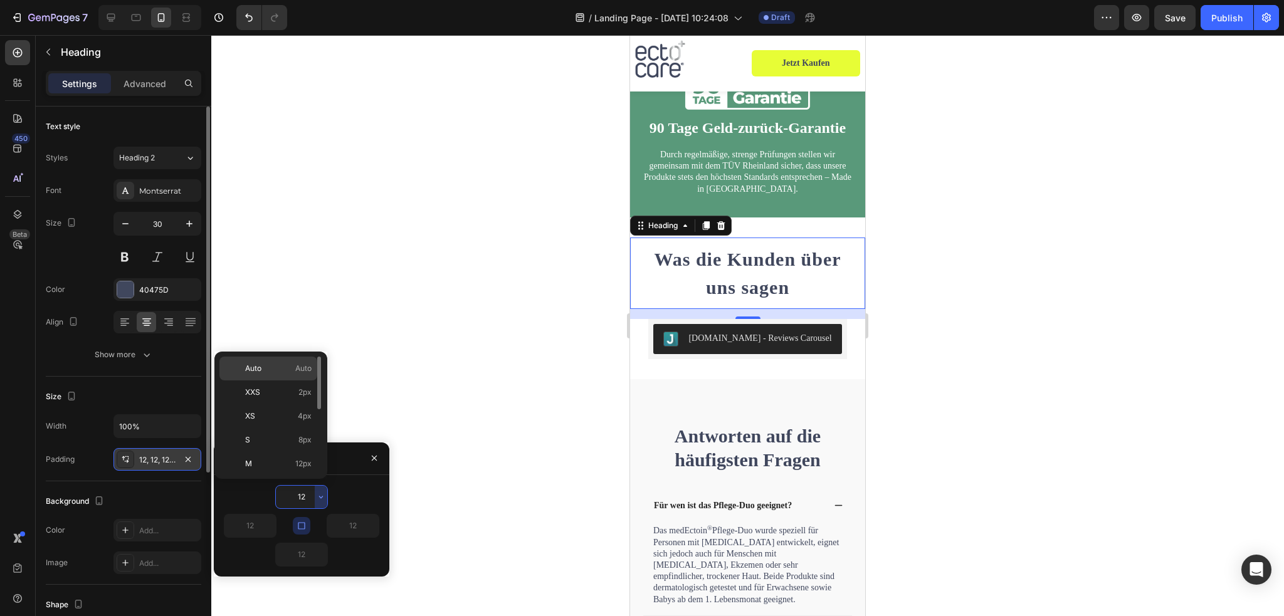
click at [273, 381] on div "Auto Auto" at bounding box center [268, 393] width 98 height 24
type input "Auto"
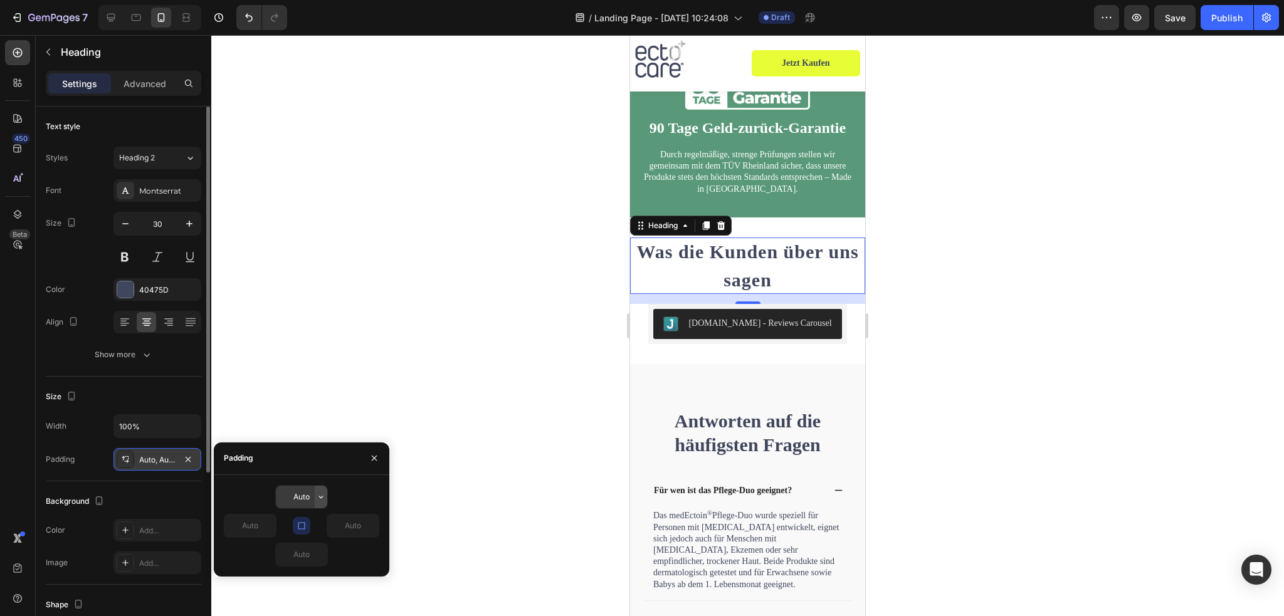
click at [320, 504] on button "button" at bounding box center [321, 497] width 13 height 23
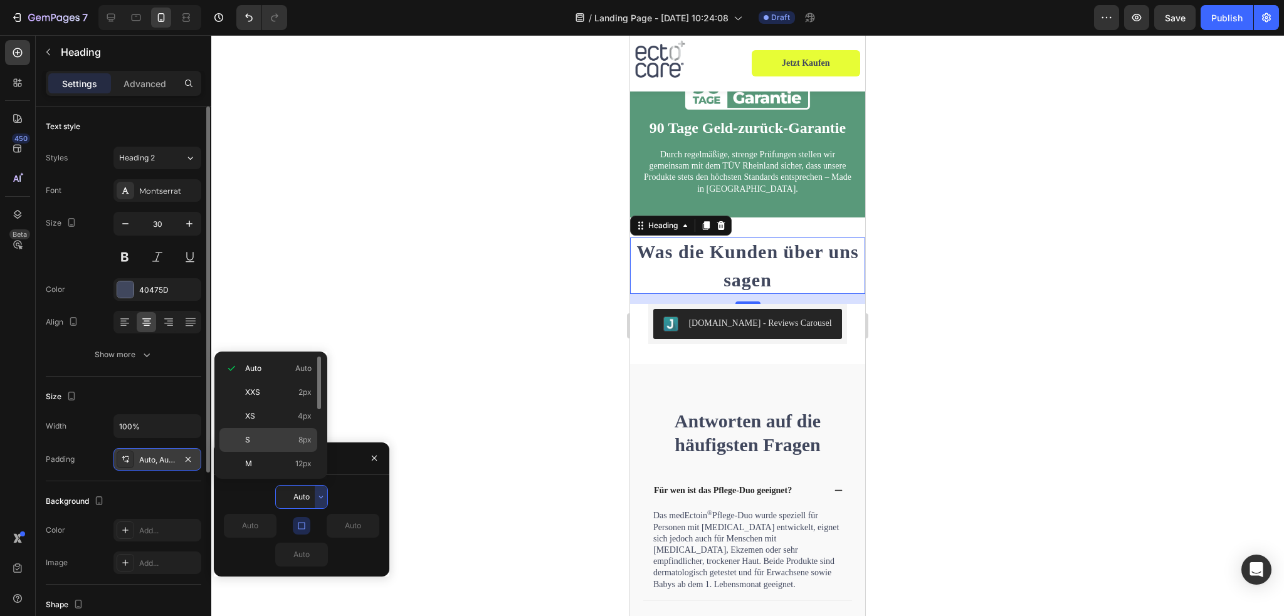
click at [270, 452] on div "S 8px" at bounding box center [268, 464] width 98 height 24
type input "8"
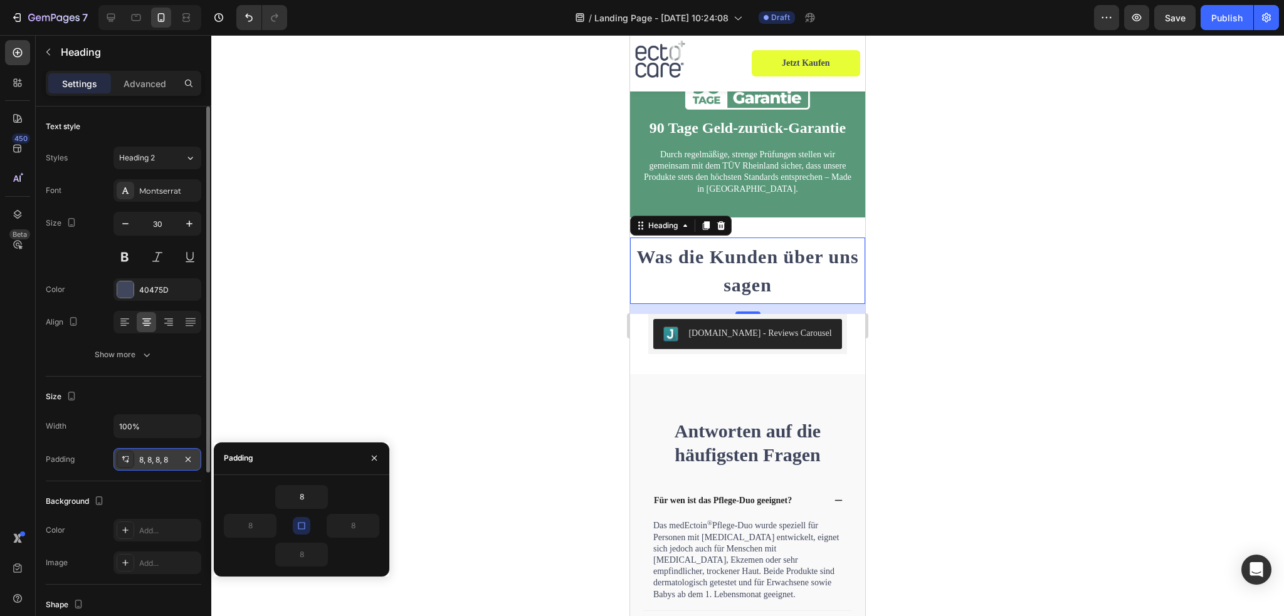
click at [975, 306] on div at bounding box center [747, 325] width 1073 height 581
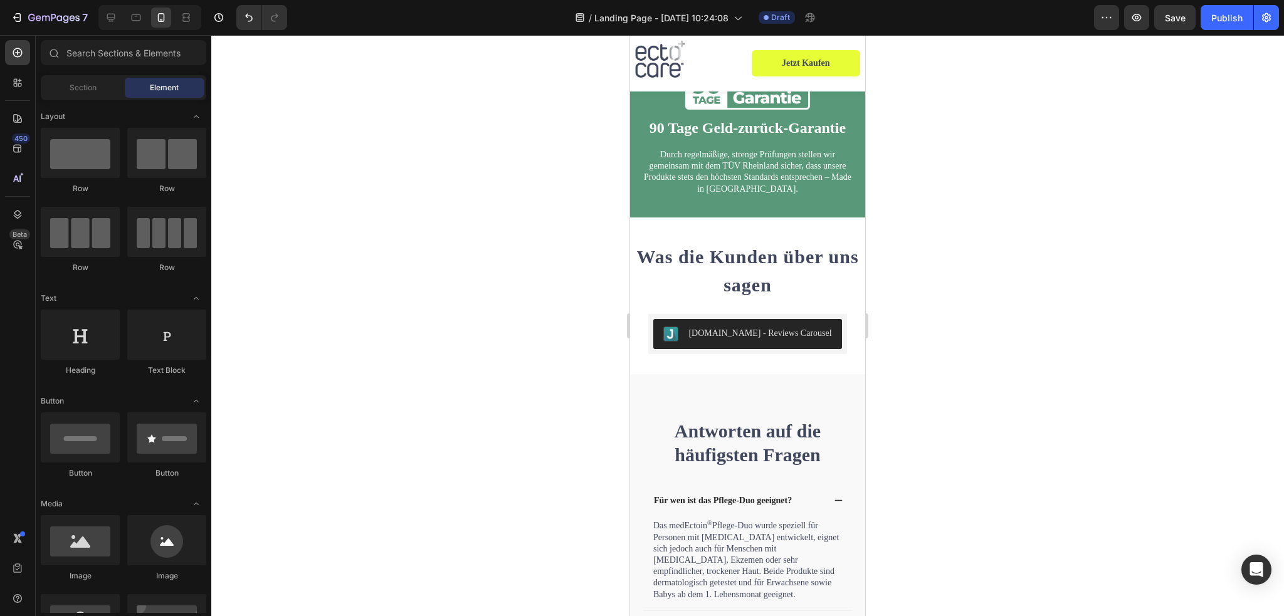
click at [712, 280] on h2 "Was die Kunden über uns sagen" at bounding box center [747, 271] width 235 height 66
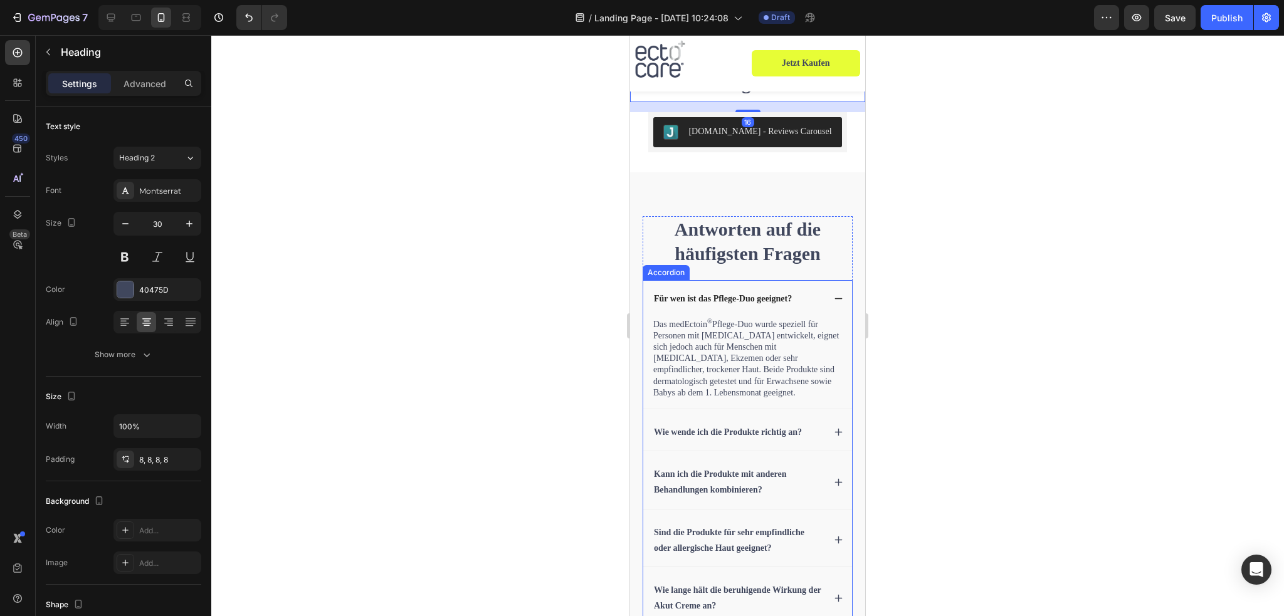
scroll to position [4934, 0]
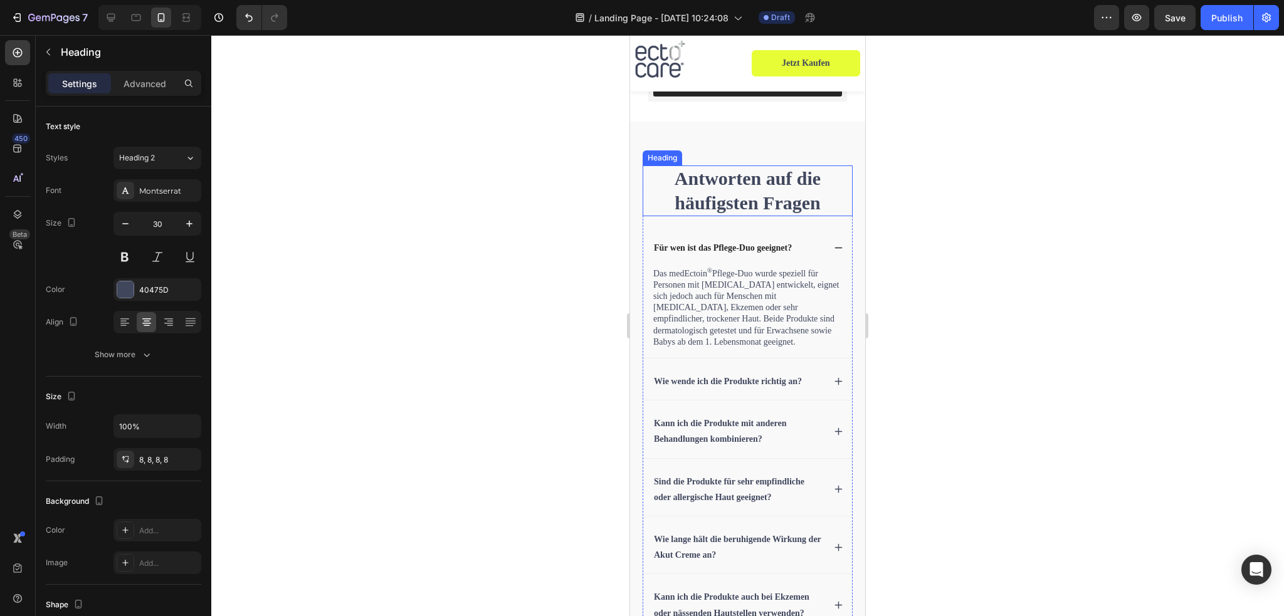
click at [753, 208] on strong "Antworten auf die häufigsten Fragen" at bounding box center [748, 190] width 146 height 45
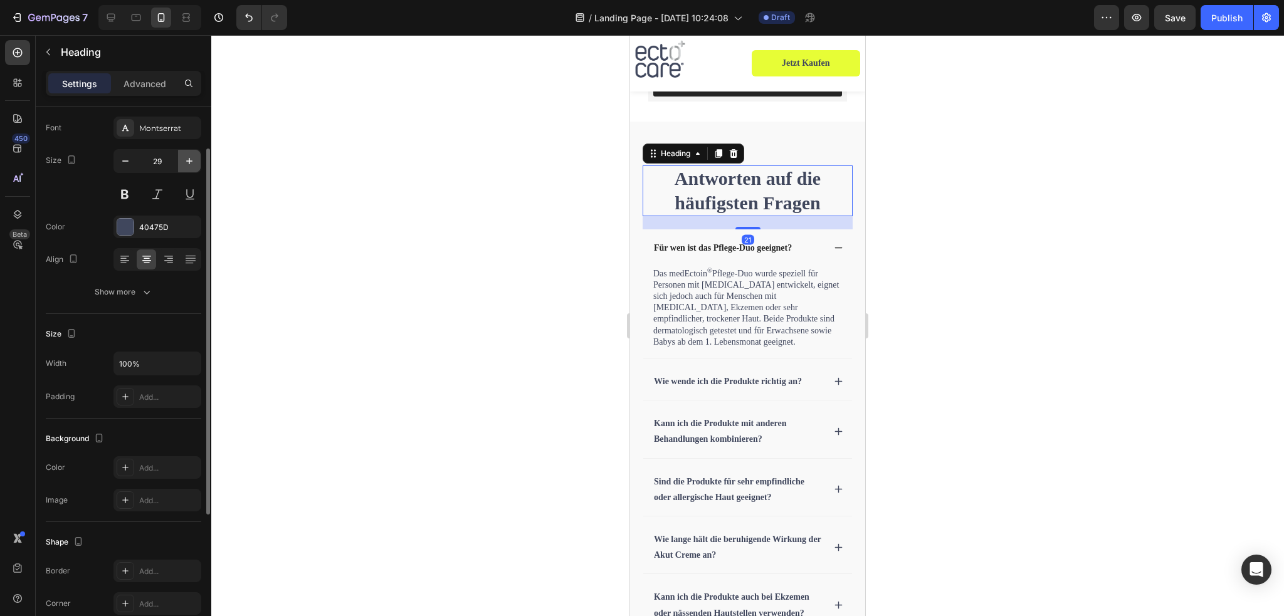
click at [196, 159] on icon "button" at bounding box center [189, 161] width 13 height 13
type input "30"
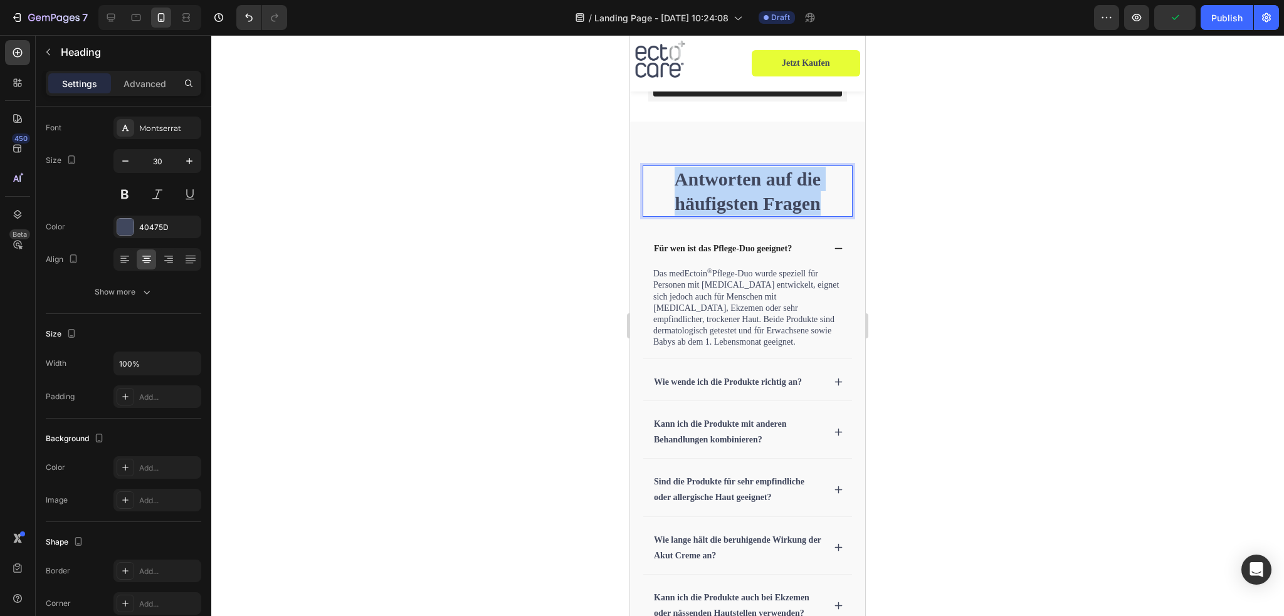
click at [785, 198] on strong "Antworten auf die häufigsten Fragen" at bounding box center [748, 191] width 146 height 45
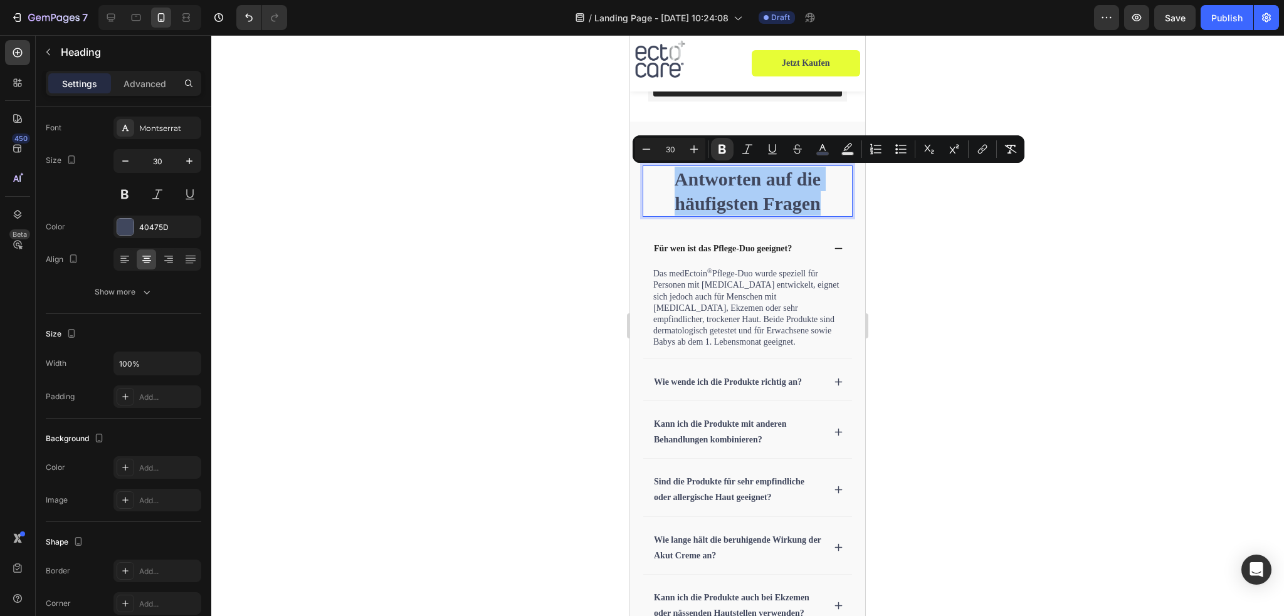
click at [988, 259] on div at bounding box center [747, 325] width 1073 height 581
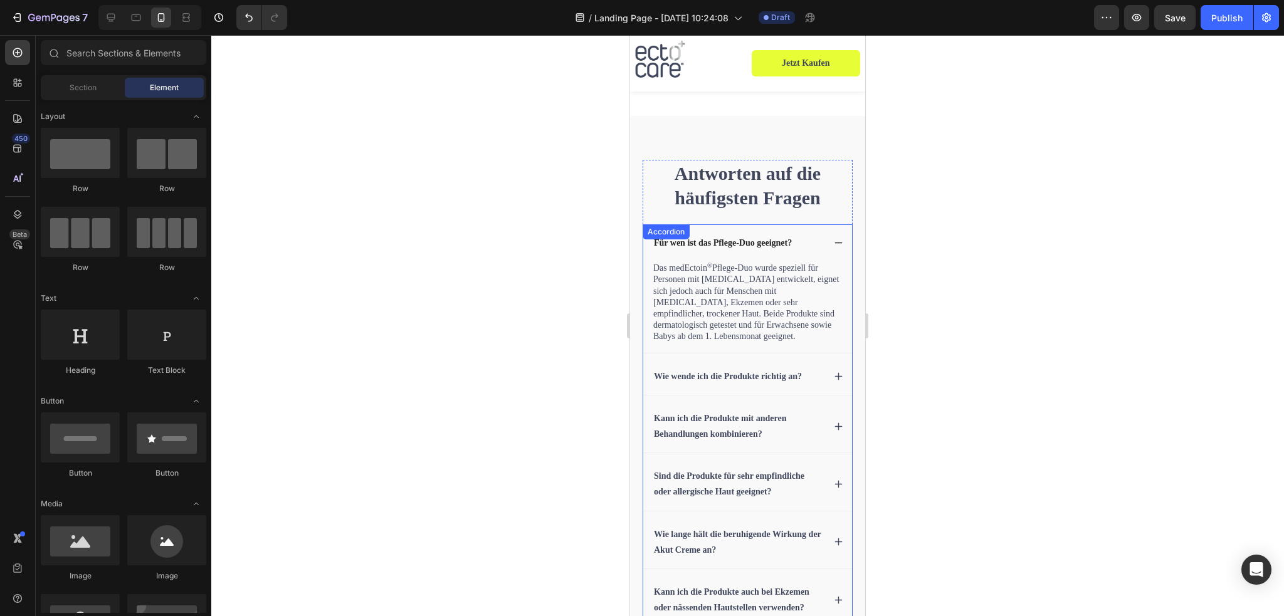
scroll to position [4934, 0]
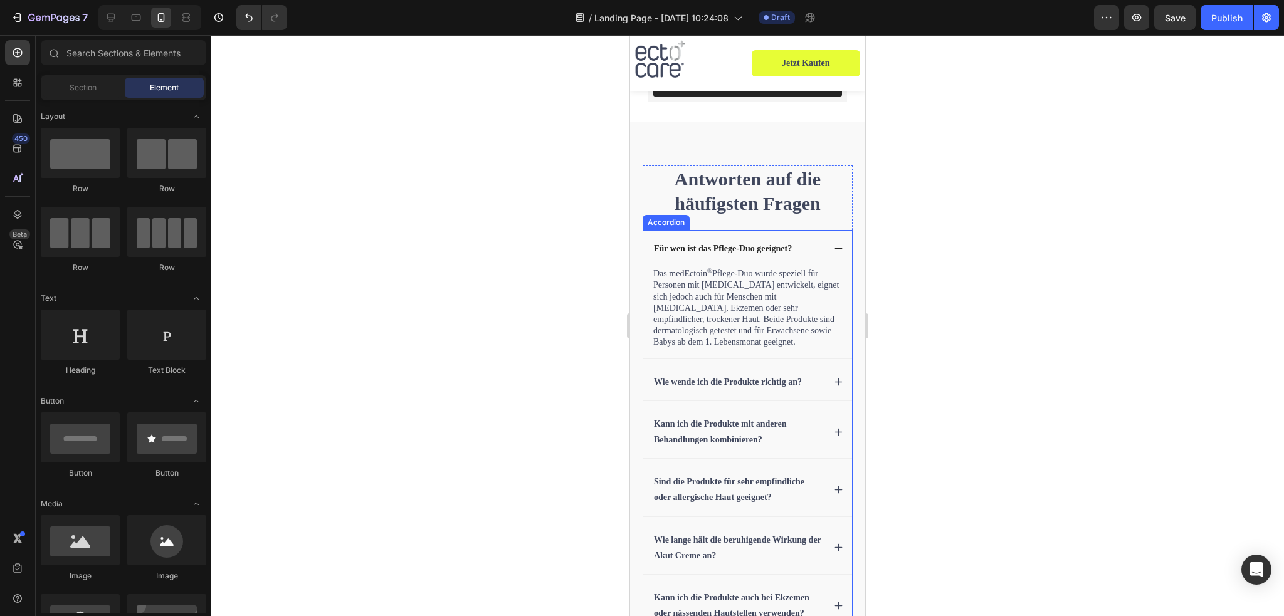
click at [651, 235] on div "Für wen ist das Pflege-Duo geeignet?" at bounding box center [747, 248] width 209 height 37
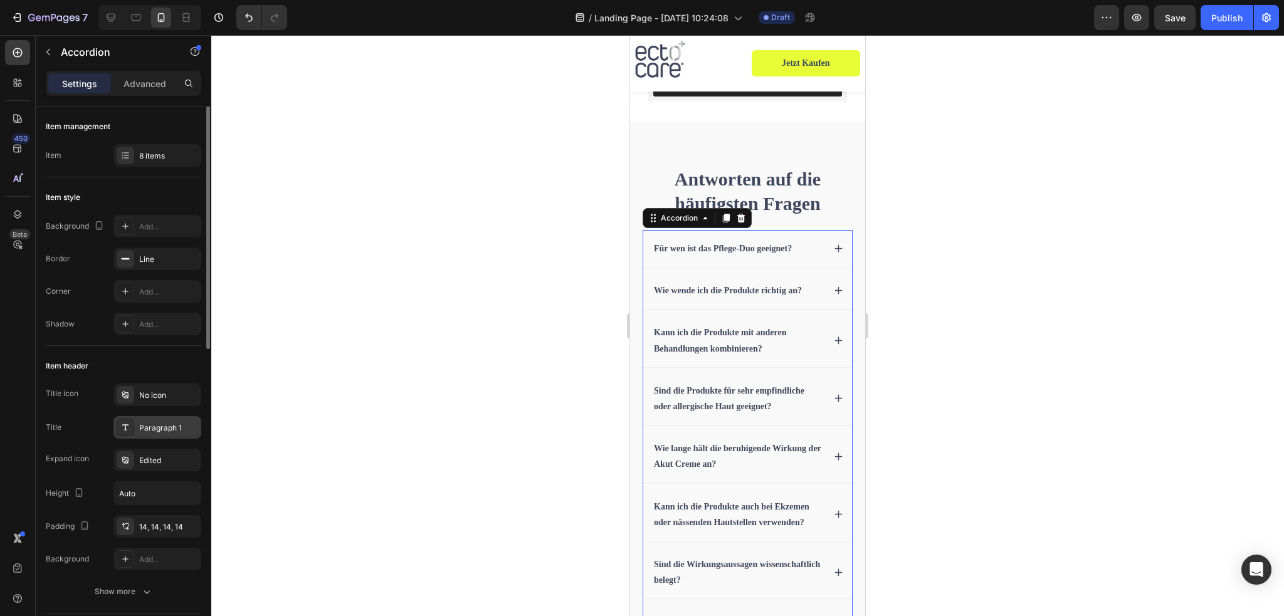
click at [145, 428] on div "Paragraph 1" at bounding box center [168, 428] width 59 height 11
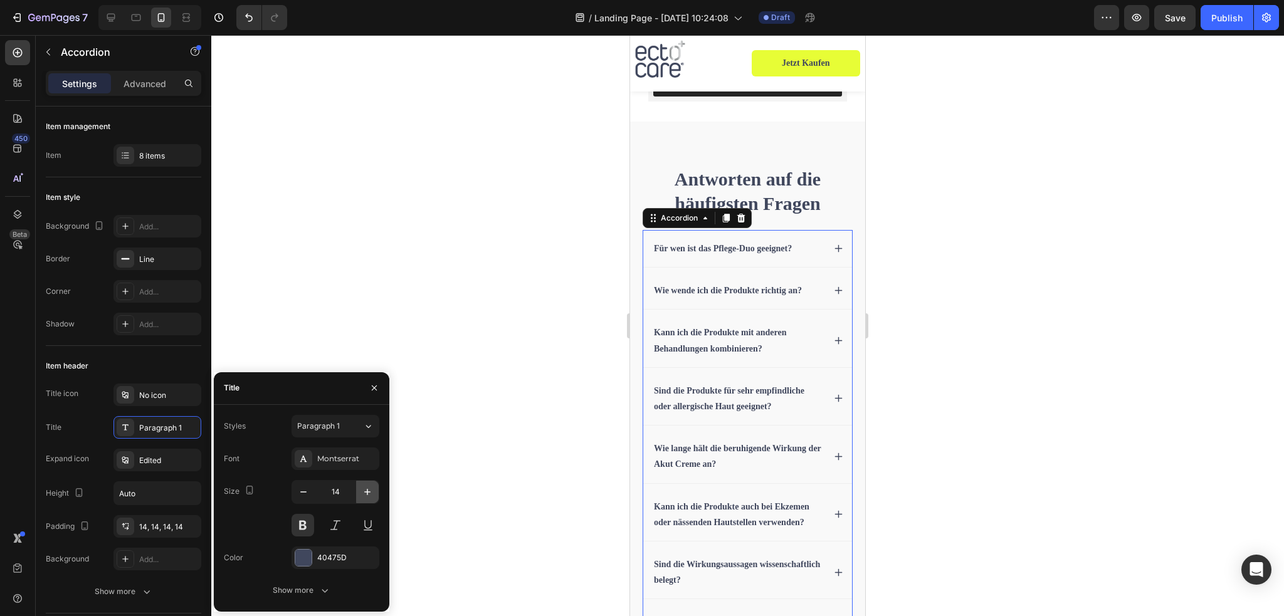
click at [368, 494] on icon "button" at bounding box center [367, 492] width 13 height 13
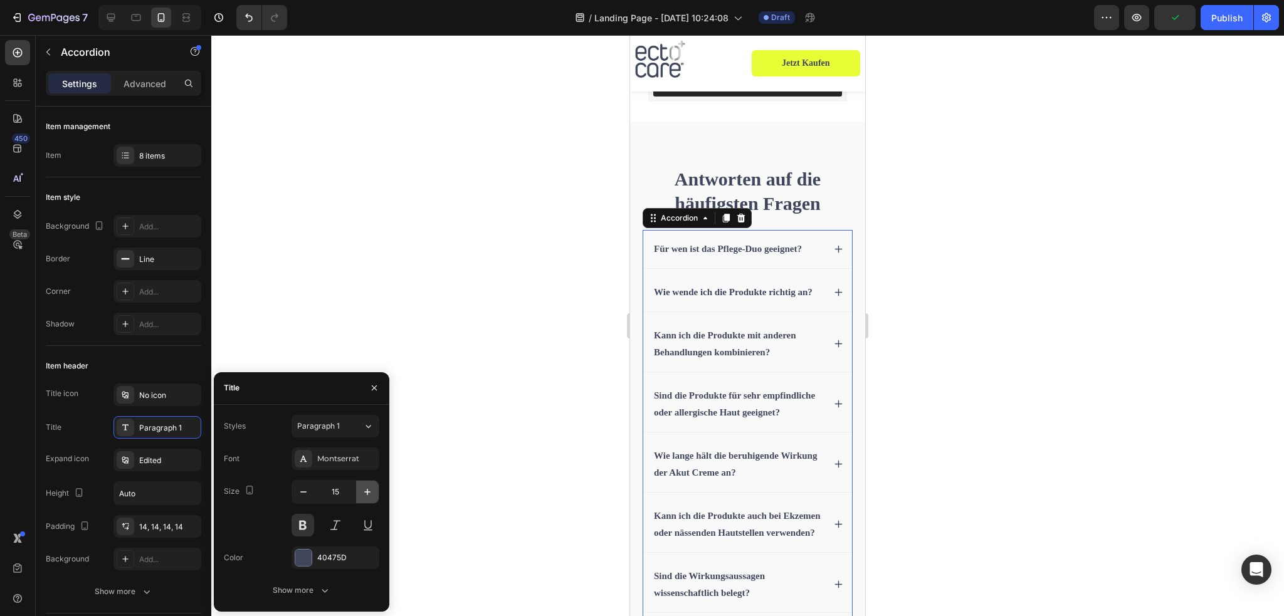
click at [368, 494] on icon "button" at bounding box center [367, 492] width 13 height 13
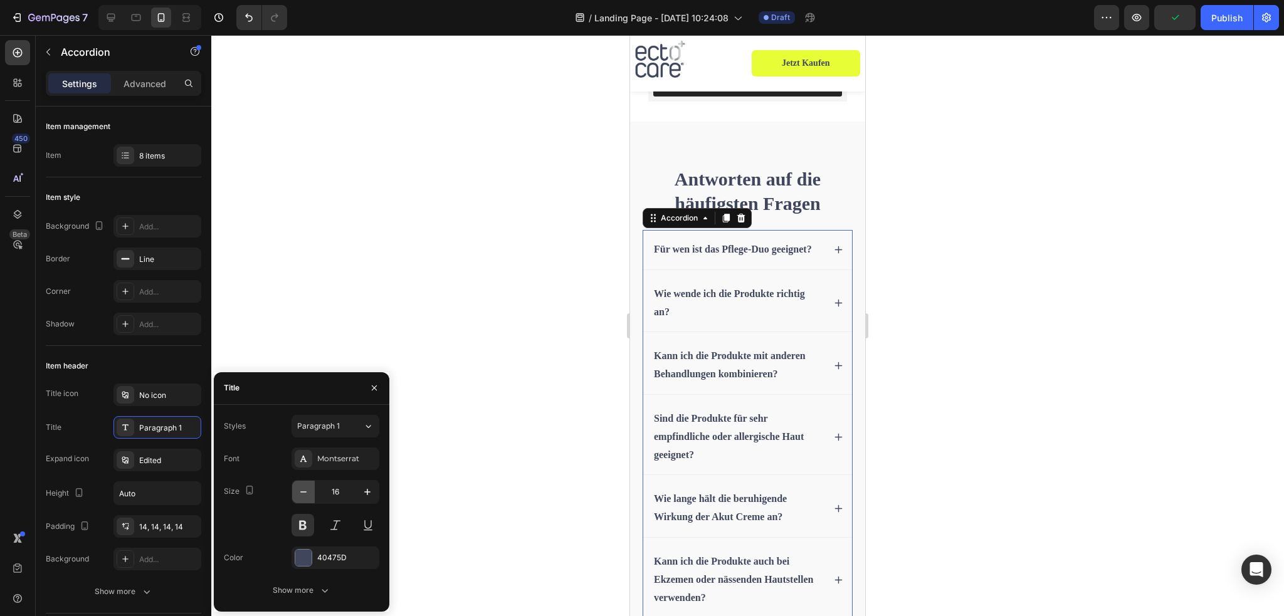
click at [309, 494] on icon "button" at bounding box center [303, 492] width 13 height 13
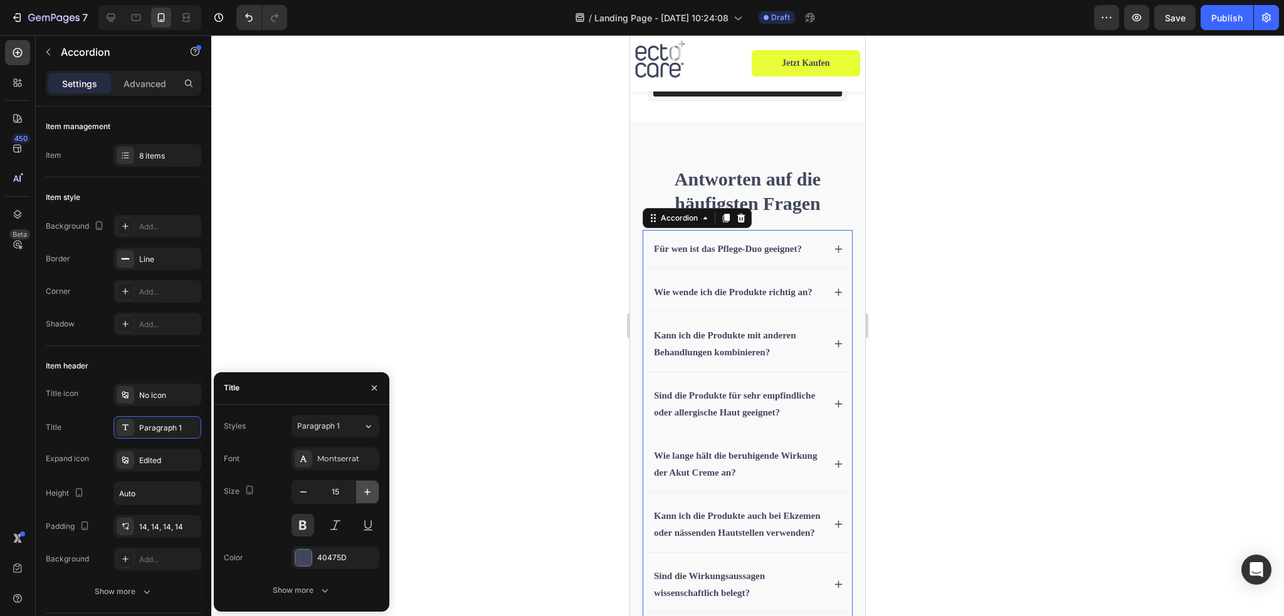
click at [361, 492] on icon "button" at bounding box center [367, 492] width 13 height 13
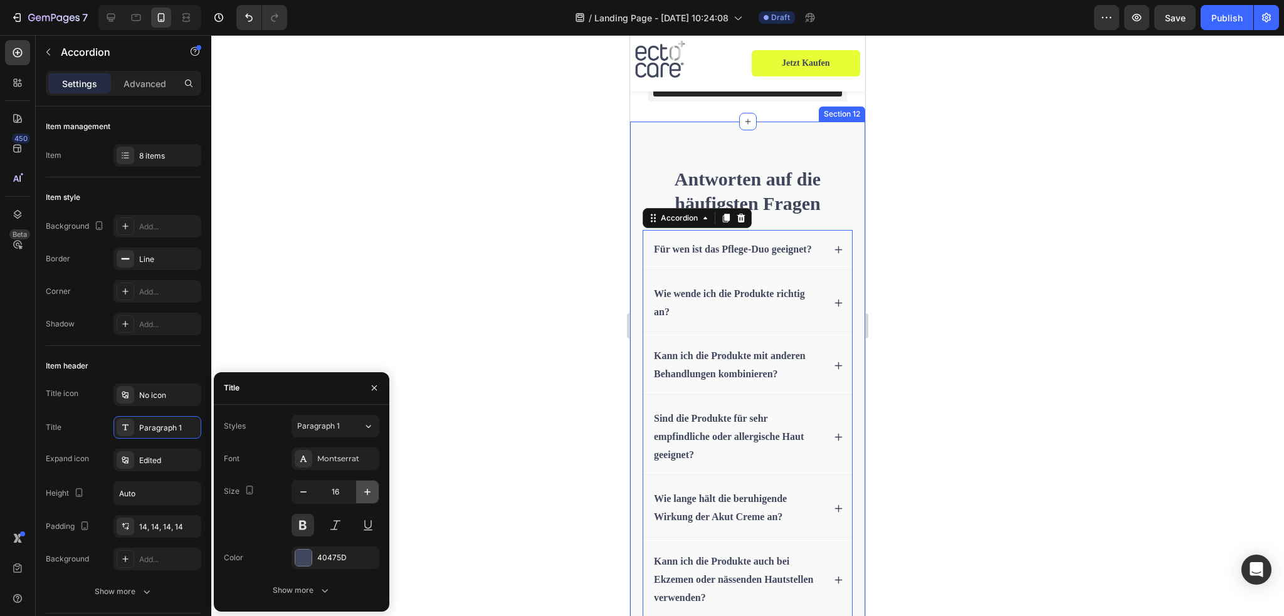
click at [366, 492] on icon "button" at bounding box center [367, 492] width 6 height 6
type input "17"
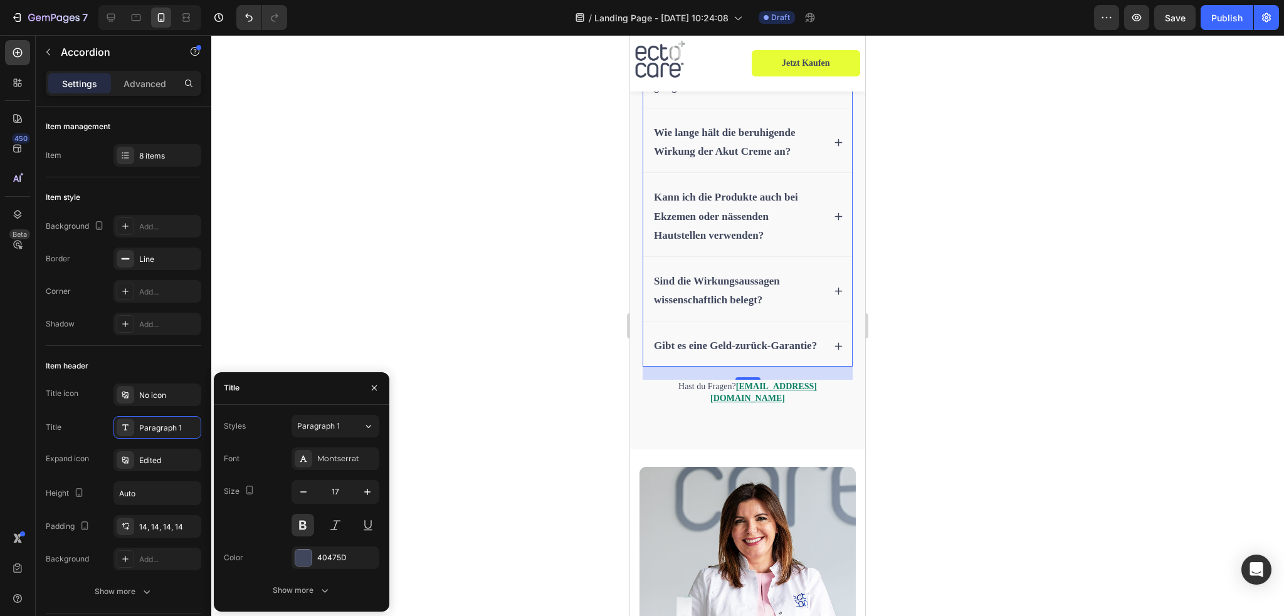
scroll to position [5435, 0]
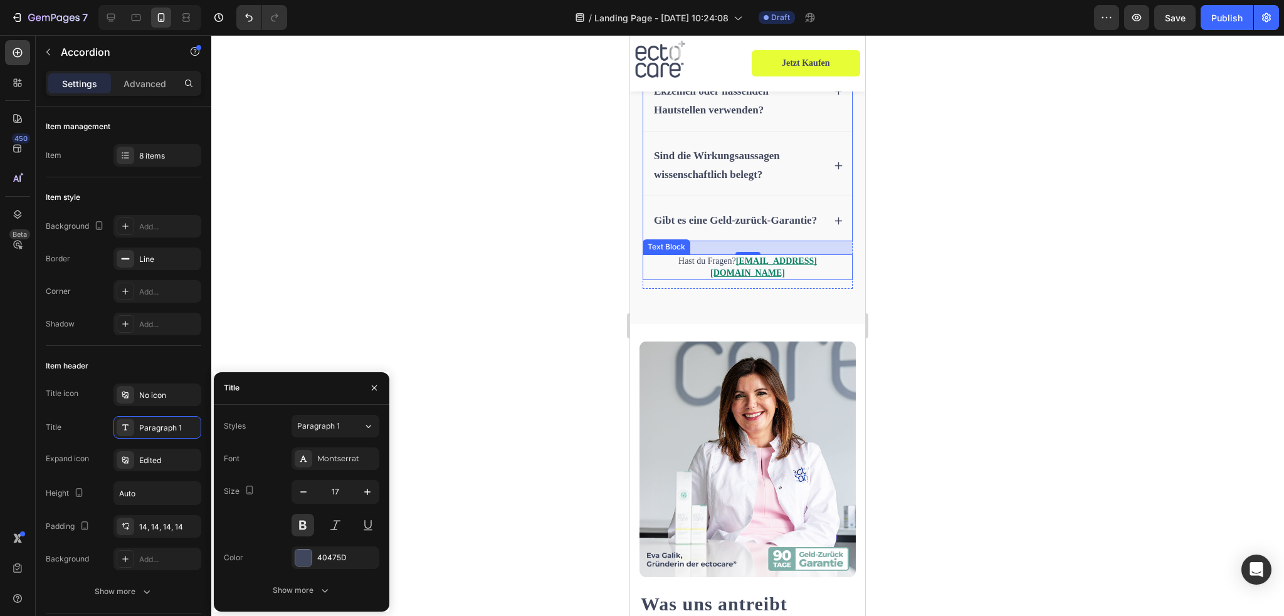
click at [692, 278] on p "Hast du Fragen? shop@ectocare.de" at bounding box center [748, 267] width 208 height 23
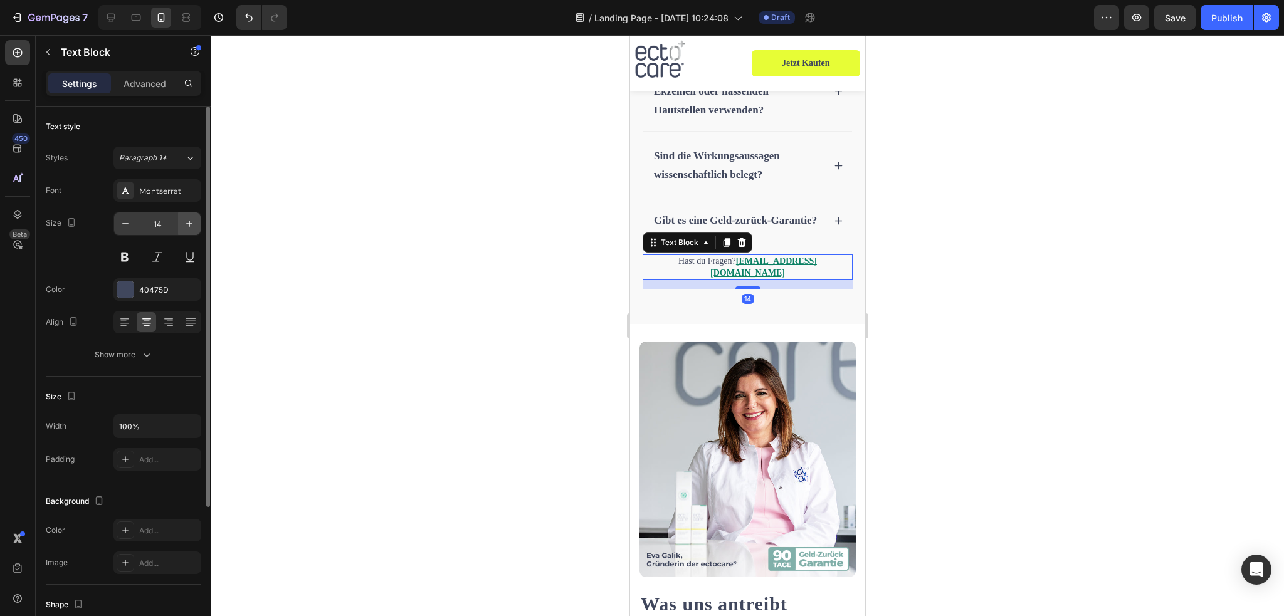
click at [191, 218] on icon "button" at bounding box center [189, 224] width 13 height 13
type input "16"
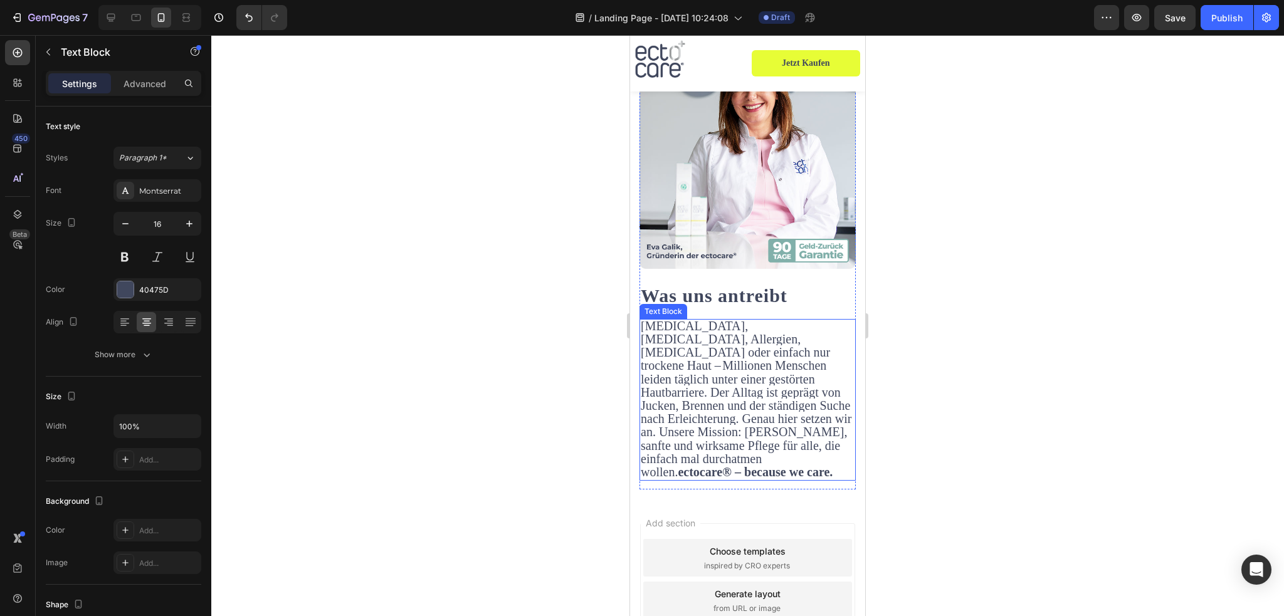
scroll to position [5749, 0]
click at [704, 304] on strong "Was uns antreibt" at bounding box center [714, 293] width 147 height 21
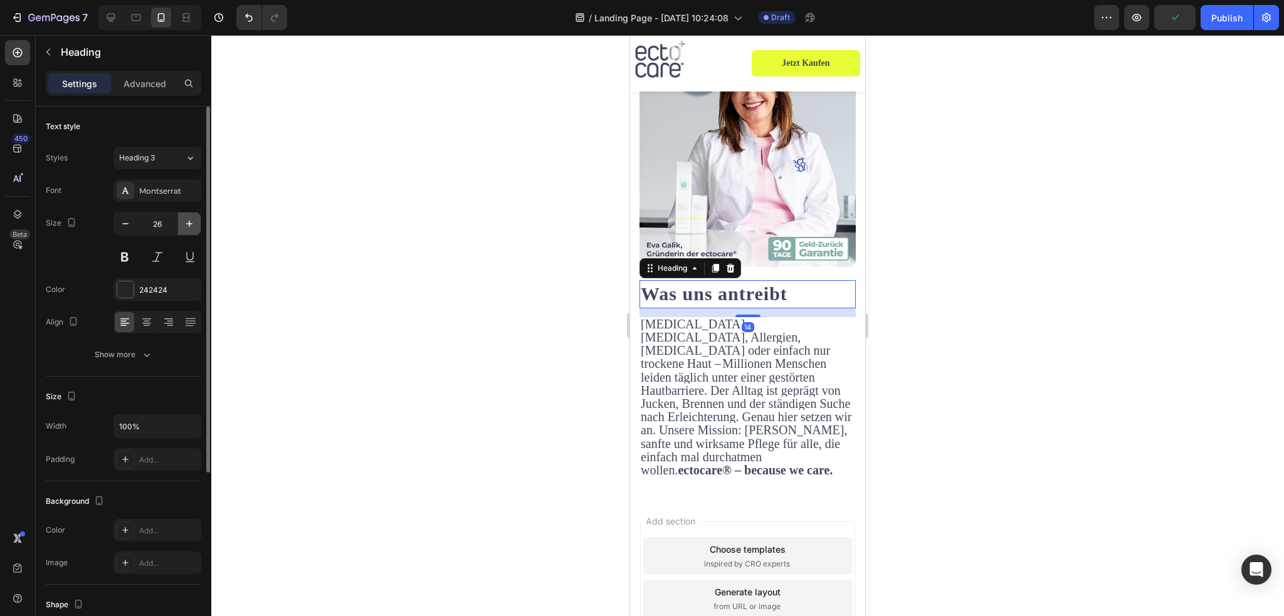
click at [191, 223] on icon "button" at bounding box center [189, 224] width 6 height 6
type input "30"
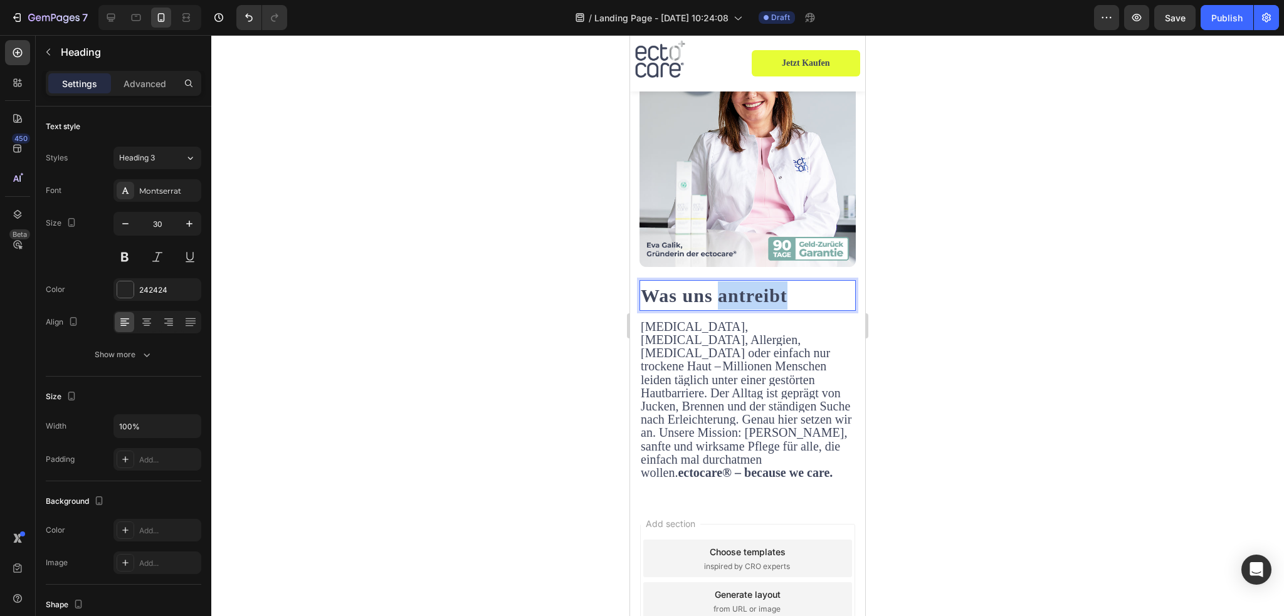
click at [744, 306] on strong "Was uns antreibt" at bounding box center [714, 295] width 147 height 21
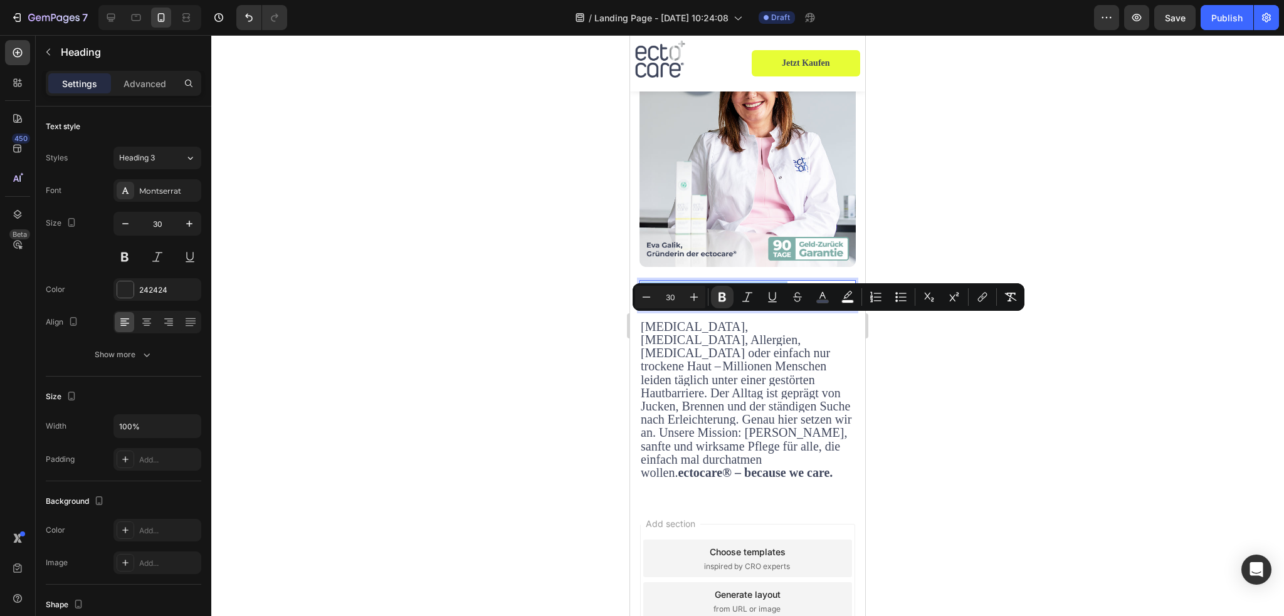
click at [759, 396] on span "[MEDICAL_DATA], [MEDICAL_DATA], Allergien, [MEDICAL_DATA] oder einfach nur troc…" at bounding box center [746, 400] width 211 height 160
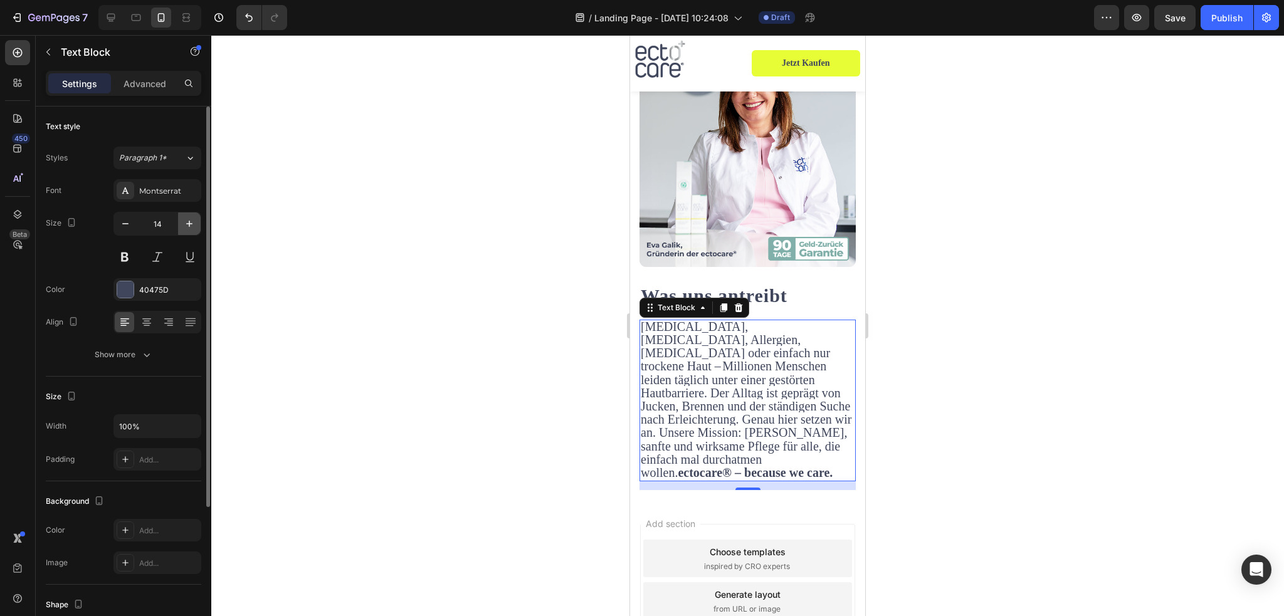
click at [193, 218] on icon "button" at bounding box center [189, 224] width 13 height 13
type input "16"
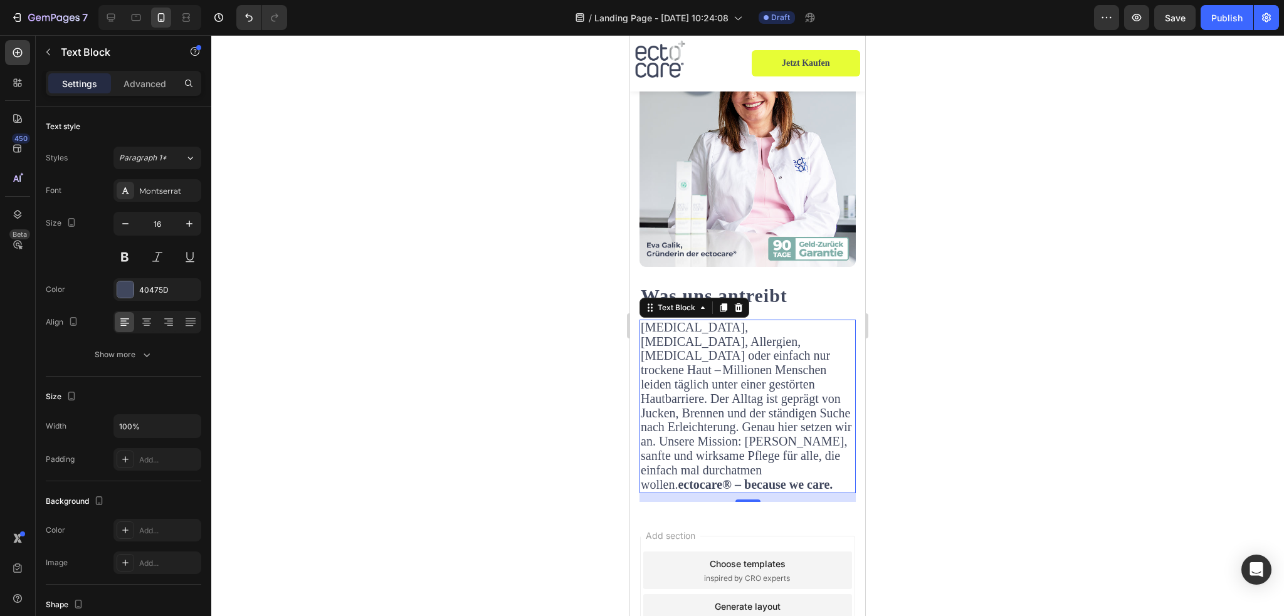
click at [1046, 423] on div at bounding box center [747, 325] width 1073 height 581
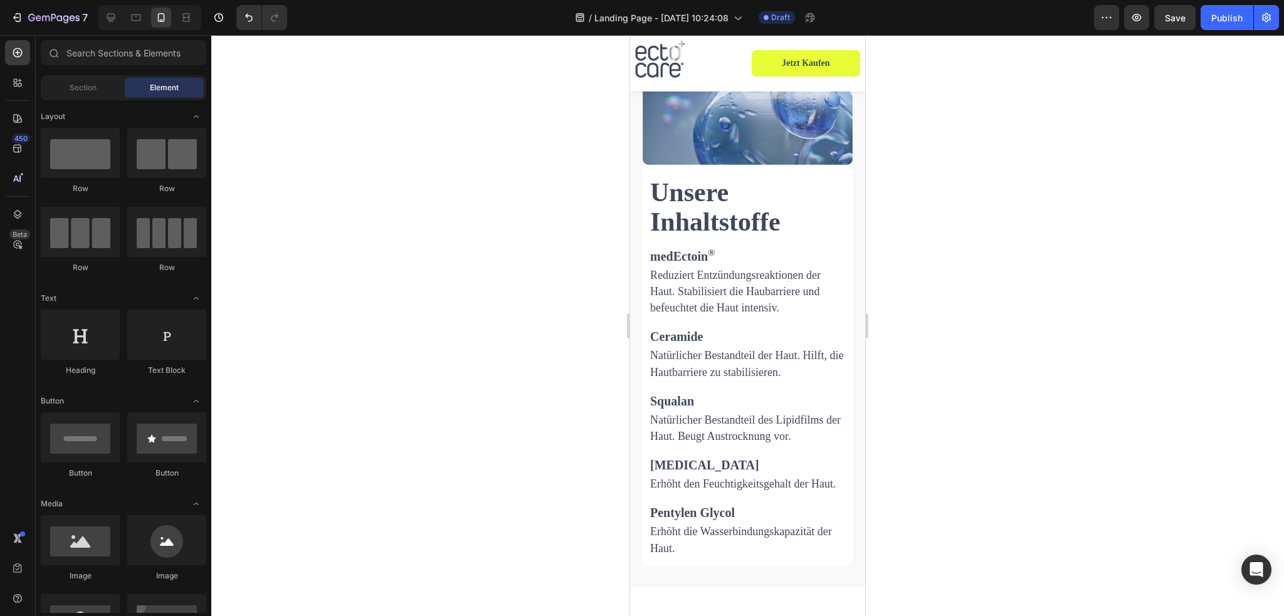
scroll to position [2372, 0]
click at [726, 302] on span "Reduziert Entzündungsreaktionen der Haut. Stabilisiert die Haubarriere und befe…" at bounding box center [735, 292] width 171 height 45
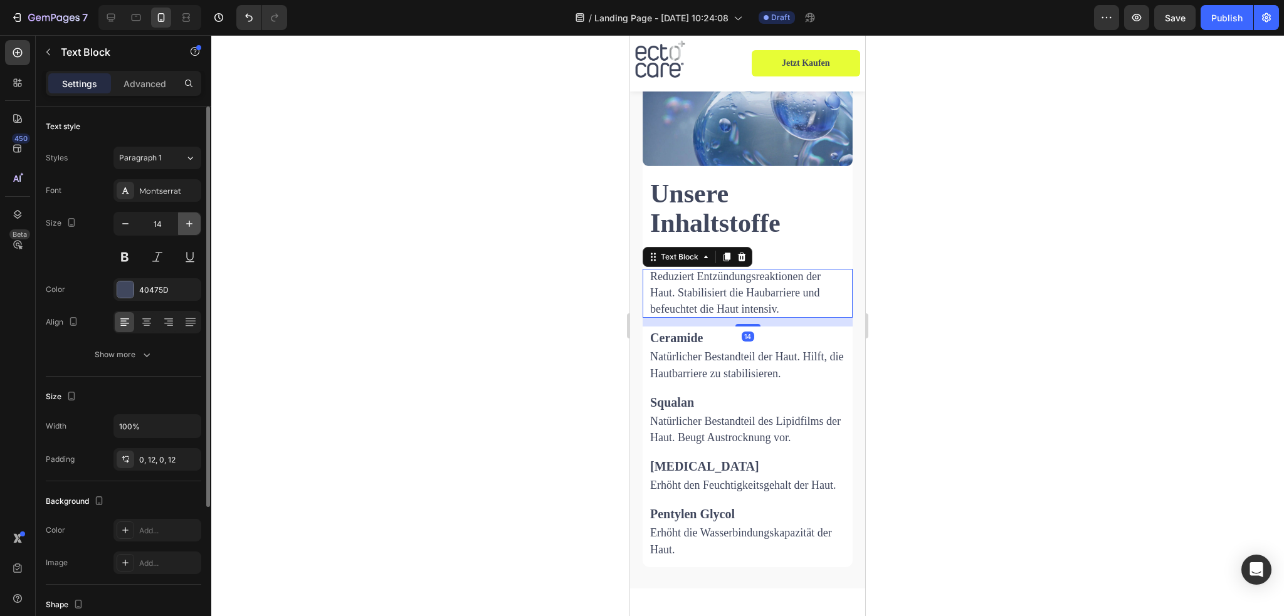
click at [201, 220] on button "button" at bounding box center [189, 224] width 23 height 23
click at [195, 221] on icon "button" at bounding box center [189, 224] width 13 height 13
type input "16"
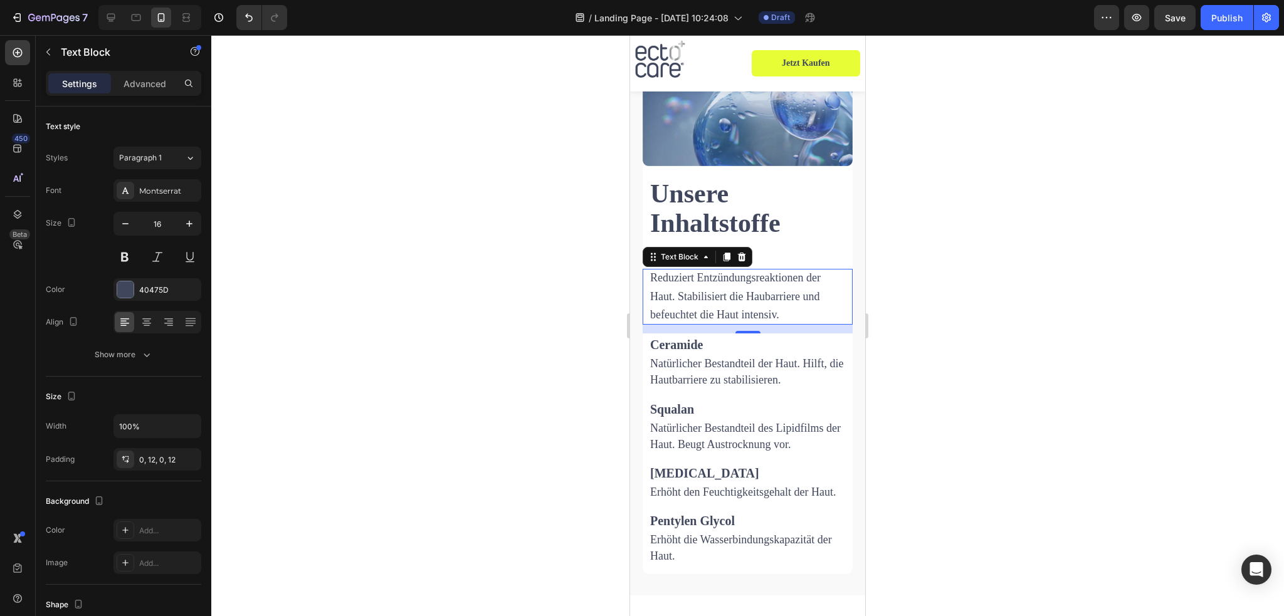
click at [714, 273] on span "Reduziert Entzündungsreaktionen der Haut. Stabilisiert die Haubarriere und befe…" at bounding box center [735, 297] width 171 height 50
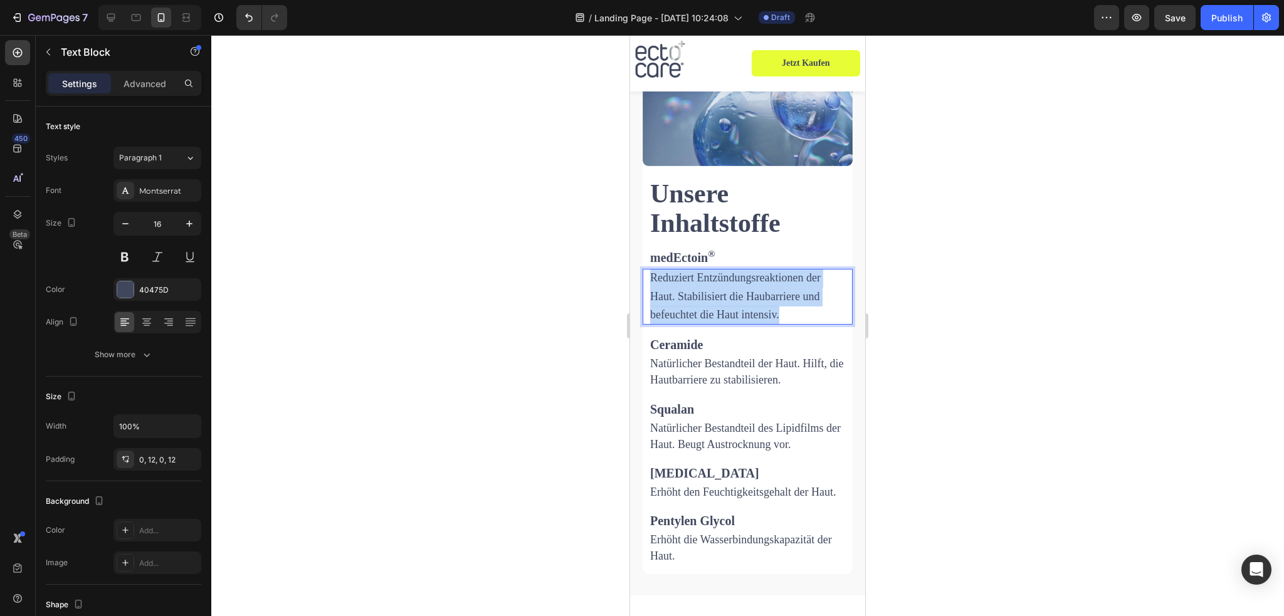
click at [714, 273] on span "Reduziert Entzündungsreaktionen der Haut. Stabilisiert die Haubarriere und befe…" at bounding box center [735, 297] width 171 height 50
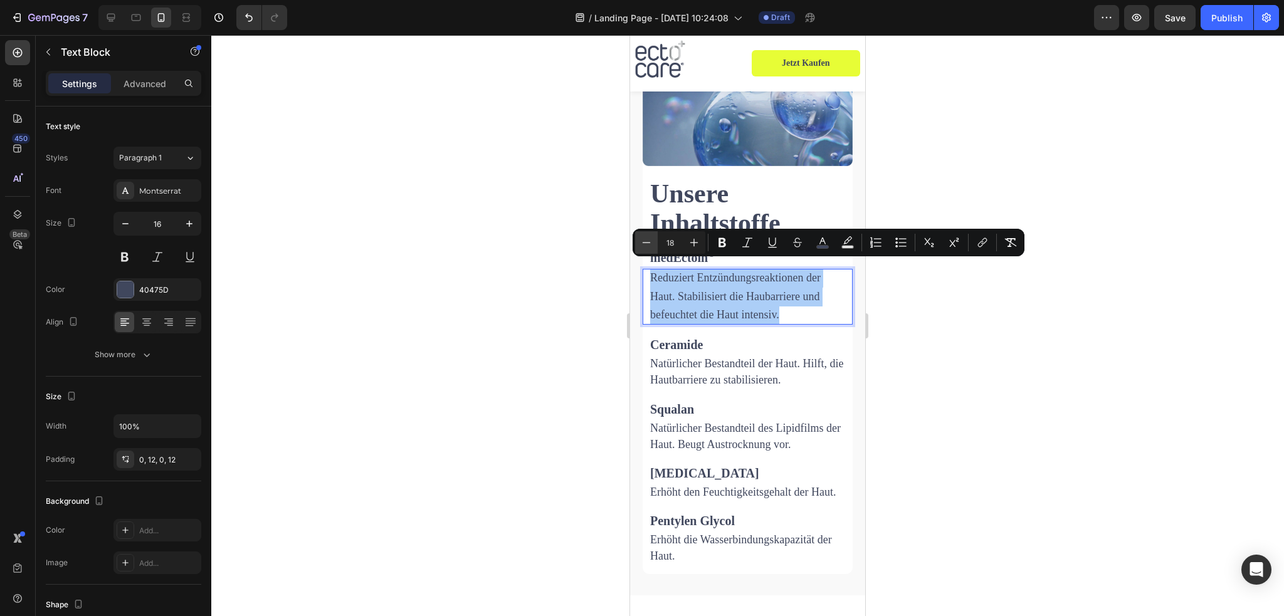
click at [642, 239] on icon "Editor contextual toolbar" at bounding box center [646, 242] width 13 height 13
click at [647, 239] on icon "Editor contextual toolbar" at bounding box center [646, 242] width 13 height 13
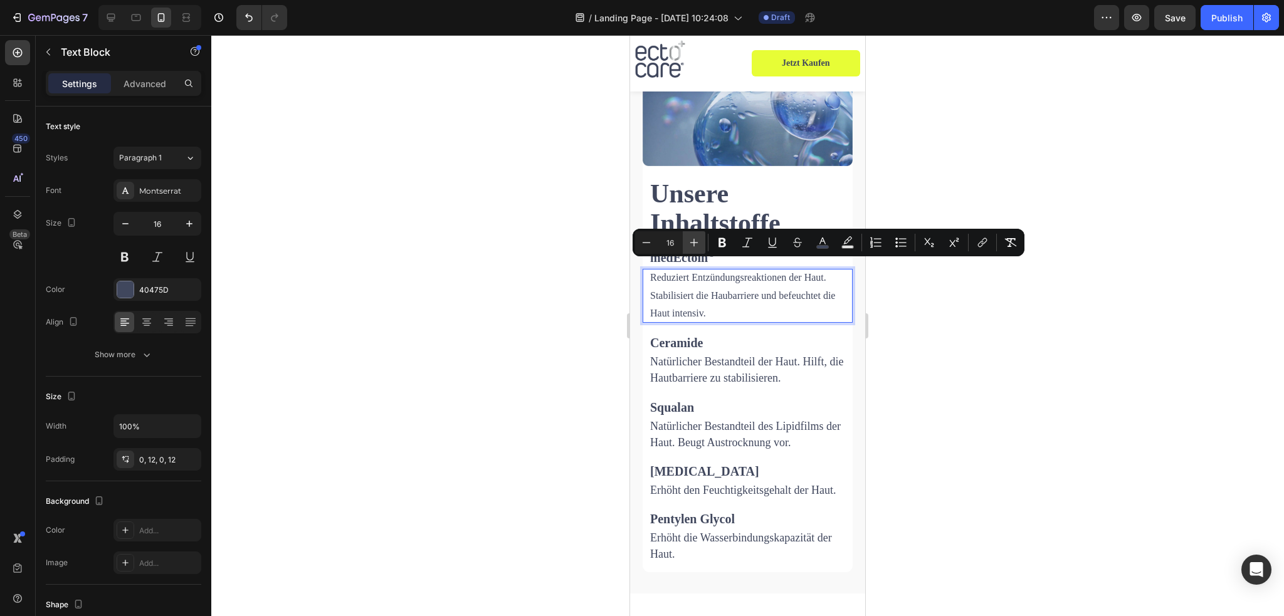
click at [694, 243] on icon "Editor contextual toolbar" at bounding box center [694, 243] width 8 height 8
click at [649, 243] on icon "Editor contextual toolbar" at bounding box center [646, 242] width 13 height 13
type input "16"
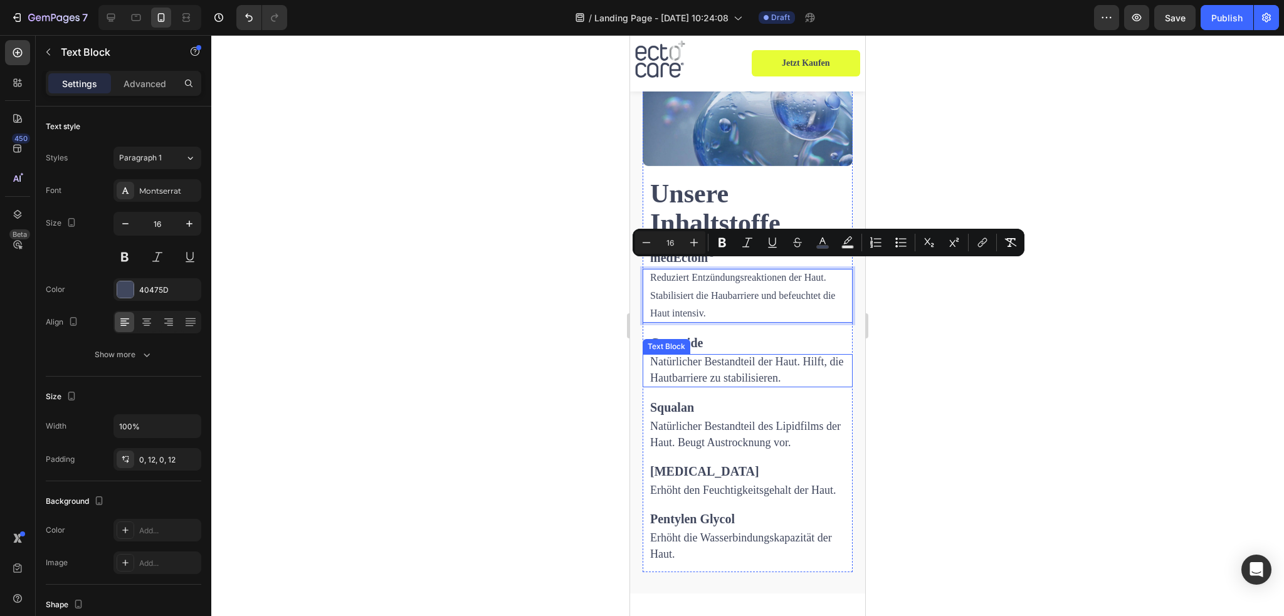
click at [703, 359] on p "Natürlicher Bestandteil der Haut. Hilft, die Hautbarriere zu stabilisieren." at bounding box center [747, 370] width 195 height 33
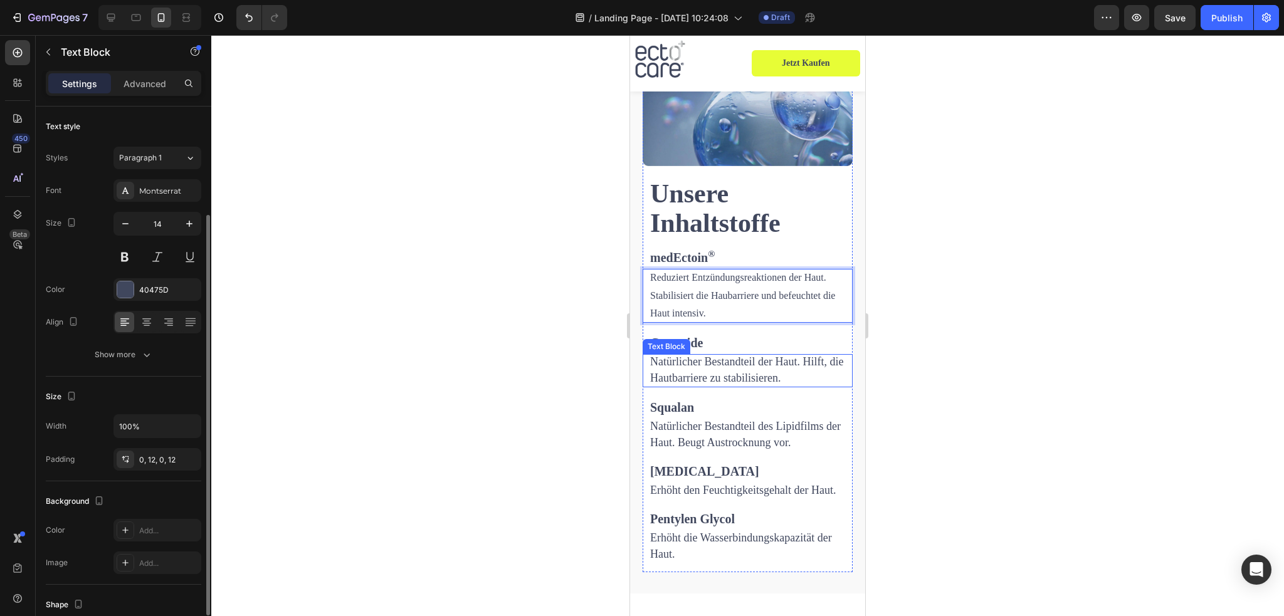
scroll to position [63, 0]
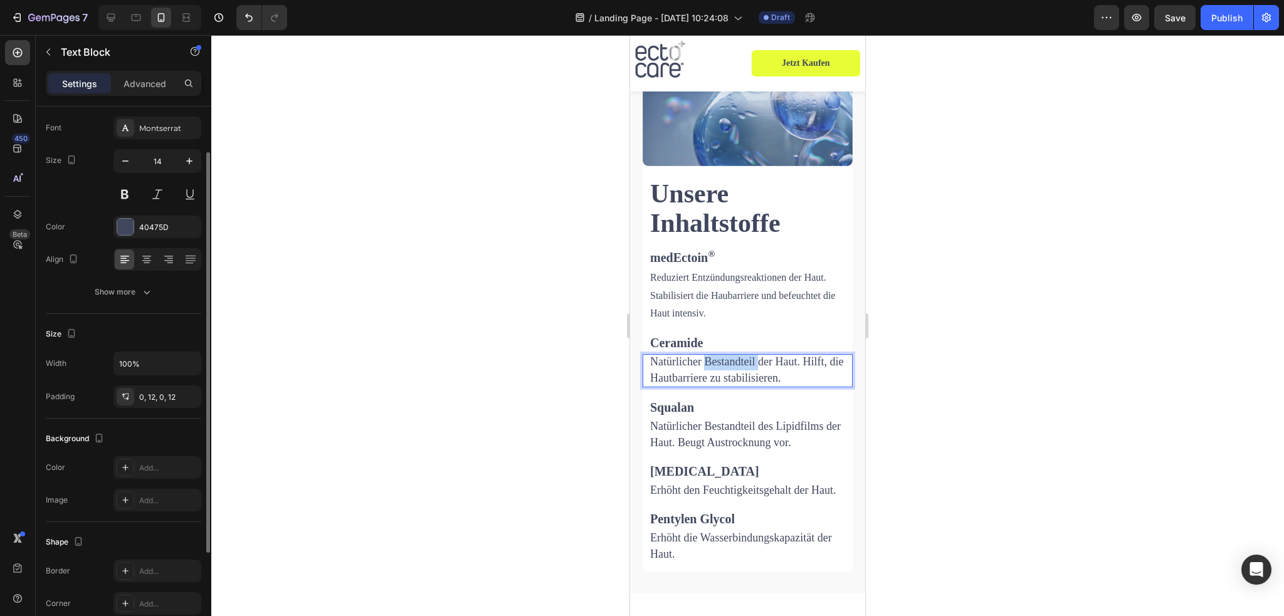
click at [703, 359] on p "Natürlicher Bestandteil der Haut. Hilft, die Hautbarriere zu stabilisieren." at bounding box center [747, 370] width 195 height 33
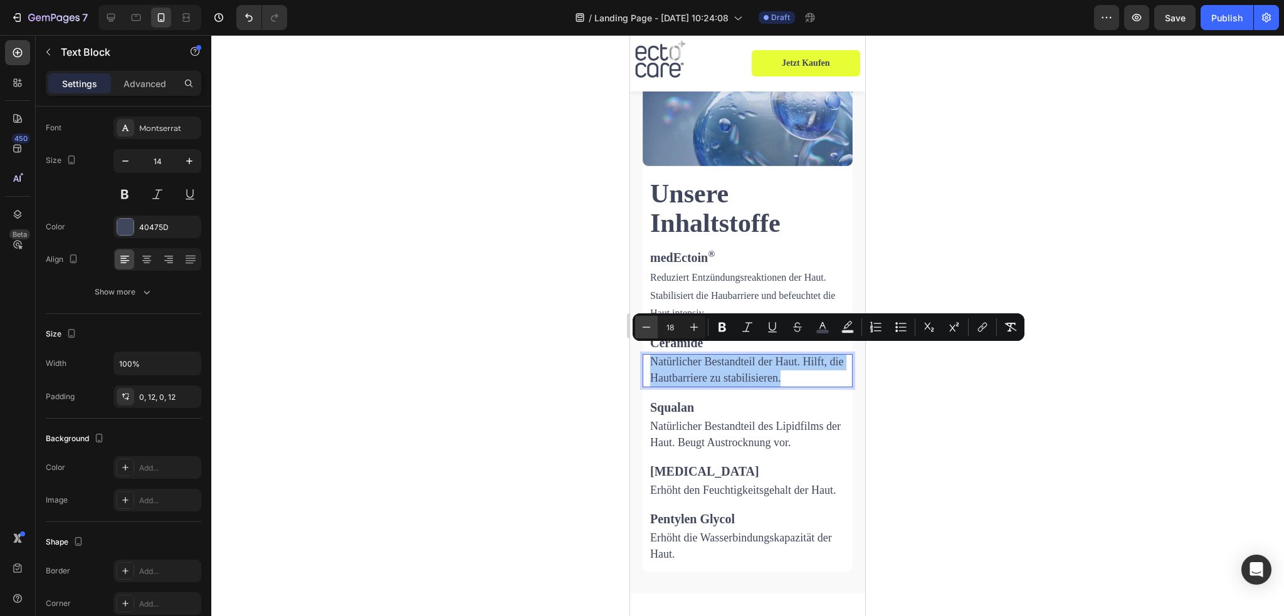
click at [650, 327] on icon "Editor contextual toolbar" at bounding box center [647, 327] width 8 height 1
type input "16"
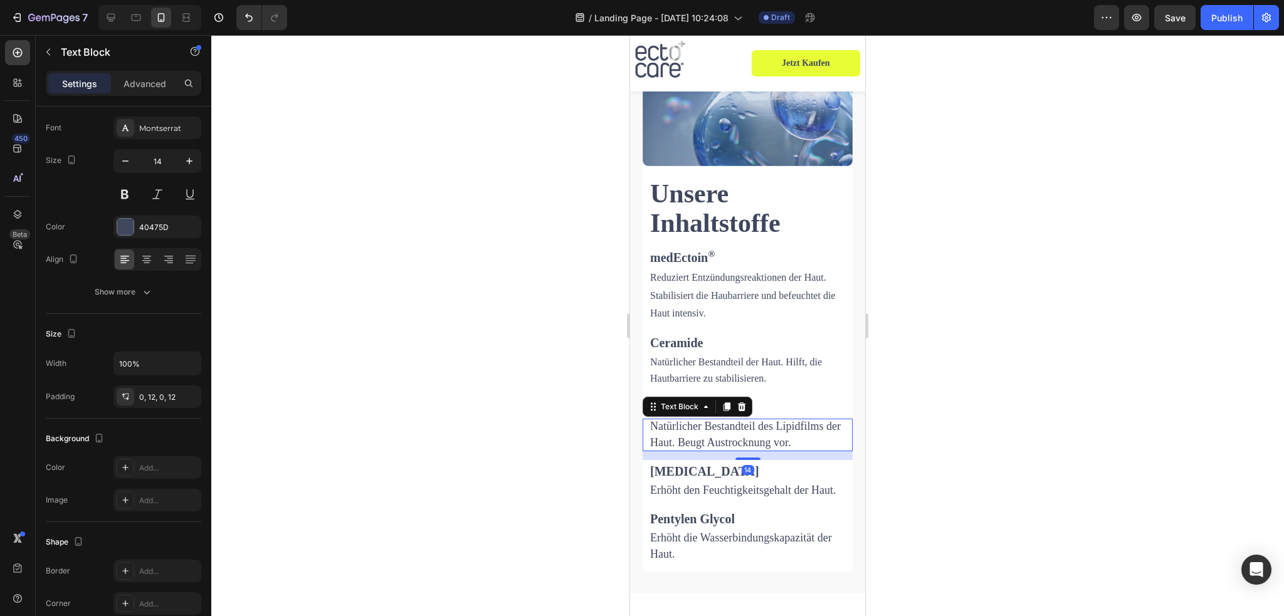
click at [687, 420] on span "Natürlicher Bestandteil des Lipidfilms der Haut. Beugt Austrocknung vor." at bounding box center [745, 434] width 191 height 29
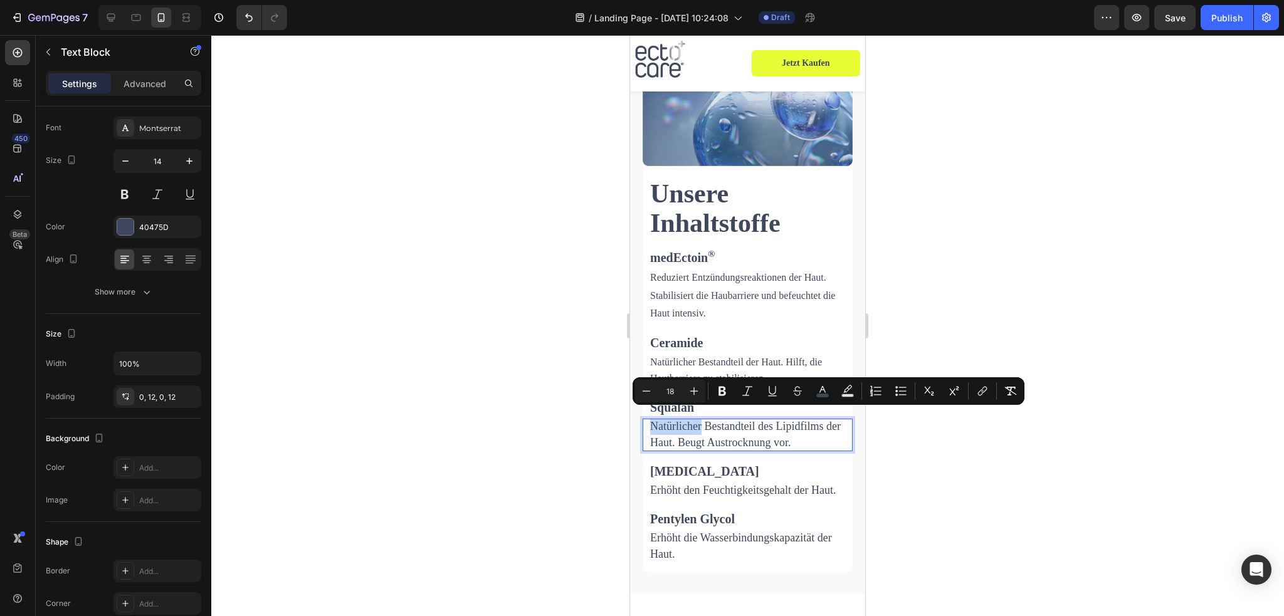
click at [685, 423] on span "Natürlicher Bestandteil des Lipidfilms der Haut. Beugt Austrocknung vor." at bounding box center [745, 434] width 191 height 29
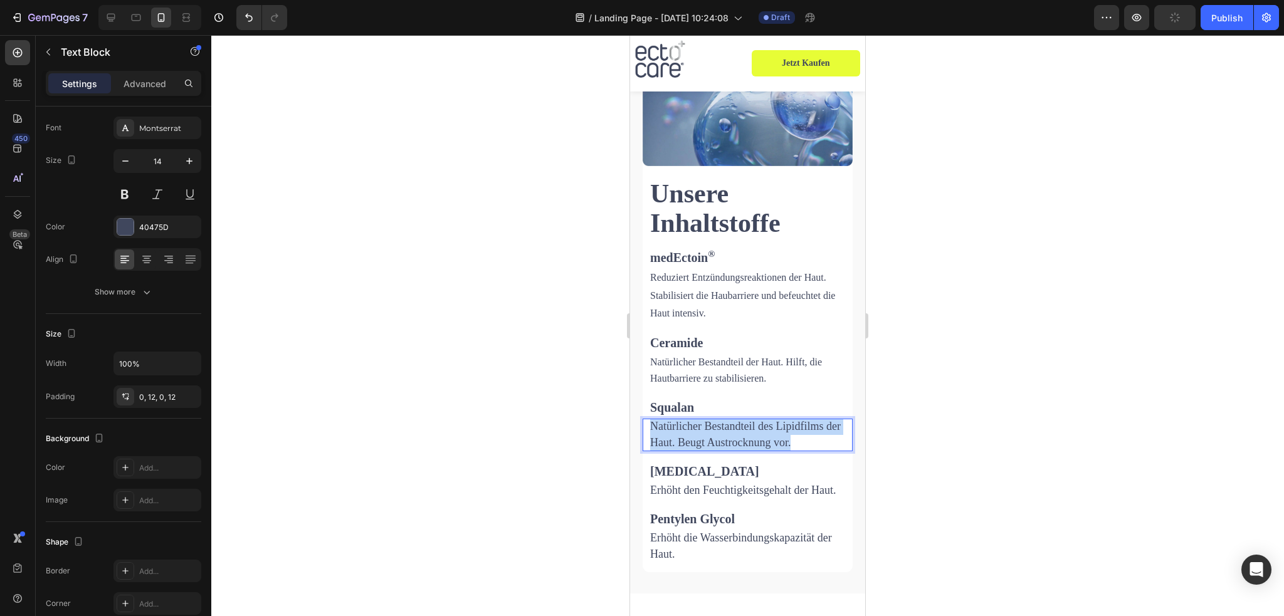
click at [685, 423] on span "Natürlicher Bestandteil des Lipidfilms der Haut. Beugt Austrocknung vor." at bounding box center [745, 434] width 191 height 29
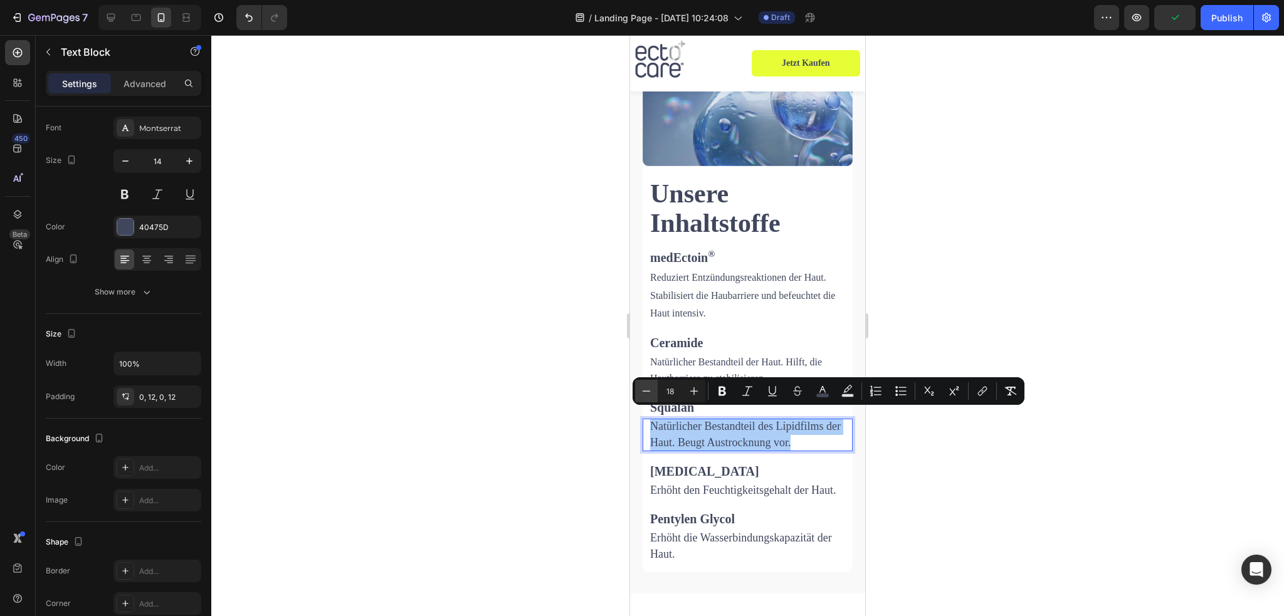
click at [653, 388] on button "Minus" at bounding box center [646, 391] width 23 height 23
drag, startPoint x: 653, startPoint y: 388, endPoint x: 26, endPoint y: 386, distance: 626.5
click at [653, 388] on button "Minus" at bounding box center [646, 391] width 23 height 23
type input "16"
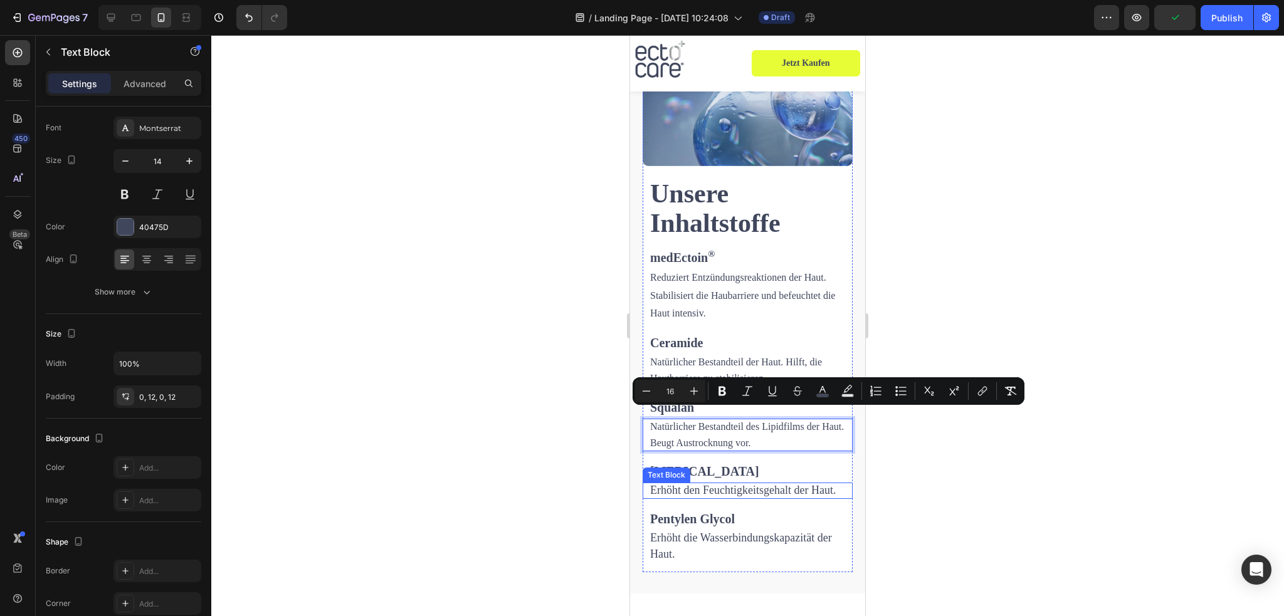
click at [679, 487] on p "Erhöht den Feuchtigkeitsgehalt der Haut." at bounding box center [747, 491] width 195 height 16
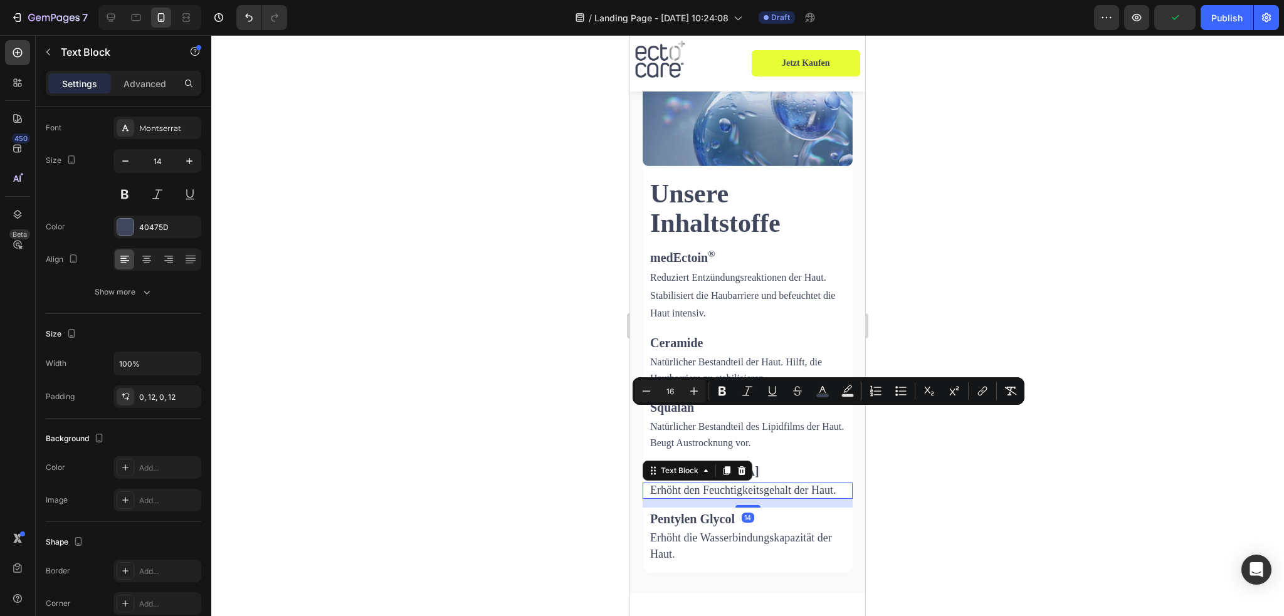
click at [679, 487] on p "Erhöht den Feuchtigkeitsgehalt der Haut." at bounding box center [747, 491] width 195 height 16
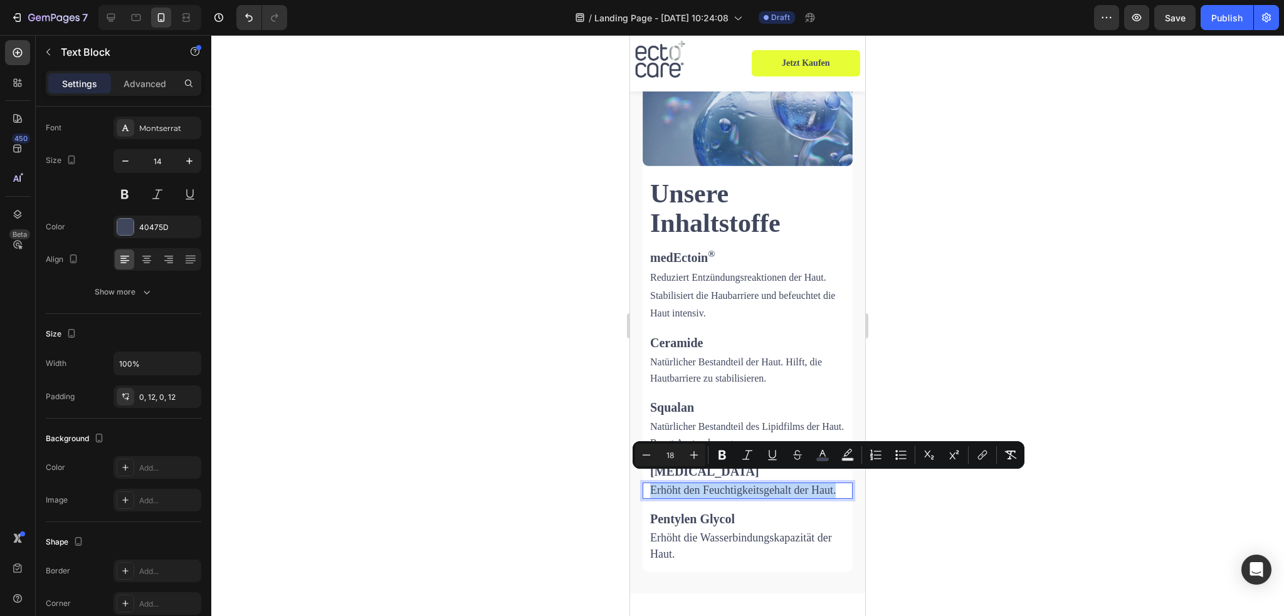
click at [679, 487] on p "Erhöht den Feuchtigkeitsgehalt der Haut." at bounding box center [747, 491] width 195 height 16
click at [652, 453] on icon "Editor contextual toolbar" at bounding box center [646, 455] width 13 height 13
type input "16"
click at [672, 543] on span "Erhöht die Wasserbindungskapazität der Haut." at bounding box center [741, 546] width 182 height 29
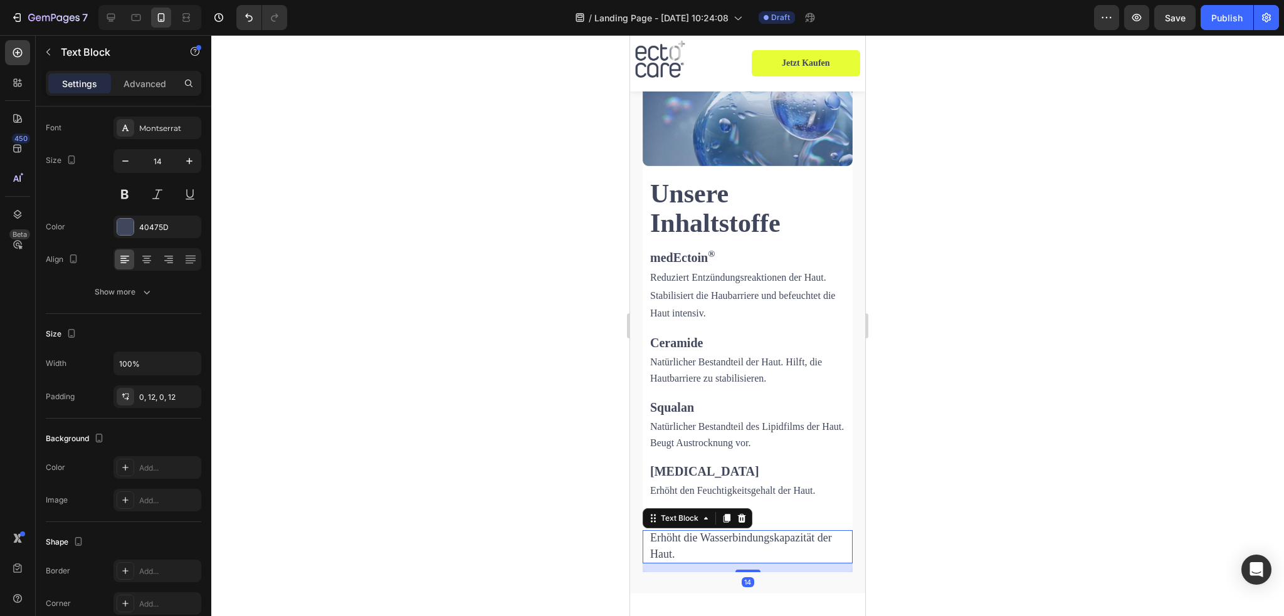
click at [672, 543] on span "Erhöht die Wasserbindungskapazität der Haut." at bounding box center [741, 546] width 182 height 29
click at [672, 544] on span "Erhöht die Wasserbindungskapazität der Haut." at bounding box center [741, 546] width 182 height 29
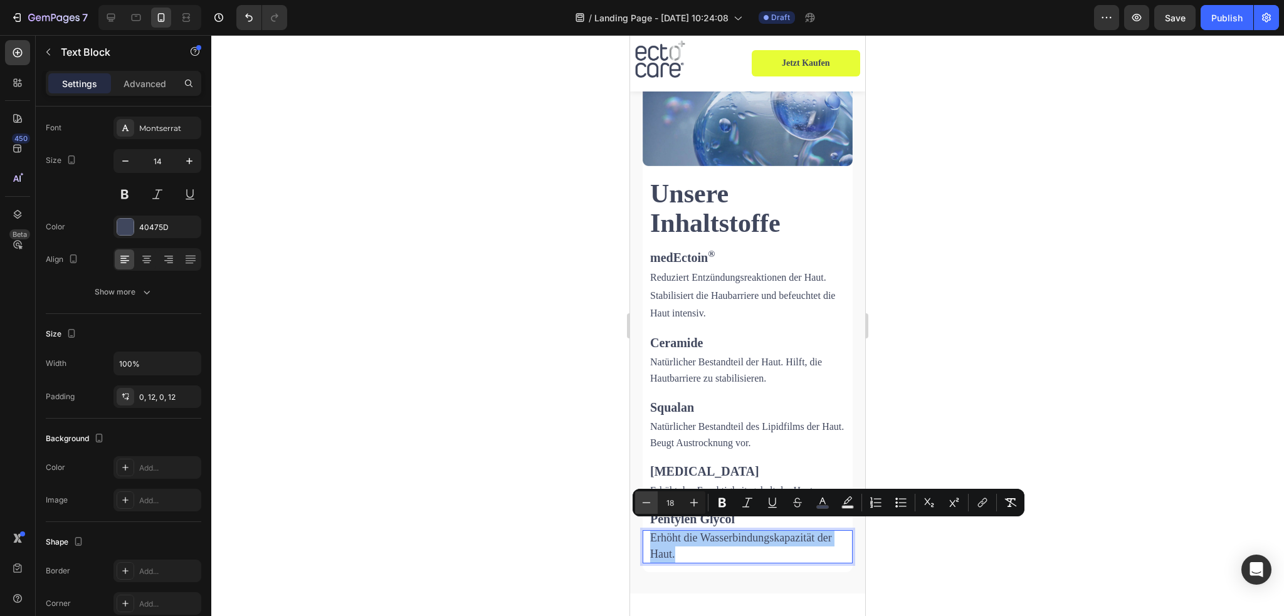
click at [650, 500] on icon "Editor contextual toolbar" at bounding box center [646, 503] width 13 height 13
type input "16"
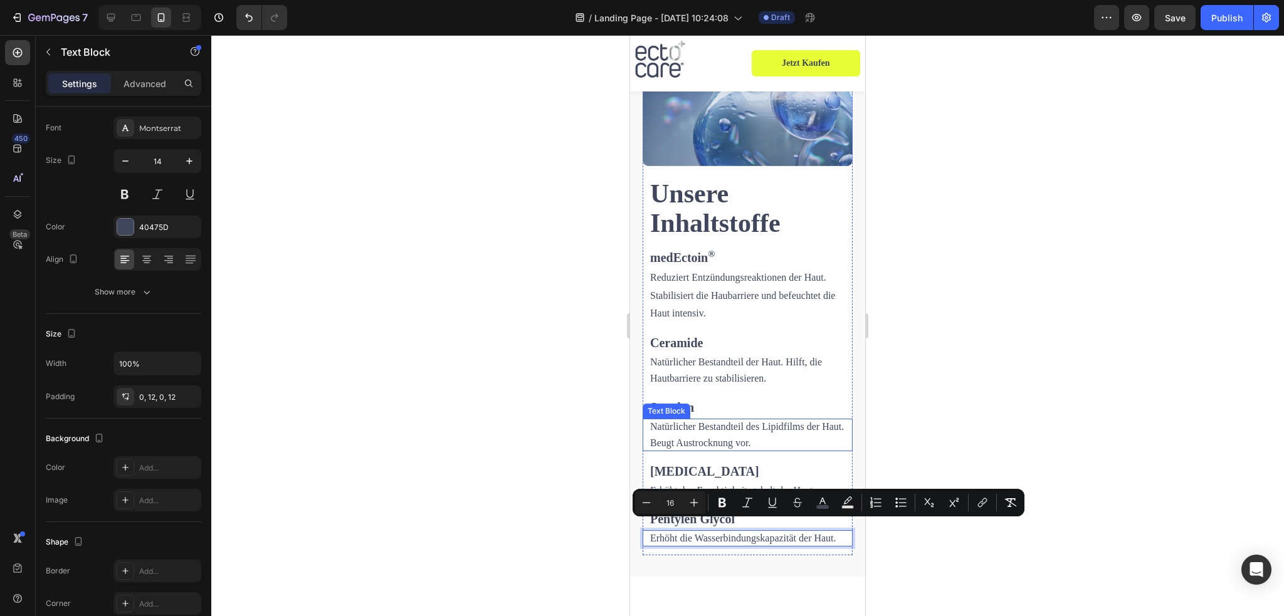
click at [963, 364] on div at bounding box center [747, 325] width 1073 height 581
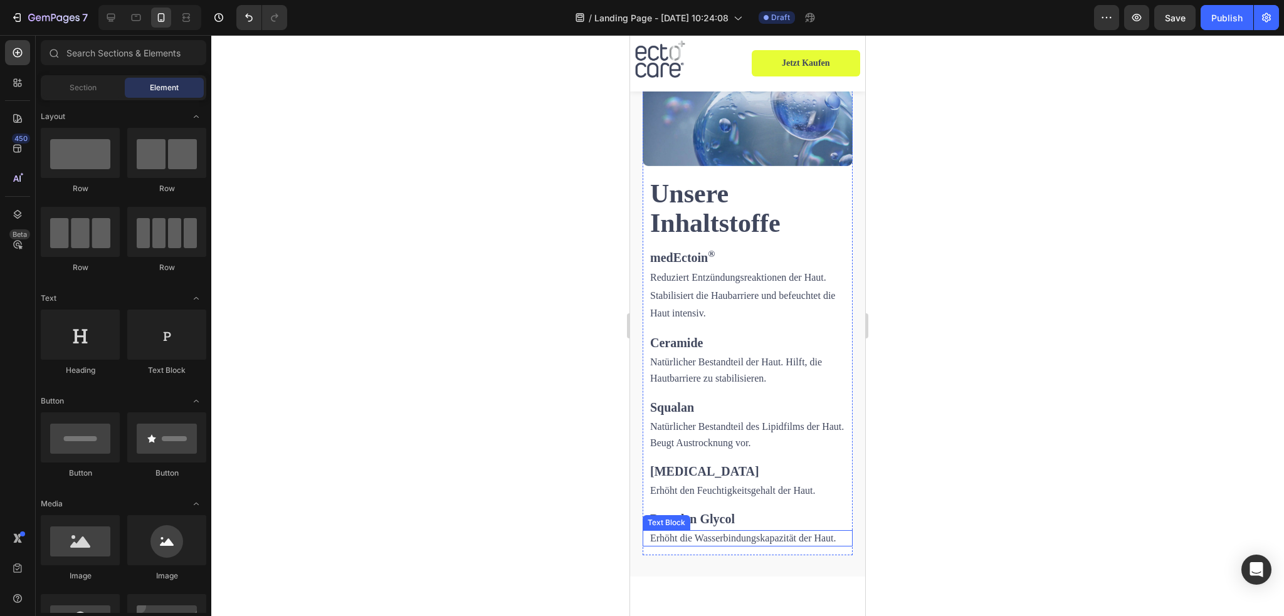
click at [739, 533] on span "Erhöht die Wasserbindungskapazität der Haut." at bounding box center [743, 538] width 186 height 11
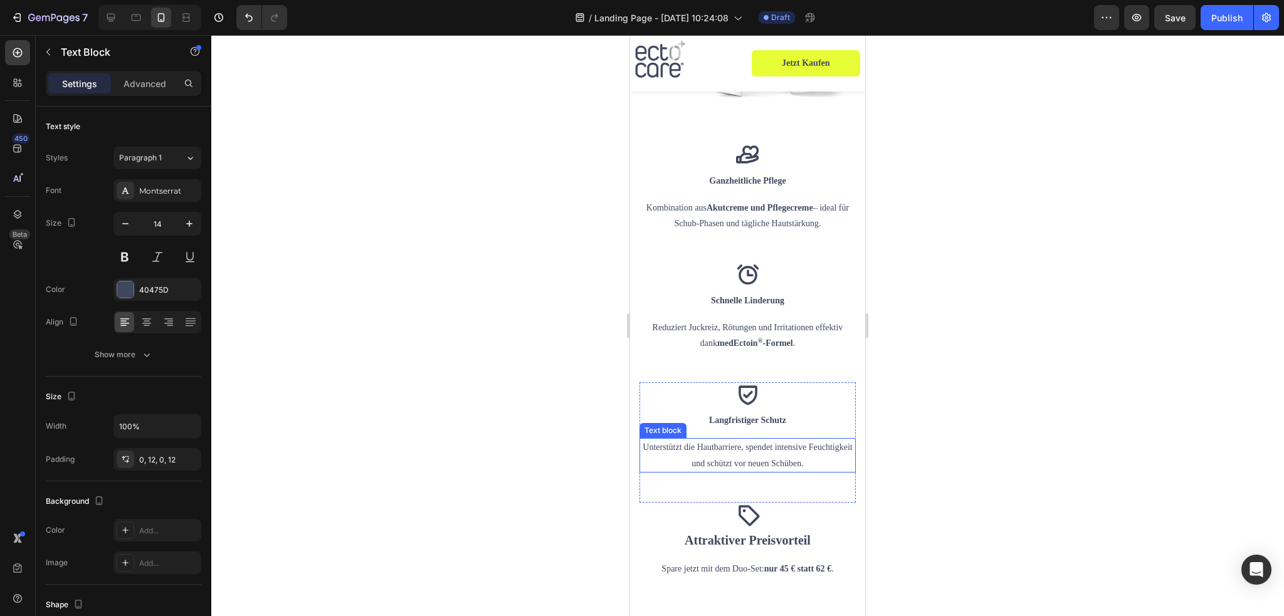
scroll to position [1745, 0]
click at [775, 568] on strong "nur 45 € statt 62 €" at bounding box center [797, 572] width 67 height 9
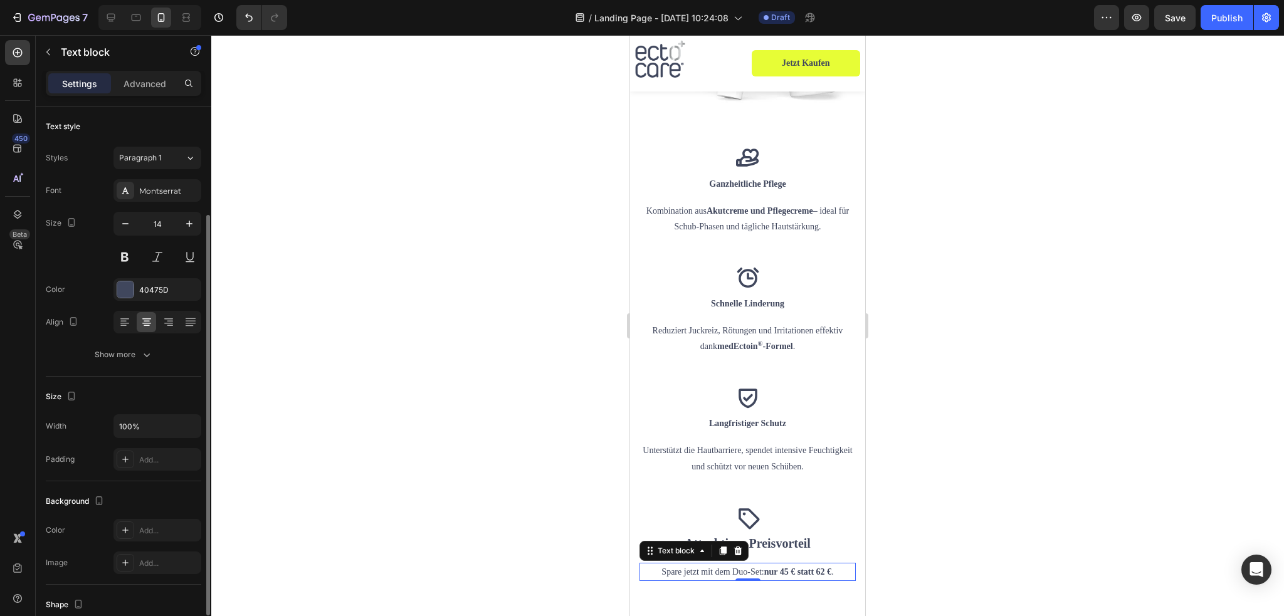
scroll to position [63, 0]
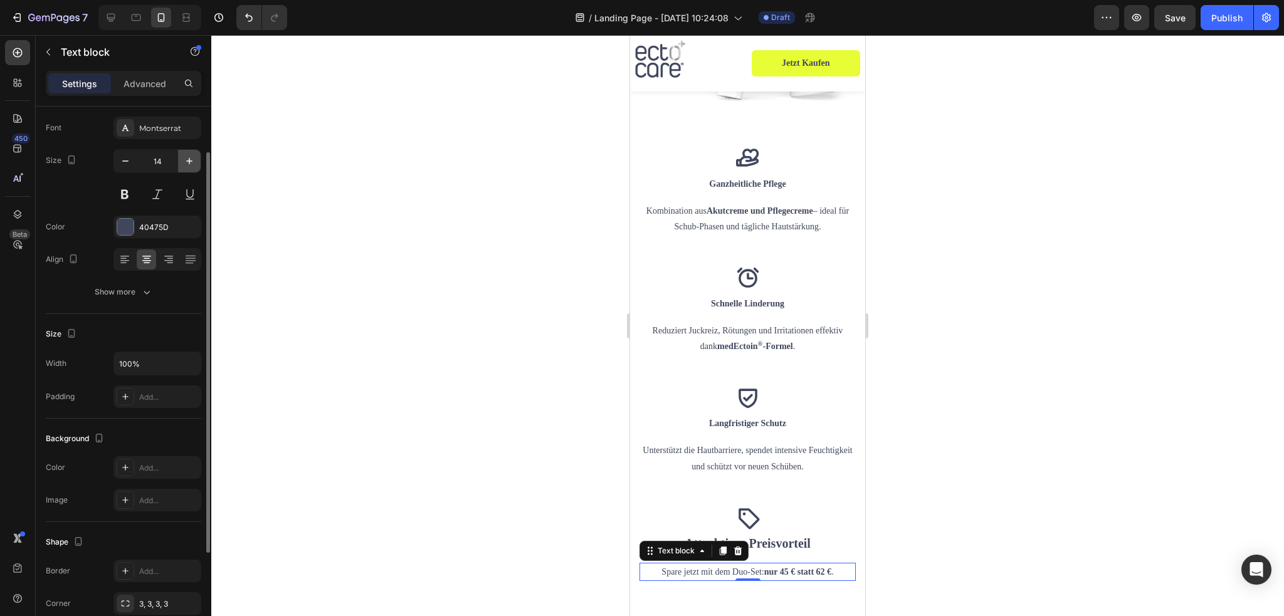
click at [184, 160] on icon "button" at bounding box center [189, 161] width 13 height 13
type input "16"
click at [726, 443] on p "Unterstützt die Hautbarriere, spendet intensive Feuchtigkeit und schützt vor ne…" at bounding box center [748, 458] width 214 height 31
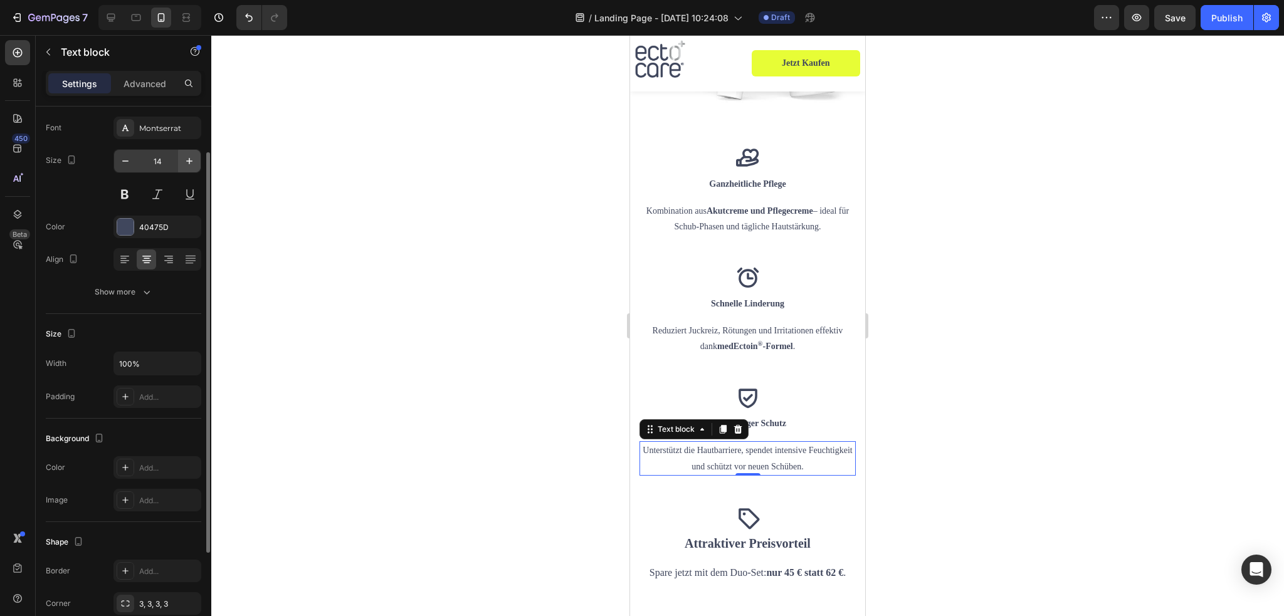
click at [193, 165] on icon "button" at bounding box center [189, 161] width 13 height 13
type input "16"
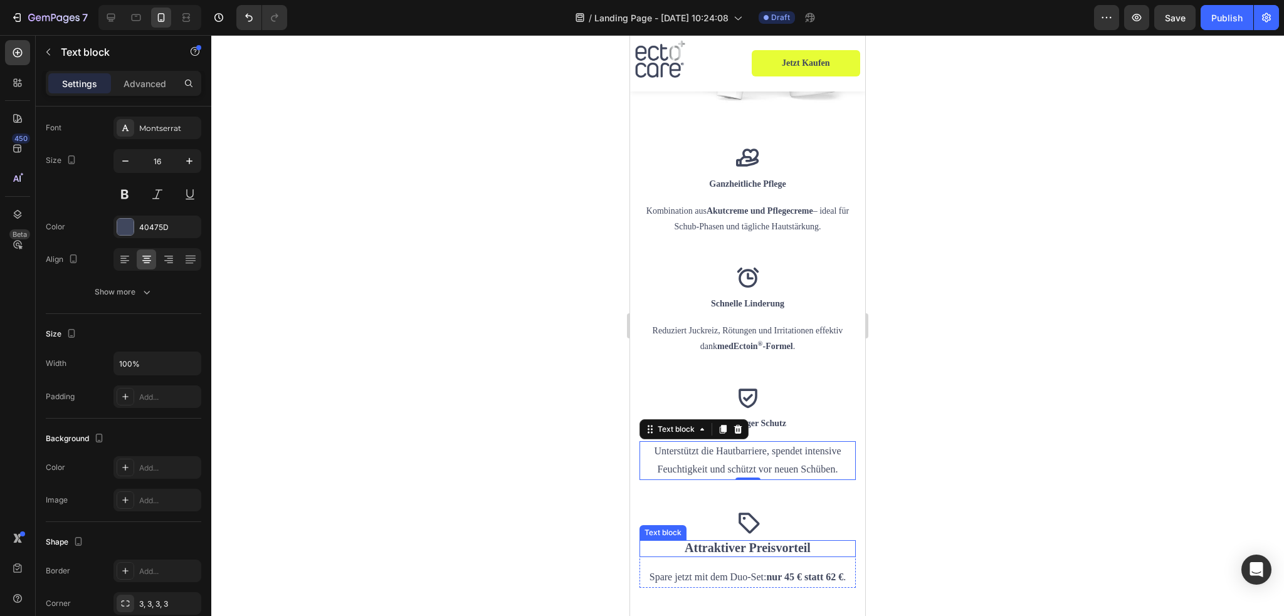
click at [729, 541] on span "Attraktiver Preisvorteil" at bounding box center [748, 548] width 126 height 14
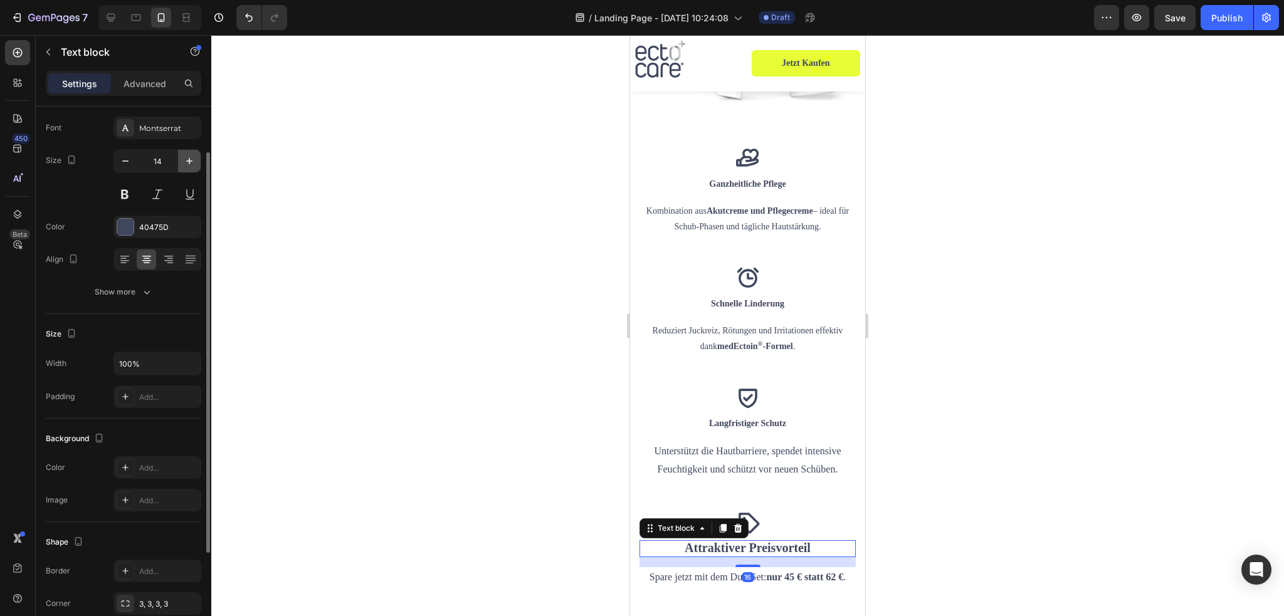
click at [189, 161] on icon "button" at bounding box center [189, 161] width 6 height 6
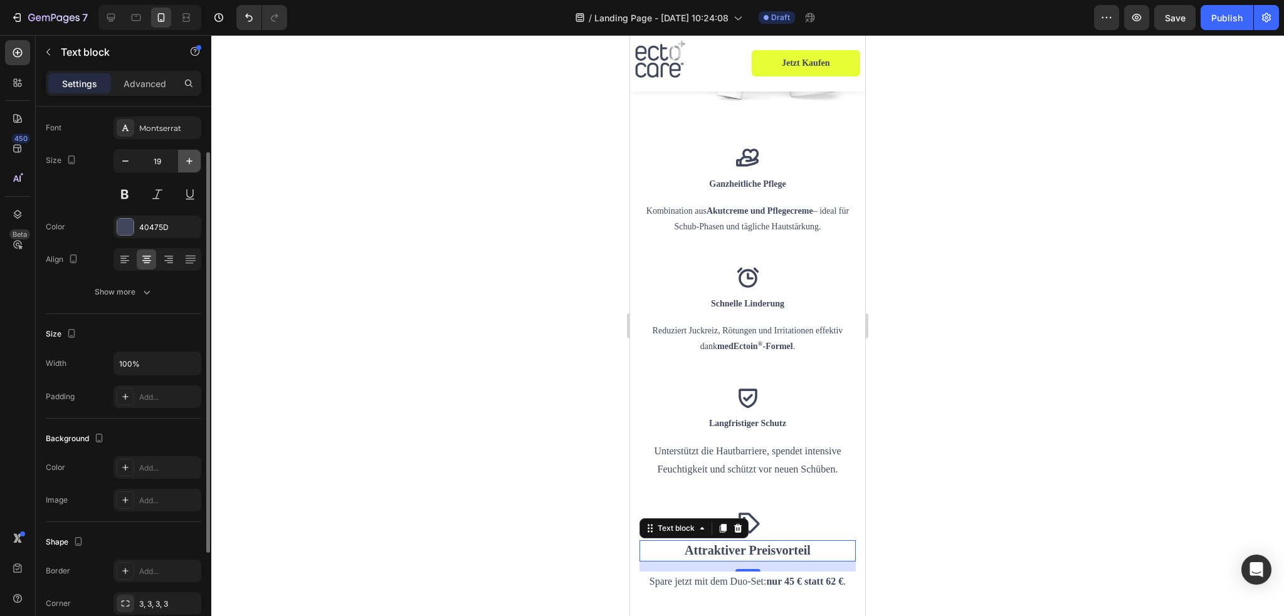
click at [189, 161] on icon "button" at bounding box center [189, 161] width 6 height 6
type input "20"
click at [694, 544] on span "Attraktiver Preisvorteil" at bounding box center [748, 551] width 126 height 14
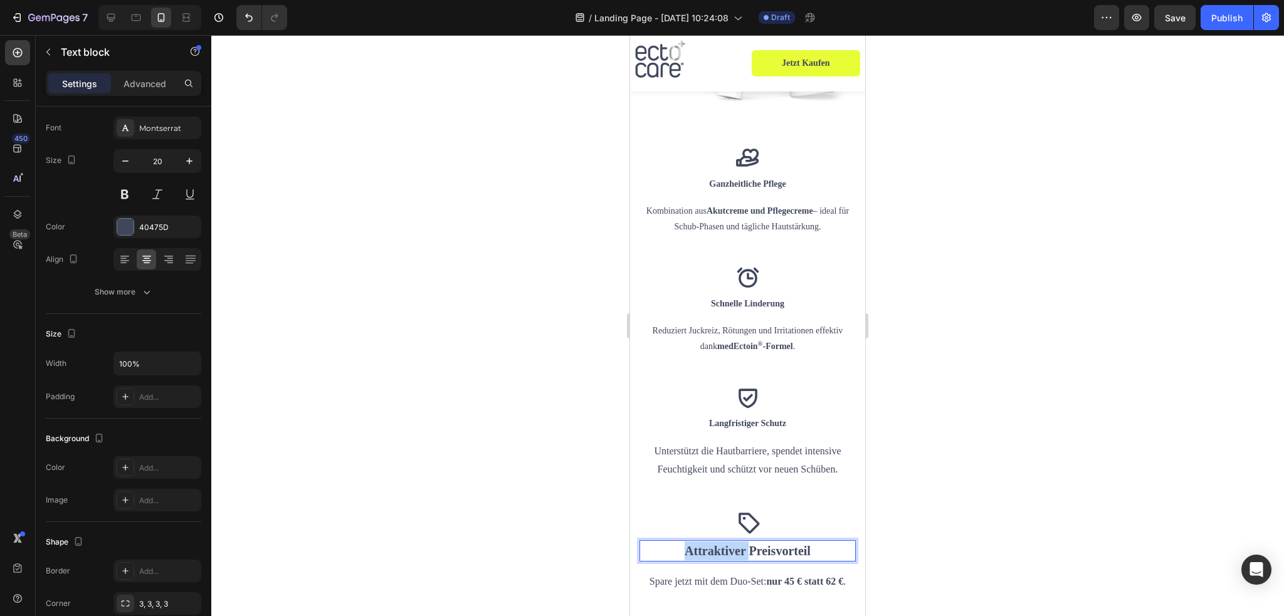
click at [694, 544] on span "Attraktiver Preisvorteil" at bounding box center [748, 551] width 126 height 14
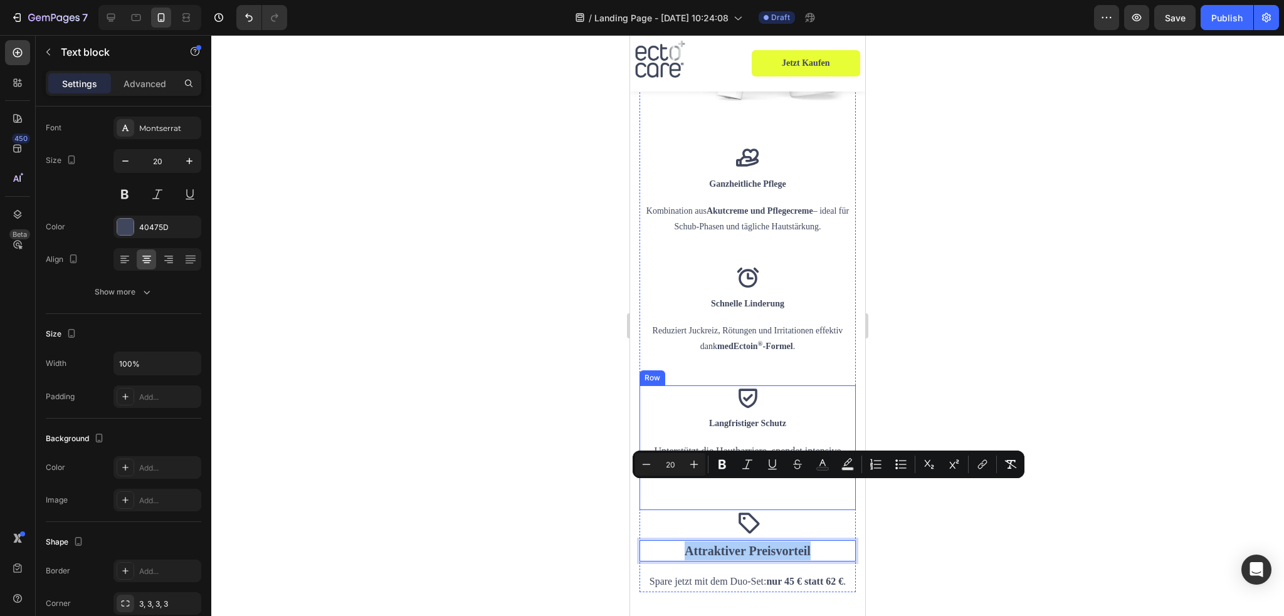
click at [715, 417] on p "Langfristiger Schutz" at bounding box center [748, 423] width 214 height 13
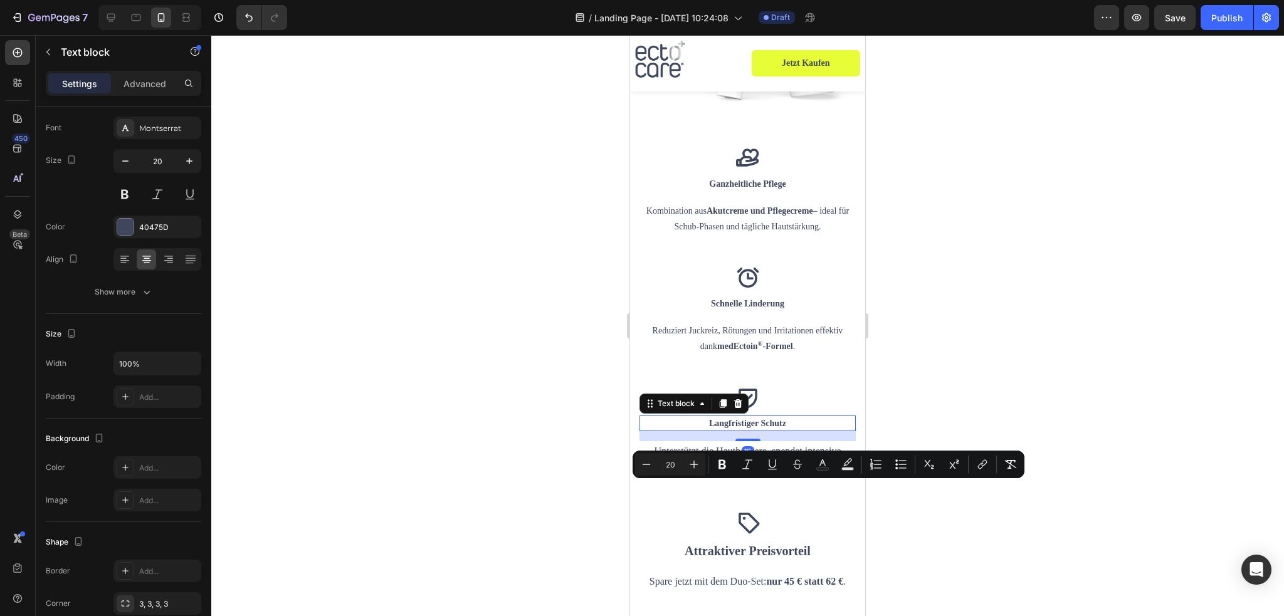
click at [715, 417] on p "Langfristiger Schutz" at bounding box center [748, 423] width 214 height 13
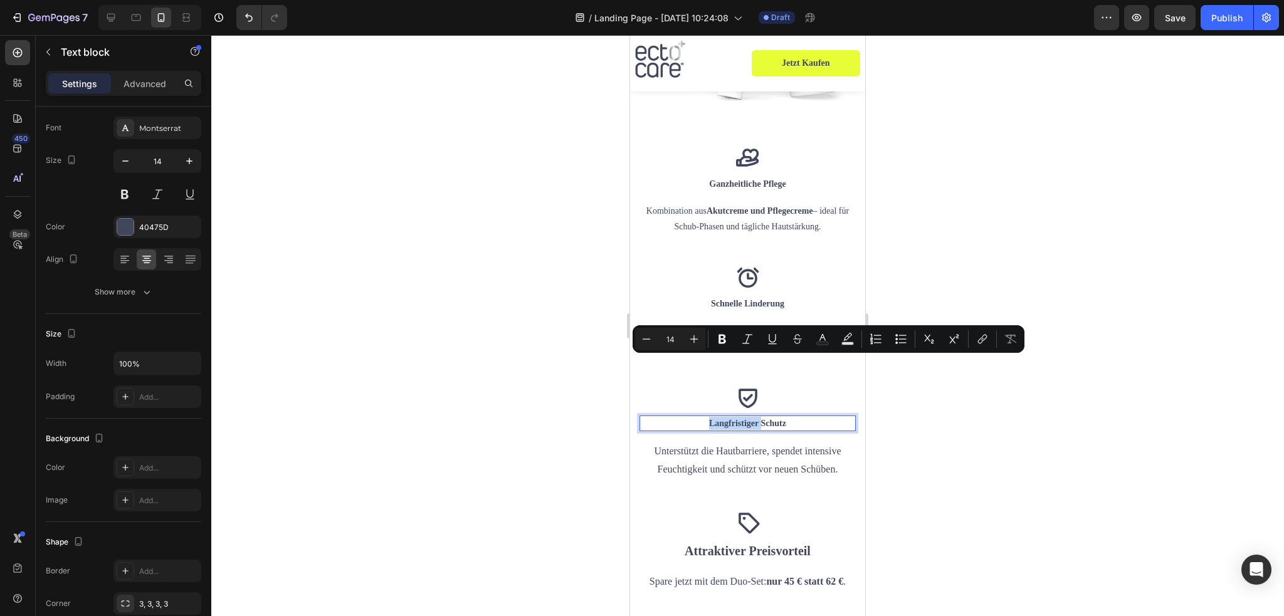
click at [716, 417] on p "Langfristiger Schutz" at bounding box center [748, 423] width 214 height 13
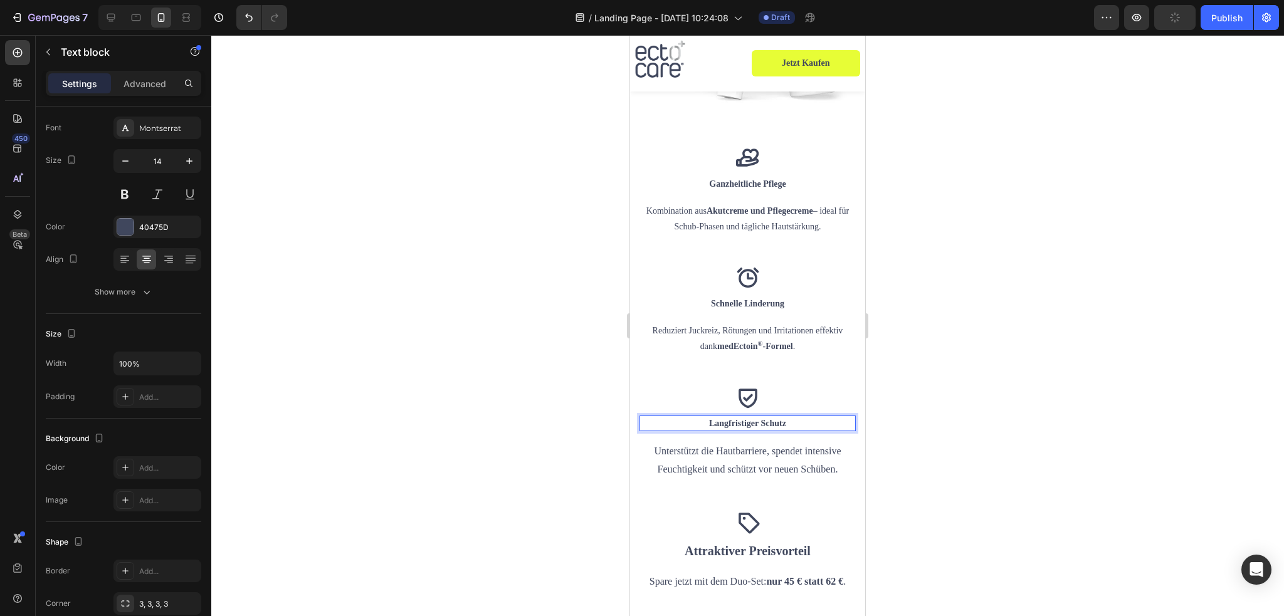
click at [758, 445] on div "Icon Langfristiger Schutz Text block 16 Unterstützt die Hautbarriere, spendet i…" at bounding box center [748, 448] width 216 height 125
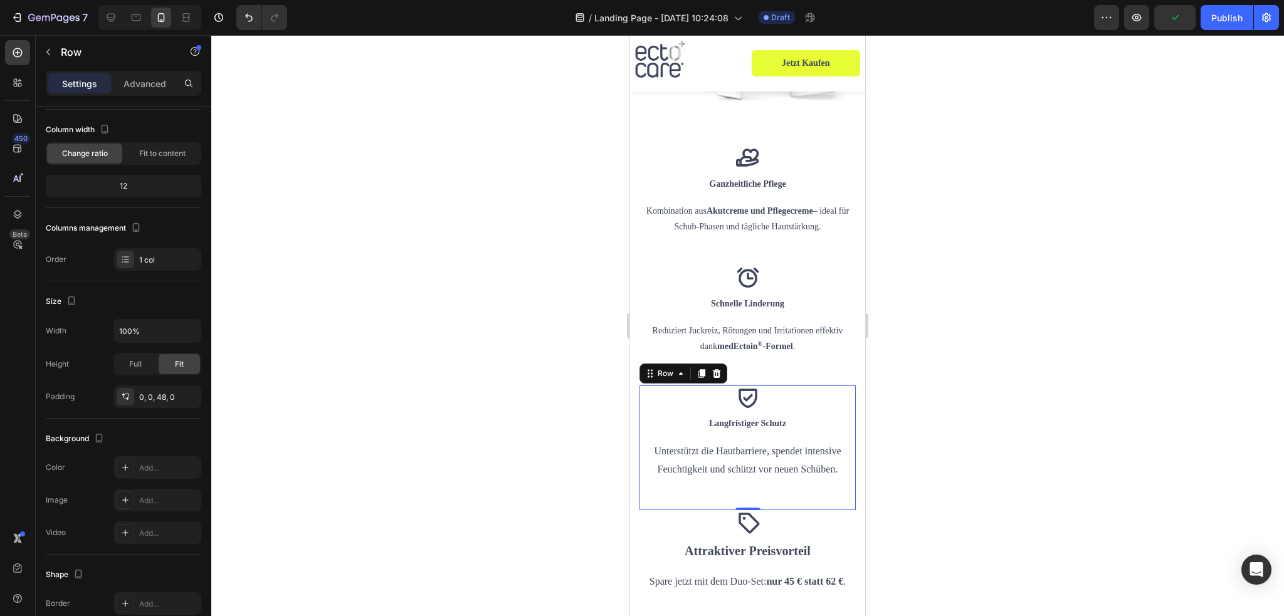
scroll to position [0, 0]
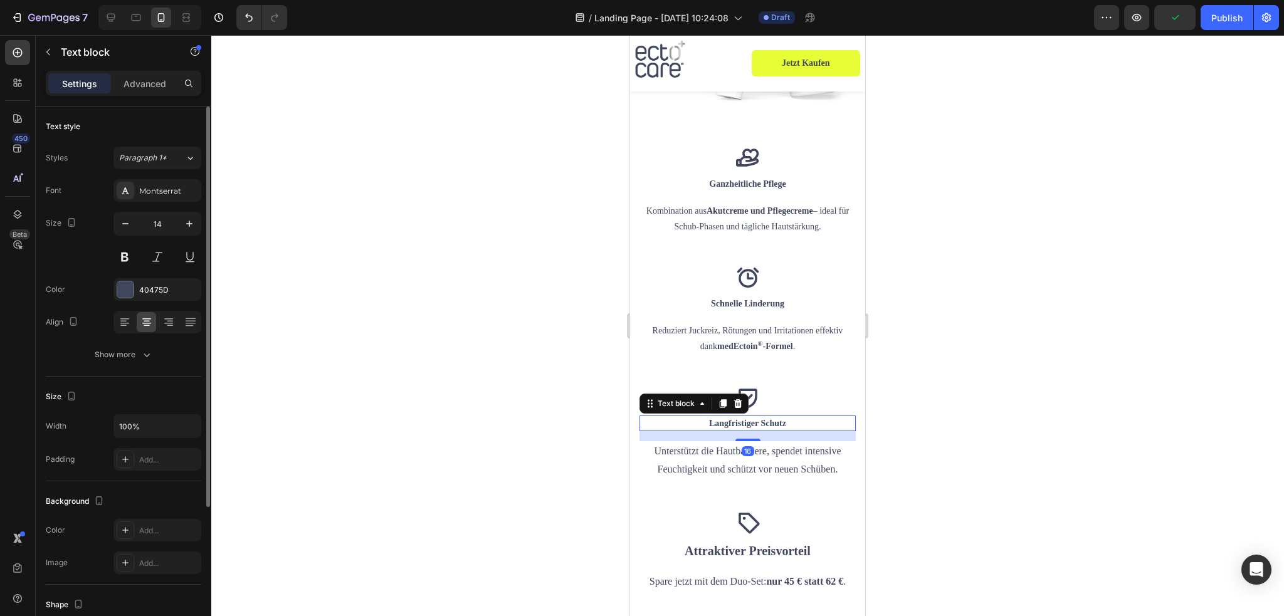
click at [680, 417] on p "Langfristiger Schutz" at bounding box center [748, 423] width 214 height 13
click at [197, 225] on button "button" at bounding box center [189, 224] width 23 height 23
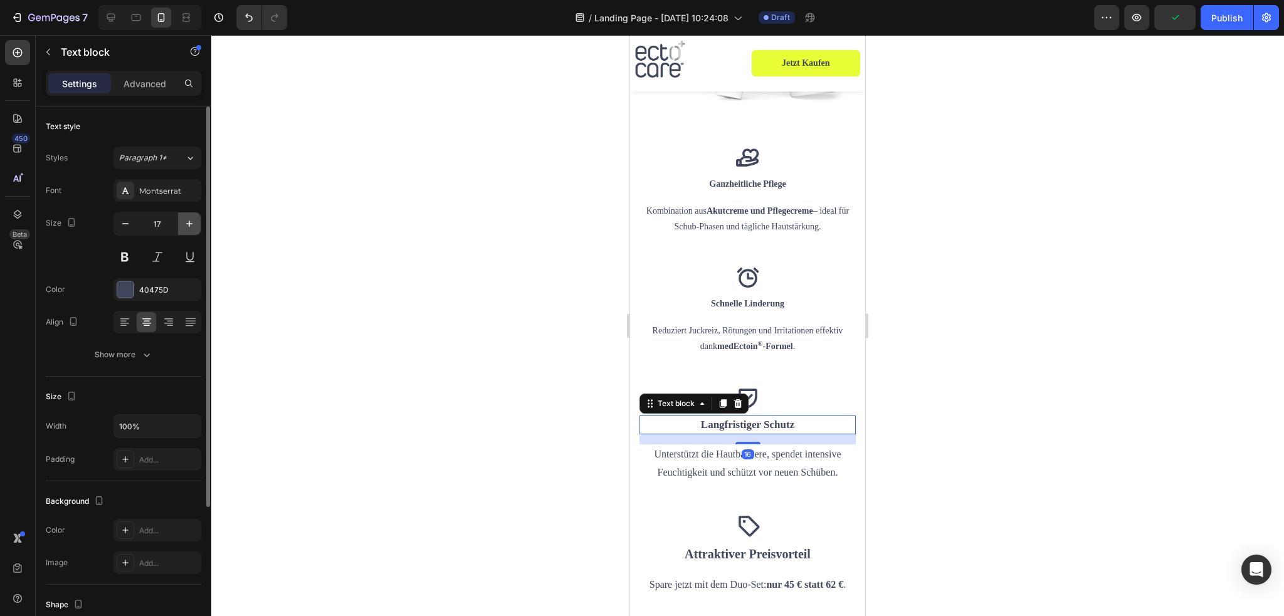
click at [197, 225] on button "button" at bounding box center [189, 224] width 23 height 23
click at [196, 225] on button "button" at bounding box center [189, 224] width 23 height 23
type input "20"
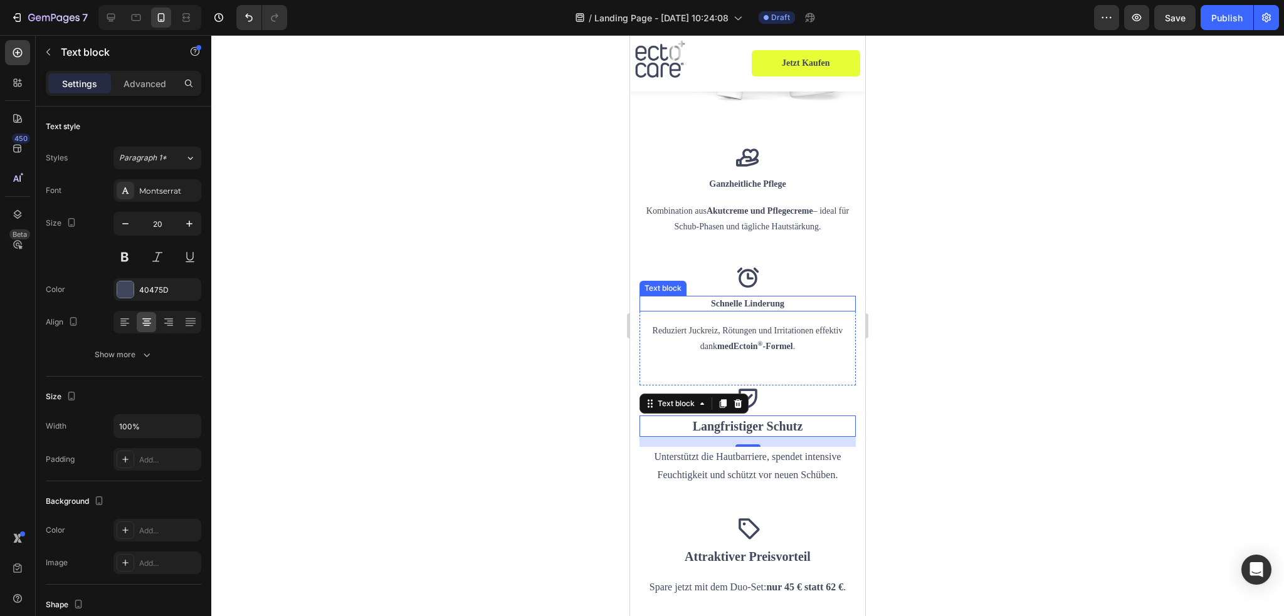
click at [712, 297] on p "Schnelle Linderung" at bounding box center [748, 303] width 214 height 13
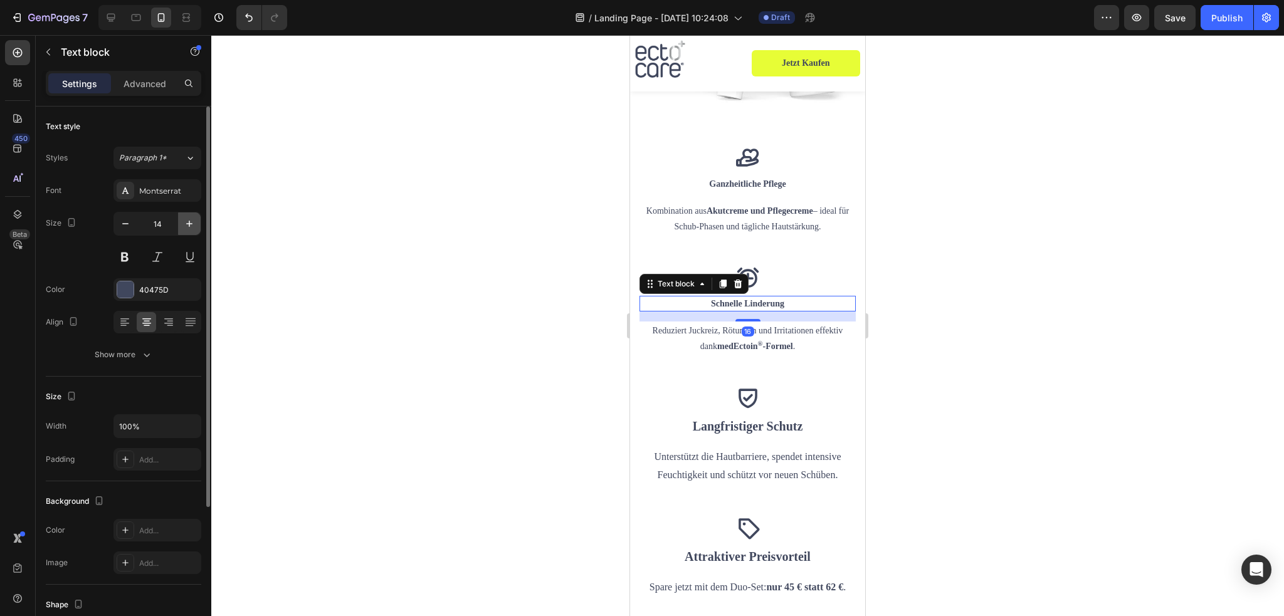
click at [188, 225] on icon "button" at bounding box center [189, 224] width 13 height 13
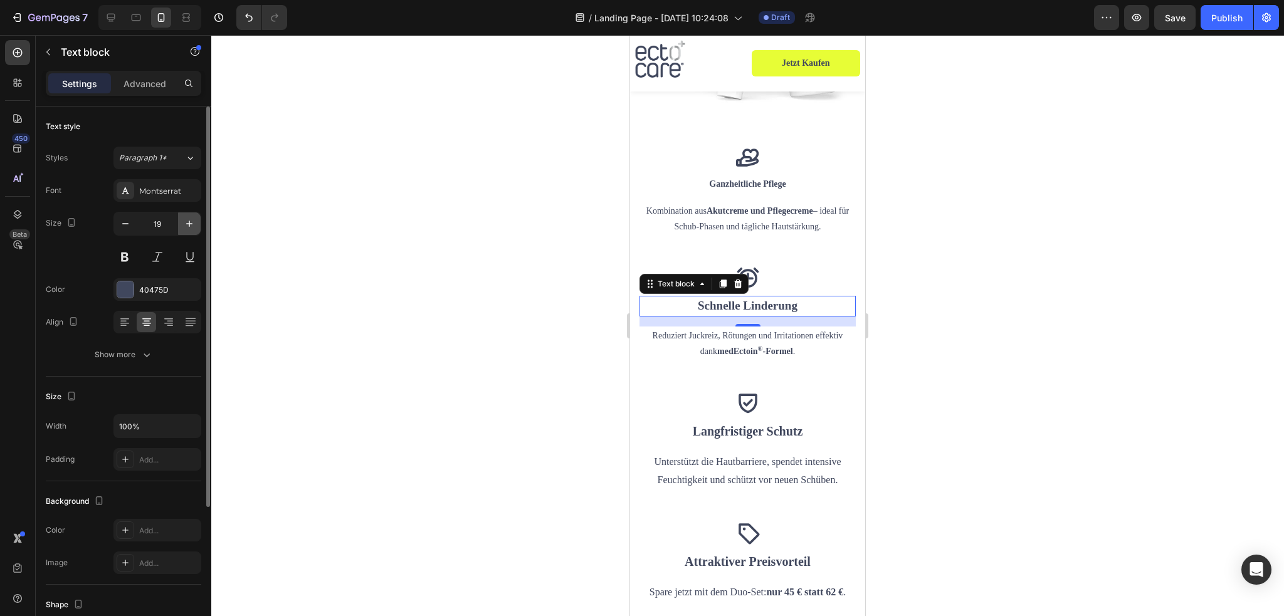
click at [188, 225] on icon "button" at bounding box center [189, 224] width 13 height 13
type input "20"
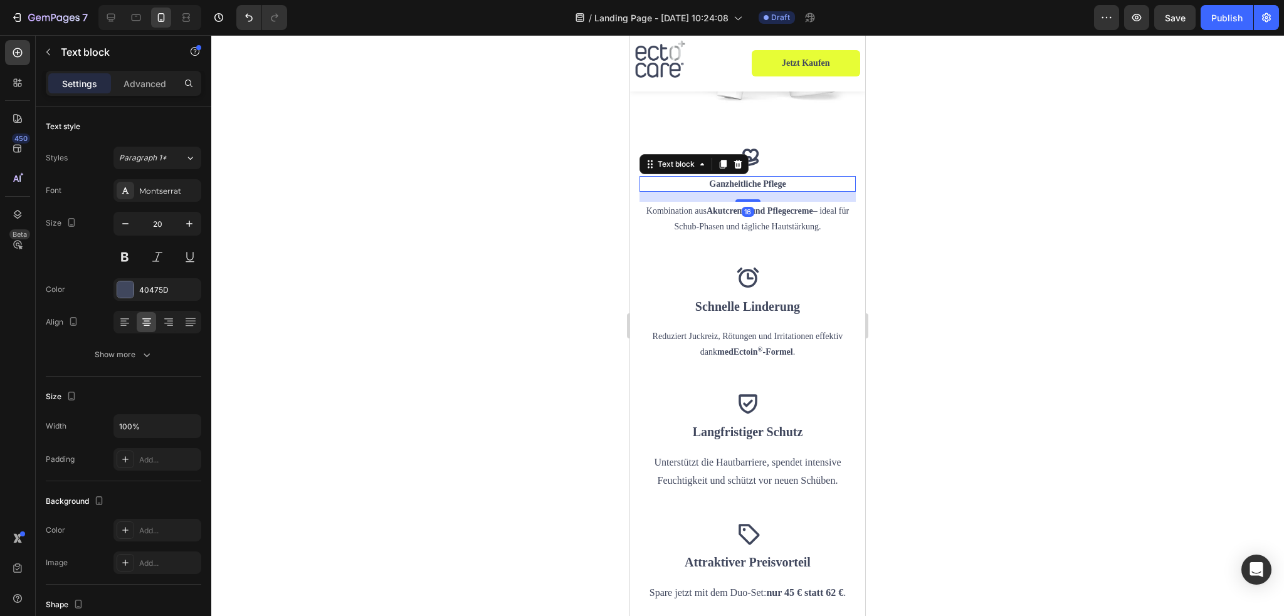
click at [707, 177] on p "Ganzheitliche Pflege" at bounding box center [748, 183] width 214 height 13
click at [188, 213] on button "button" at bounding box center [189, 224] width 23 height 23
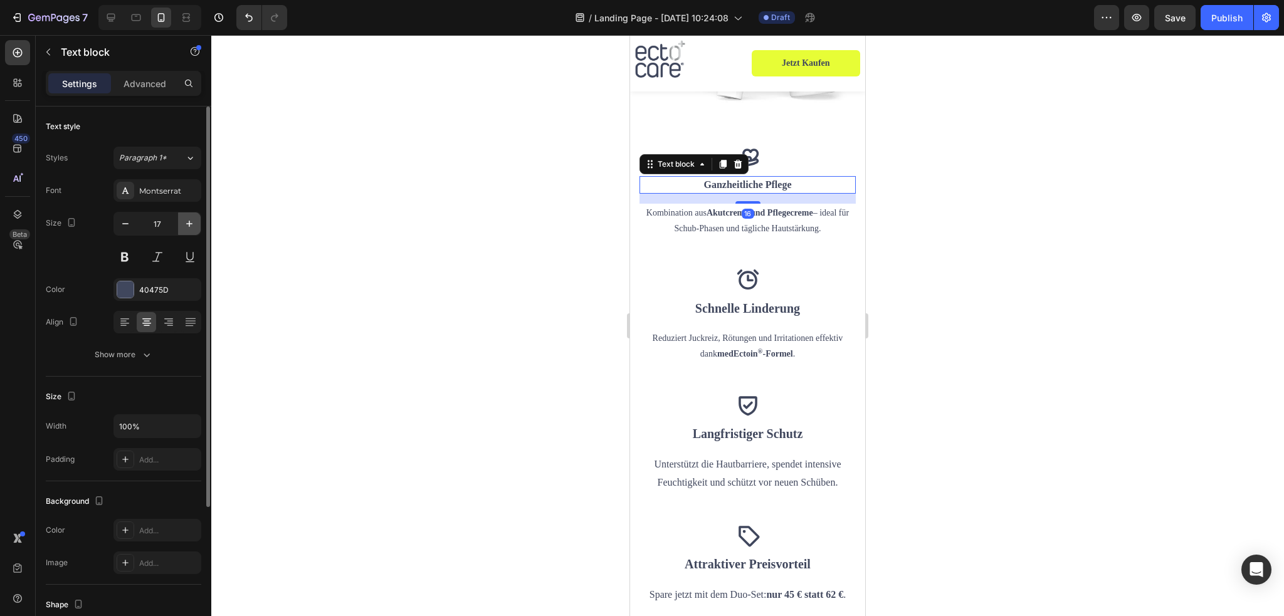
click at [188, 213] on button "button" at bounding box center [189, 224] width 23 height 23
type input "20"
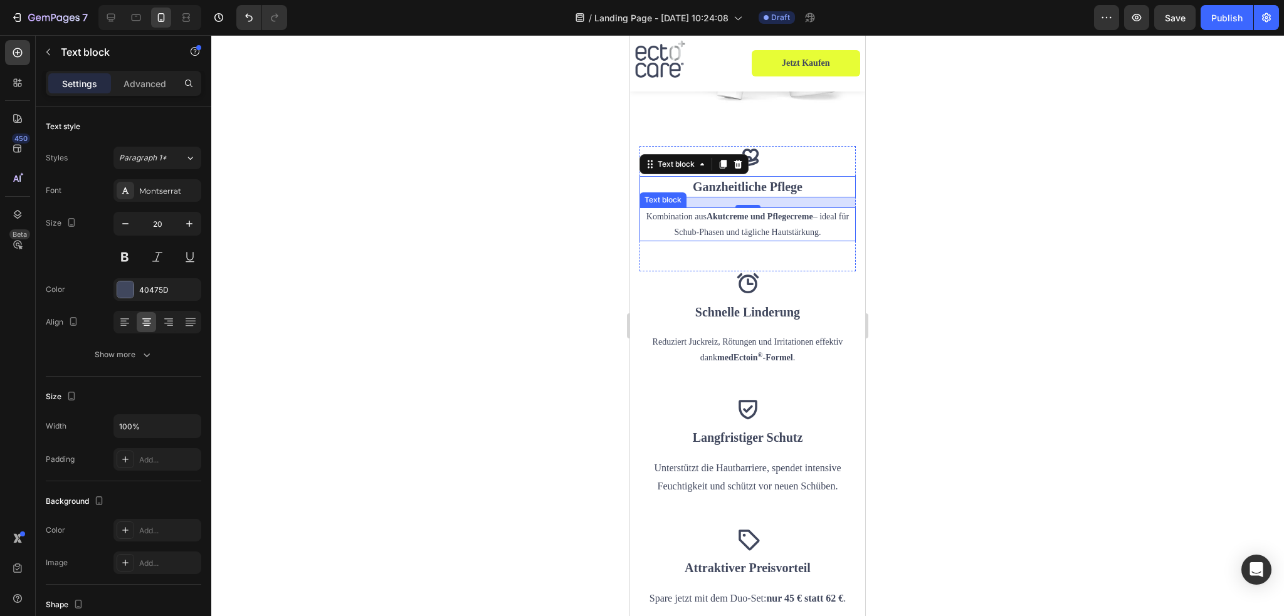
click at [717, 212] on strong "Akutcreme und Pflegecreme" at bounding box center [760, 216] width 107 height 9
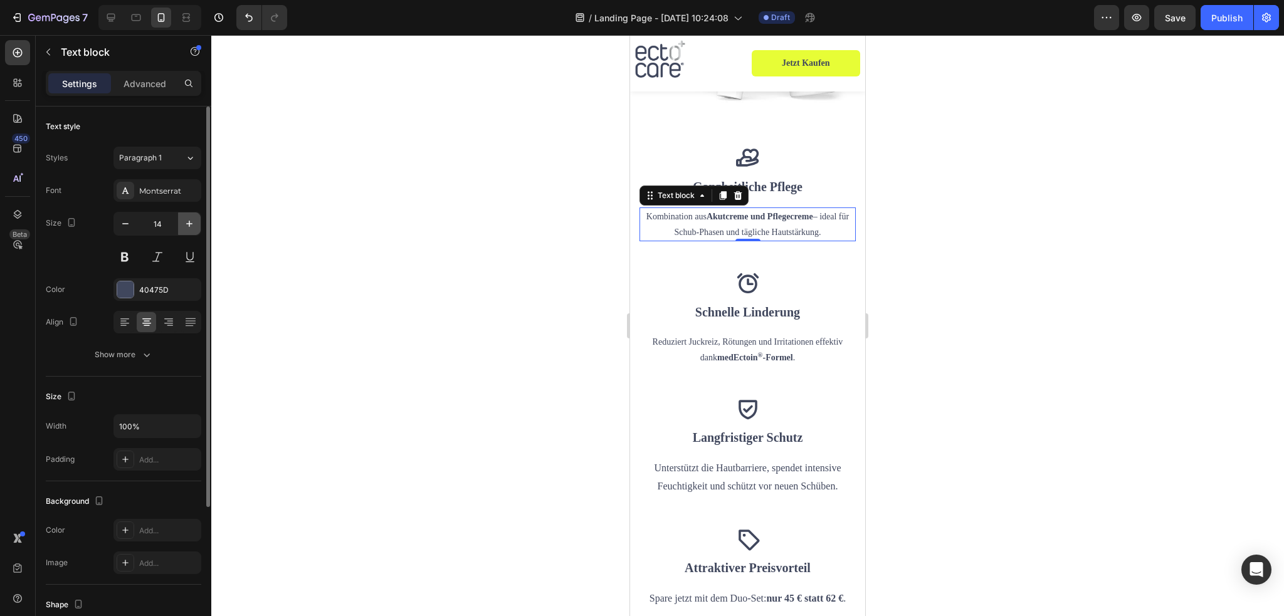
click at [188, 224] on icon "button" at bounding box center [189, 224] width 13 height 13
type input "16"
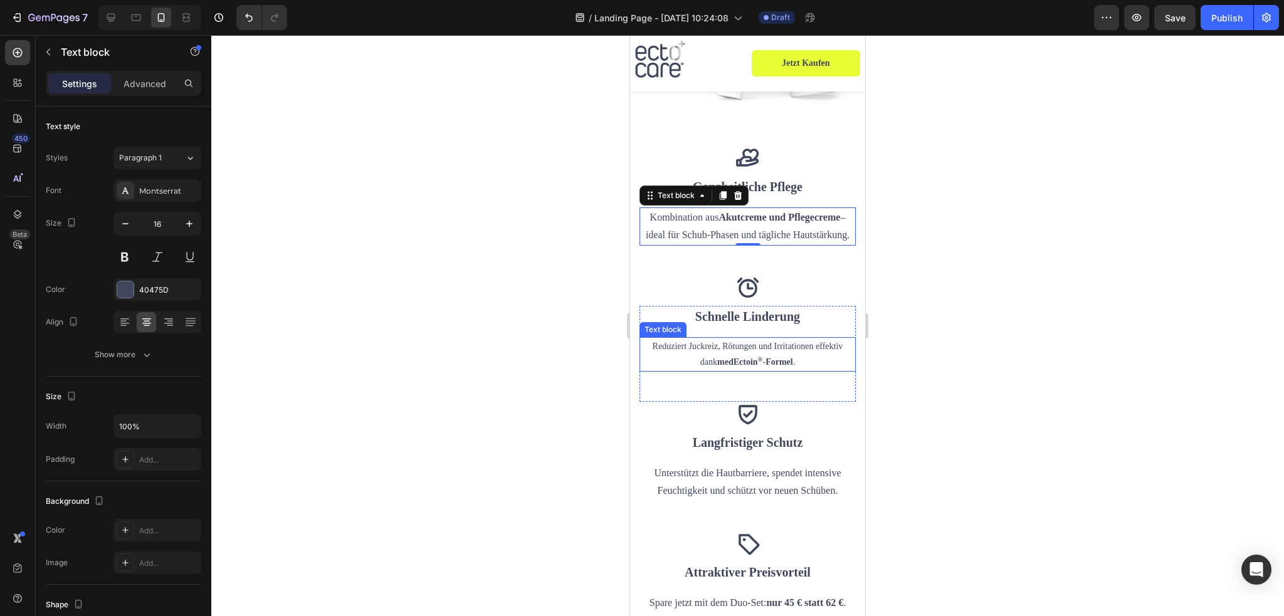
click at [703, 339] on p "Reduziert Juckreiz, Rötungen und Irritationen effektiv dank medEctoin ® -Formel…" at bounding box center [748, 354] width 214 height 31
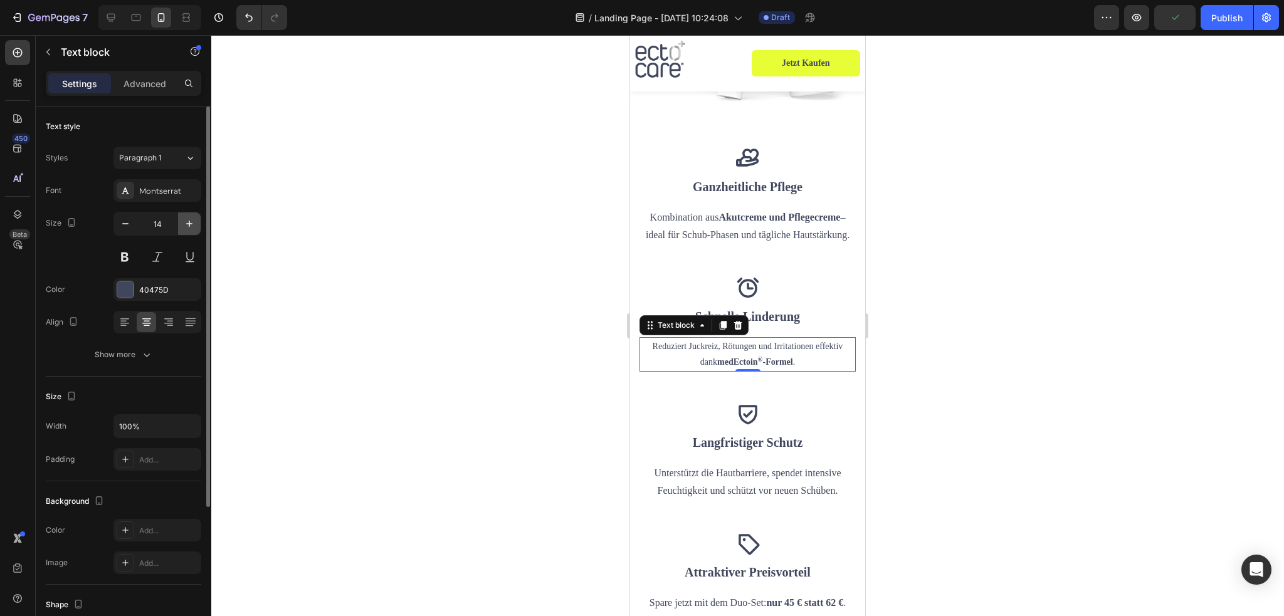
click at [196, 226] on button "button" at bounding box center [189, 224] width 23 height 23
click at [184, 225] on icon "button" at bounding box center [189, 224] width 13 height 13
type input "16"
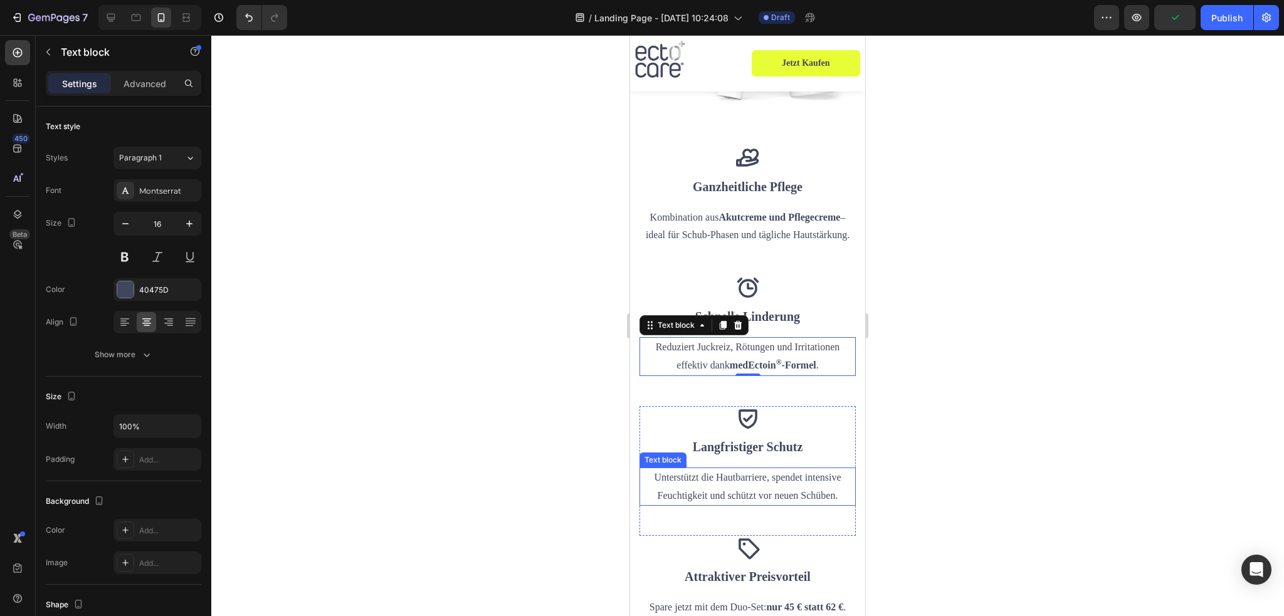
click at [696, 469] on p "Unterstützt die Hautbarriere, spendet intensive Feuchtigkeit und schützt vor ne…" at bounding box center [748, 487] width 214 height 36
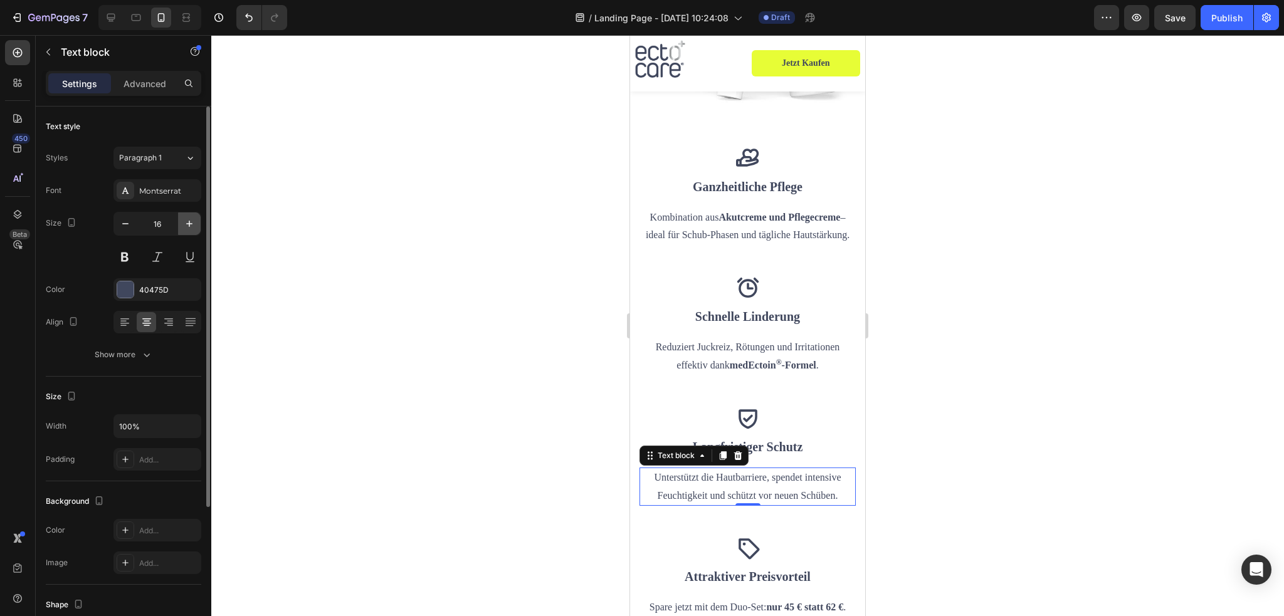
click at [183, 223] on icon "button" at bounding box center [189, 224] width 13 height 13
click at [110, 228] on div "Size 17" at bounding box center [124, 240] width 156 height 56
click at [122, 225] on icon "button" at bounding box center [125, 224] width 13 height 13
type input "16"
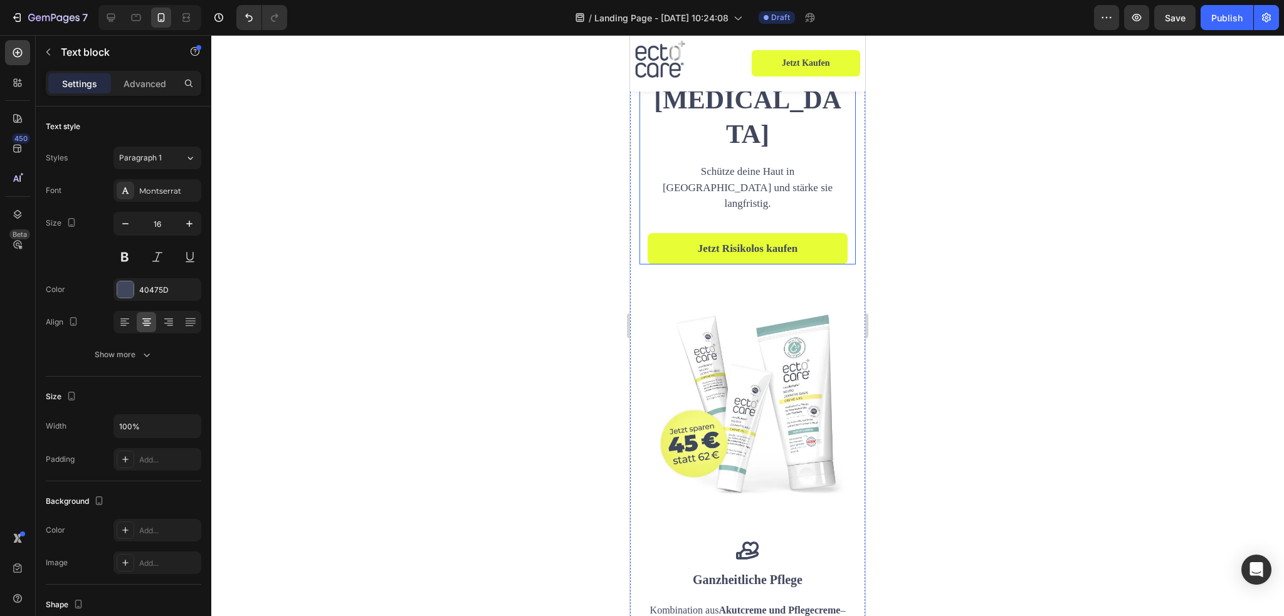
scroll to position [1181, 0]
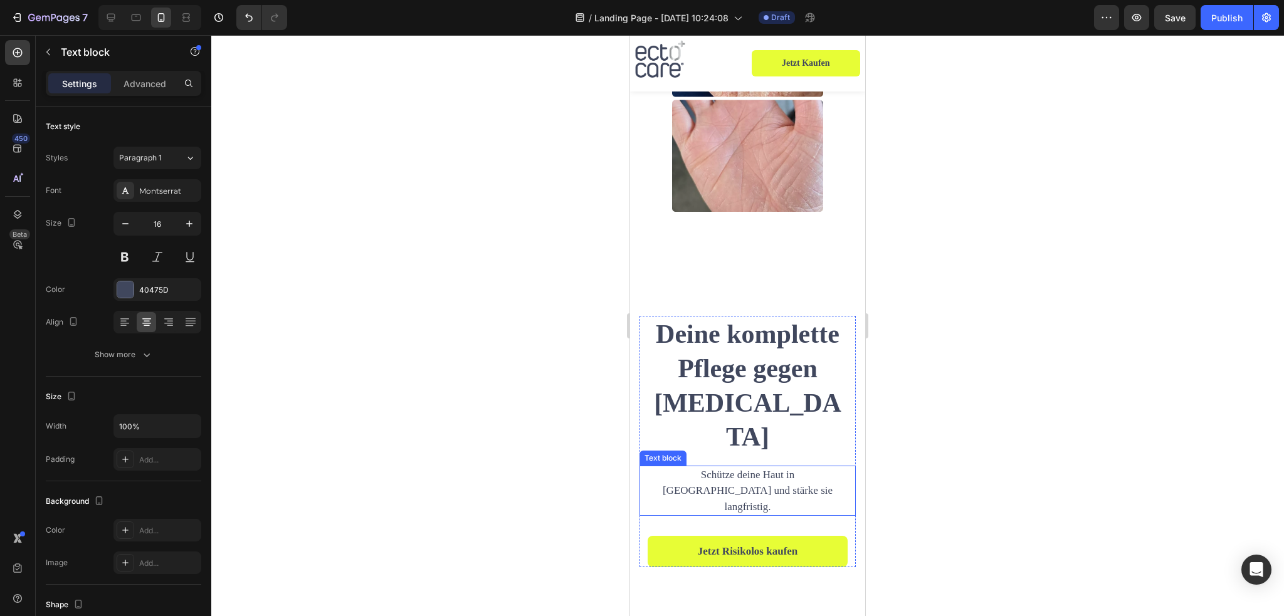
click at [749, 467] on p "Schütze deine Haut in [GEOGRAPHIC_DATA] und stärke sie langfristig." at bounding box center [748, 491] width 194 height 48
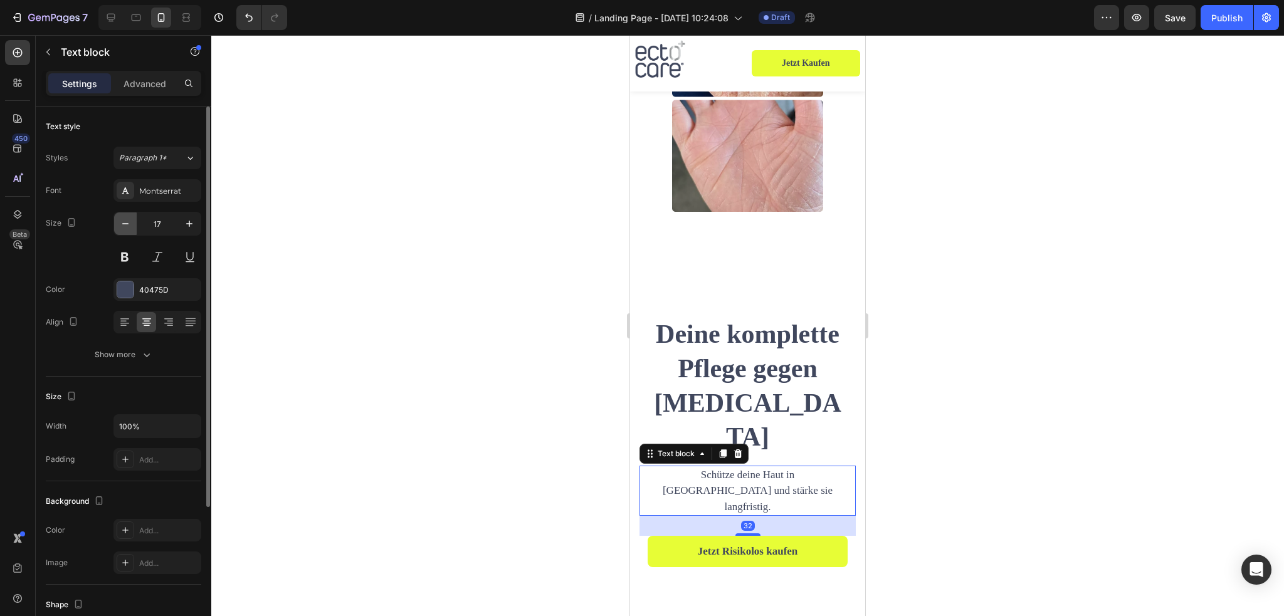
click at [122, 223] on icon "button" at bounding box center [125, 224] width 13 height 13
type input "16"
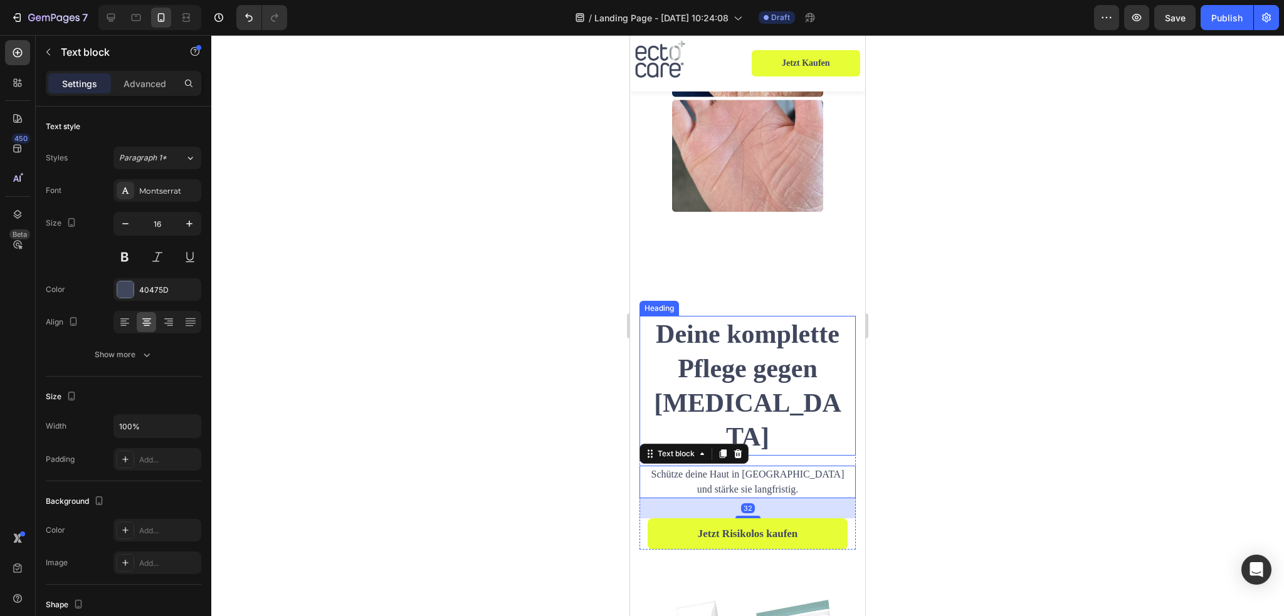
click at [746, 362] on h2 "Deine komplette Pflege gegen [MEDICAL_DATA]" at bounding box center [748, 385] width 196 height 139
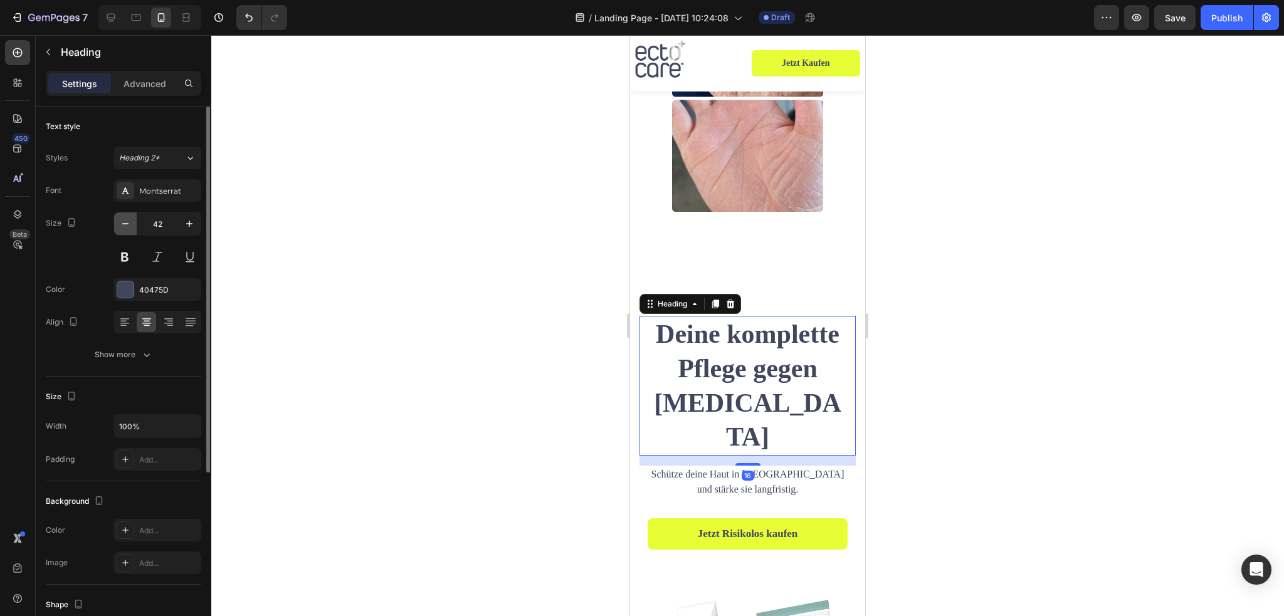
click at [129, 220] on icon "button" at bounding box center [125, 224] width 13 height 13
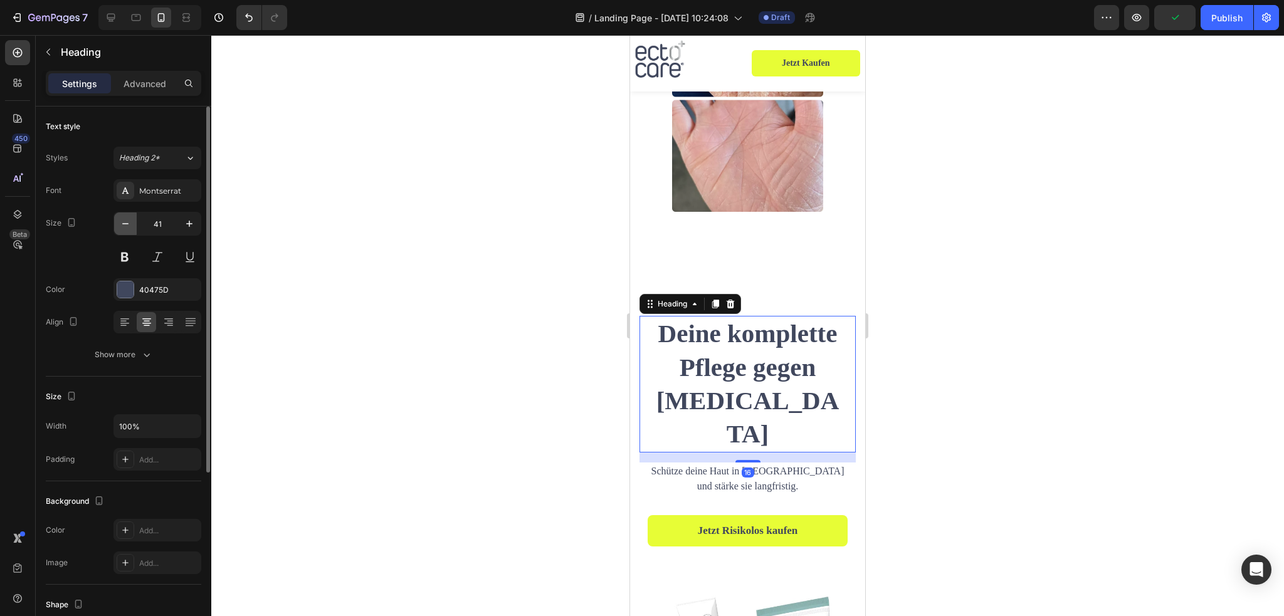
click at [129, 220] on icon "button" at bounding box center [125, 224] width 13 height 13
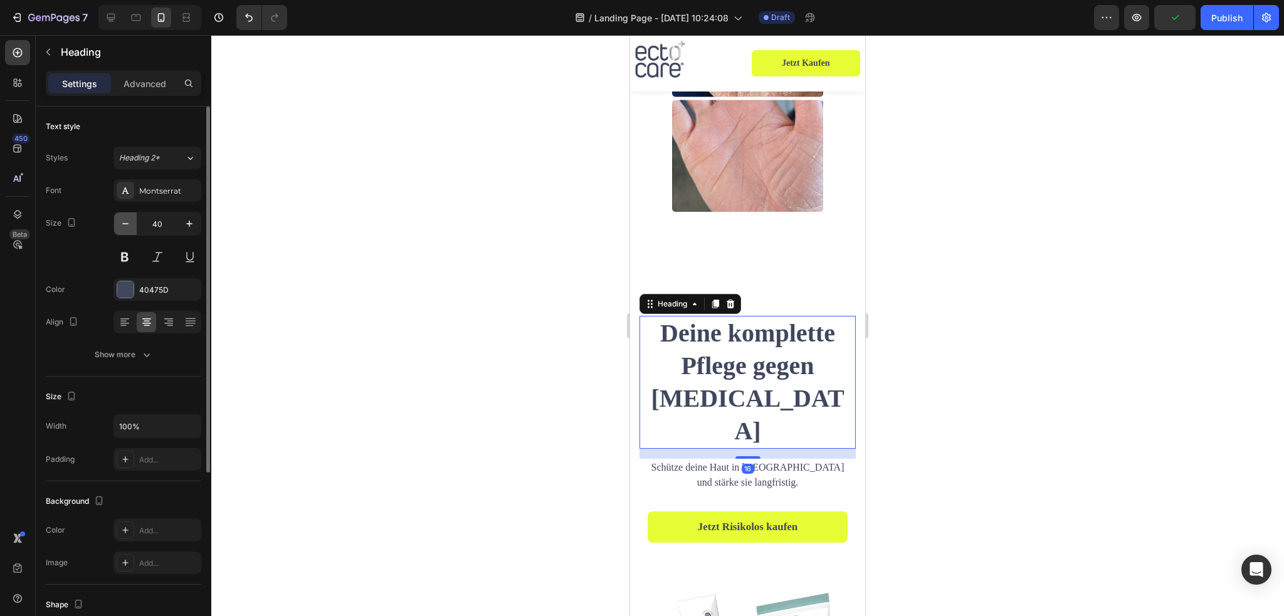
click at [129, 220] on icon "button" at bounding box center [125, 224] width 13 height 13
click at [128, 221] on icon "button" at bounding box center [125, 224] width 13 height 13
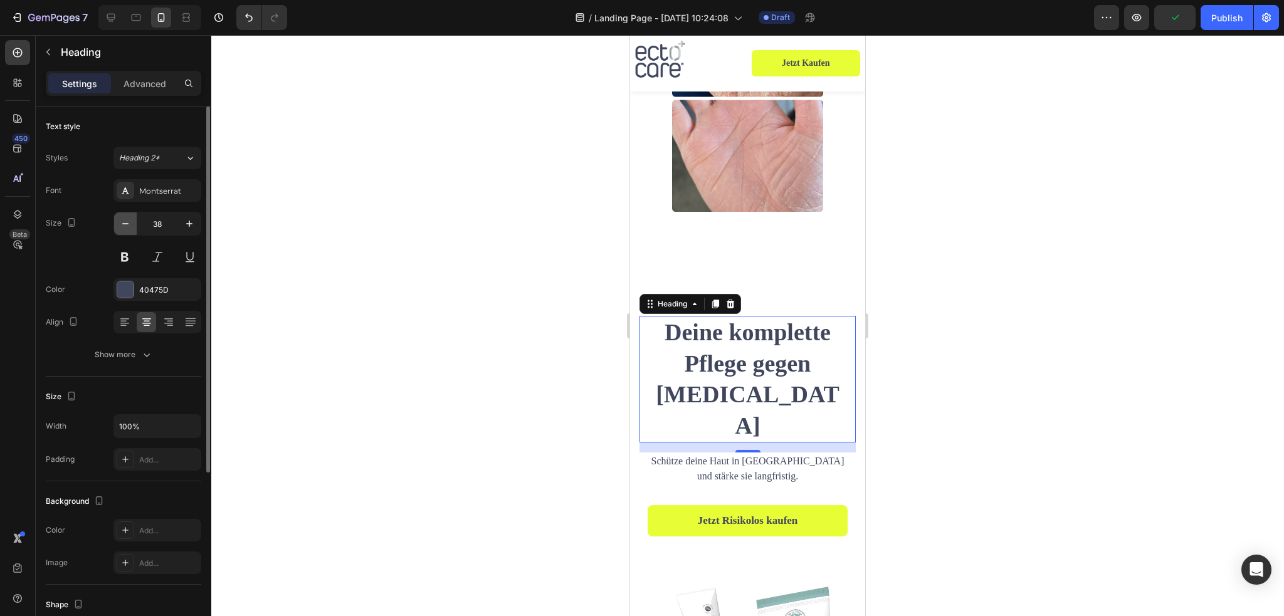
click at [128, 221] on icon "button" at bounding box center [125, 224] width 13 height 13
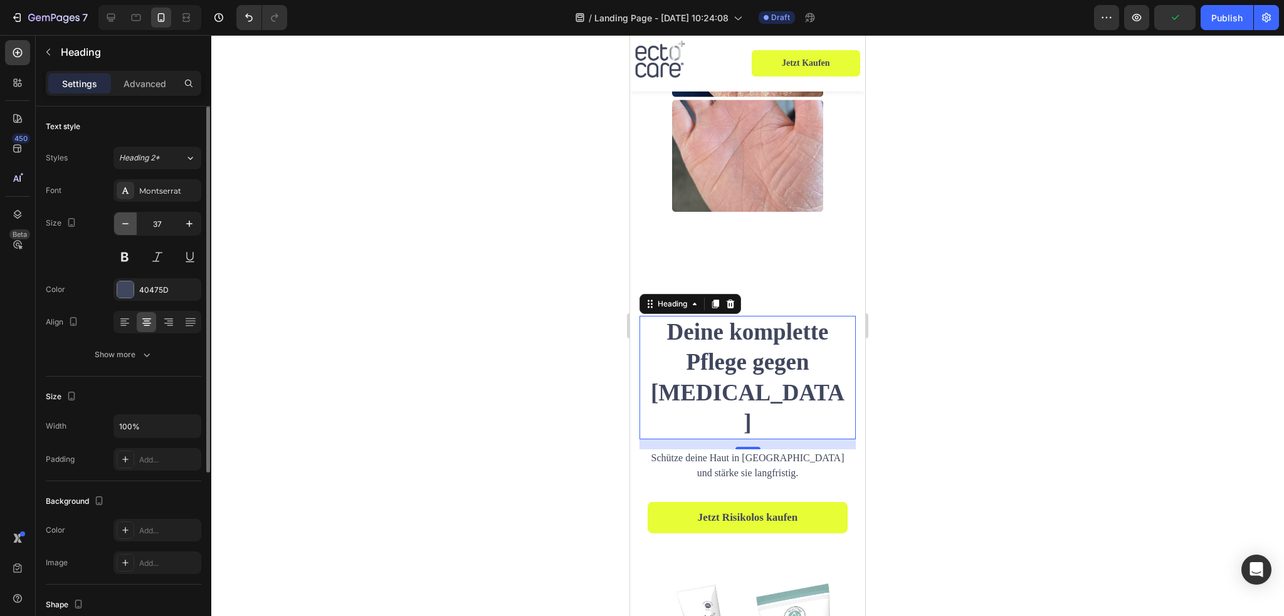
click at [128, 221] on icon "button" at bounding box center [125, 224] width 13 height 13
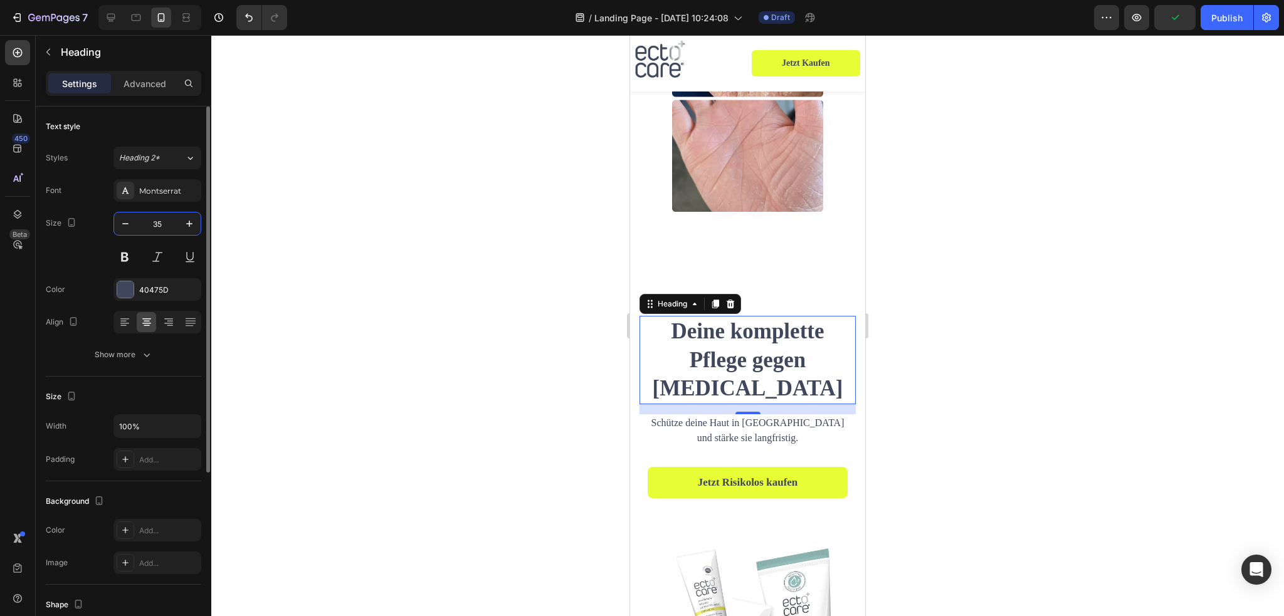
click at [168, 223] on input "35" at bounding box center [157, 224] width 41 height 23
type input "30"
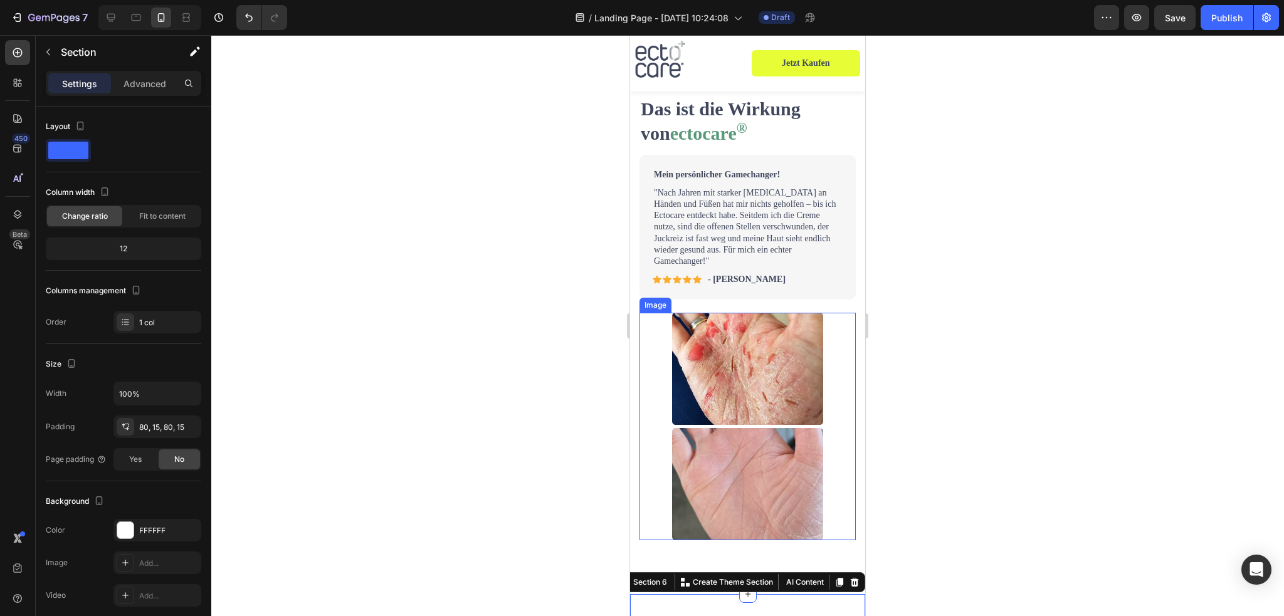
scroll to position [742, 0]
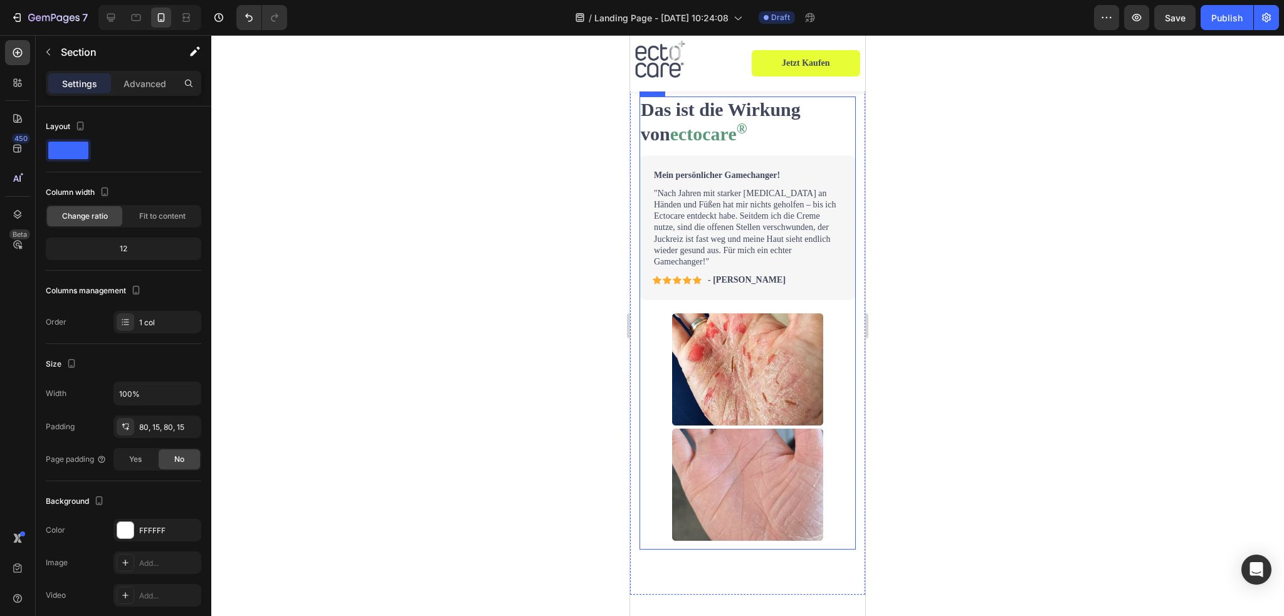
click at [722, 268] on p ""Nach Jahren mit starker [MEDICAL_DATA] an Händen und Füßen hat mir nichts geho…" at bounding box center [748, 228] width 188 height 80
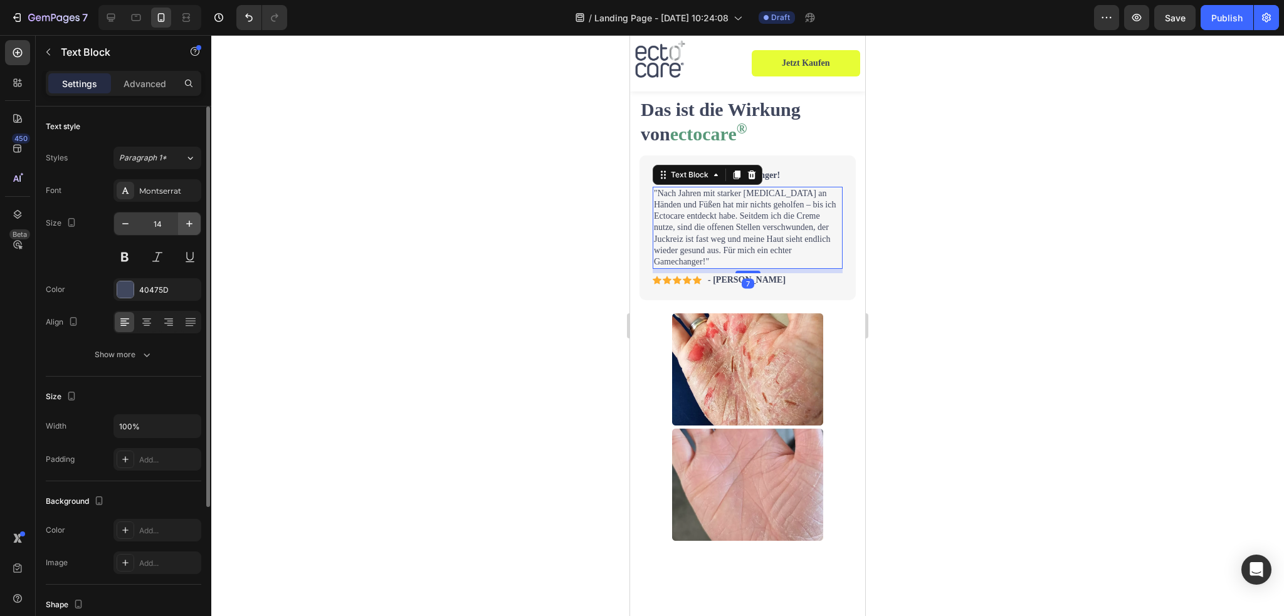
click at [182, 218] on button "button" at bounding box center [189, 224] width 23 height 23
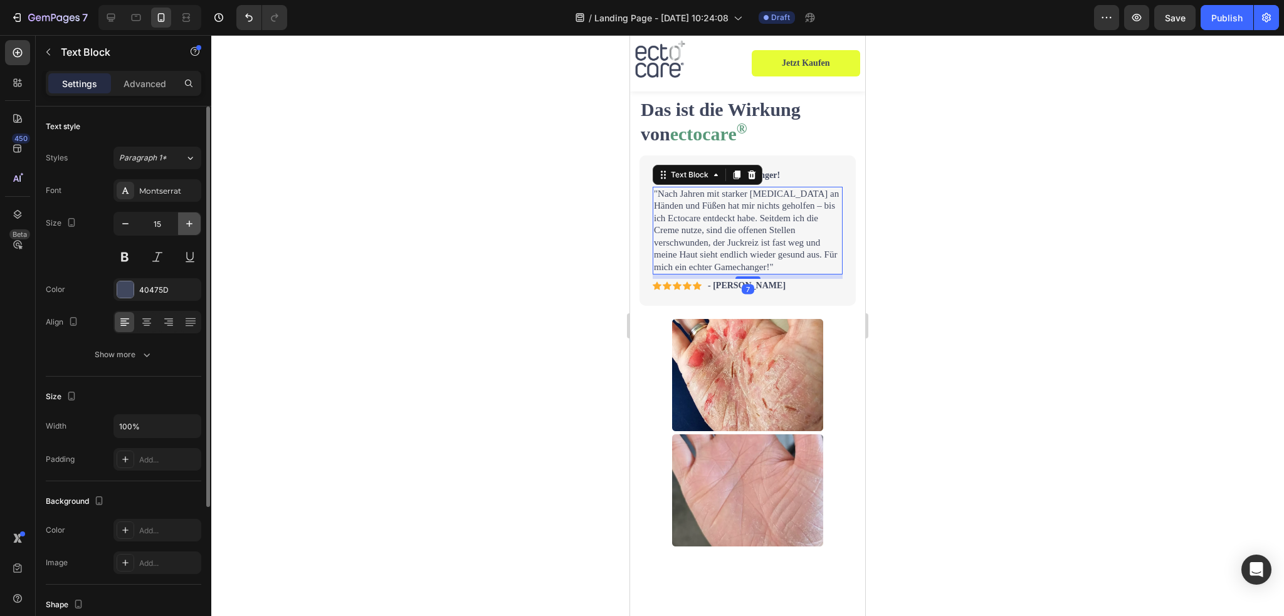
type input "16"
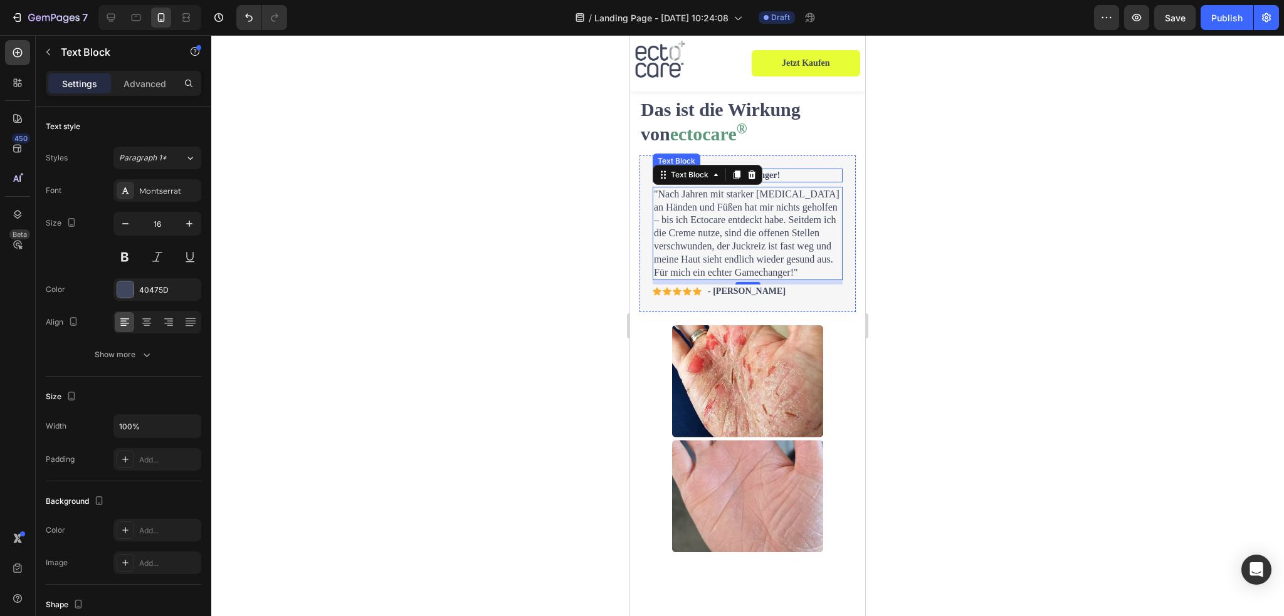
click at [770, 181] on p "Mein persönlicher Gamechanger!" at bounding box center [748, 175] width 188 height 11
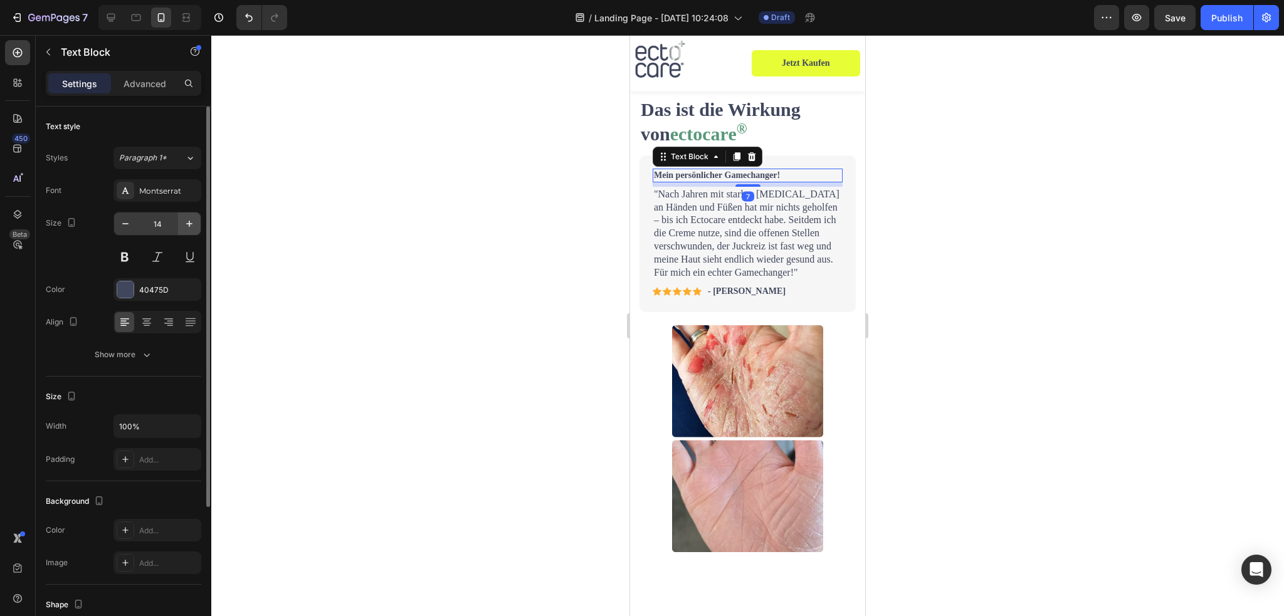
click at [188, 223] on icon "button" at bounding box center [189, 224] width 6 height 6
type input "16"
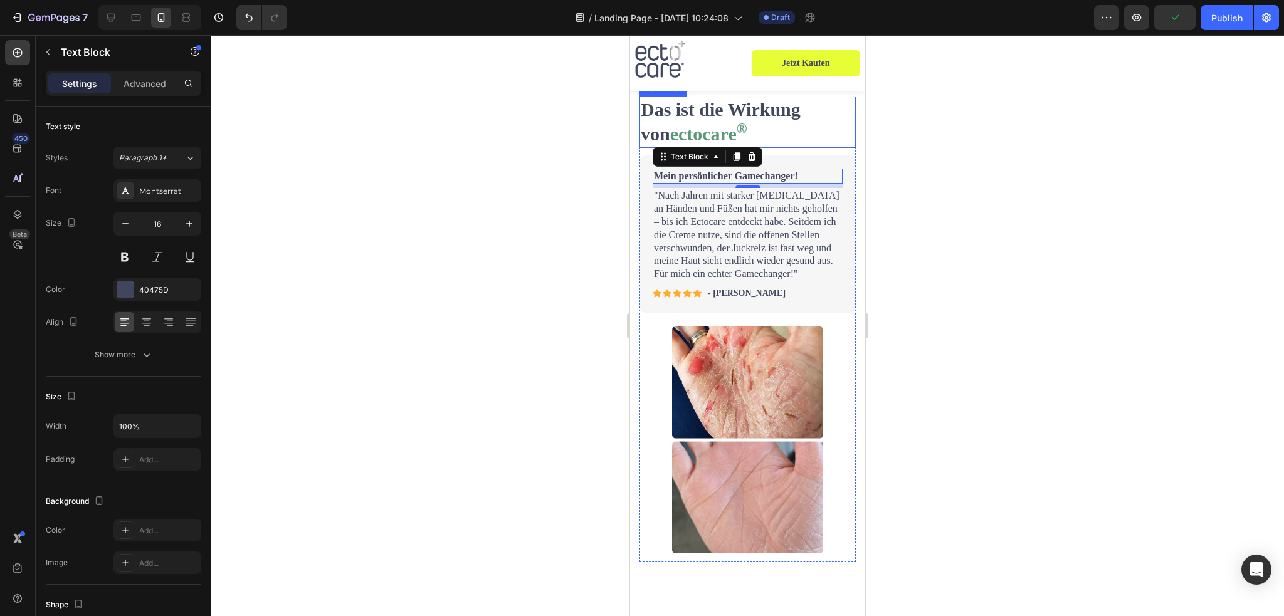
click at [690, 143] on strong "Das ist die Wirkung von" at bounding box center [721, 121] width 160 height 45
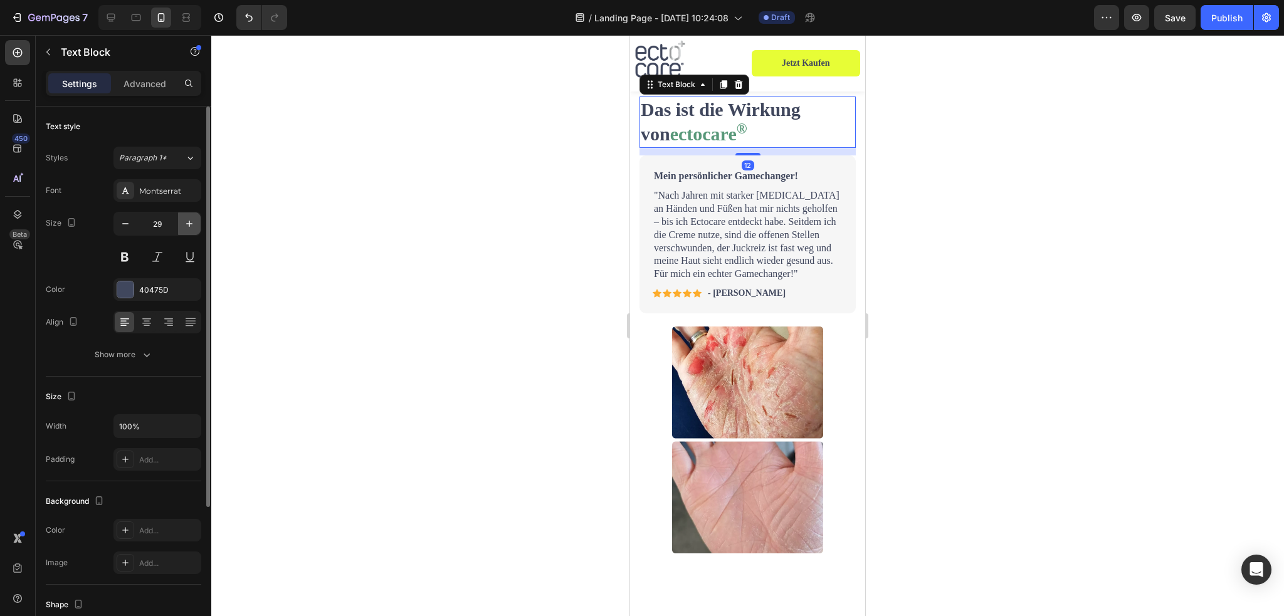
click at [184, 220] on icon "button" at bounding box center [189, 224] width 13 height 13
type input "30"
click at [702, 137] on strong "Das ist die Wirkung von" at bounding box center [721, 122] width 160 height 45
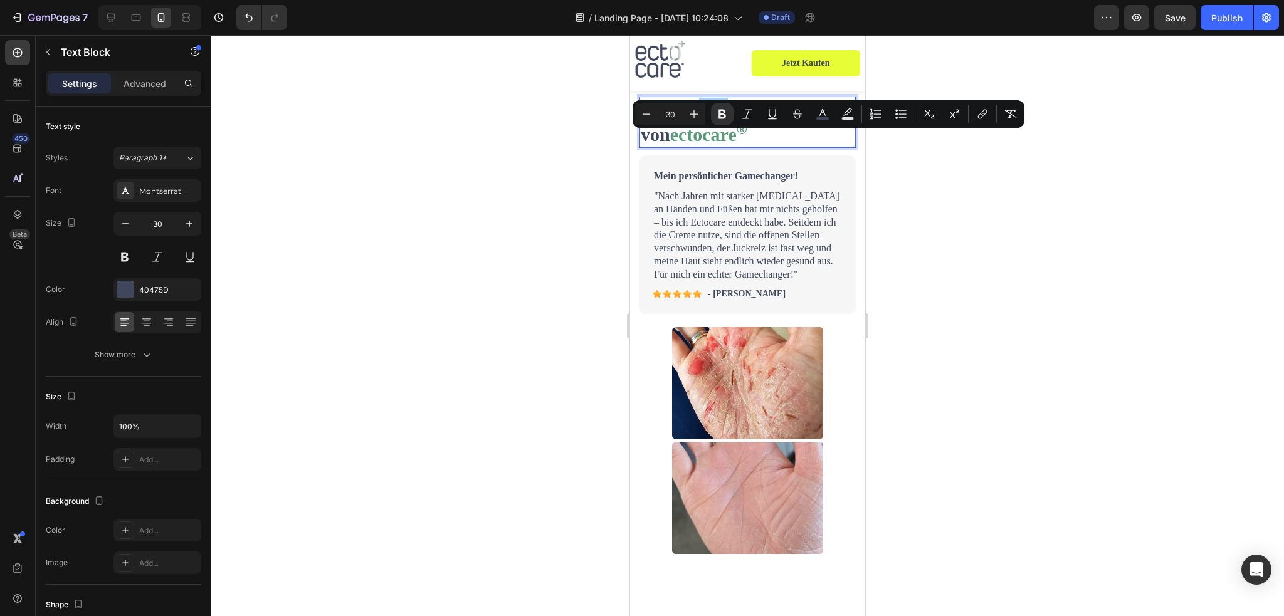
click at [1062, 269] on div at bounding box center [747, 325] width 1073 height 581
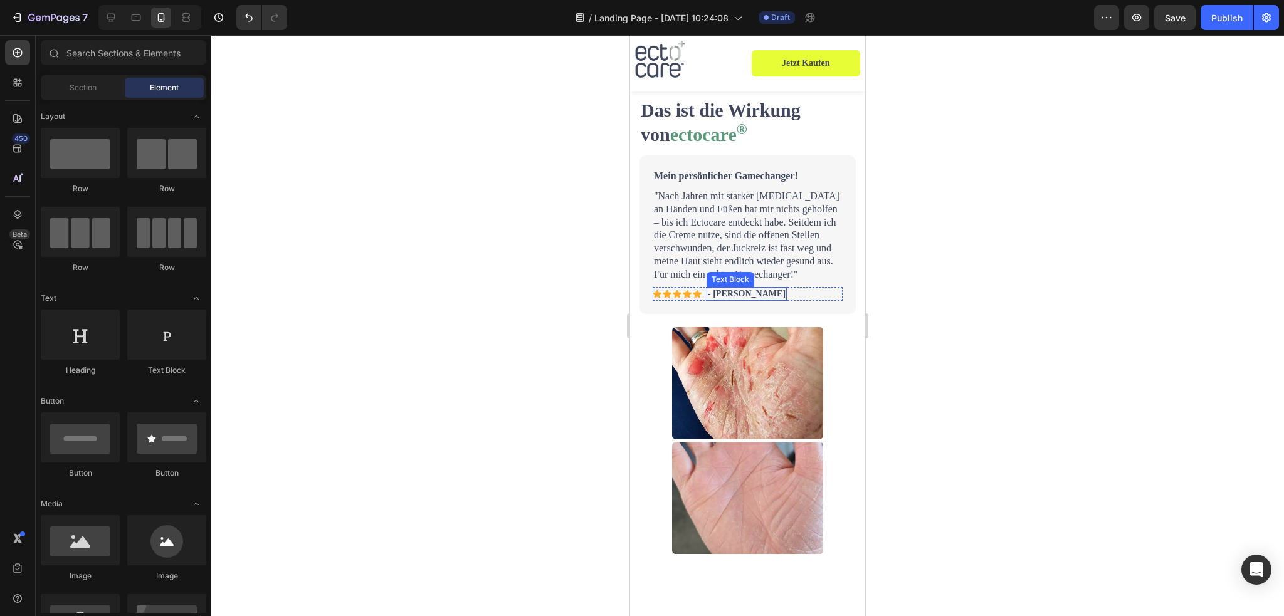
click at [726, 300] on p "- [PERSON_NAME]" at bounding box center [747, 293] width 78 height 11
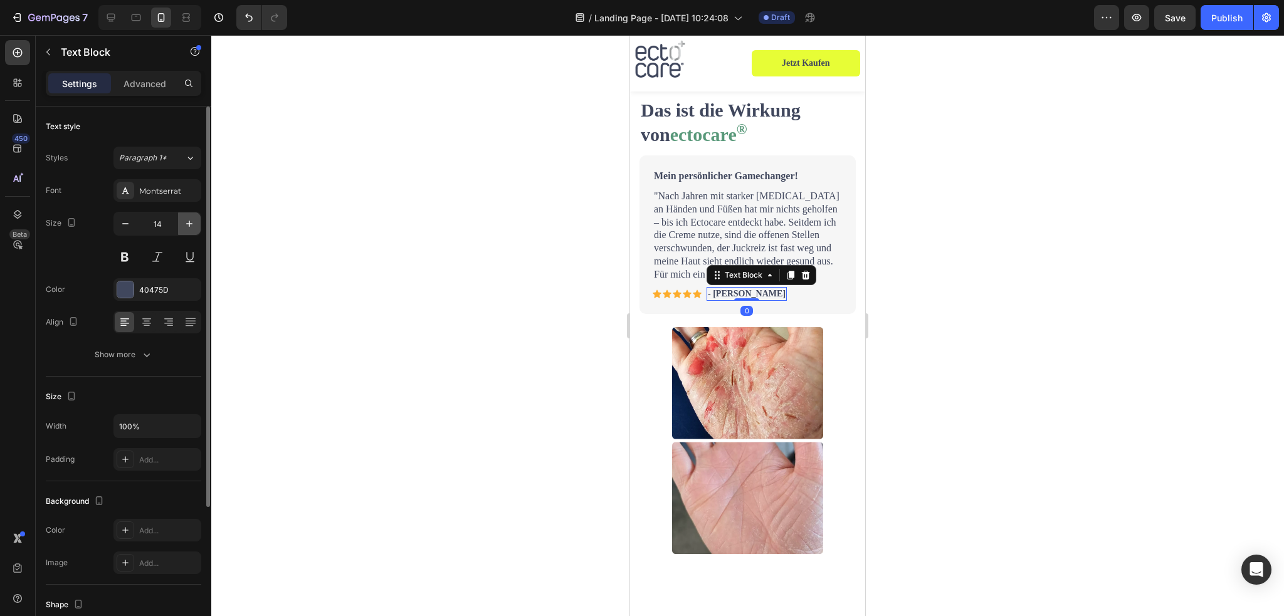
click at [188, 219] on icon "button" at bounding box center [189, 224] width 13 height 13
type input "16"
click at [966, 328] on div at bounding box center [747, 325] width 1073 height 581
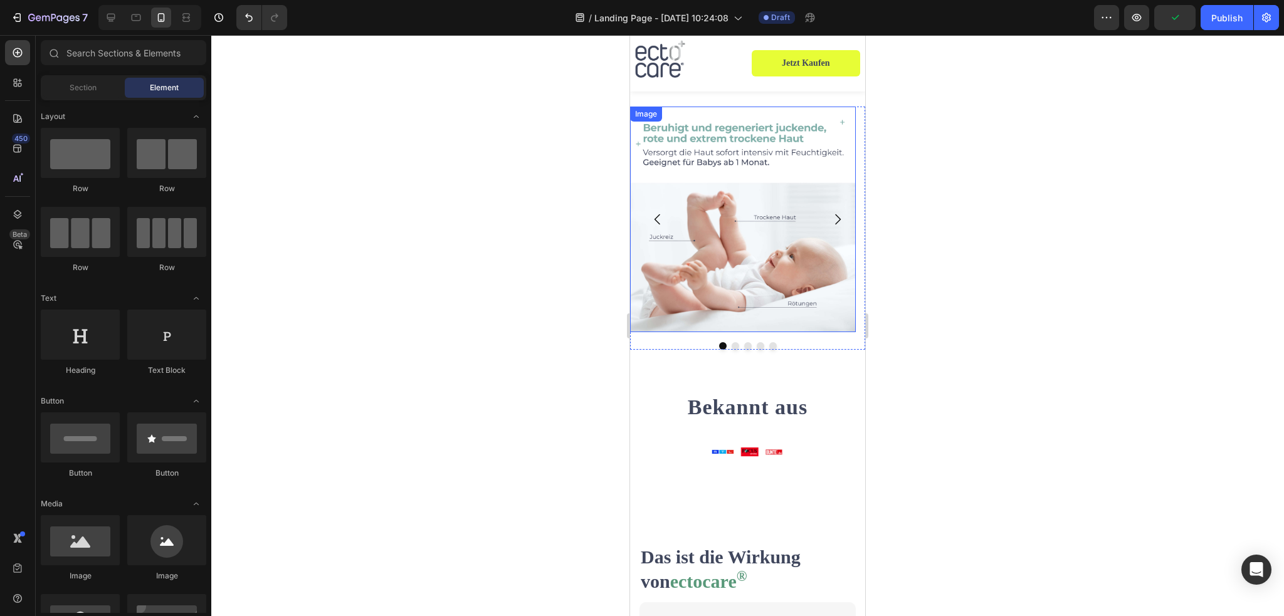
scroll to position [446, 0]
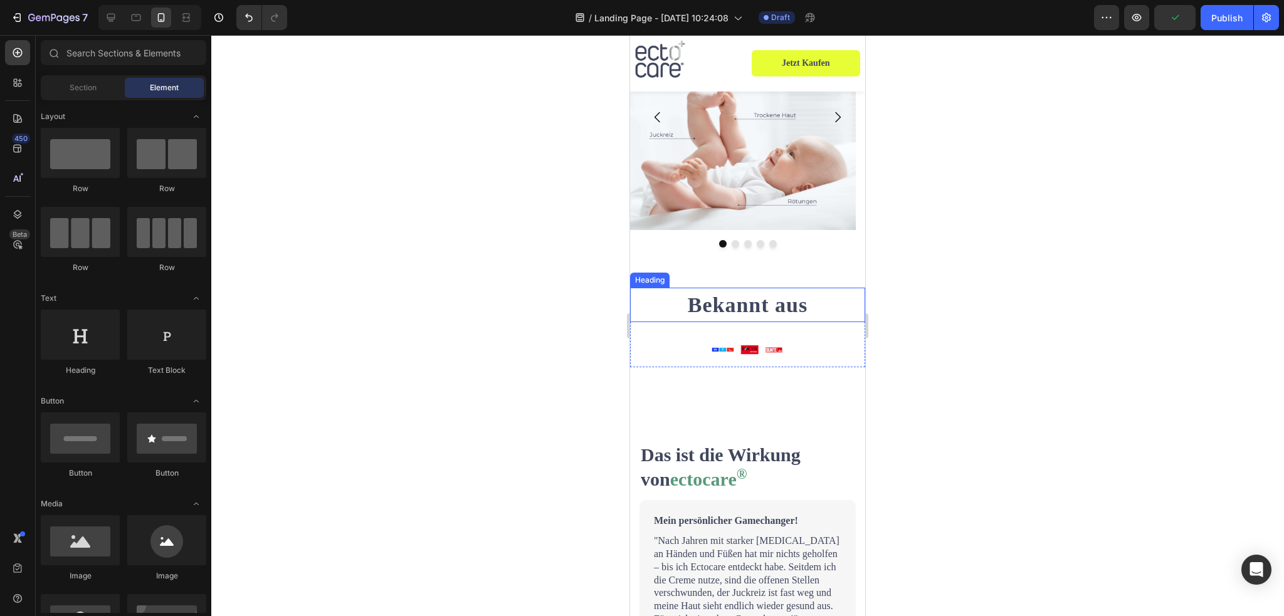
click at [754, 299] on h2 "Bekannt aus" at bounding box center [747, 305] width 235 height 34
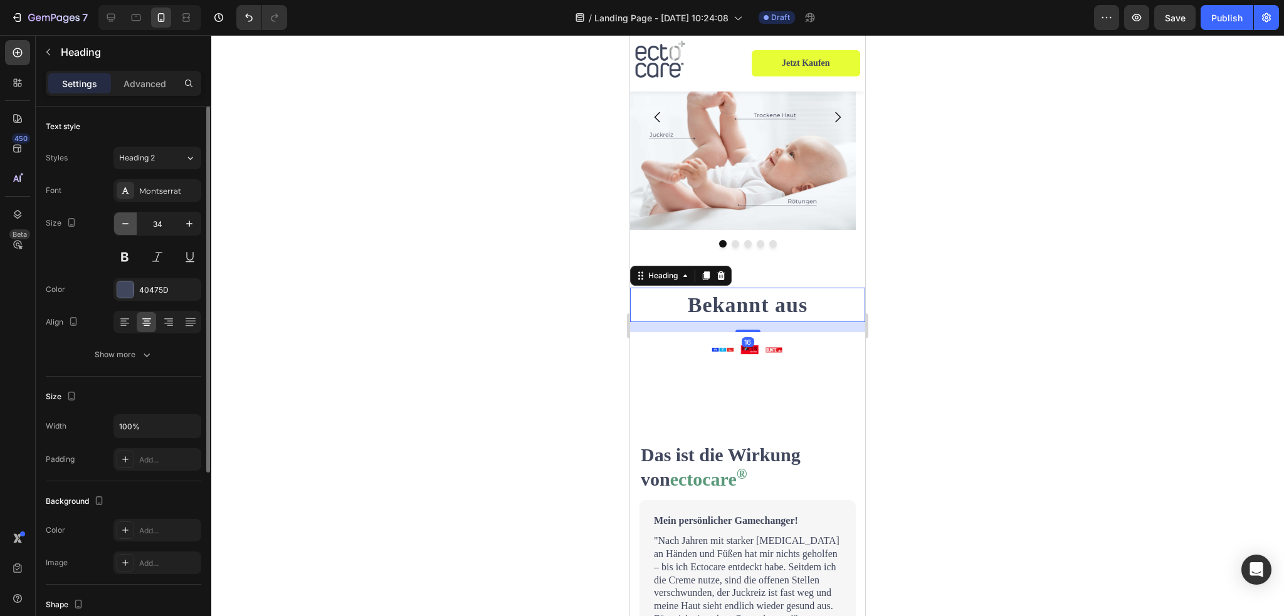
click at [127, 220] on icon "button" at bounding box center [125, 224] width 13 height 13
click at [126, 220] on icon "button" at bounding box center [125, 224] width 13 height 13
type input "30"
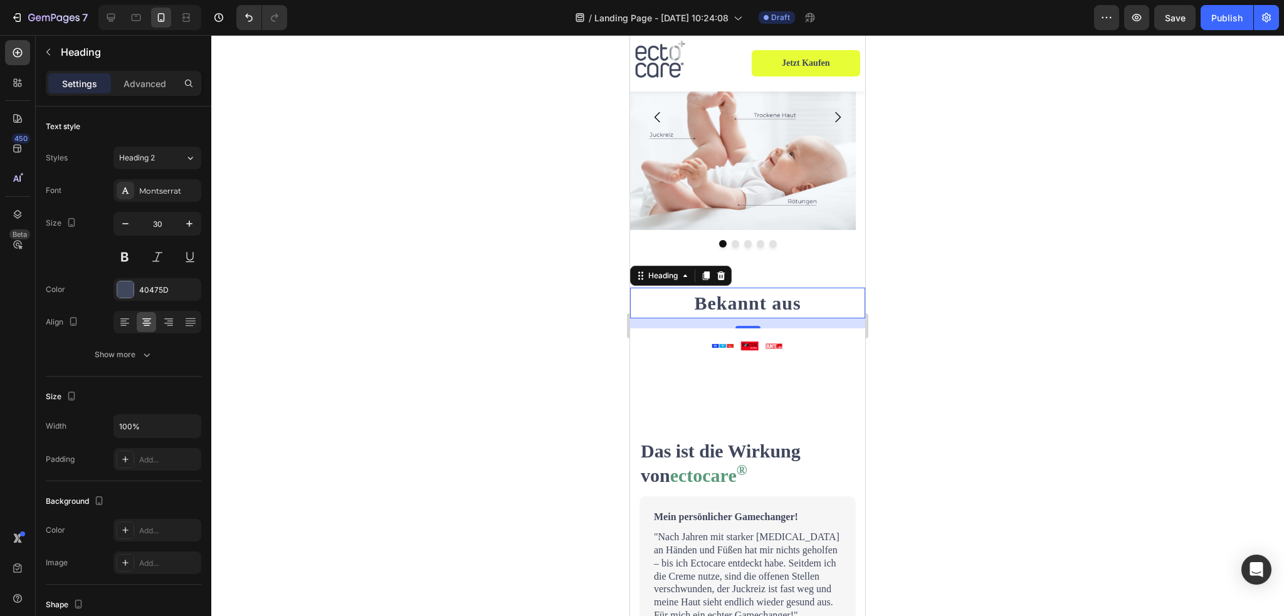
click at [742, 342] on div "16" at bounding box center [748, 339] width 13 height 10
click at [708, 346] on img at bounding box center [748, 347] width 94 height 36
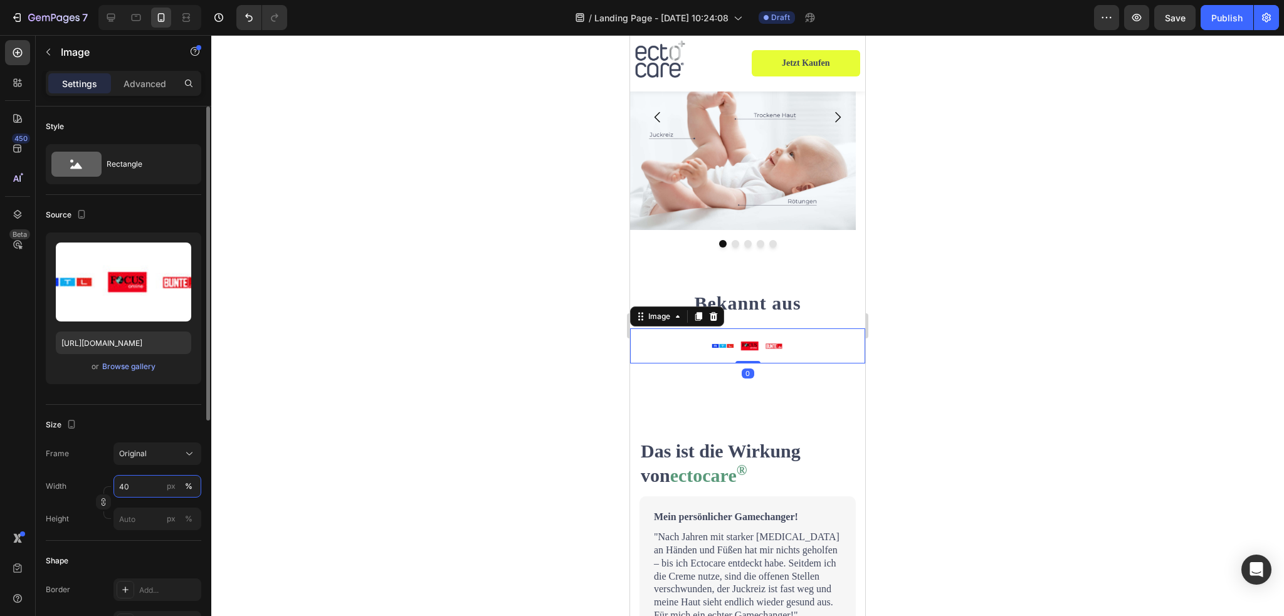
click at [135, 483] on input "40" at bounding box center [158, 486] width 88 height 23
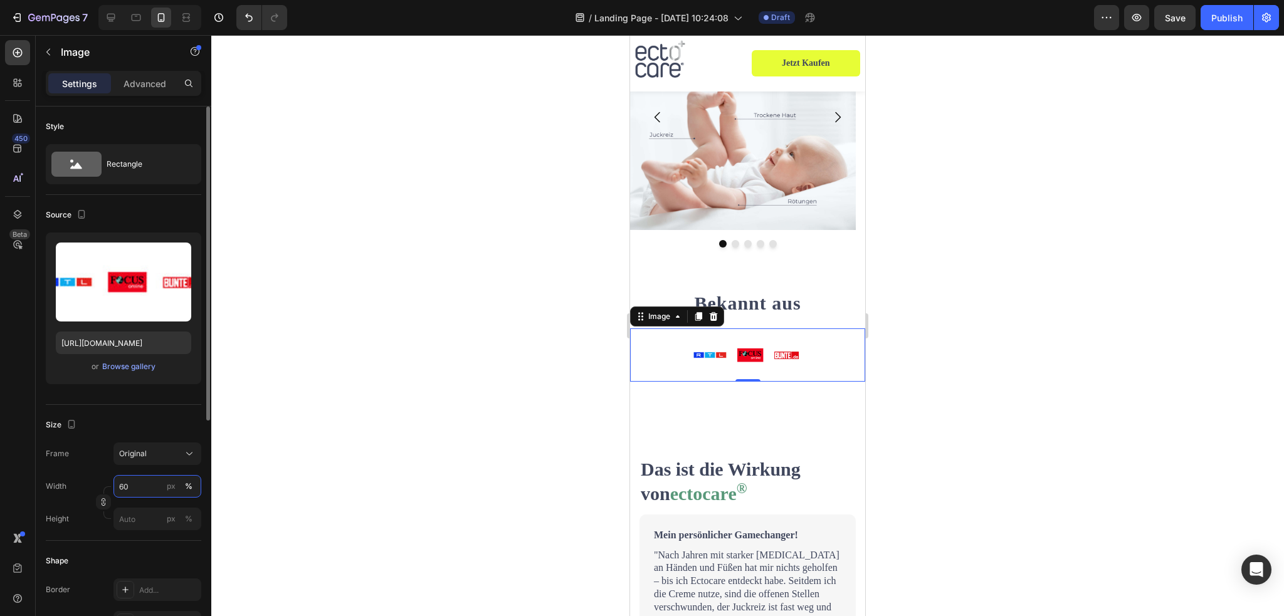
click at [151, 485] on input "60" at bounding box center [158, 486] width 88 height 23
type input "6"
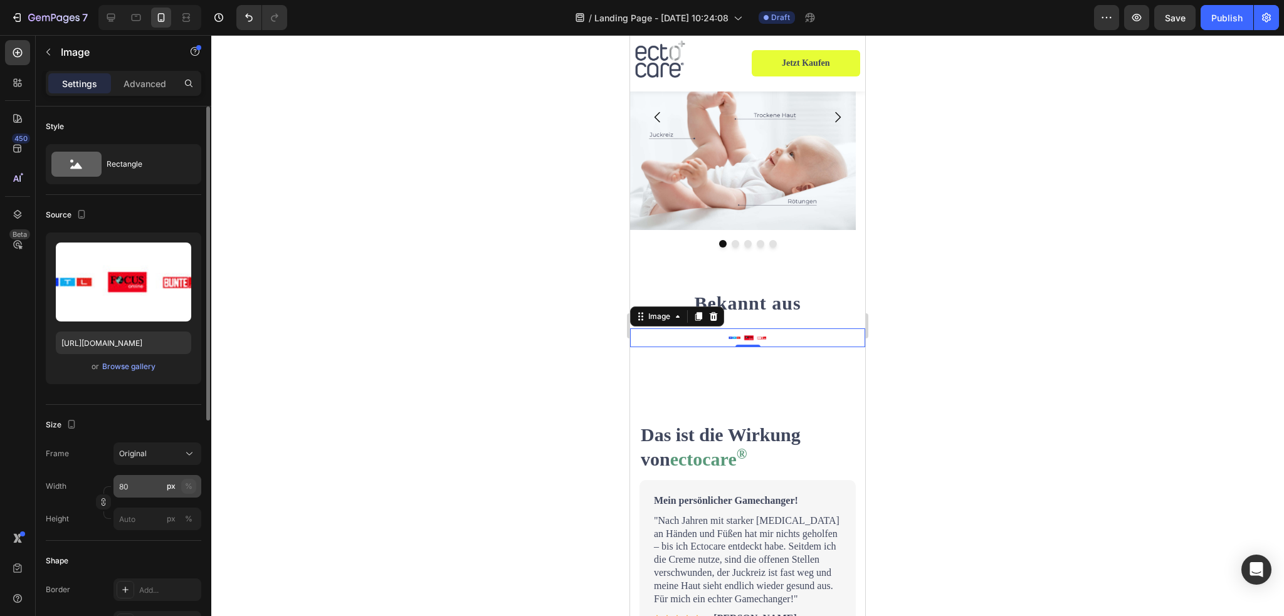
click at [186, 487] on div "%" at bounding box center [189, 486] width 8 height 11
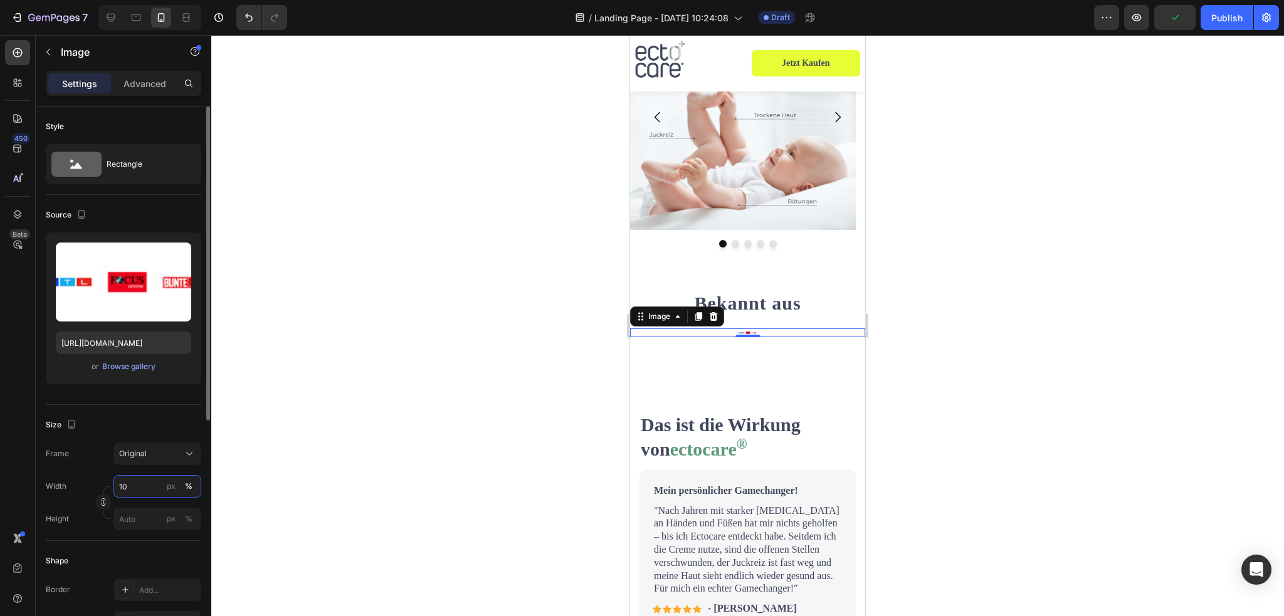
type input "100"
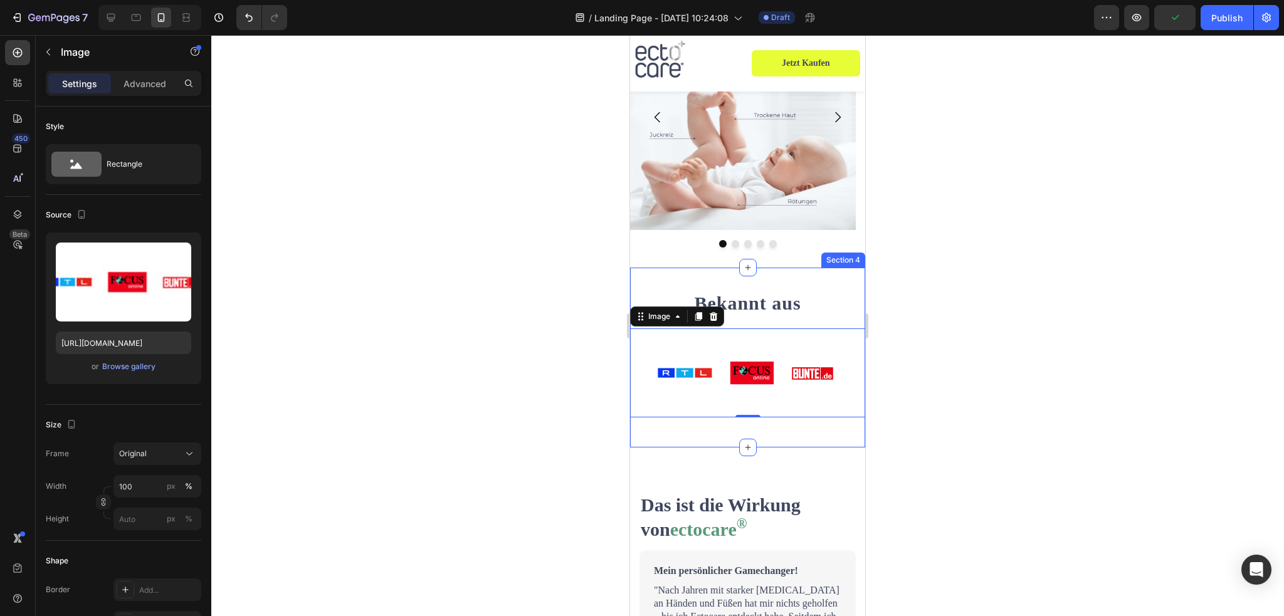
click at [805, 434] on div "Bekannt aus Heading Image 0 Row Section 4" at bounding box center [747, 358] width 235 height 180
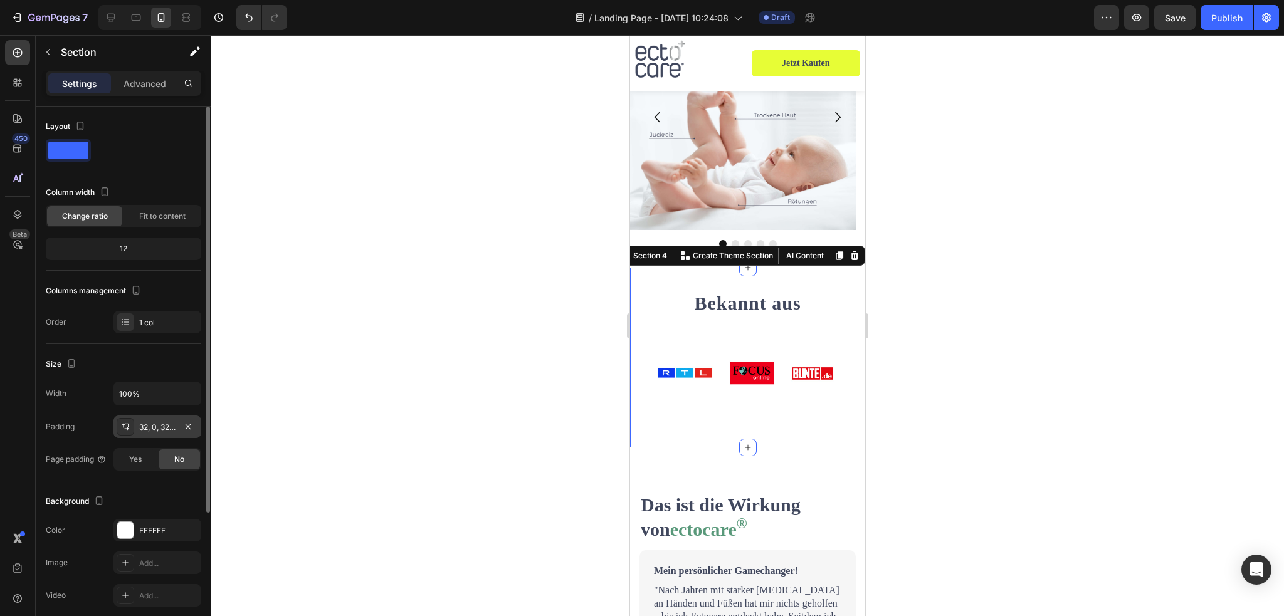
click at [145, 425] on div "32, 0, 32, 0" at bounding box center [157, 427] width 36 height 11
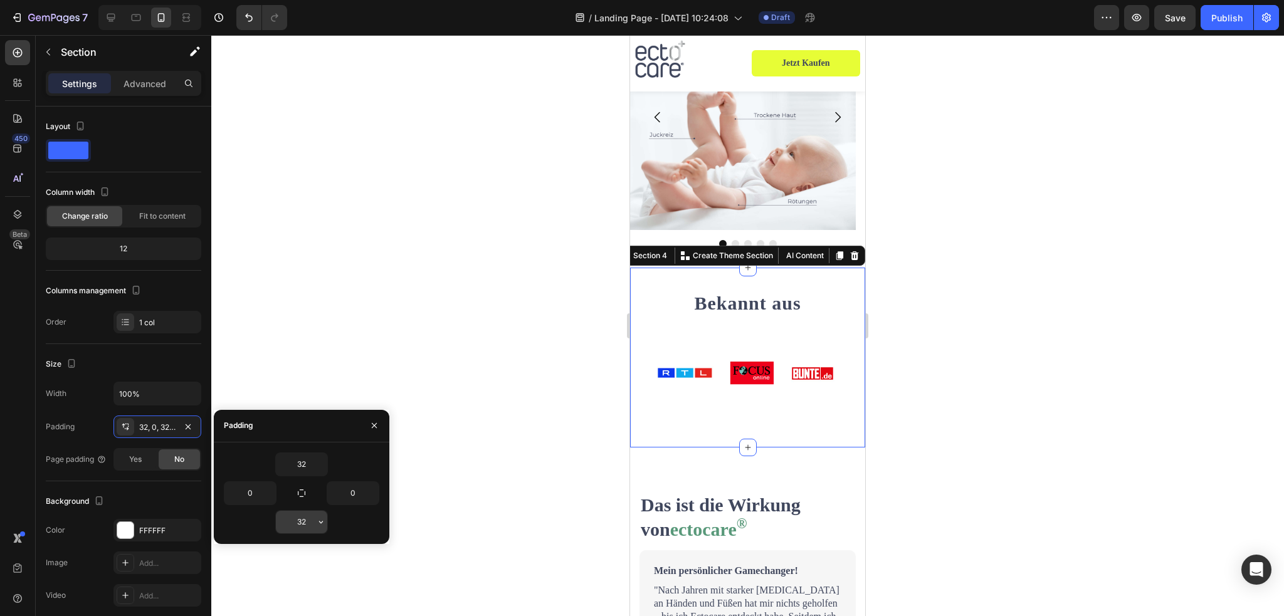
click at [302, 518] on input "32" at bounding box center [301, 522] width 51 height 23
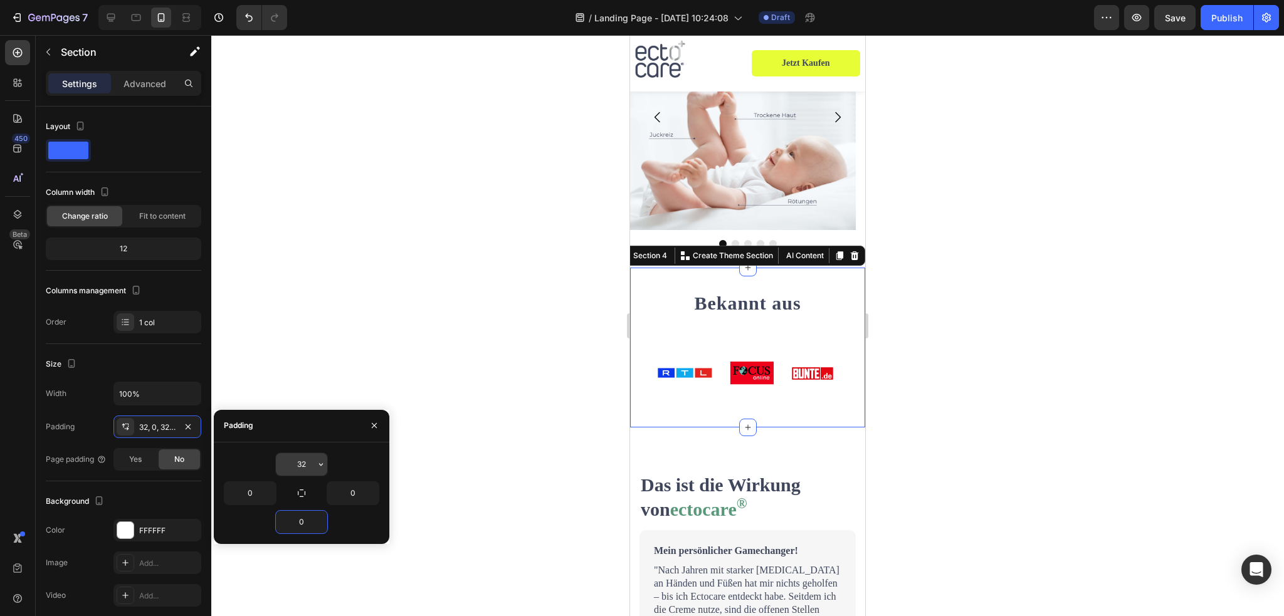
type input "0"
click at [306, 456] on input "32" at bounding box center [301, 464] width 51 height 23
click at [950, 410] on div at bounding box center [747, 325] width 1073 height 581
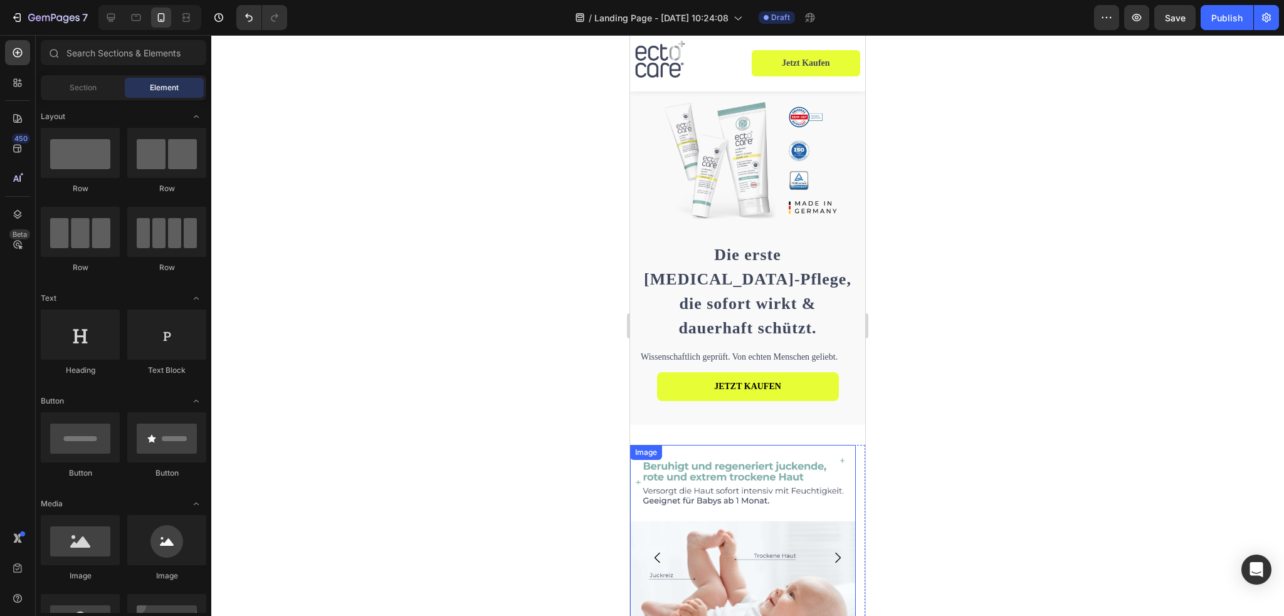
scroll to position [0, 0]
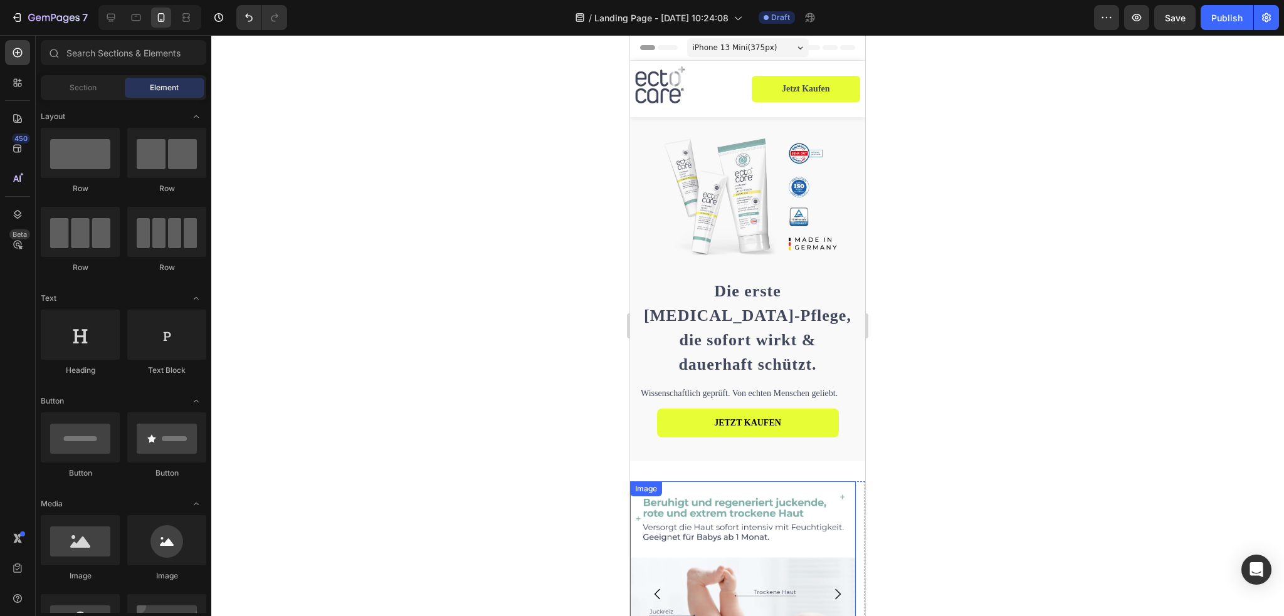
click at [740, 482] on img at bounding box center [743, 595] width 226 height 226
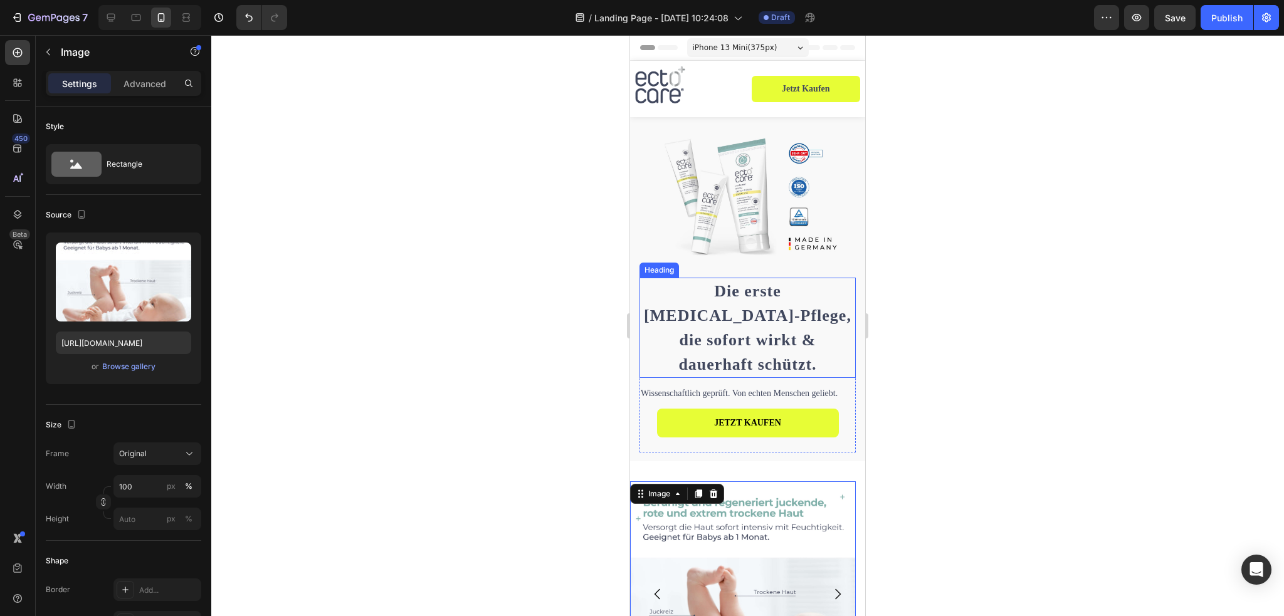
click at [738, 295] on h1 "Die erste [MEDICAL_DATA]-Pflege, die sofort wirkt & dauerhaft schützt." at bounding box center [748, 328] width 216 height 100
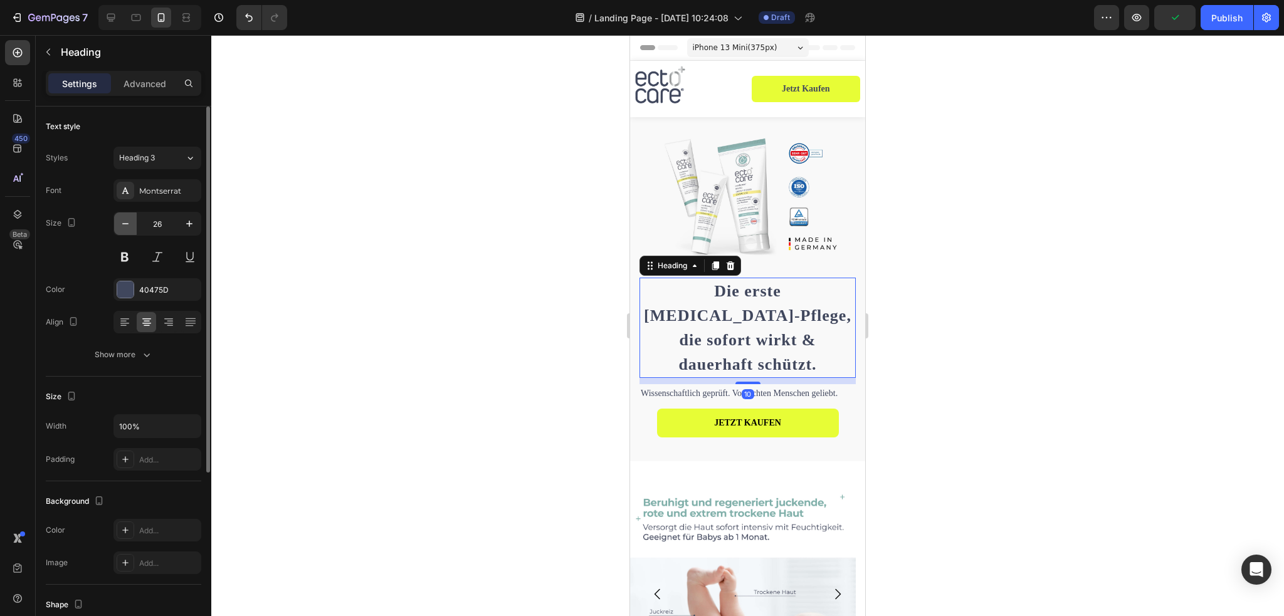
click at [128, 225] on icon "button" at bounding box center [125, 224] width 13 height 13
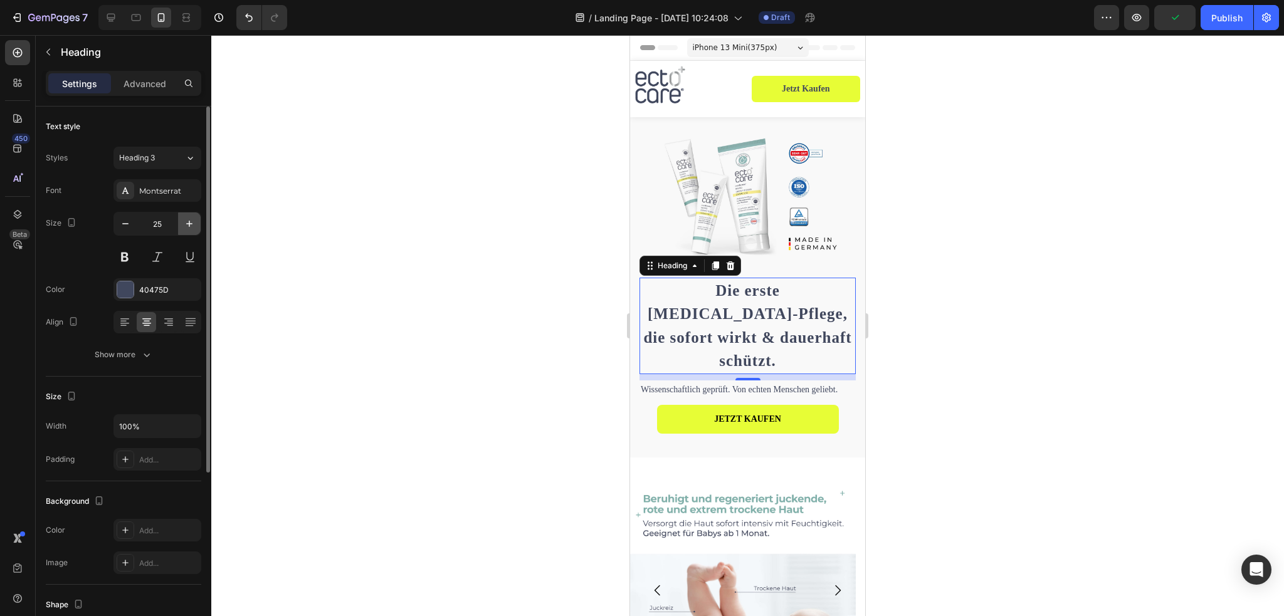
click at [186, 223] on icon "button" at bounding box center [189, 224] width 13 height 13
click at [187, 223] on icon "button" at bounding box center [189, 224] width 13 height 13
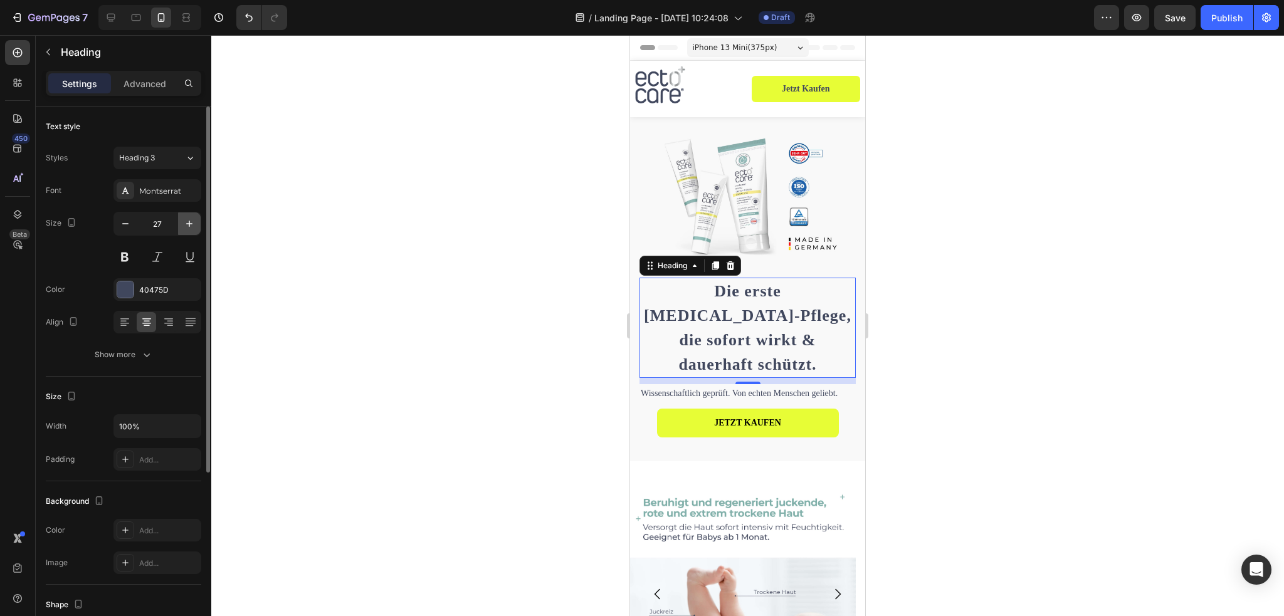
click at [187, 223] on icon "button" at bounding box center [189, 224] width 13 height 13
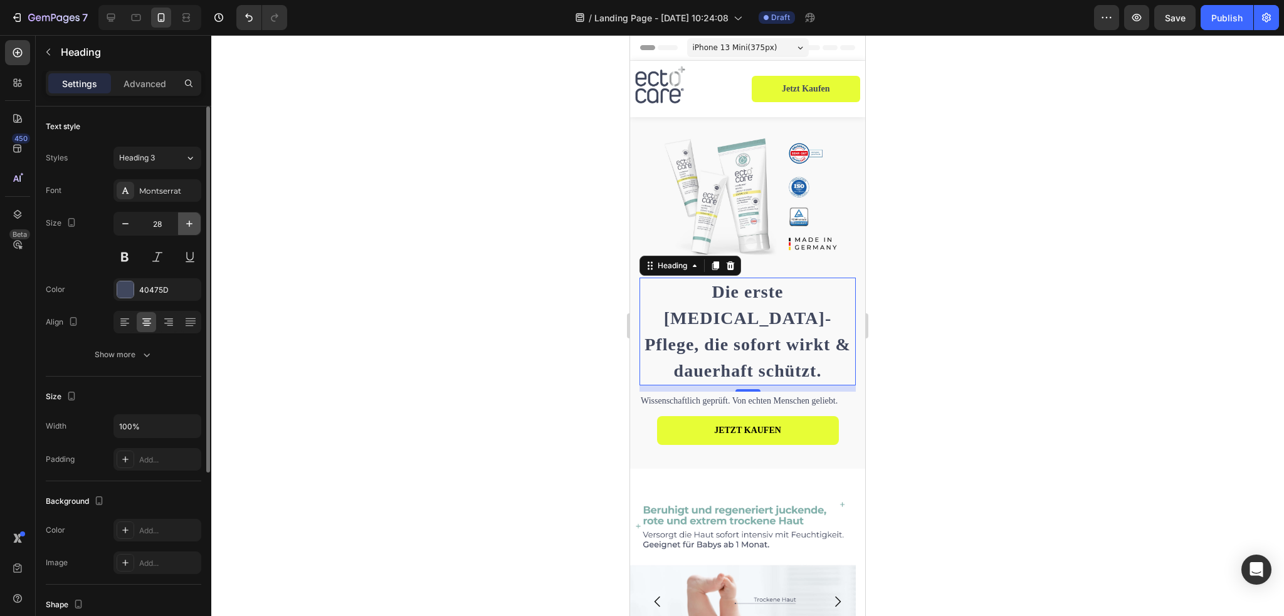
click at [187, 223] on icon "button" at bounding box center [189, 224] width 13 height 13
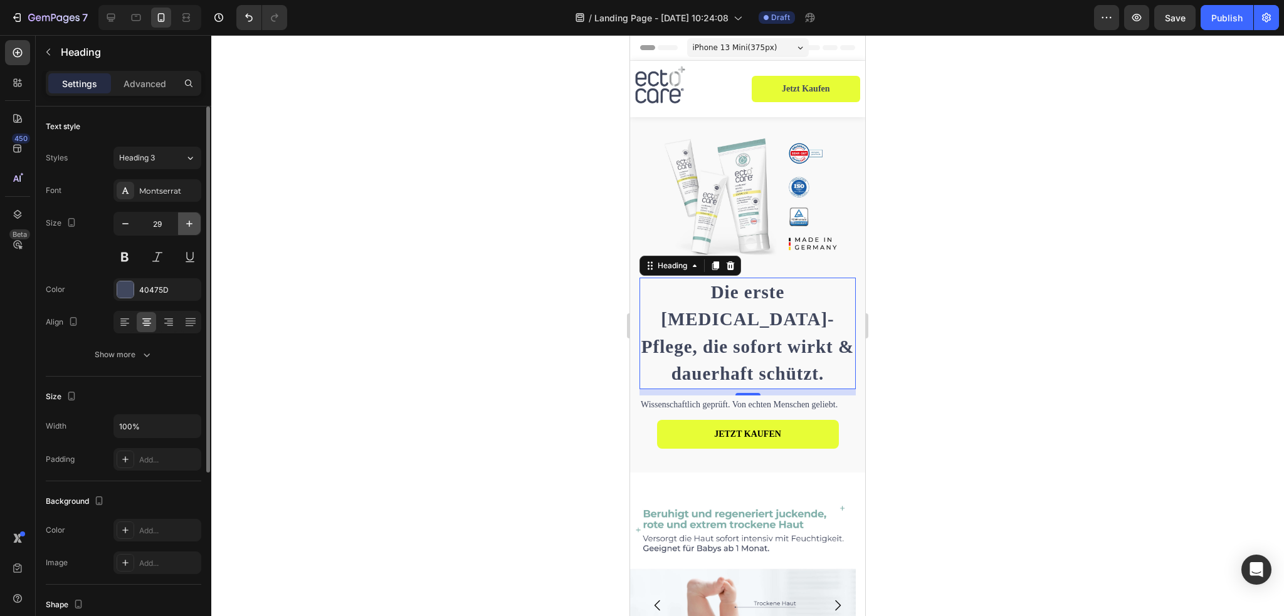
click at [187, 223] on icon "button" at bounding box center [189, 224] width 6 height 6
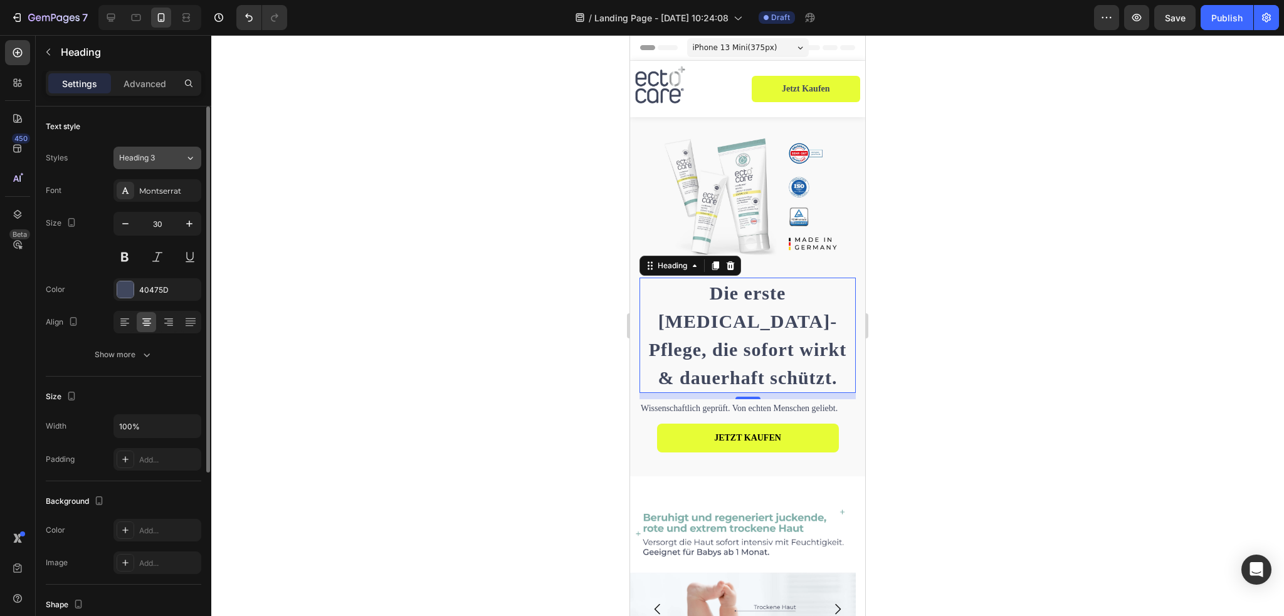
click at [183, 160] on div "Heading 3" at bounding box center [152, 157] width 66 height 11
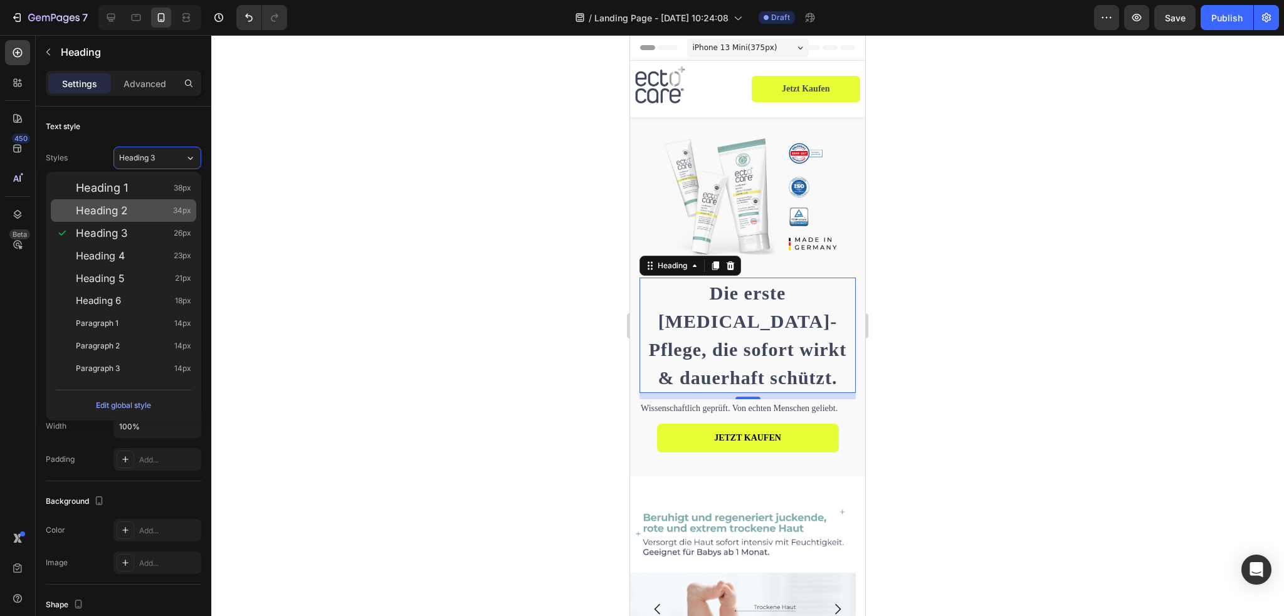
click at [128, 215] on div "Heading 2 34px" at bounding box center [133, 210] width 115 height 13
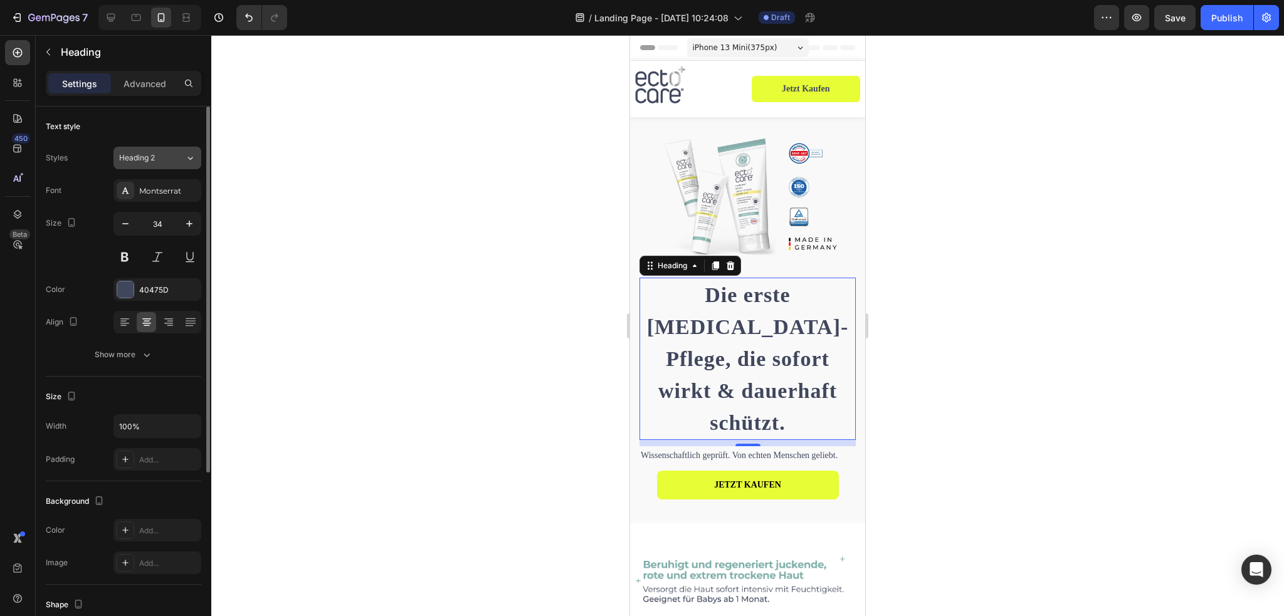
click at [186, 157] on icon at bounding box center [190, 158] width 11 height 13
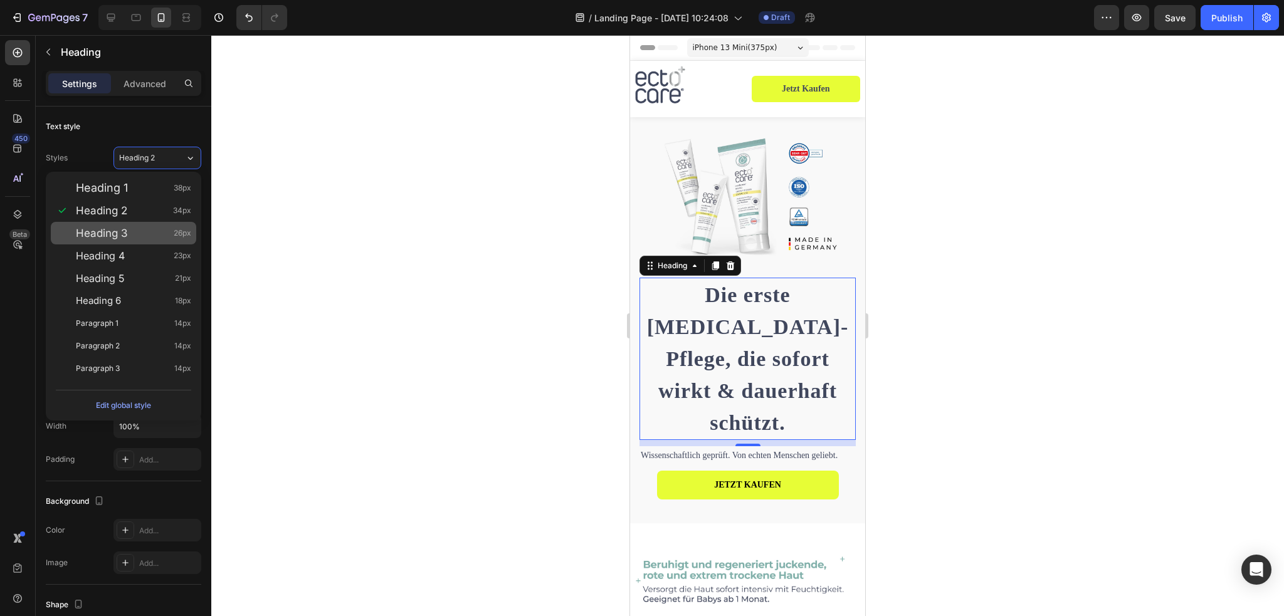
click at [127, 230] on span "Heading 3" at bounding box center [102, 233] width 52 height 13
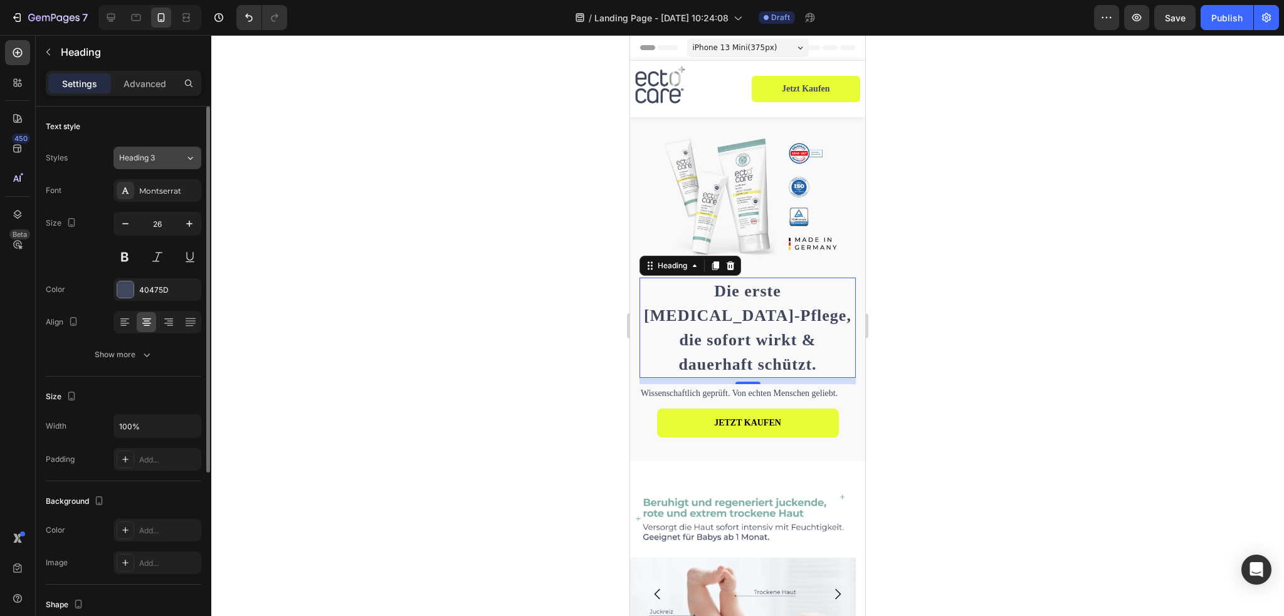
click at [197, 157] on button "Heading 3" at bounding box center [158, 158] width 88 height 23
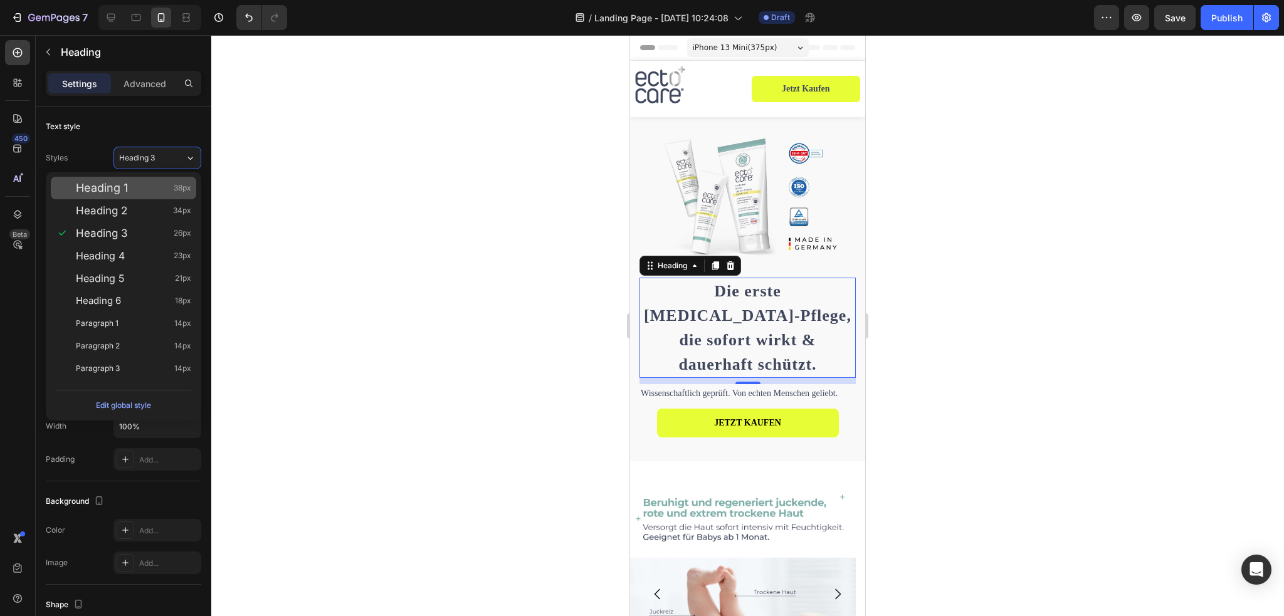
click at [154, 184] on div "Heading 1 38px" at bounding box center [133, 188] width 115 height 13
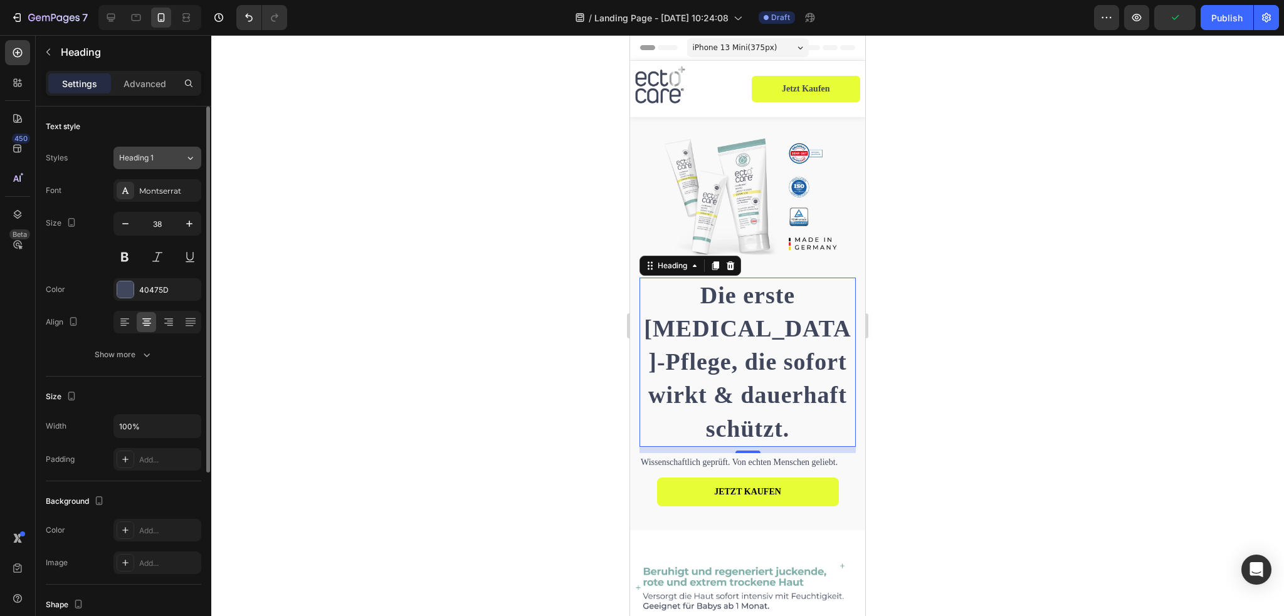
click at [179, 162] on div "Heading 1" at bounding box center [152, 157] width 66 height 11
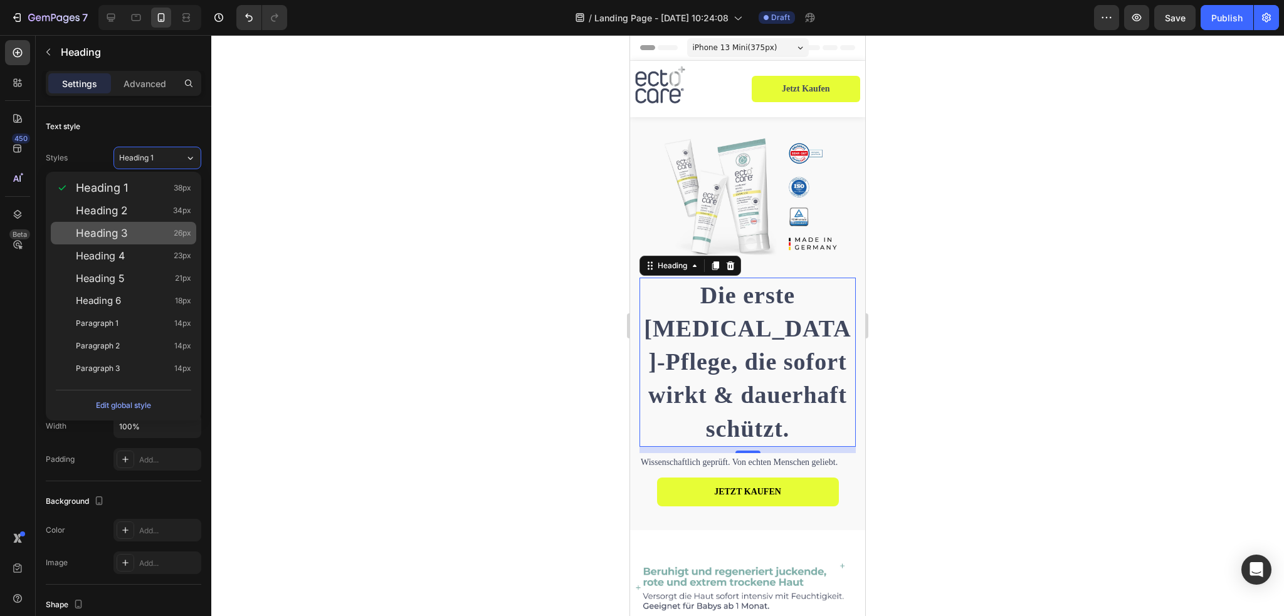
click at [138, 230] on div "Heading 3 26px" at bounding box center [133, 233] width 115 height 13
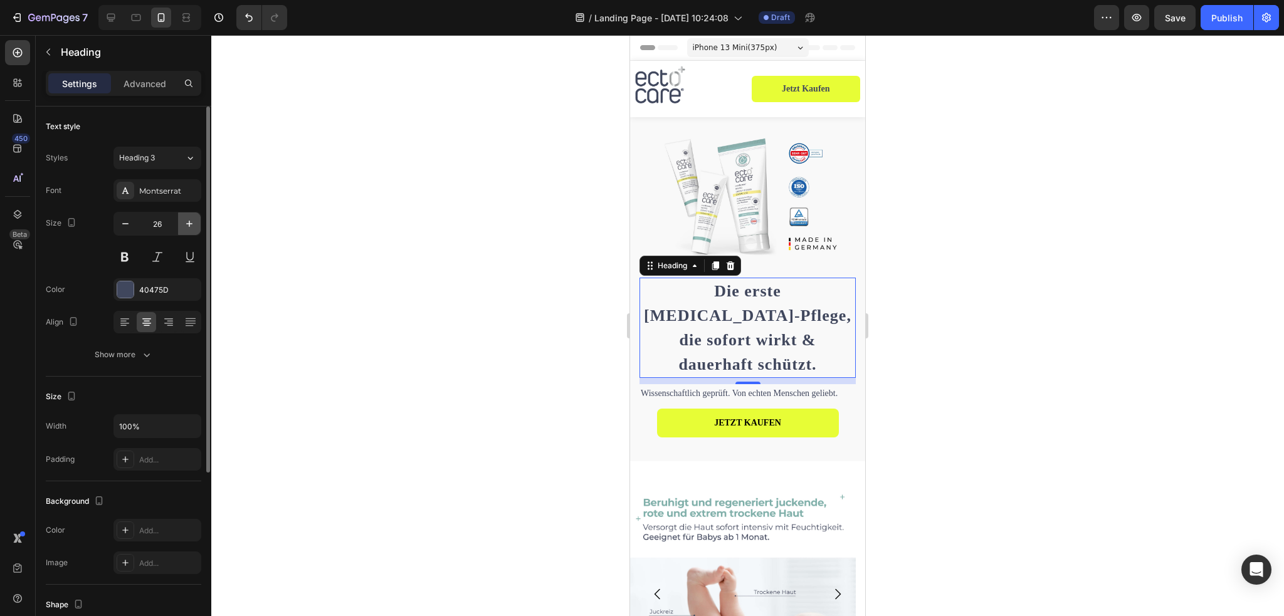
click at [188, 224] on icon "button" at bounding box center [189, 224] width 13 height 13
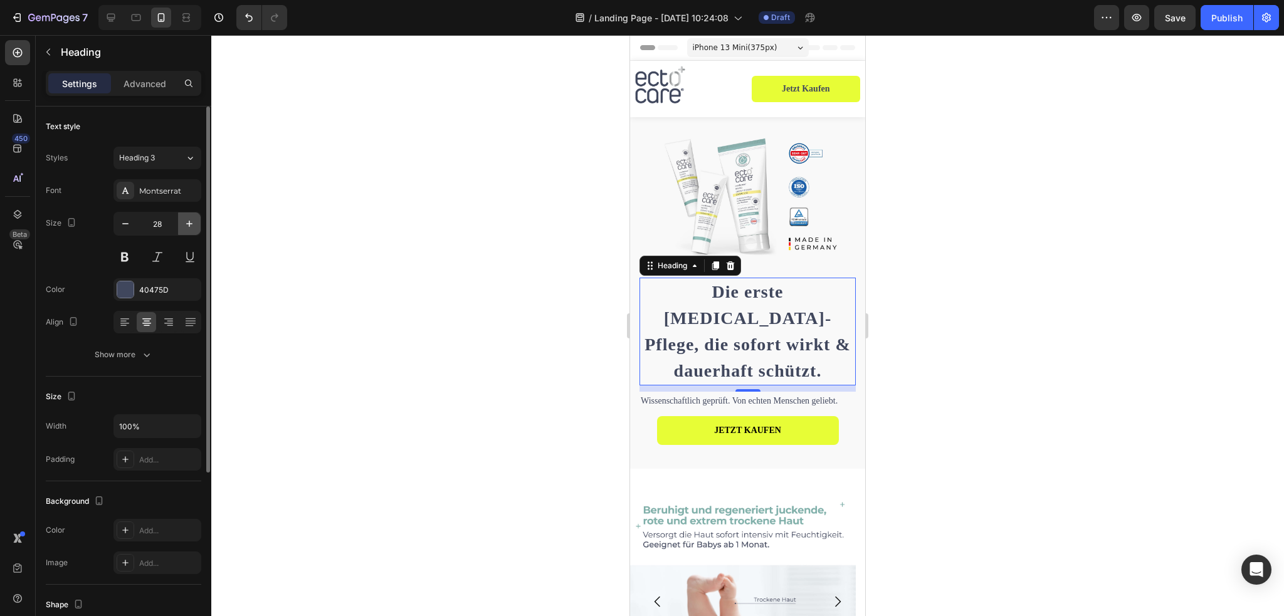
click at [188, 225] on icon "button" at bounding box center [189, 224] width 13 height 13
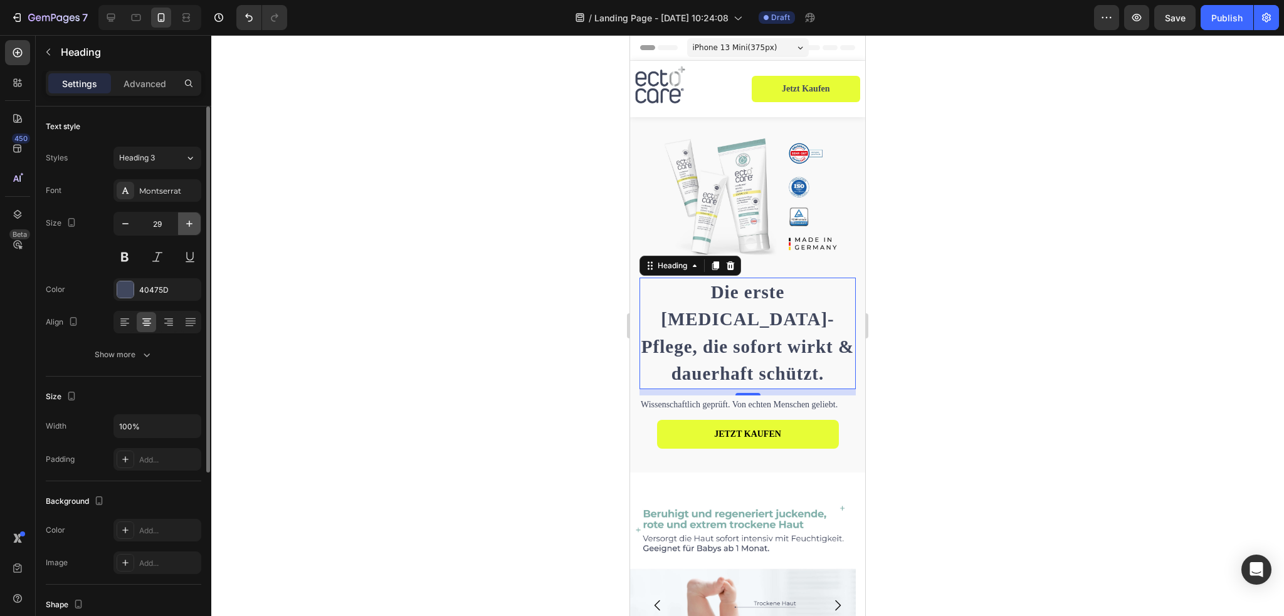
click at [186, 225] on icon "button" at bounding box center [189, 224] width 13 height 13
type input "30"
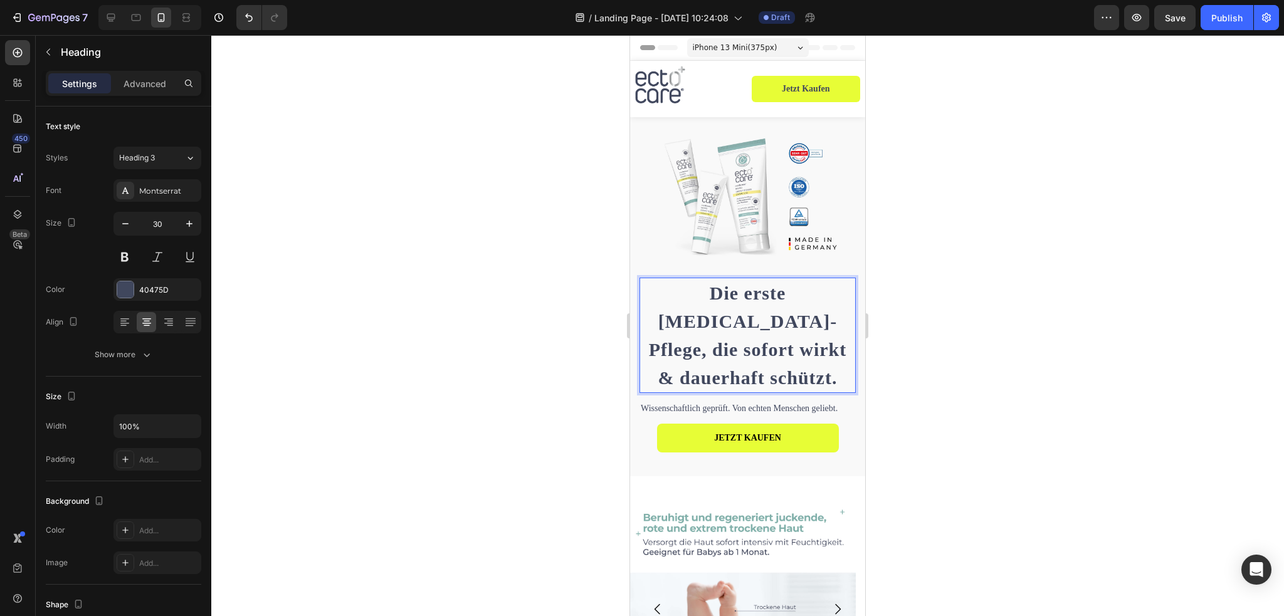
click at [735, 351] on strong "Die erste [MEDICAL_DATA]-Pflege, die sofort wirkt & dauerhaft schützt." at bounding box center [748, 335] width 198 height 105
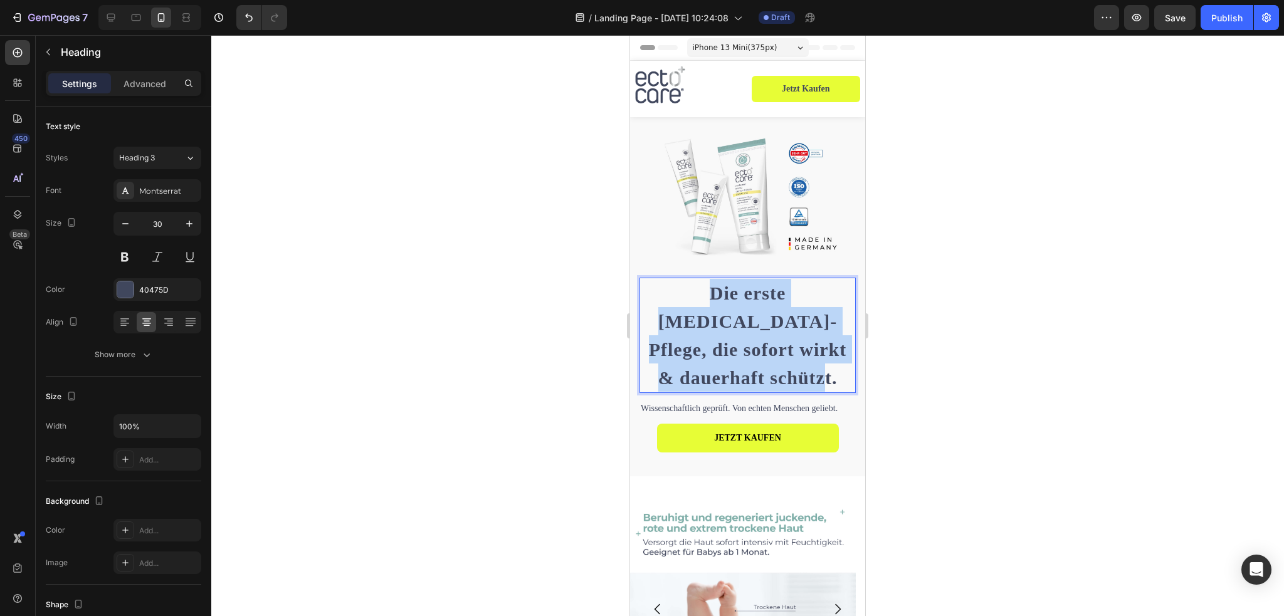
drag, startPoint x: 704, startPoint y: 291, endPoint x: 813, endPoint y: 376, distance: 138.1
click at [813, 376] on p "Die erste [MEDICAL_DATA]-Pflege, die sofort wirkt & dauerhaft schützt." at bounding box center [748, 335] width 214 height 113
click at [773, 342] on strong "Die erste [MEDICAL_DATA]-Pflege, die sofort wirkt & dauerhaft schützt." at bounding box center [748, 335] width 198 height 105
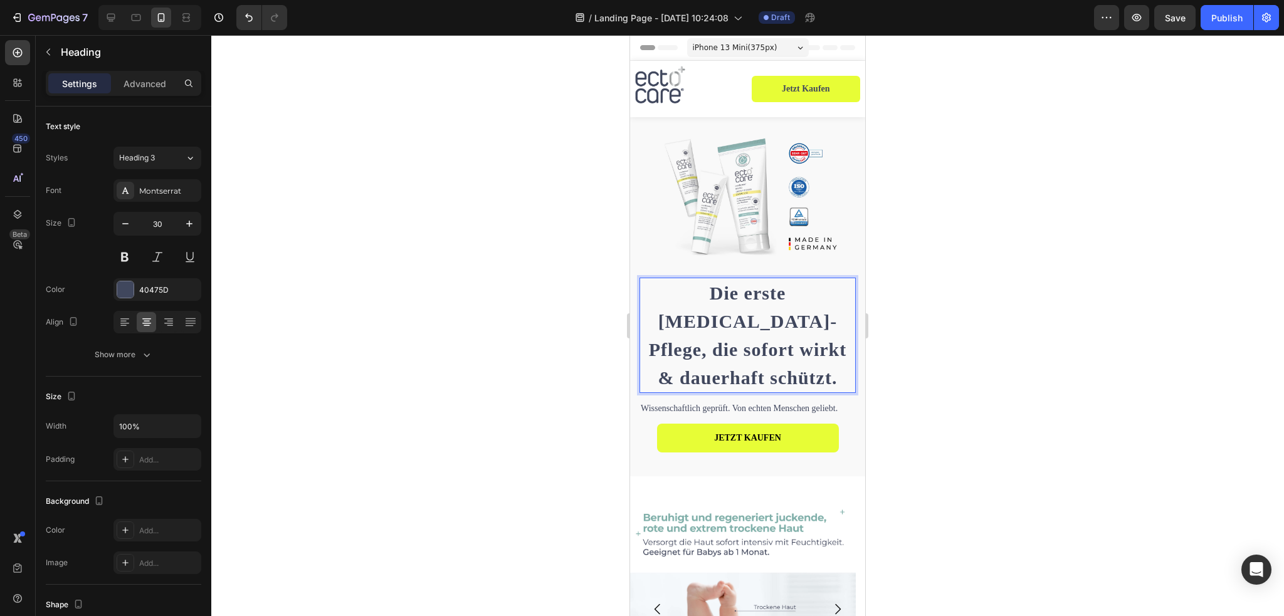
click at [734, 320] on strong "Die erste [MEDICAL_DATA]-Pflege, die sofort wirkt & dauerhaft schützt." at bounding box center [748, 335] width 198 height 105
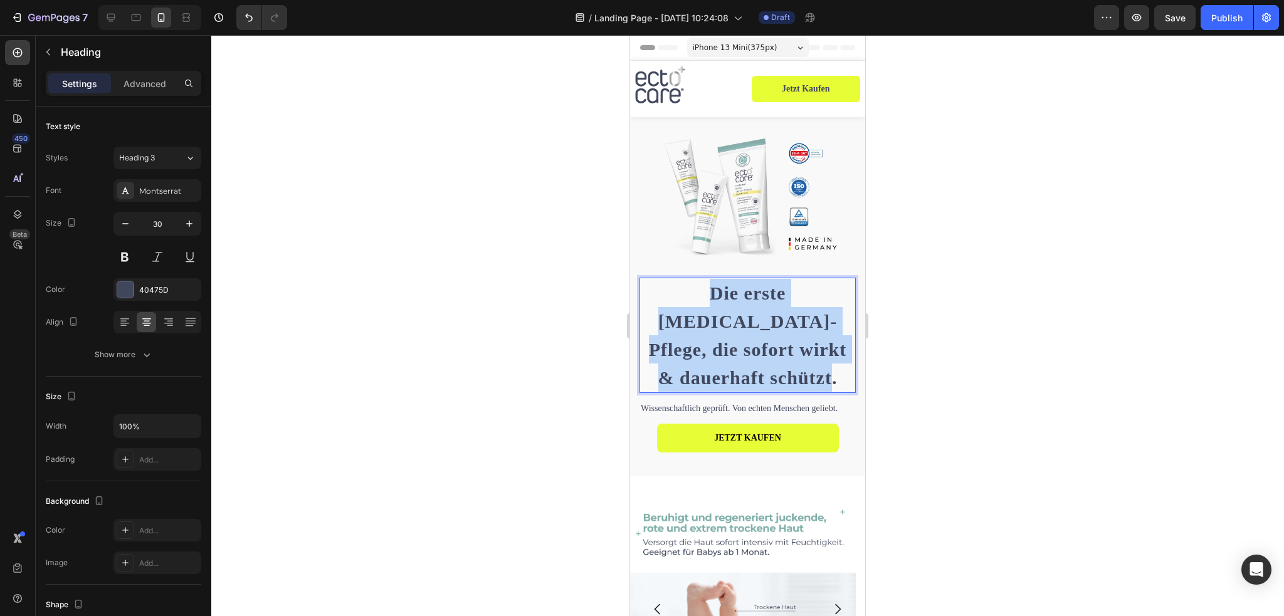
click at [734, 320] on strong "Die erste [MEDICAL_DATA]-Pflege, die sofort wirkt & dauerhaft schützt." at bounding box center [748, 335] width 198 height 105
click at [724, 292] on strong "Die erste [MEDICAL_DATA]-Pflege, die sofort wirkt & dauerhaft schützt." at bounding box center [748, 335] width 198 height 105
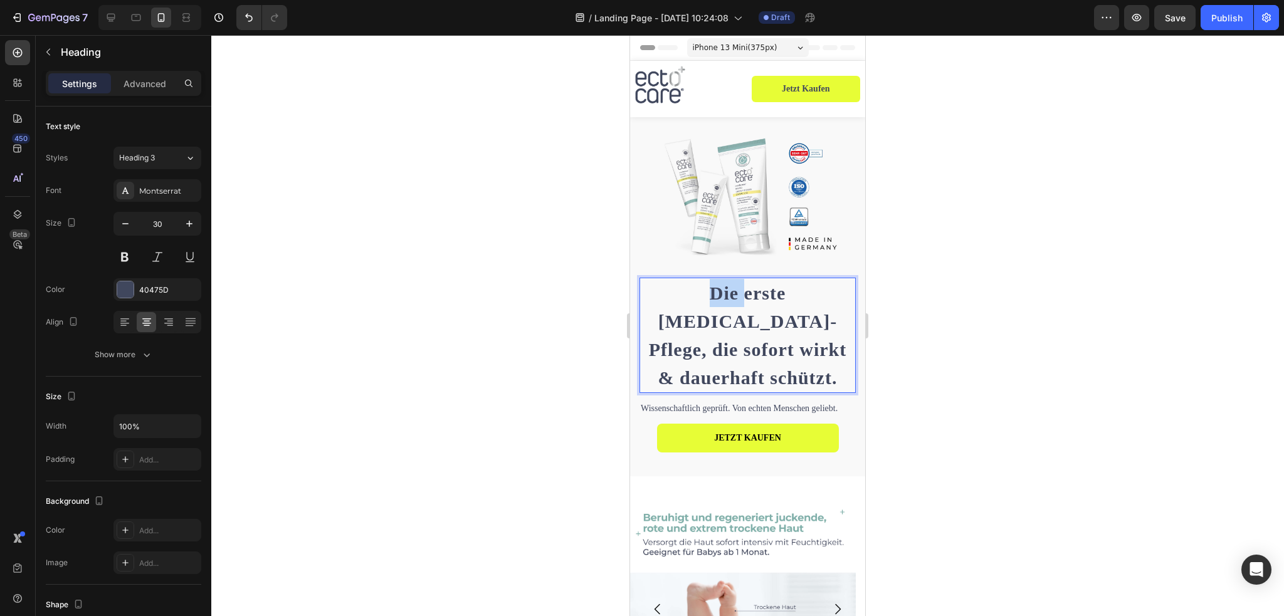
click at [724, 292] on strong "Die erste [MEDICAL_DATA]-Pflege, die sofort wirkt & dauerhaft schützt." at bounding box center [748, 335] width 198 height 105
click at [706, 283] on strong "Die erste [MEDICAL_DATA]-Pflege, die sofort wirkt & dauerhaft schützt." at bounding box center [748, 335] width 198 height 105
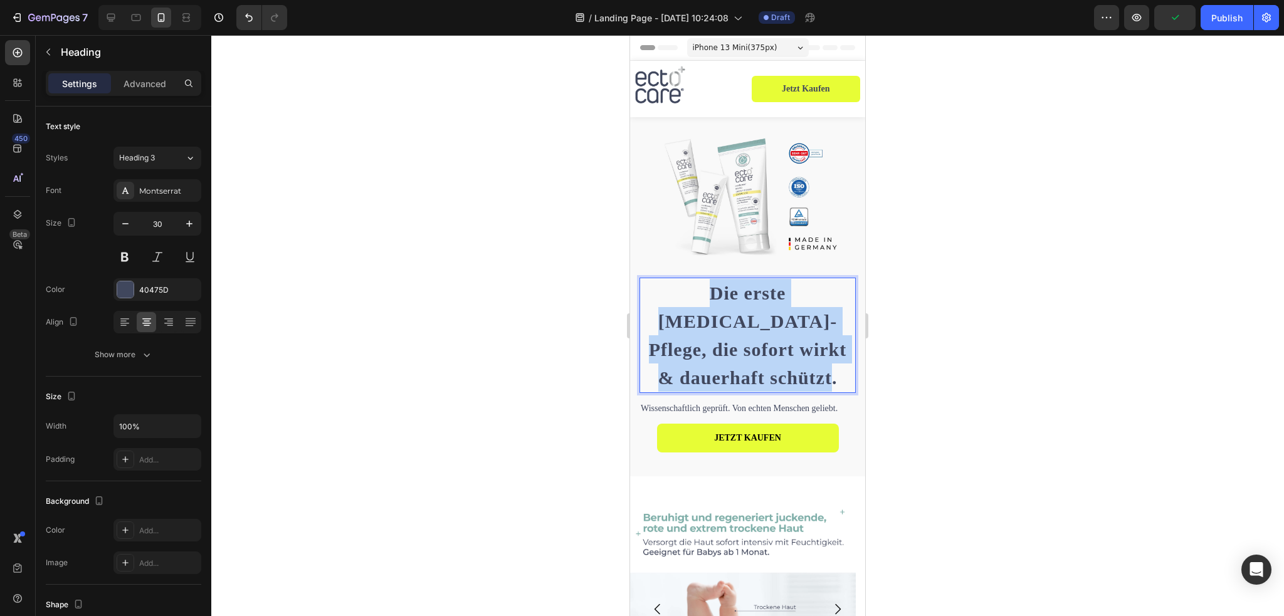
drag, startPoint x: 697, startPoint y: 280, endPoint x: 873, endPoint y: 393, distance: 209.6
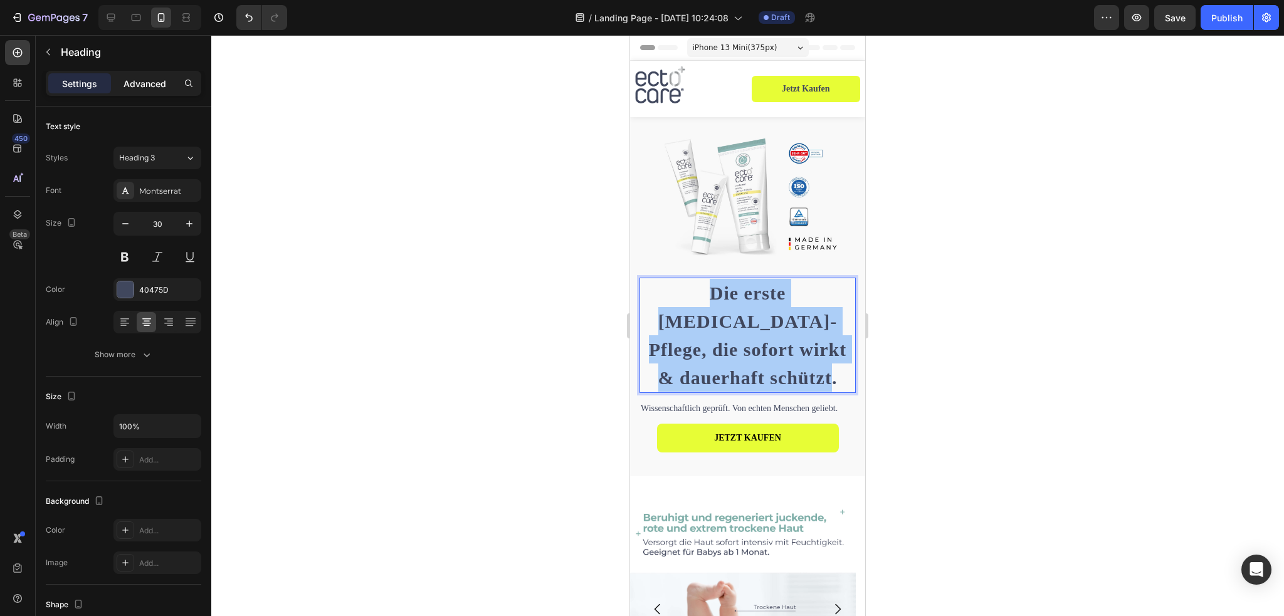
click at [140, 77] on p "Advanced" at bounding box center [145, 83] width 43 height 13
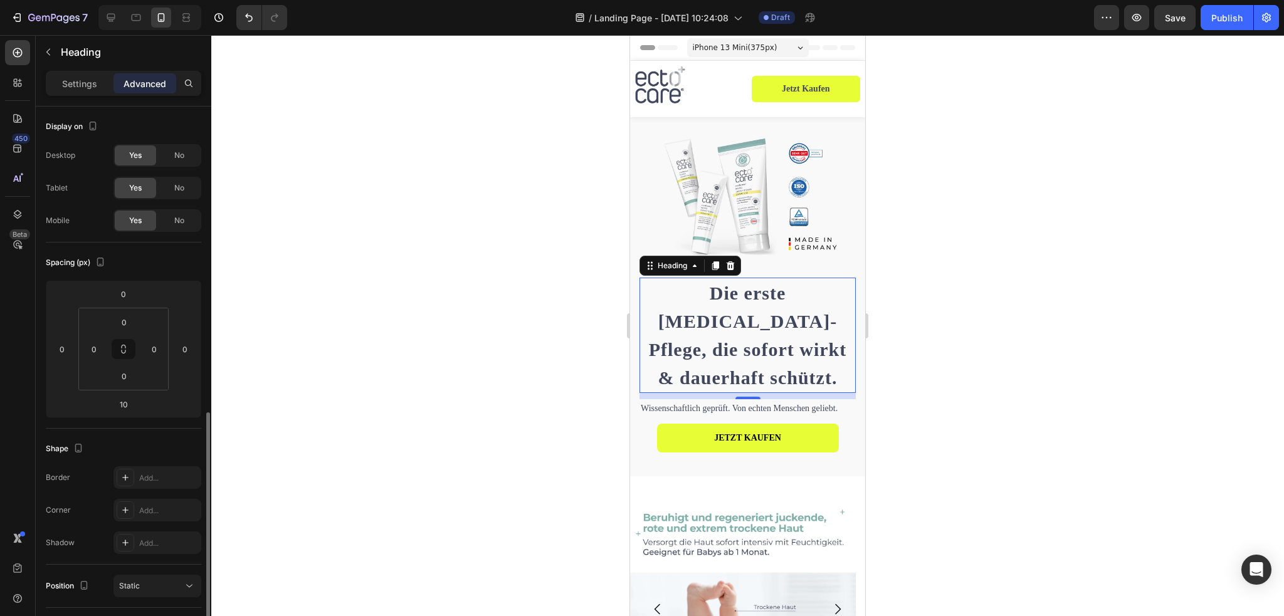
scroll to position [324, 0]
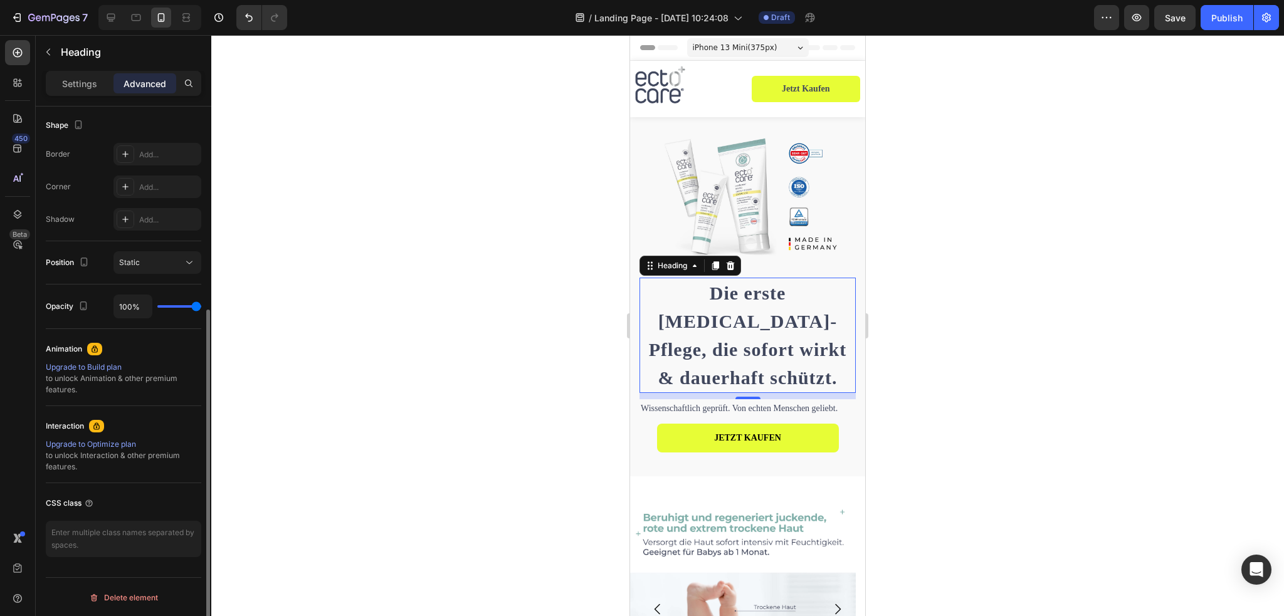
click at [727, 293] on strong "Die erste [MEDICAL_DATA]-Pflege, die sofort wirkt & dauerhaft schützt." at bounding box center [748, 335] width 198 height 105
click at [739, 290] on strong "Die erste [MEDICAL_DATA]-Pflege, die sofort wirkt & dauerhaft schützt." at bounding box center [748, 335] width 198 height 105
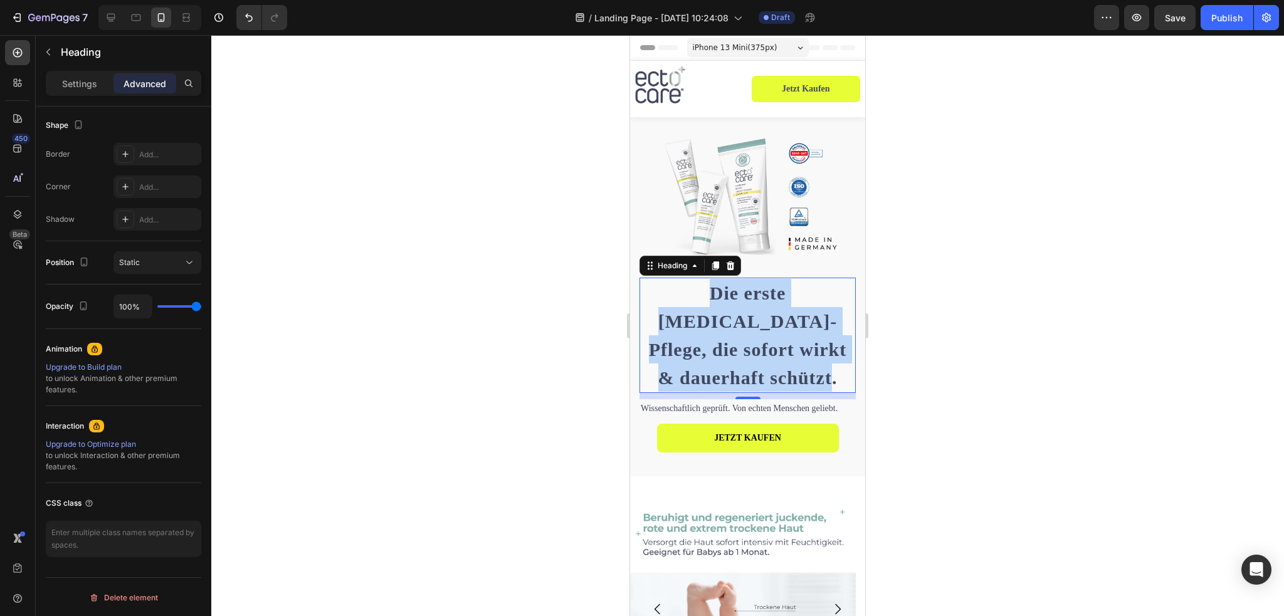
drag, startPoint x: 711, startPoint y: 287, endPoint x: 840, endPoint y: 357, distance: 147.3
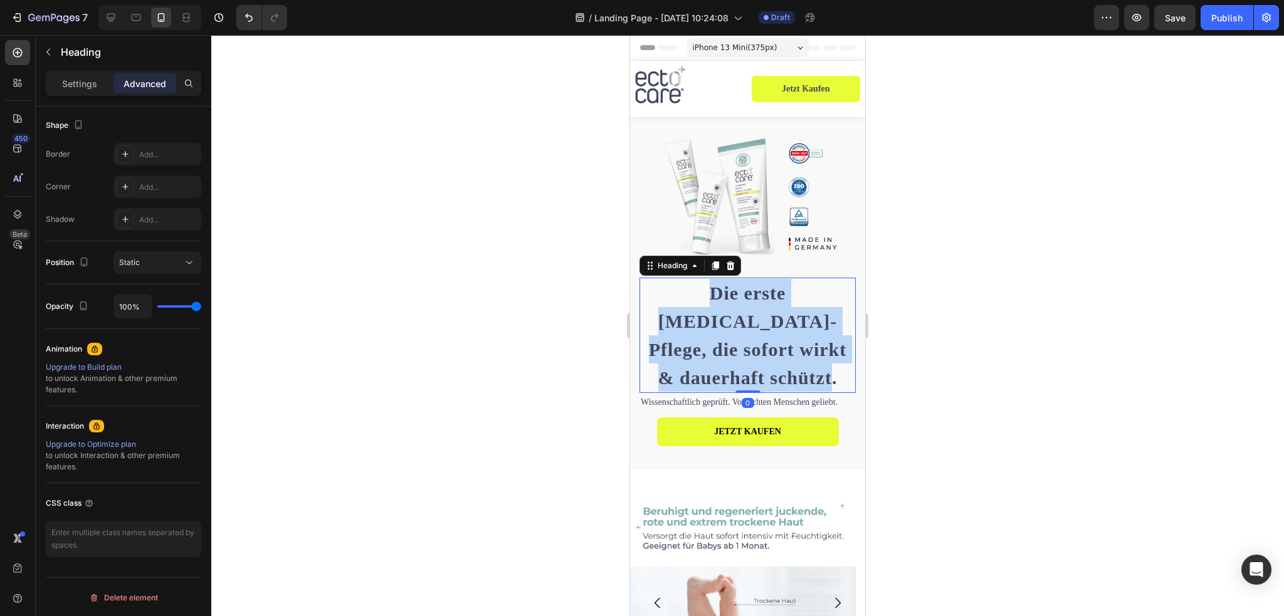
drag, startPoint x: 734, startPoint y: 390, endPoint x: 742, endPoint y: 363, distance: 28.0
click at [742, 363] on div "Die erste Neurodermitis-Pflege, die sofort wirkt & dauerhaft schützt. Heading 0" at bounding box center [748, 335] width 216 height 115
type input "0"
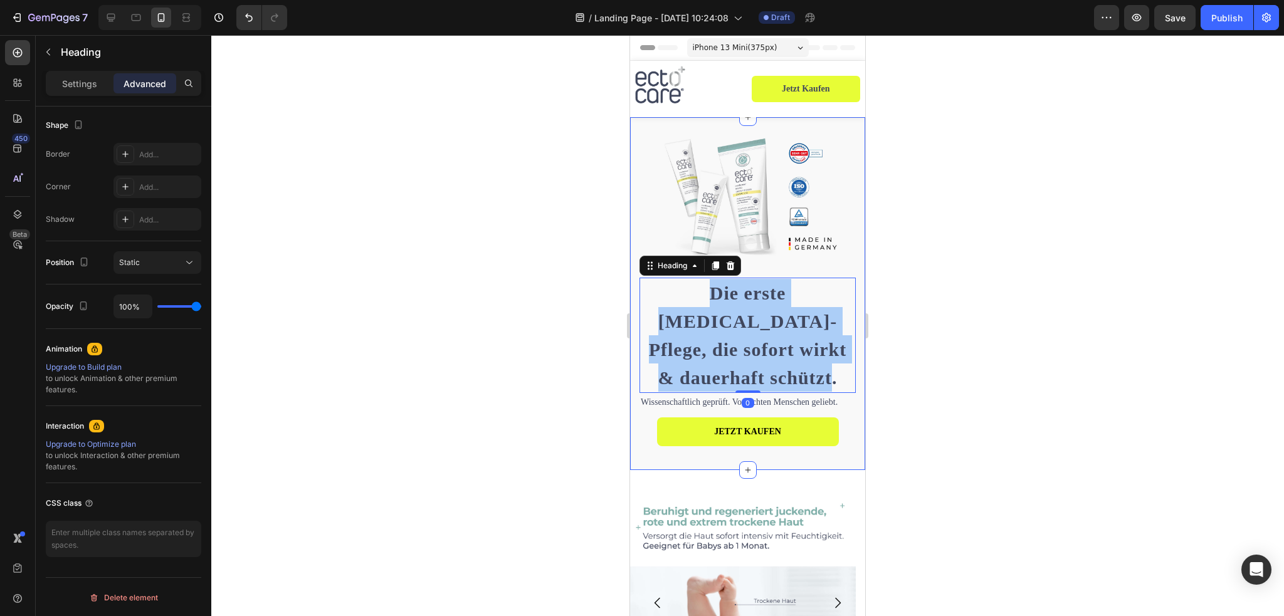
click at [971, 371] on div at bounding box center [747, 325] width 1073 height 581
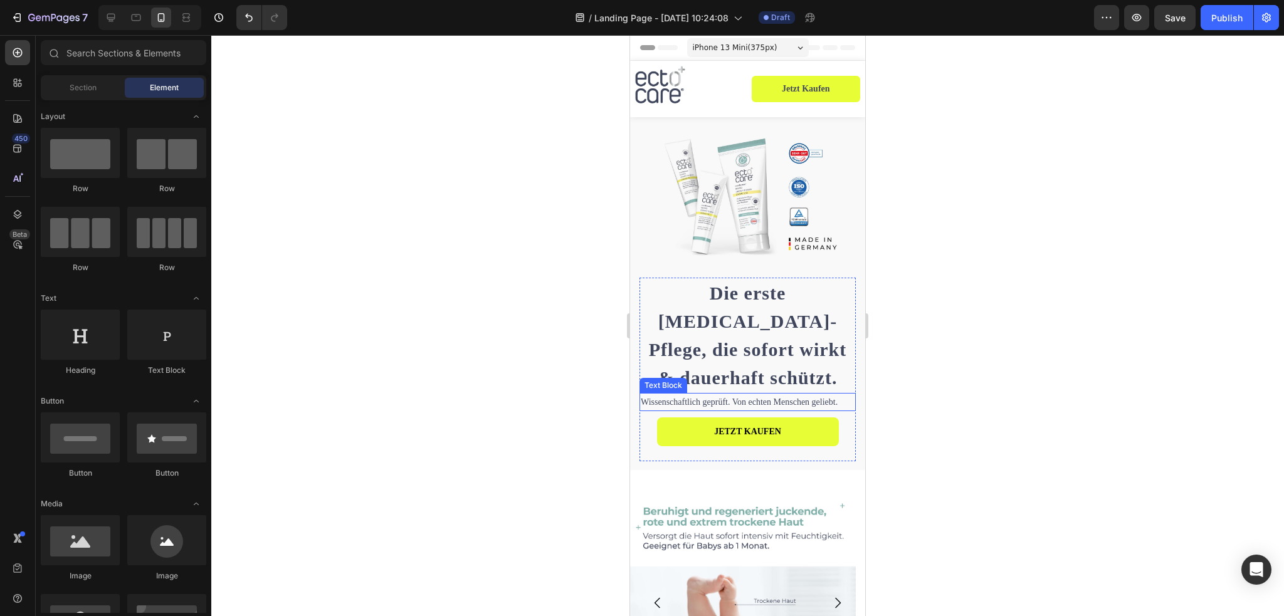
click at [793, 397] on p "Wissenschaftlich geprüft. Von echten Menschen geliebt." at bounding box center [748, 402] width 214 height 16
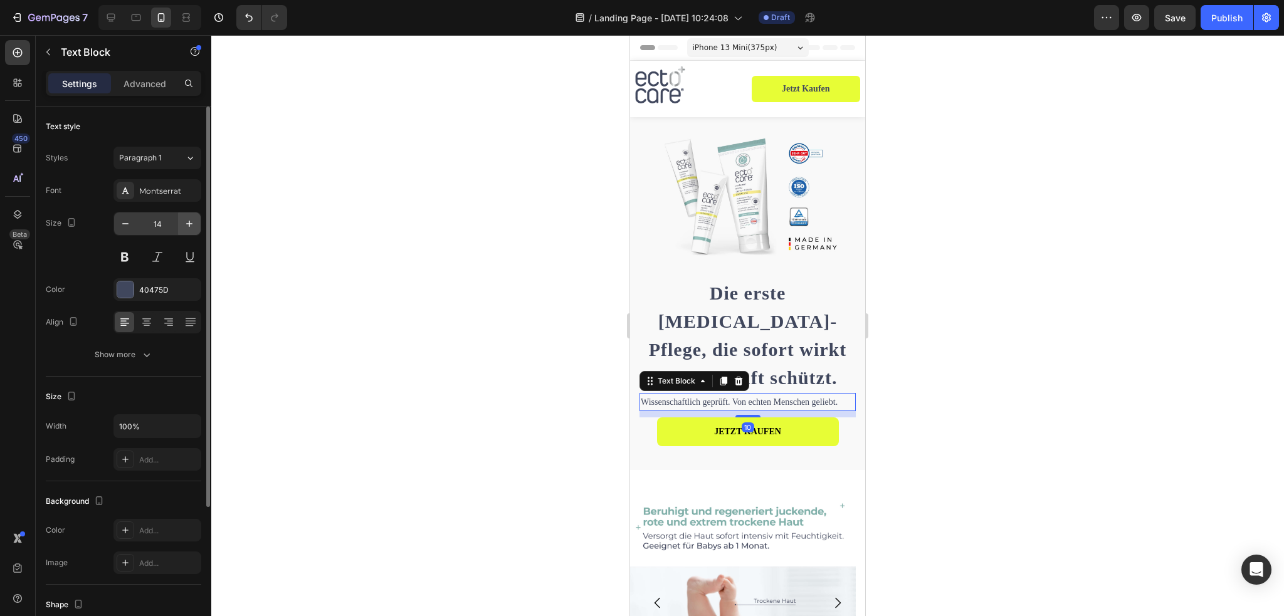
click at [189, 221] on icon "button" at bounding box center [189, 224] width 6 height 6
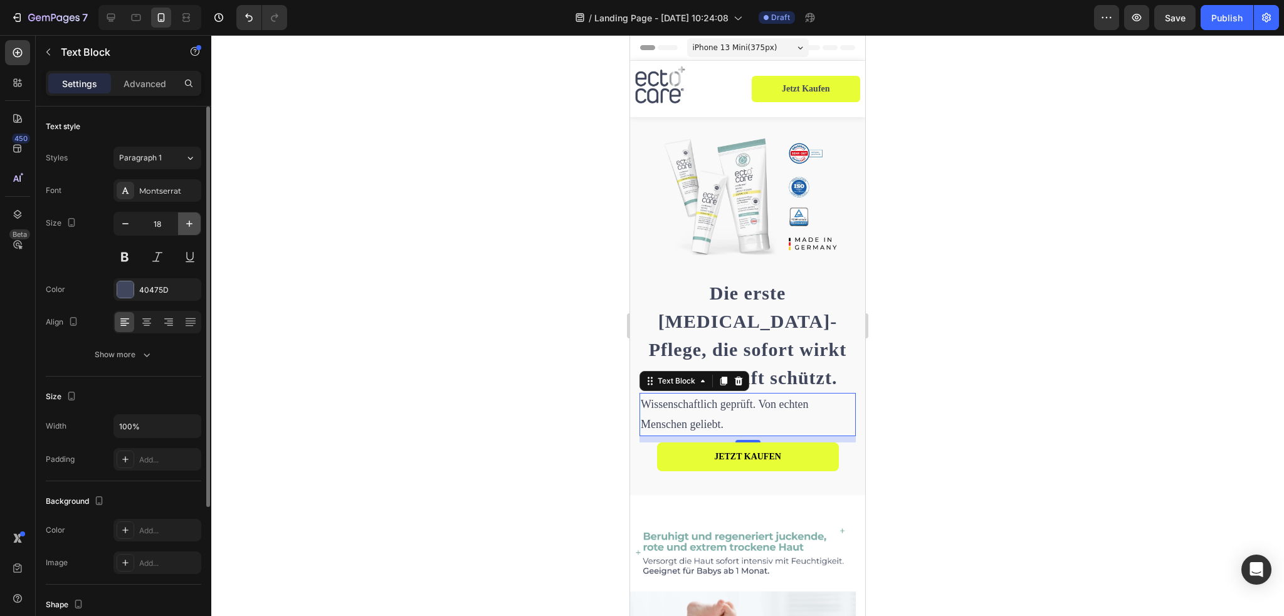
click at [189, 221] on icon "button" at bounding box center [189, 224] width 6 height 6
type input "20"
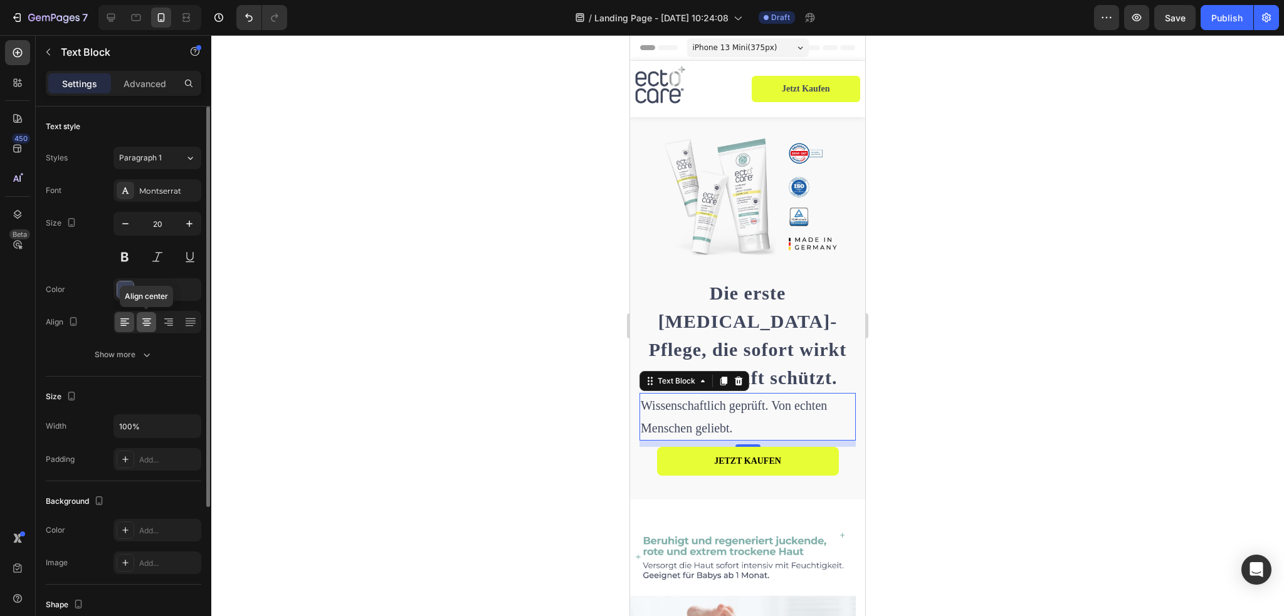
click at [142, 320] on icon at bounding box center [146, 322] width 13 height 13
click at [139, 357] on div "Show more" at bounding box center [124, 355] width 58 height 13
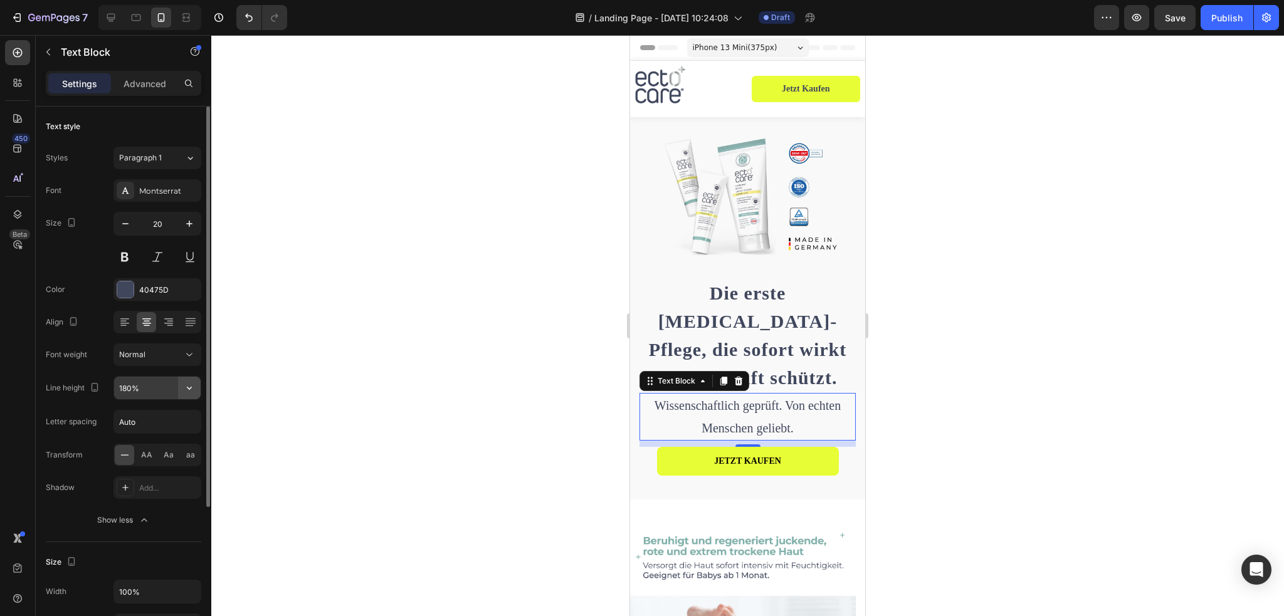
click at [189, 387] on icon "button" at bounding box center [189, 388] width 13 height 13
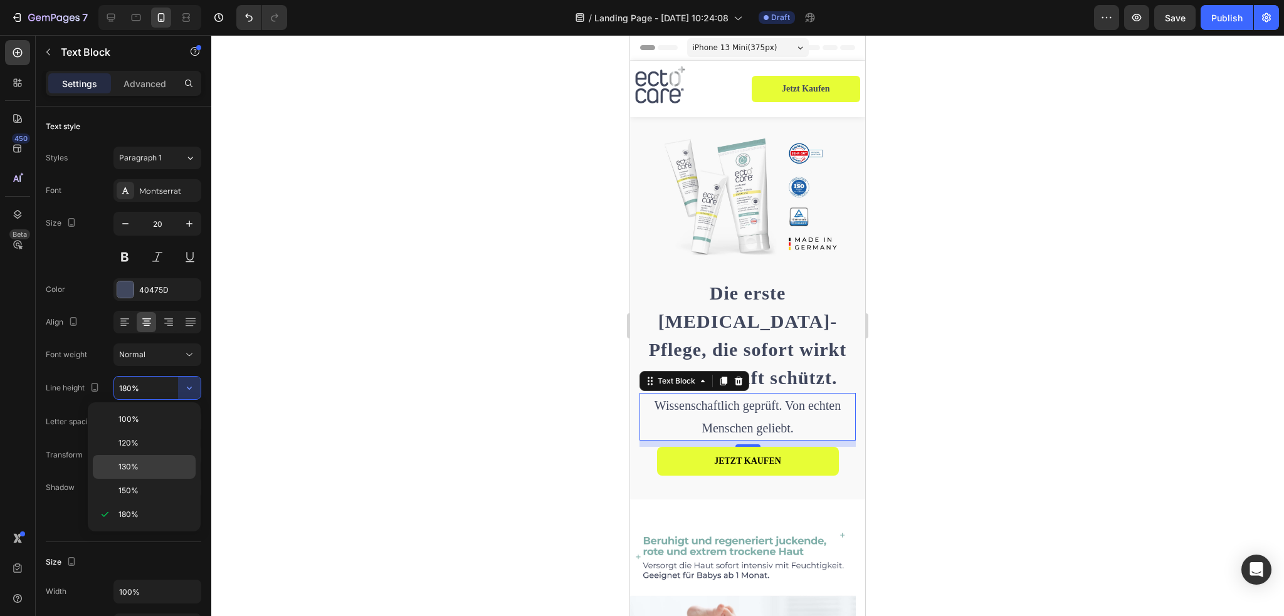
click at [139, 479] on div "130%" at bounding box center [144, 491] width 103 height 24
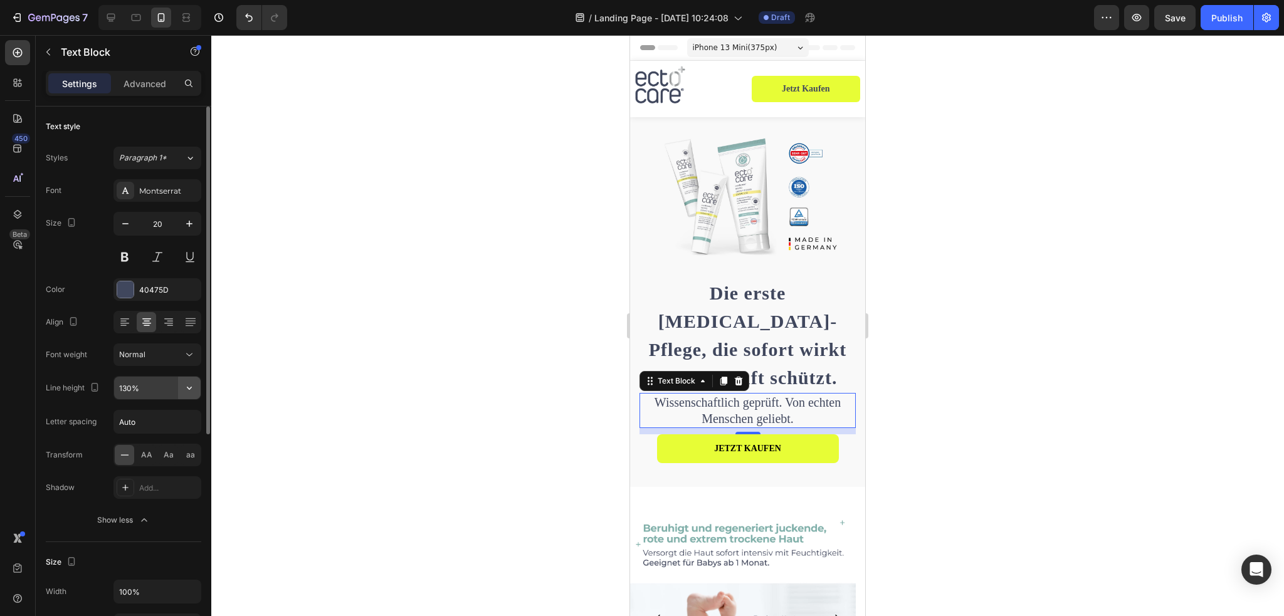
click at [195, 383] on icon "button" at bounding box center [189, 388] width 13 height 13
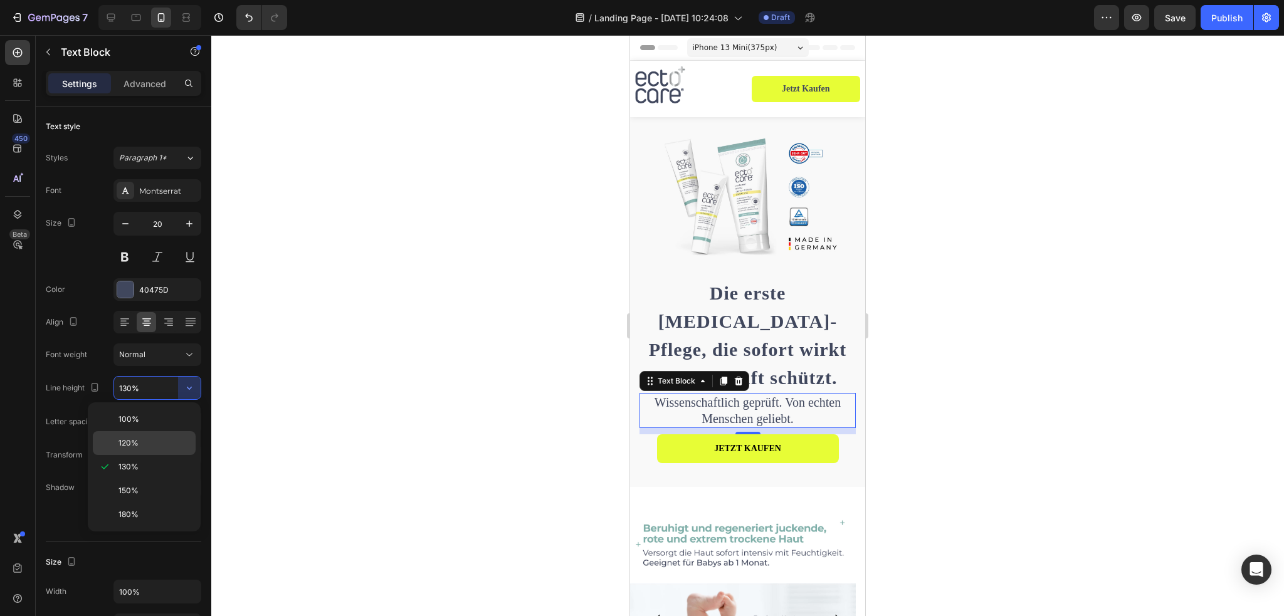
click at [147, 436] on div "120%" at bounding box center [144, 443] width 103 height 24
type input "120%"
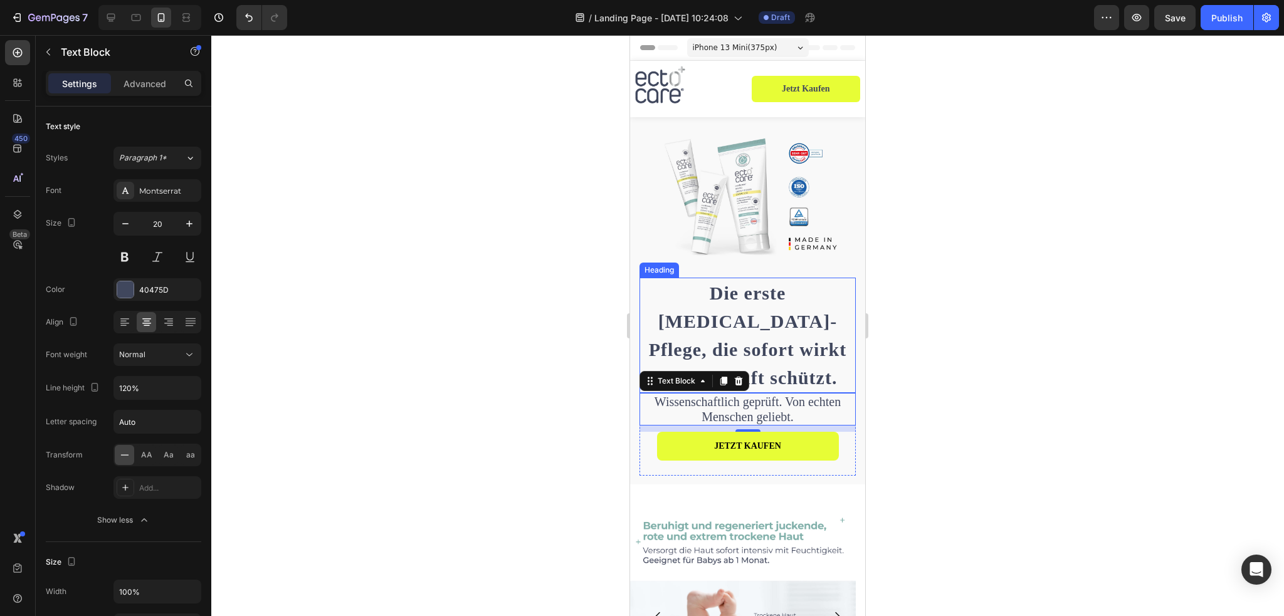
click at [807, 338] on strong "Die erste [MEDICAL_DATA]-Pflege, die sofort wirkt & dauerhaft schützt." at bounding box center [748, 335] width 198 height 105
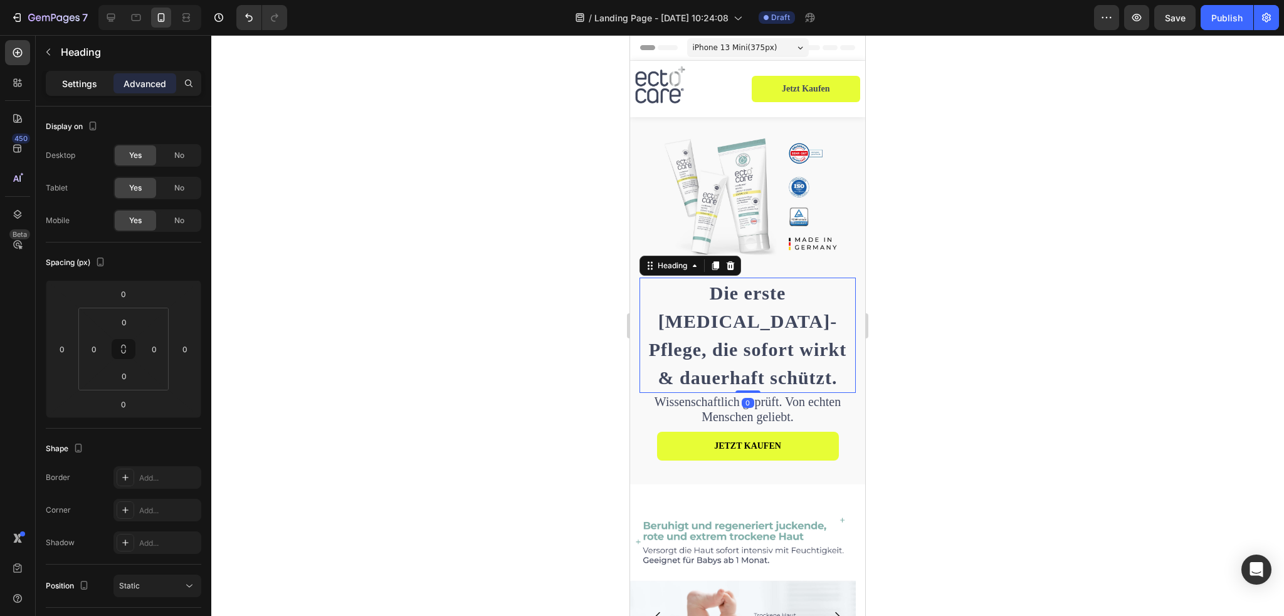
click at [85, 80] on p "Settings" at bounding box center [79, 83] width 35 height 13
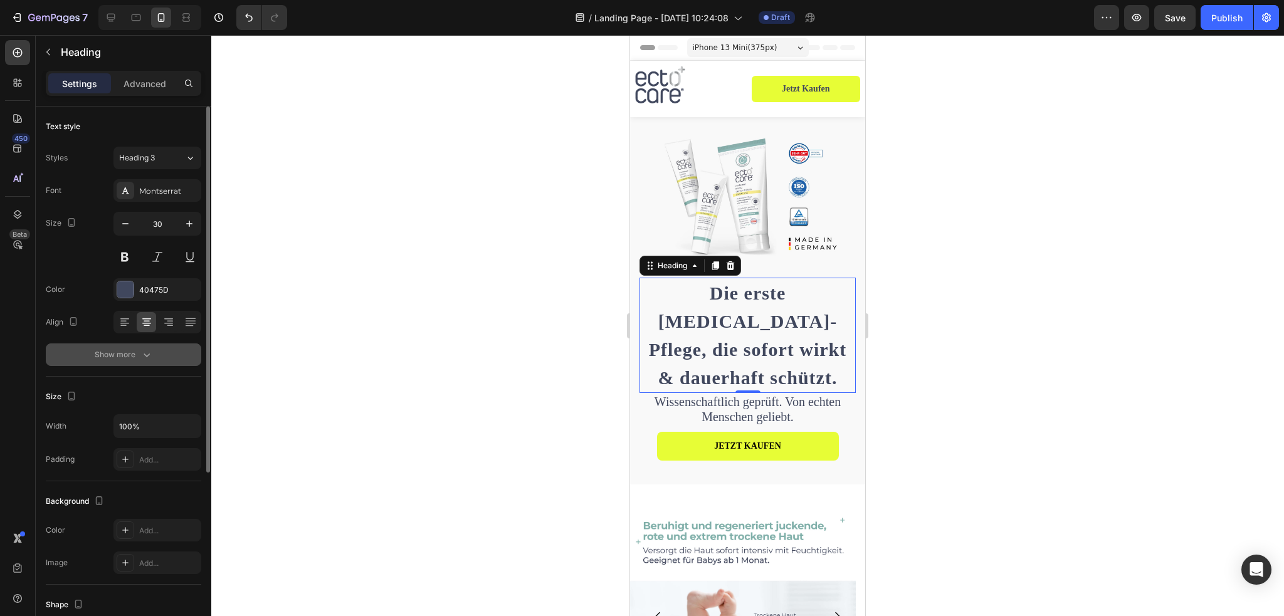
click at [136, 350] on div "Show more" at bounding box center [124, 355] width 58 height 13
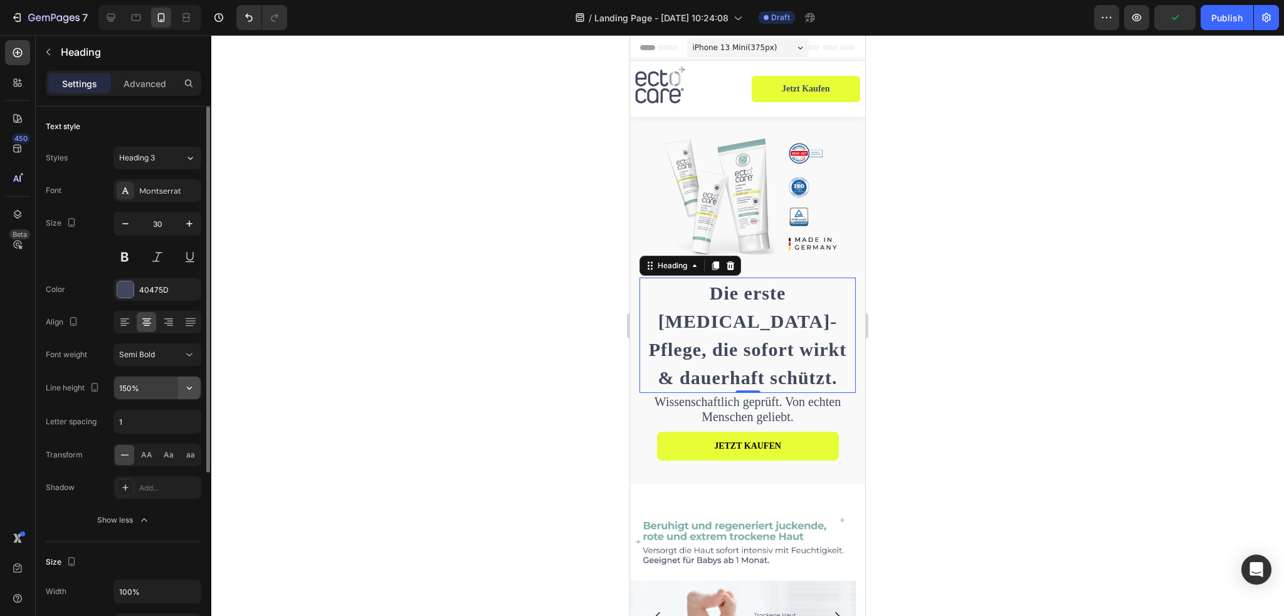
click at [182, 391] on button "button" at bounding box center [189, 388] width 23 height 23
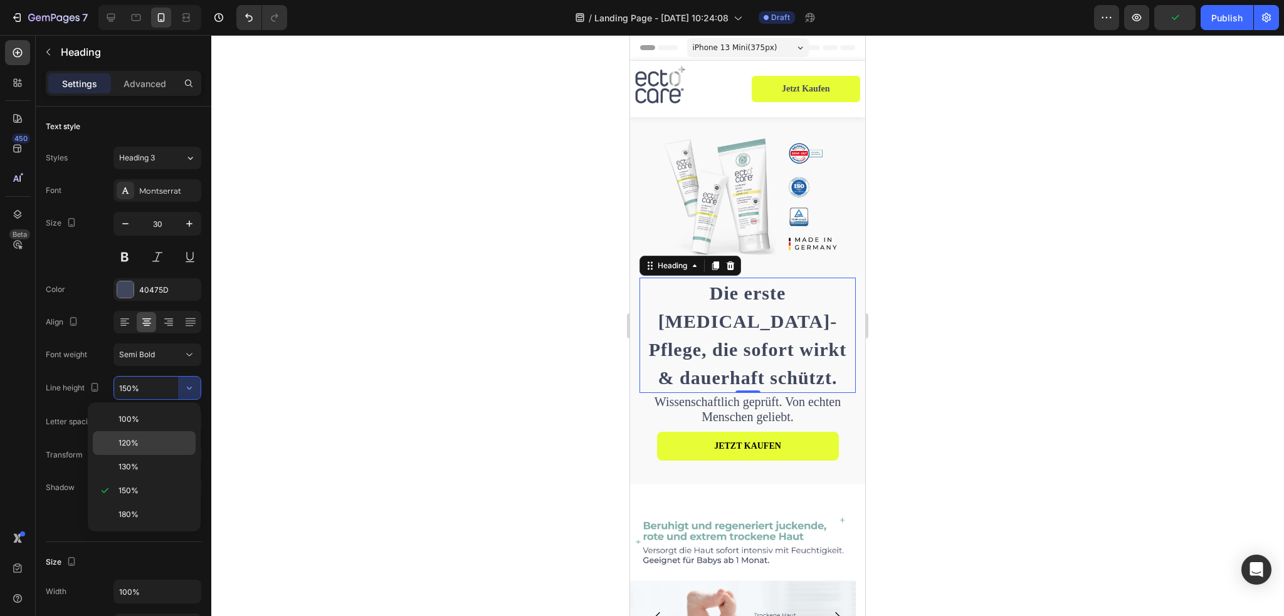
click at [138, 438] on p "120%" at bounding box center [154, 443] width 71 height 11
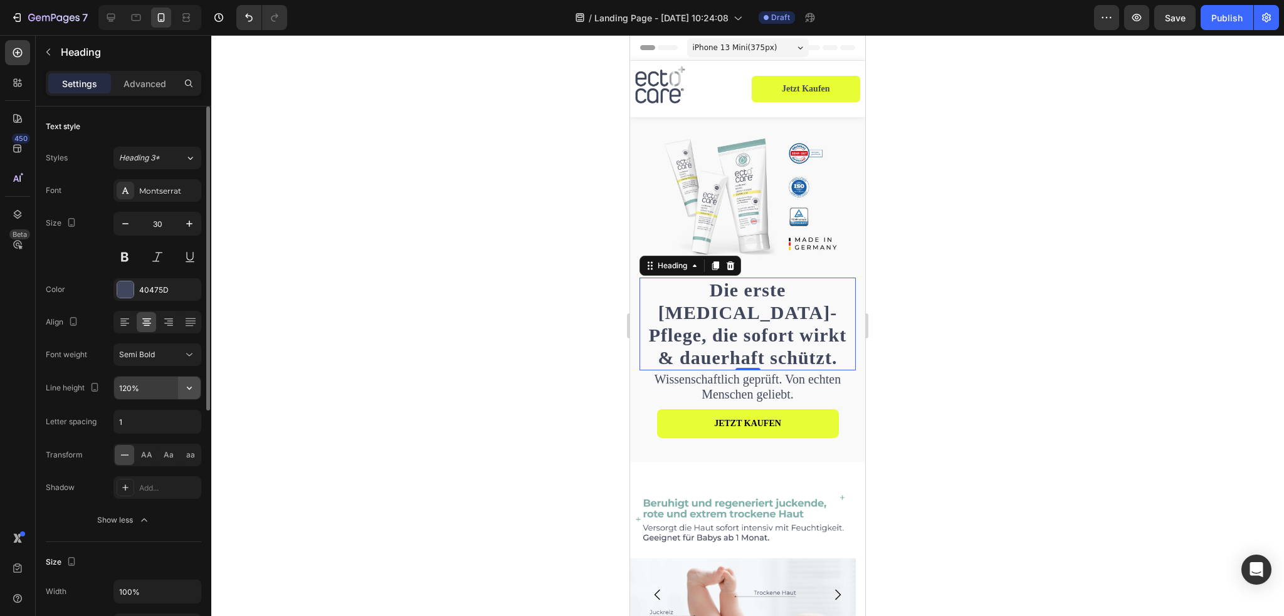
click at [184, 381] on button "button" at bounding box center [189, 388] width 23 height 23
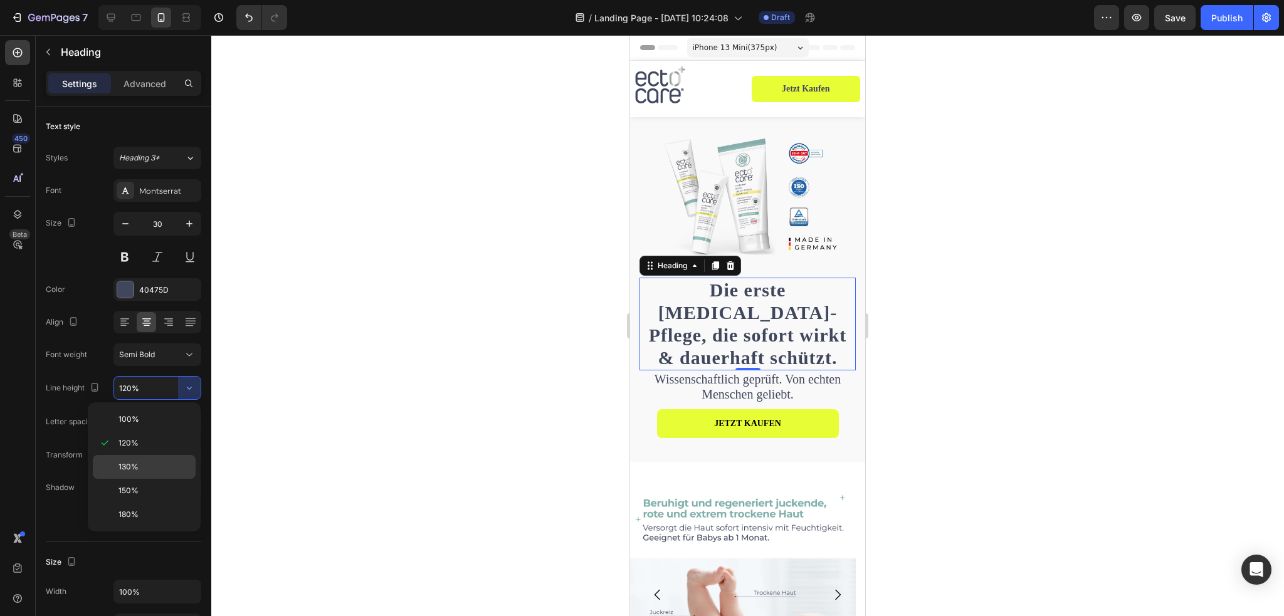
click at [138, 479] on div "130%" at bounding box center [144, 491] width 103 height 24
type input "130%"
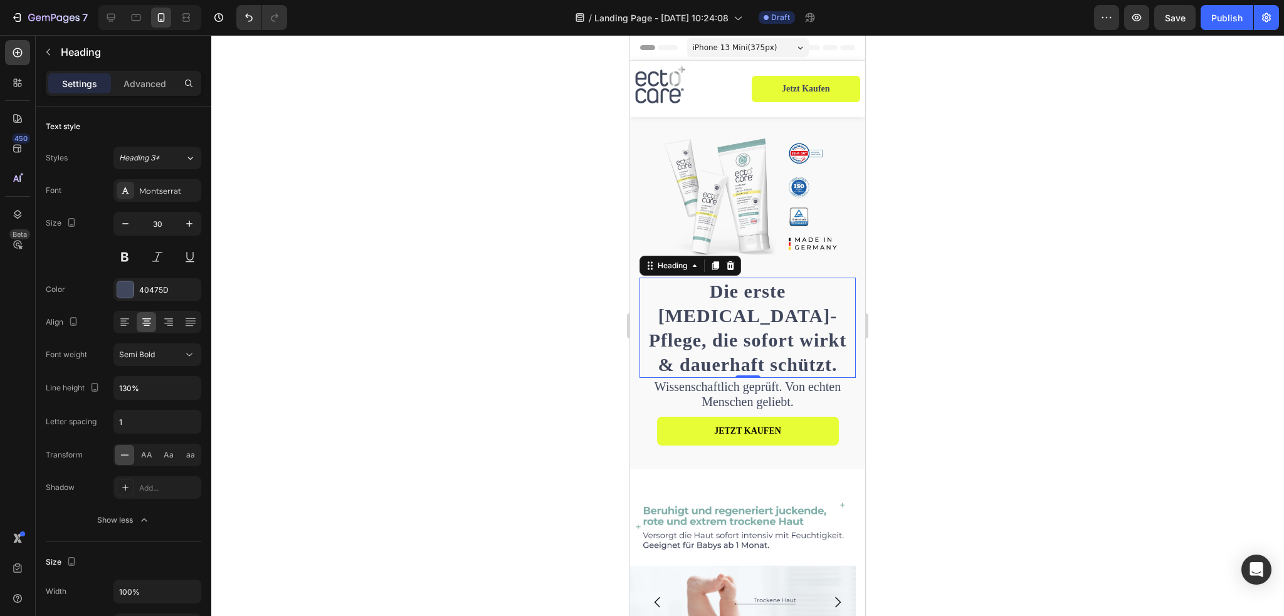
click at [963, 370] on div at bounding box center [747, 325] width 1073 height 581
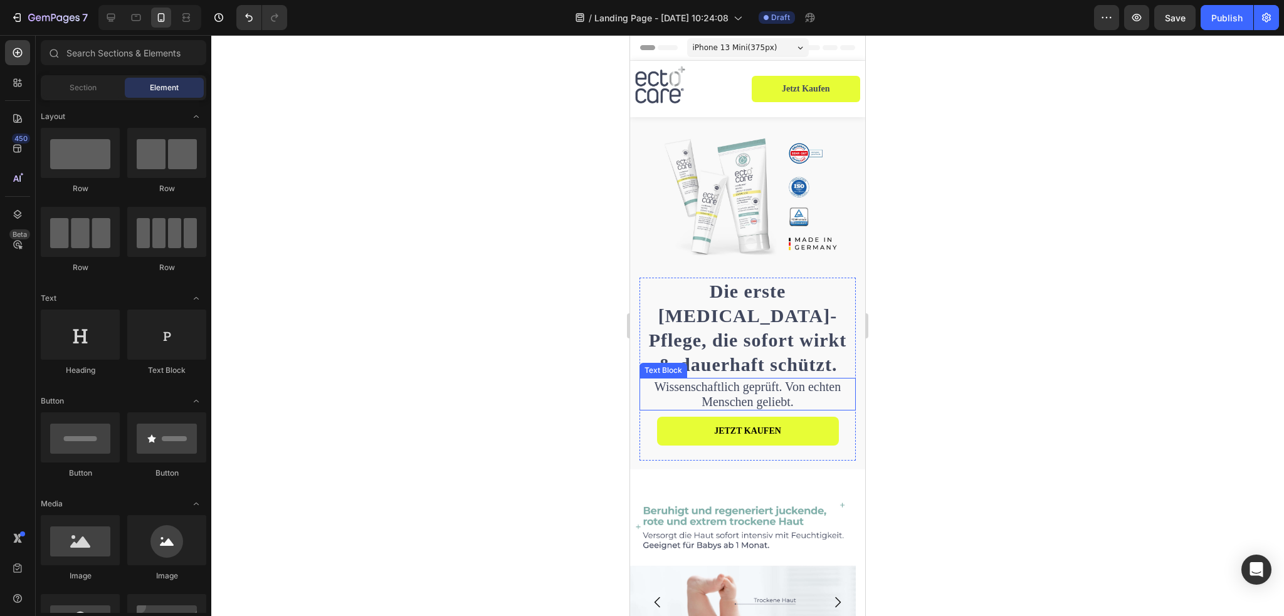
click at [759, 364] on strong "Die erste [MEDICAL_DATA]-Pflege, die sofort wirkt & dauerhaft schützt." at bounding box center [748, 328] width 198 height 94
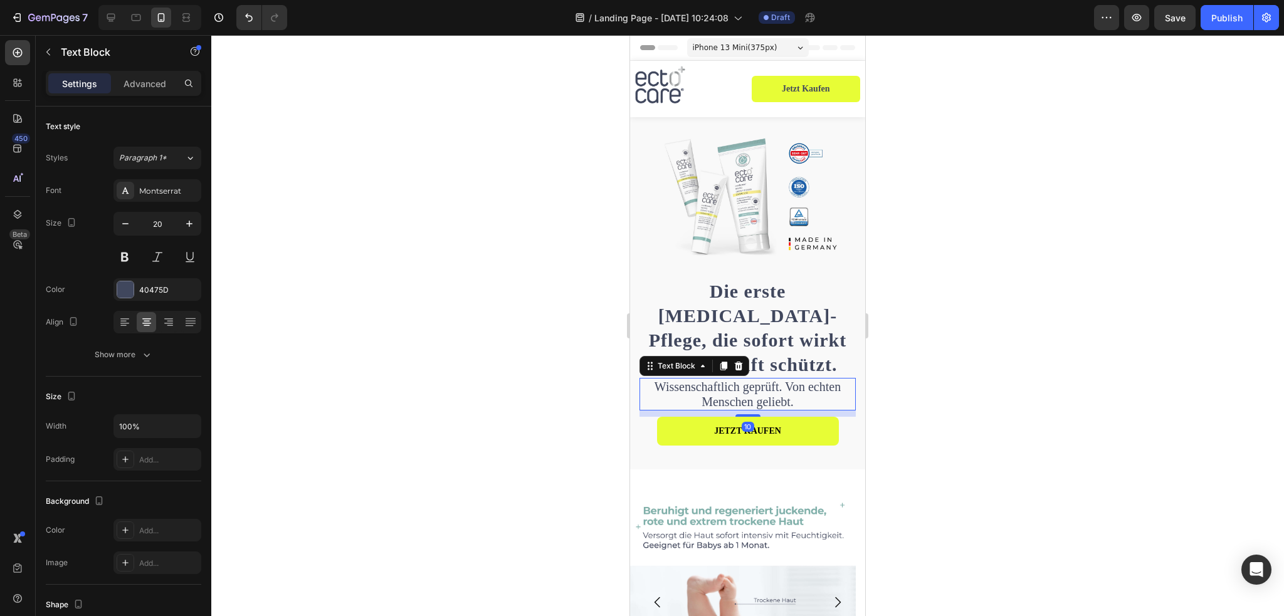
click at [771, 362] on strong "Die erste [MEDICAL_DATA]-Pflege, die sofort wirkt & dauerhaft schützt." at bounding box center [748, 328] width 198 height 94
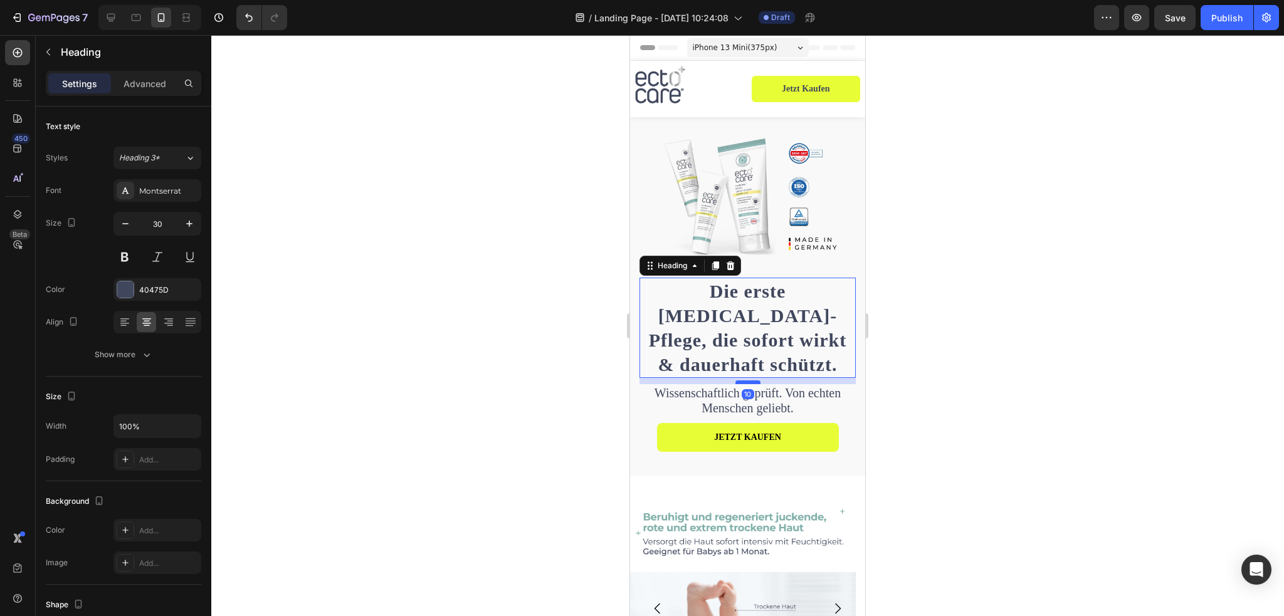
drag, startPoint x: 746, startPoint y: 369, endPoint x: 753, endPoint y: 375, distance: 8.9
click at [753, 381] on div at bounding box center [748, 383] width 25 height 4
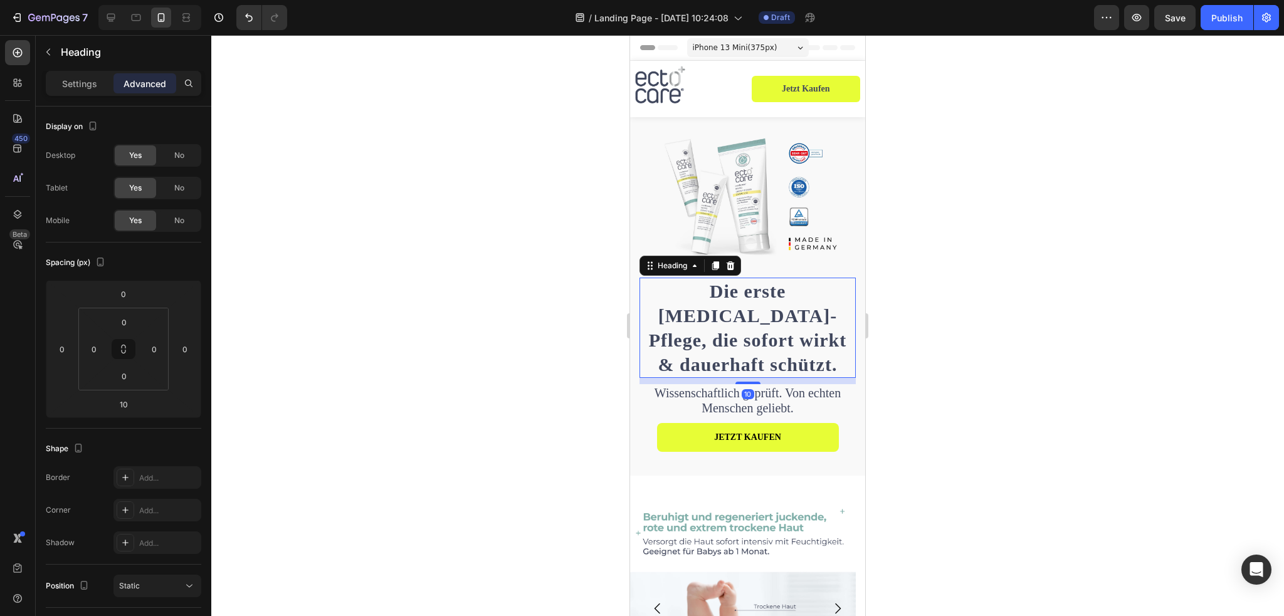
click at [931, 379] on div at bounding box center [747, 325] width 1073 height 581
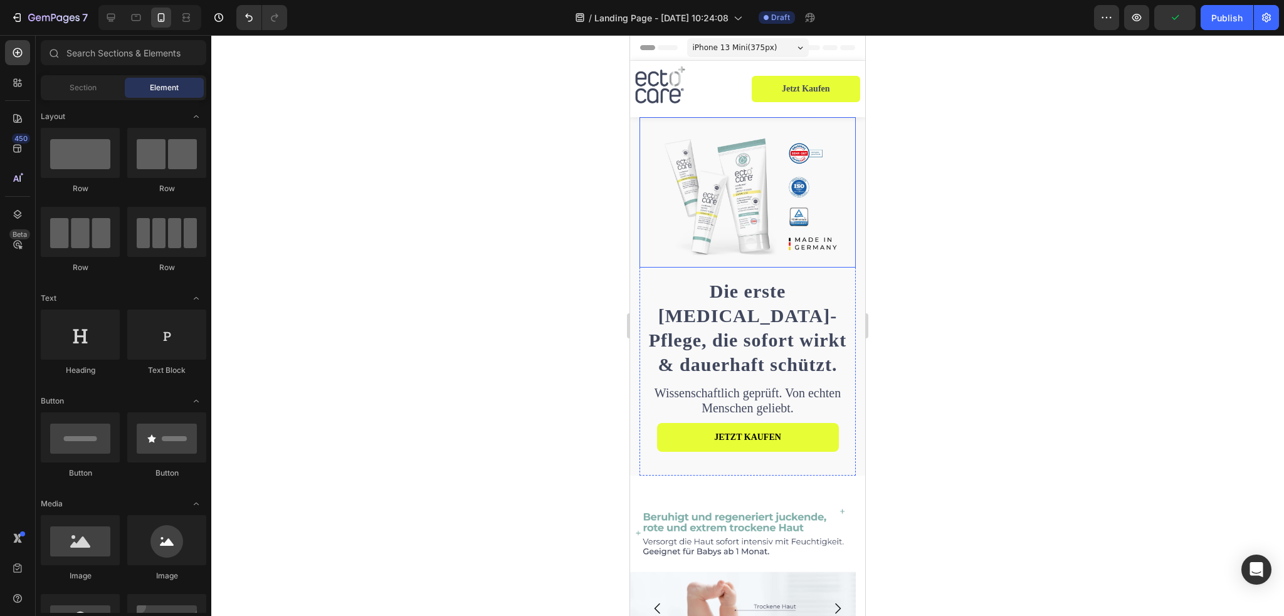
click at [738, 196] on img at bounding box center [747, 192] width 195 height 150
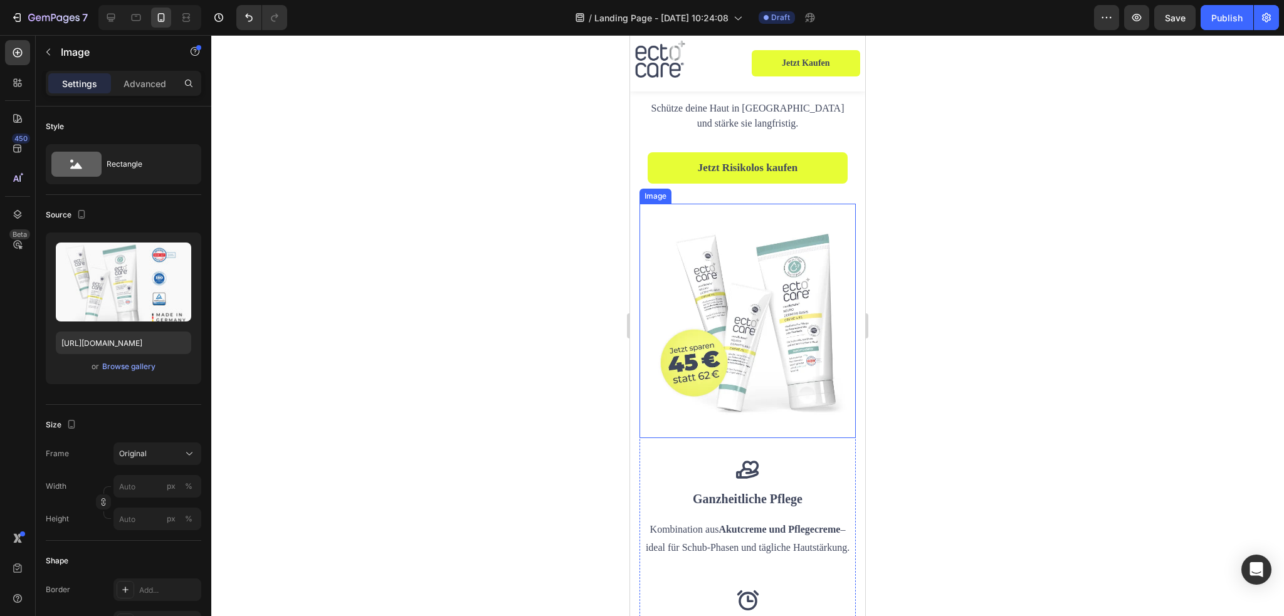
scroll to position [1756, 0]
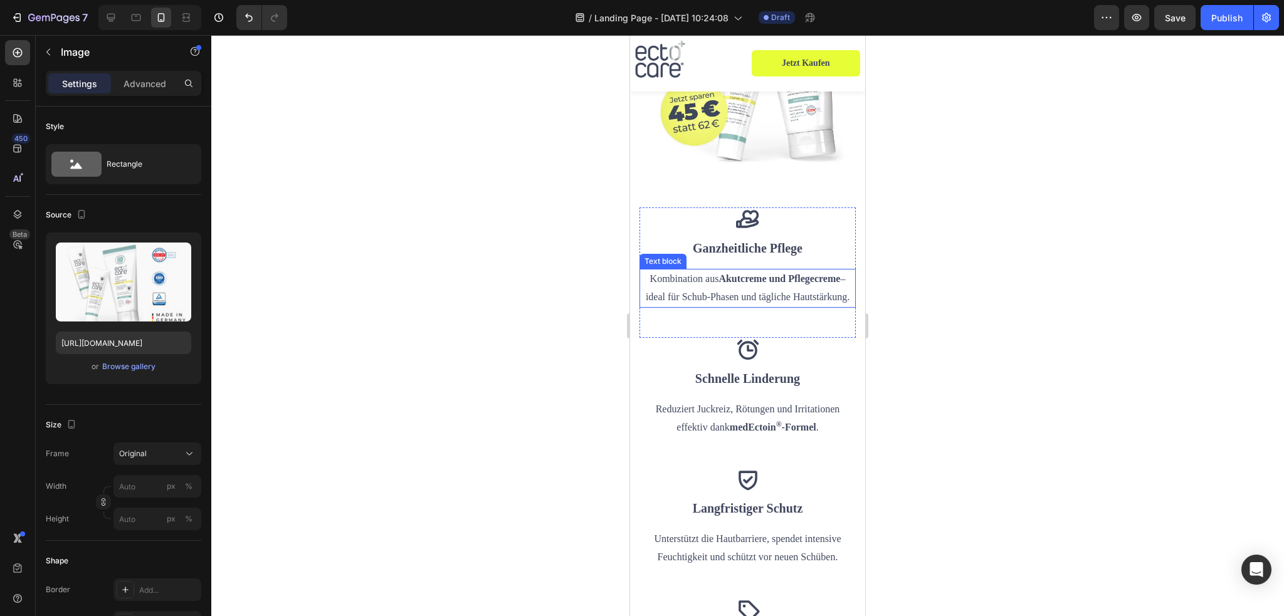
click at [775, 282] on p "Kombination aus Akutcreme und Pflegecreme – ideal für Schub-Phasen und tägliche…" at bounding box center [748, 288] width 214 height 36
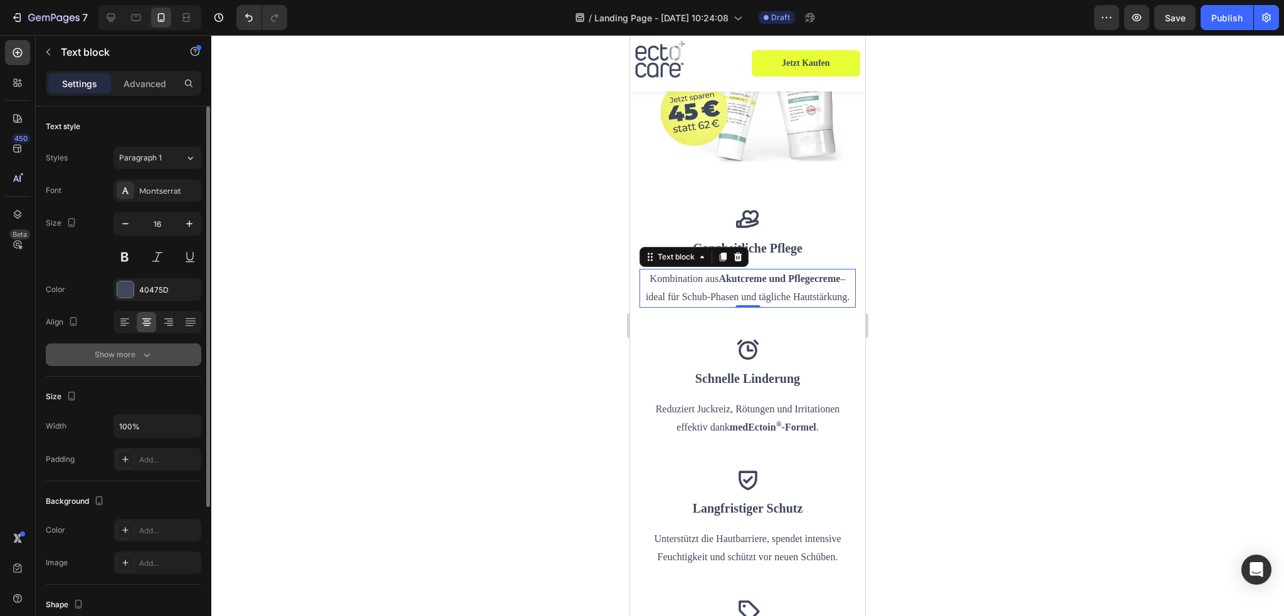
click at [152, 344] on button "Show more" at bounding box center [124, 355] width 156 height 23
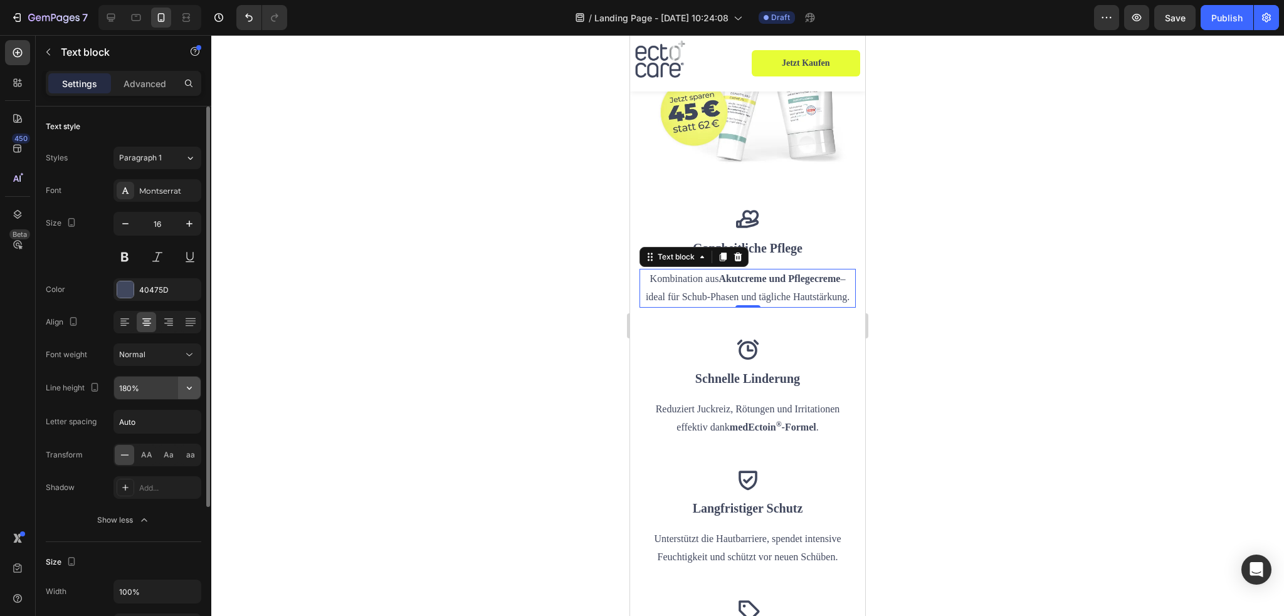
click at [198, 386] on button "button" at bounding box center [189, 388] width 23 height 23
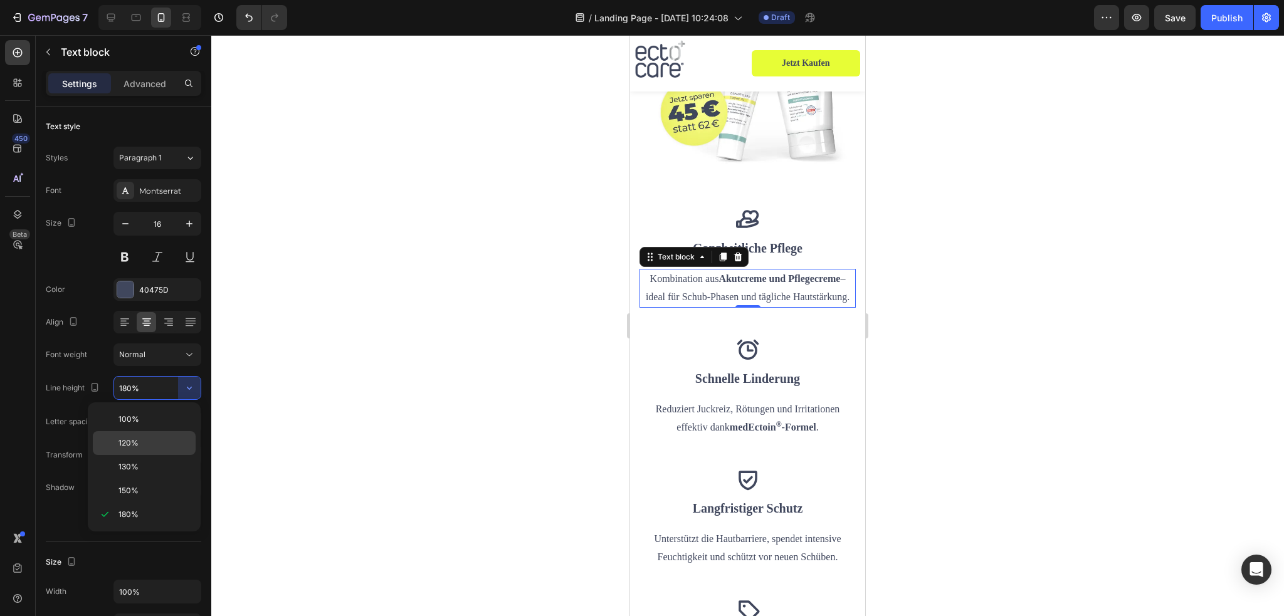
click at [139, 439] on p "120%" at bounding box center [154, 443] width 71 height 11
type input "120%"
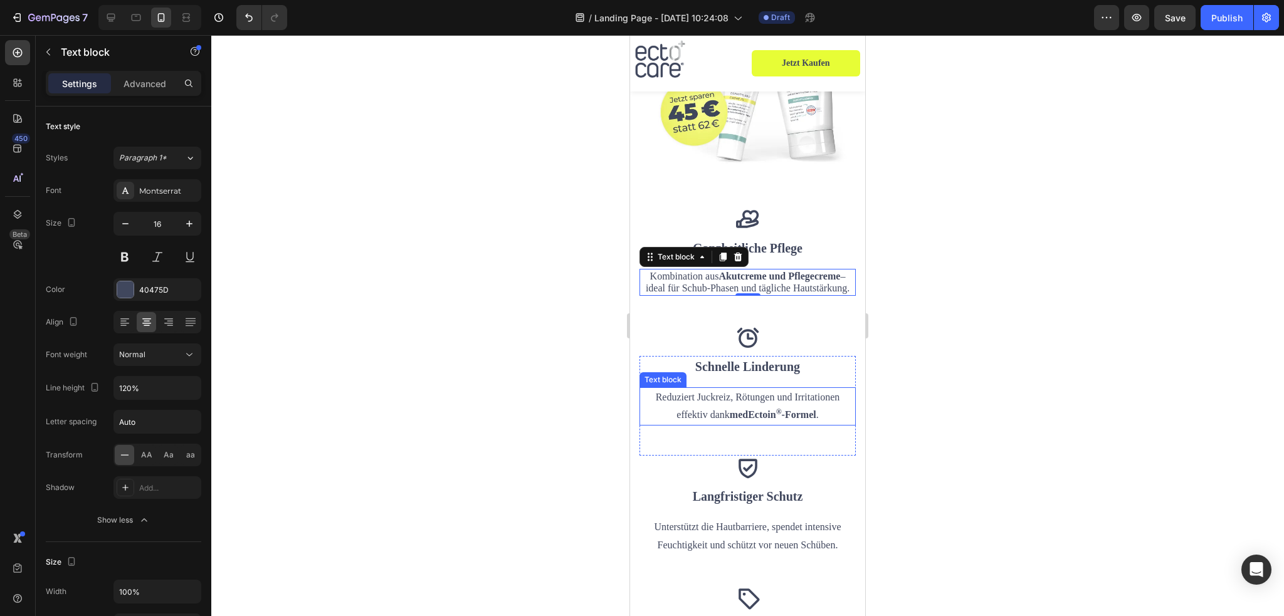
click at [748, 410] on strong "medEctoin ® -Formel" at bounding box center [773, 415] width 87 height 11
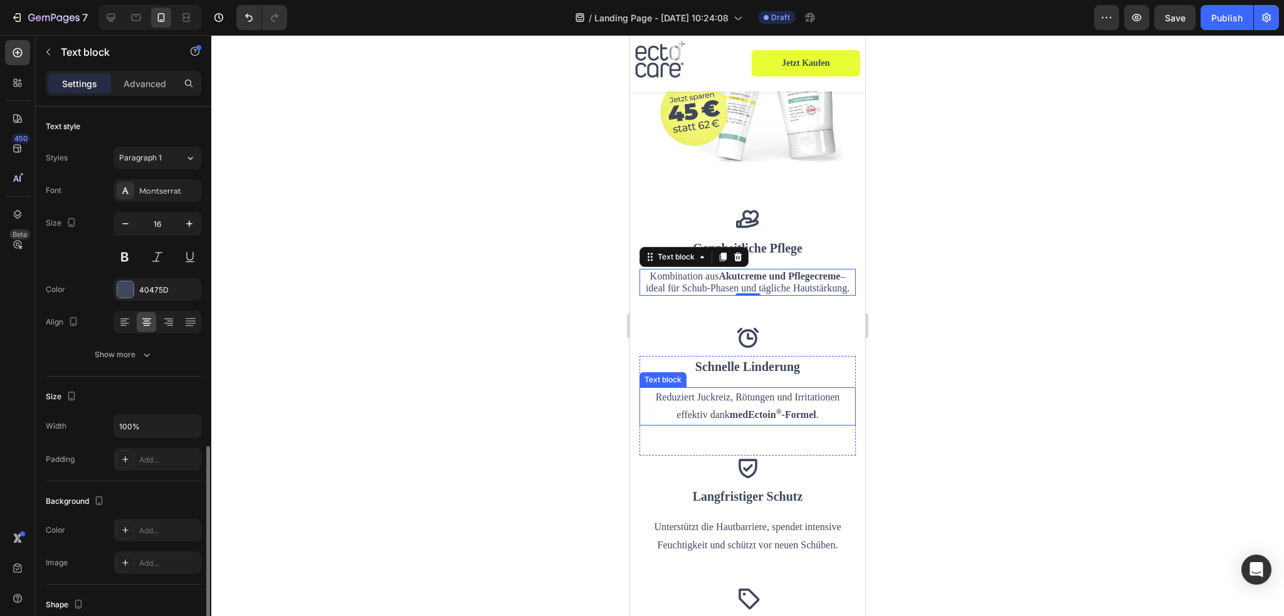
scroll to position [196, 0]
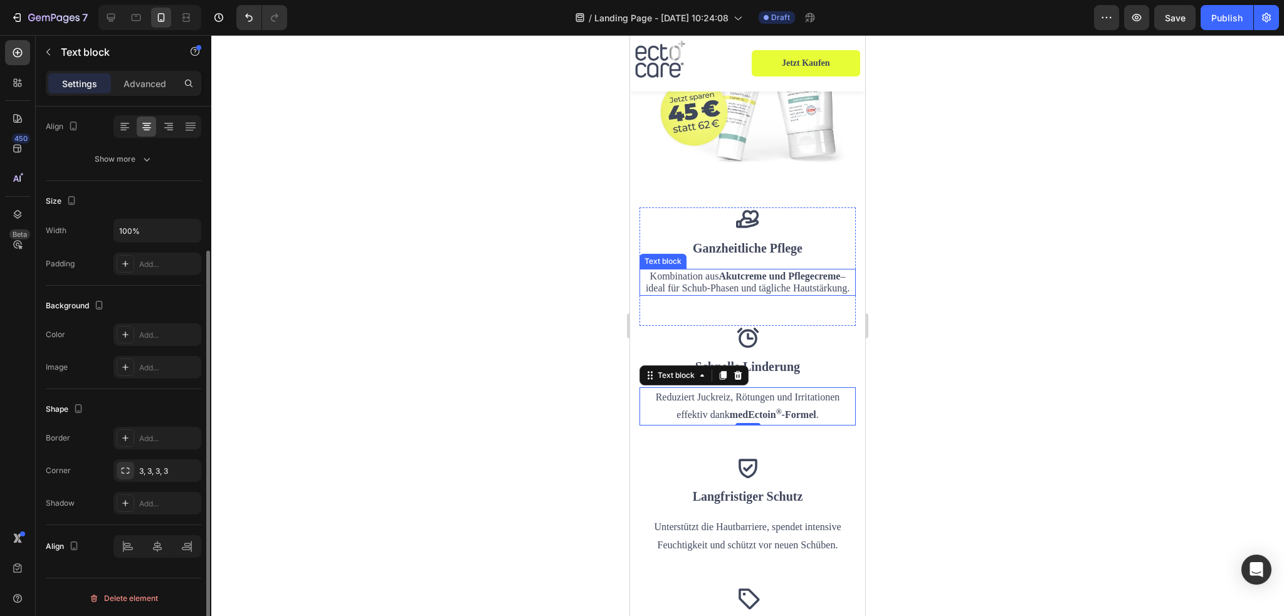
click at [718, 277] on p "Kombination aus Akutcreme und Pflegecreme – ideal für Schub-Phasen und tägliche…" at bounding box center [748, 282] width 214 height 24
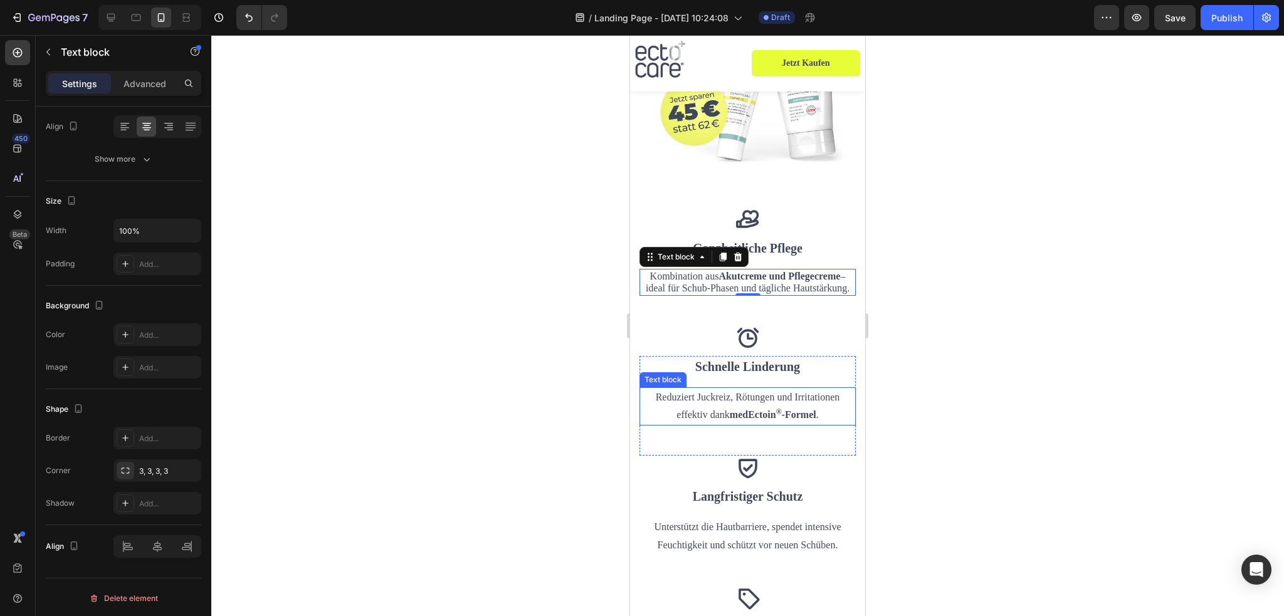
click at [765, 389] on p "Reduziert Juckreiz, Rötungen und Irritationen effektiv dank medEctoin ® -Formel…" at bounding box center [748, 407] width 214 height 36
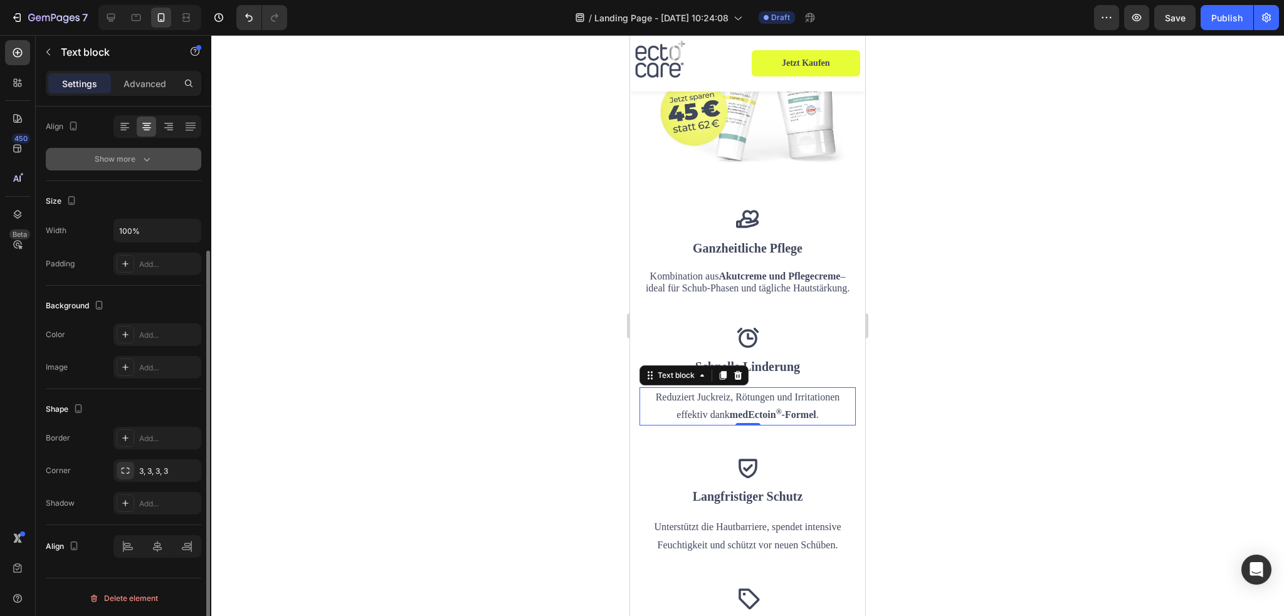
click at [141, 166] on button "Show more" at bounding box center [124, 159] width 156 height 23
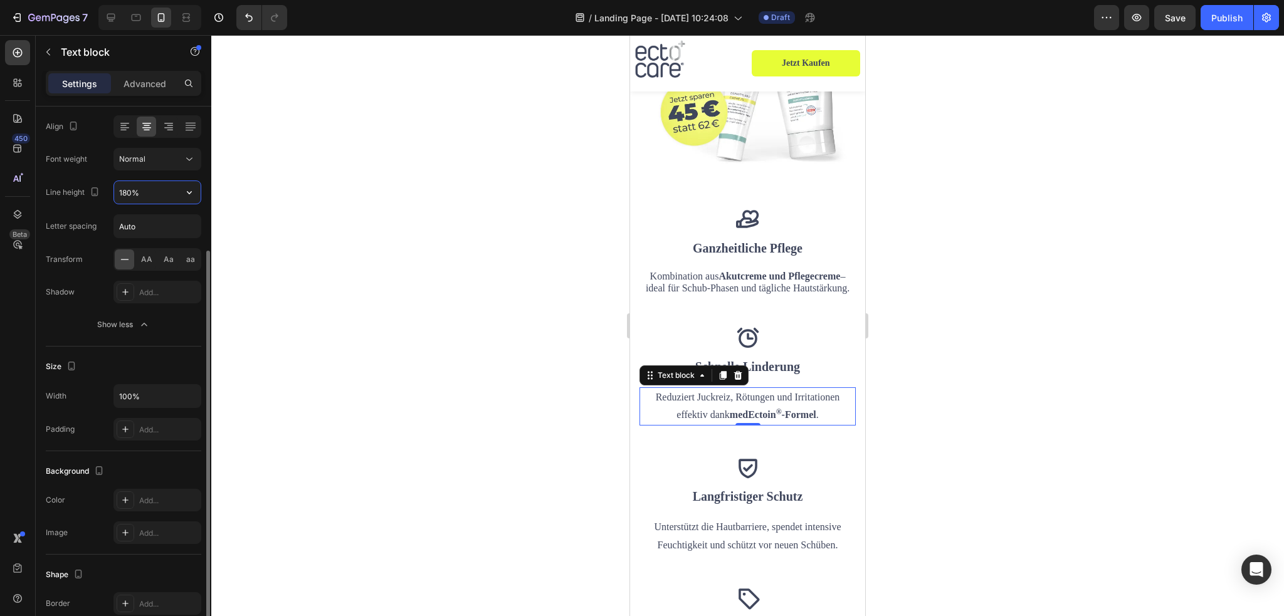
click at [176, 189] on input "180%" at bounding box center [157, 192] width 87 height 23
click at [187, 193] on icon "button" at bounding box center [189, 192] width 13 height 13
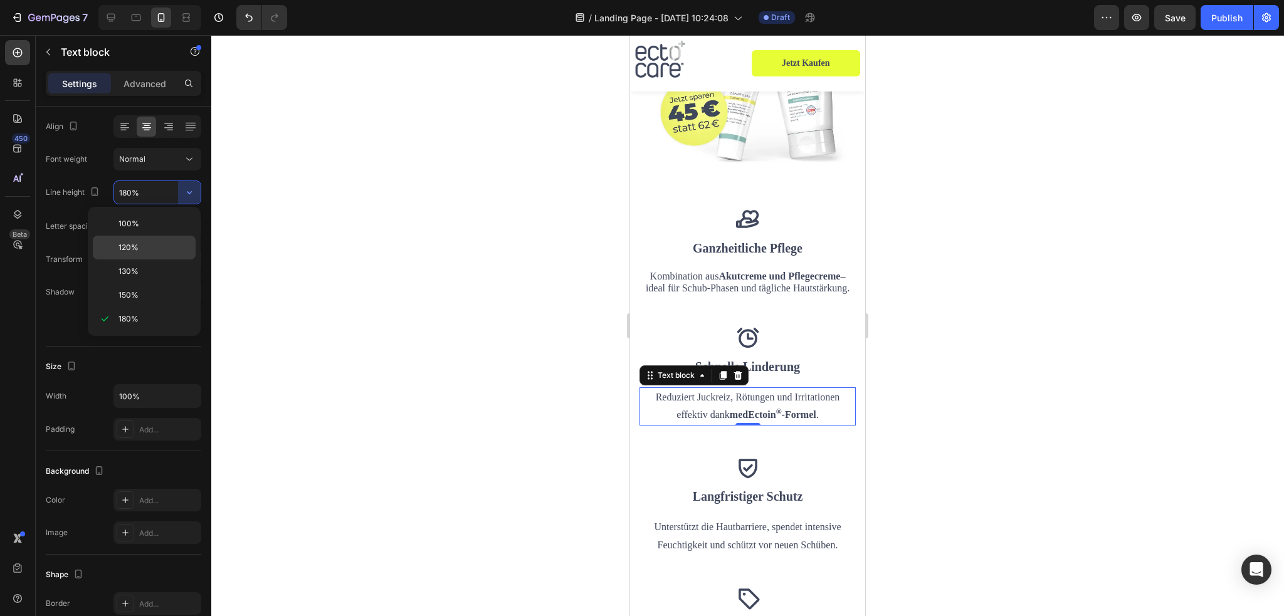
click at [155, 243] on p "120%" at bounding box center [154, 247] width 71 height 11
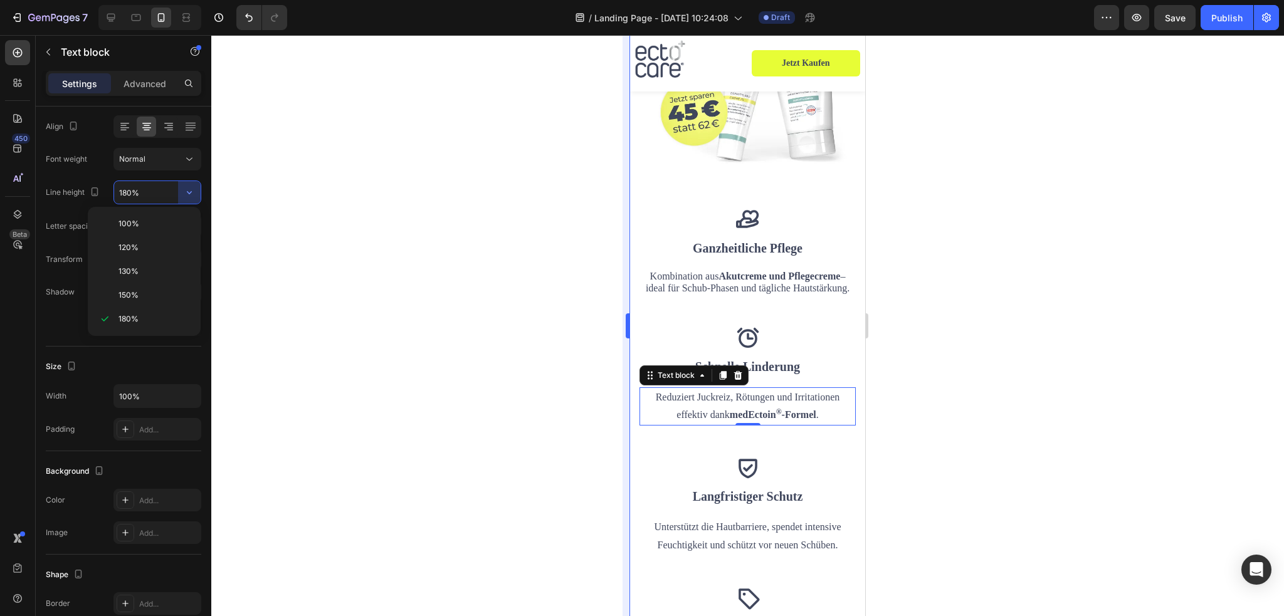
type input "120%"
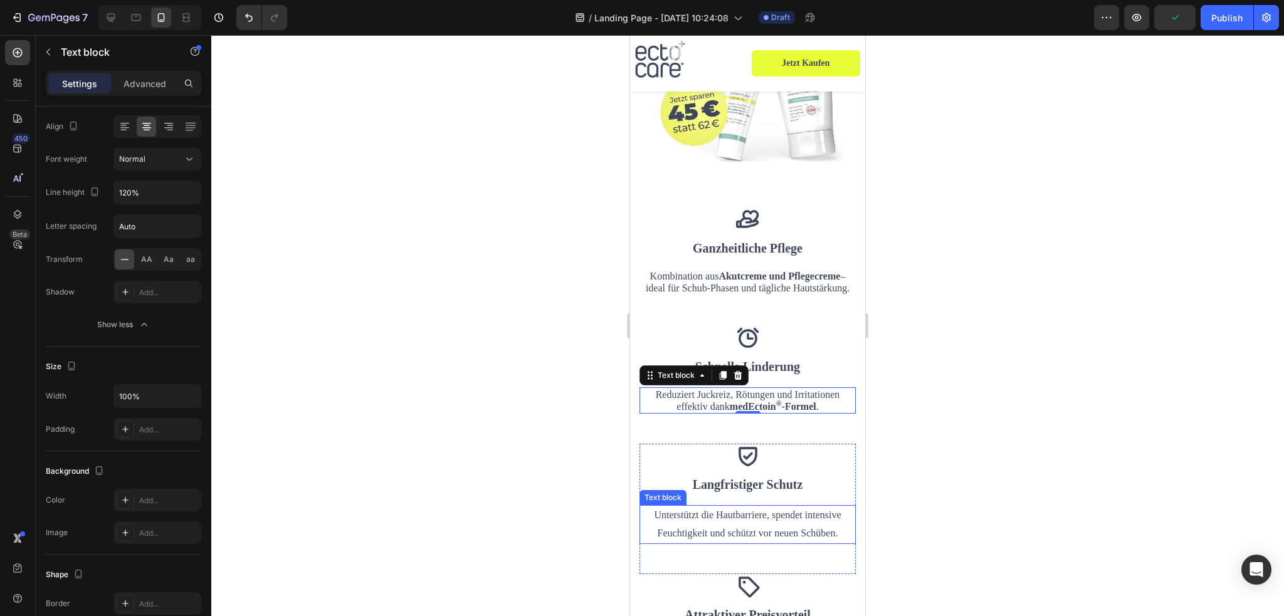
click at [746, 519] on p "Unterstützt die Hautbarriere, spendet intensive Feuchtigkeit und schützt vor ne…" at bounding box center [748, 525] width 214 height 36
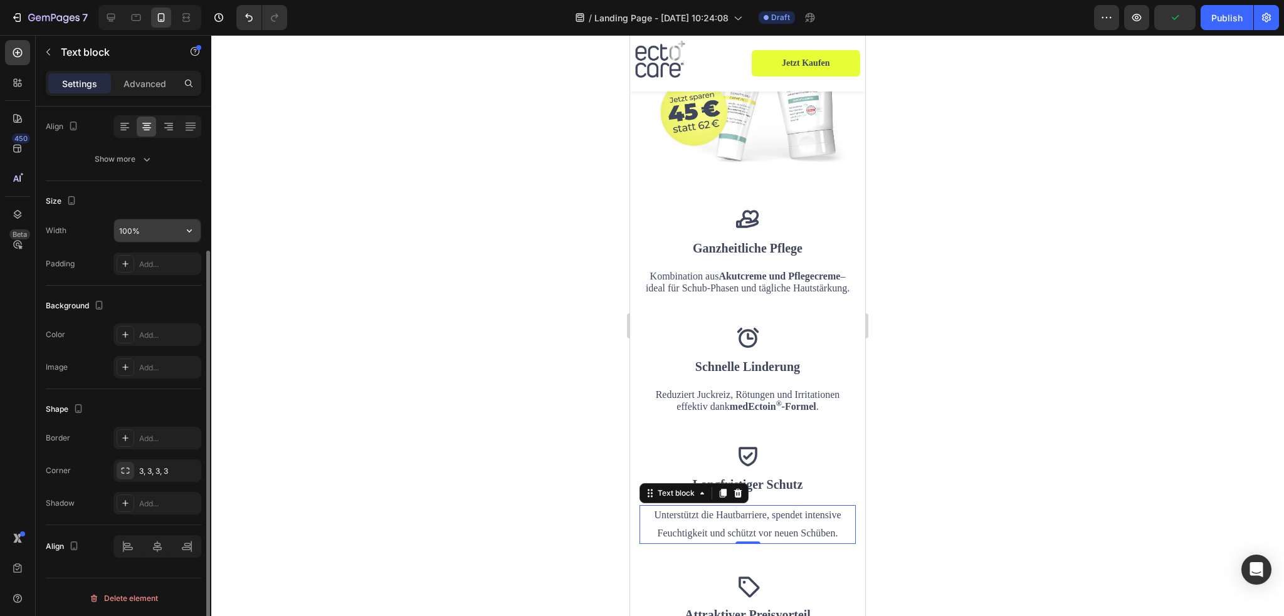
click at [177, 221] on input "100%" at bounding box center [157, 230] width 87 height 23
click at [144, 169] on button "Show more" at bounding box center [124, 159] width 156 height 23
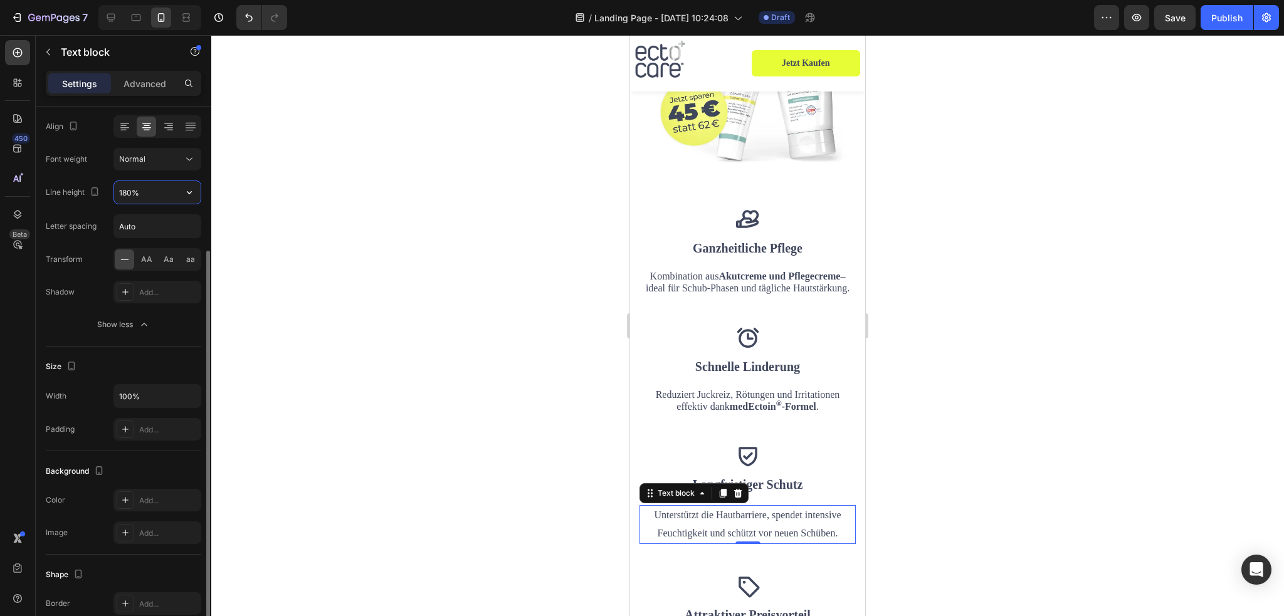
click at [166, 193] on input "180%" at bounding box center [157, 192] width 87 height 23
click at [189, 194] on icon "button" at bounding box center [189, 192] width 13 height 13
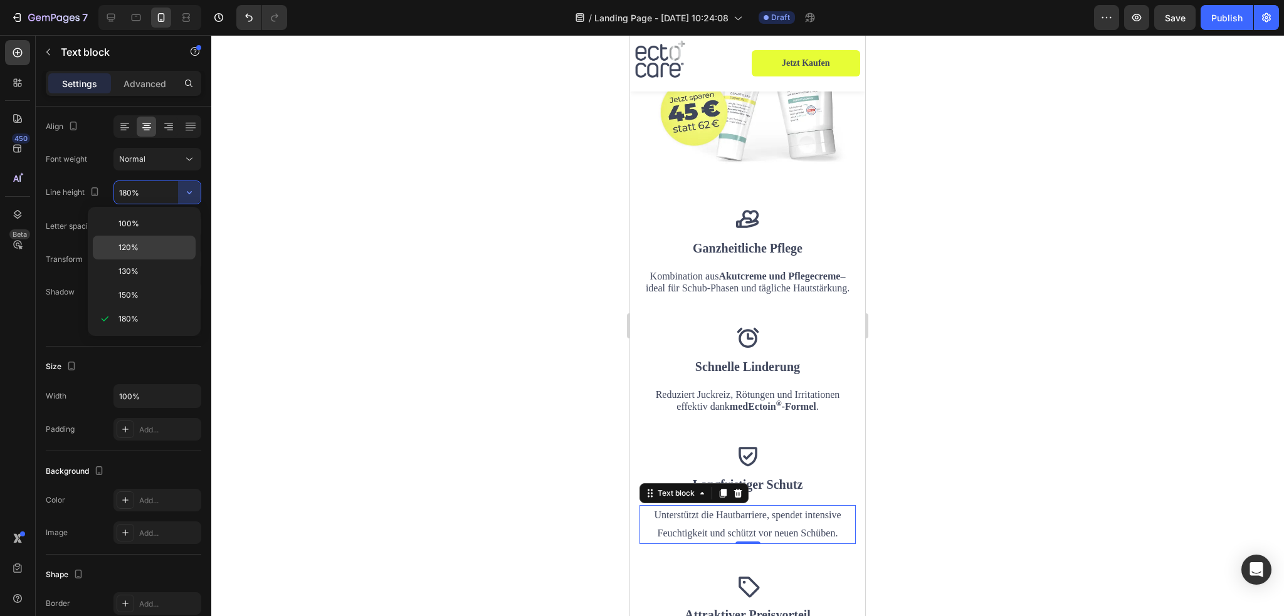
click at [152, 260] on div "120%" at bounding box center [144, 272] width 103 height 24
type input "120%"
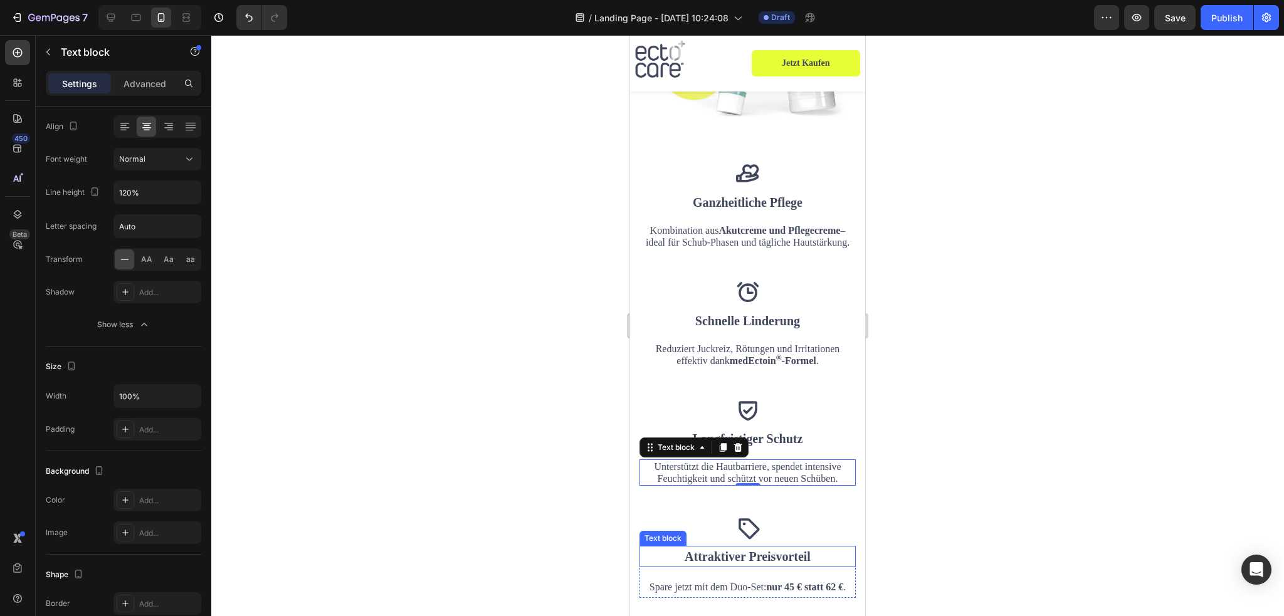
scroll to position [1881, 0]
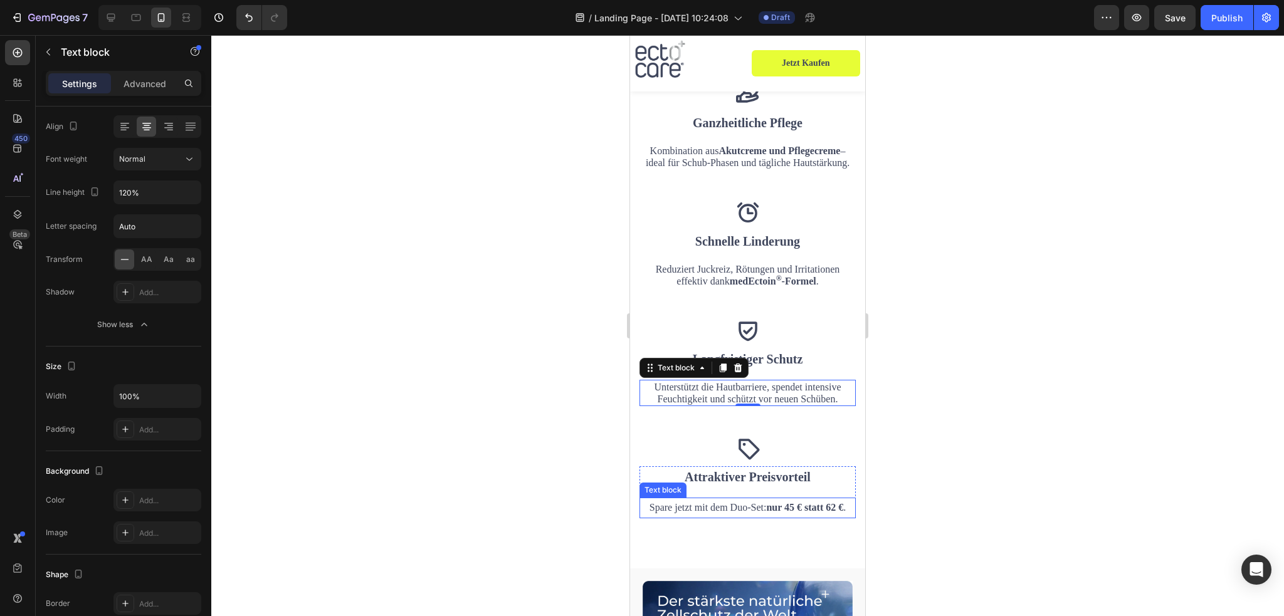
click at [754, 501] on p "Spare jetzt mit dem Duo-Set: nur 45 € statt 62 € ." at bounding box center [748, 508] width 214 height 18
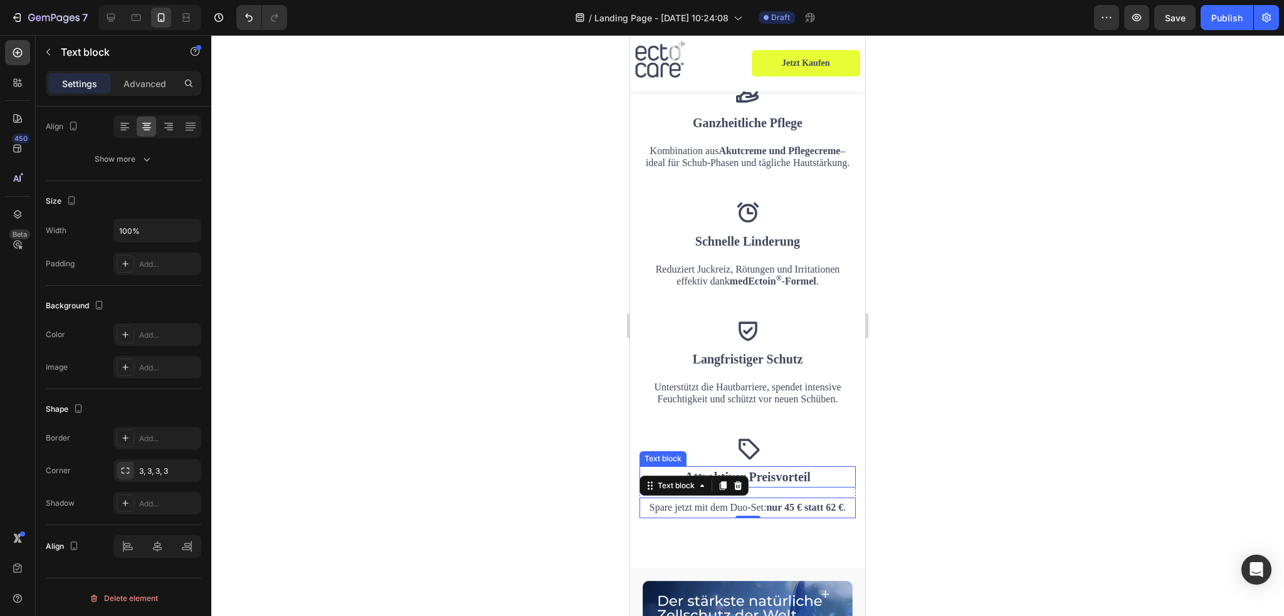
click at [768, 470] on span "Attraktiver Preisvorteil" at bounding box center [748, 477] width 126 height 14
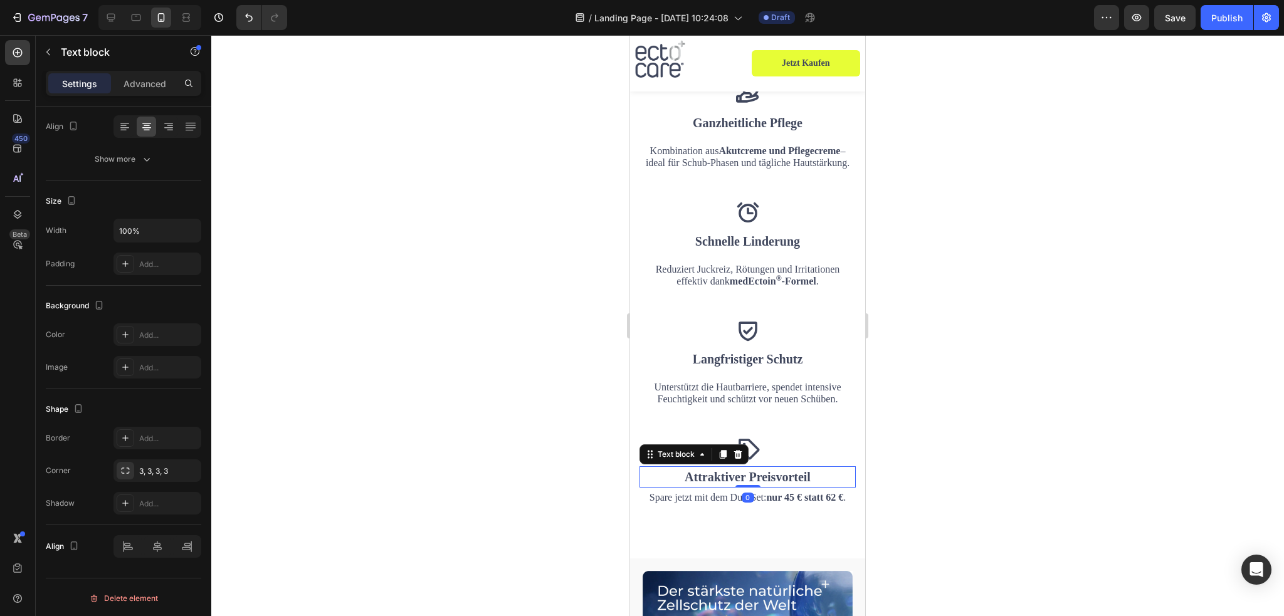
drag, startPoint x: 741, startPoint y: 486, endPoint x: 754, endPoint y: 425, distance: 62.1
click at [748, 468] on div "Attraktiver Preisvorteil Text block 0" at bounding box center [748, 477] width 216 height 21
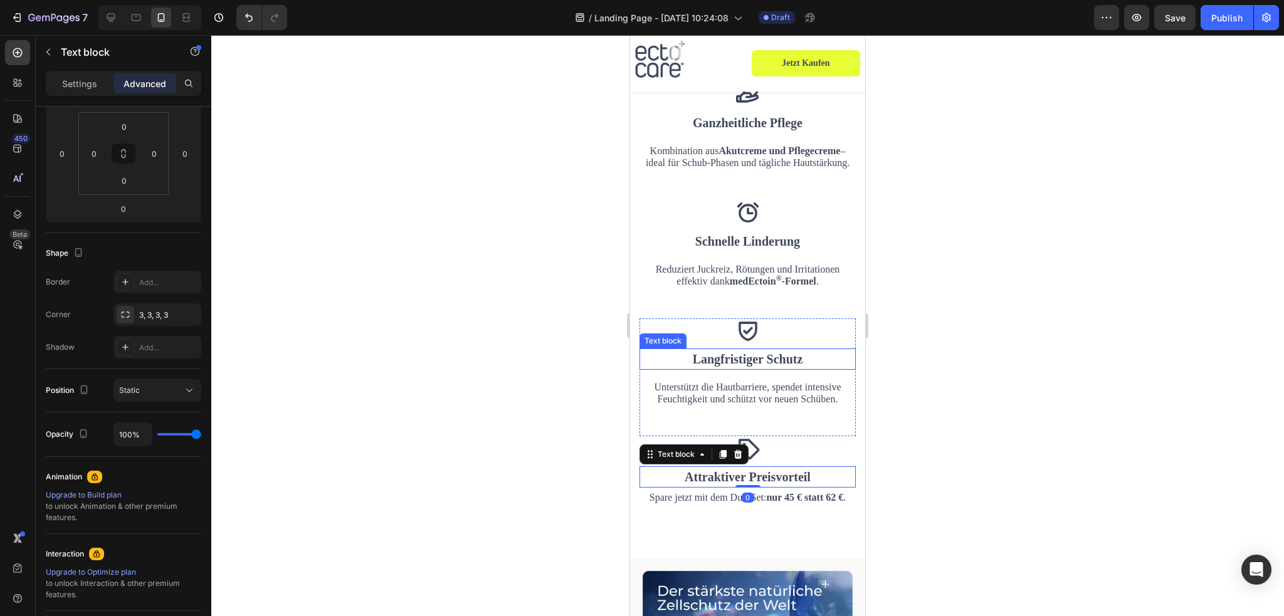
click at [758, 350] on p "Langfristiger Schutz" at bounding box center [748, 359] width 214 height 19
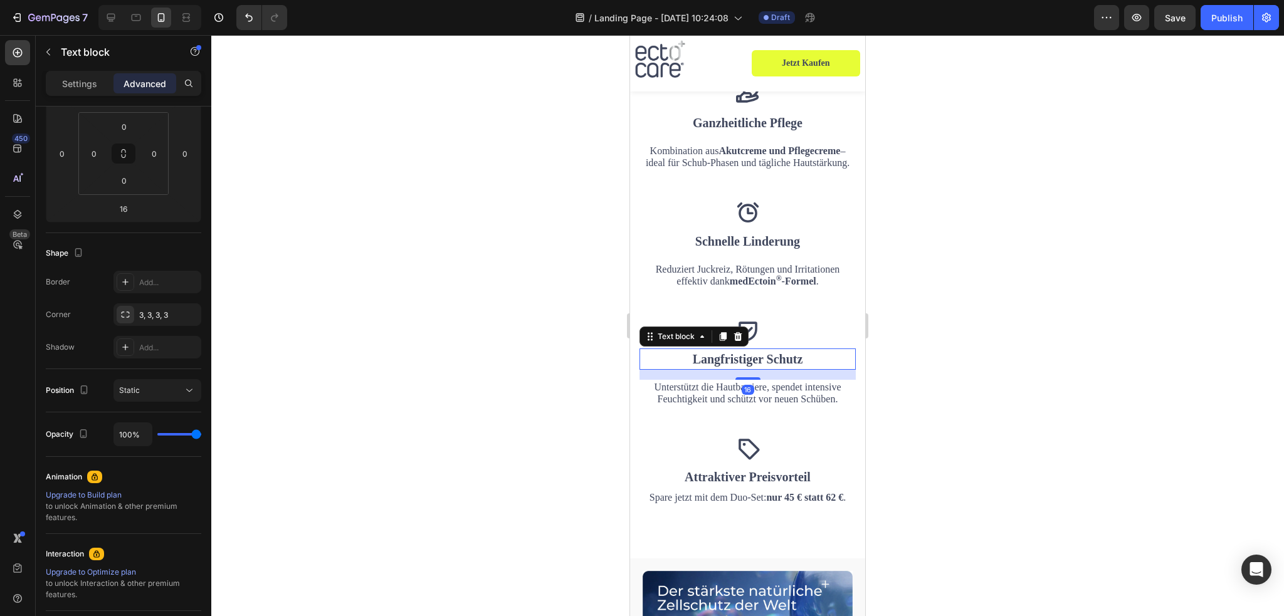
drag, startPoint x: 748, startPoint y: 369, endPoint x: 751, endPoint y: 346, distance: 24.0
click at [751, 349] on div "Langfristiger Schutz Text block 16" at bounding box center [748, 359] width 216 height 21
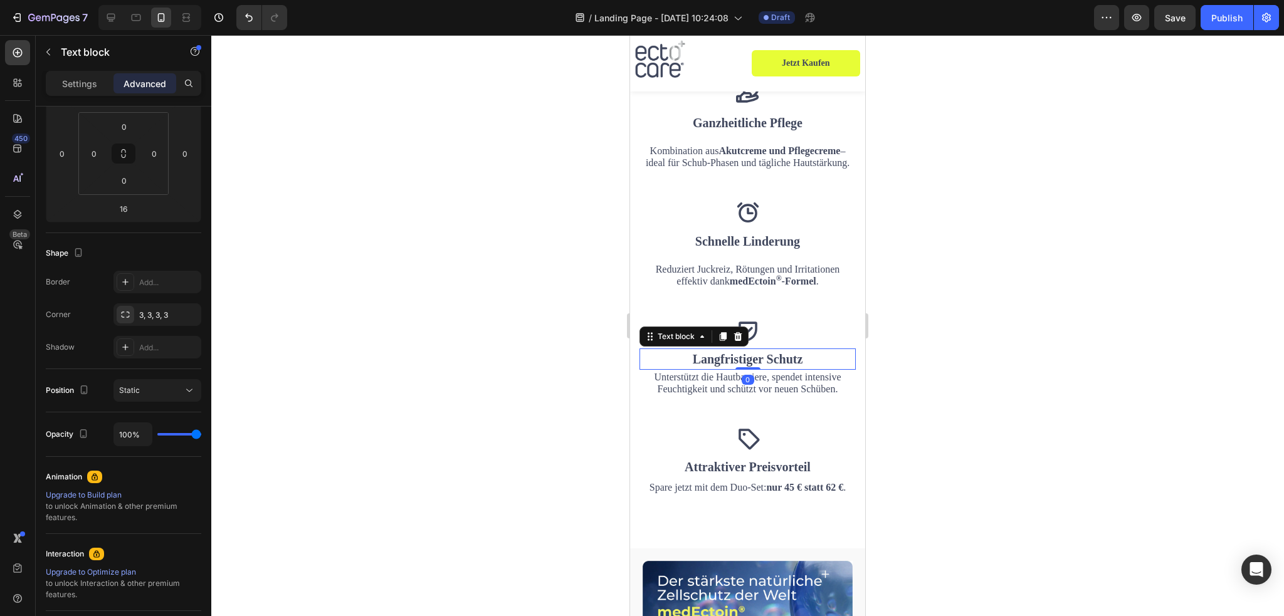
drag, startPoint x: 745, startPoint y: 368, endPoint x: 745, endPoint y: 344, distance: 23.8
click at [745, 349] on div "Langfristiger Schutz Text block 0" at bounding box center [748, 359] width 216 height 21
type input "0"
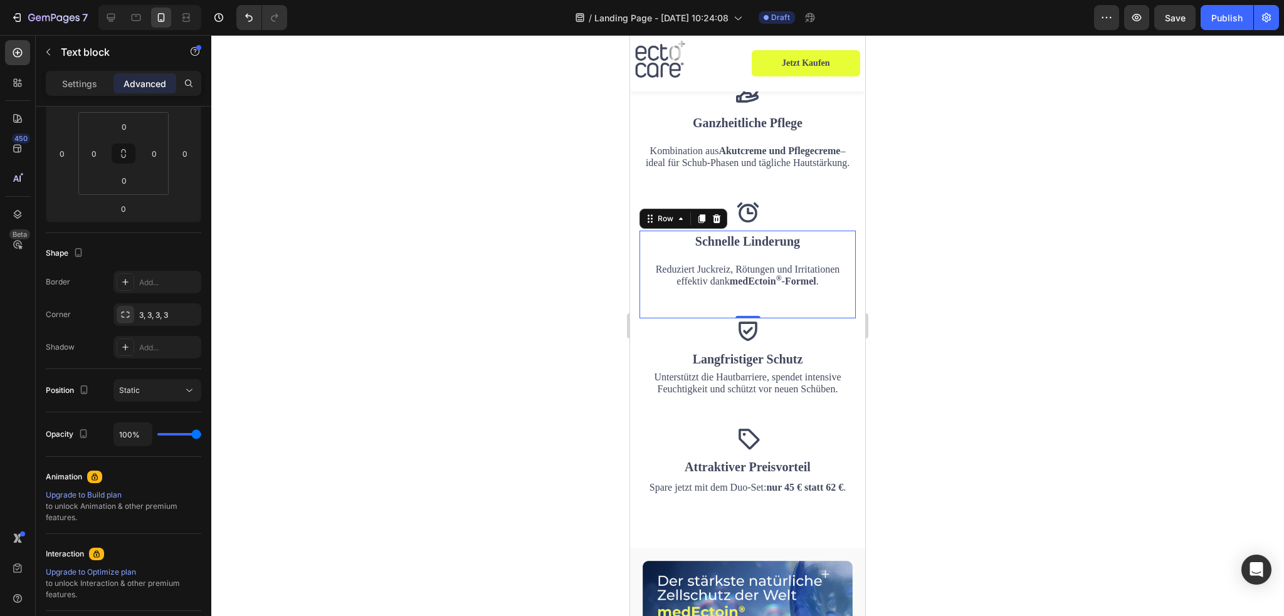
click at [767, 248] on div "Schnelle Linderung Text block Reduziert Juckreiz, Rötungen und Irritationen eff…" at bounding box center [748, 260] width 216 height 58
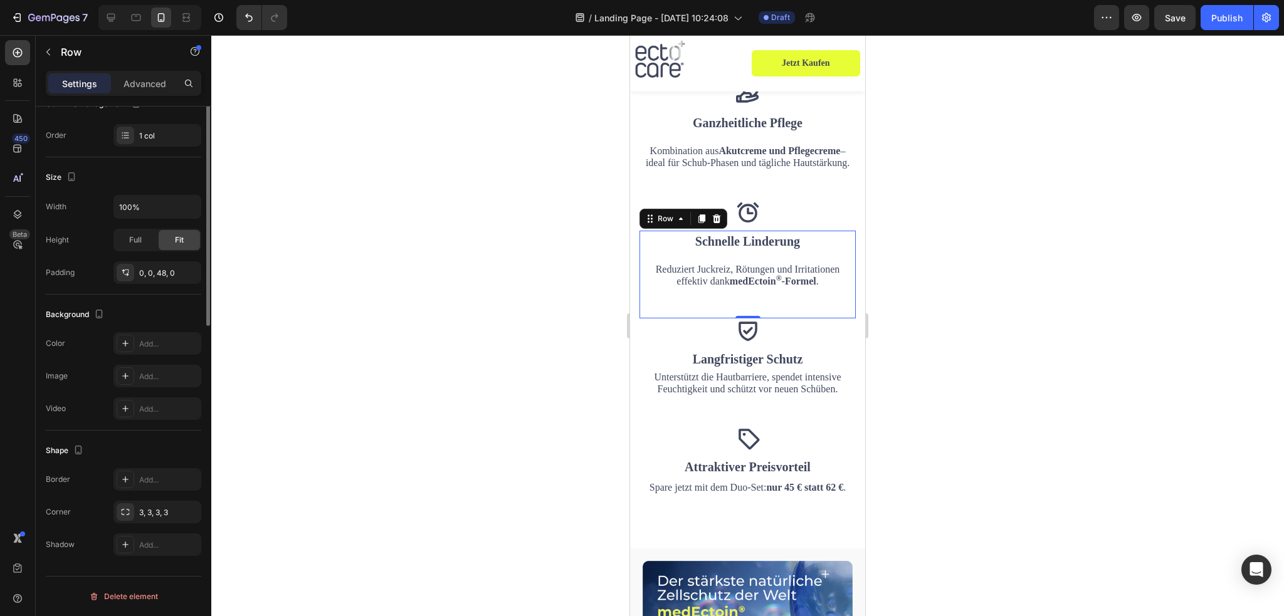
scroll to position [0, 0]
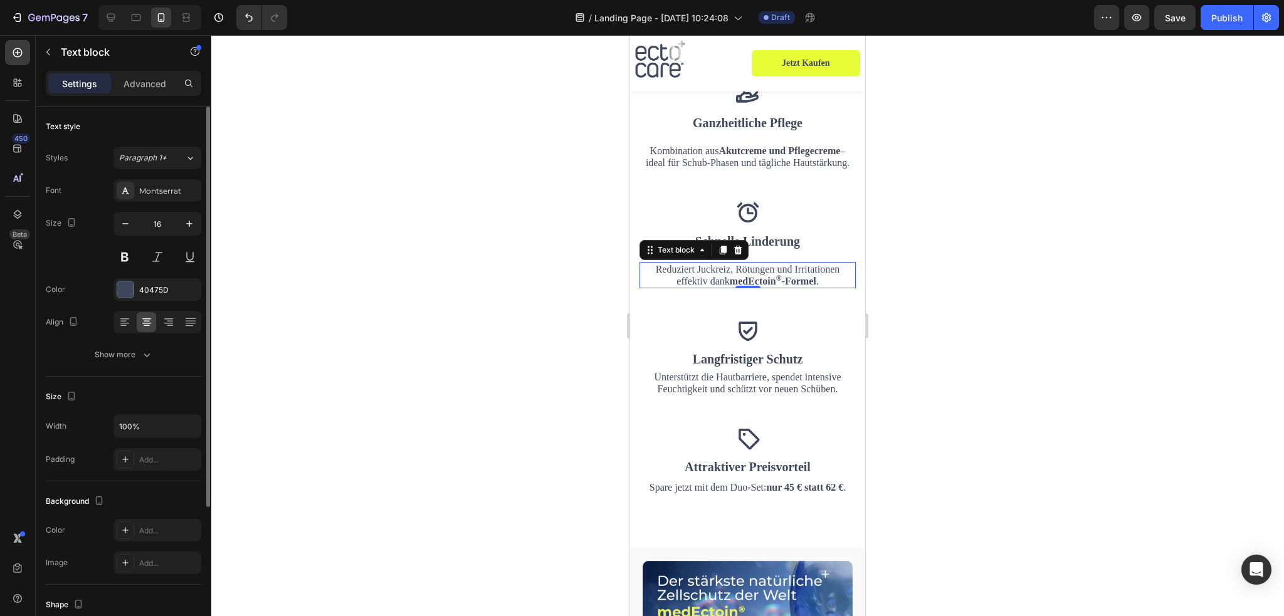
click at [758, 263] on p "Reduziert Juckreiz, Rötungen und Irritationen effektiv dank medEctoin ® -Formel…" at bounding box center [748, 275] width 214 height 24
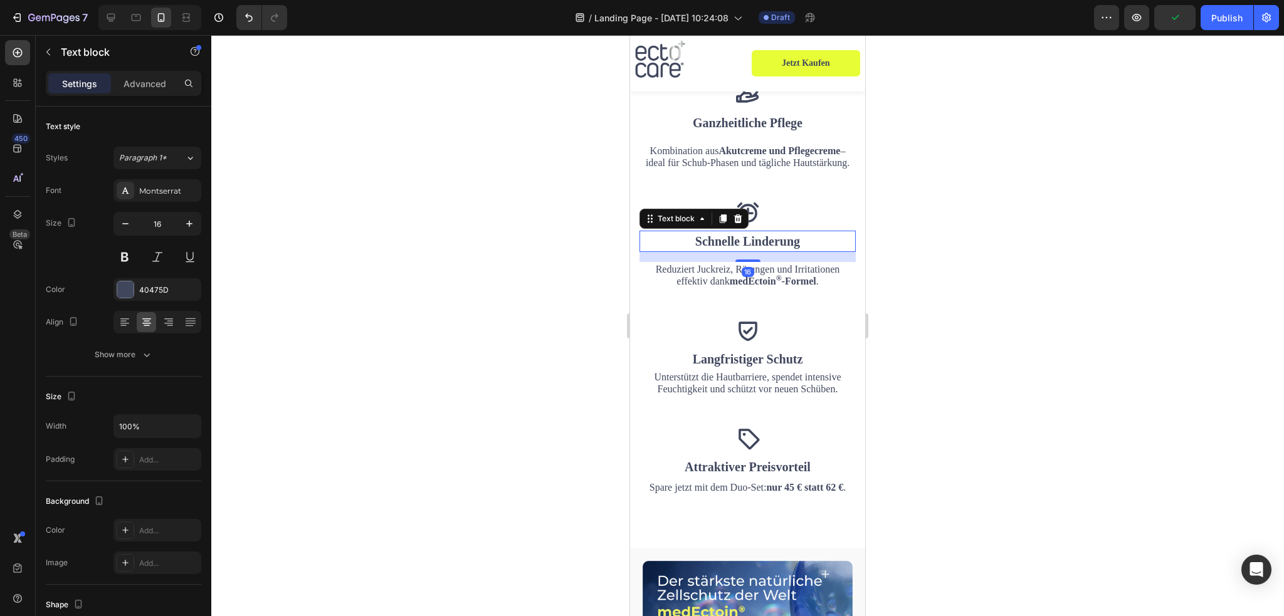
click at [764, 235] on p "Schnelle Linderung" at bounding box center [748, 241] width 214 height 19
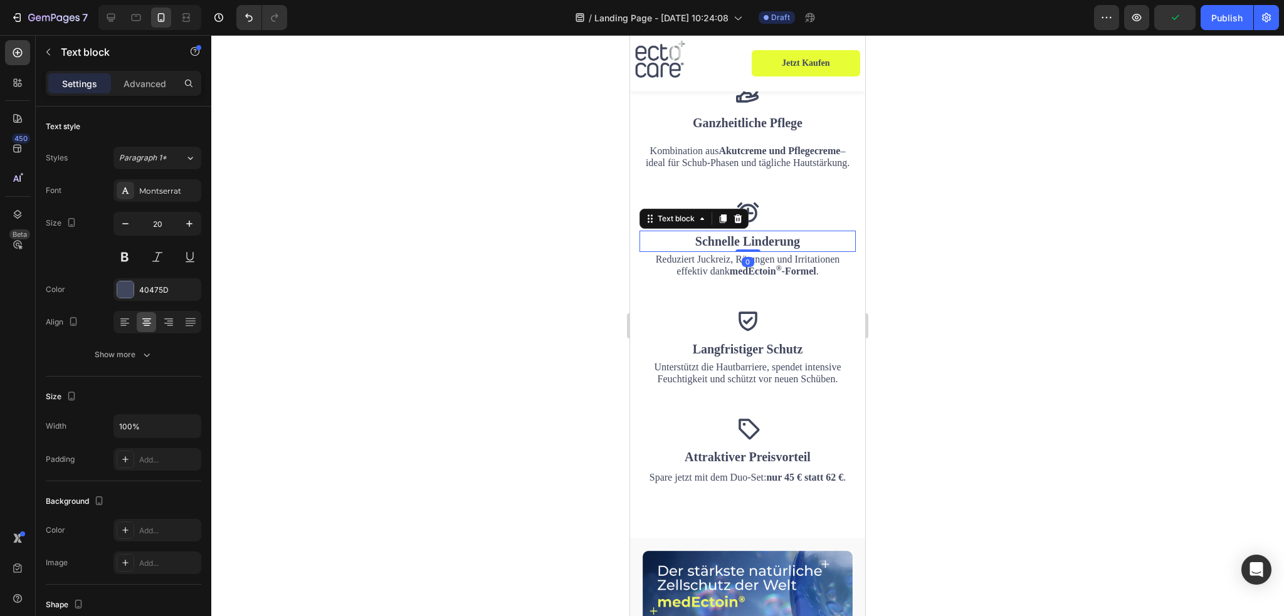
drag, startPoint x: 753, startPoint y: 250, endPoint x: 753, endPoint y: 233, distance: 17.6
click at [753, 233] on div "Schnelle Linderung Text block 0" at bounding box center [748, 241] width 216 height 21
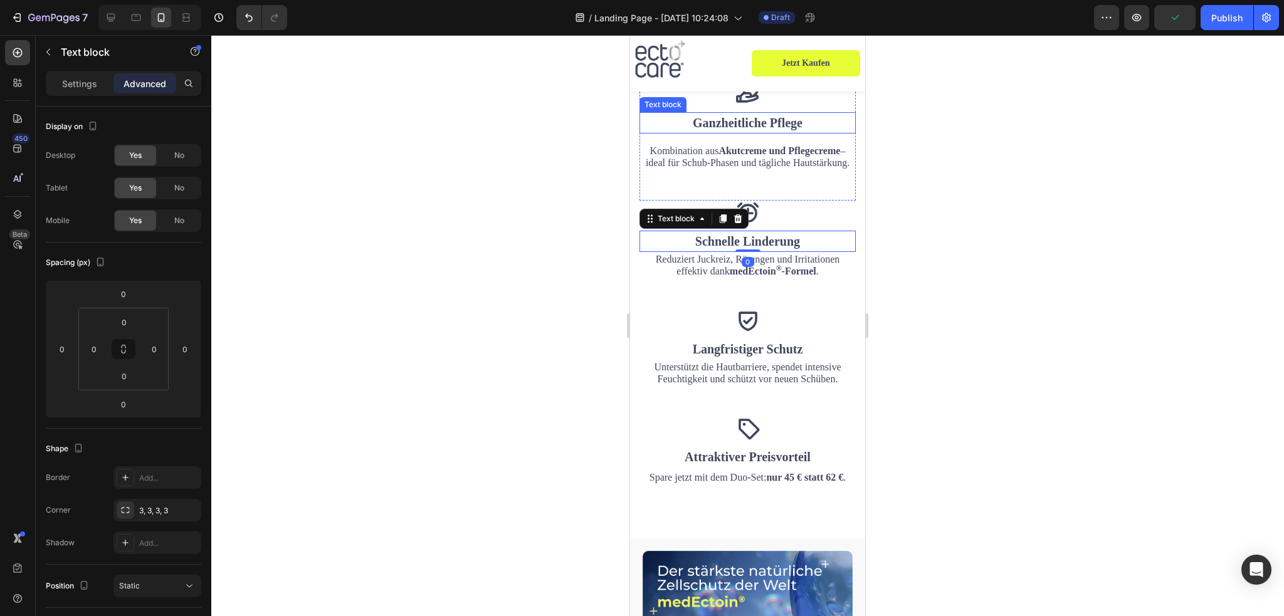
click at [748, 117] on p "Ganzheitliche Pflege" at bounding box center [748, 123] width 214 height 19
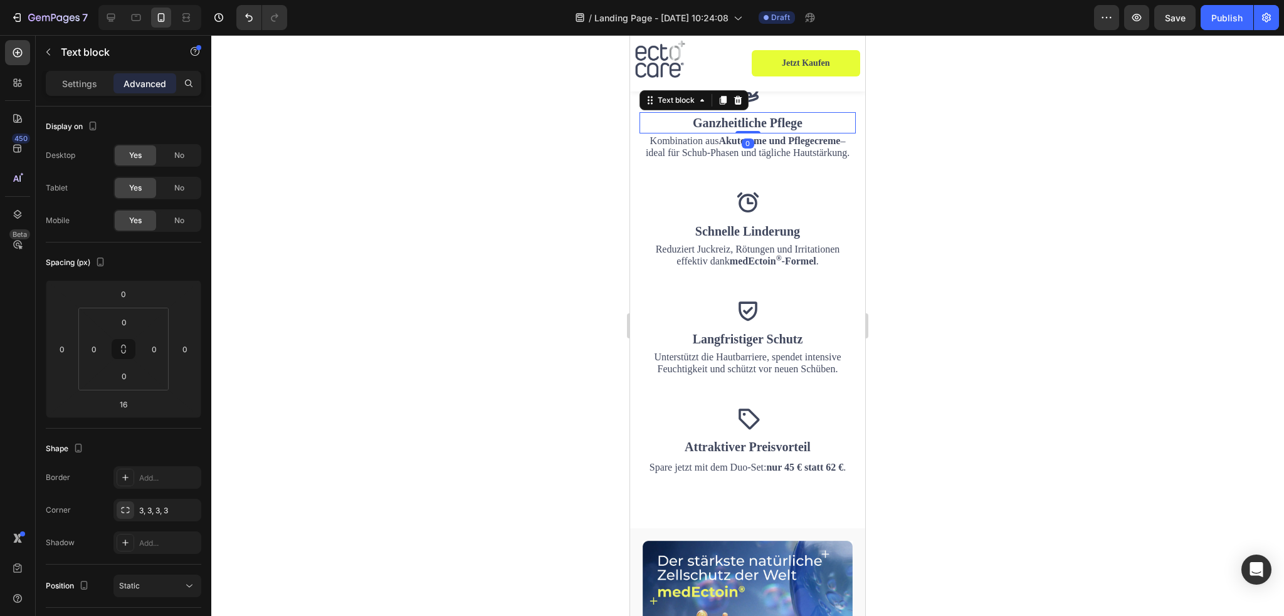
drag, startPoint x: 745, startPoint y: 132, endPoint x: 747, endPoint y: 118, distance: 14.5
click at [747, 118] on div "Ganzheitliche Pflege Text block 0" at bounding box center [748, 122] width 216 height 21
type input "0"
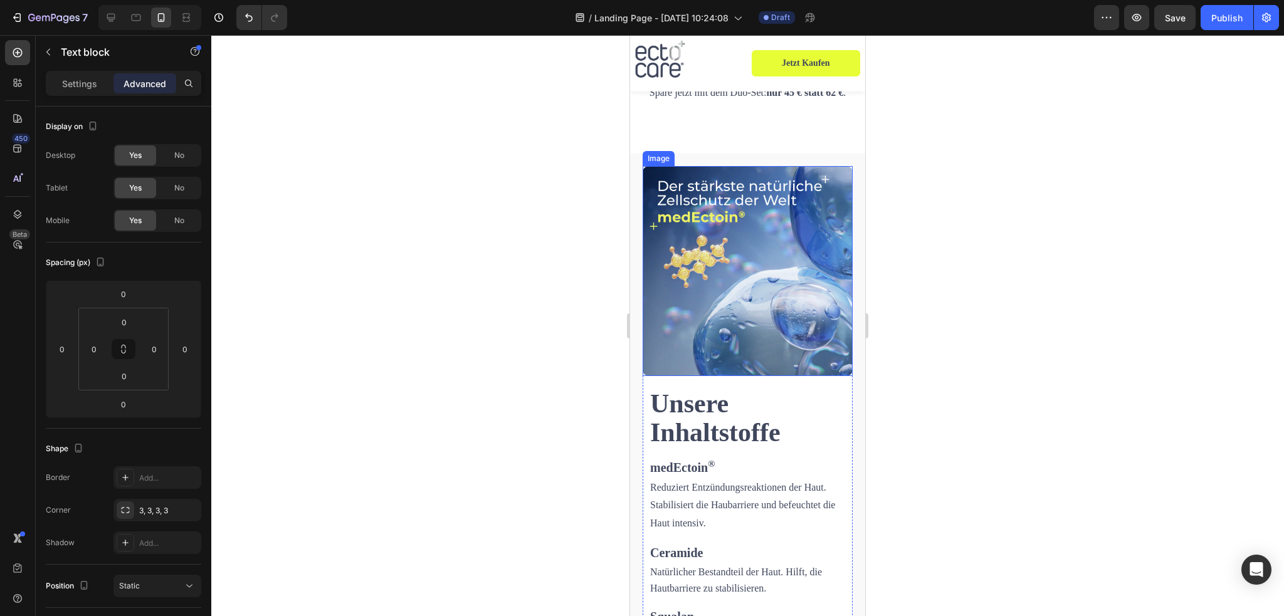
scroll to position [2383, 0]
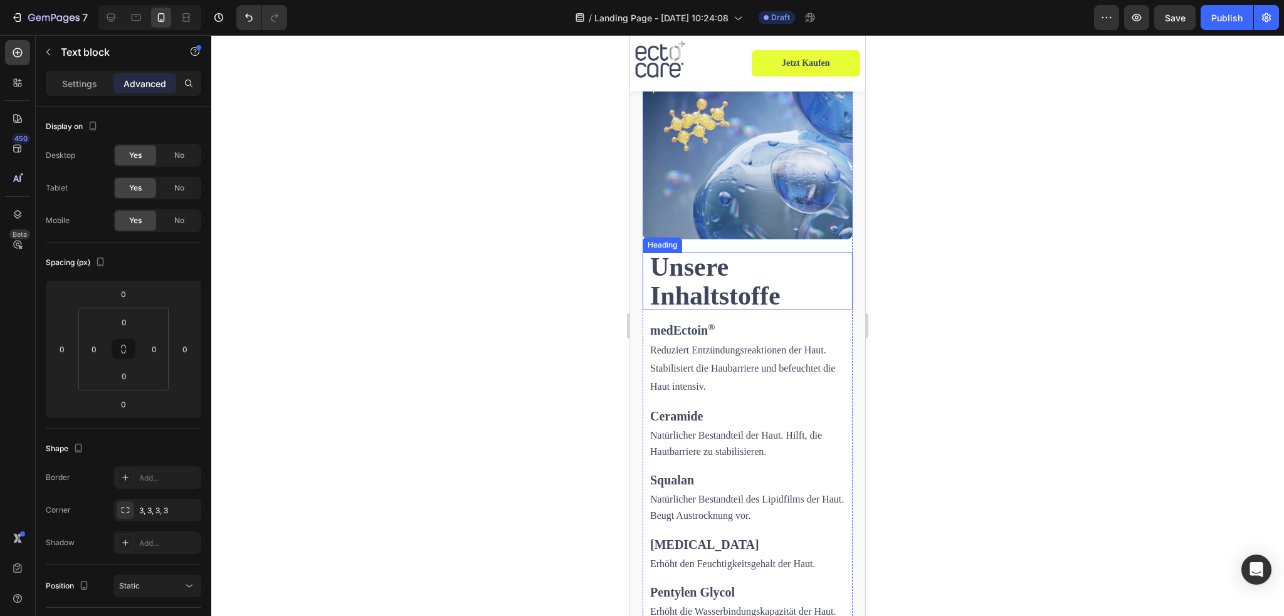
click at [685, 282] on h2 "Unsere Inhaltstoffe" at bounding box center [748, 282] width 210 height 58
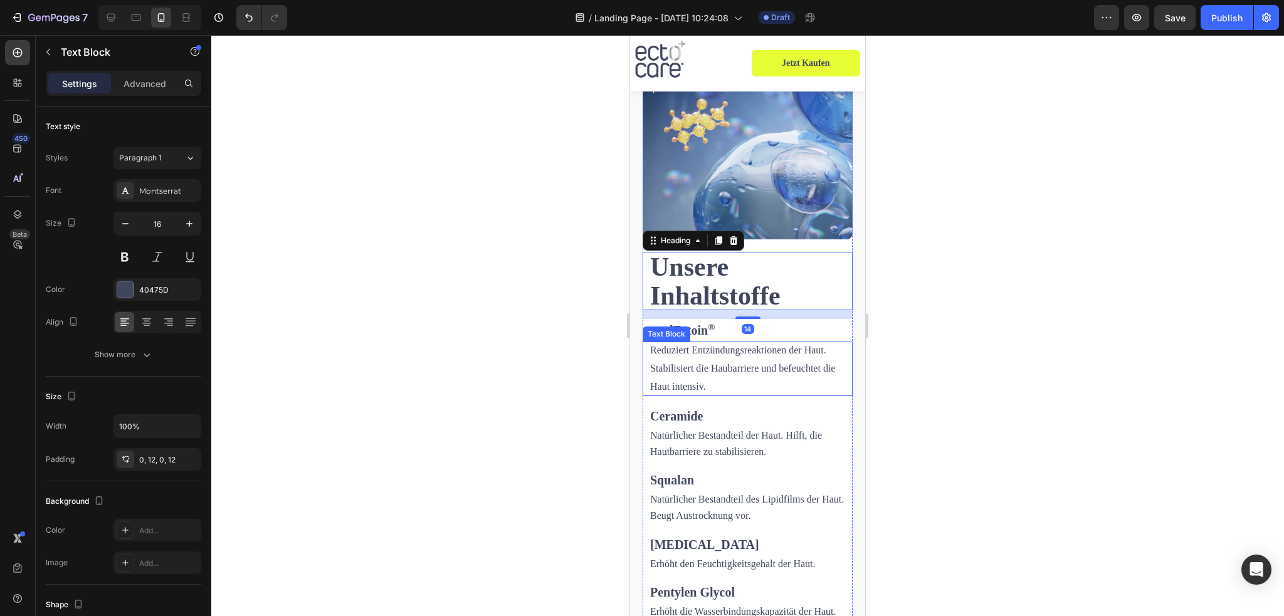
click at [685, 353] on p "Reduziert Entzündungsreaktionen der Haut. Stabilisiert die Haubarriere und befe…" at bounding box center [747, 369] width 195 height 54
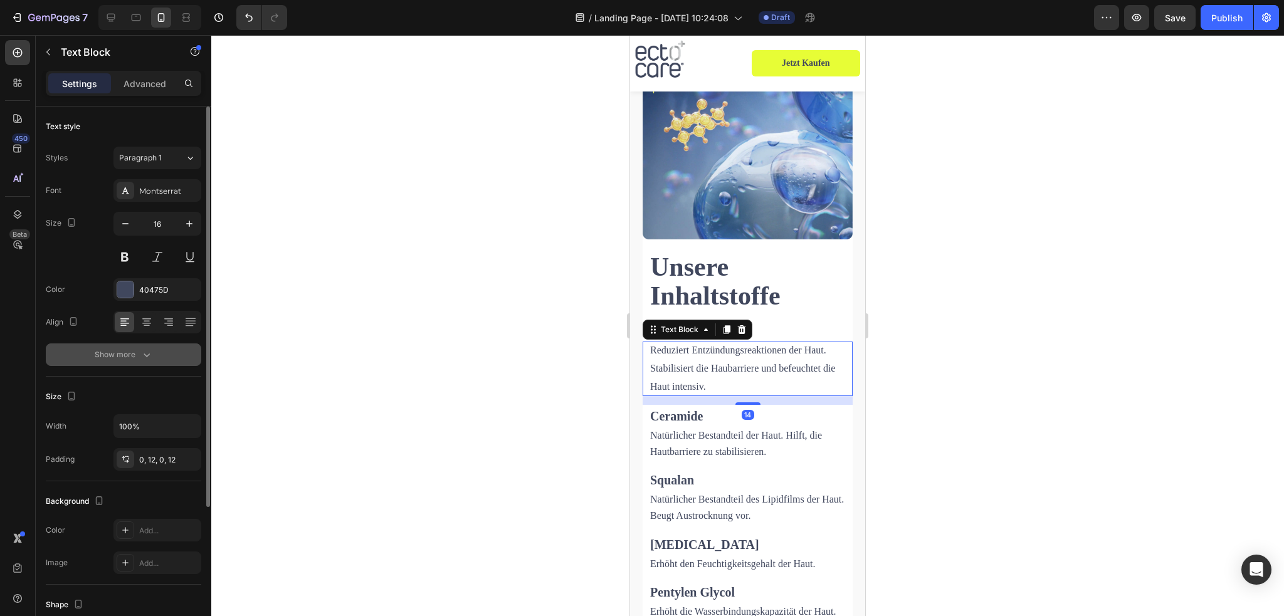
click at [134, 352] on div "Show more" at bounding box center [124, 355] width 58 height 13
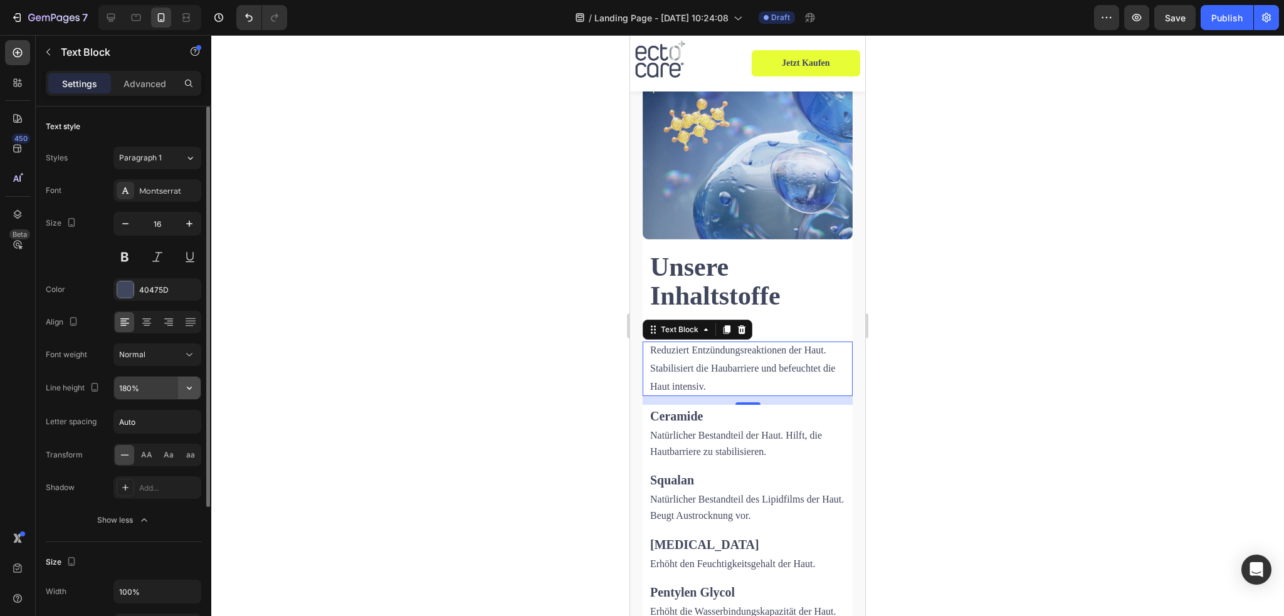
click at [181, 392] on button "button" at bounding box center [189, 388] width 23 height 23
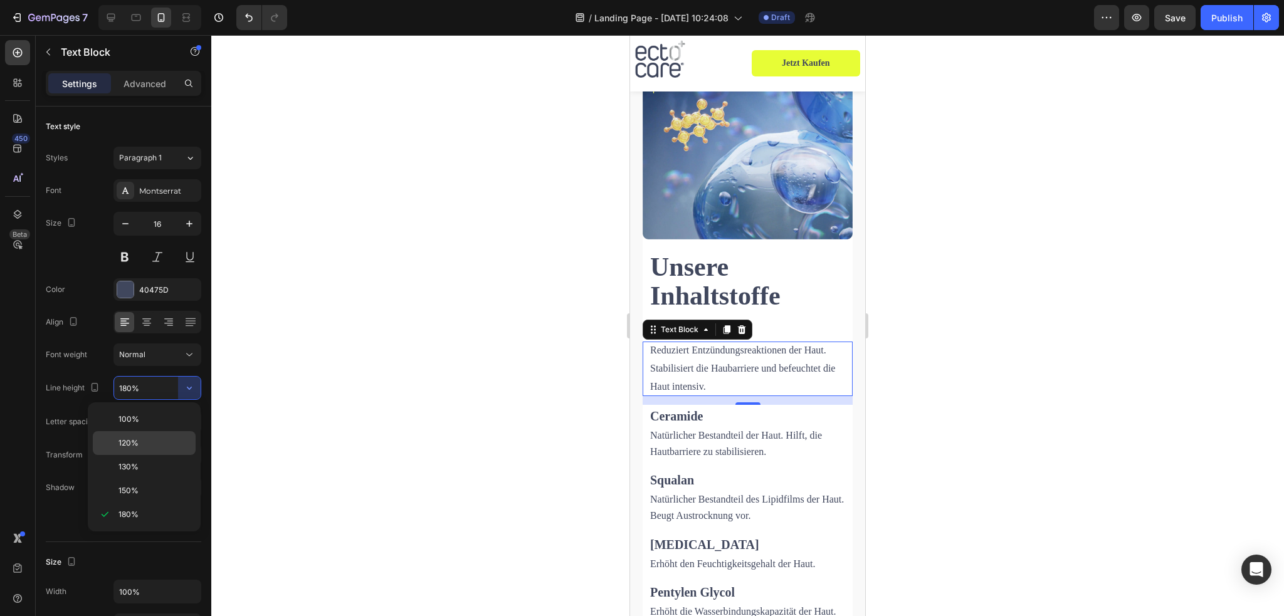
click at [138, 441] on span "120%" at bounding box center [129, 443] width 20 height 11
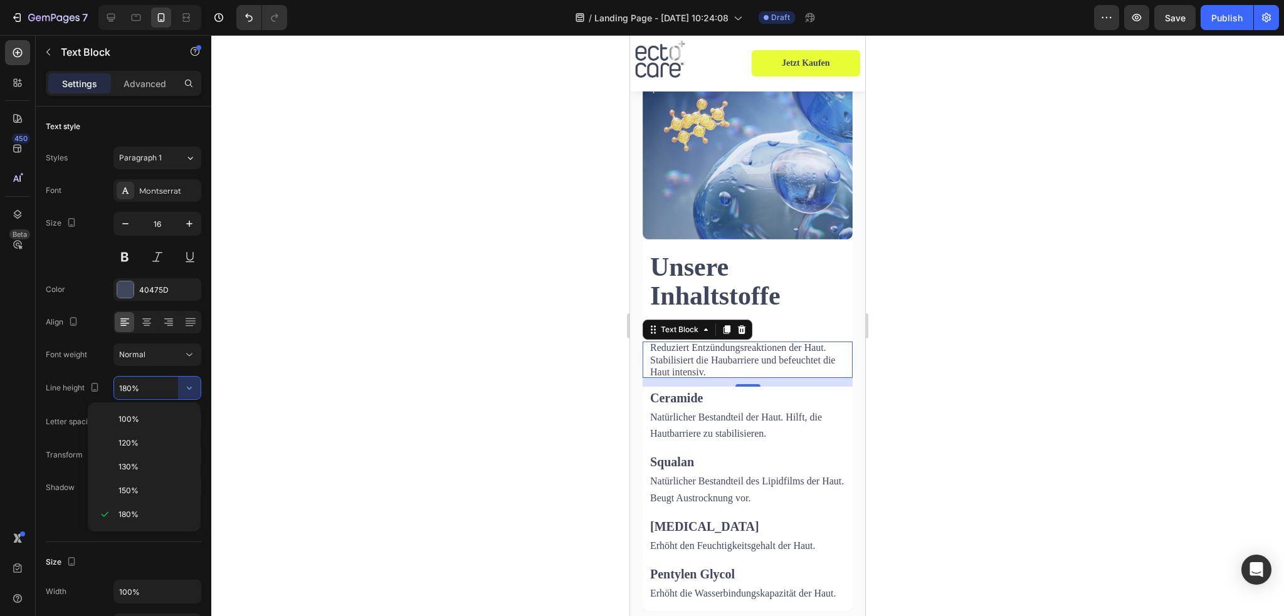
type input "120%"
click at [723, 418] on p "Natürlicher Bestandteil der Haut. Hilft, die Hautbarriere zu stabilisieren." at bounding box center [747, 426] width 195 height 33
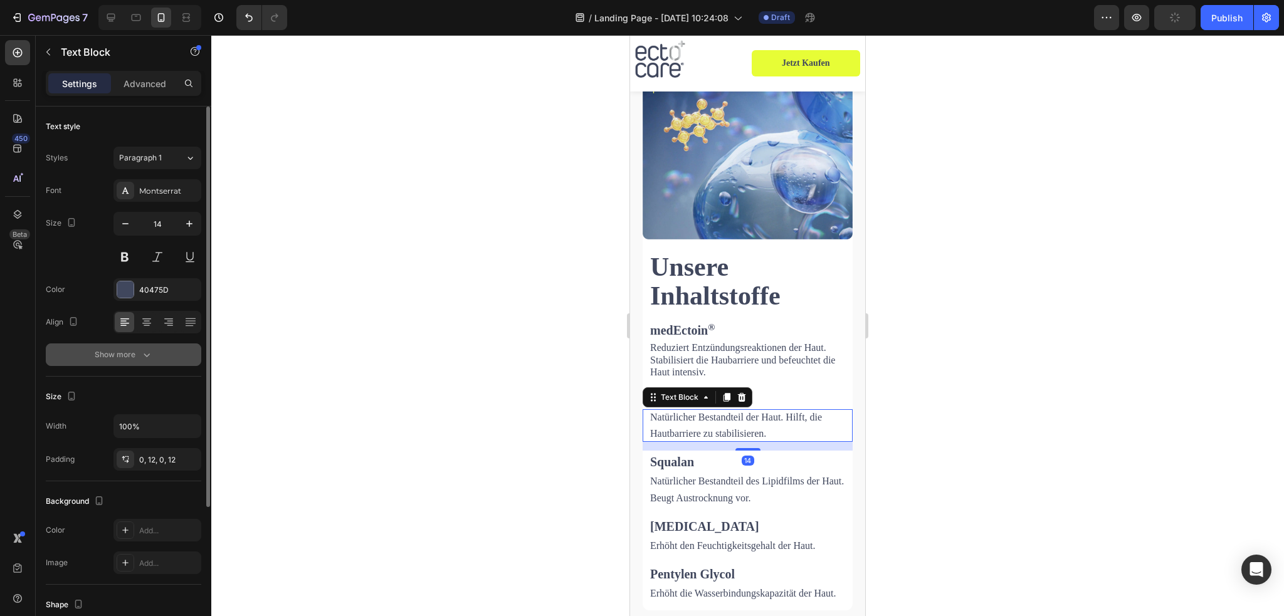
click at [148, 354] on icon "button" at bounding box center [146, 355] width 13 height 13
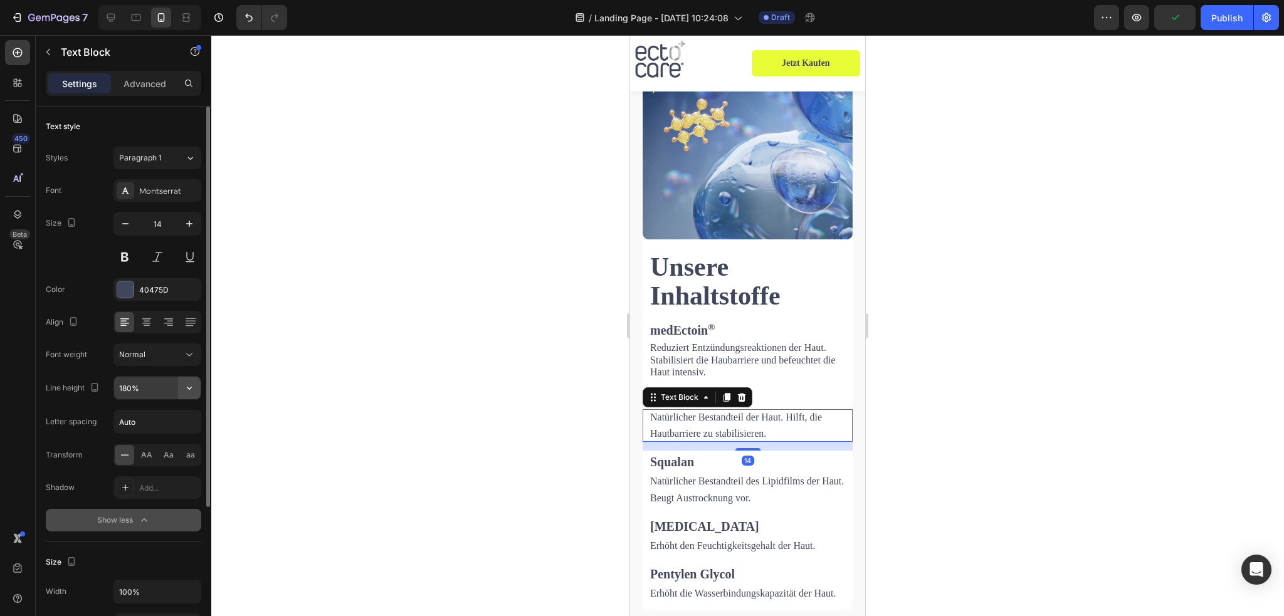
click at [184, 391] on icon "button" at bounding box center [189, 388] width 13 height 13
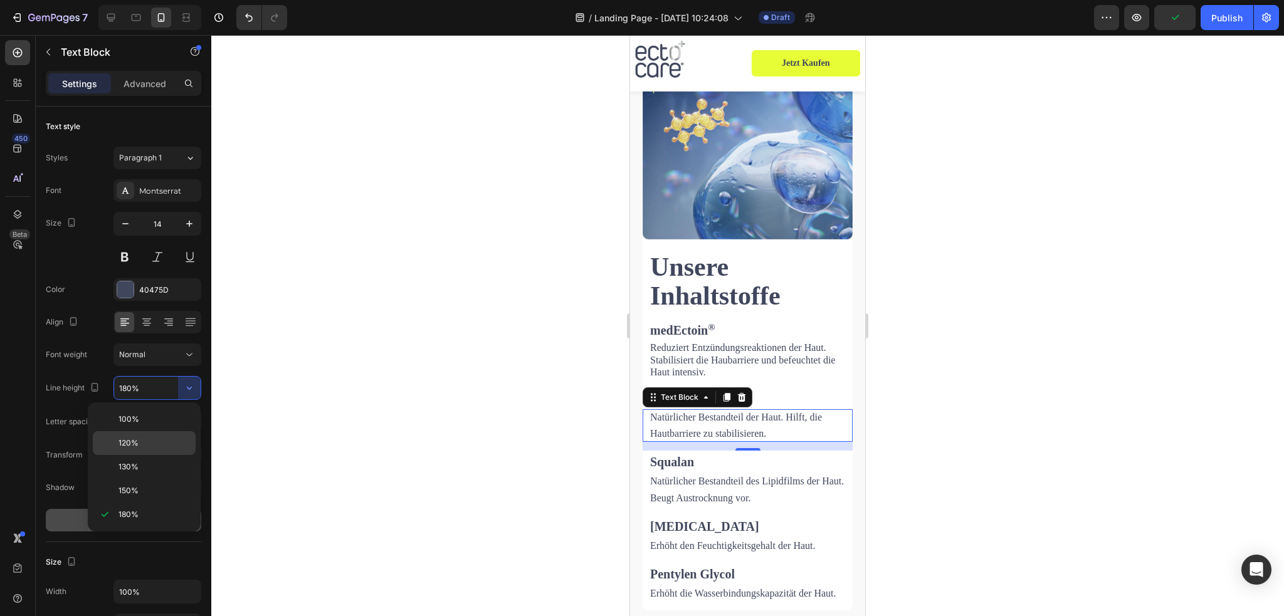
click at [137, 438] on span "120%" at bounding box center [129, 443] width 20 height 11
type input "120%"
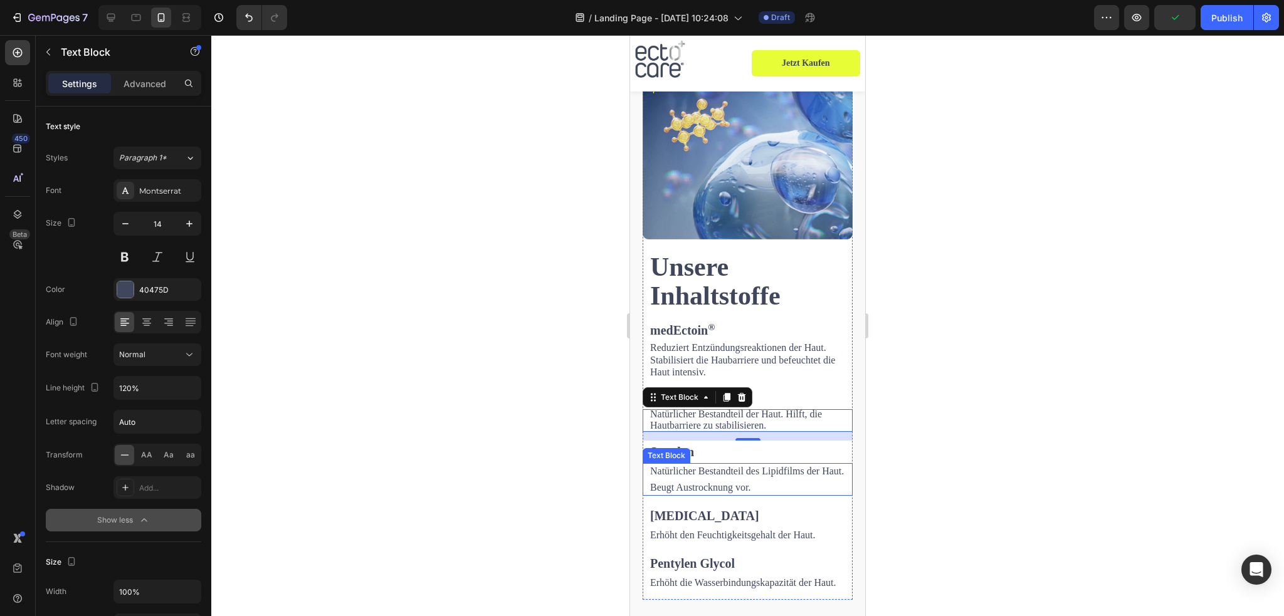
click at [742, 466] on span "Natürlicher Bestandteil des Lipidfilms der Haut. Beugt Austrocknung vor." at bounding box center [747, 479] width 194 height 27
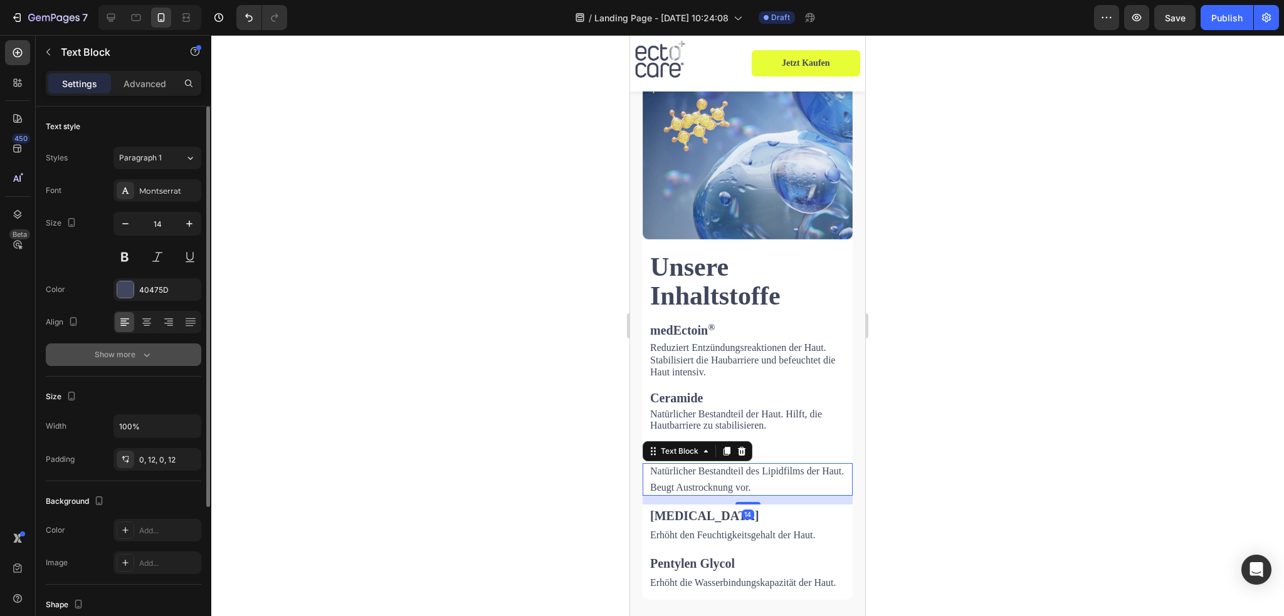
click at [148, 356] on icon "button" at bounding box center [146, 355] width 13 height 13
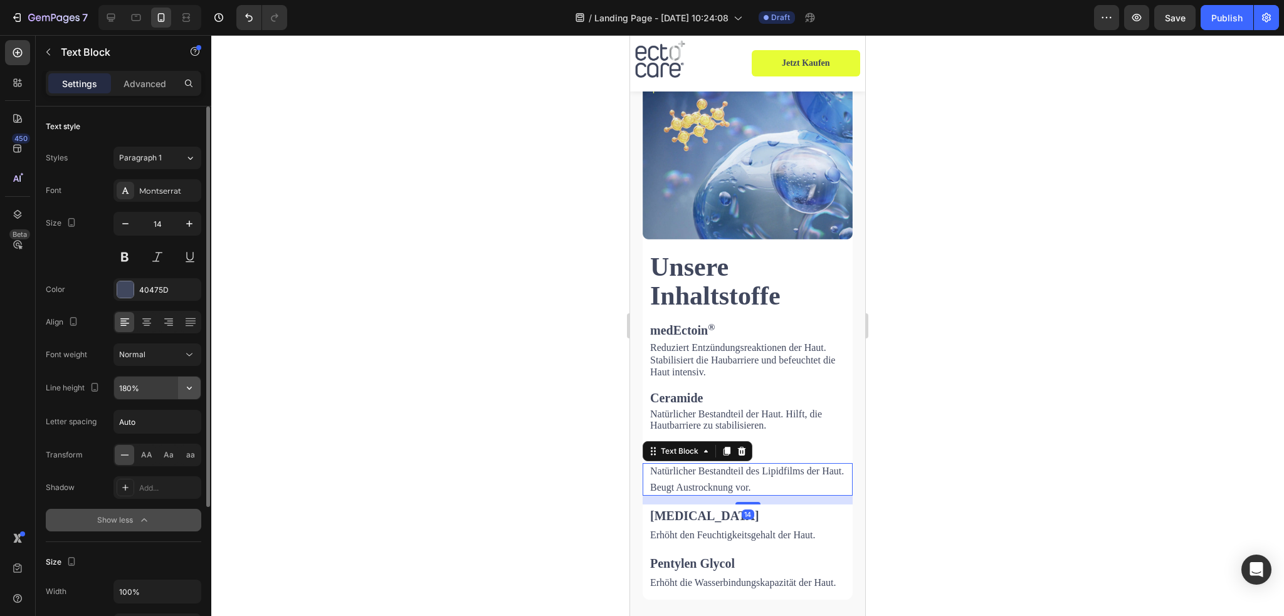
click at [195, 389] on icon "button" at bounding box center [189, 388] width 13 height 13
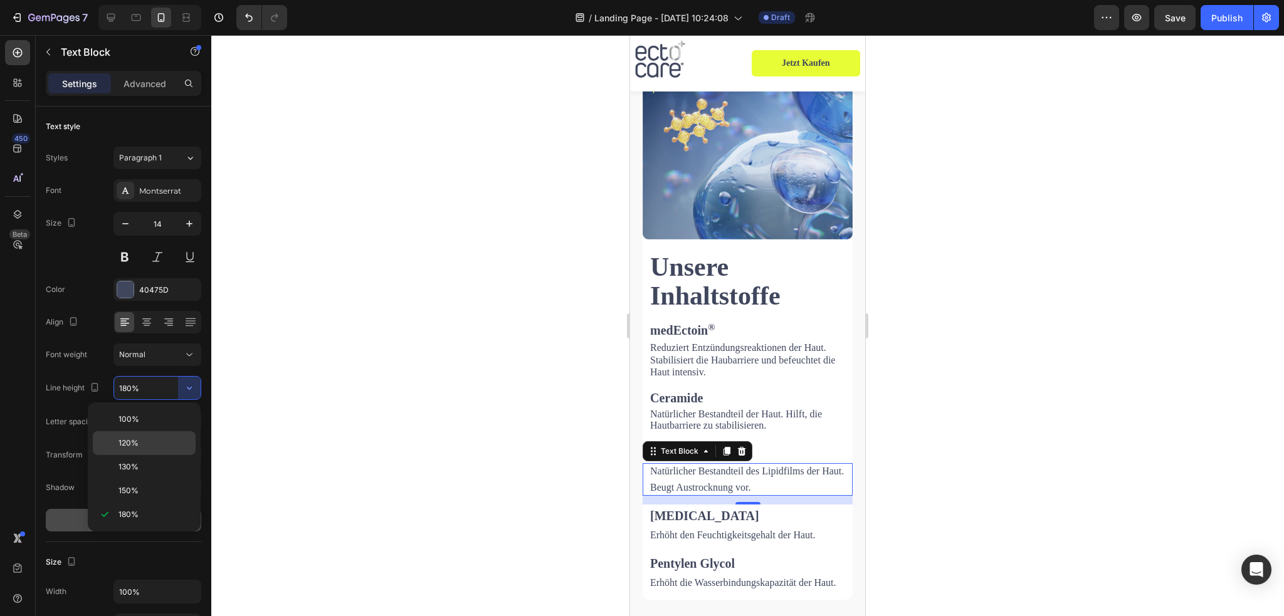
click at [134, 455] on div "120%" at bounding box center [144, 467] width 103 height 24
type input "120%"
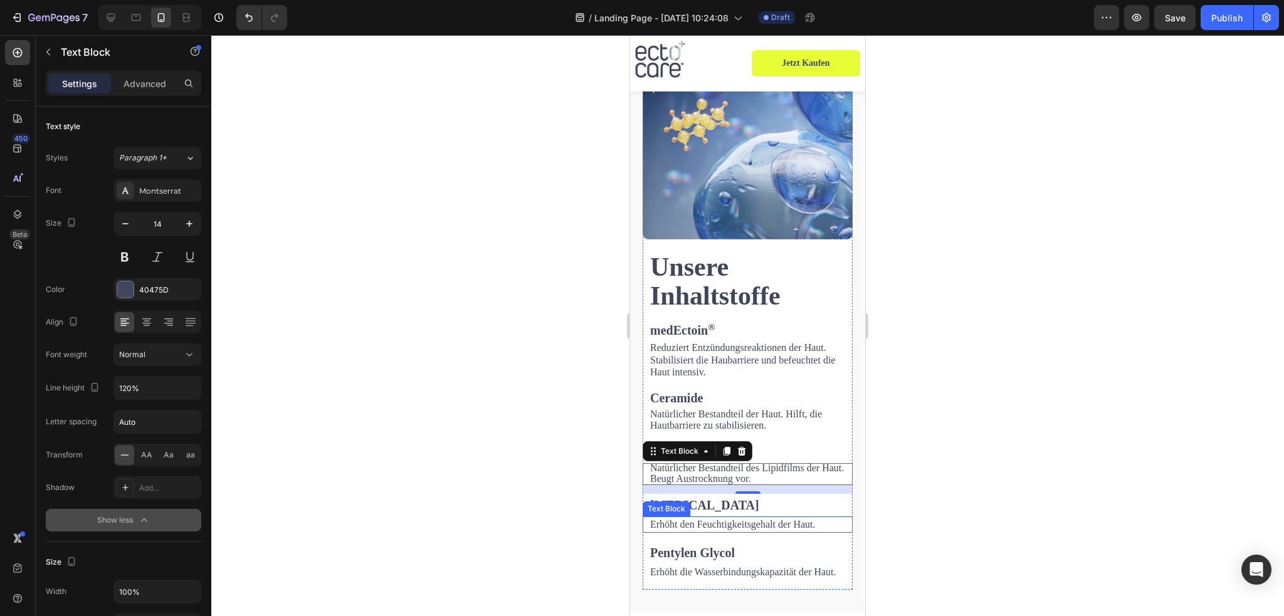
click at [720, 519] on span "Erhöht den Feuchtigkeitsgehalt der Haut." at bounding box center [732, 524] width 165 height 11
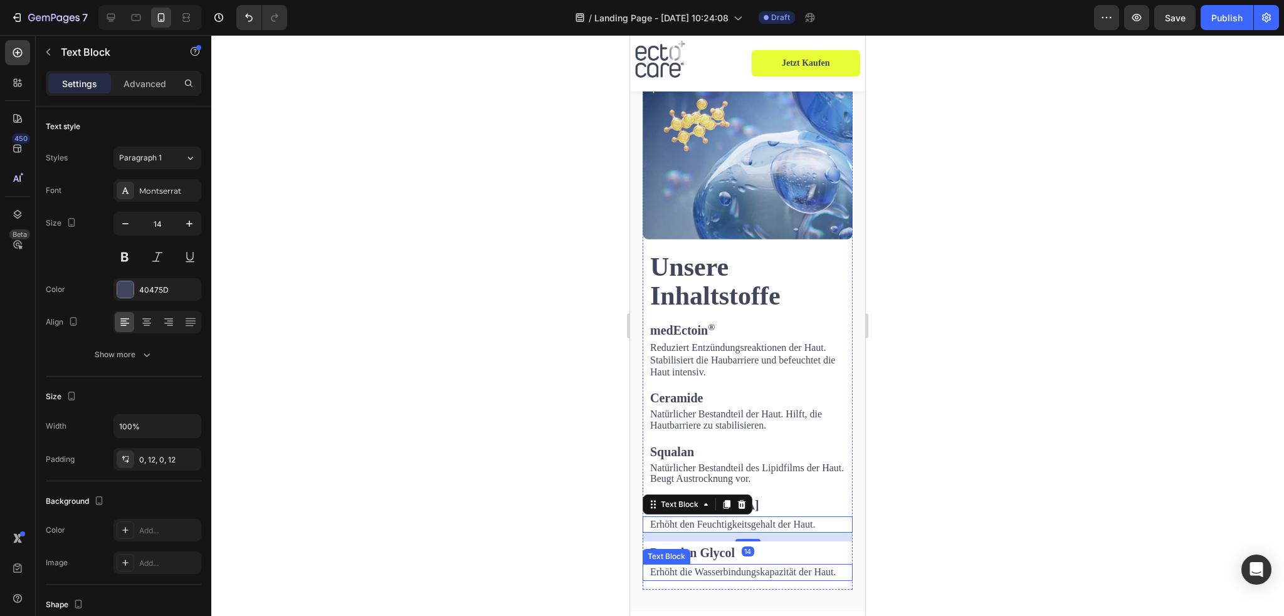
click at [702, 567] on span "Erhöht die Wasserbindungskapazität der Haut." at bounding box center [743, 572] width 186 height 11
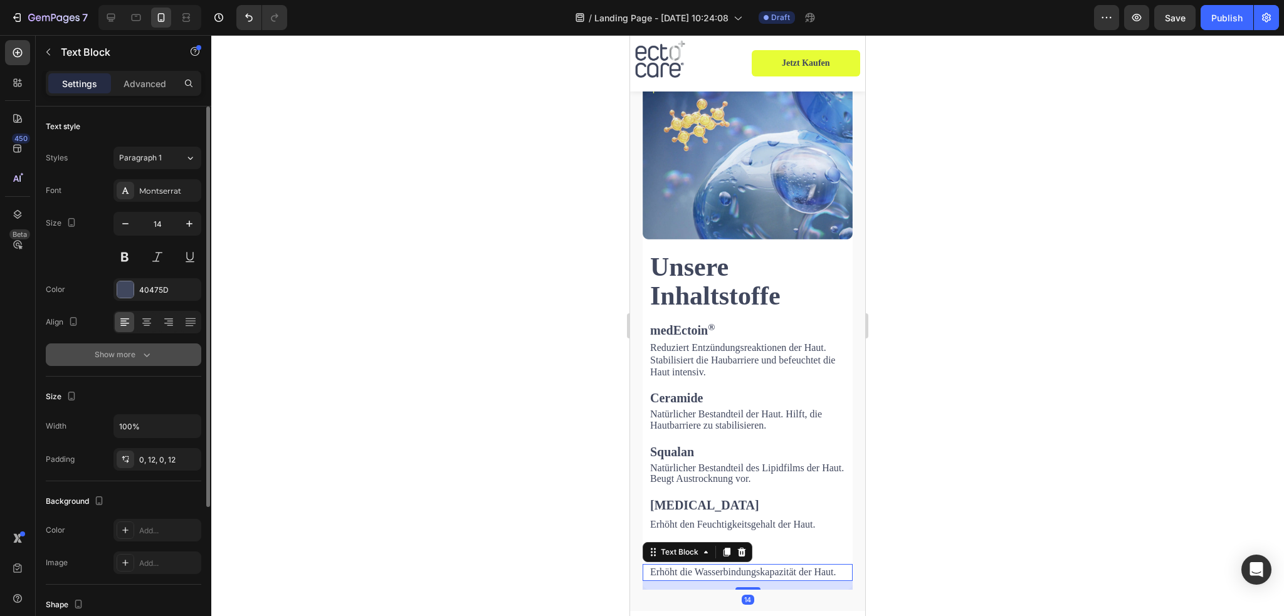
click at [172, 359] on button "Show more" at bounding box center [124, 355] width 156 height 23
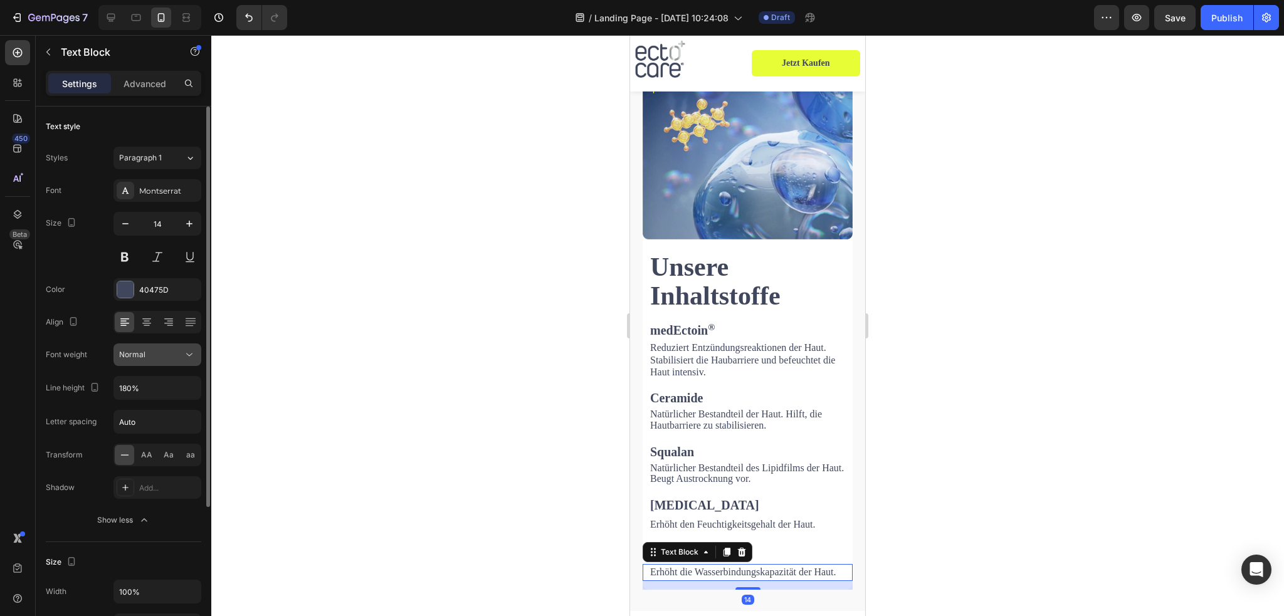
click at [182, 361] on button "Normal" at bounding box center [158, 355] width 88 height 23
click at [183, 359] on icon at bounding box center [189, 355] width 13 height 13
click at [177, 384] on input "180%" at bounding box center [157, 388] width 87 height 23
click at [184, 389] on icon "button" at bounding box center [189, 388] width 13 height 13
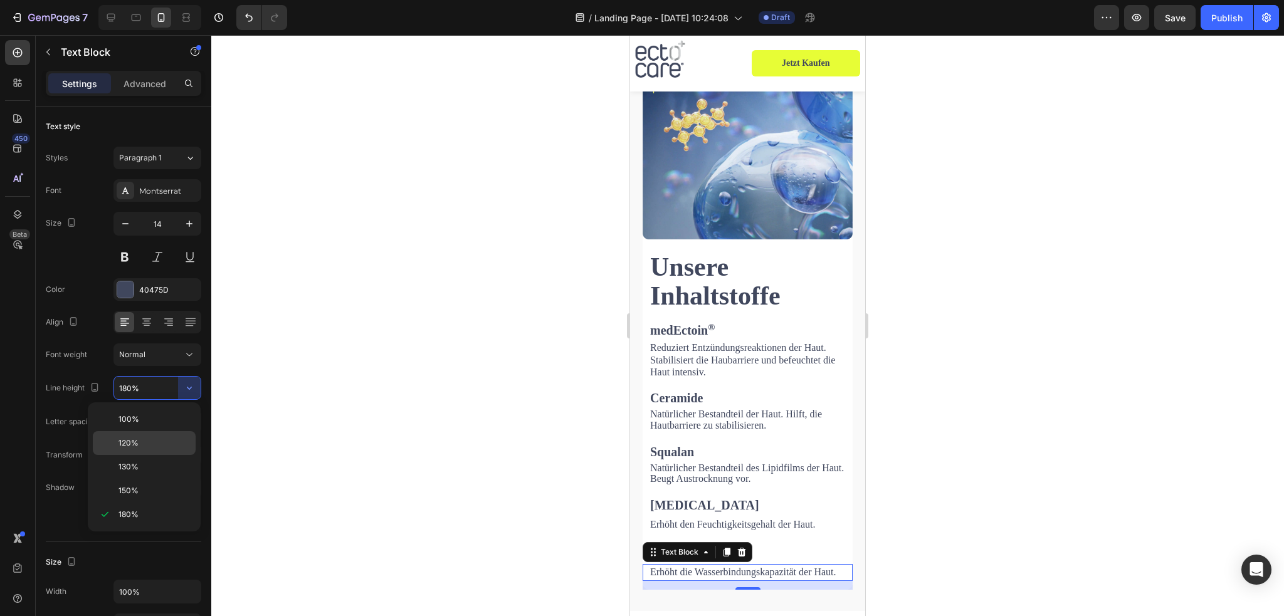
click at [125, 441] on span "120%" at bounding box center [129, 443] width 20 height 11
type input "120%"
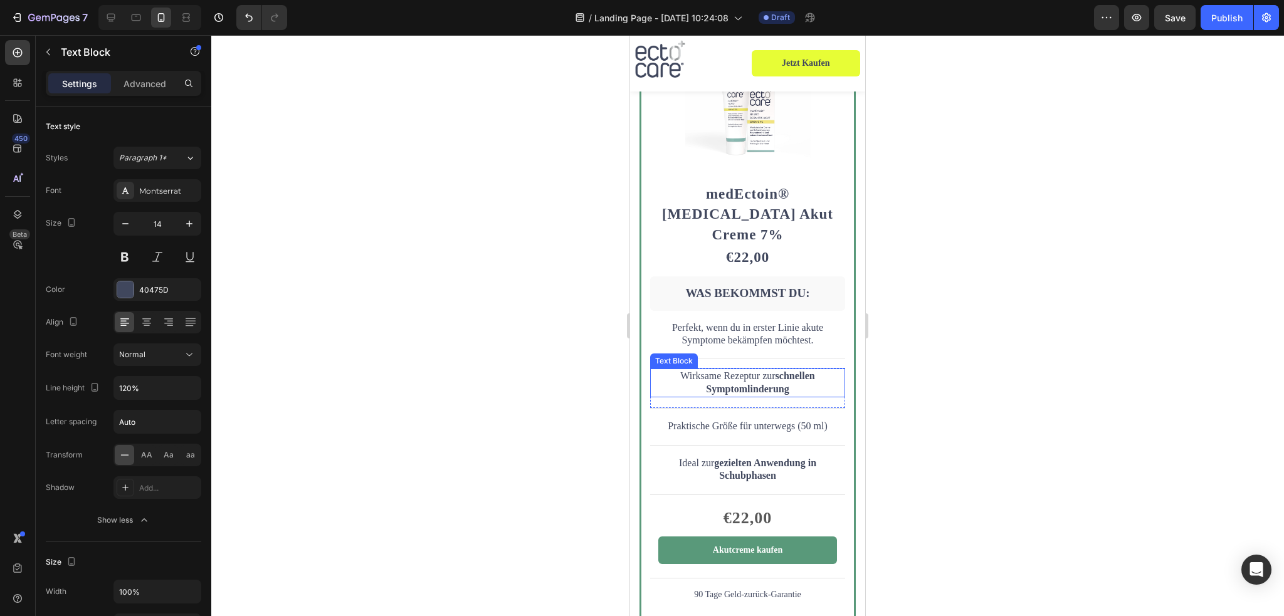
scroll to position [4578, 0]
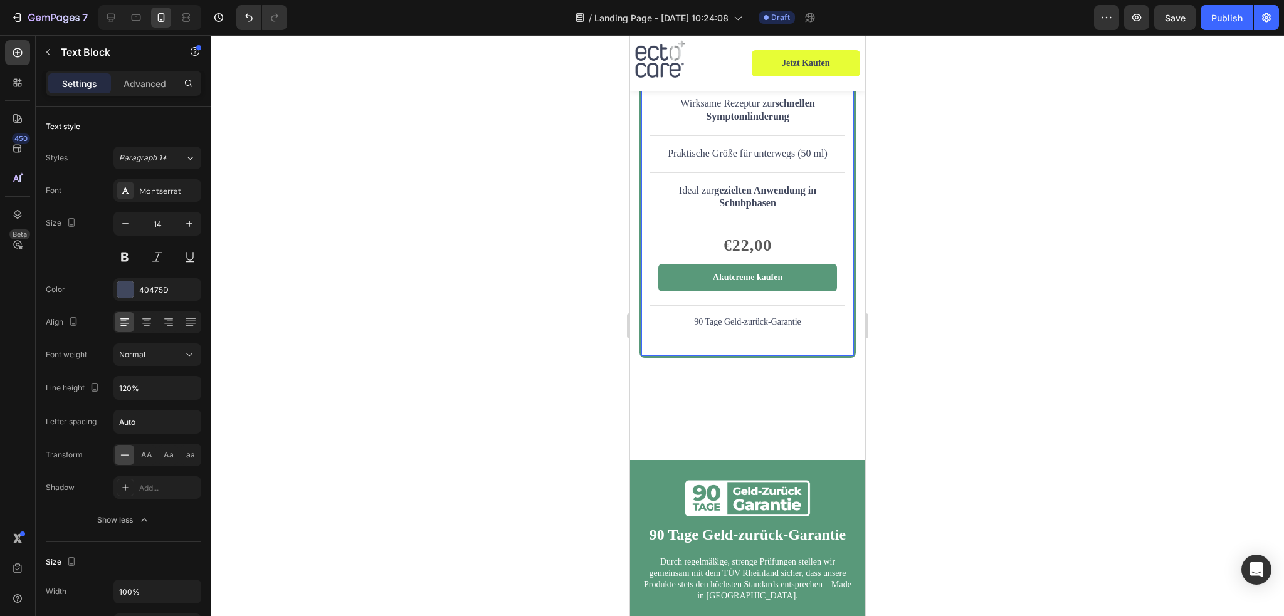
click at [768, 317] on p "90 Tage Geld-zurück-Garantie" at bounding box center [748, 322] width 193 height 11
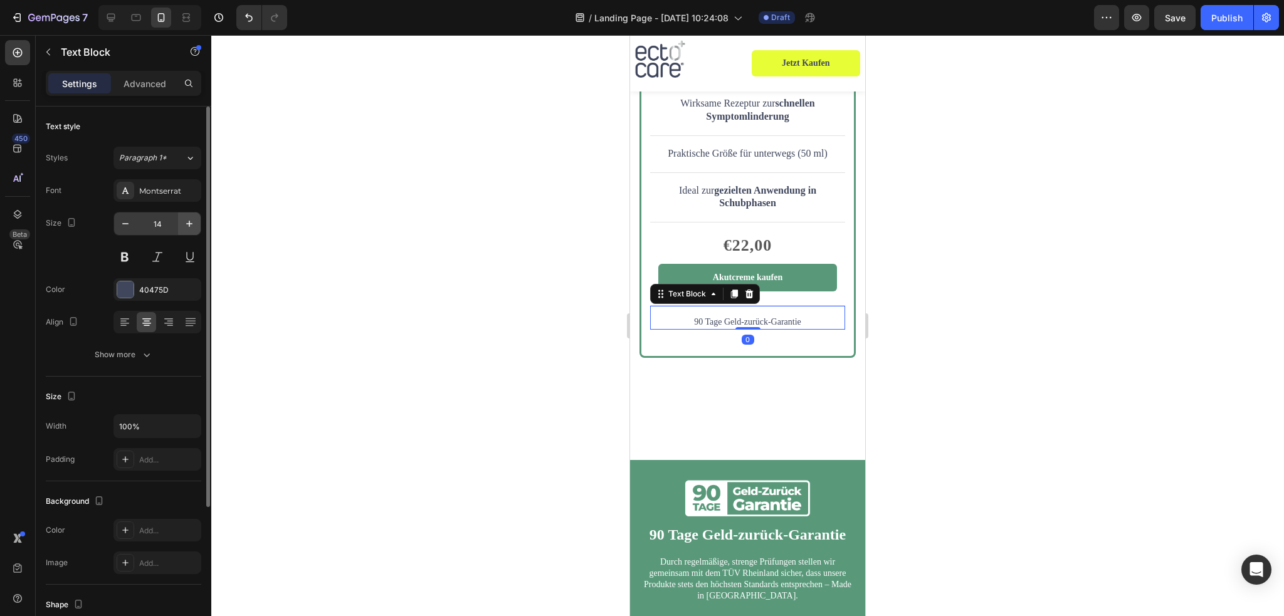
click at [186, 223] on icon "button" at bounding box center [189, 224] width 6 height 6
type input "16"
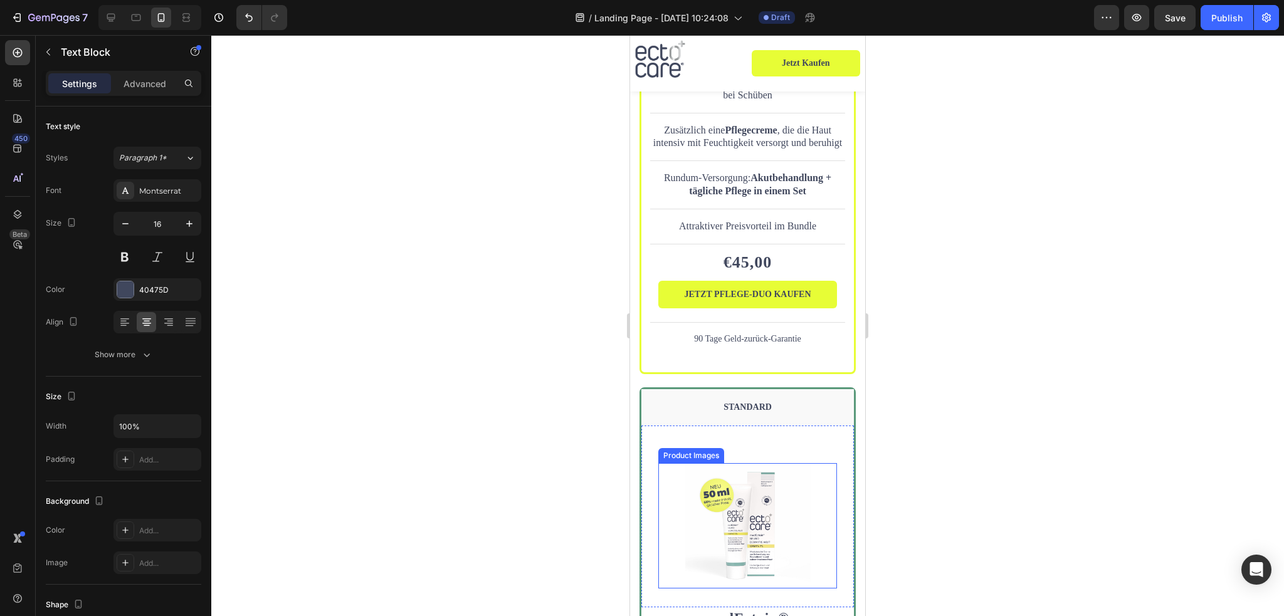
scroll to position [3826, 0]
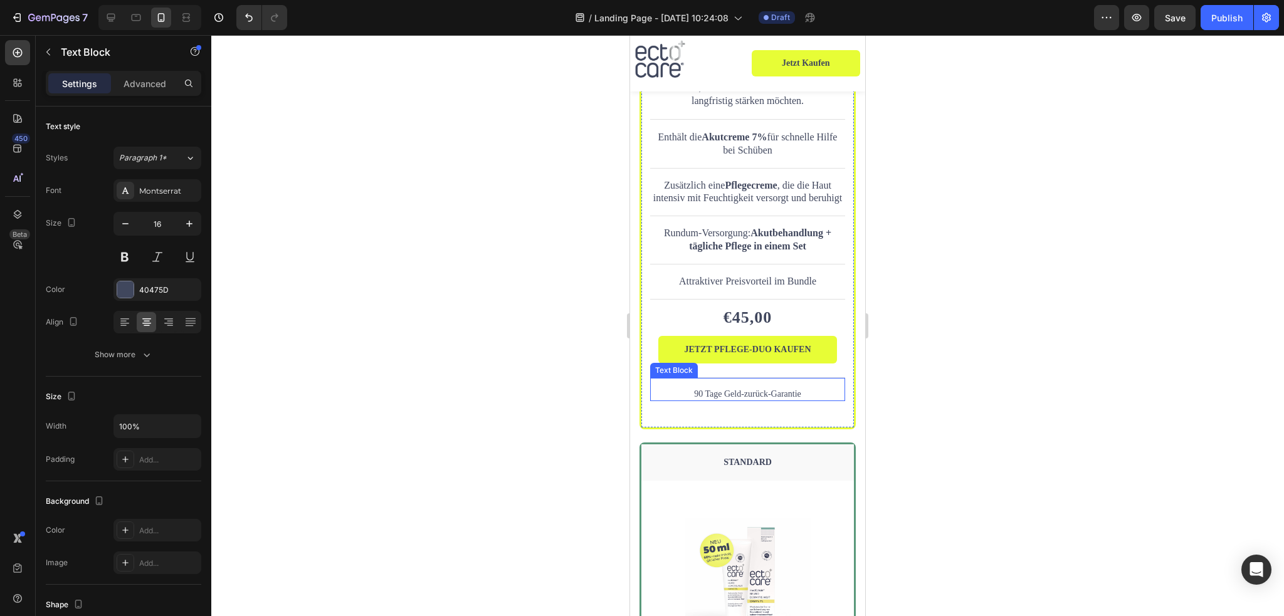
click at [732, 389] on p "90 Tage Geld-zurück-Garantie" at bounding box center [748, 394] width 193 height 11
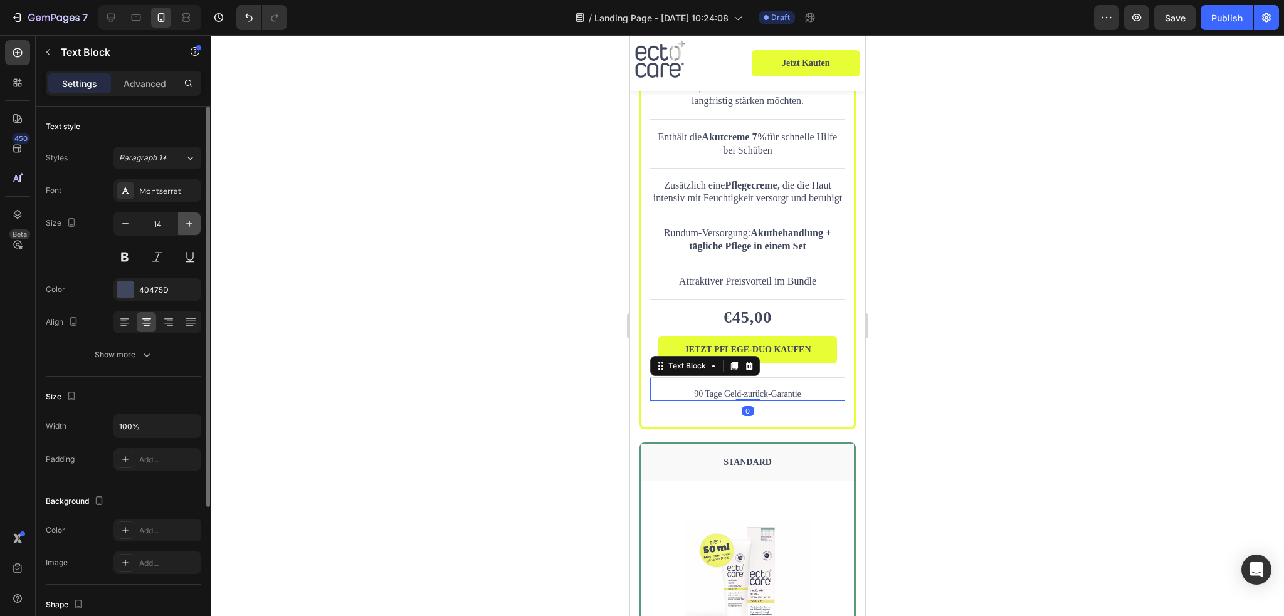
click at [186, 218] on icon "button" at bounding box center [189, 224] width 13 height 13
type input "16"
click at [136, 12] on icon at bounding box center [136, 17] width 13 height 13
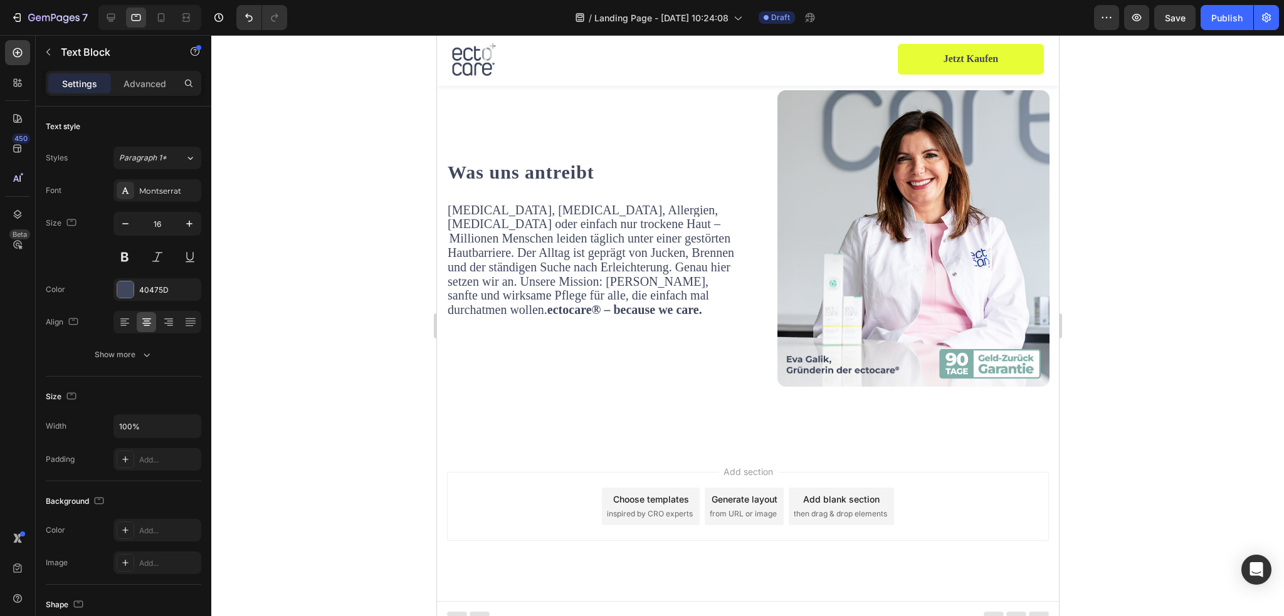
scroll to position [5280, 0]
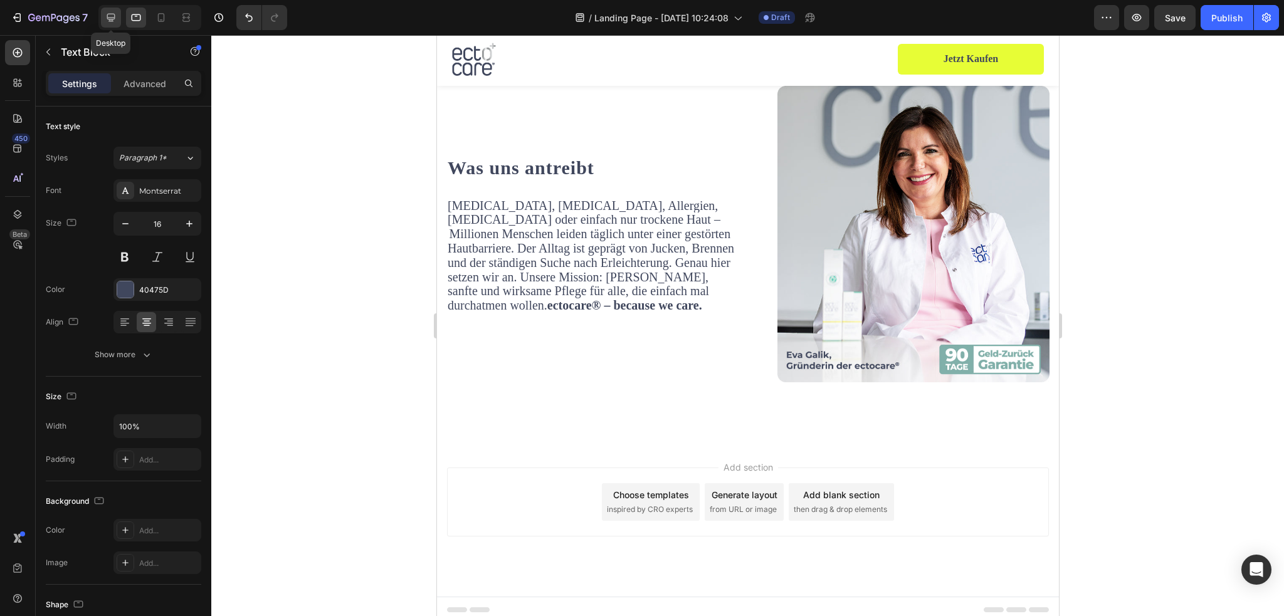
click at [113, 19] on icon at bounding box center [111, 18] width 8 height 8
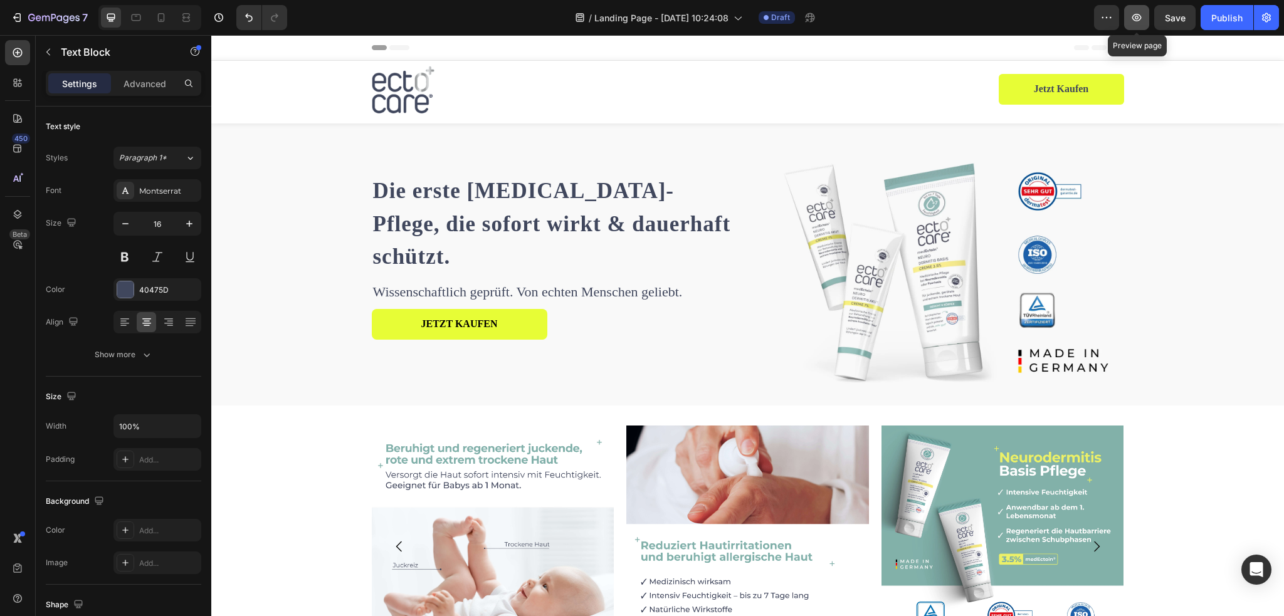
click at [1141, 24] on button "button" at bounding box center [1136, 17] width 25 height 25
click at [429, 223] on h1 "Die erste [MEDICAL_DATA]-Pflege, die sofort wirkt & dauerhaft schützt." at bounding box center [555, 225] width 367 height 102
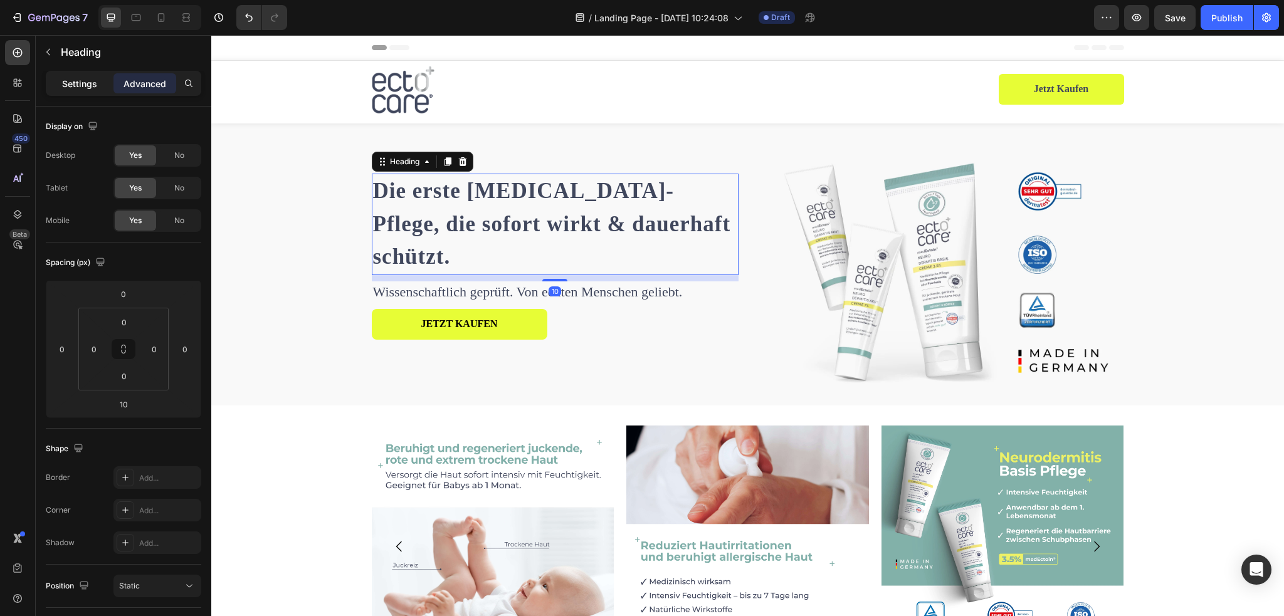
click at [83, 87] on p "Settings" at bounding box center [79, 83] width 35 height 13
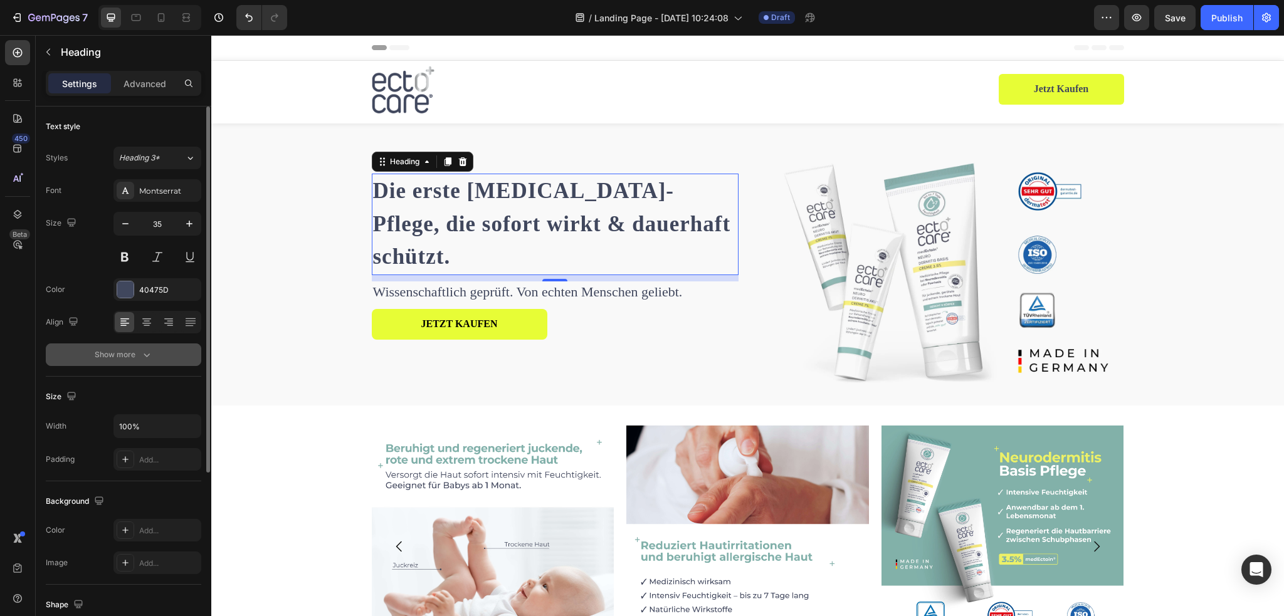
click at [150, 354] on icon "button" at bounding box center [146, 355] width 13 height 13
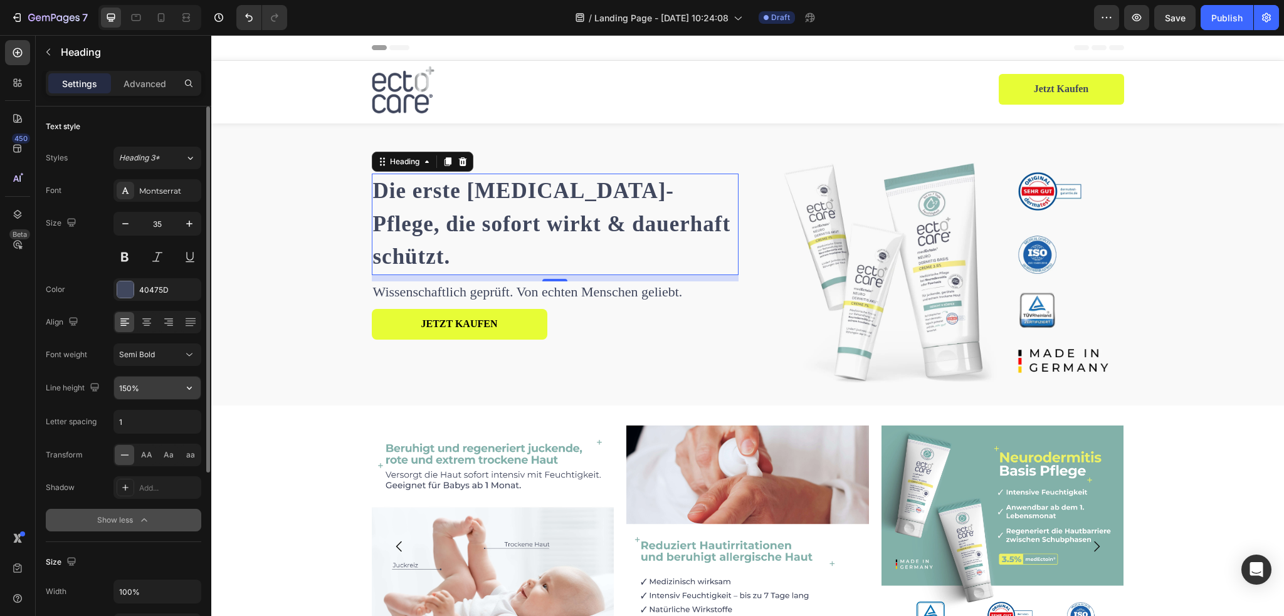
click at [143, 393] on input "150%" at bounding box center [157, 388] width 87 height 23
click at [189, 393] on icon "button" at bounding box center [189, 388] width 13 height 13
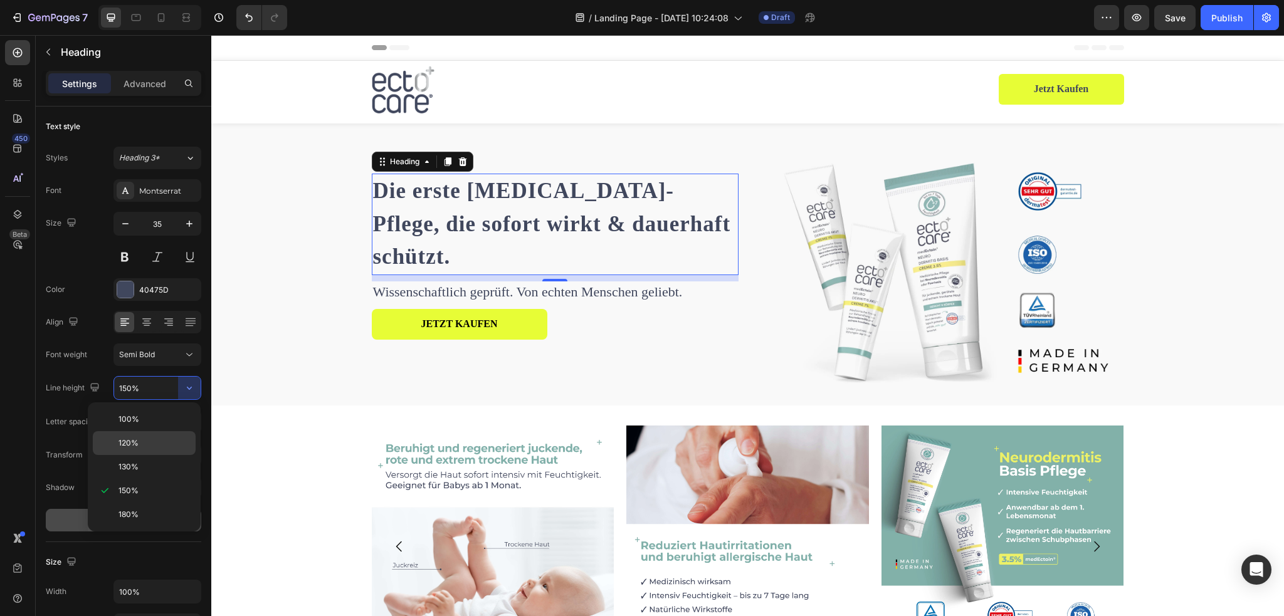
click at [145, 441] on p "120%" at bounding box center [154, 443] width 71 height 11
type input "120%"
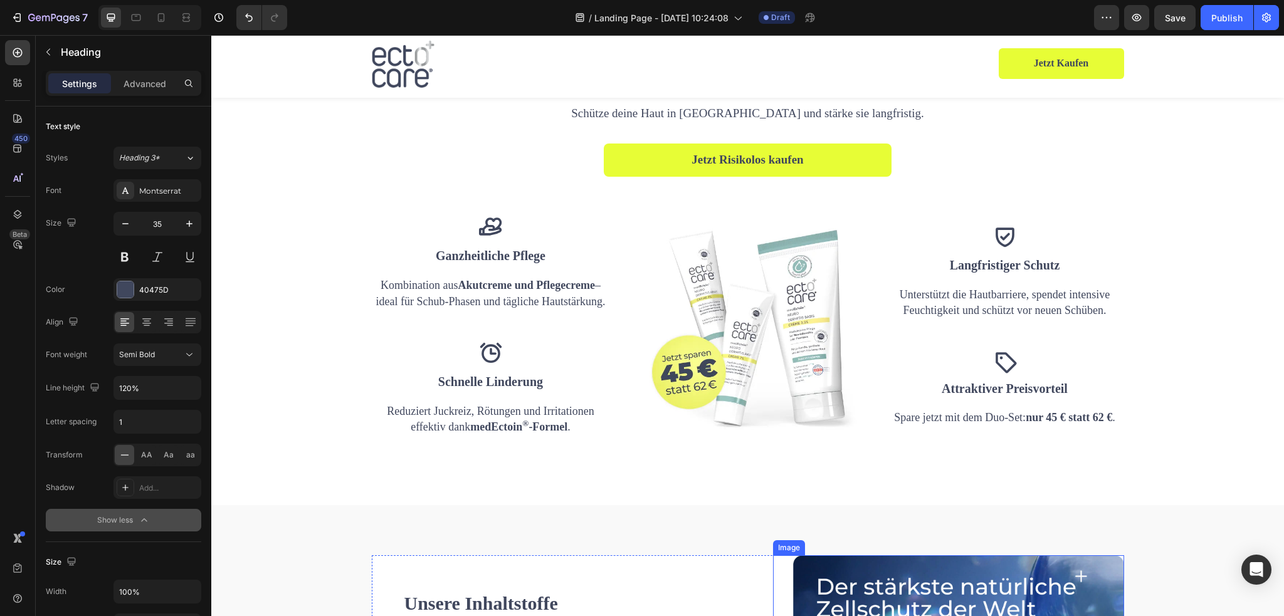
scroll to position [1317, 0]
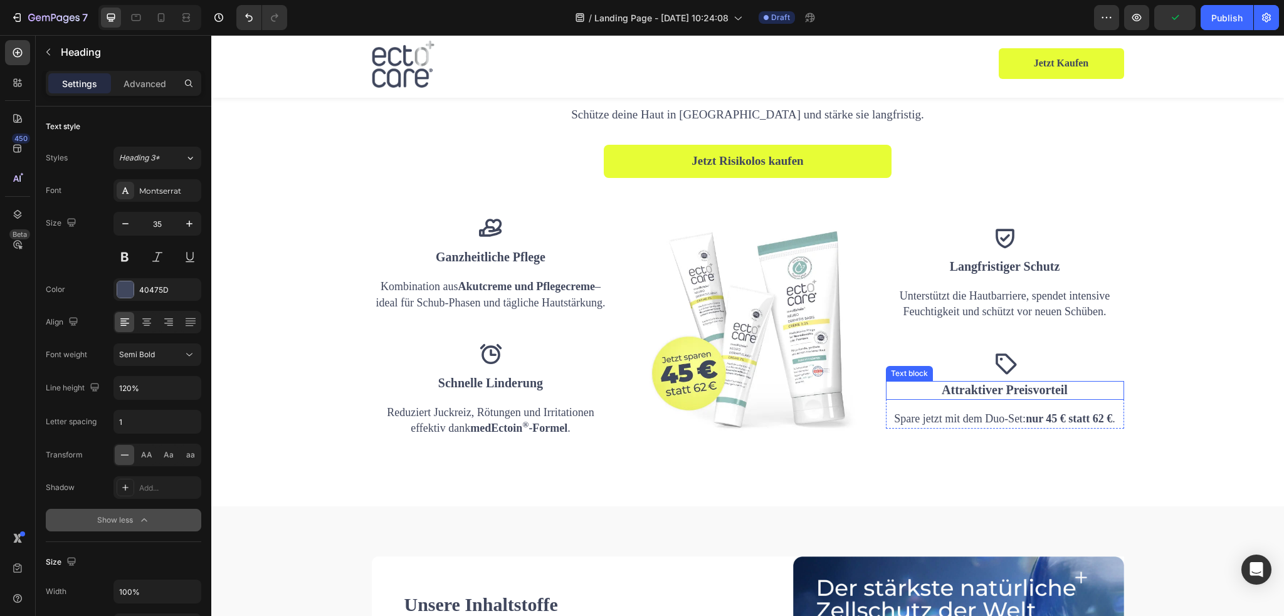
click at [985, 390] on span "Attraktiver Preisvorteil" at bounding box center [1005, 390] width 126 height 14
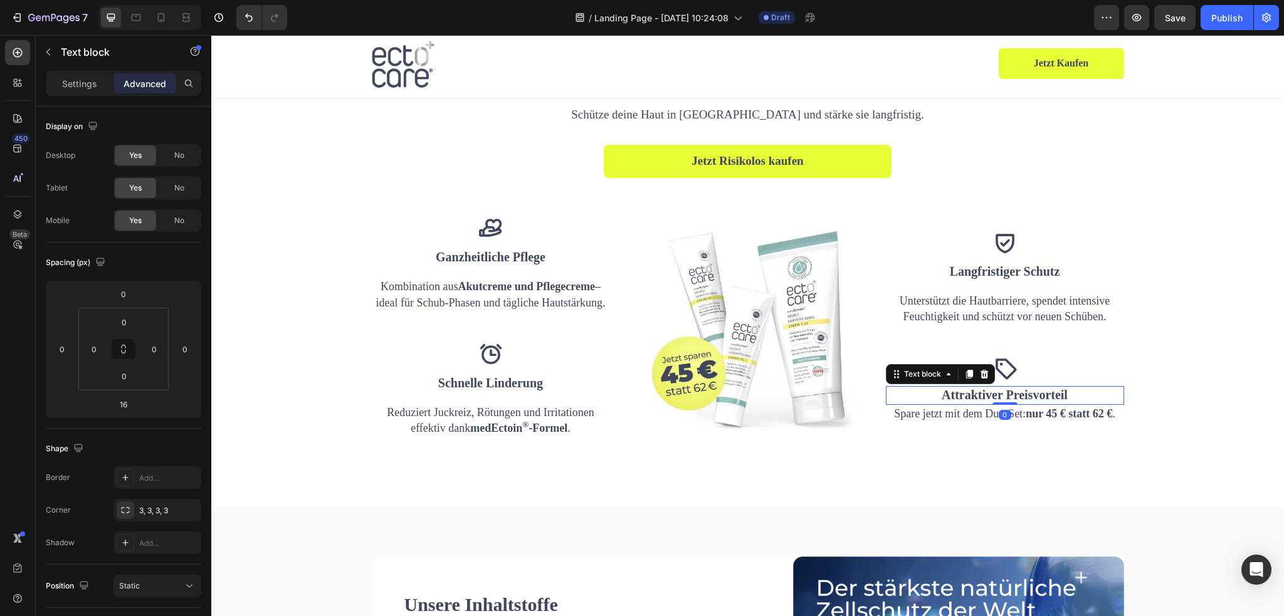
click at [1002, 391] on div "Attraktiver Preisvorteil Text block 0" at bounding box center [1005, 395] width 238 height 19
type input "0"
click at [497, 388] on p "Schnelle Linderung" at bounding box center [491, 383] width 236 height 19
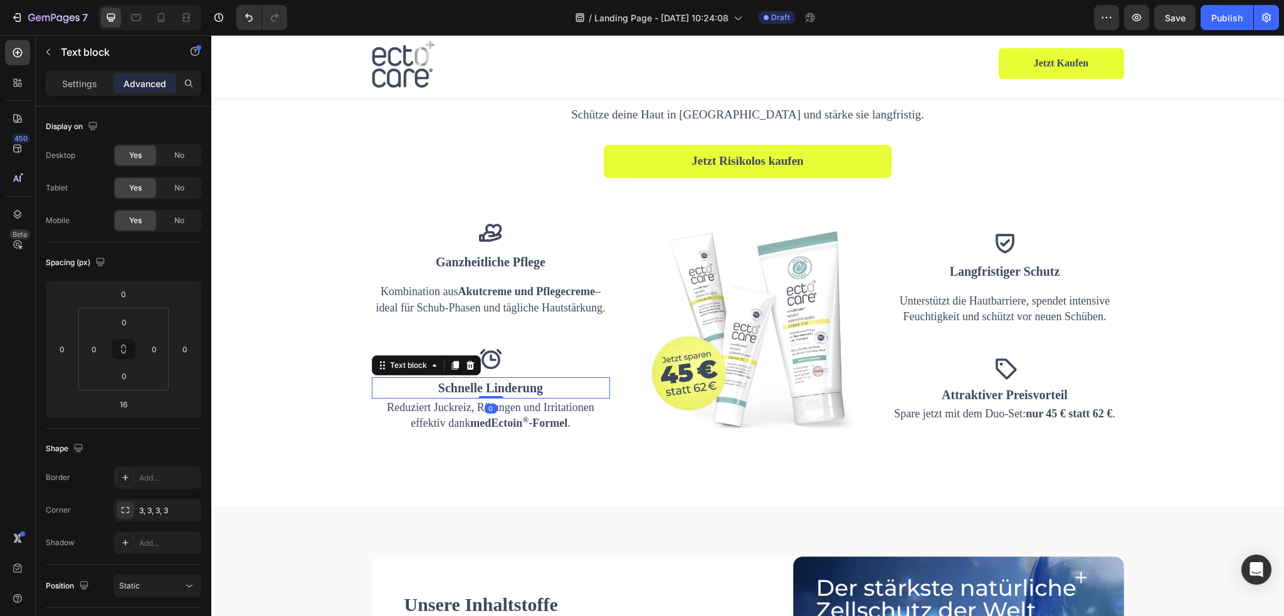
drag, startPoint x: 485, startPoint y: 402, endPoint x: 487, endPoint y: 388, distance: 13.9
click at [487, 388] on div "Schnelle Linderung Text block 0" at bounding box center [491, 388] width 238 height 21
type input "0"
click at [497, 268] on p "Ganzheitliche Pflege" at bounding box center [491, 262] width 236 height 19
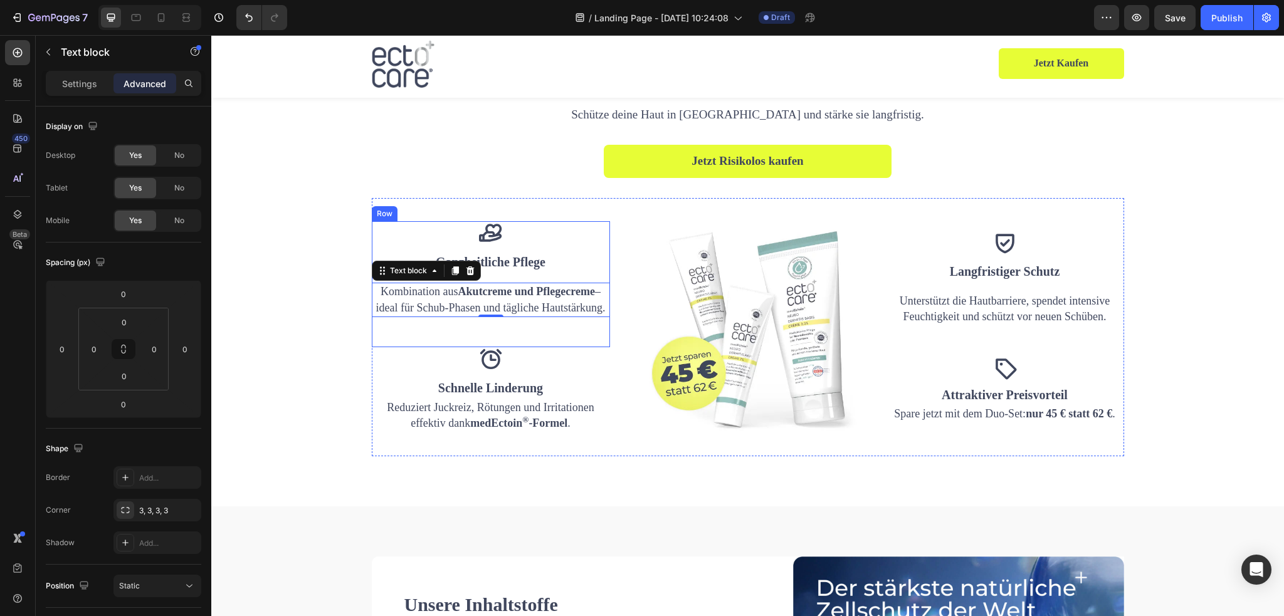
click at [494, 270] on p "Ganzheitliche Pflege" at bounding box center [491, 262] width 236 height 19
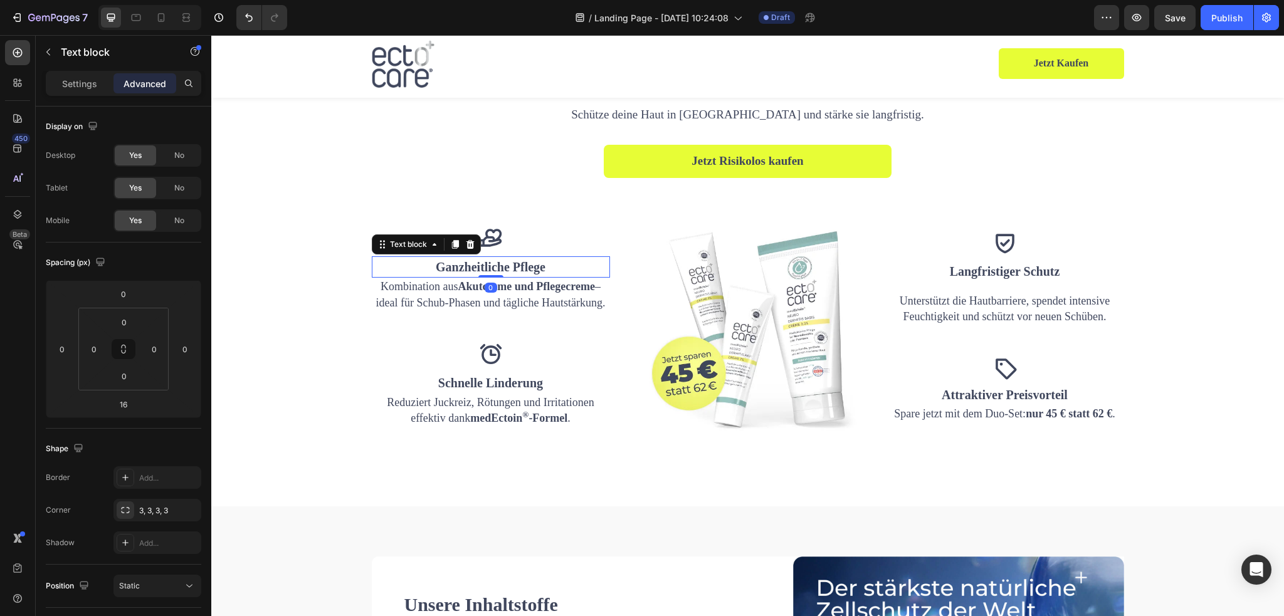
drag, startPoint x: 491, startPoint y: 282, endPoint x: 497, endPoint y: 248, distance: 34.3
click at [496, 248] on div "Icon Ganzheitliche Pflege Text block 0 Kombination aus Akutcreme und Pflegecrem…" at bounding box center [491, 268] width 238 height 85
type input "0"
click at [1008, 280] on p "Langfristiger Schutz" at bounding box center [1005, 271] width 236 height 19
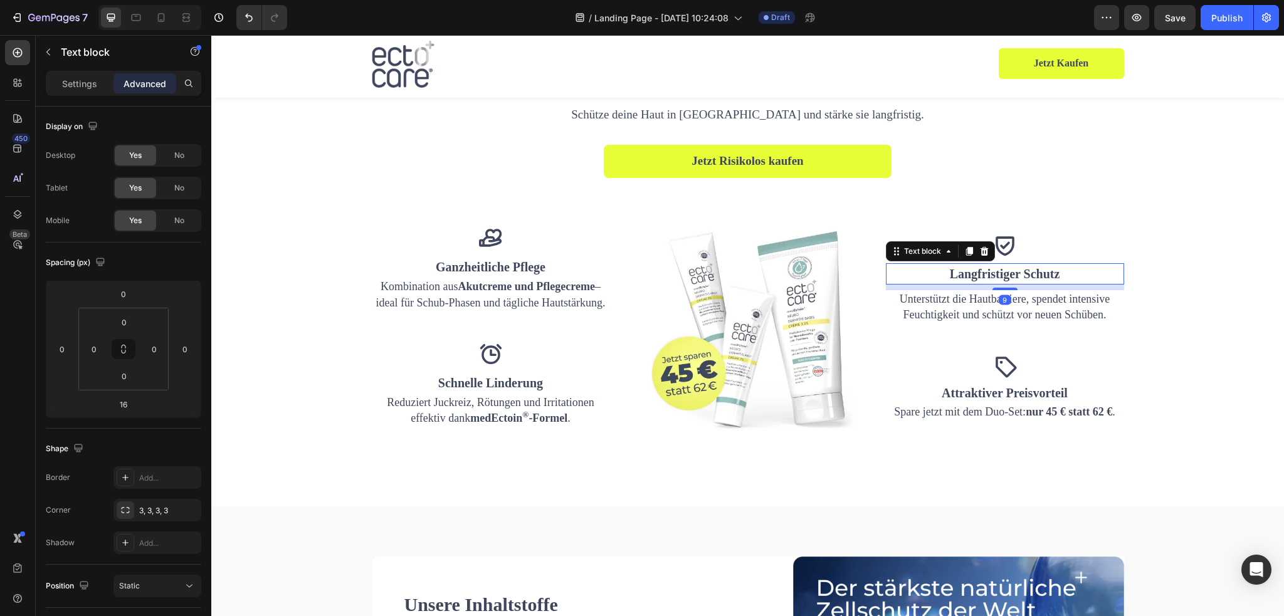
drag, startPoint x: 993, startPoint y: 290, endPoint x: 993, endPoint y: 263, distance: 27.0
click at [993, 263] on div "Icon Langfristiger Schutz Text block 9 Unterstützt die Hautbarriere, spendet in…" at bounding box center [1005, 278] width 238 height 91
type input "0"
click at [138, 18] on icon at bounding box center [136, 17] width 13 height 13
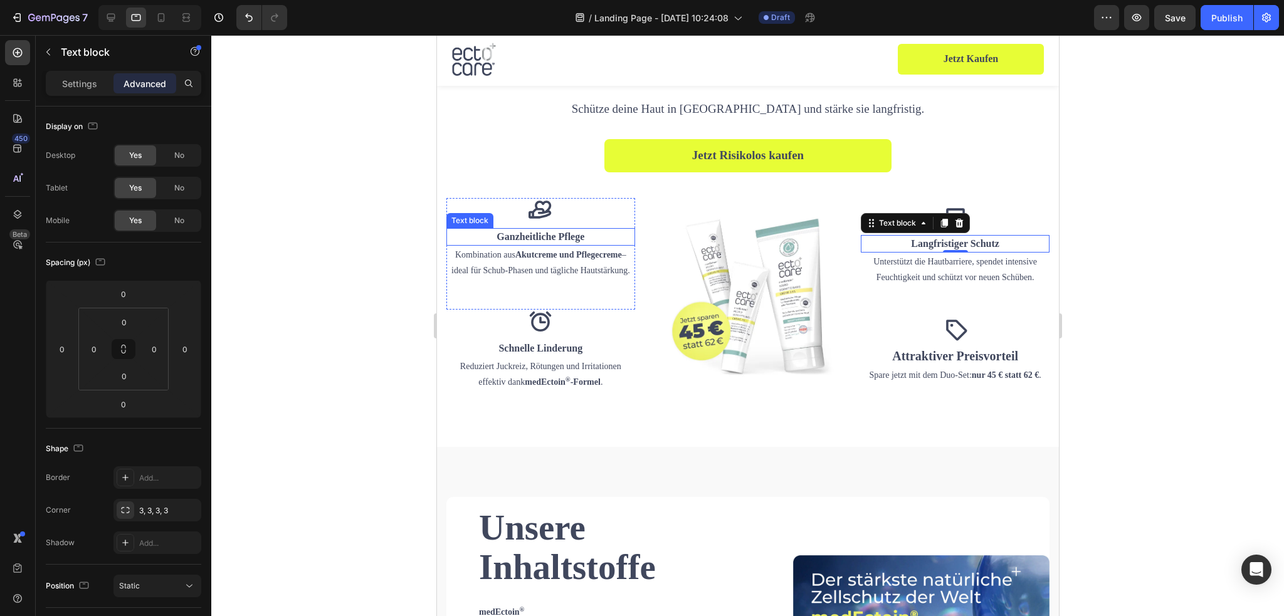
scroll to position [1328, 0]
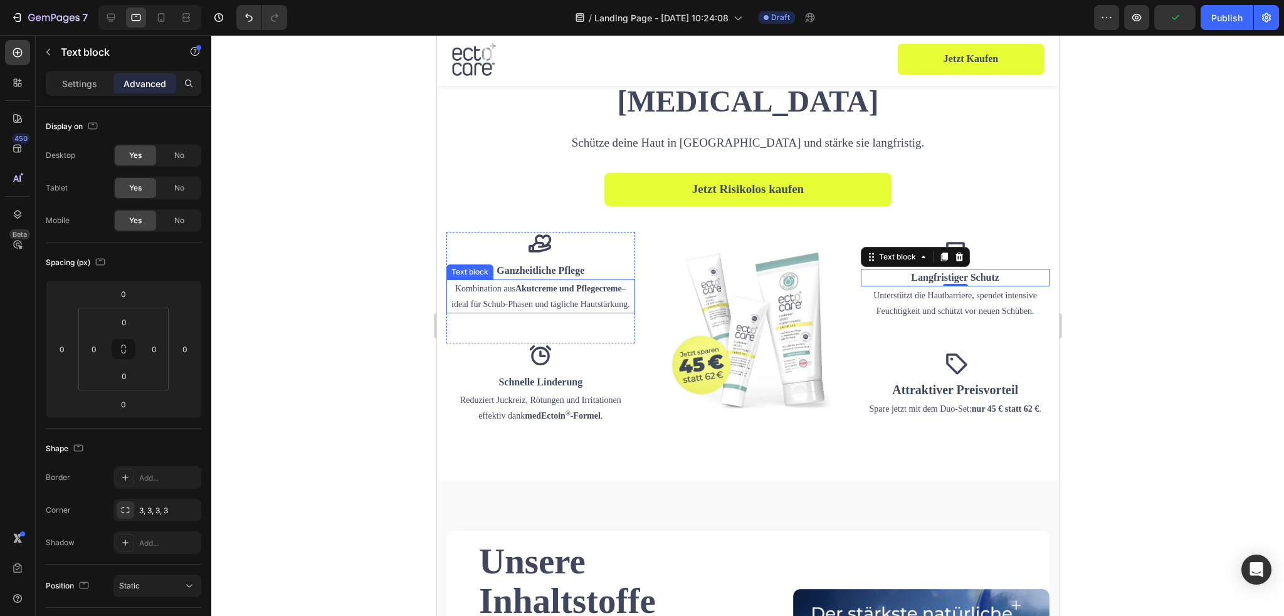
click at [543, 293] on p "Kombination aus Akutcreme und Pflegecreme – ideal für Schub-Phasen und tägliche…" at bounding box center [540, 296] width 186 height 31
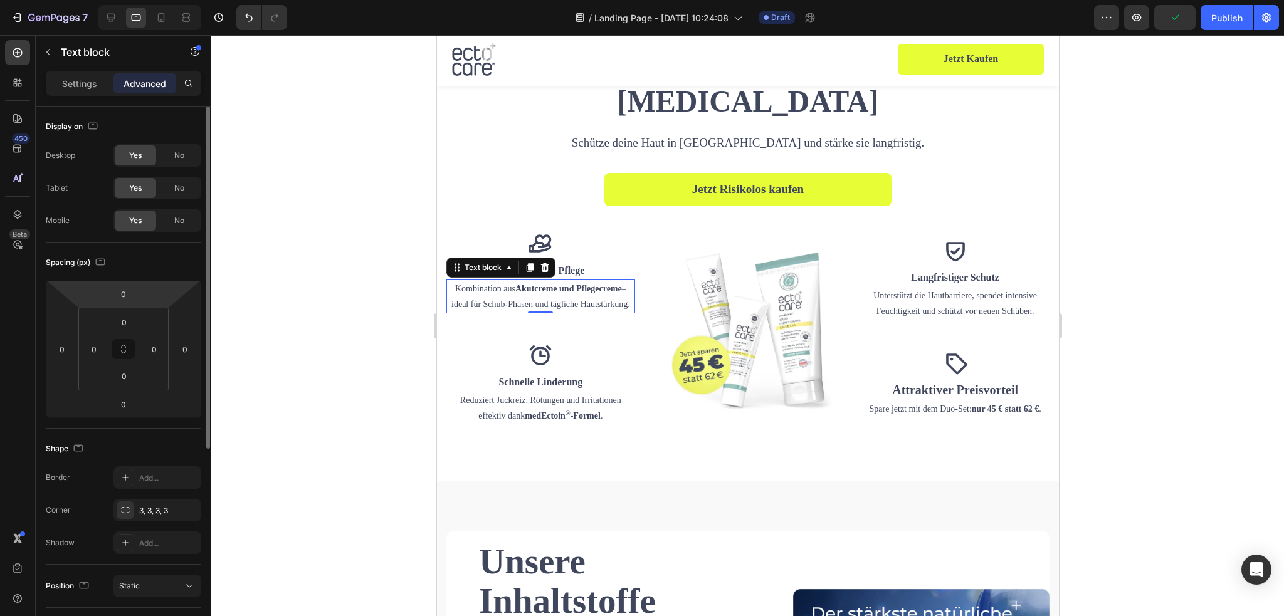
click at [66, 78] on p "Settings" at bounding box center [79, 83] width 35 height 13
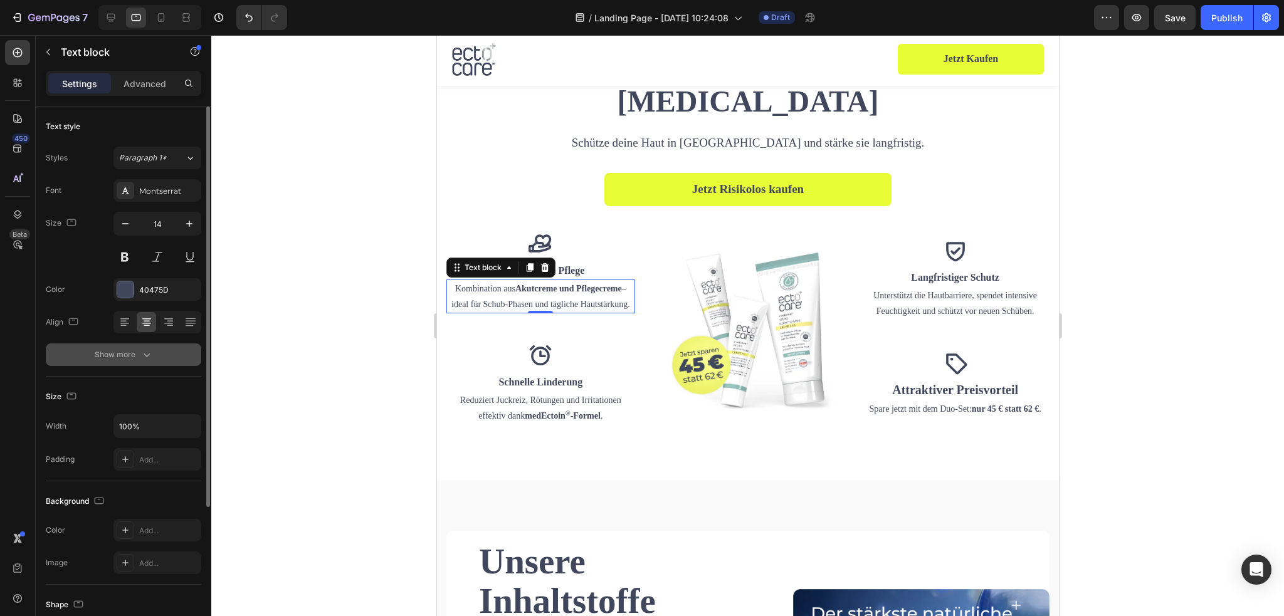
click at [149, 361] on icon "button" at bounding box center [146, 355] width 13 height 13
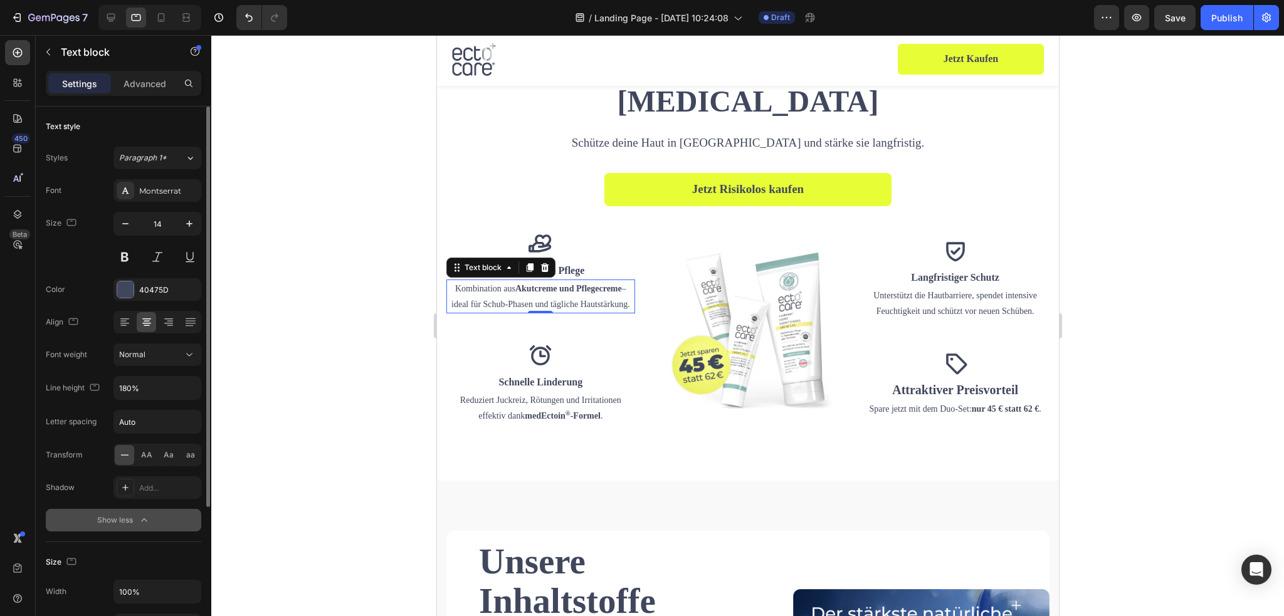
click at [140, 400] on div "Font Montserrat Size 14 Color 40475D Align Font weight Normal Line height 180% …" at bounding box center [124, 355] width 156 height 352
click at [180, 393] on button "button" at bounding box center [189, 388] width 23 height 23
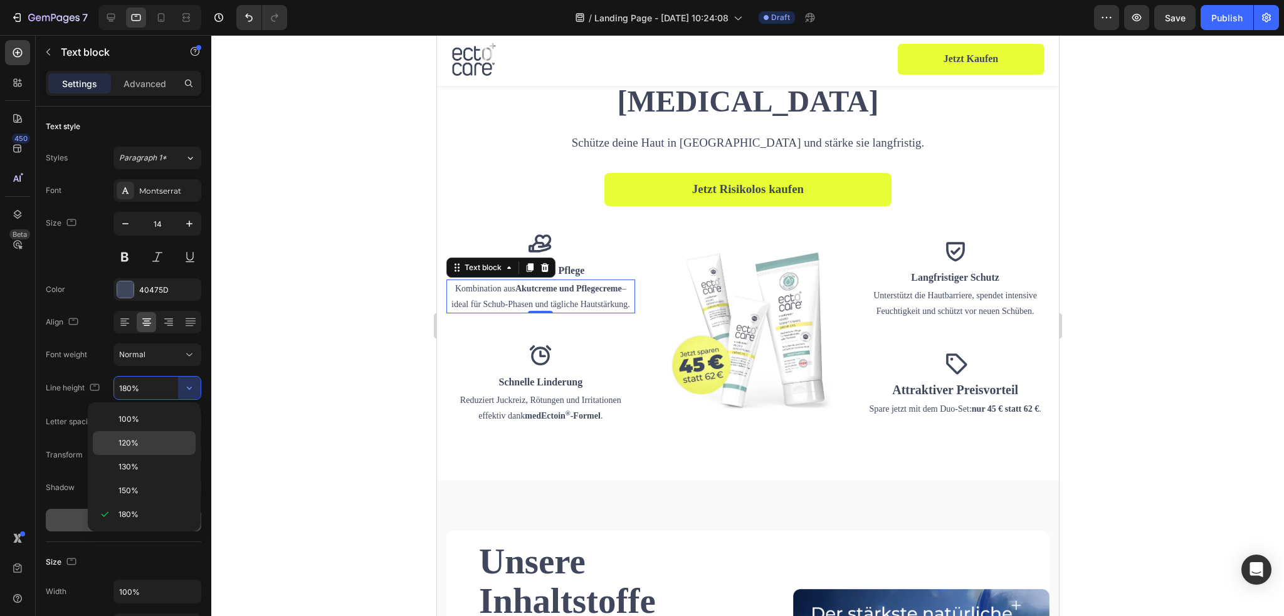
click at [153, 455] on div "120%" at bounding box center [144, 467] width 103 height 24
type input "120%"
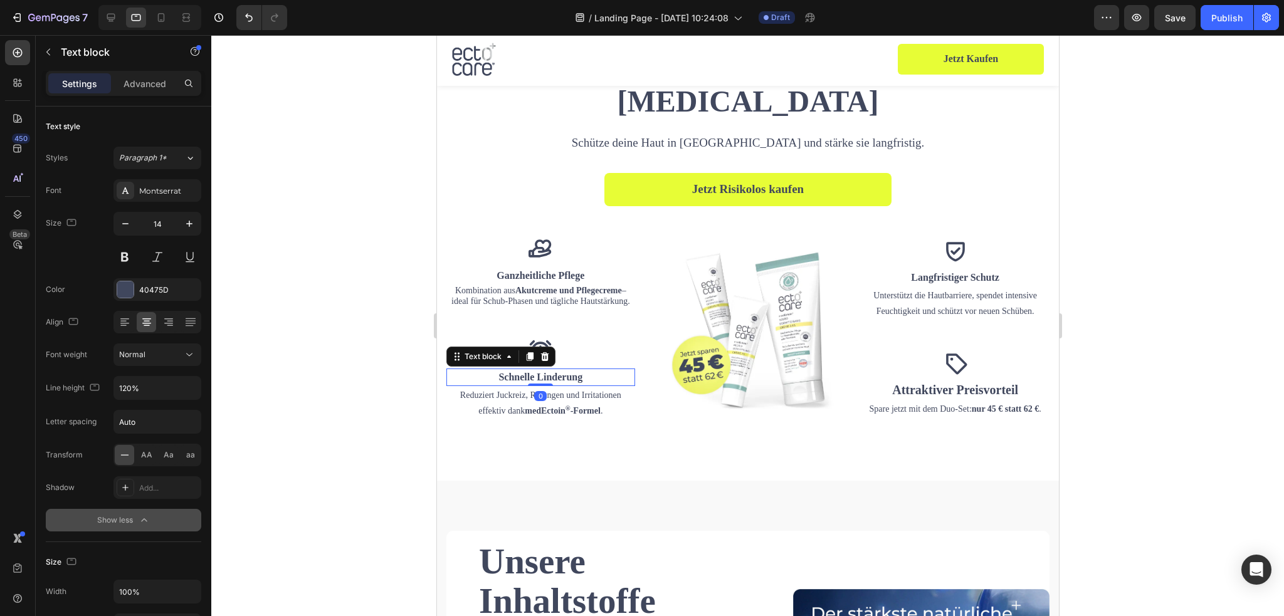
click at [559, 379] on p "Schnelle Linderung" at bounding box center [540, 377] width 186 height 15
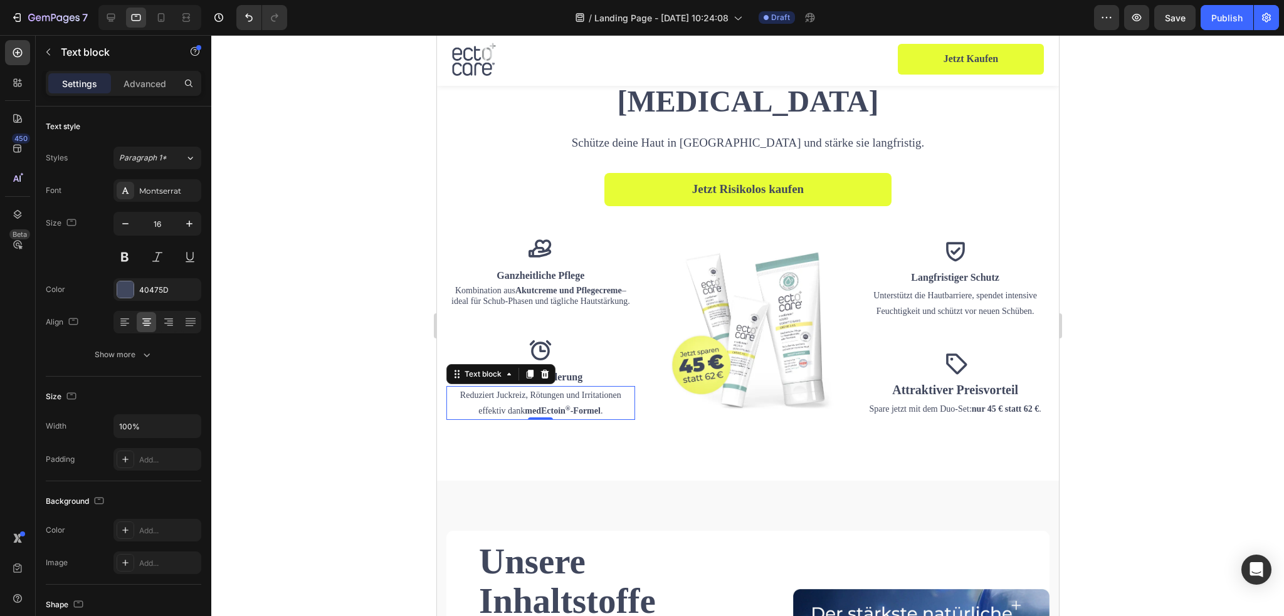
click at [556, 391] on p "Reduziert Juckreiz, Rötungen und Irritationen effektiv dank medEctoin ® -Formel…" at bounding box center [540, 403] width 186 height 31
click at [151, 356] on icon "button" at bounding box center [146, 355] width 13 height 13
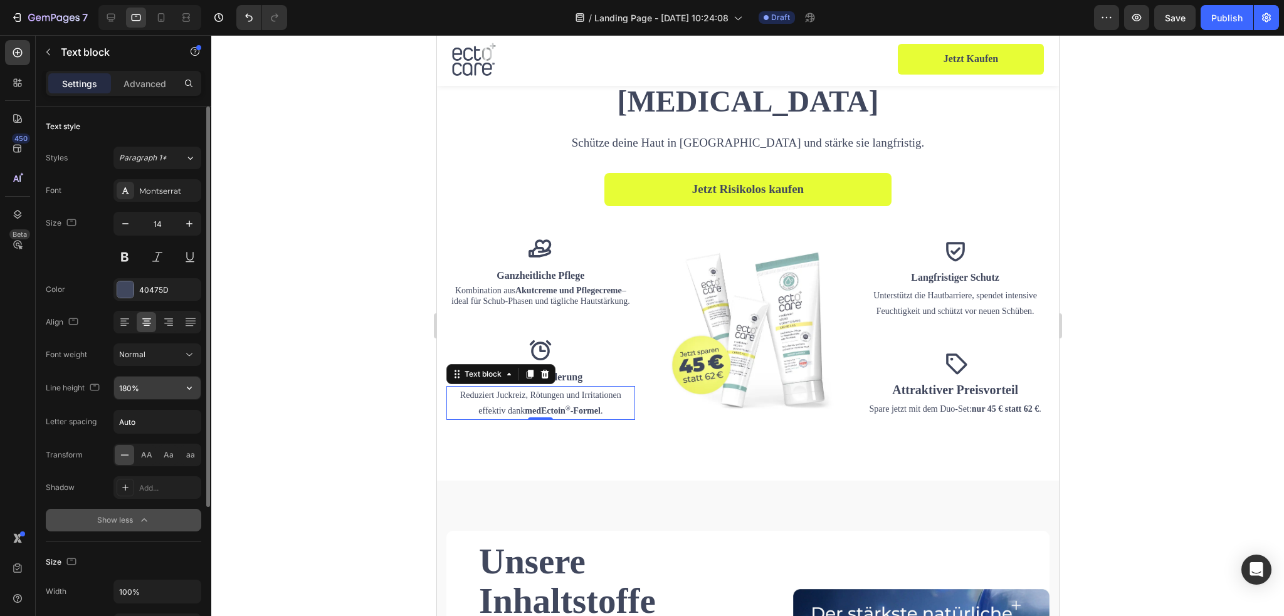
click at [190, 386] on icon "button" at bounding box center [189, 388] width 13 height 13
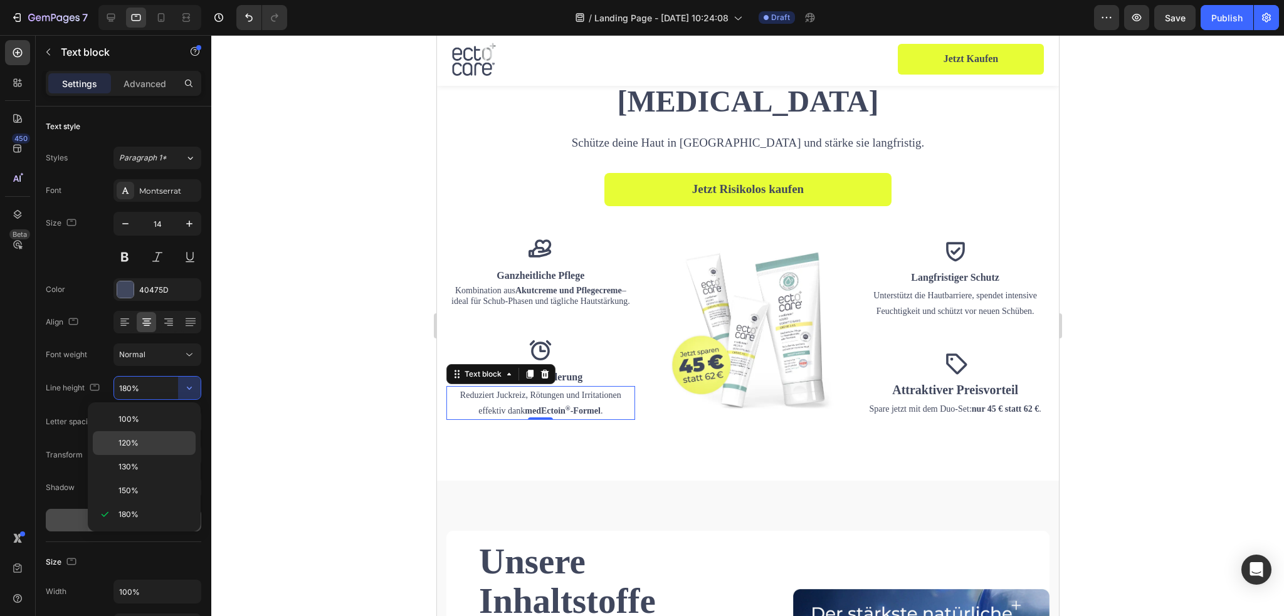
click at [147, 455] on div "120%" at bounding box center [144, 467] width 103 height 24
type input "120%"
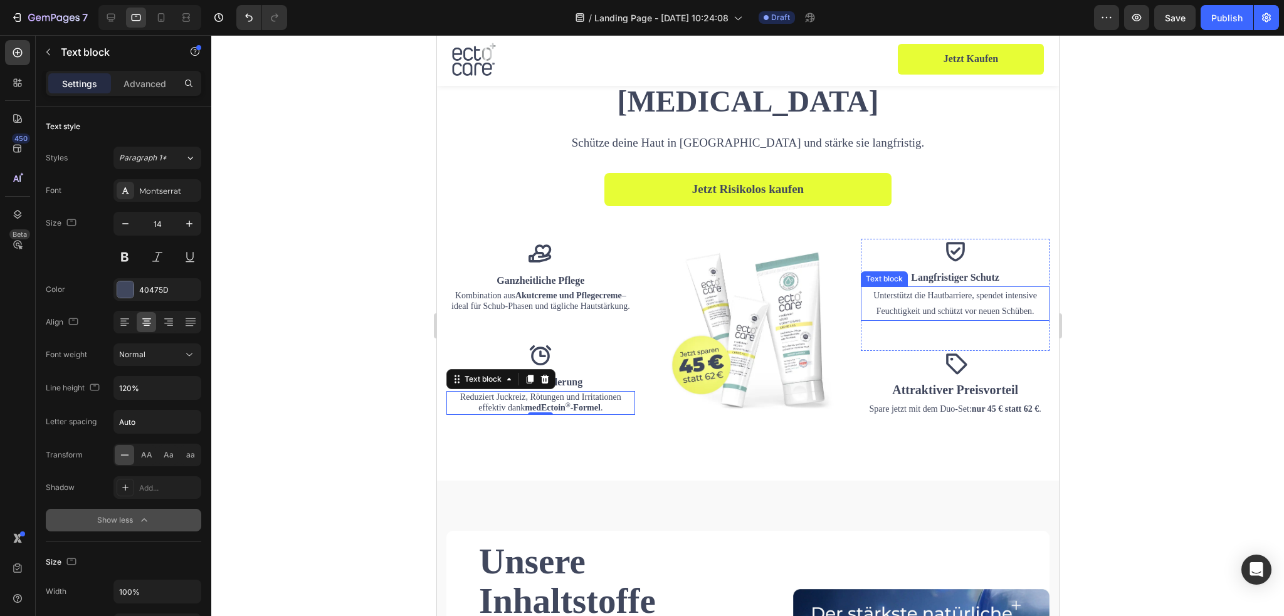
click at [939, 298] on p "Unterstützt die Hautbarriere, spendet intensive Feuchtigkeit und schützt vor ne…" at bounding box center [955, 303] width 186 height 31
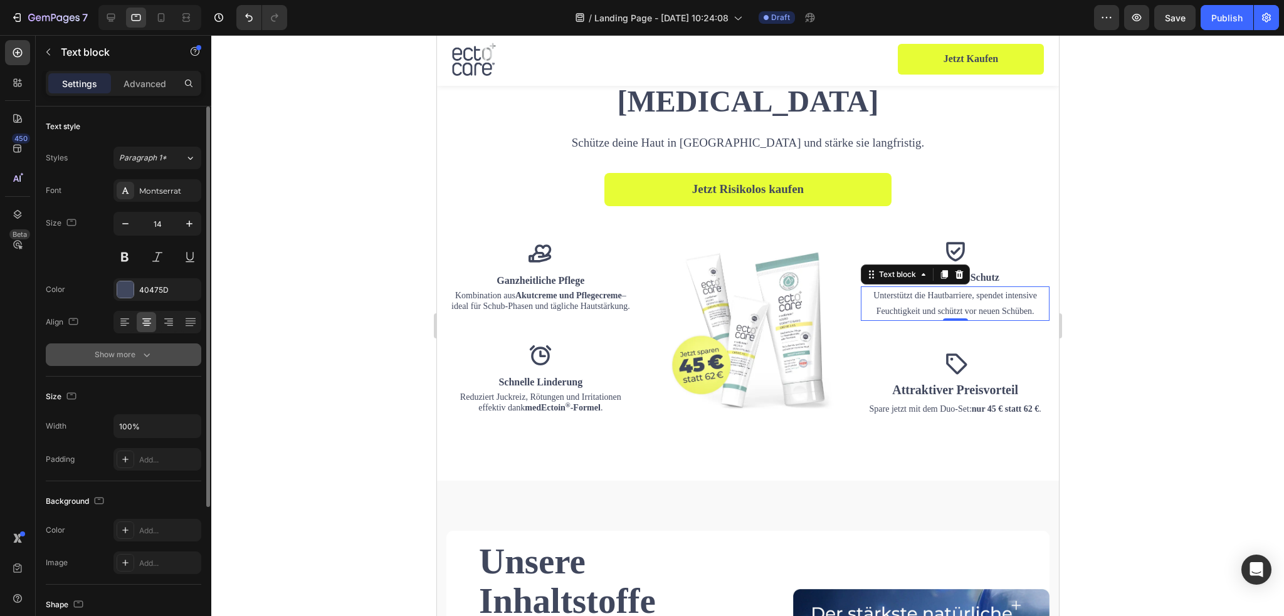
click at [142, 347] on button "Show more" at bounding box center [124, 355] width 156 height 23
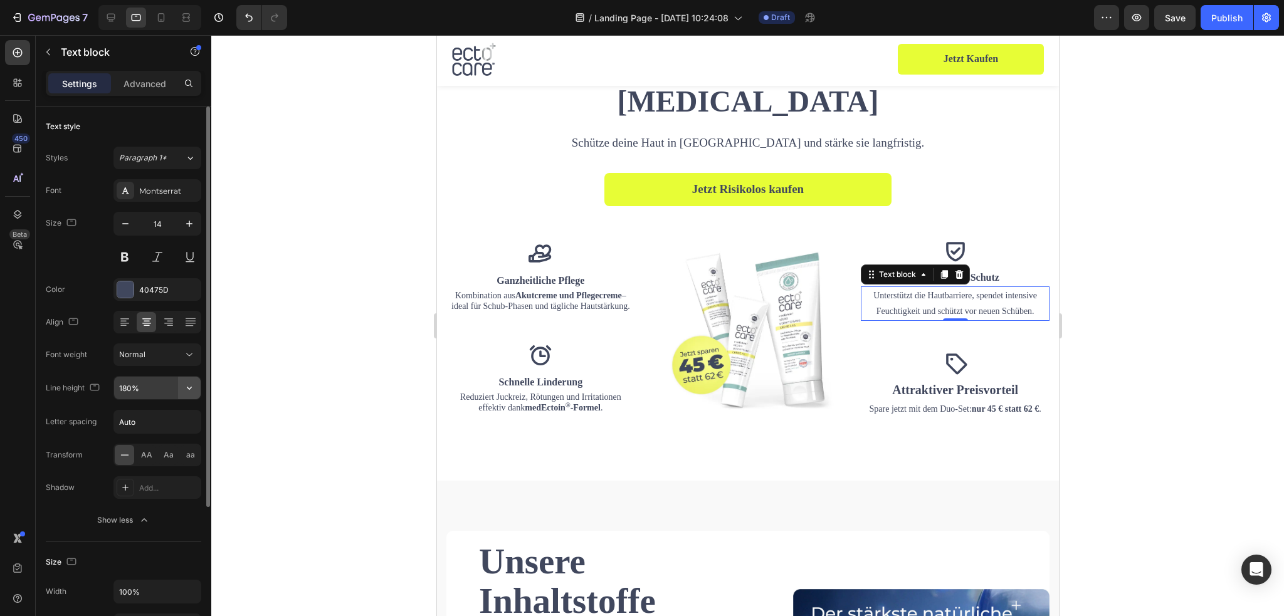
click at [195, 389] on icon "button" at bounding box center [189, 388] width 13 height 13
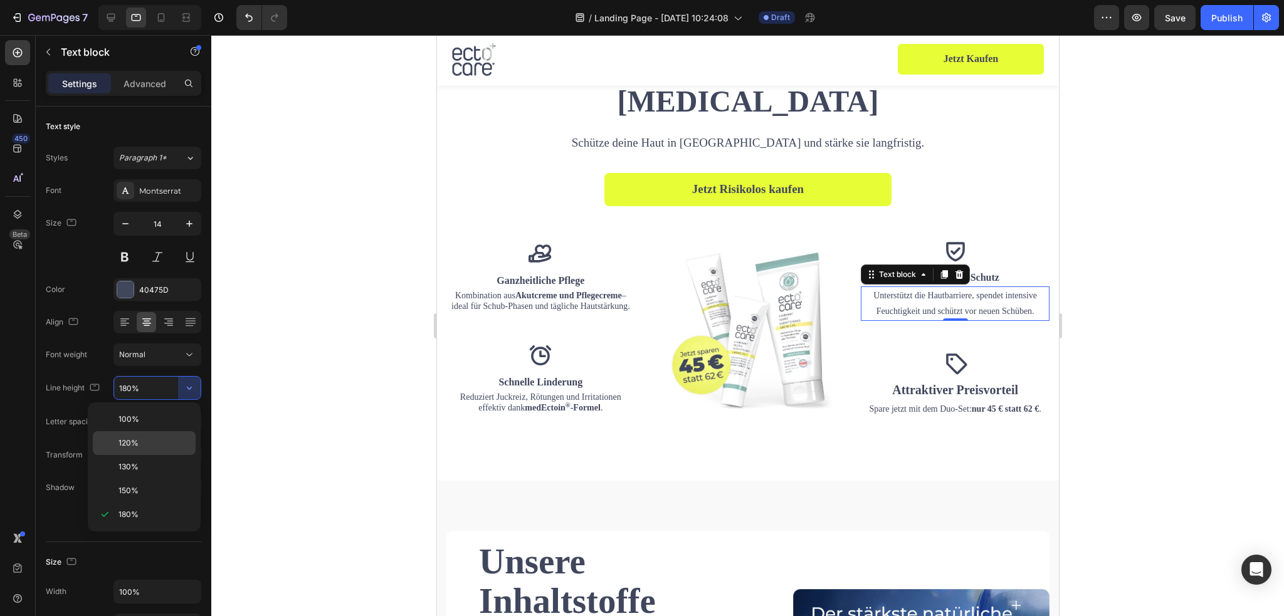
click at [144, 455] on div "120%" at bounding box center [144, 467] width 103 height 24
type input "120%"
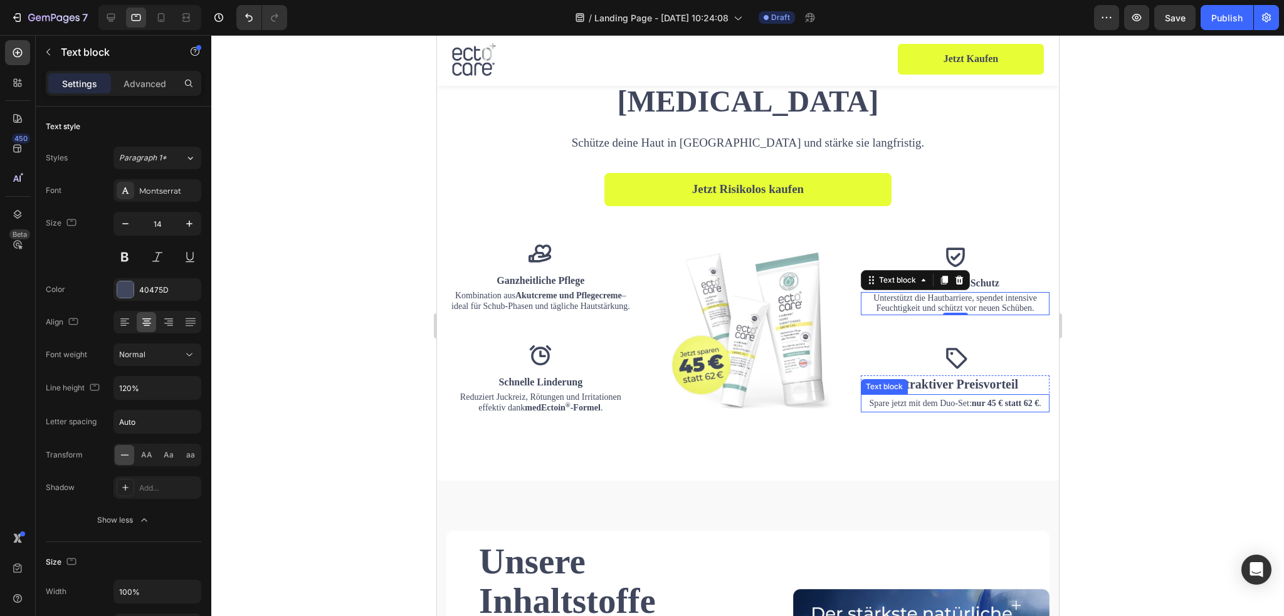
click at [974, 402] on strong "nur 45 € statt 62 €" at bounding box center [1004, 403] width 67 height 9
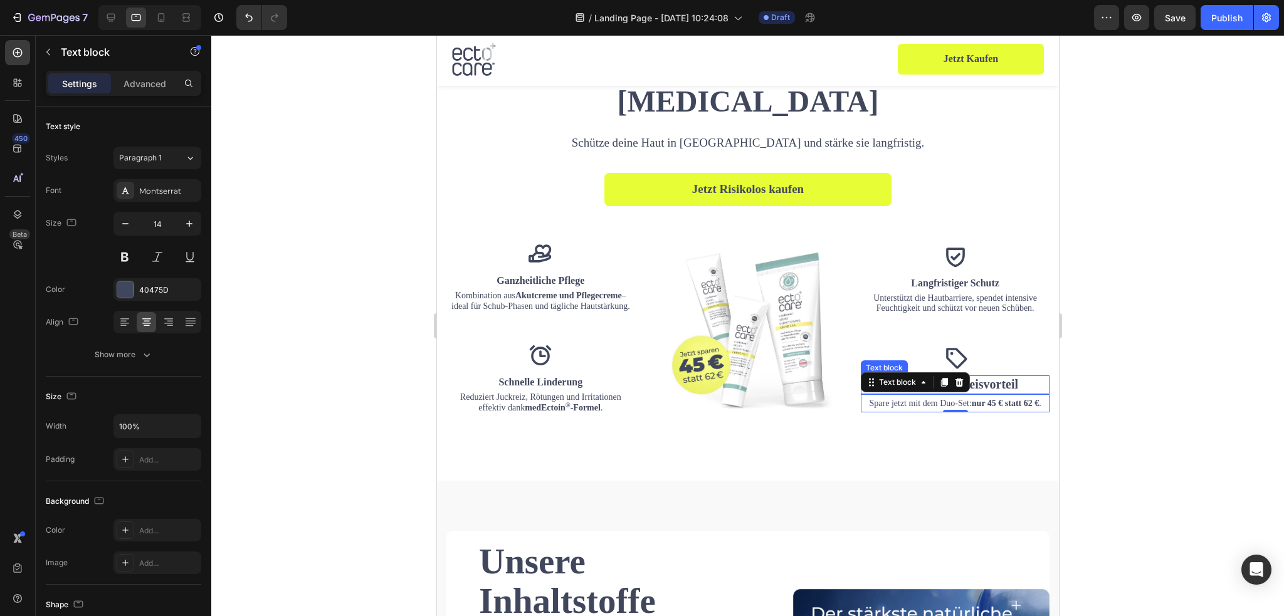
click at [975, 386] on span "Attraktiver Preisvorteil" at bounding box center [955, 385] width 126 height 14
click at [953, 283] on p "Langfristiger Schutz" at bounding box center [955, 283] width 186 height 15
click at [959, 379] on span "Attraktiver Preisvorteil" at bounding box center [955, 385] width 126 height 14
click at [960, 378] on span "Attraktiver Preisvorteil" at bounding box center [955, 385] width 126 height 14
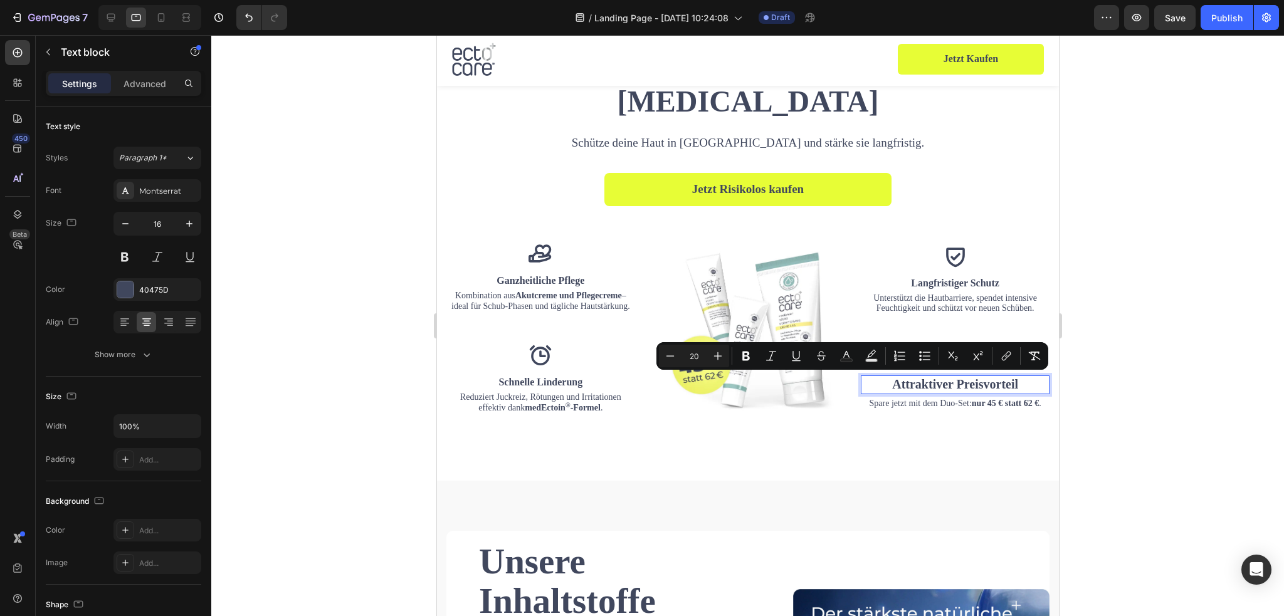
click at [905, 382] on span "Attraktiver Preisvorteil" at bounding box center [955, 385] width 126 height 14
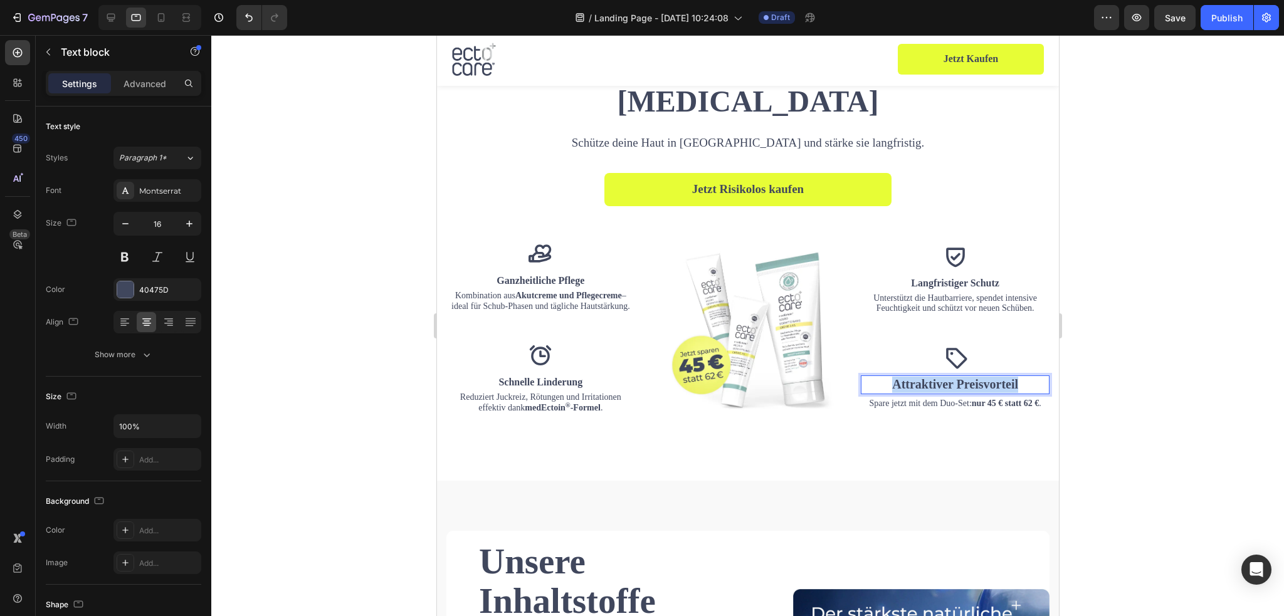
drag, startPoint x: 875, startPoint y: 381, endPoint x: 1019, endPoint y: 387, distance: 143.7
click at [1019, 387] on p "Attraktiver Preisvorteil" at bounding box center [955, 385] width 186 height 16
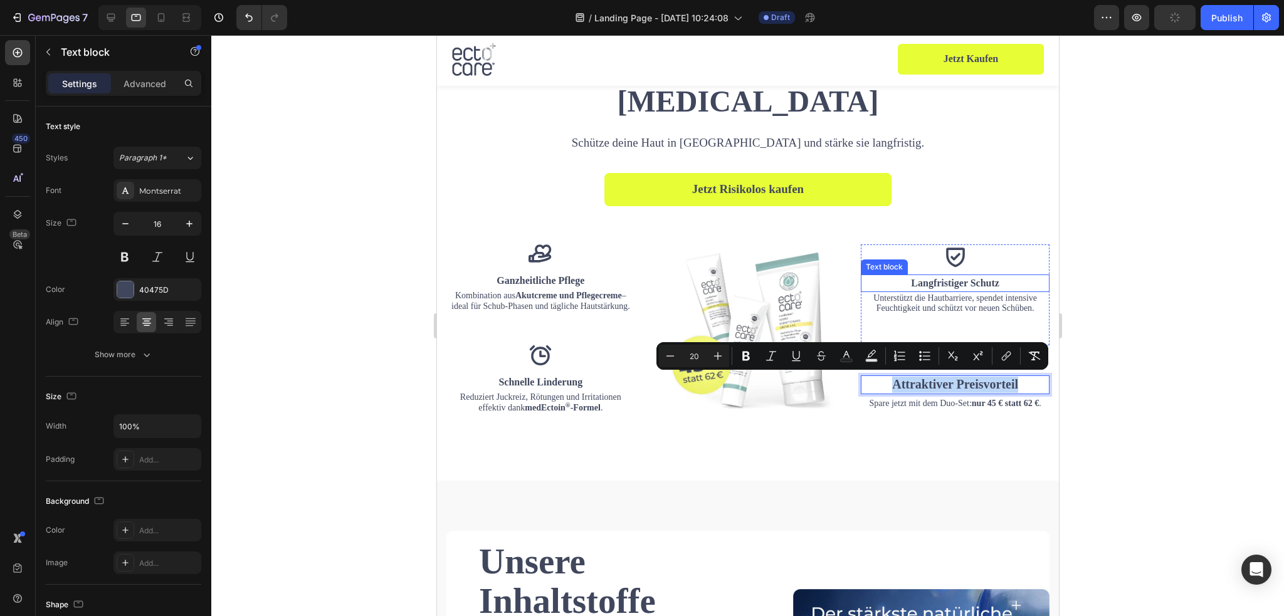
click at [929, 283] on p "Langfristiger Schutz" at bounding box center [955, 283] width 186 height 15
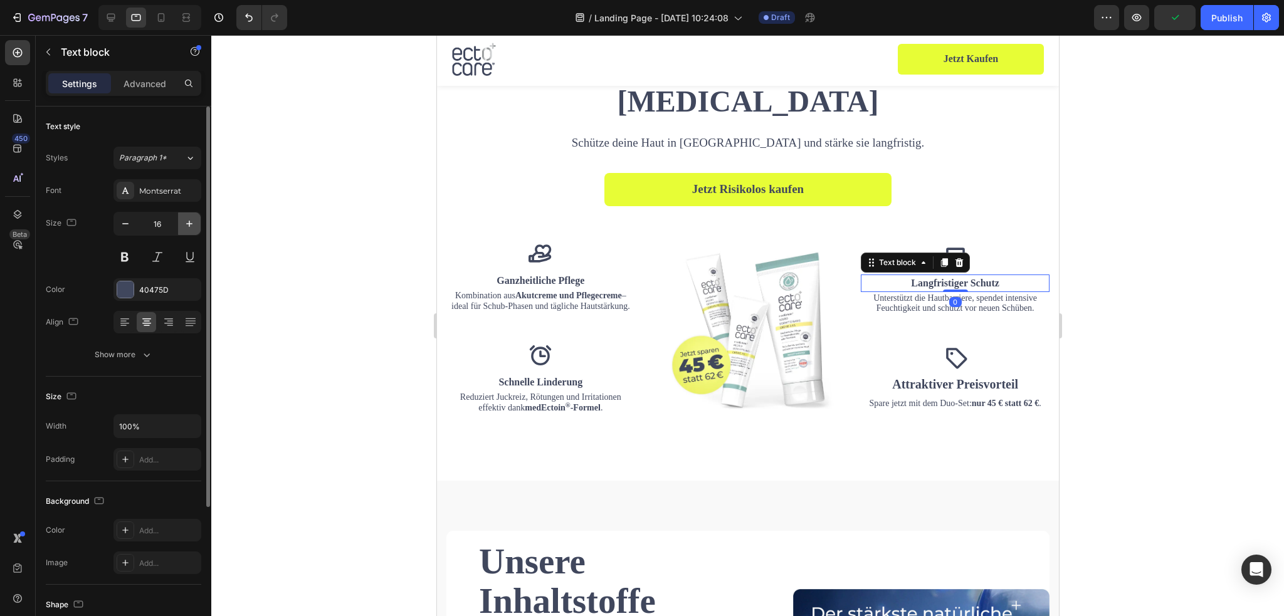
click at [178, 219] on button "button" at bounding box center [189, 224] width 23 height 23
click at [185, 220] on icon "button" at bounding box center [189, 224] width 13 height 13
type input "20"
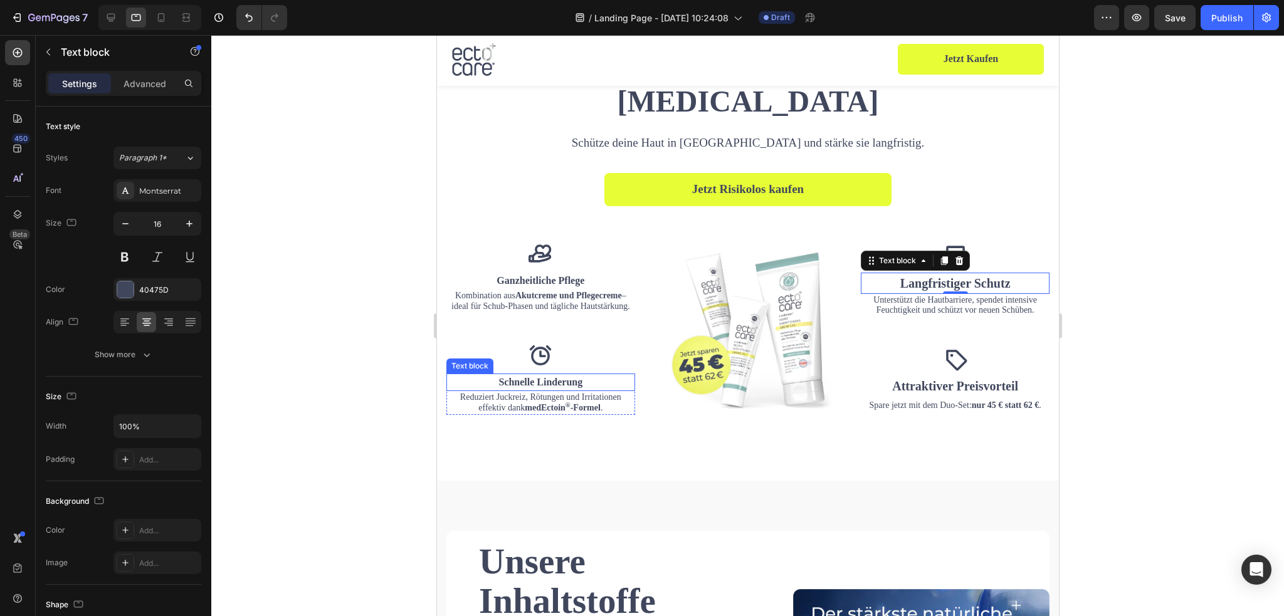
click at [558, 378] on p "Schnelle Linderung" at bounding box center [540, 382] width 186 height 15
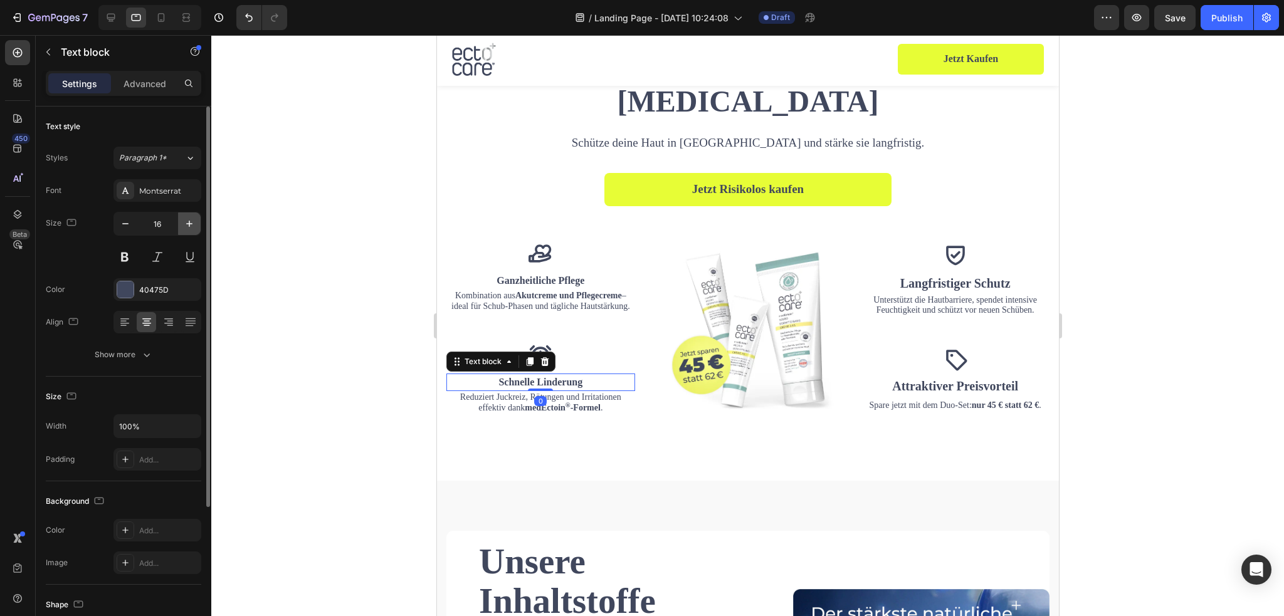
click at [189, 221] on icon "button" at bounding box center [189, 224] width 6 height 6
type input "20"
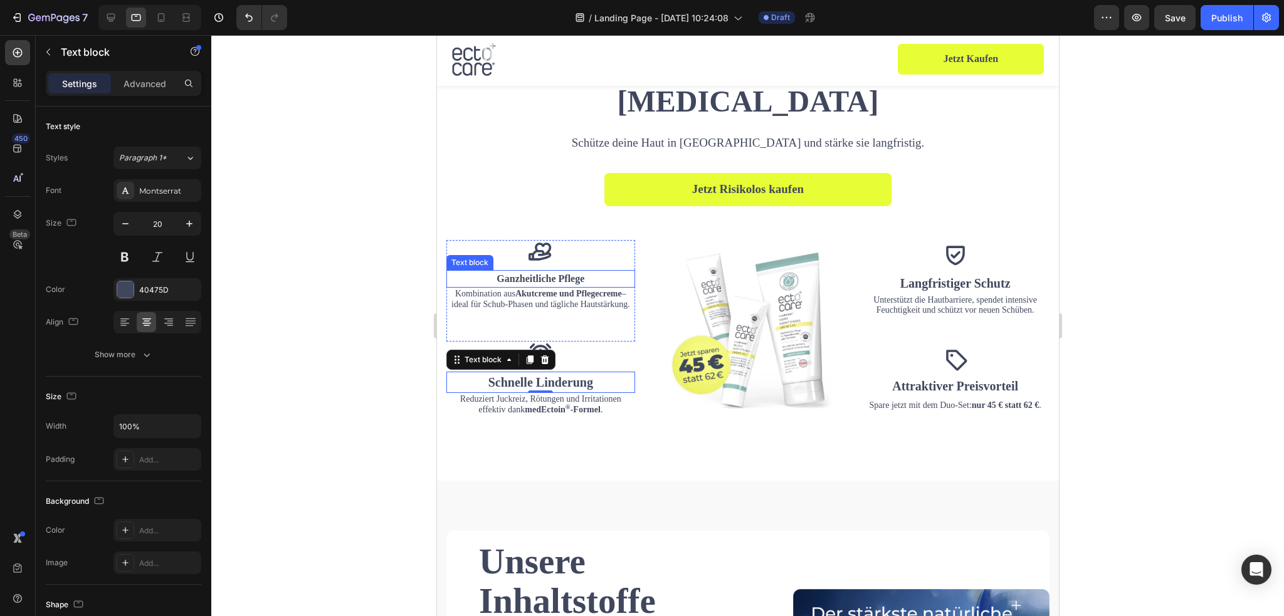
click at [504, 275] on p "Ganzheitliche Pflege" at bounding box center [540, 279] width 186 height 15
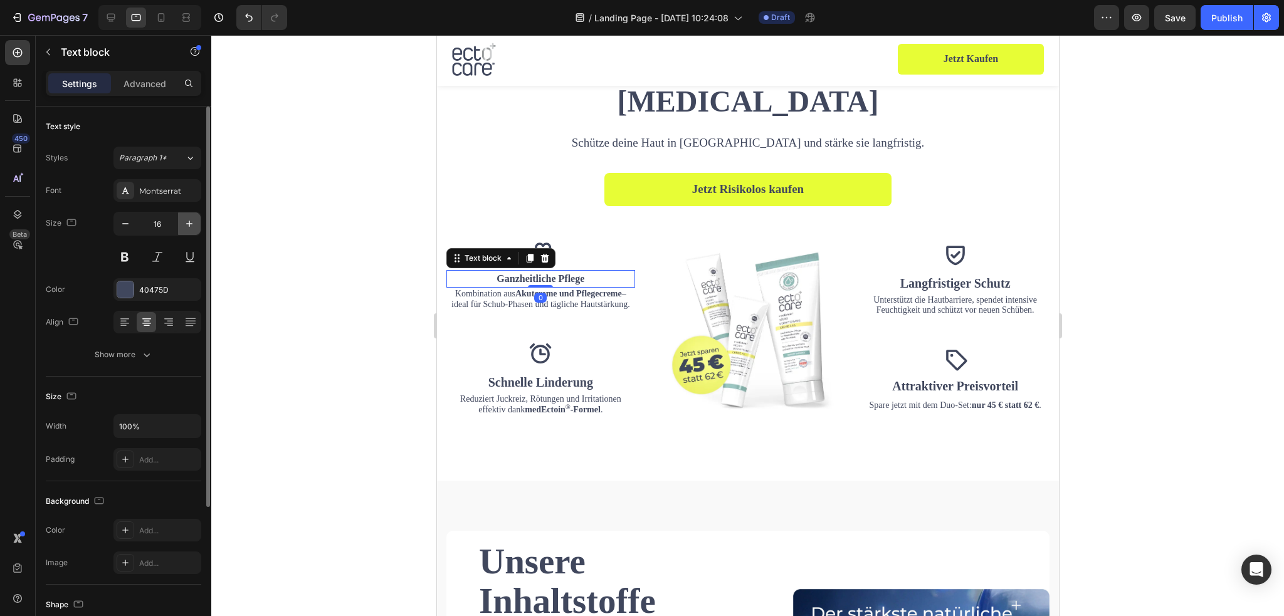
click at [191, 225] on icon "button" at bounding box center [189, 224] width 13 height 13
type input "20"
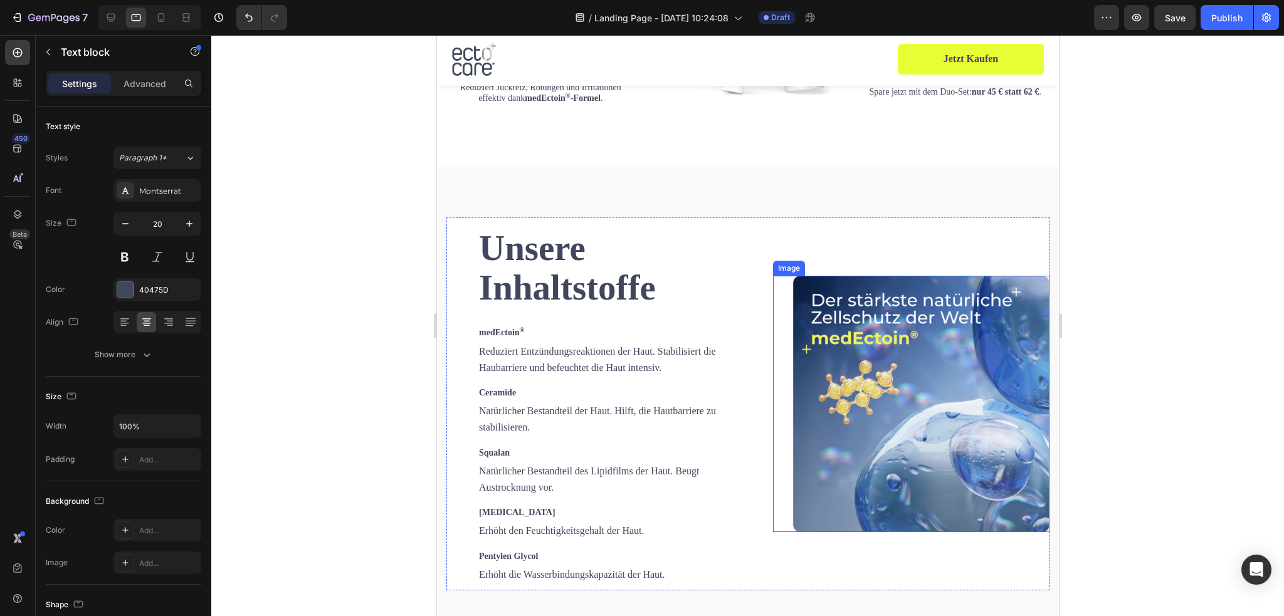
scroll to position [1705, 0]
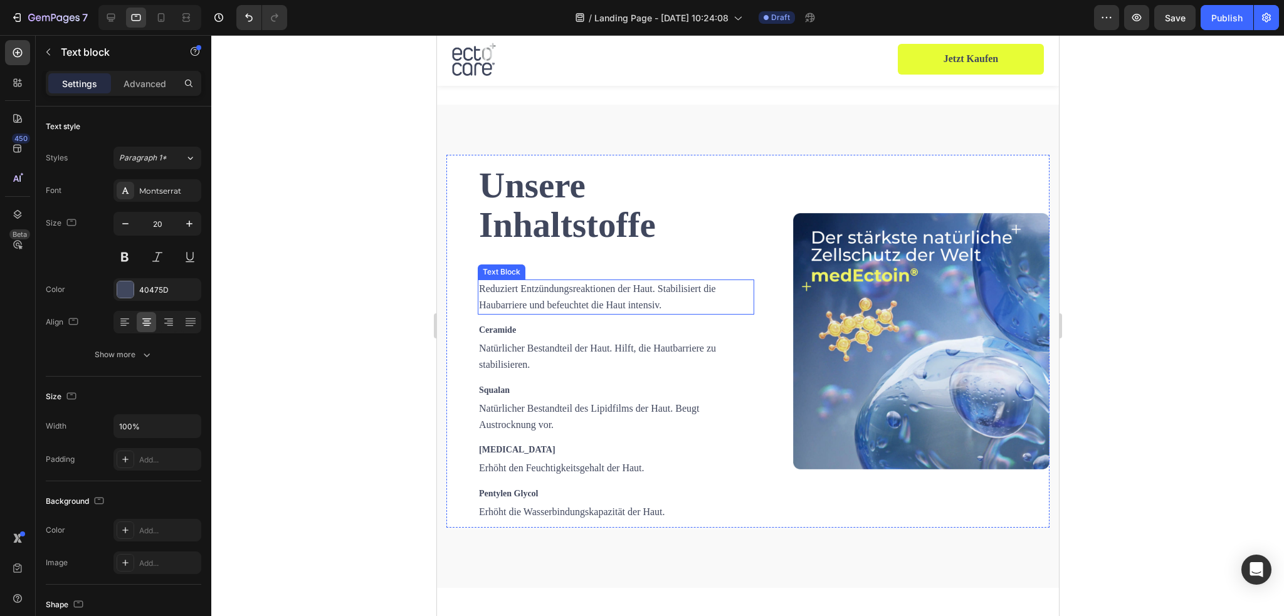
click at [564, 293] on p "Reduziert Entzündungsreaktionen der Haut. Stabilisiert die Haubarriere und befe…" at bounding box center [616, 297] width 274 height 33
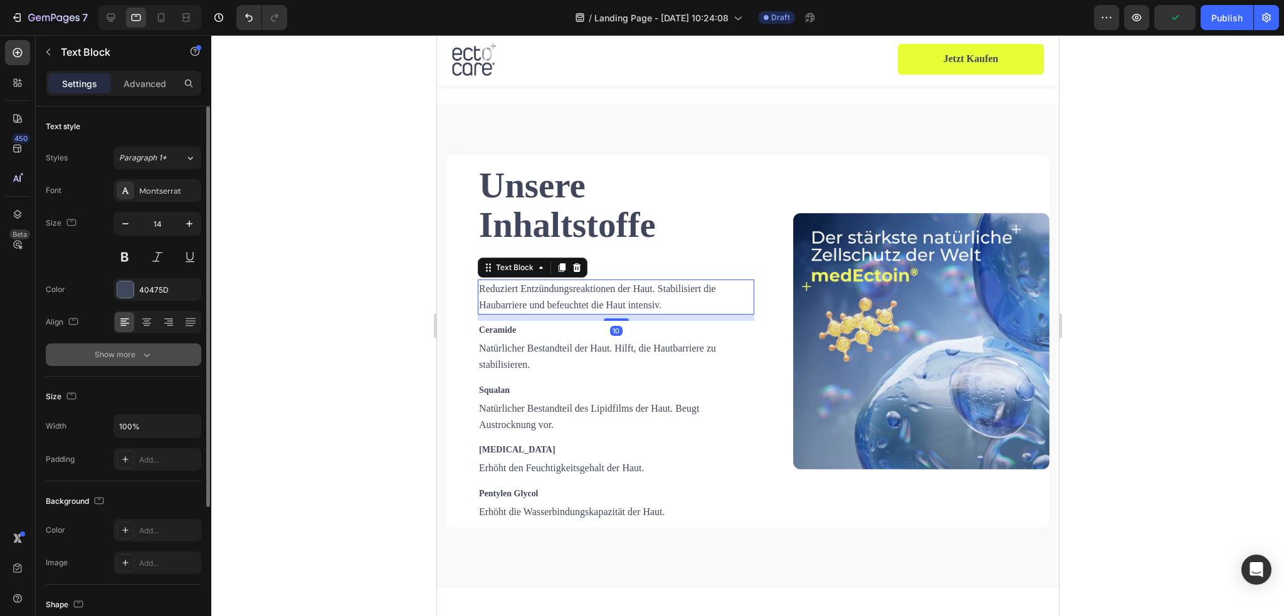
click at [142, 350] on icon "button" at bounding box center [146, 355] width 13 height 13
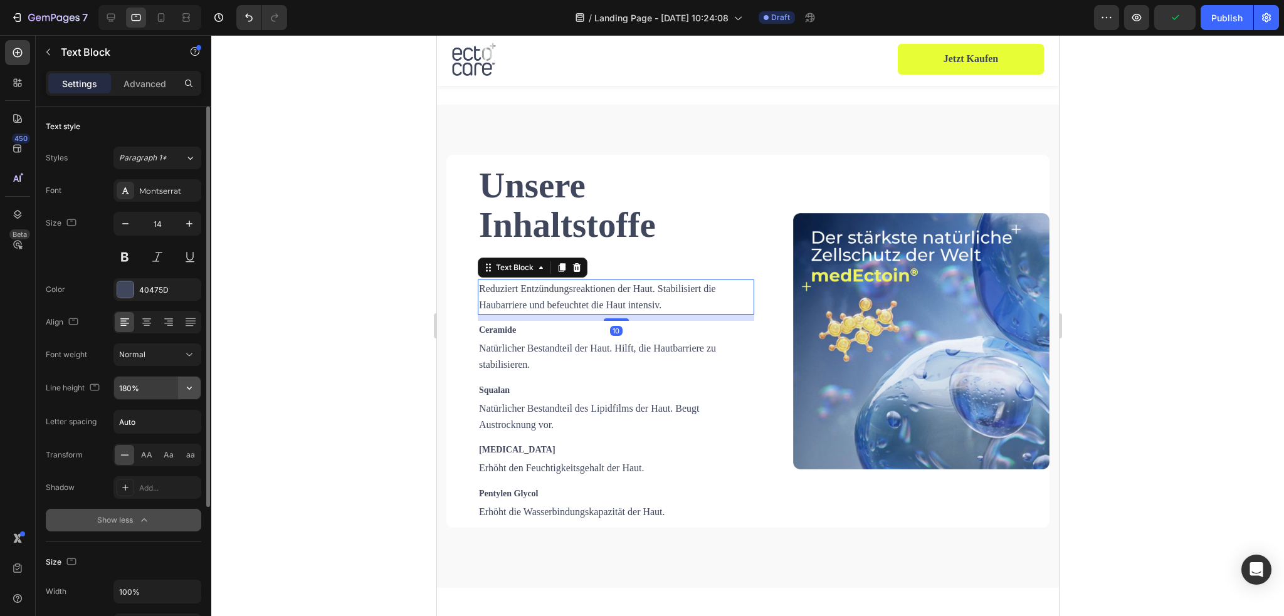
click at [189, 390] on icon "button" at bounding box center [189, 388] width 13 height 13
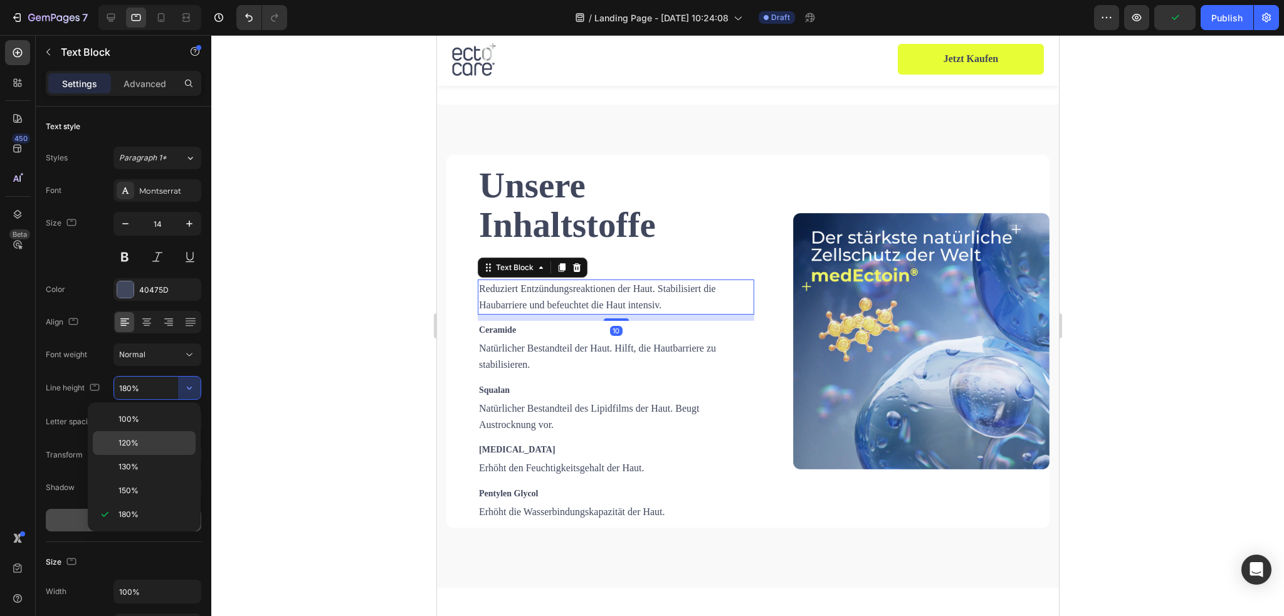
click at [149, 455] on div "120%" at bounding box center [144, 467] width 103 height 24
type input "120%"
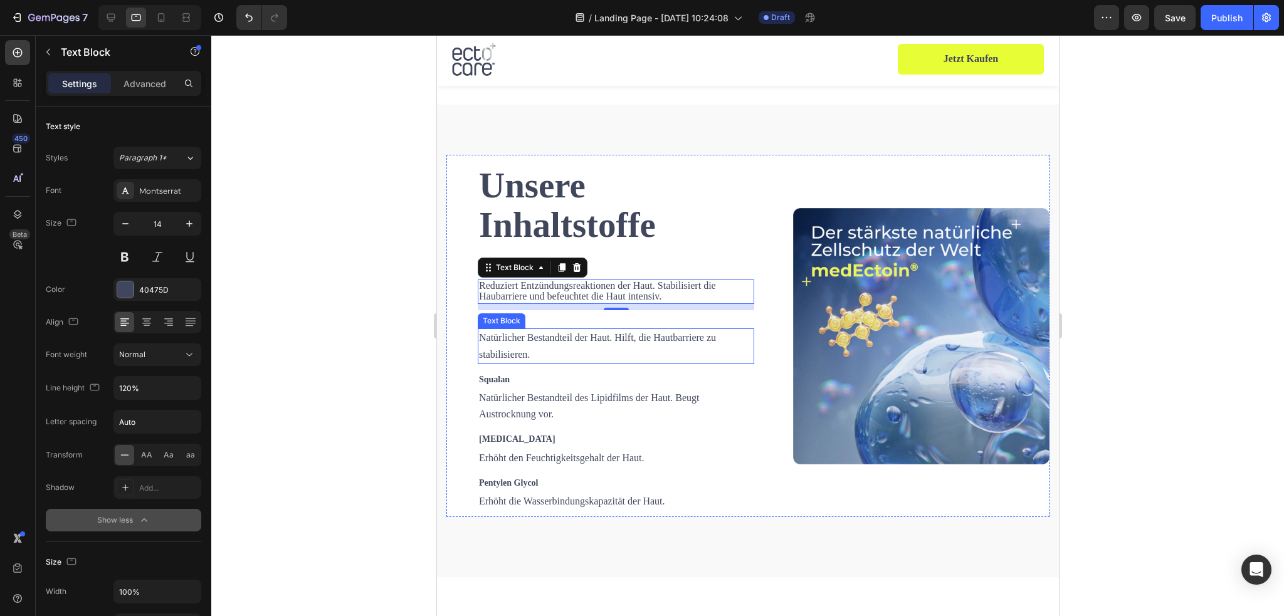
click at [553, 339] on p "Natürlicher Bestandteil der Haut. Hilft, die Hautbarriere zu stabilisieren." at bounding box center [616, 346] width 274 height 33
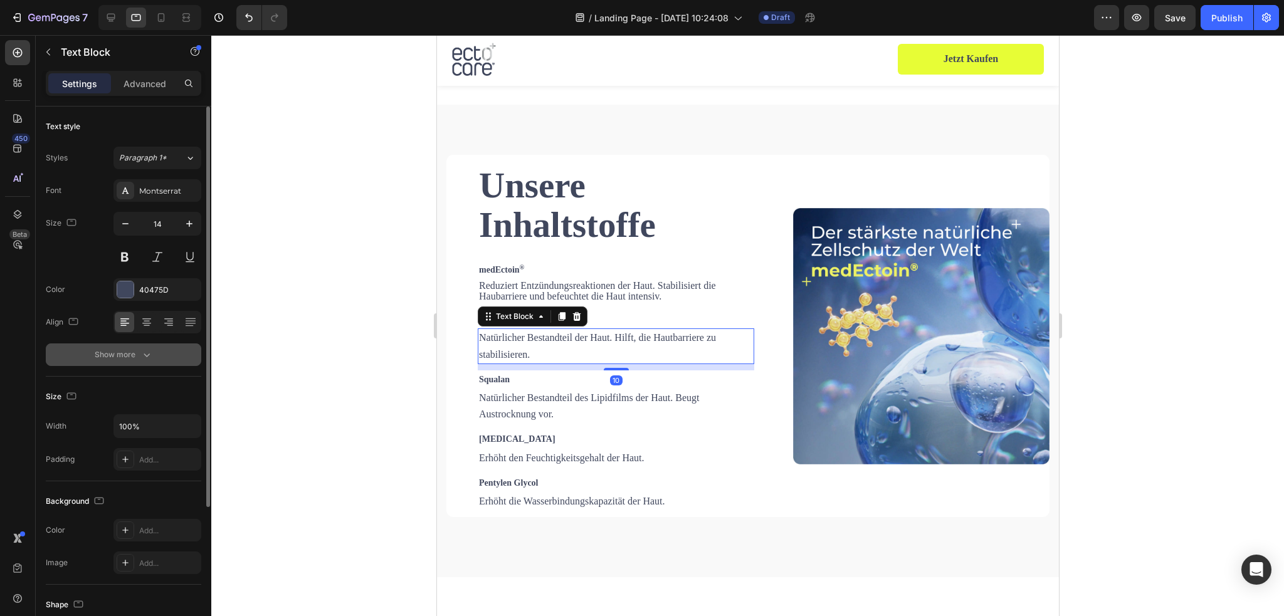
click at [145, 352] on icon "button" at bounding box center [146, 355] width 13 height 13
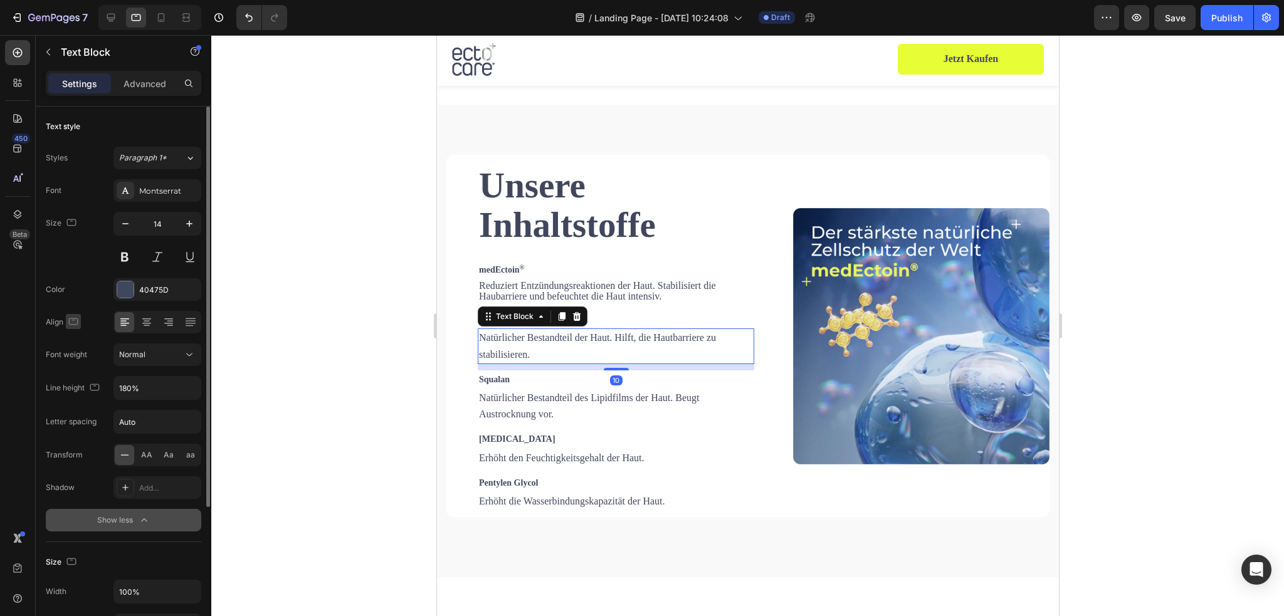
click at [72, 319] on icon "button" at bounding box center [73, 321] width 13 height 13
click at [182, 385] on button "button" at bounding box center [189, 388] width 23 height 23
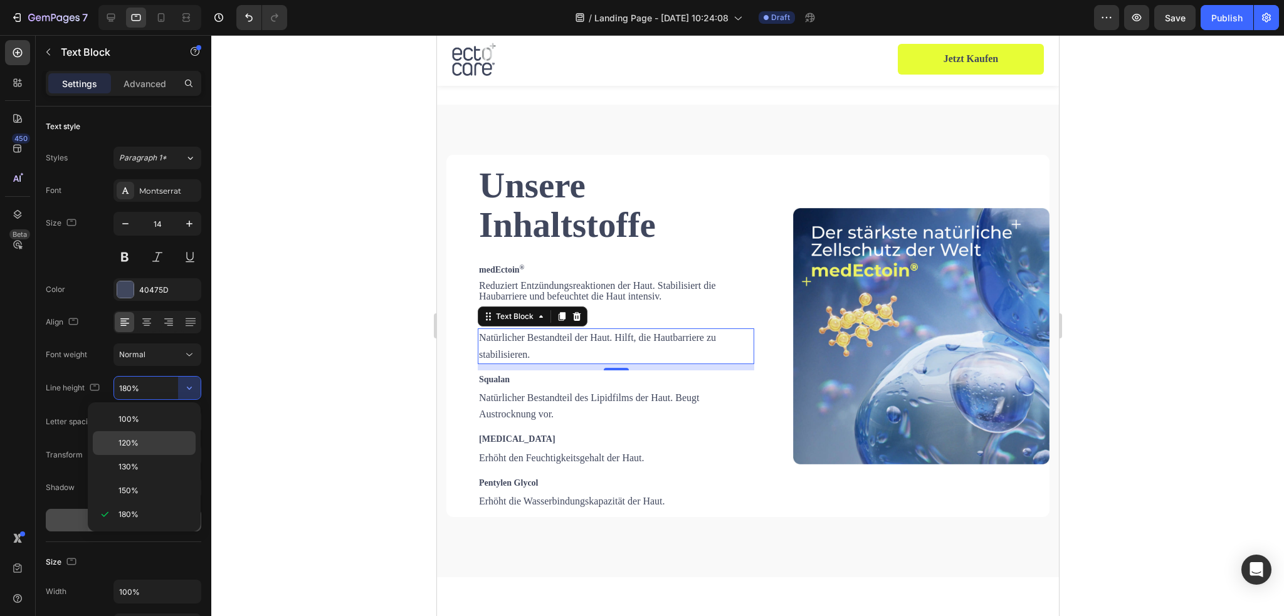
click at [161, 438] on p "120%" at bounding box center [154, 443] width 71 height 11
type input "120%"
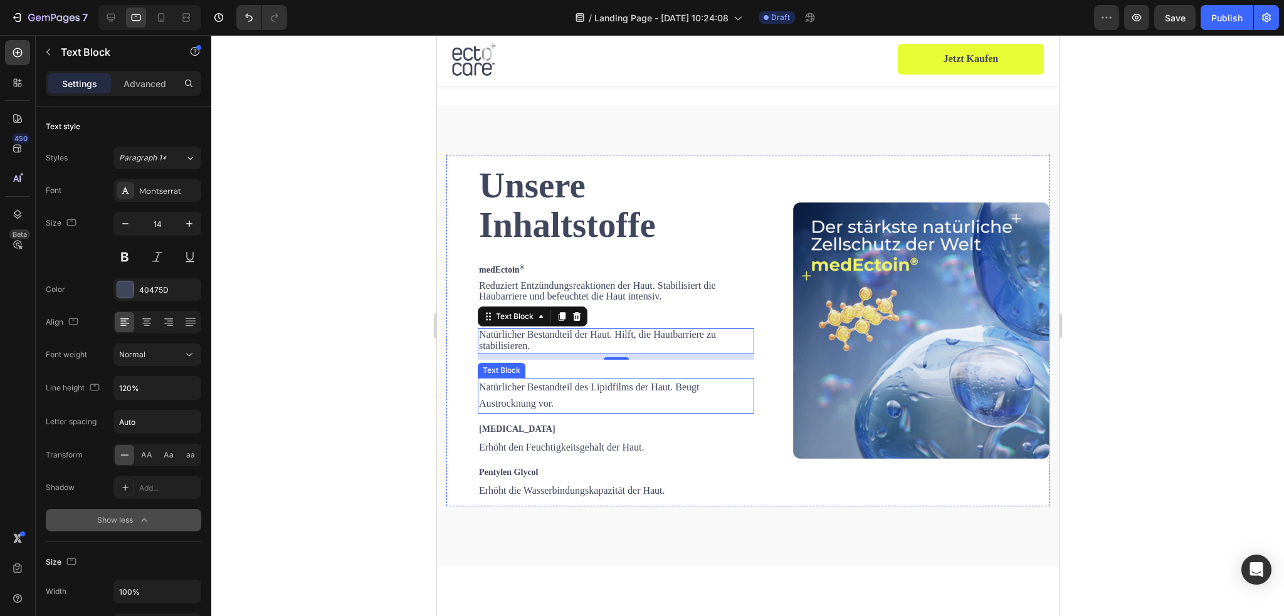
click at [542, 385] on span "Natürlicher Bestandteil des Lipidfilms der Haut. Beugt Austrocknung vor." at bounding box center [589, 395] width 220 height 27
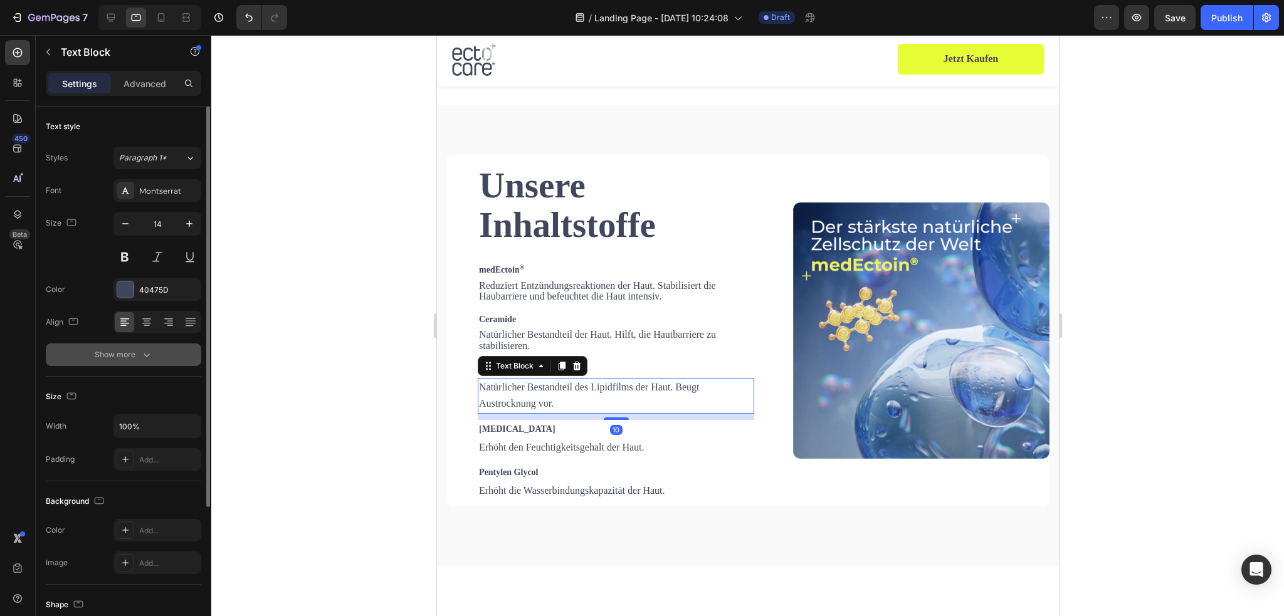
click at [157, 358] on button "Show more" at bounding box center [124, 355] width 156 height 23
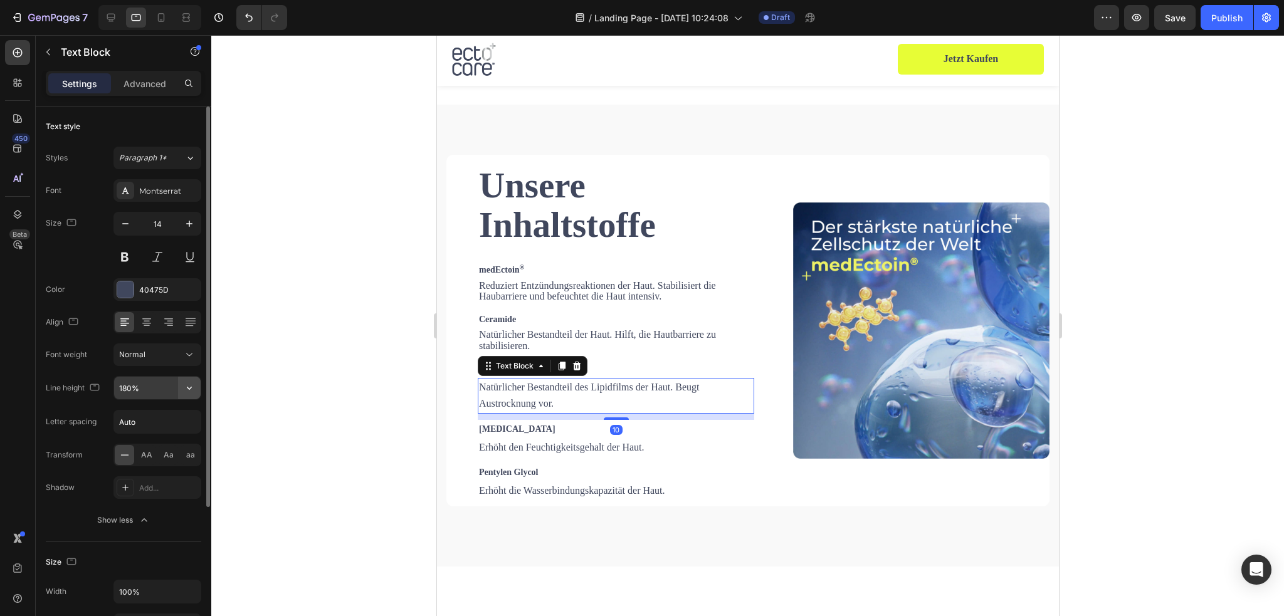
click at [188, 386] on icon "button" at bounding box center [189, 388] width 13 height 13
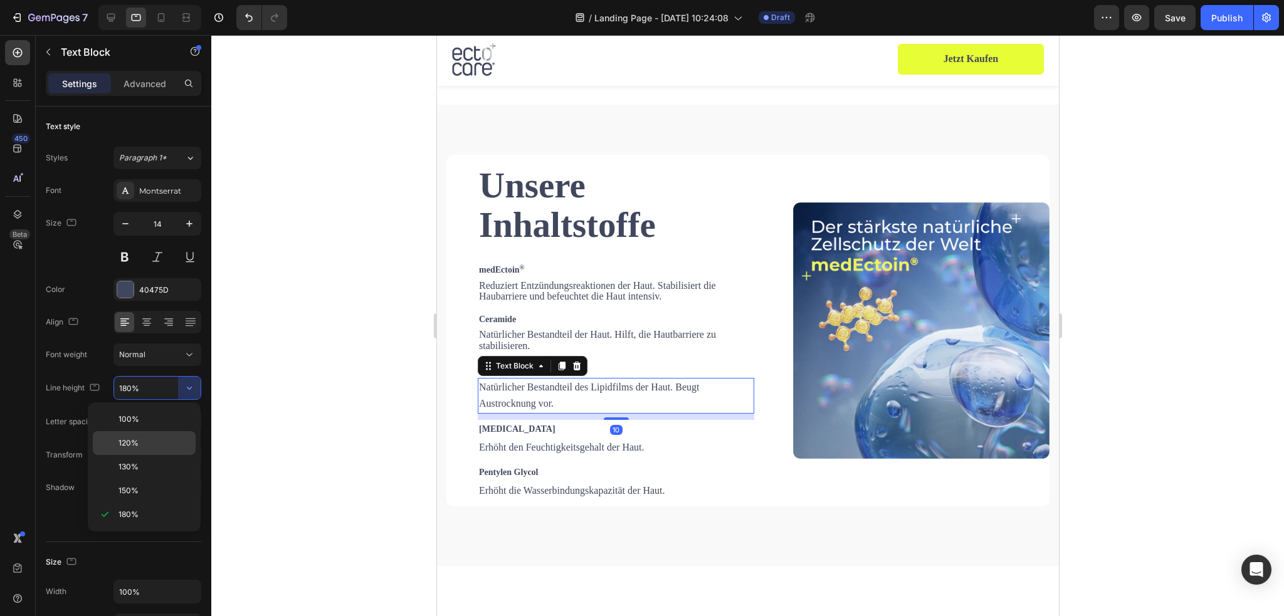
click at [148, 455] on div "120%" at bounding box center [144, 467] width 103 height 24
type input "120%"
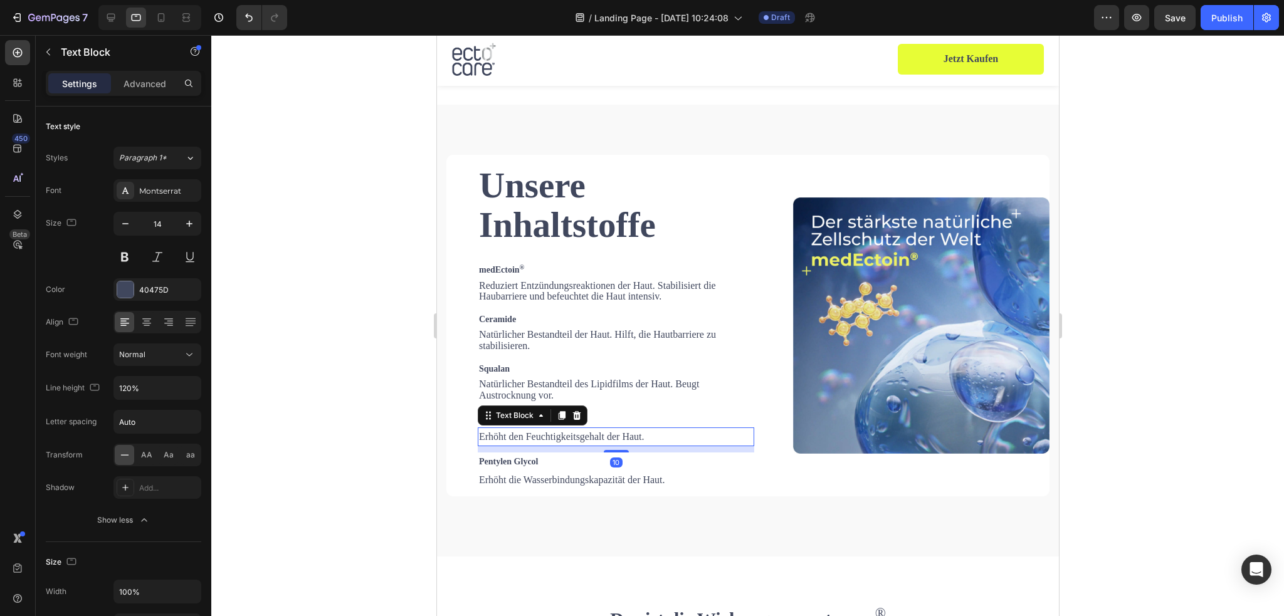
click at [527, 428] on div "Erhöht den Feuchtigkeitsgehalt der Haut." at bounding box center [615, 437] width 277 height 19
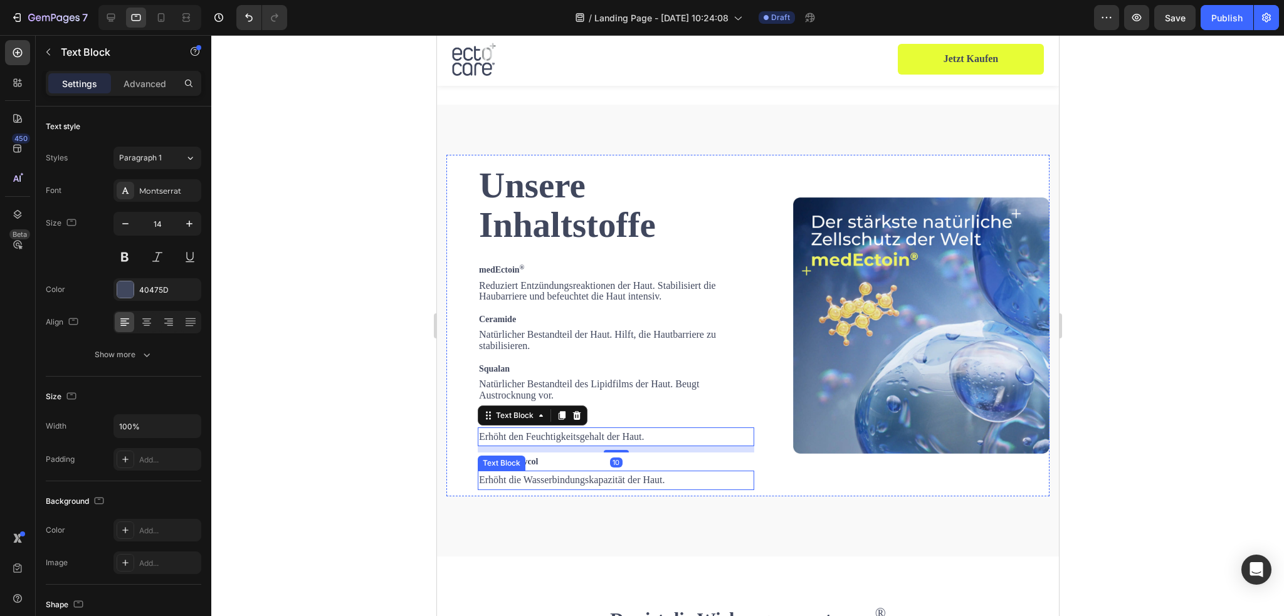
click at [513, 475] on span "Erhöht die Wasserbindungskapazität der Haut." at bounding box center [572, 480] width 186 height 11
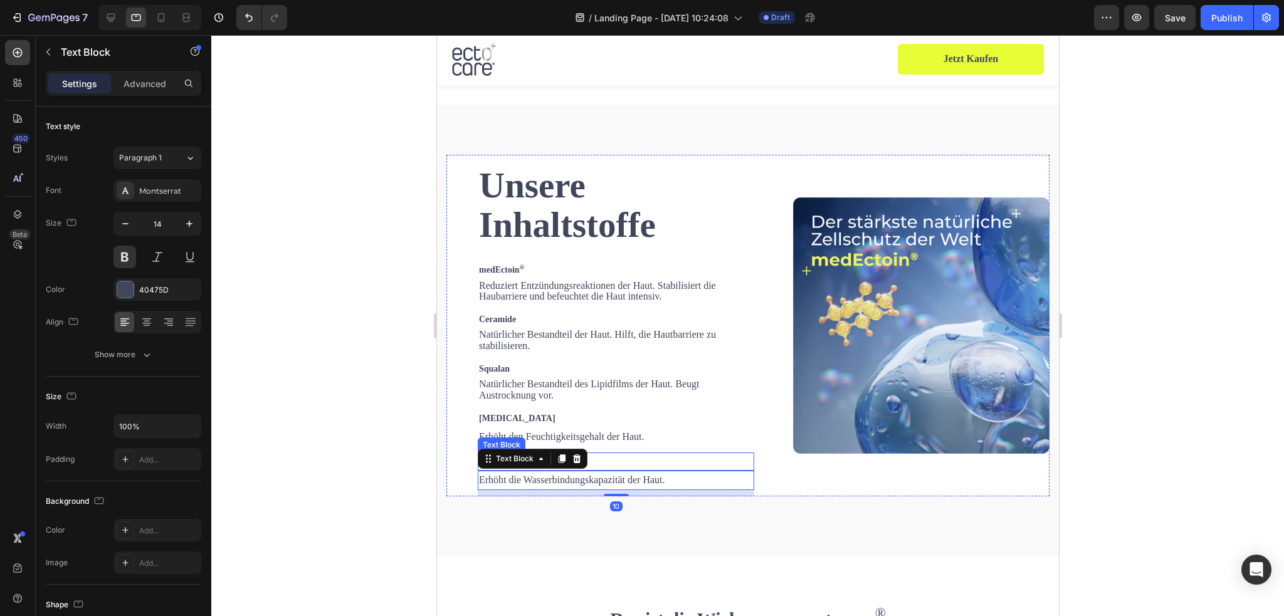
click at [669, 460] on p "Pentylen Glycol" at bounding box center [616, 462] width 274 height 16
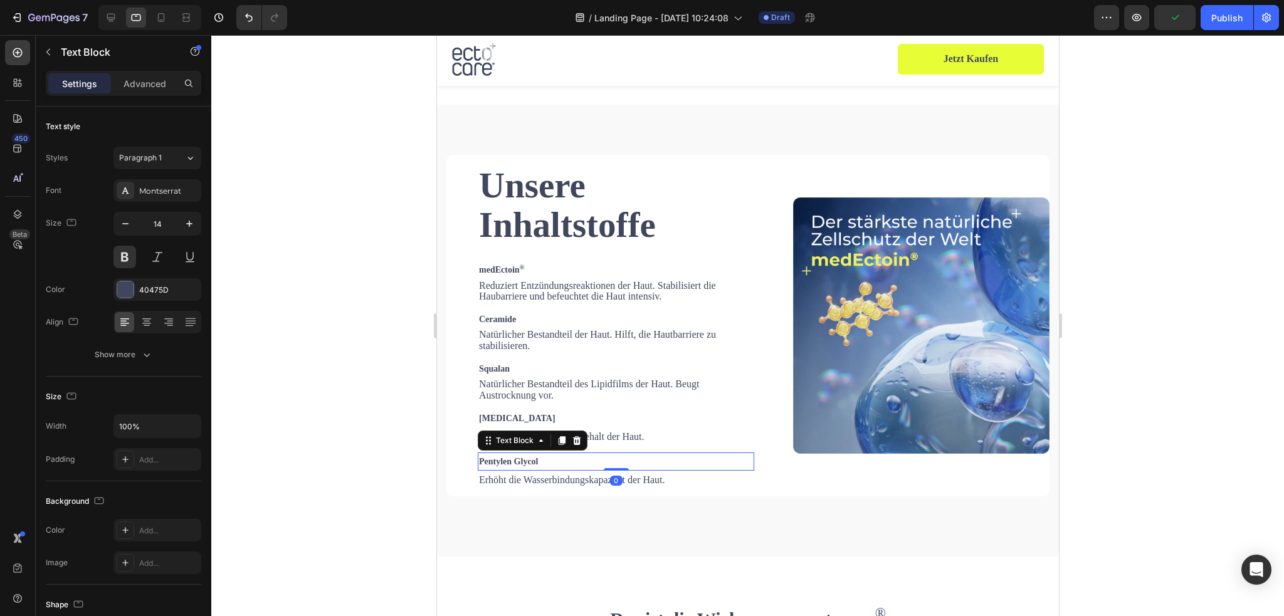
click at [612, 468] on div at bounding box center [615, 469] width 25 height 3
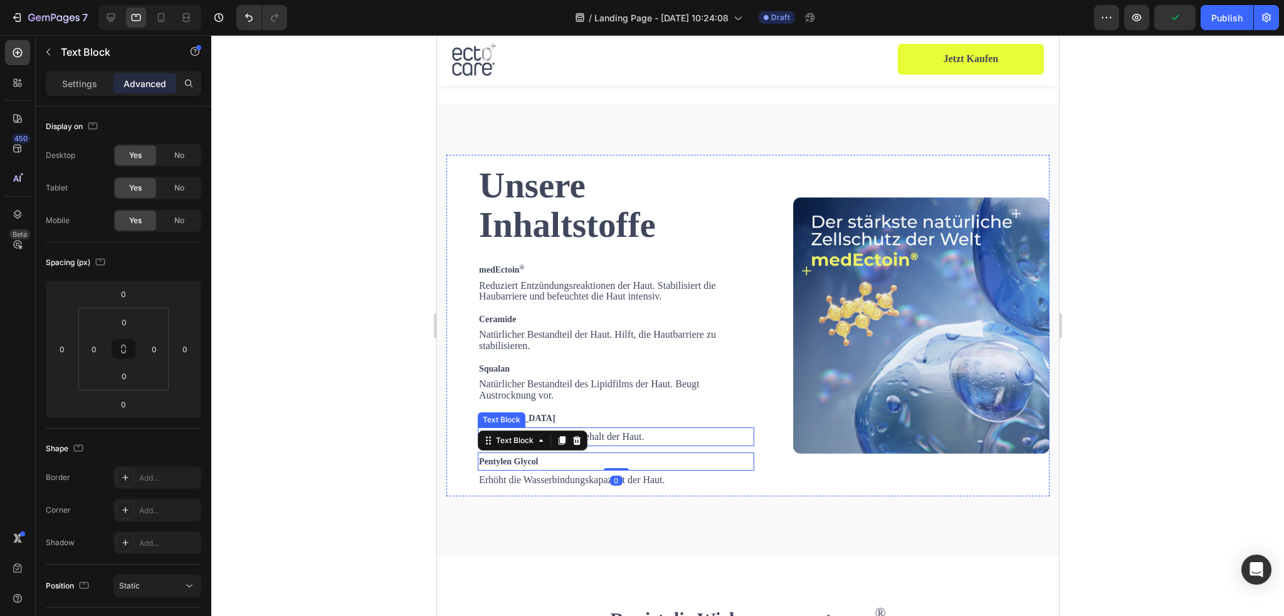
click at [602, 431] on span "Erhöht den Feuchtigkeitsgehalt der Haut." at bounding box center [561, 436] width 165 height 11
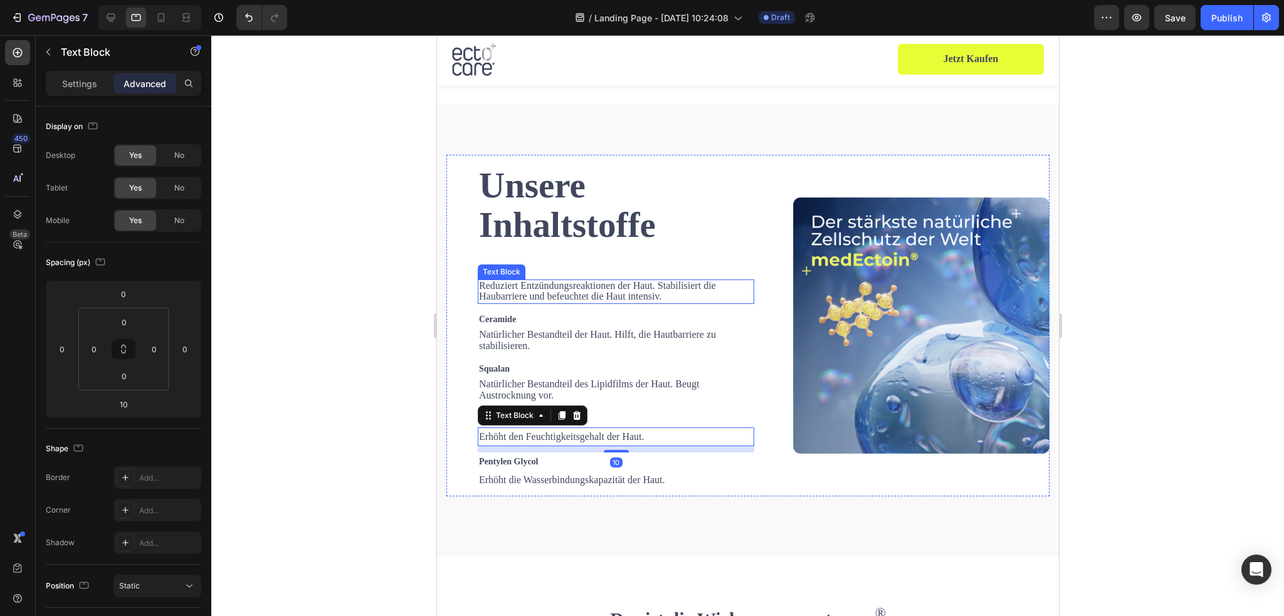
click at [502, 267] on div "Text Block" at bounding box center [501, 272] width 43 height 11
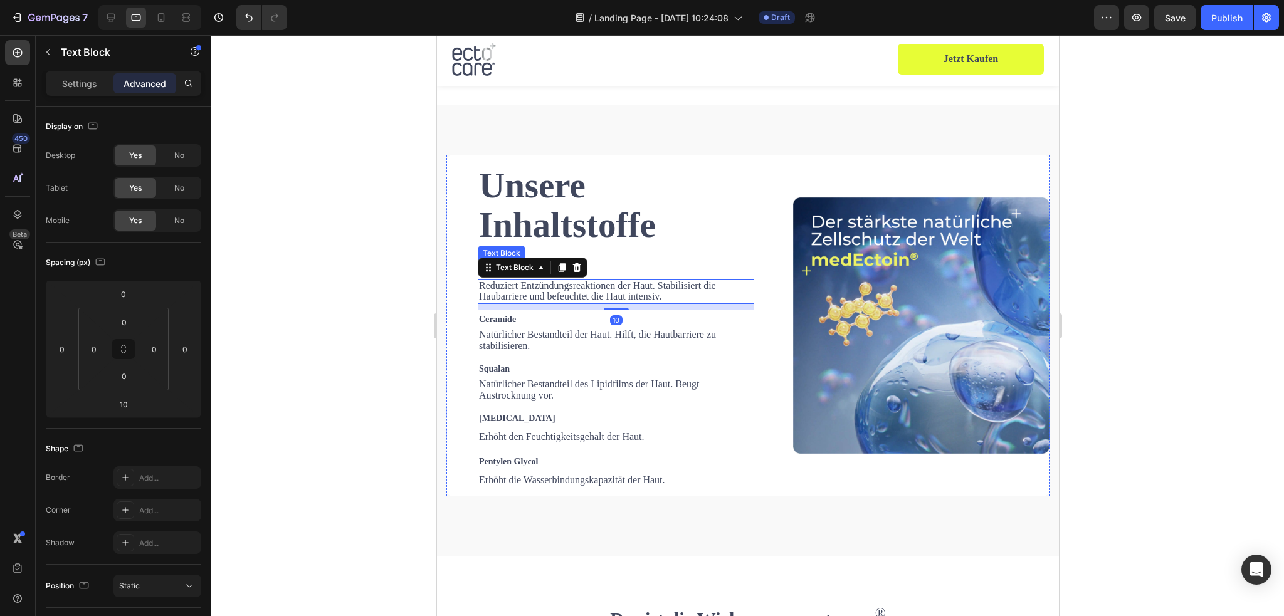
click at [643, 266] on p "medEctoin ®" at bounding box center [616, 270] width 274 height 16
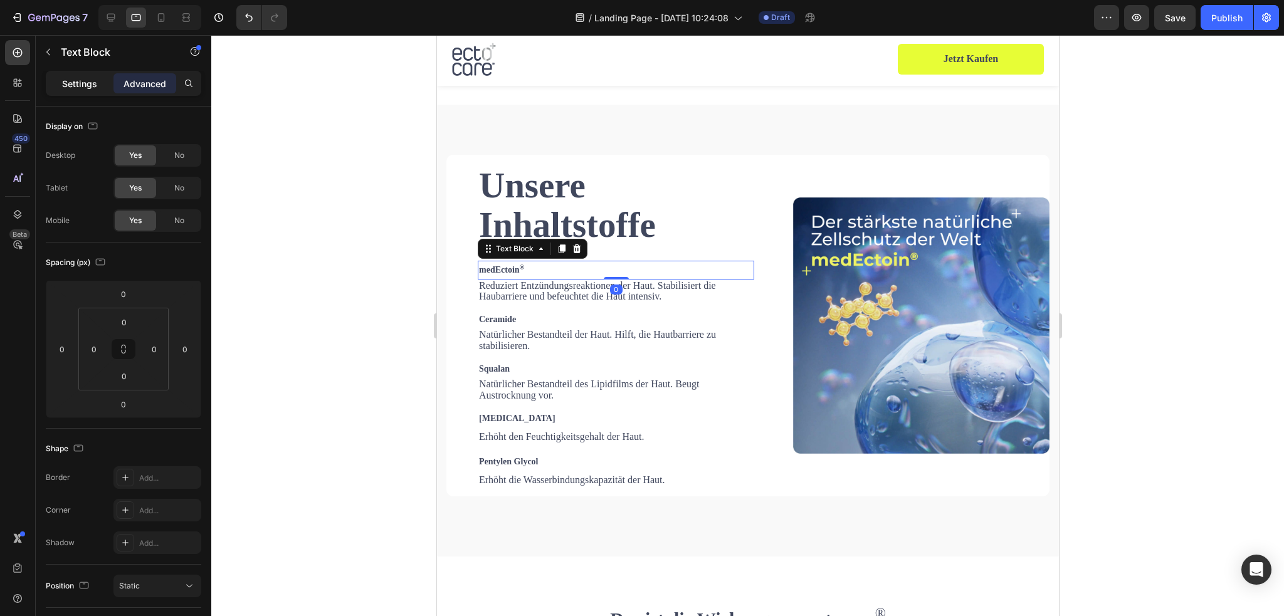
drag, startPoint x: 74, startPoint y: 76, endPoint x: 112, endPoint y: 112, distance: 51.9
click at [74, 75] on div "Settings" at bounding box center [79, 83] width 63 height 20
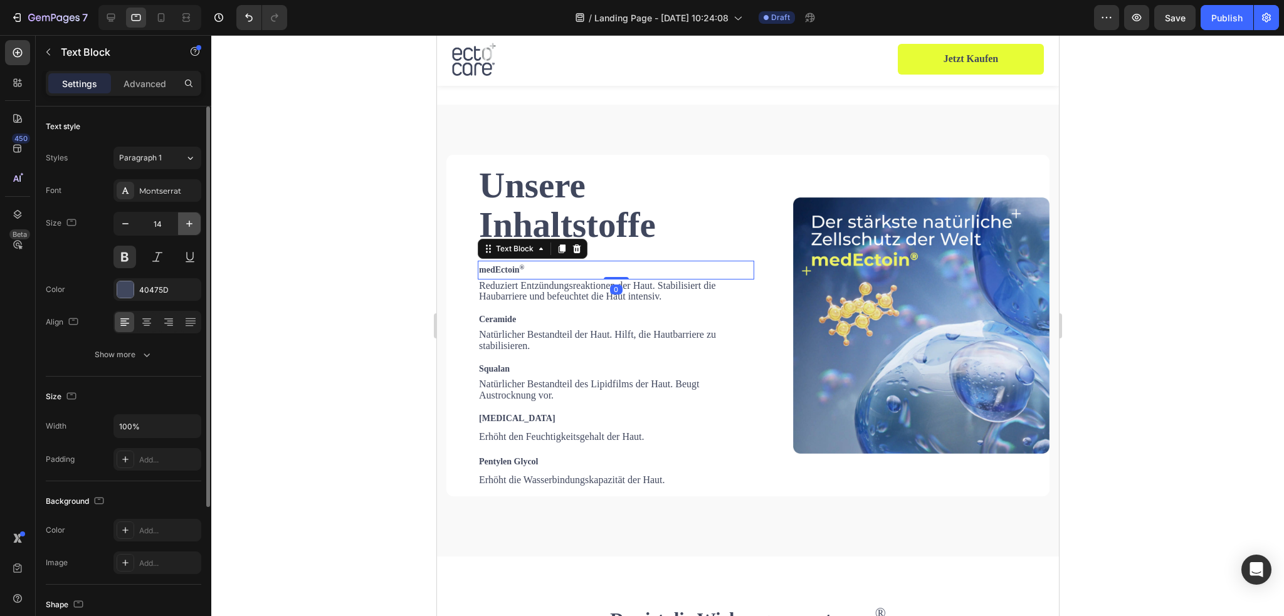
click at [184, 218] on icon "button" at bounding box center [189, 224] width 13 height 13
click at [188, 220] on icon "button" at bounding box center [189, 224] width 13 height 13
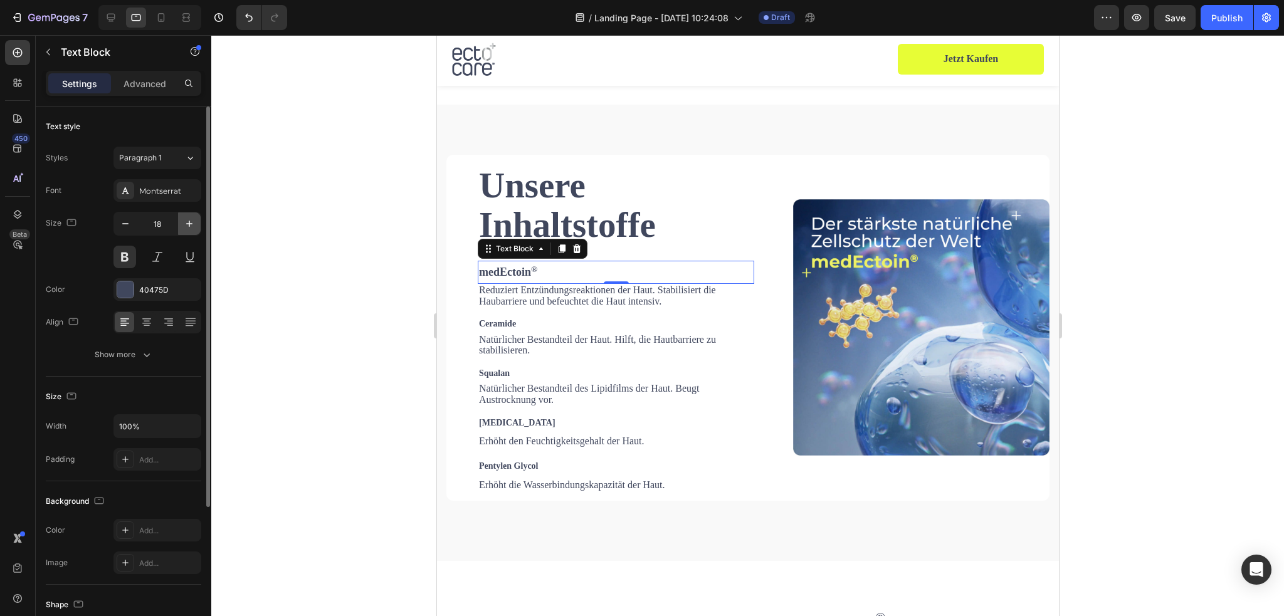
click at [188, 220] on icon "button" at bounding box center [189, 224] width 13 height 13
type input "20"
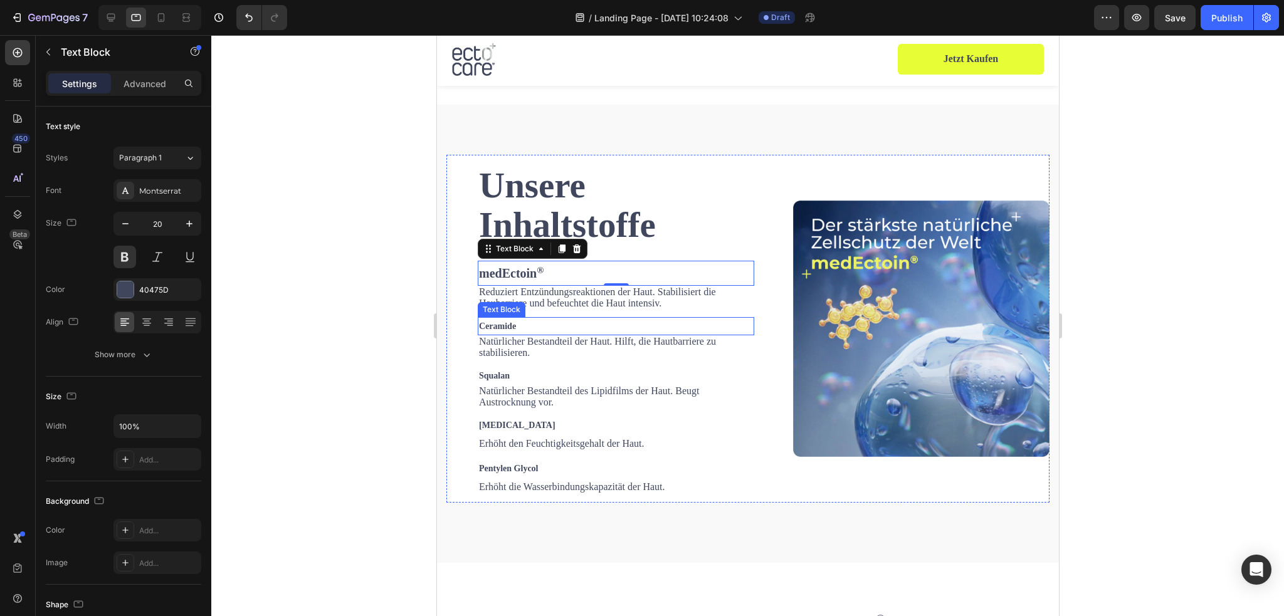
click at [530, 325] on p "Ceramide" at bounding box center [616, 327] width 274 height 16
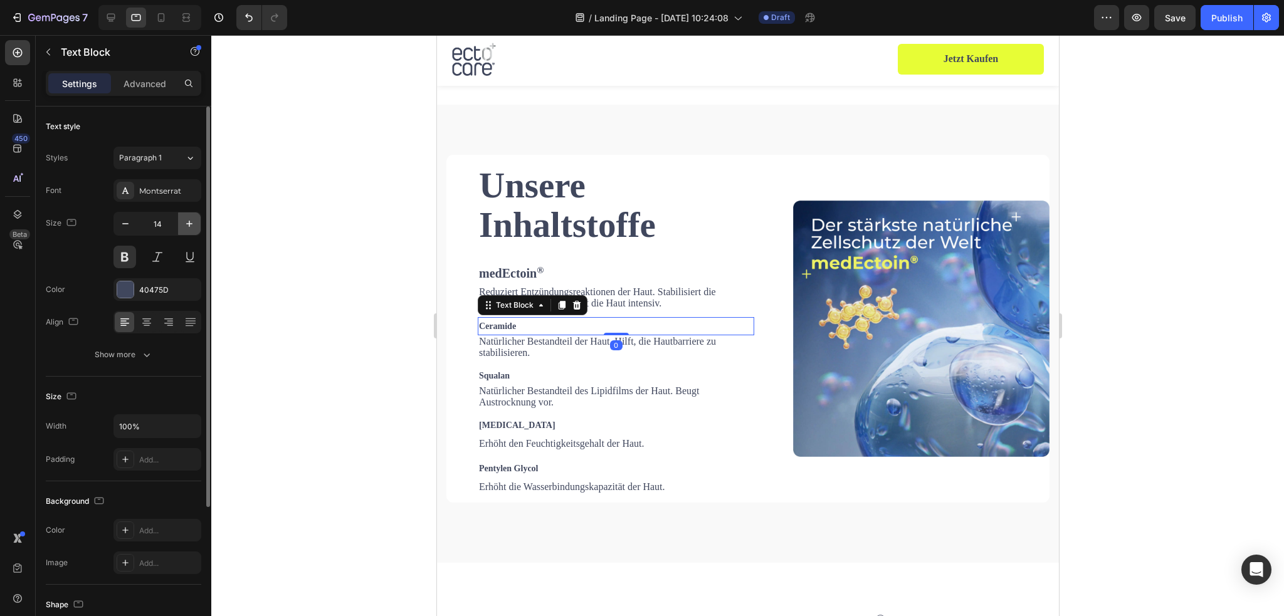
click at [194, 230] on icon "button" at bounding box center [189, 224] width 13 height 13
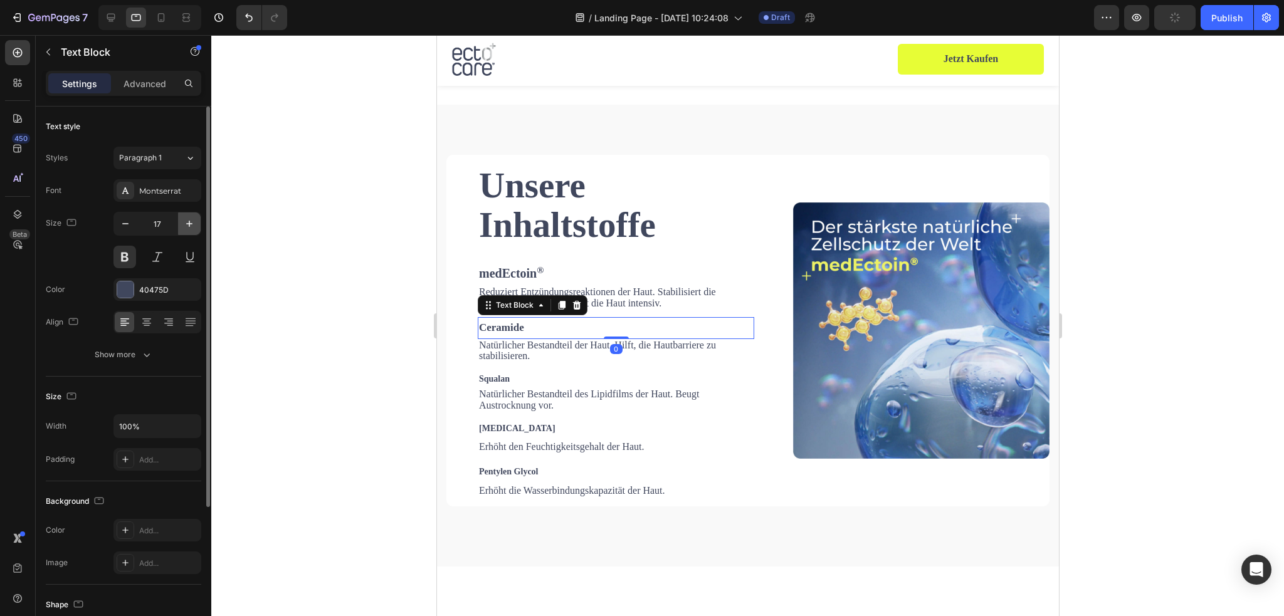
click at [194, 230] on icon "button" at bounding box center [189, 224] width 13 height 13
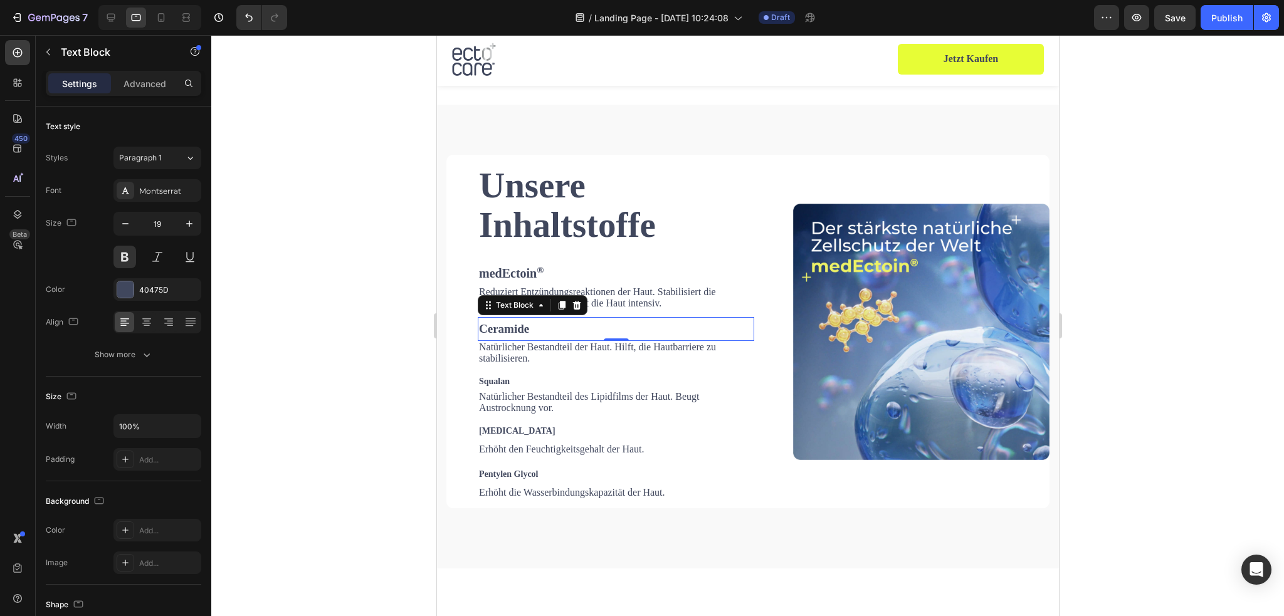
type input "20"
click at [521, 378] on p "Squalan" at bounding box center [616, 383] width 274 height 16
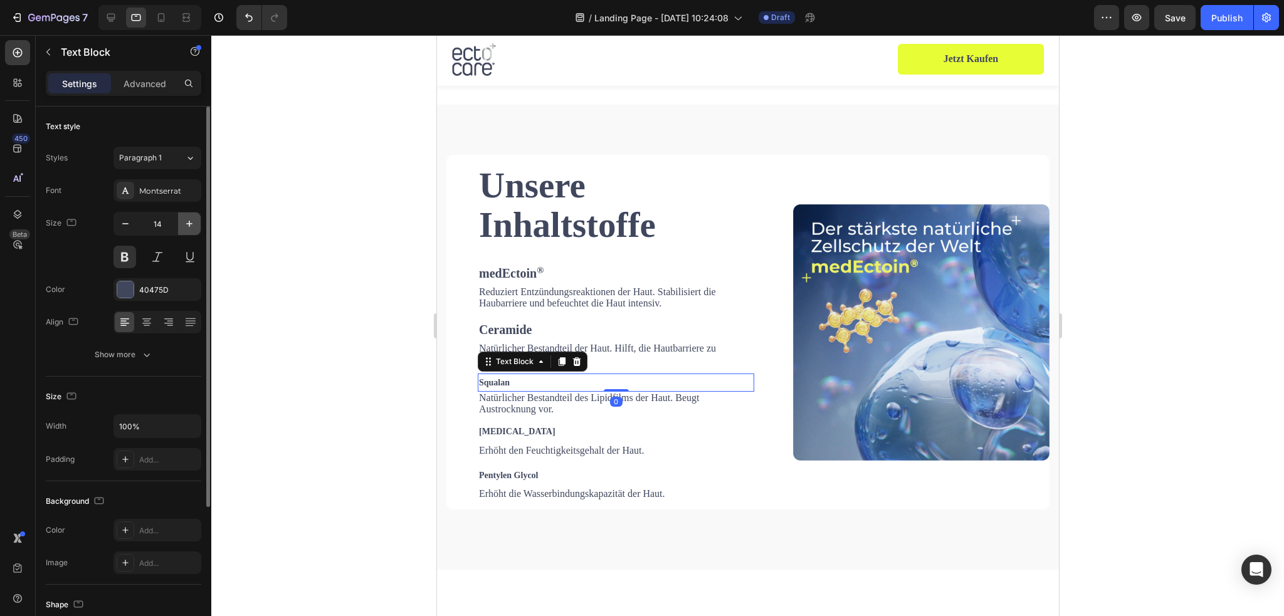
click at [182, 223] on button "button" at bounding box center [189, 224] width 23 height 23
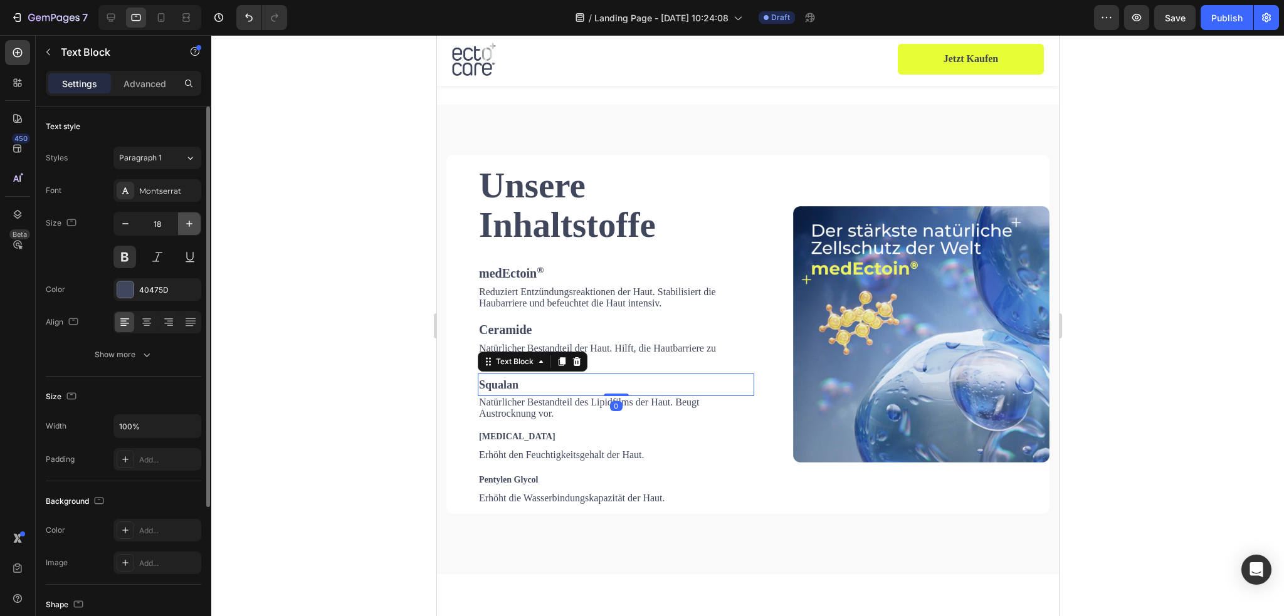
click at [182, 223] on button "button" at bounding box center [189, 224] width 23 height 23
type input "20"
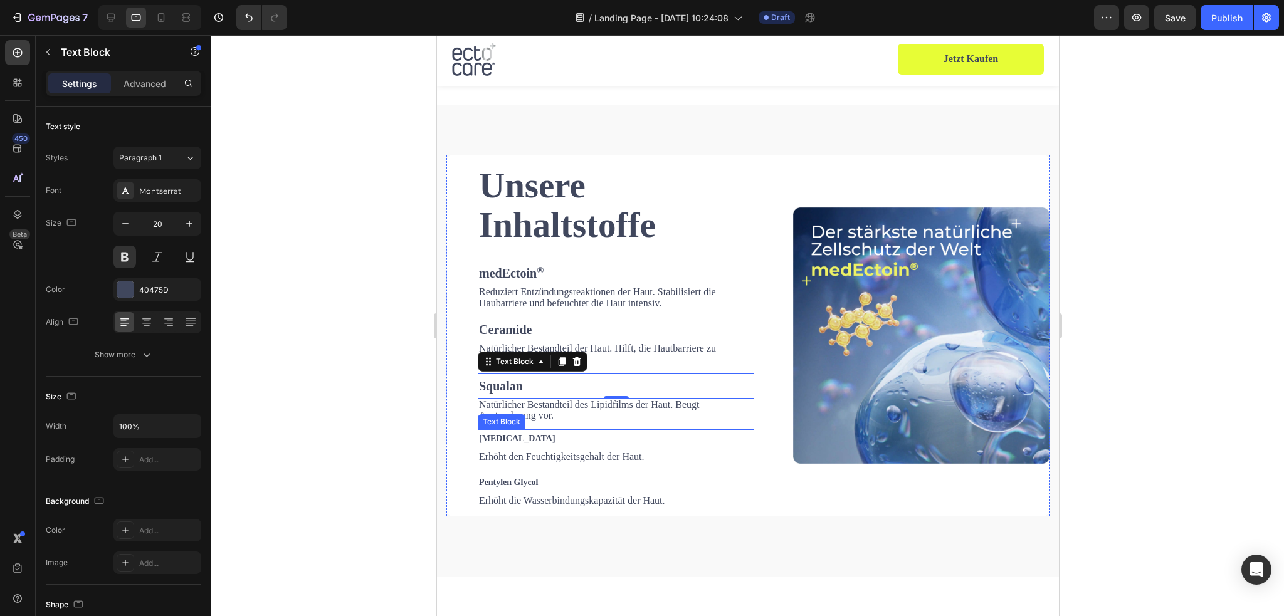
click at [518, 433] on p "[MEDICAL_DATA]" at bounding box center [616, 439] width 274 height 16
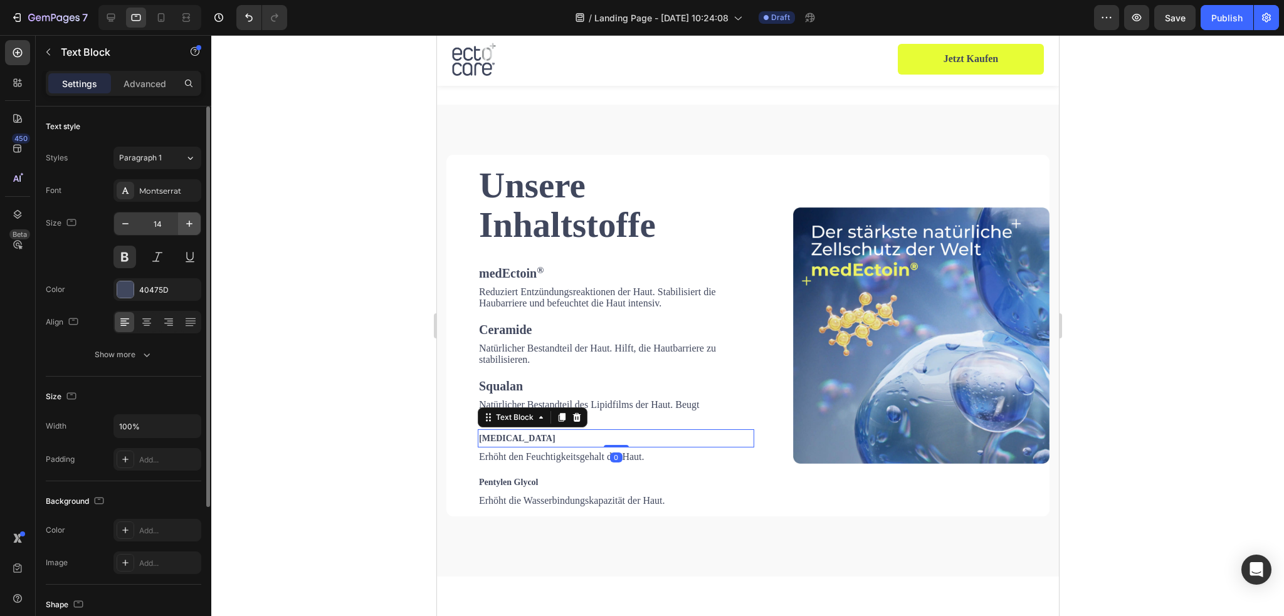
click at [196, 223] on button "button" at bounding box center [189, 224] width 23 height 23
click at [196, 223] on icon "button" at bounding box center [189, 224] width 13 height 13
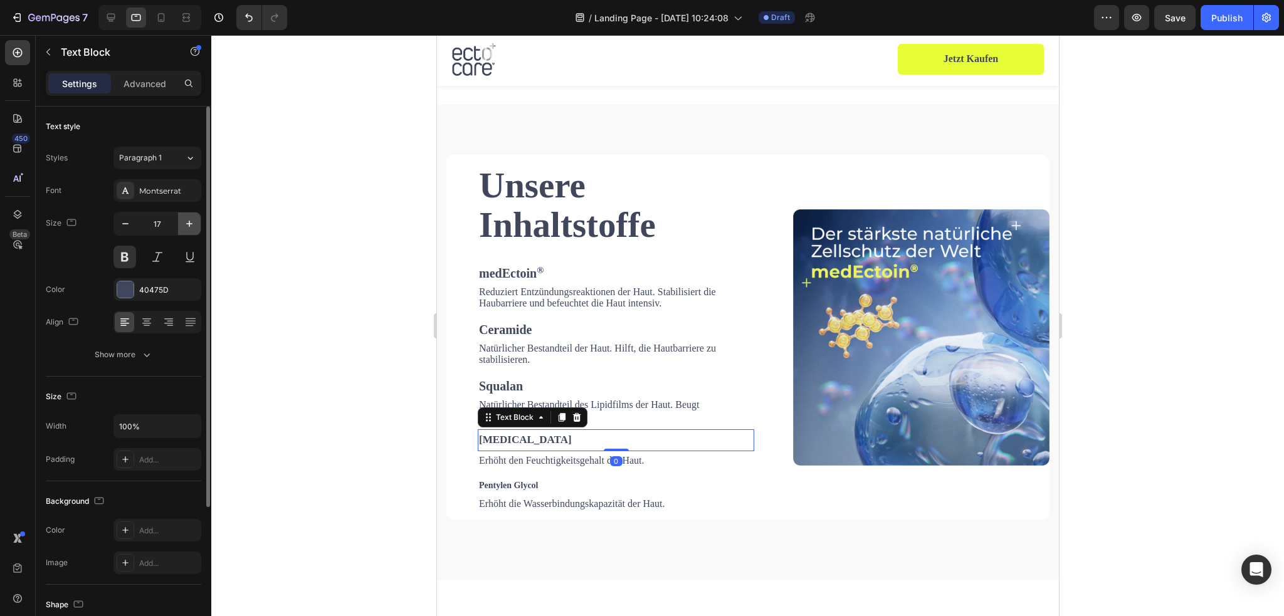
click at [196, 223] on icon "button" at bounding box center [189, 224] width 13 height 13
drag, startPoint x: 191, startPoint y: 223, endPoint x: 33, endPoint y: 388, distance: 228.9
click at [191, 223] on icon "button" at bounding box center [189, 224] width 13 height 13
type input "20"
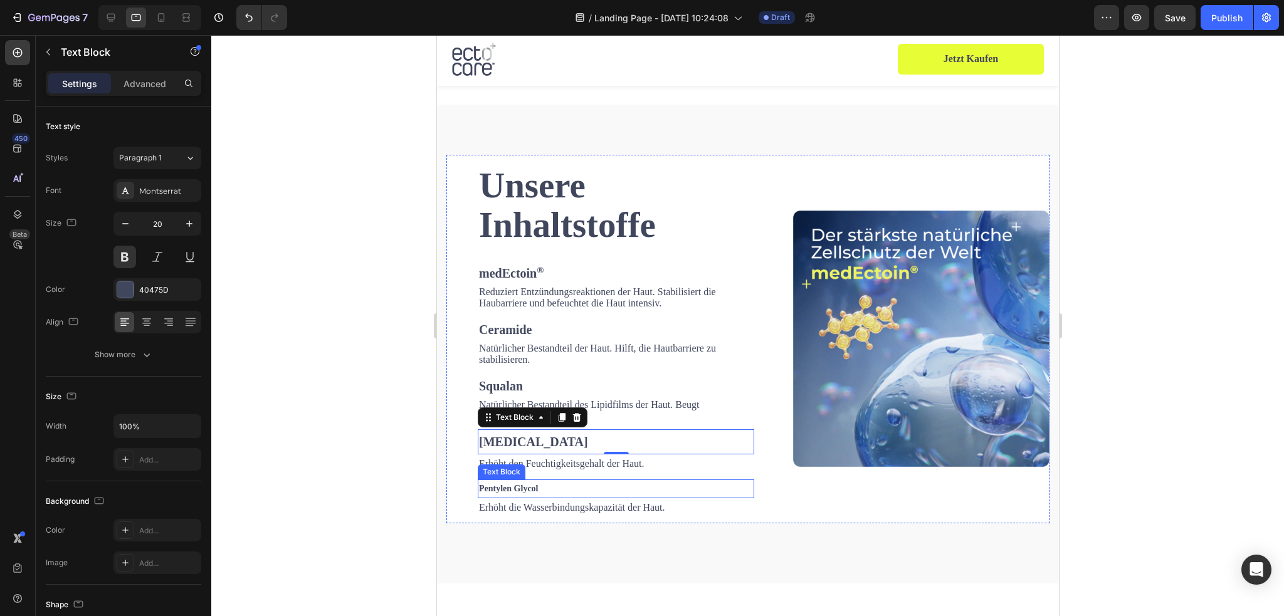
click at [525, 484] on strong "Pentylen Glycol" at bounding box center [509, 488] width 60 height 9
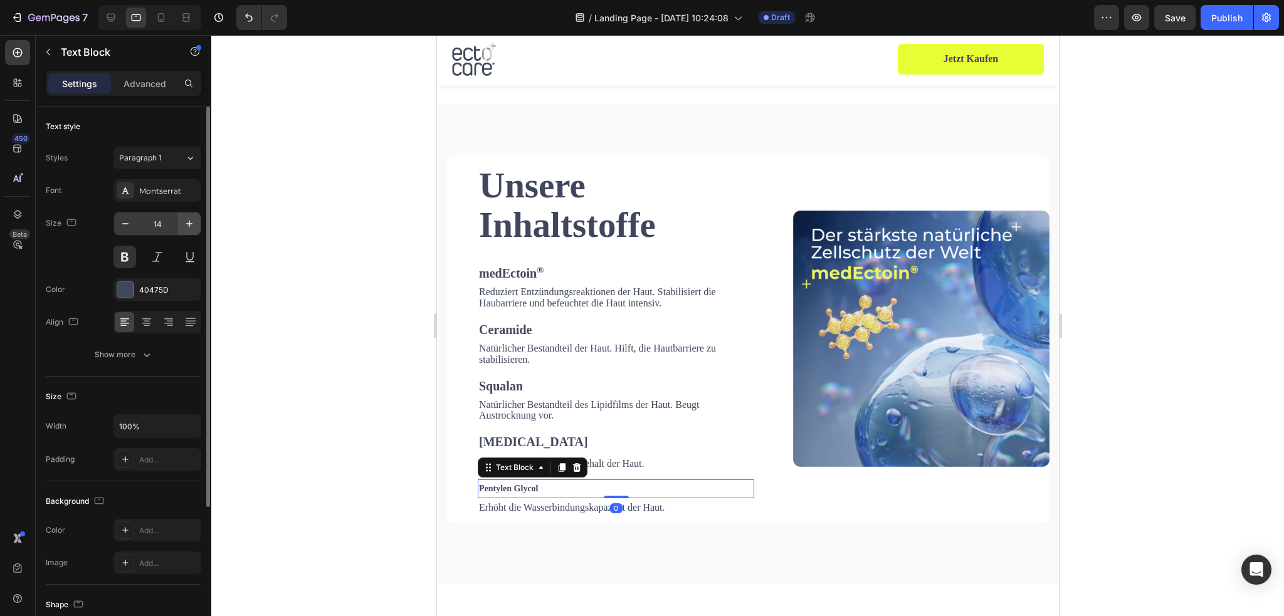
click at [188, 228] on icon "button" at bounding box center [189, 224] width 13 height 13
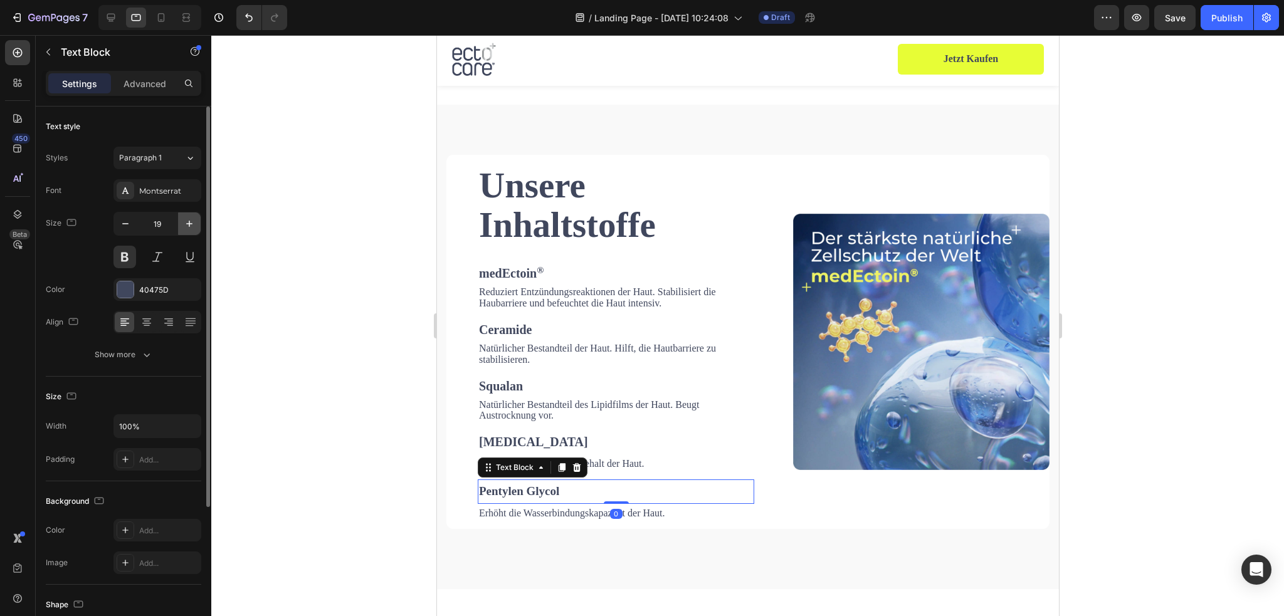
click at [188, 228] on icon "button" at bounding box center [189, 224] width 13 height 13
type input "20"
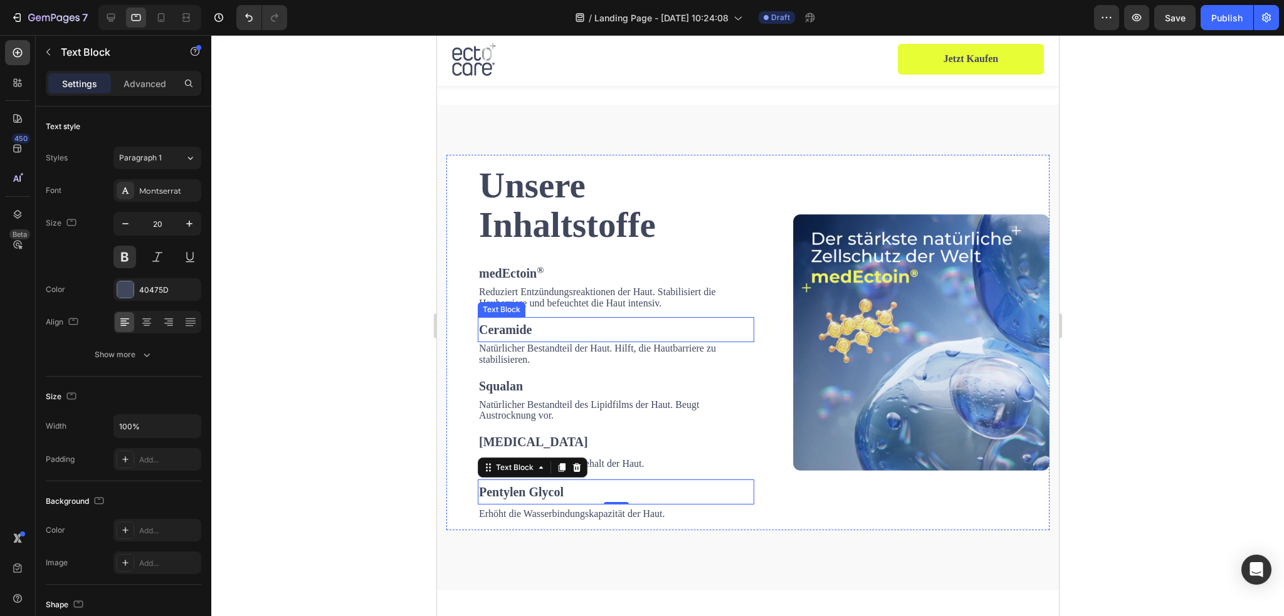
click at [512, 293] on span "Reduziert Entzündungsreaktionen der Haut. Stabilisiert die Haubarriere und befe…" at bounding box center [597, 298] width 237 height 22
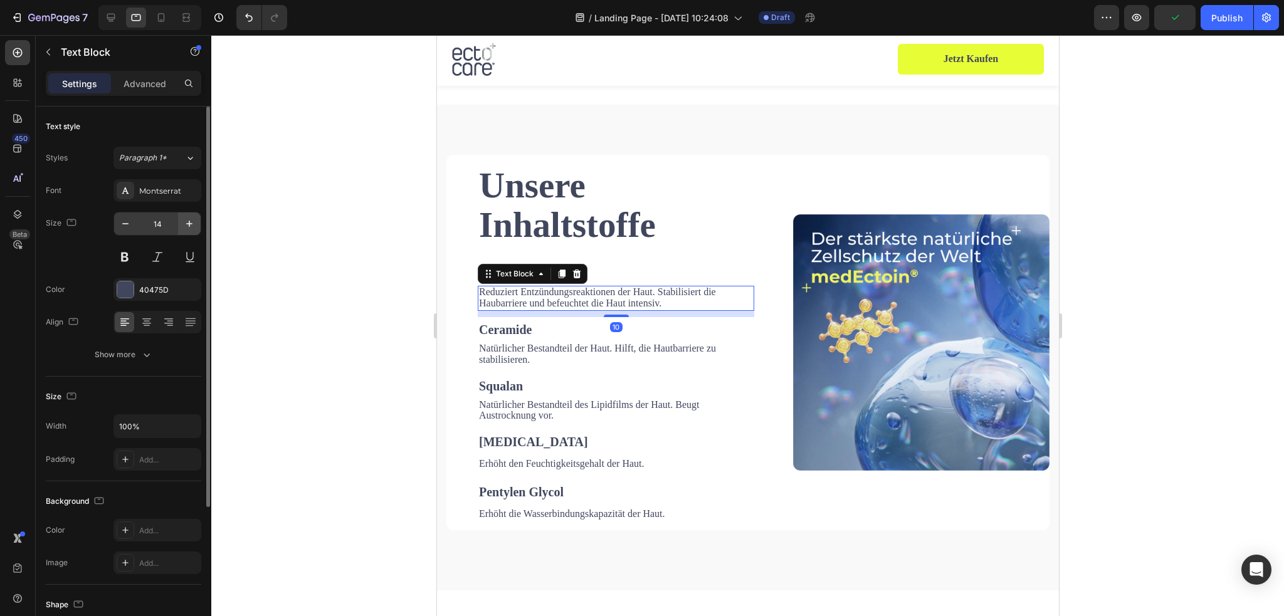
click at [198, 224] on button "button" at bounding box center [189, 224] width 23 height 23
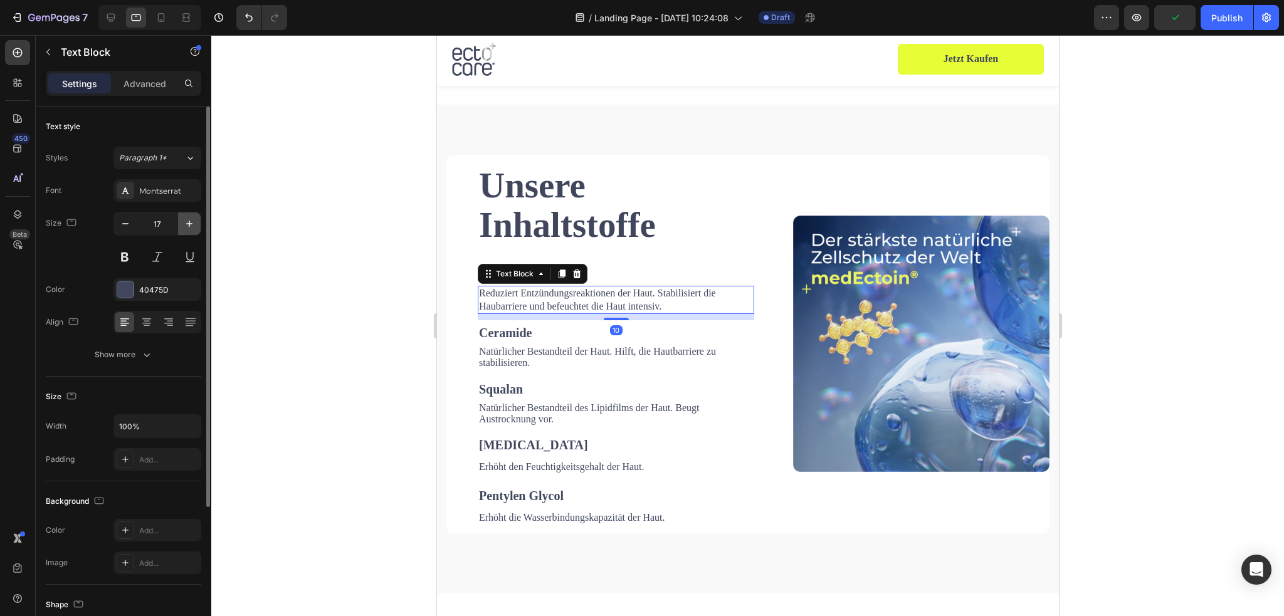
click at [198, 224] on button "button" at bounding box center [189, 224] width 23 height 23
type input "18"
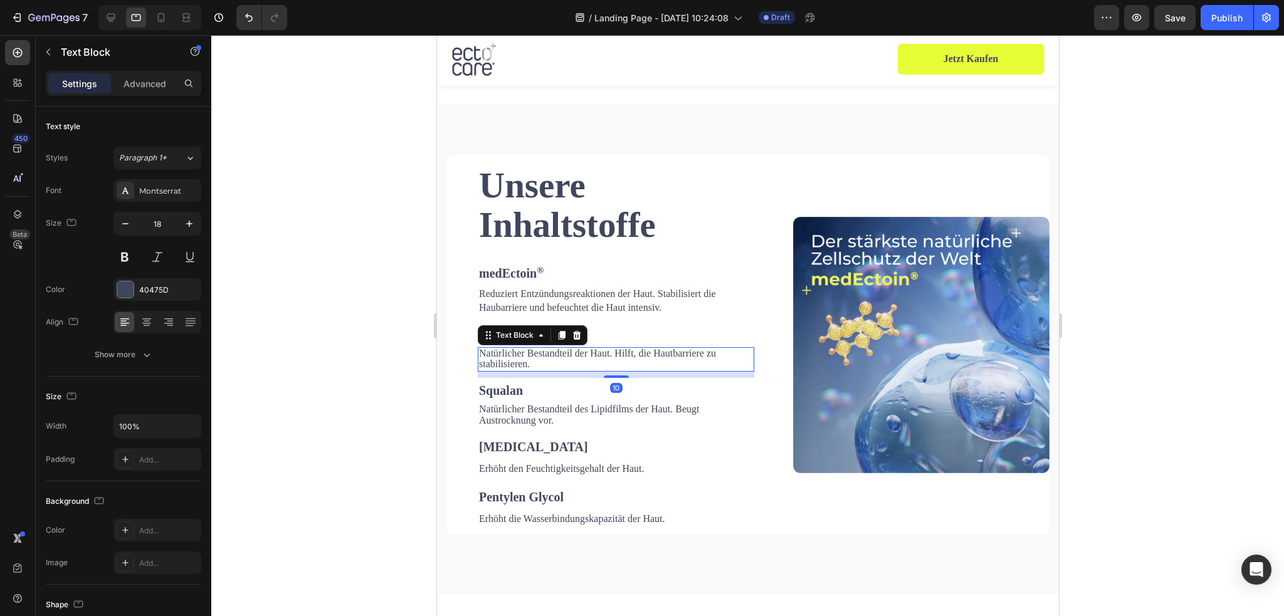
click at [549, 351] on span "Natürlicher Bestandteil der Haut. Hilft, die Hautbarriere zu stabilisieren." at bounding box center [597, 359] width 237 height 22
click at [184, 224] on icon "button" at bounding box center [189, 224] width 13 height 13
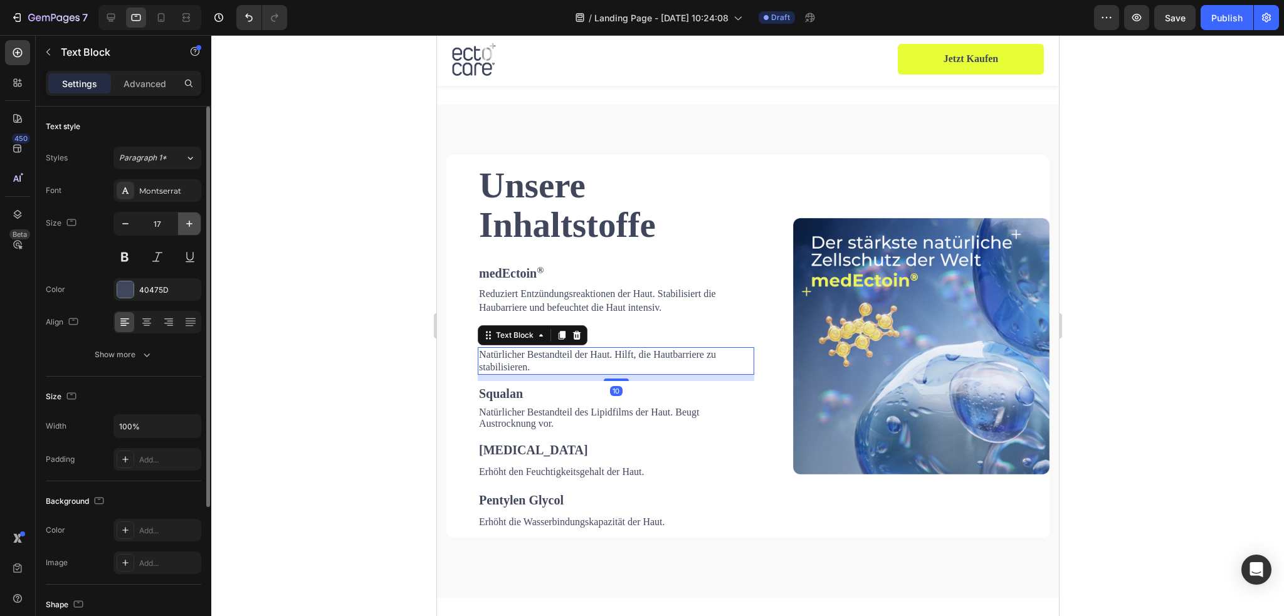
click at [184, 224] on icon "button" at bounding box center [189, 224] width 13 height 13
click at [123, 223] on icon "button" at bounding box center [125, 224] width 13 height 13
click at [123, 223] on icon "button" at bounding box center [125, 223] width 6 height 1
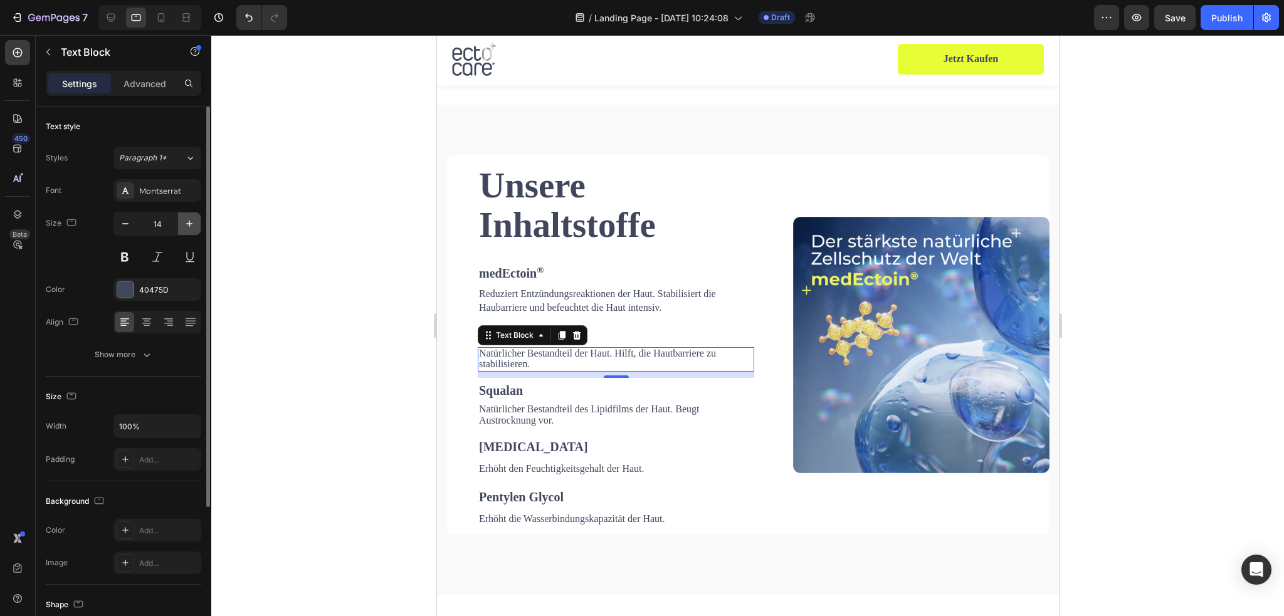
click at [193, 223] on icon "button" at bounding box center [189, 224] width 13 height 13
type input "18"
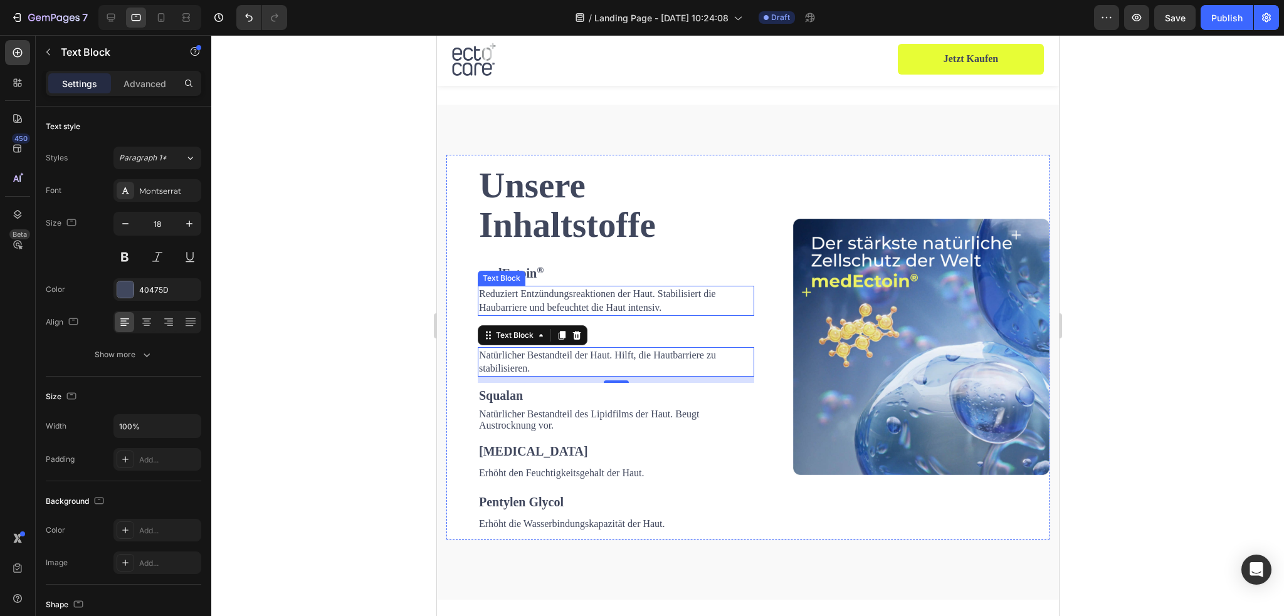
click at [588, 297] on p "Reduziert Entzündungsreaktionen der Haut. Stabilisiert die Haubarriere und befe…" at bounding box center [616, 300] width 274 height 27
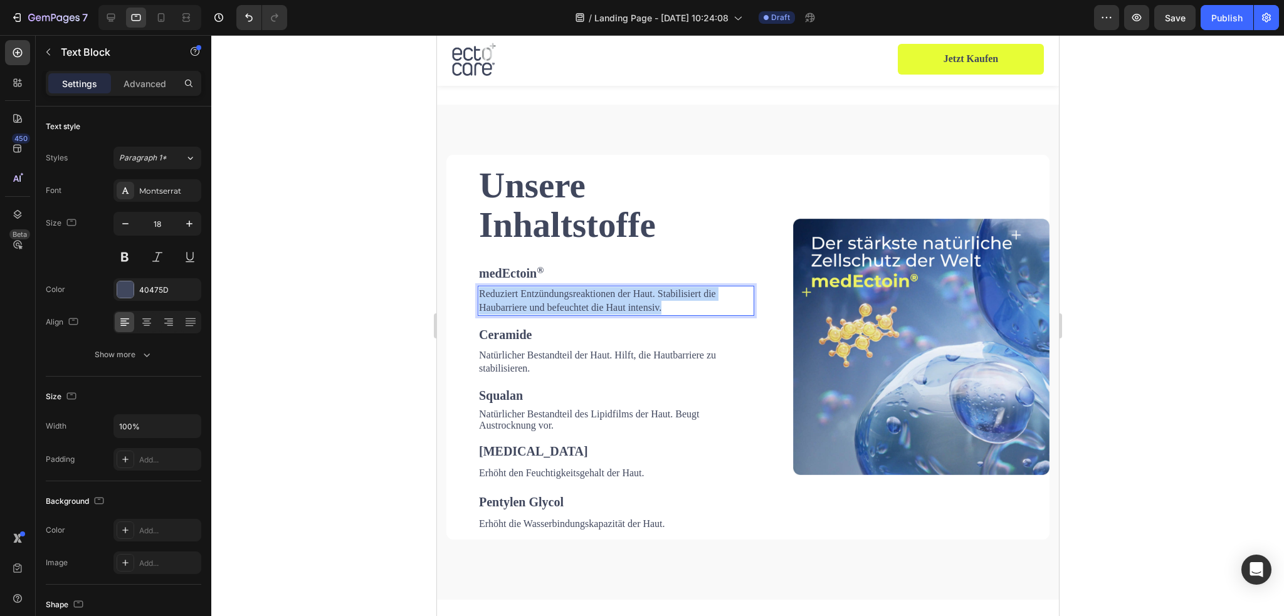
click at [588, 297] on p "Reduziert Entzündungsreaktionen der Haut. Stabilisiert die Haubarriere und befe…" at bounding box center [616, 300] width 274 height 27
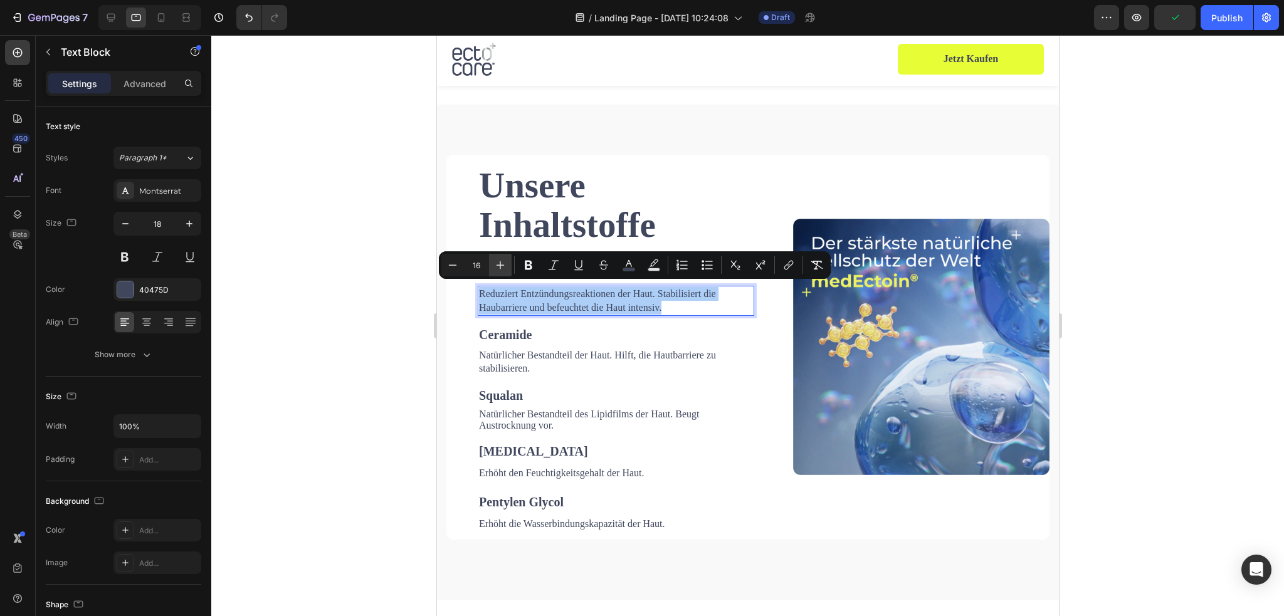
click at [502, 266] on icon "Editor contextual toolbar" at bounding box center [500, 265] width 13 height 13
click at [502, 265] on icon "Editor contextual toolbar" at bounding box center [500, 265] width 13 height 13
type input "18"
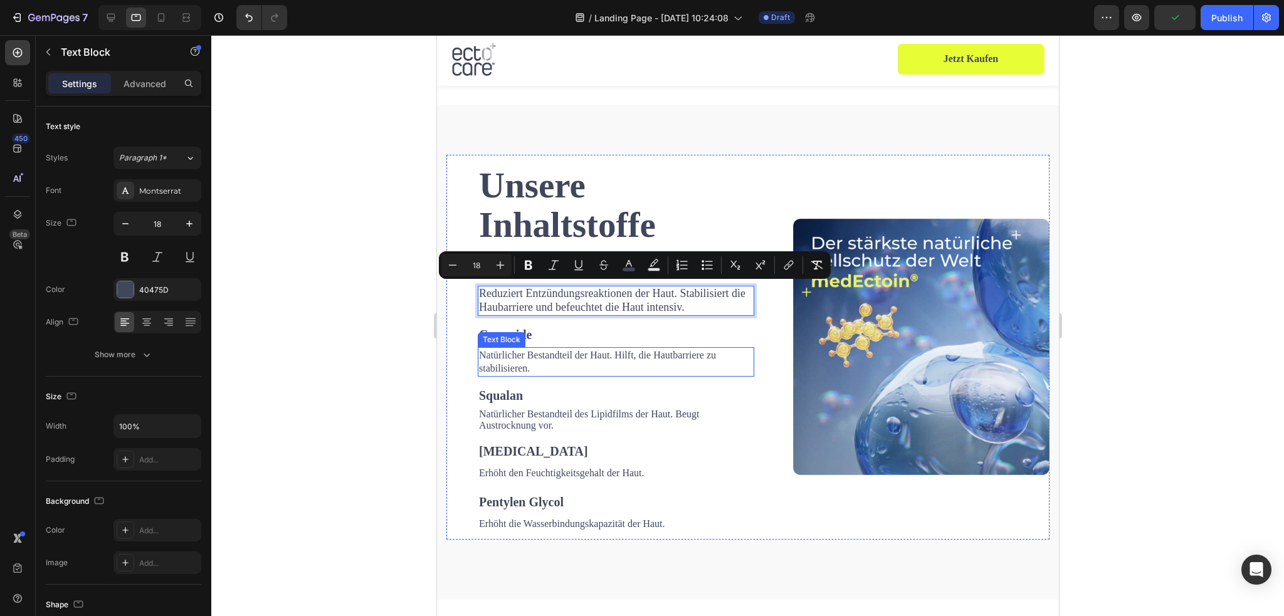
click at [543, 350] on span "Natürlicher Bestandteil der Haut. Hilft, die Hautbarriere zu stabilisieren." at bounding box center [597, 362] width 237 height 24
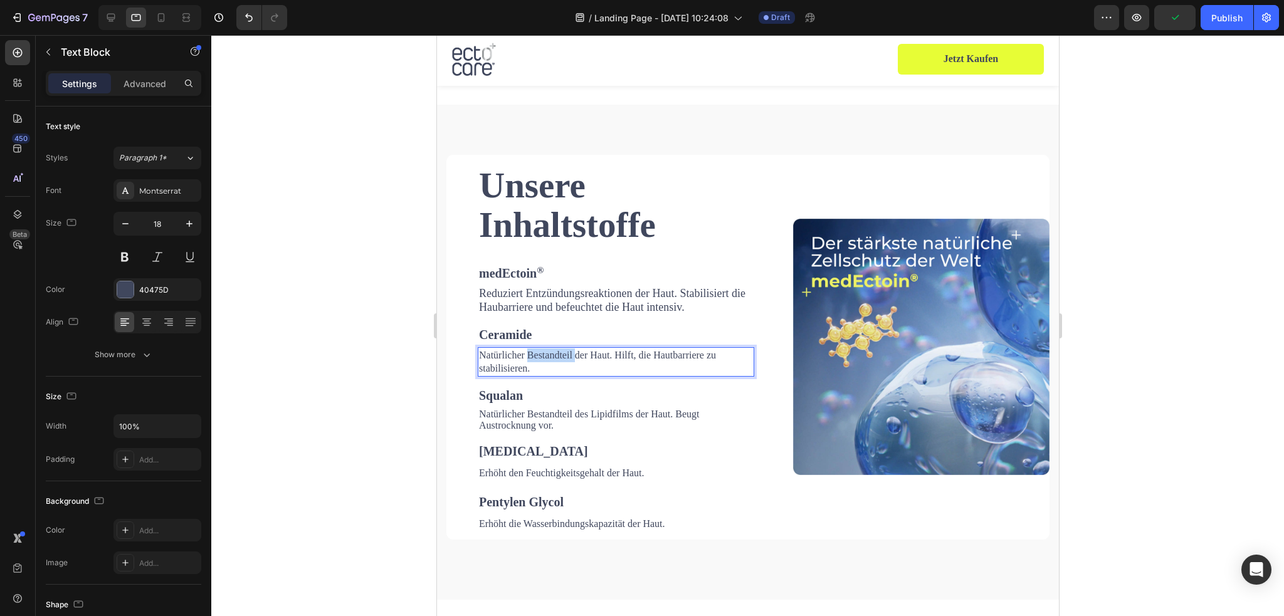
click at [543, 350] on span "Natürlicher Bestandteil der Haut. Hilft, die Hautbarriere zu stabilisieren." at bounding box center [597, 362] width 237 height 24
click at [542, 367] on p "Natürlicher Bestandteil der Haut. Hilft, die Hautbarriere zu stabilisieren." at bounding box center [616, 362] width 274 height 27
drag, startPoint x: 559, startPoint y: 368, endPoint x: 436, endPoint y: 344, distance: 124.7
click at [436, 344] on div "Unsere Inhaltstoffe Heading medEctoin ® Text Block Reduziert Entzündungsreaktio…" at bounding box center [747, 352] width 622 height 495
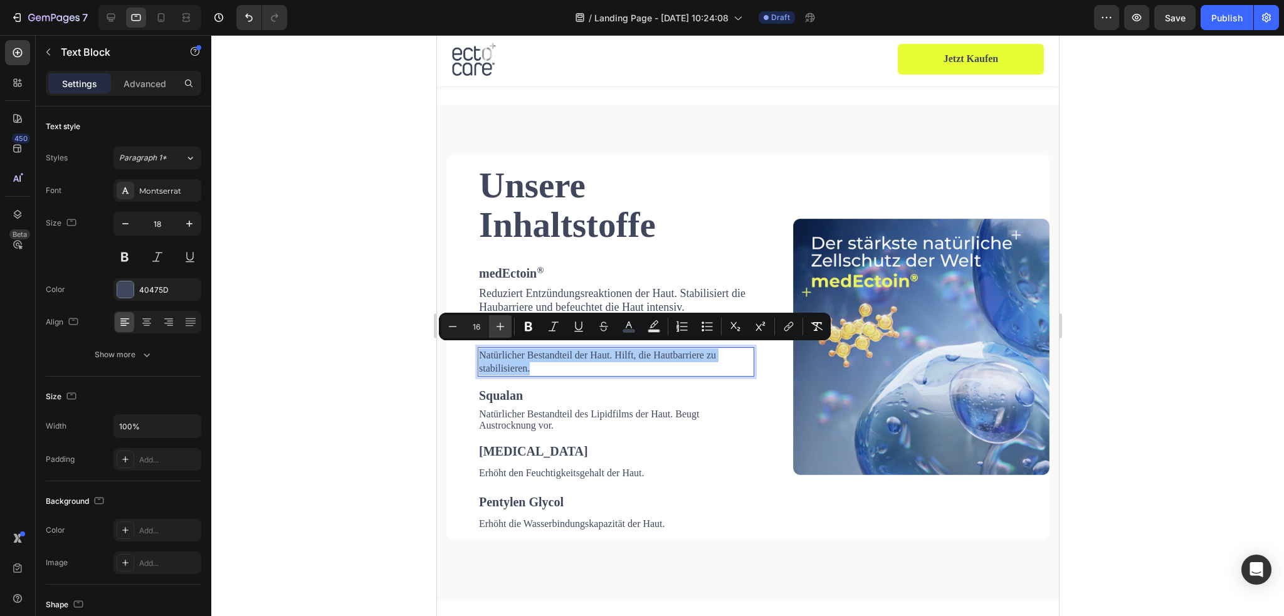
click at [504, 323] on icon "Editor contextual toolbar" at bounding box center [500, 326] width 13 height 13
type input "18"
click at [524, 409] on span "Natürlicher Bestandteil des Lipidfilms der Haut. Beugt Austrocknung vor." at bounding box center [589, 420] width 220 height 22
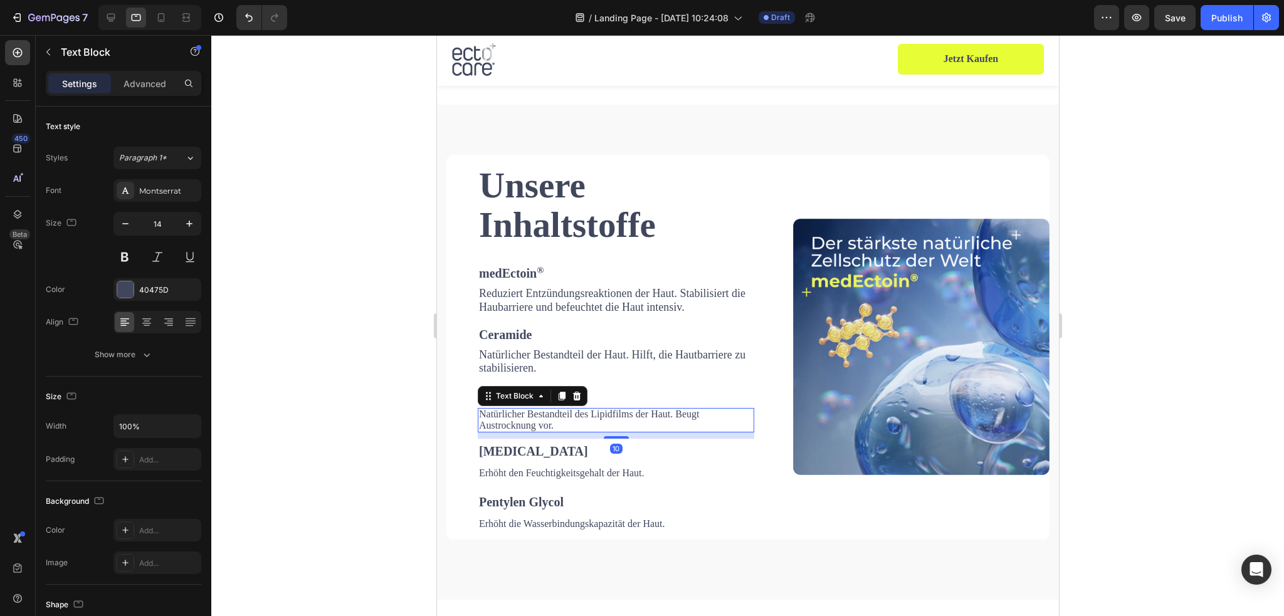
click at [524, 409] on span "Natürlicher Bestandteil des Lipidfilms der Haut. Beugt Austrocknung vor." at bounding box center [589, 420] width 220 height 22
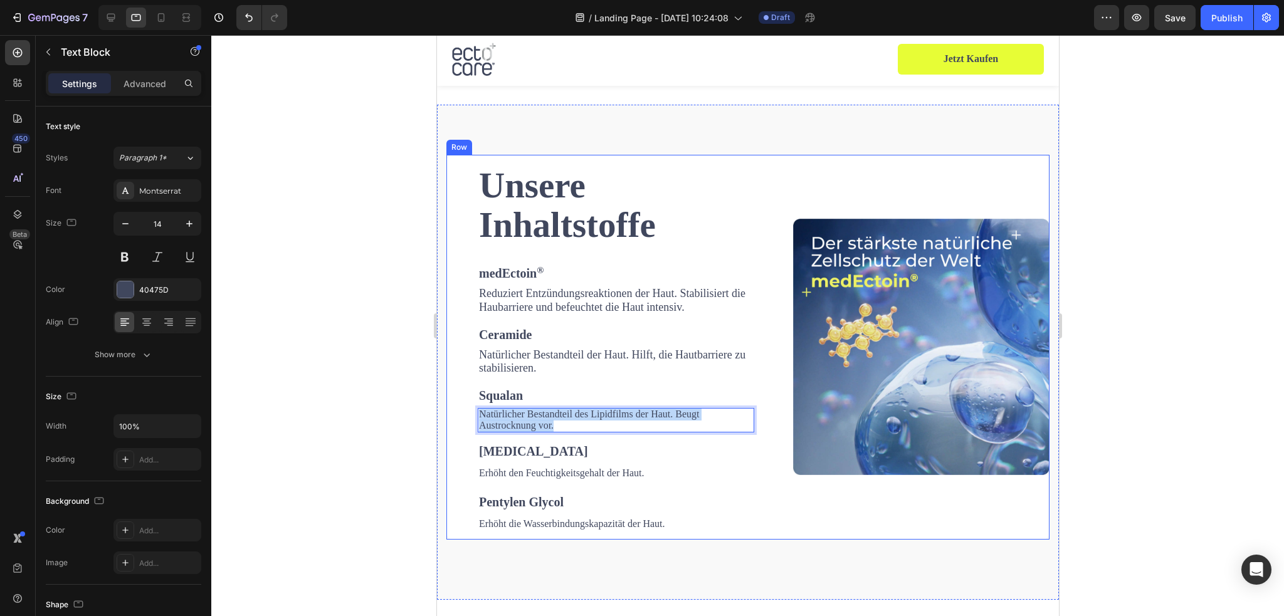
drag, startPoint x: 569, startPoint y: 423, endPoint x: 452, endPoint y: 406, distance: 118.4
click at [452, 406] on div "Unsere Inhaltstoffe Heading medEctoin ® Text Block Reduziert Entzündungsreaktio…" at bounding box center [747, 347] width 603 height 385
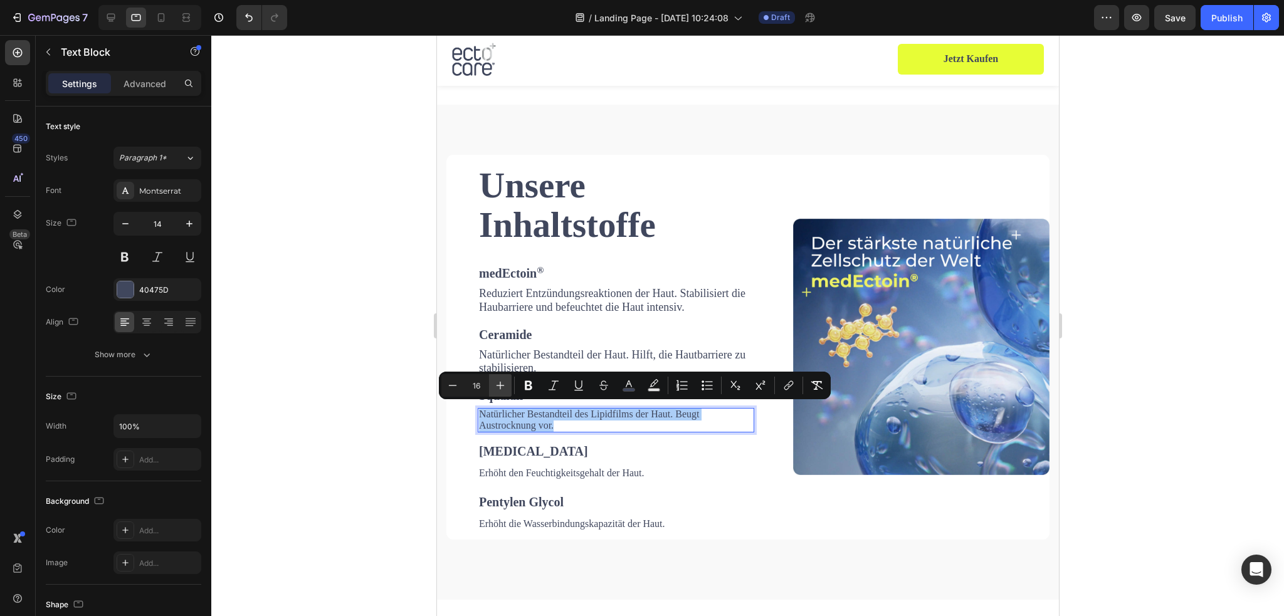
click at [503, 383] on icon "Editor contextual toolbar" at bounding box center [500, 385] width 13 height 13
type input "18"
click at [552, 471] on span "Erhöht den Feuchtigkeitsgehalt der Haut." at bounding box center [561, 474] width 165 height 11
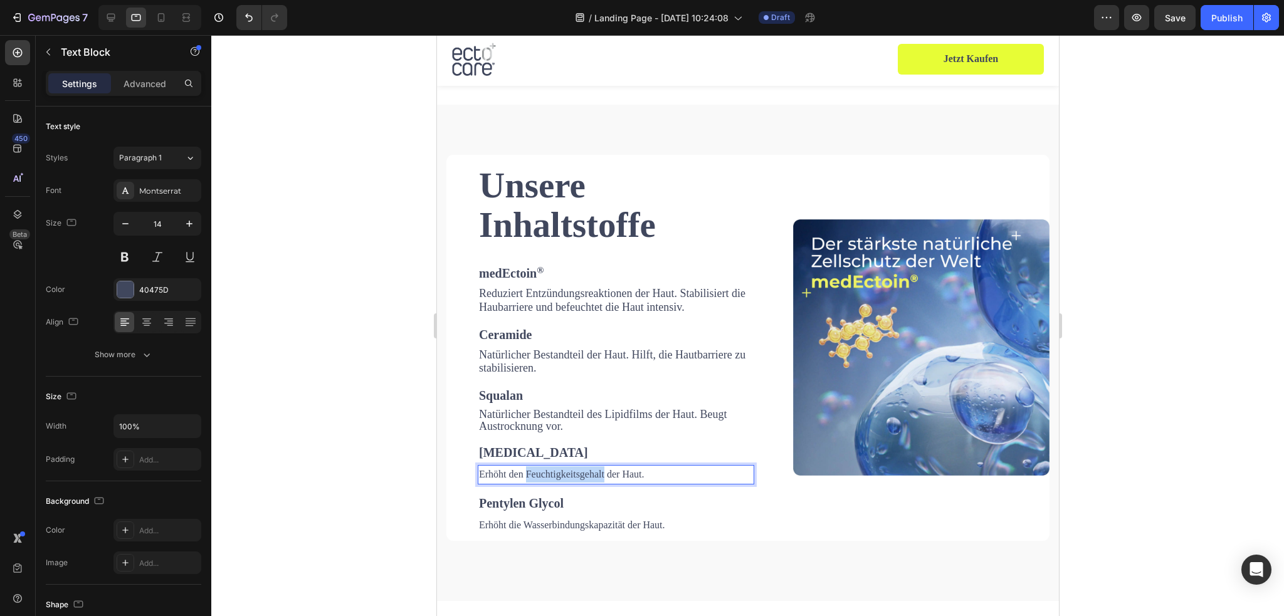
click at [552, 470] on span "Erhöht den Feuchtigkeitsgehalt der Haut." at bounding box center [561, 474] width 165 height 11
click at [553, 470] on span "Erhöht den Feuchtigkeitsgehalt der Haut." at bounding box center [561, 474] width 165 height 11
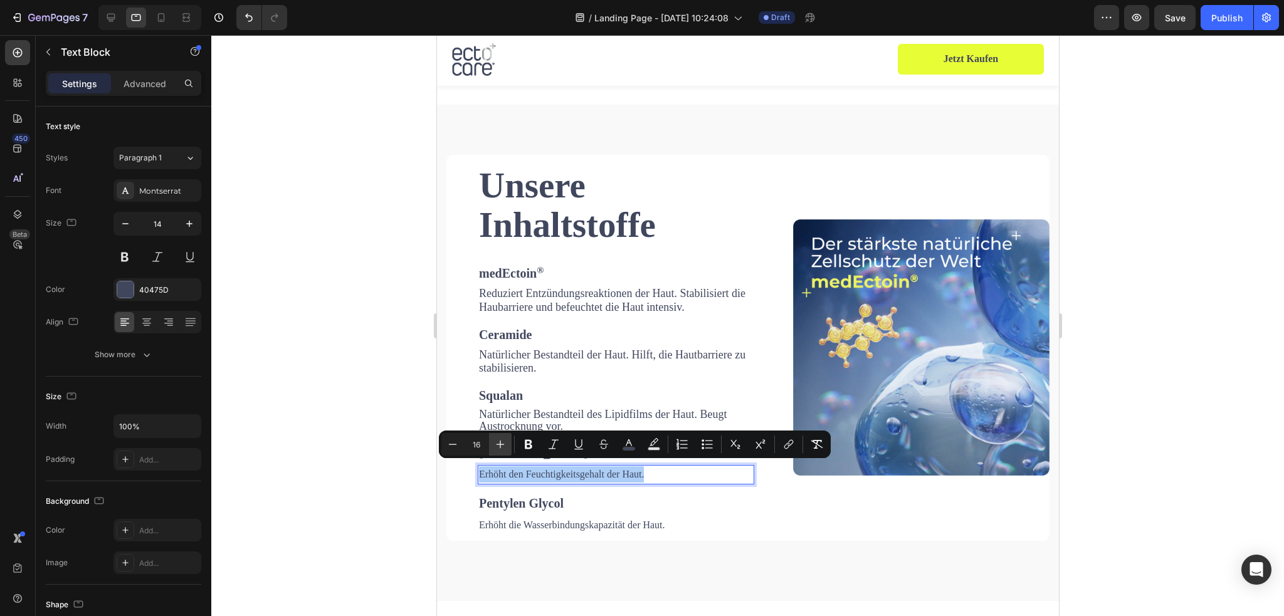
click at [497, 448] on icon "Editor contextual toolbar" at bounding box center [500, 444] width 13 height 13
type input "18"
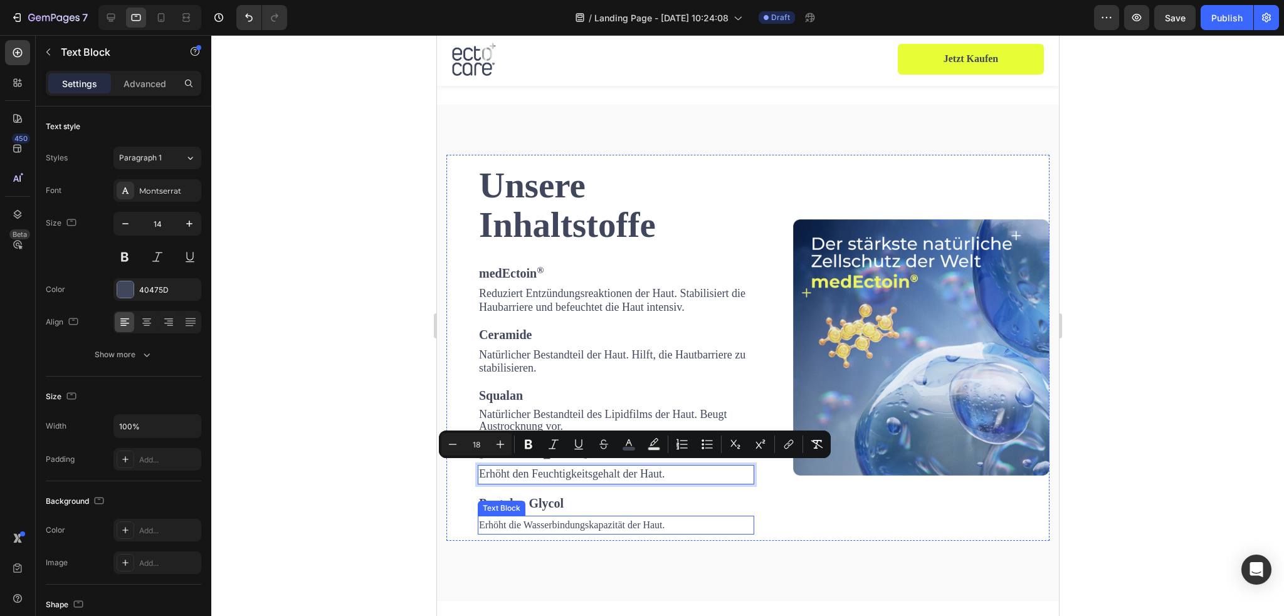
click at [535, 524] on span "Erhöht die Wasserbindungskapazität der Haut." at bounding box center [572, 525] width 186 height 11
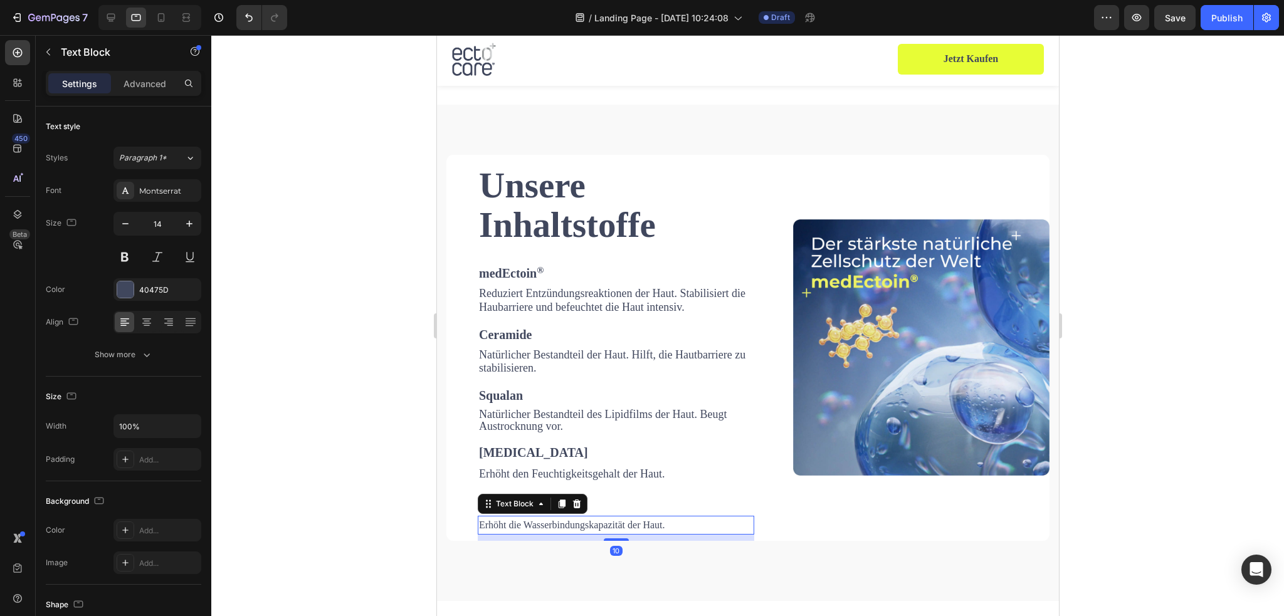
click at [535, 524] on span "Erhöht die Wasserbindungskapazität der Haut." at bounding box center [572, 525] width 186 height 11
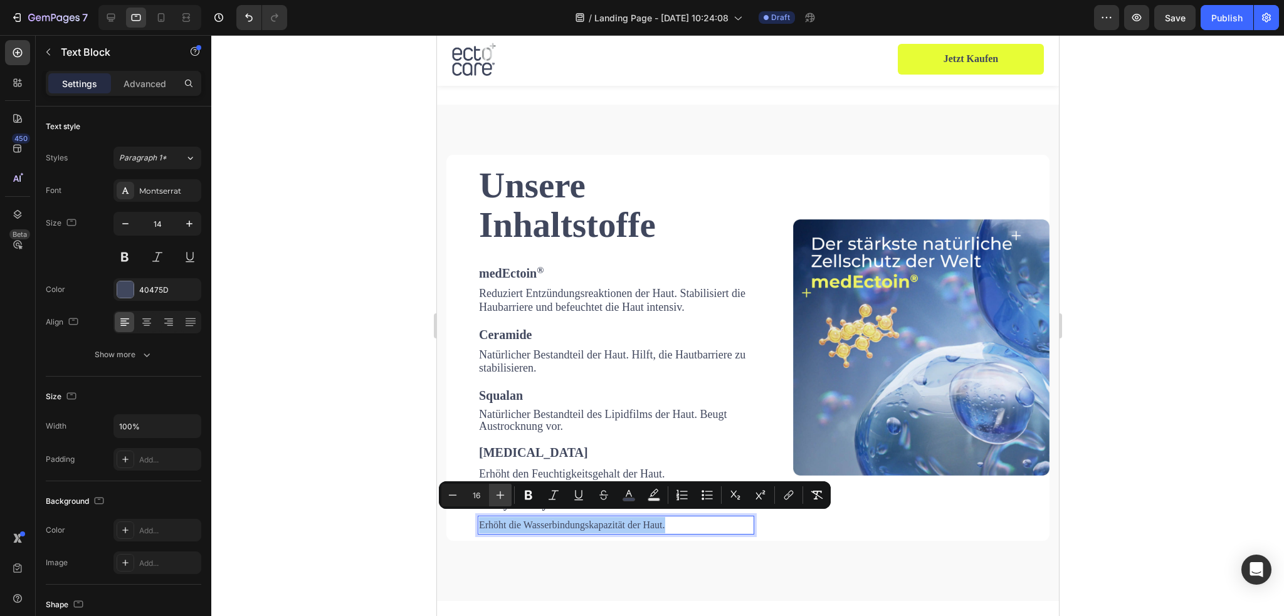
click at [502, 494] on icon "Editor contextual toolbar" at bounding box center [500, 495] width 13 height 13
type input "18"
click at [1146, 297] on div at bounding box center [747, 325] width 1073 height 581
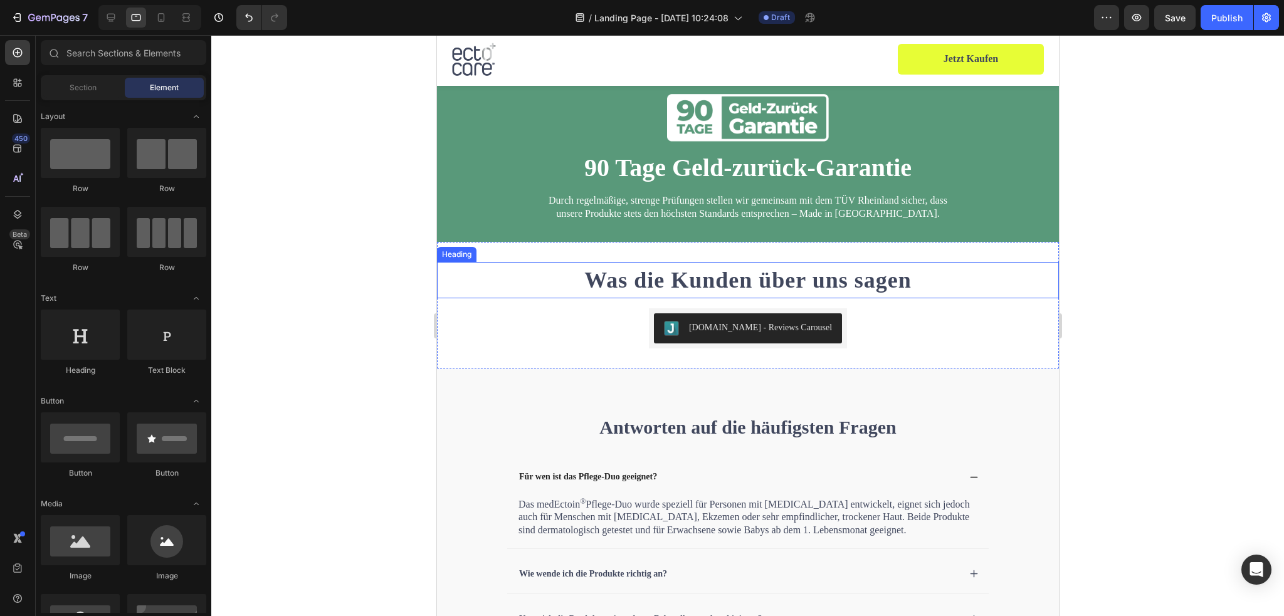
scroll to position [3461, 0]
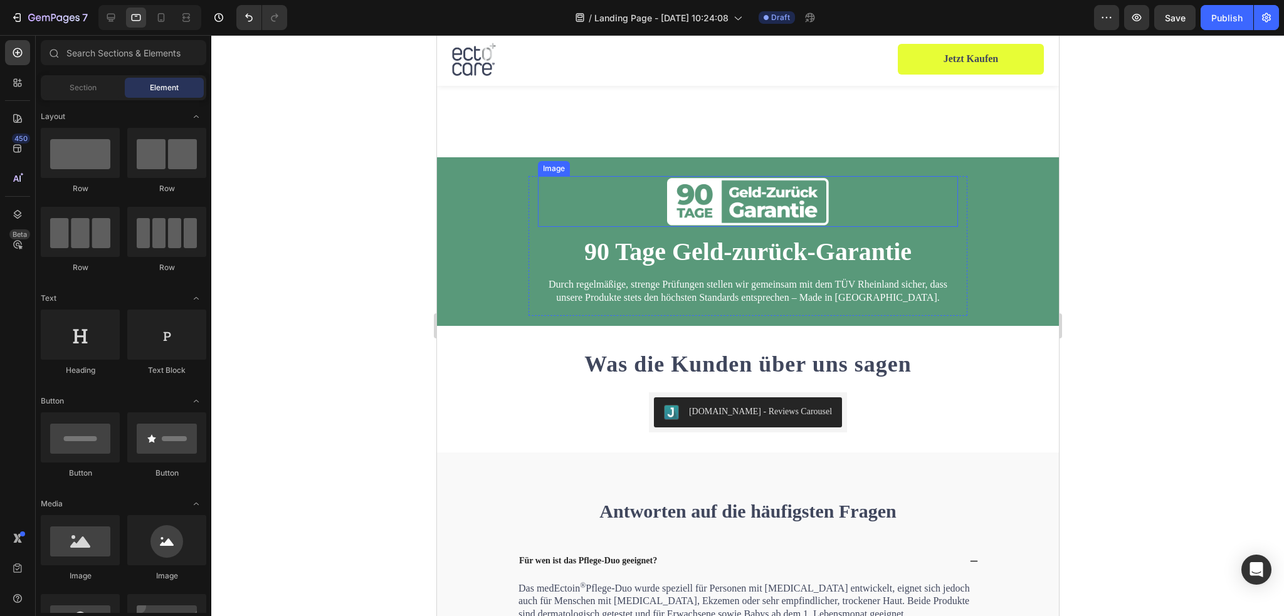
click at [751, 184] on img at bounding box center [748, 201] width 168 height 51
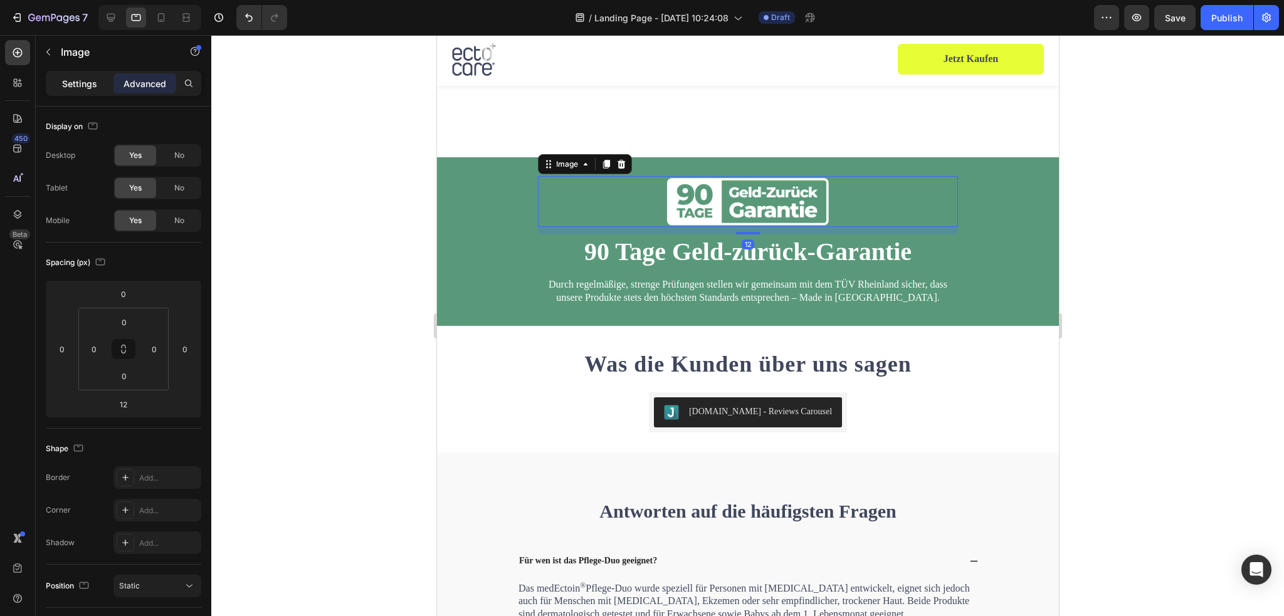
click at [65, 80] on p "Settings" at bounding box center [79, 83] width 35 height 13
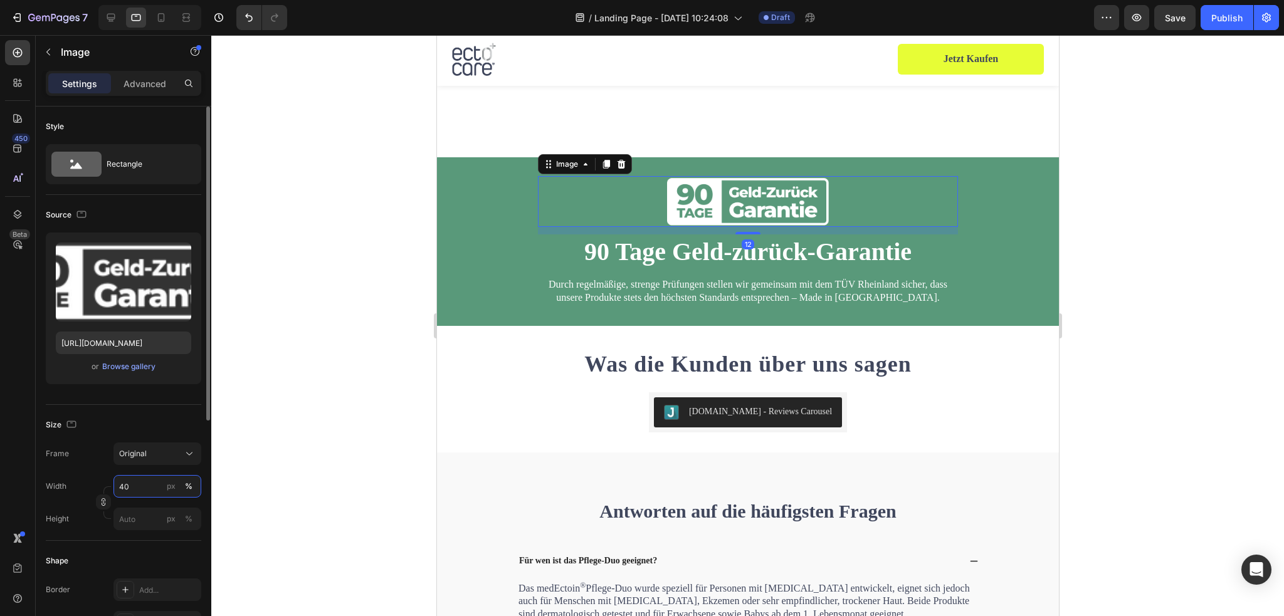
click at [135, 482] on input "40" at bounding box center [158, 486] width 88 height 23
type input "30"
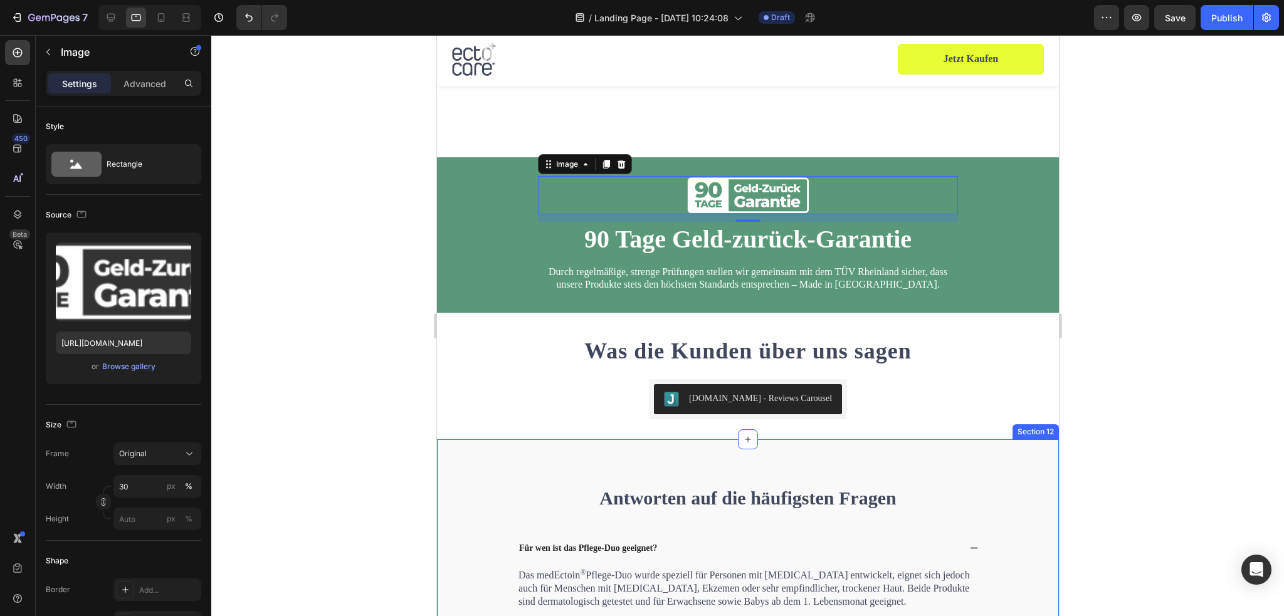
click at [935, 396] on div "Was die Kunden über uns sagen Heading Judge.me - Reviews Carousel Judge.me" at bounding box center [747, 376] width 622 height 87
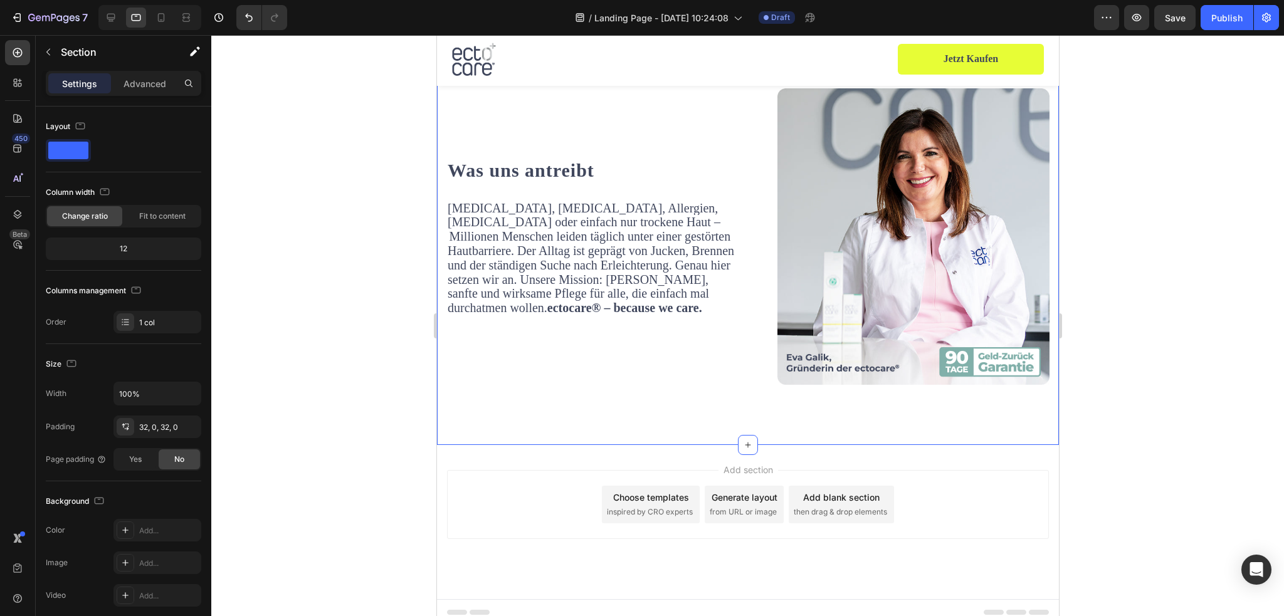
scroll to position [4412, 0]
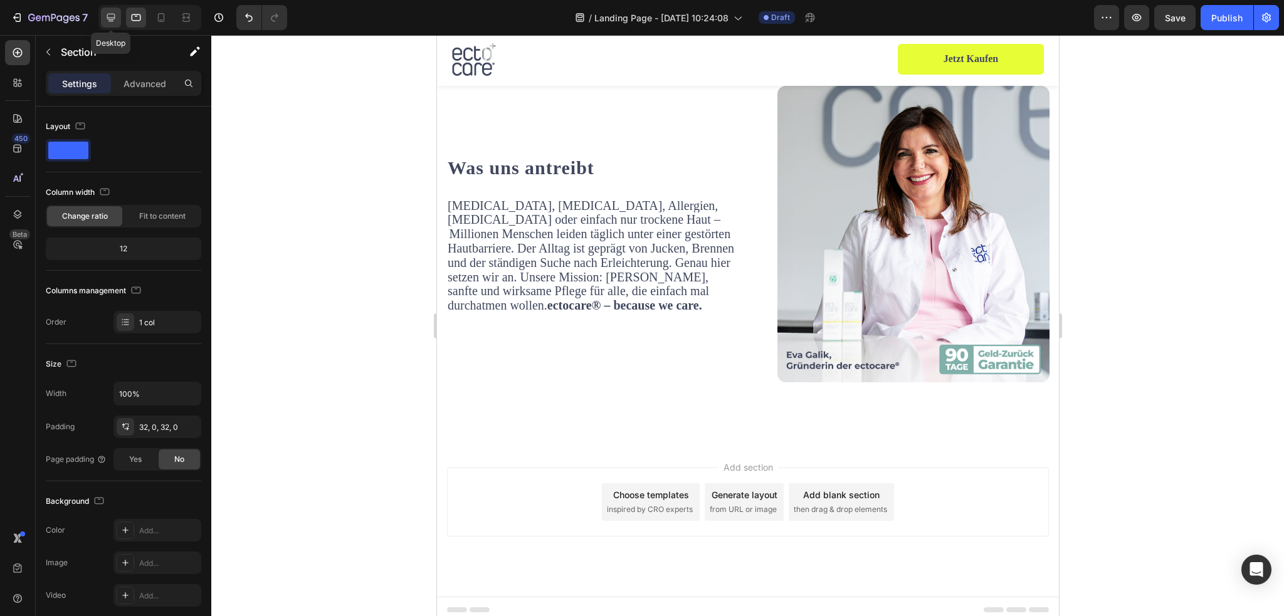
click at [115, 21] on icon at bounding box center [111, 17] width 13 height 13
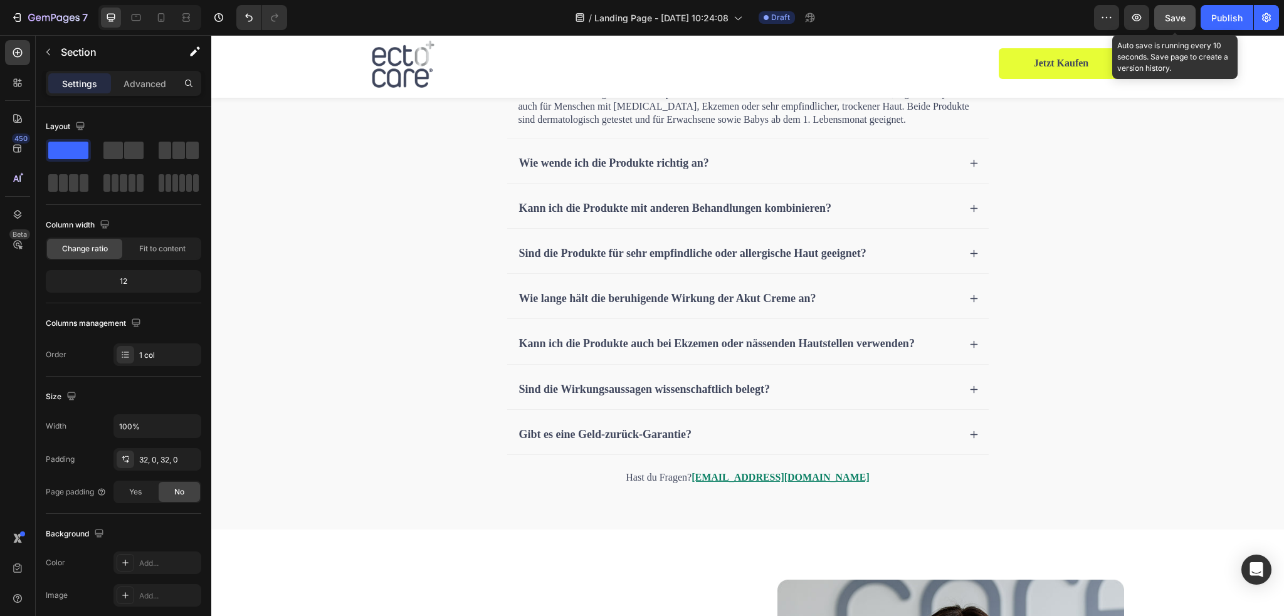
click at [1161, 15] on button "Save" at bounding box center [1175, 17] width 41 height 25
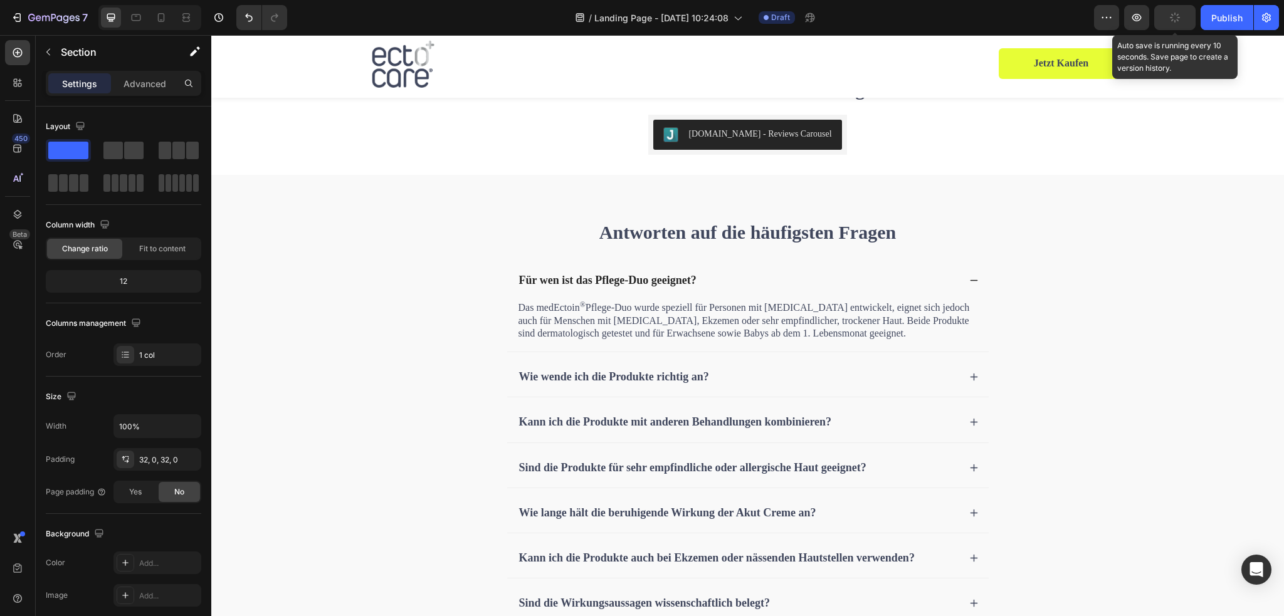
scroll to position [3745, 0]
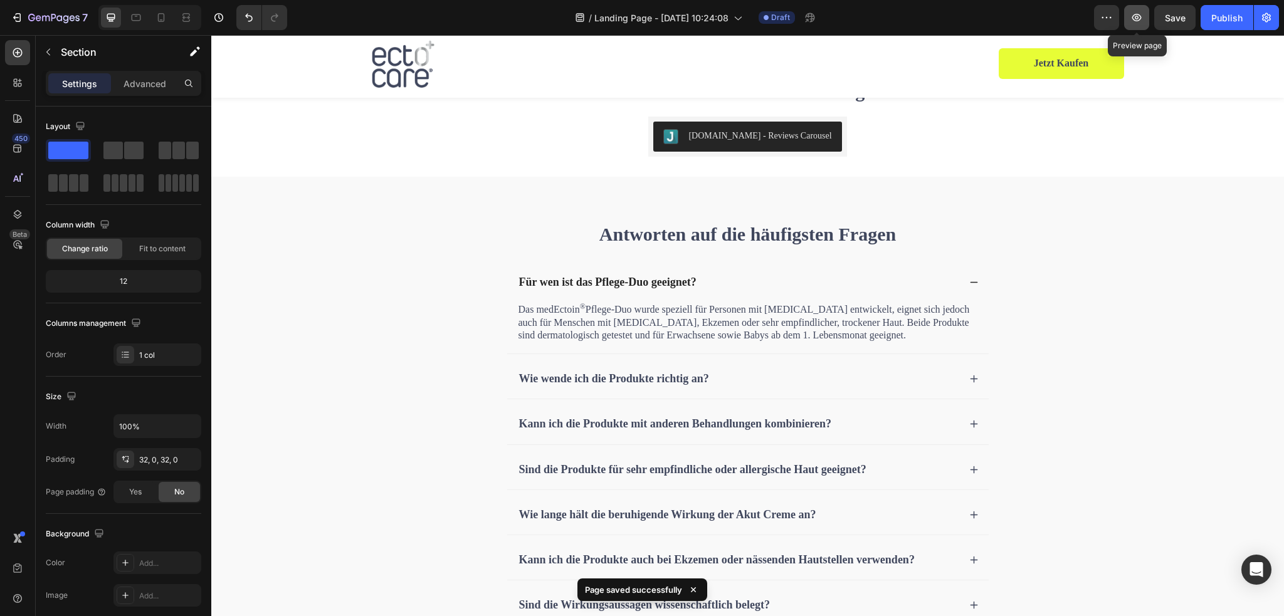
click at [1134, 11] on icon "button" at bounding box center [1137, 17] width 13 height 13
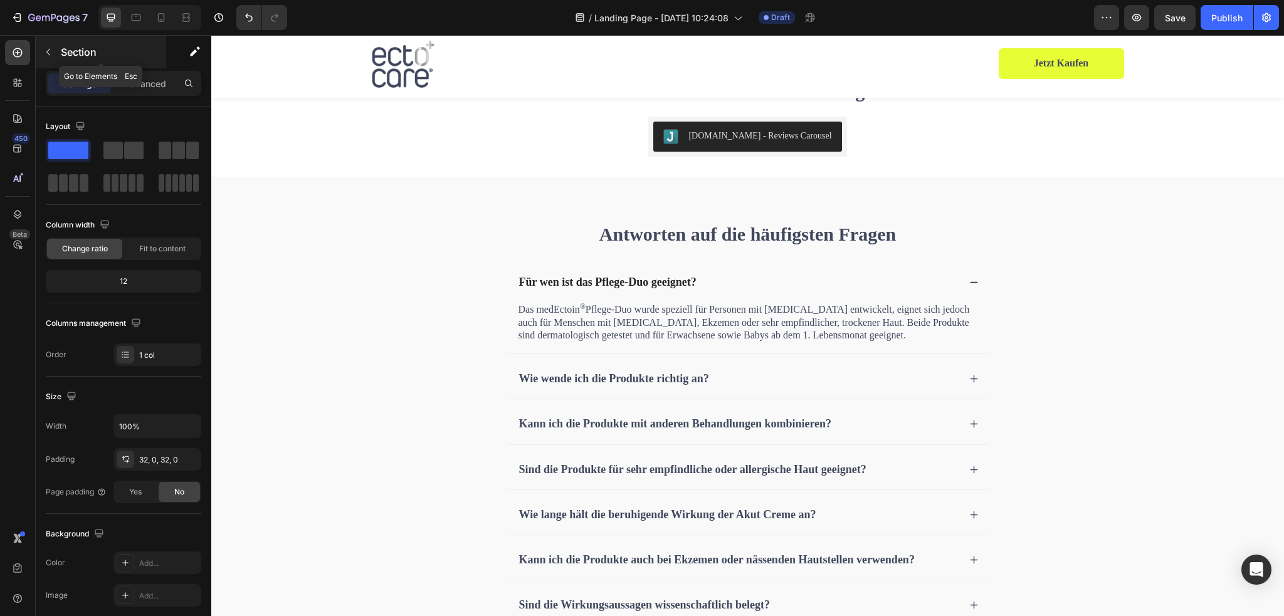
click at [53, 55] on button "button" at bounding box center [48, 52] width 20 height 20
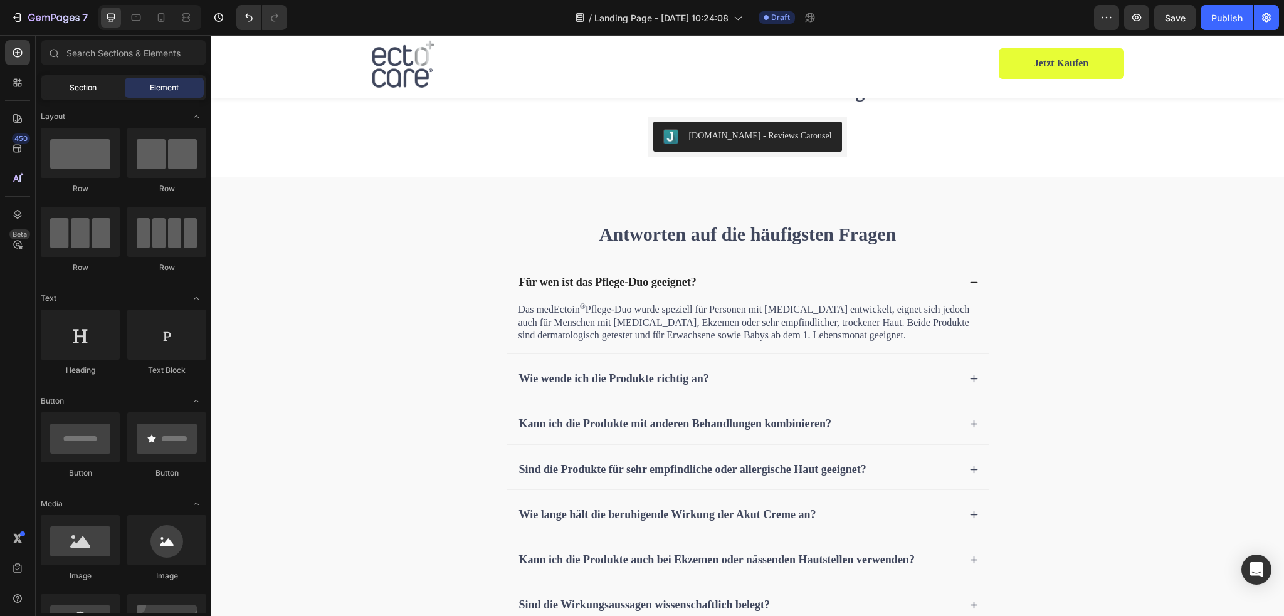
click at [94, 89] on span "Section" at bounding box center [83, 87] width 27 height 11
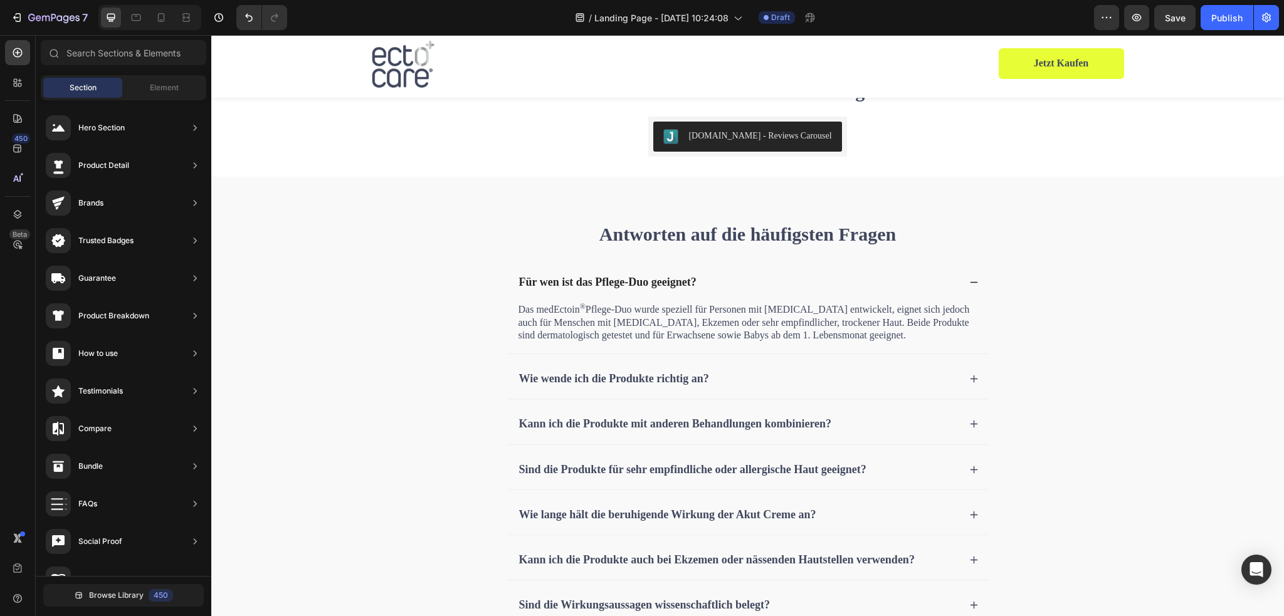
click at [157, 78] on div "Element" at bounding box center [164, 88] width 79 height 20
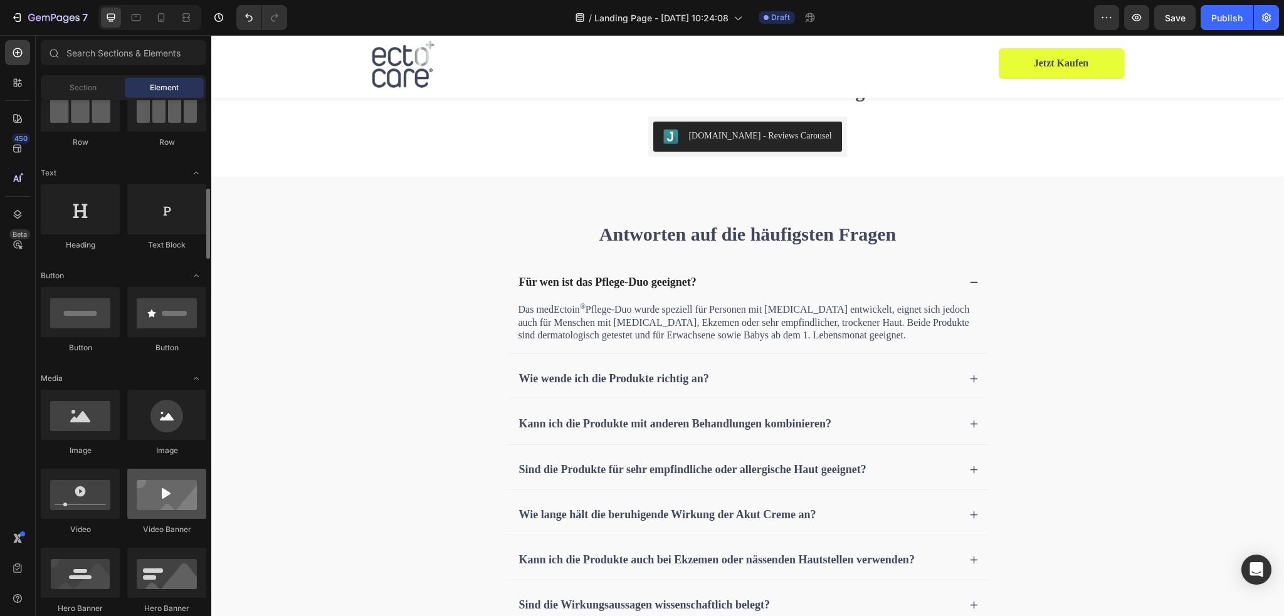
scroll to position [251, 0]
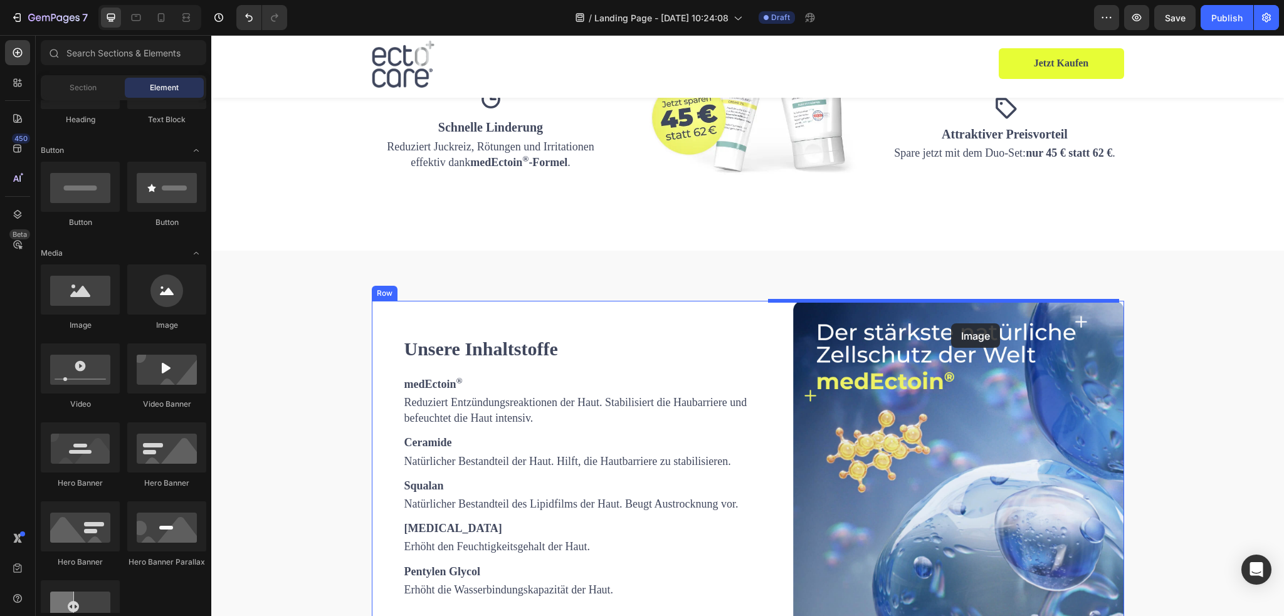
scroll to position [1575, 0]
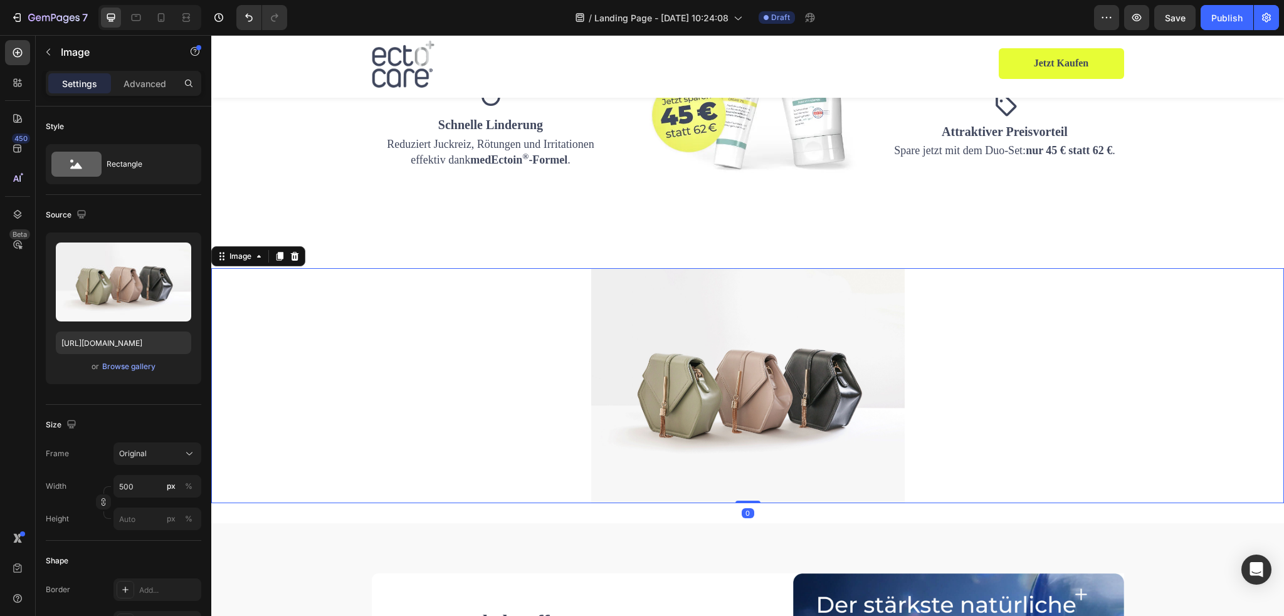
click at [805, 328] on img at bounding box center [748, 385] width 314 height 235
click at [177, 456] on div "Original" at bounding box center [149, 453] width 61 height 11
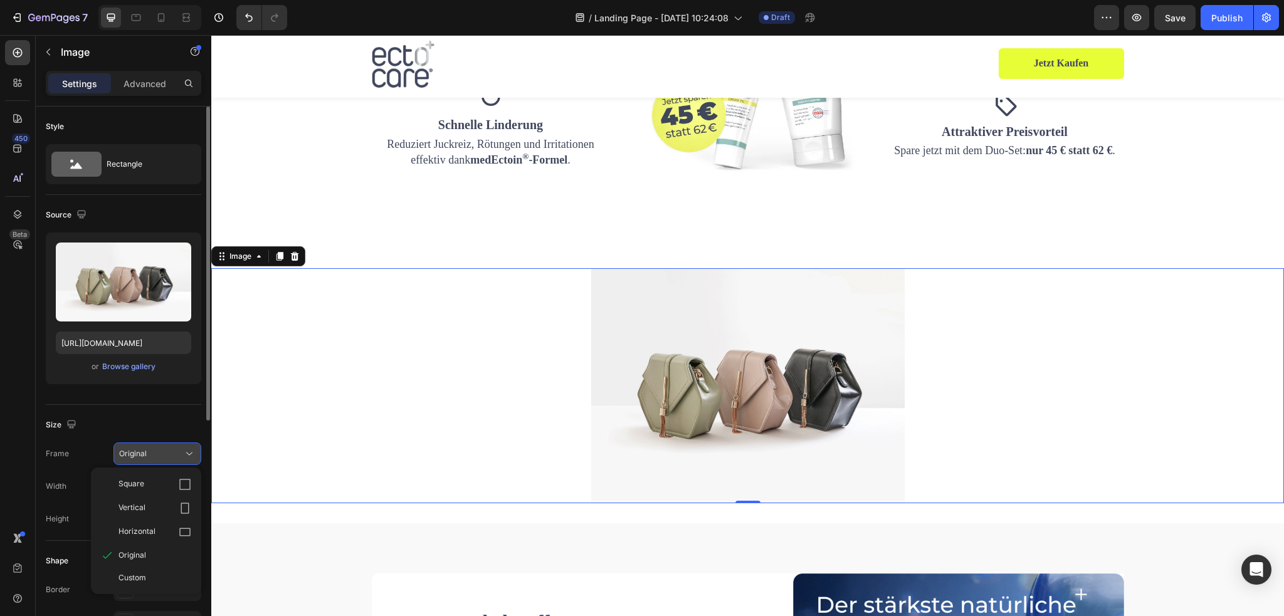
click at [178, 453] on div "Original" at bounding box center [149, 453] width 61 height 11
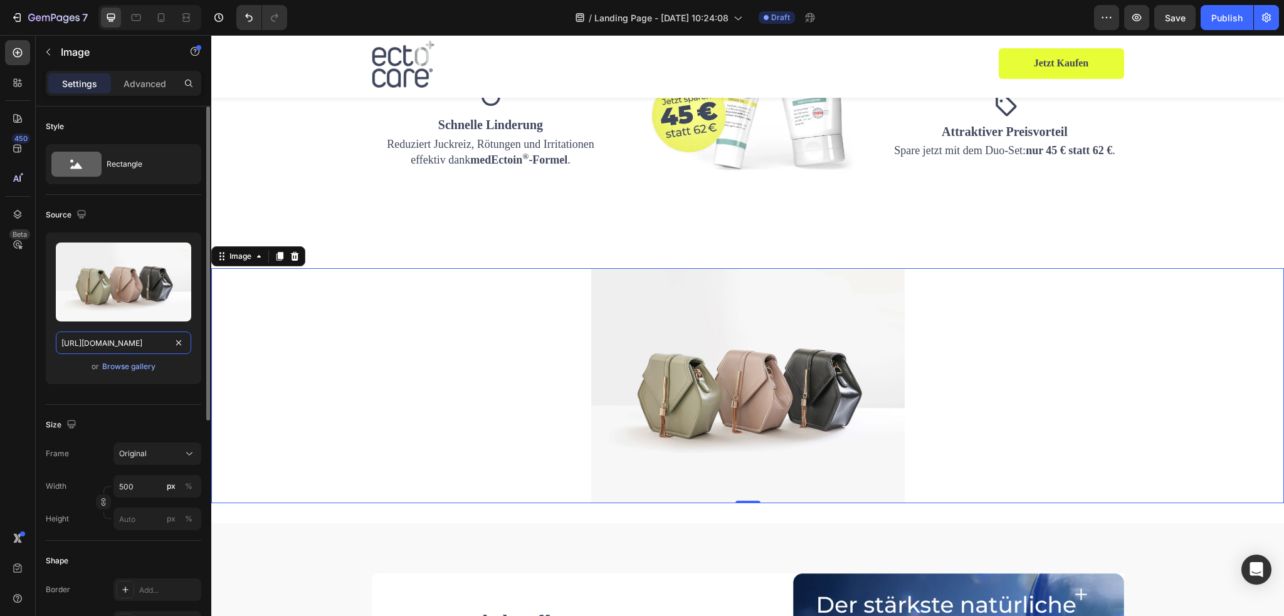
click at [143, 341] on input "https://cdn.shopify.com/s/files/1/2005/9307/files/image_demo.jpg" at bounding box center [123, 343] width 135 height 23
paste input "0845/0995/0236/files/50ml_ND-Kamera_4.png?v=1756210052"
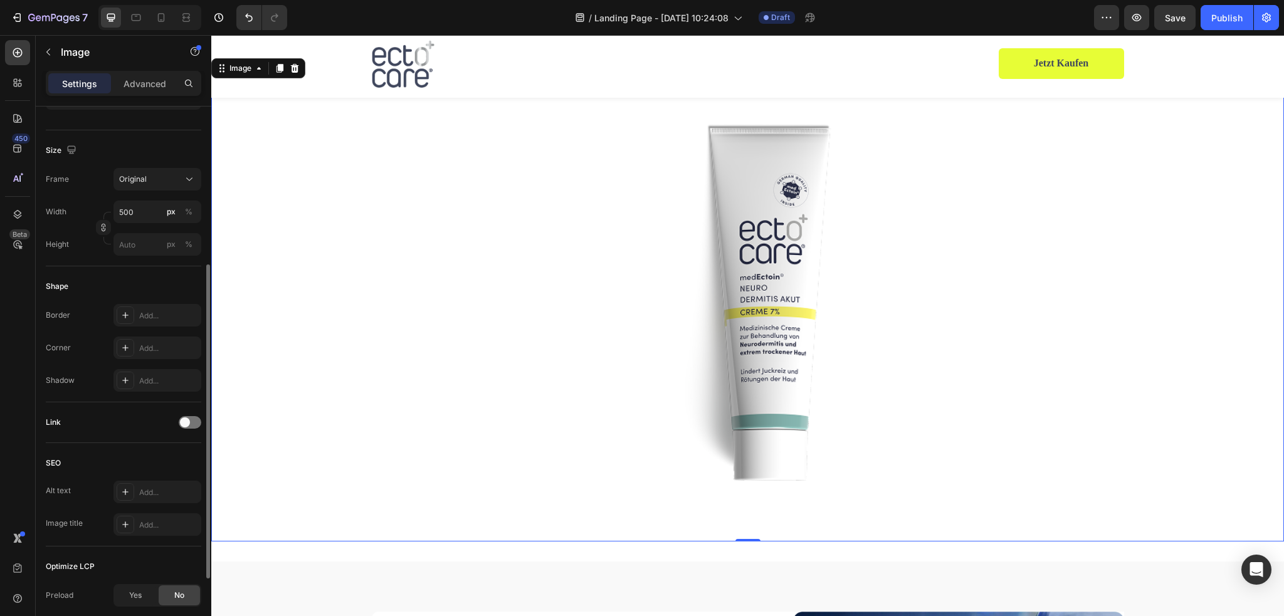
scroll to position [149, 0]
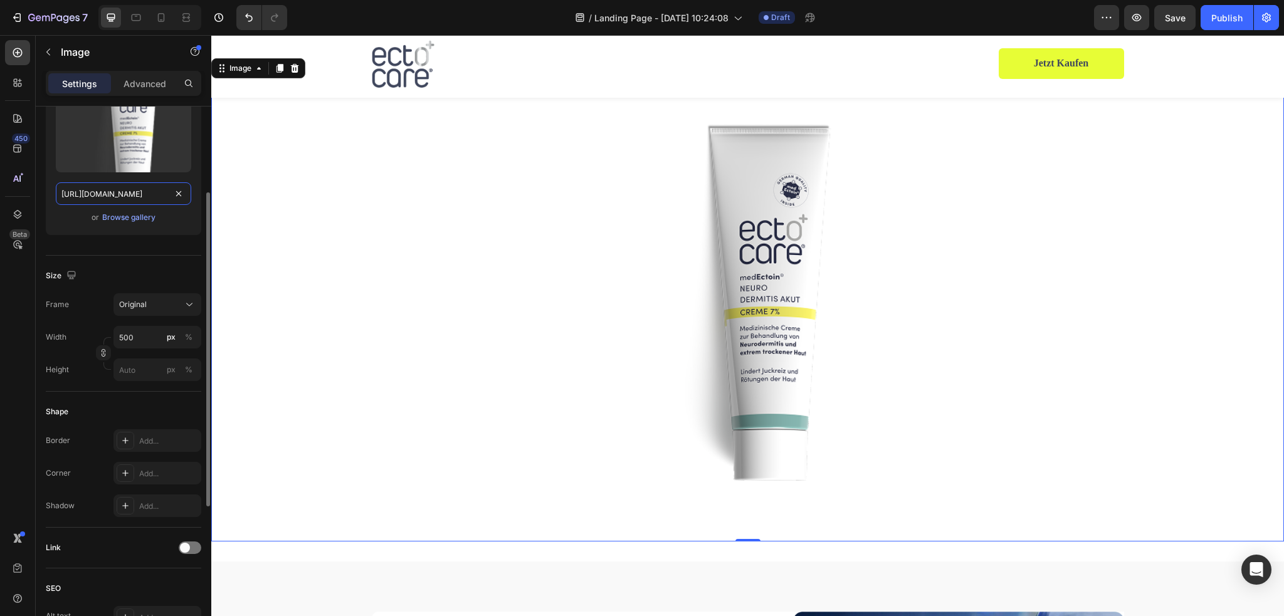
type input "https://cdn.shopify.com/s/files/1/0845/0995/0236/files/50ml_ND-Kamera_4.png?v=1…"
click at [669, 260] on img at bounding box center [748, 311] width 314 height 462
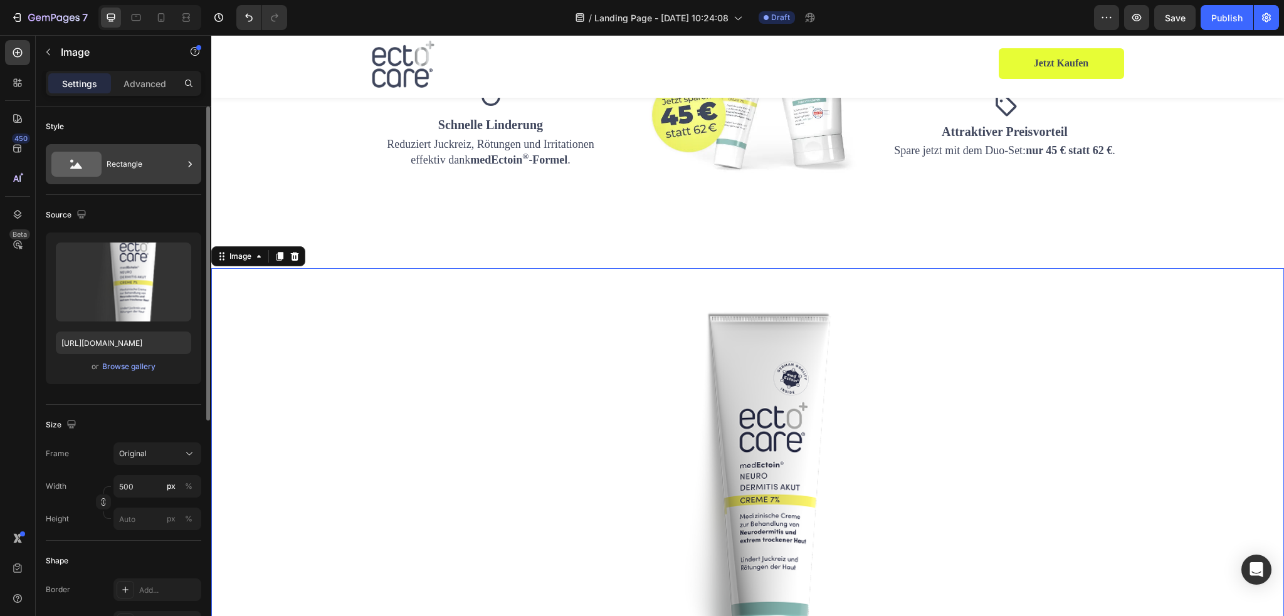
click at [151, 162] on div "Rectangle" at bounding box center [145, 164] width 77 height 29
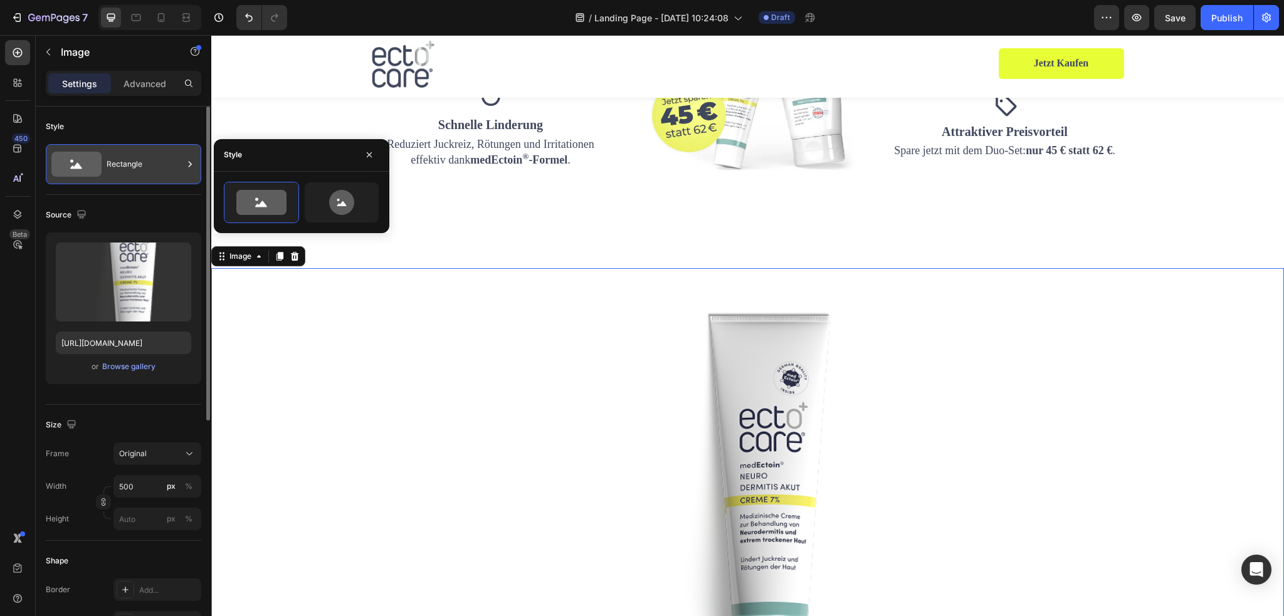
click at [163, 162] on div "Rectangle" at bounding box center [145, 164] width 77 height 29
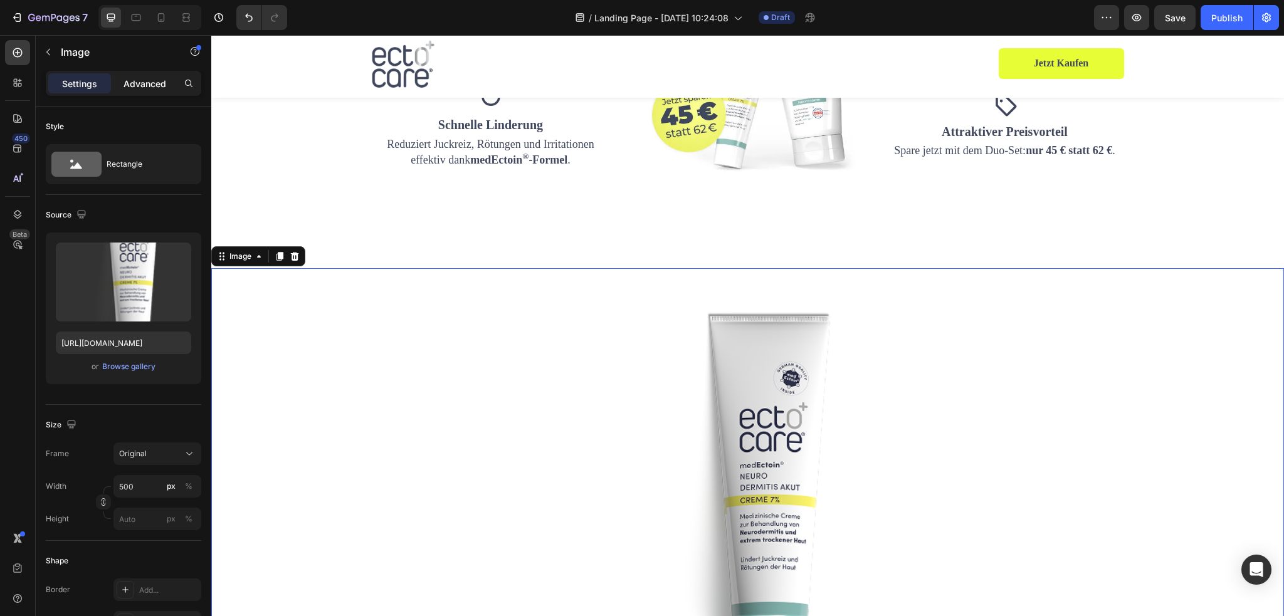
click at [153, 85] on p "Advanced" at bounding box center [145, 83] width 43 height 13
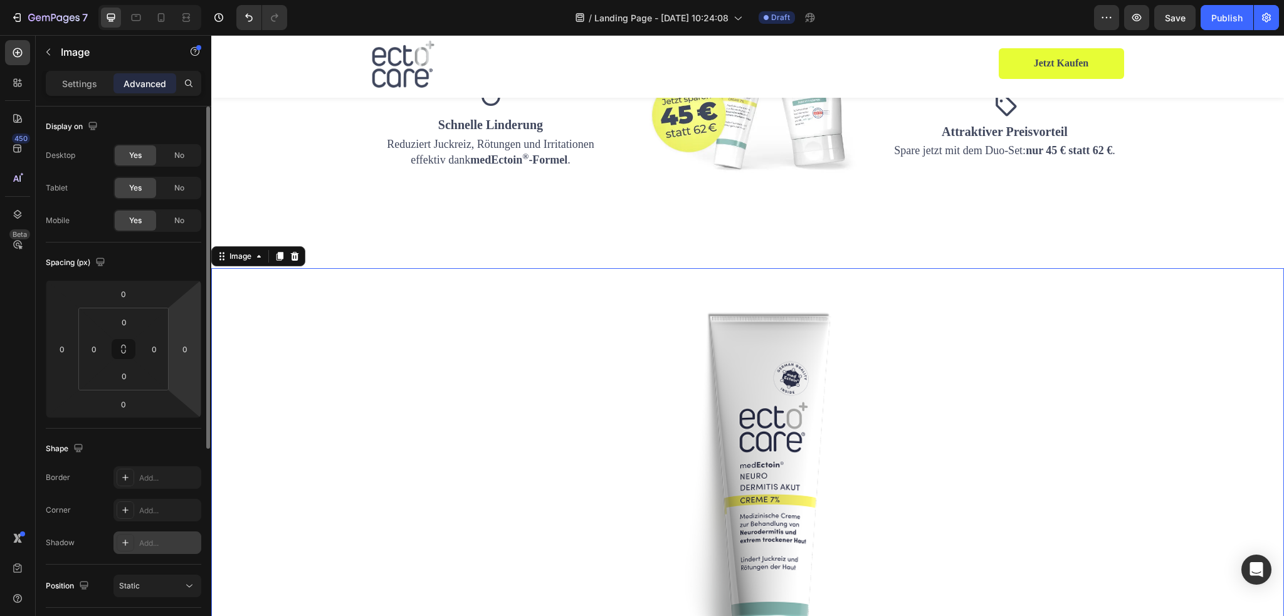
scroll to position [188, 0]
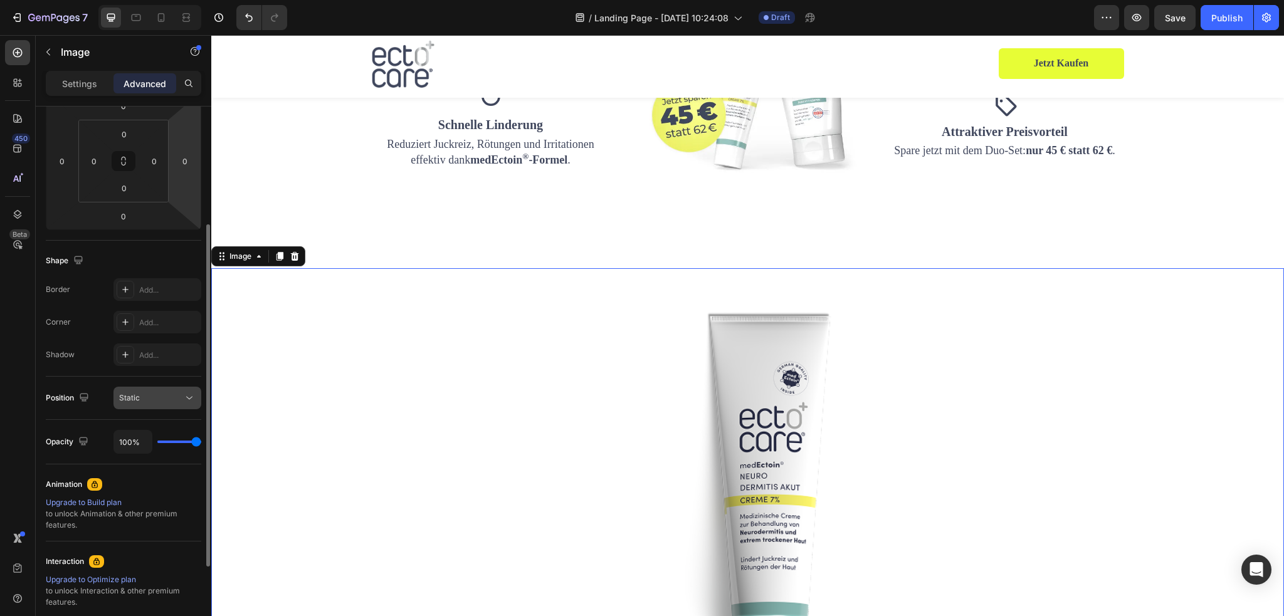
click at [173, 395] on div "Static" at bounding box center [151, 398] width 64 height 11
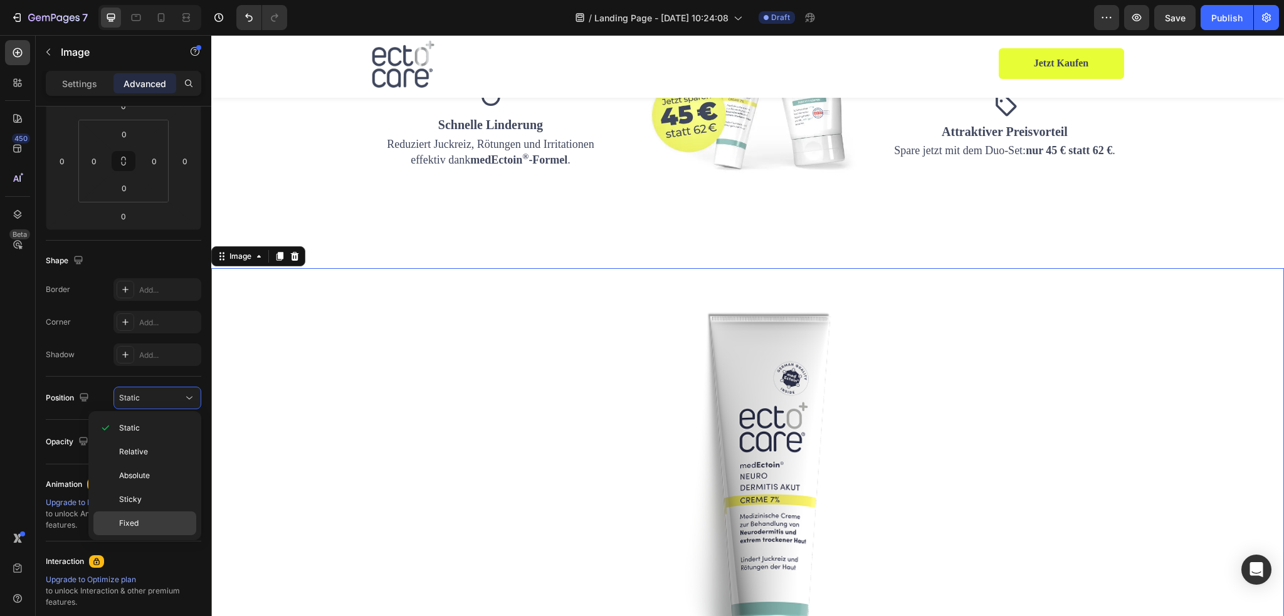
click at [150, 518] on p "Fixed" at bounding box center [154, 523] width 71 height 11
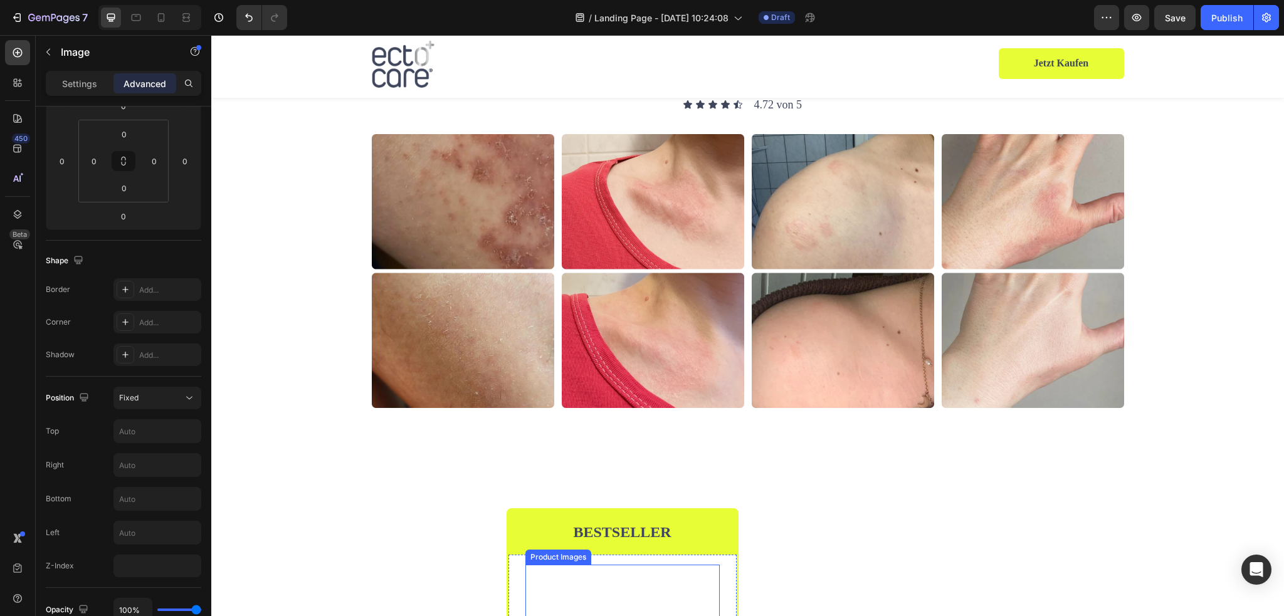
scroll to position [2077, 0]
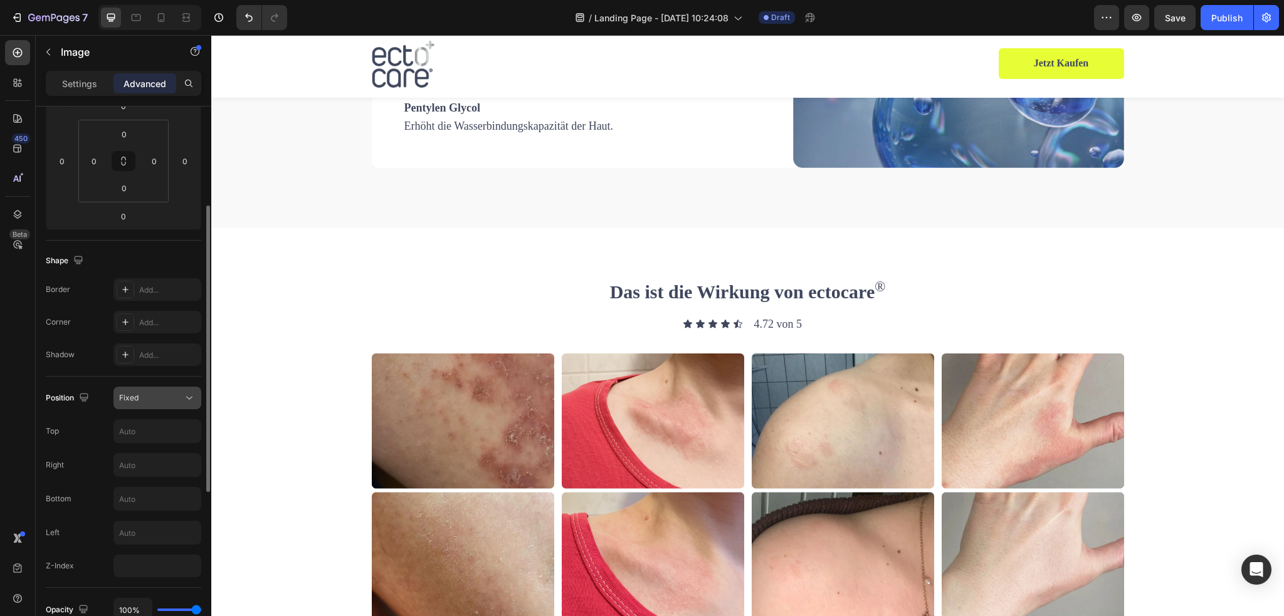
click at [173, 389] on button "Fixed" at bounding box center [158, 398] width 88 height 23
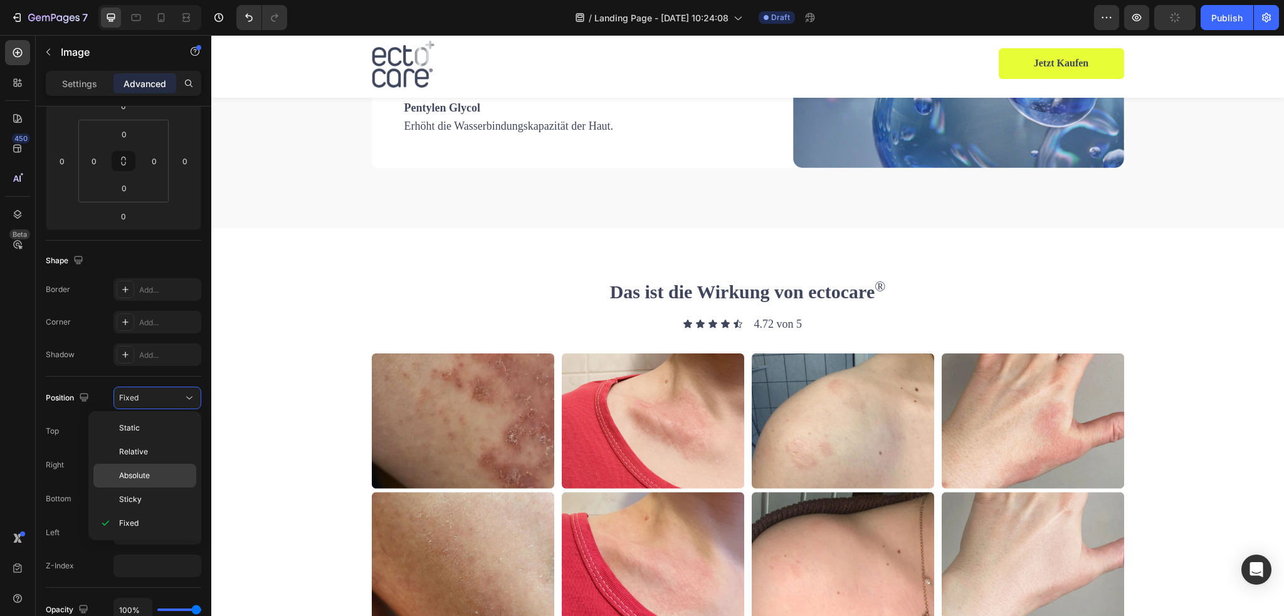
click at [156, 479] on p "Absolute" at bounding box center [154, 475] width 71 height 11
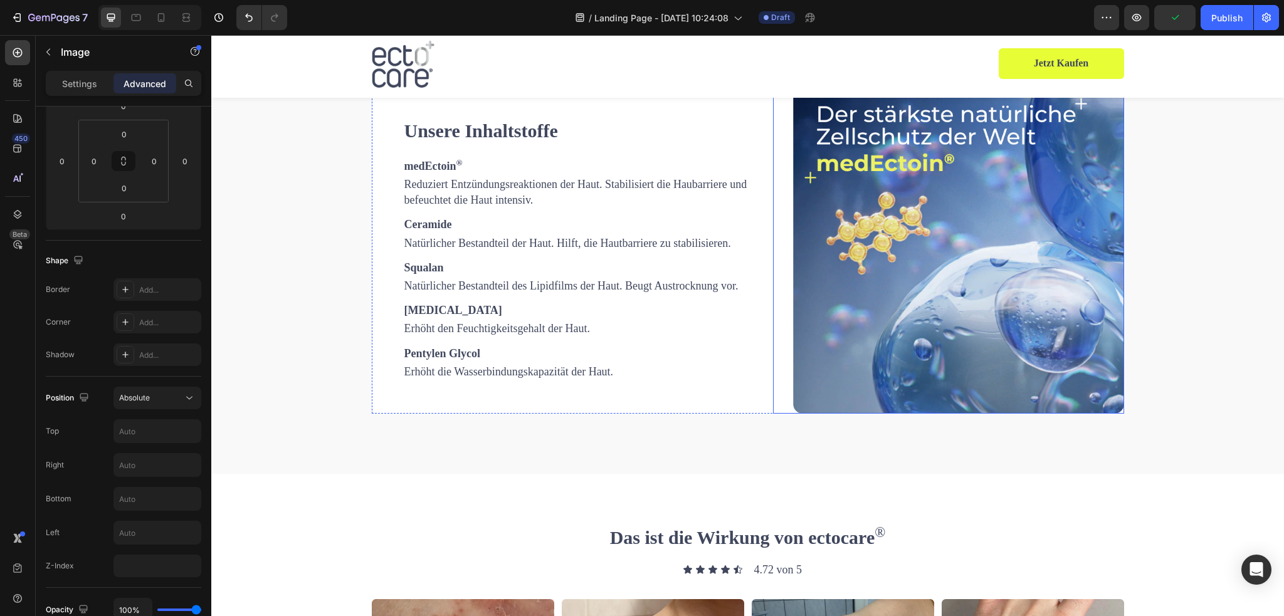
scroll to position [1575, 0]
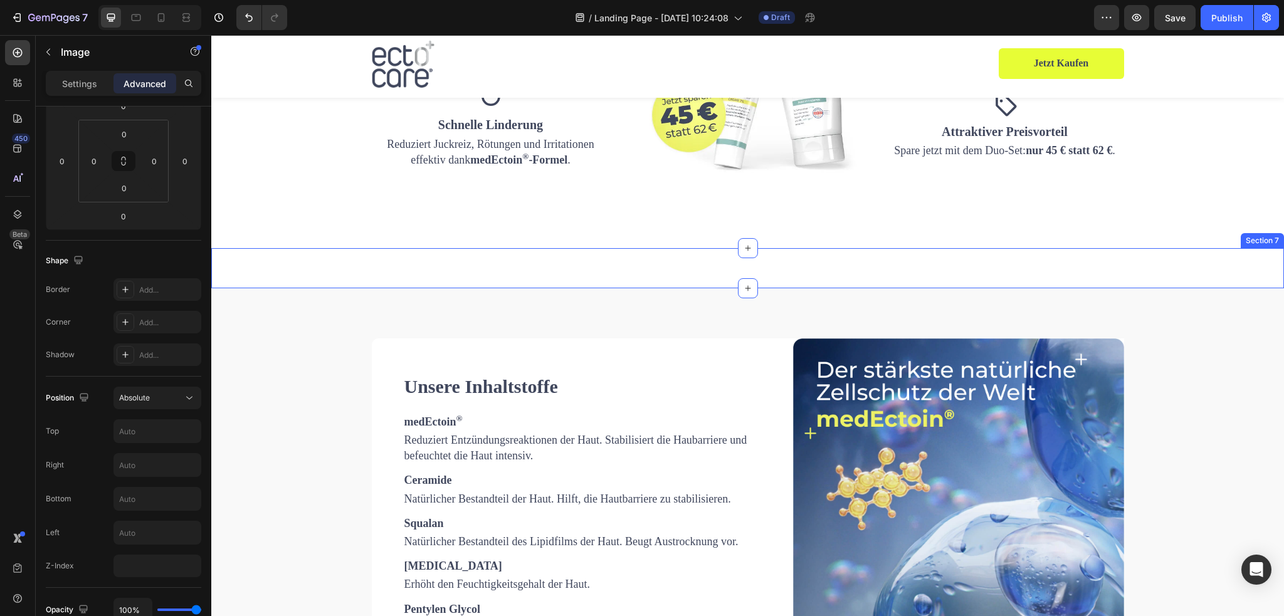
click at [777, 273] on div "Image Section 7" at bounding box center [747, 268] width 1073 height 40
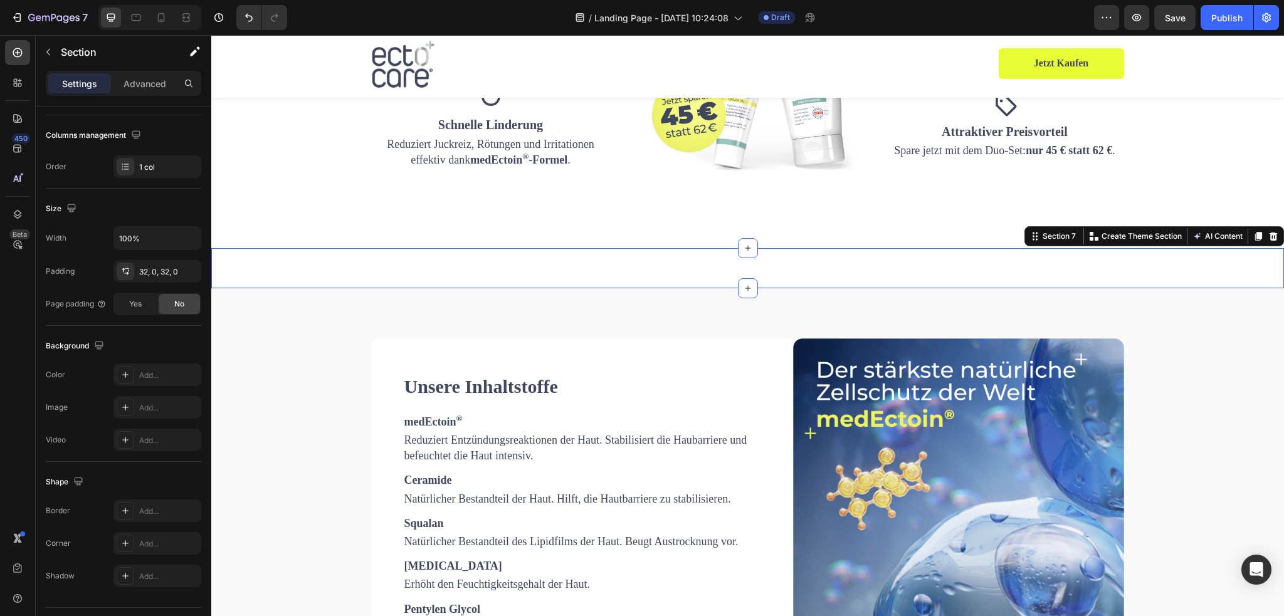
scroll to position [0, 0]
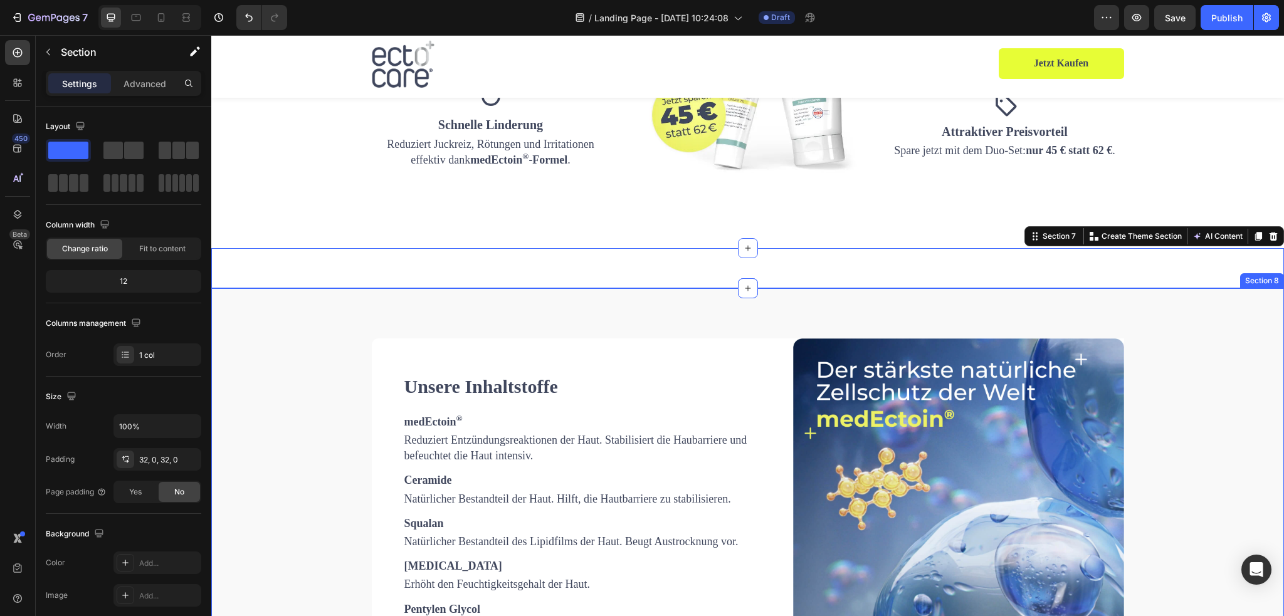
click at [652, 304] on div "Unsere Inhaltstoffe Heading medEctoin ® Text Block Reduziert Entzündungsreaktio…" at bounding box center [747, 509] width 1073 height 442
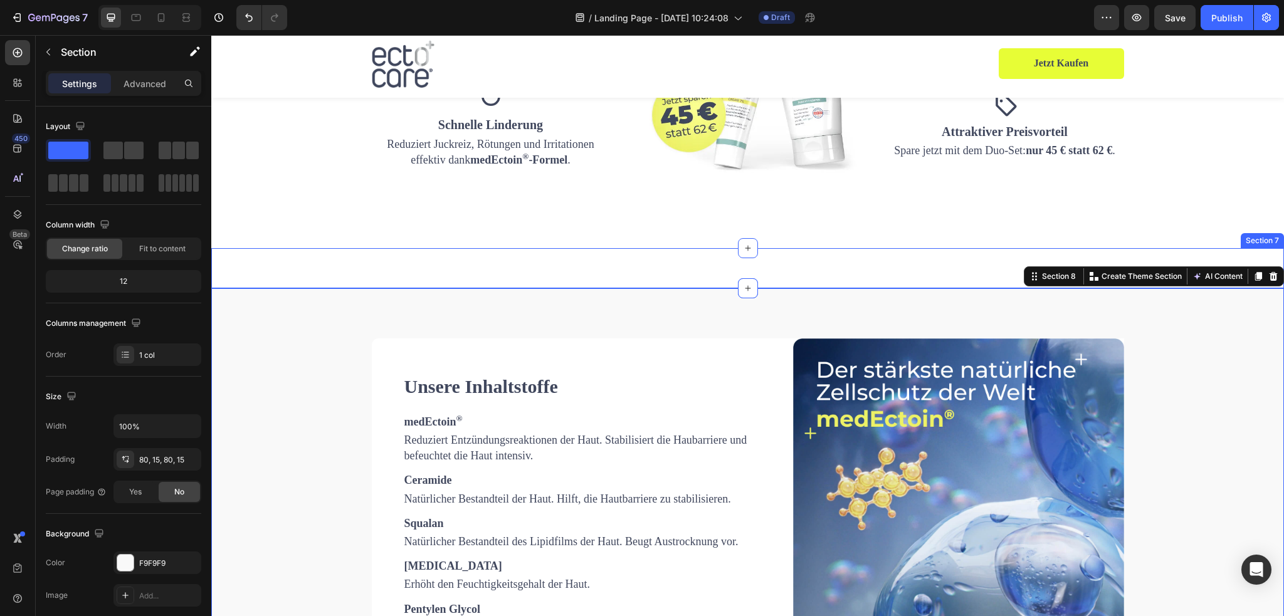
click at [695, 261] on div "Image Section 7" at bounding box center [747, 268] width 1073 height 40
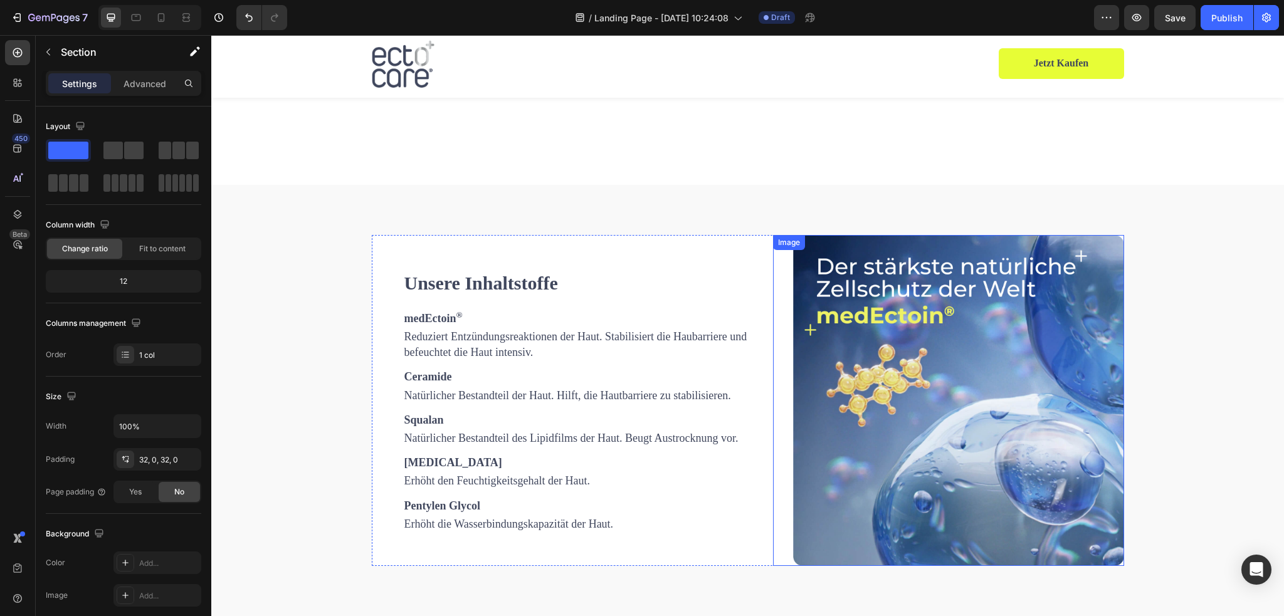
scroll to position [1575, 0]
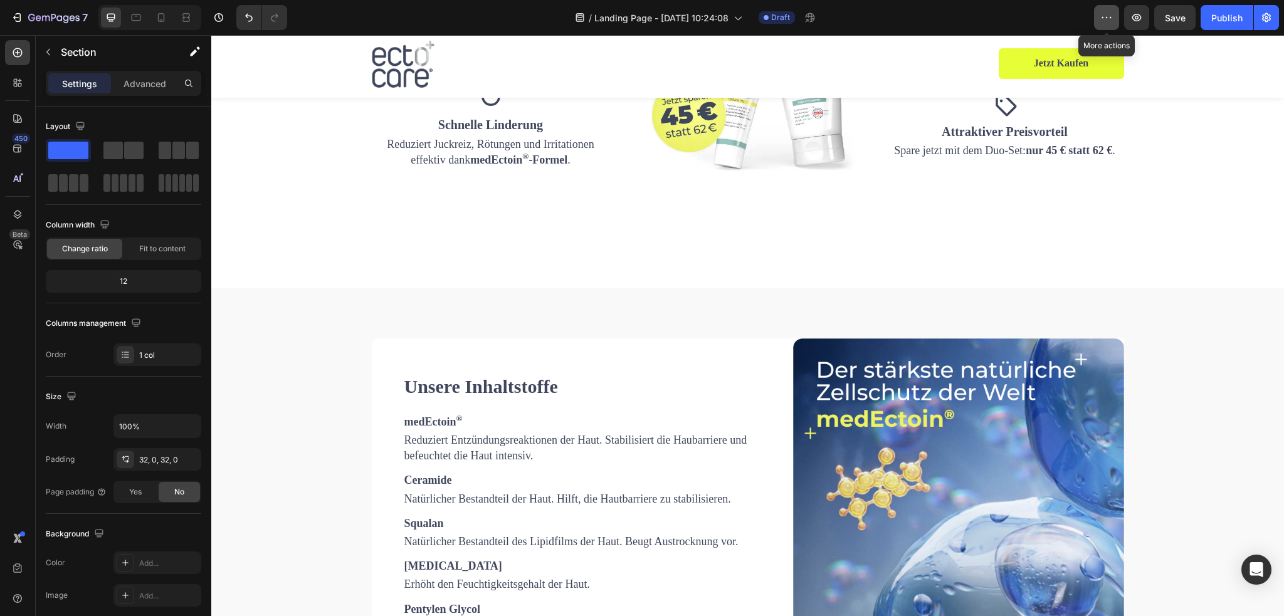
click at [1106, 13] on icon "button" at bounding box center [1107, 17] width 13 height 13
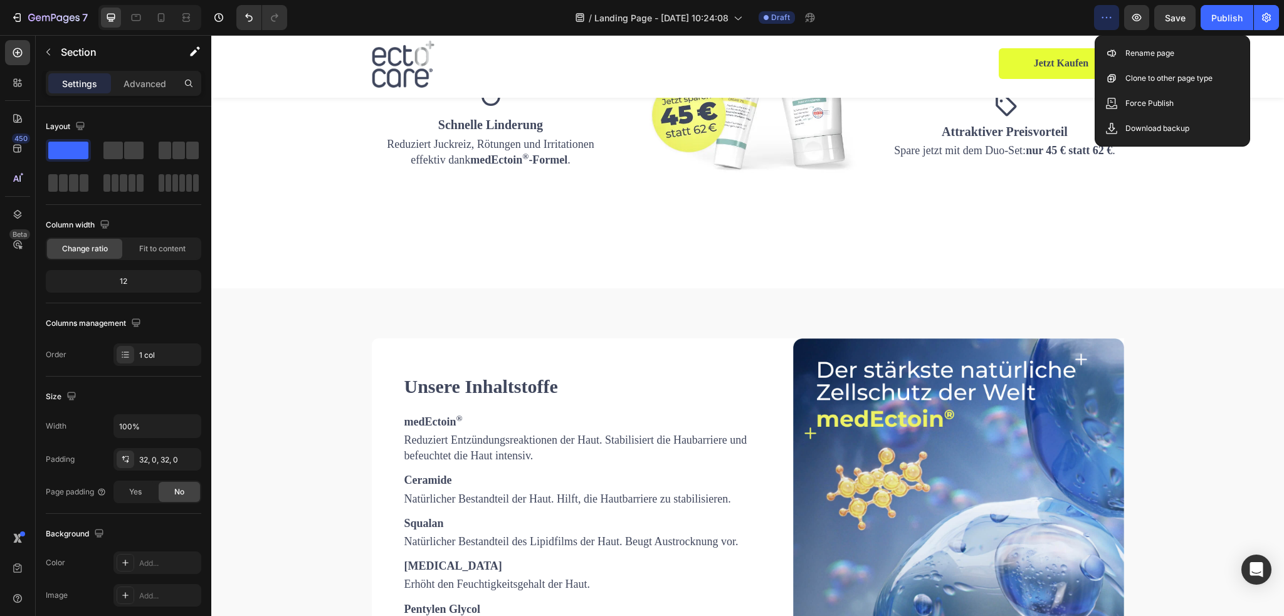
click at [1111, 16] on icon "button" at bounding box center [1107, 17] width 13 height 13
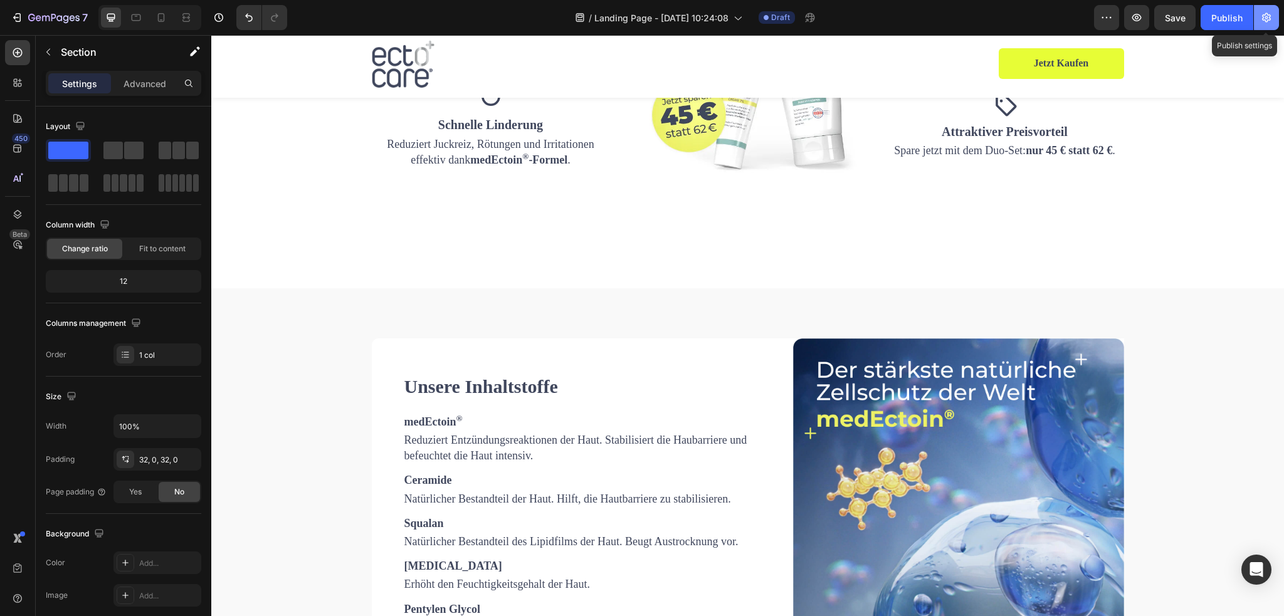
click at [1272, 14] on icon "button" at bounding box center [1267, 17] width 13 height 13
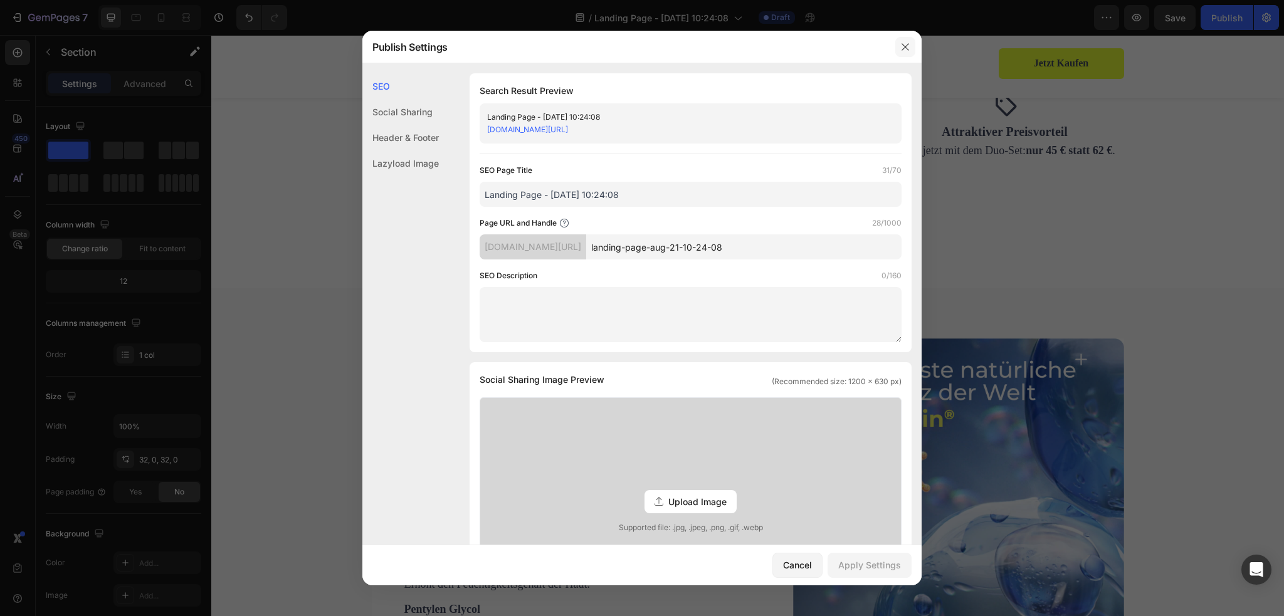
click at [903, 46] on icon "button" at bounding box center [906, 47] width 10 height 10
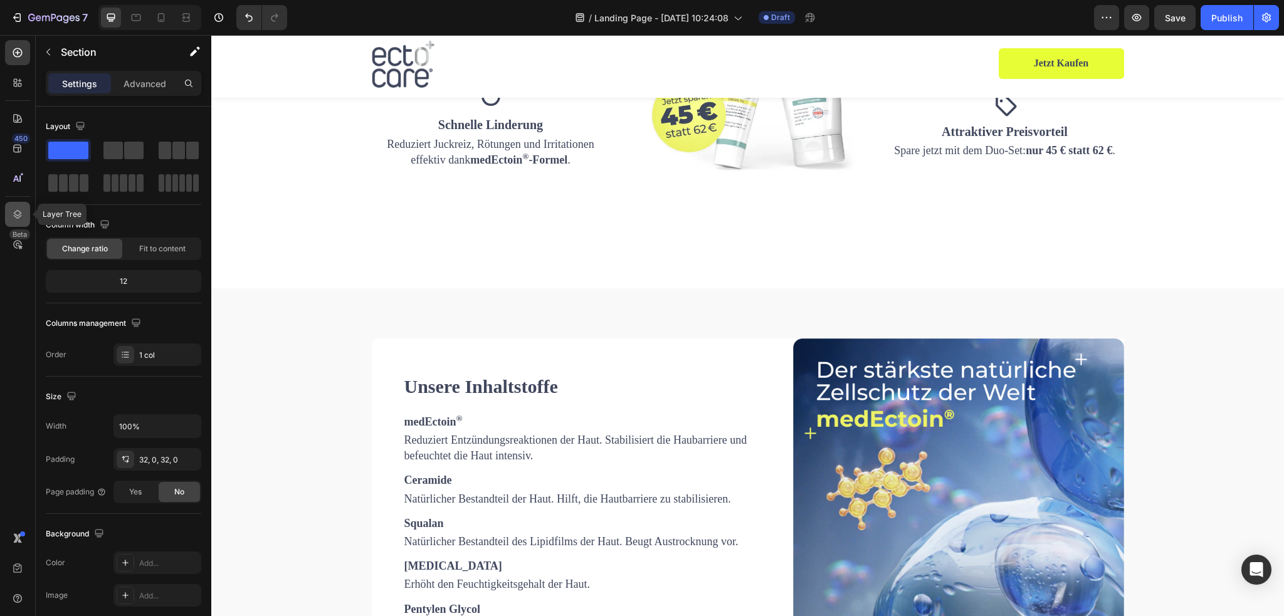
click at [18, 213] on icon at bounding box center [17, 214] width 13 height 13
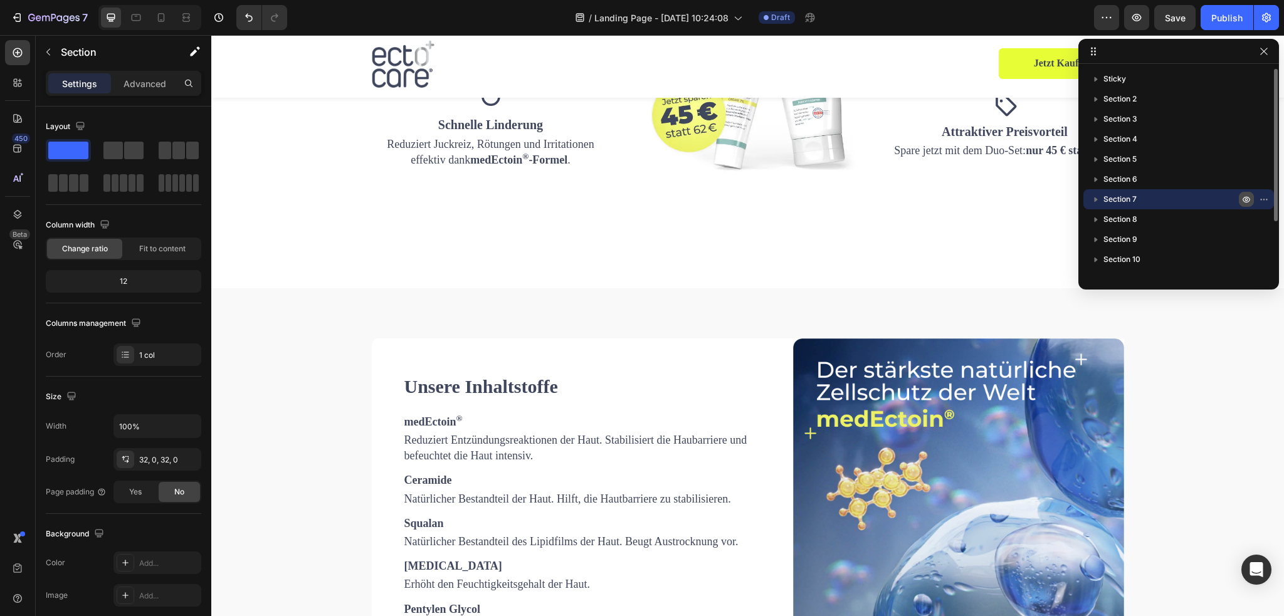
click at [1266, 199] on icon "button" at bounding box center [1266, 199] width 1 height 1
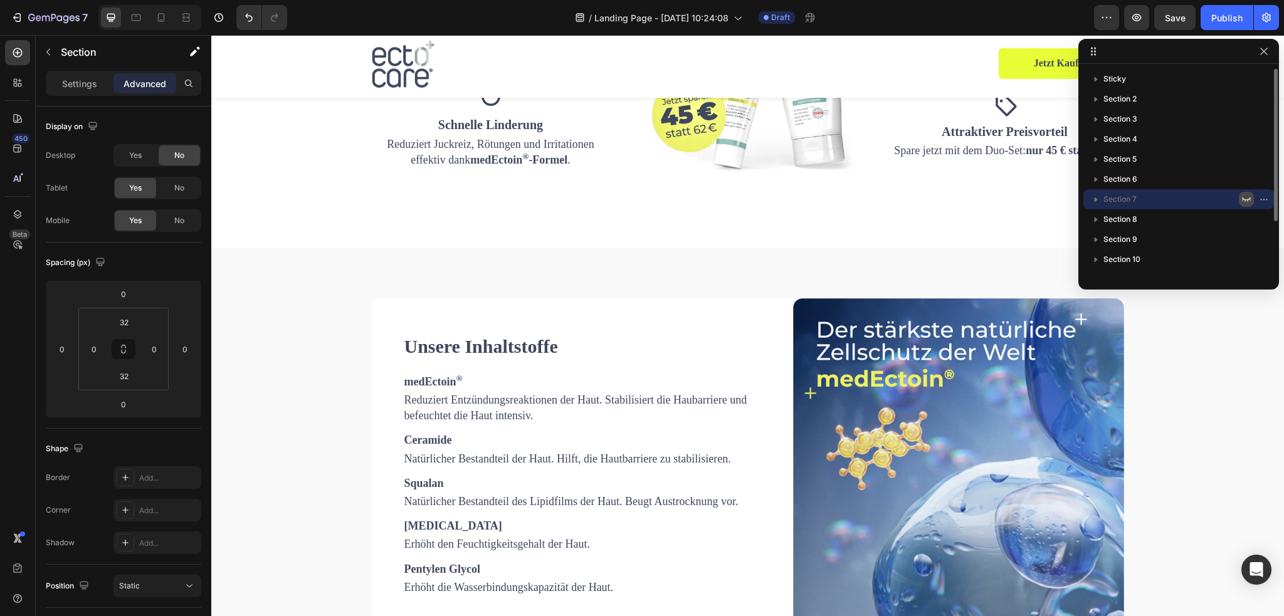
click at [1245, 198] on icon "button" at bounding box center [1247, 199] width 10 height 10
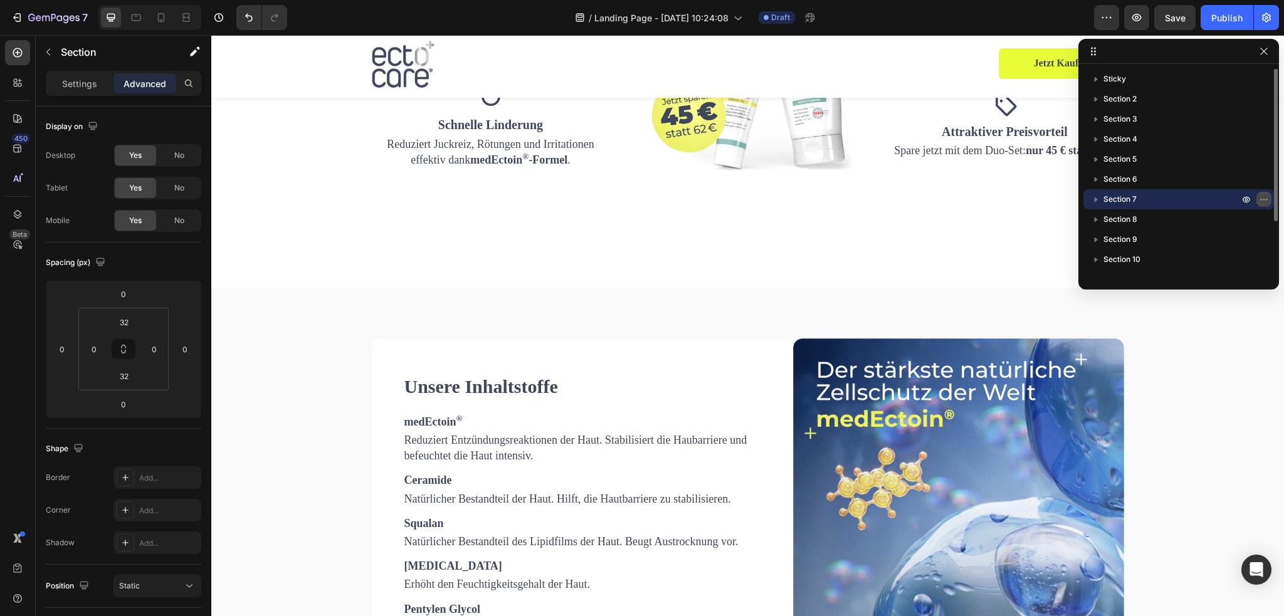
click at [1264, 198] on icon "button" at bounding box center [1264, 199] width 10 height 10
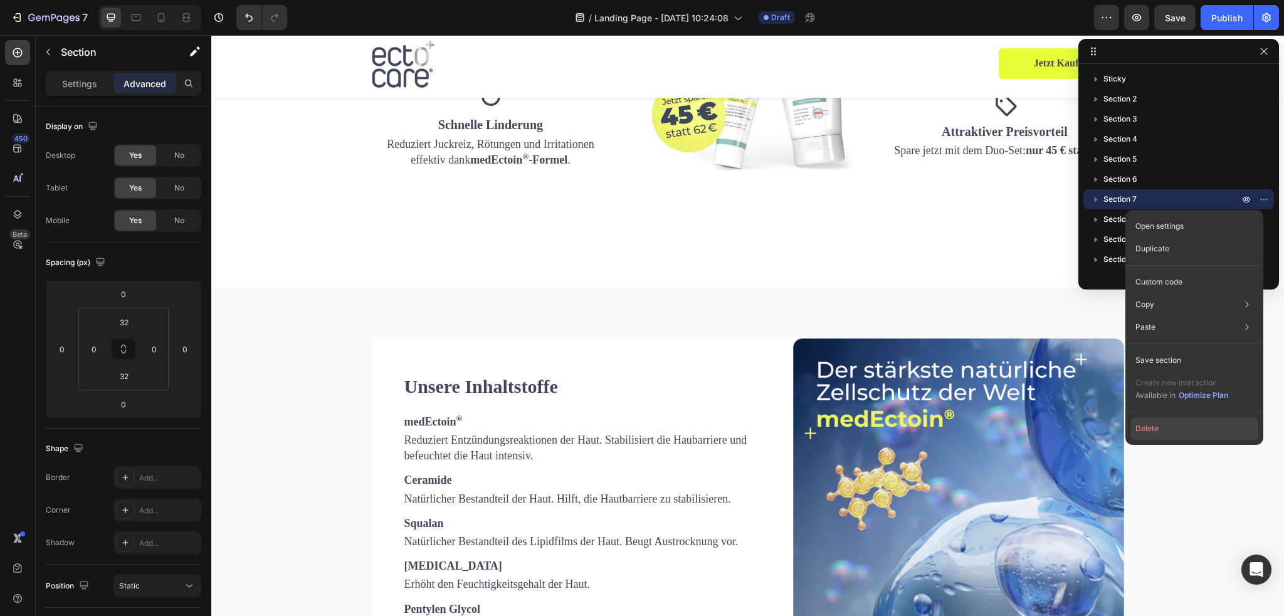
click at [1166, 430] on button "Delete" at bounding box center [1195, 429] width 128 height 23
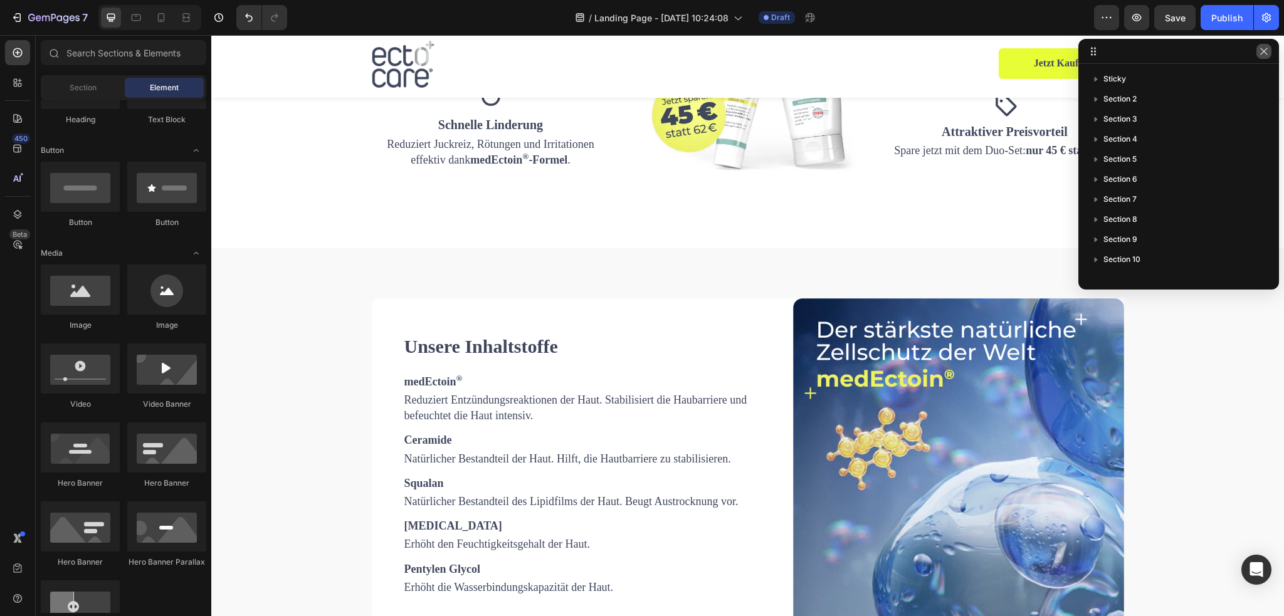
click at [1267, 51] on icon "button" at bounding box center [1264, 51] width 10 height 10
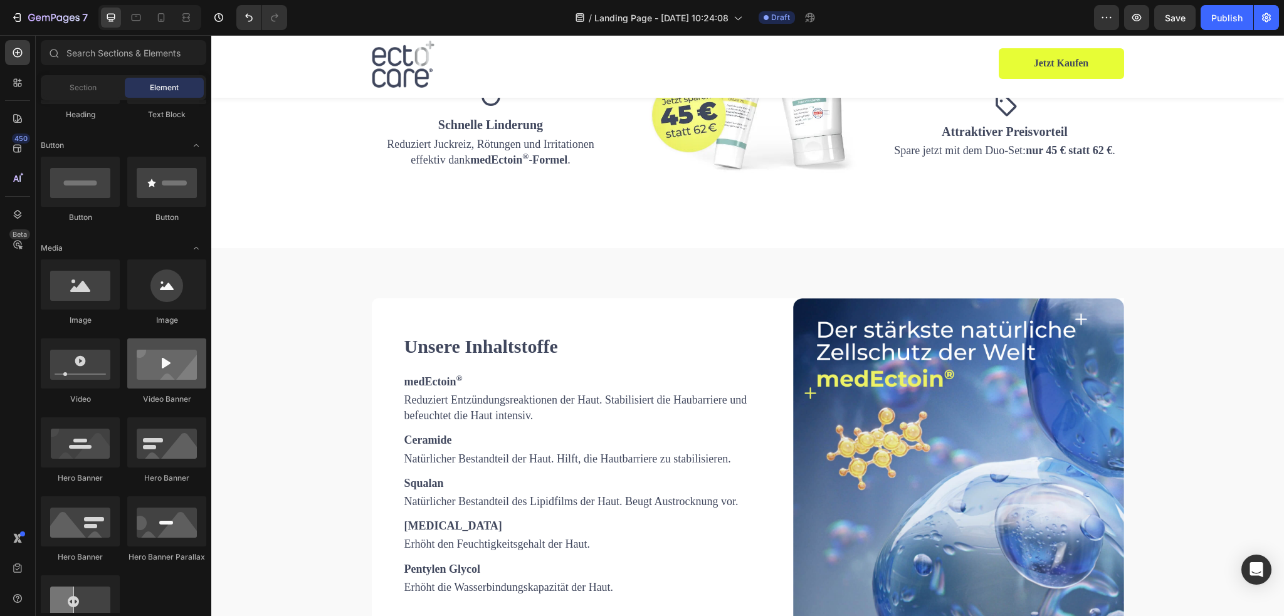
scroll to position [0, 0]
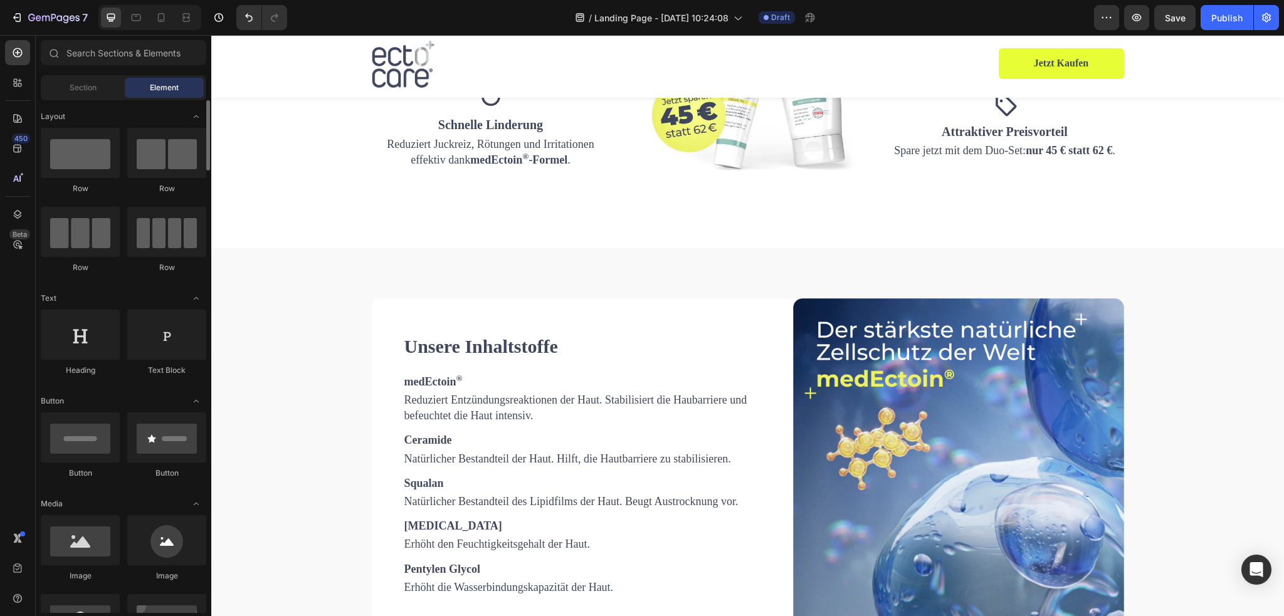
click at [75, 73] on div "Sections(18) Elements(83) Section Element Hero Section Product Detail Brands Tr…" at bounding box center [124, 326] width 176 height 573
click at [88, 82] on div "Section" at bounding box center [82, 88] width 79 height 20
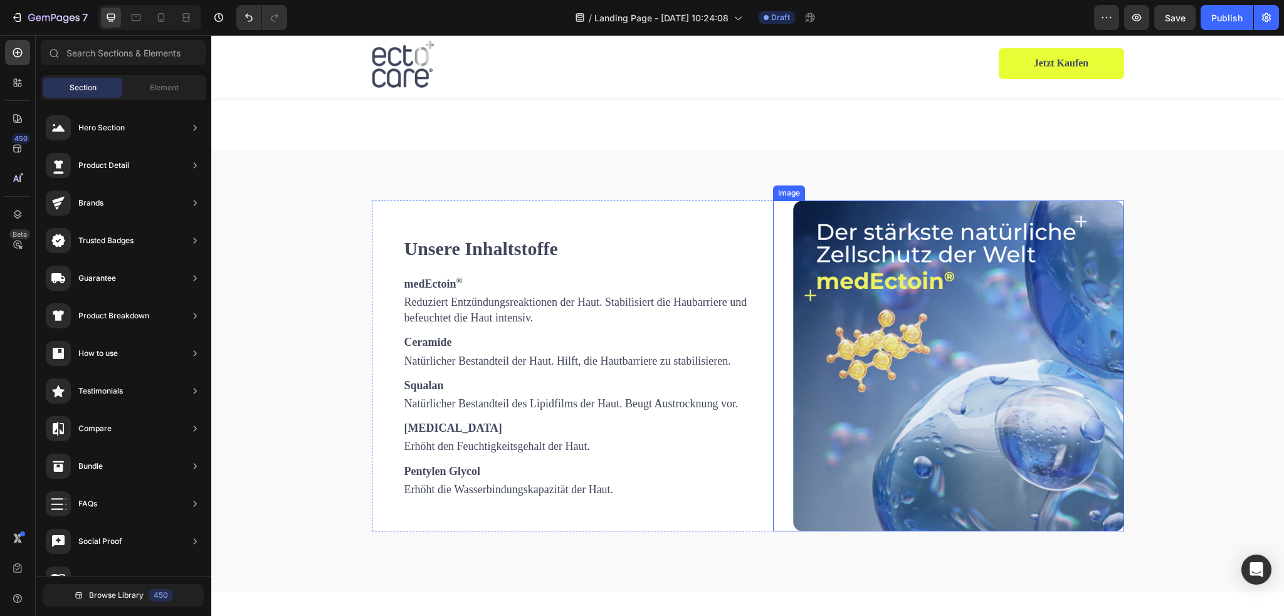
scroll to position [1763, 0]
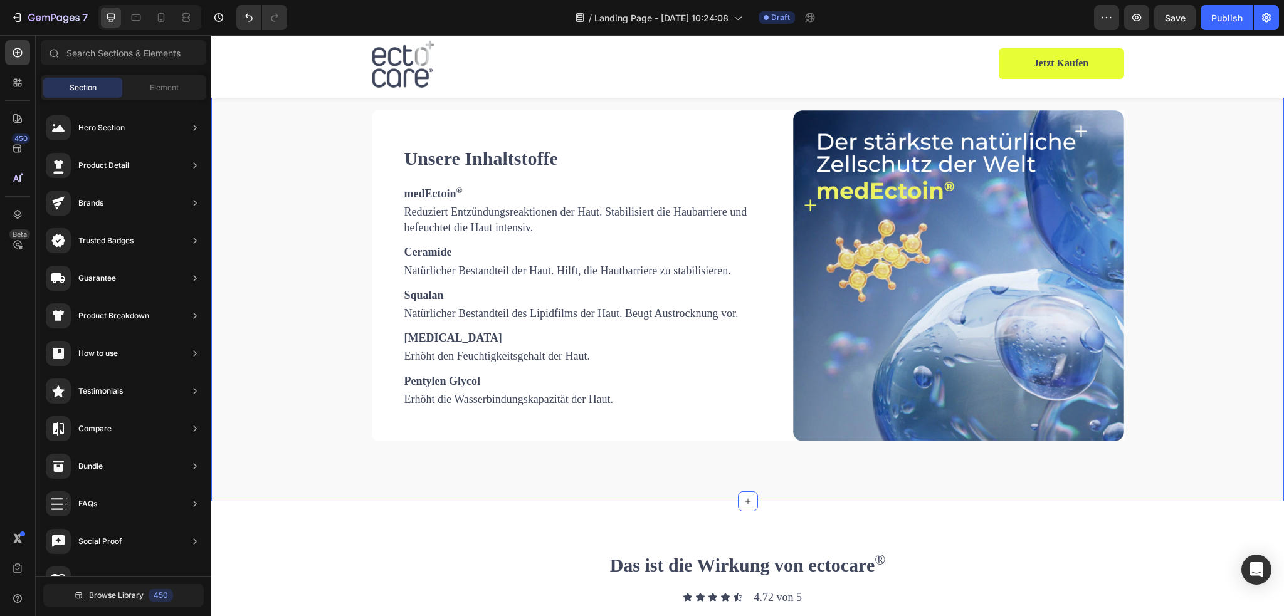
click at [1173, 315] on div "Unsere Inhaltstoffe Heading medEctoin ® Text Block Reduziert Entzündungsreaktio…" at bounding box center [748, 280] width 1054 height 341
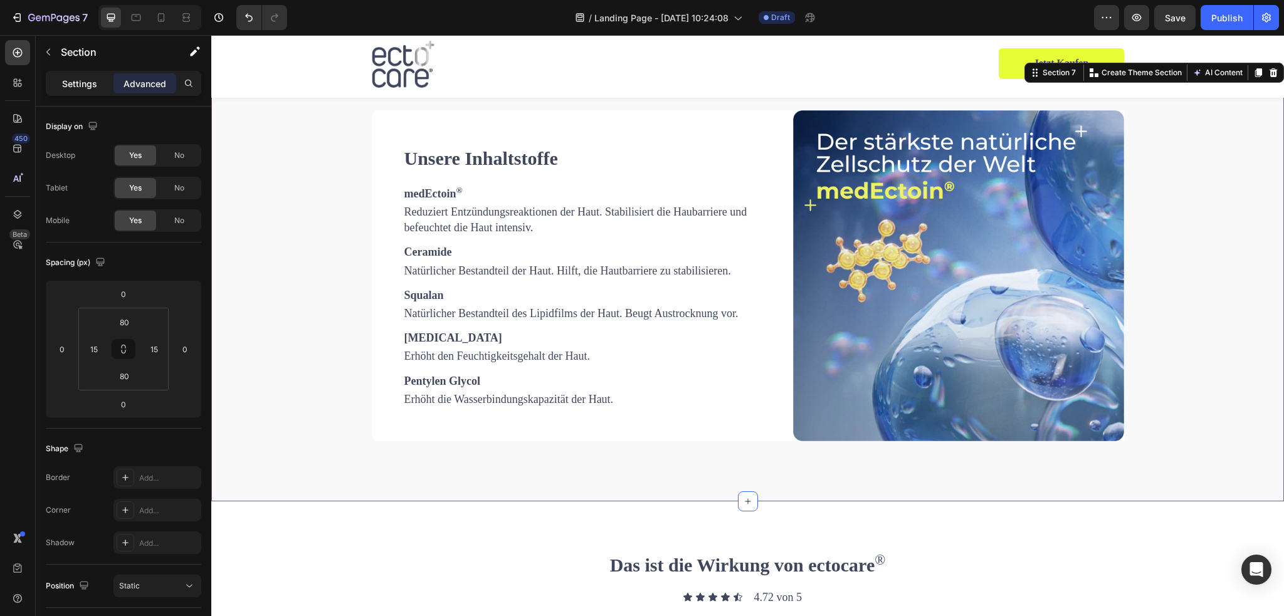
click at [62, 82] on p "Settings" at bounding box center [79, 83] width 35 height 13
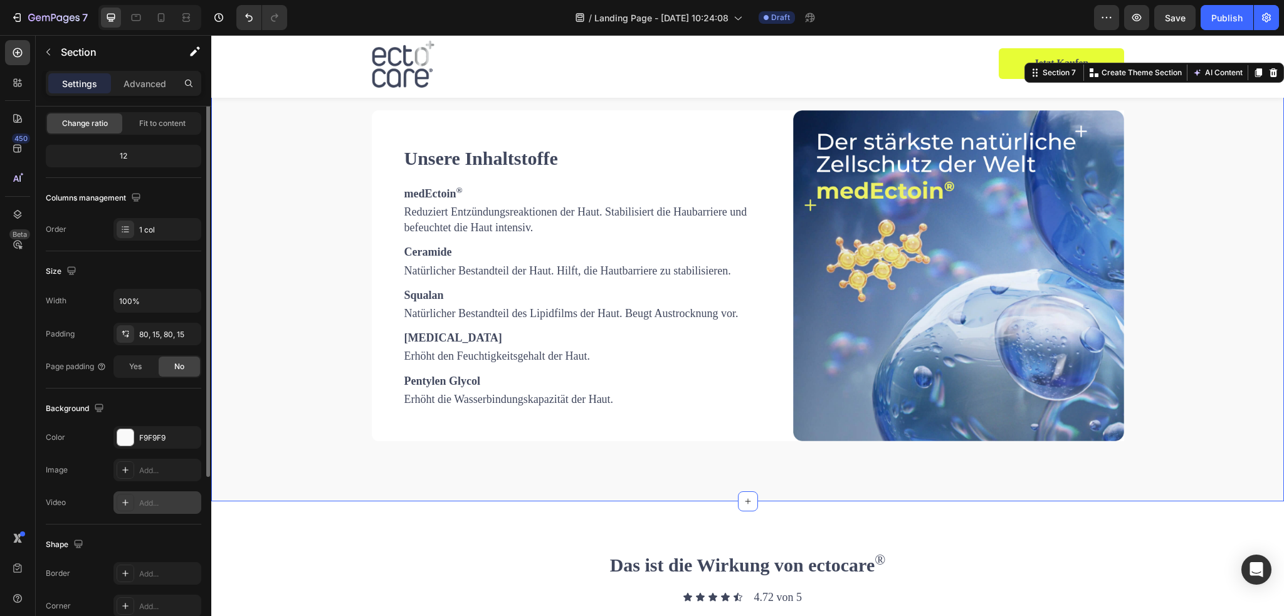
scroll to position [188, 0]
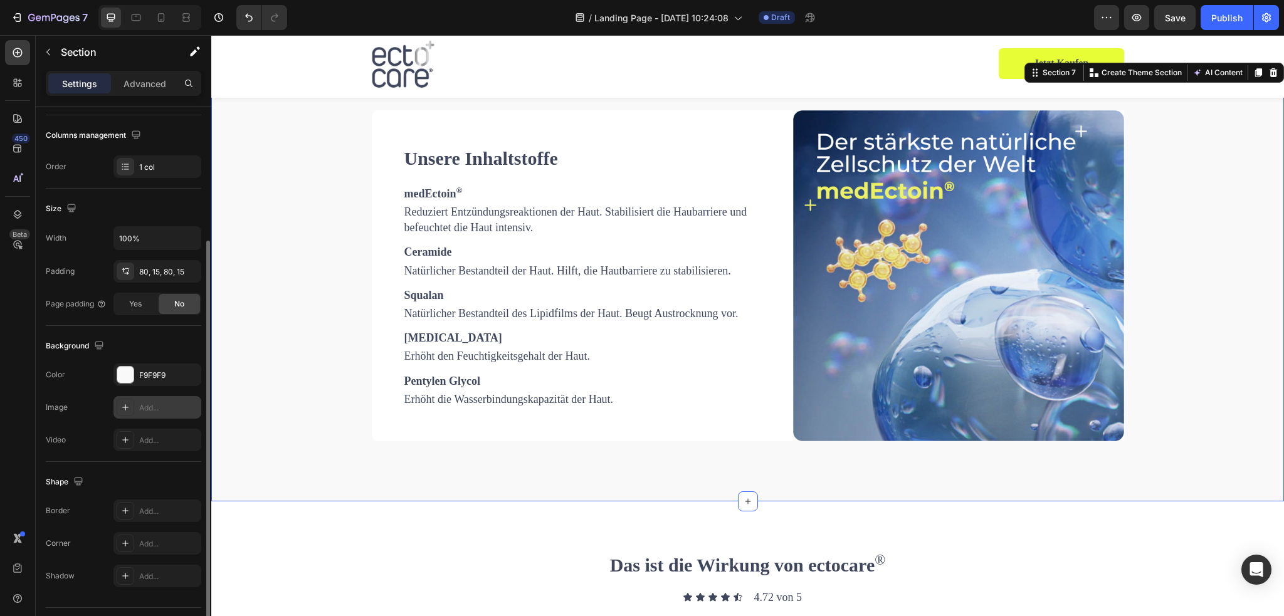
click at [147, 403] on div "Add..." at bounding box center [168, 408] width 59 height 11
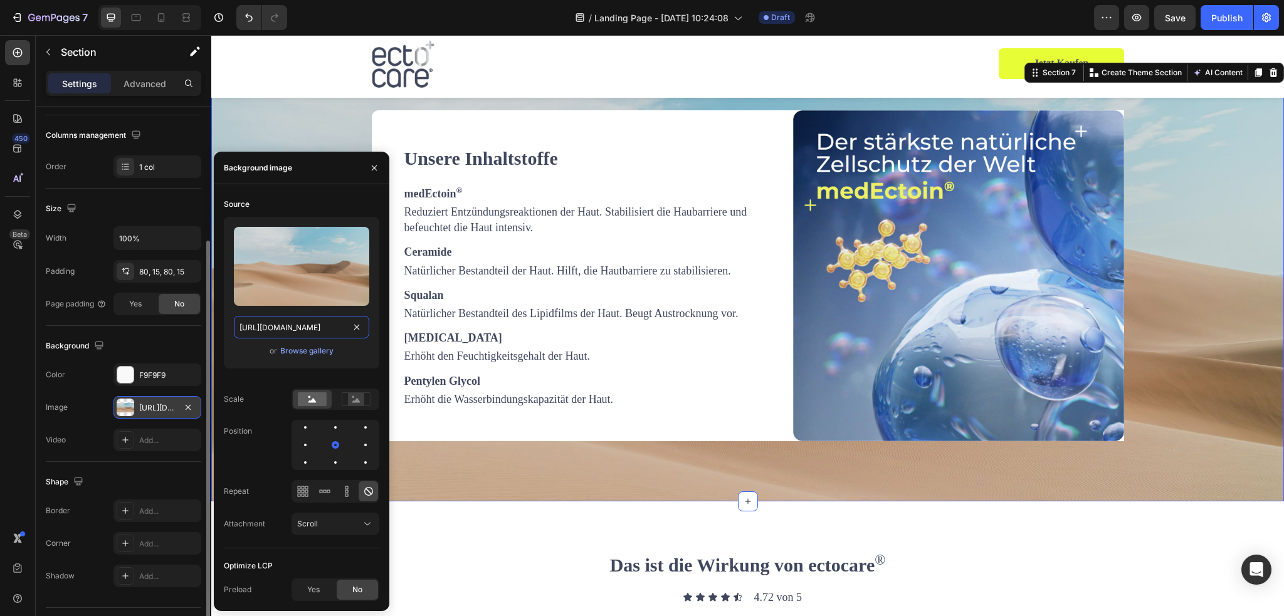
click at [307, 326] on input "https://cdn.shopify.com/s/files/1/2005/9307/files/background_settings.jpg" at bounding box center [301, 327] width 135 height 23
paste input "0845/0995/0236/files/50ml_ND-Kamera_4.png?v=1756210052"
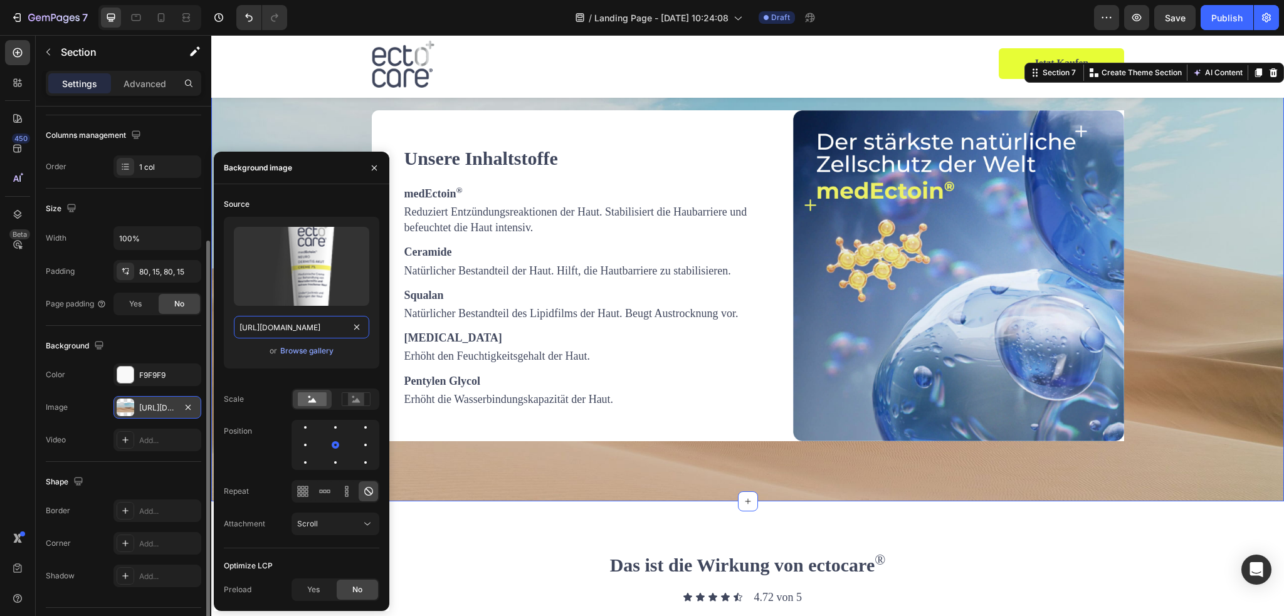
scroll to position [0, 236]
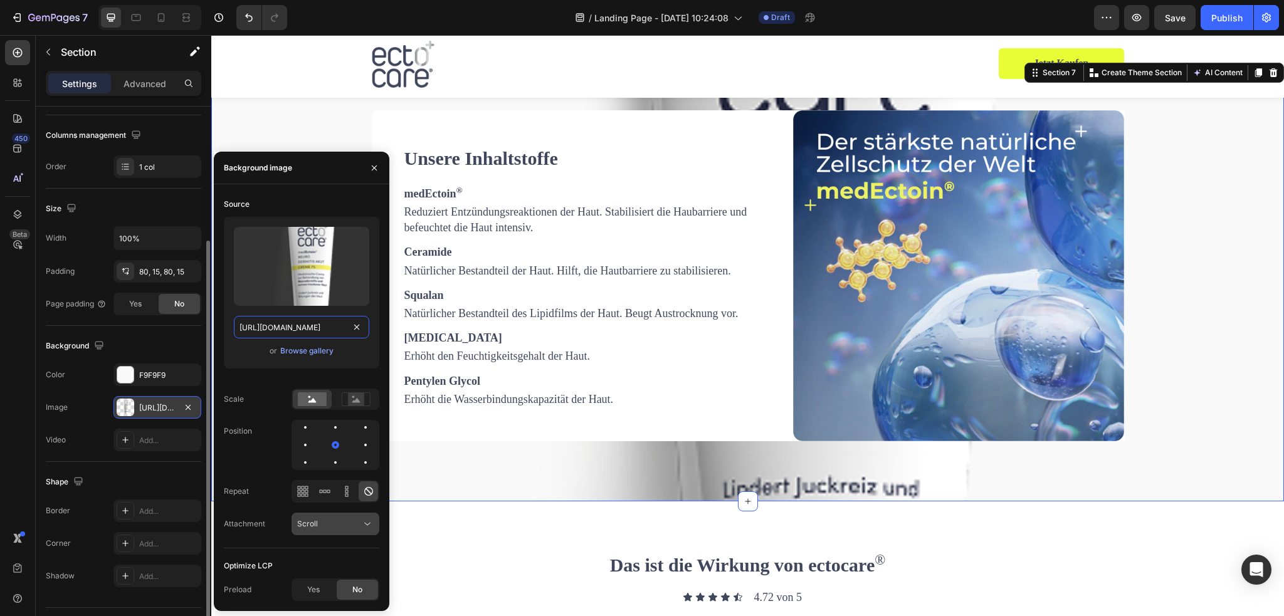
type input "https://cdn.shopify.com/s/files/1/0845/0995/0236/files/50ml_ND-Kamera_4.png?v=1…"
click at [362, 527] on icon at bounding box center [367, 524] width 13 height 13
click at [350, 519] on div "Scroll" at bounding box center [329, 524] width 64 height 11
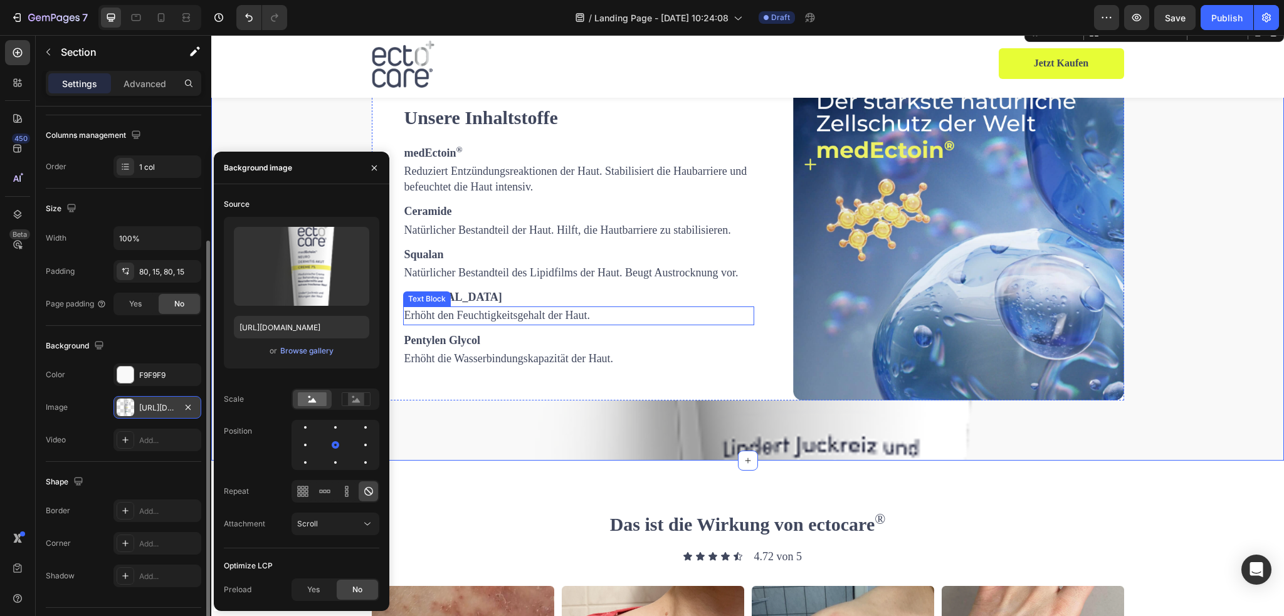
scroll to position [1763, 0]
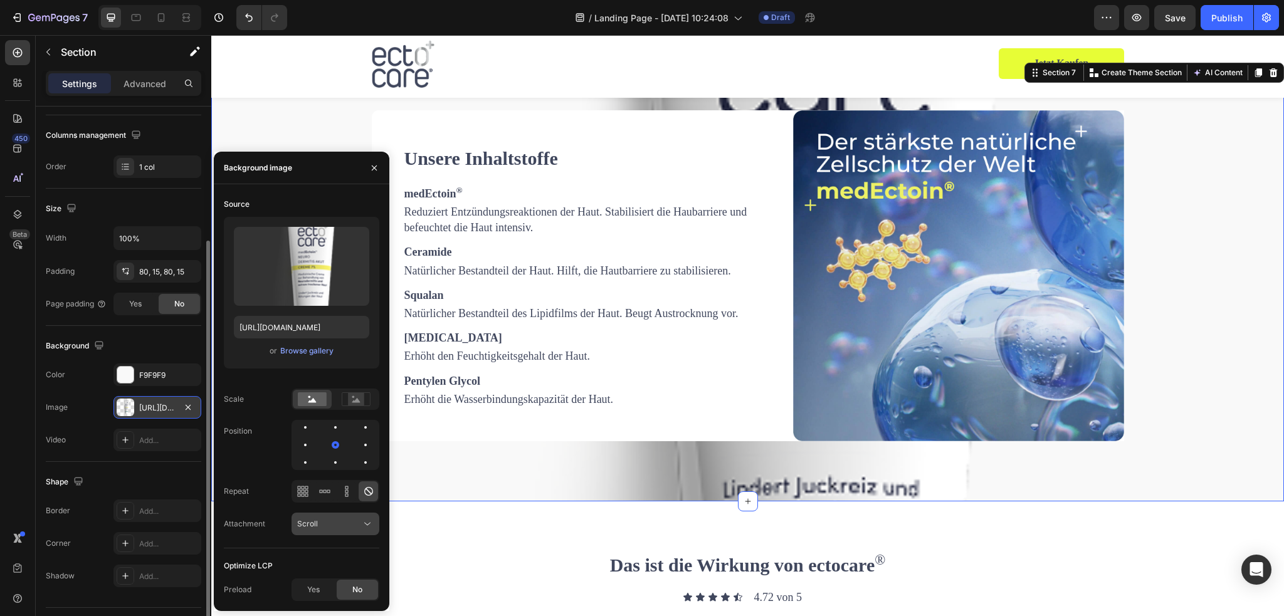
click at [352, 525] on div "Scroll" at bounding box center [329, 524] width 64 height 11
click at [319, 473] on p "Fixed" at bounding box center [332, 470] width 71 height 11
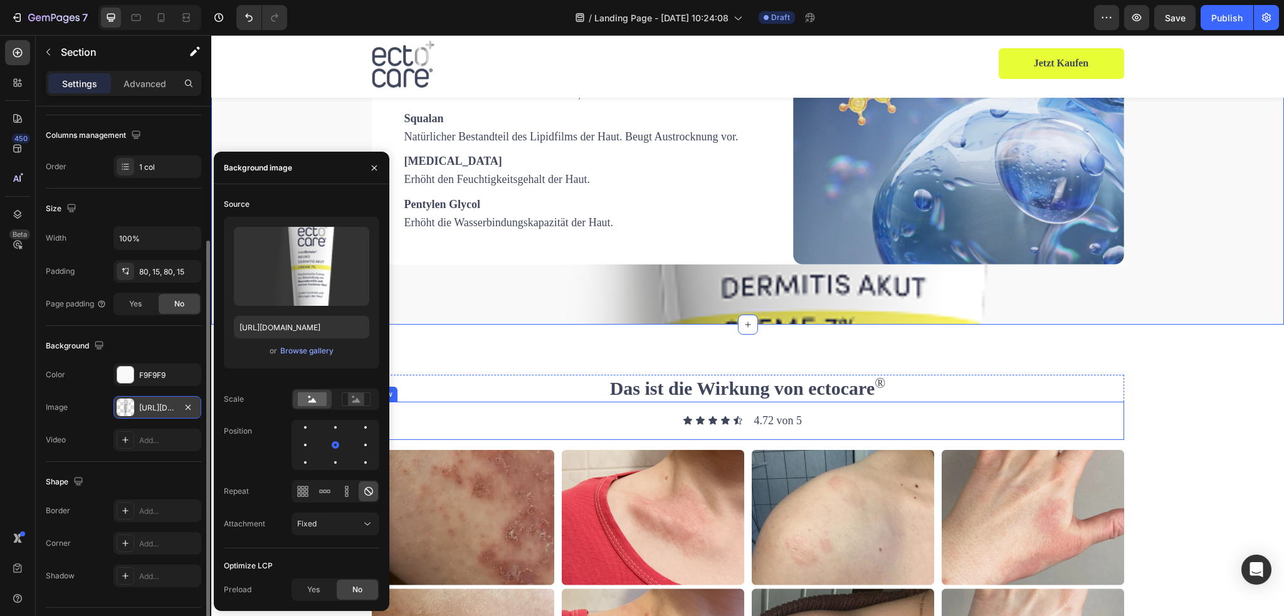
scroll to position [1952, 0]
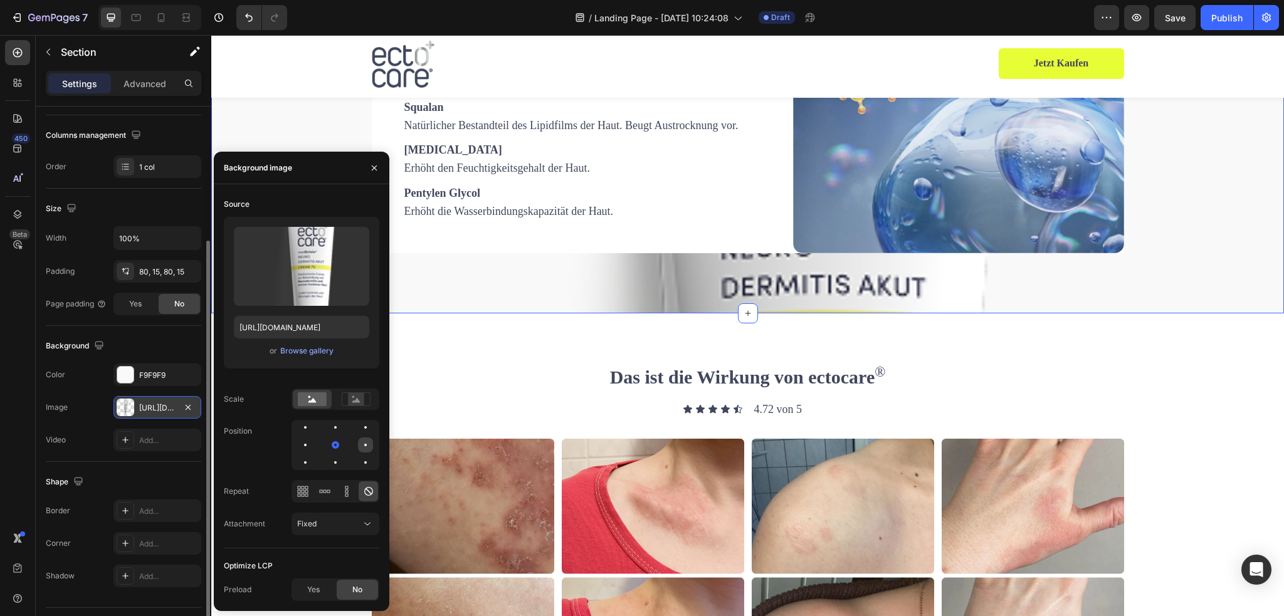
click at [313, 455] on div at bounding box center [305, 462] width 15 height 15
click at [354, 401] on rect at bounding box center [356, 399] width 16 height 13
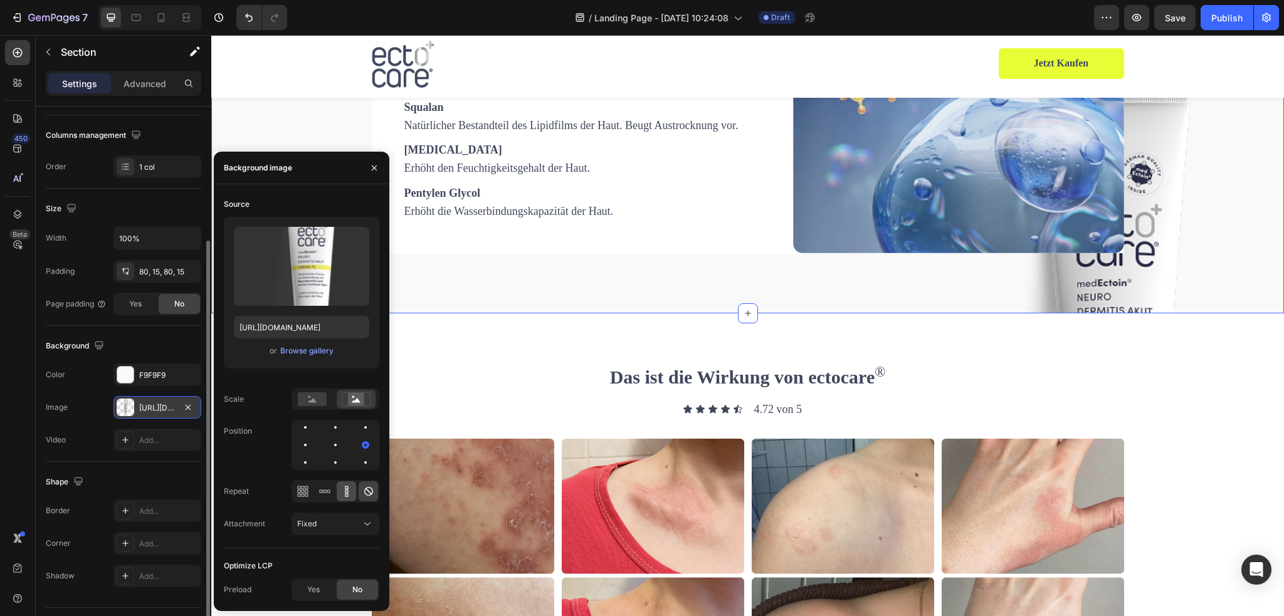
click at [351, 494] on icon at bounding box center [347, 491] width 13 height 13
click at [362, 492] on icon at bounding box center [368, 491] width 13 height 13
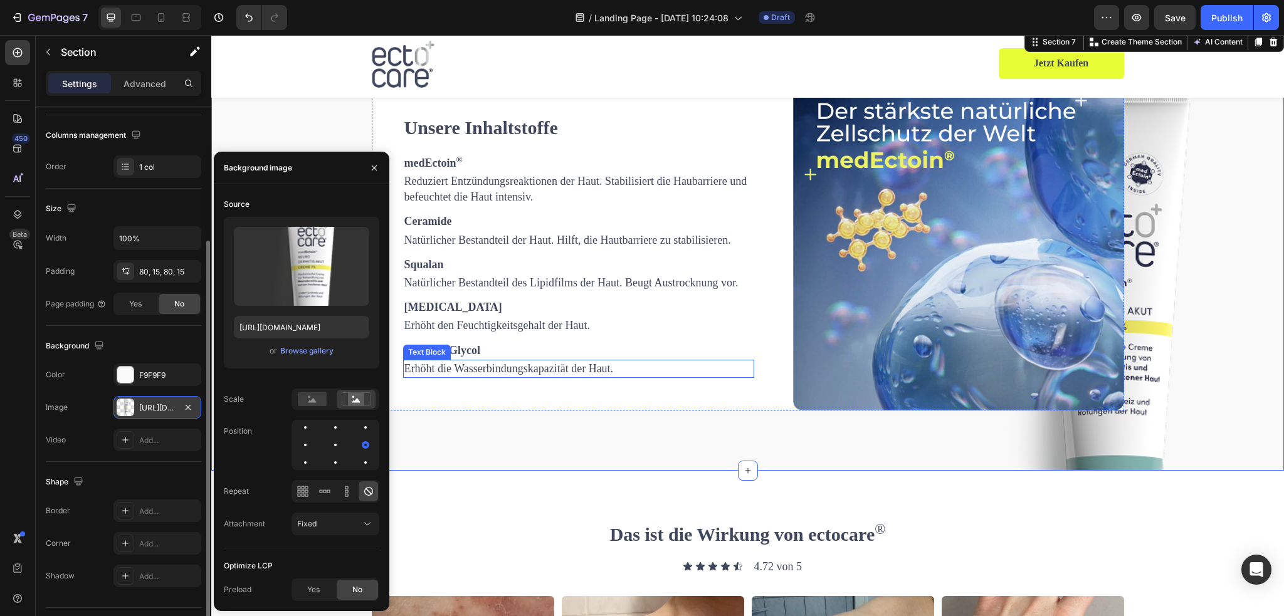
scroll to position [1763, 0]
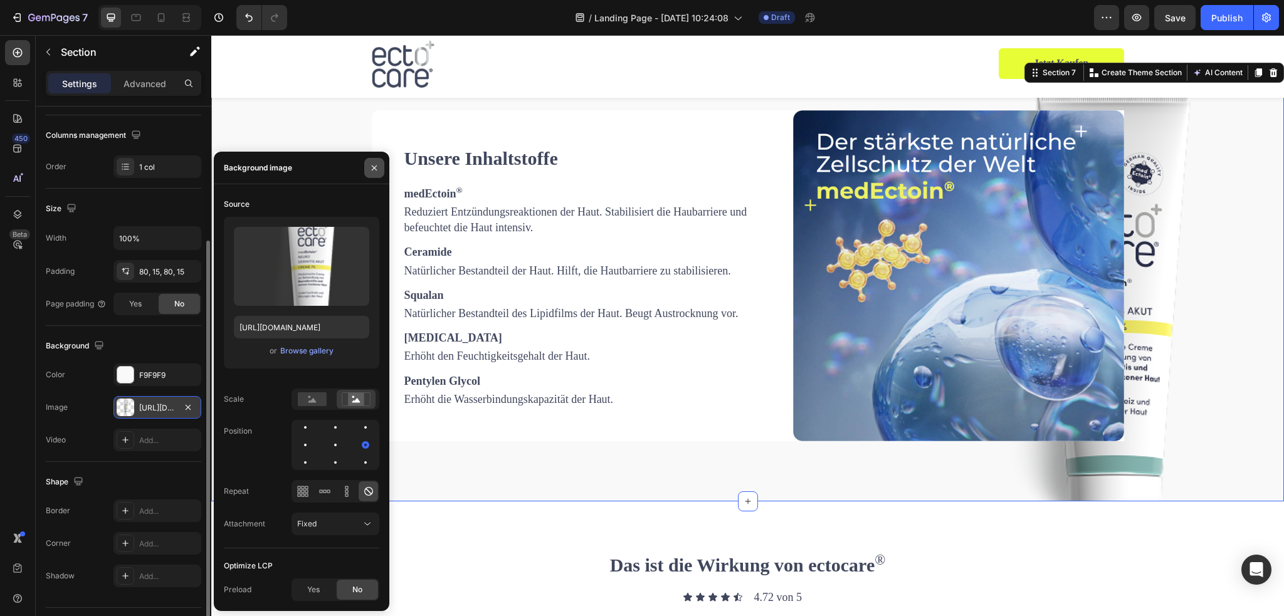
click at [381, 161] on button "button" at bounding box center [374, 168] width 20 height 20
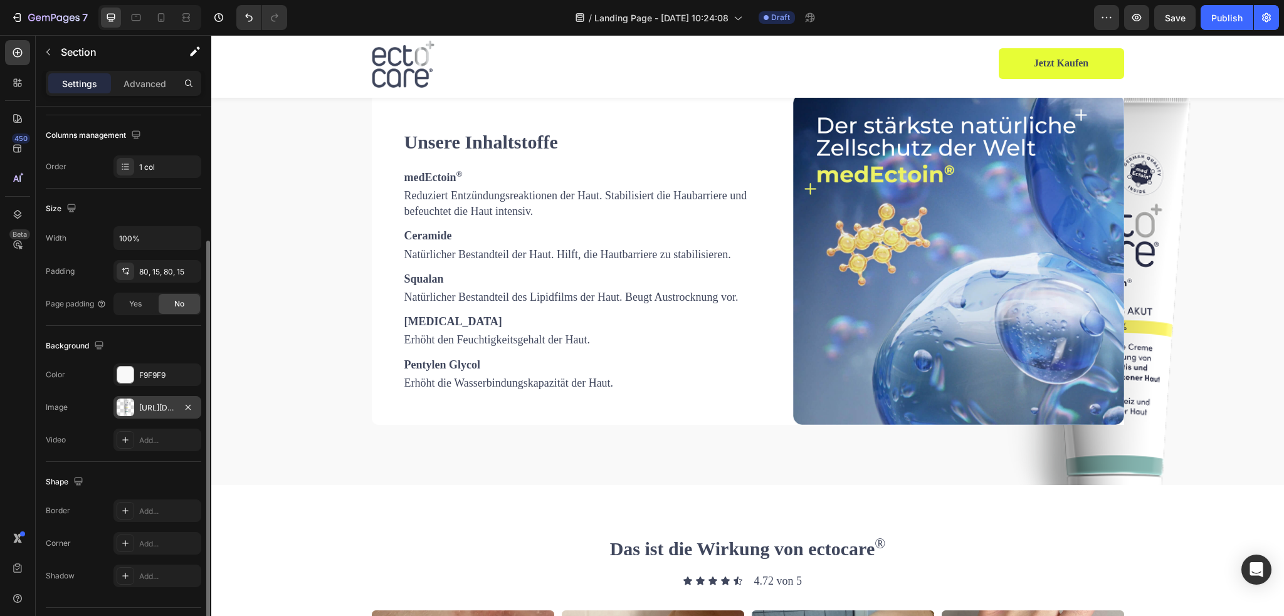
scroll to position [1756, 0]
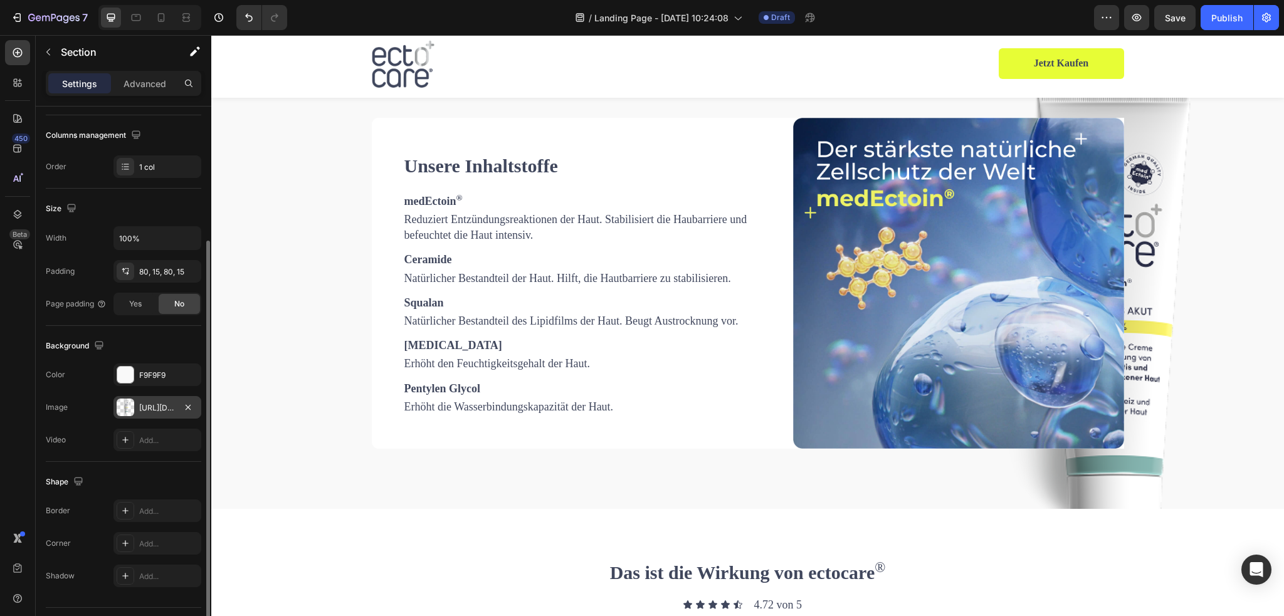
click at [1207, 378] on div "Unsere Inhaltstoffe Heading medEctoin ® Text Block Reduziert Entzündungsreaktio…" at bounding box center [748, 288] width 1054 height 341
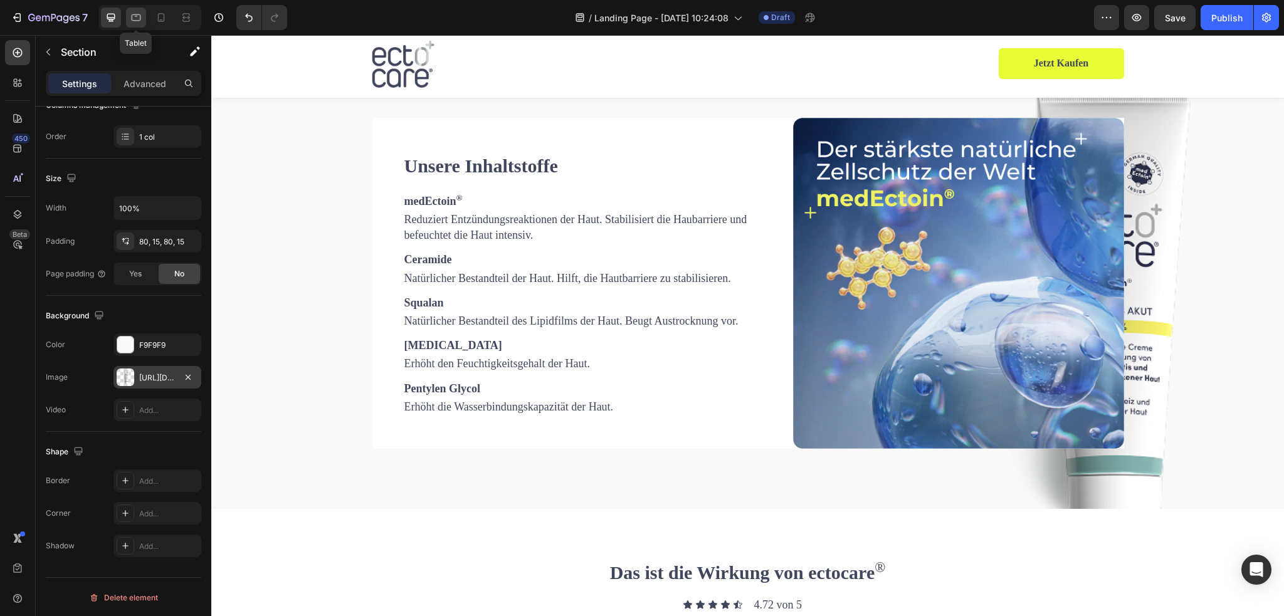
click at [145, 14] on div at bounding box center [136, 18] width 20 height 20
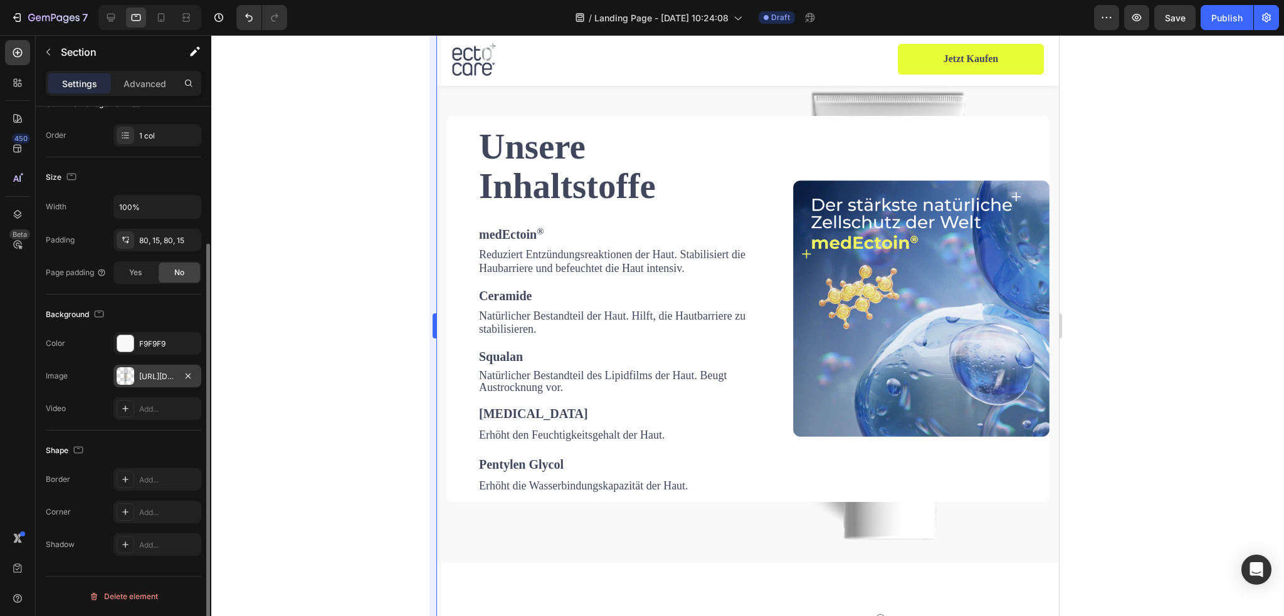
scroll to position [186, 0]
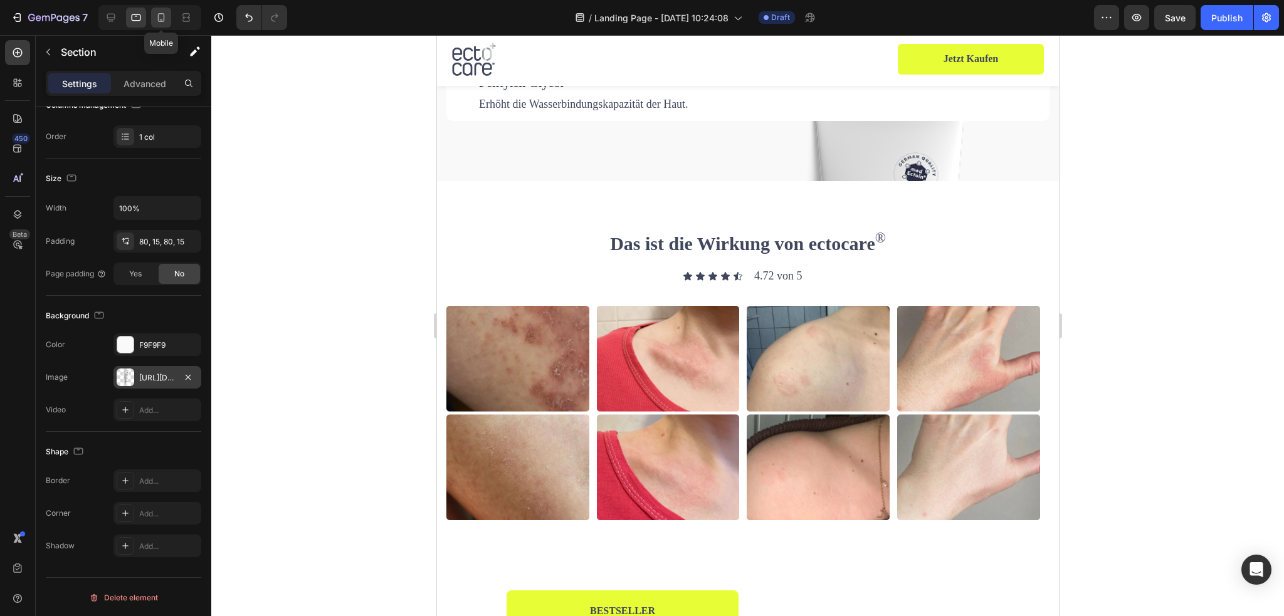
click at [159, 23] on icon at bounding box center [161, 17] width 13 height 13
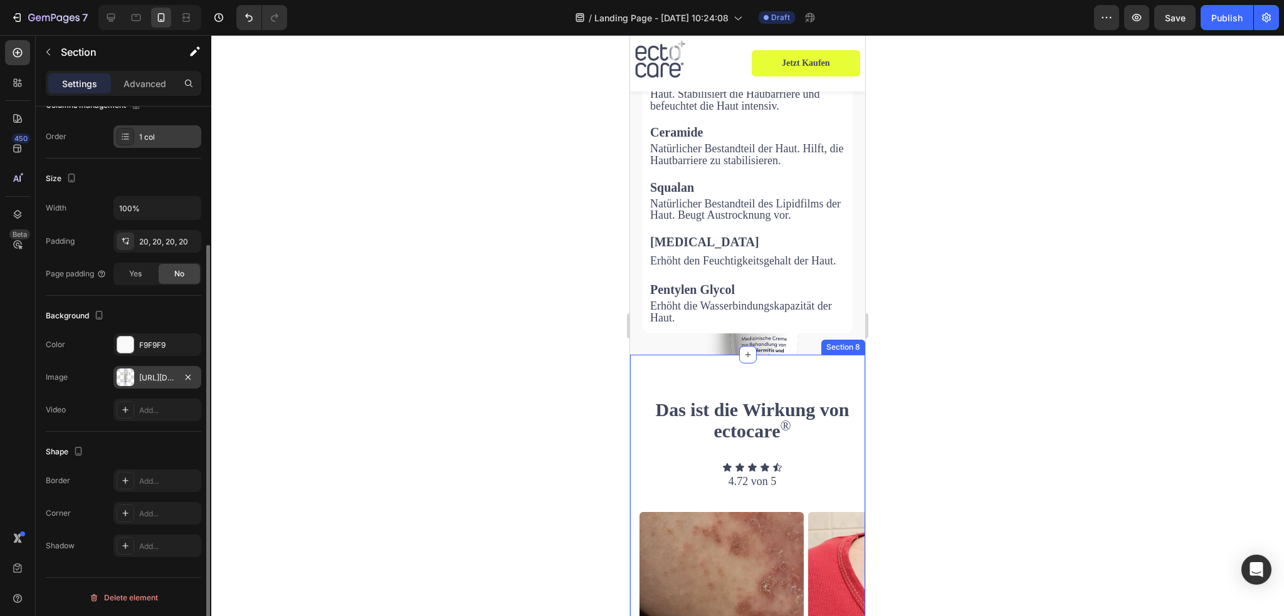
scroll to position [2335, 0]
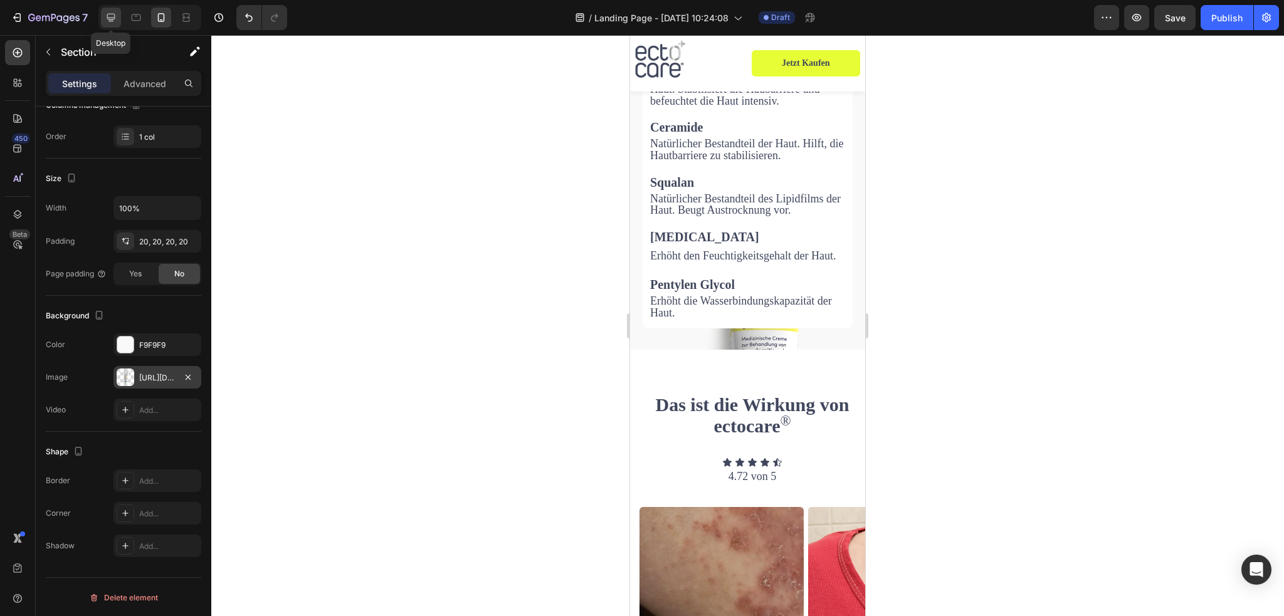
click at [112, 21] on icon at bounding box center [111, 18] width 8 height 8
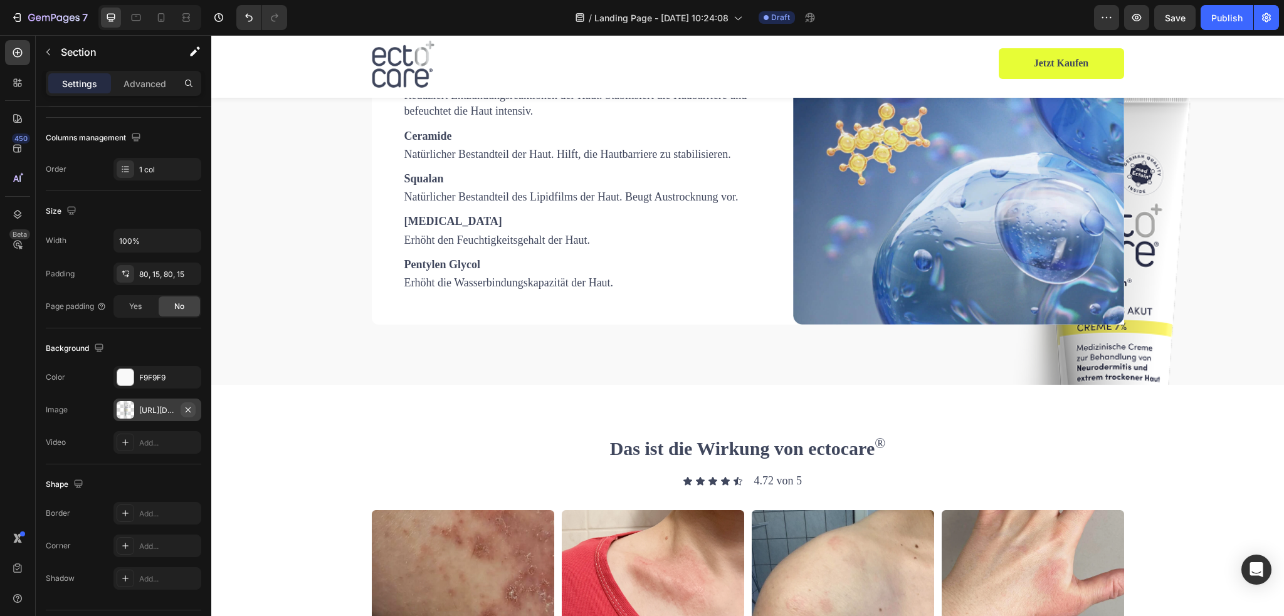
click at [186, 406] on icon "button" at bounding box center [188, 410] width 10 height 10
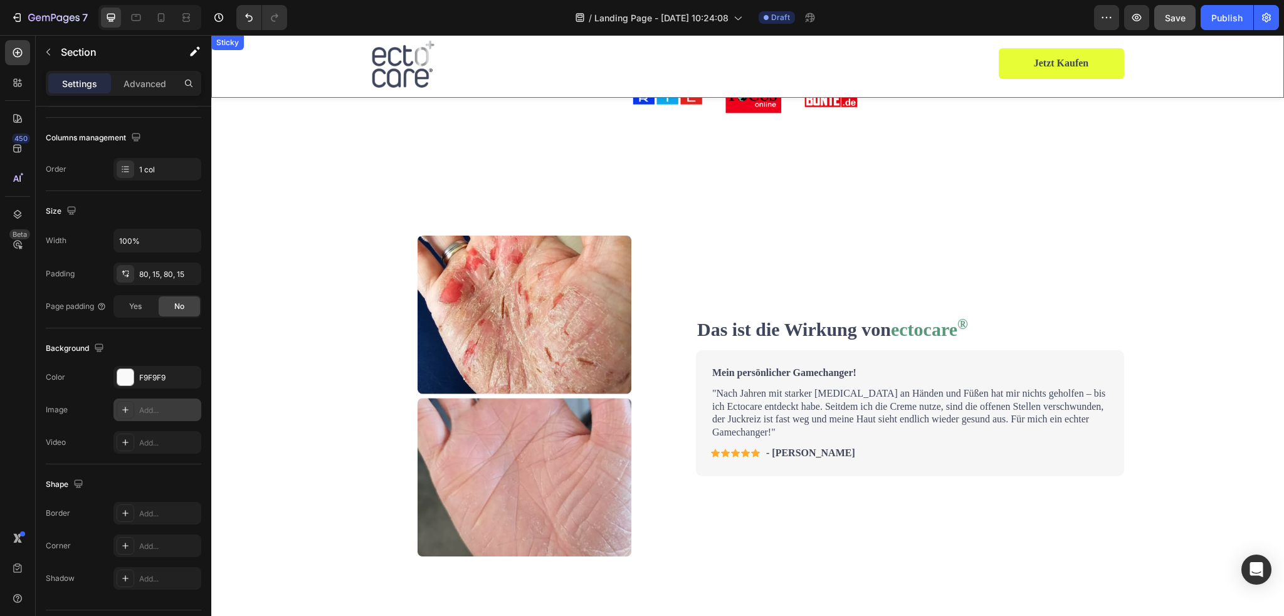
scroll to position [688, 0]
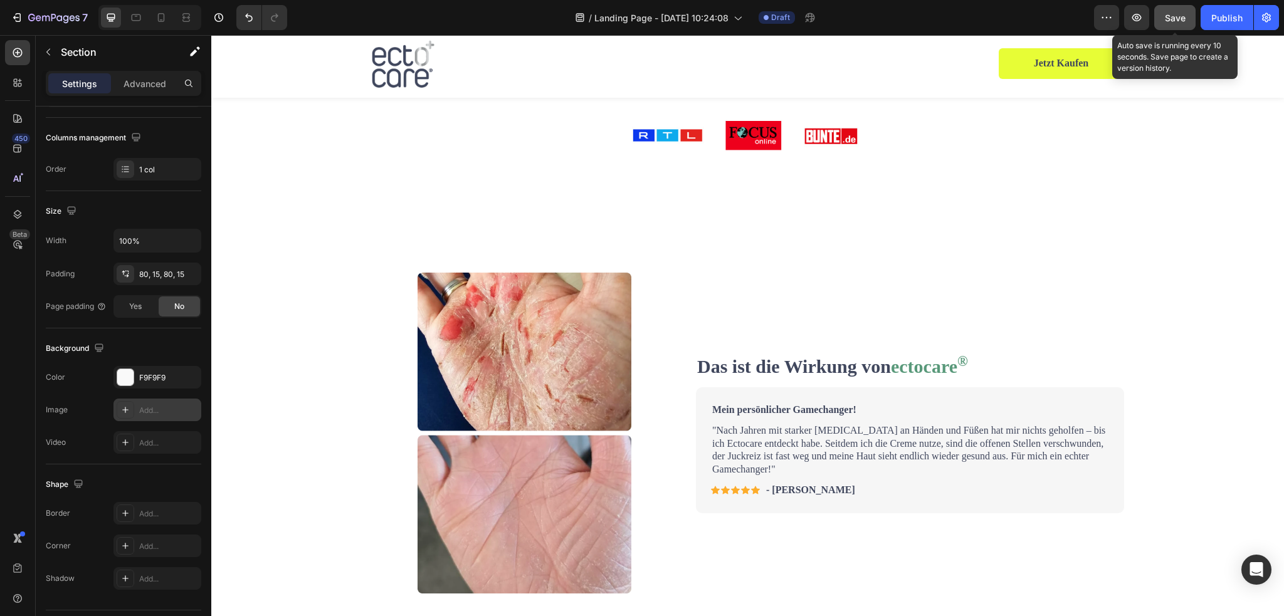
click at [1166, 17] on span "Save" at bounding box center [1175, 18] width 21 height 11
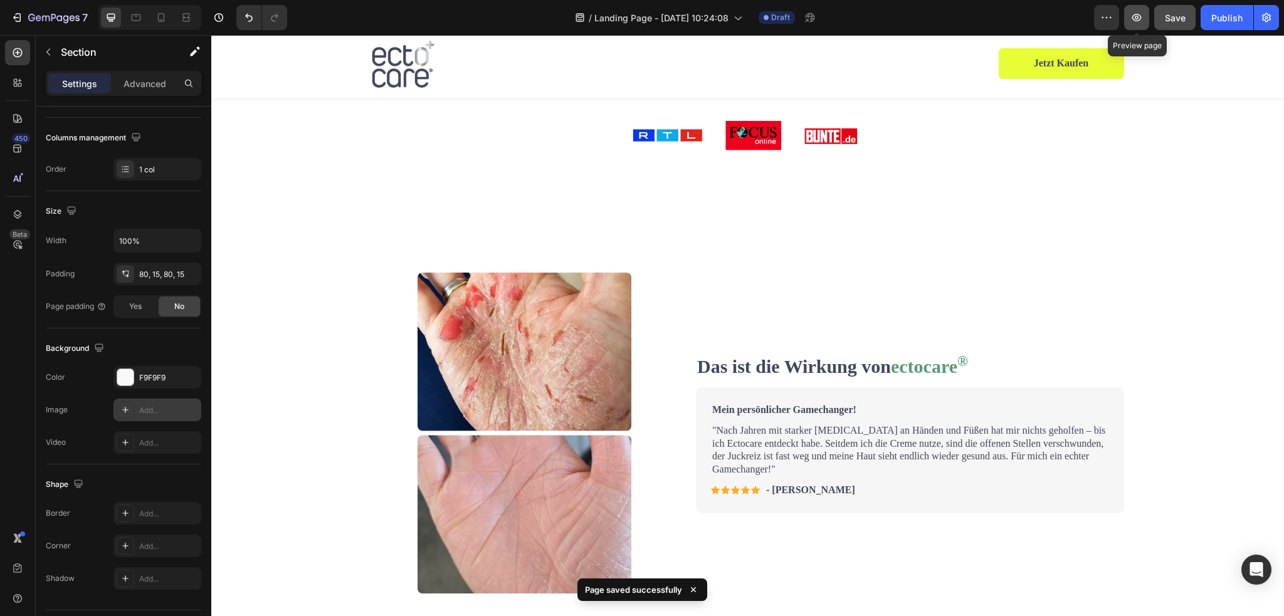
click at [1141, 17] on icon "button" at bounding box center [1137, 17] width 13 height 13
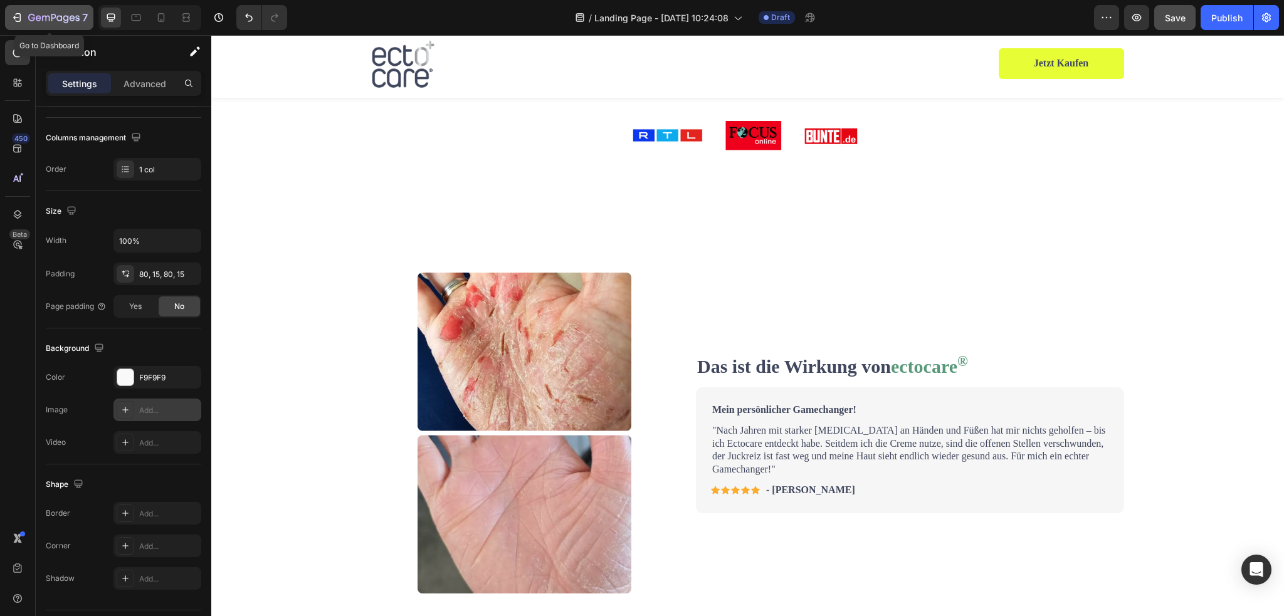
click at [32, 13] on icon "button" at bounding box center [53, 18] width 51 height 11
